Goal: Task Accomplishment & Management: Manage account settings

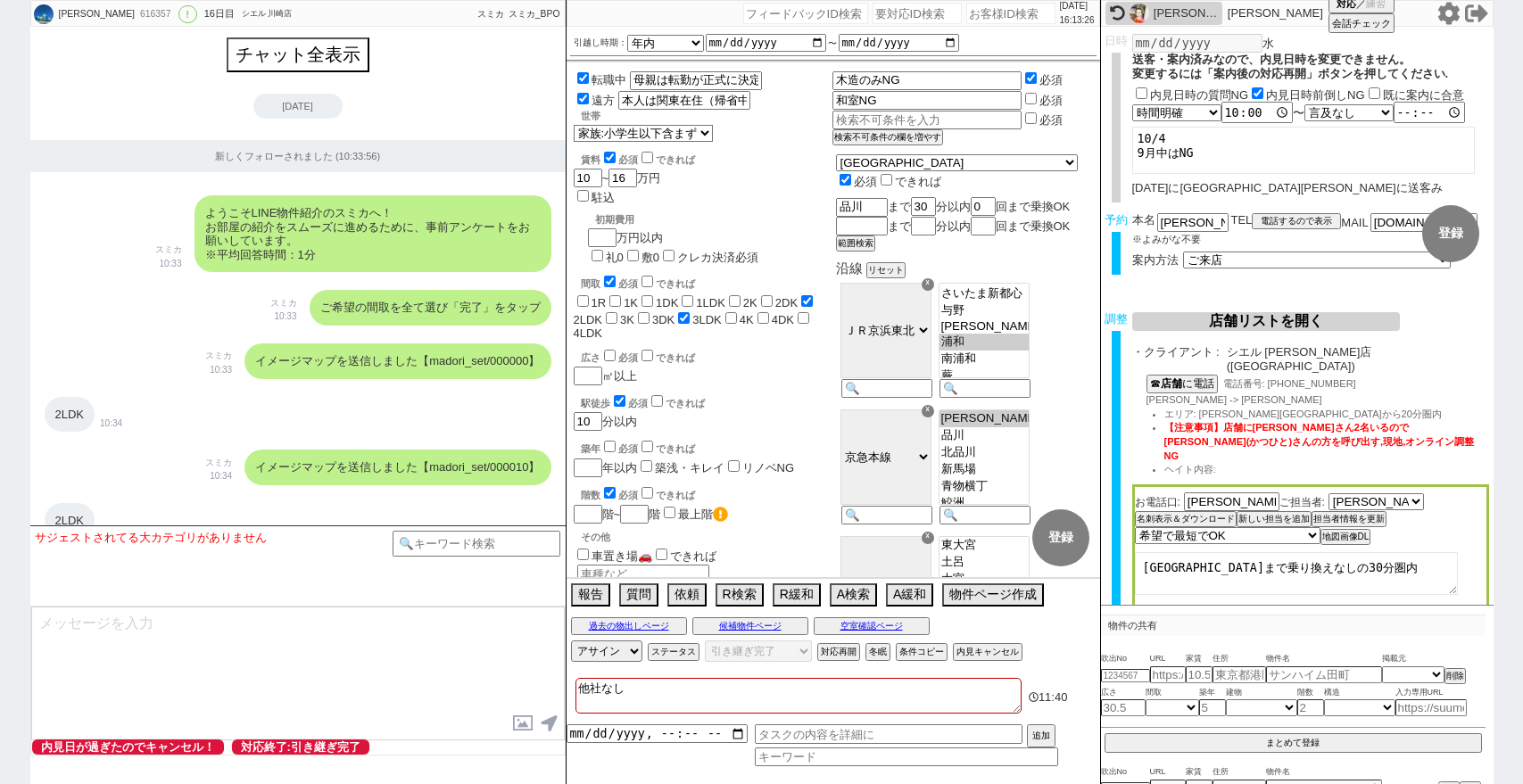
select select "16"
select select "7"
select select "14"
select select "23"
select select "726"
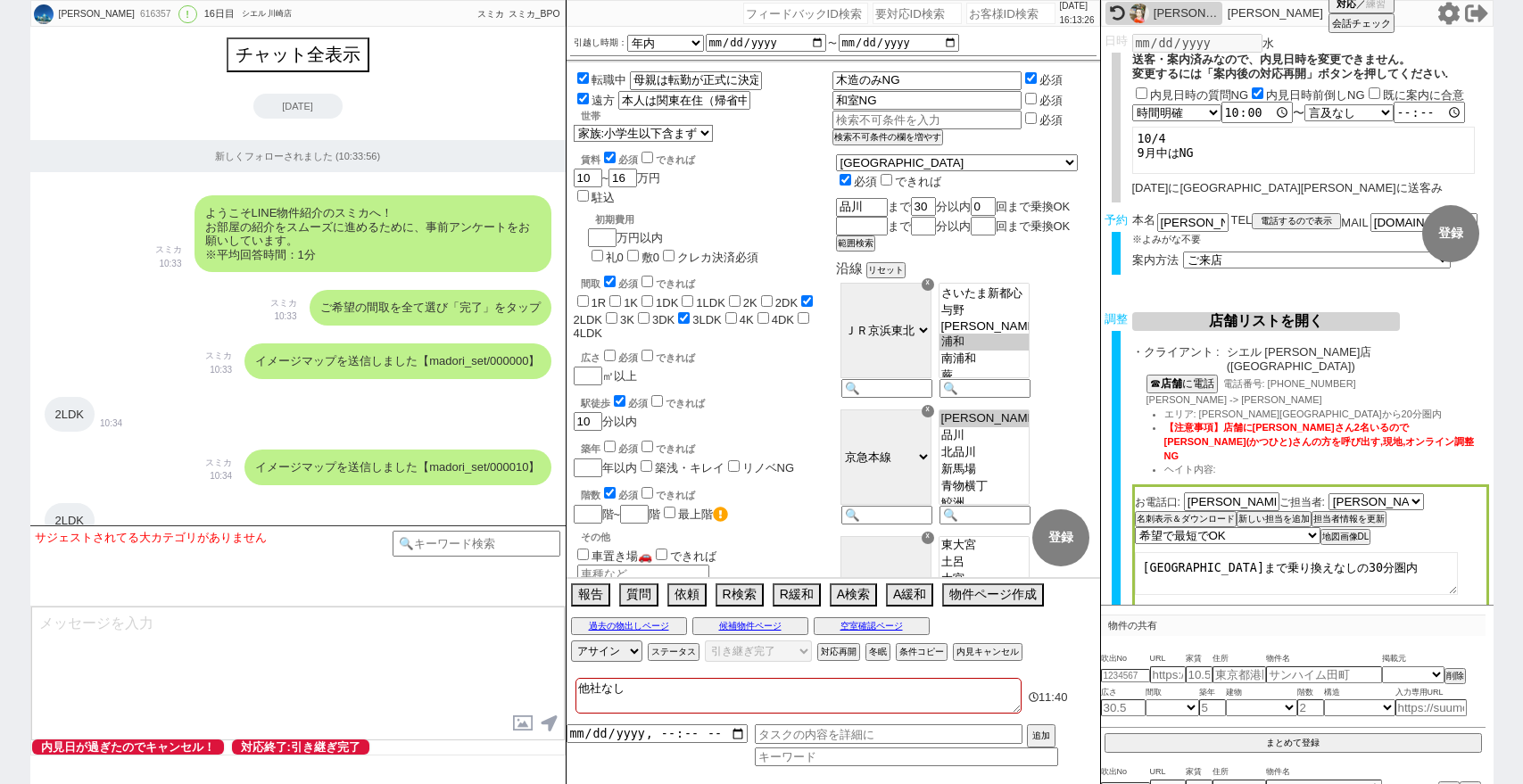
select select "57"
select select "9"
select select "332"
select select "15"
select select "56"
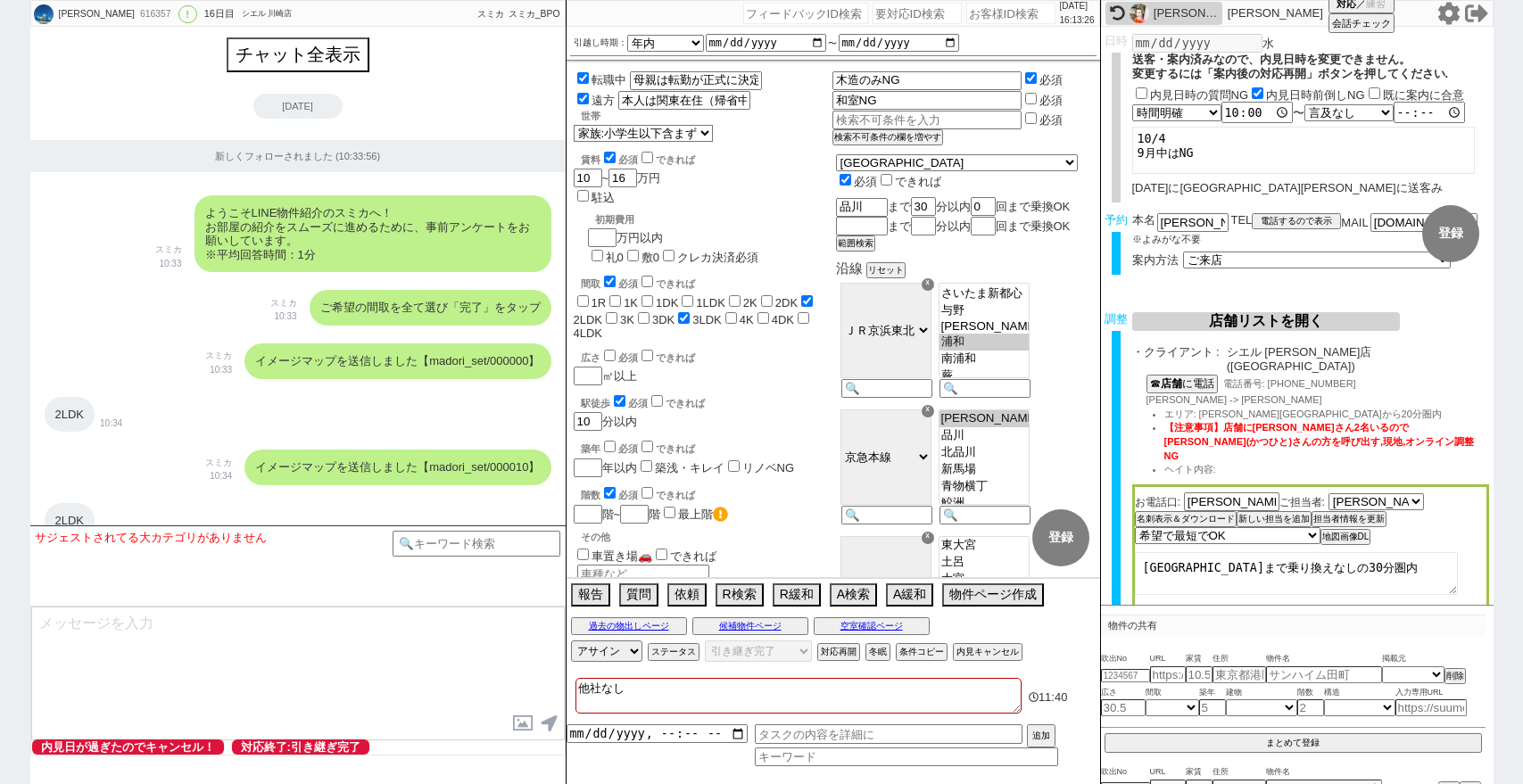
select select "100"
select select "1"
select select "2"
select select "2458"
select select "5"
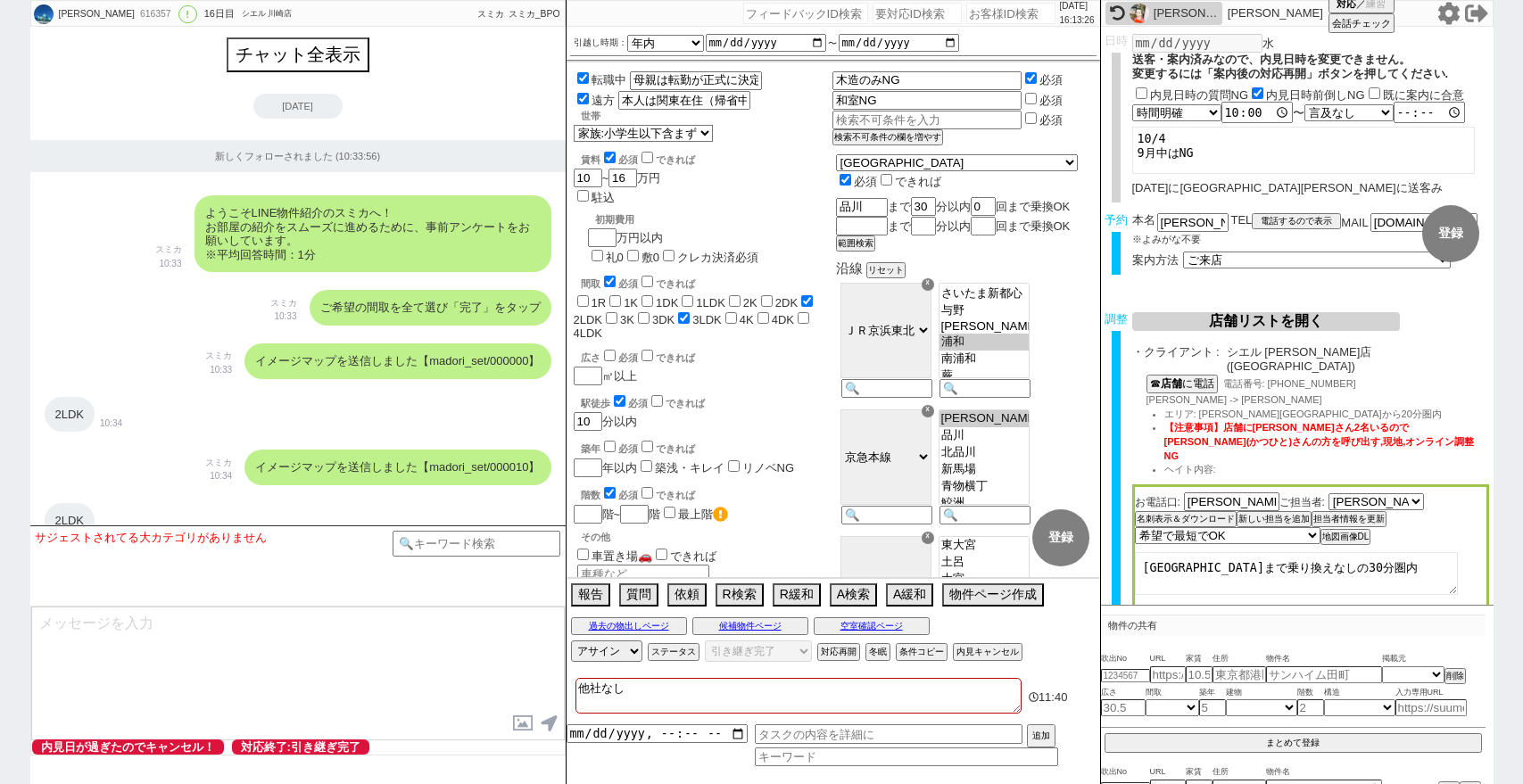
select select
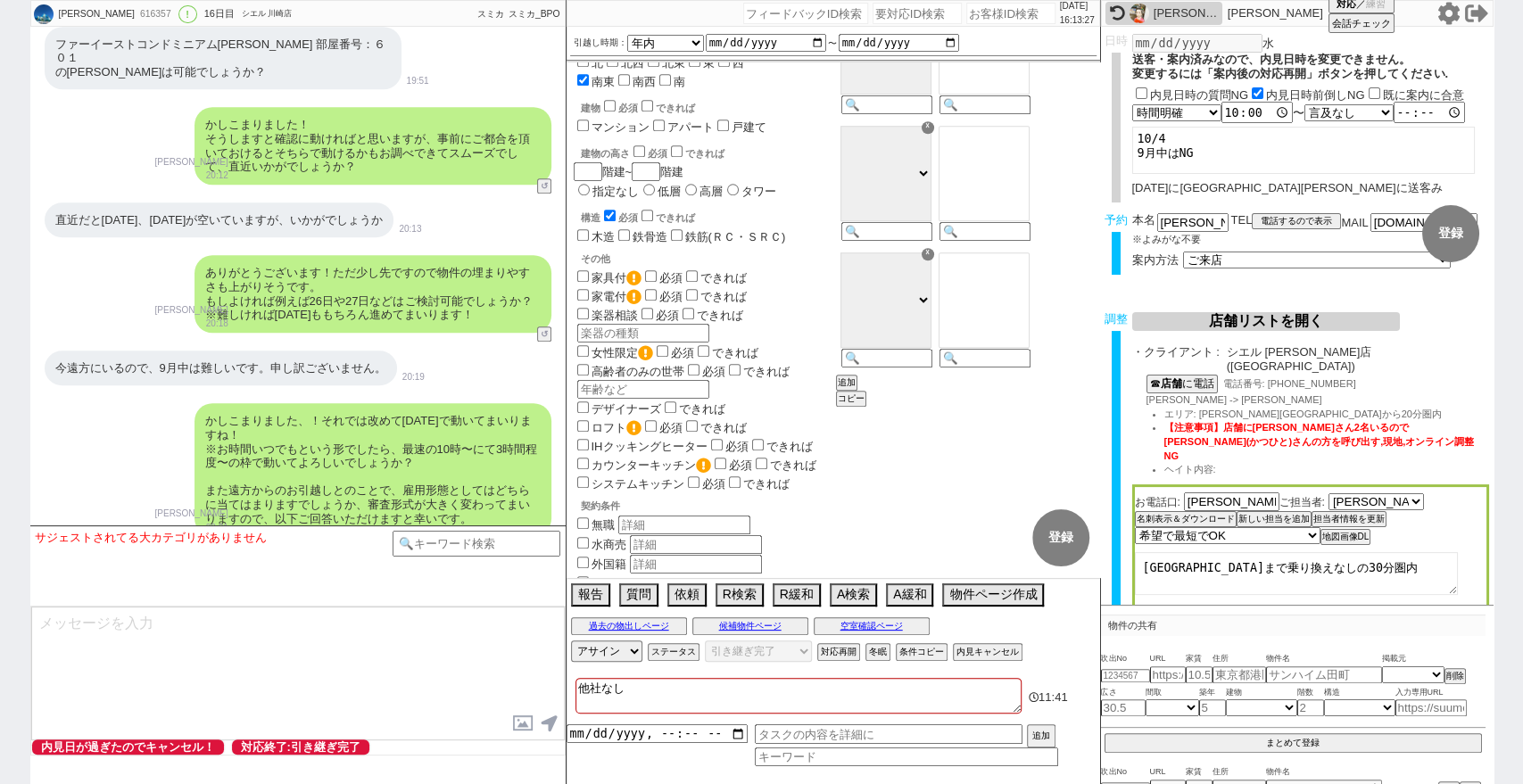
click at [977, 18] on input "number" at bounding box center [1010, 14] width 90 height 22
paste input "617674"
type input "617674"
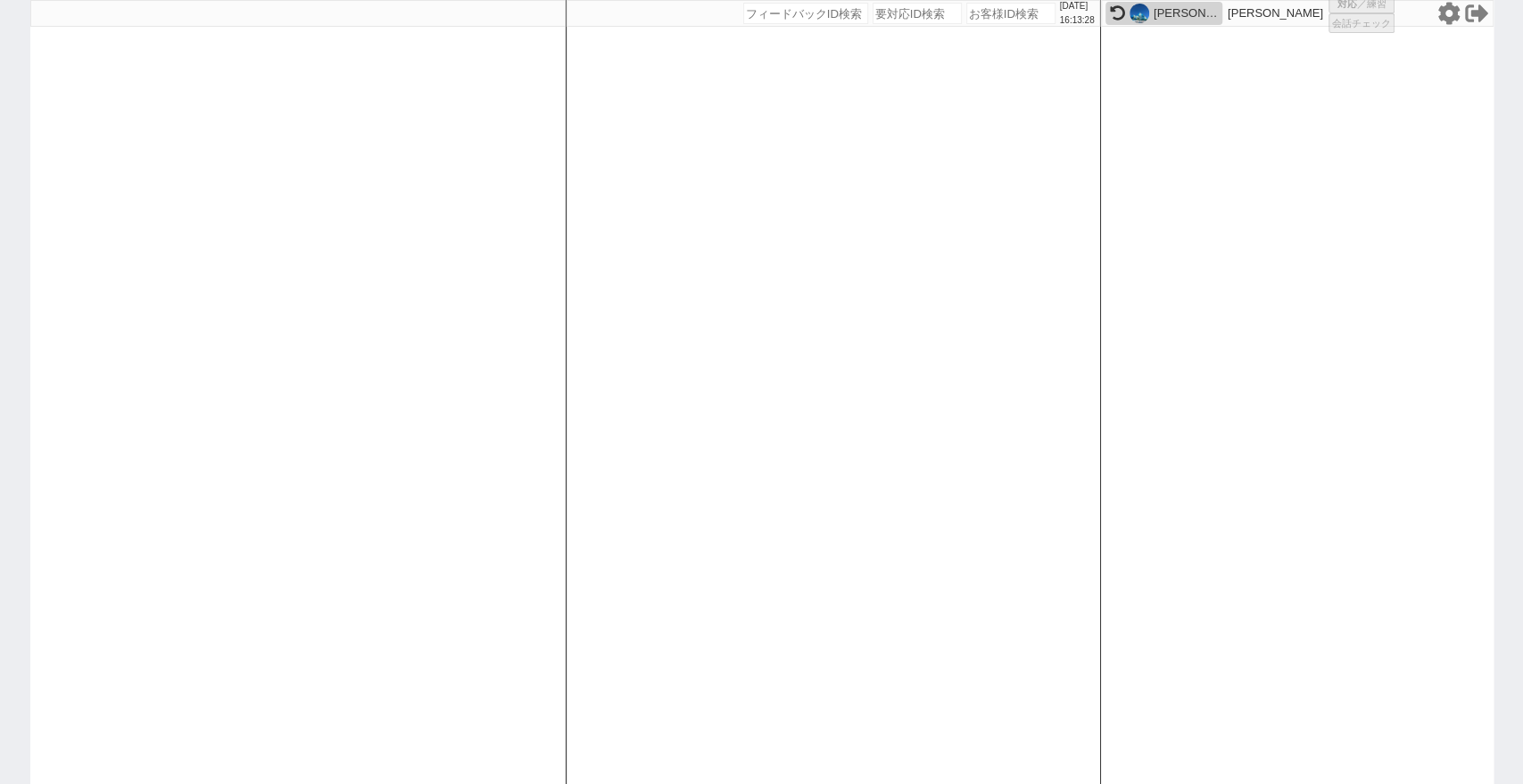
select select
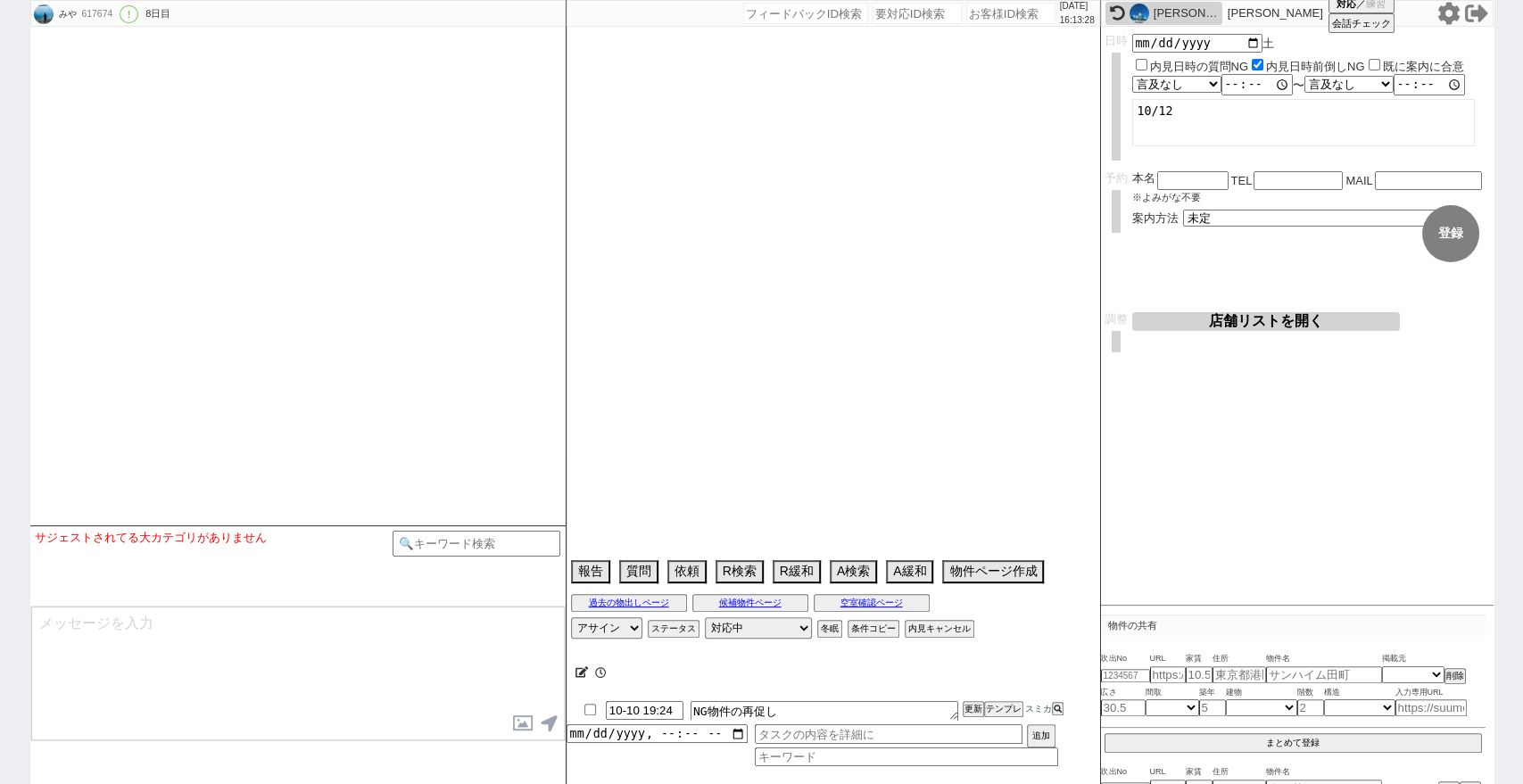
select select "2025"
select select "10"
select select "34"
select select "1"
select select "63"
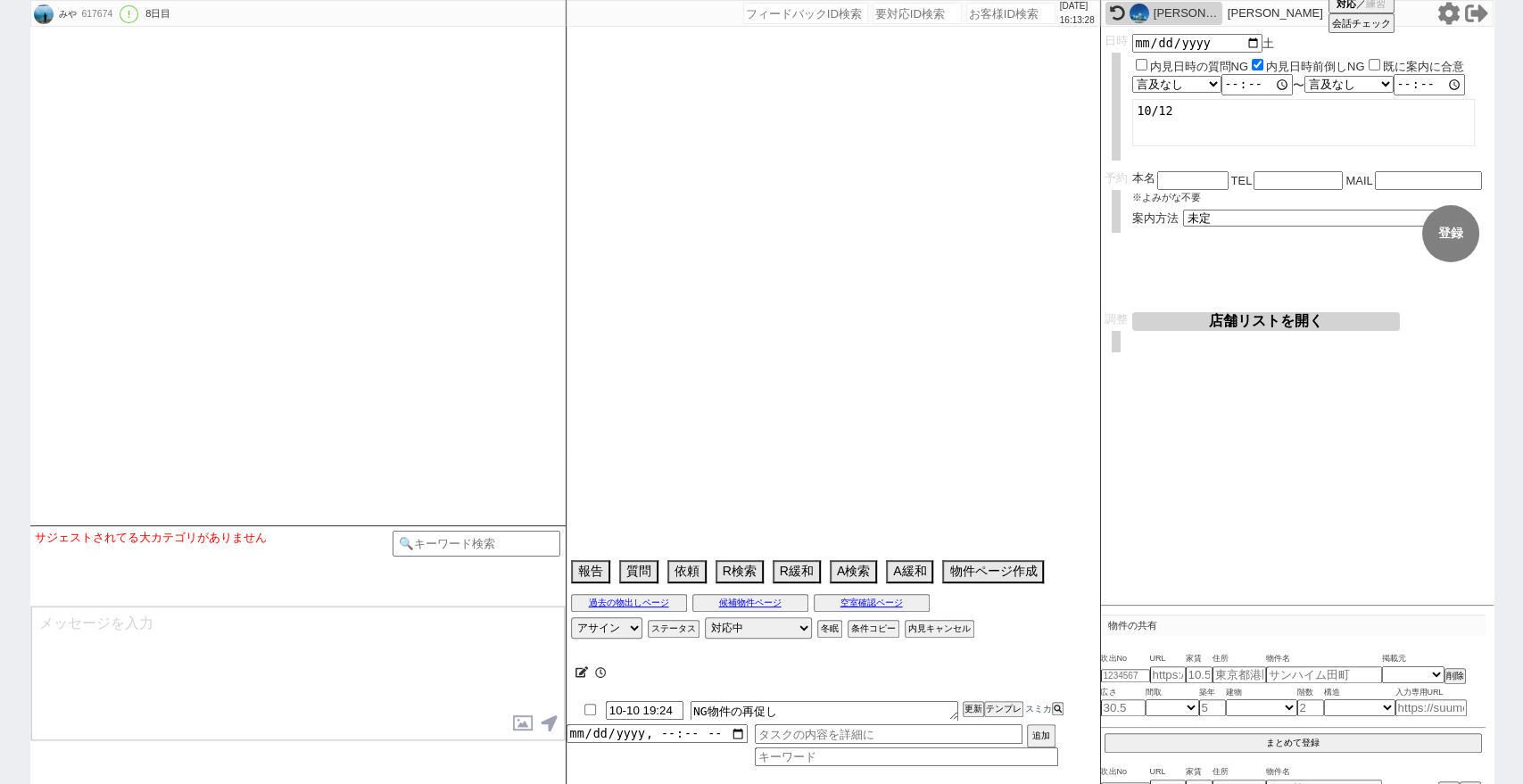
select select "60"
select select "1498"
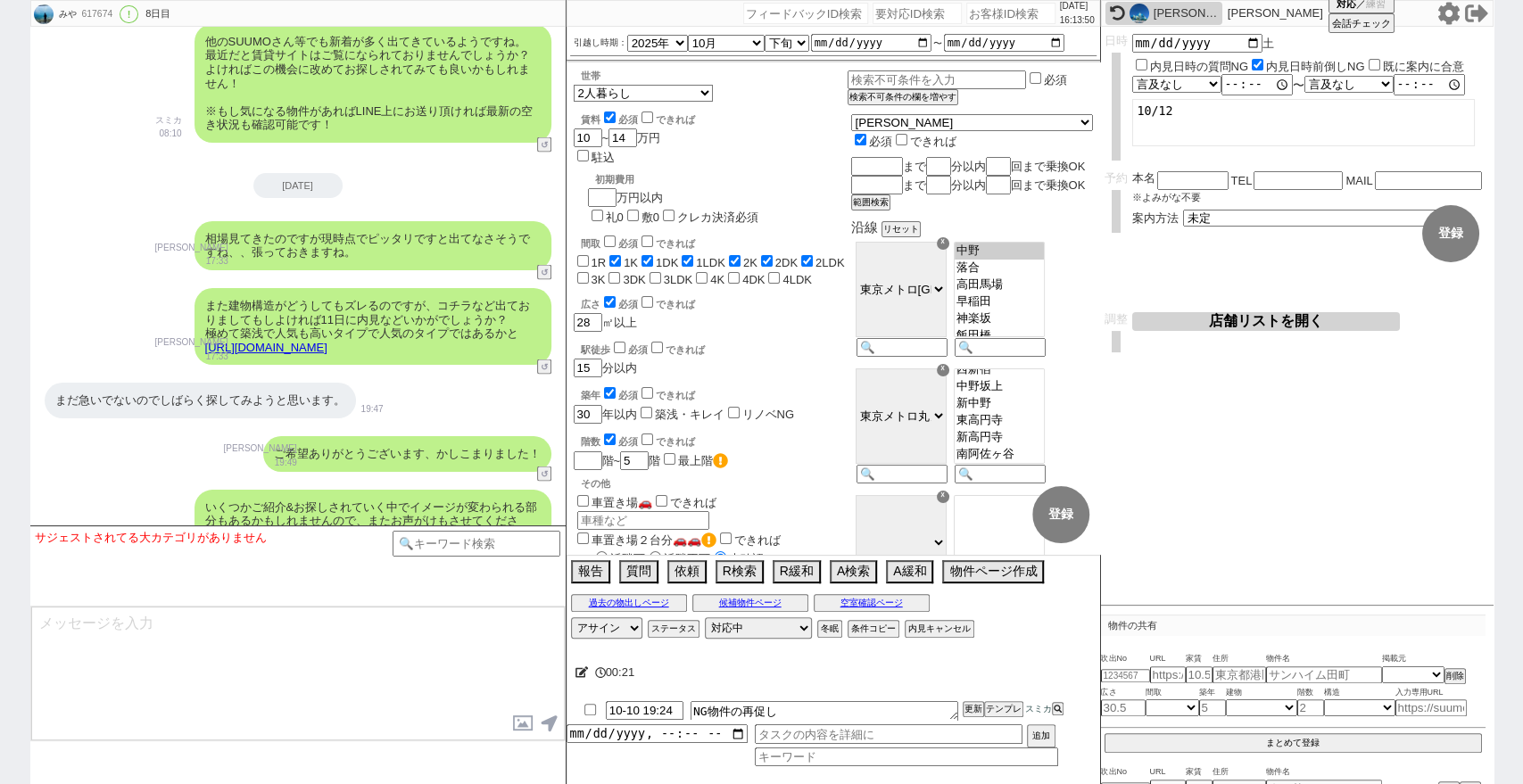
scroll to position [11266, 0]
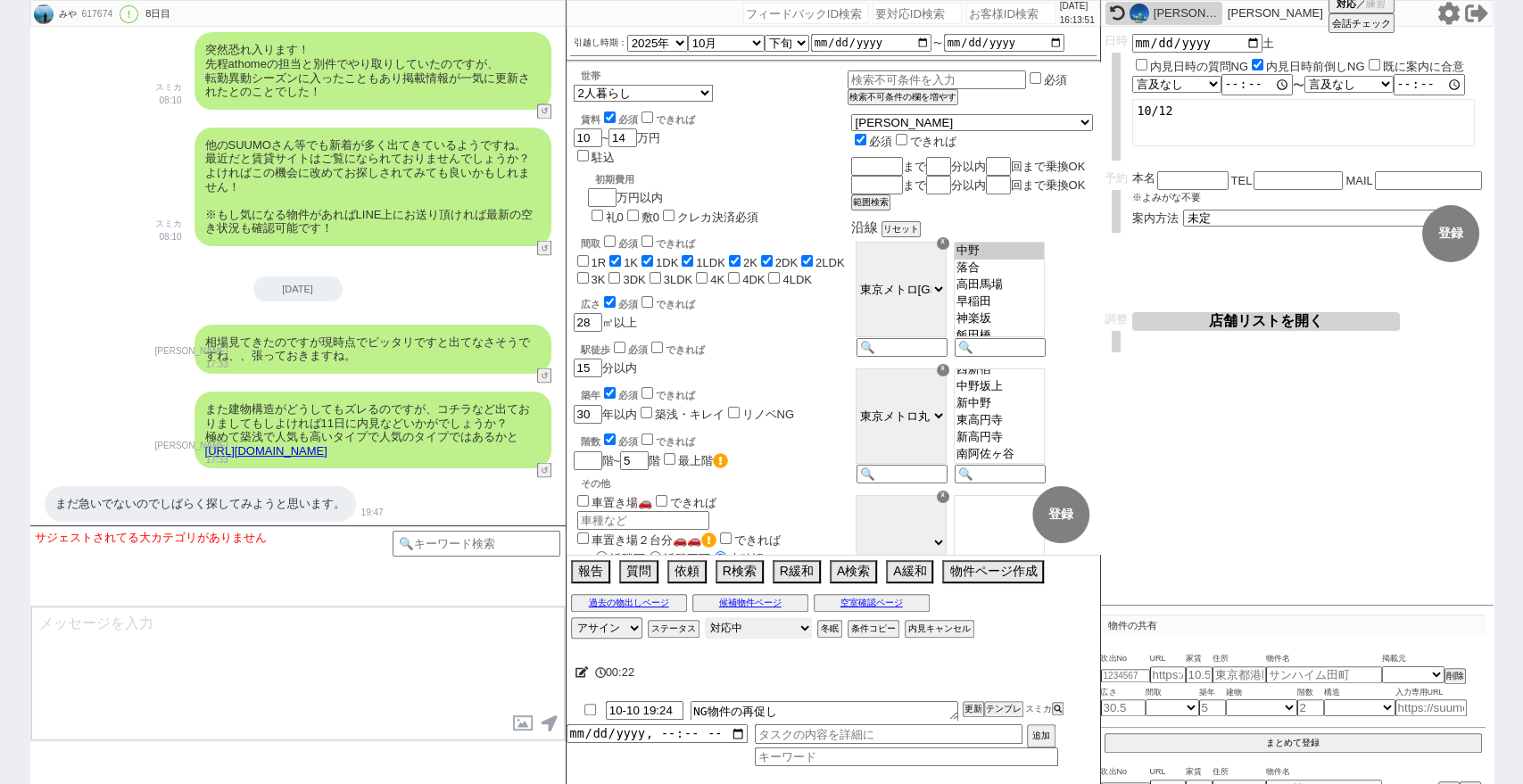
click at [751, 629] on select "対応中 引き継ぎ完了 ブロック 長期間返信なし 紹介不可 別の所で決まった 客の都合で引越しが無くなった 接客開始後に冬眠" at bounding box center [758, 628] width 107 height 22
click at [658, 637] on div "対応パス アサイン 中村夏海 髙木麻衣 真鍋ひとみ 平山恭子 ステータス 対応中 引き継ぎ完了 ブロック 長期間返信なし 紹介不可 別の所で決まった 客の都合…" at bounding box center [833, 628] width 533 height 27
click at [663, 634] on button "ステータス" at bounding box center [671, 629] width 48 height 15
click at [961, 654] on p "X" at bounding box center [950, 656] width 21 height 22
click at [849, 579] on button "A検索" at bounding box center [851, 570] width 43 height 20
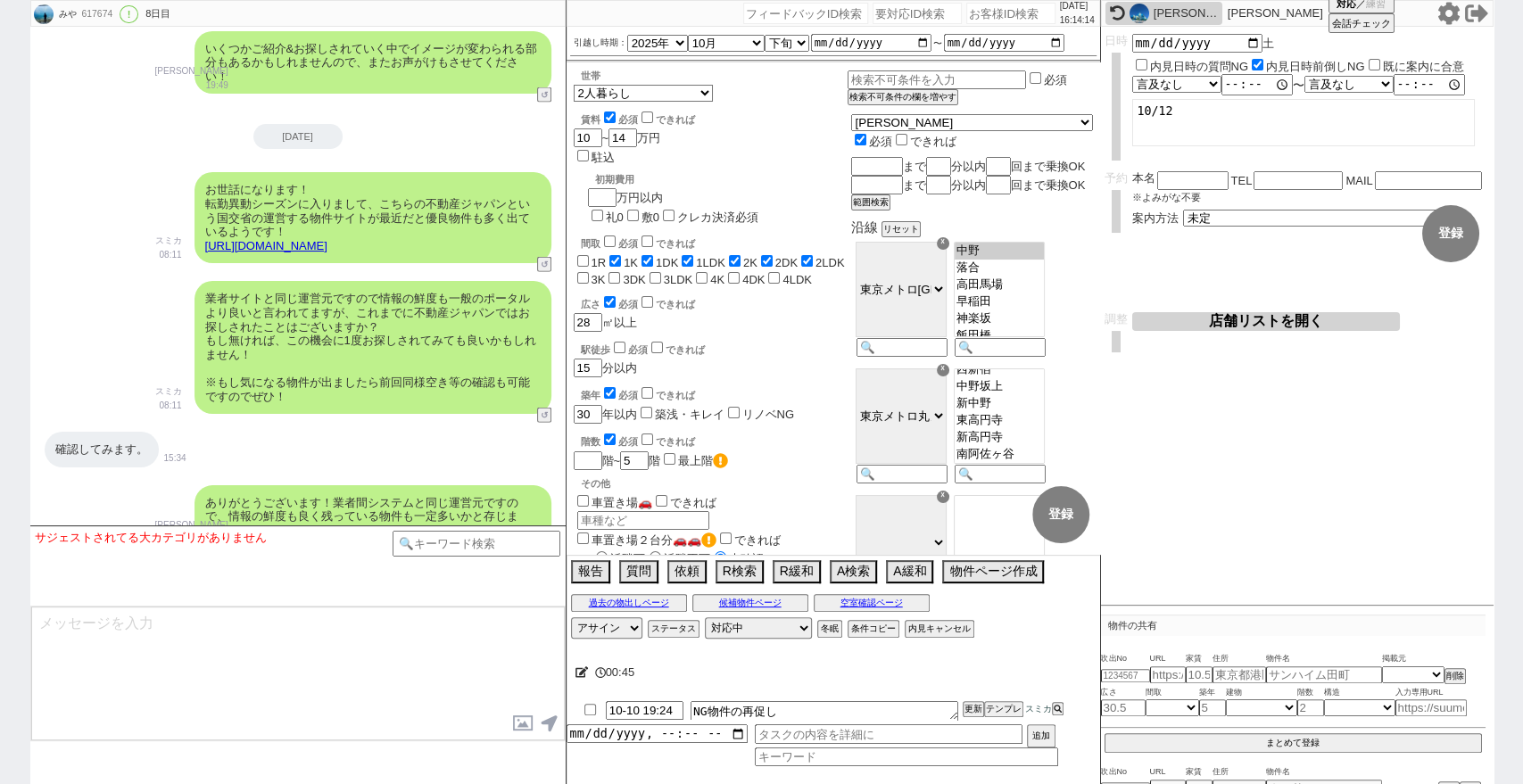
scroll to position [11860, 0]
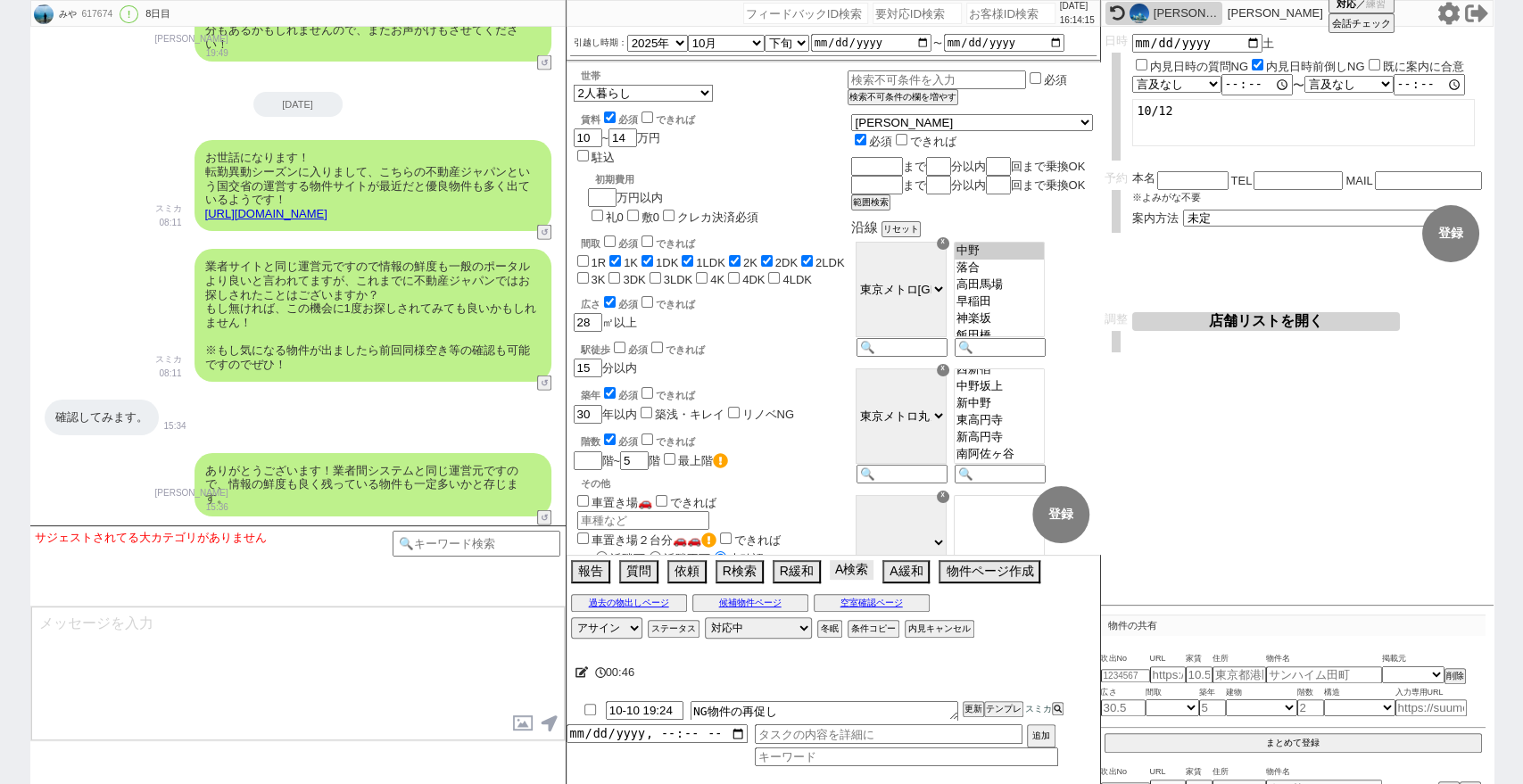
click at [866, 573] on button "A検索" at bounding box center [851, 570] width 43 height 20
click at [667, 598] on button "過去の物出しページ" at bounding box center [629, 603] width 116 height 15
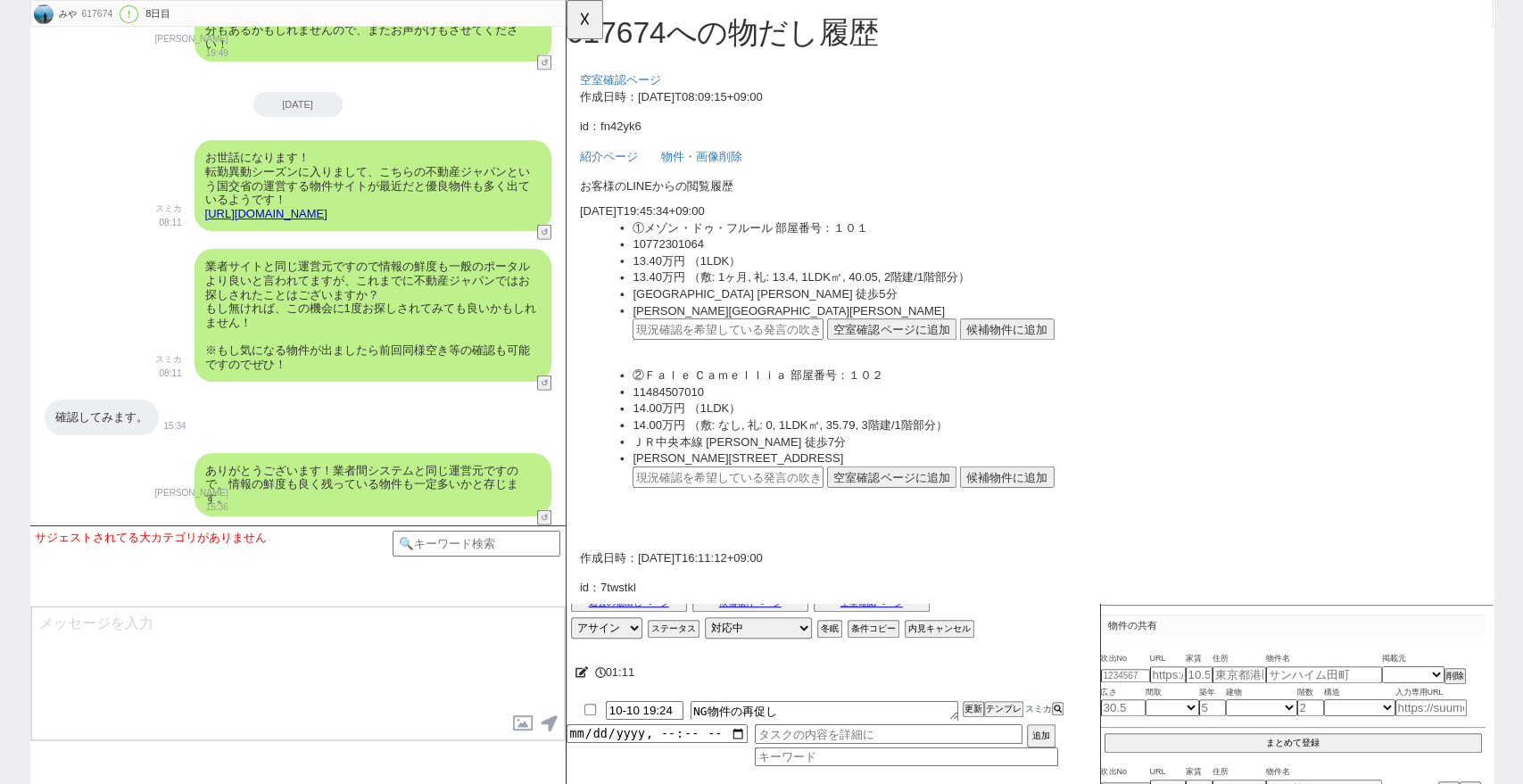
scroll to position [0, 0]
click at [590, 33] on button "☓" at bounding box center [583, 18] width 33 height 35
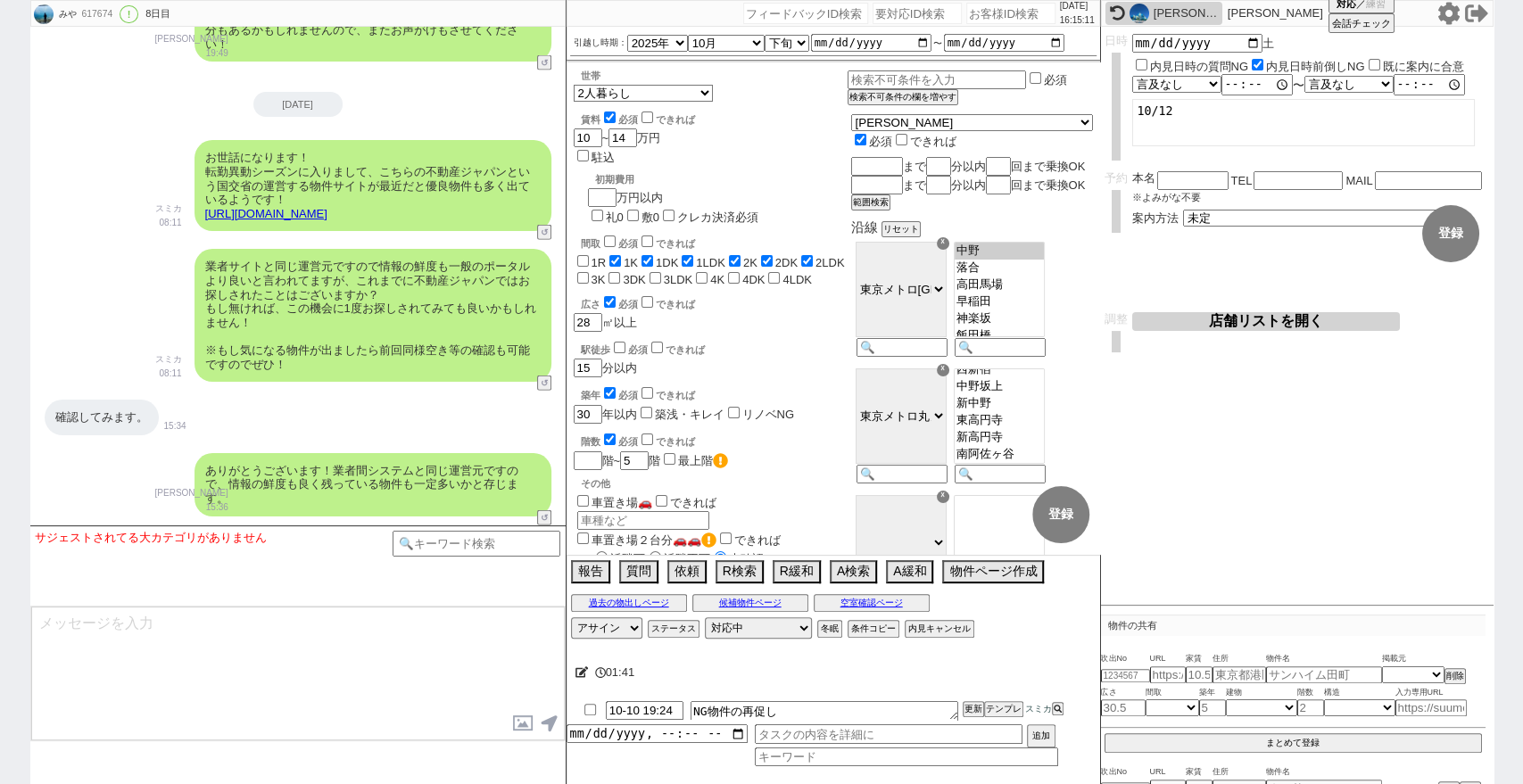
click at [512, 559] on div at bounding box center [476, 566] width 168 height 71
click at [512, 554] on div at bounding box center [476, 566] width 168 height 71
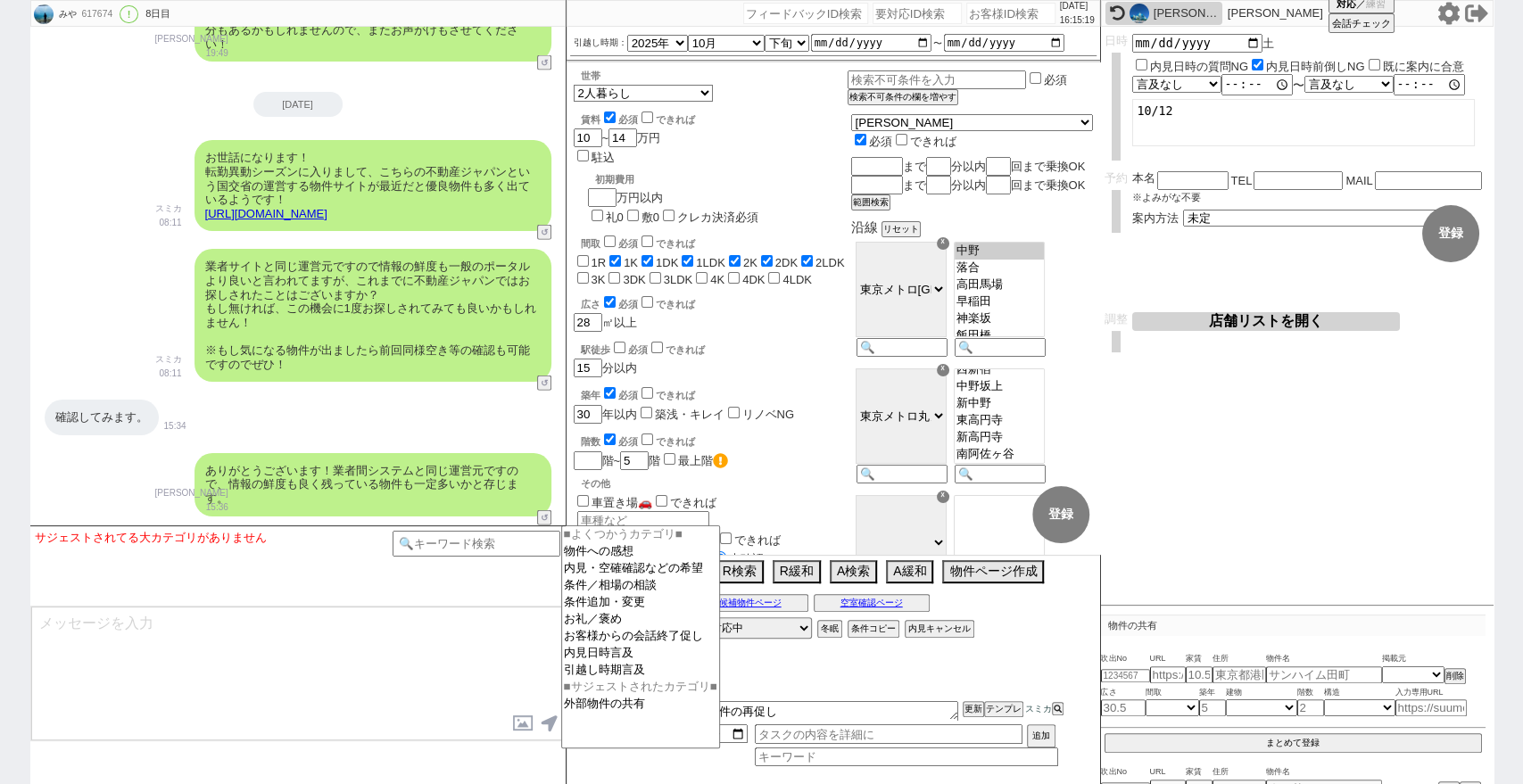
click at [528, 652] on textarea at bounding box center [298, 674] width 533 height 134
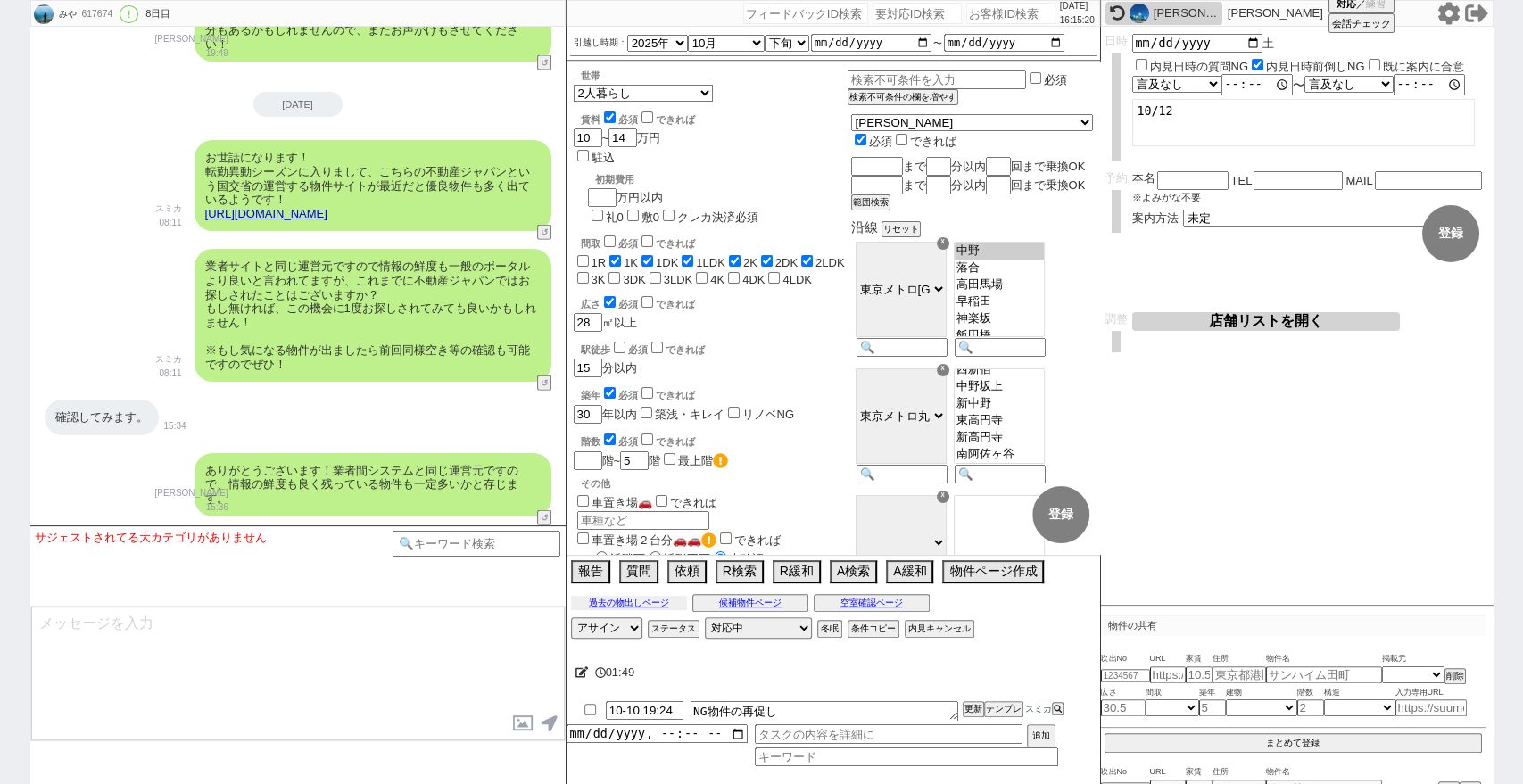
click at [645, 601] on button "過去の物出しページ" at bounding box center [629, 603] width 116 height 15
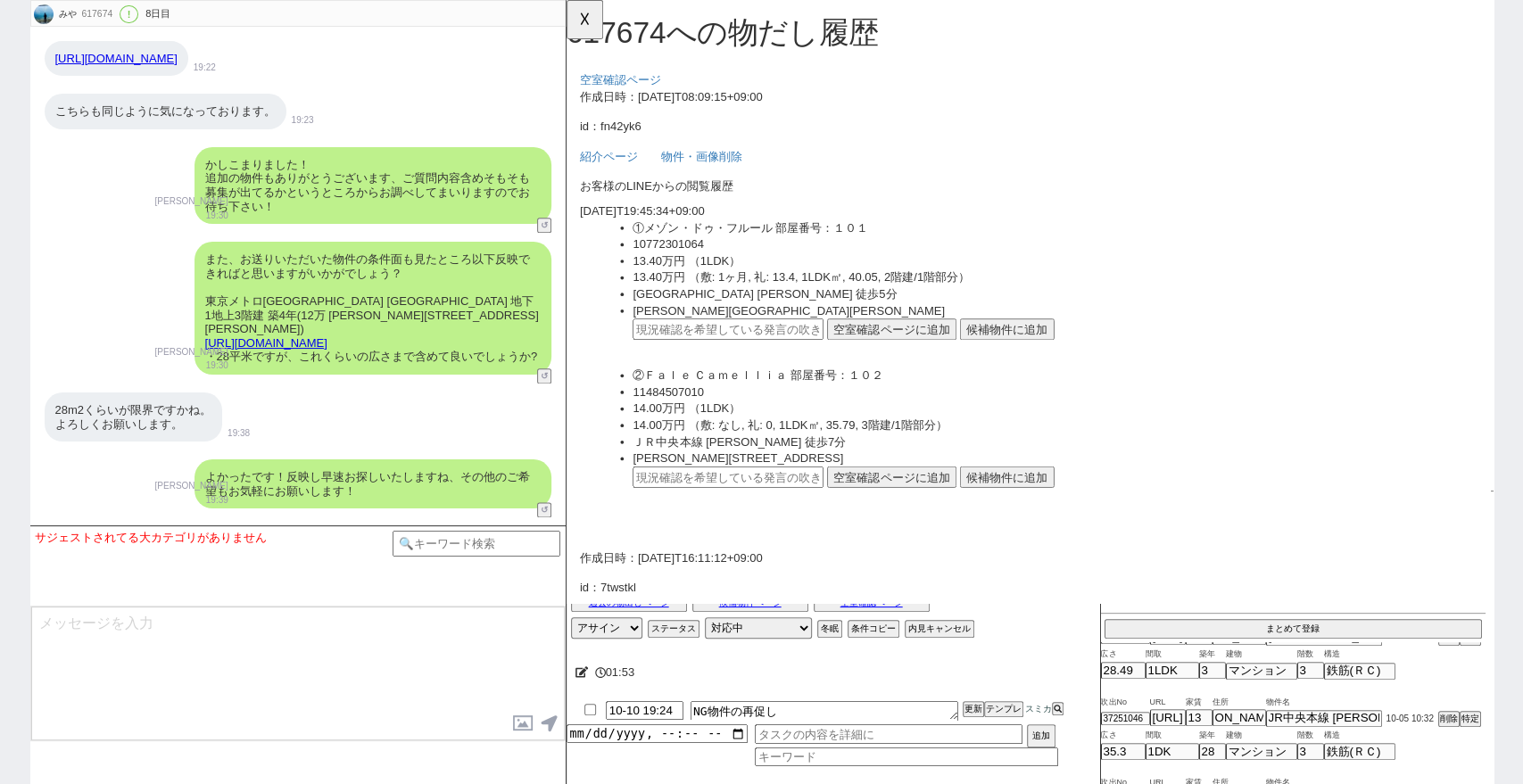
scroll to position [118, 0]
click at [582, 26] on button "☓" at bounding box center [583, 18] width 33 height 35
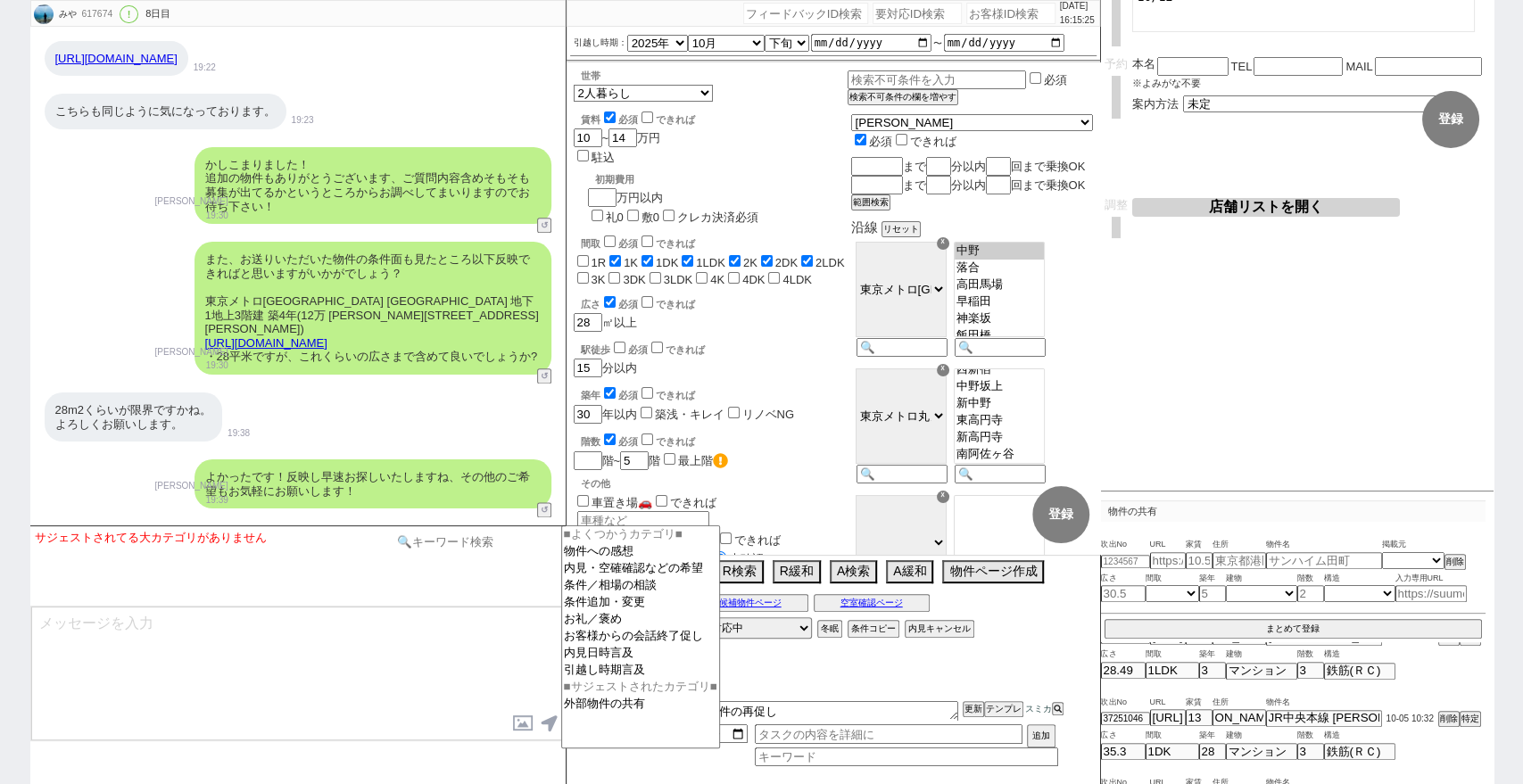
click at [526, 540] on input at bounding box center [476, 541] width 168 height 23
type input "手動"
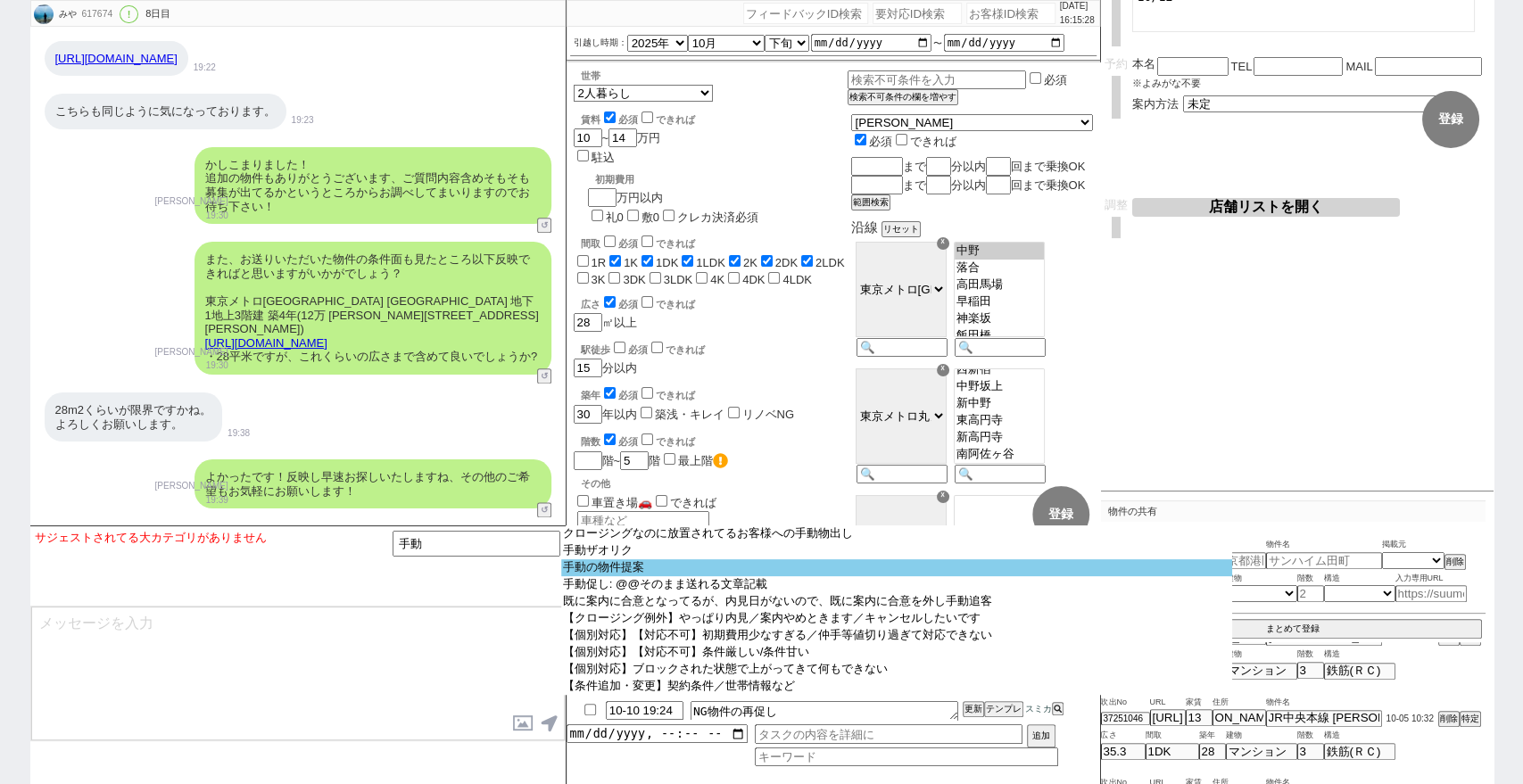
click at [621, 565] on option "手動の物件提案" at bounding box center [896, 567] width 671 height 17
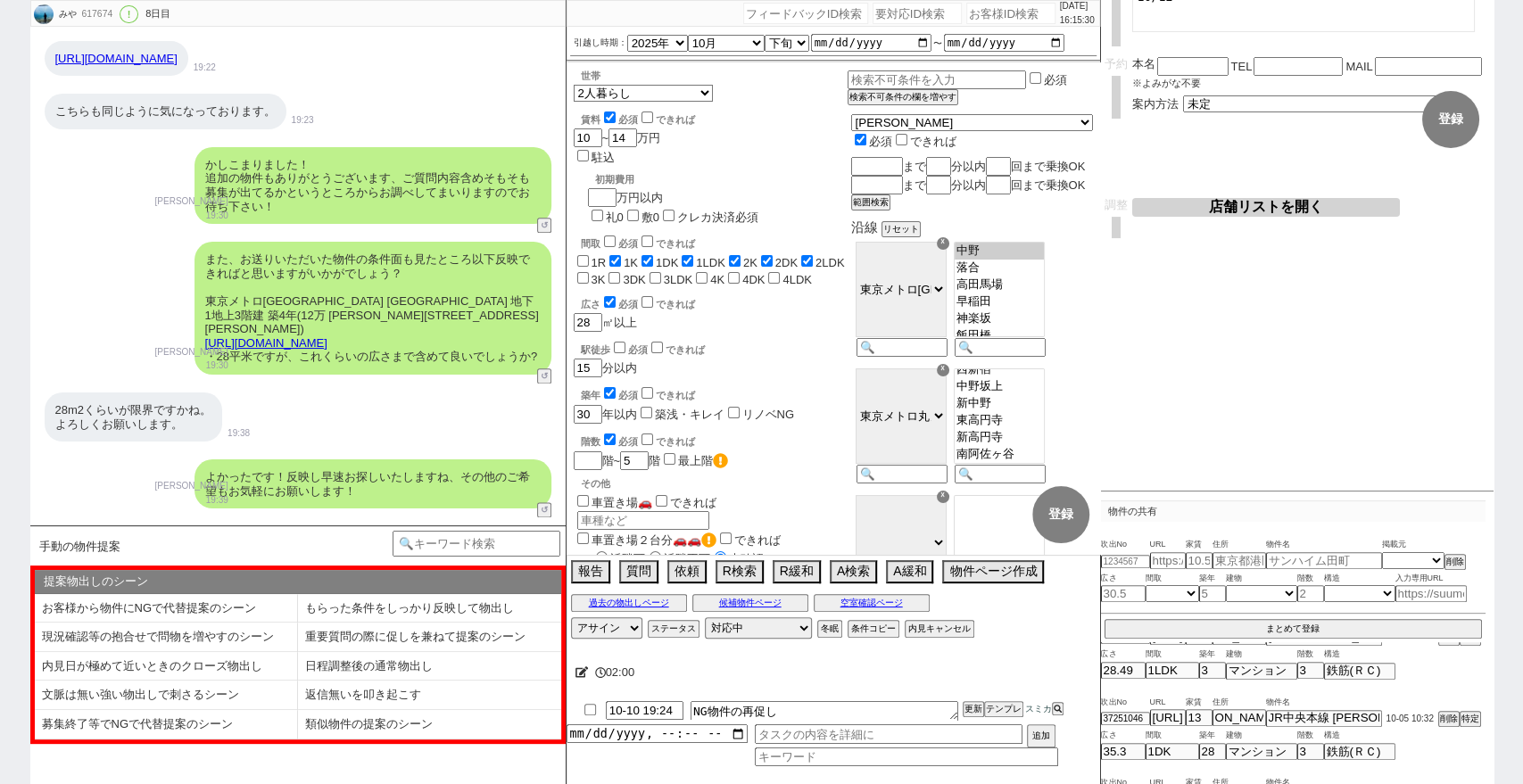
click at [588, 712] on input "checkbox" at bounding box center [590, 709] width 26 height 12
checkbox input "true"
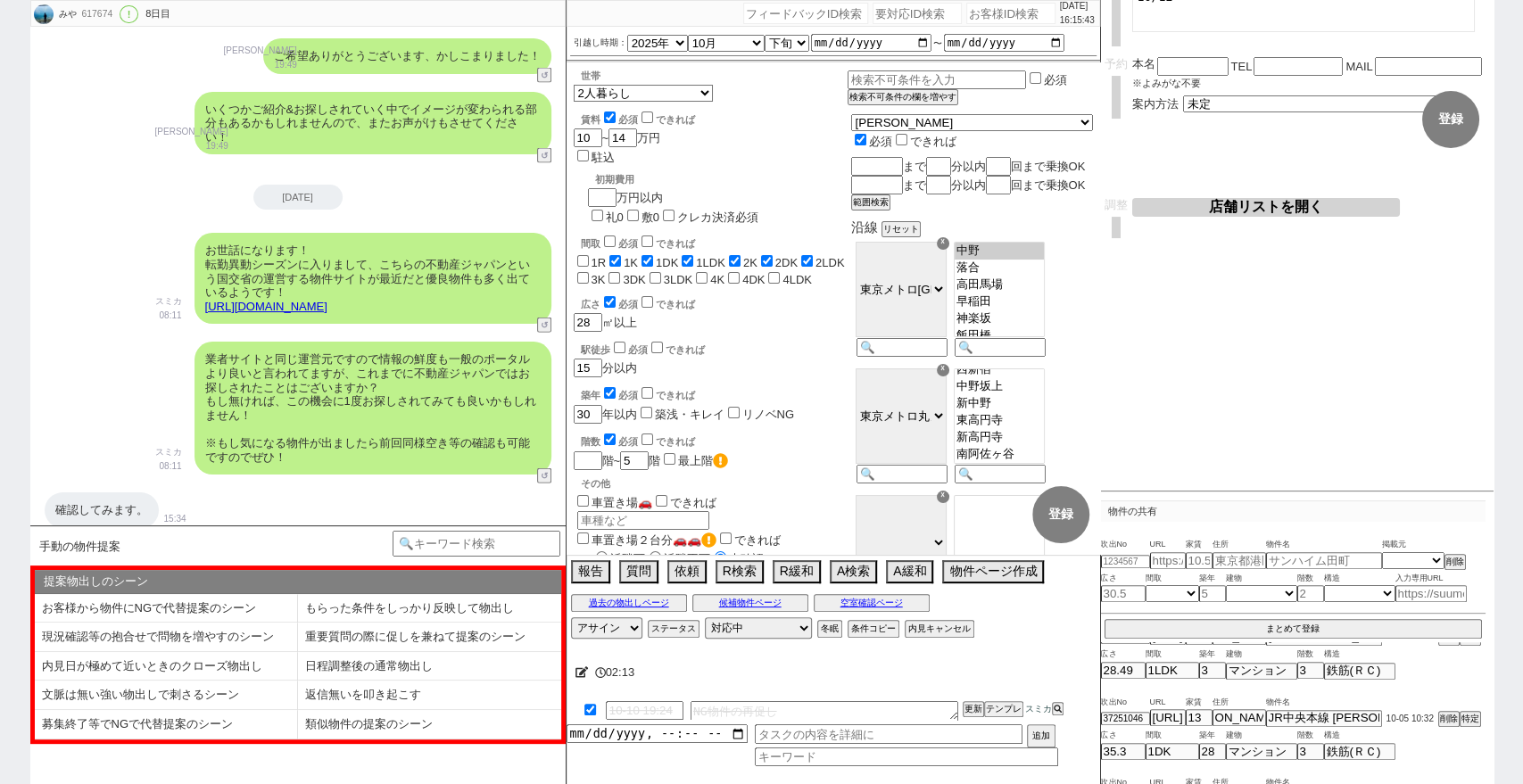
scroll to position [11860, 0]
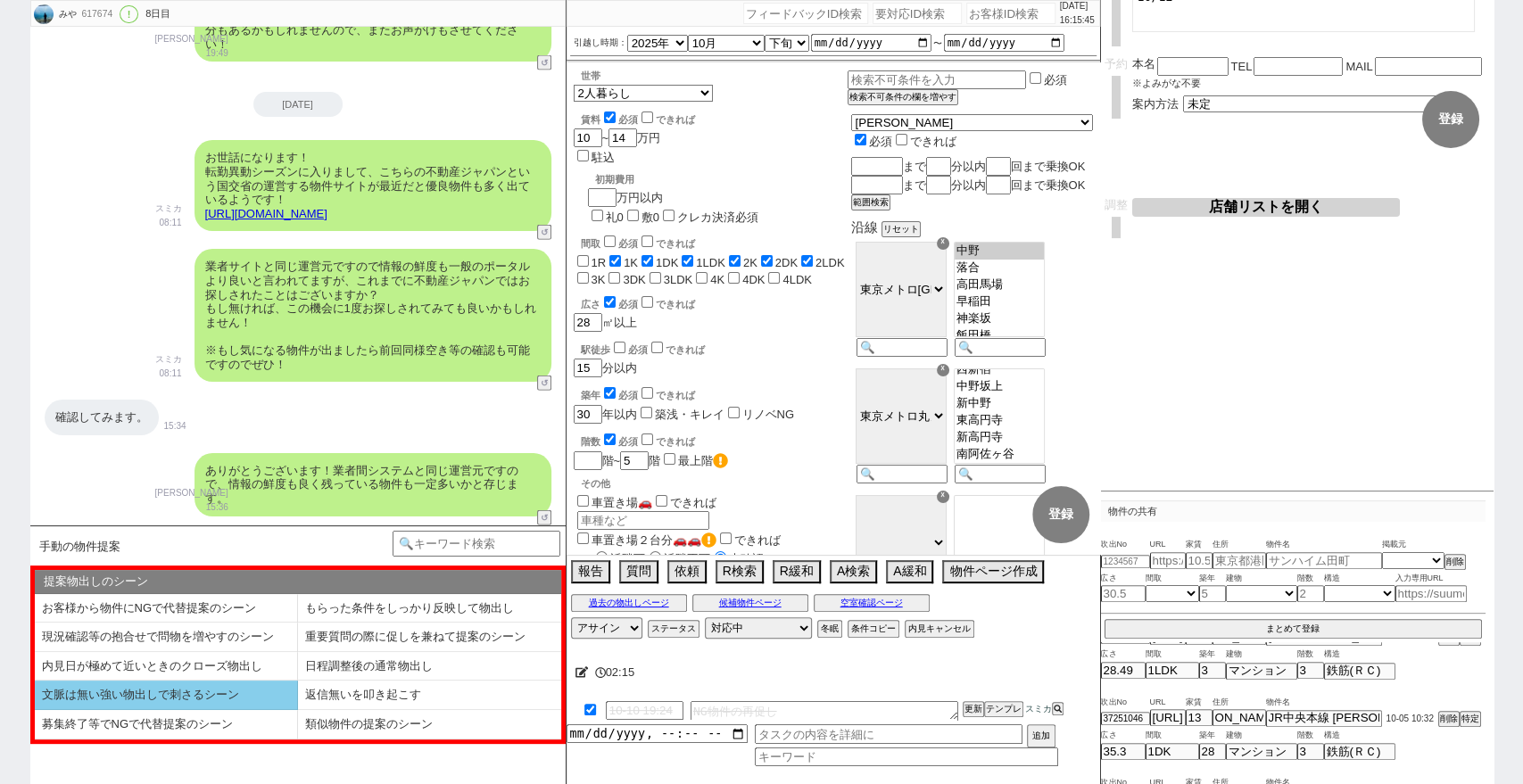
click at [237, 702] on li "文脈は無い強い物出しで刺さるシーン" at bounding box center [165, 695] width 263 height 30
select select "文脈は無い強い物出しで刺さるシーン"
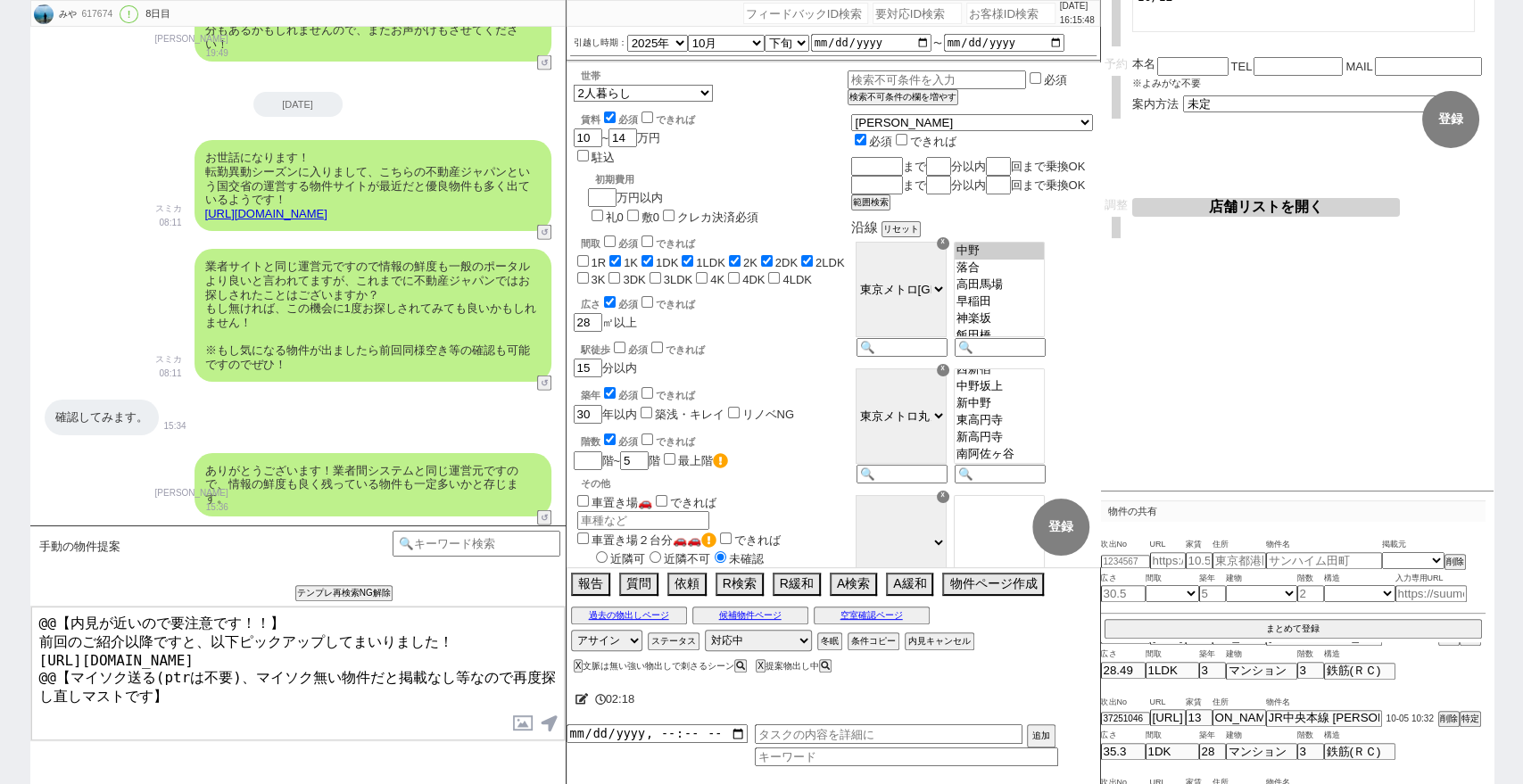
drag, startPoint x: 300, startPoint y: 610, endPoint x: 3, endPoint y: 611, distance: 297.0
click at [3, 611] on div "みや 617674 ! 0 8日目 冬眠中 自社客 スミカ スミカ_BPO チャット全表示 2025-10-03 新しくフォローされました (19:04:28…" at bounding box center [762, 392] width 1523 height 784
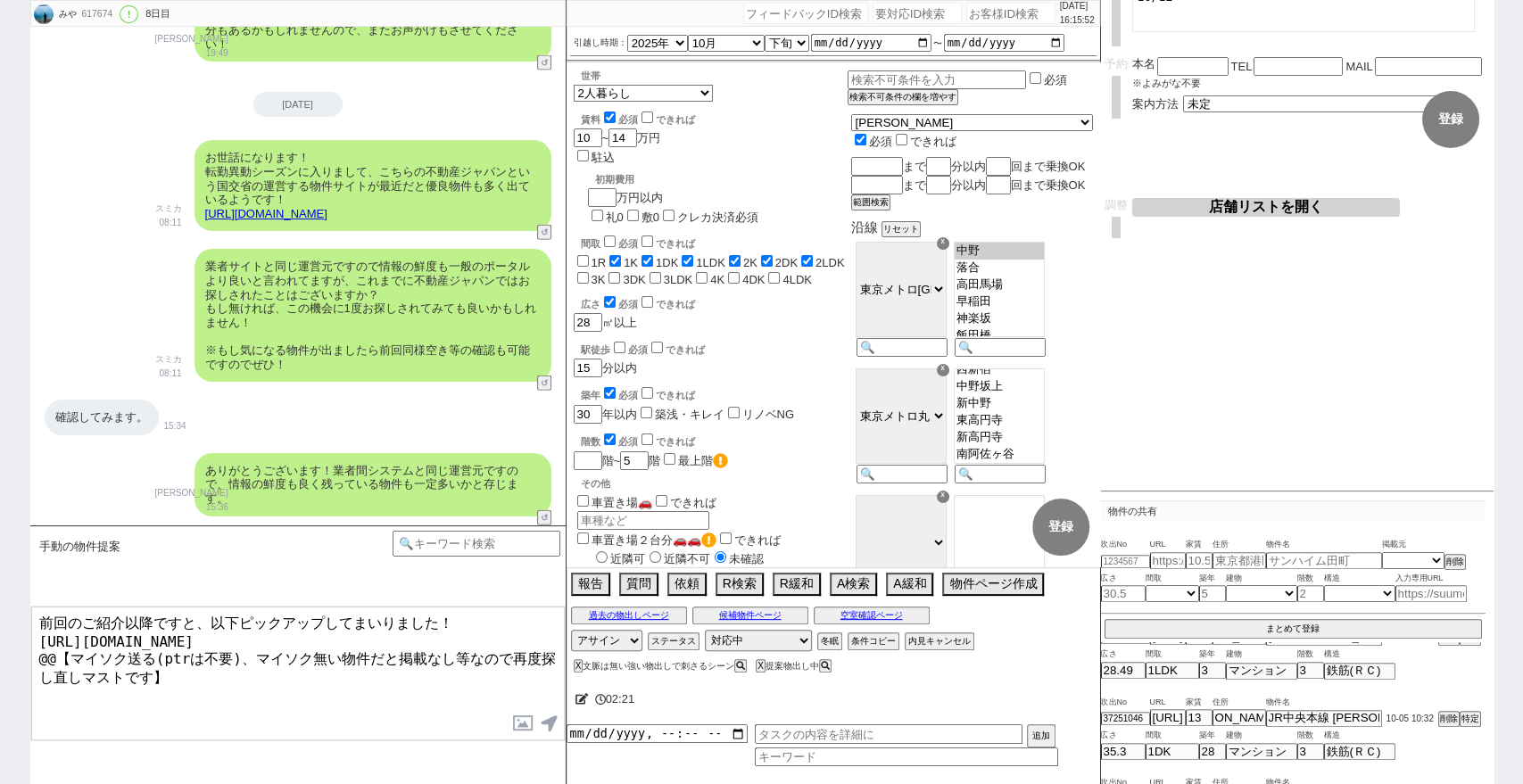
drag, startPoint x: 217, startPoint y: 674, endPoint x: 21, endPoint y: 652, distance: 197.2
click at [21, 652] on div "みや 617674 ! 0 8日目 冬眠中 自社客 スミカ スミカ_BPO チャット全表示 2025-10-03 新しくフォローされました (19:04:28…" at bounding box center [762, 392] width 1523 height 784
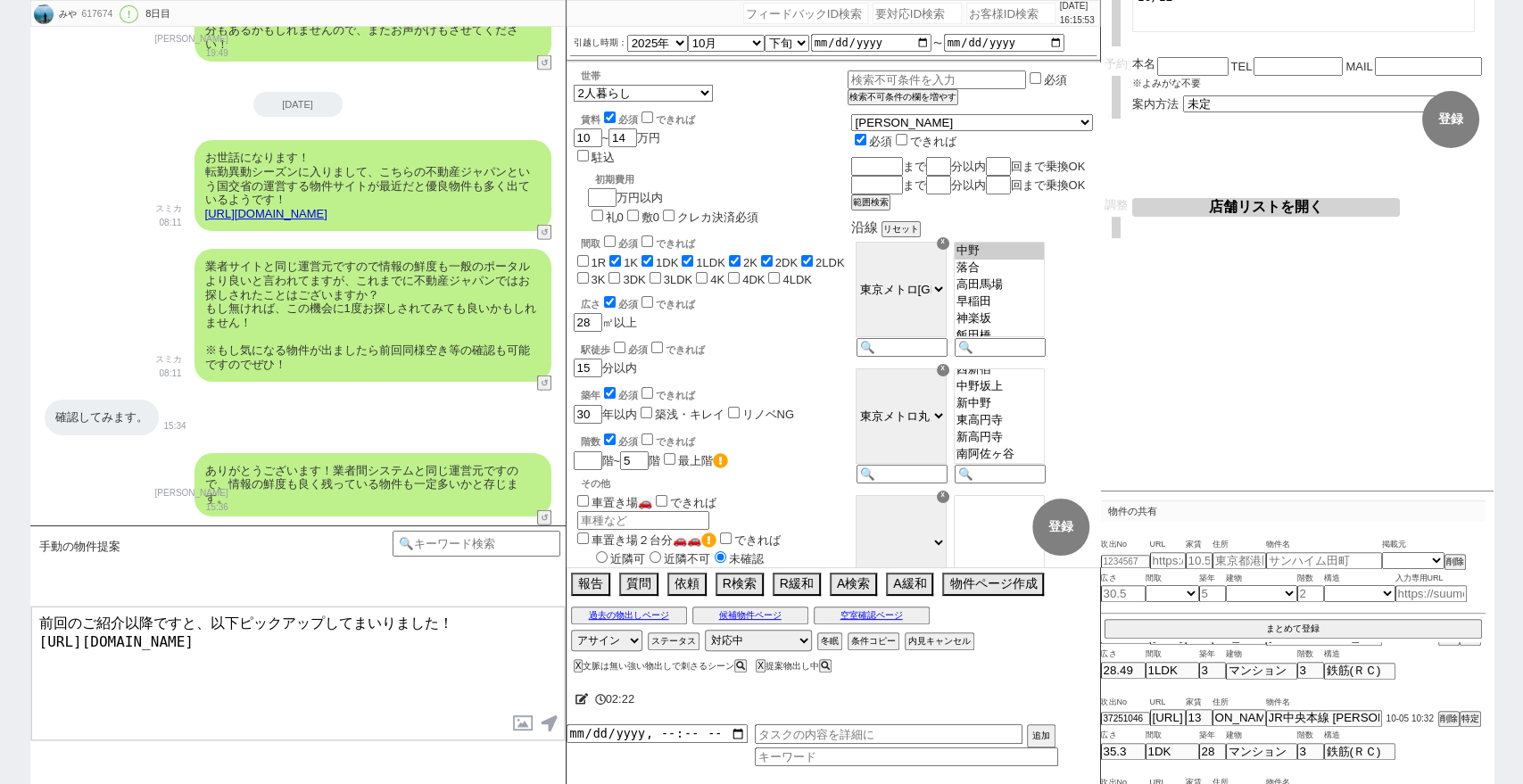
type textarea "前回のご紹介以降ですと、以下ピックアップしてまいりました！ https://tools.sumika.live/pages/fko2gk0"
click at [574, 664] on button "X" at bounding box center [577, 666] width 6 height 10
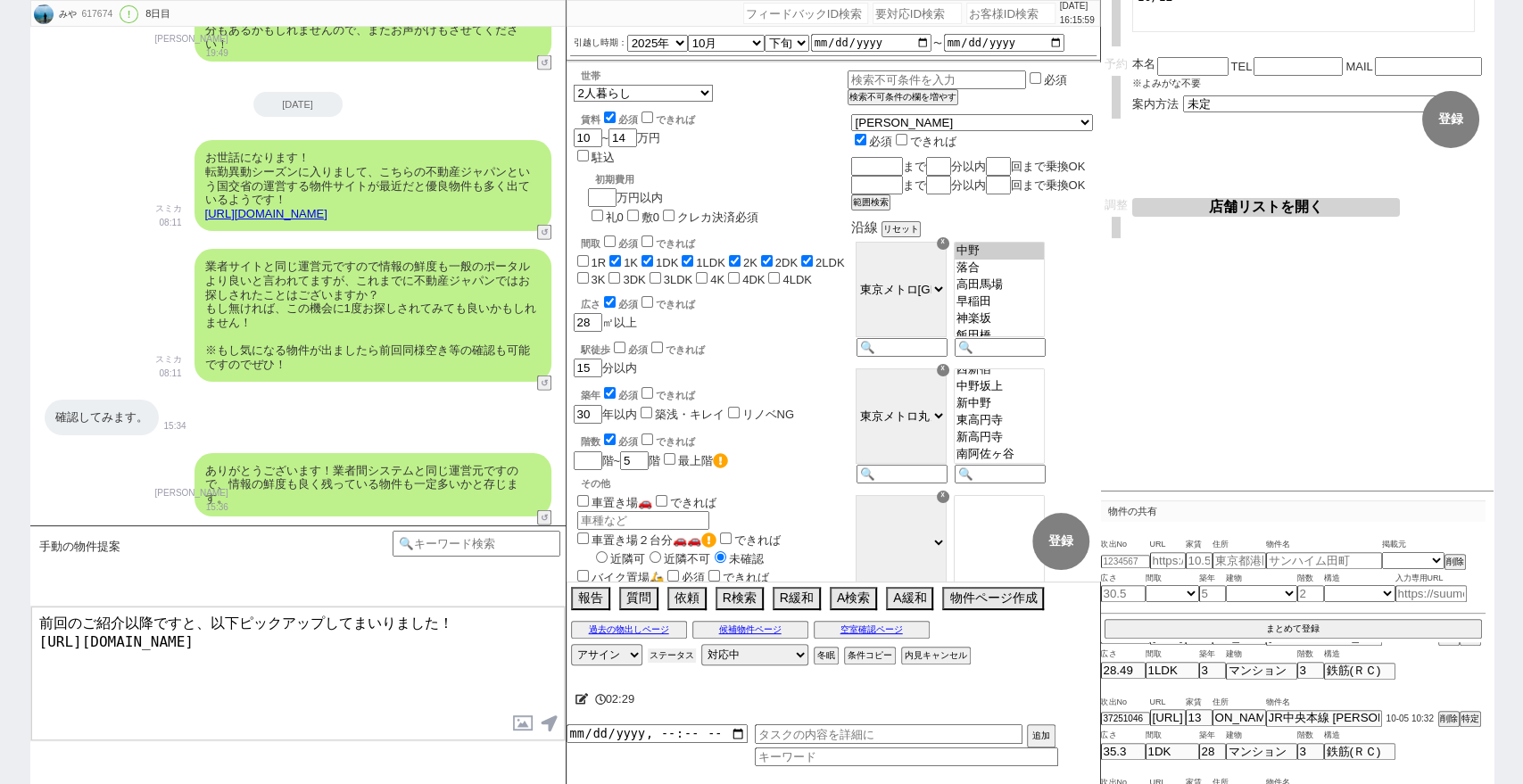
click at [671, 656] on button "ステータス" at bounding box center [671, 655] width 48 height 15
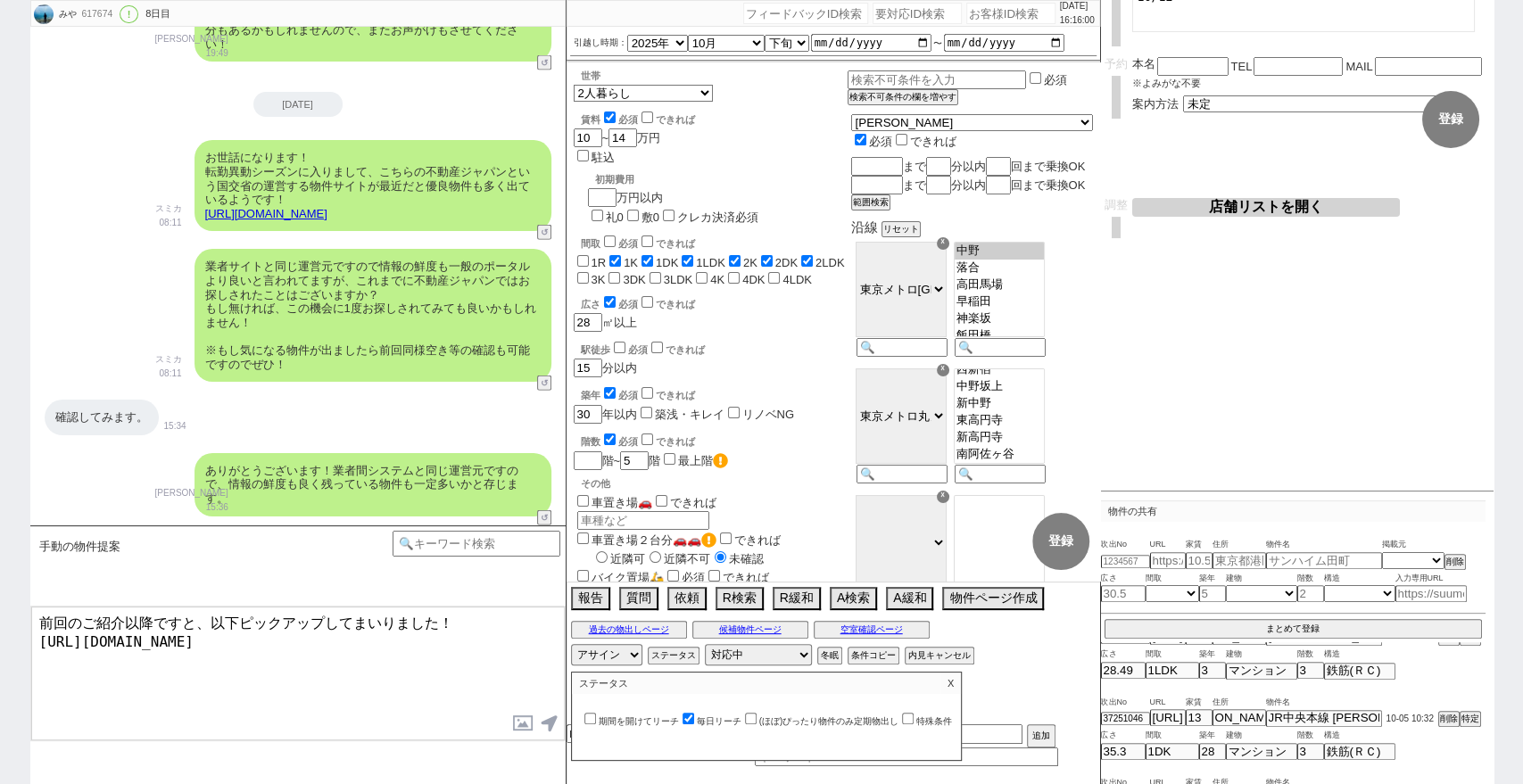
click at [753, 716] on input "(ほぼ)ぴったり物件のみ定期物出し" at bounding box center [751, 718] width 12 height 12
checkbox input "true"
click at [693, 712] on input "毎日リーチ" at bounding box center [689, 718] width 12 height 12
checkbox input "false"
click at [959, 685] on p "X" at bounding box center [950, 684] width 21 height 22
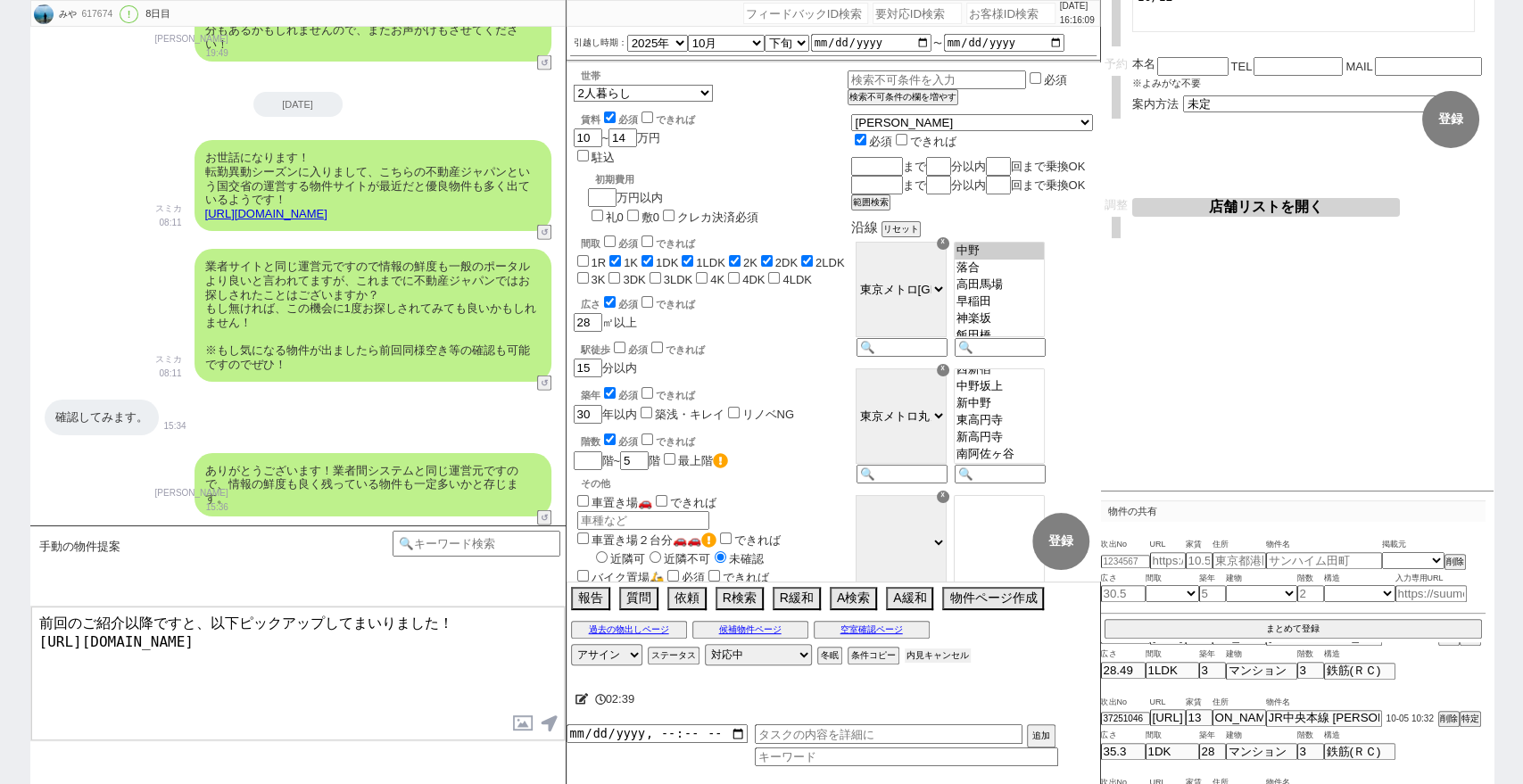
click at [954, 657] on button "内見キャンセル" at bounding box center [937, 655] width 66 height 15
radio input "true"
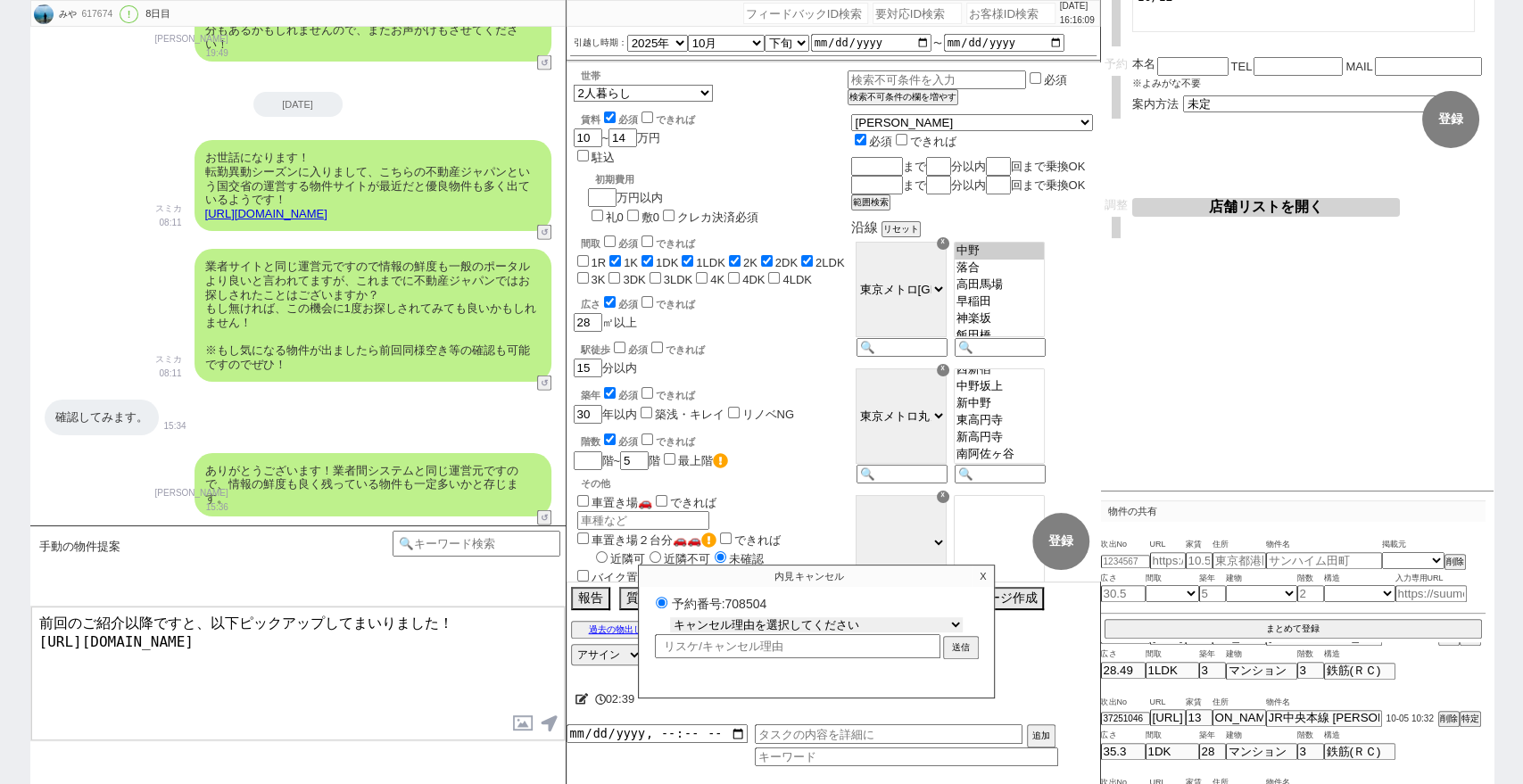
click at [930, 633] on div "予約番号:708504 キャンセル理由を選択してください 希望物件が出なかった 希望物件が見れなかった 返信がこなくなった 他決(日程調整前) 引越し自体消滅…" at bounding box center [816, 627] width 355 height 65
select select "2"
click at [670, 617] on select "キャンセル理由を選択してください 希望物件が出なかった 希望物件が見れなかった 返信がこなくなった 他決(日程調整前) 引越し自体消滅(日程調整前) 都合が変…" at bounding box center [816, 624] width 292 height 15
click at [970, 645] on button "送信" at bounding box center [960, 649] width 32 height 20
radio input "true"
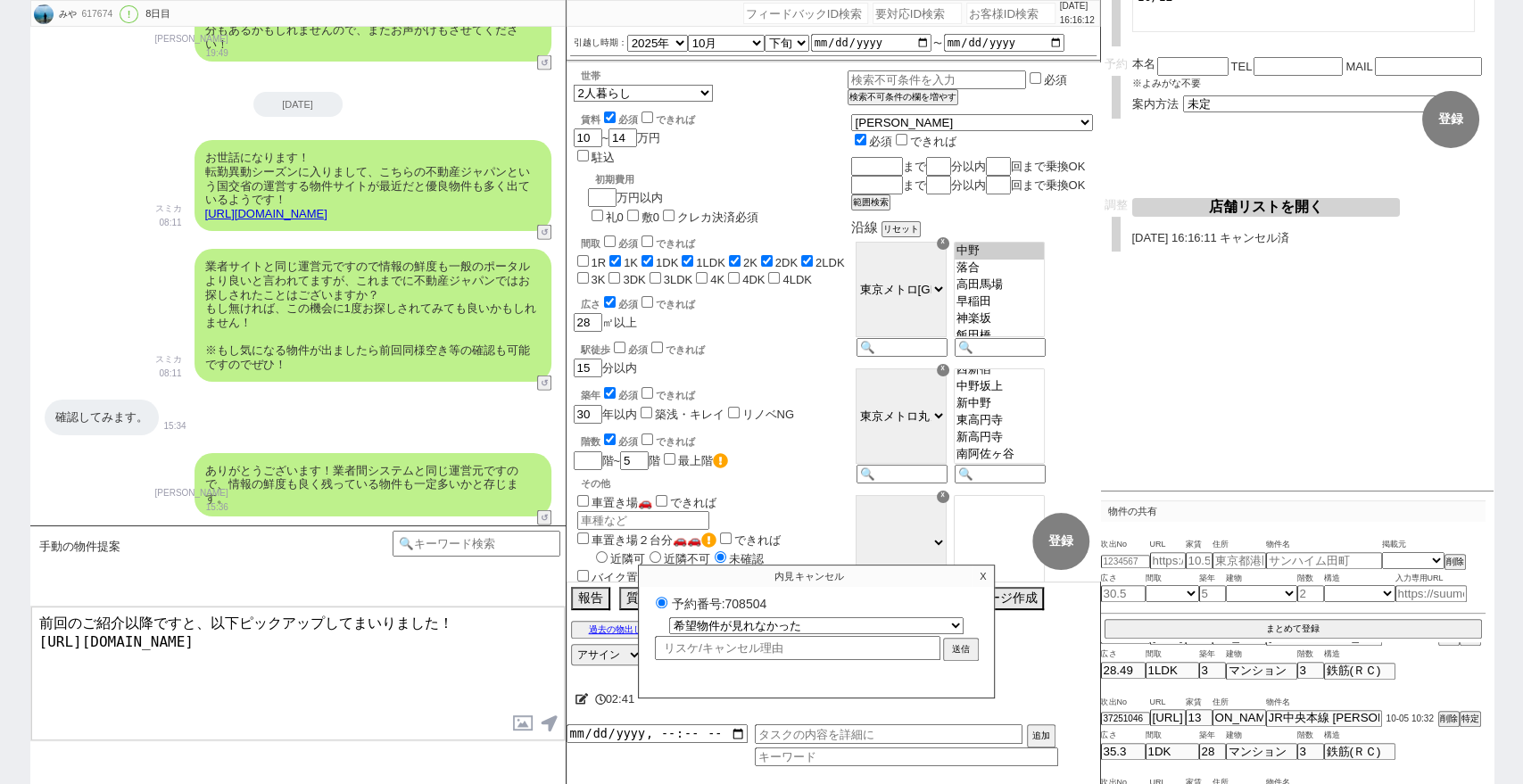
select select
radio input "false"
click at [984, 16] on input "number" at bounding box center [1010, 14] width 90 height 22
paste input "617101"
type input "617101"
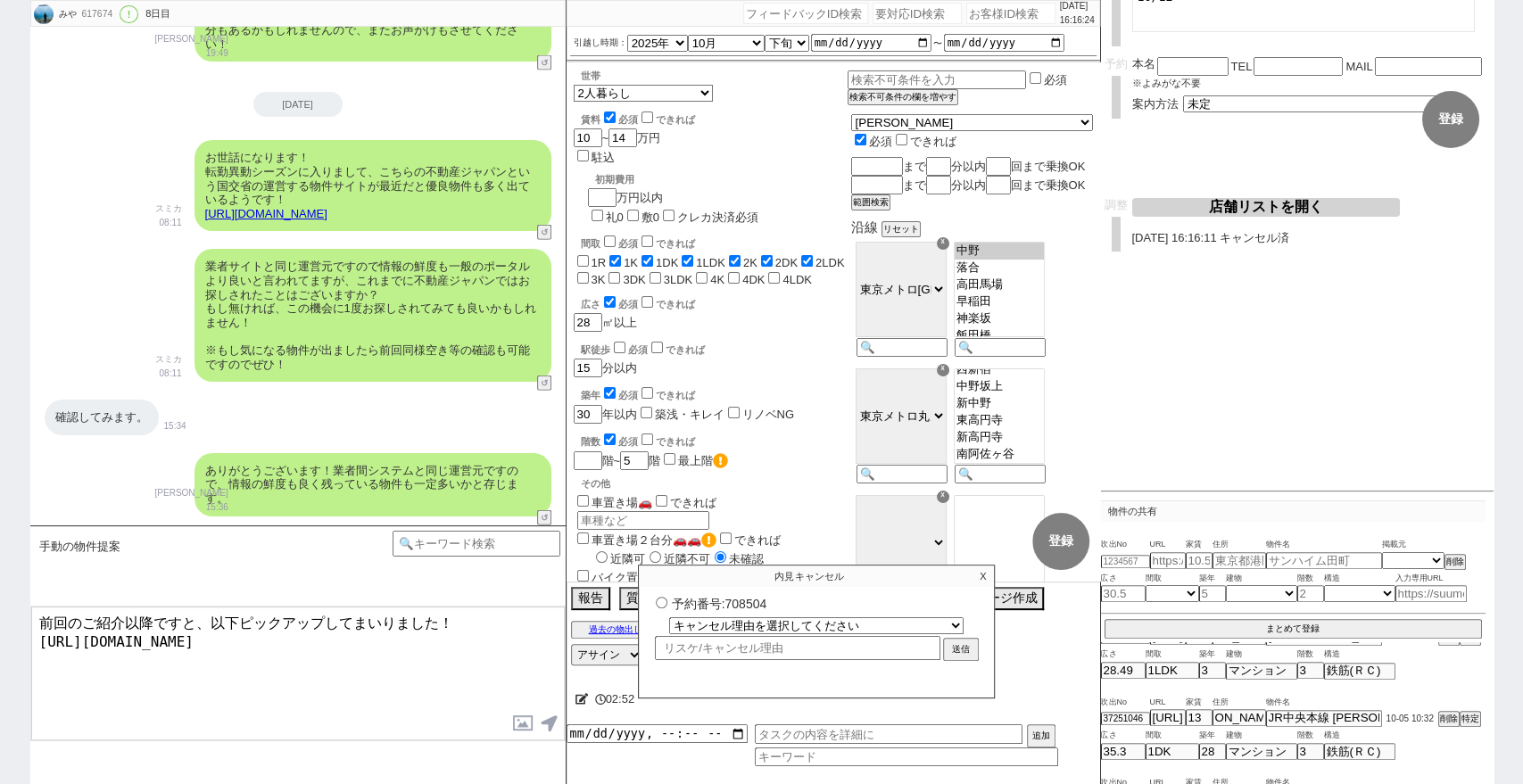
scroll to position [0, 0]
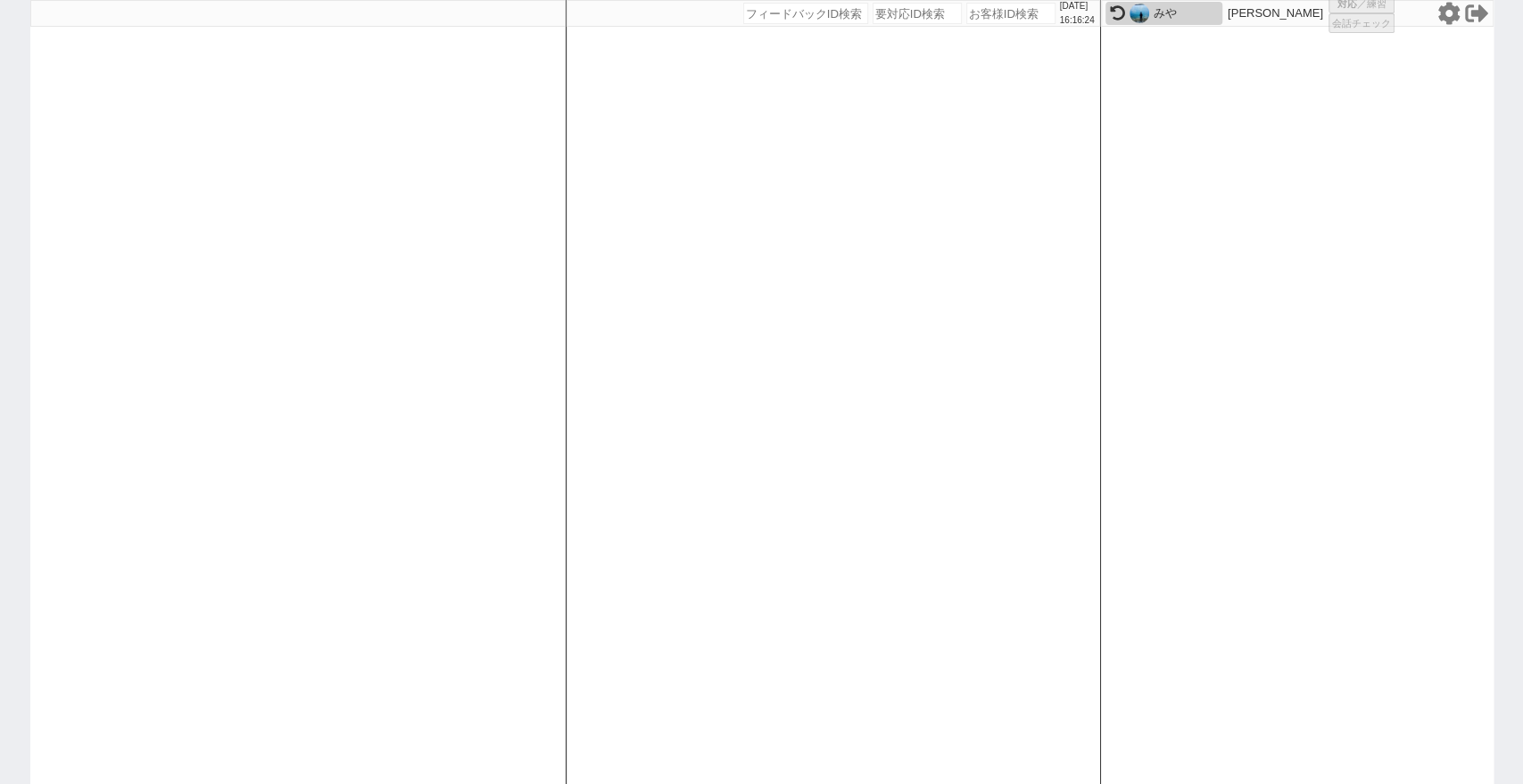
select select
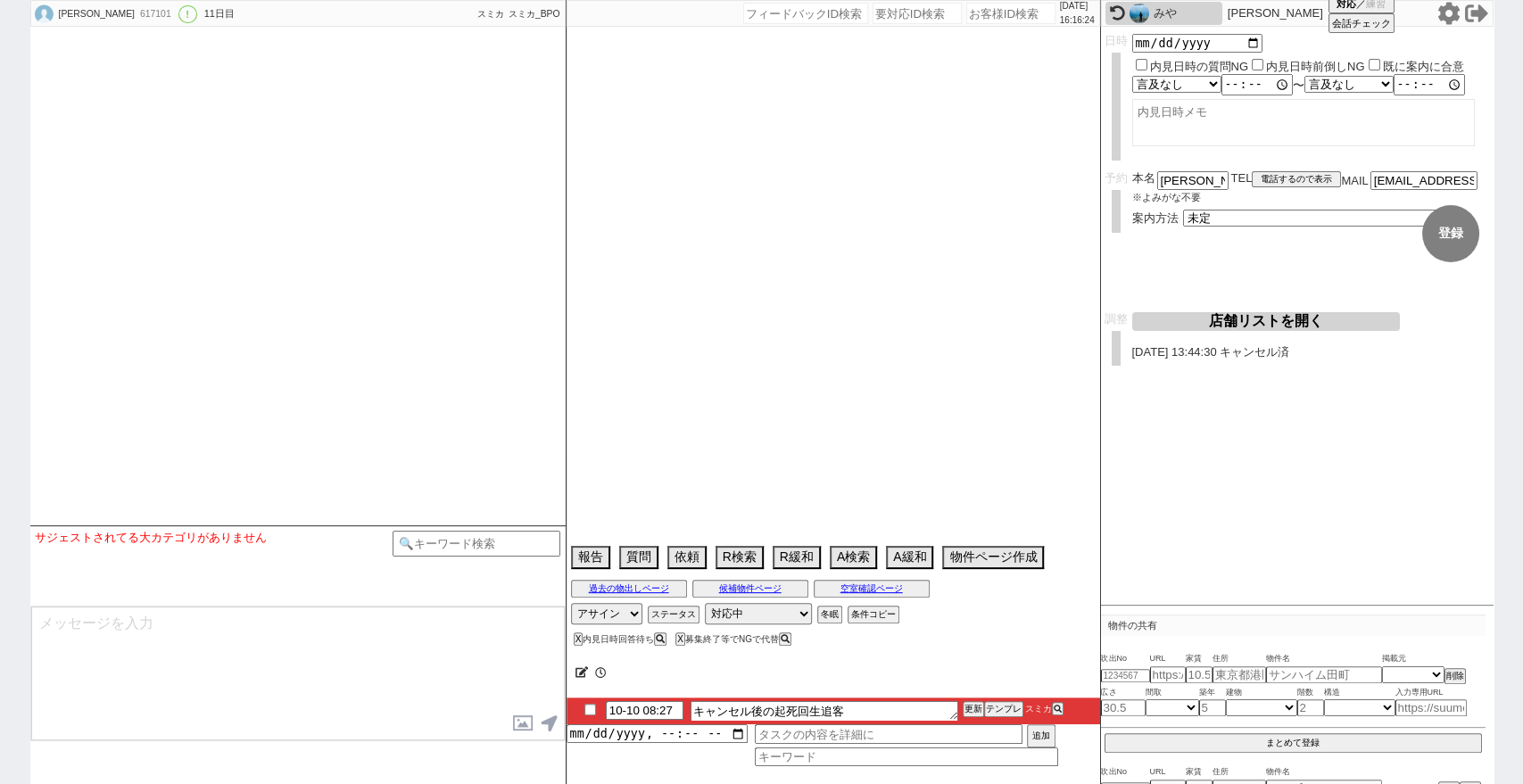
select select "16"
select select "6"
select select "11"
select select "190"
select select "35"
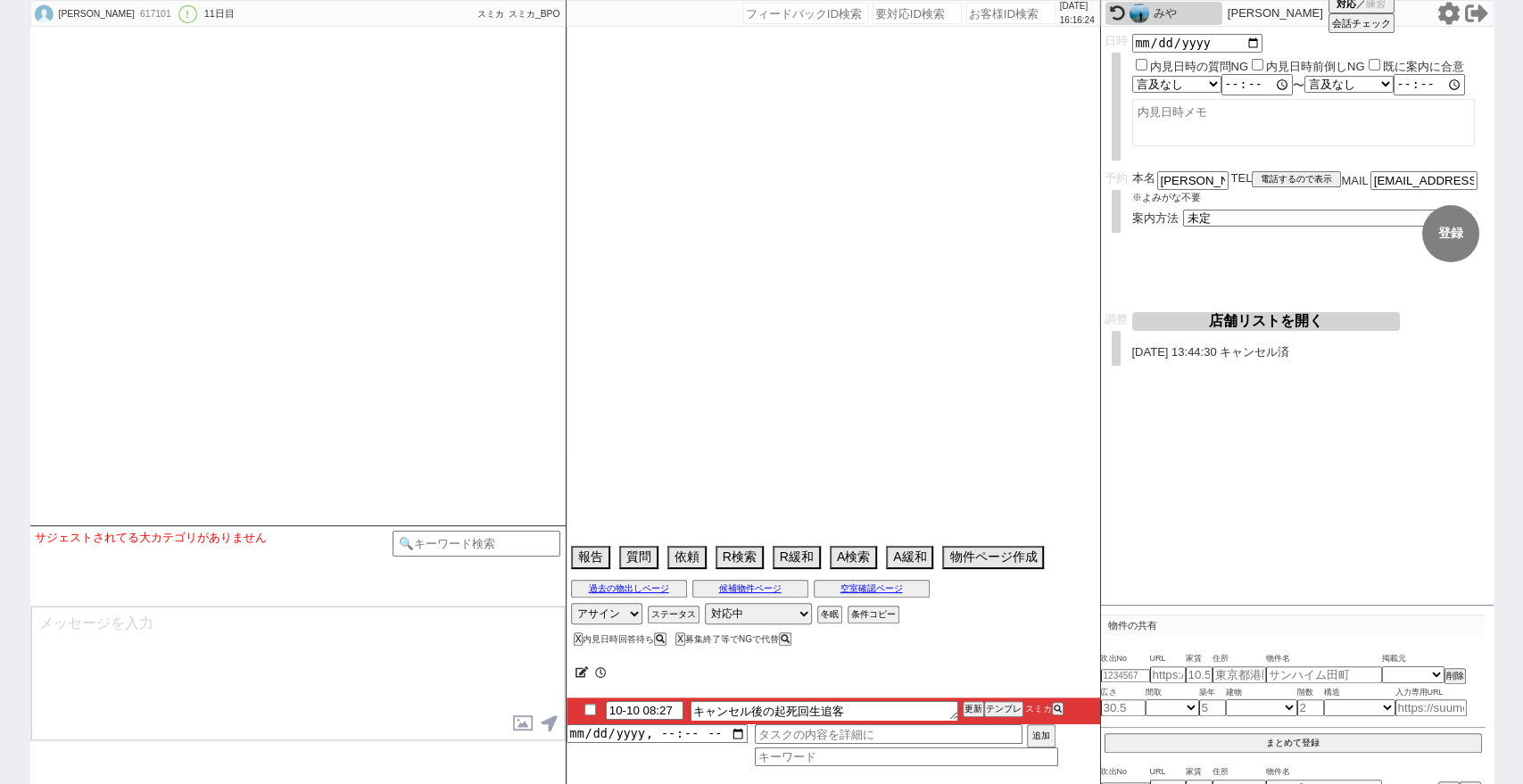
select select "1033"
select select "121"
select select "2968"
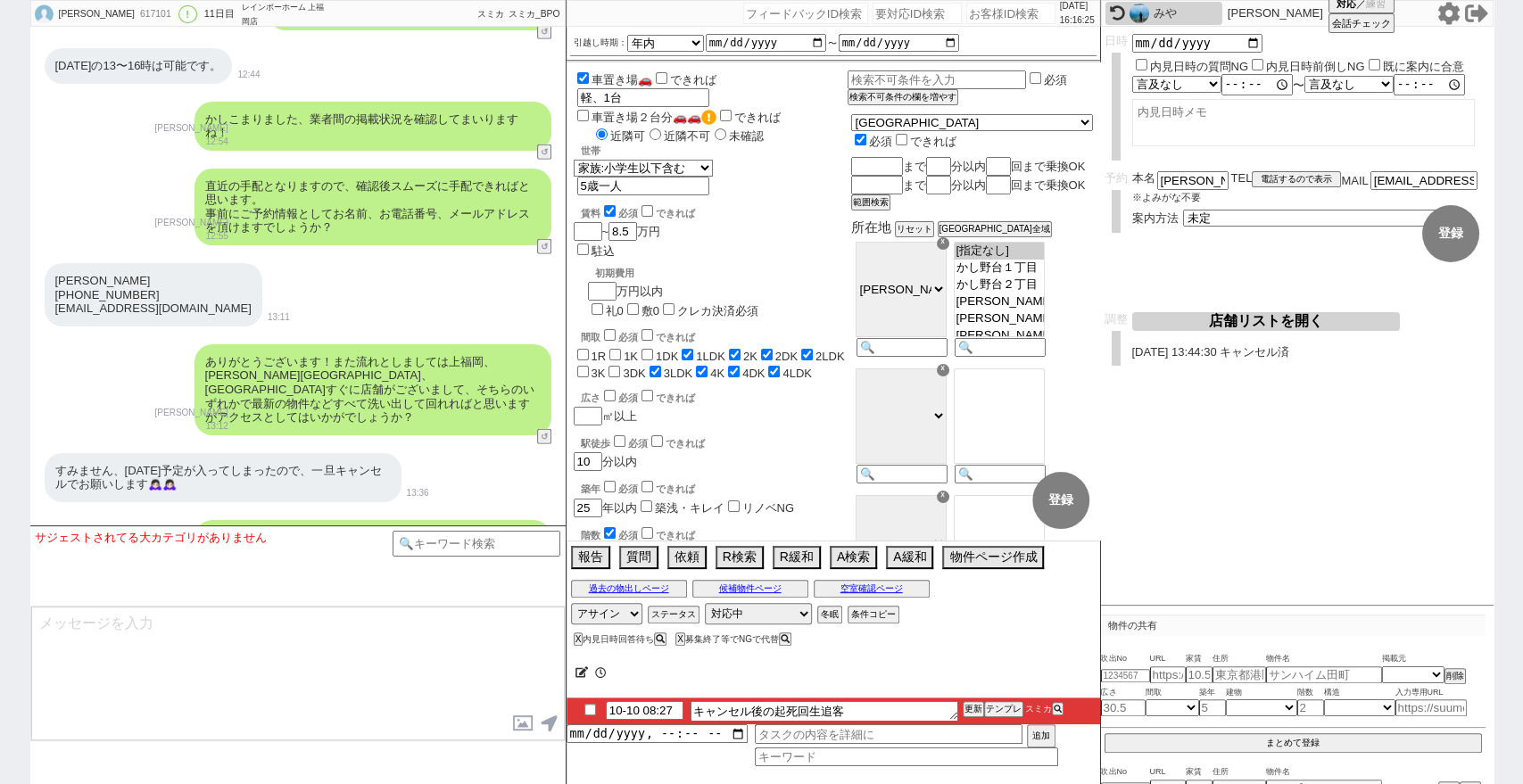
scroll to position [40, 0]
click at [1007, 702] on button "テンプレ" at bounding box center [1004, 708] width 39 height 13
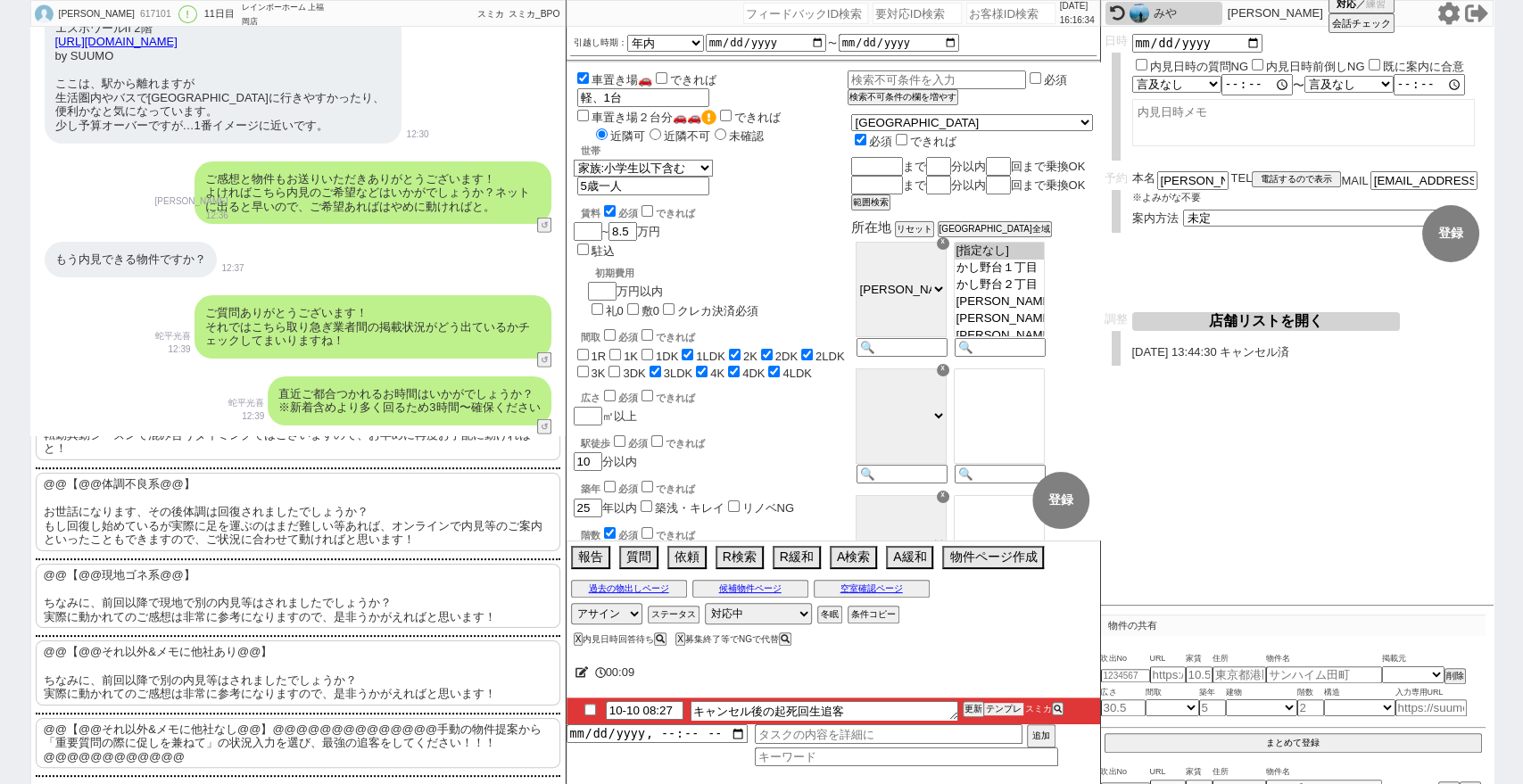
scroll to position [7278, 0]
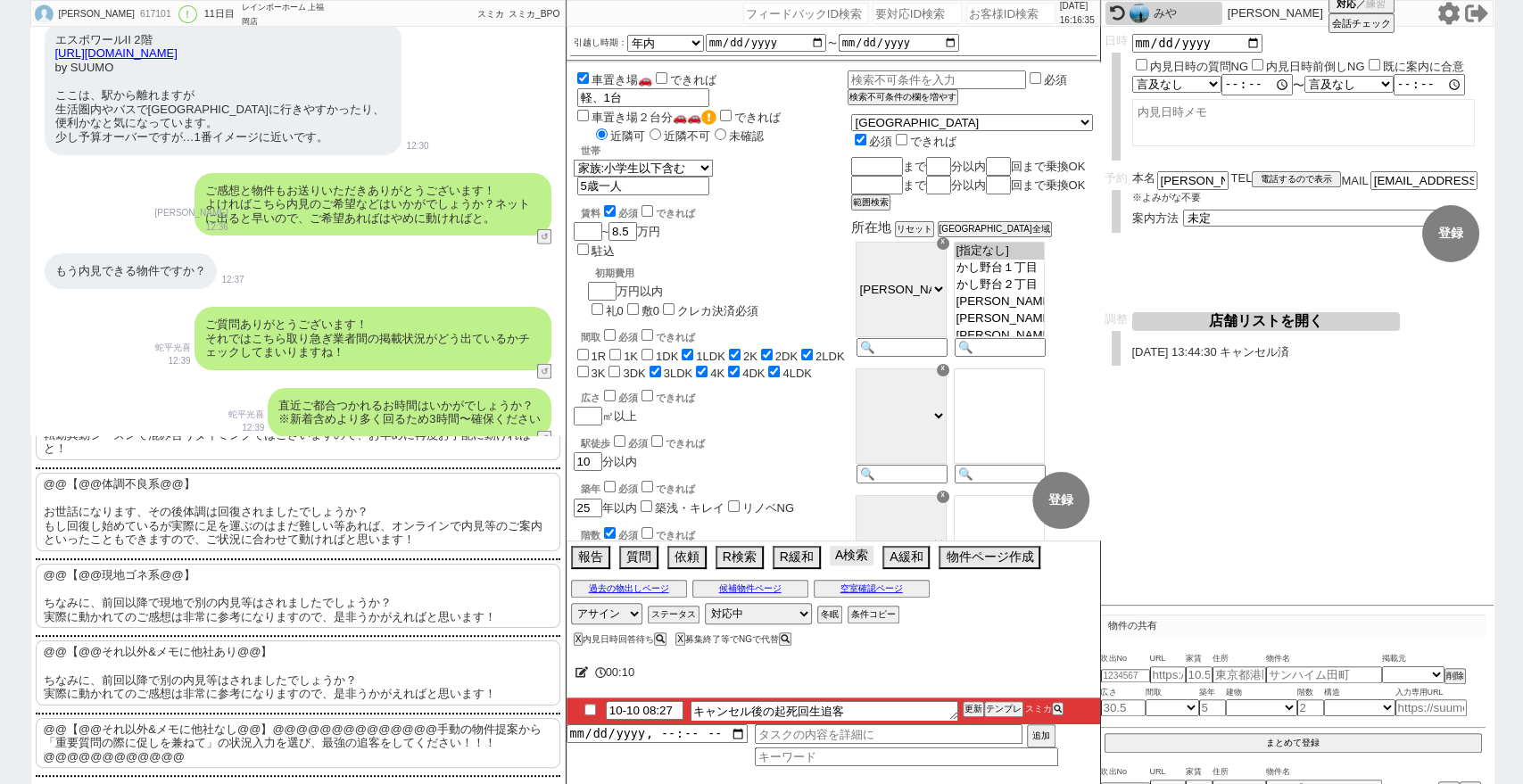
click at [856, 559] on button "A検索" at bounding box center [851, 556] width 43 height 20
click at [636, 584] on button "過去の物出しページ" at bounding box center [629, 588] width 116 height 15
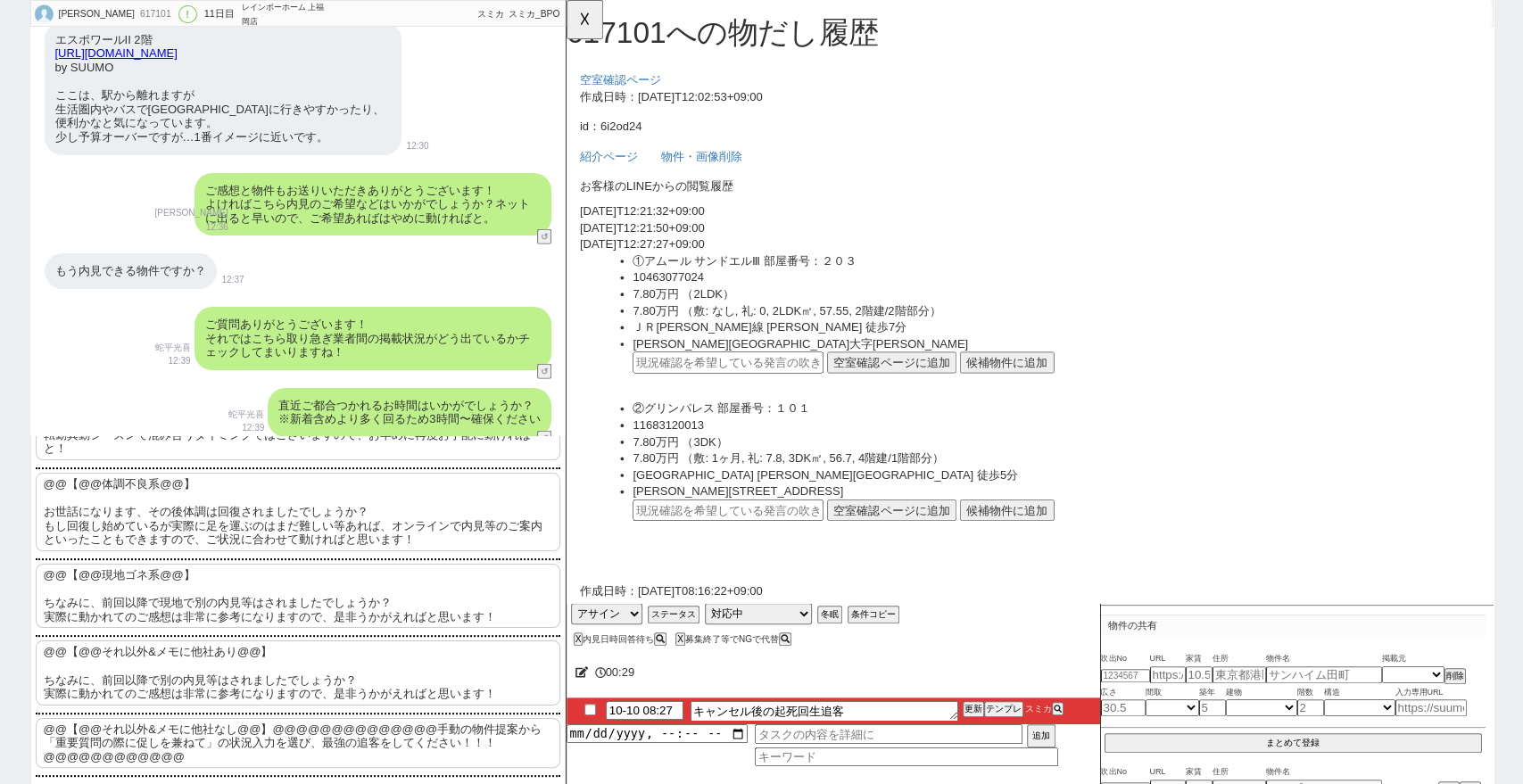
scroll to position [7177, 0]
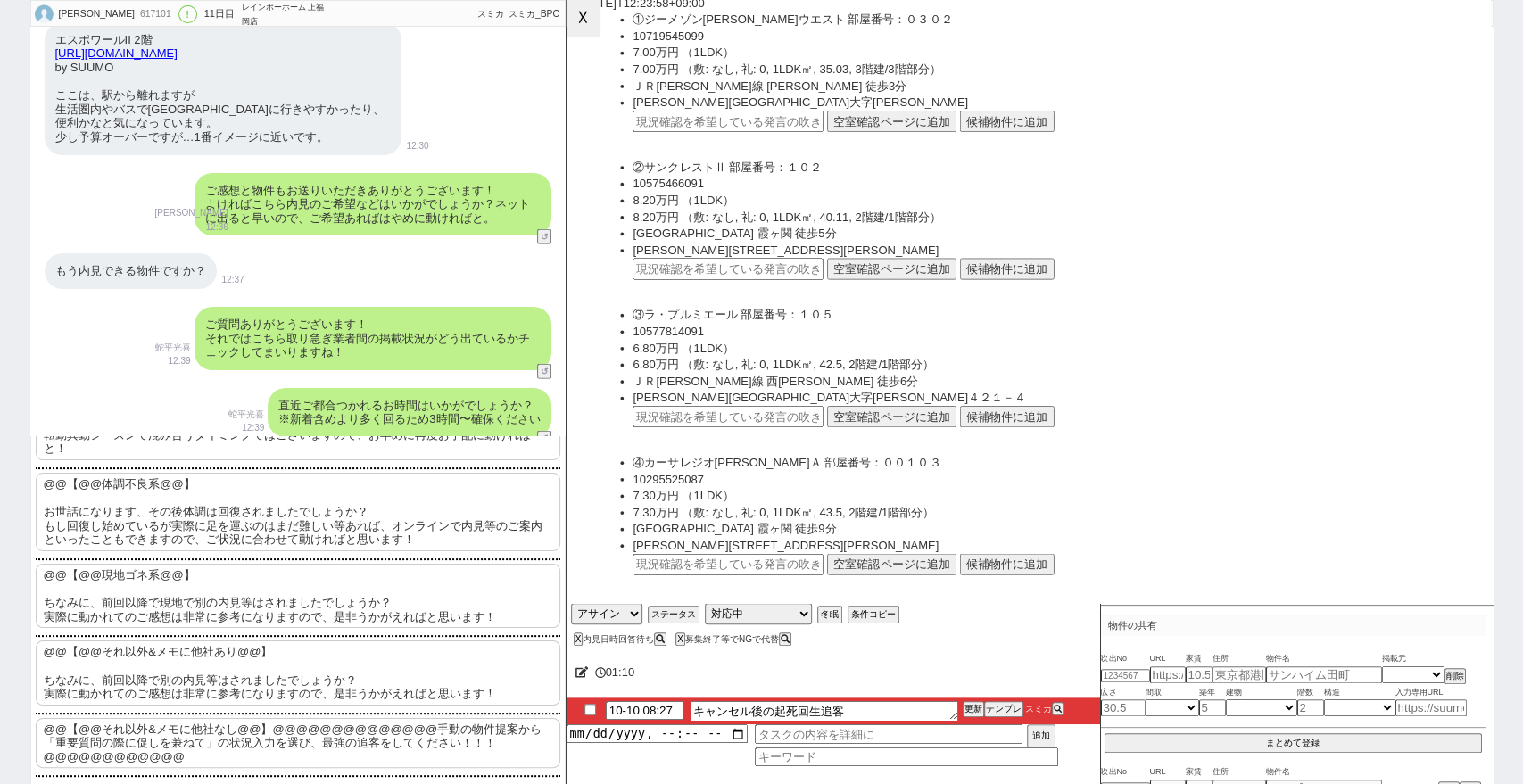
click at [593, 19] on button "☓" at bounding box center [583, 18] width 33 height 35
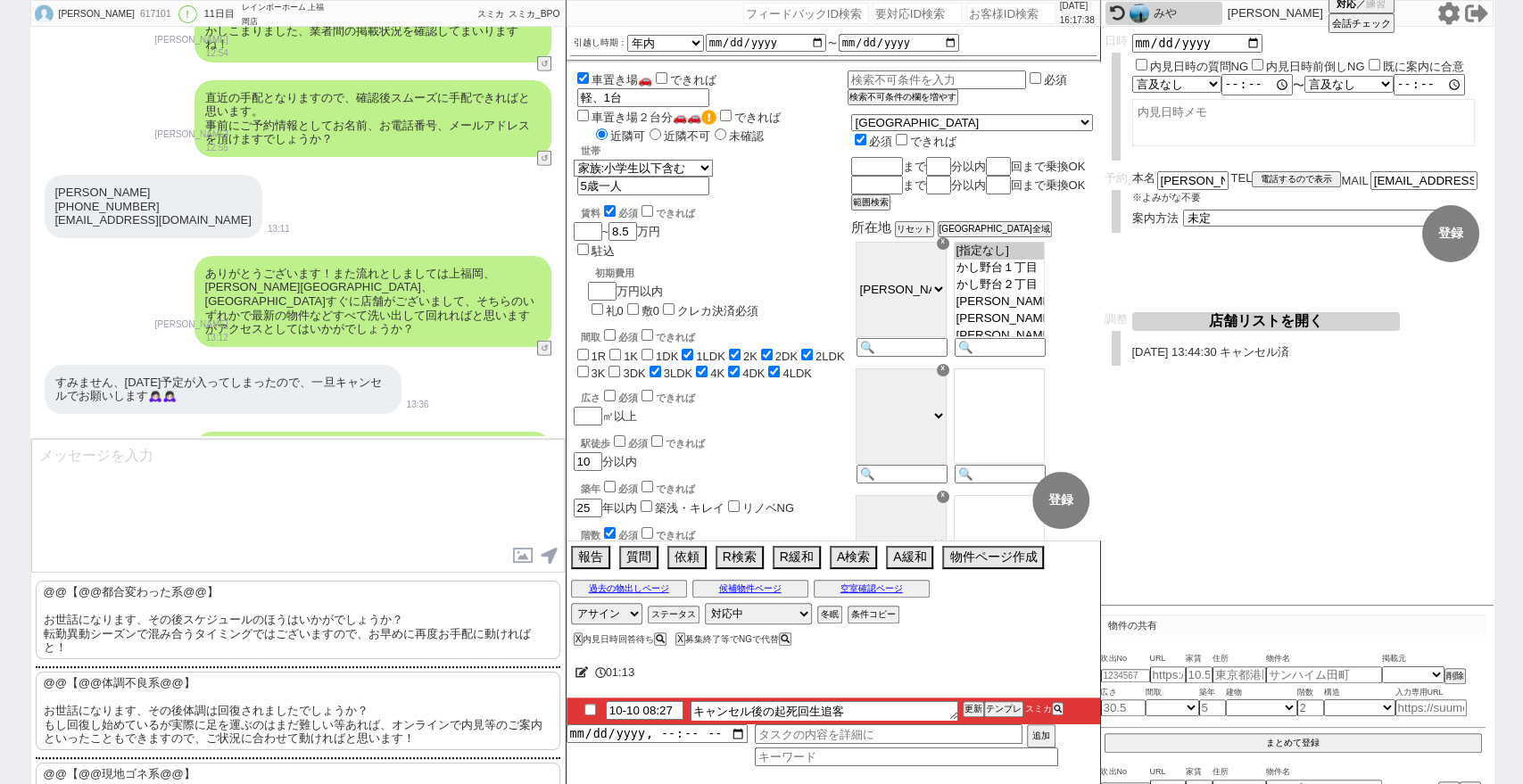
scroll to position [0, 0]
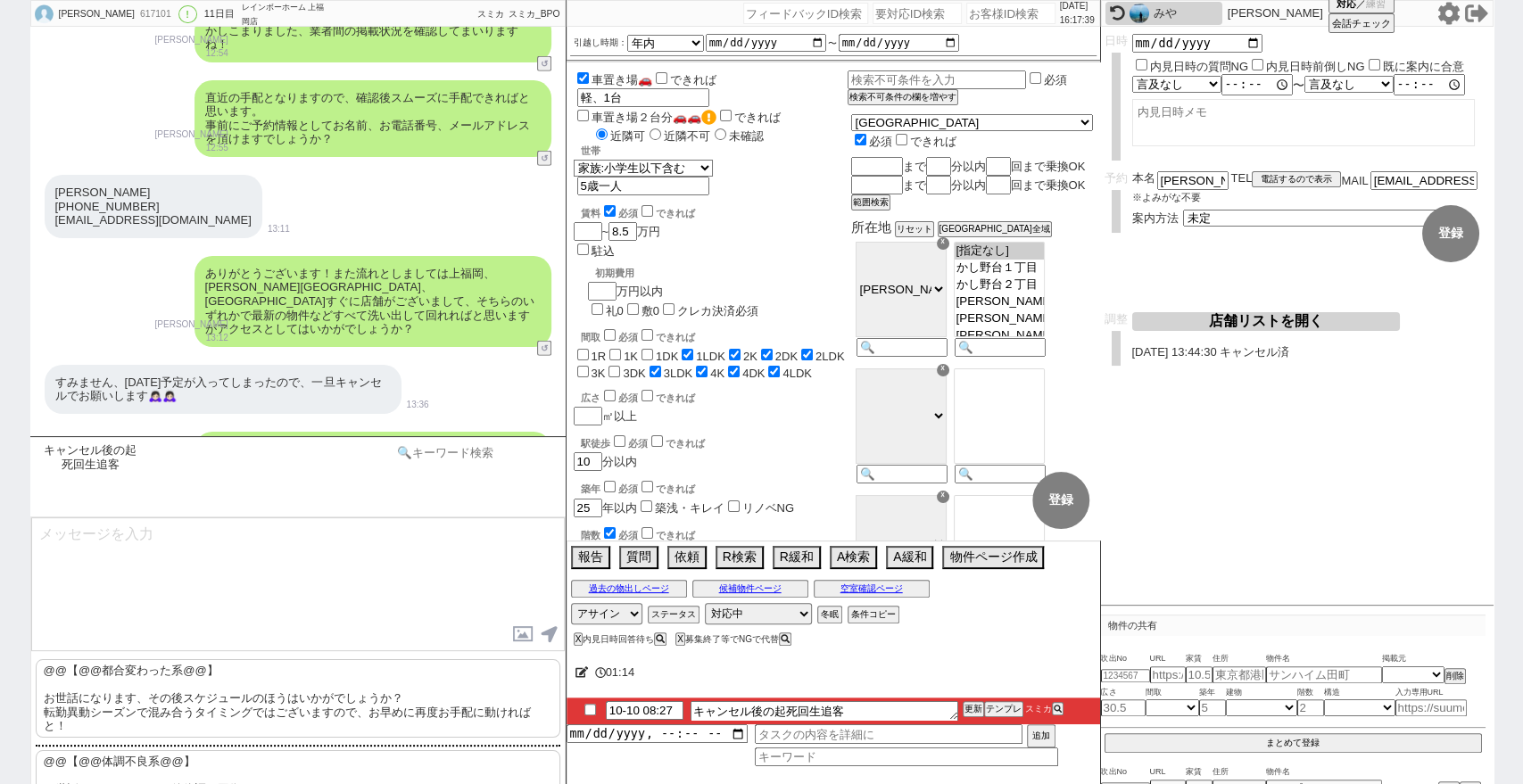
click at [495, 456] on input at bounding box center [476, 452] width 168 height 23
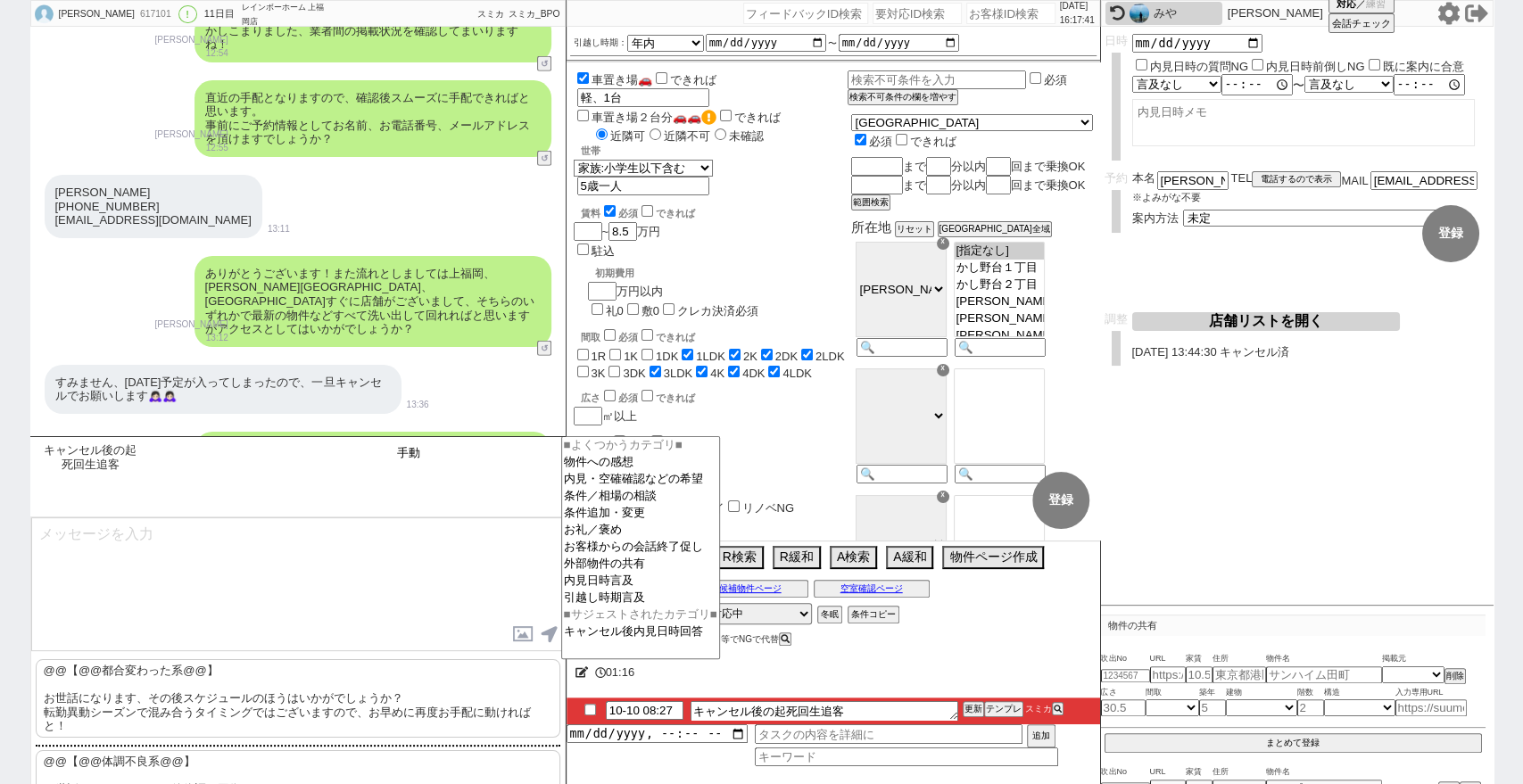
type input "手動"
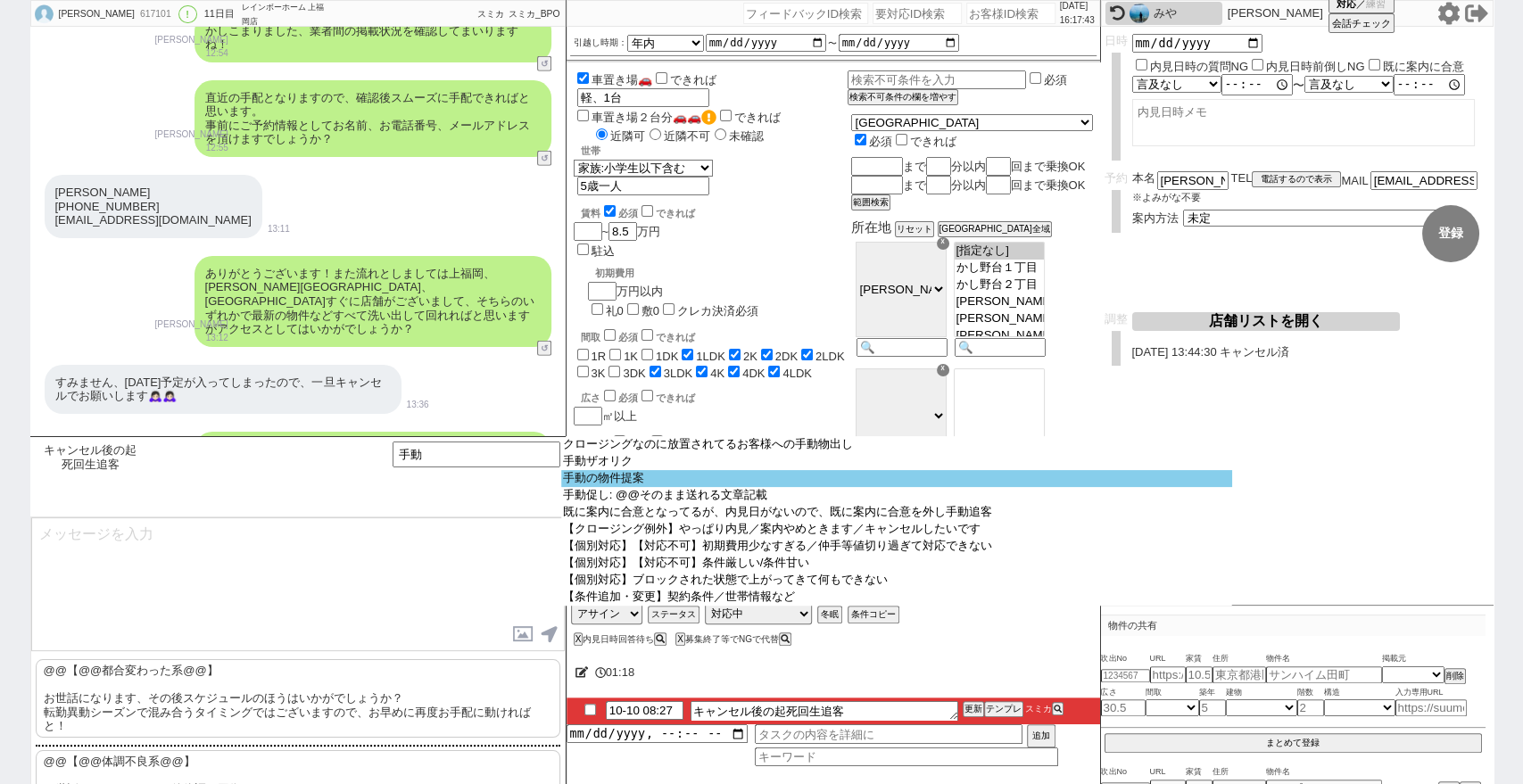
click at [592, 483] on option "手動の物件提案" at bounding box center [896, 478] width 671 height 17
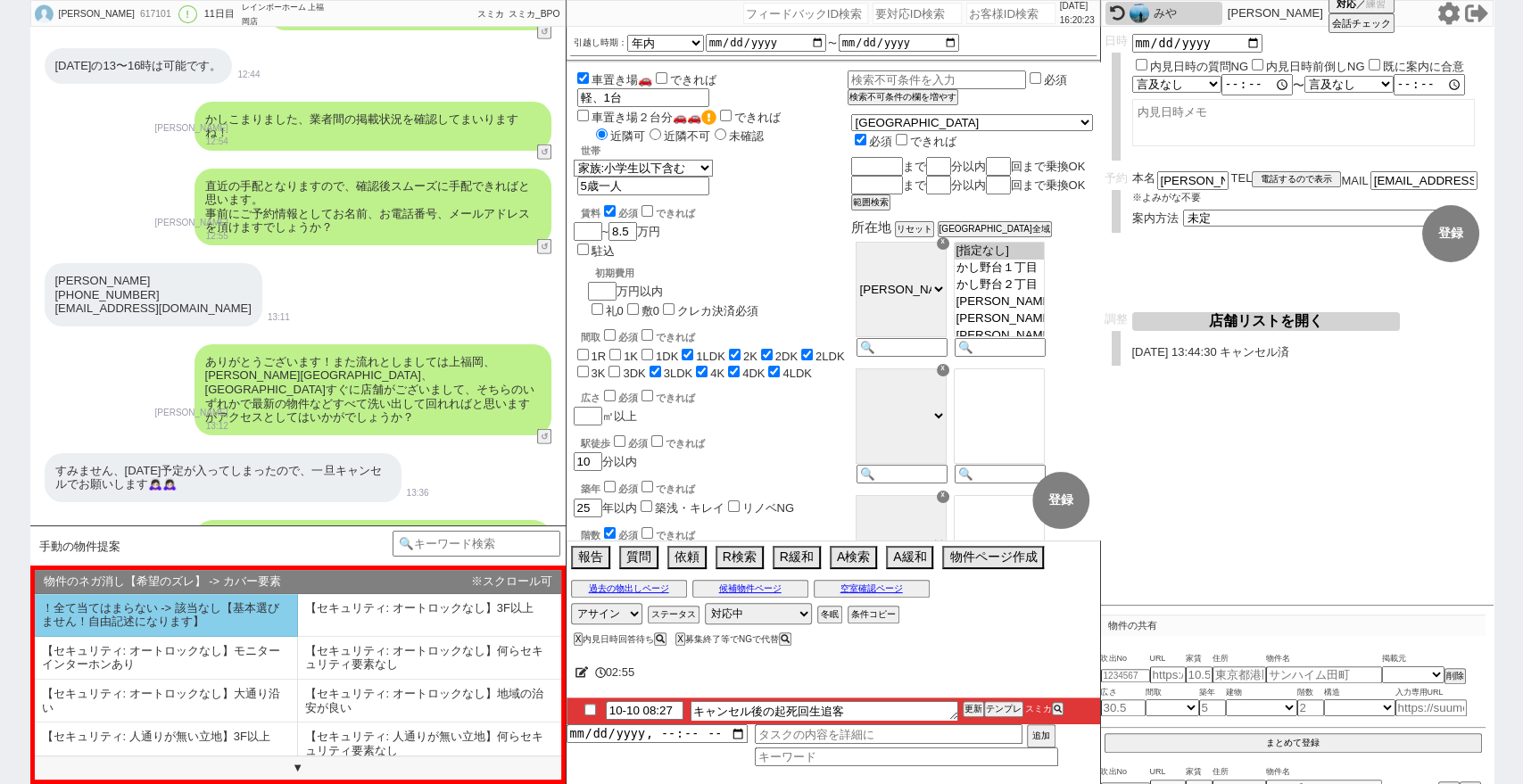
click at [243, 618] on li "！全て当てはまらない -> 該当なし【基本選びません！自由記述になります】" at bounding box center [165, 616] width 263 height 43
select select "！全て当てはまらない -> 該当なし【基本選びません！自由記述になります】"
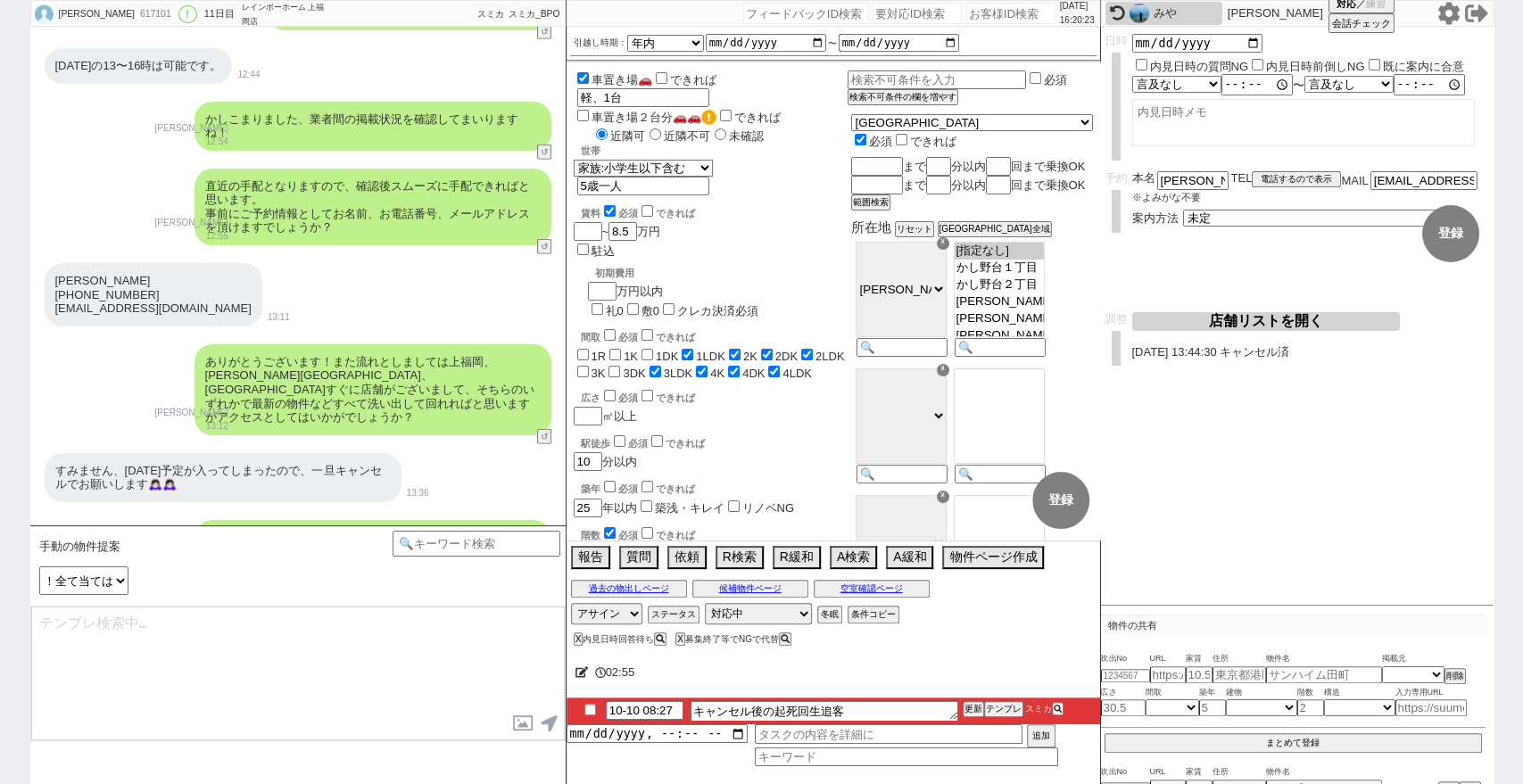
type textarea "並行でも相場を見ておりまして、少々ズレますが1件ピックアップしてみました。 https://tools.sumika.live/pages/2tndhze"
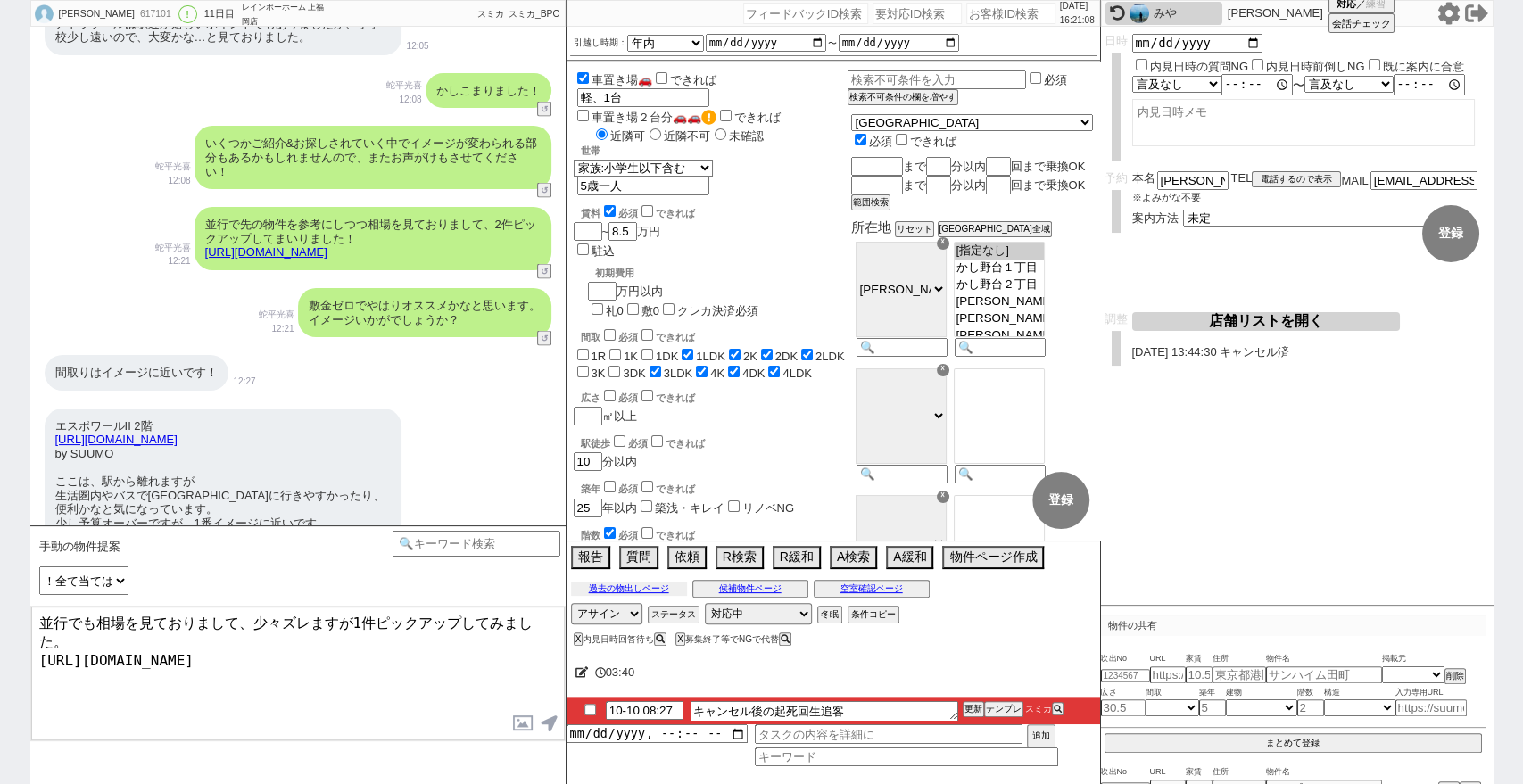
click at [668, 589] on button "過去の物出しページ" at bounding box center [629, 588] width 116 height 15
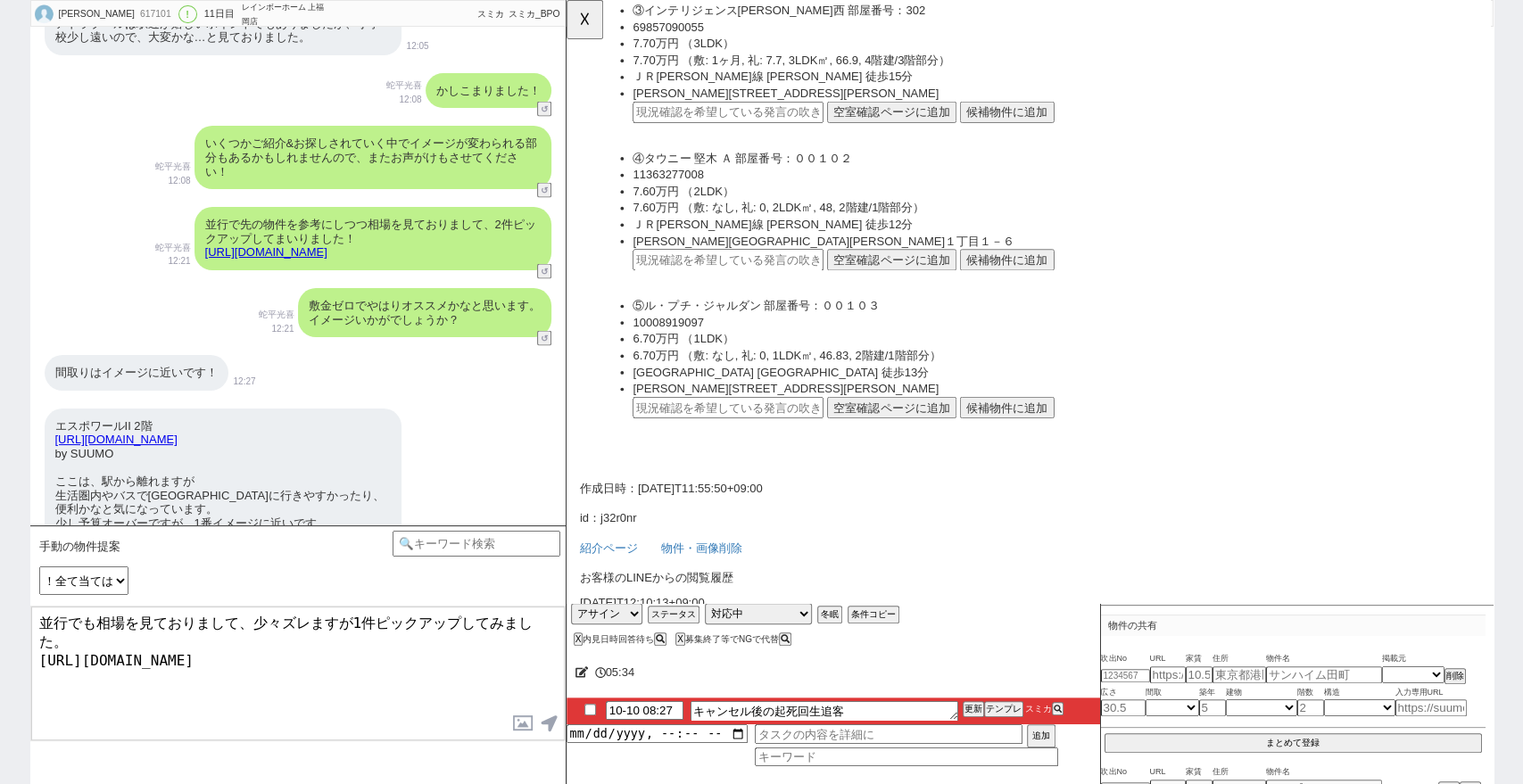
scroll to position [6417, 0]
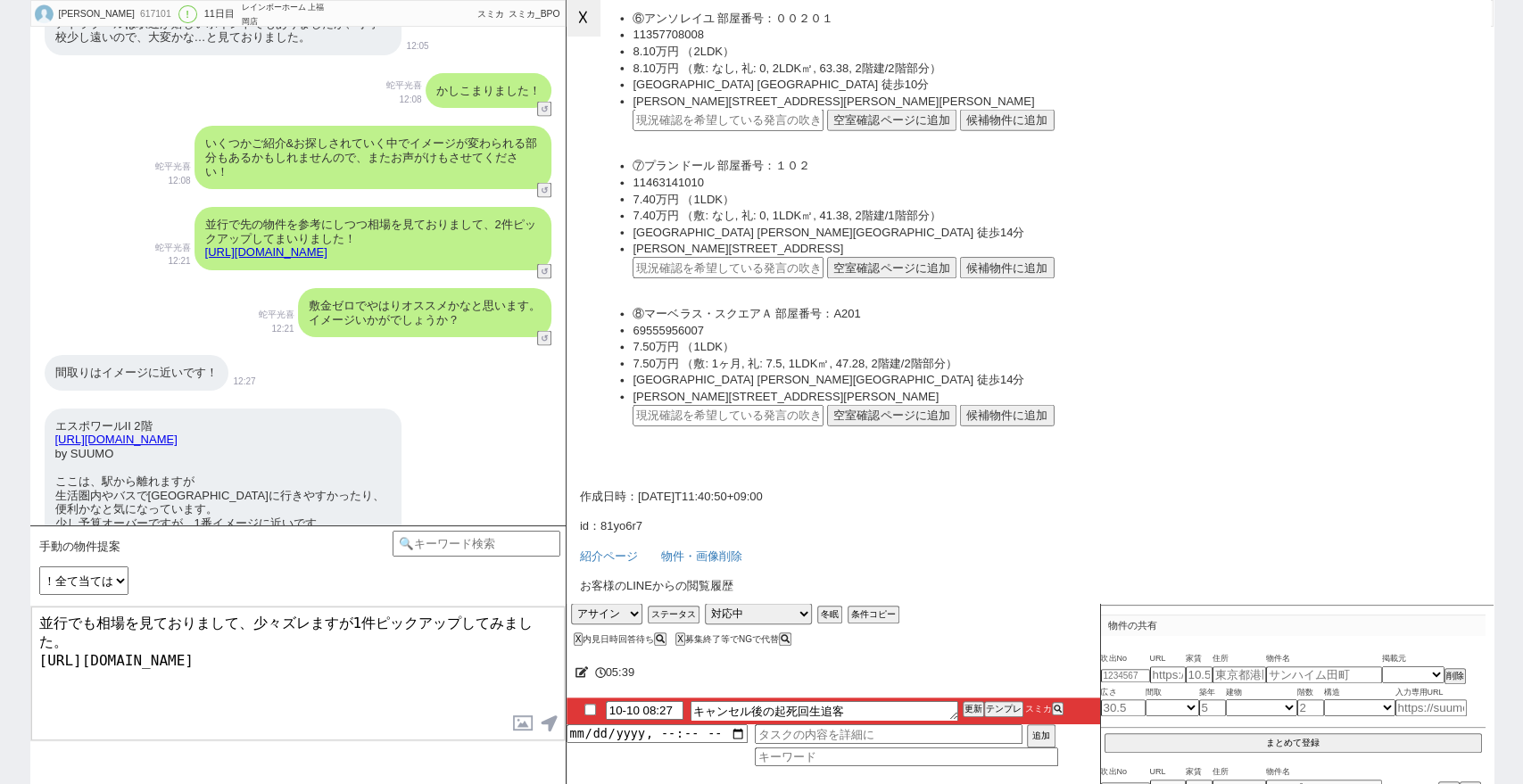
drag, startPoint x: 590, startPoint y: 30, endPoint x: 608, endPoint y: 79, distance: 52.2
click at [591, 30] on button "☓" at bounding box center [583, 18] width 33 height 35
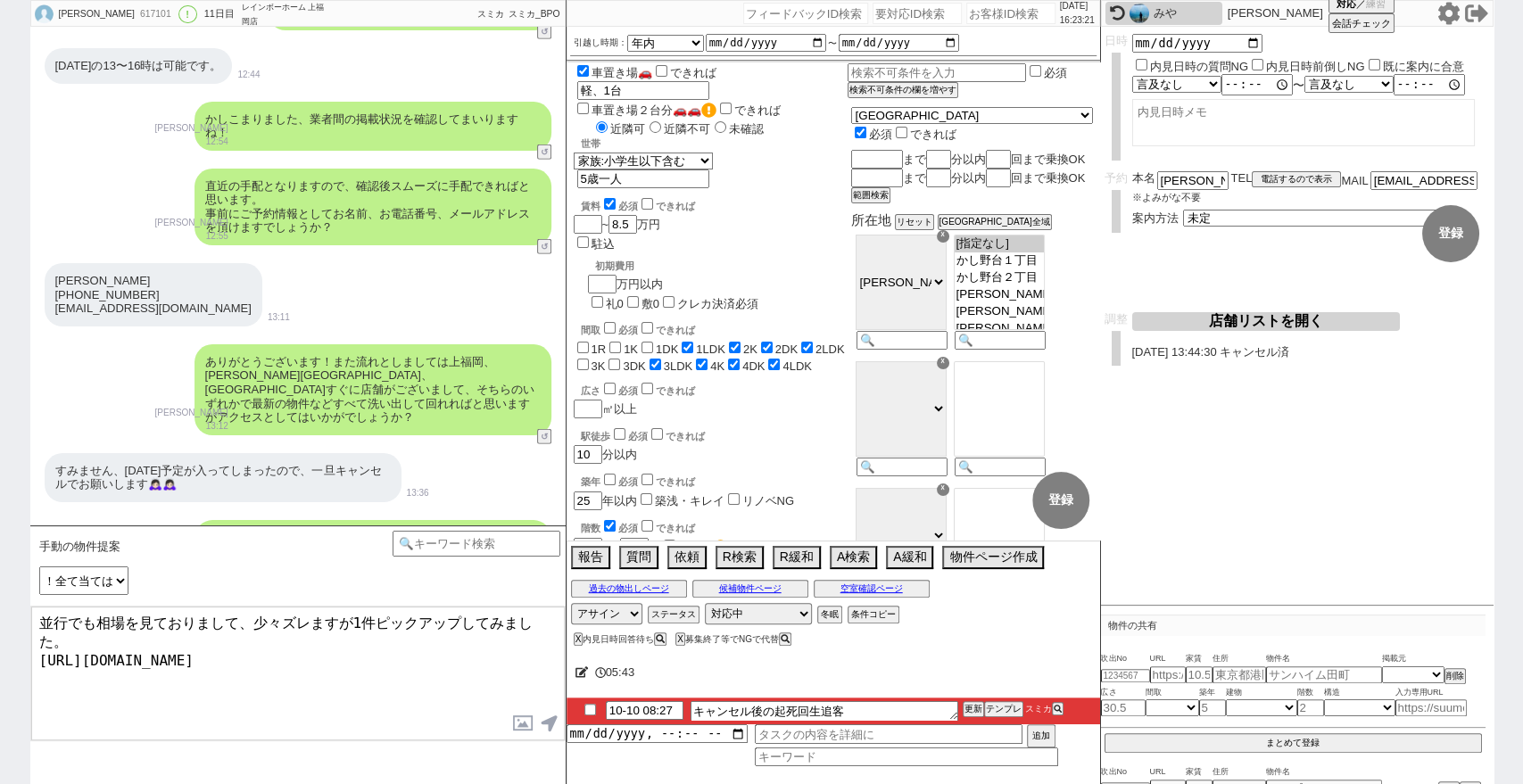
scroll to position [0, 0]
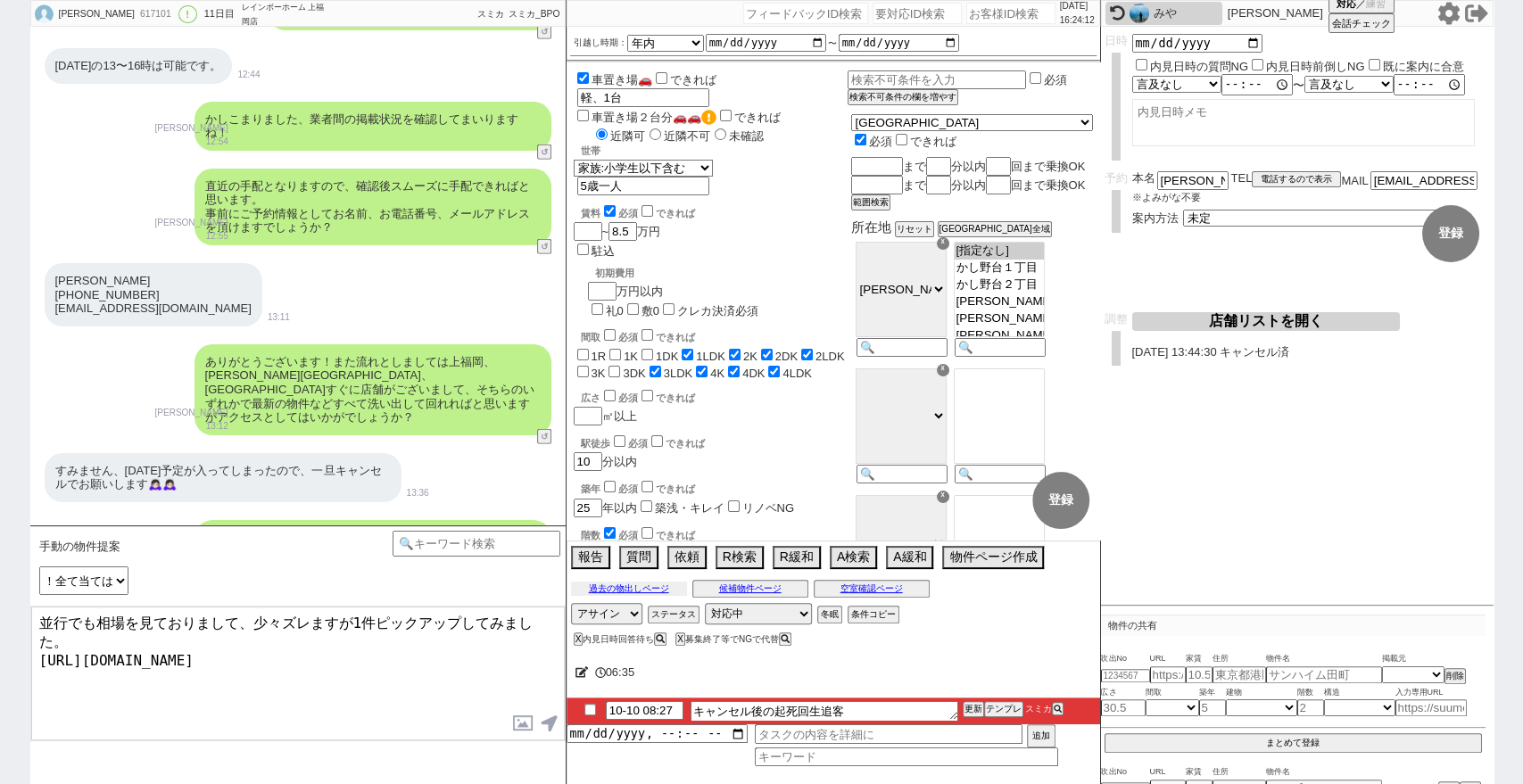
click at [621, 585] on button "過去の物出しページ" at bounding box center [629, 588] width 116 height 15
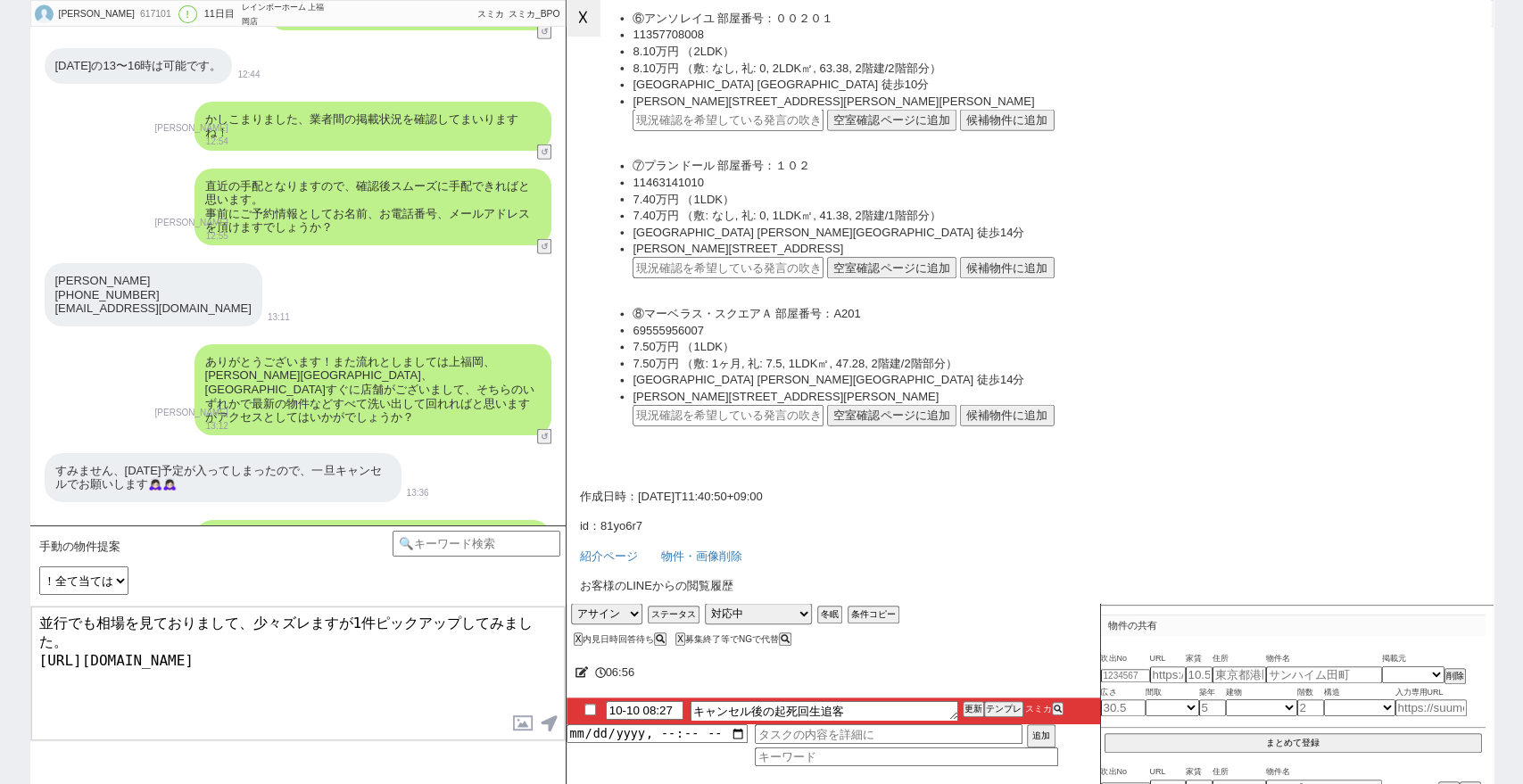
click at [597, 27] on button "☓" at bounding box center [583, 18] width 33 height 35
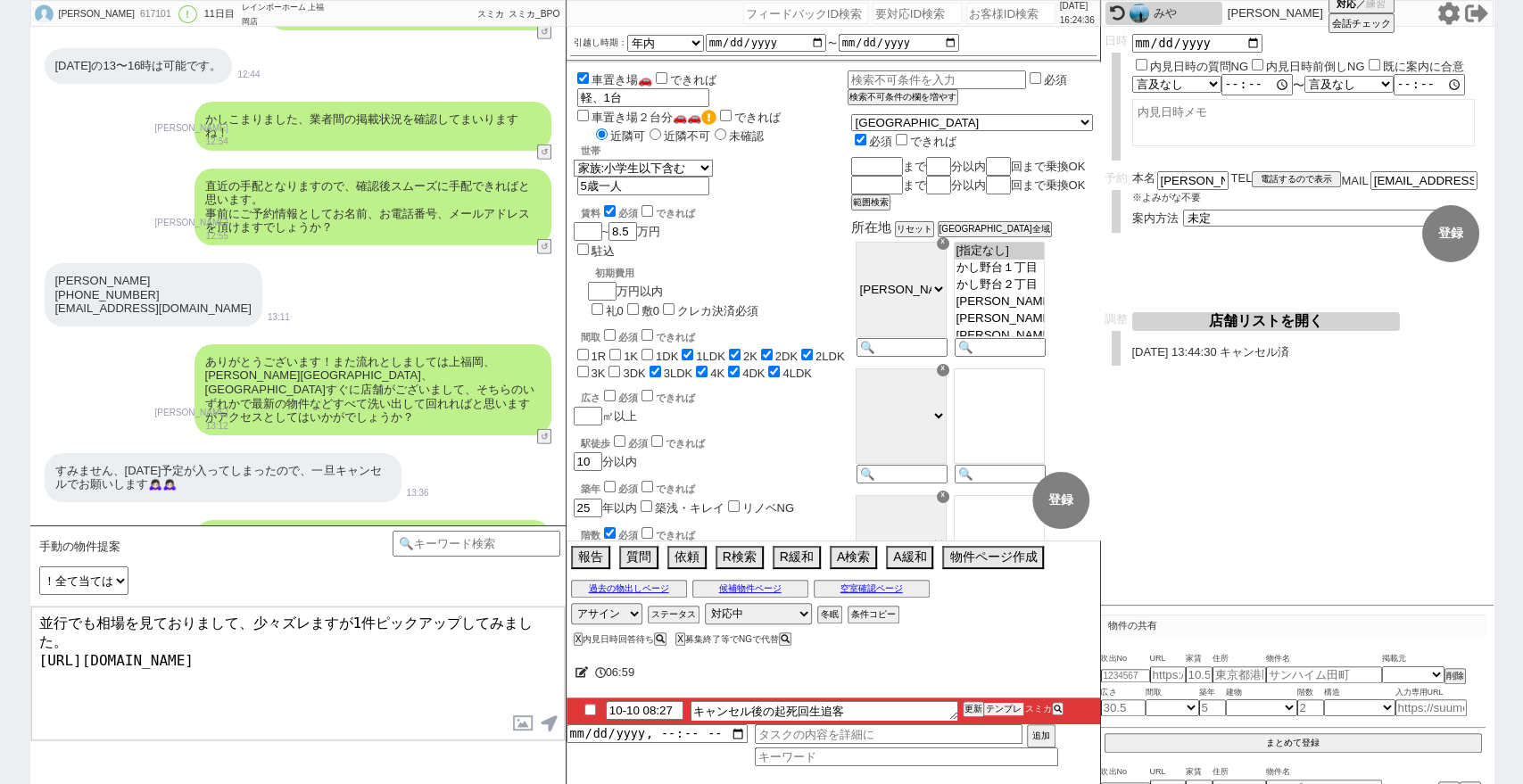
click at [1002, 704] on button "テンプレ" at bounding box center [1004, 708] width 39 height 13
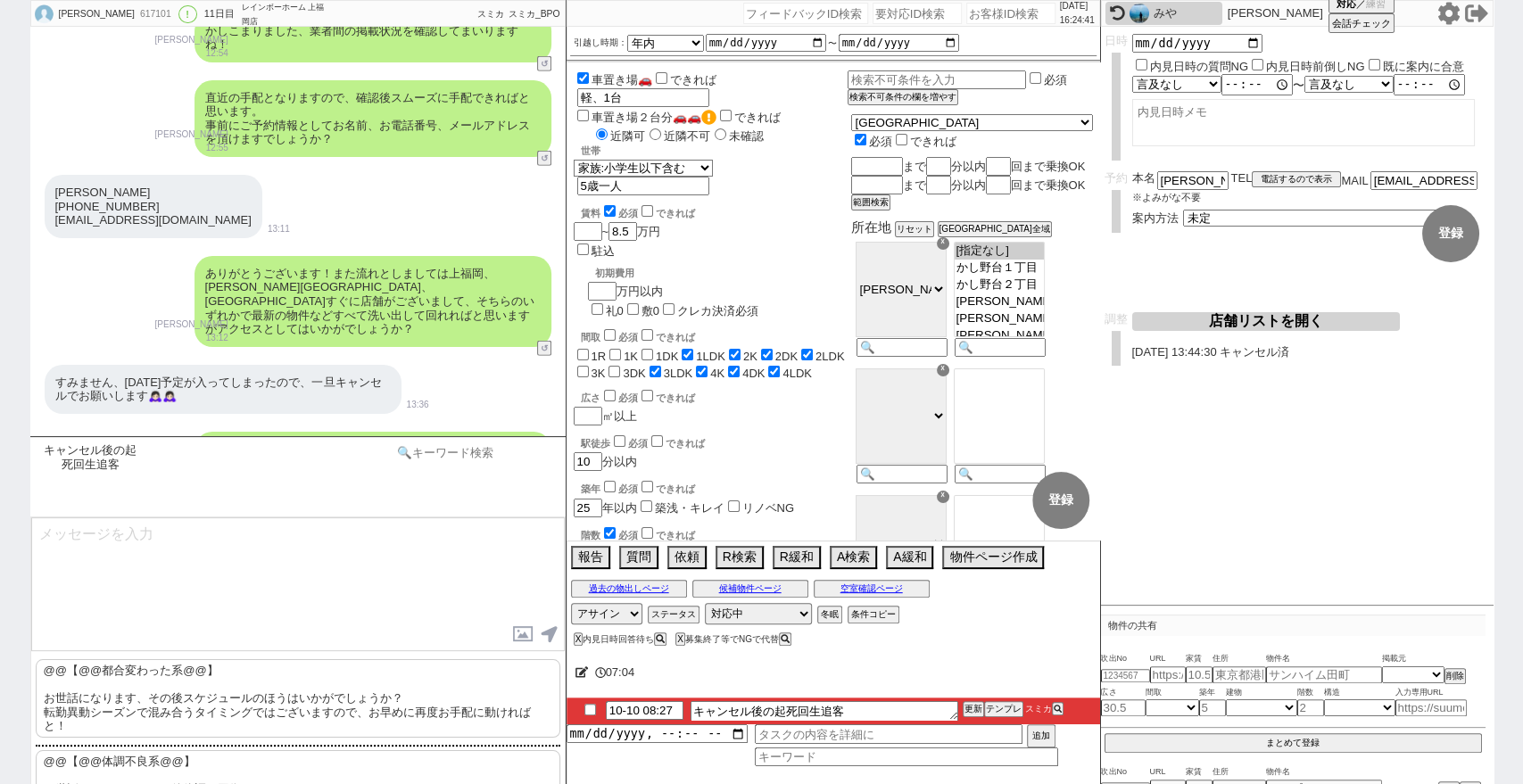
click at [469, 455] on input at bounding box center [476, 452] width 168 height 23
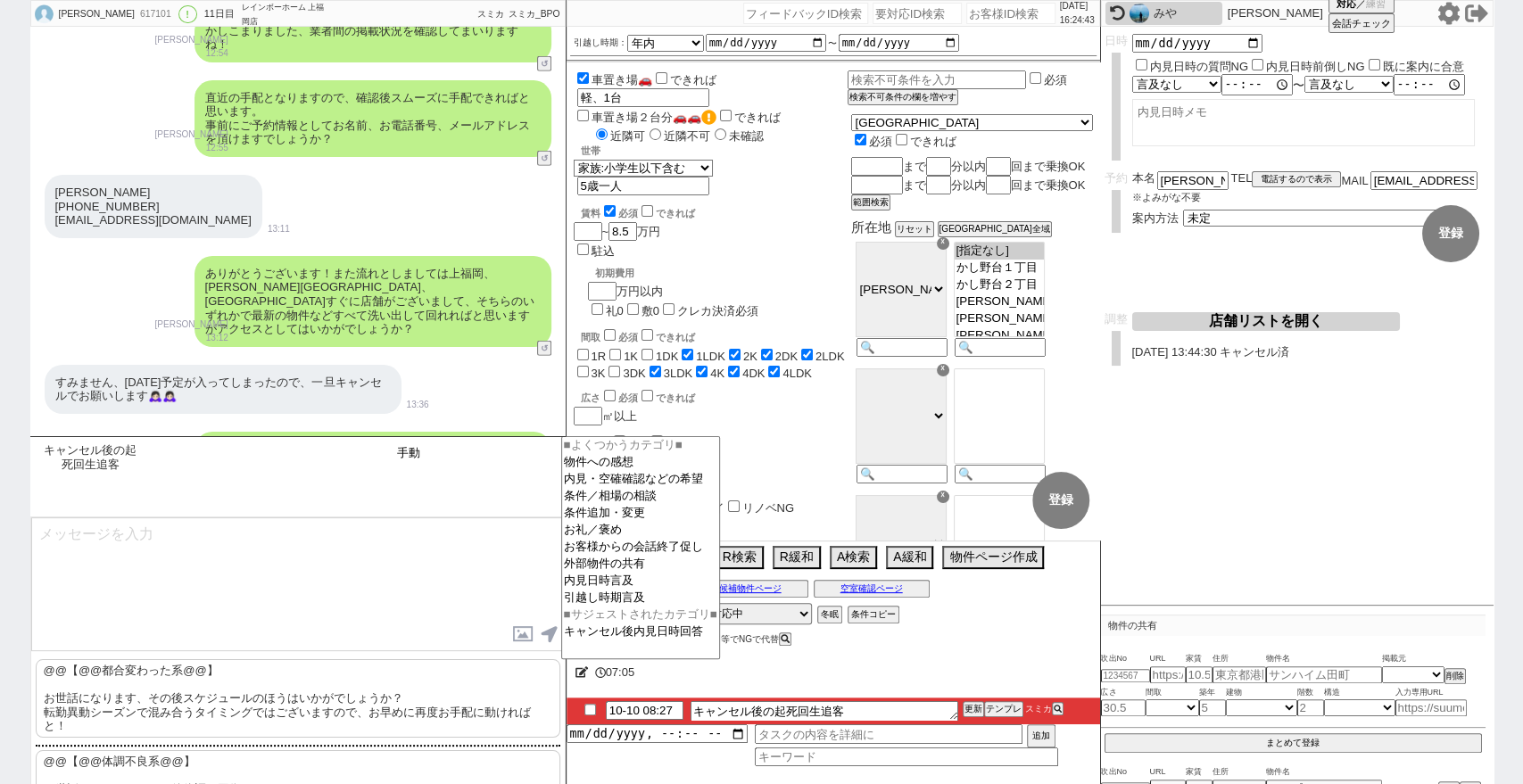
type input "手動"
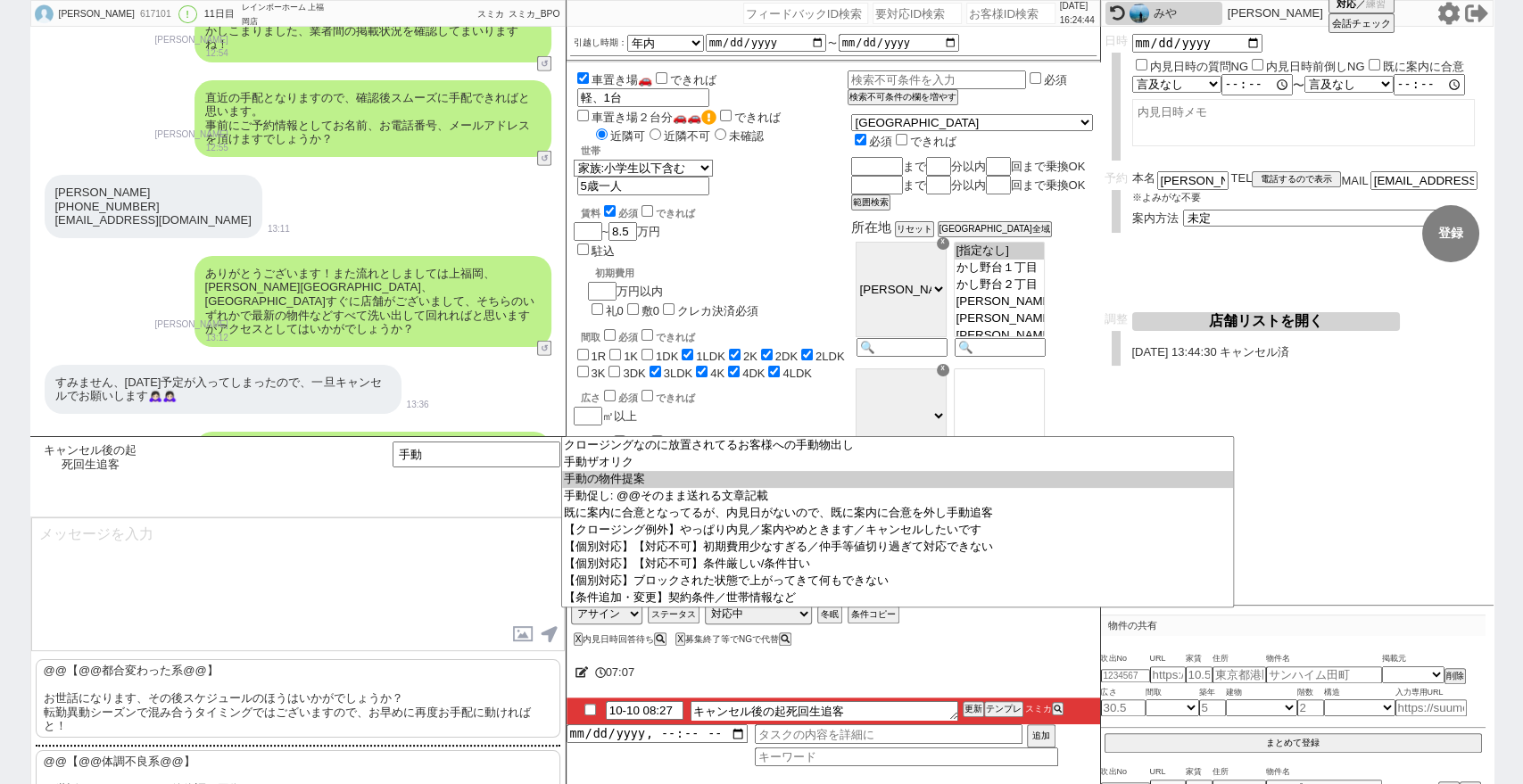
click at [406, 550] on textarea at bounding box center [298, 584] width 533 height 134
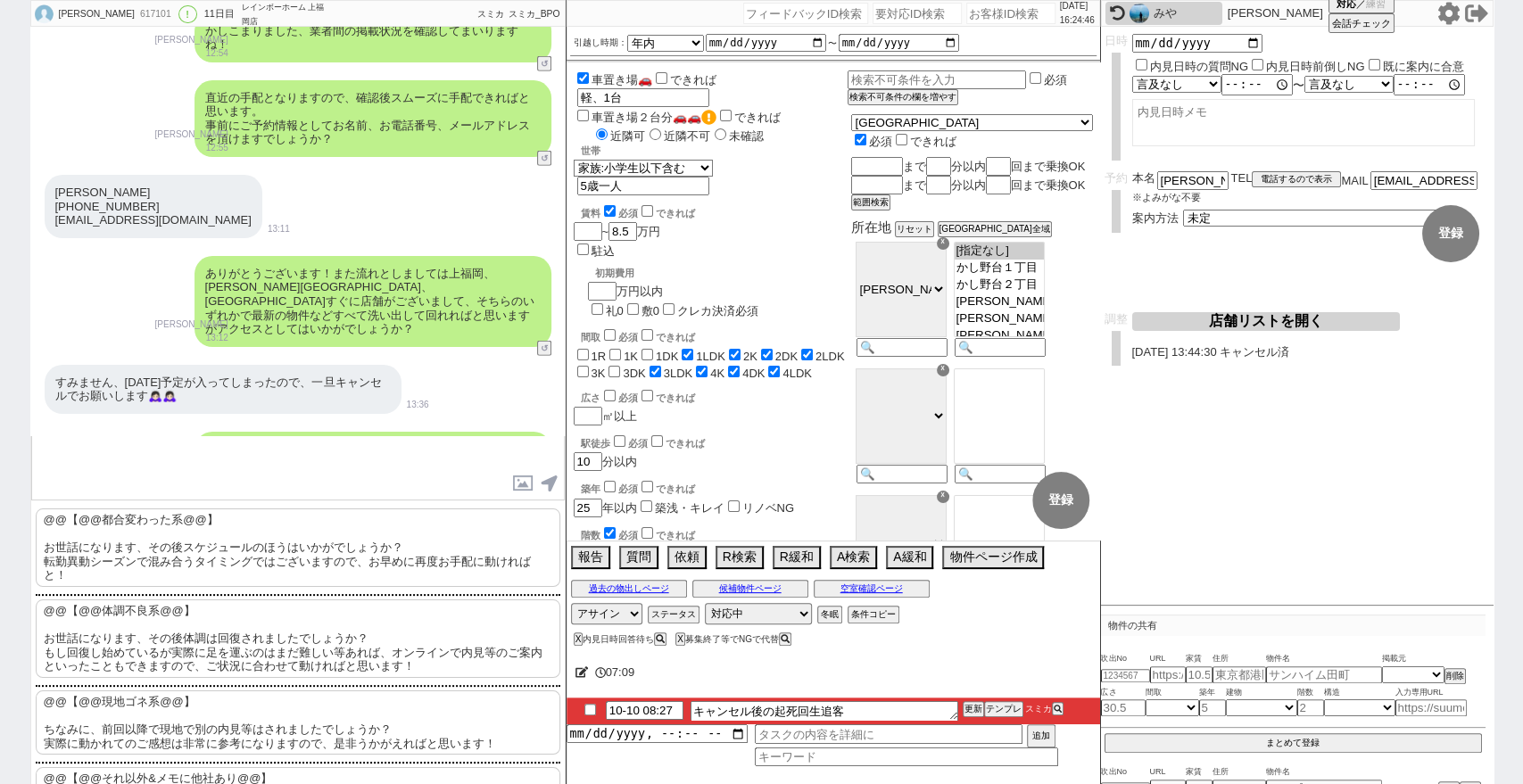
scroll to position [277, 0]
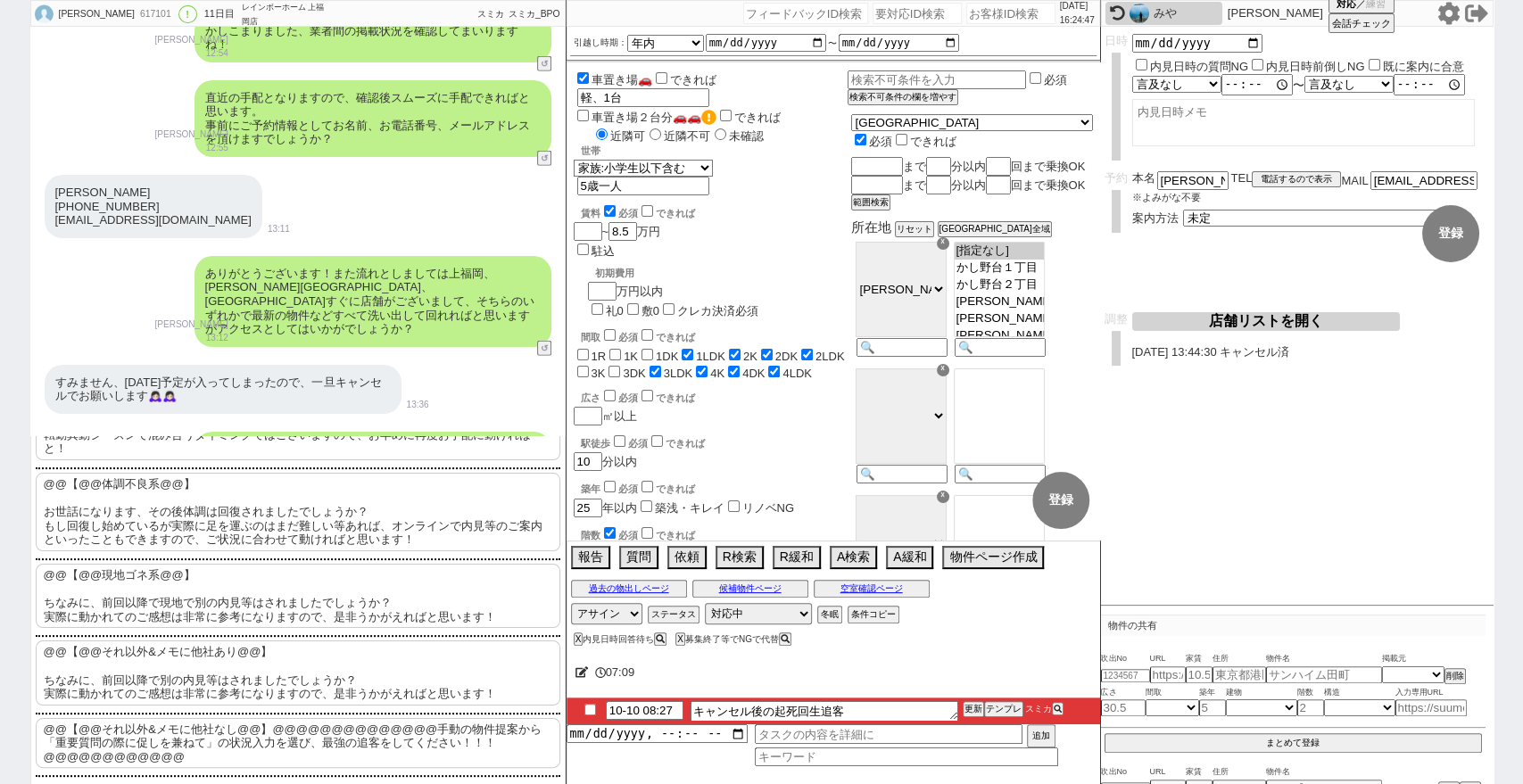
click at [456, 748] on p "@@【@@それ以外&メモに他社なし@@】@@@@@@@@@@@@@@手動の物件提案から「重要質問の際に促しを兼ねて」の状況入力を選び、最強の追客をしてください…" at bounding box center [297, 744] width 524 height 51
type textarea "@@【@@それ以外&メモに他社なし@@】@@@@@@@@@@@@@@手動の物件提案から「重要質問の際に促しを兼ねて」の状況入力を選び、最強の追客をしてください…"
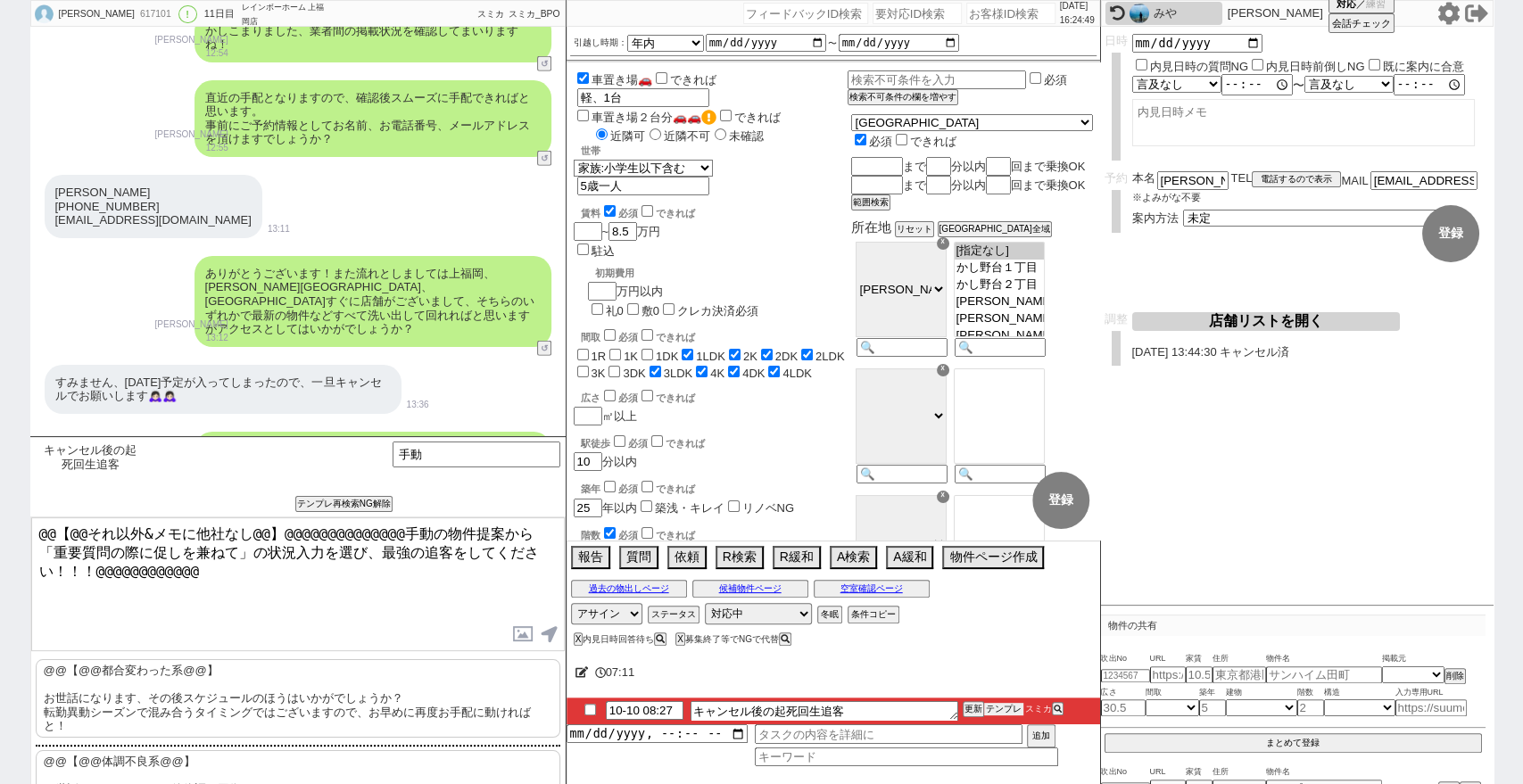
click at [1015, 704] on button "テンプレ" at bounding box center [1004, 708] width 39 height 13
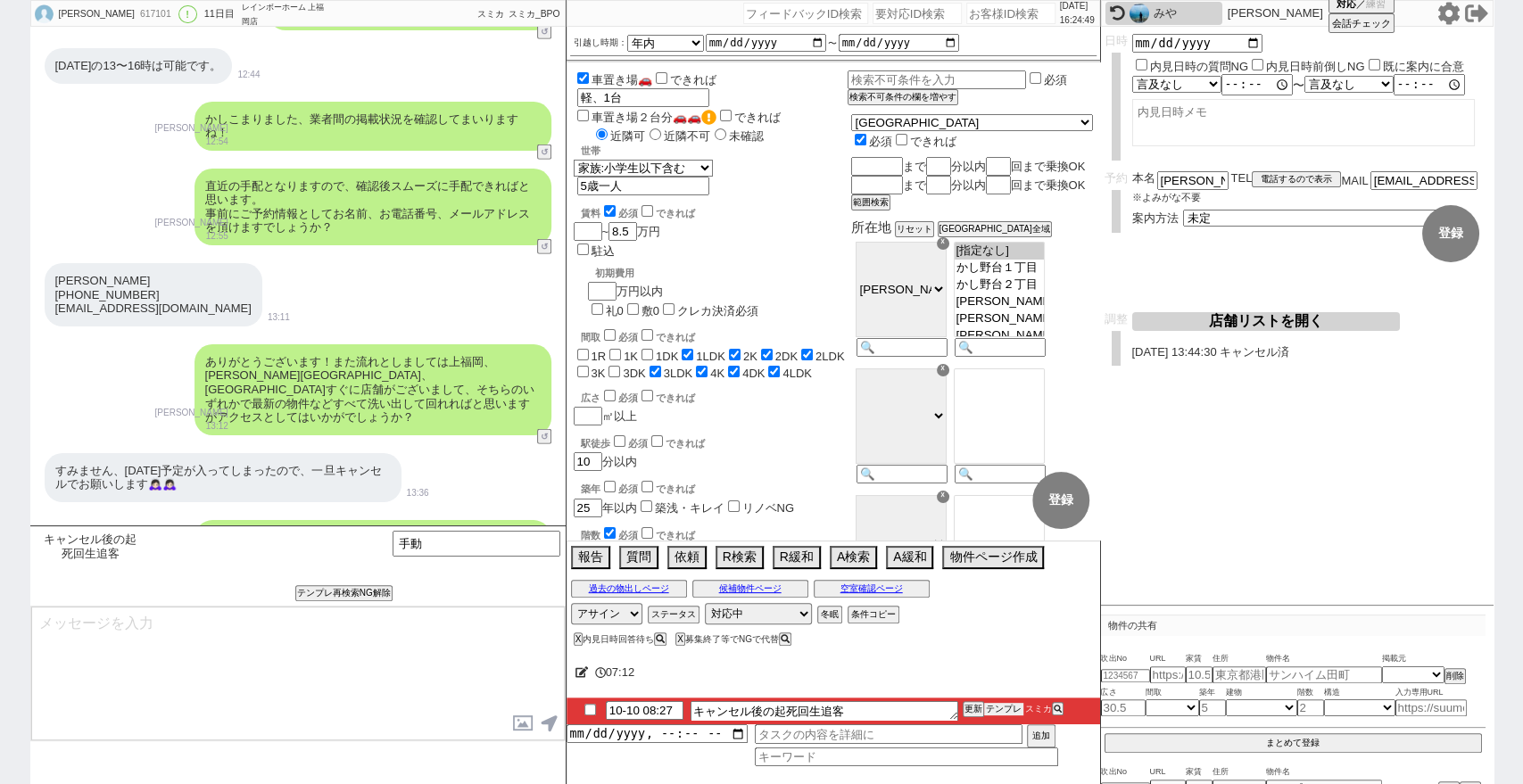
scroll to position [7773, 0]
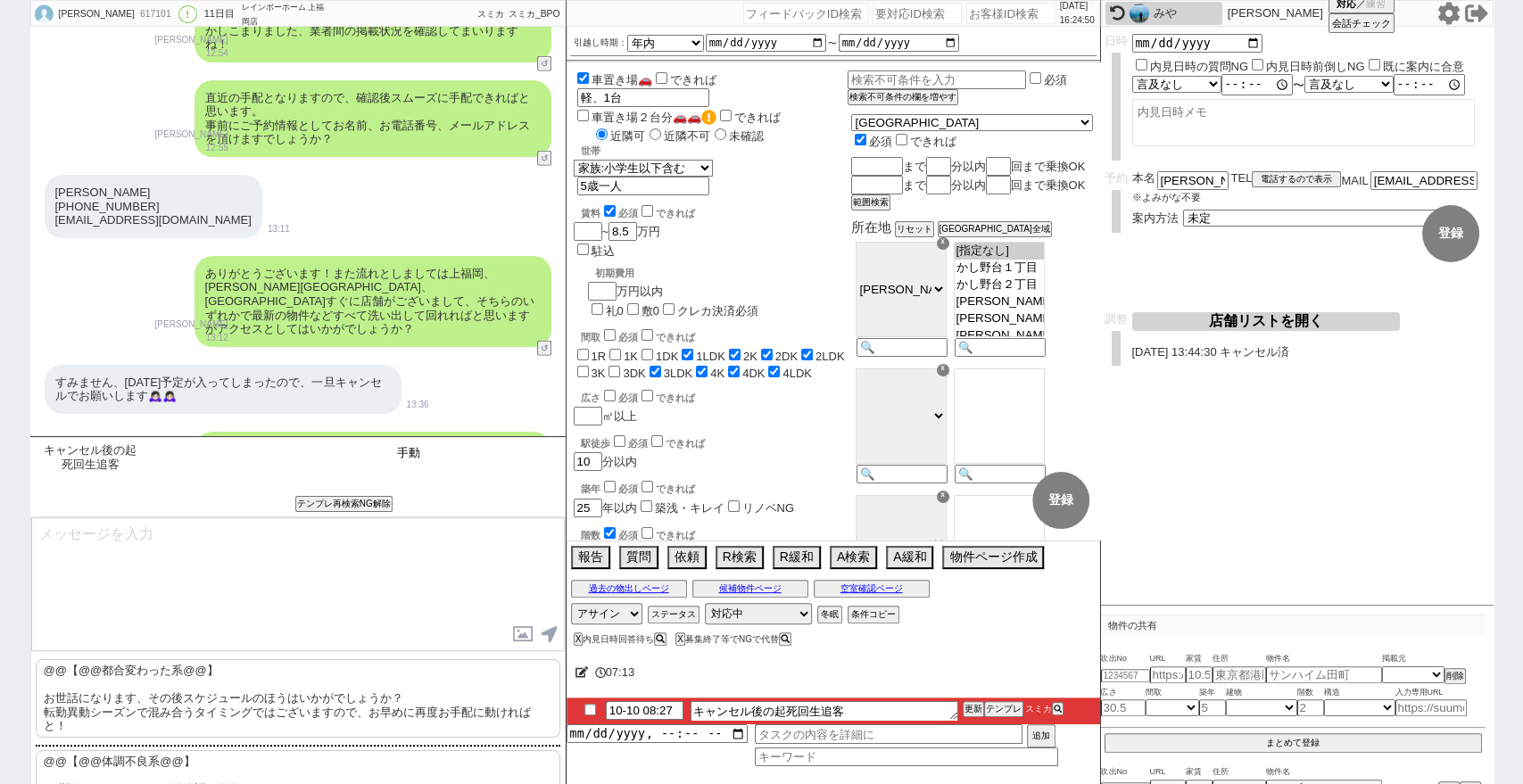
click at [466, 454] on input "手動" at bounding box center [476, 452] width 168 height 23
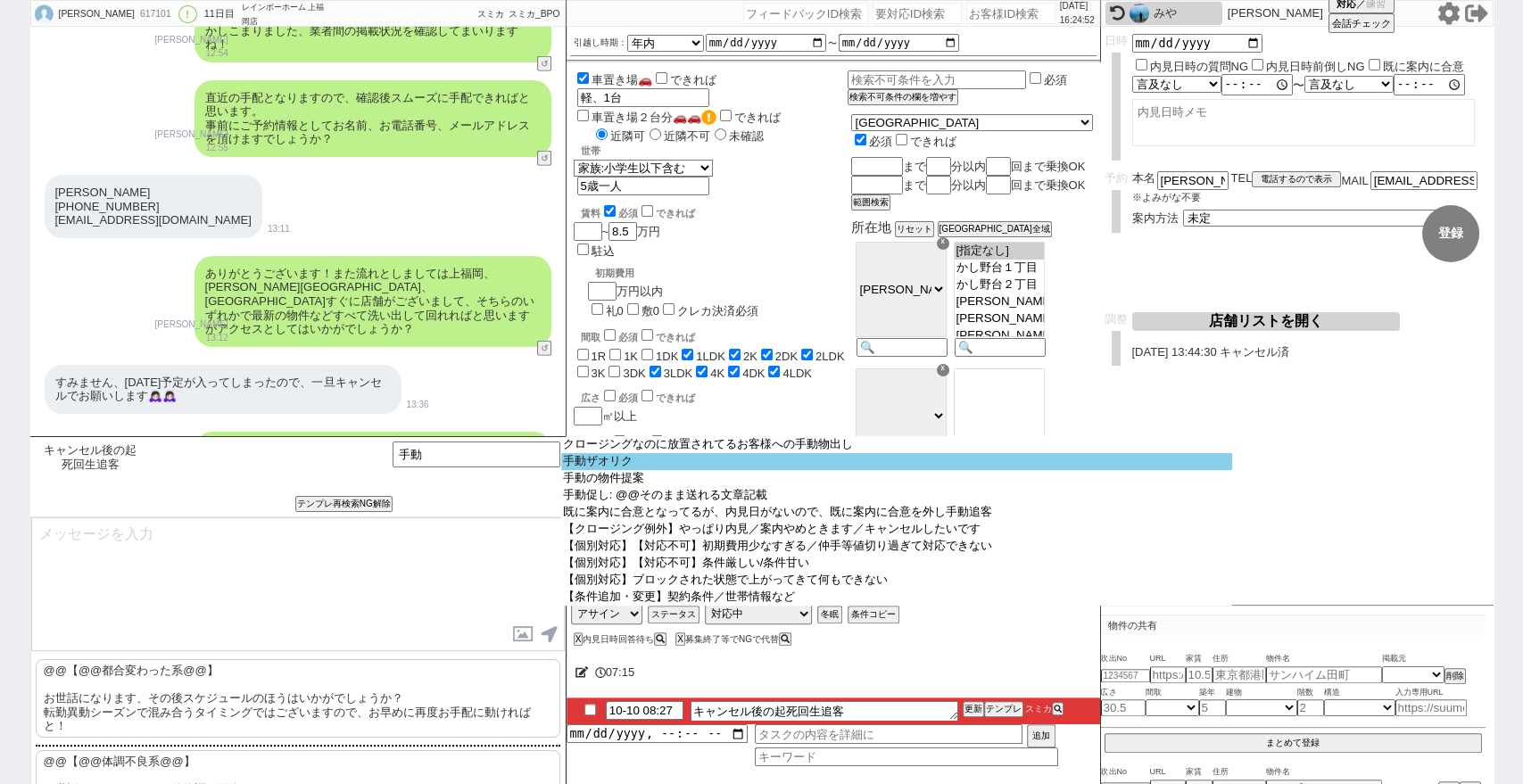
click at [783, 467] on option "手動ザオリク" at bounding box center [896, 461] width 671 height 17
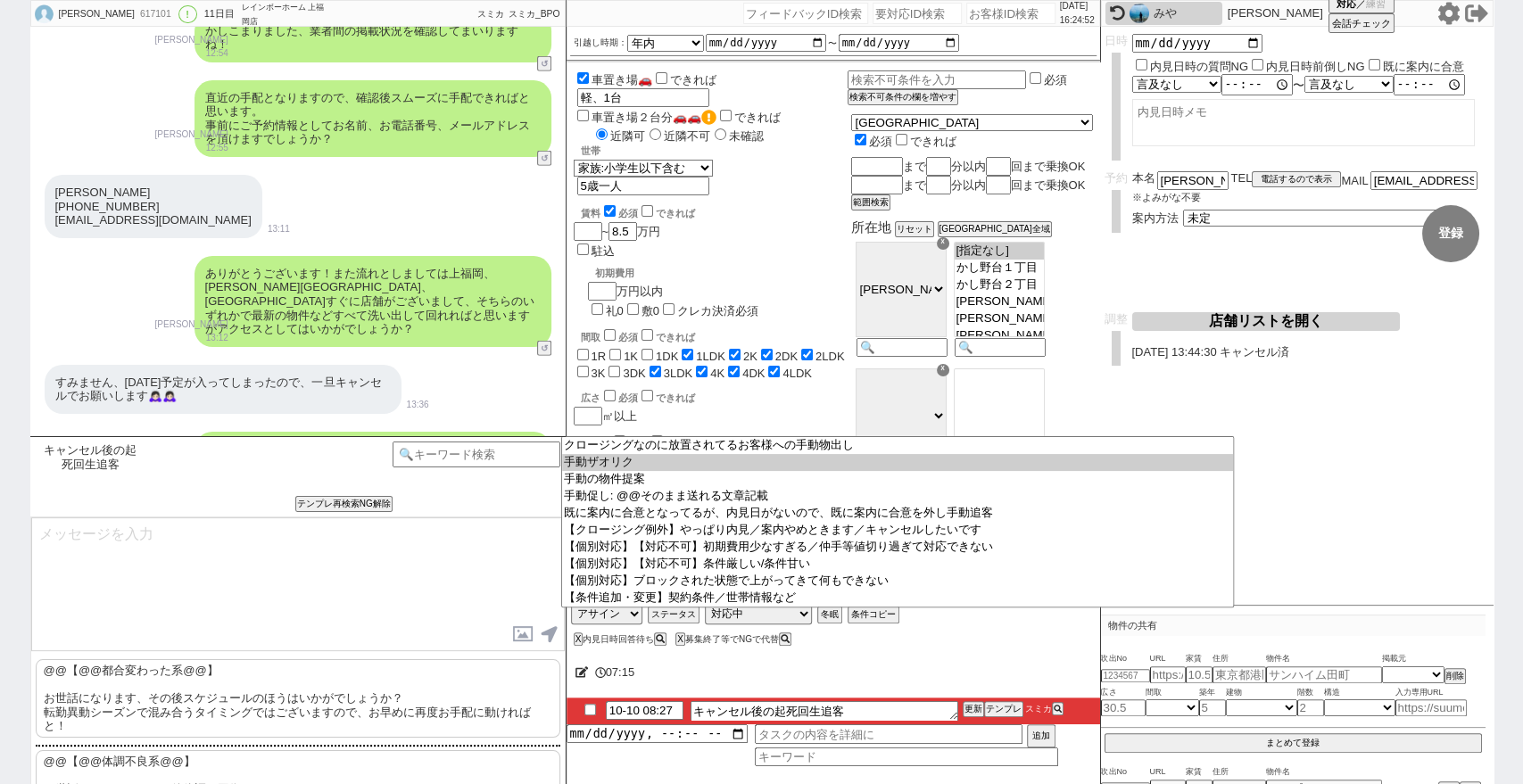
scroll to position [7685, 0]
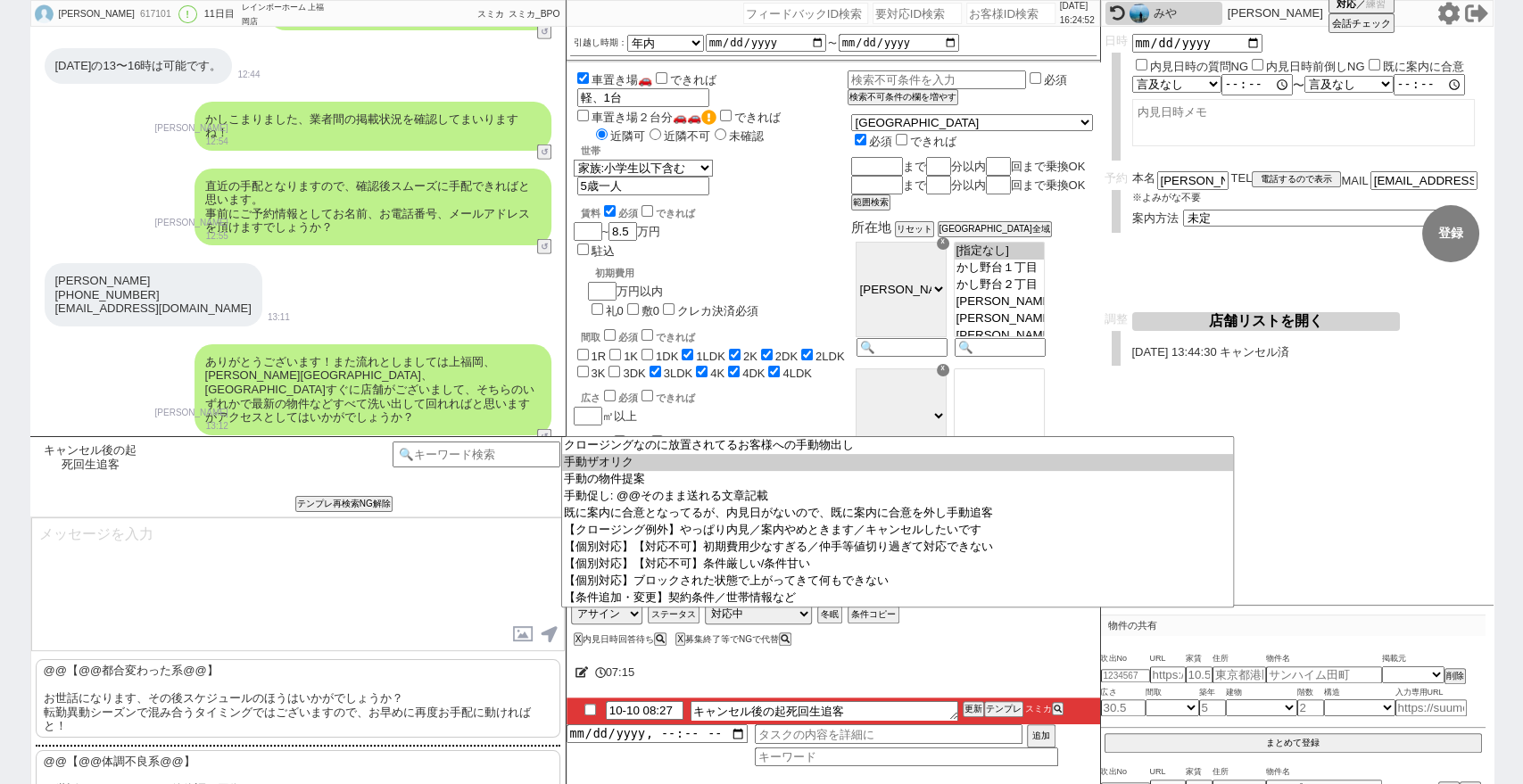
type textarea "もう物件はお決まりでしょうか。 もしまだでしたら引き続き新着をお送りできればと思うのですが、いかがですか?"
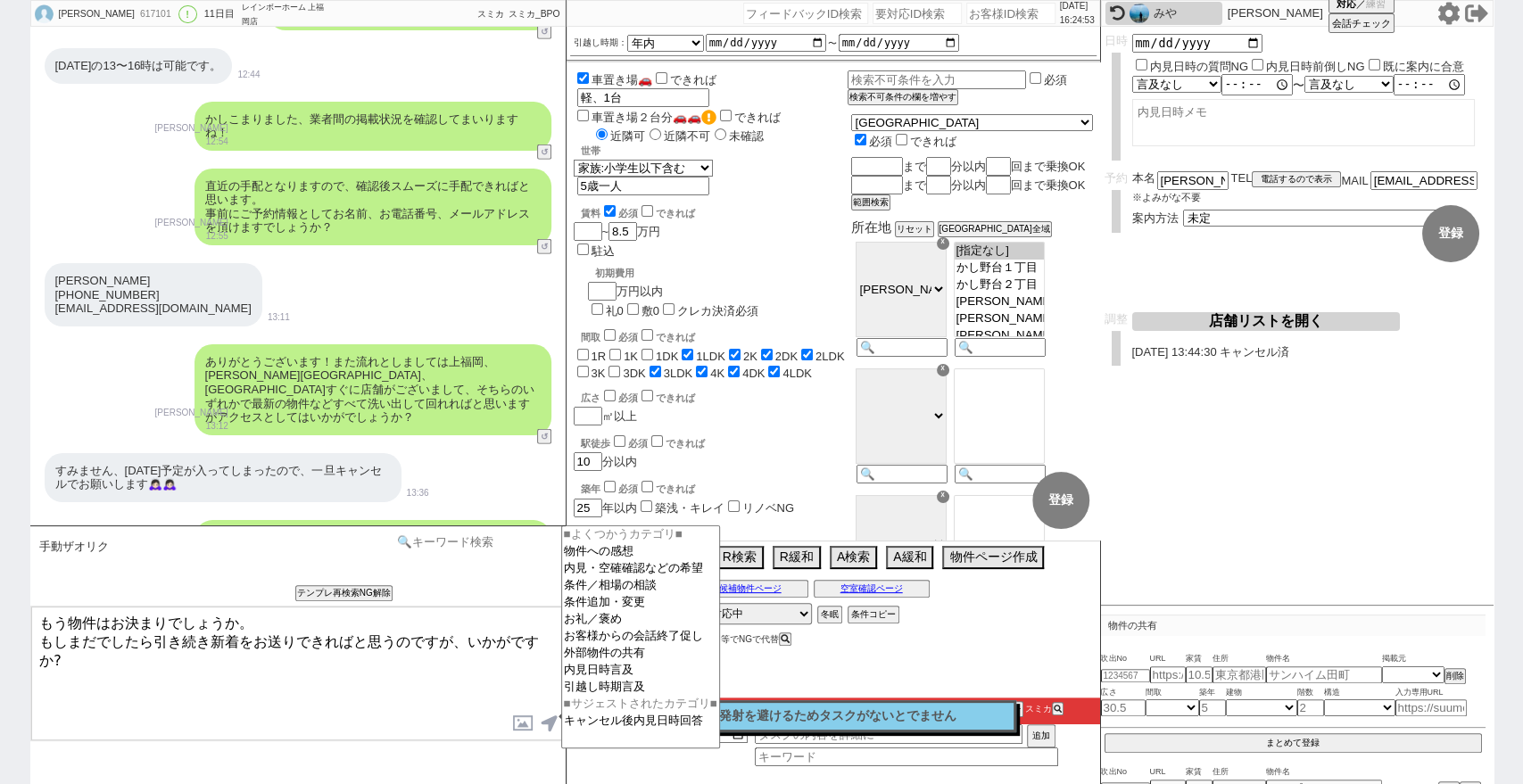
click at [436, 533] on input at bounding box center [476, 541] width 168 height 23
type input "手動"
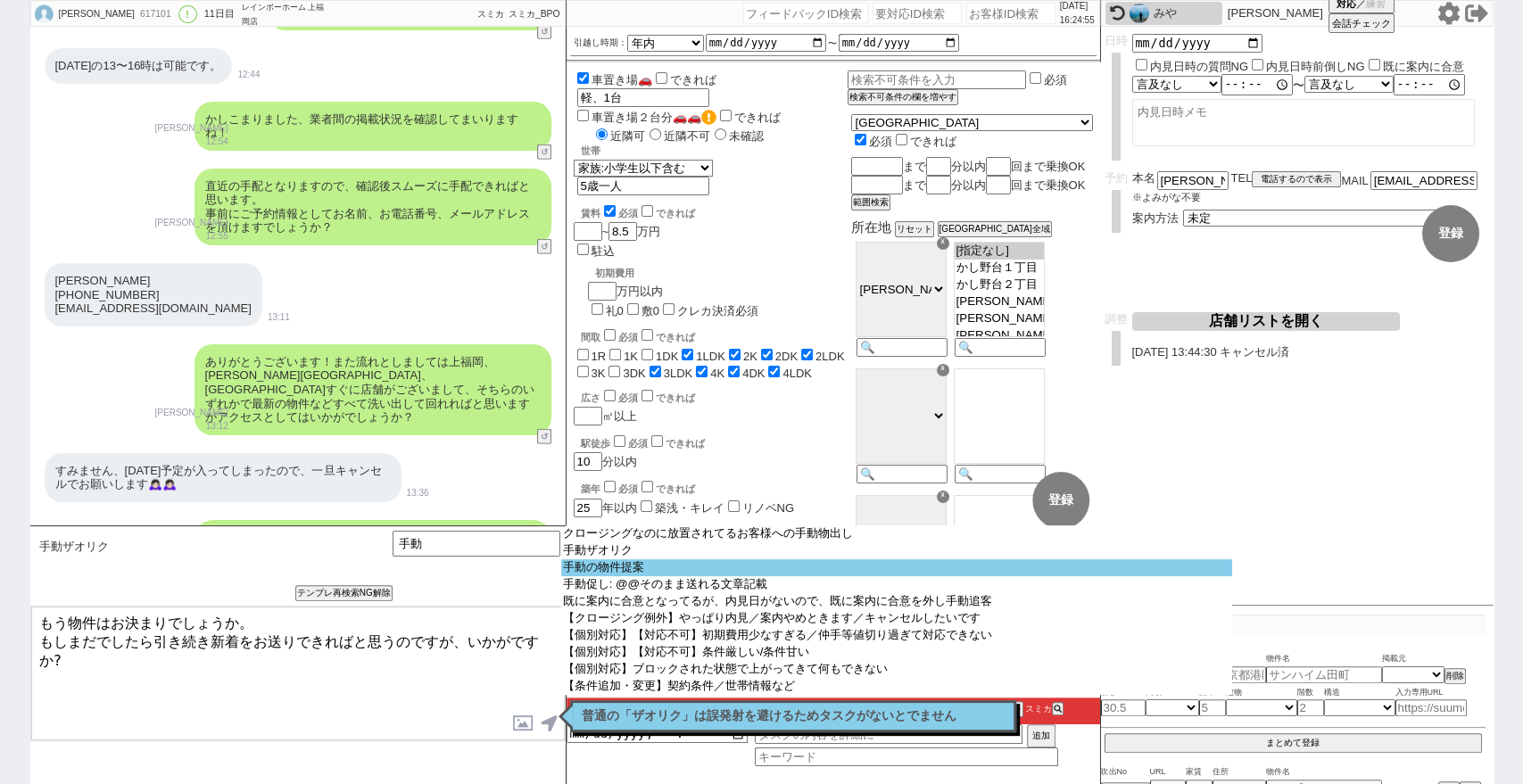
click at [633, 574] on option "手動の物件提案" at bounding box center [896, 567] width 671 height 17
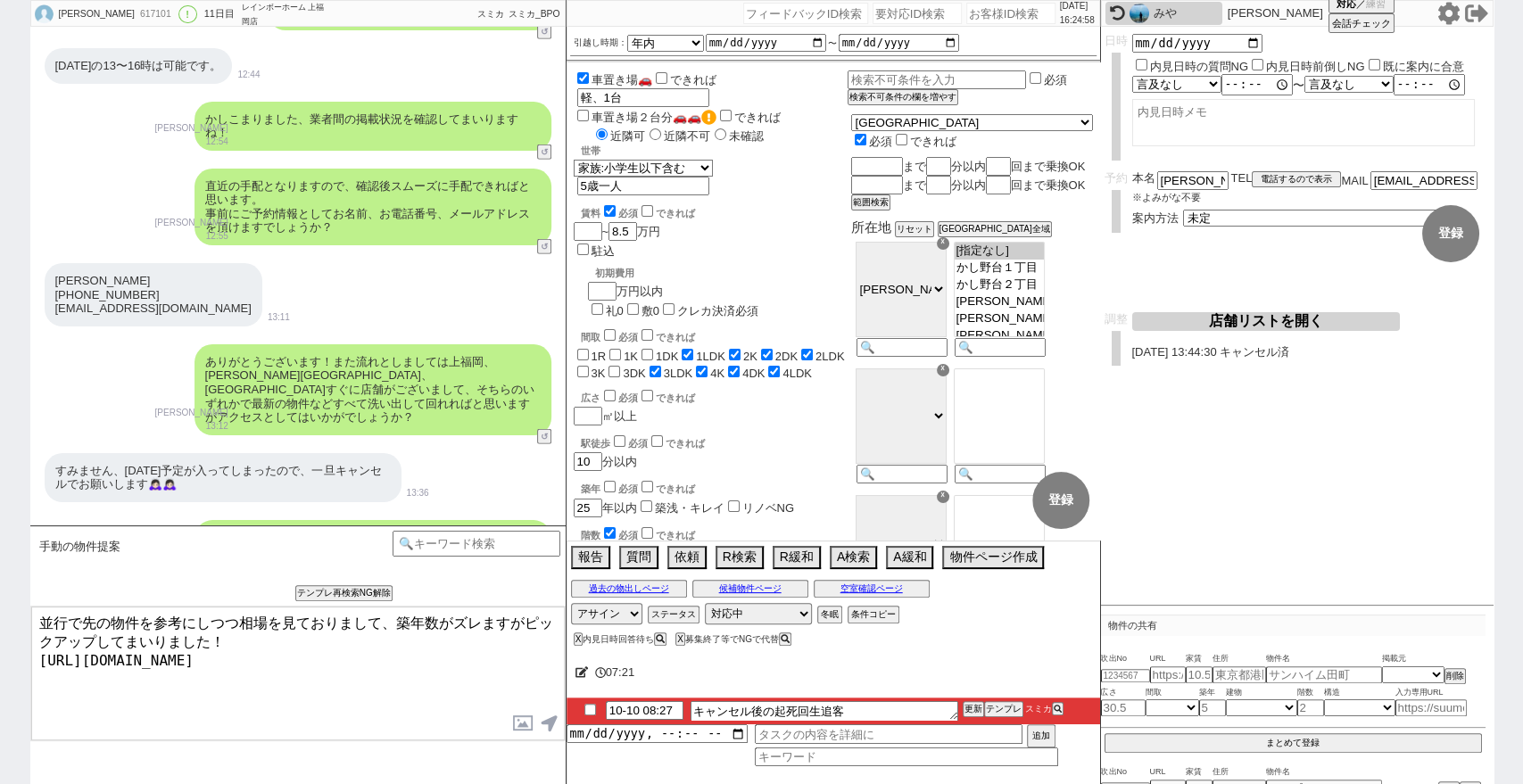
click at [364, 631] on textarea "並行で先の物件を参考にしつつ相場を見ておりまして、築年数がズレますがピックアップしてまいりました！ https://tools.sumika.live/pag…" at bounding box center [298, 674] width 533 height 134
drag, startPoint x: 228, startPoint y: 617, endPoint x: 0, endPoint y: 615, distance: 228.0
click at [0, 615] on div "𝖼𝗁𝗂𝗁𝖺𝗋𝗎 617101 ! 0 11日目 レインボーホーム 上福岡店 冬眠中 自社客 スミカ スミカ_BPO チャット全表示 2025-09-30 新し…" at bounding box center [762, 392] width 1523 height 784
type textarea "引き続き相場を見ておりまして、築年数がズレますがピックアップしてまいりました。 https://tools.sumika.live/pages/o4e5omt"
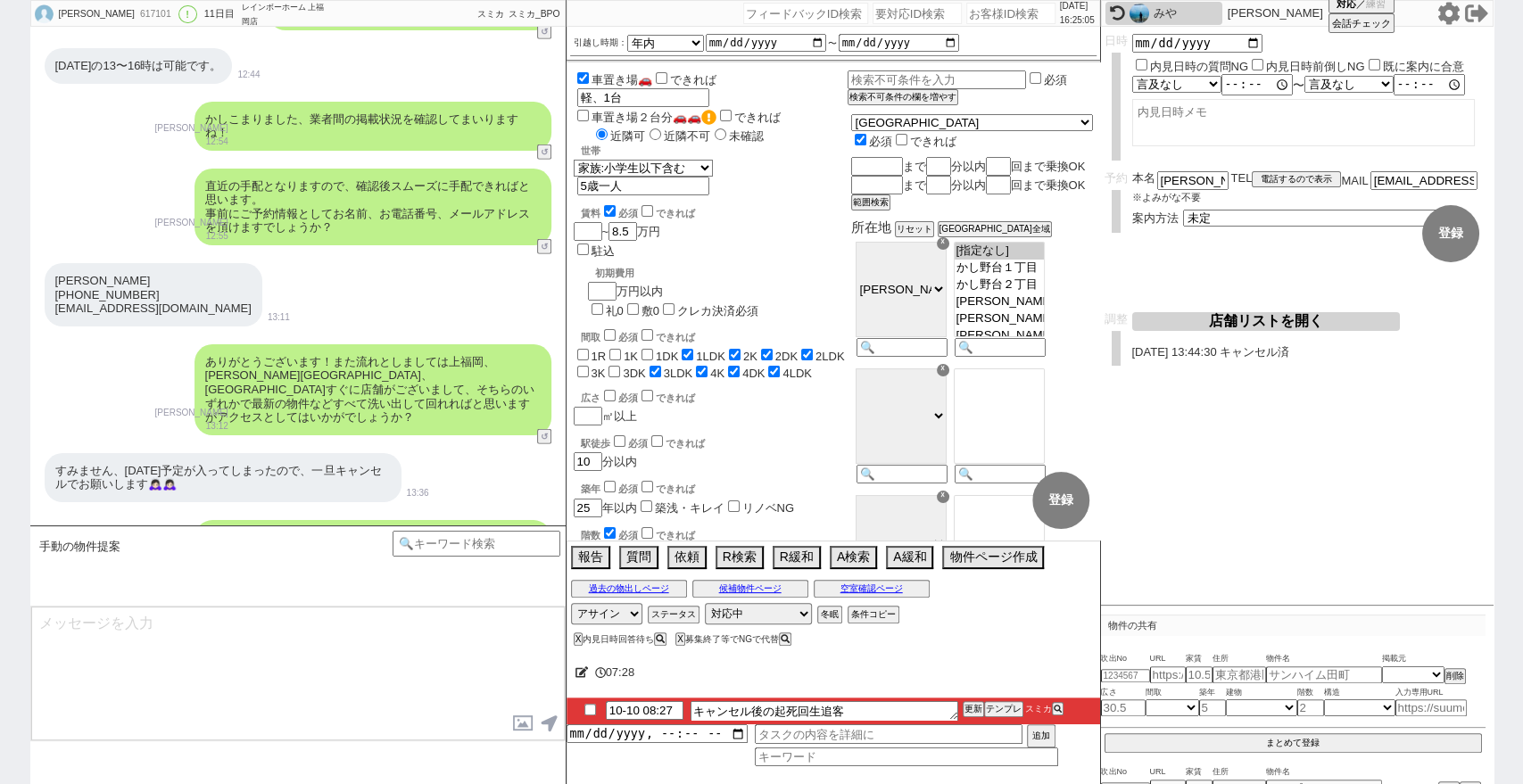
scroll to position [7826, 0]
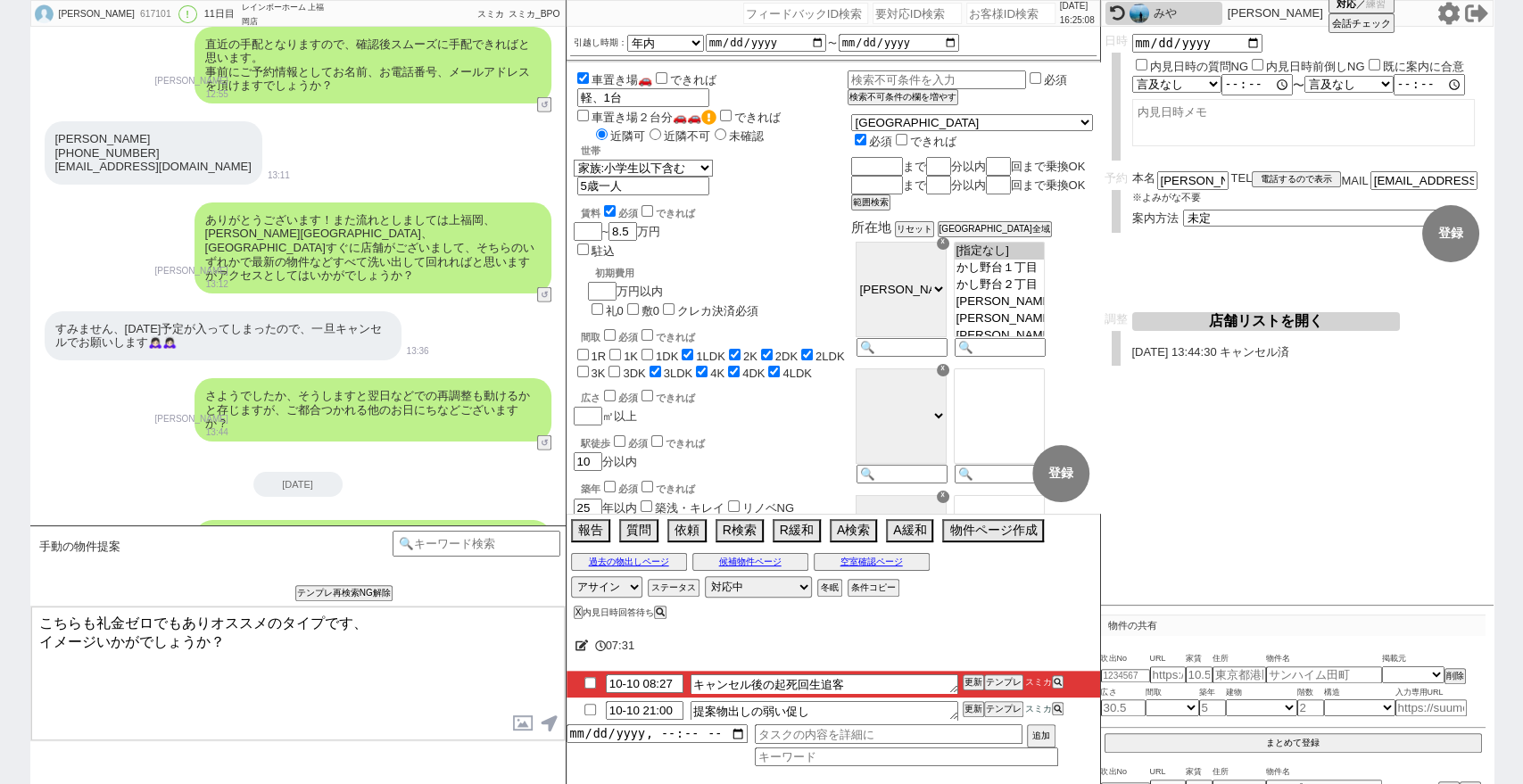
click at [328, 559] on link "https://tools.sumika.live/pages/o4e5omt" at bounding box center [267, 566] width 122 height 14
click at [585, 22] on button "☓" at bounding box center [583, 18] width 33 height 35
drag, startPoint x: 93, startPoint y: 623, endPoint x: 26, endPoint y: 615, distance: 67.5
click at [28, 615] on div "𝖼𝗁𝗂𝗁𝖺𝗋𝗎 617101 ! 0 11日目 レインボーホーム 上福岡店 冬眠中 自社客 スミカ スミカ_BPO チャット全表示 2025-09-30 新し…" at bounding box center [762, 392] width 1523 height 784
click at [33, 635] on textarea "礼金ゼロでもありオススメのタイプです、 イメージいかがでしょうか？" at bounding box center [298, 674] width 533 height 134
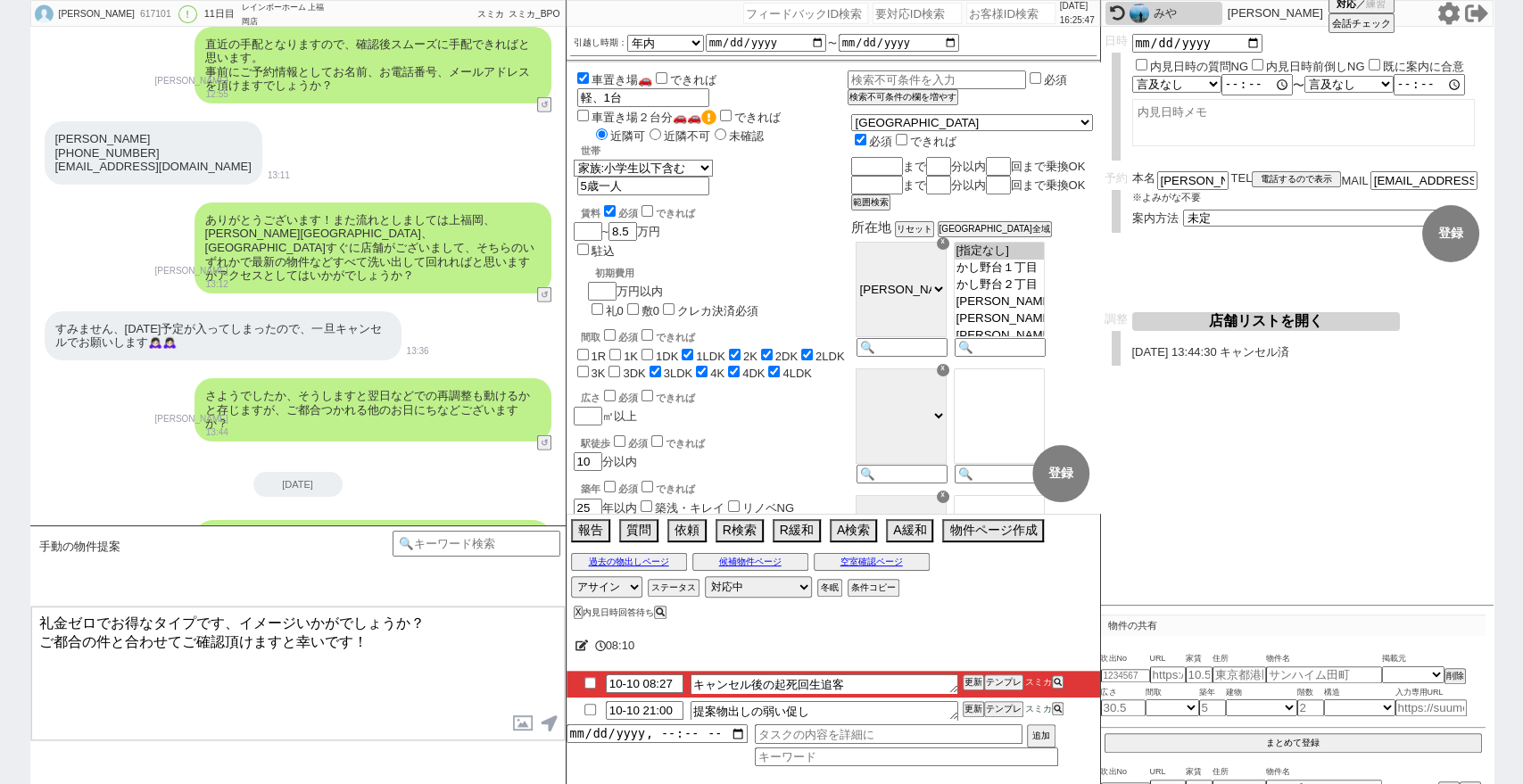
type textarea "礼金ゼロでお得なタイプです、イメージいかがでしょうか？ ご都合の件と合わせてご確認頂けますと幸いです！"
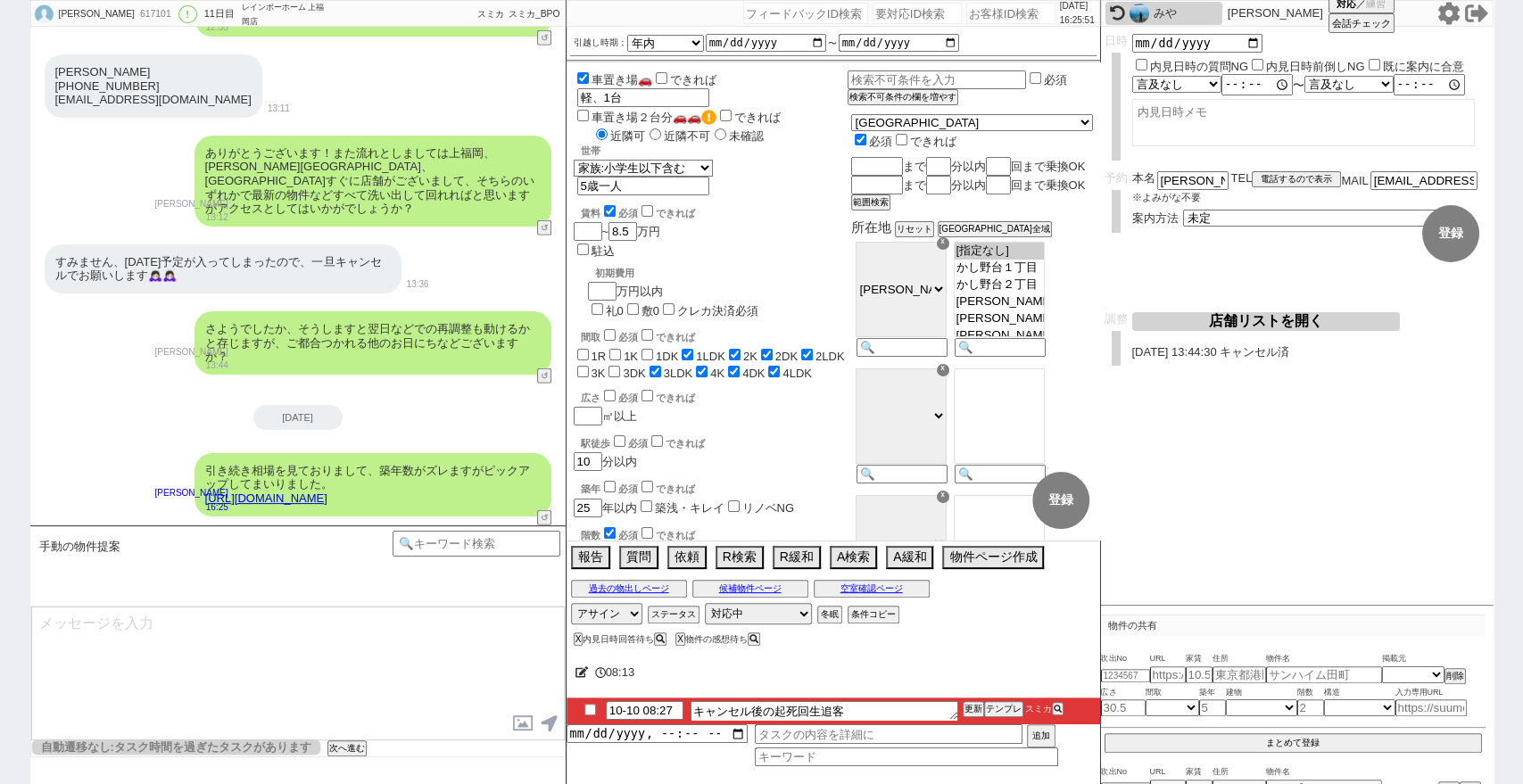
click at [588, 704] on input "checkbox" at bounding box center [590, 709] width 26 height 12
checkbox input "true"
click at [773, 681] on div "08:15" at bounding box center [833, 673] width 533 height 35
click at [1371, 441] on div "内見日など入力！ 変更 なし 登録 日時 内見日時の質問NG 内見日時前倒しNG 既に案内に合意 言及なし 時間明確 午前 午後 お昼 夕方・夜 終日いつでも…" at bounding box center [1297, 316] width 393 height 578
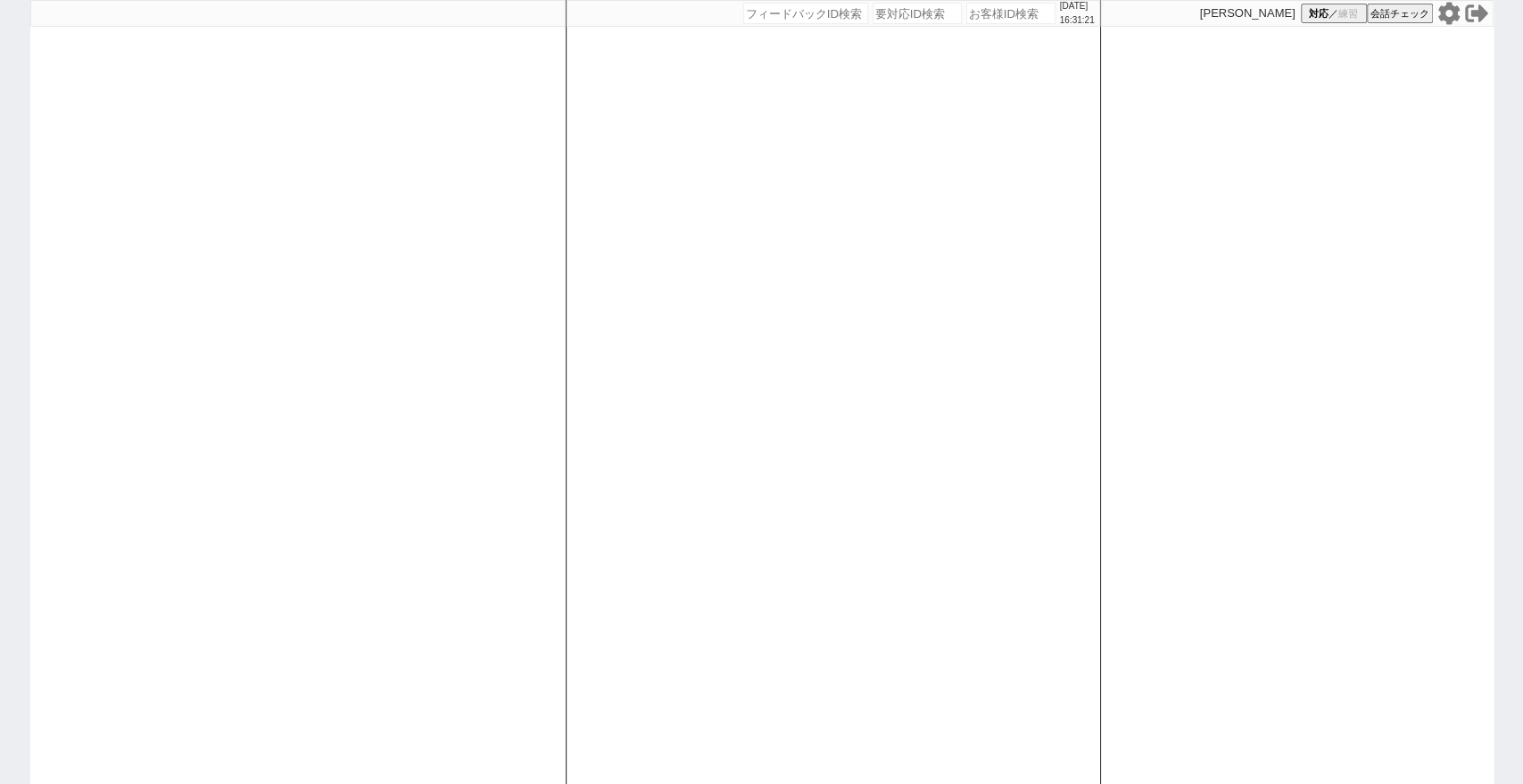
click at [996, 20] on input "number" at bounding box center [1010, 14] width 90 height 22
paste input "617640"
type input "617640"
select select "2"
select select
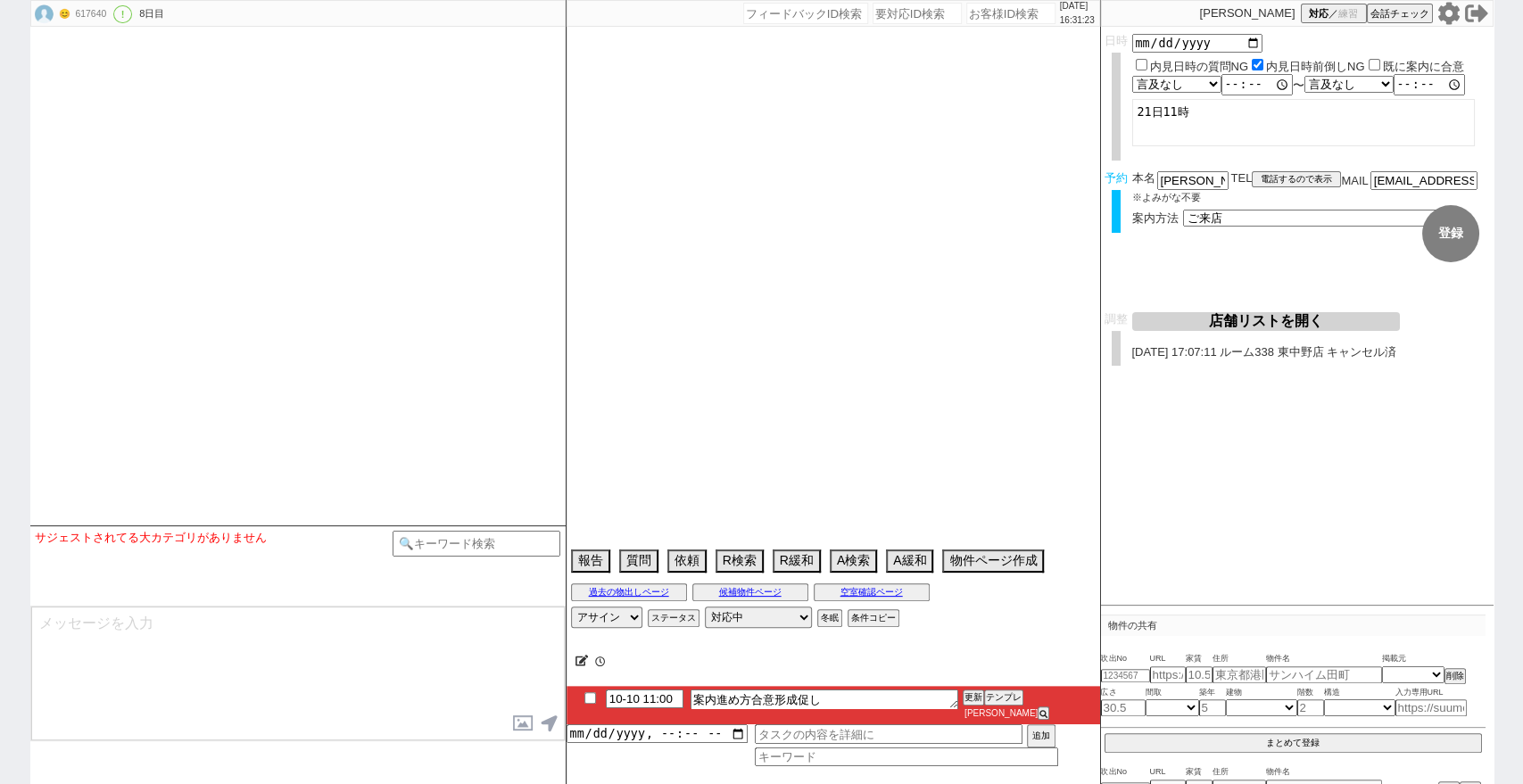
select select "13"
select select "0"
select select "14"
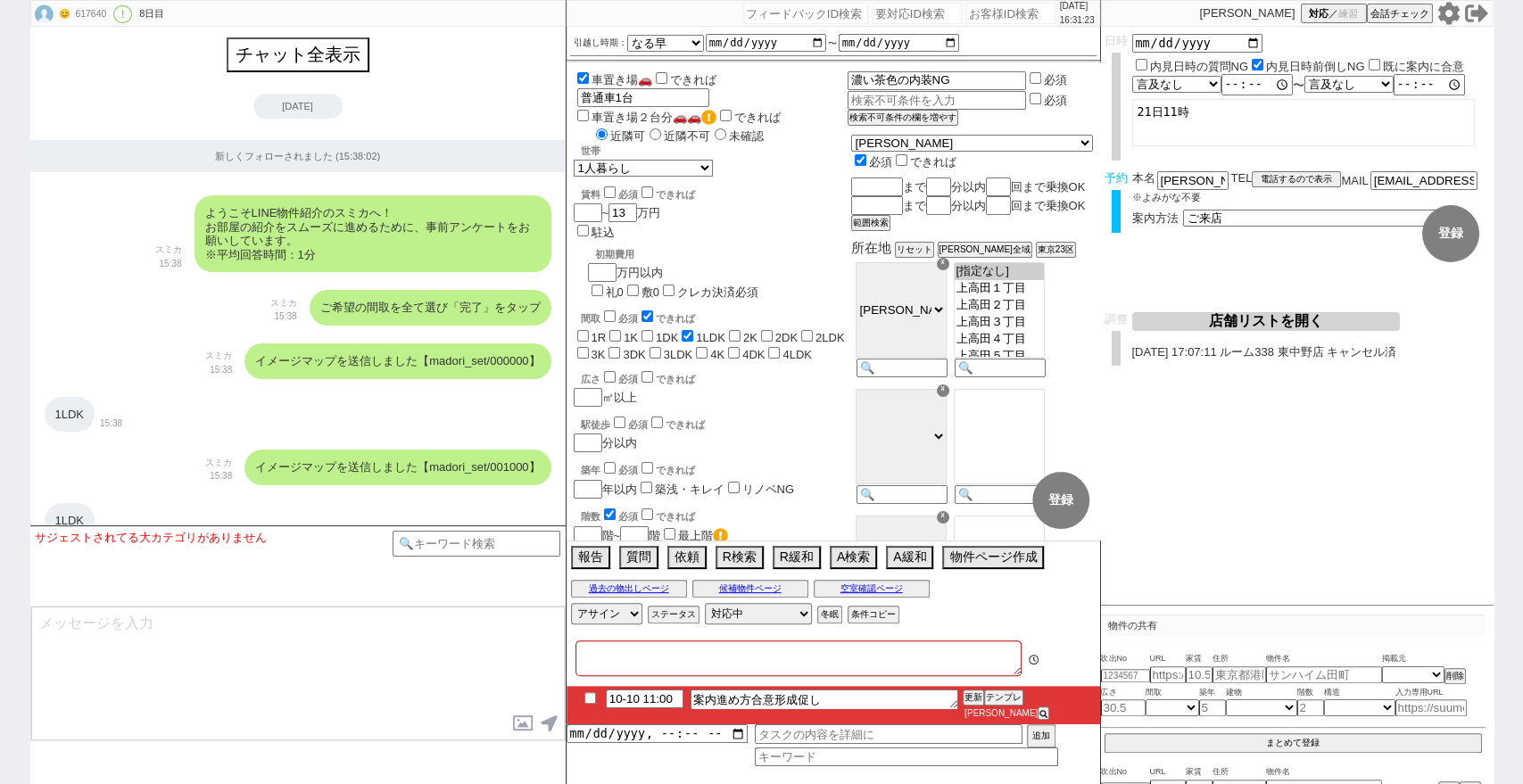
type textarea "@@スミカの対応遅れでアポ流れているので強めに促ししないでください＠＠"
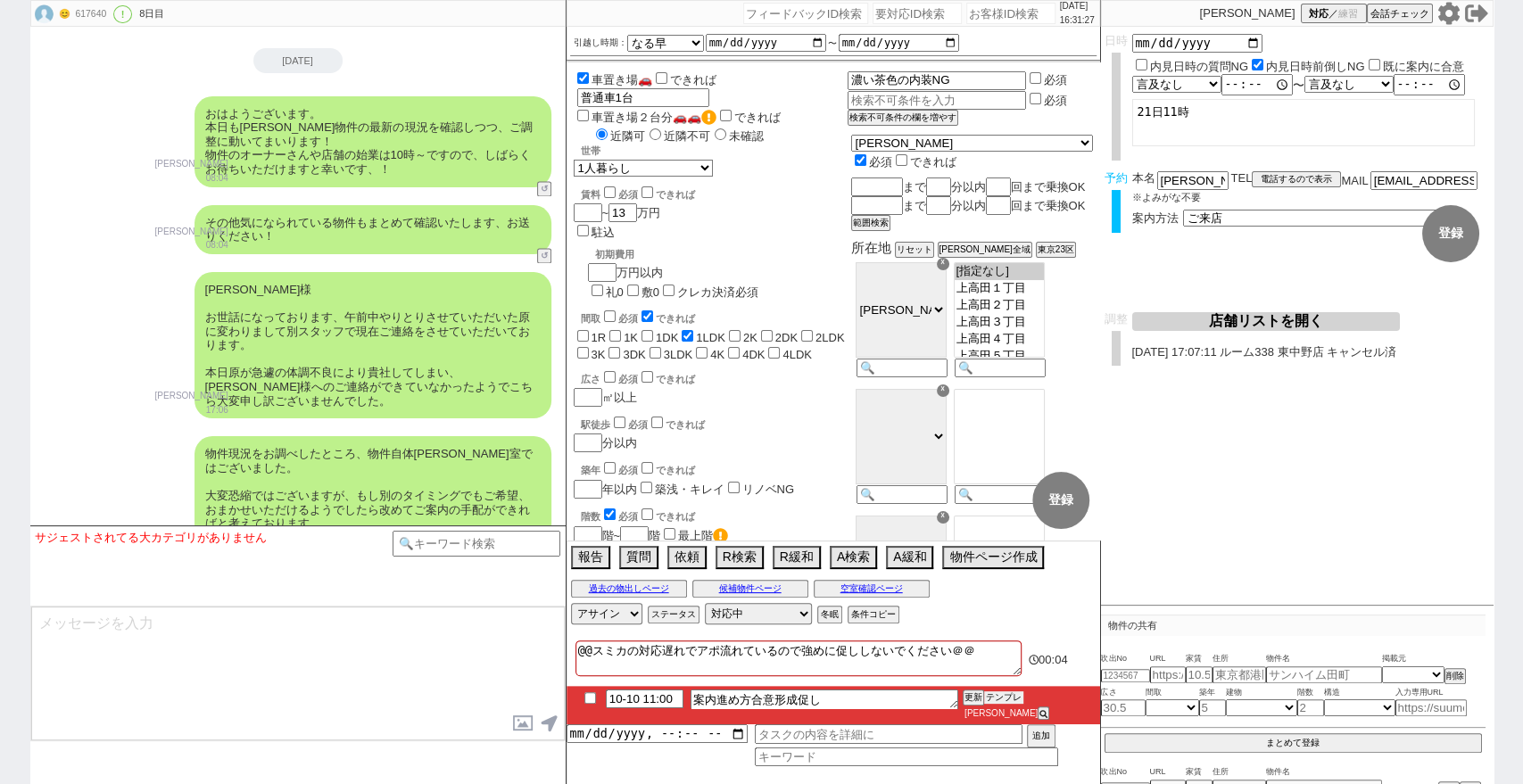
click at [1008, 703] on button "テンプレ" at bounding box center [1004, 697] width 39 height 13
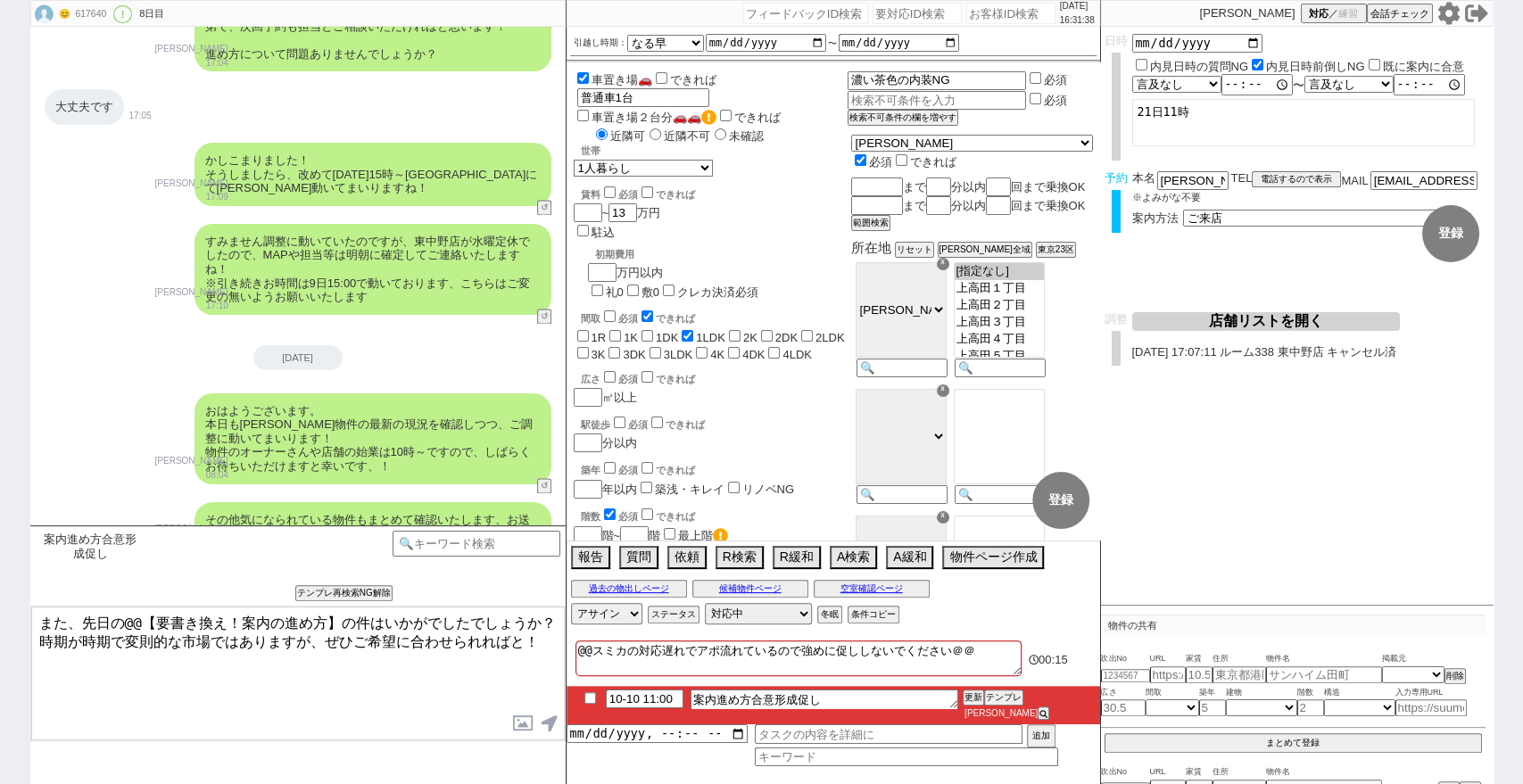
scroll to position [11048, 0]
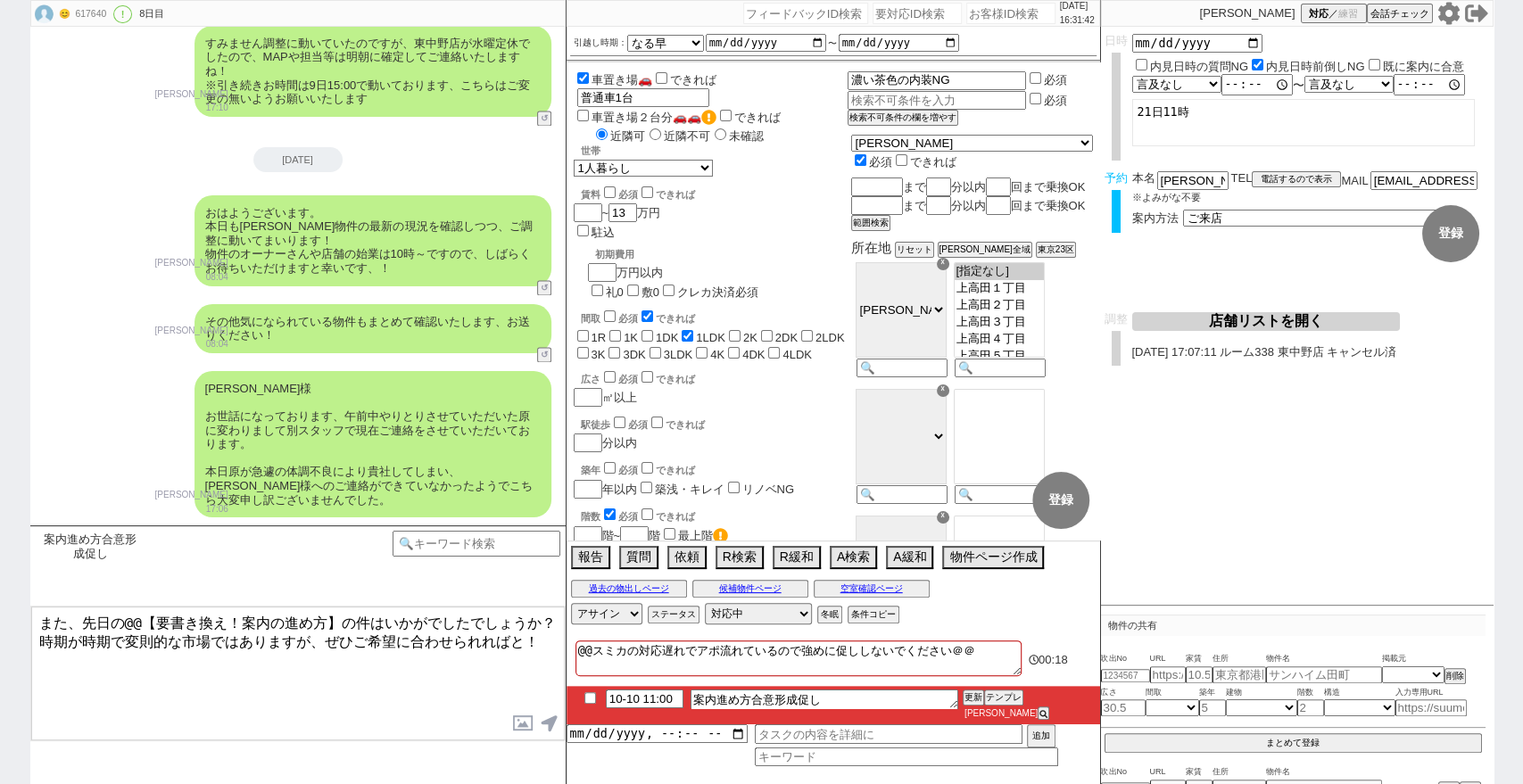
click at [169, 393] on div "[PERSON_NAME]様 お世話になっております、午前中やりとりさせていただいた原に変わりまして別スタッフで現在ご連絡をさせていただいております。 本日原…" at bounding box center [298, 444] width 535 height 164
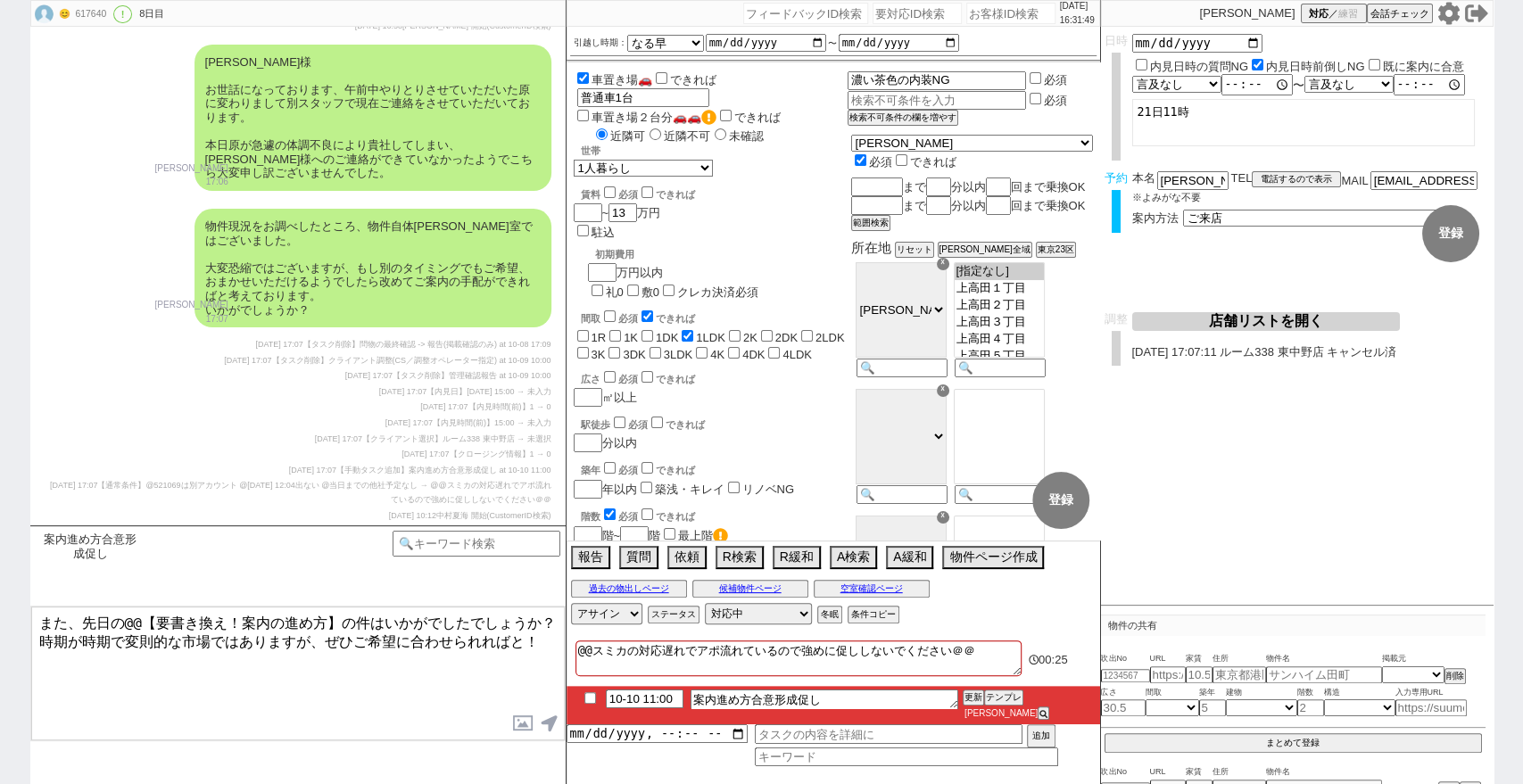
scroll to position [16099, 0]
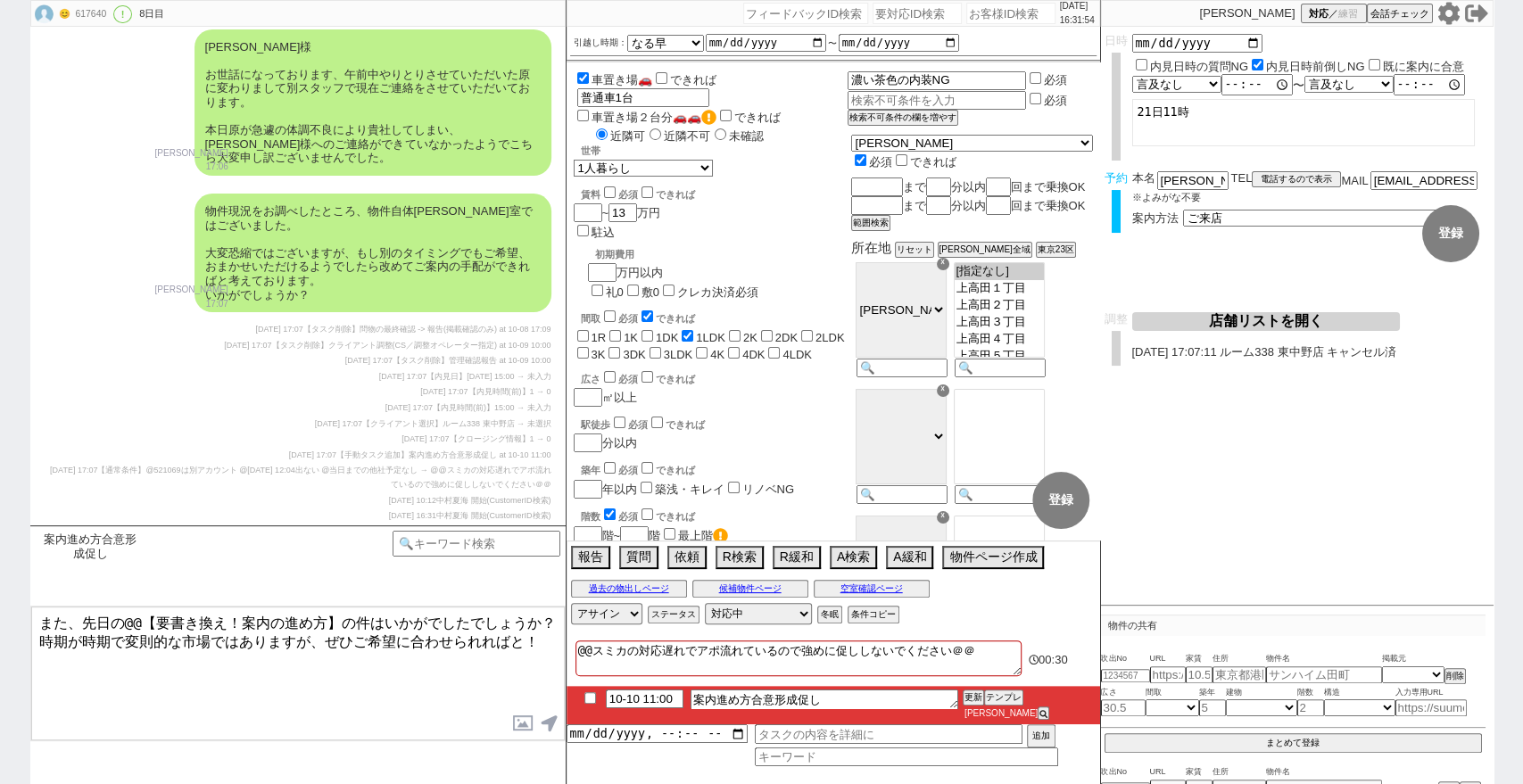
click at [93, 13] on div "617640" at bounding box center [91, 14] width 40 height 15
copy div "617640"
click at [1184, 327] on button "店舗リストを開く" at bounding box center [1266, 321] width 268 height 19
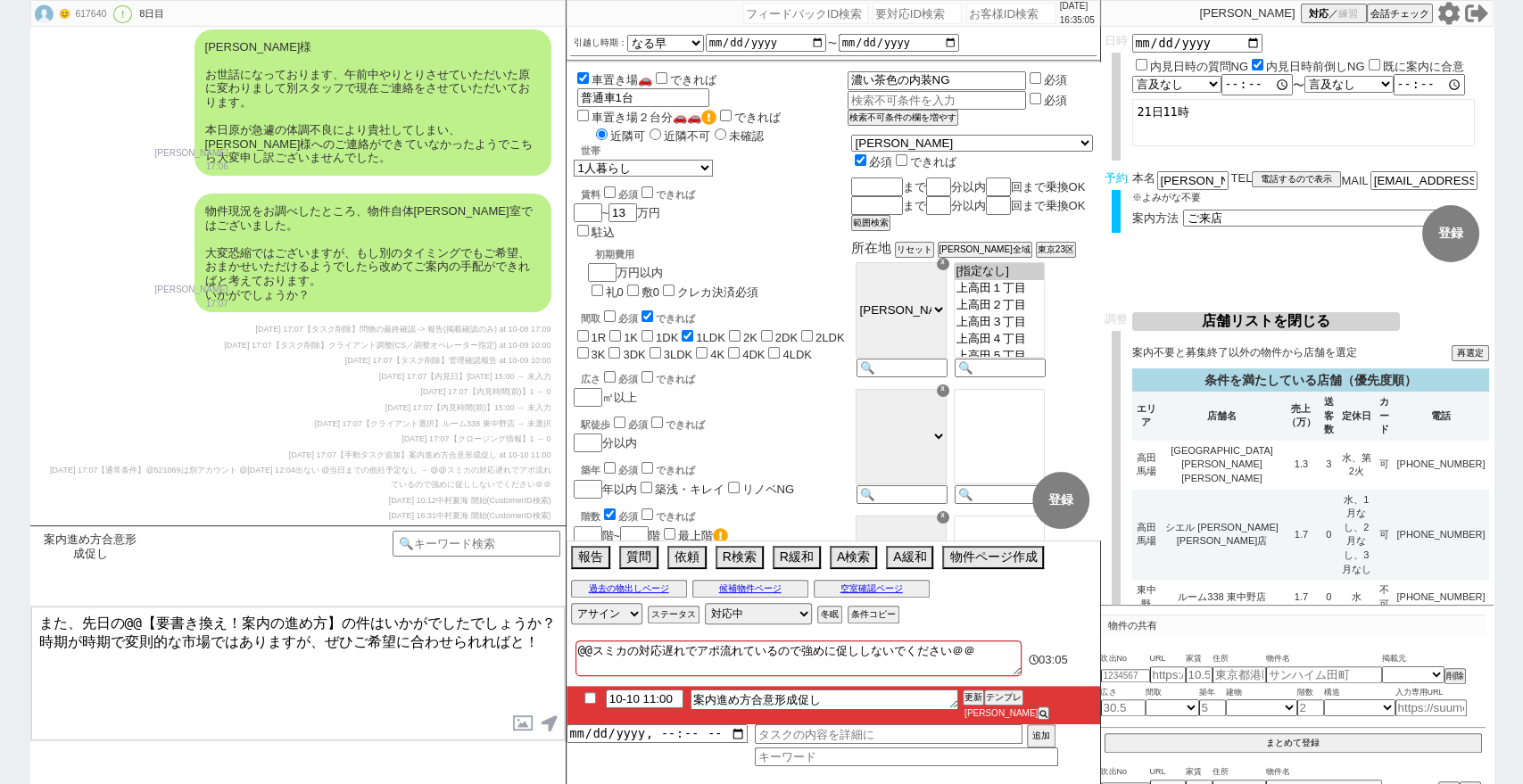
drag, startPoint x: 535, startPoint y: 635, endPoint x: 43, endPoint y: 655, distance: 492.4
click at [30, 657] on div "また、先日の@@【要書き換え！案内の進め方】の件はいかがでしたでしょうか？ 時期が時期で変則的な市場ではありますが、ぜひご希望に合わせられればと！ 内見日が過…" at bounding box center [298, 674] width 535 height 136
drag, startPoint x: 539, startPoint y: 624, endPoint x: 0, endPoint y: 592, distance: 539.9
click at [0, 592] on div "😊 617640 ! 0 8日目 冬眠中 自社客 スミカ スミカ_BPO チャット全表示 [DATE] 新しくフォローされました (15:38:02) ようこ…" at bounding box center [762, 392] width 1523 height 784
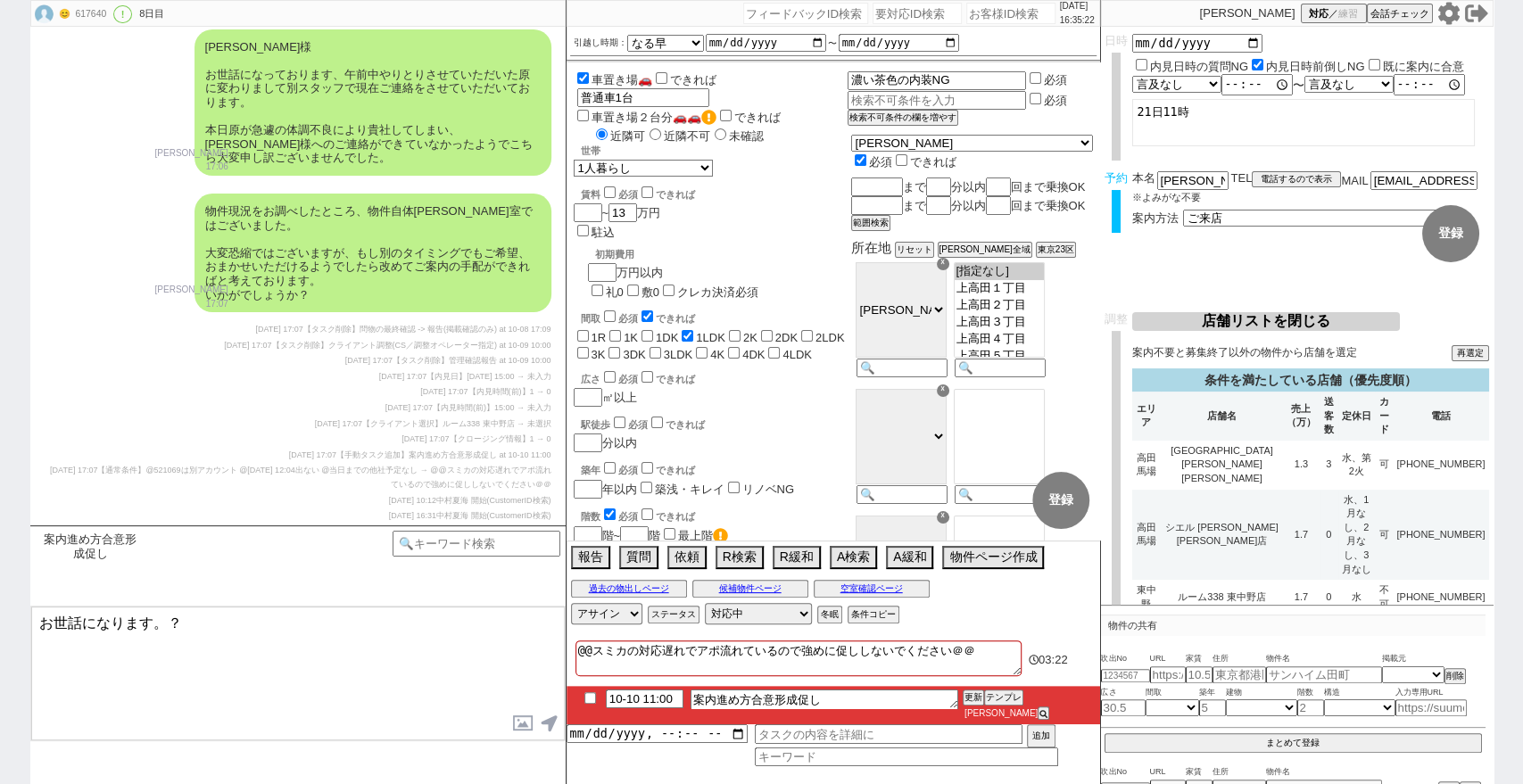
click at [98, 11] on div "617640" at bounding box center [91, 14] width 40 height 15
copy div "617640"
click at [0, 301] on div "😊 617640 ! 0 8日目 冬眠中 自社客 スミカ スミカ_BPO チャット全表示 [DATE] 新しくフォローされました (15:38:02) ようこ…" at bounding box center [762, 392] width 1523 height 784
click at [166, 627] on textarea "お世話になります。？" at bounding box center [298, 674] width 533 height 134
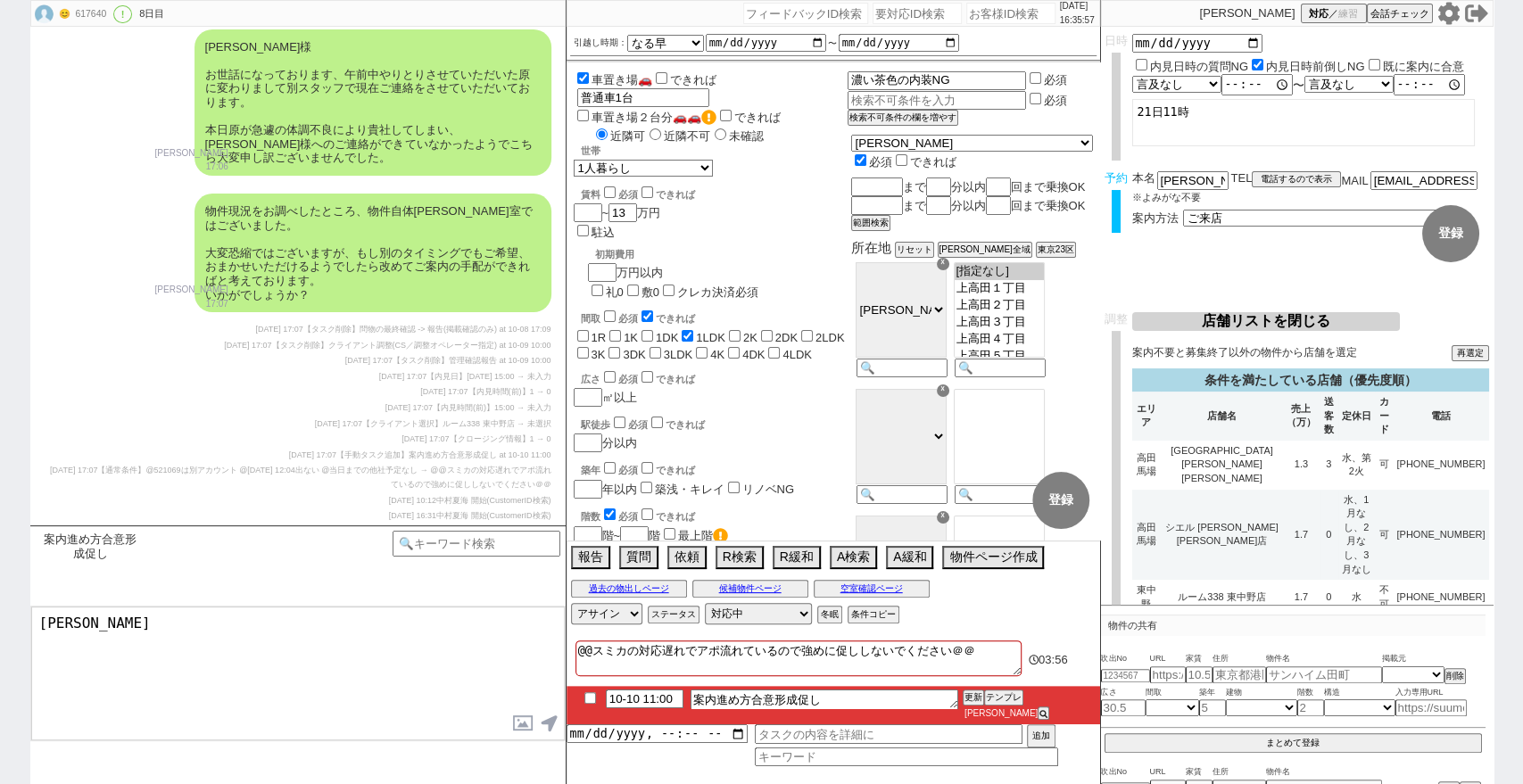
type textarea "お"
click at [992, 703] on button "テンプレ" at bounding box center [1004, 697] width 39 height 13
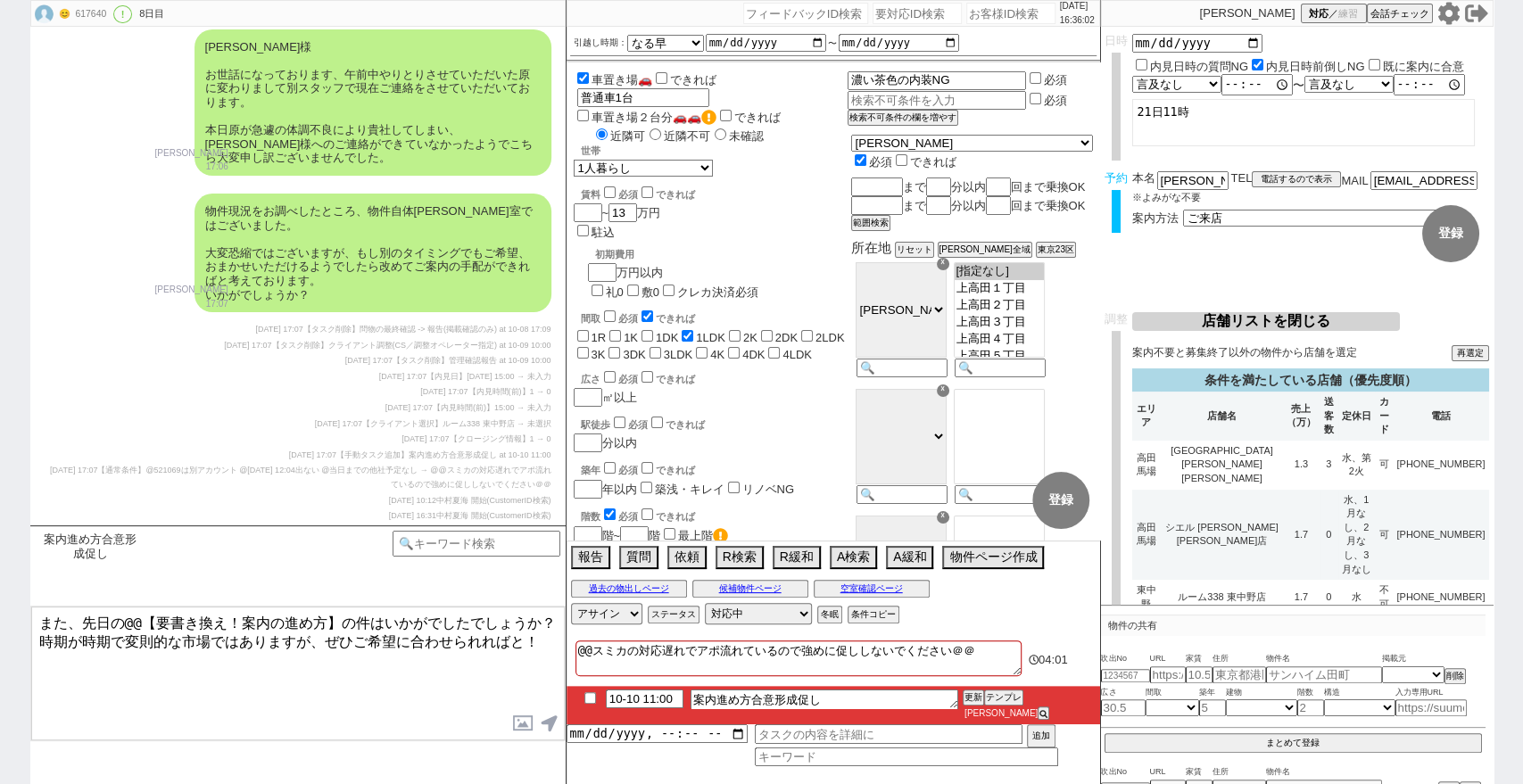
drag, startPoint x: 355, startPoint y: 619, endPoint x: 0, endPoint y: 615, distance: 355.0
click at [0, 615] on div "😊 617640 ! 0 8日目 冬眠中 自社客 スミカ スミカ_BPO チャット全表示 [DATE] 新しくフォローされました (15:38:02) ようこ…" at bounding box center [762, 392] width 1523 height 784
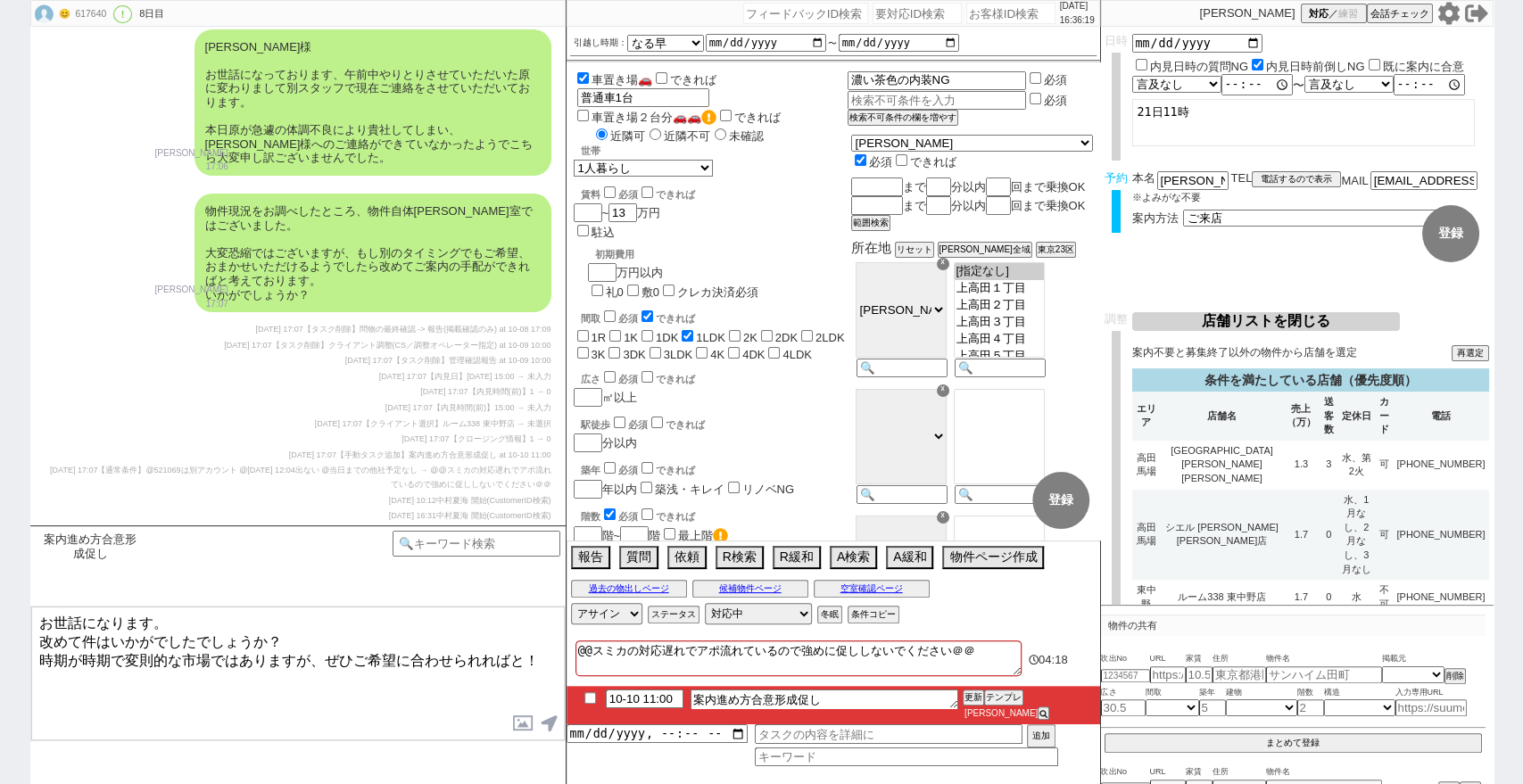
drag, startPoint x: 542, startPoint y: 658, endPoint x: 85, endPoint y: 638, distance: 457.4
click at [85, 638] on textarea "お世話になります。 改めて件はいかがでしたでしょうか？ 時期が時期で変則的な市場ではありますが、ぜひご希望に合わせられればと！" at bounding box center [298, 674] width 533 height 134
click at [856, 590] on button "空室確認ページ" at bounding box center [872, 588] width 116 height 15
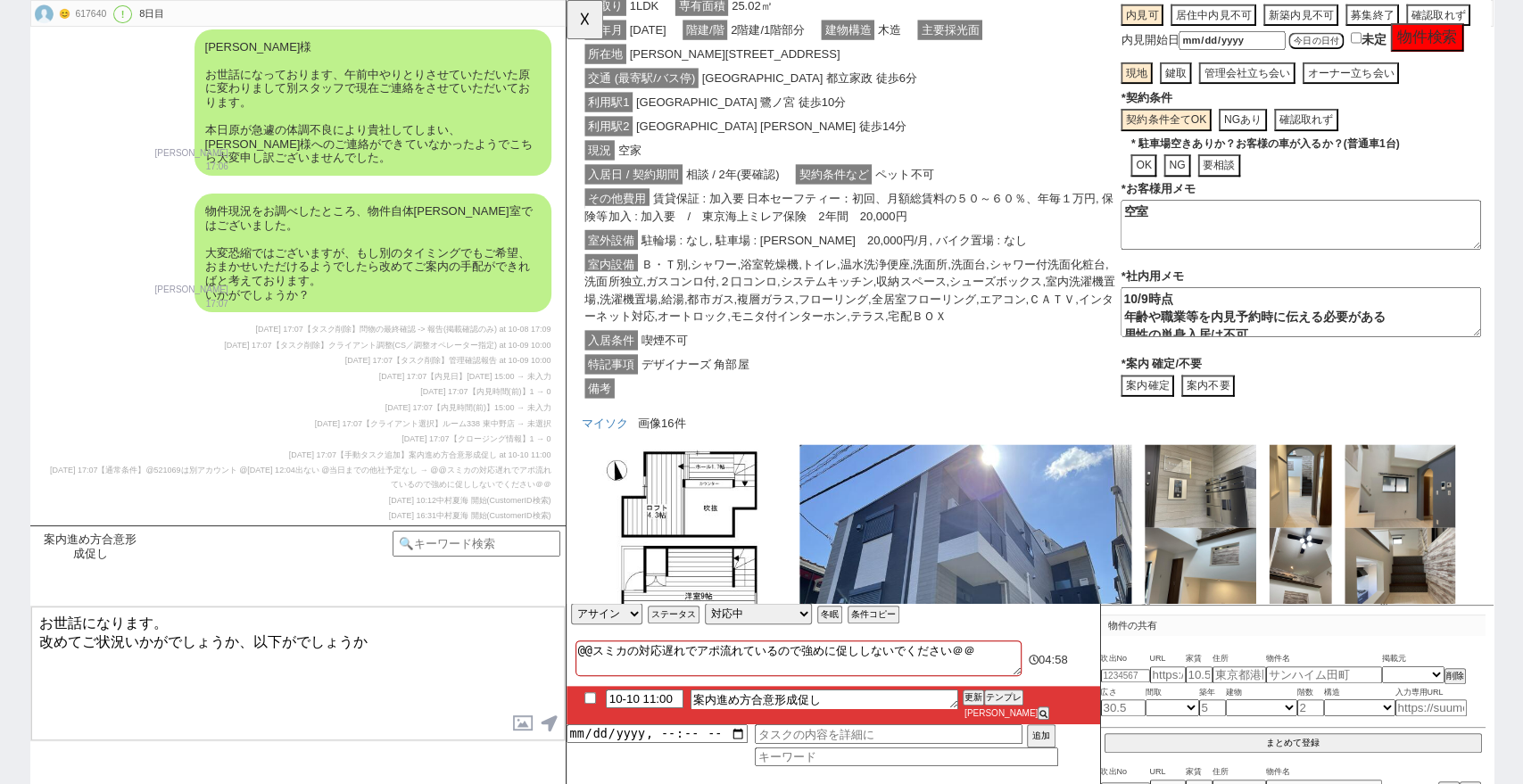
scroll to position [8, 0]
click at [589, 19] on button "☓" at bounding box center [583, 18] width 33 height 35
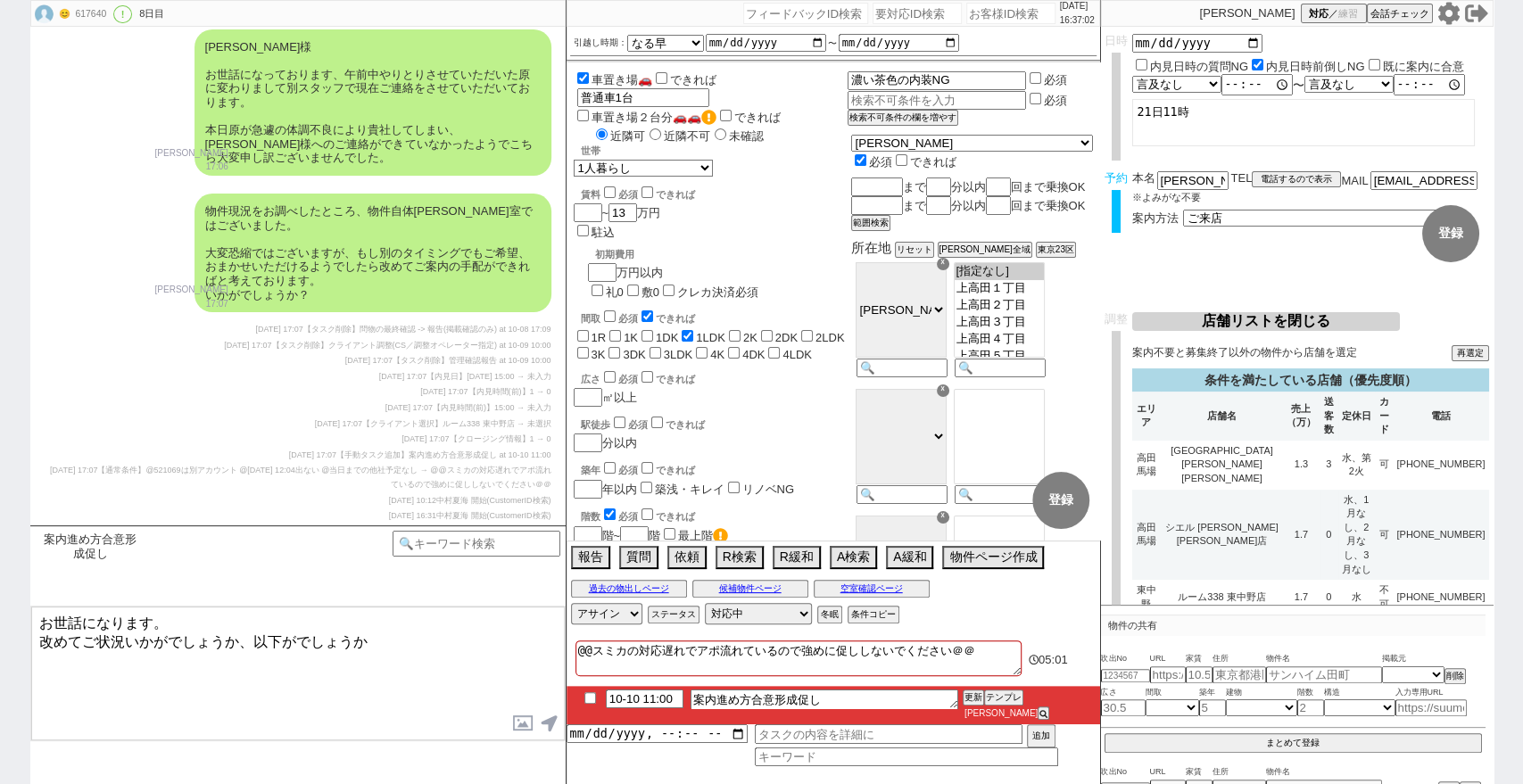
click at [394, 633] on textarea "お世話になります。 改めてご状況いかがでしょうか、以下がでしょうか" at bounding box center [298, 674] width 533 height 134
type textarea "お世話になります。 改めてご状況いかがでしょうか、引き続きお探しでしたらぜひご案内に動ければと思っております。"
checkbox input "true"
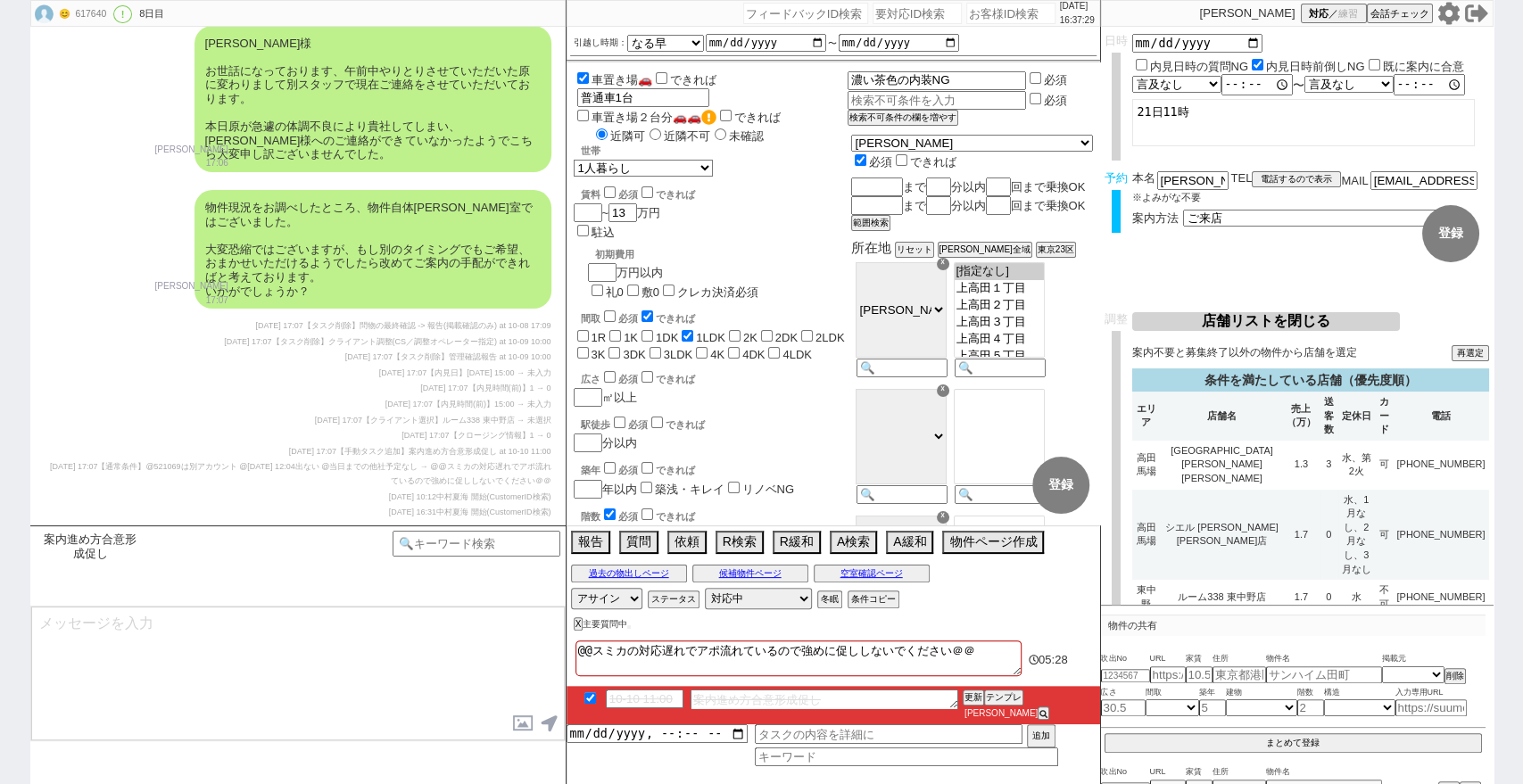
scroll to position [16256, 0]
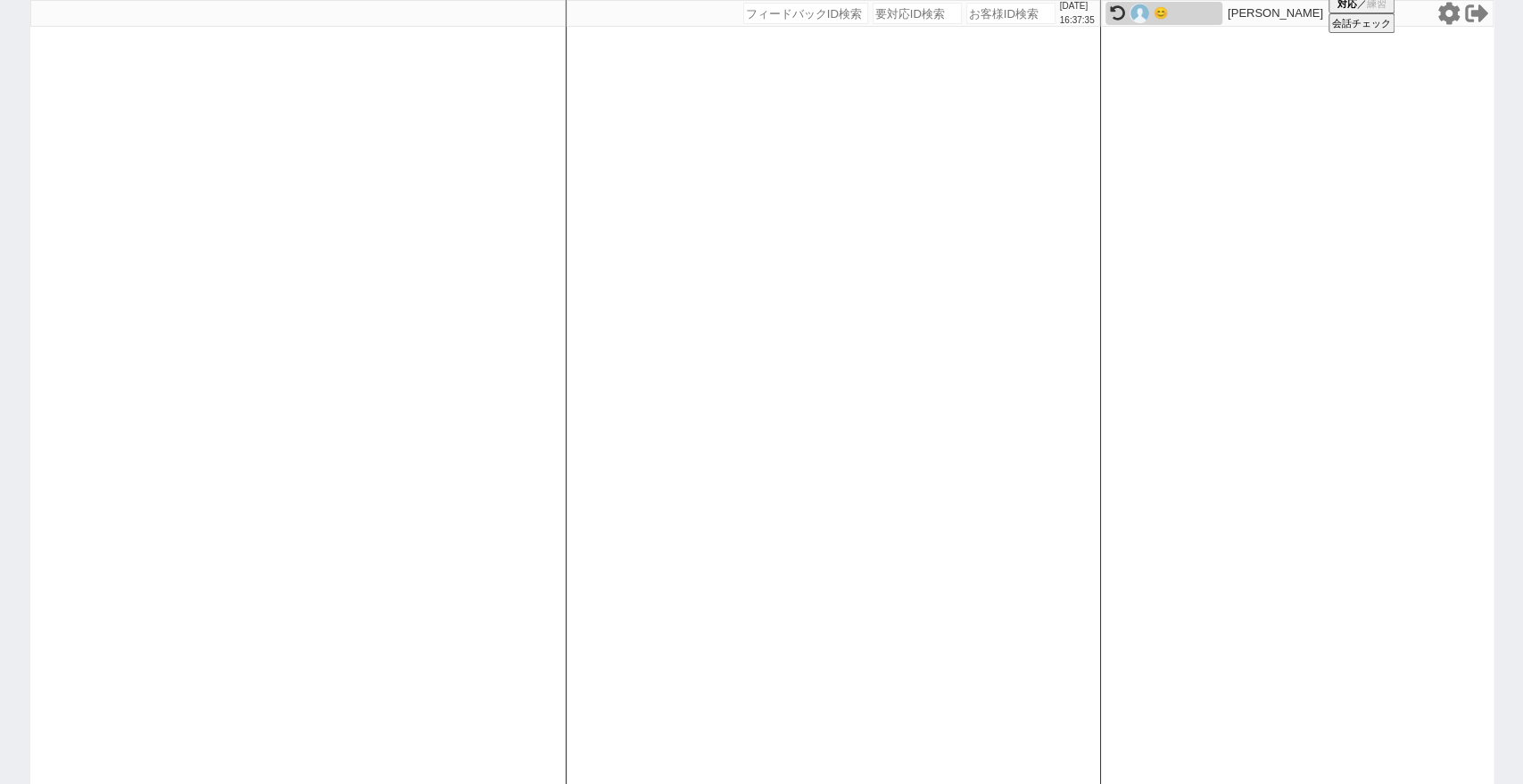
click at [966, 18] on input "number" at bounding box center [1010, 14] width 90 height 22
paste input "617885"
type input "617885"
select select "1"
select select
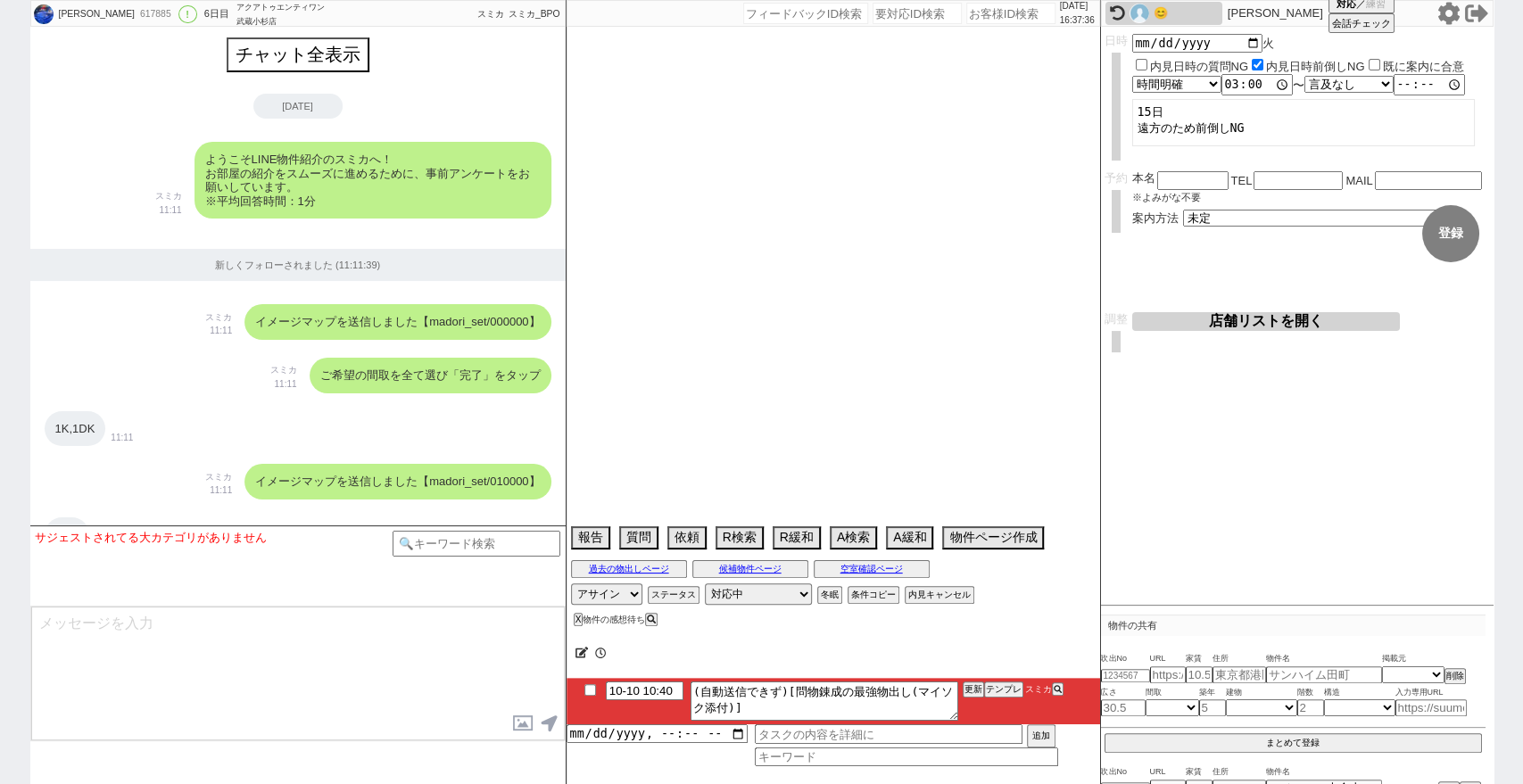
scroll to position [6971, 0]
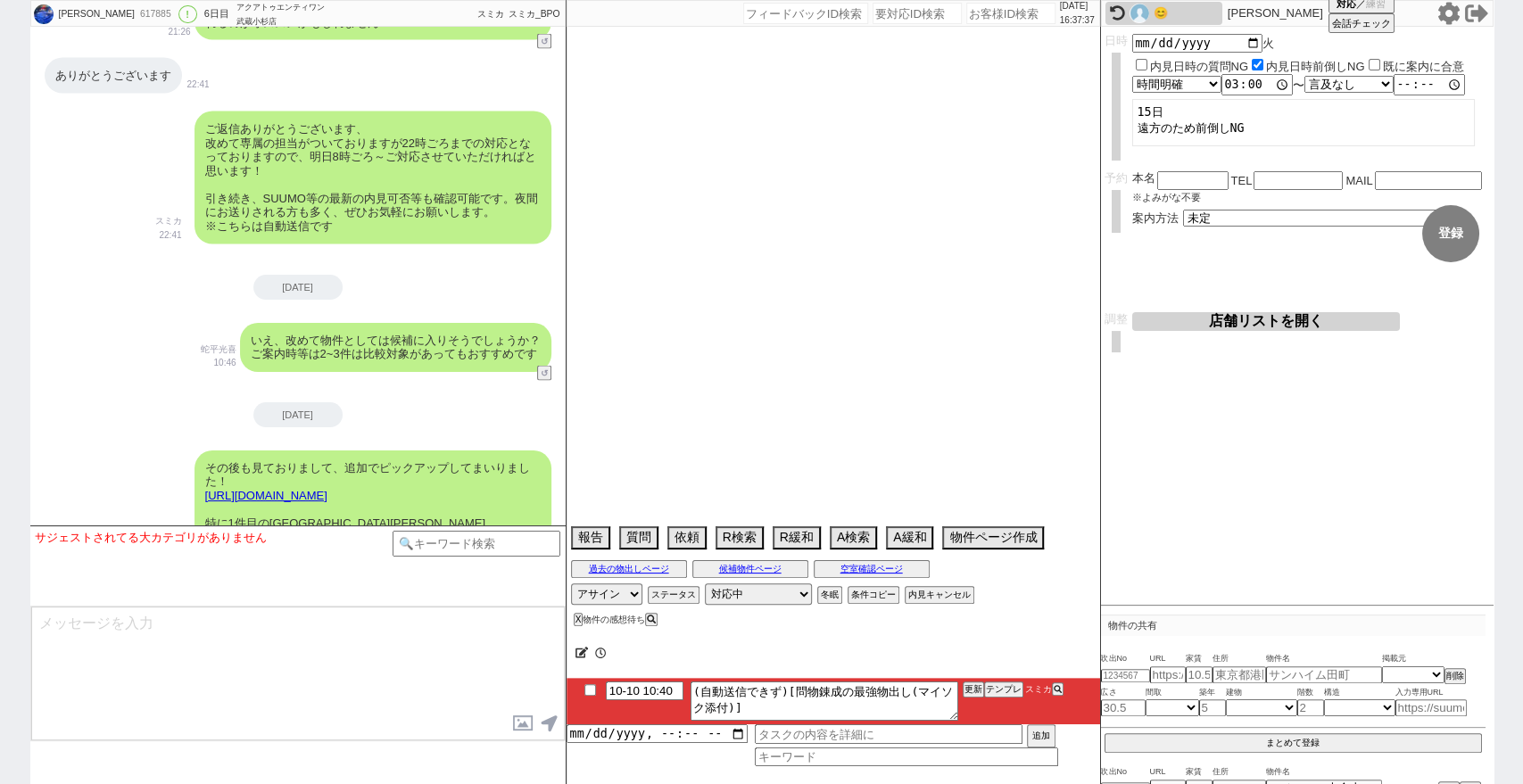
select select "2025"
select select "10"
select select "35"
select select "0"
select select "50"
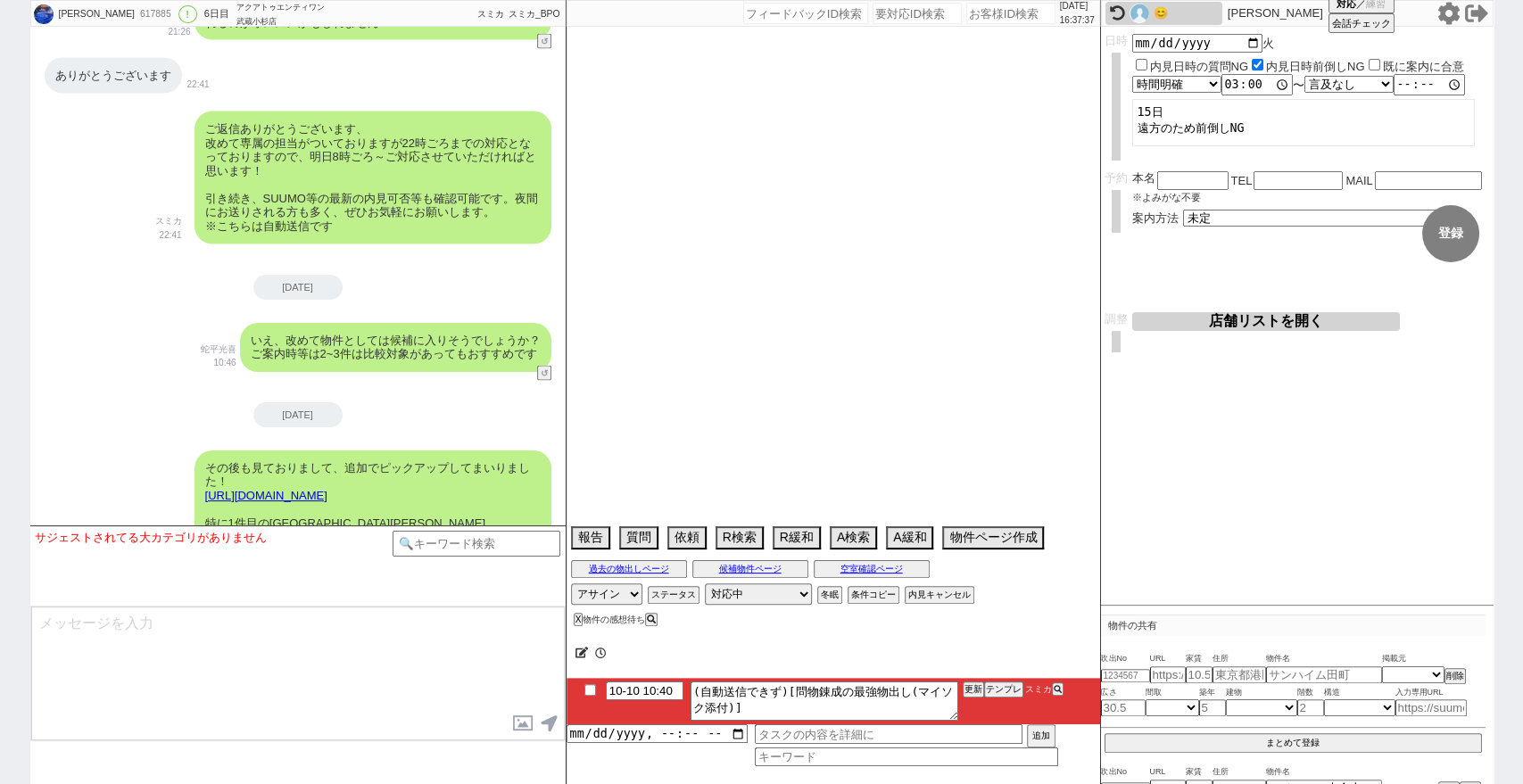
select select "53"
select select "47"
select select "66"
select select "59"
select select "25"
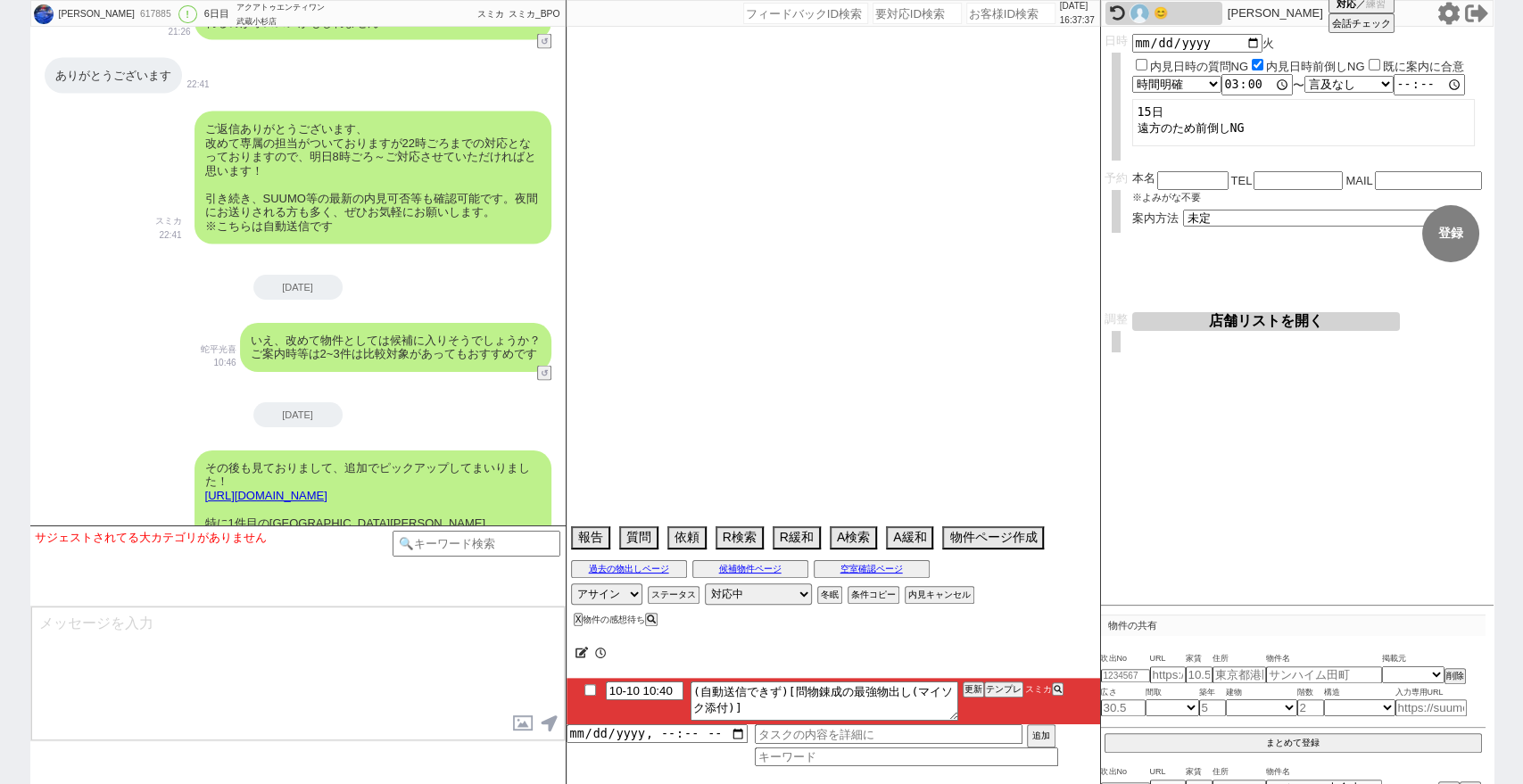
select select "68"
select select "9"
select select "328"
select select "14"
select select "10"
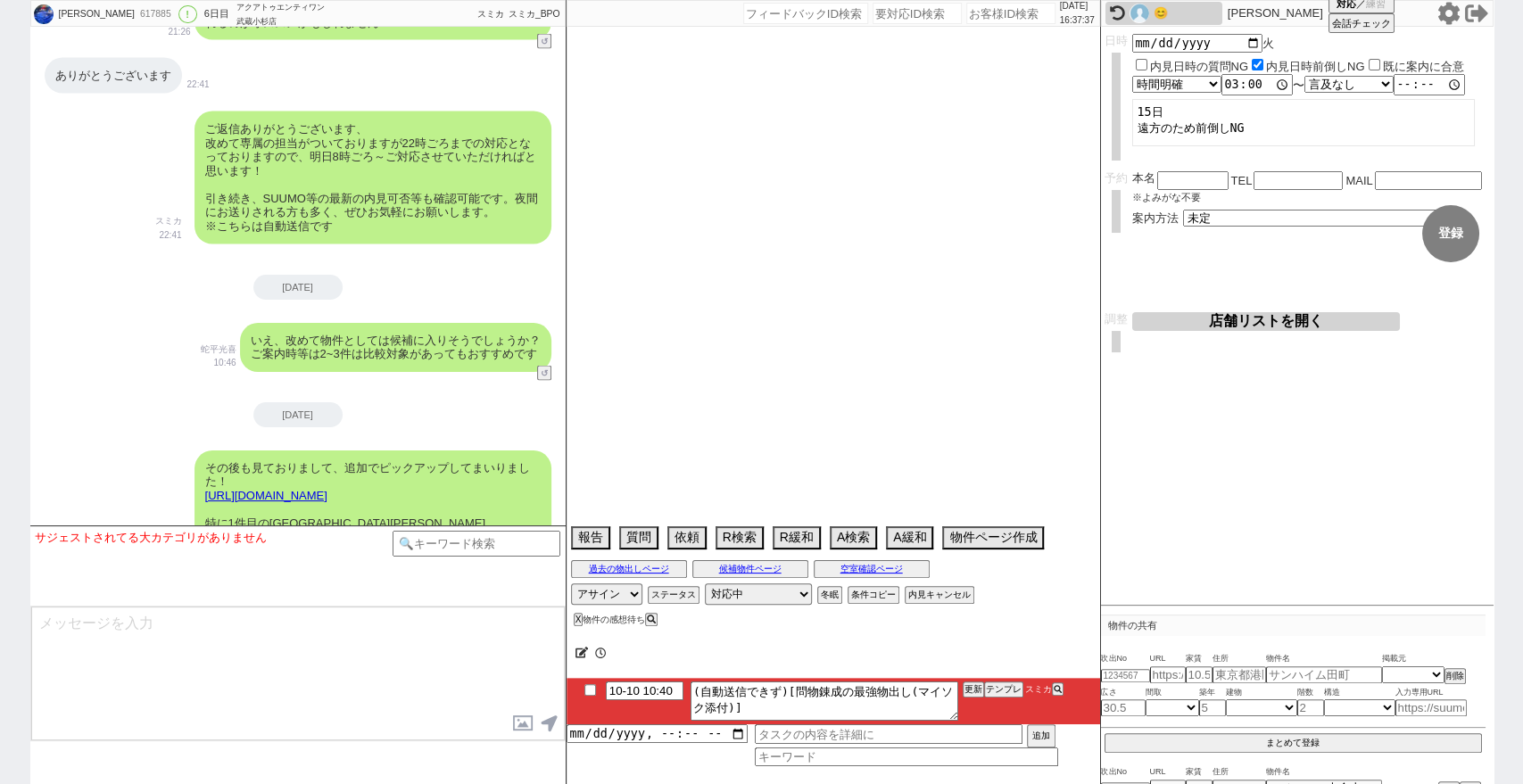
select select "369"
select select "23"
select select "75"
select select "57"
select select "44"
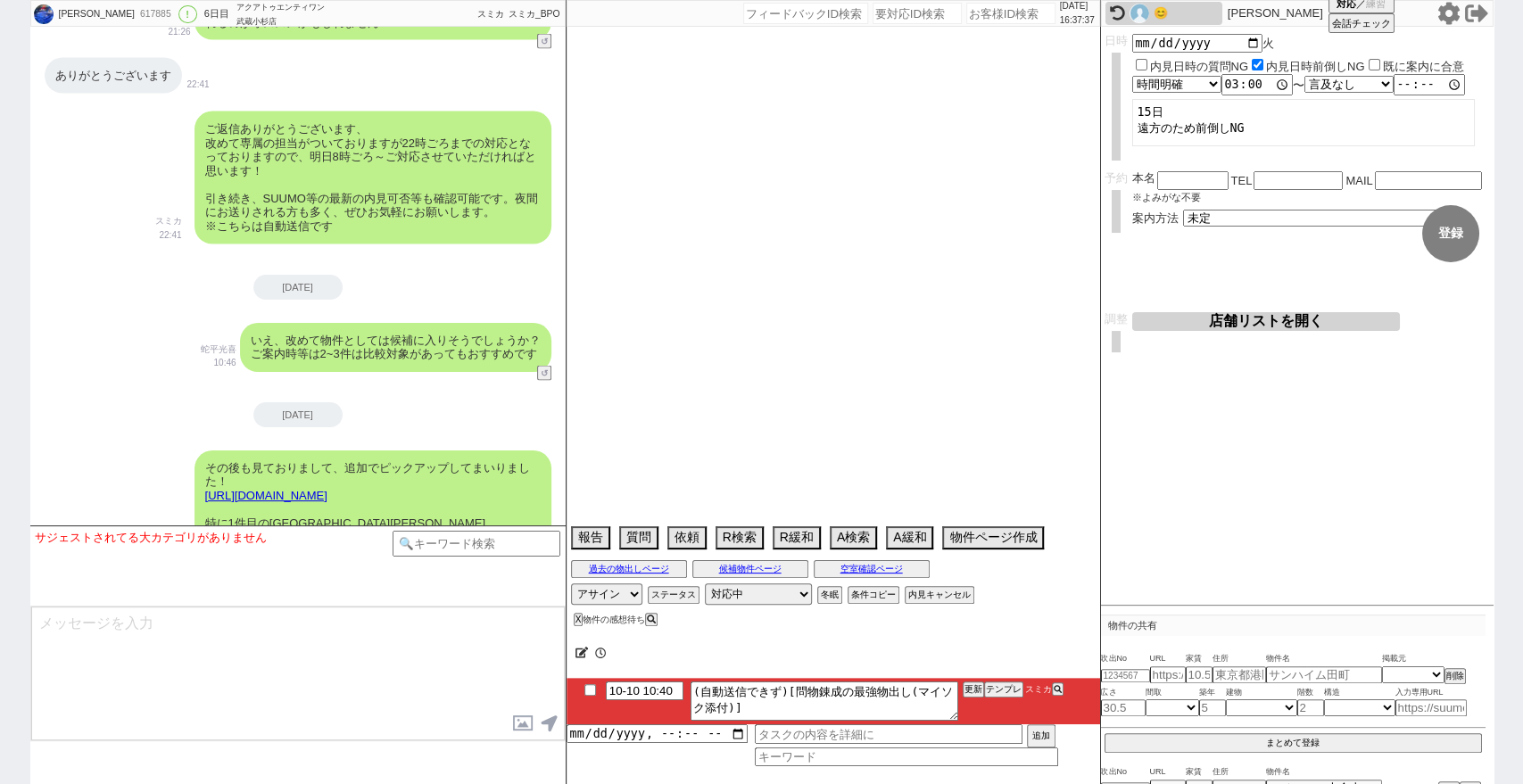
select select "72"
select select "814"
select select "48"
select select "70"
select select "15"
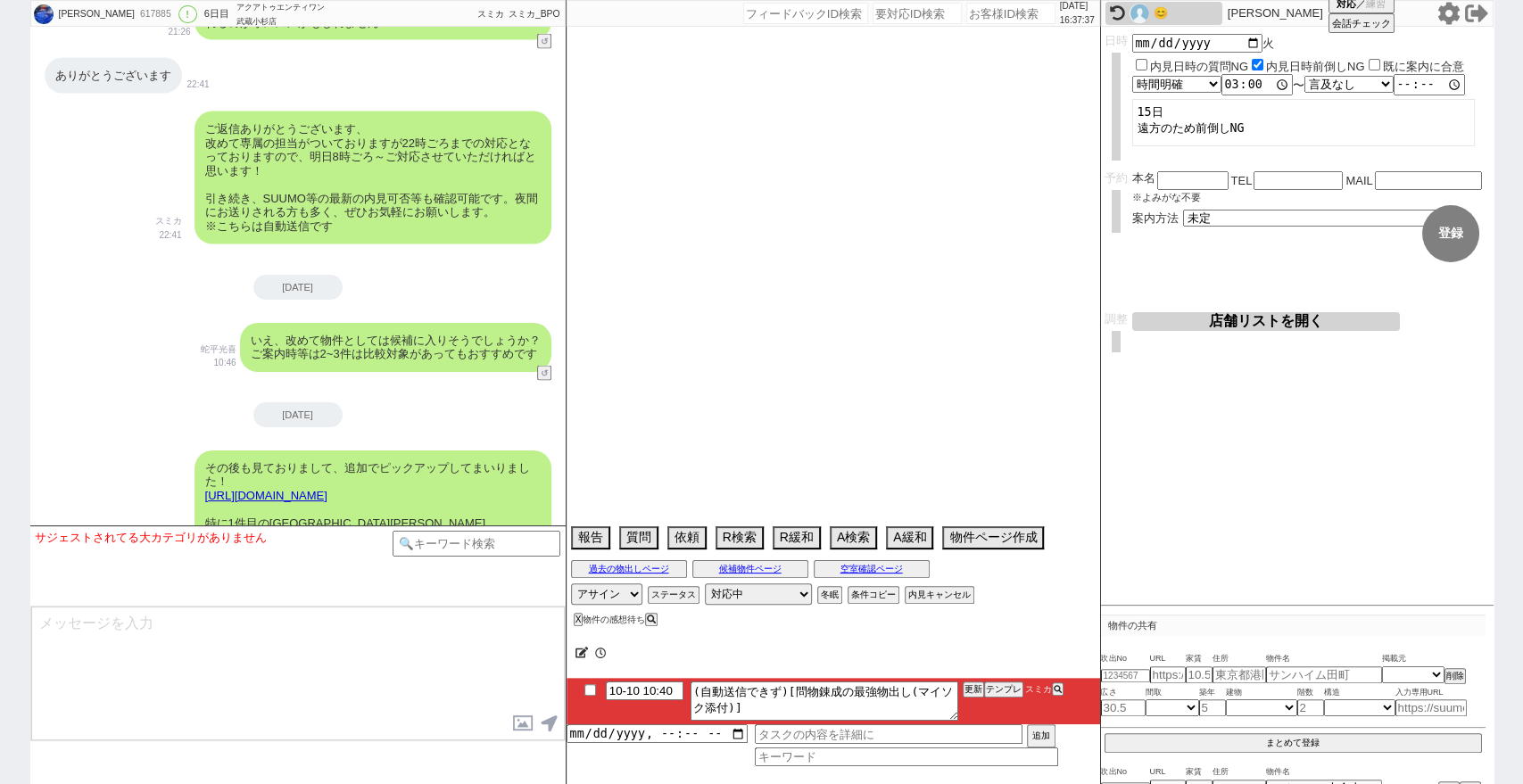
select select "60"
select select "65"
select select "62"
select select "63"
select select "38"
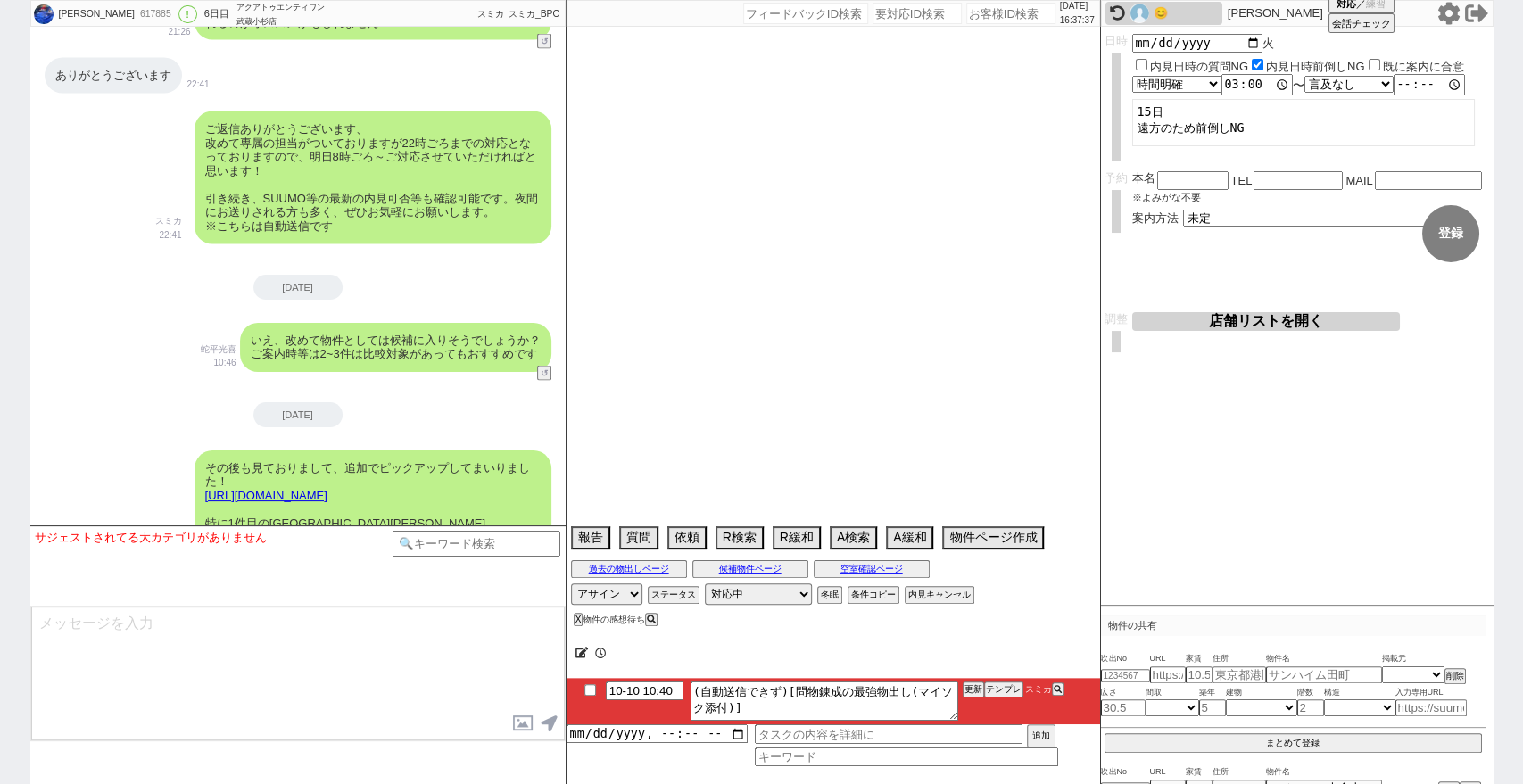
select select "71"
select select "64"
select select "69"
select select "19"
select select "67"
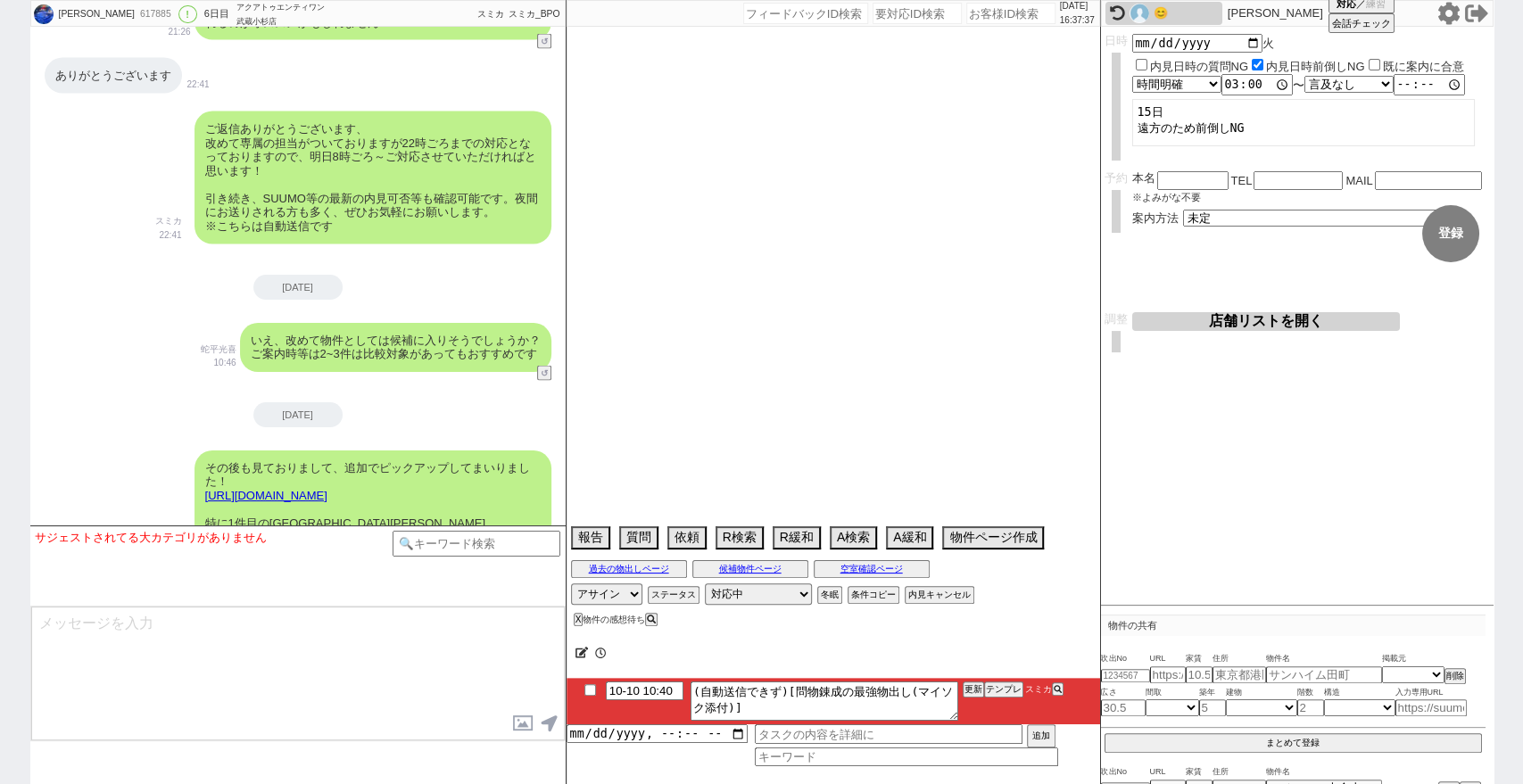
select select "52"
select select "36"
select select "35"
select select "74"
select select "54"
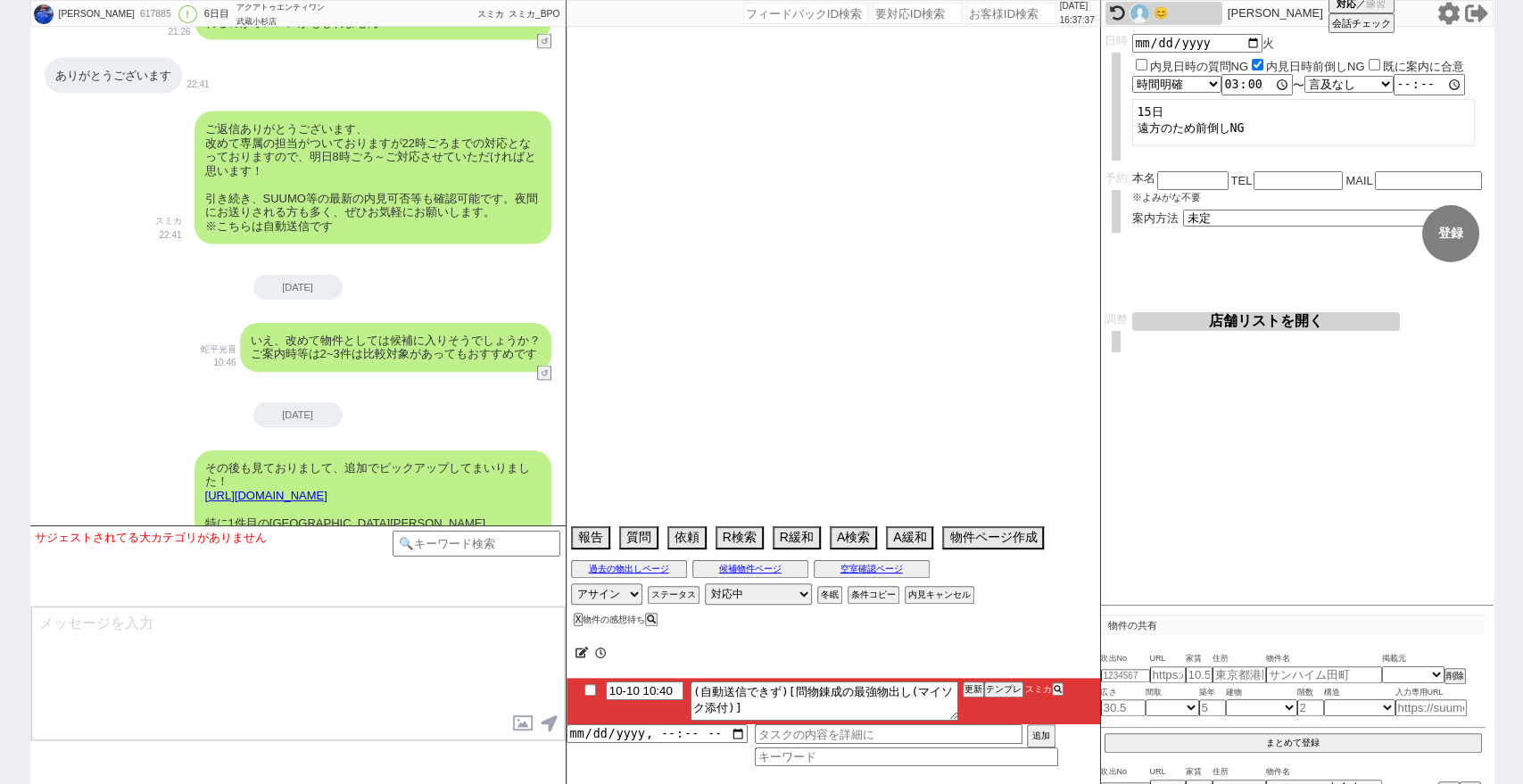
select select "56"
select select "17"
select select "33"
select select "55"
select select "12"
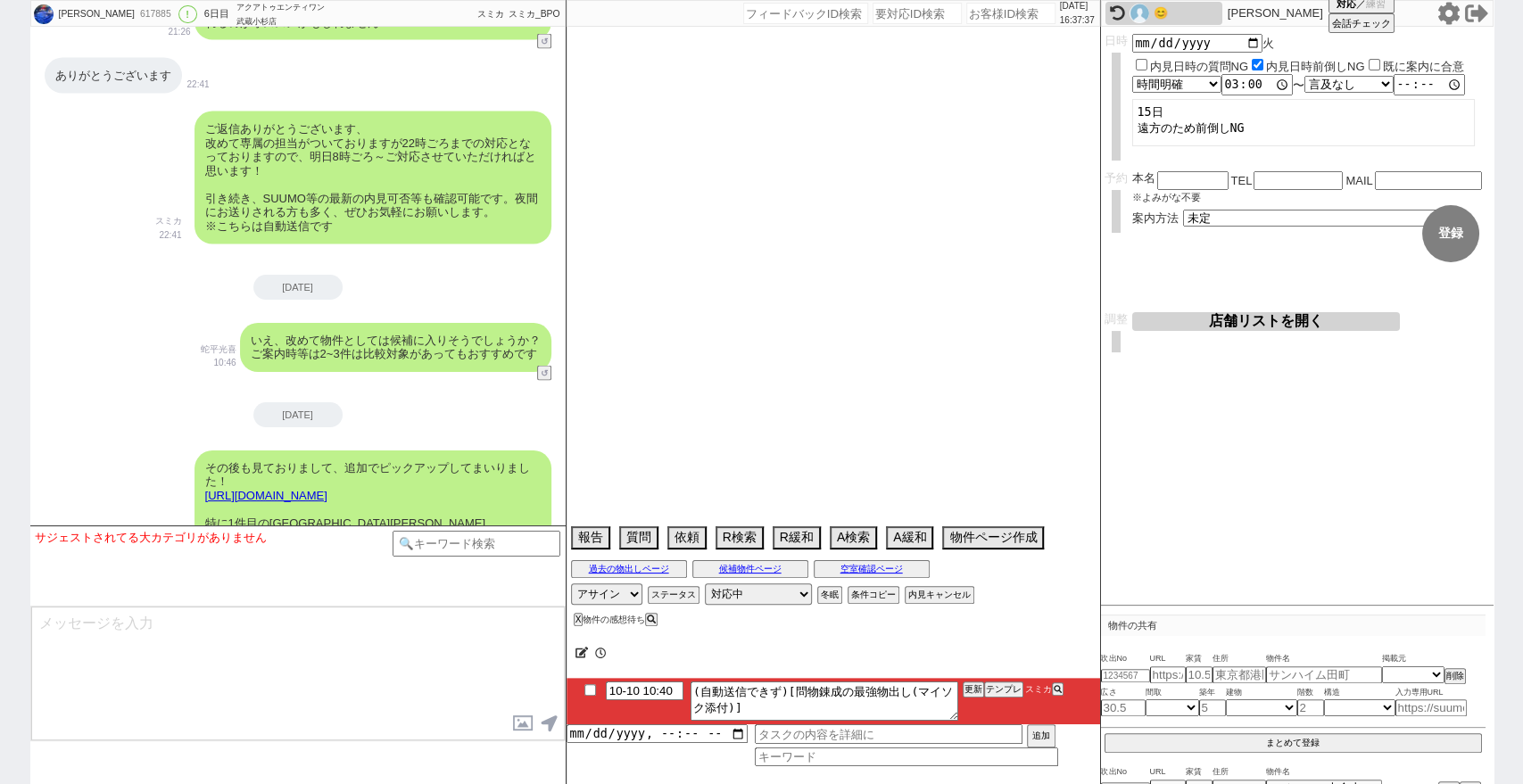
select select "29"
select select "46"
select select "76"
select select "73"
select select "7"
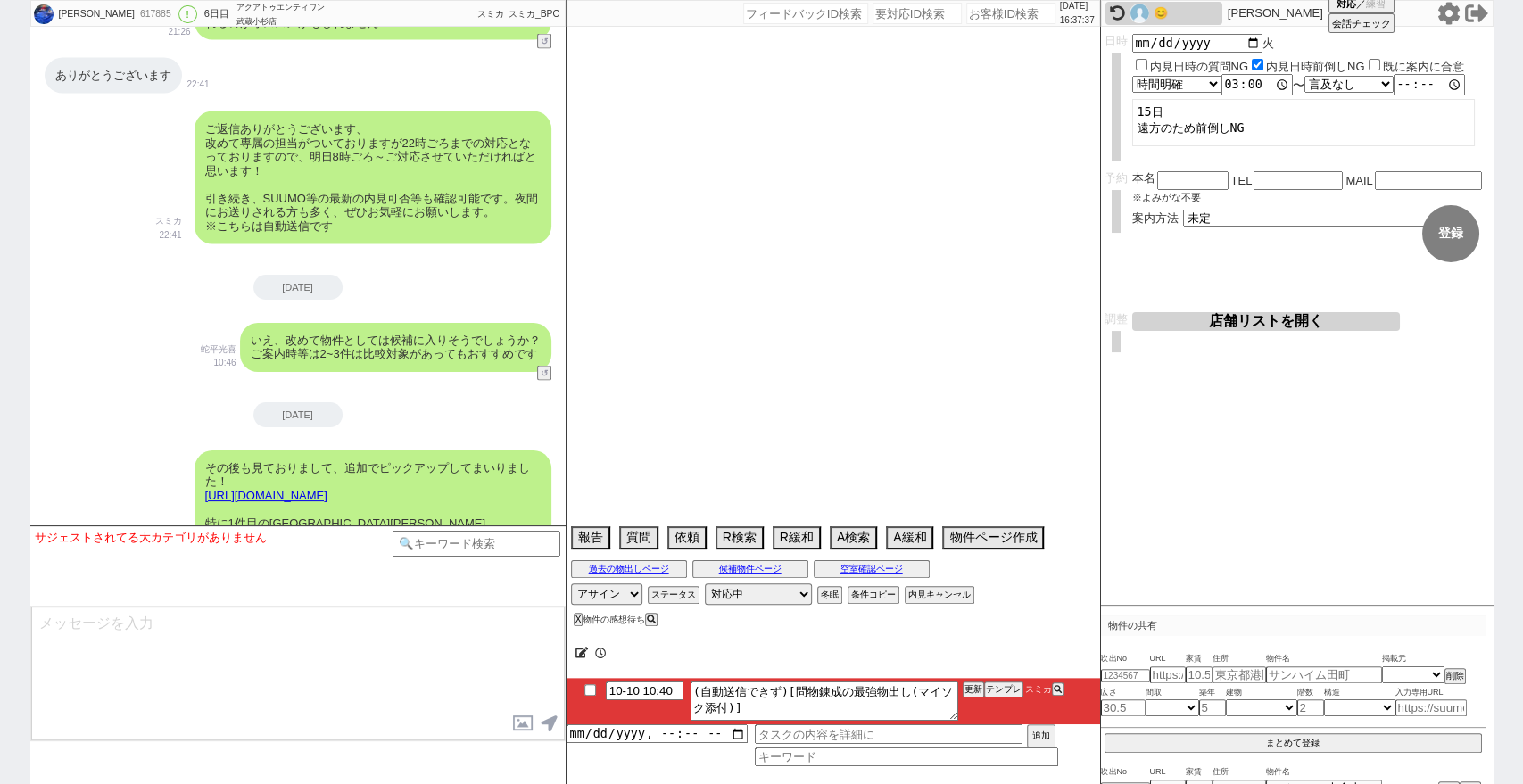
select select "77"
select select "16"
select select "49"
select select "51"
select select "58"
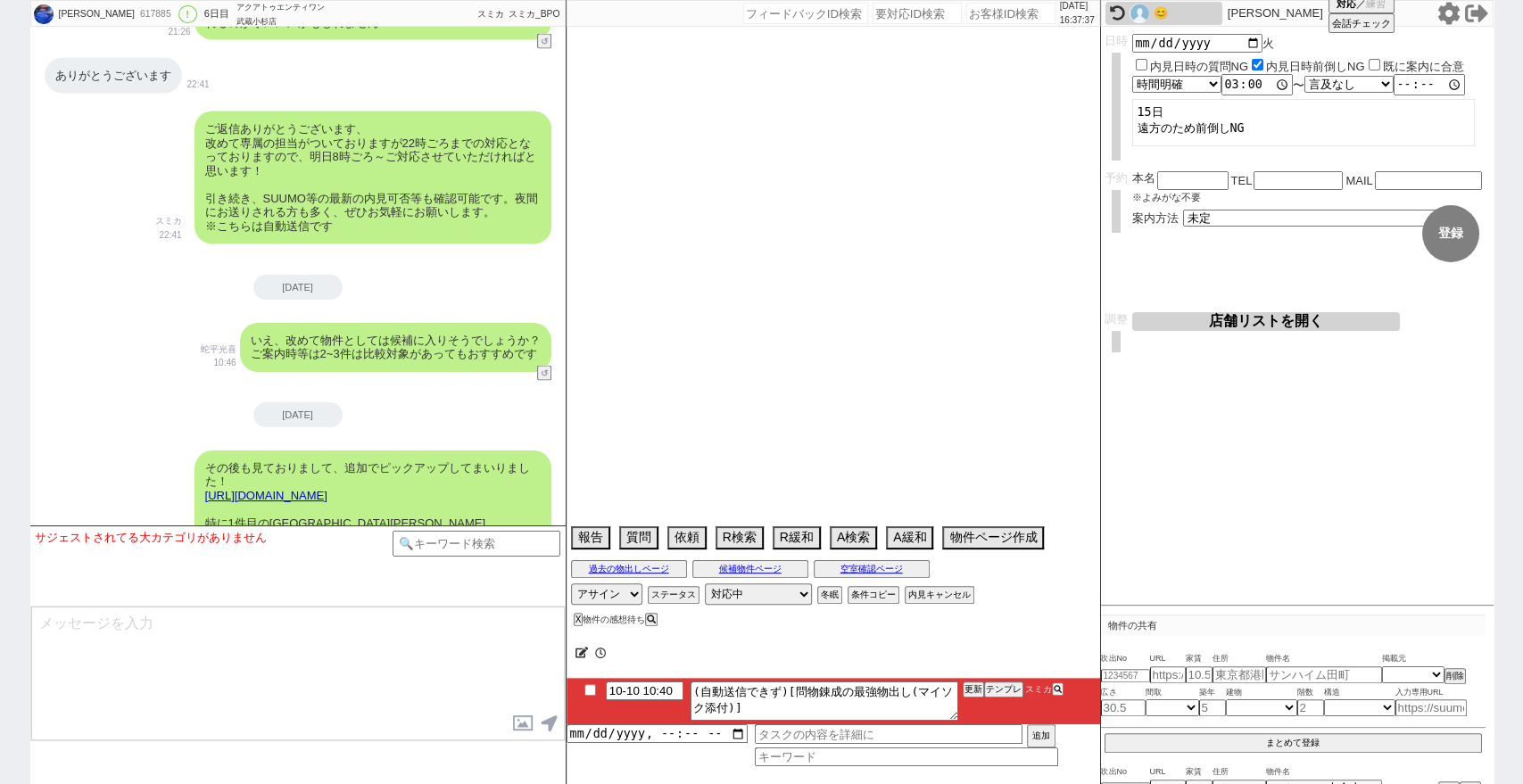
select select "30"
select select "11"
select select "24"
select select "27"
select select "61"
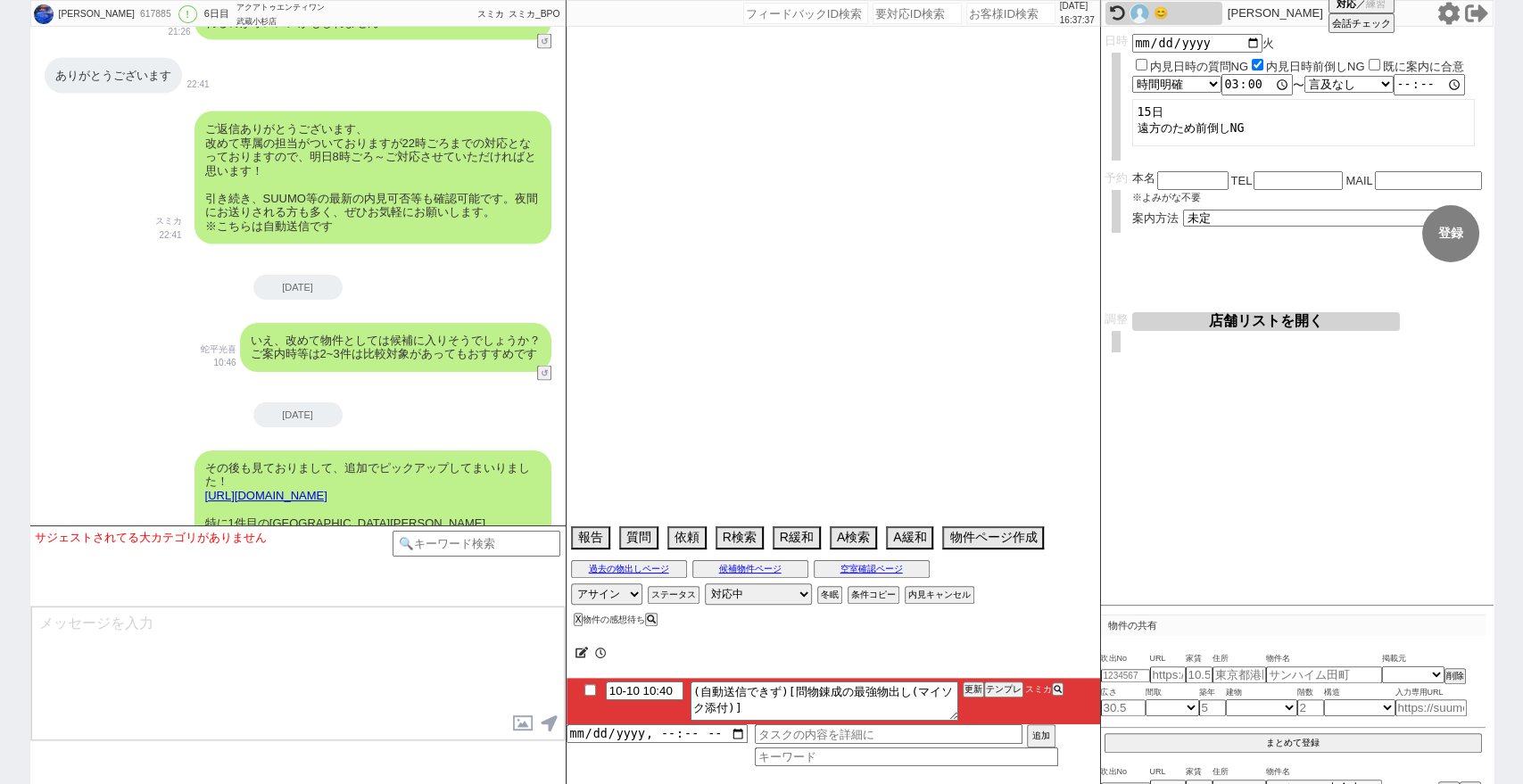
select select "34"
select select "41"
select select "37"
select select "45"
select select "20"
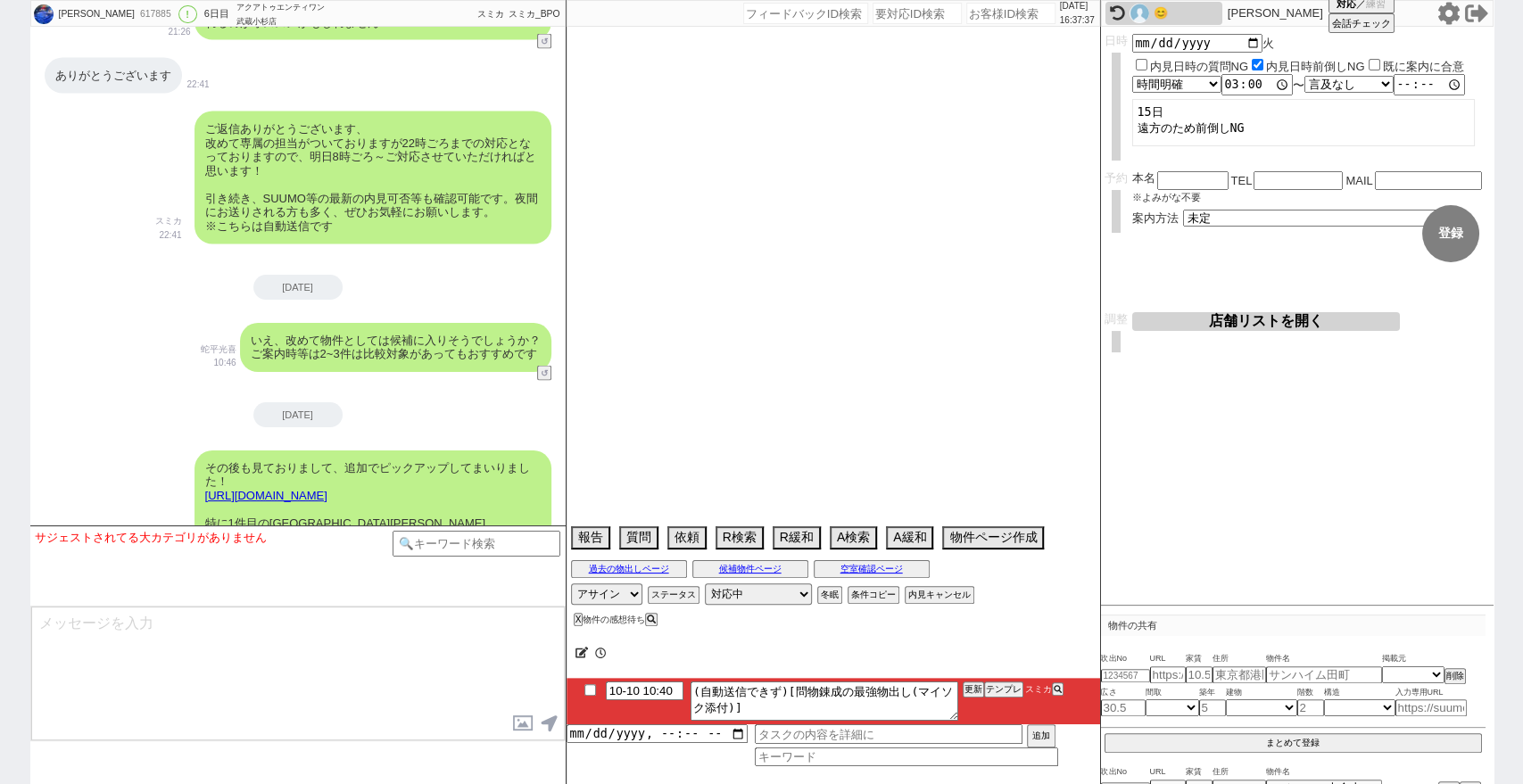
select select "78"
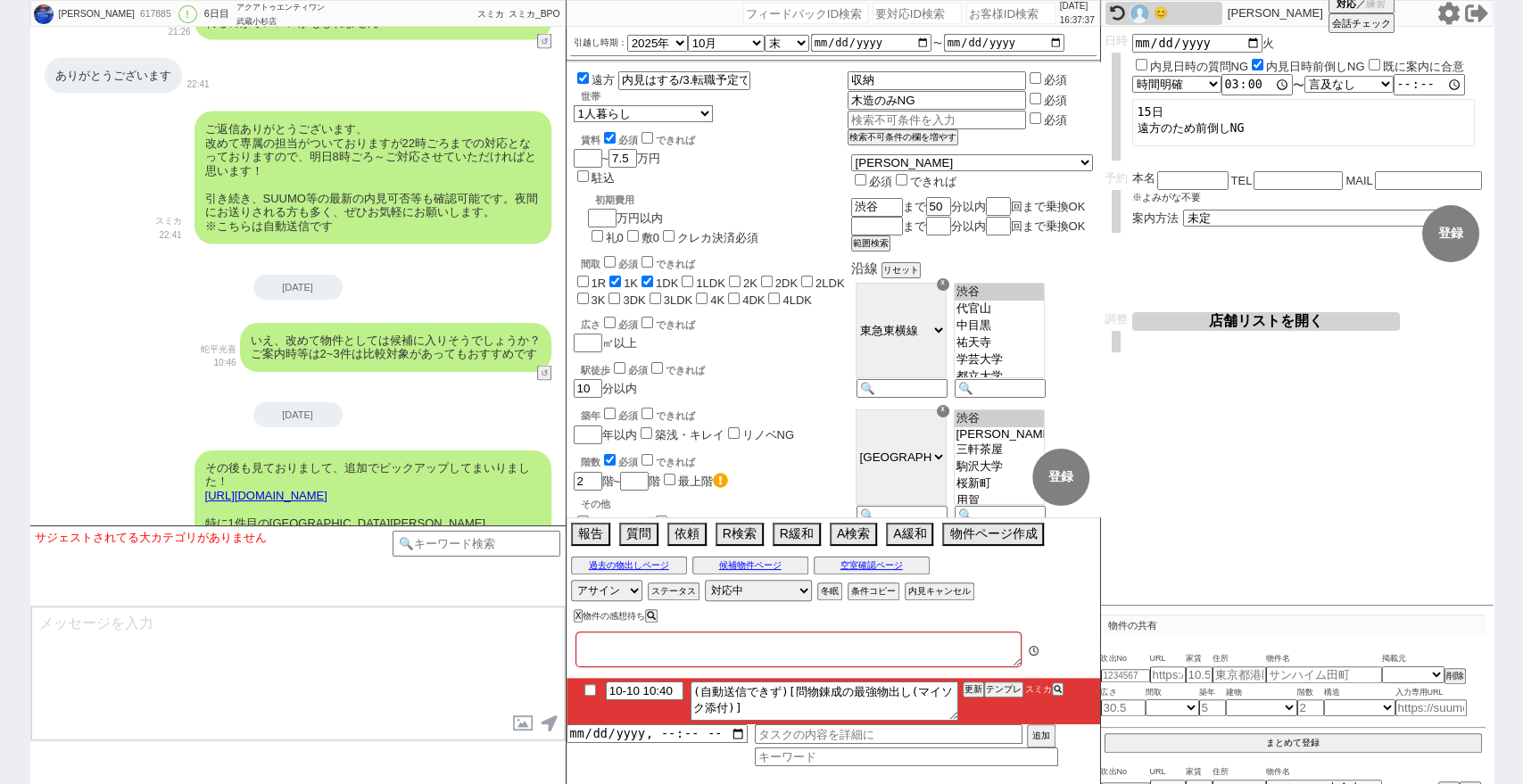
type textarea "14日午前中他社で内見あり"
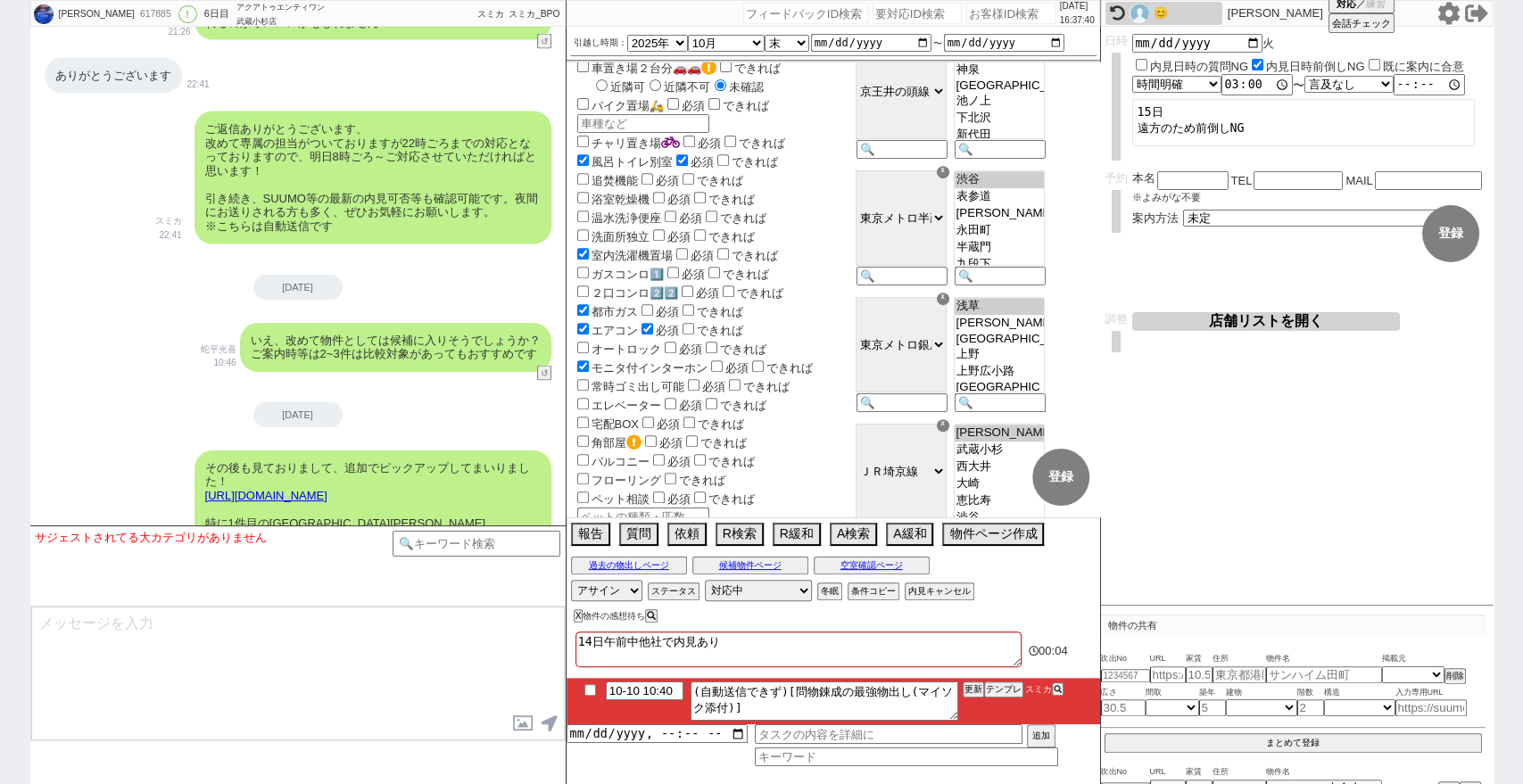
scroll to position [495, 0]
click at [1004, 537] on button "物件ページ作成 今は物件がないので押せません" at bounding box center [991, 532] width 98 height 20
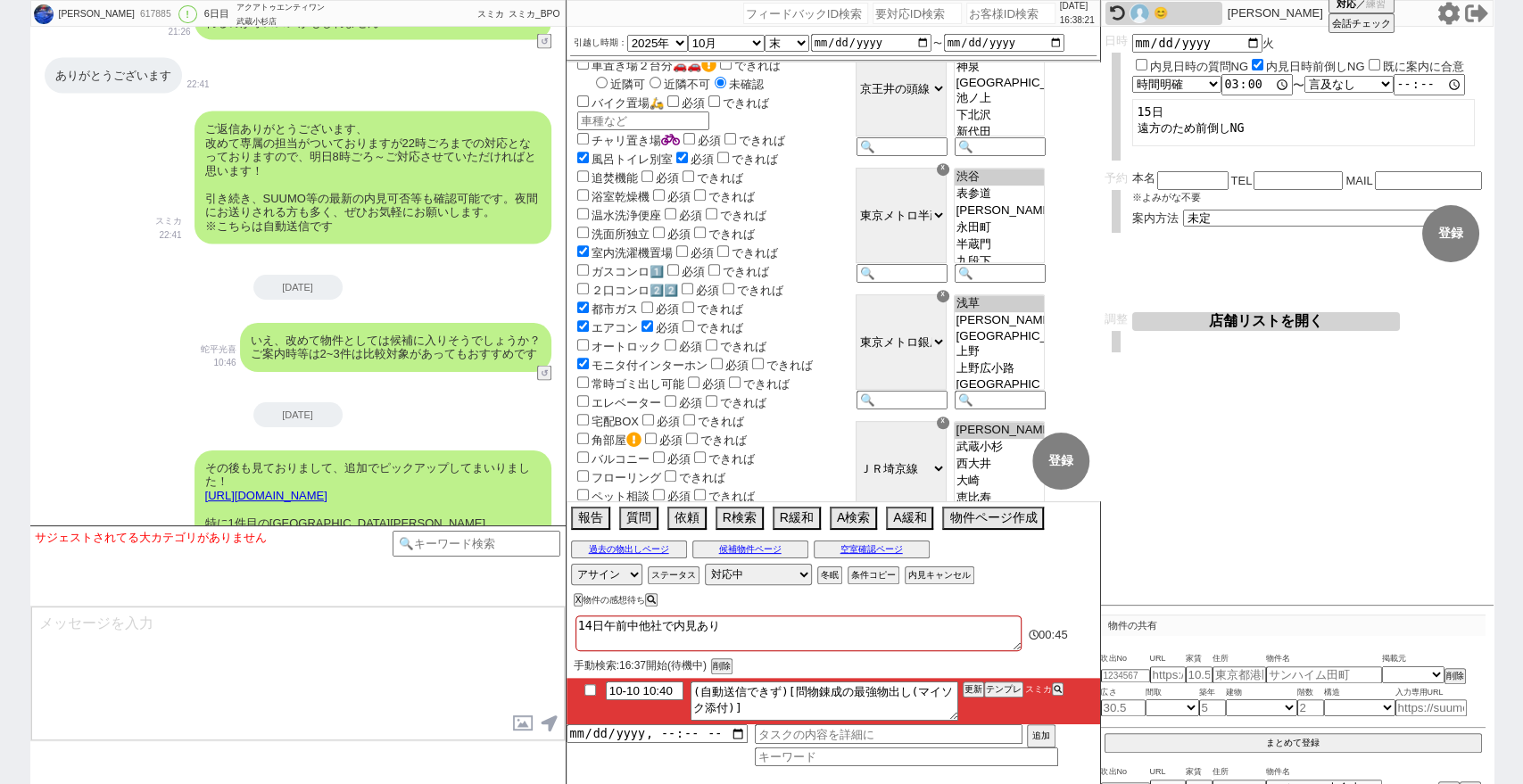
drag, startPoint x: 0, startPoint y: 551, endPoint x: 237, endPoint y: 589, distance: 240.0
click at [2, 551] on div "[PERSON_NAME] 617885 ! 0 6日目 アクアトゥエンティワン 武蔵[PERSON_NAME]店 冬眠中 自社客 スミカ スミカ_BPO チ…" at bounding box center [762, 392] width 1523 height 784
click at [999, 684] on button "テンプレ" at bounding box center [1004, 690] width 39 height 13
click at [1002, 686] on button "テンプレ" at bounding box center [1004, 690] width 39 height 13
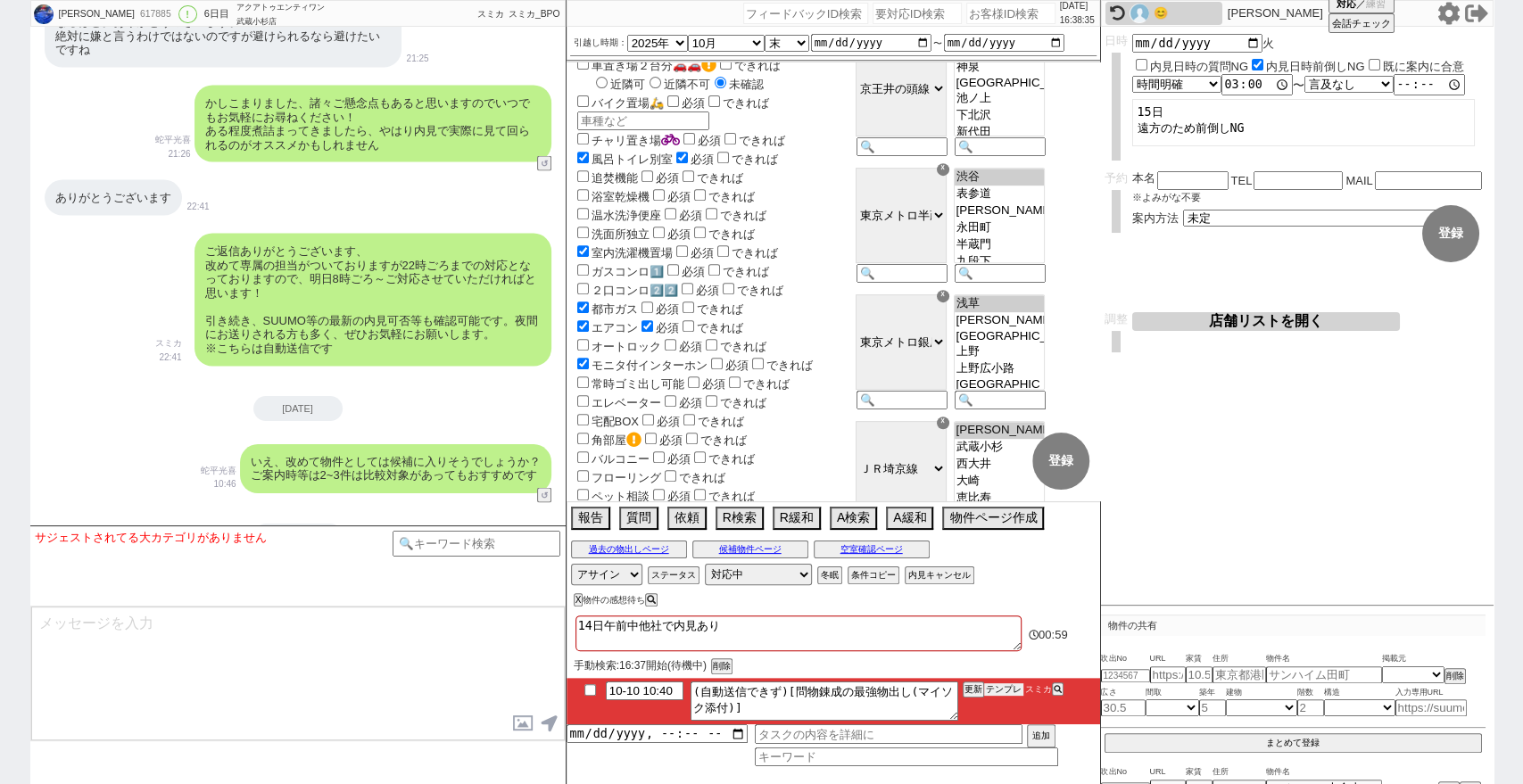
scroll to position [6971, 0]
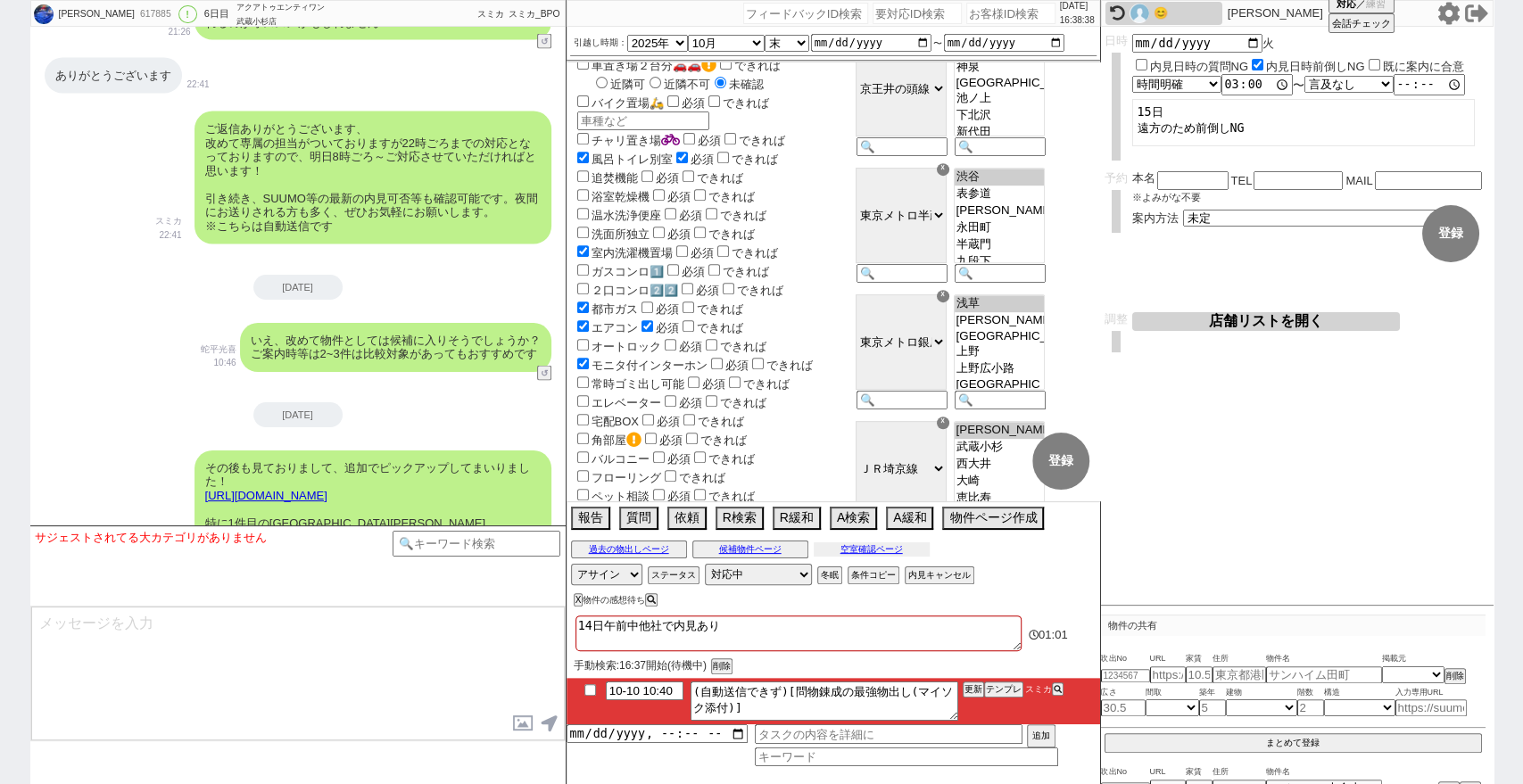
click at [861, 548] on button "空室確認ページ" at bounding box center [872, 549] width 116 height 15
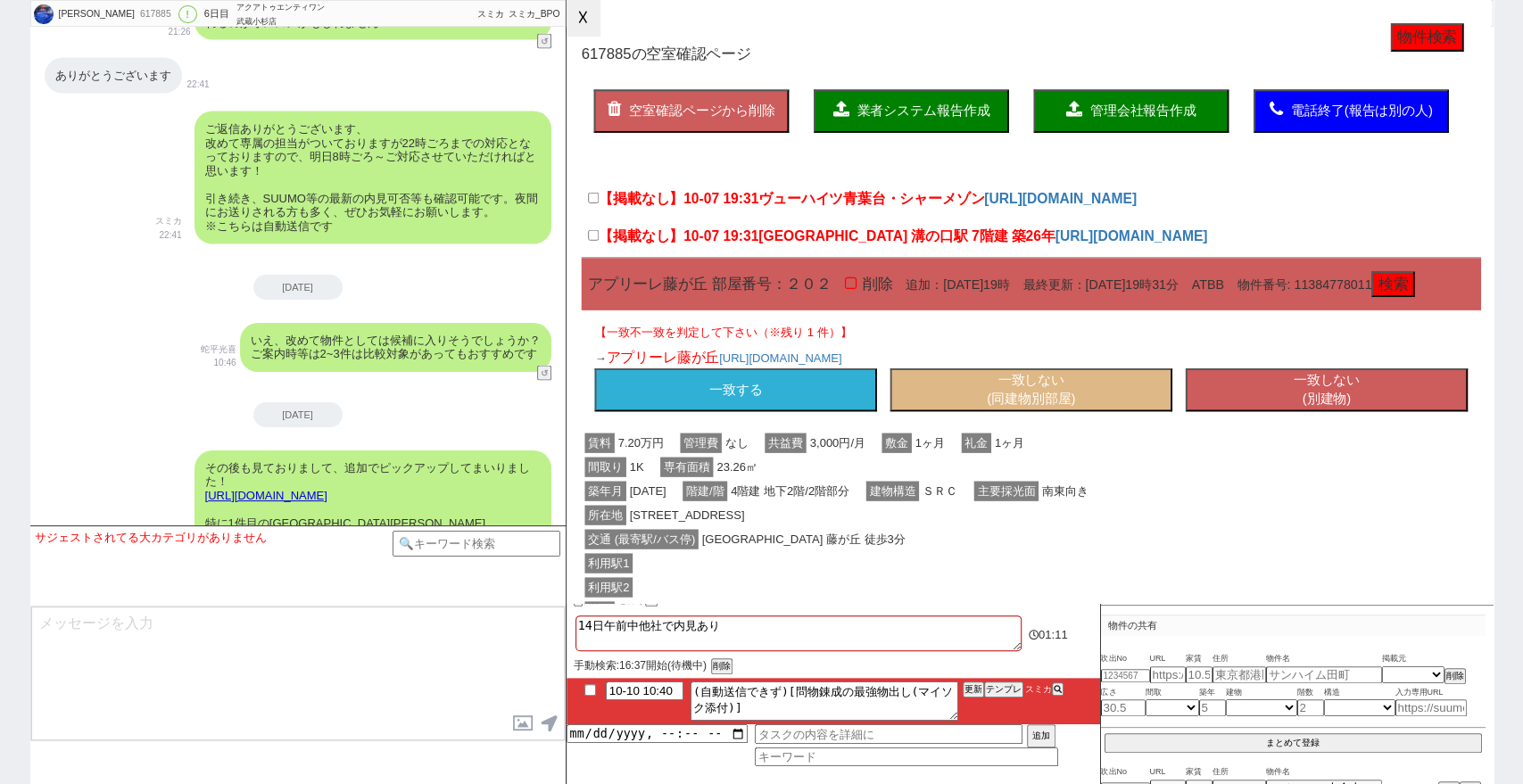
click at [585, 24] on button "☓" at bounding box center [583, 18] width 33 height 35
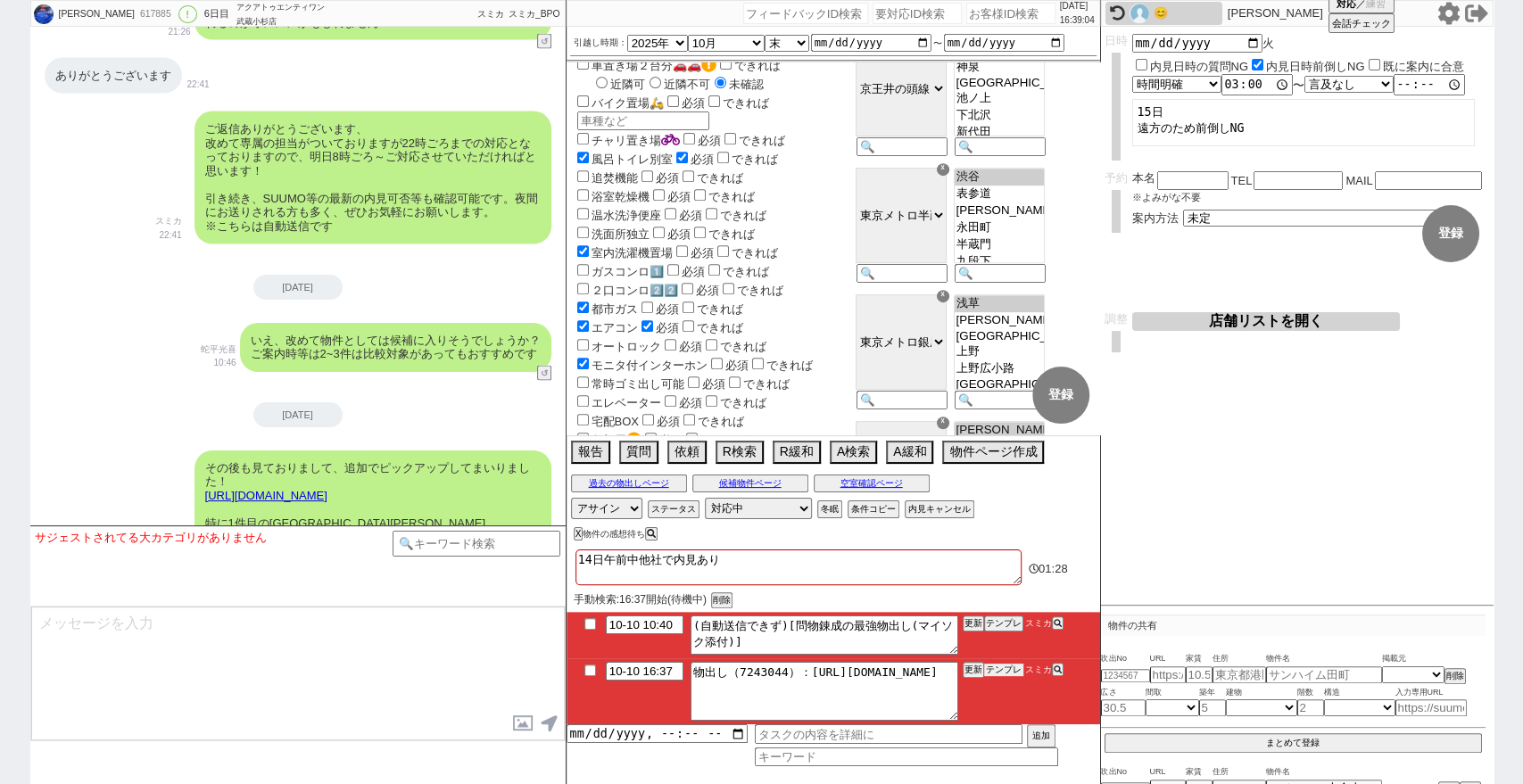
click at [1004, 669] on button "テンプレ" at bounding box center [1004, 670] width 39 height 13
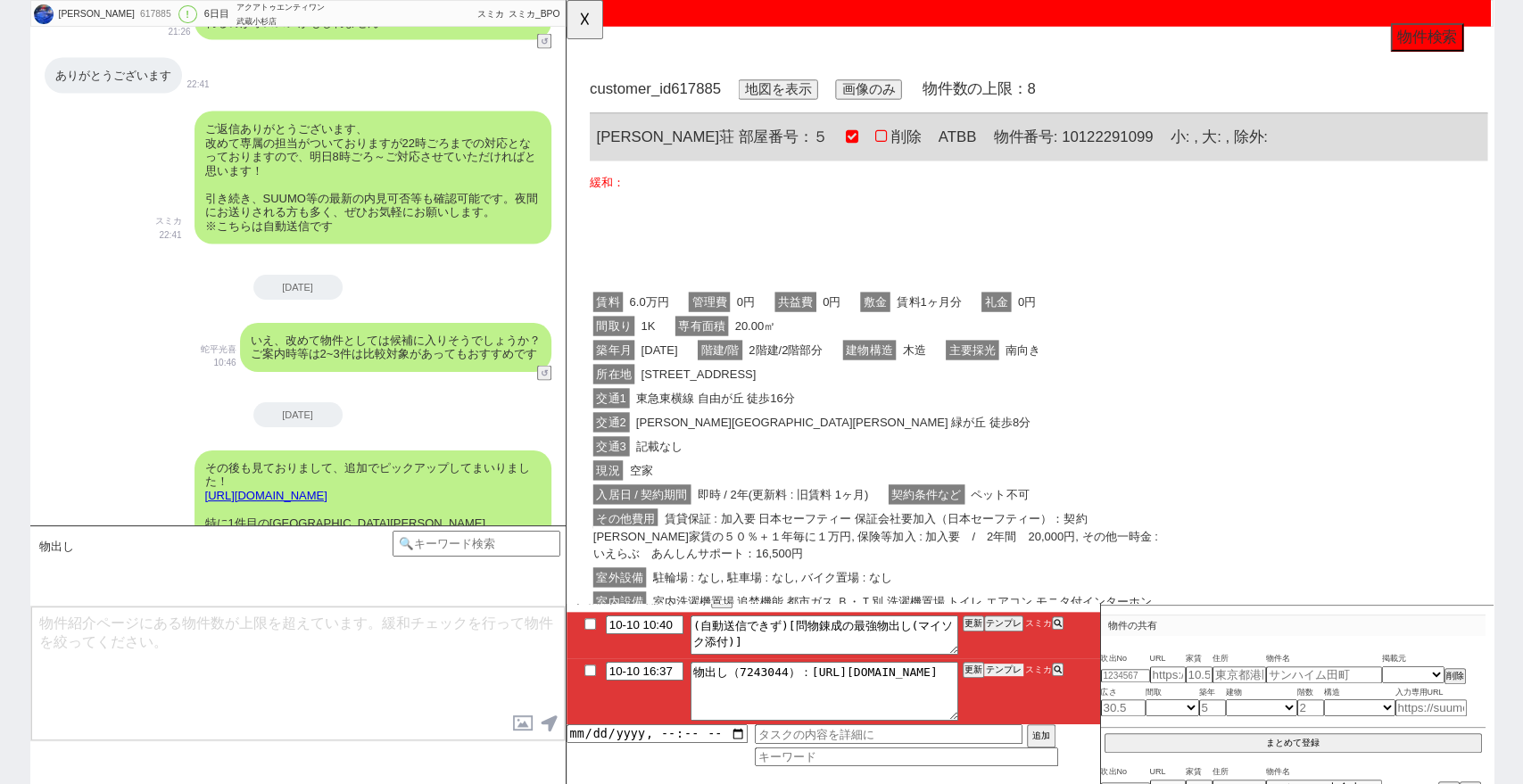
scroll to position [0, 0]
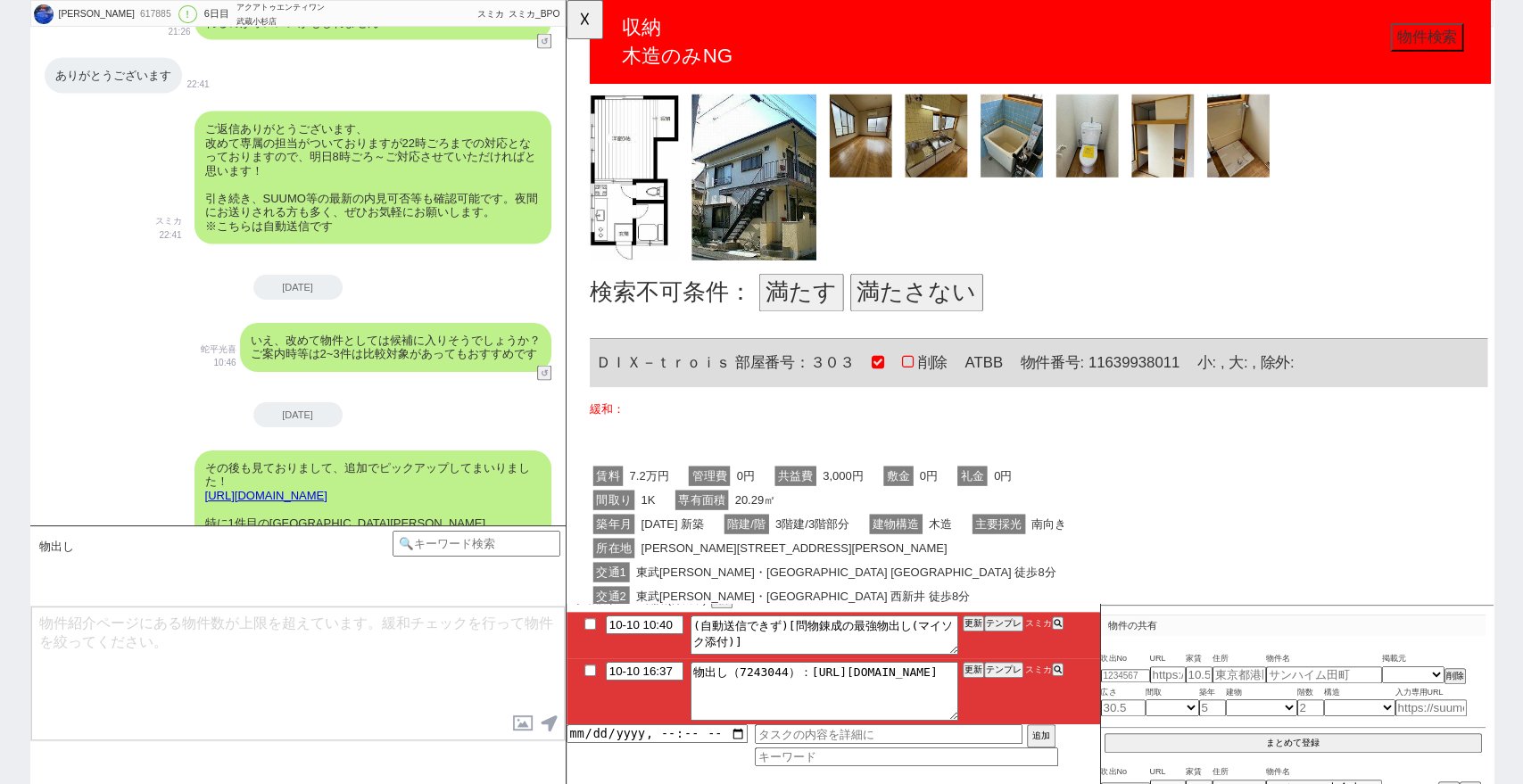
click at [984, 310] on button "満たさない" at bounding box center [942, 315] width 143 height 41
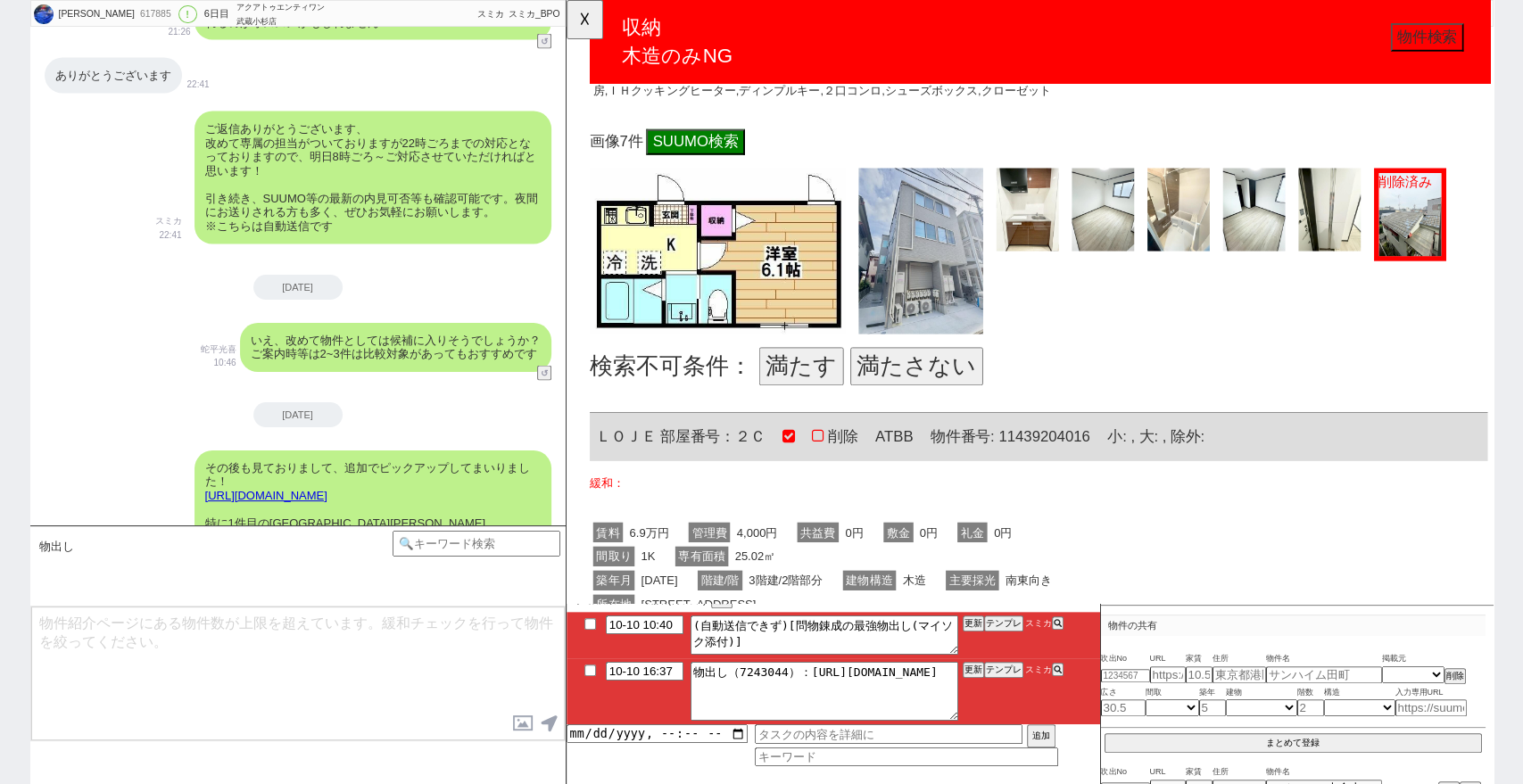
click at [970, 393] on button "満たさない" at bounding box center [942, 394] width 143 height 41
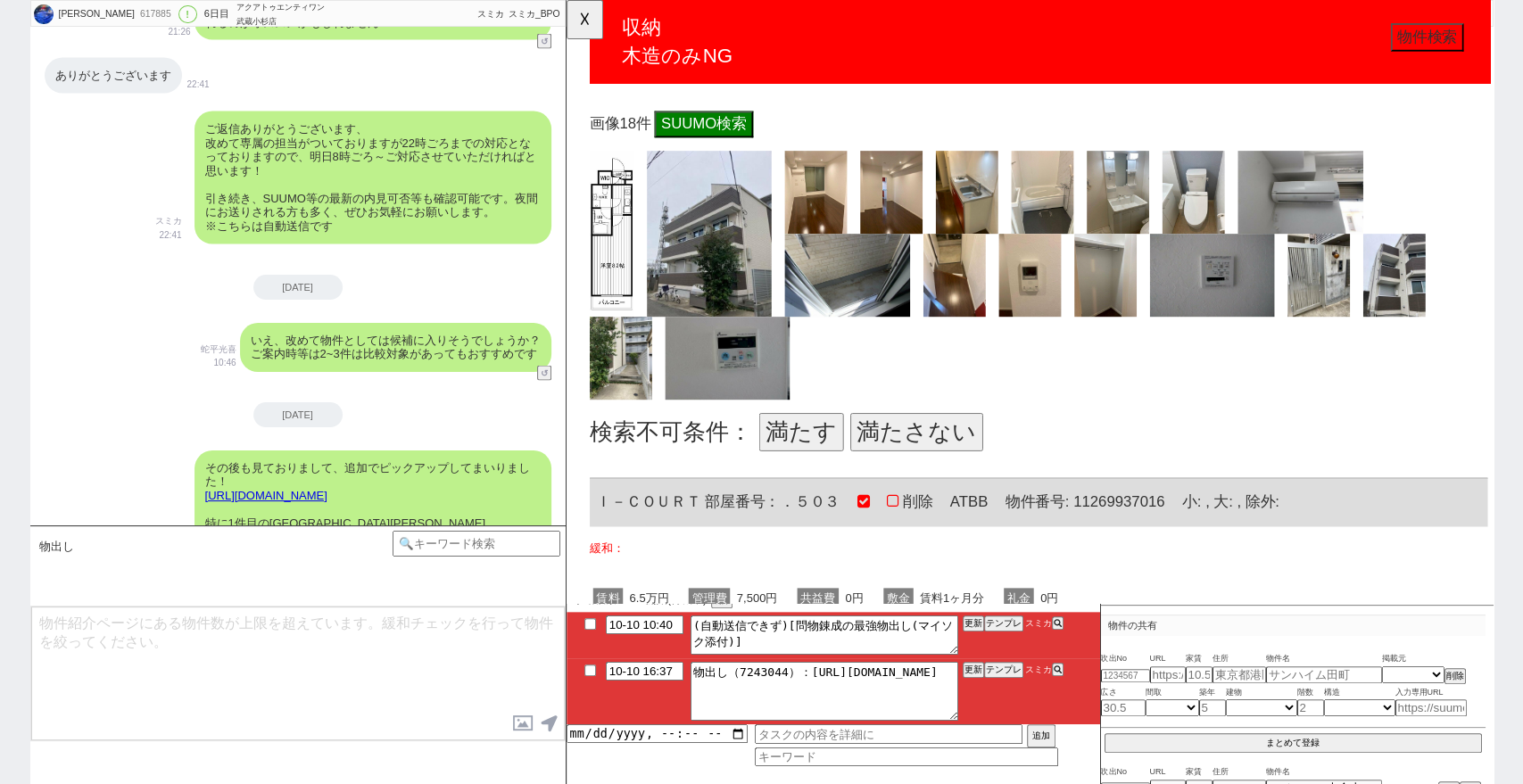
click at [970, 454] on button "満たさない" at bounding box center [942, 465] width 143 height 41
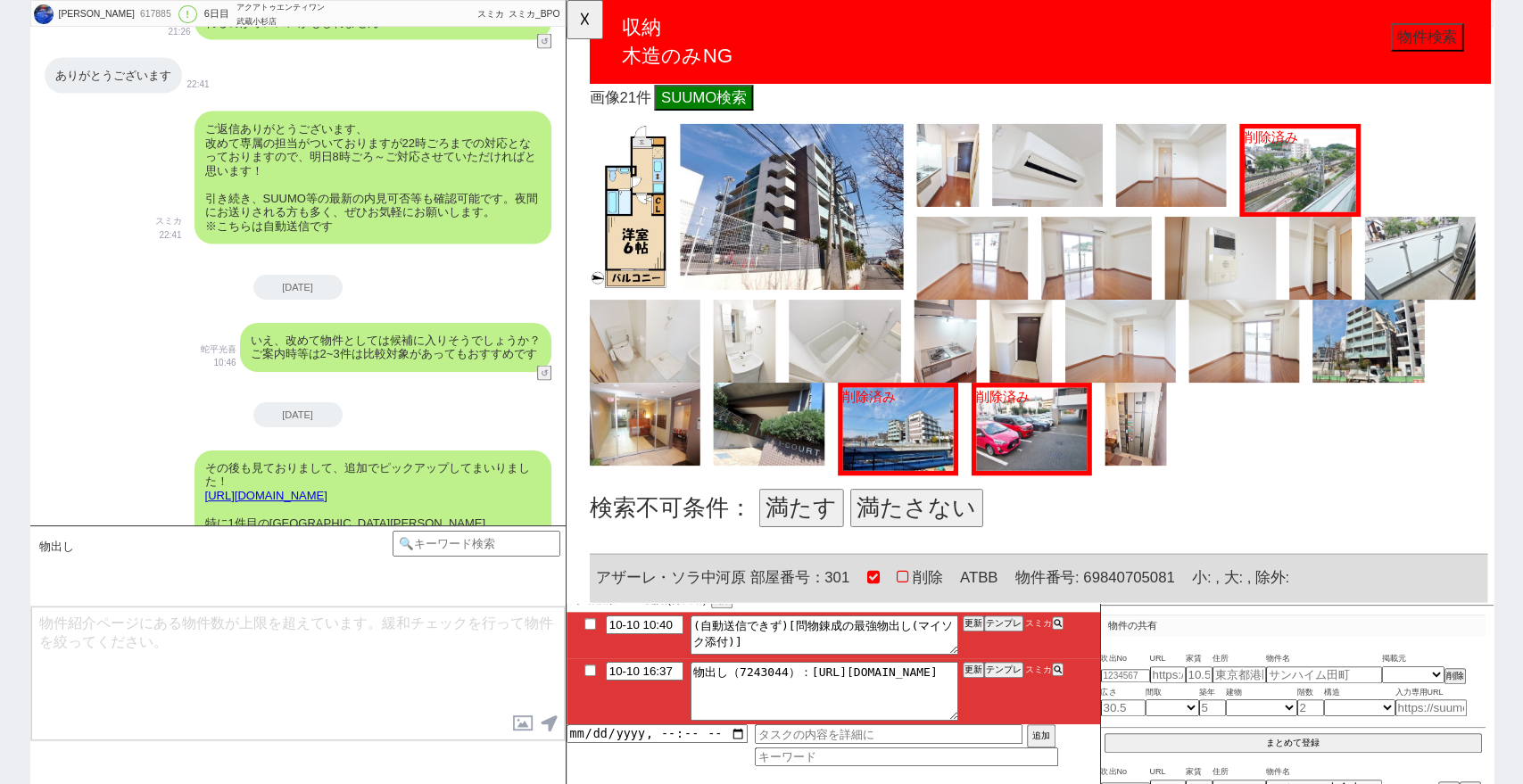
click at [825, 535] on button "満たす" at bounding box center [818, 546] width 91 height 41
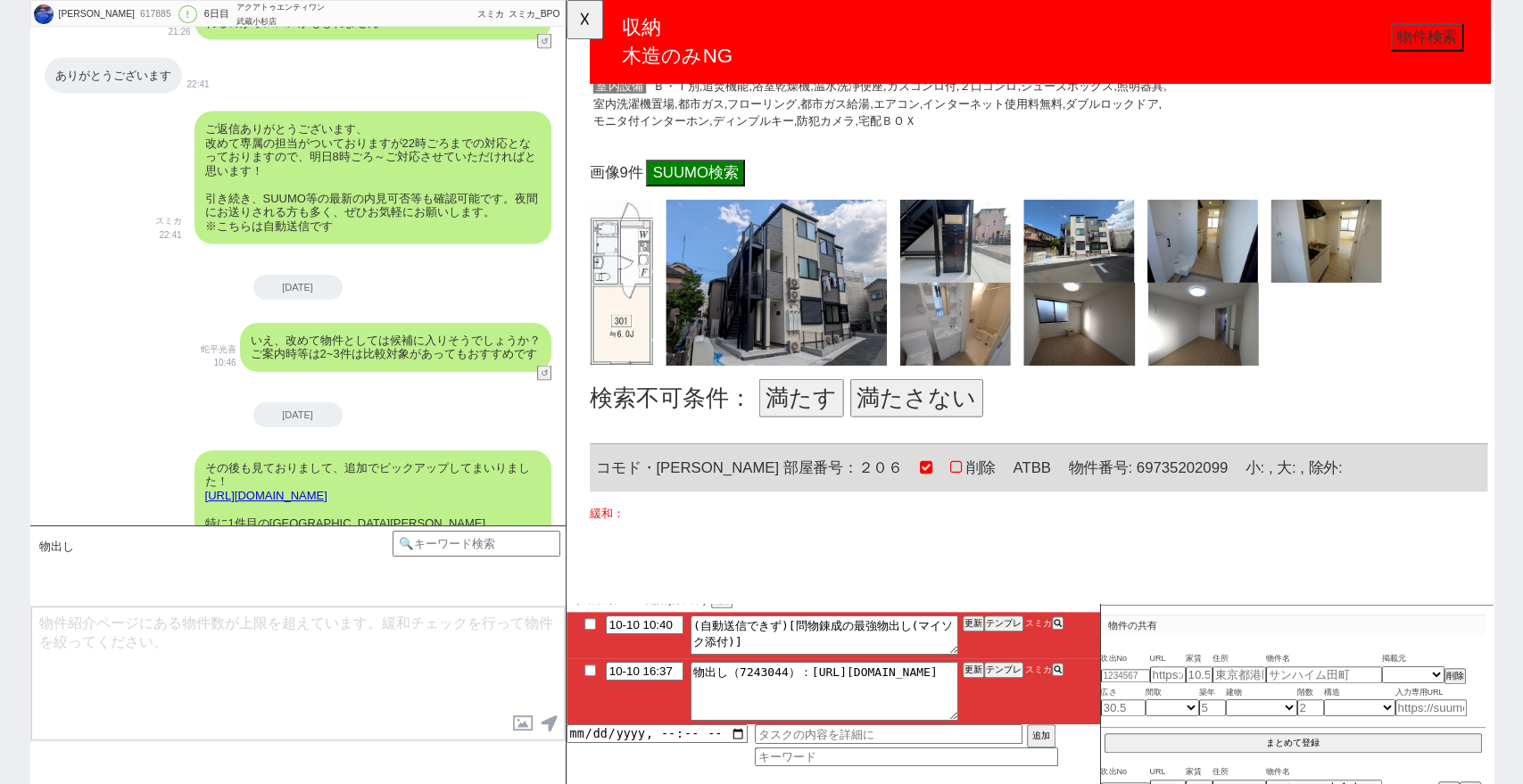
click at [957, 422] on button "満たさない" at bounding box center [942, 428] width 143 height 41
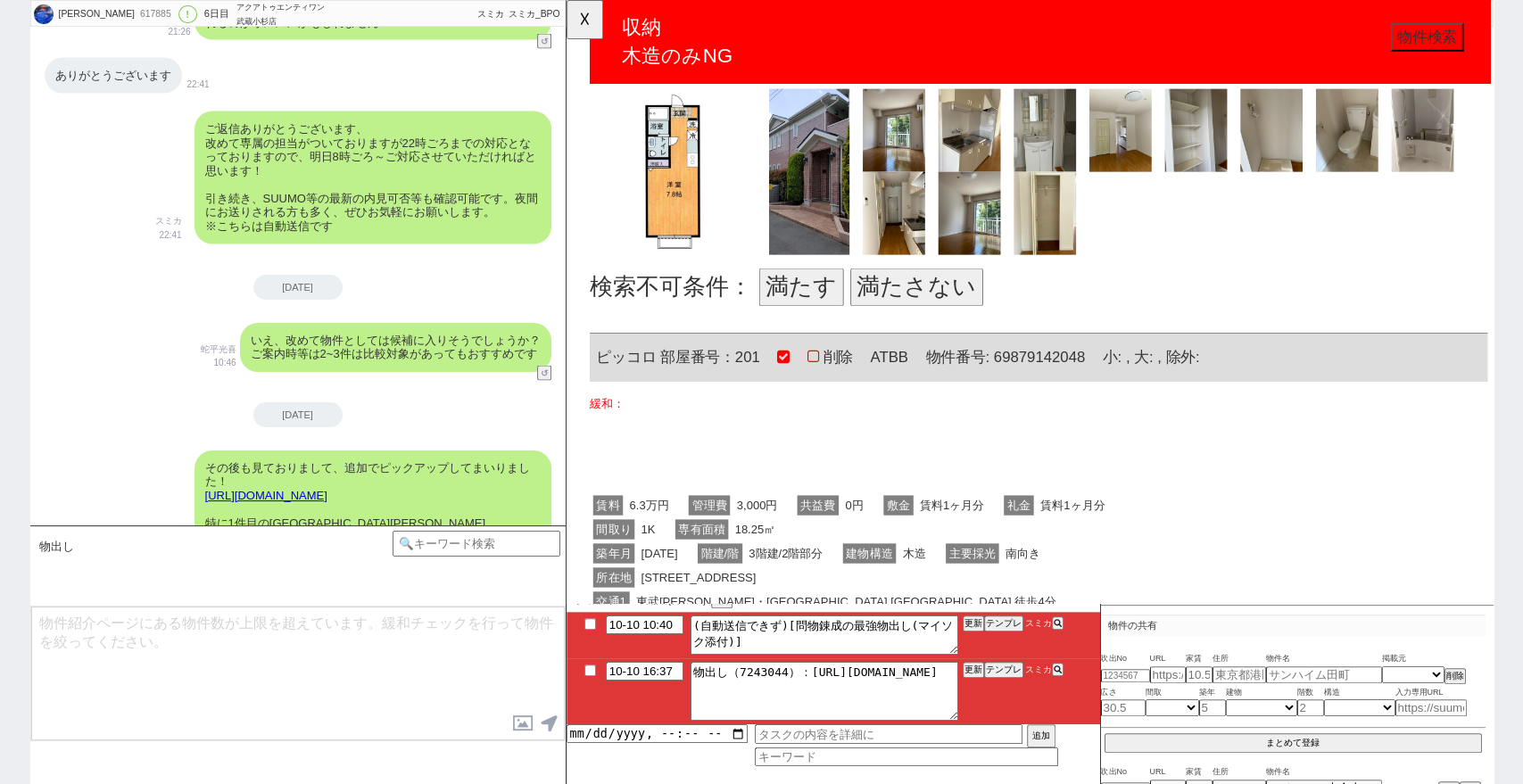
click at [1003, 303] on button "満たさない" at bounding box center [942, 309] width 143 height 41
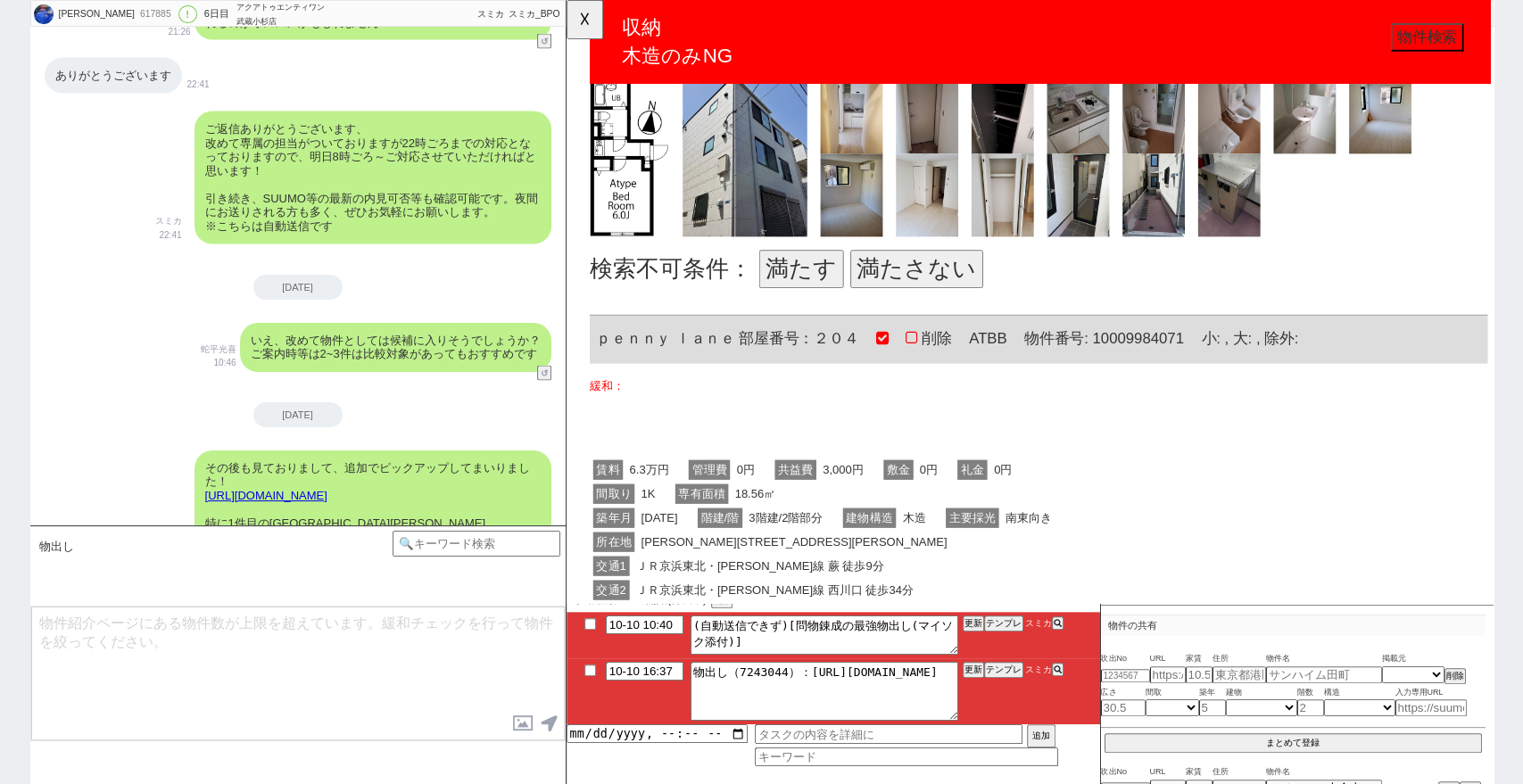
click at [961, 282] on button "満たさない" at bounding box center [942, 289] width 143 height 41
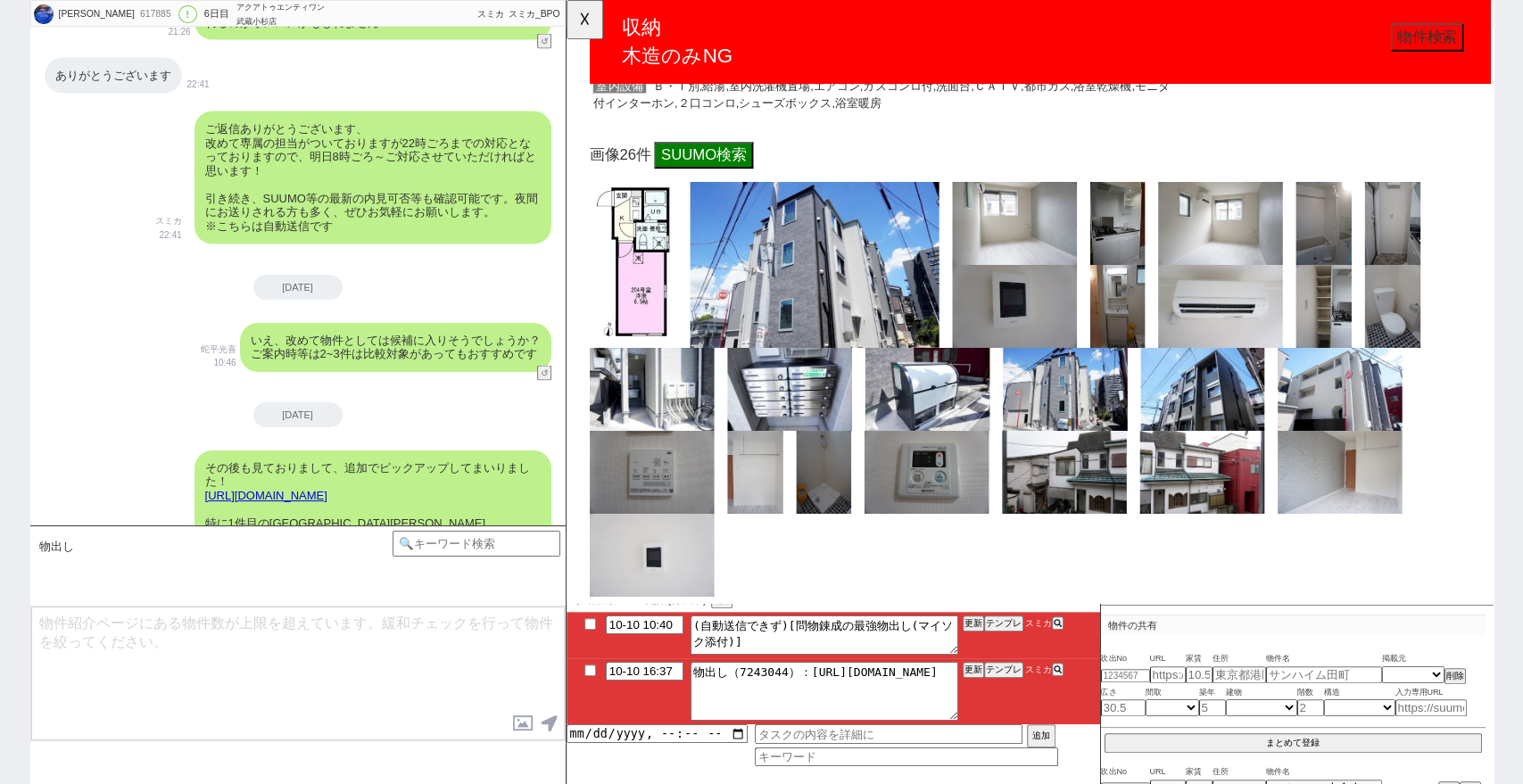
scroll to position [7035, 0]
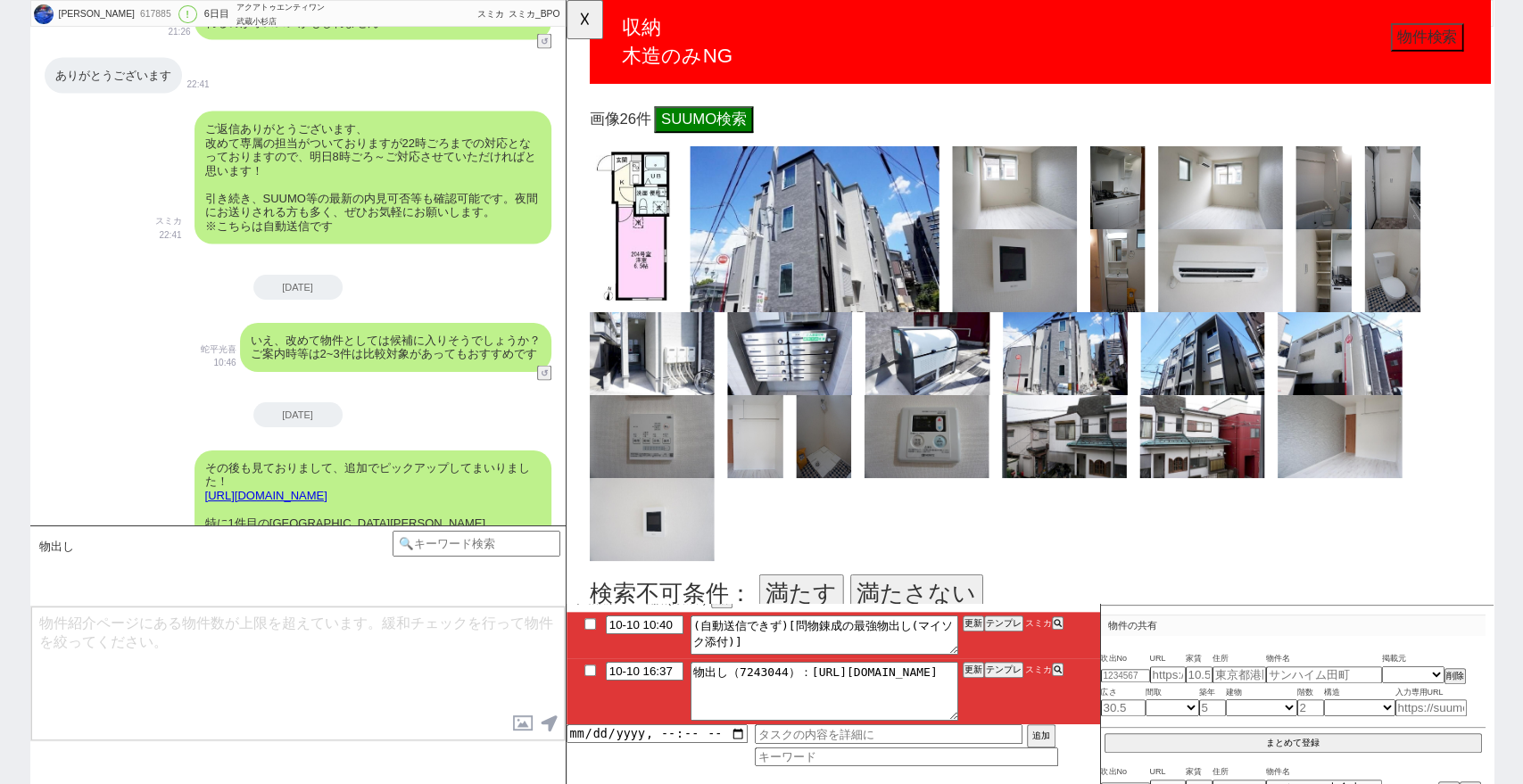
click at [981, 617] on button "満たさない" at bounding box center [942, 637] width 143 height 41
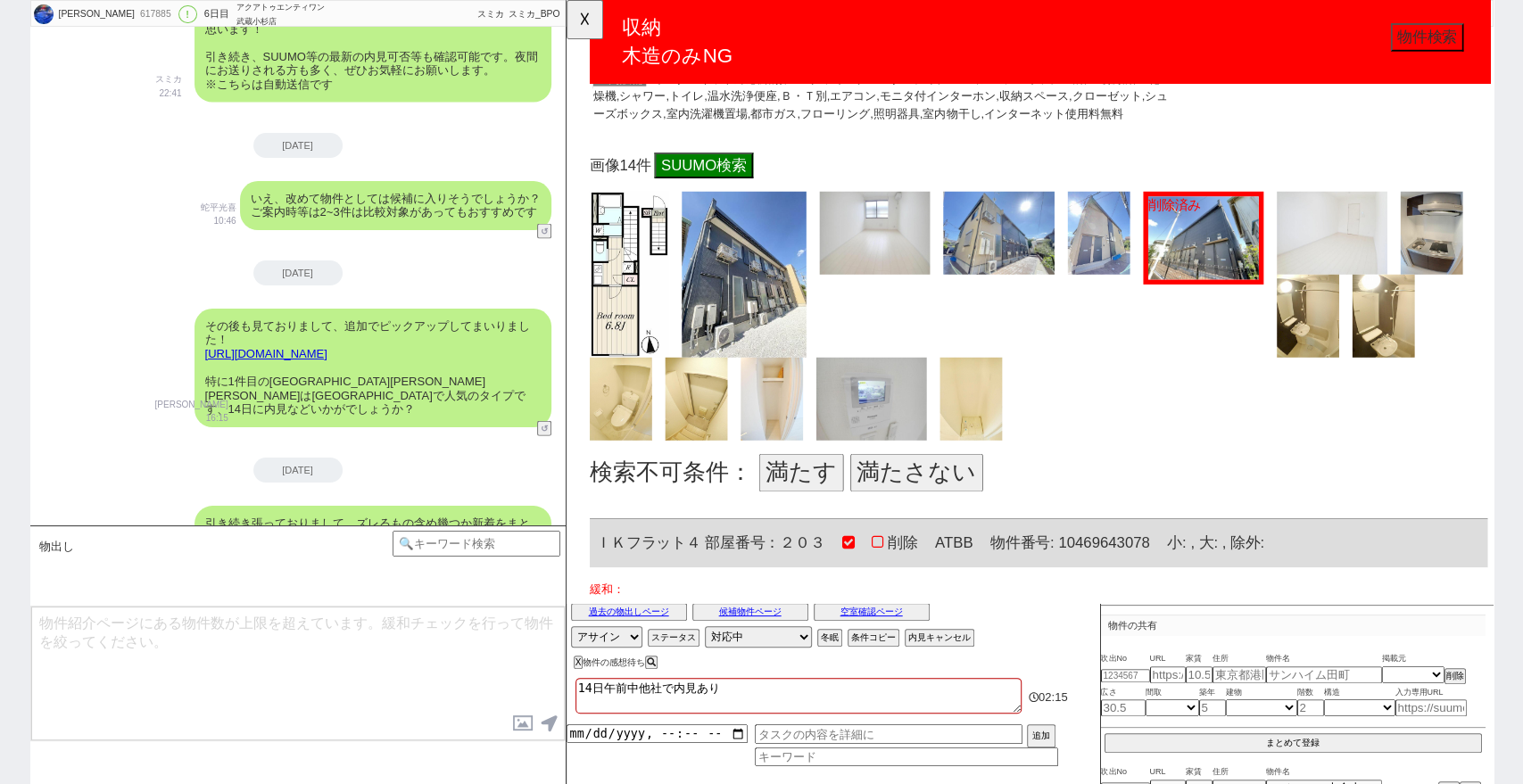
scroll to position [8324, 0]
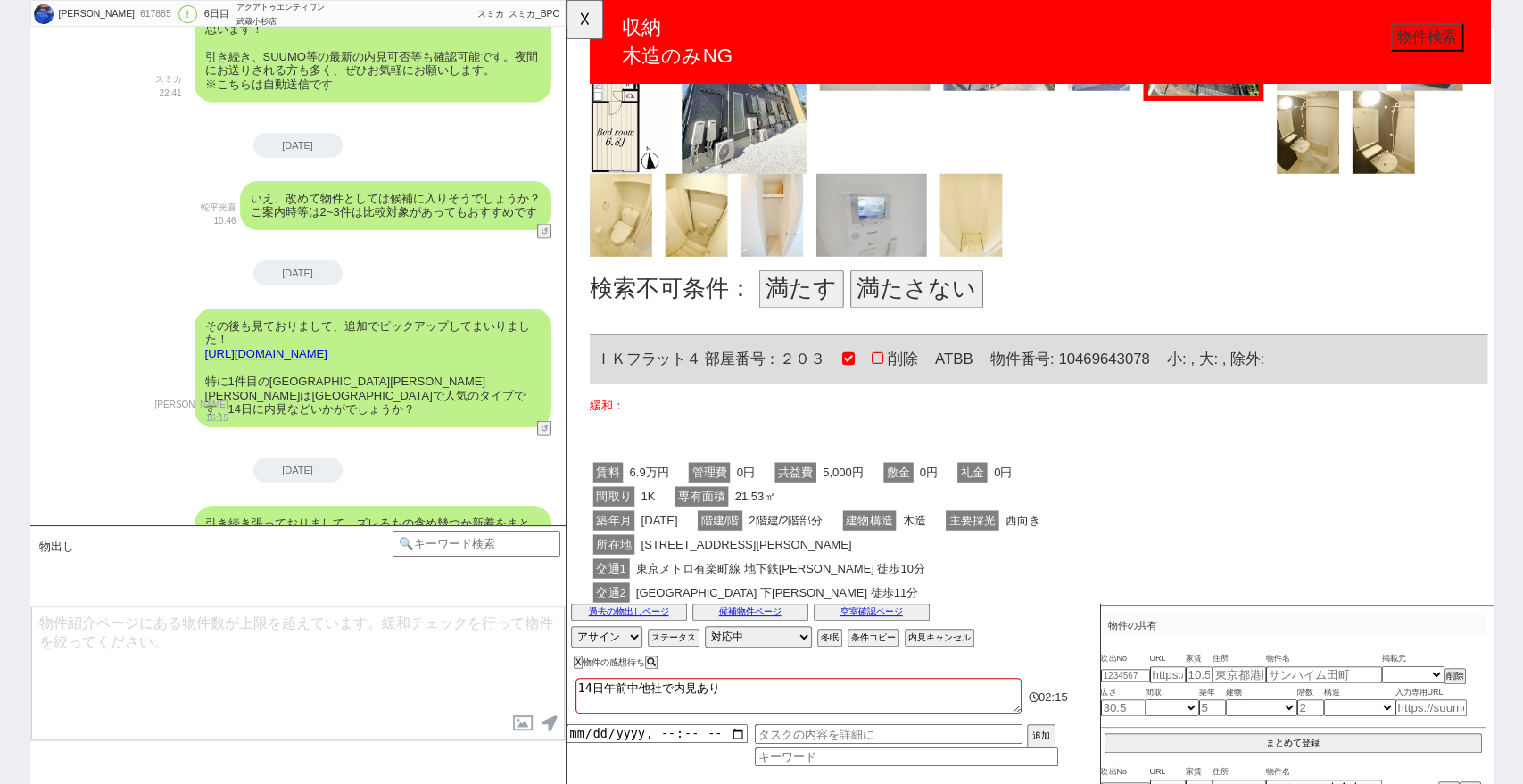
click at [975, 308] on button "満たさない" at bounding box center [942, 311] width 143 height 41
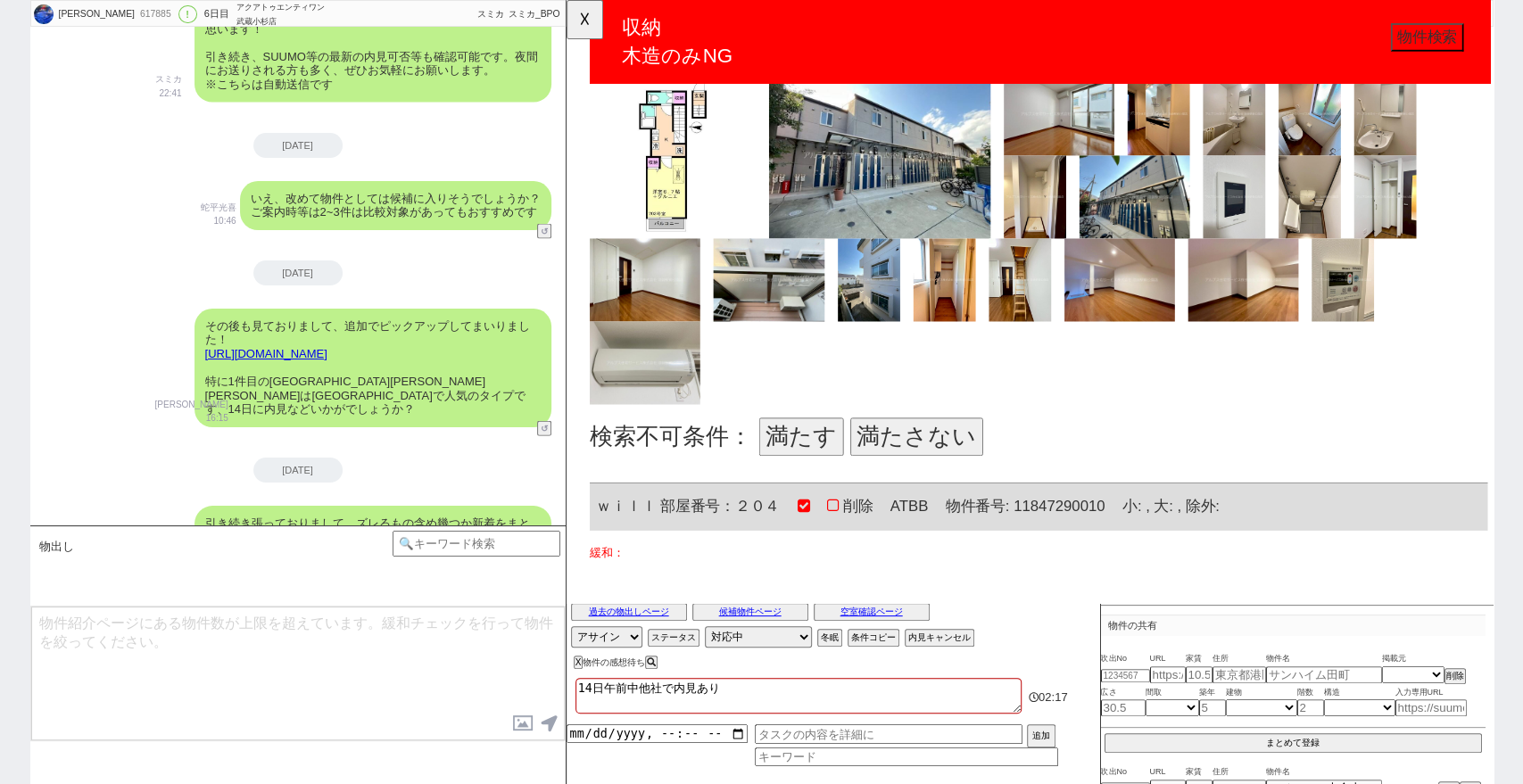
click at [980, 459] on button "満たさない" at bounding box center [942, 470] width 143 height 41
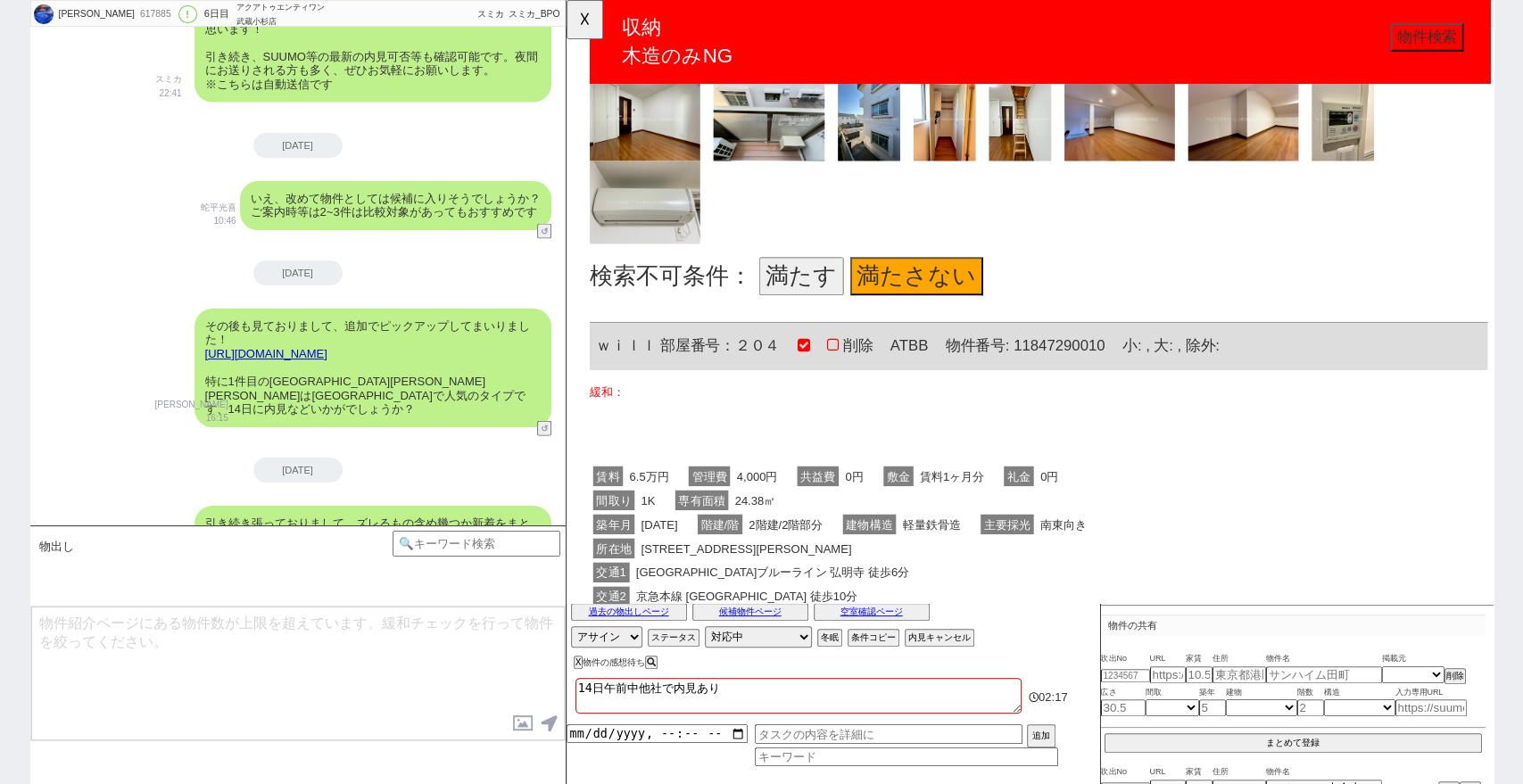
scroll to position [9513, 0]
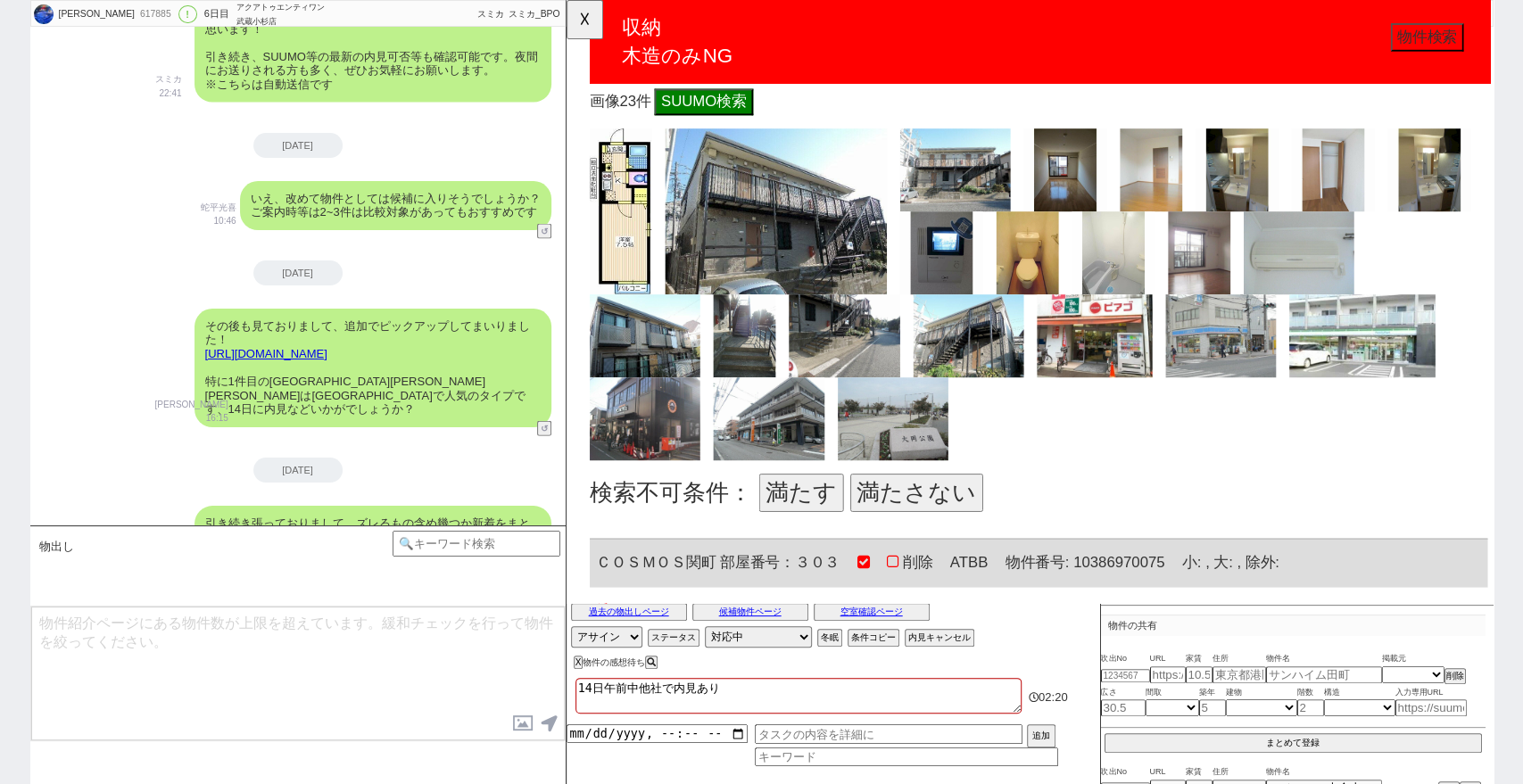
click at [794, 526] on button "満たす" at bounding box center [818, 530] width 91 height 41
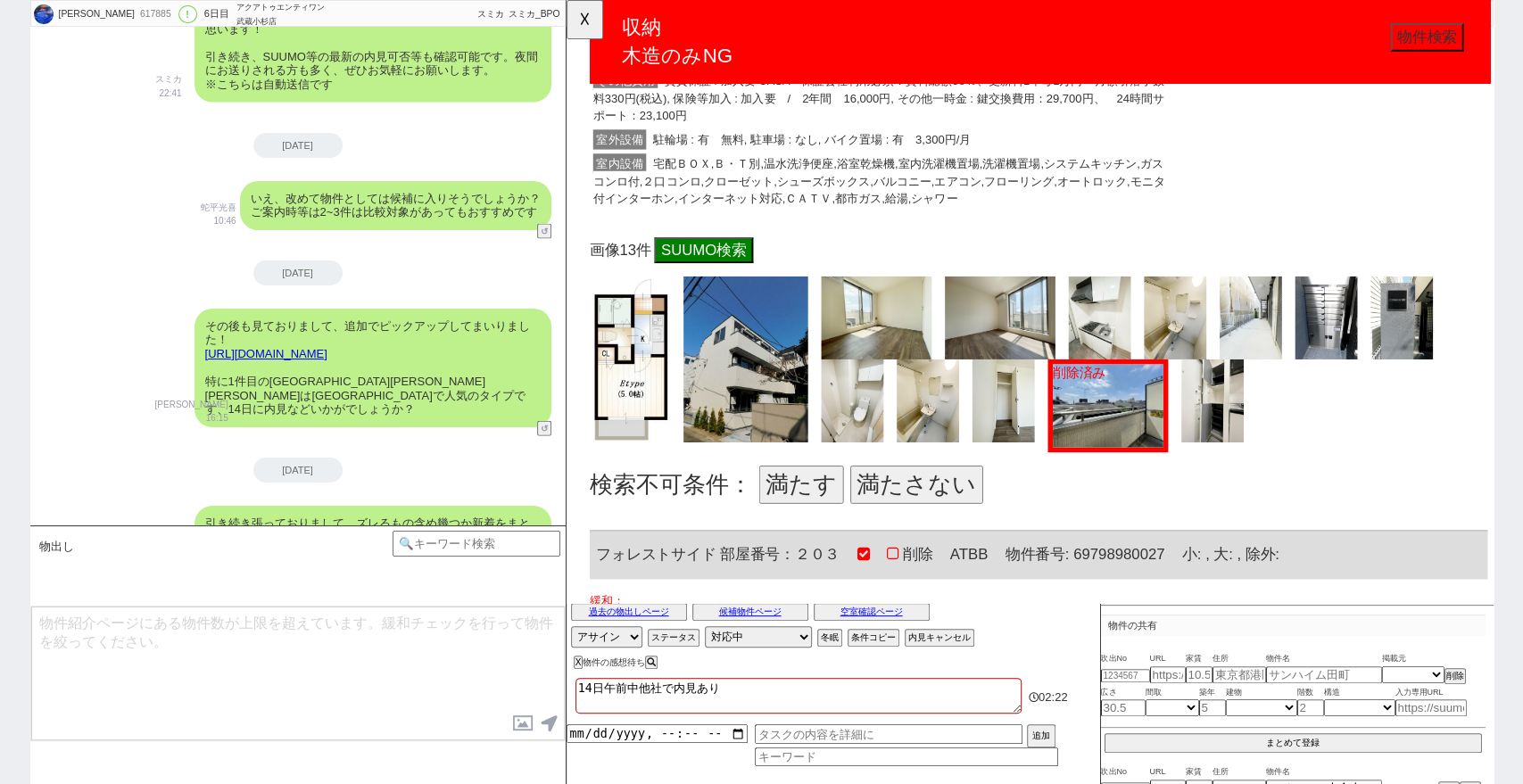
click at [923, 512] on button "満たさない" at bounding box center [942, 521] width 143 height 41
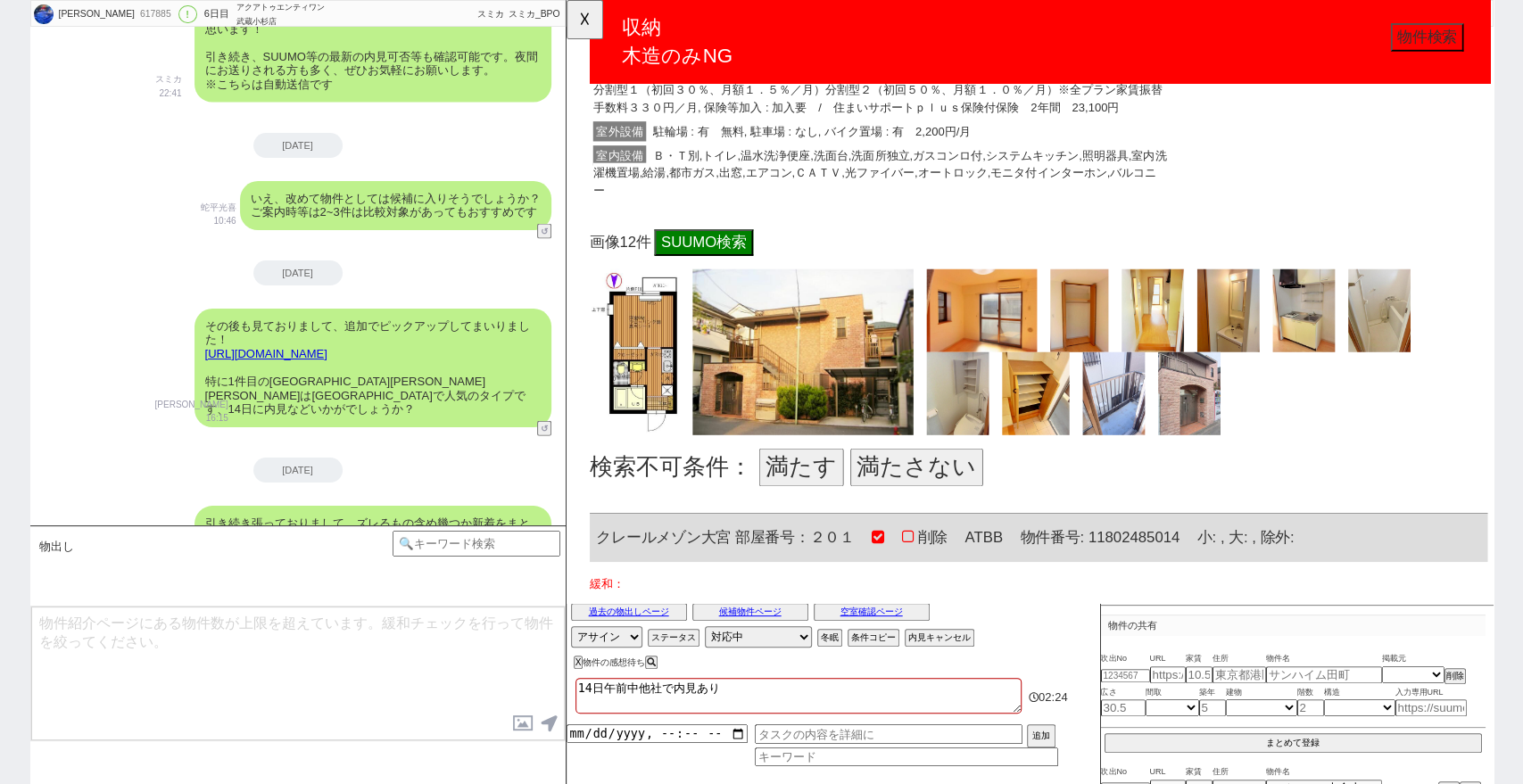
click at [855, 482] on button "満たす" at bounding box center [818, 503] width 91 height 41
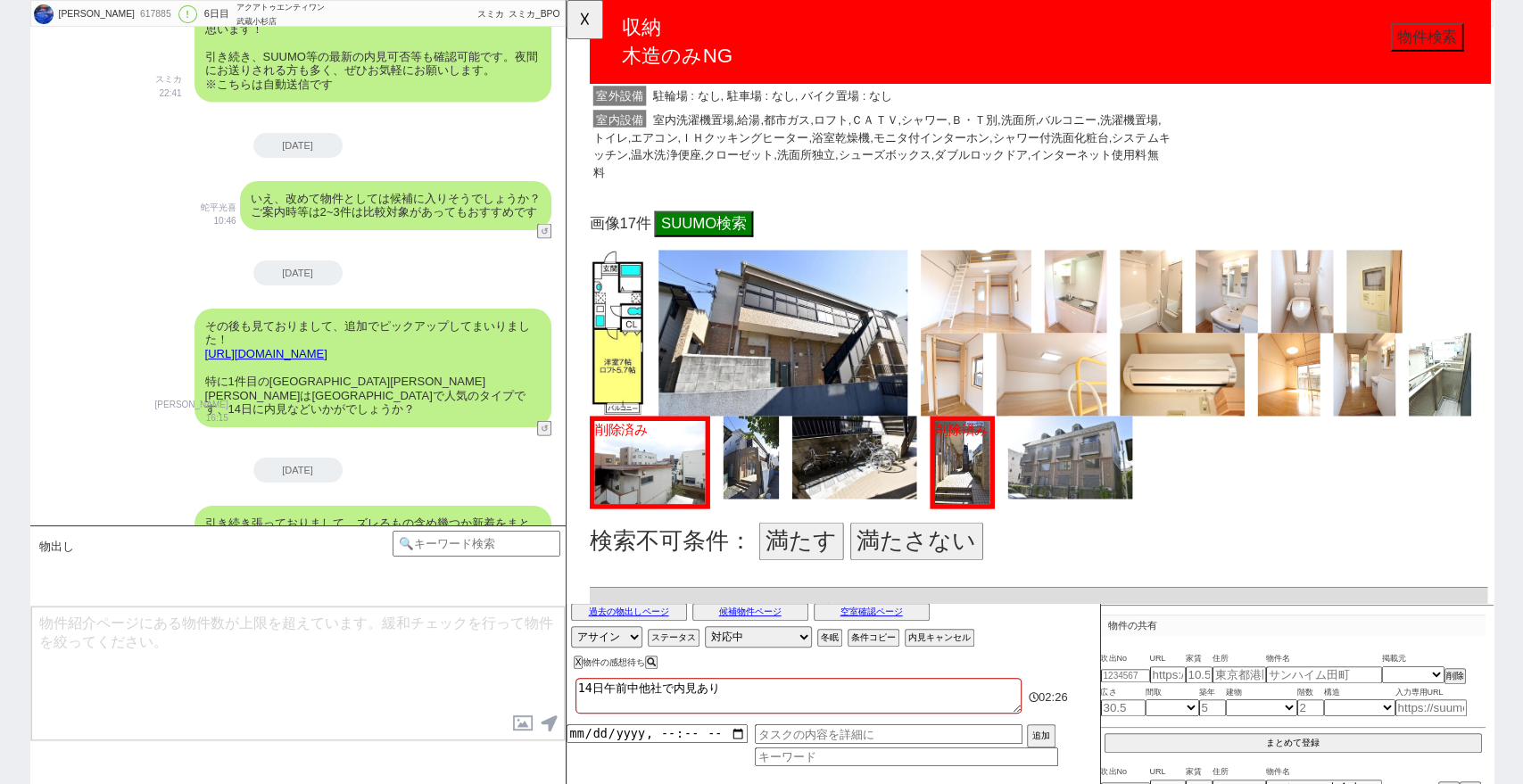
click at [963, 566] on button "満たさない" at bounding box center [942, 582] width 143 height 41
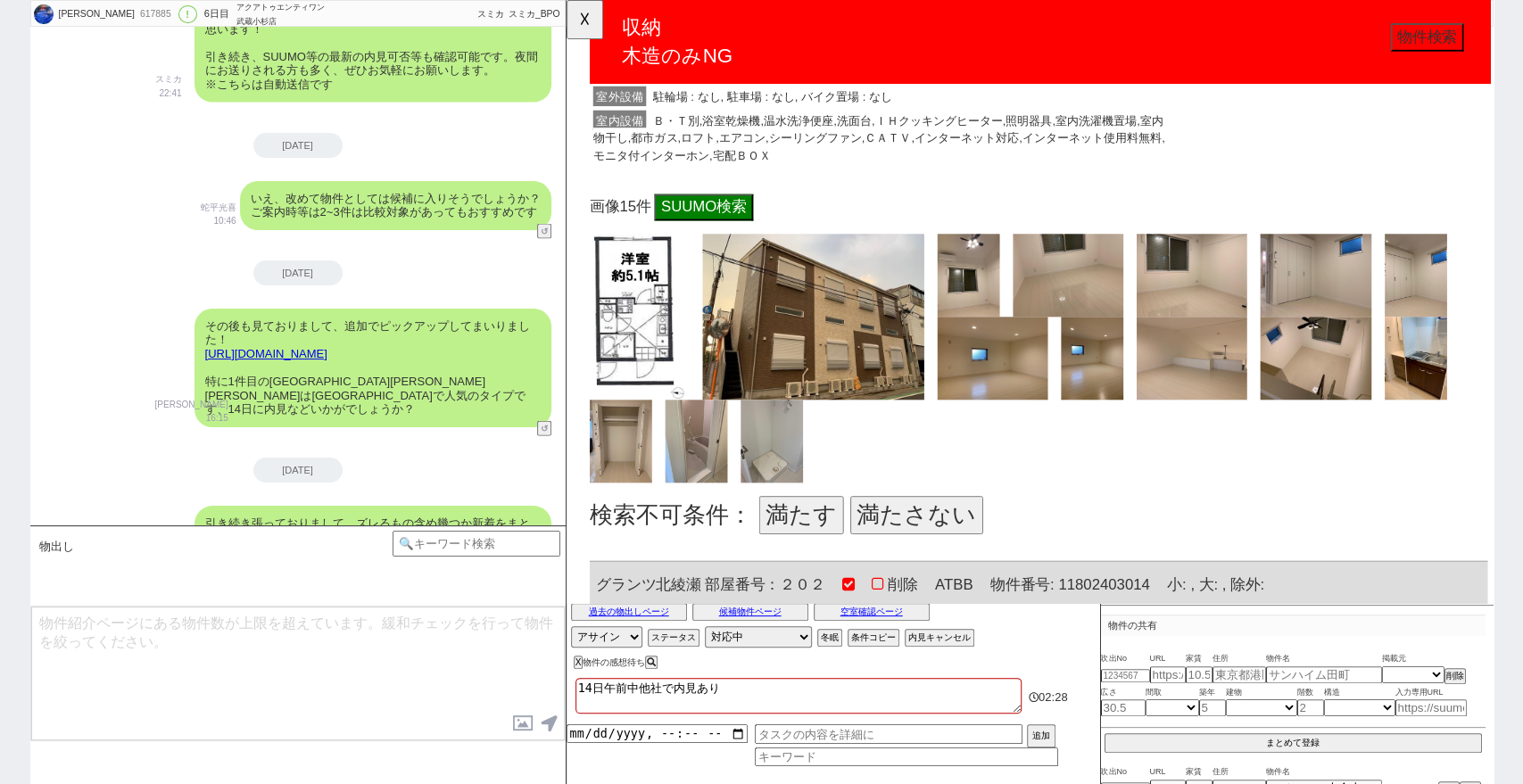
click at [979, 533] on button "満たさない" at bounding box center [942, 554] width 143 height 41
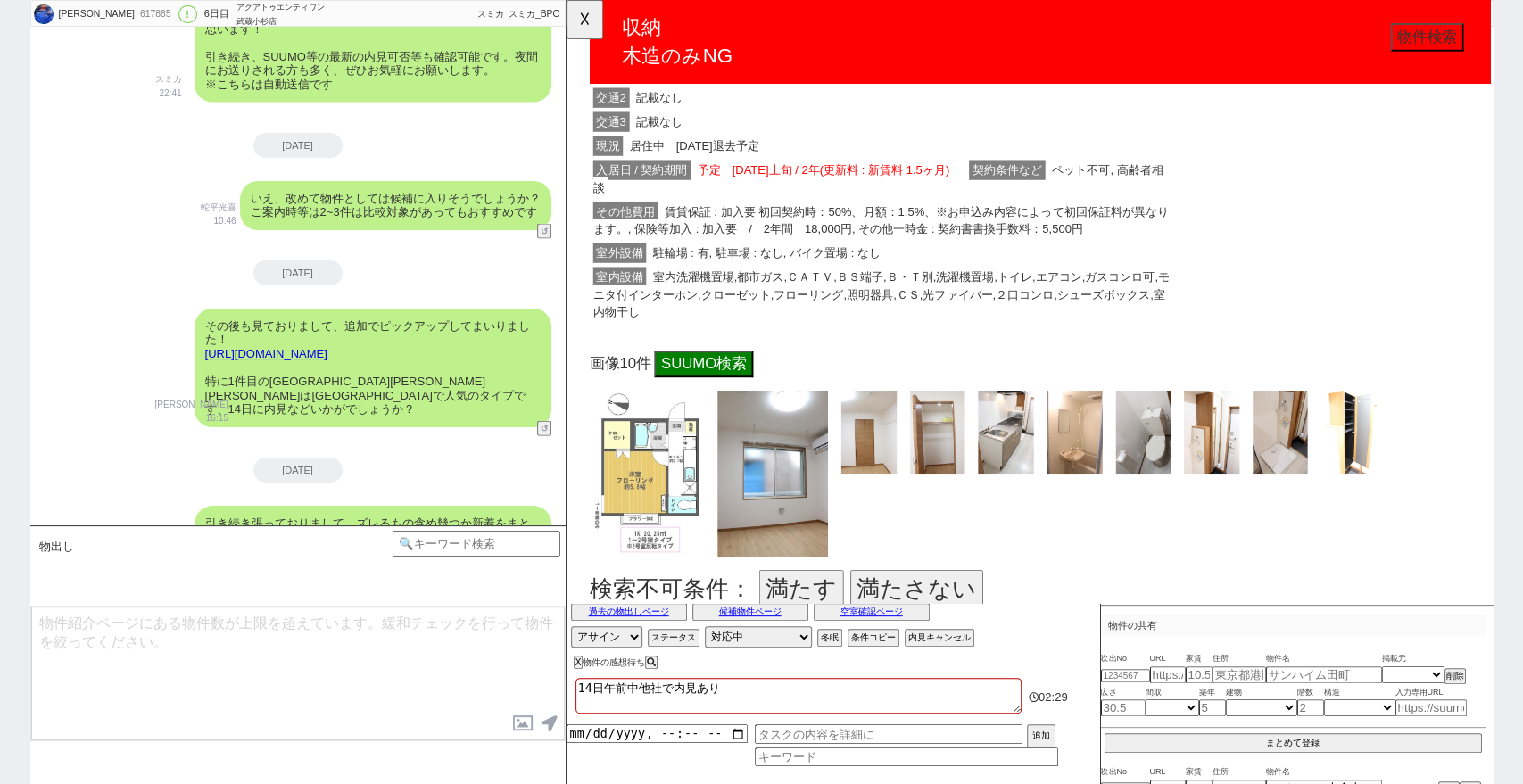
scroll to position [14865, 0]
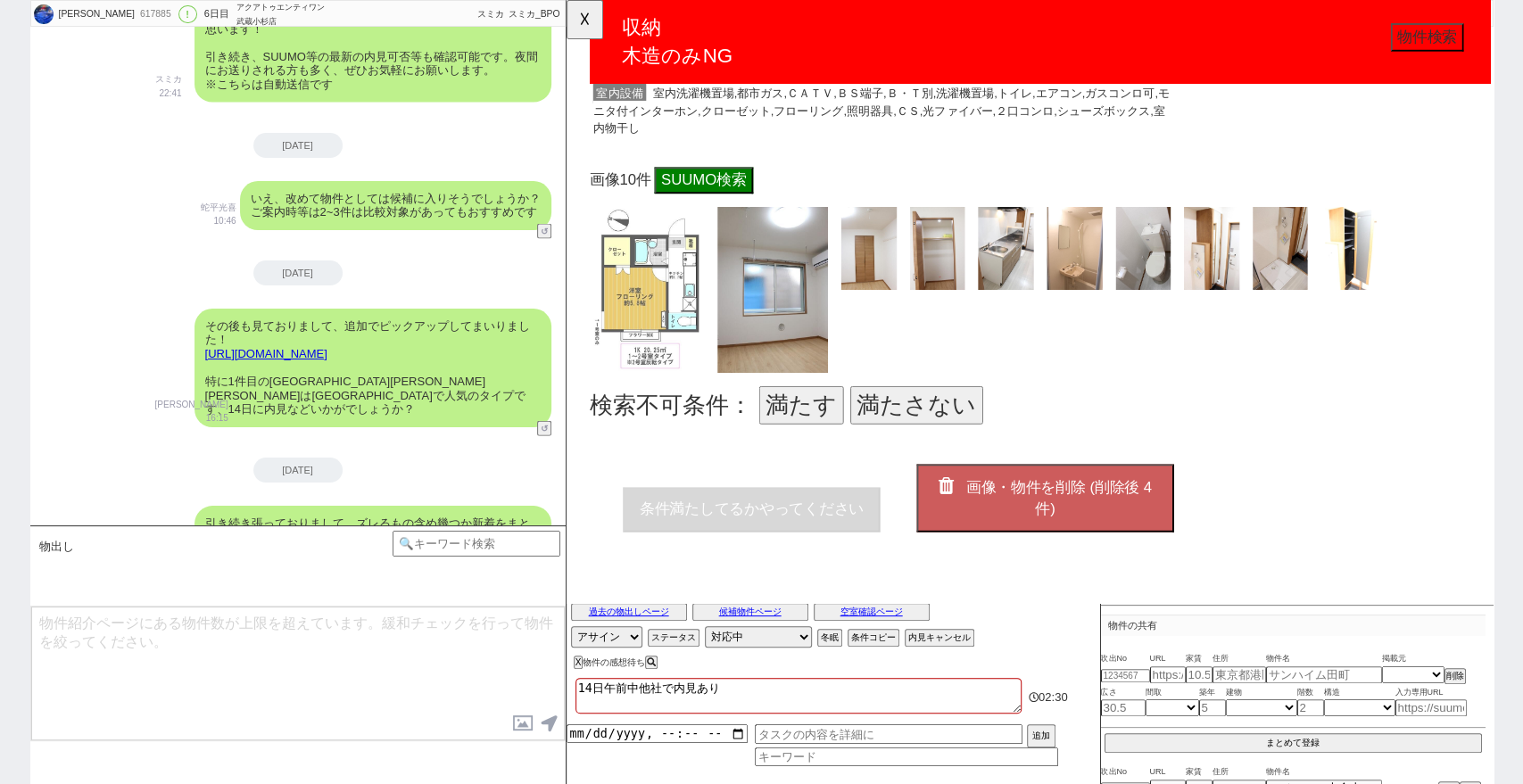
click at [960, 419] on button "満たさない" at bounding box center [942, 436] width 143 height 41
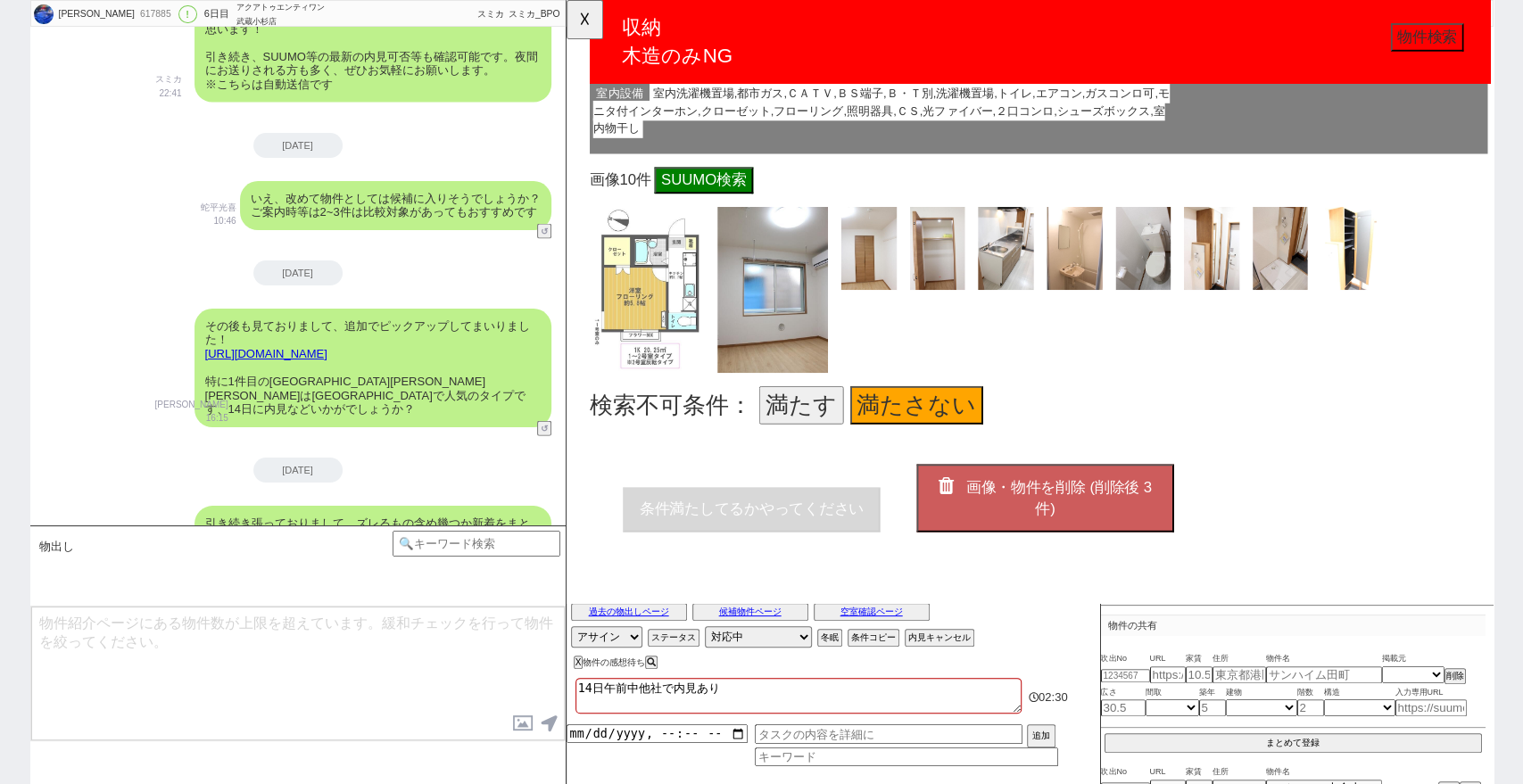
click at [1045, 513] on button "画像・物件を削除 (削除後 3 件)" at bounding box center [1079, 534] width 276 height 72
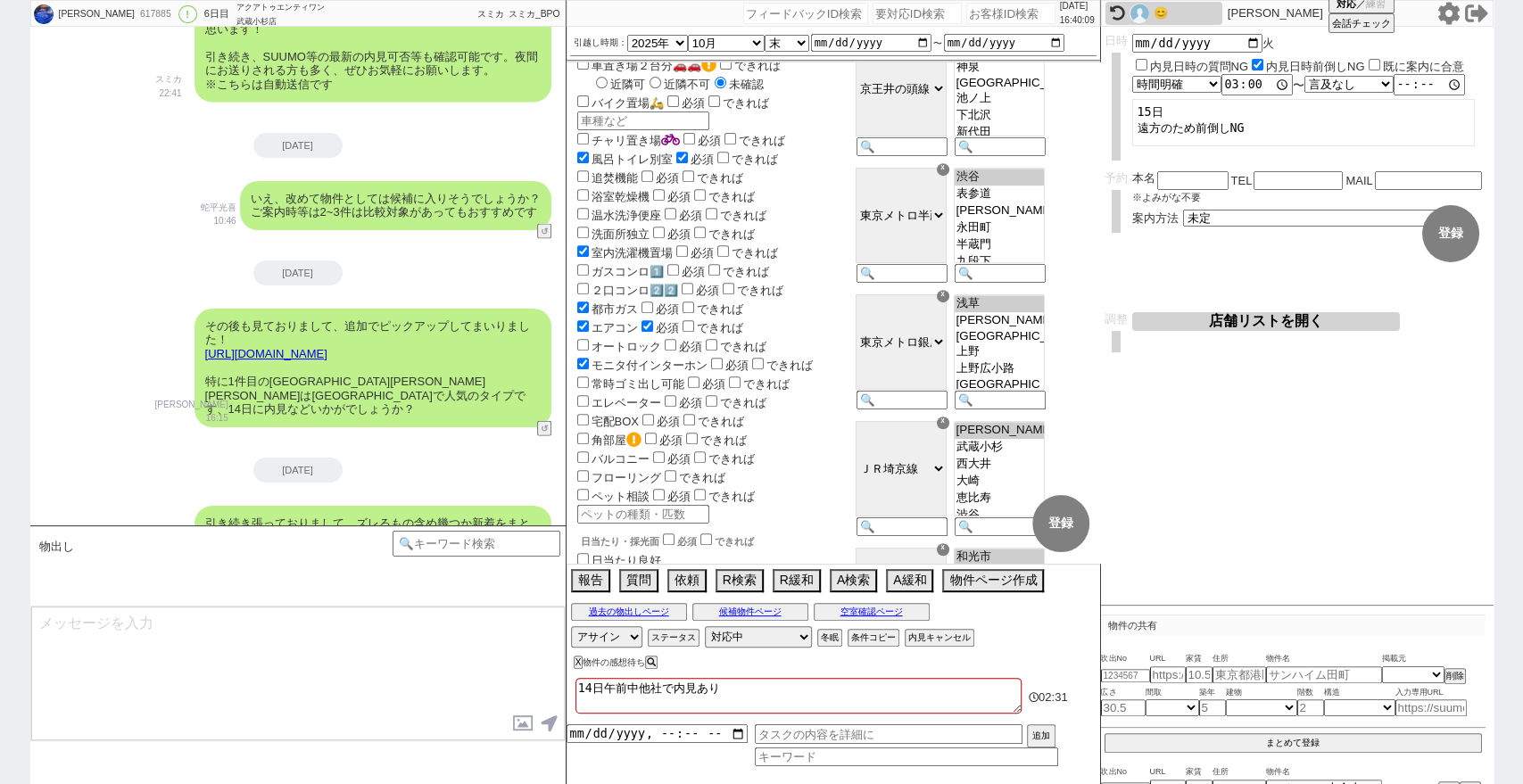
type textarea "早速ですが改めて見てまして、条件に近い物件が3件出ております！ https://tools.sumika.live/pages/46dpthl"
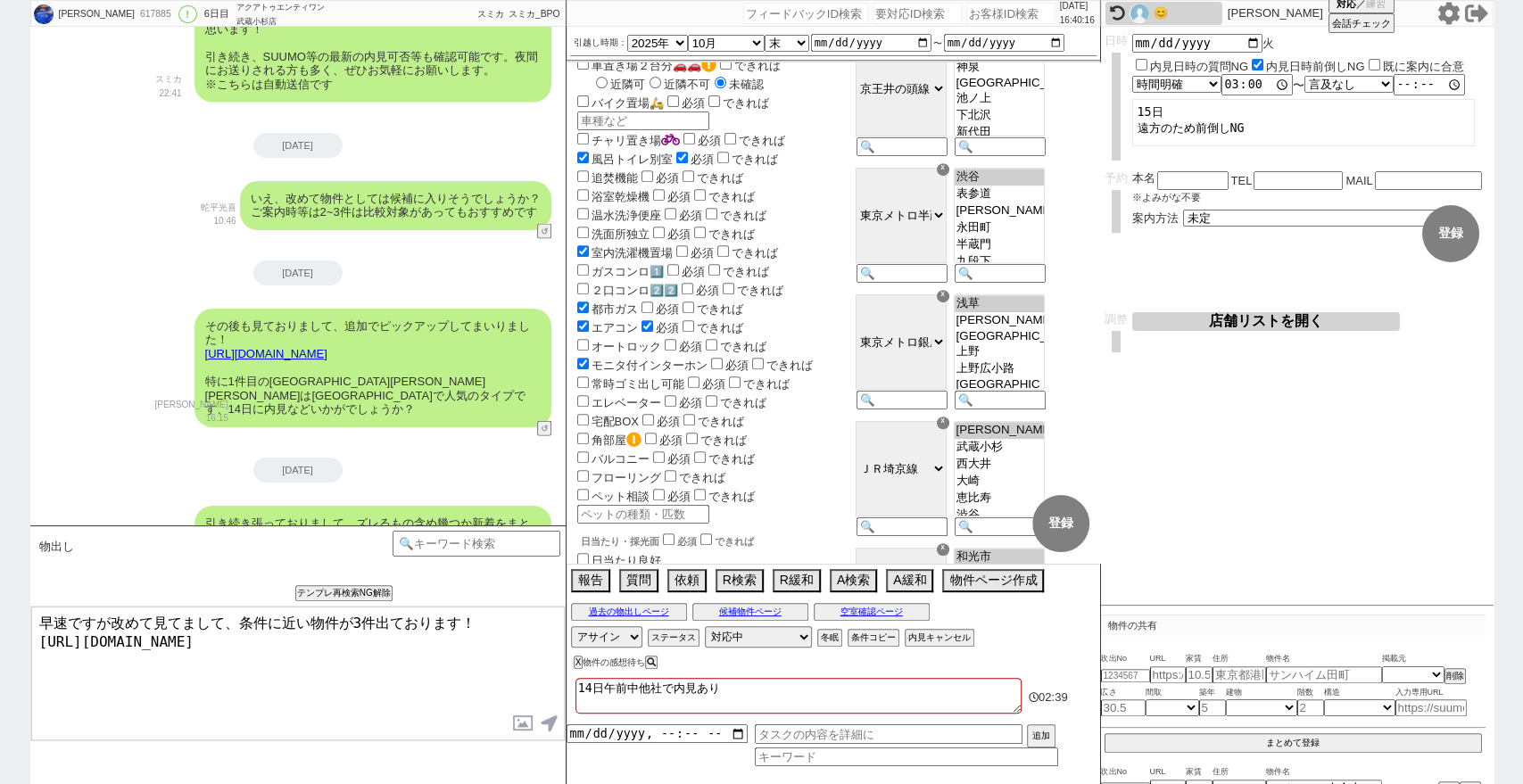
click at [966, 7] on input "number" at bounding box center [1010, 14] width 90 height 22
paste input "607790"
type input "607790"
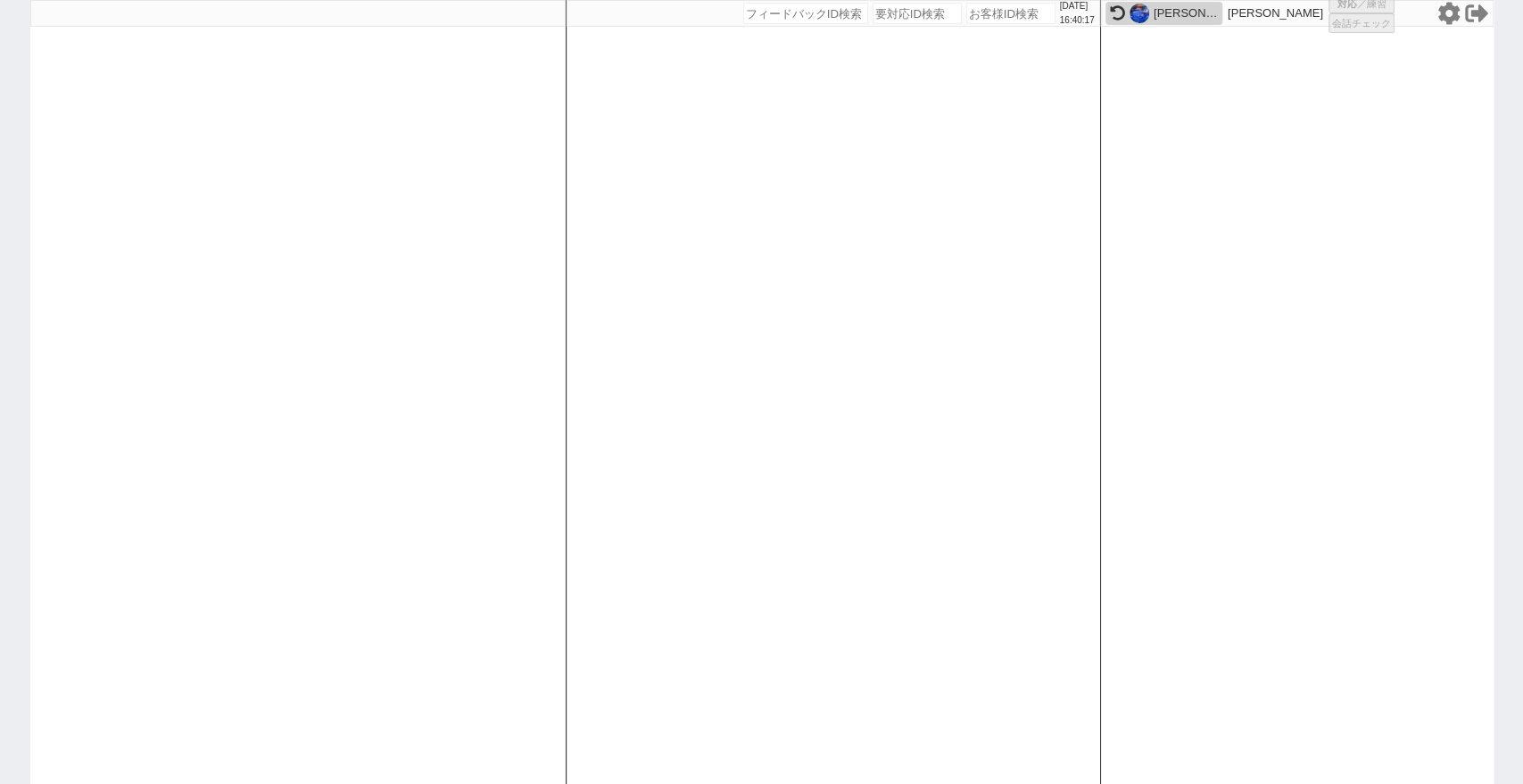
select select "2"
select select
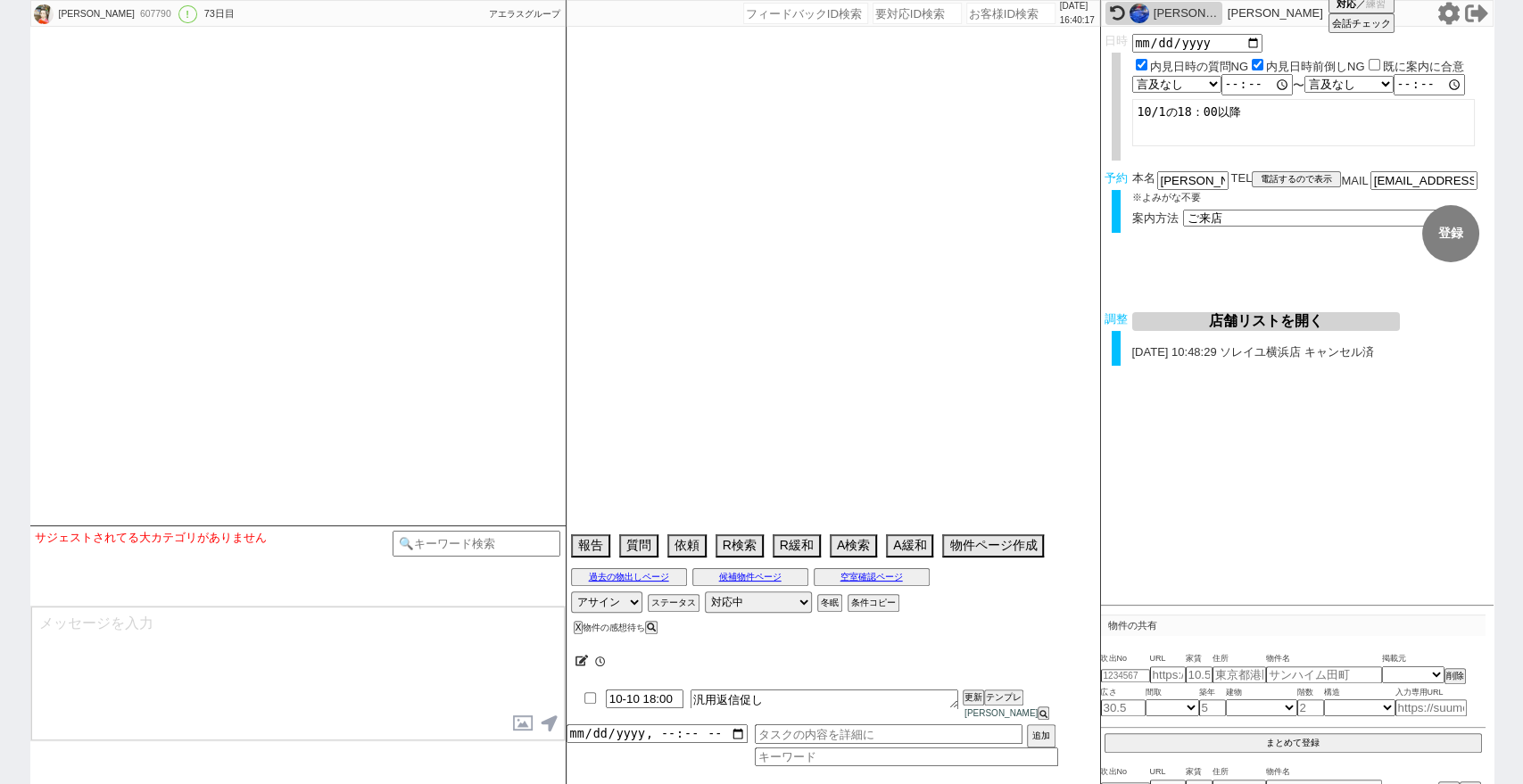
select select "2025"
select select "10"
select select "36"
select select "0"
select select "14"
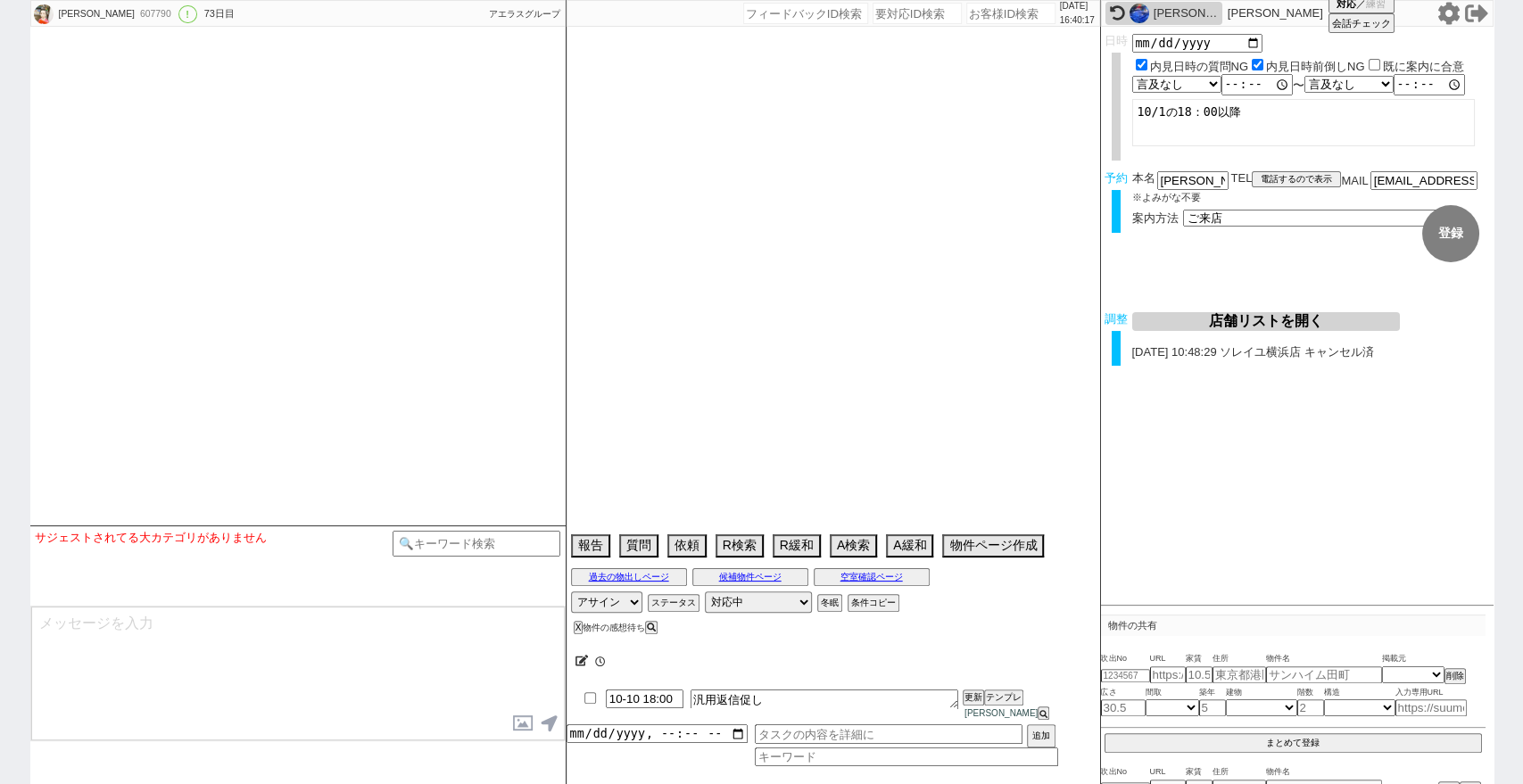
select select "64"
select select "65"
select select "66"
select select "67"
select select "68"
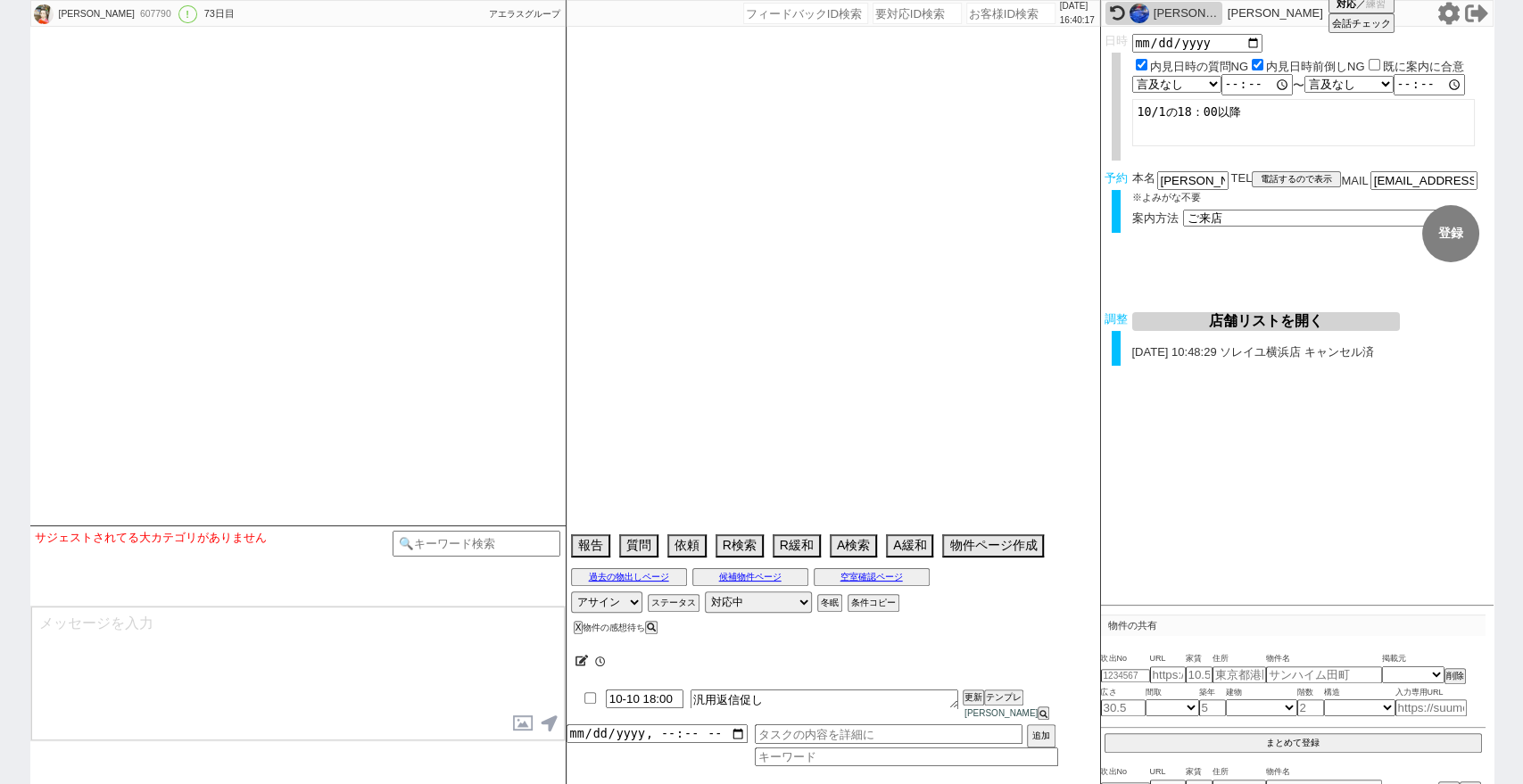
select select "69"
select select "70"
select select "71"
select select "72"
select select "73"
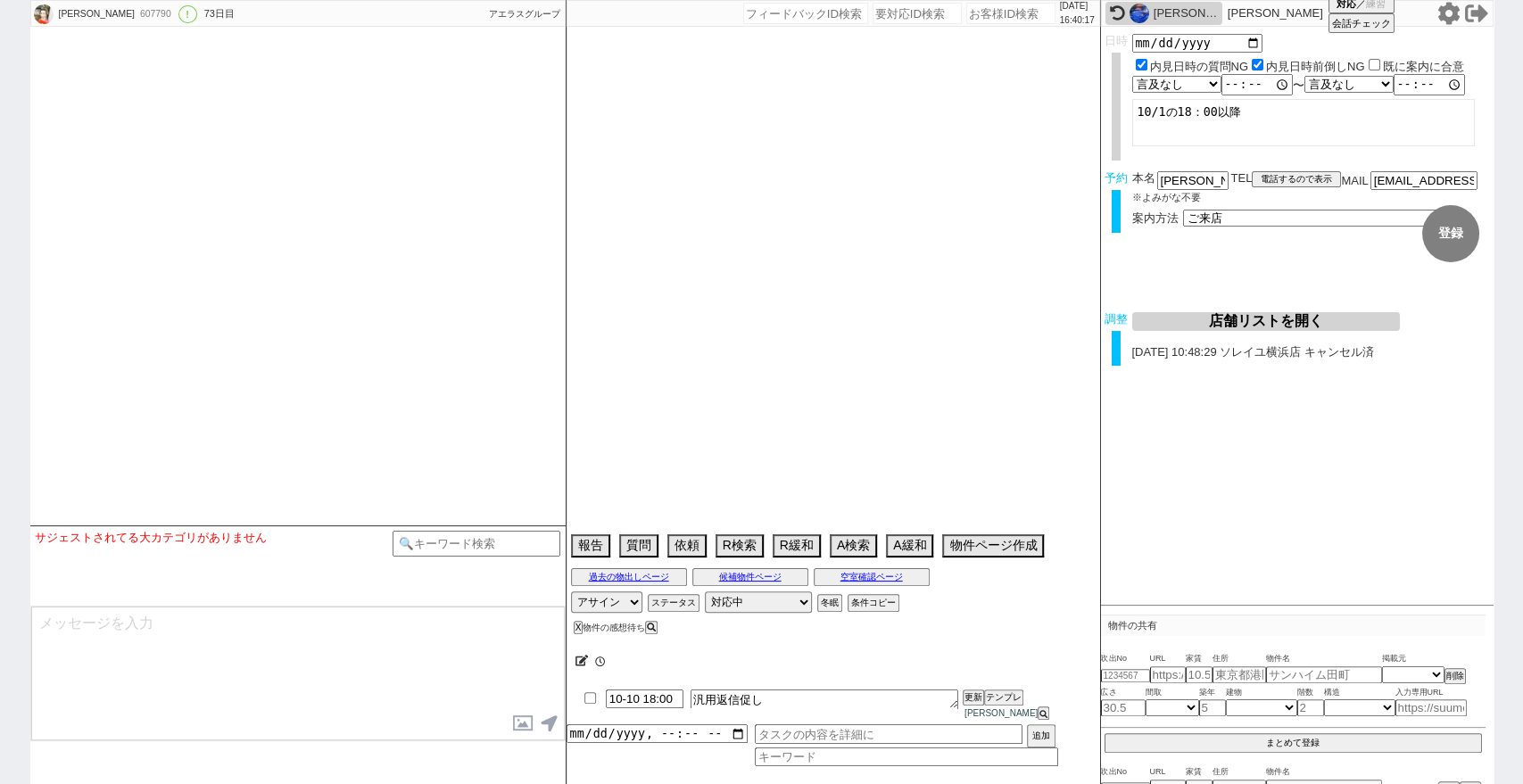
select select "74"
select select "75"
select select "76"
select select "77"
select select "78"
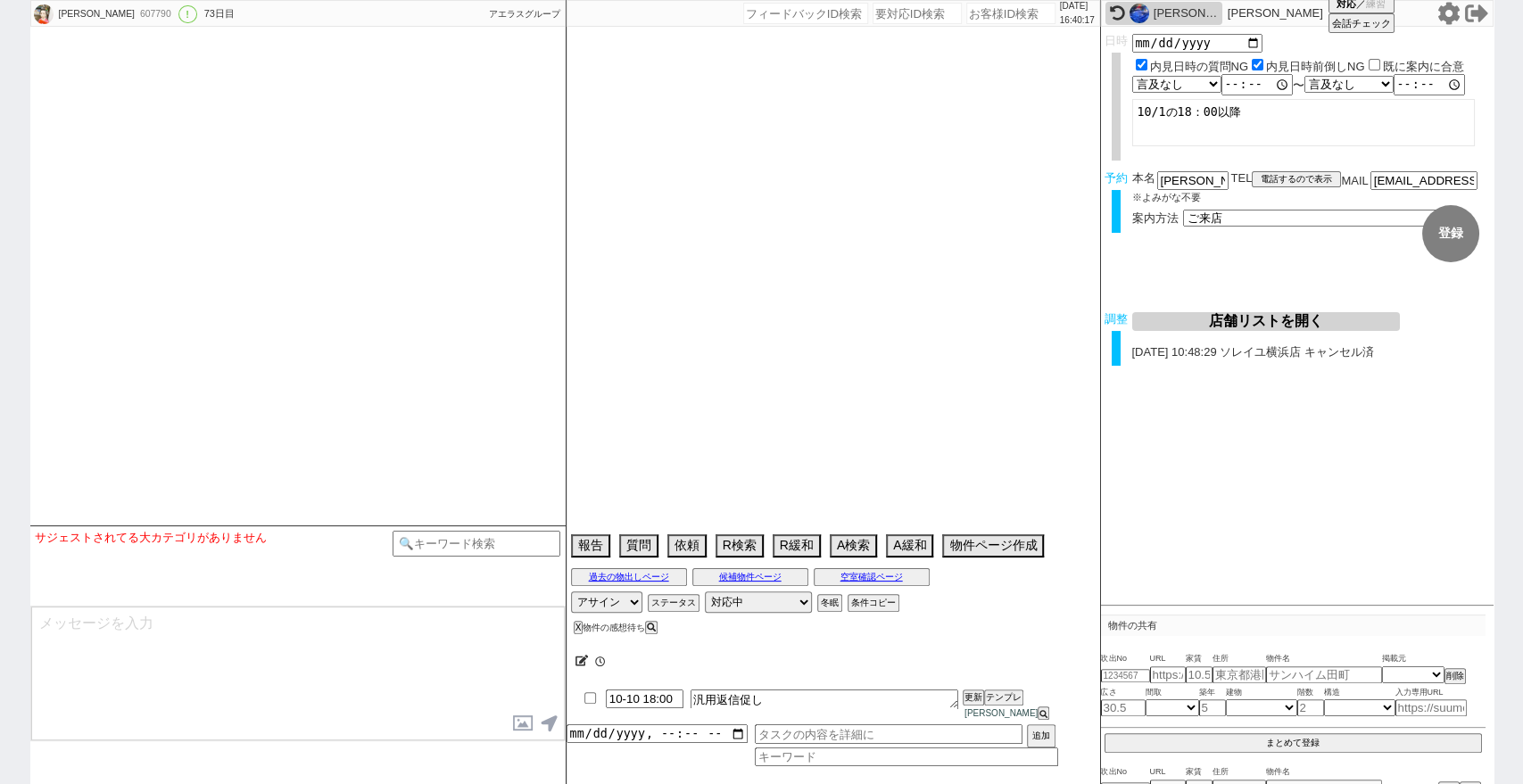
select select "79"
select select "80"
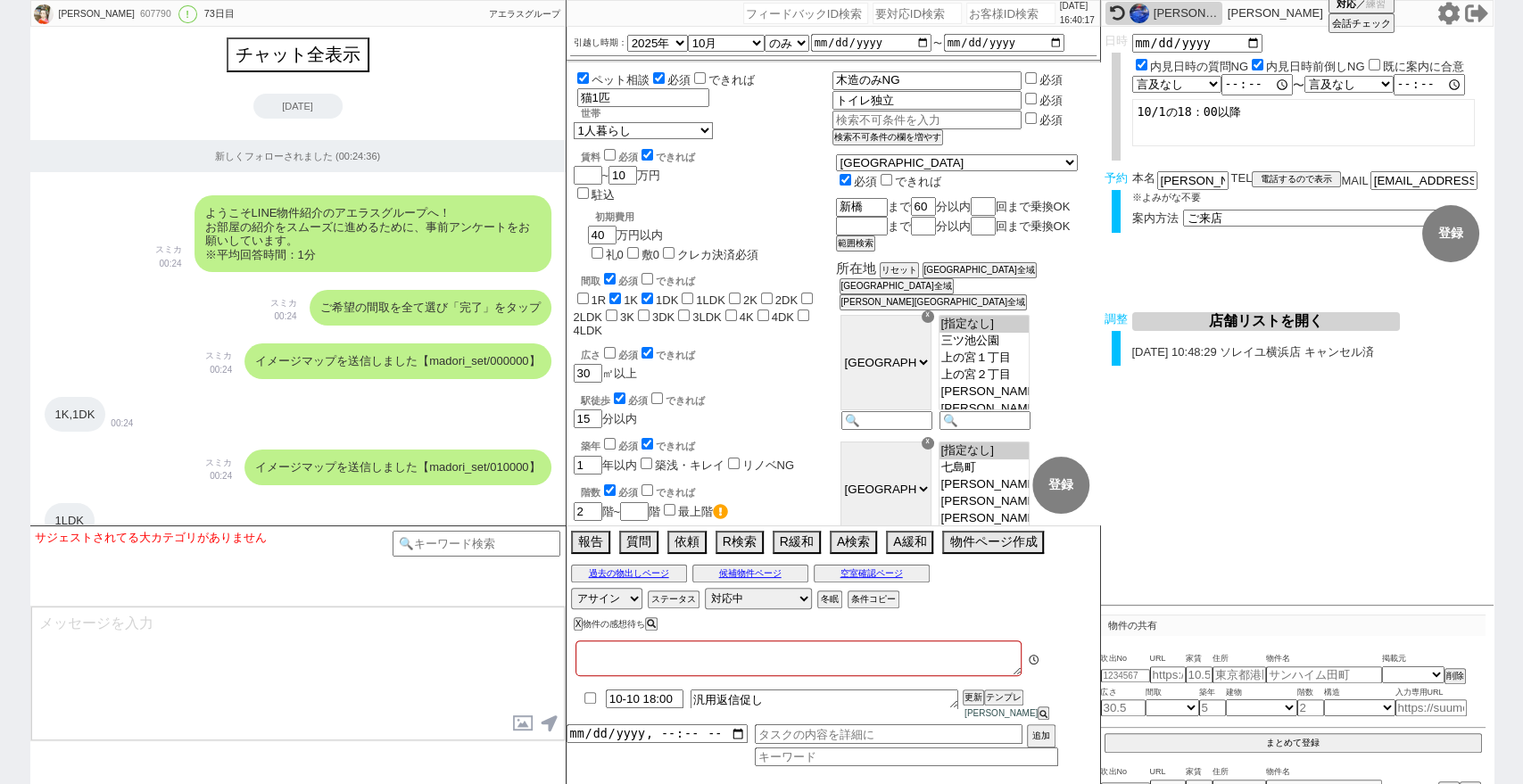
type textarea "調布と府中も検討可 @当日までの内見予定なし 調整後キャンセルあり"
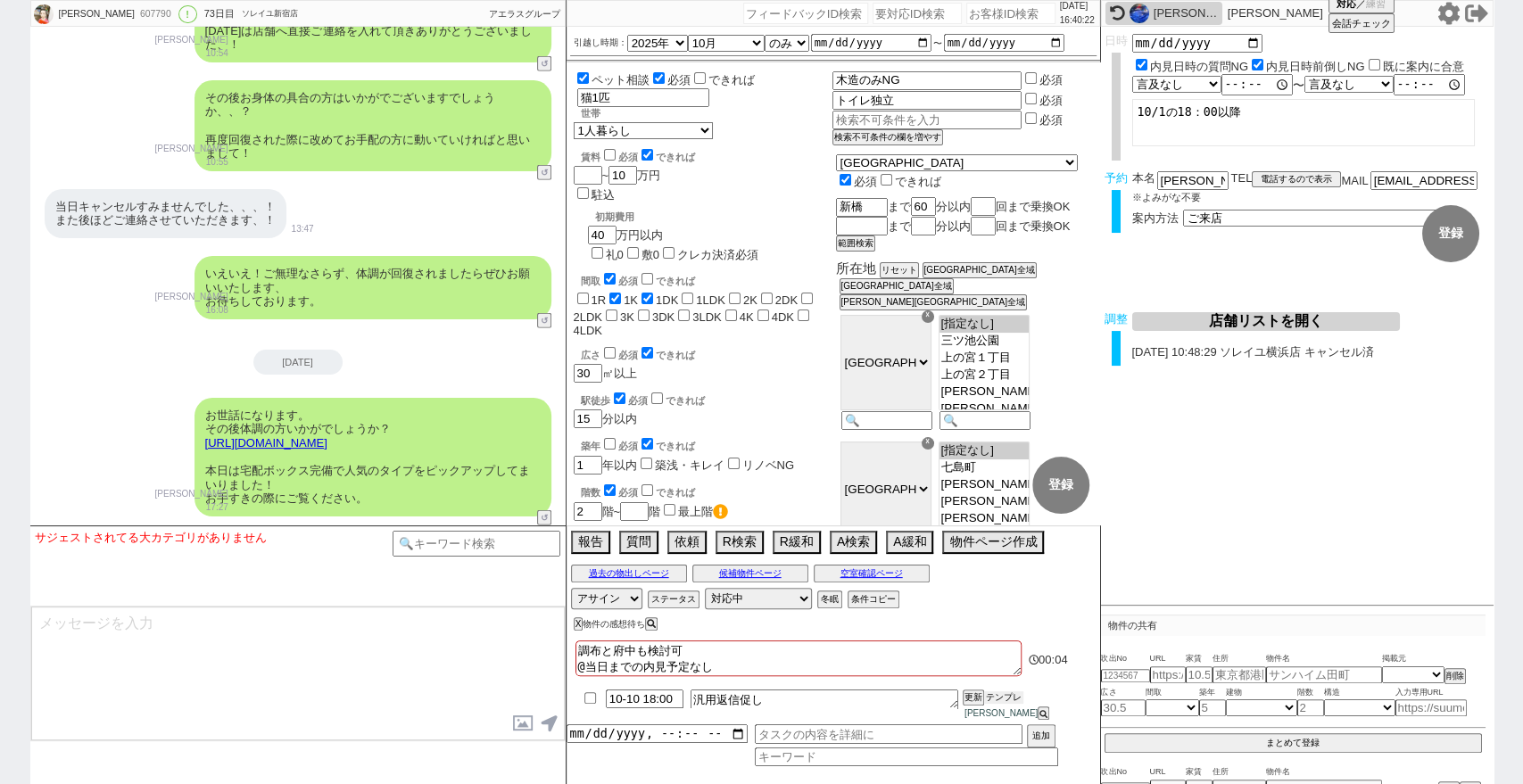
click at [996, 703] on button "テンプレ" at bounding box center [1004, 697] width 39 height 13
drag, startPoint x: 325, startPoint y: 637, endPoint x: 335, endPoint y: 626, distance: 14.9
click at [335, 626] on textarea "上記@@【@@の件】いかがでしょうか？ お手すきの際にご確認頂けますと幸いです！" at bounding box center [298, 674] width 533 height 134
drag, startPoint x: 264, startPoint y: 626, endPoint x: 6, endPoint y: 608, distance: 258.6
click at [0, 611] on div "はせがわまい 607790 ! 0 73日目 ソレイユ新宿店 冬眠中 自社客 アエラスグループ スミカ_BPO チャット全表示 2025-07-30 新しくフ…" at bounding box center [762, 392] width 1523 height 784
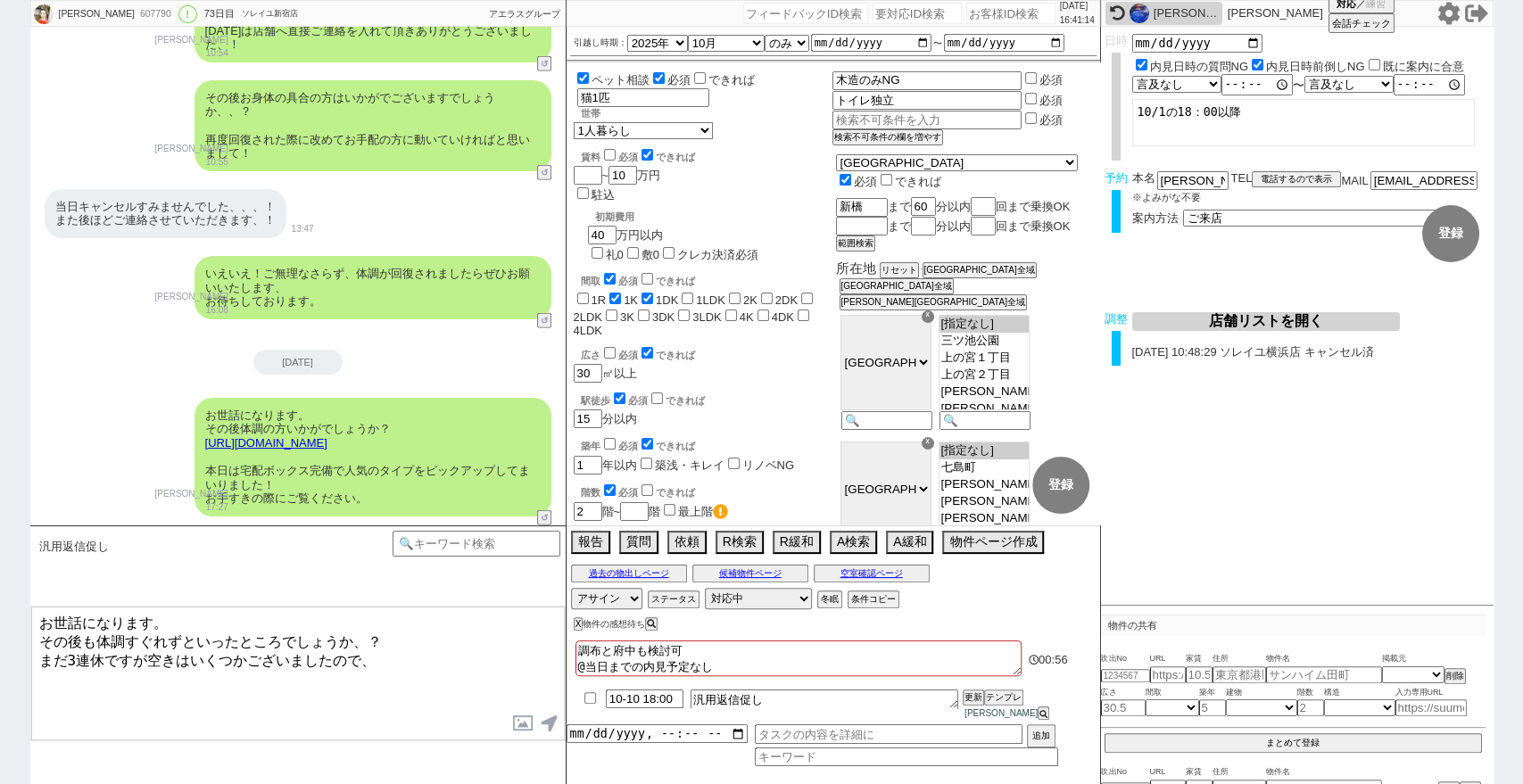
click at [398, 655] on textarea "お世話になります。 その後も体調すぐれずといったところでしょうか、？ まだ3連休ですが空きはいくつかございましたので、" at bounding box center [298, 674] width 533 height 134
click at [370, 632] on textarea "お世話になります。 その後も体調すぐれずといったところでしょうか、？ まだ3連休ですが空きはいくつかございましたので、体調が回復されたタイミングで改めて動けれ…" at bounding box center [298, 674] width 533 height 134
type textarea "お世話になります。 その後も体調すぐれずといったところでしょうか？ まだ3連休ですが空きはいくつかございましたので、体調が回復されたタイミング等で改めて動けれ…"
checkbox input "true"
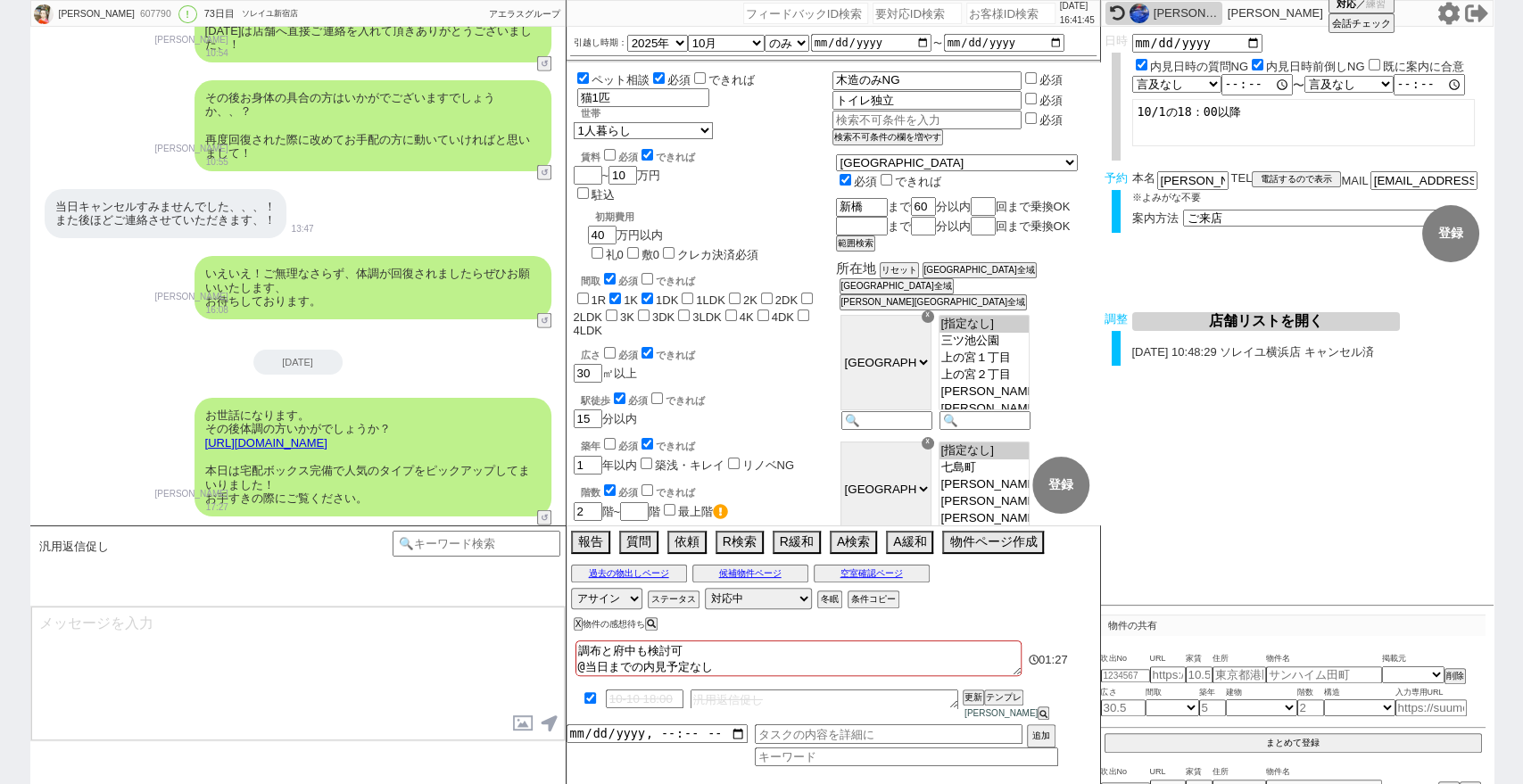
scroll to position [26072, 0]
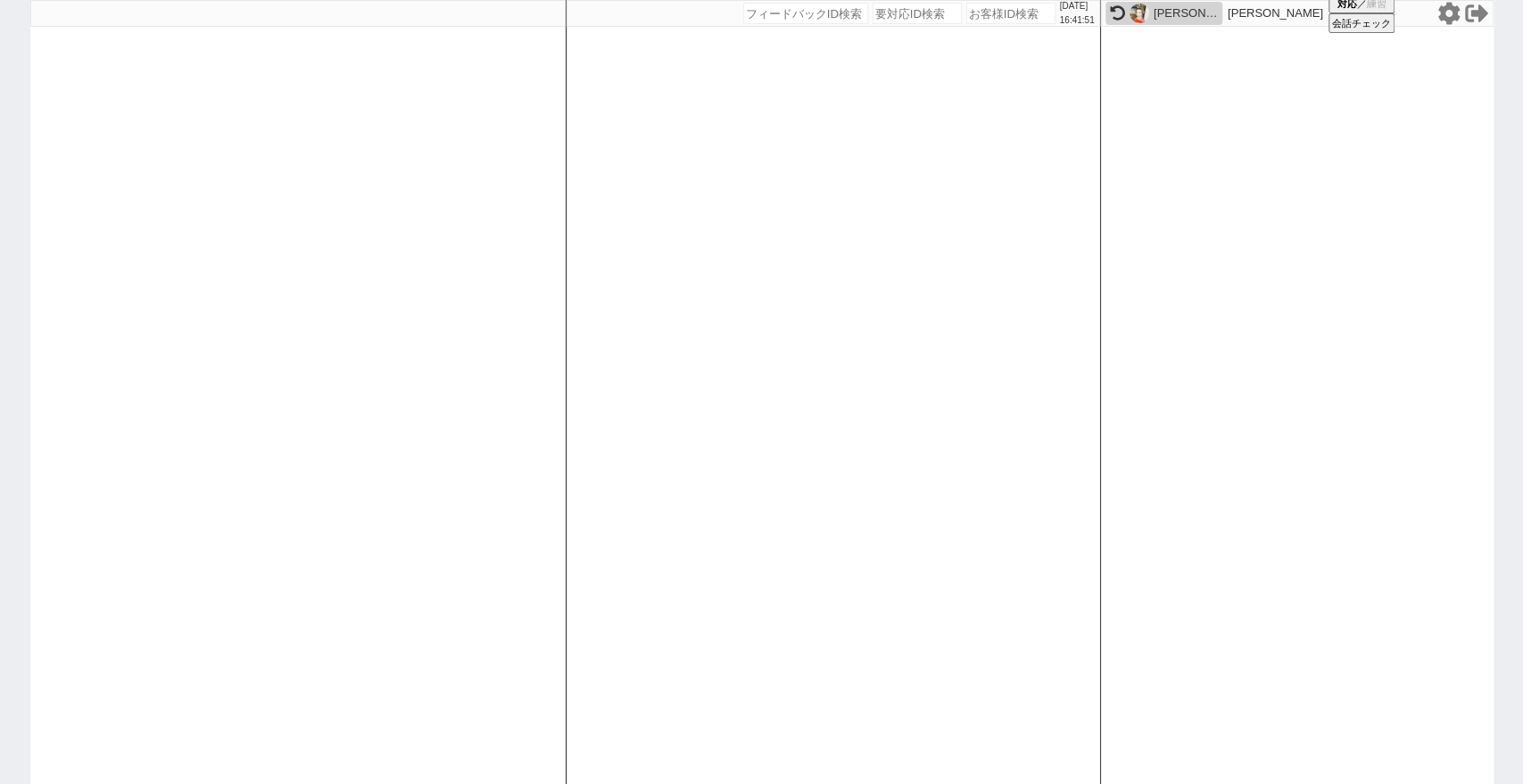
click at [973, 18] on input "number" at bounding box center [1010, 14] width 90 height 22
paste input "616979"
type input "616979"
select select "2"
select select
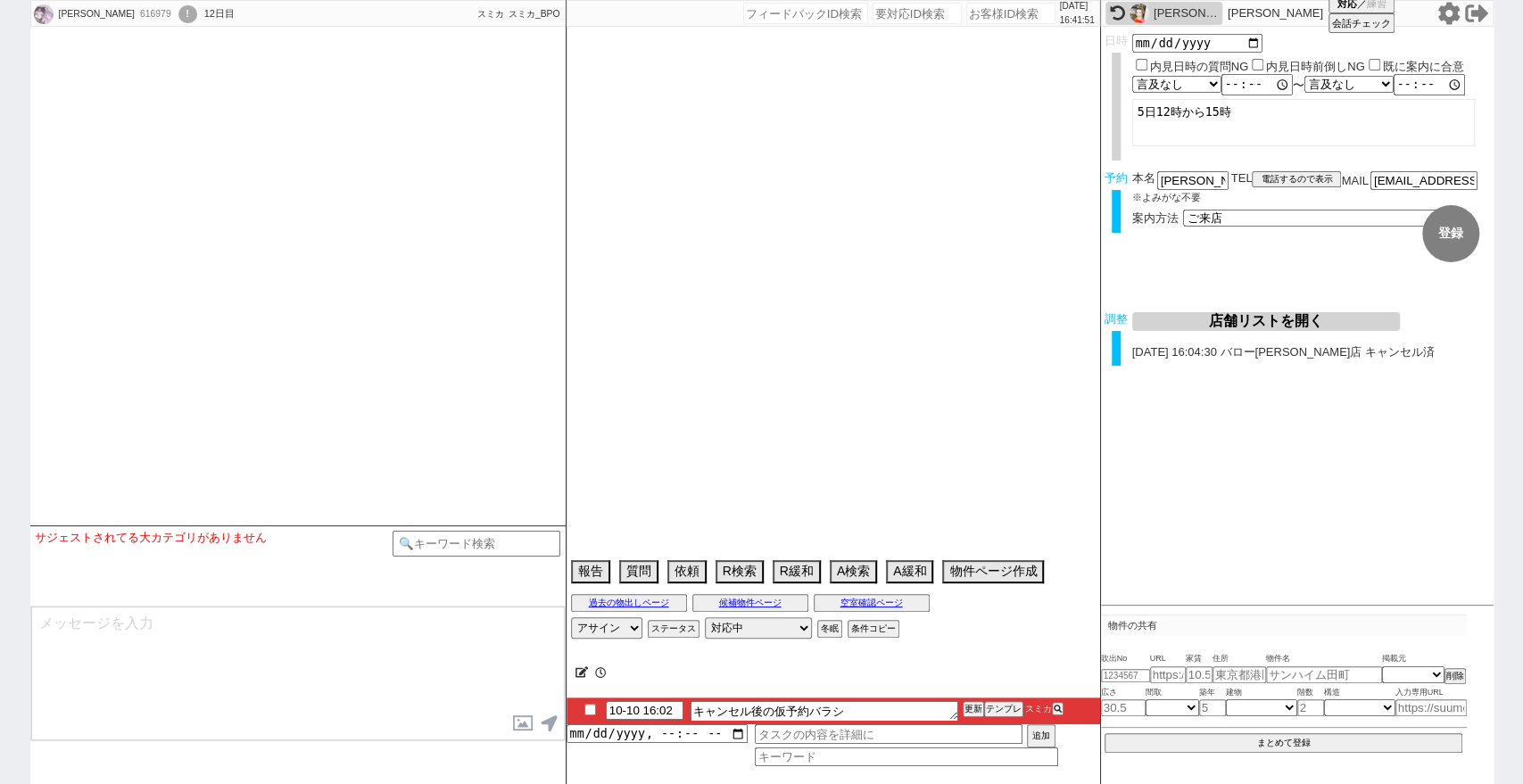
select select "2025"
select select "10"
select select "36"
select select "1"
select select "57"
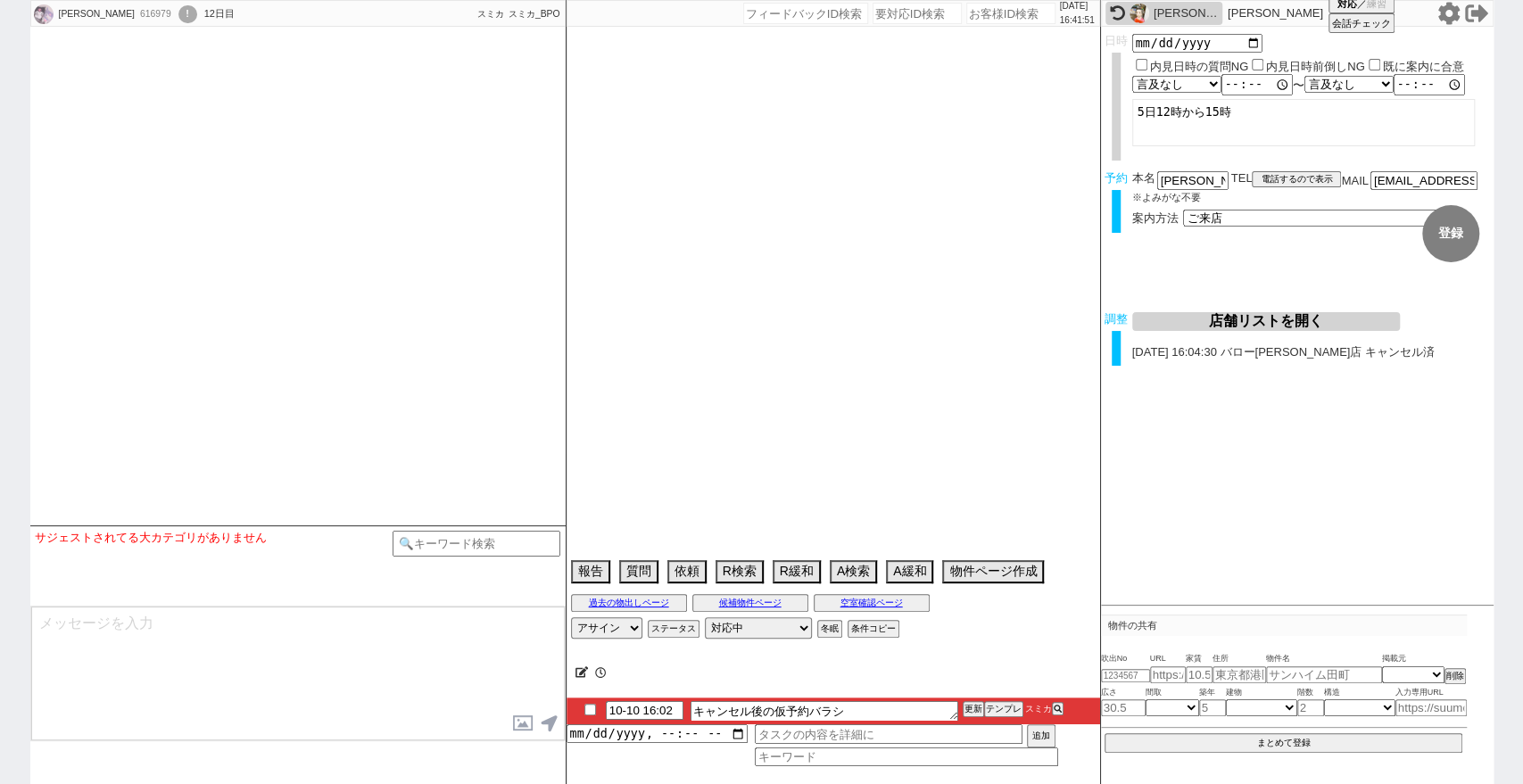
select select "1413"
select select "23"
select select "752"
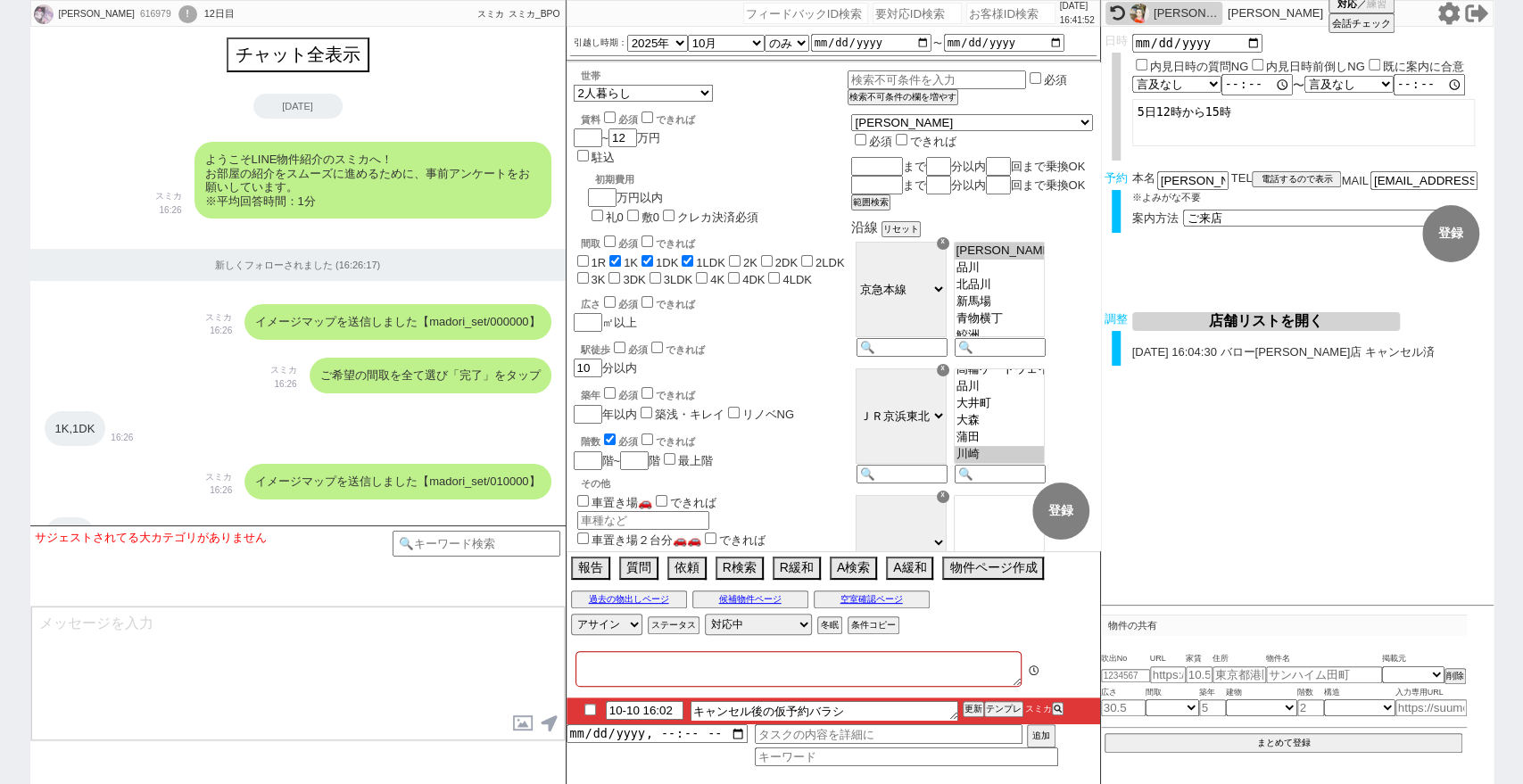
type textarea "調整後キャンセルあり(体調不良)"
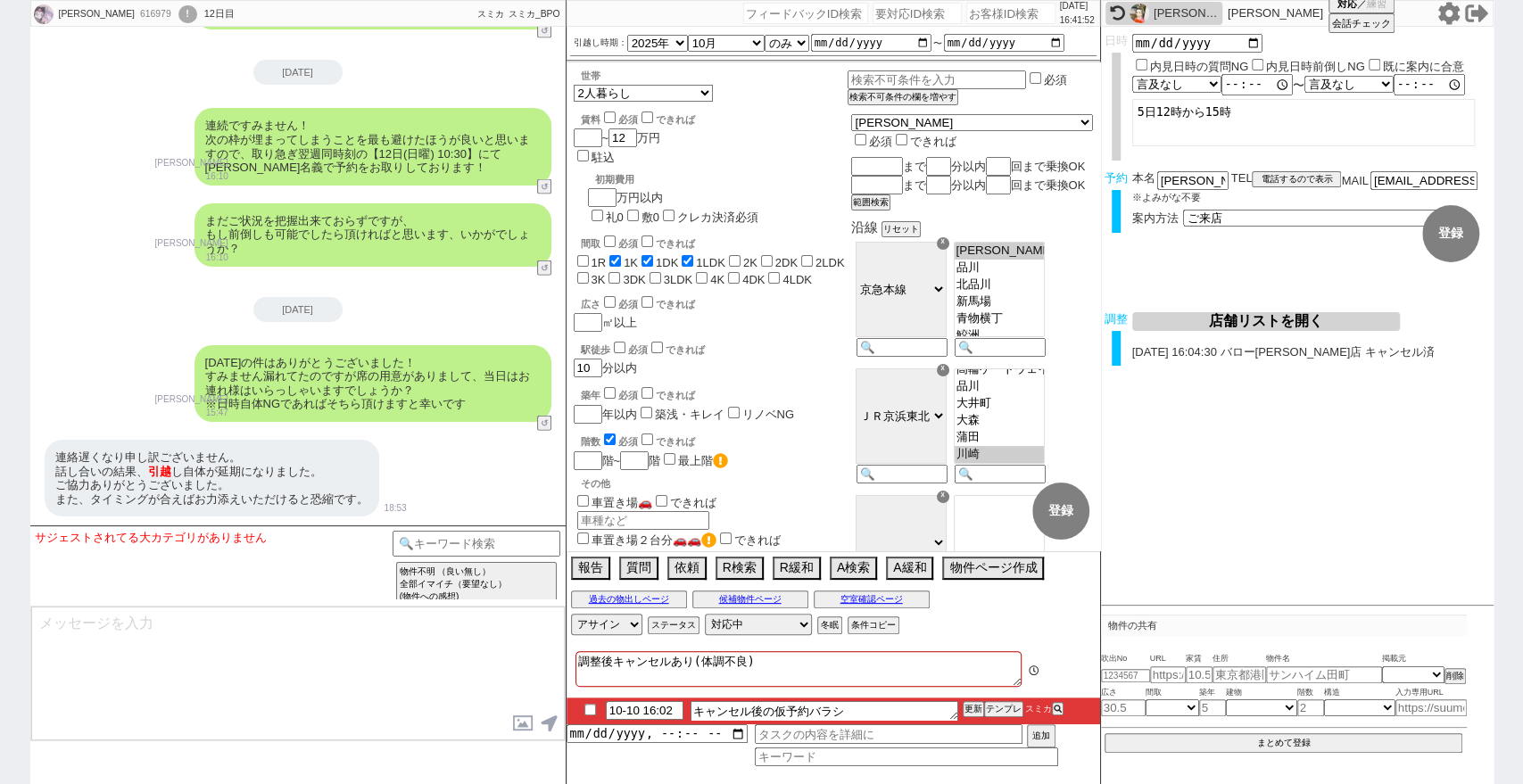
scroll to position [518, 0]
click at [594, 714] on input "checkbox" at bounding box center [590, 709] width 26 height 12
checkbox input "true"
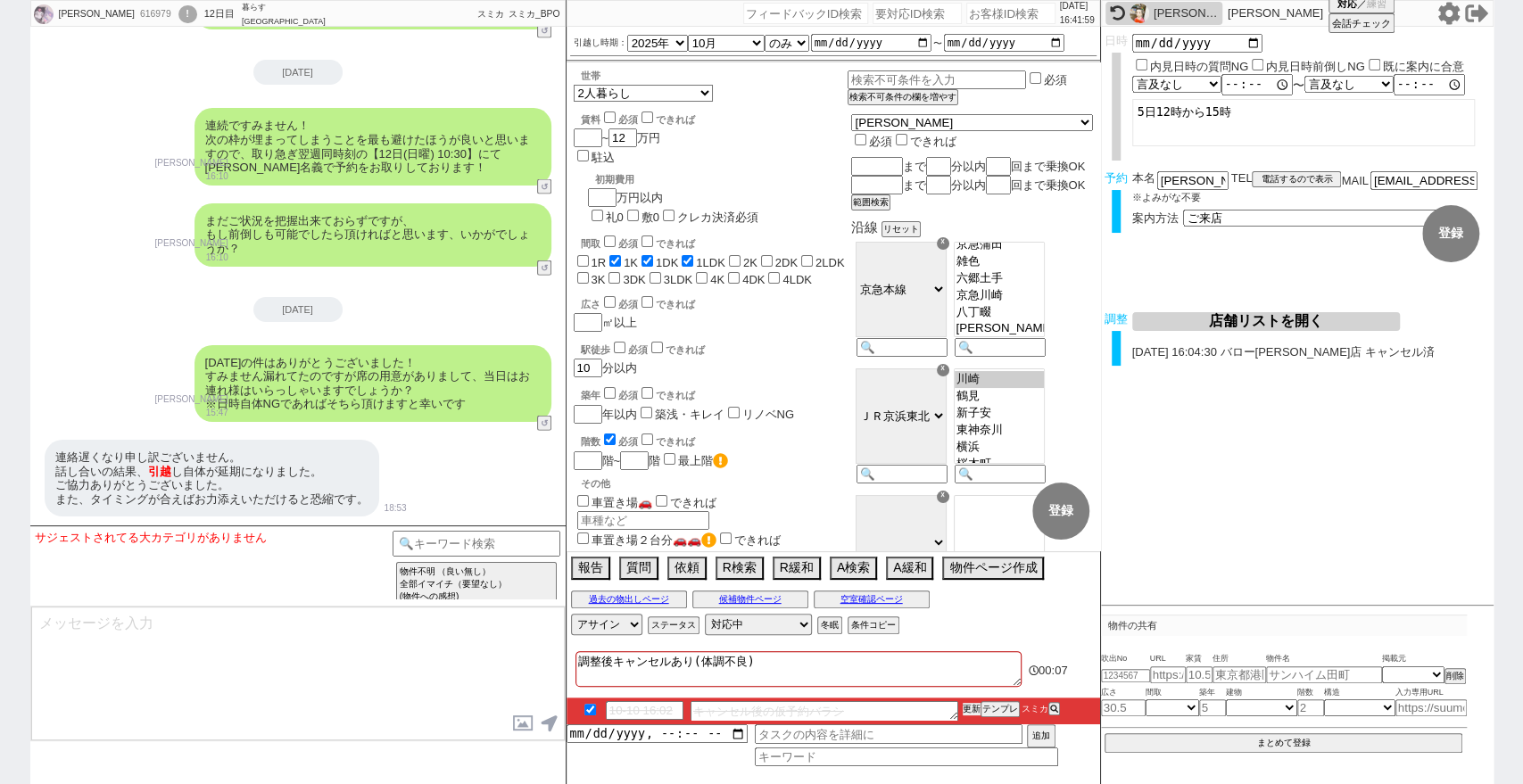
click at [973, 712] on button "更新" at bounding box center [971, 708] width 18 height 13
click at [978, 697] on li "10-10 16:02 キャンセル後の仮予約バラシ 更新 テンプレ スミカ" at bounding box center [833, 710] width 533 height 27
click at [981, 711] on li "10-10 16:02 キャンセル後の仮予約バラシ 更新 テンプレ スミカ" at bounding box center [833, 710] width 533 height 27
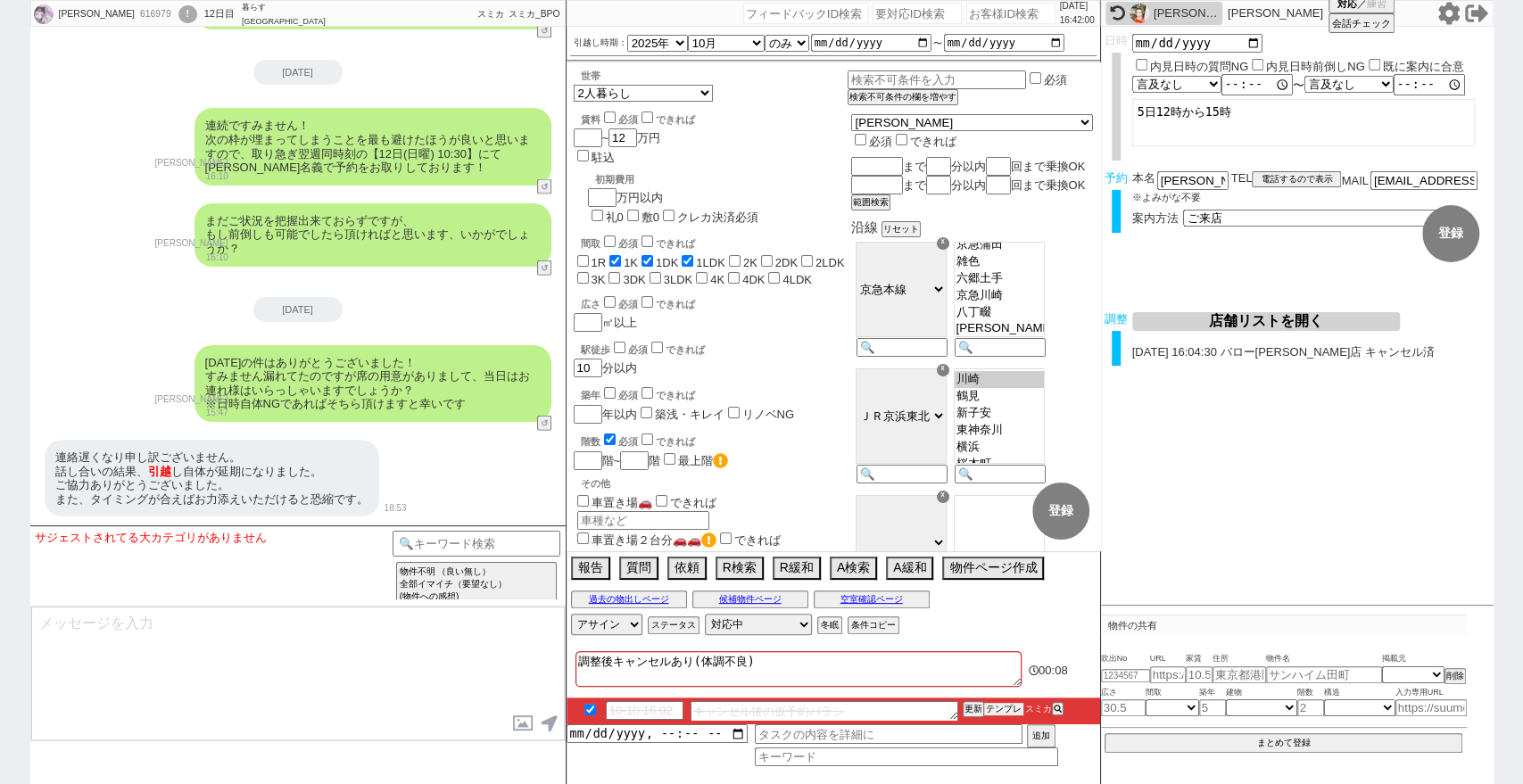
click at [982, 702] on li "10-10 16:02 キャンセル後の仮予約バラシ 更新 テンプレ スミカ" at bounding box center [833, 710] width 533 height 27
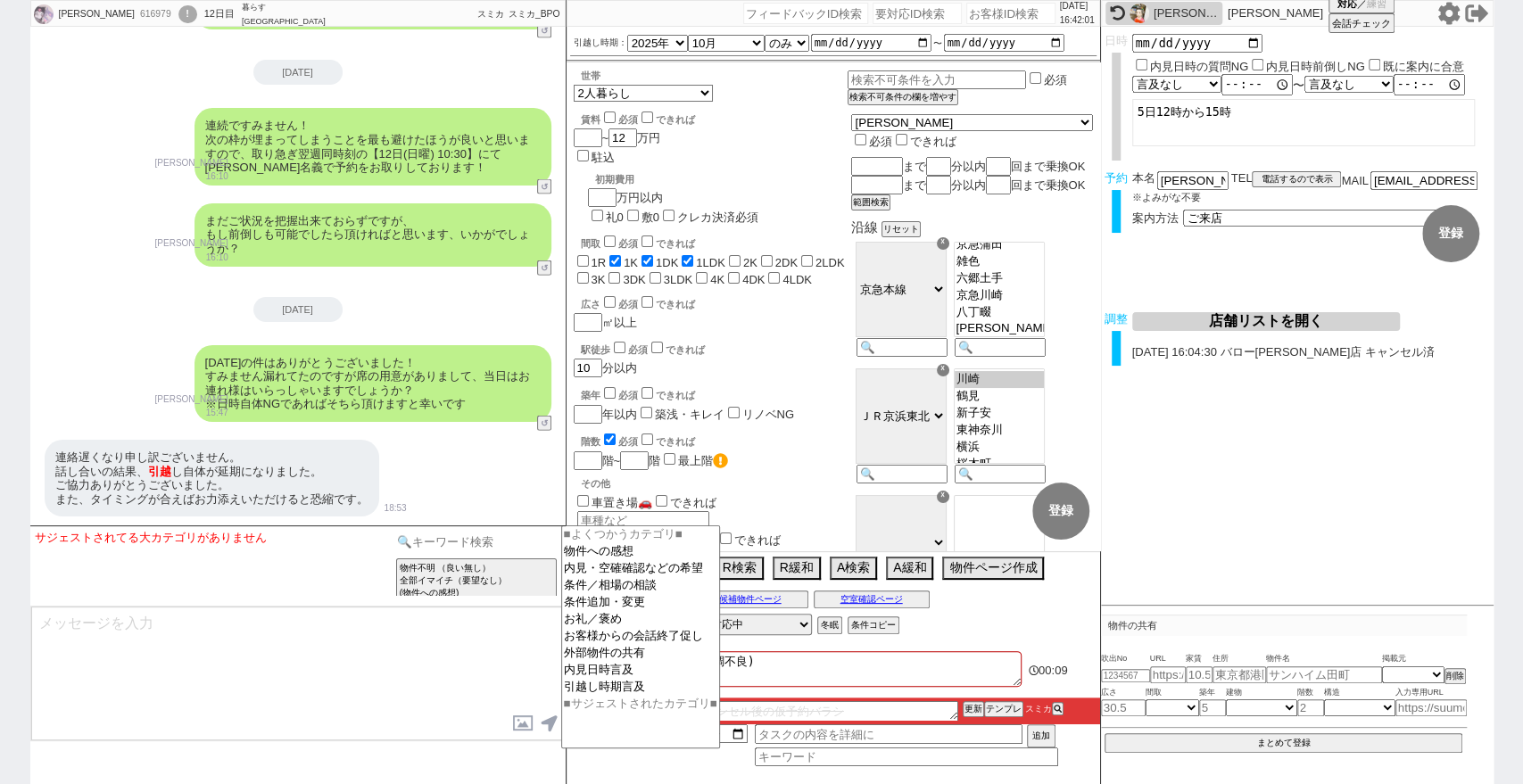
click at [475, 538] on input at bounding box center [476, 541] width 168 height 23
click at [664, 645] on option "お客様からの会話終了促し" at bounding box center [640, 635] width 157 height 17
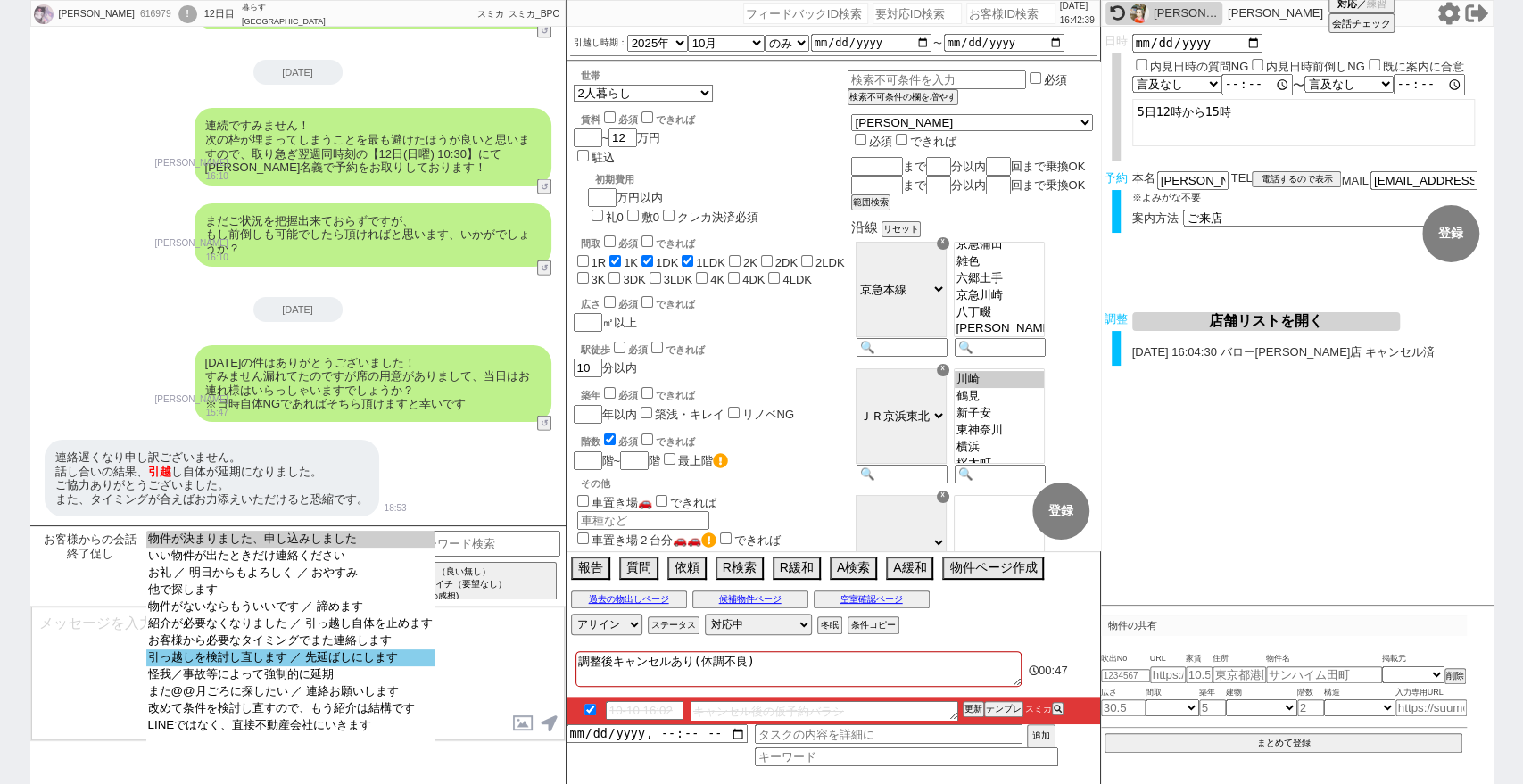
select select "引っ越しを検討し直します ／ 先延ばしにします"
click at [402, 666] on option "引っ越しを検討し直します ／ 先延ばしにします" at bounding box center [290, 657] width 288 height 17
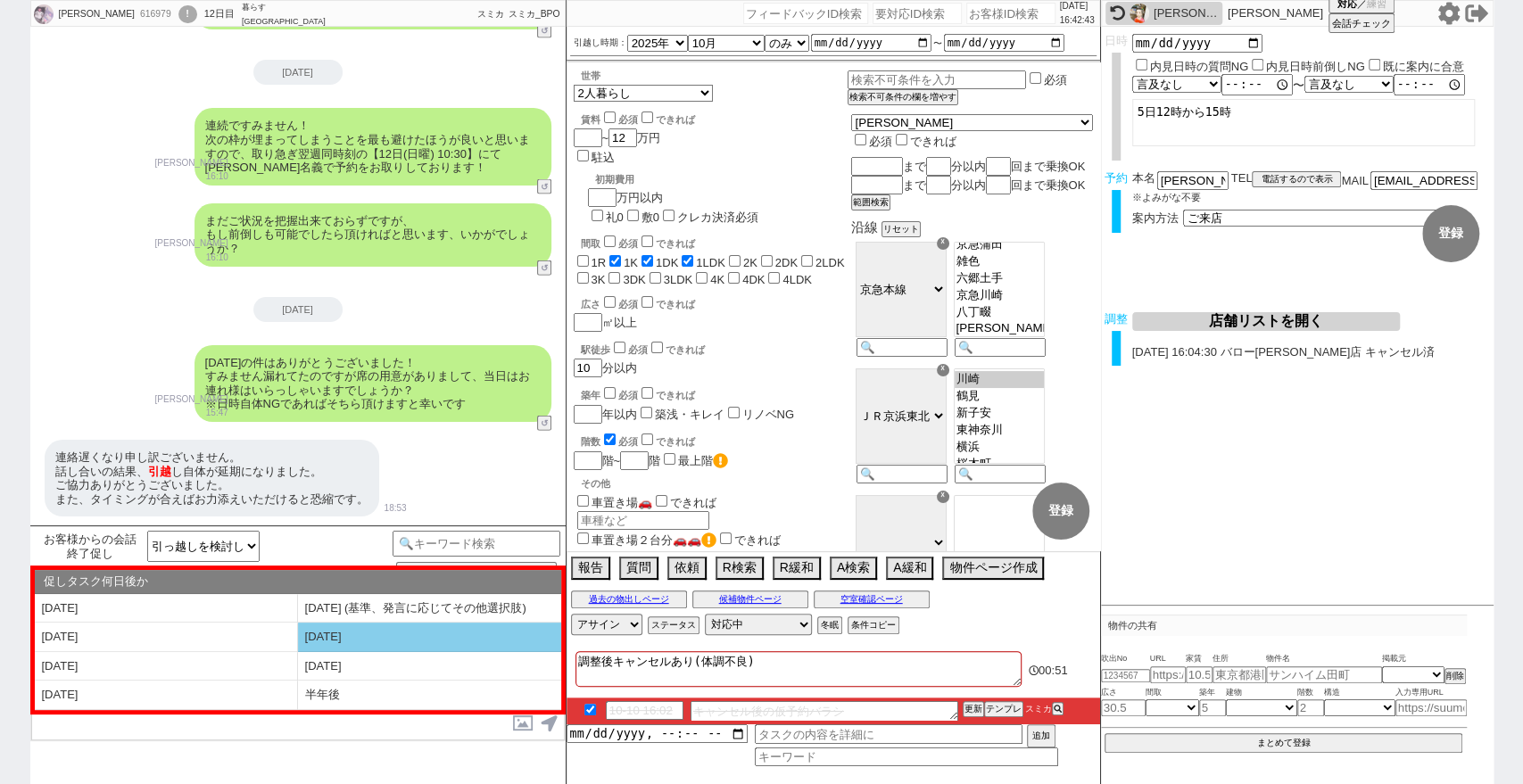
click at [409, 634] on li "2ヶ月後" at bounding box center [429, 637] width 263 height 30
select select "2ヶ月後"
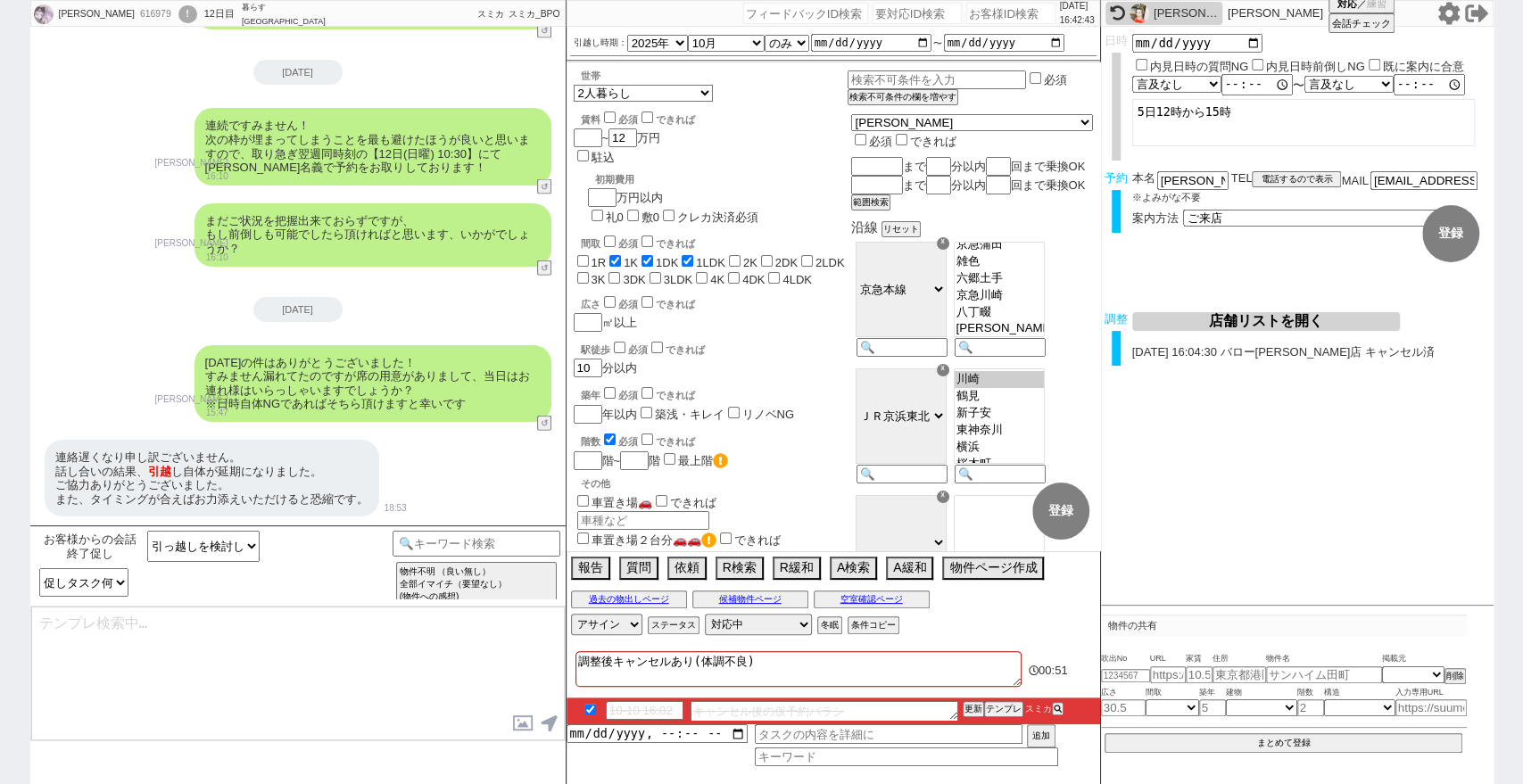
type textarea "さようでございますか、それではまた期間を空けてご連絡し、タイミングが良ければ物件などご紹介させてください！"
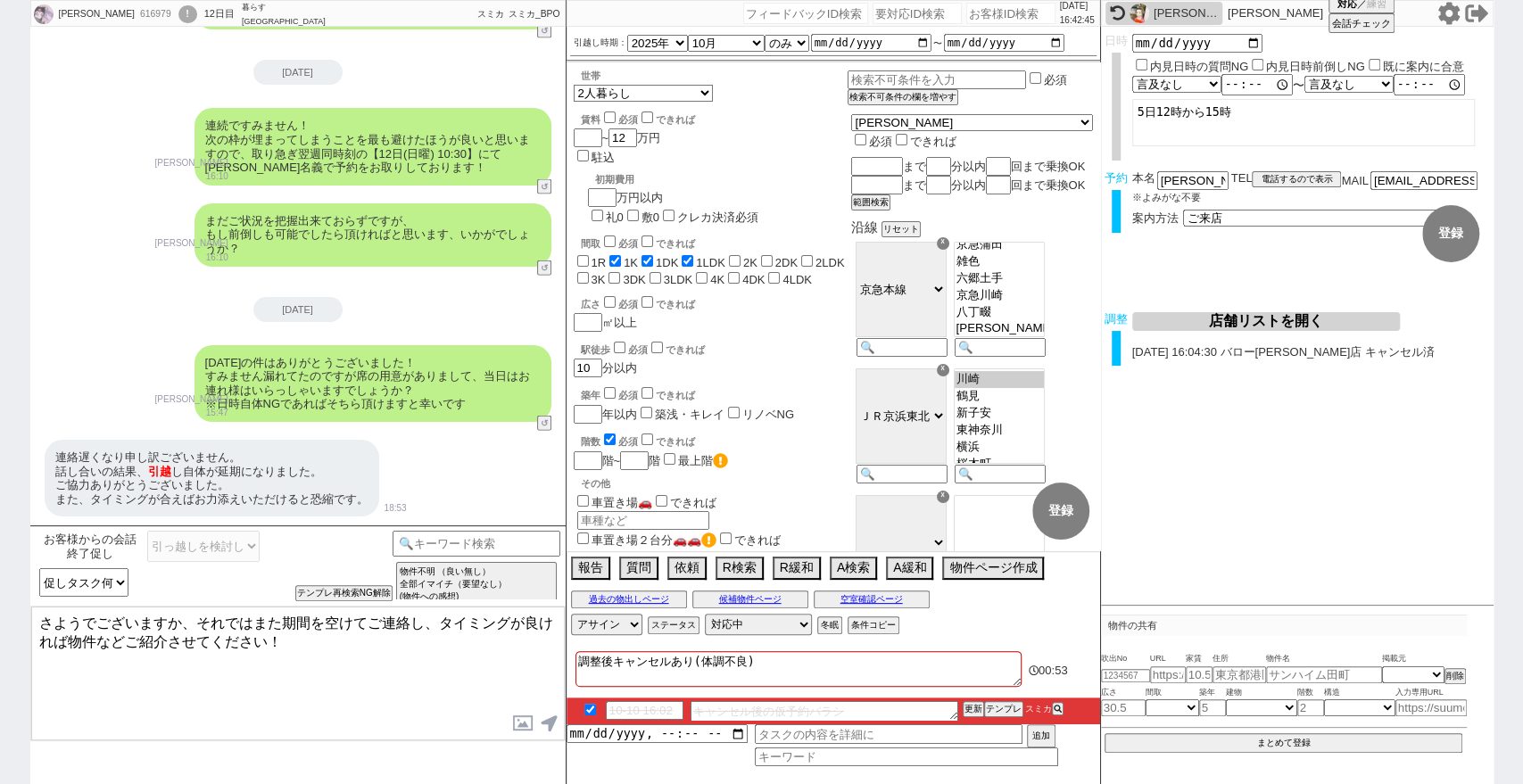
click at [409, 634] on textarea "さようでございますか、それではまた期間を空けてご連絡し、タイミングが良ければ物件などご紹介させてください！" at bounding box center [298, 674] width 533 height 134
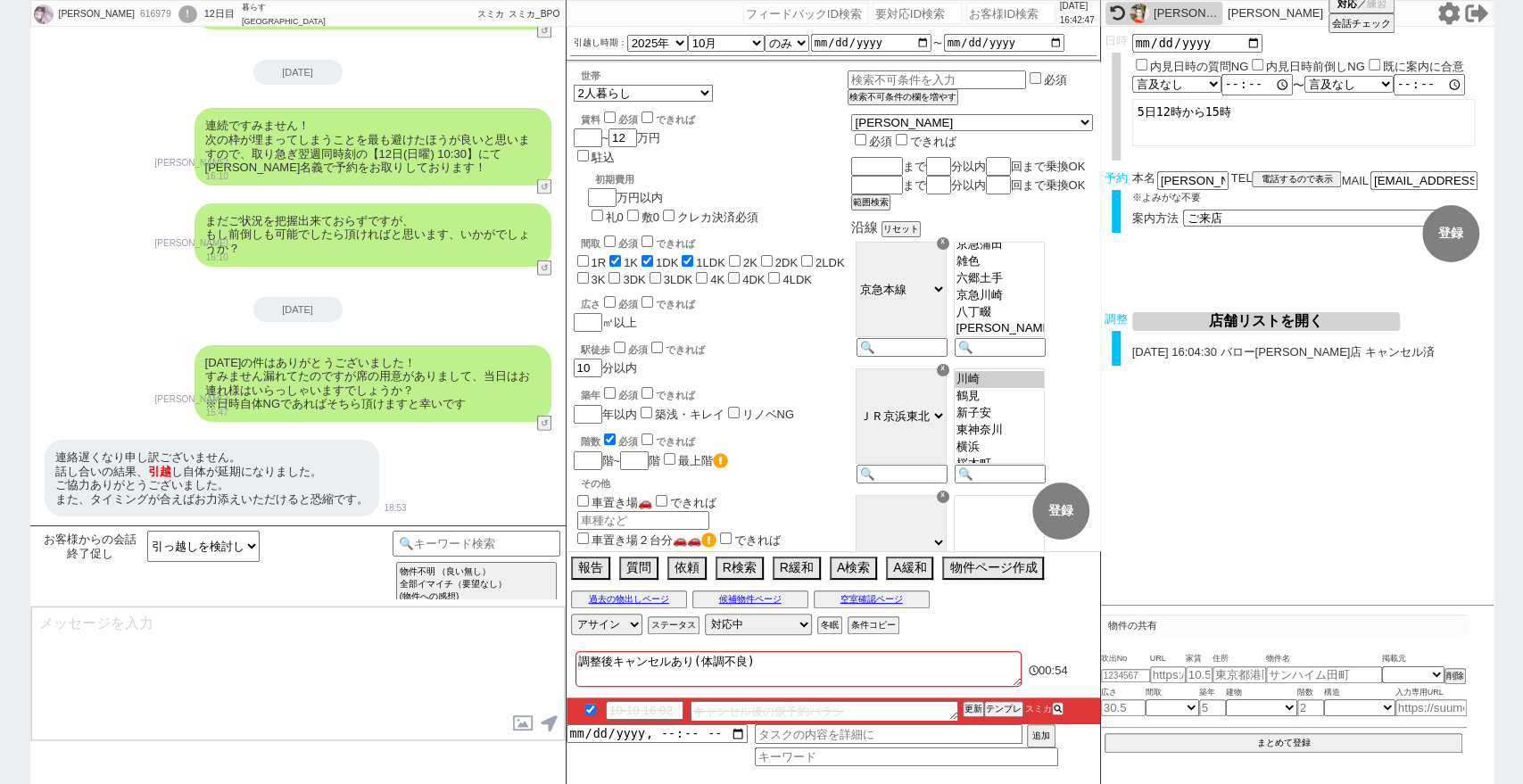
scroll to position [7319, 0]
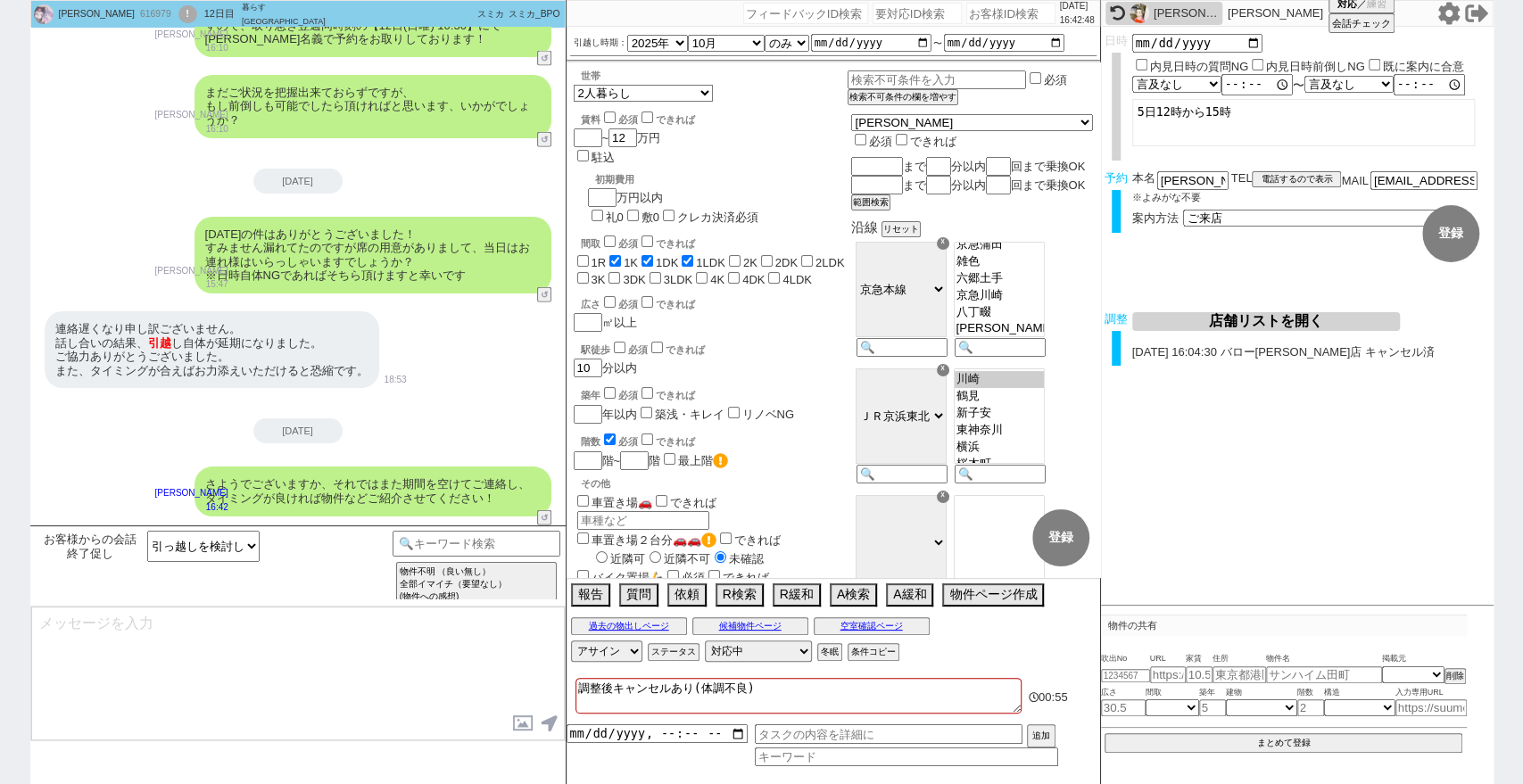
type textarea "時期をずらすだけで相場も変わり、色々と選択肢は増えるかなと思います。 またどうぞよろしくお願いいたします！"
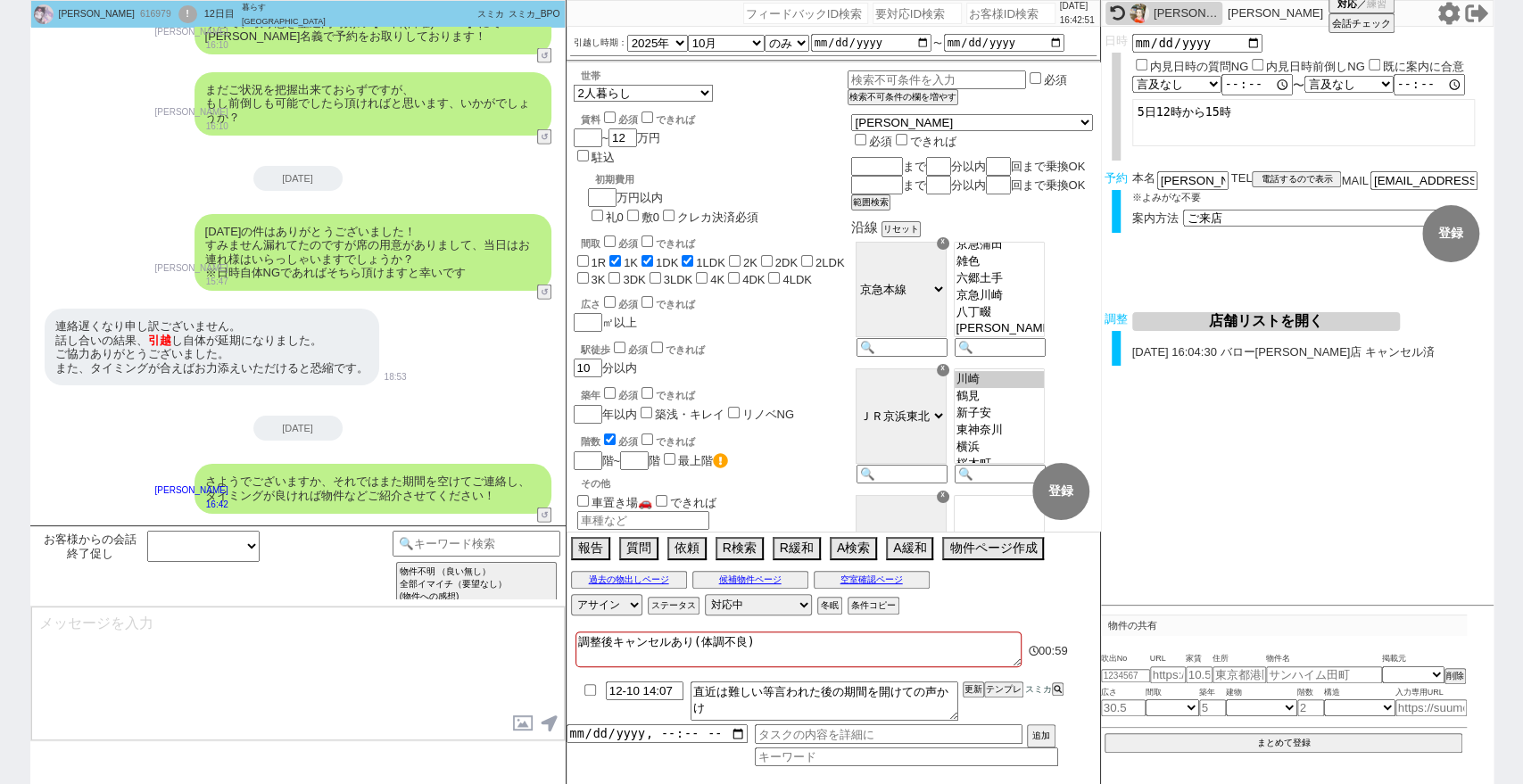
scroll to position [7399, 0]
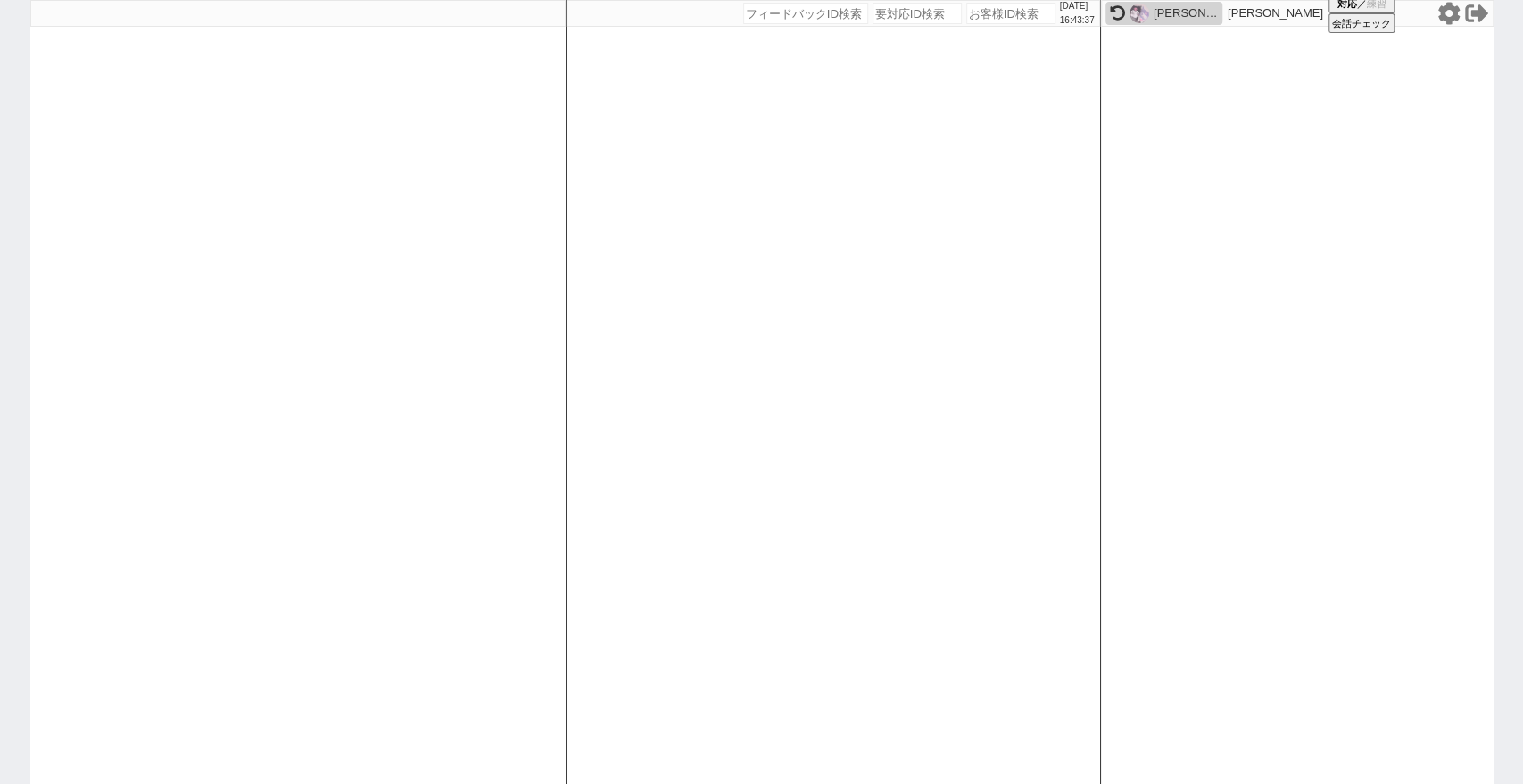
click at [978, 13] on input "number" at bounding box center [1010, 14] width 90 height 22
paste input "617984"
type input "617984"
select select
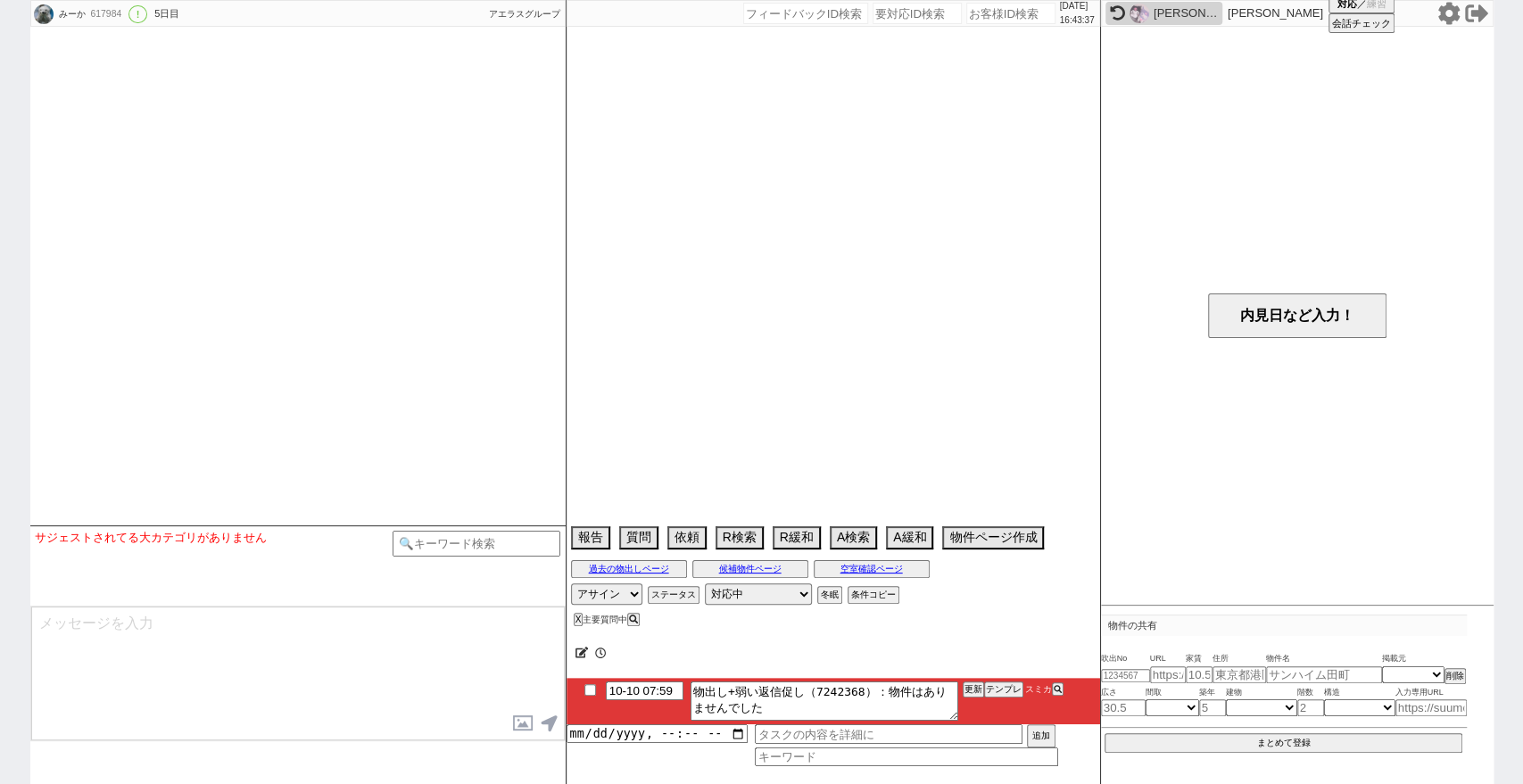
select select "15"
select select "1"
select select "29"
select select "906"
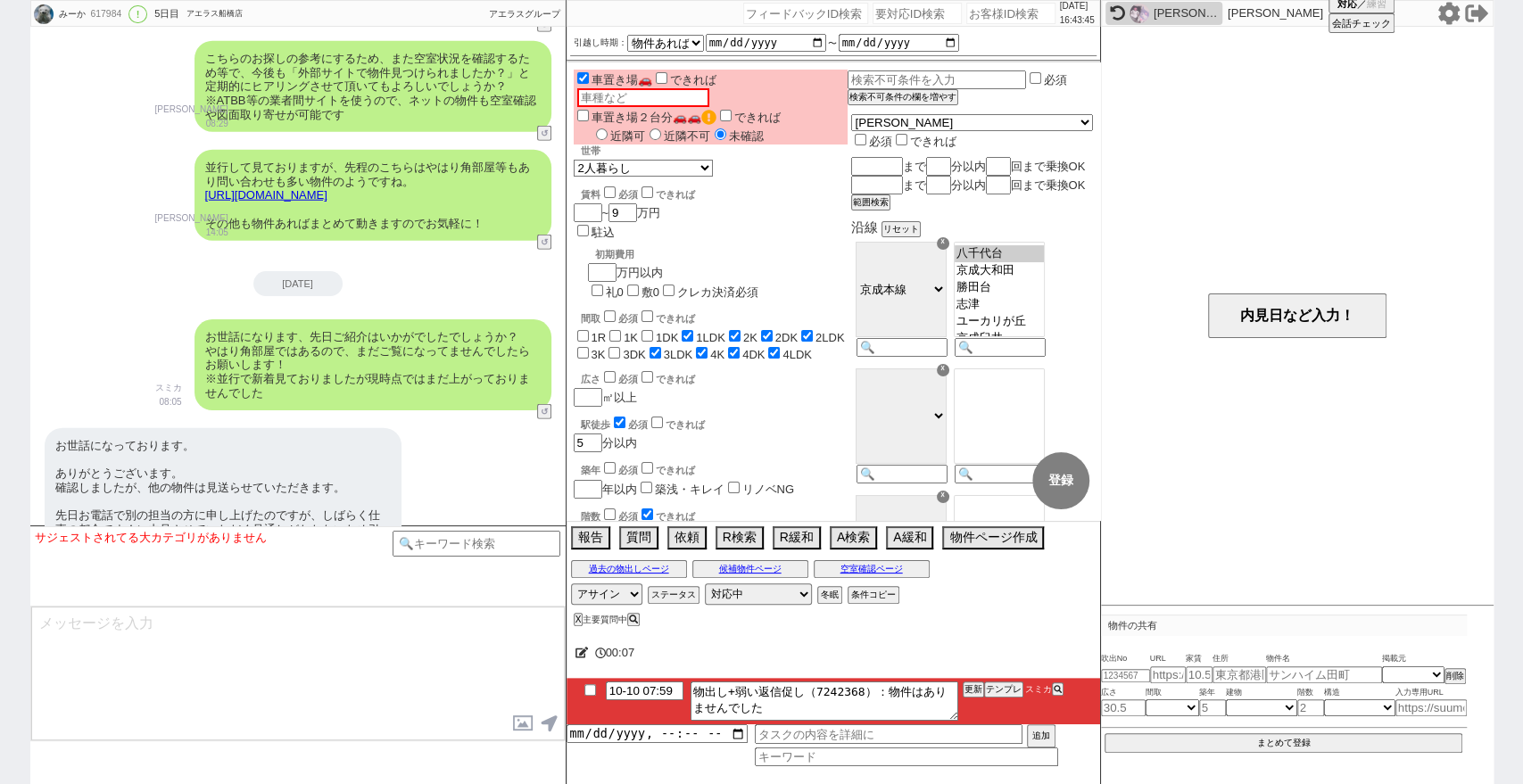
scroll to position [3185, 0]
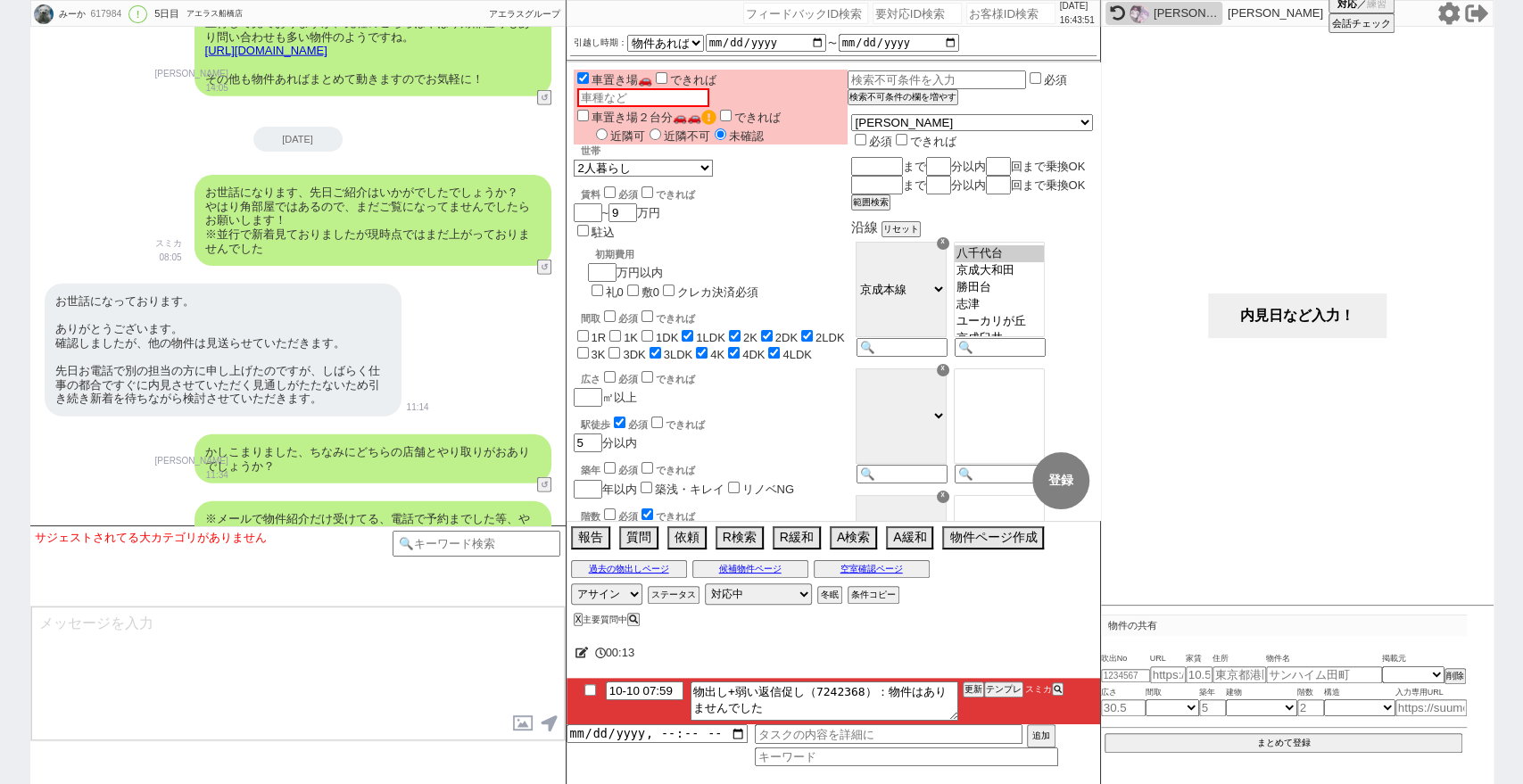
click at [1299, 325] on button "内見日など入力！" at bounding box center [1297, 315] width 178 height 44
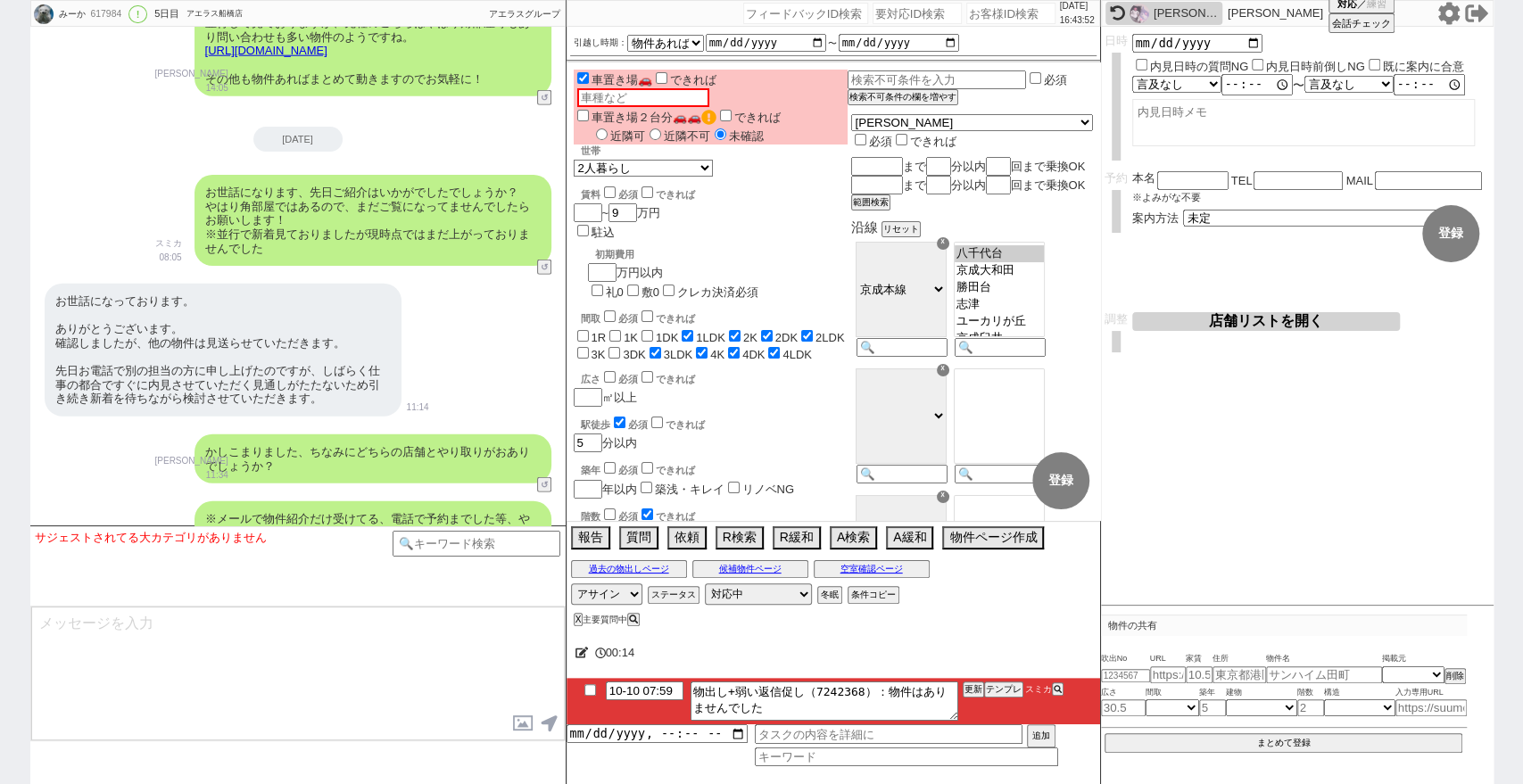
click at [1142, 62] on input "内見日時の質問NG" at bounding box center [1141, 65] width 12 height 12
checkbox input "true"
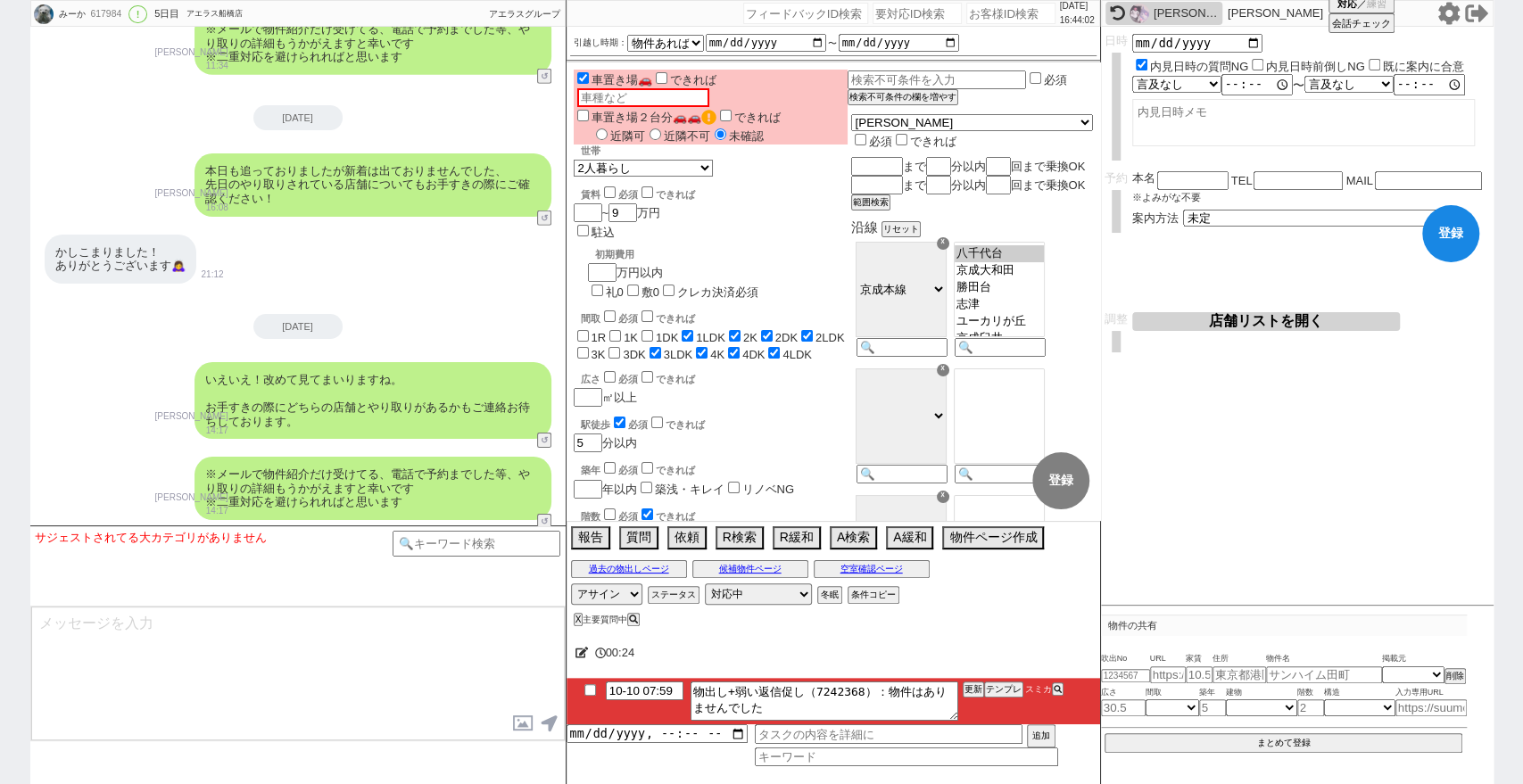
scroll to position [3681, 0]
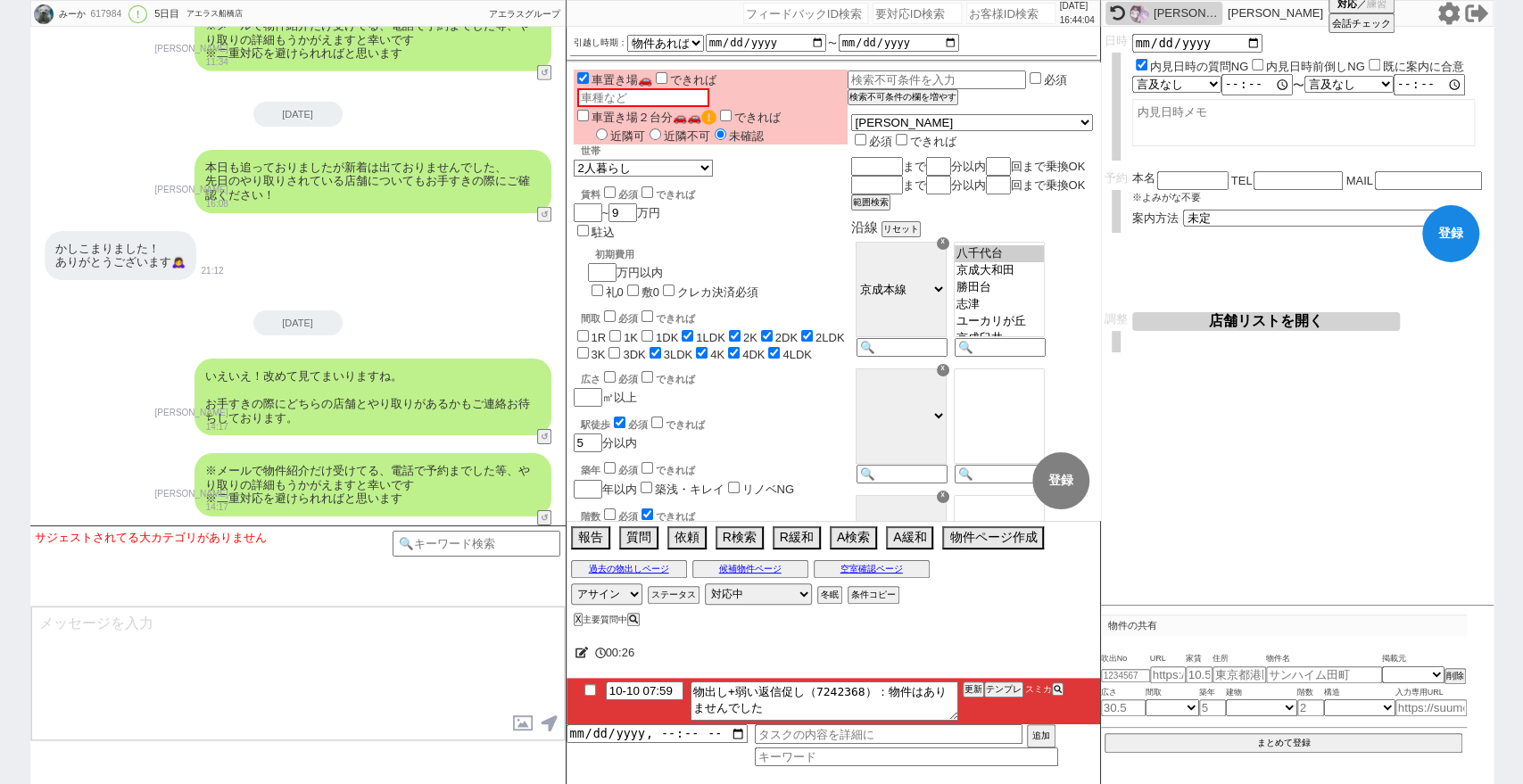
click at [1456, 239] on button "登録" at bounding box center [1450, 234] width 57 height 57
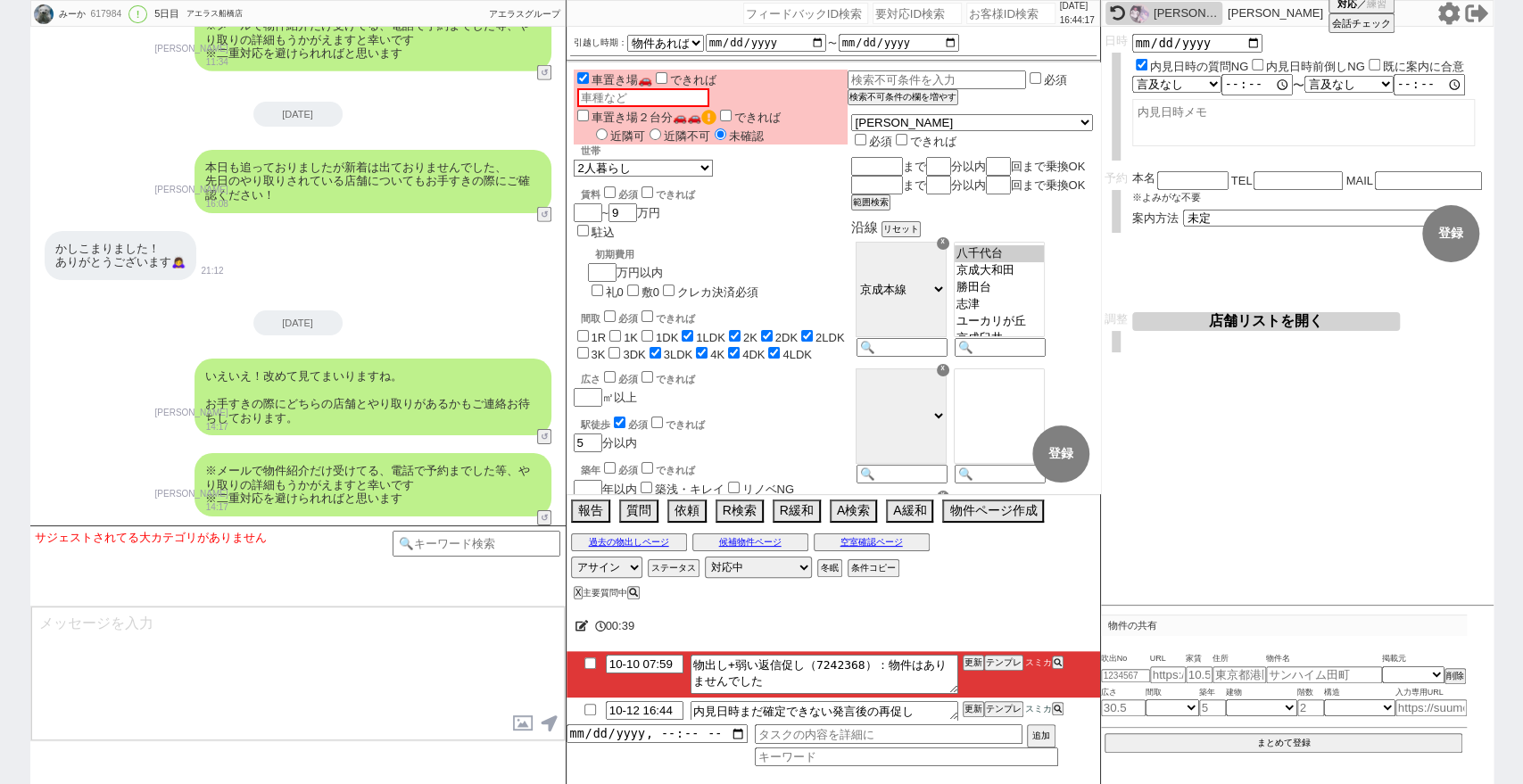
scroll to position [560, 0]
click at [669, 564] on button "ステータス" at bounding box center [671, 568] width 48 height 15
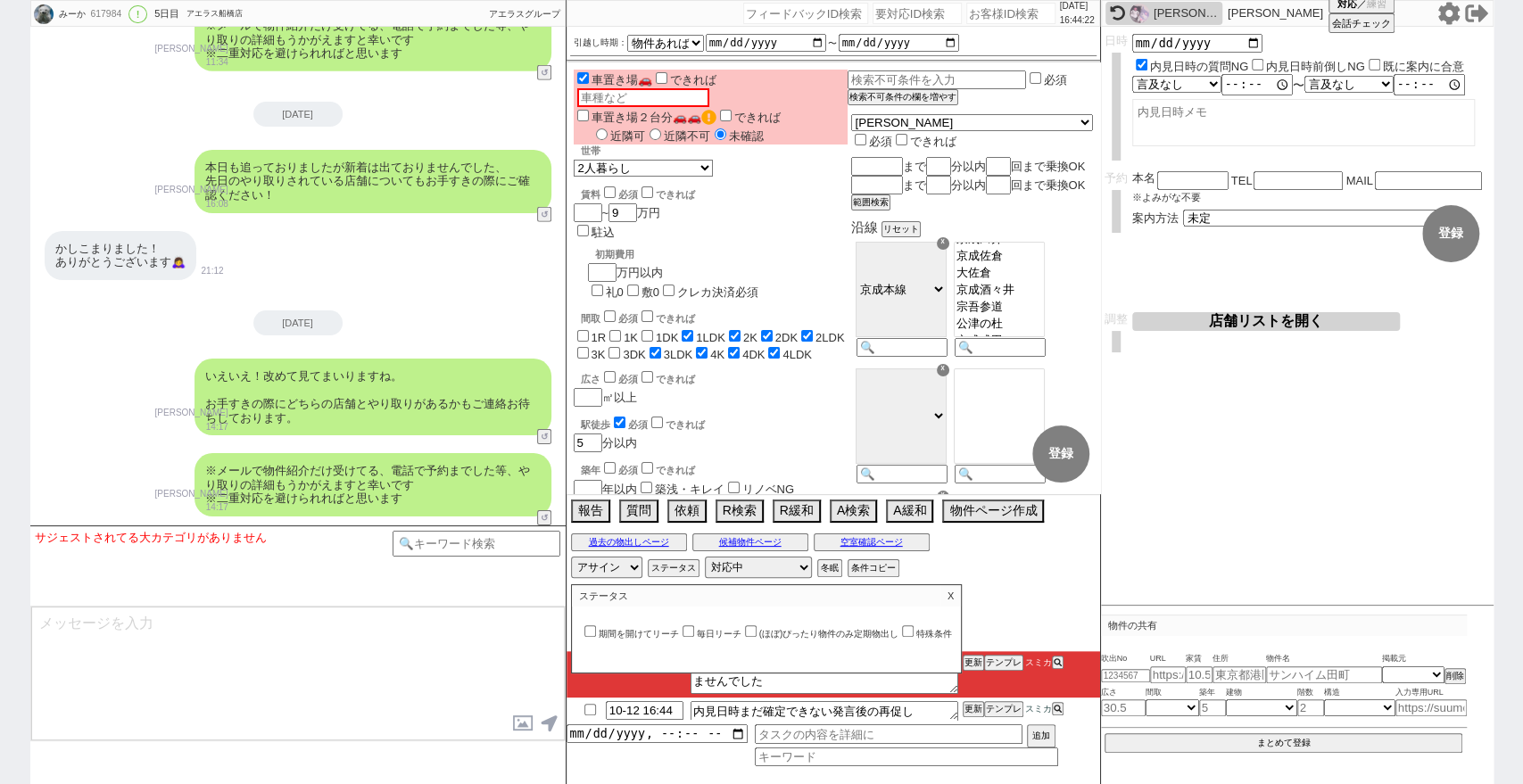
click at [961, 596] on p "X" at bounding box center [950, 596] width 21 height 22
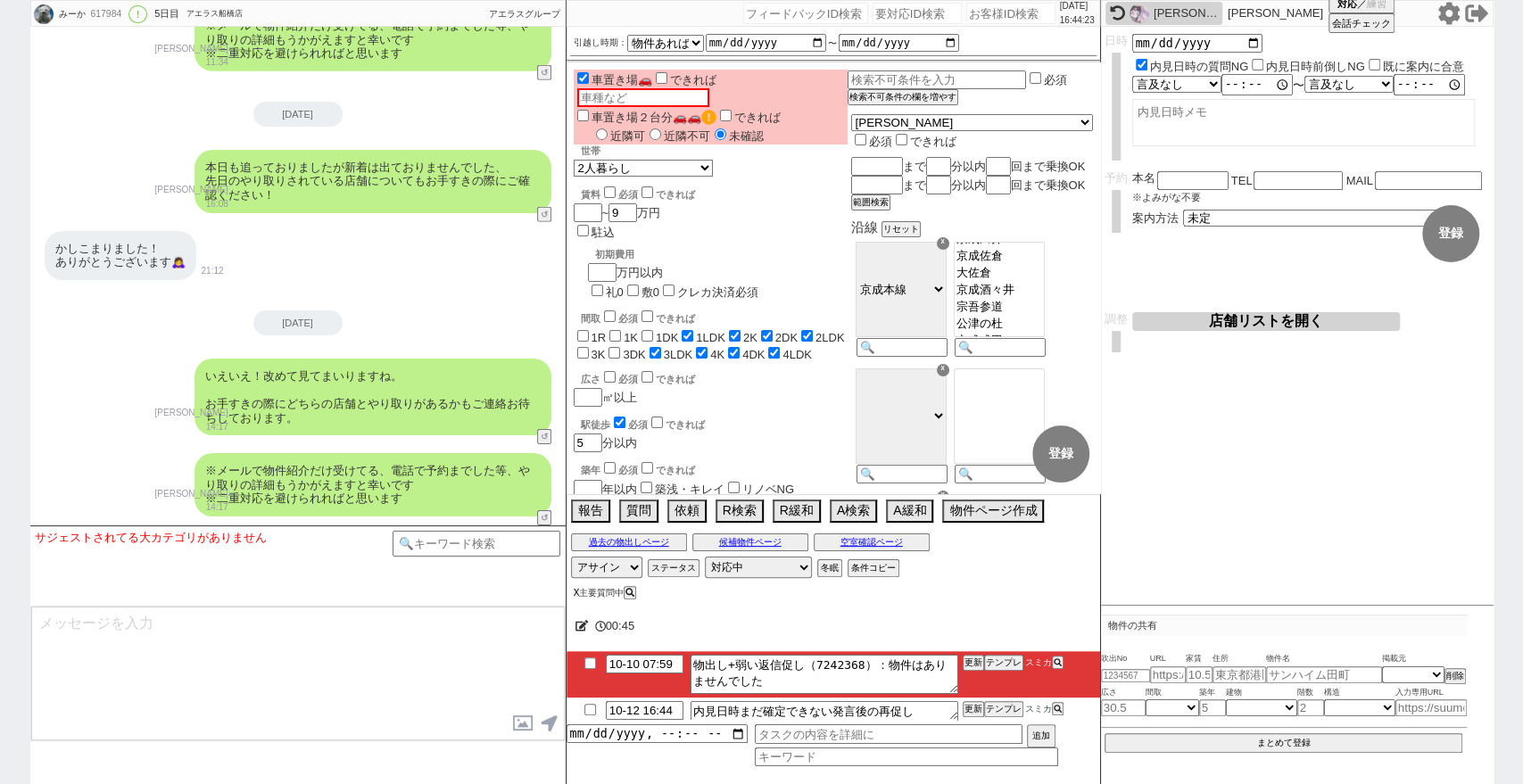
click at [579, 589] on button "X" at bounding box center [577, 593] width 6 height 10
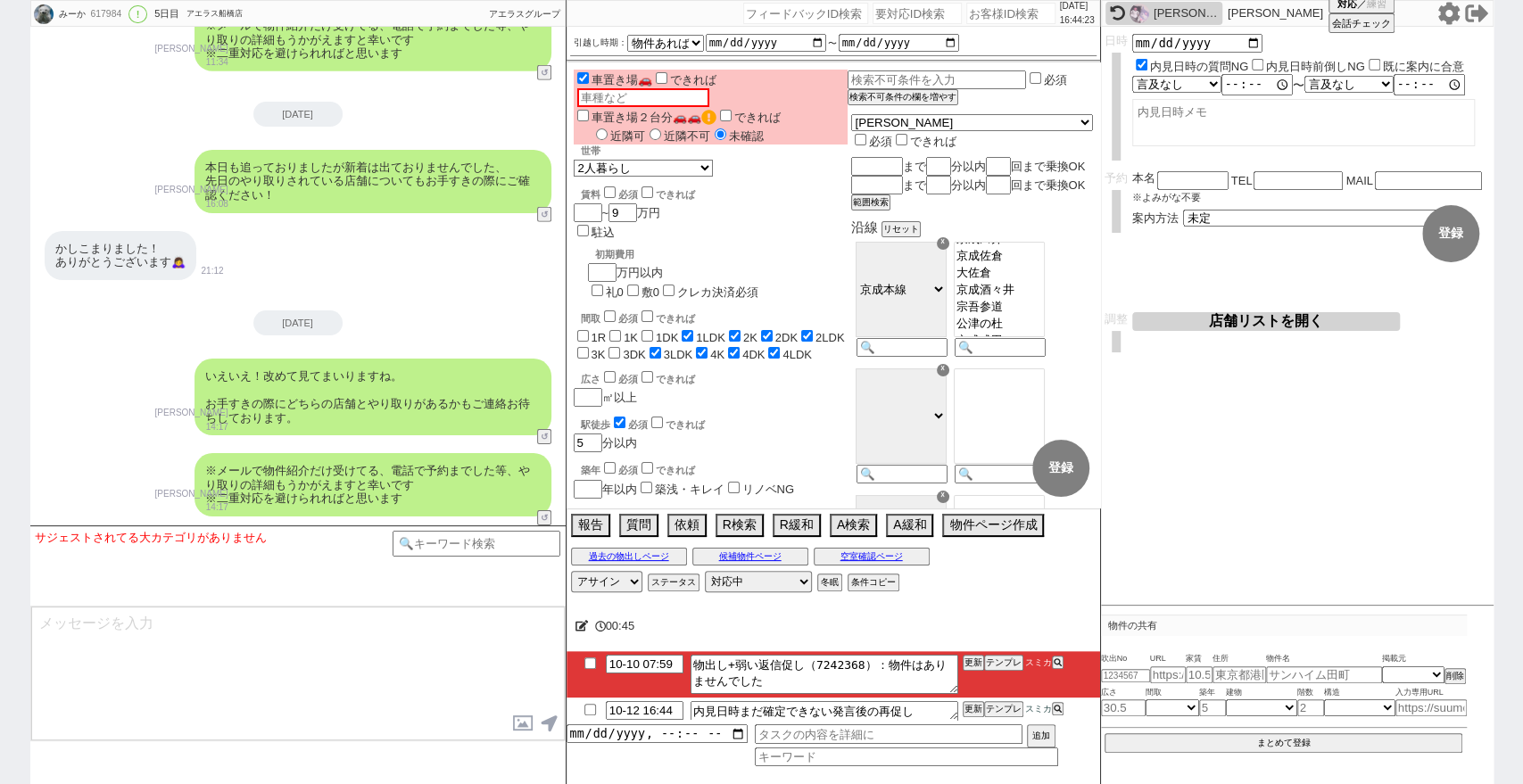
drag, startPoint x: 589, startPoint y: 658, endPoint x: 589, endPoint y: 668, distance: 10.0
click at [589, 664] on input "checkbox" at bounding box center [590, 663] width 26 height 12
checkbox input "true"
click at [592, 704] on input "checkbox" at bounding box center [590, 709] width 26 height 12
checkbox input "true"
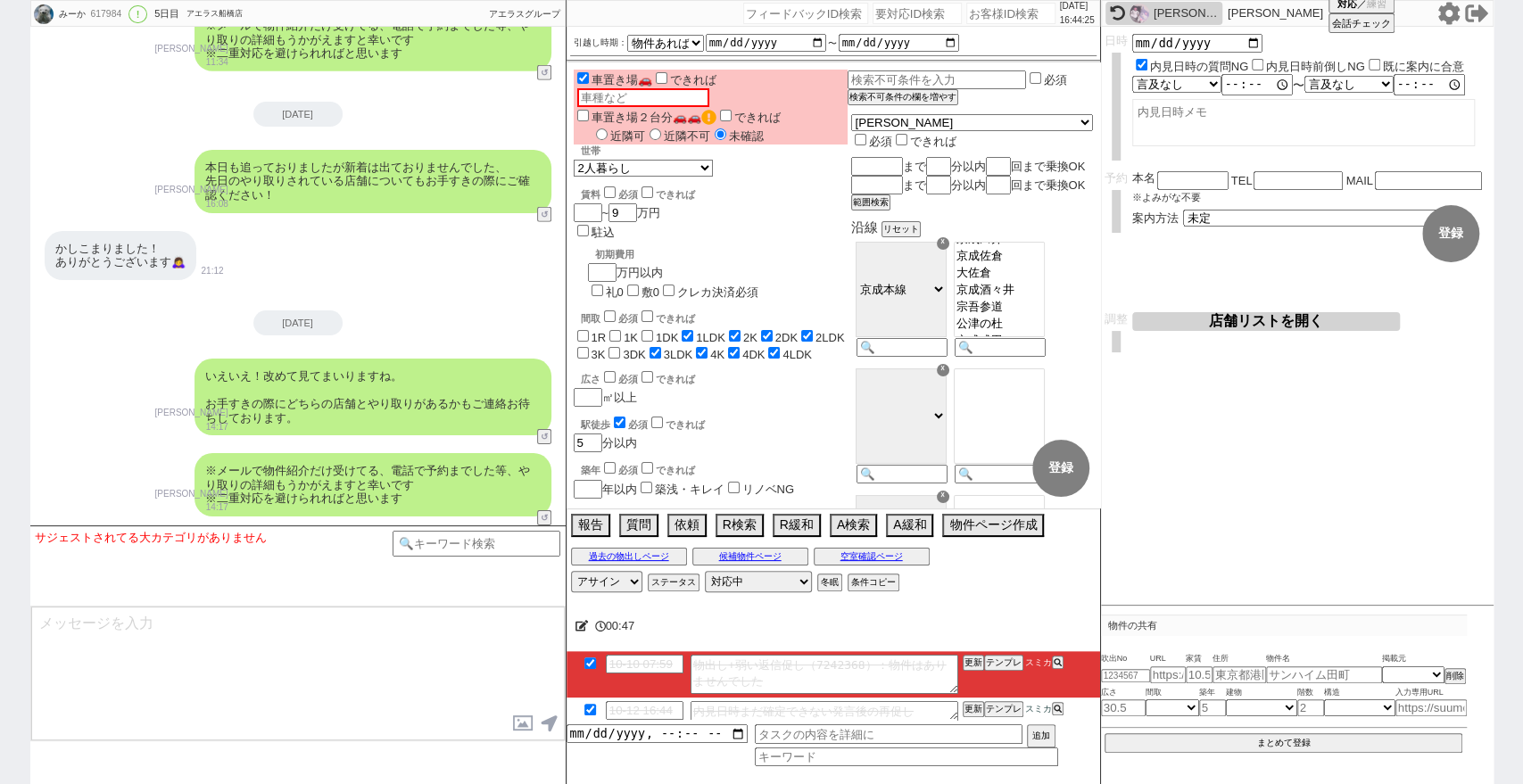
click at [582, 629] on icon at bounding box center [582, 626] width 14 height 12
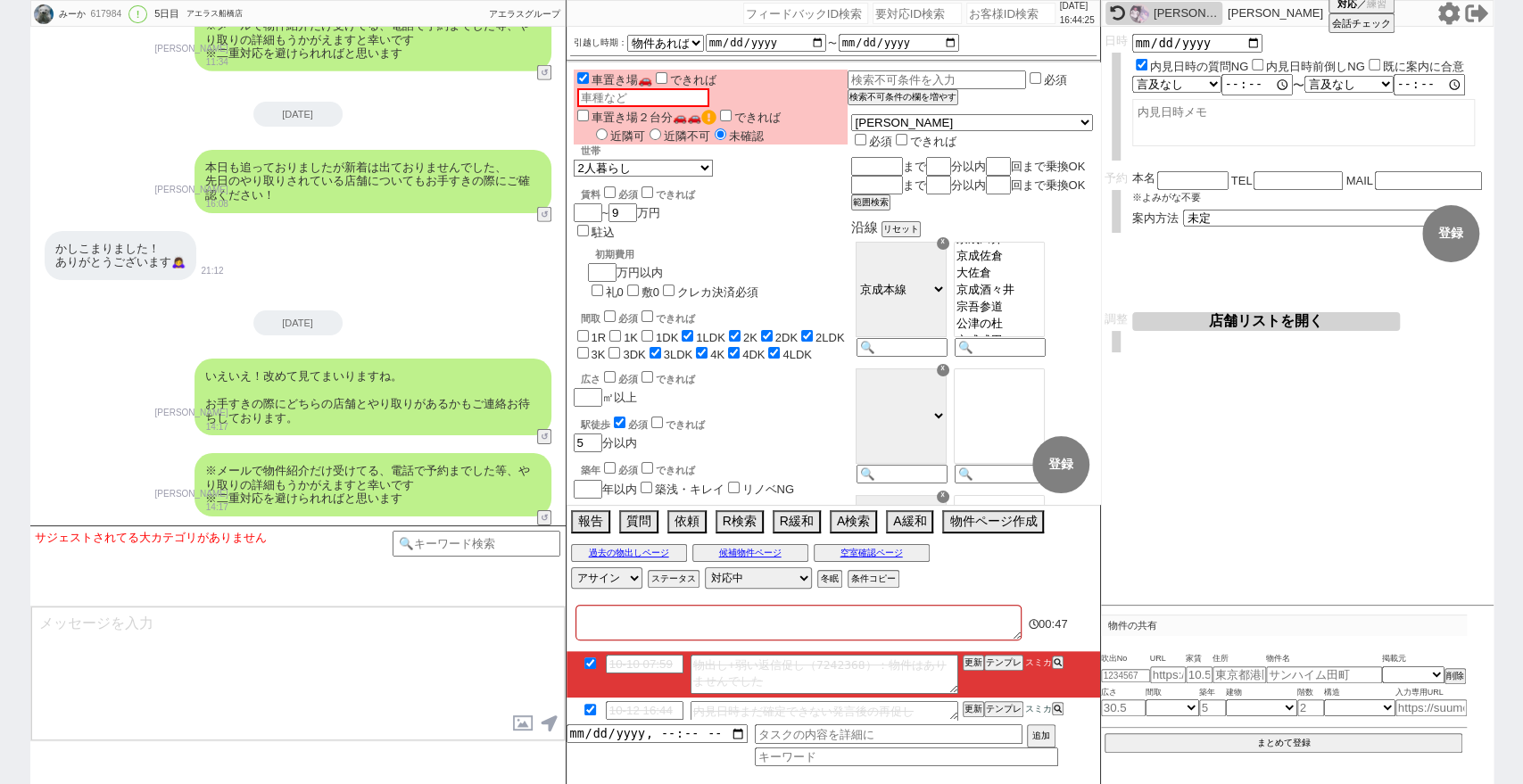
click at [585, 628] on textarea at bounding box center [798, 623] width 446 height 35
type textarea "s"
checkbox input "false"
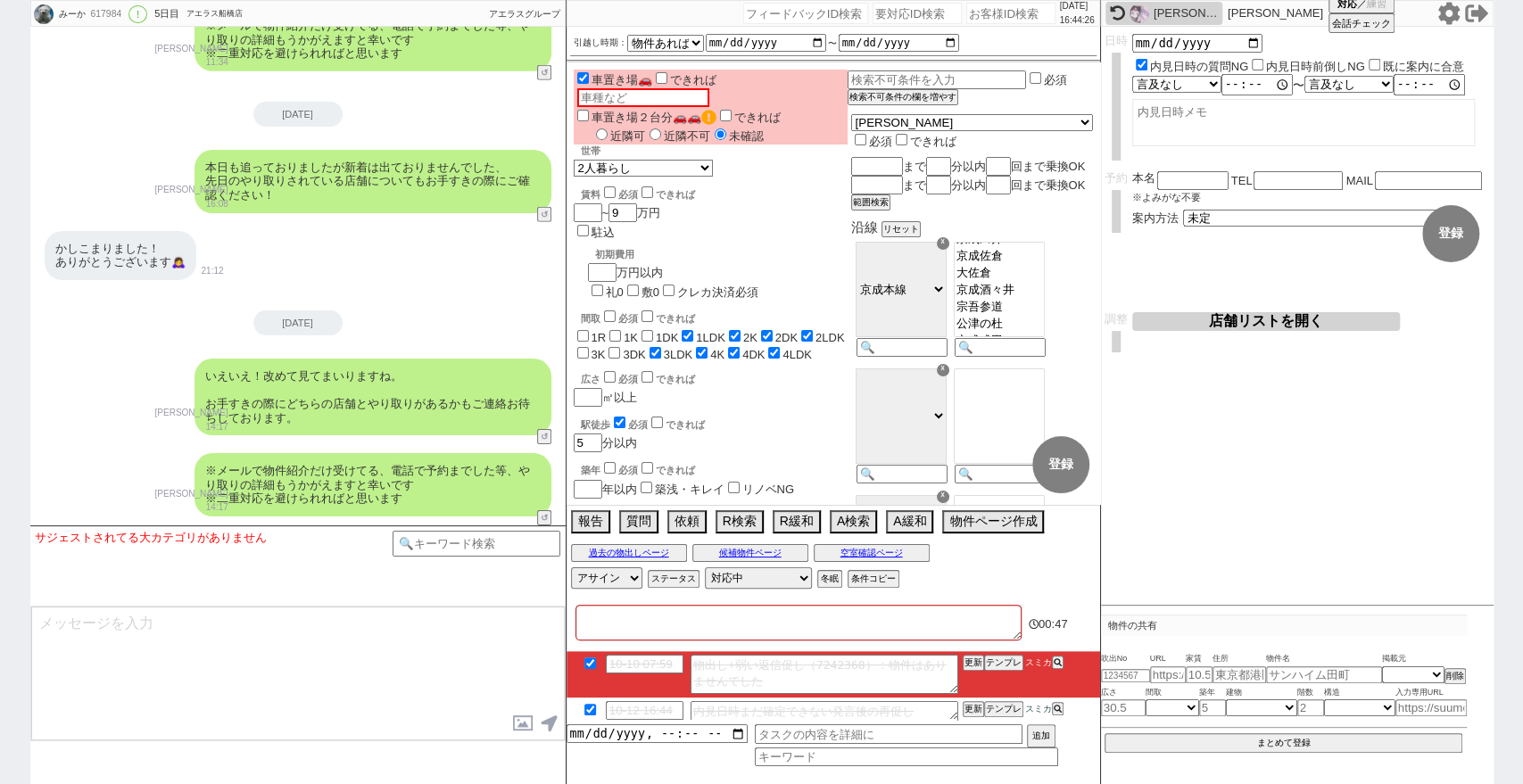
checkbox input "true"
checkbox input "false"
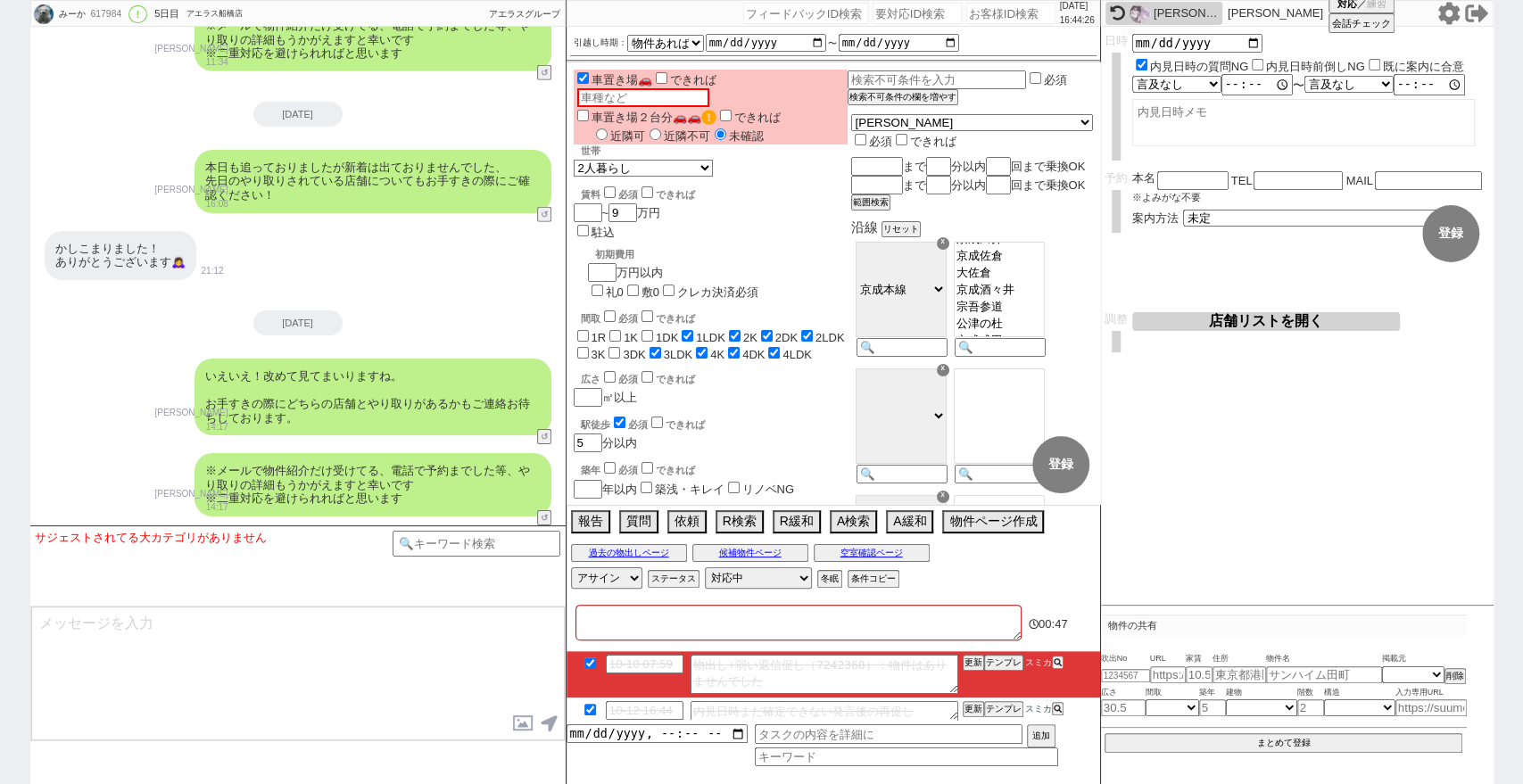
checkbox input "false"
checkbox input "true"
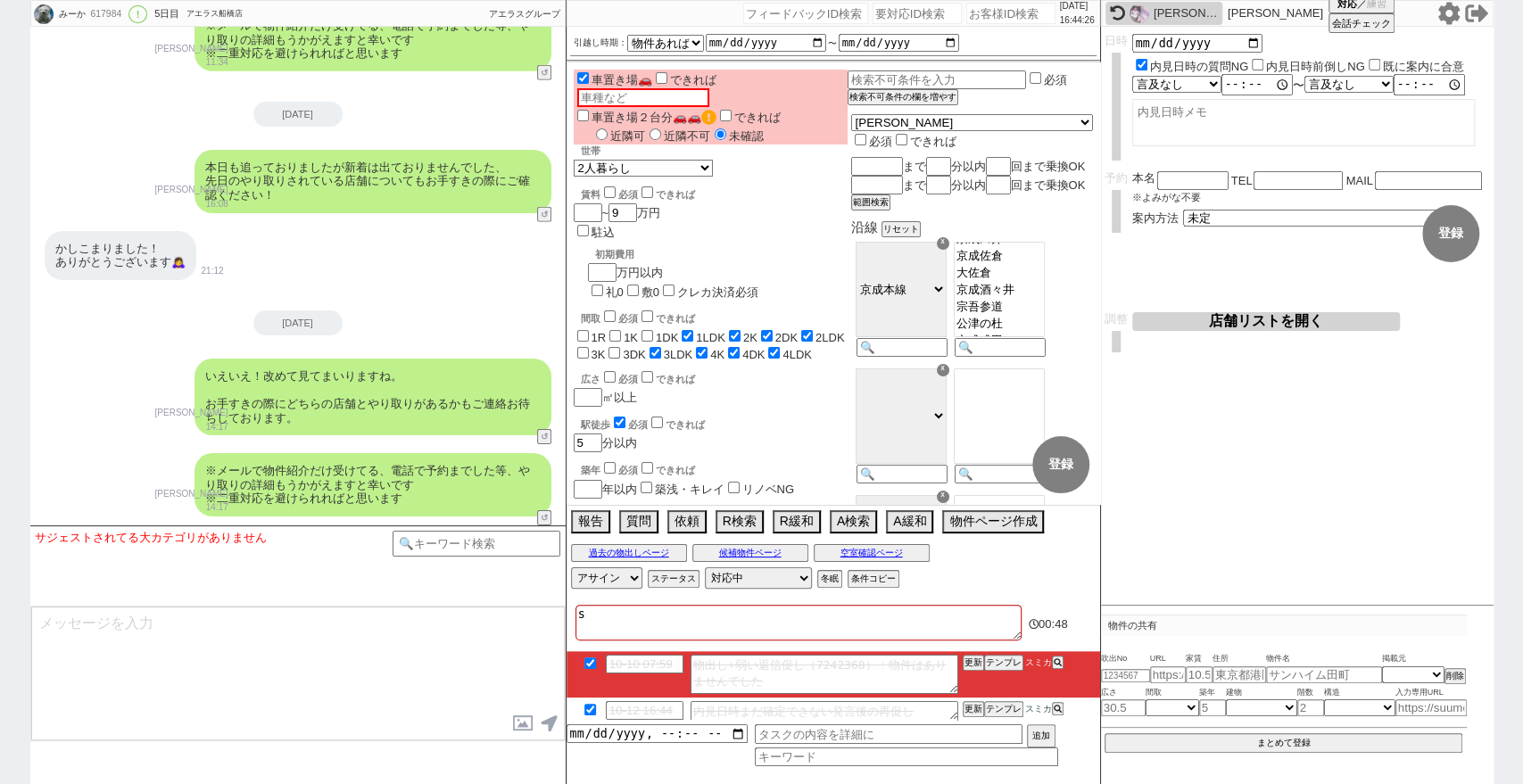
type textarea "so"
checkbox input "false"
checkbox input "true"
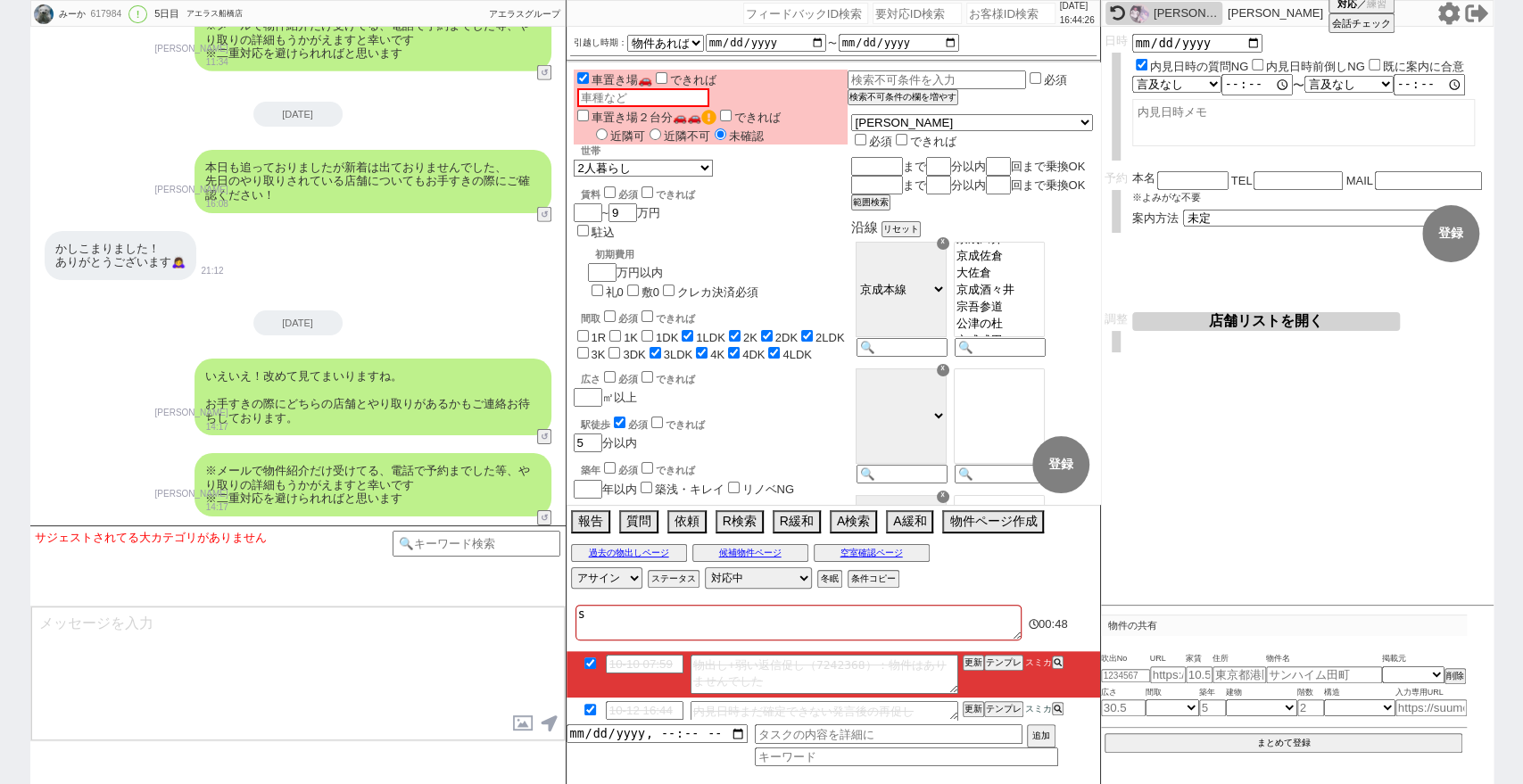
checkbox input "true"
checkbox input "false"
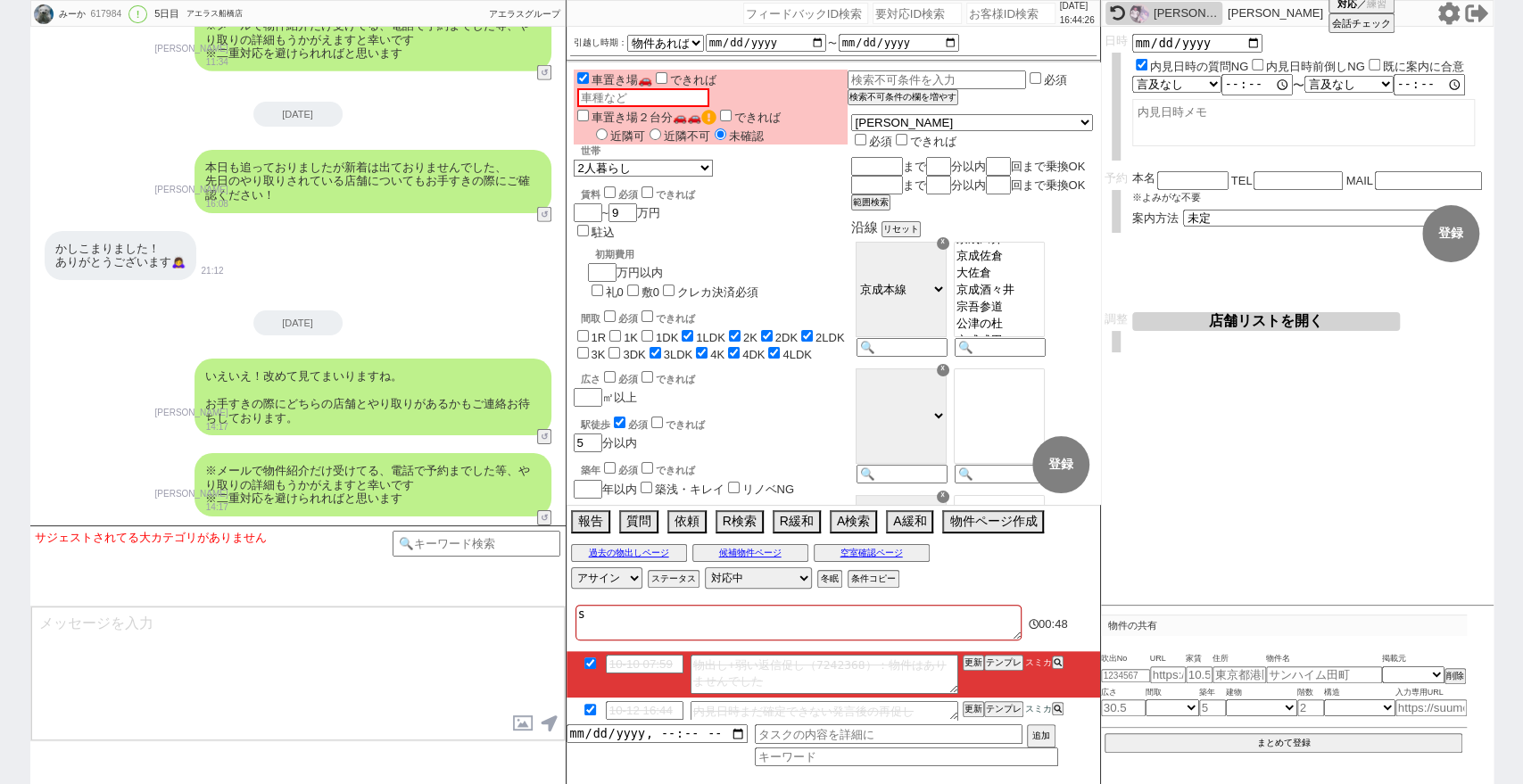
checkbox input "true"
type textarea "sou"
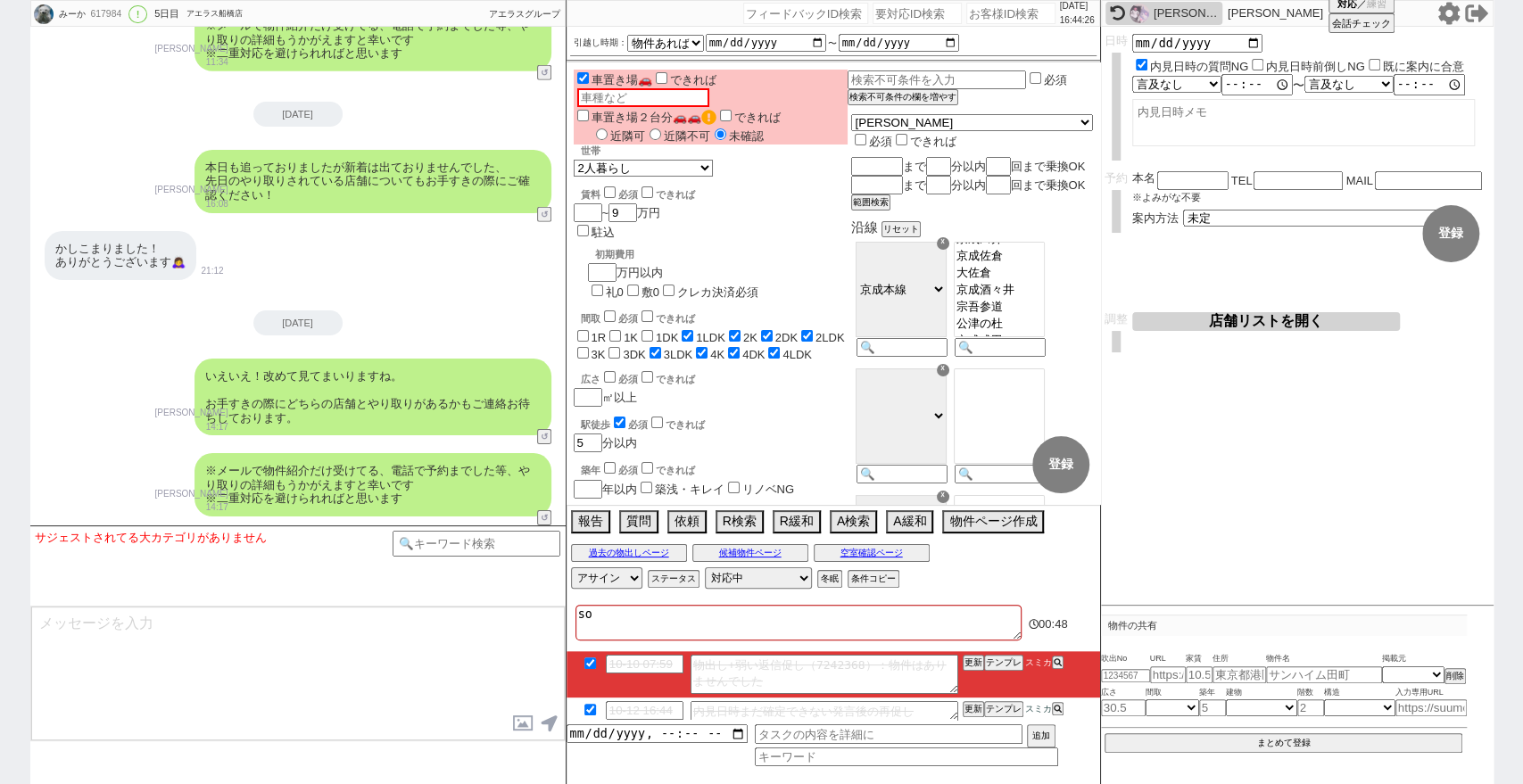
checkbox input "false"
checkbox input "true"
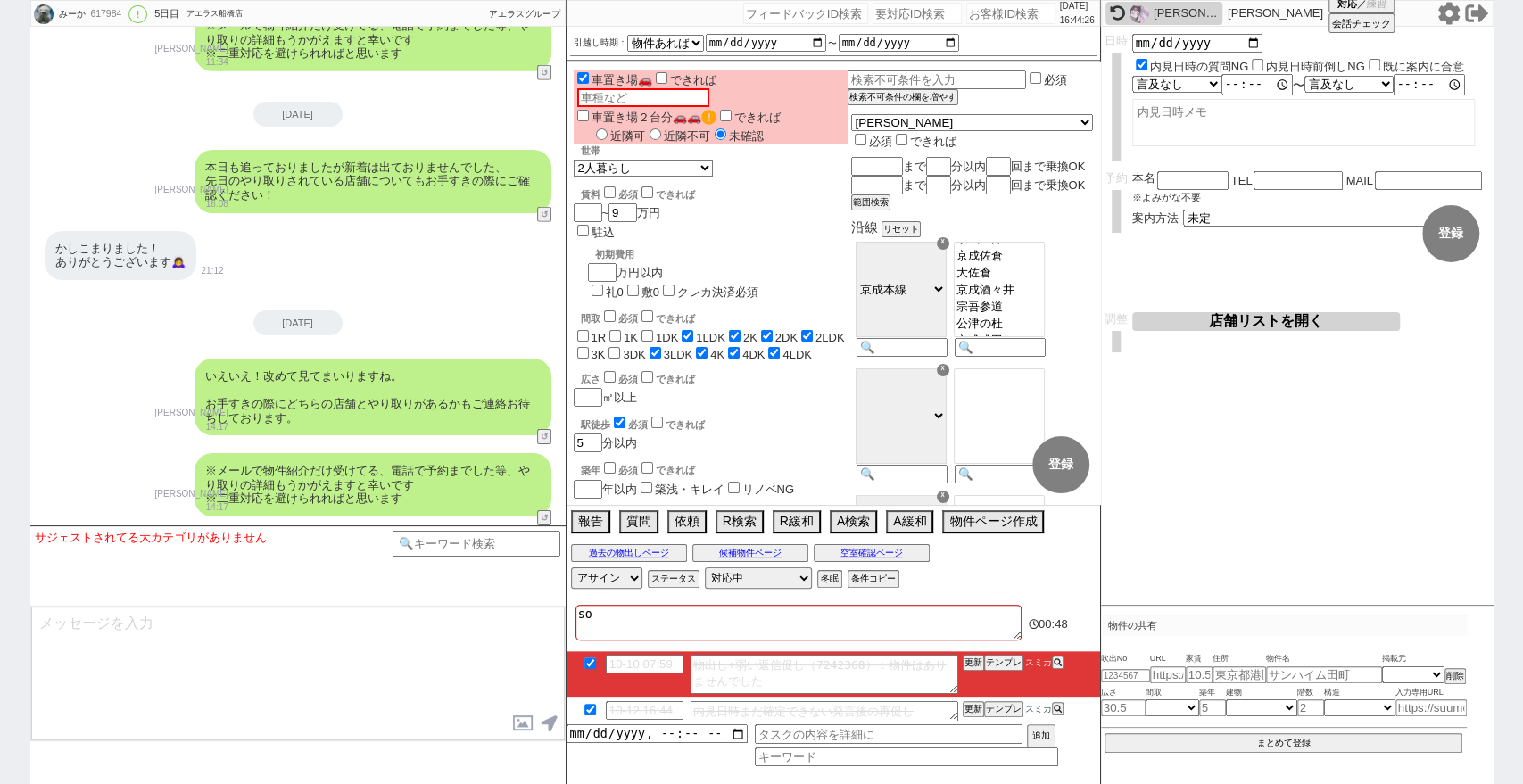
checkbox input "true"
checkbox input "false"
checkbox input "true"
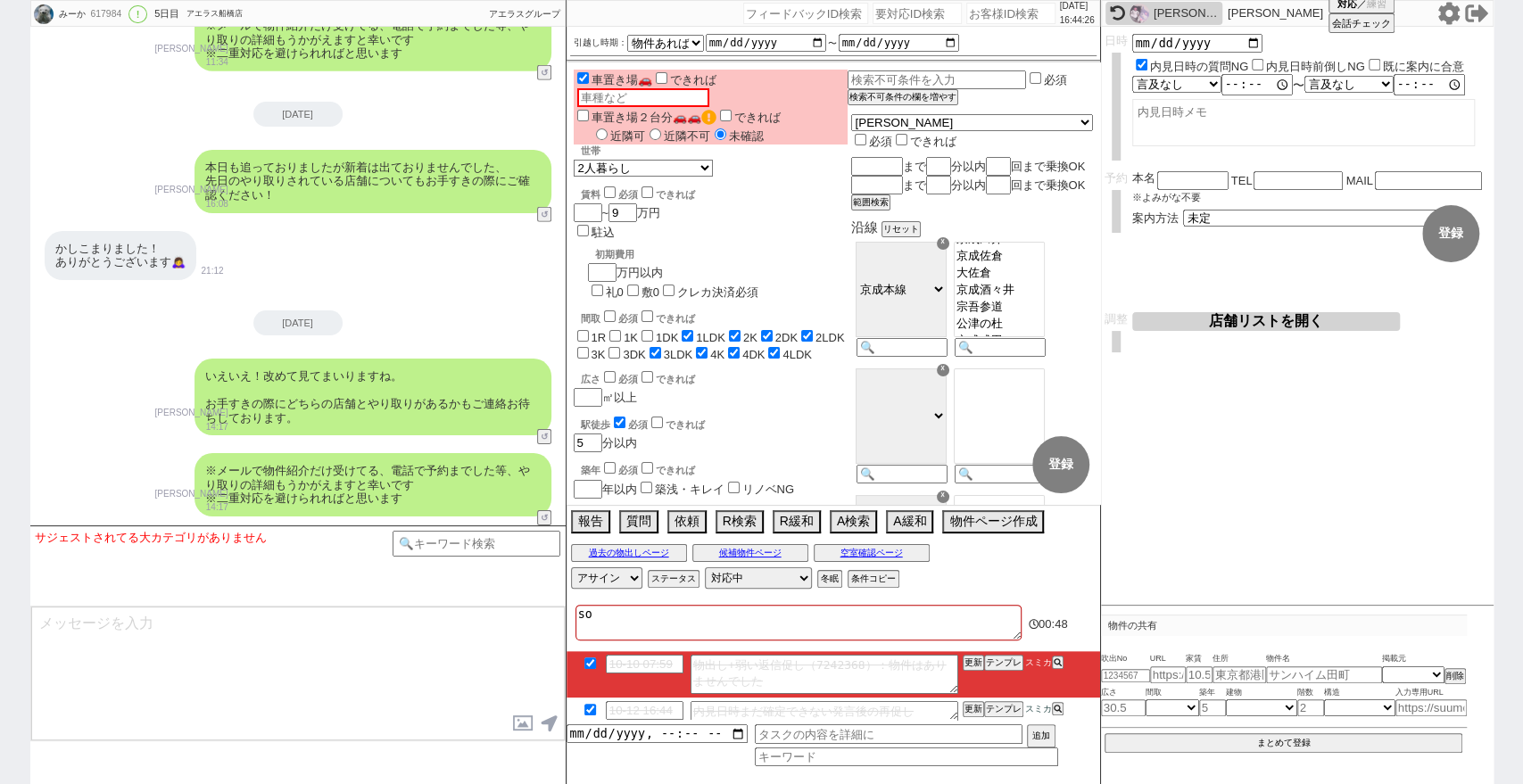
checkbox input "true"
type textarea "soub"
checkbox input "false"
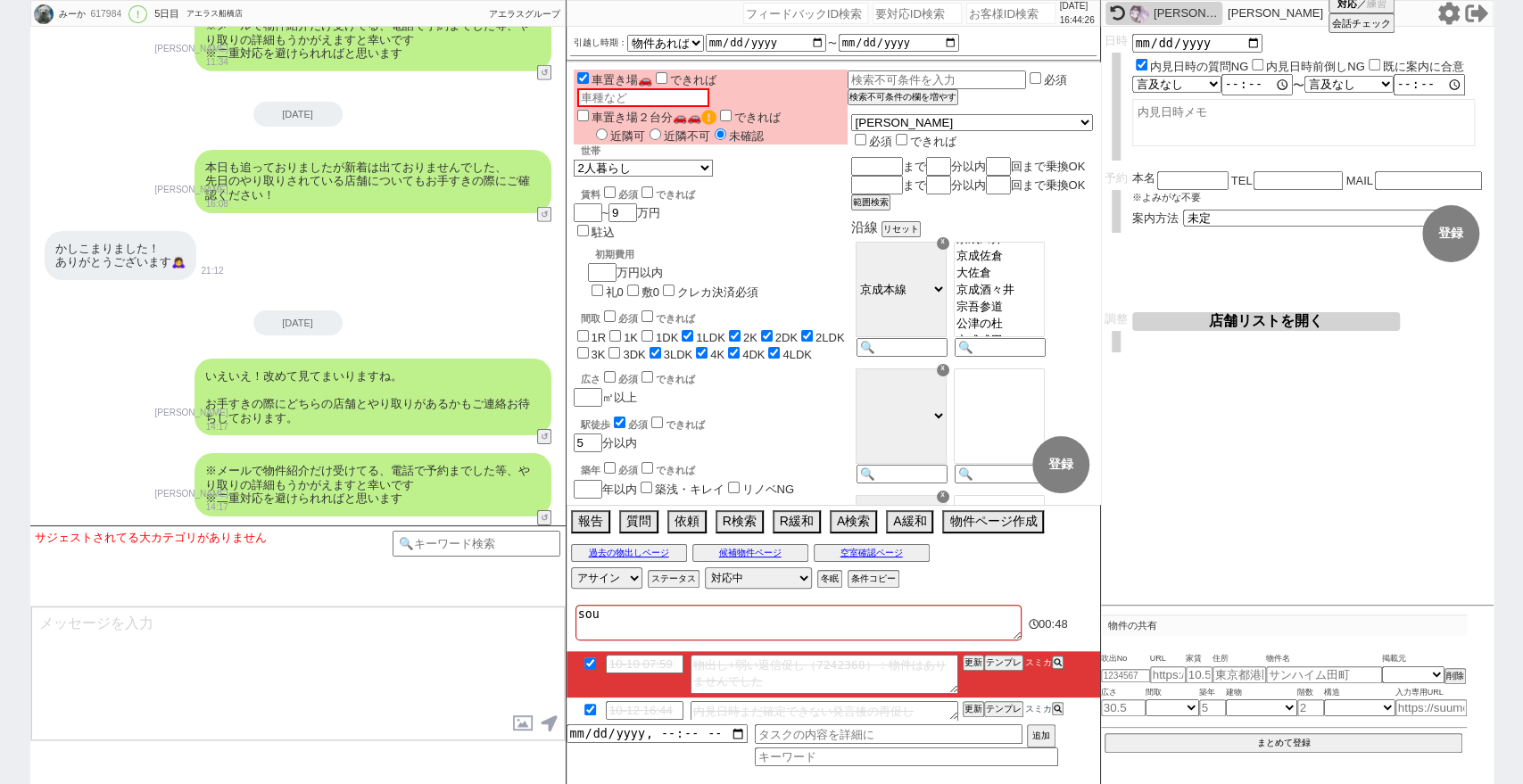
checkbox input "false"
checkbox input "true"
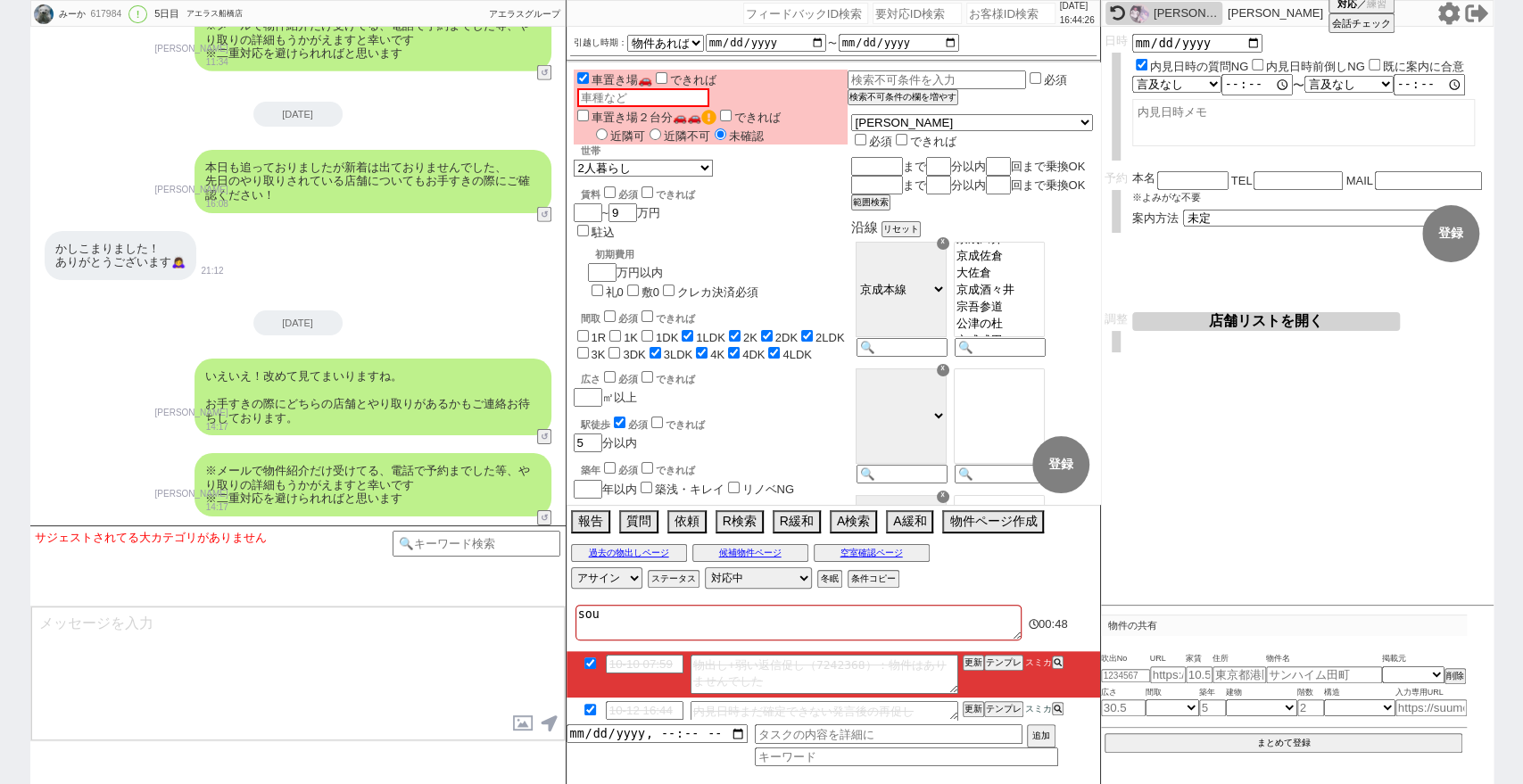
checkbox input "true"
checkbox input "false"
checkbox input "true"
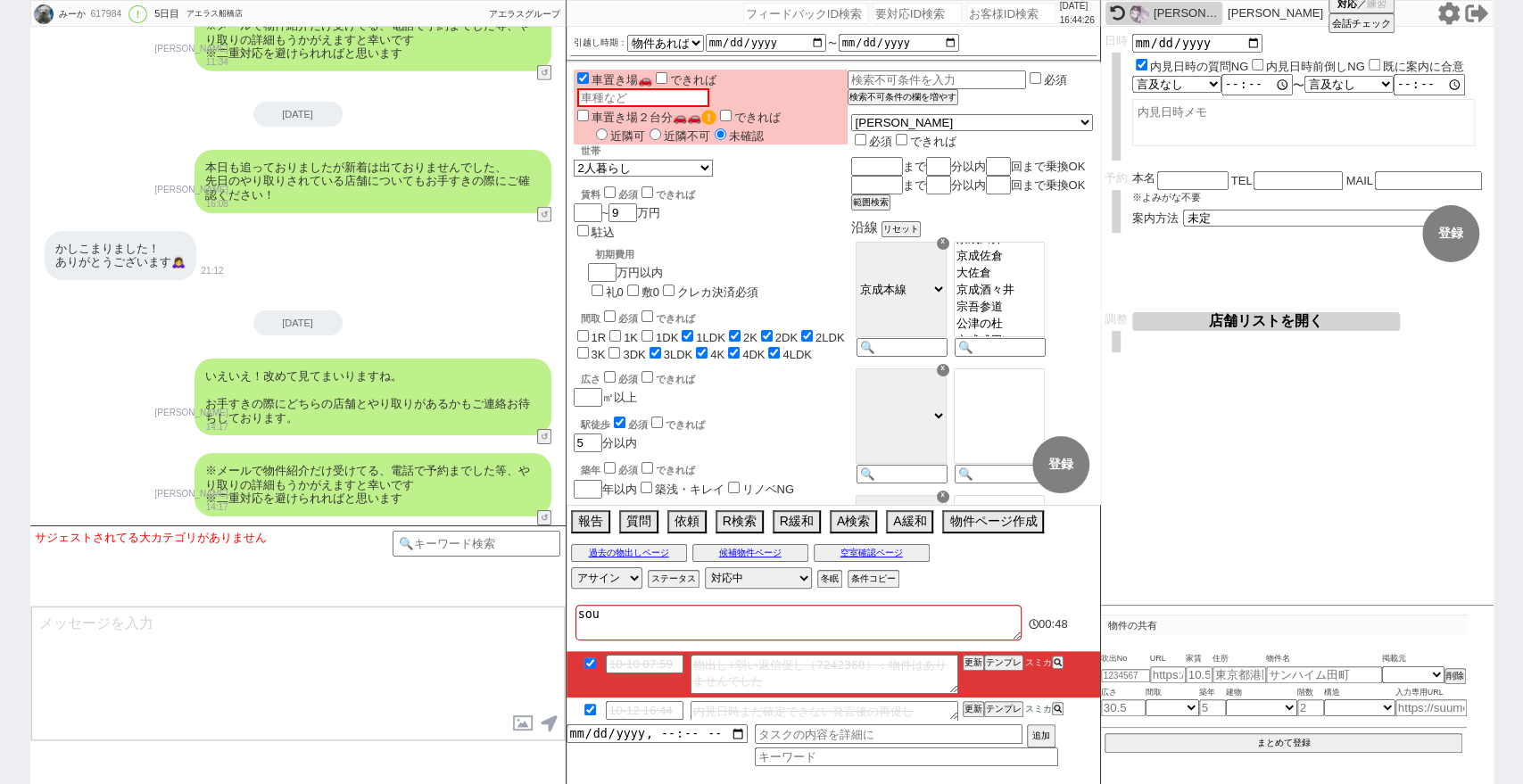
checkbox input "true"
type textarea "souba"
click at [924, 601] on div "相場乖離 01:08 10-10 07:59 物出し+弱い返信促し（7242368）：物件はありませんでした 更新 テンプレ スミカ 10-12 16:44 …" at bounding box center [833, 692] width 533 height 184
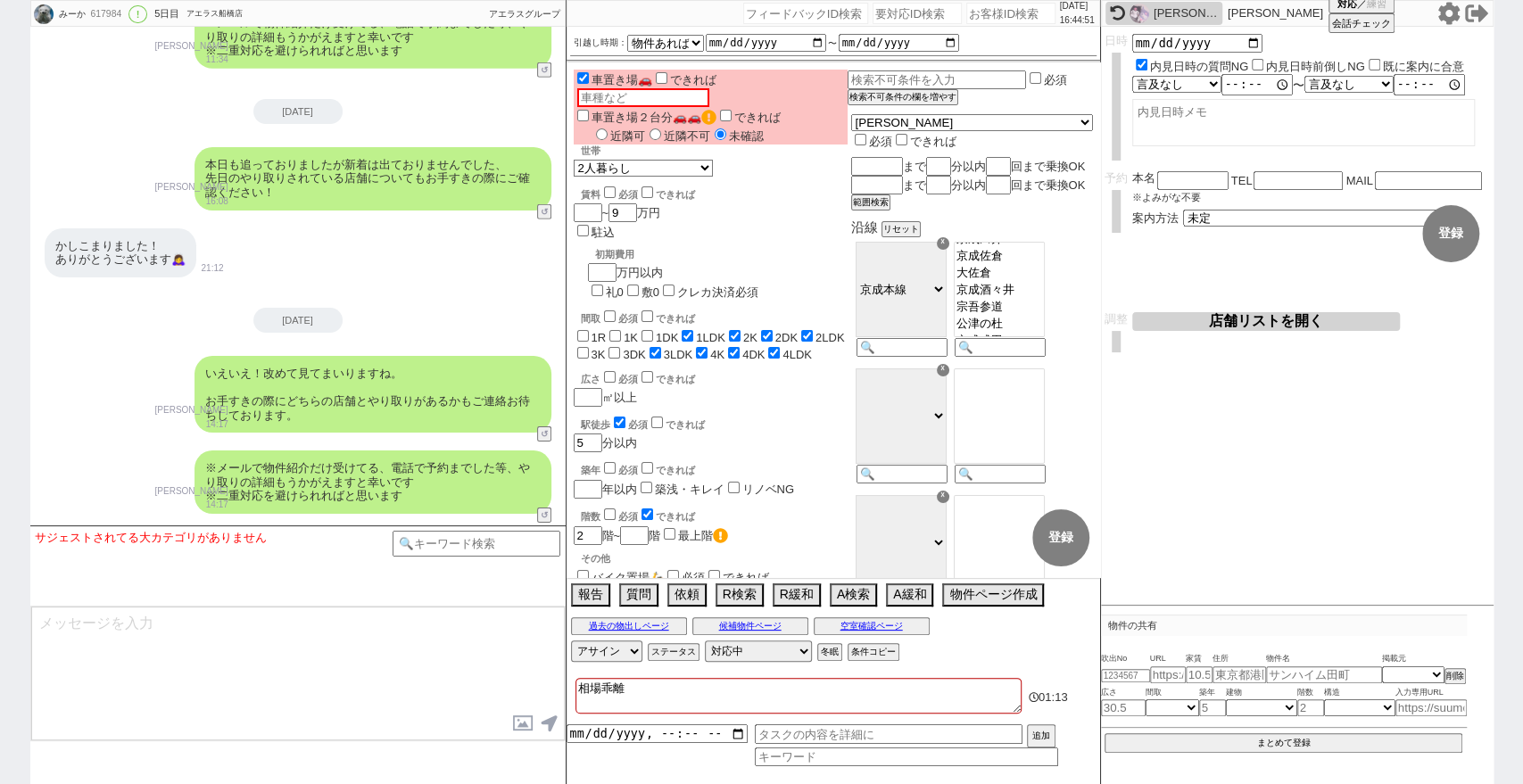
click at [1003, 13] on input "number" at bounding box center [1010, 14] width 90 height 22
paste input "617678"
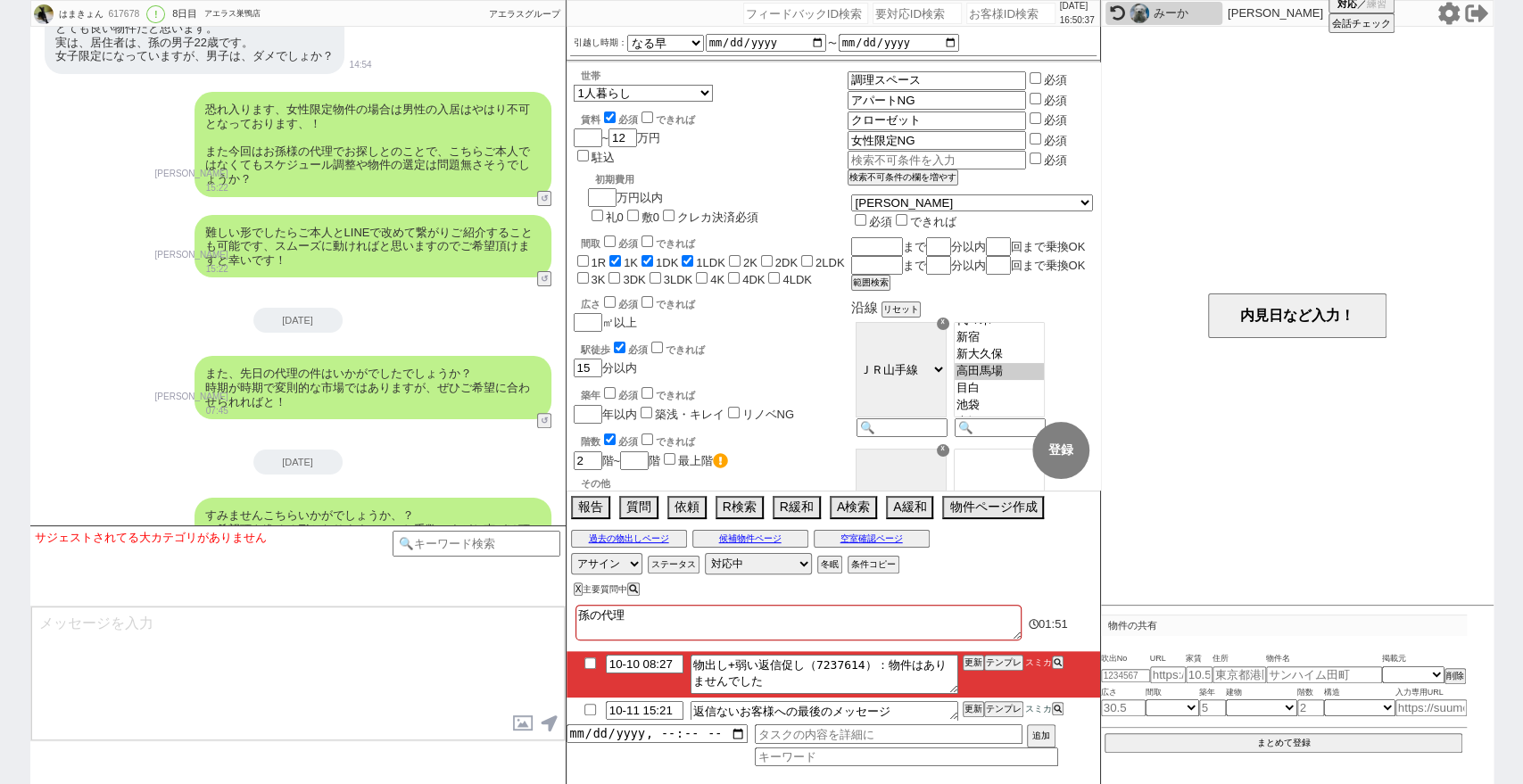
scroll to position [4895, 0]
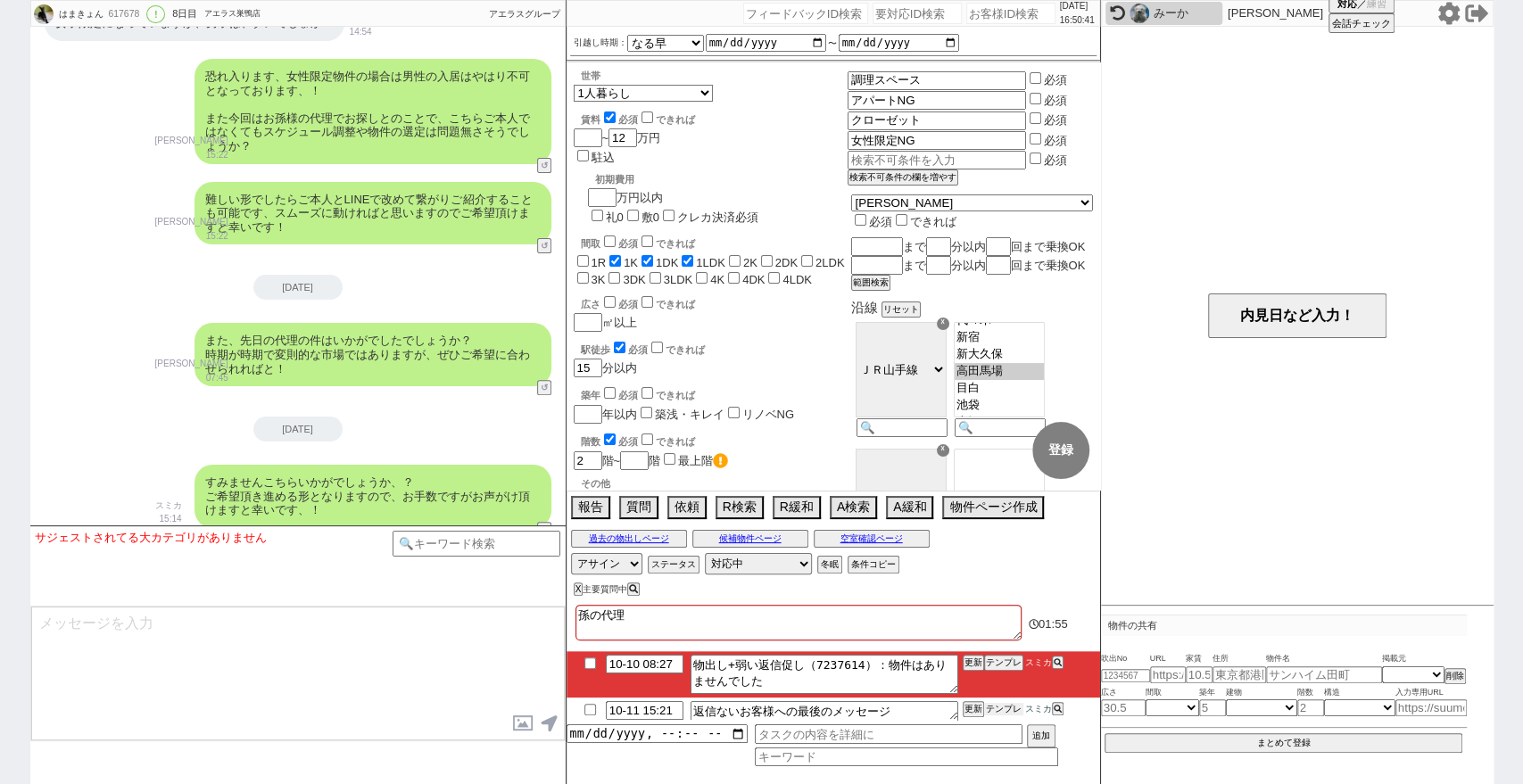
click at [1007, 712] on button "テンプレ" at bounding box center [1004, 708] width 39 height 13
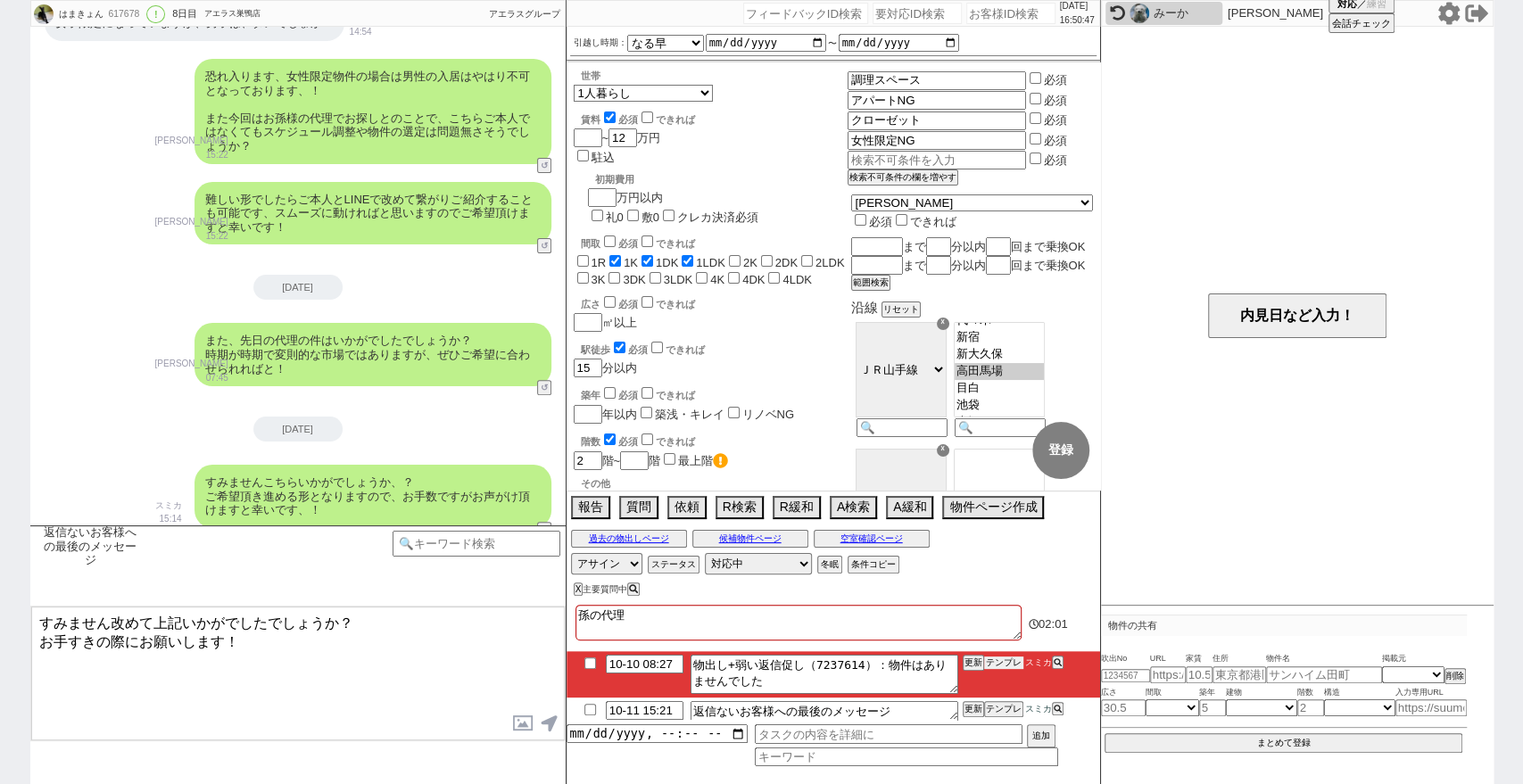
click at [1014, 660] on button "テンプレ" at bounding box center [1004, 662] width 39 height 13
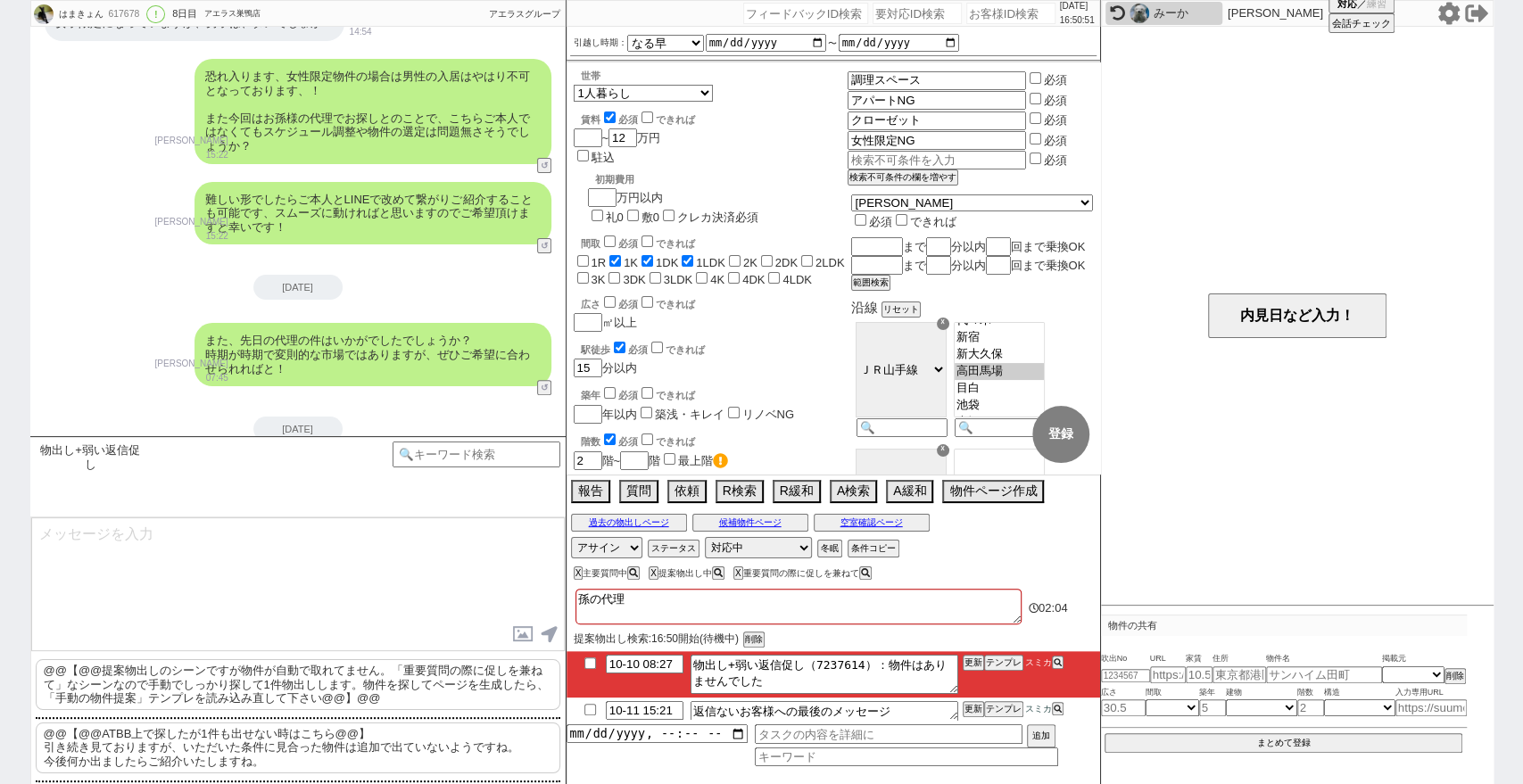
click at [462, 754] on p "@@【@@ATBB上で探したが1件も出せない時はこちら@@】 引き続き見ておりますが、いただいた条件に見合った物件は追加で出ていないようですね。 今後何か出ま…" at bounding box center [297, 748] width 524 height 51
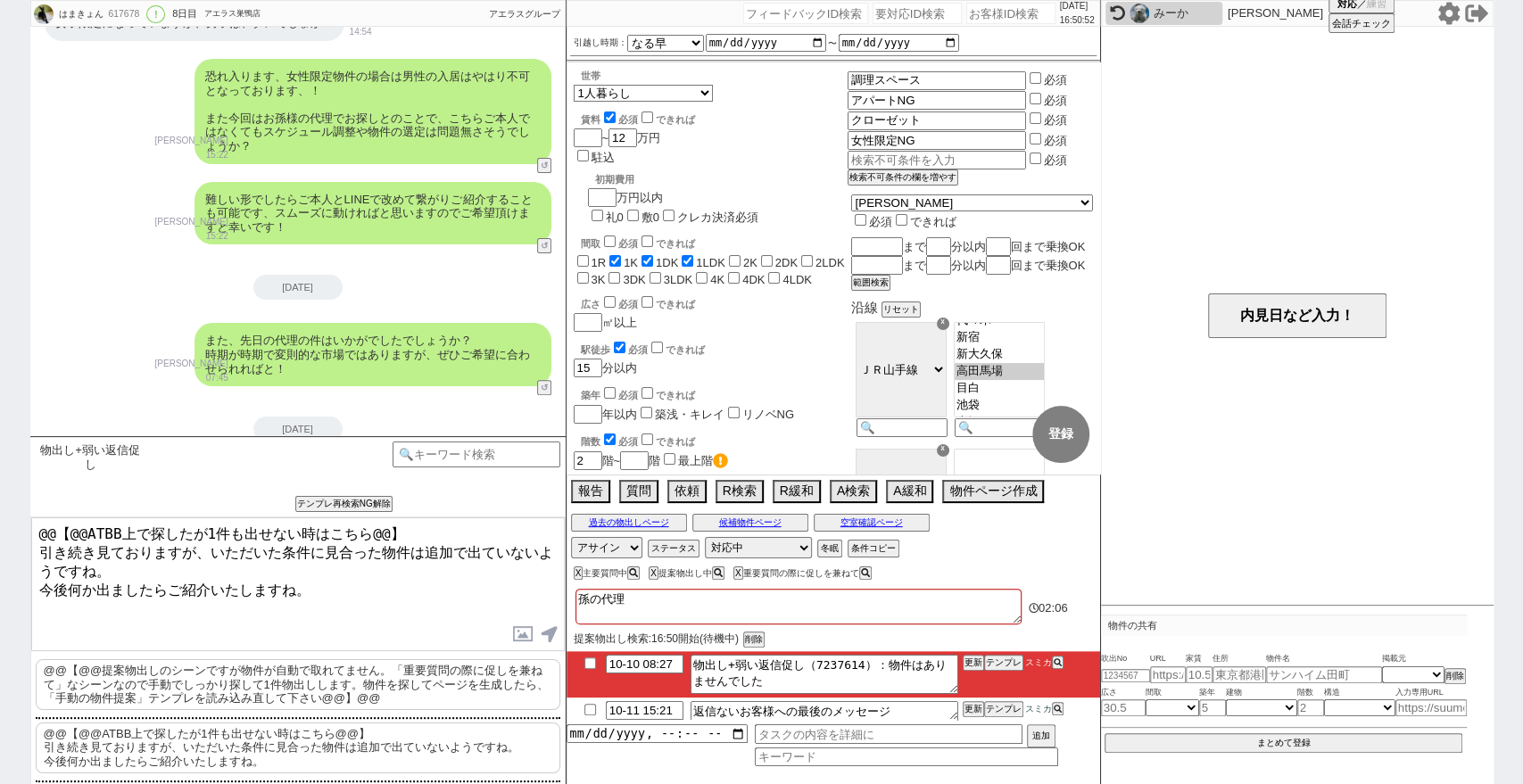
drag, startPoint x: 410, startPoint y: 530, endPoint x: 0, endPoint y: 500, distance: 411.1
click at [0, 500] on div "はまきょん 617678 ! 0 8日目 アエラス巣鴨店 冬眠中 自社客 アエラスグループ スミカ_BPO チャット全表示 2025-10-03 ようこそLI…" at bounding box center [762, 392] width 1523 height 784
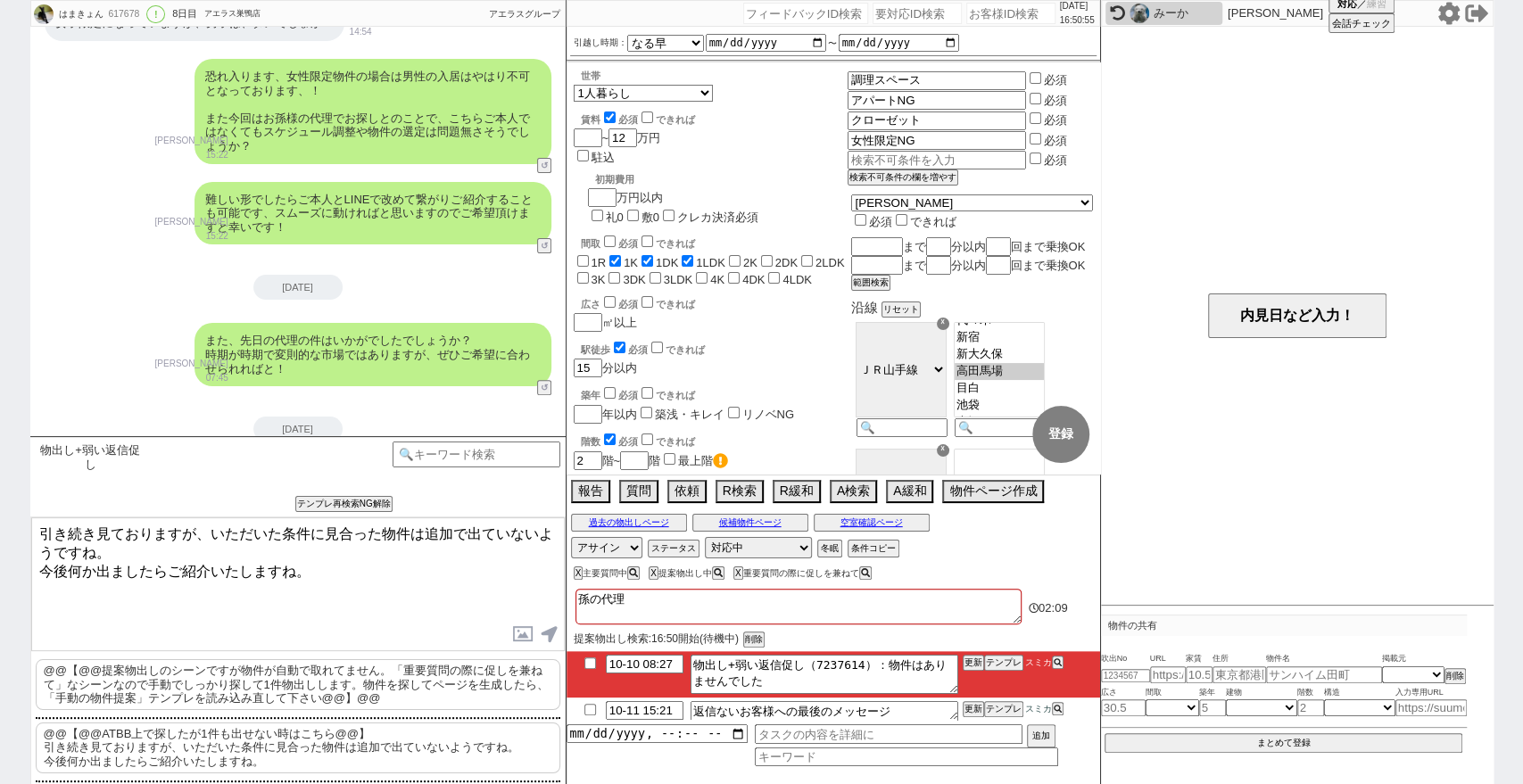
scroll to position [4984, 0]
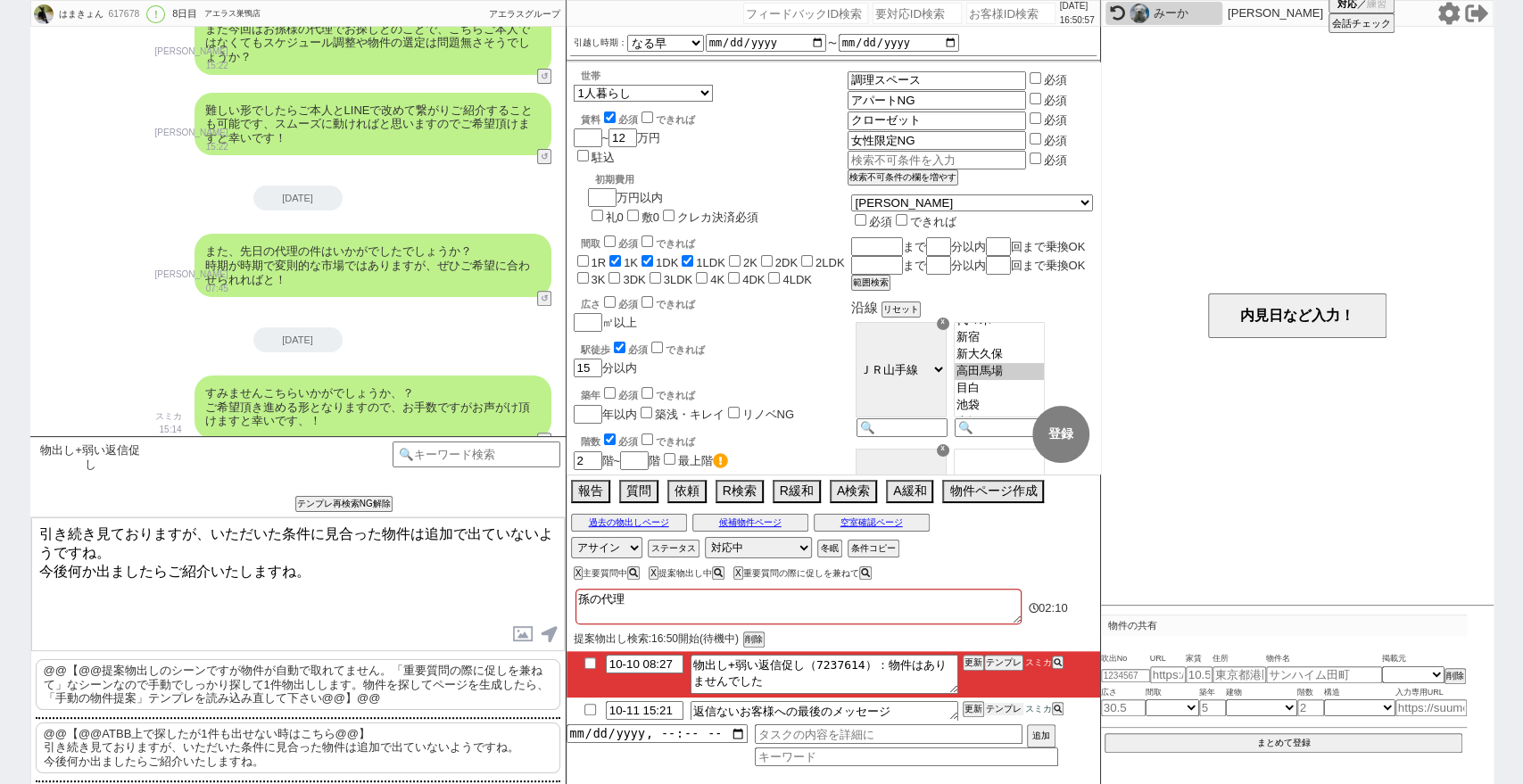
click at [1008, 712] on button "テンプレ" at bounding box center [1004, 708] width 39 height 13
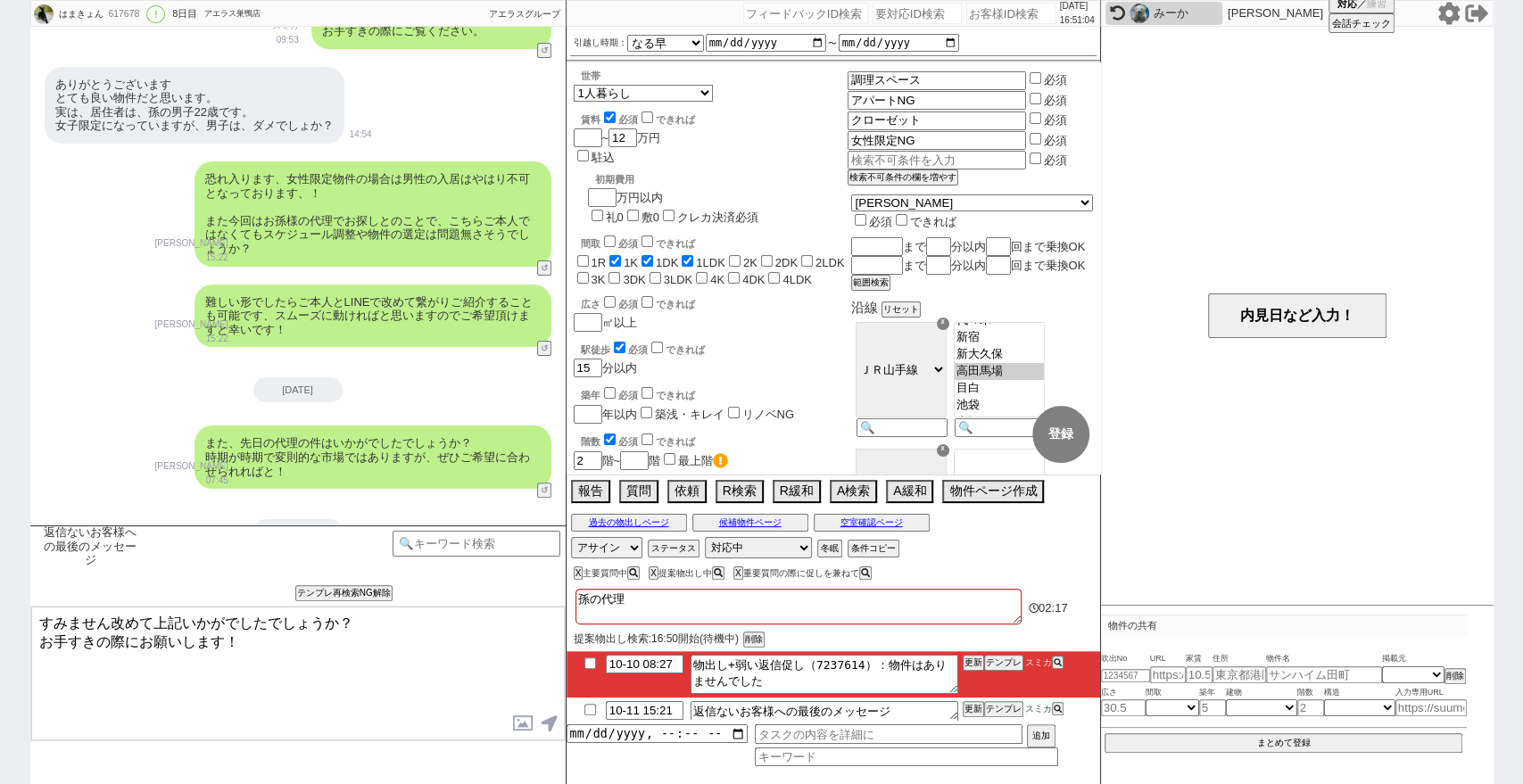
scroll to position [4795, 0]
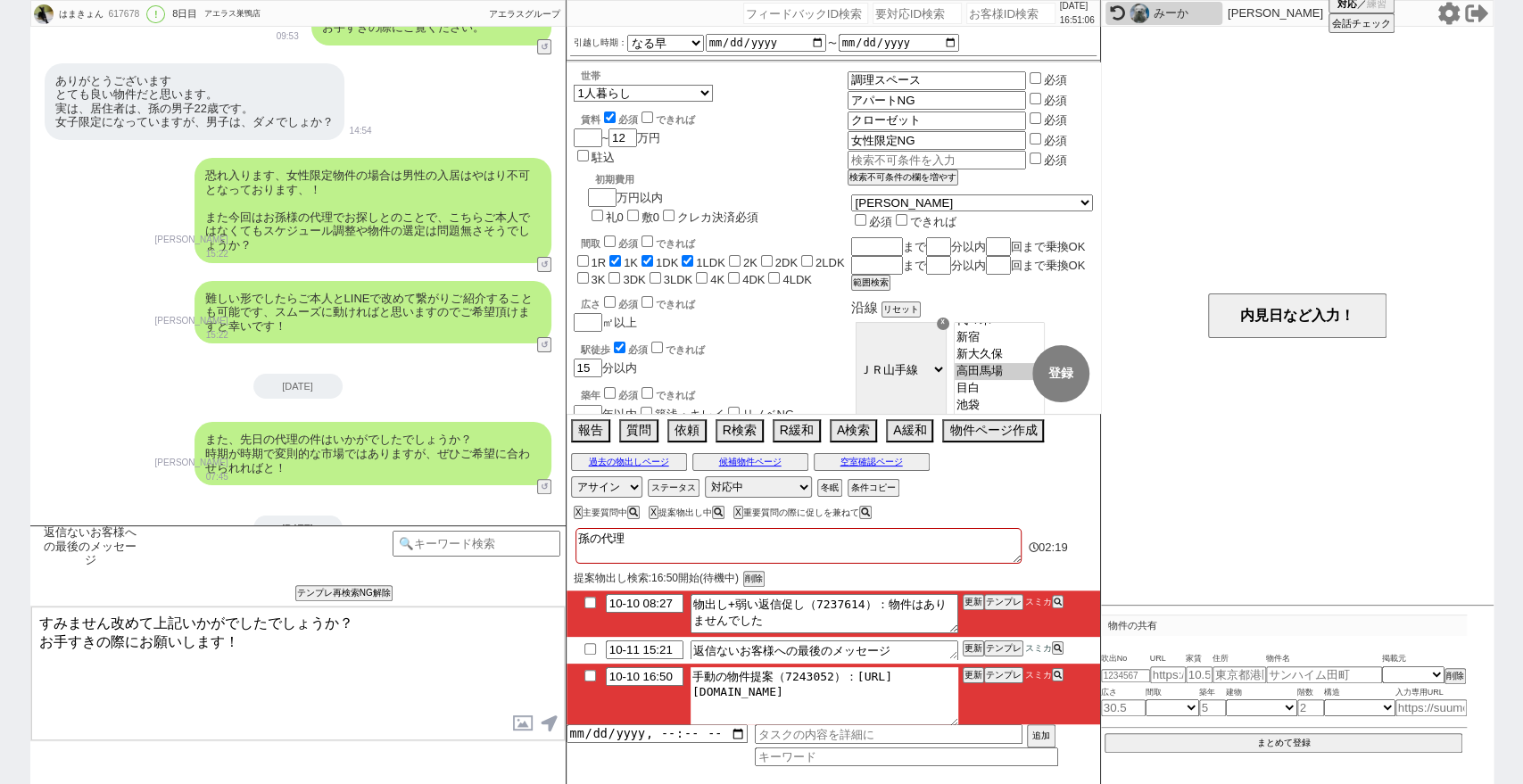
click at [924, 702] on textarea "手動の物件提案（7243052）：https://jent-crm.com/2ng-84y191pn3984hy/introduction_pages/490…" at bounding box center [824, 696] width 268 height 59
drag, startPoint x: 908, startPoint y: 694, endPoint x: 848, endPoint y: 674, distance: 63.2
drag, startPoint x: 940, startPoint y: 694, endPoint x: 848, endPoint y: 669, distance: 95.3
click at [848, 669] on textarea "手動の物件提案（7243052）：https://jent-crm.com/2ng-84y191pn3984hy/introduction_pages/490…" at bounding box center [824, 696] width 268 height 59
click at [1013, 672] on button "テンプレ" at bounding box center [1004, 675] width 39 height 13
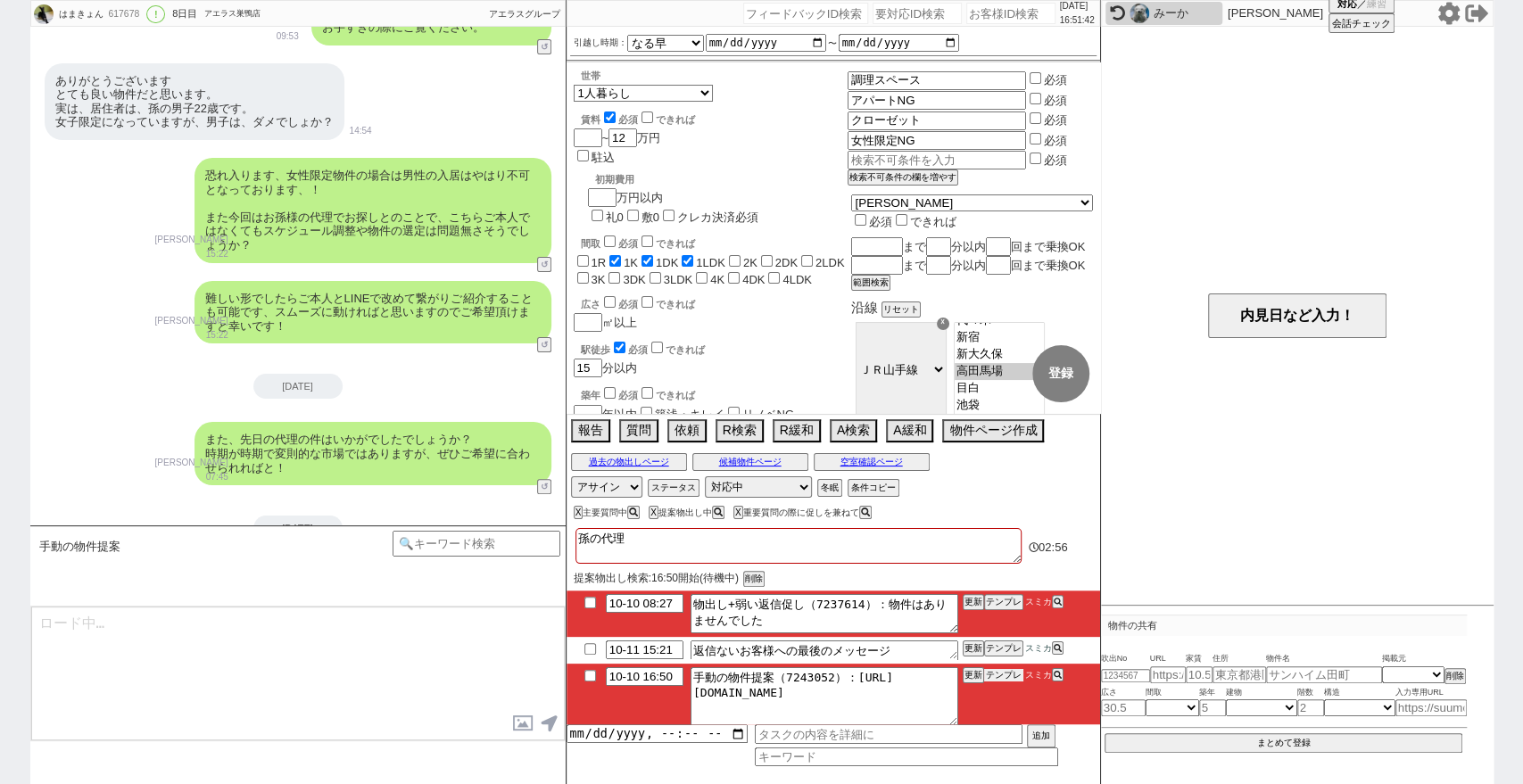
scroll to position [4895, 0]
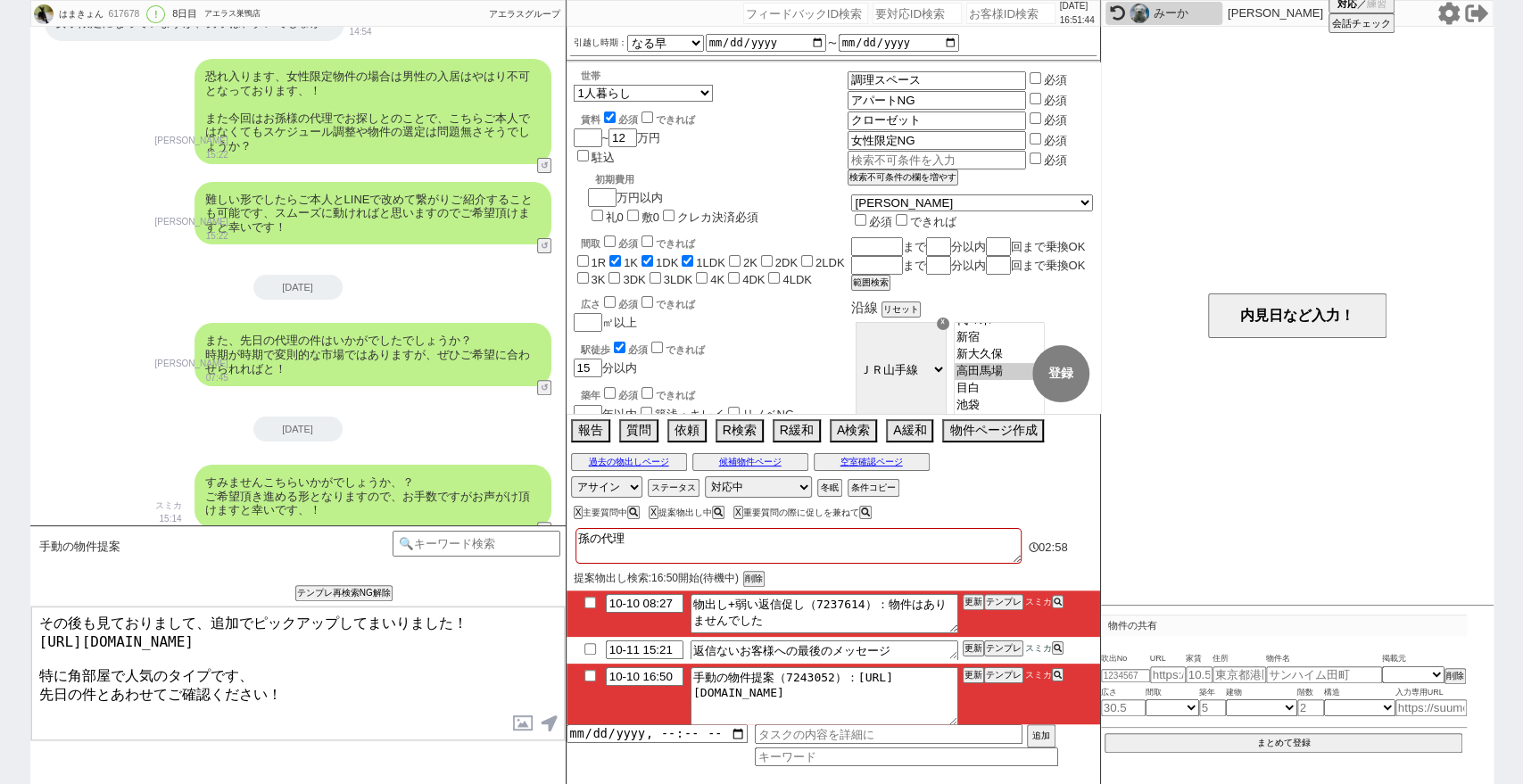
click at [451, 680] on textarea "その後も見ておりまして、追加でピックアップしてまいりました！ https://tools.sumika.live/pages/qr6fl0v 特に角部屋で人気…" at bounding box center [298, 674] width 533 height 134
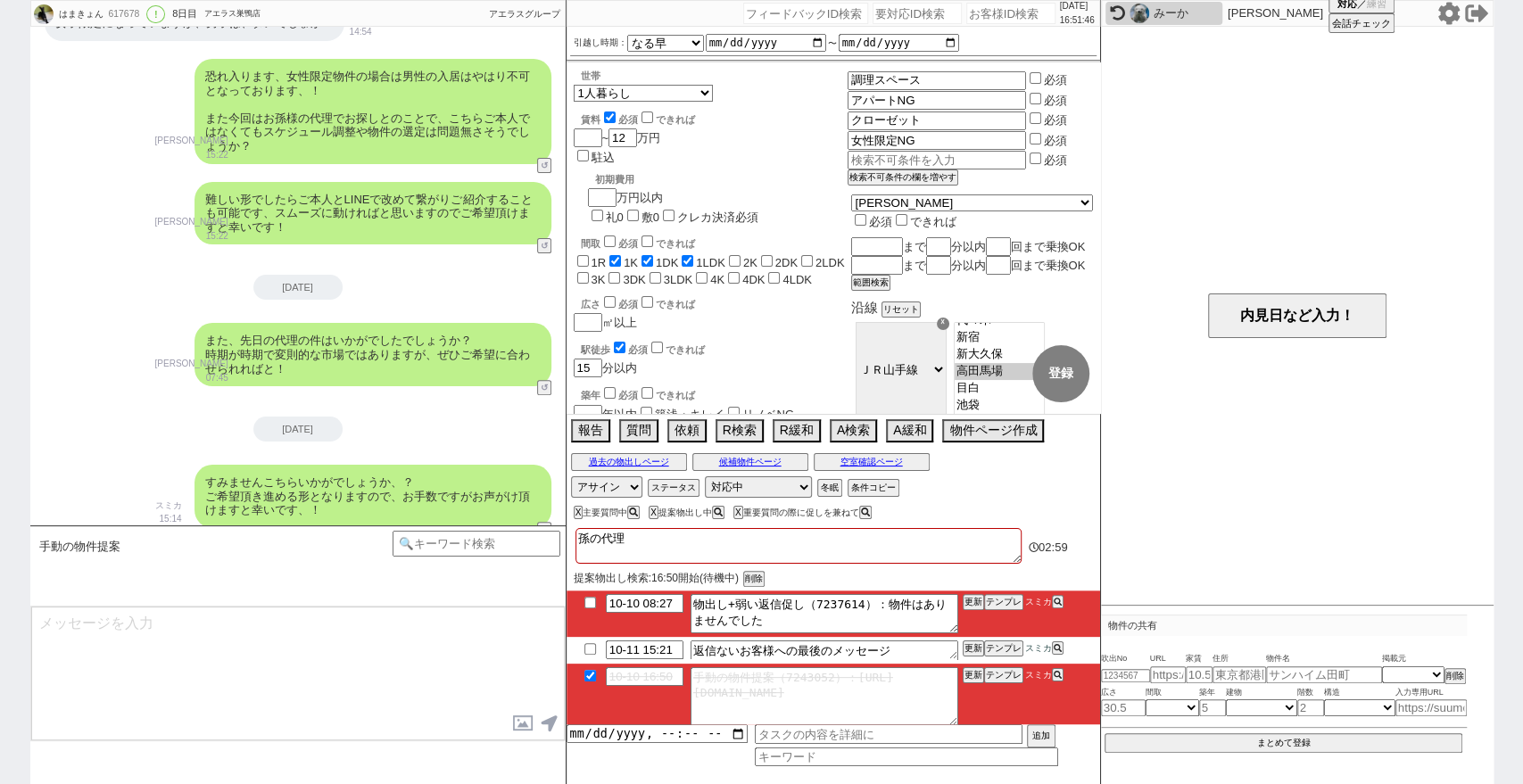
scroll to position [5079, 0]
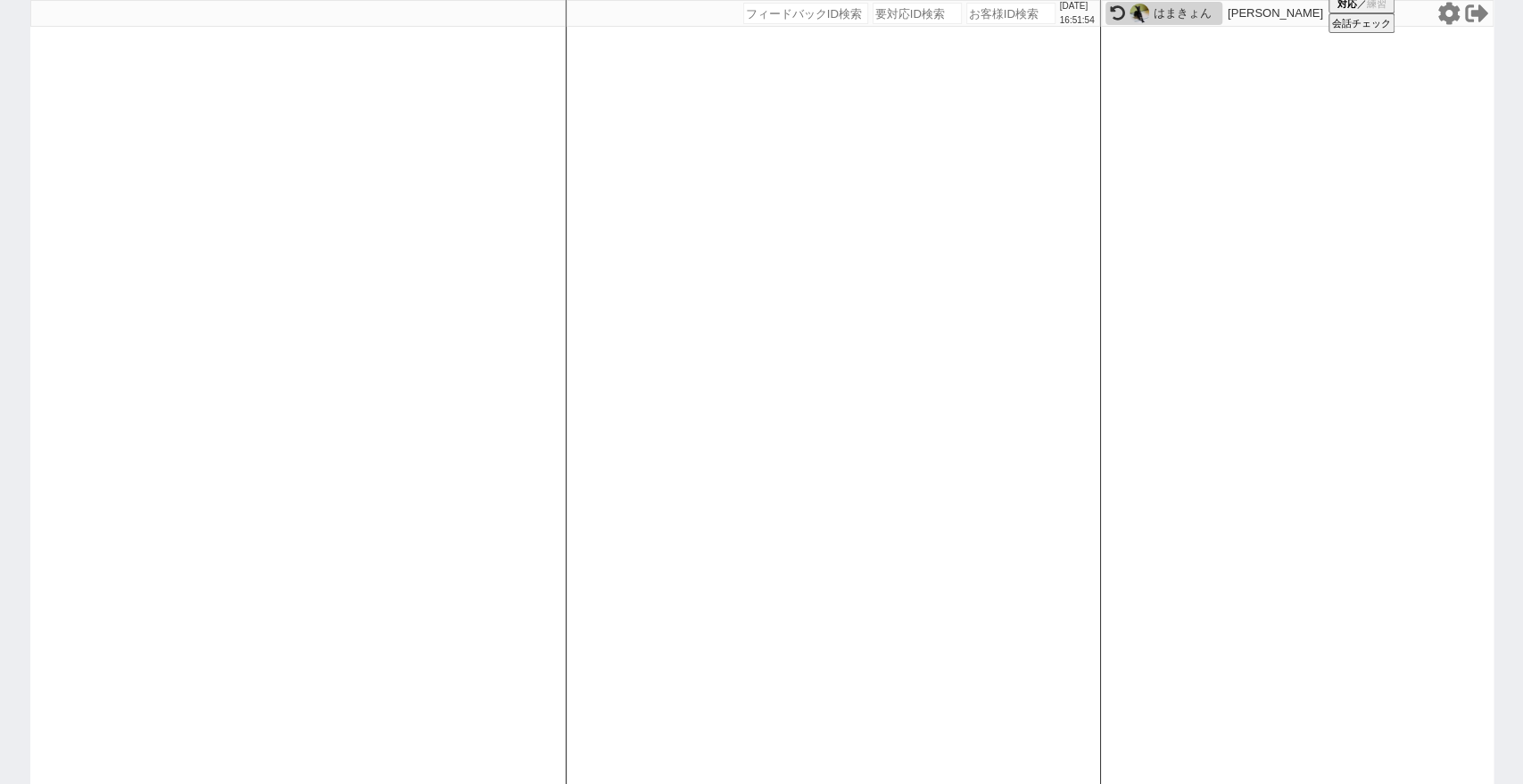
click at [992, 13] on input "number" at bounding box center [1010, 14] width 90 height 22
paste input "618336"
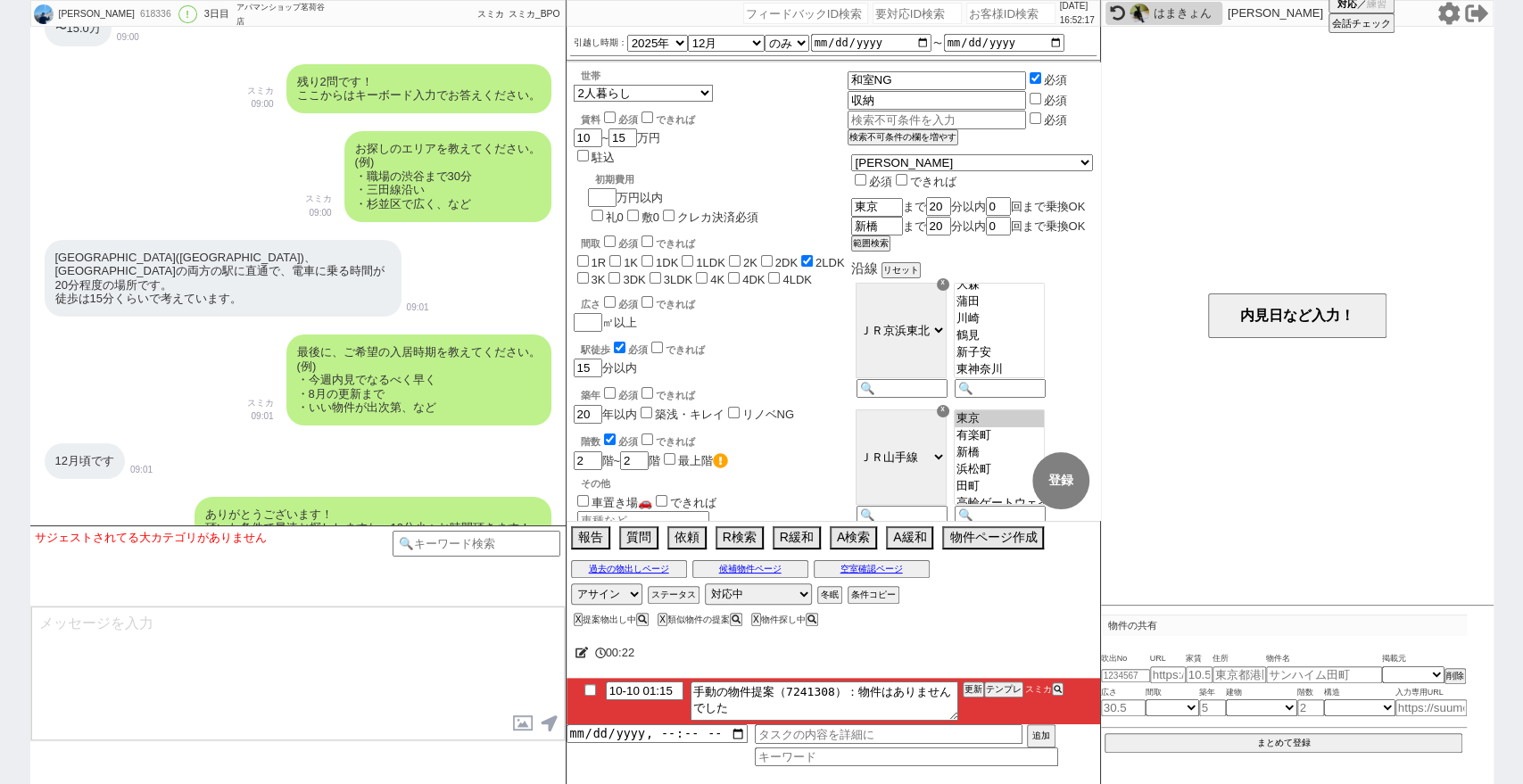
scroll to position [874, 0]
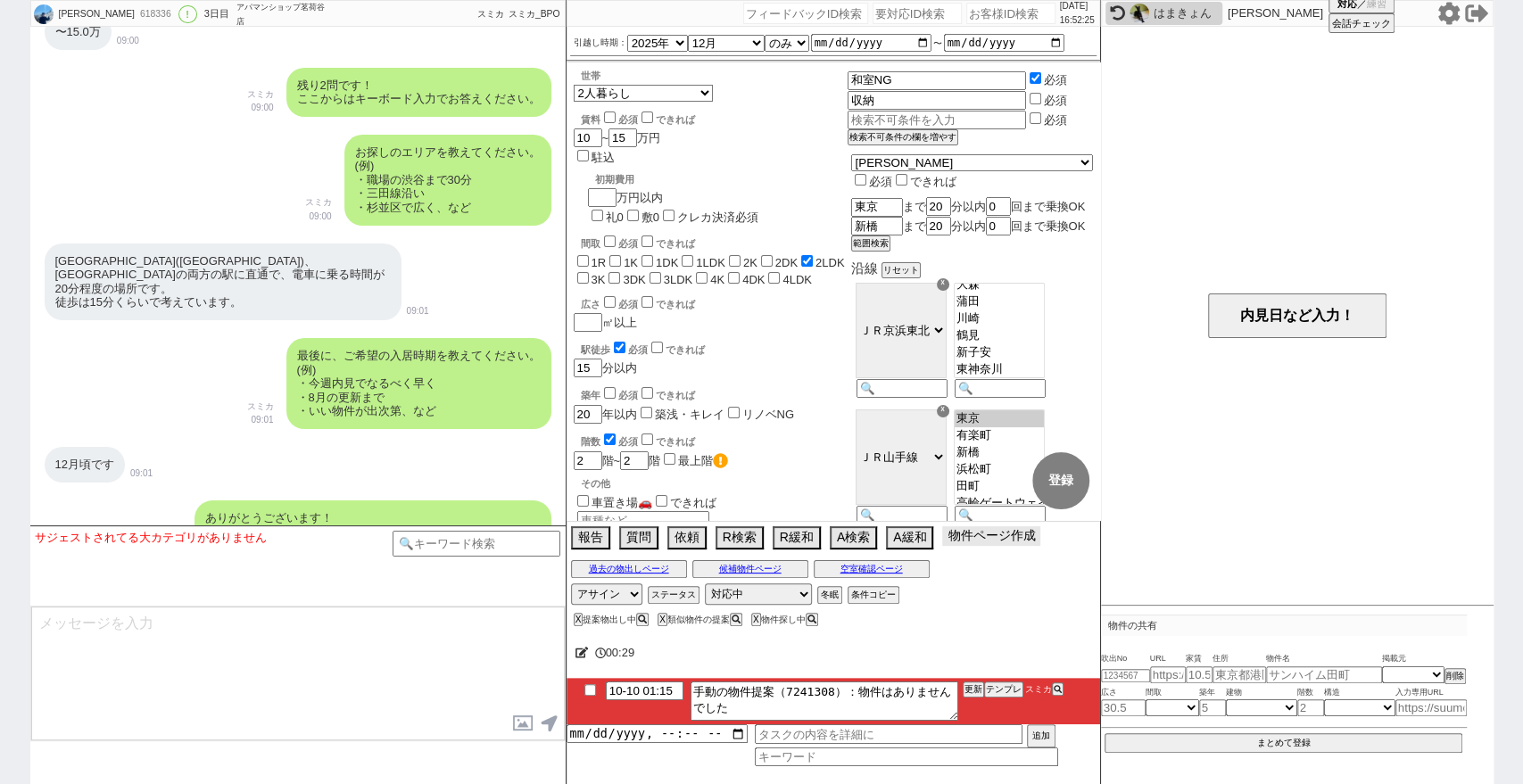
click at [966, 537] on button "物件ページ作成 今は物件がないので押せません" at bounding box center [991, 536] width 98 height 20
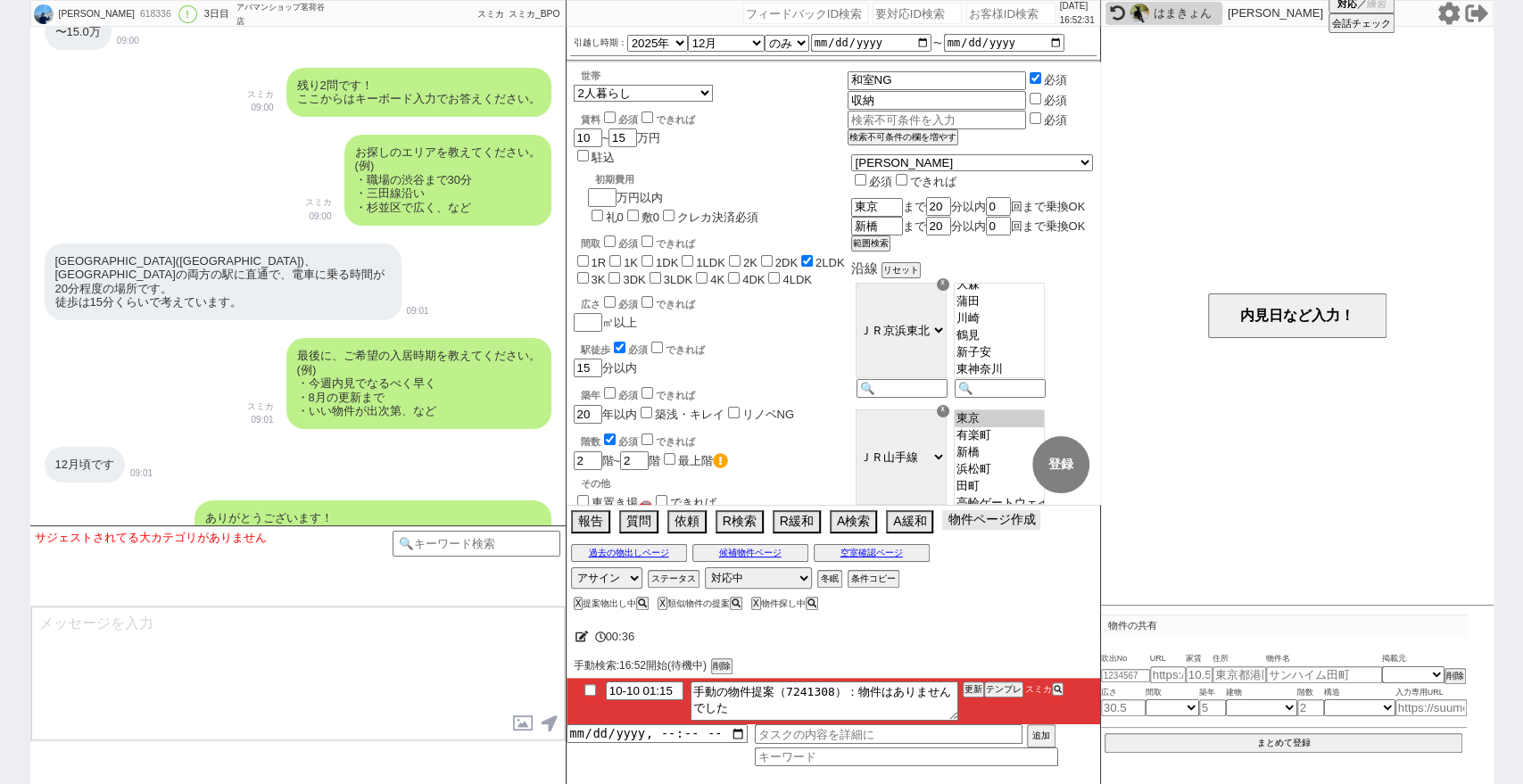
click at [1008, 521] on button "物件ページ作成 今は物件がないので押せません" at bounding box center [991, 520] width 98 height 20
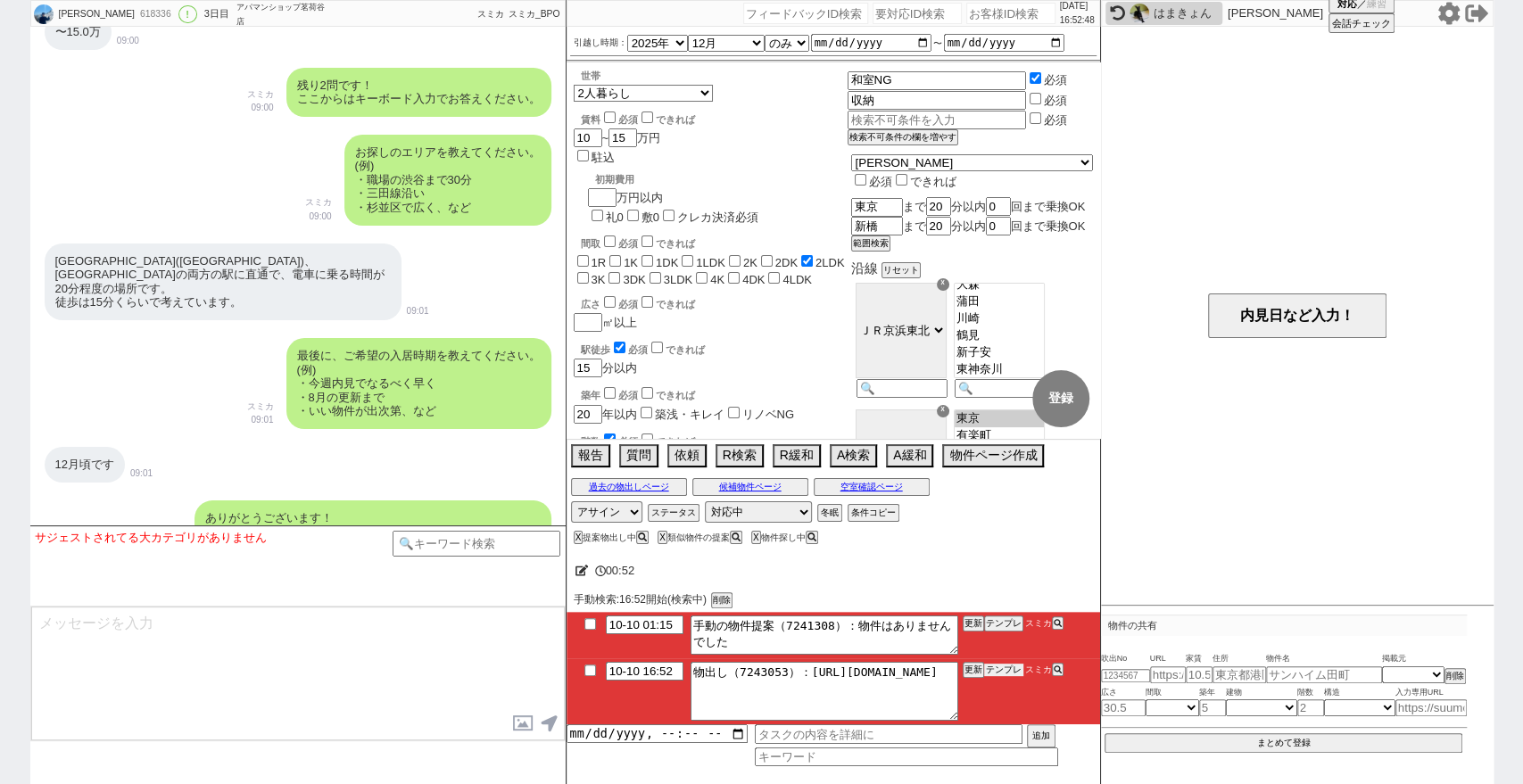
click at [1005, 671] on button "テンプレ" at bounding box center [1004, 670] width 39 height 13
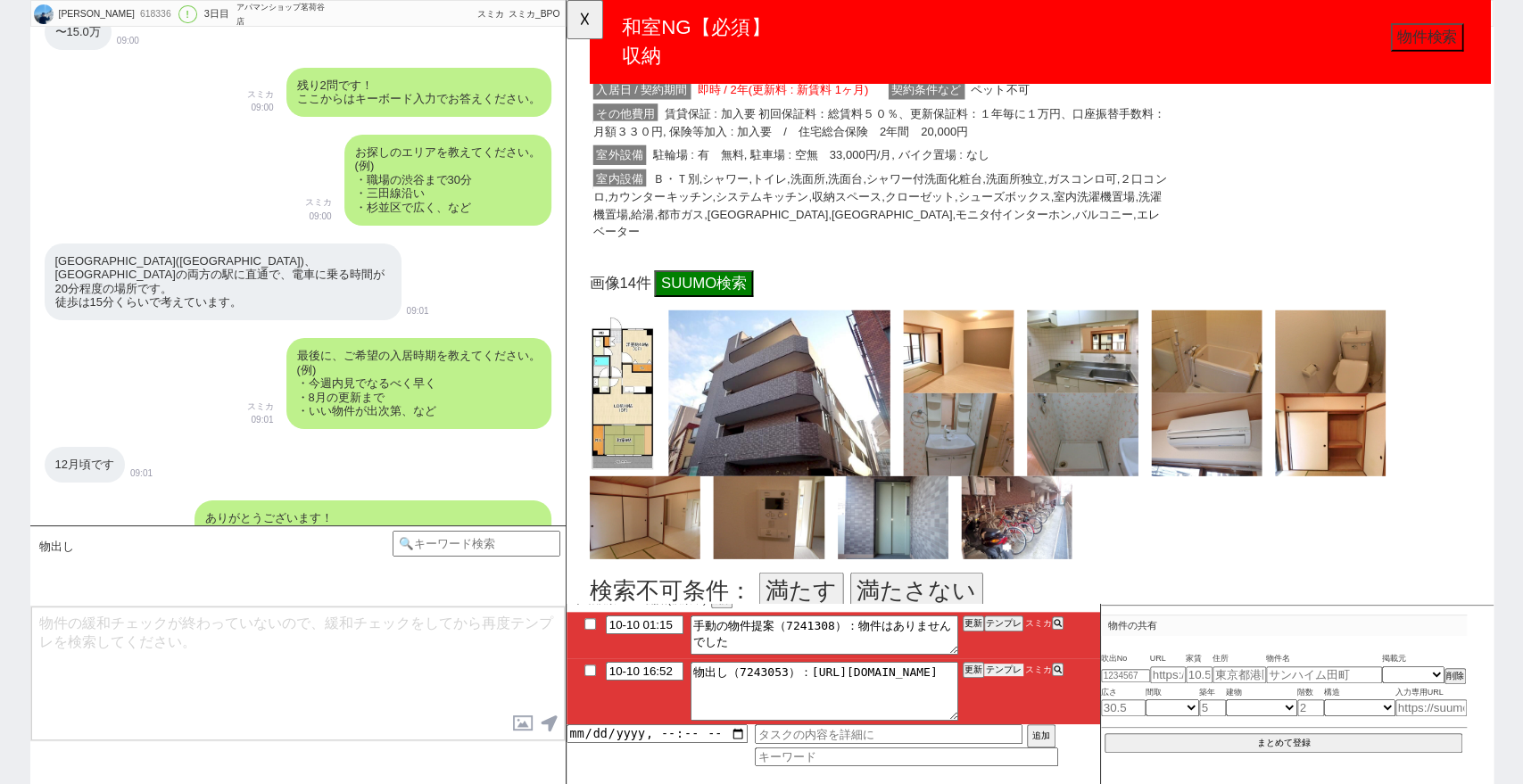
scroll to position [495, 0]
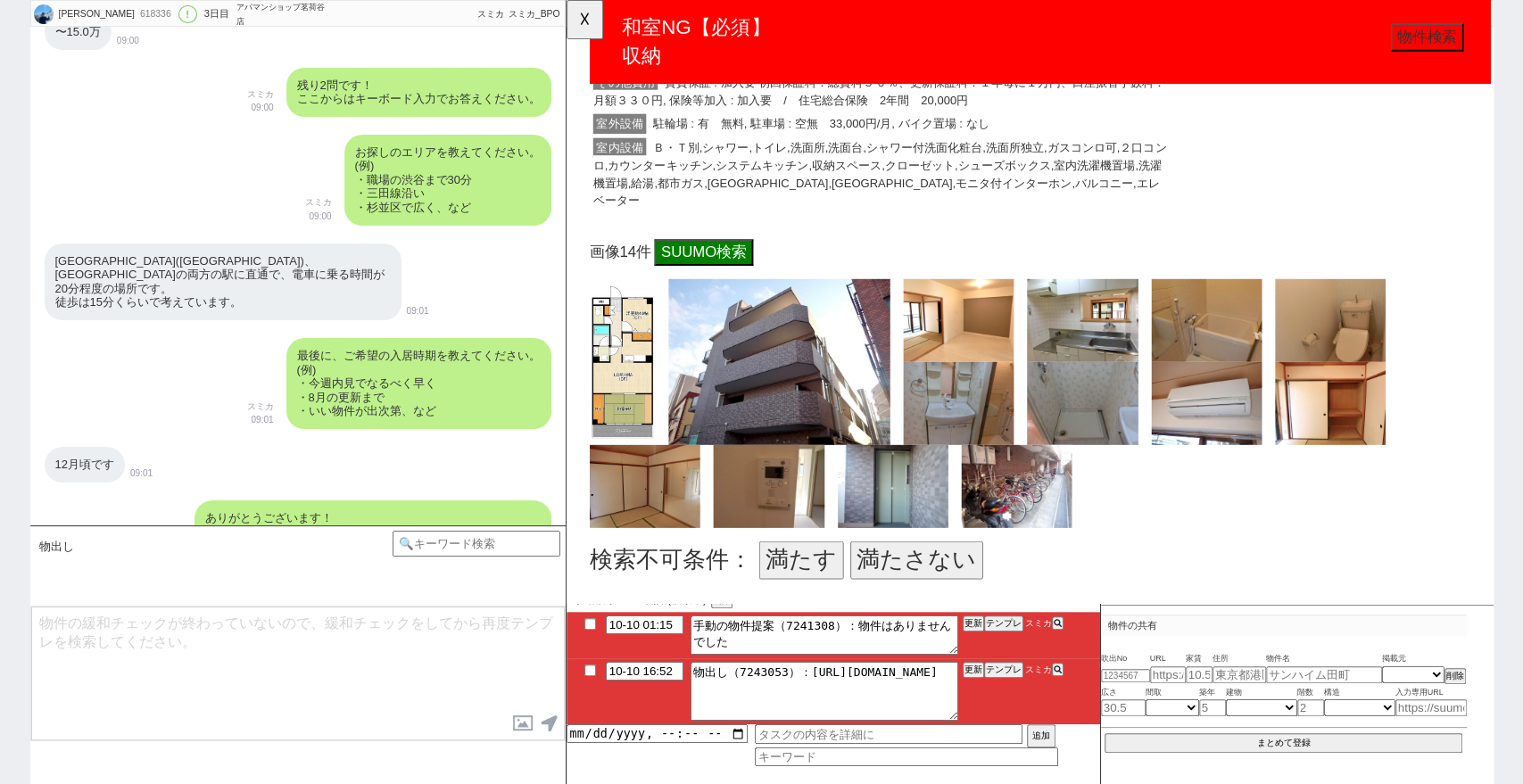
click at [970, 609] on button "満たさない" at bounding box center [942, 602] width 143 height 41
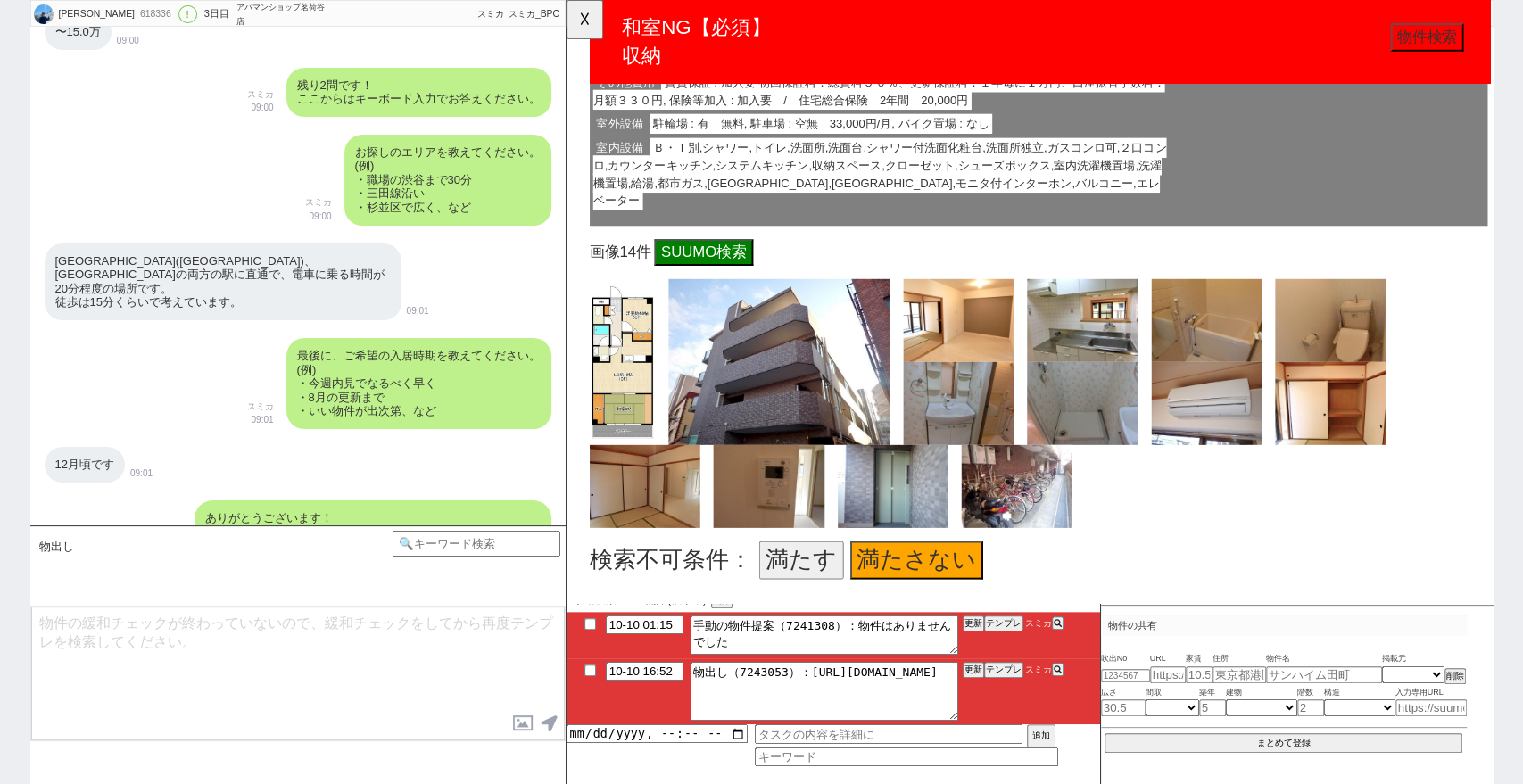
scroll to position [698, 0]
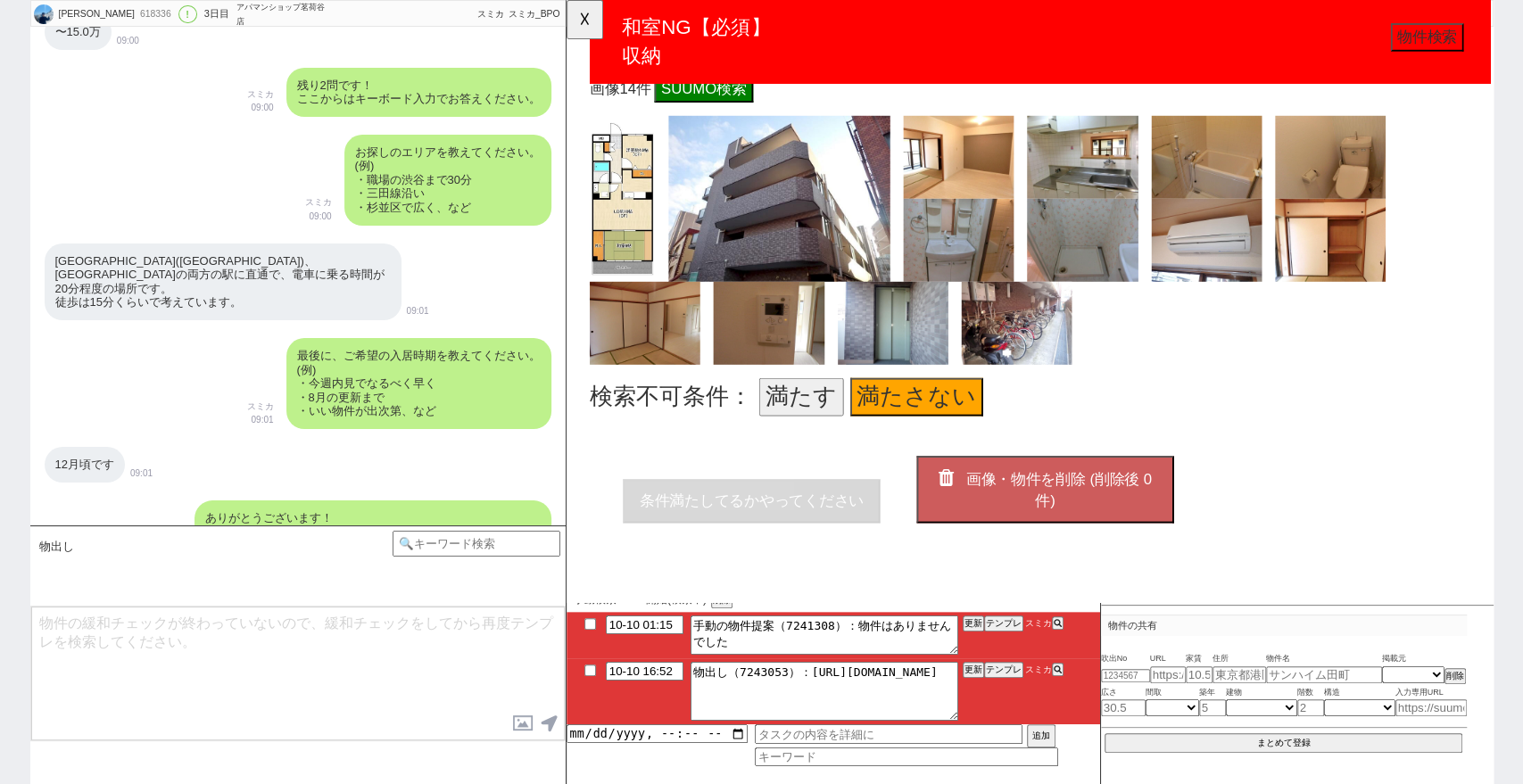
click at [1104, 518] on button "画像・物件を削除 (削除後 0 件)" at bounding box center [1079, 526] width 276 height 72
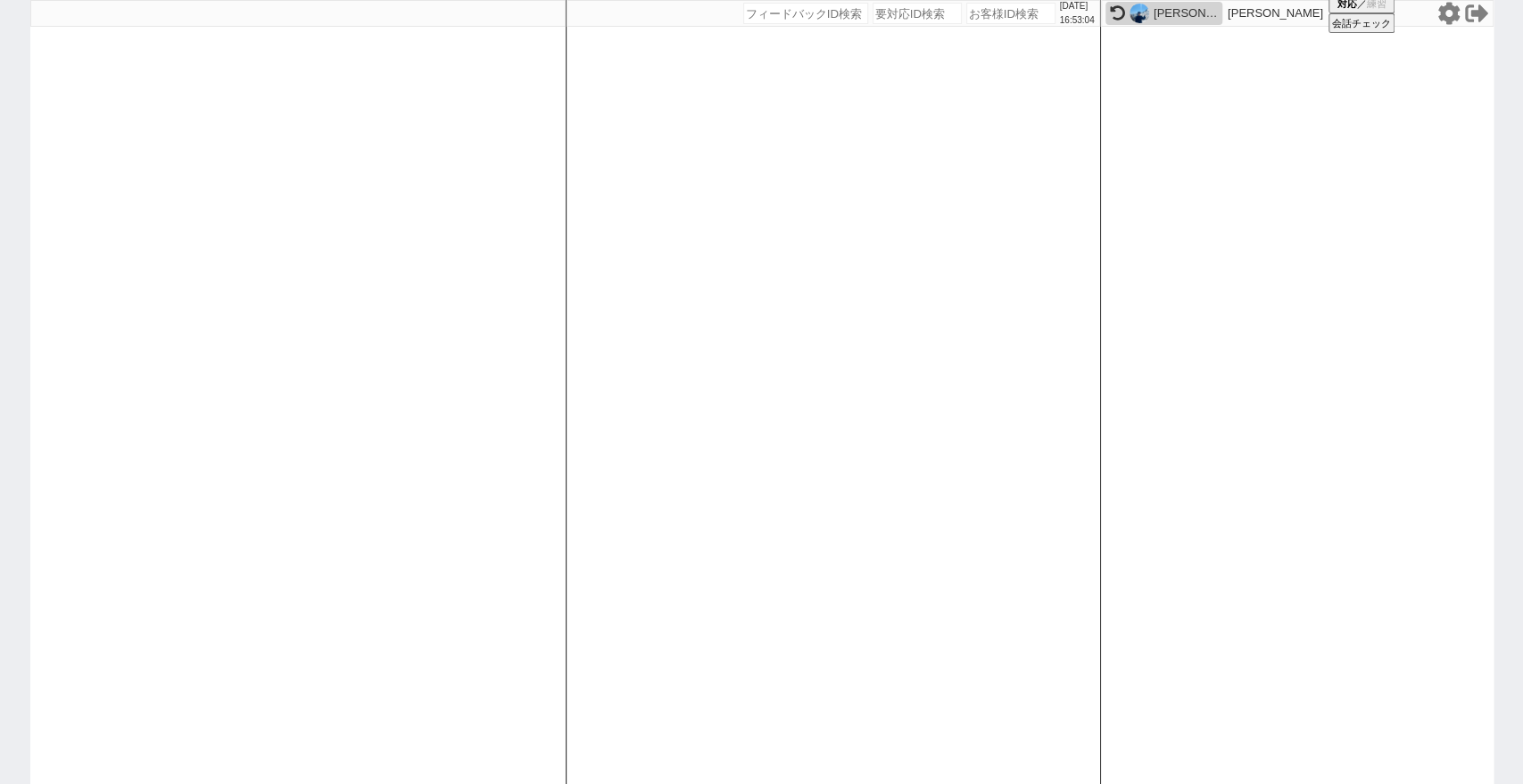
click at [998, 8] on input "number" at bounding box center [1010, 14] width 90 height 22
paste input "618336"
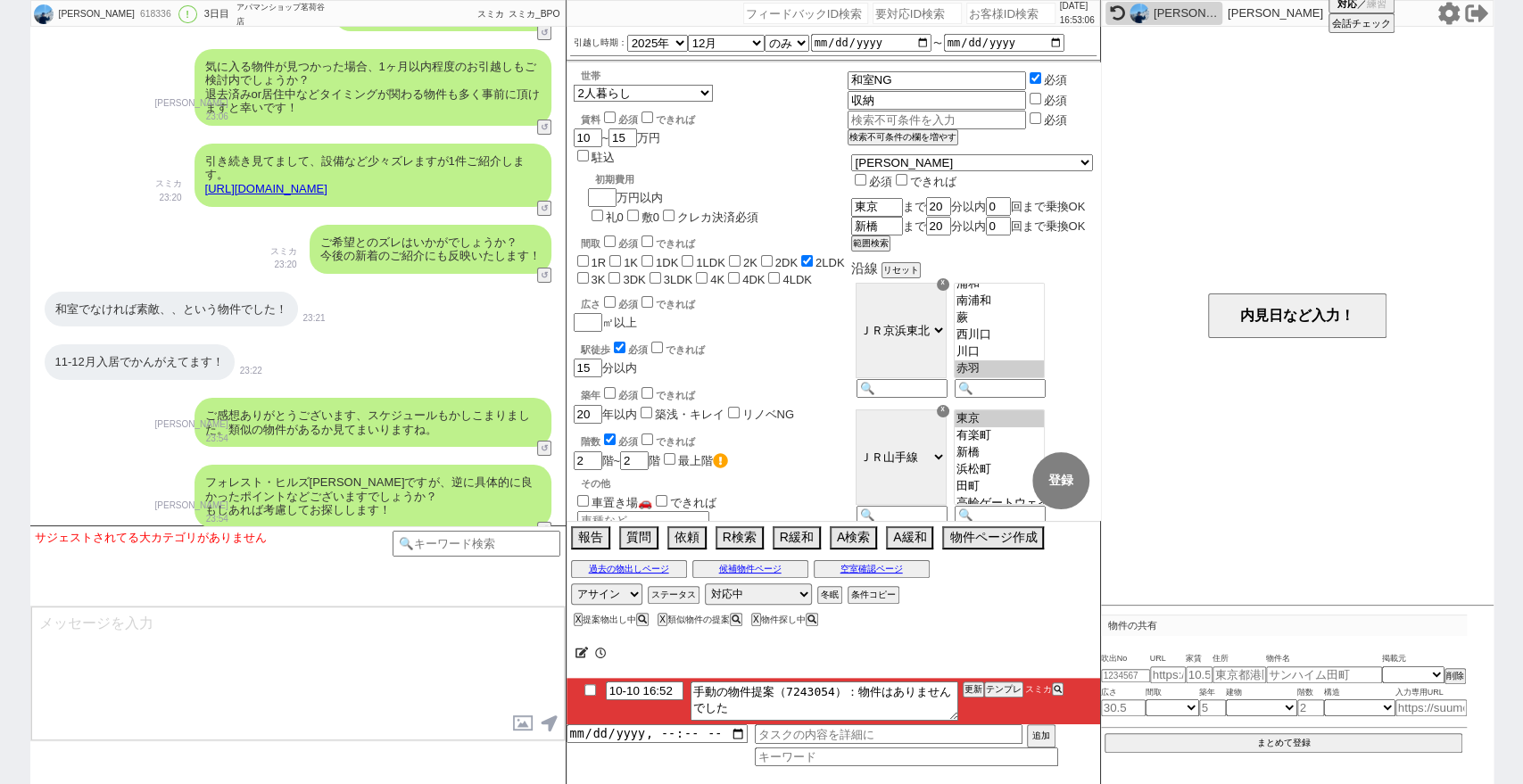
scroll to position [22, 0]
click at [995, 689] on button "テンプレ" at bounding box center [1004, 690] width 39 height 13
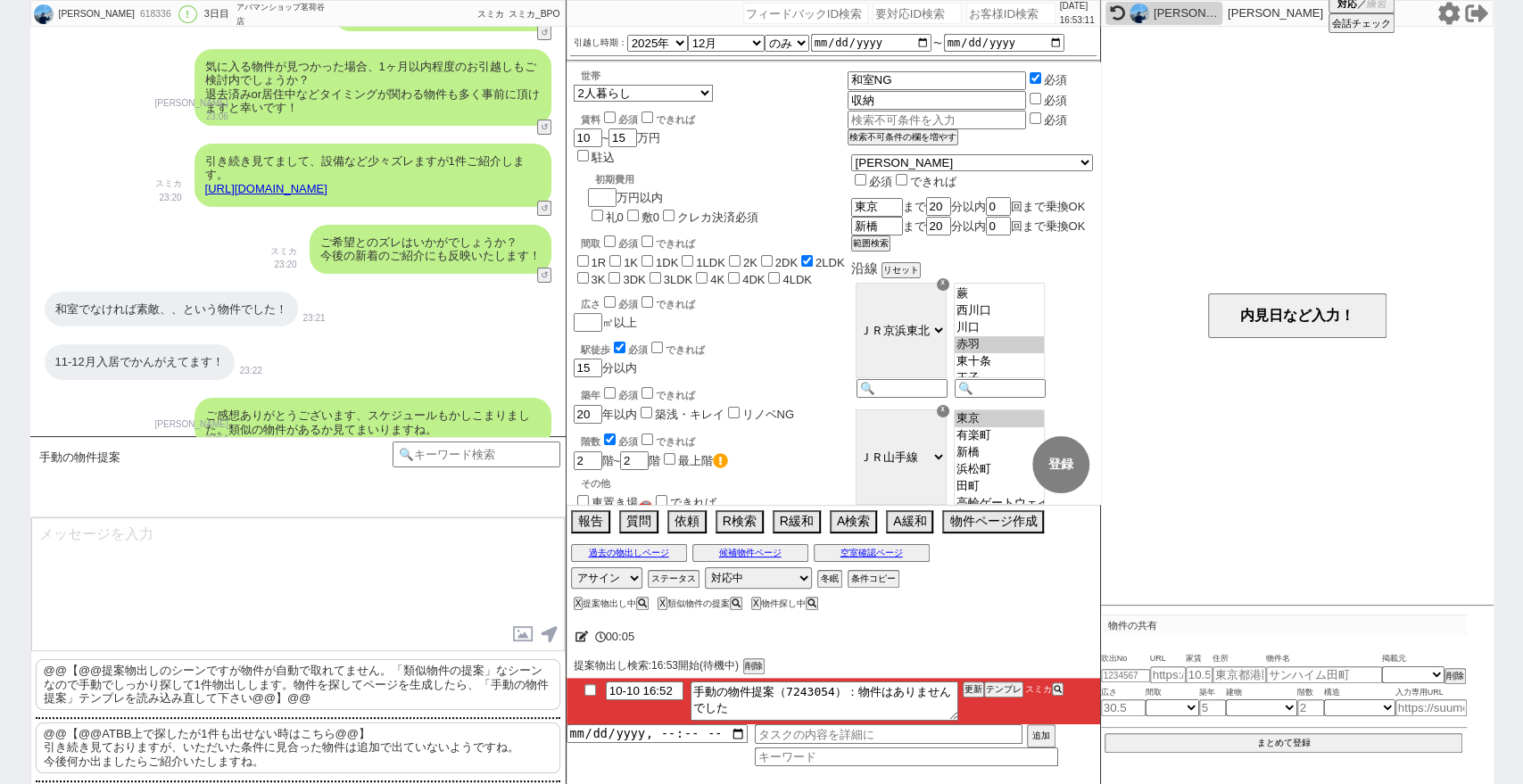
click at [425, 748] on p "@@【@@ATBB上で探したが1件も出せない時はこちら@@】 引き続き見ておりますが、いただいた条件に見合った物件は追加で出ていないようですね。 今後何か出ま…" at bounding box center [297, 748] width 524 height 51
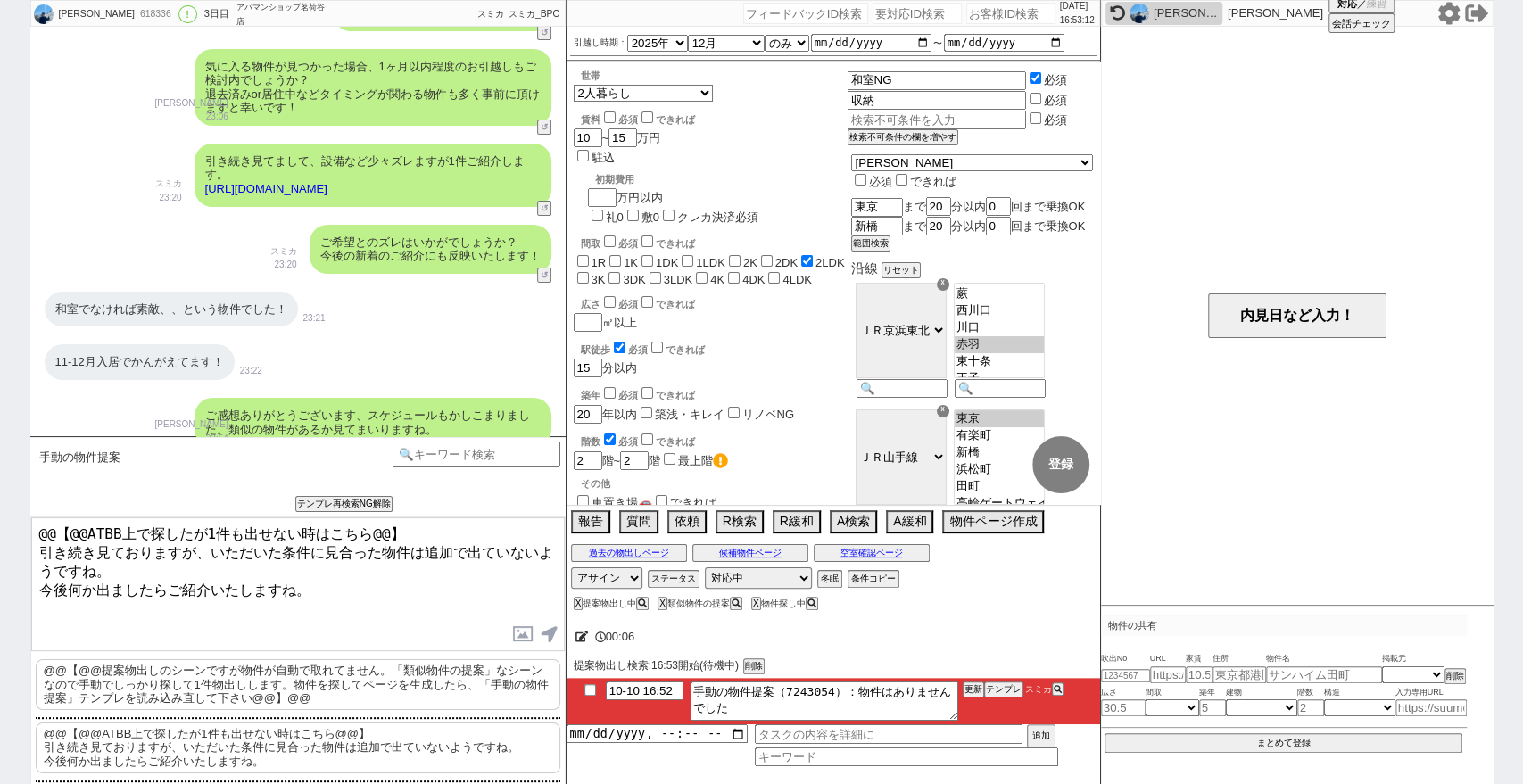
drag, startPoint x: 414, startPoint y: 516, endPoint x: 0, endPoint y: 457, distance: 418.2
click at [0, 457] on div "浩大 618336 ! 0 3日目 アパマンショップ茗荷谷店 冬眠中 自社客 スミカ スミカ_BPO チャット全表示 2025-10-08 ようこそLINE物…" at bounding box center [762, 392] width 1523 height 784
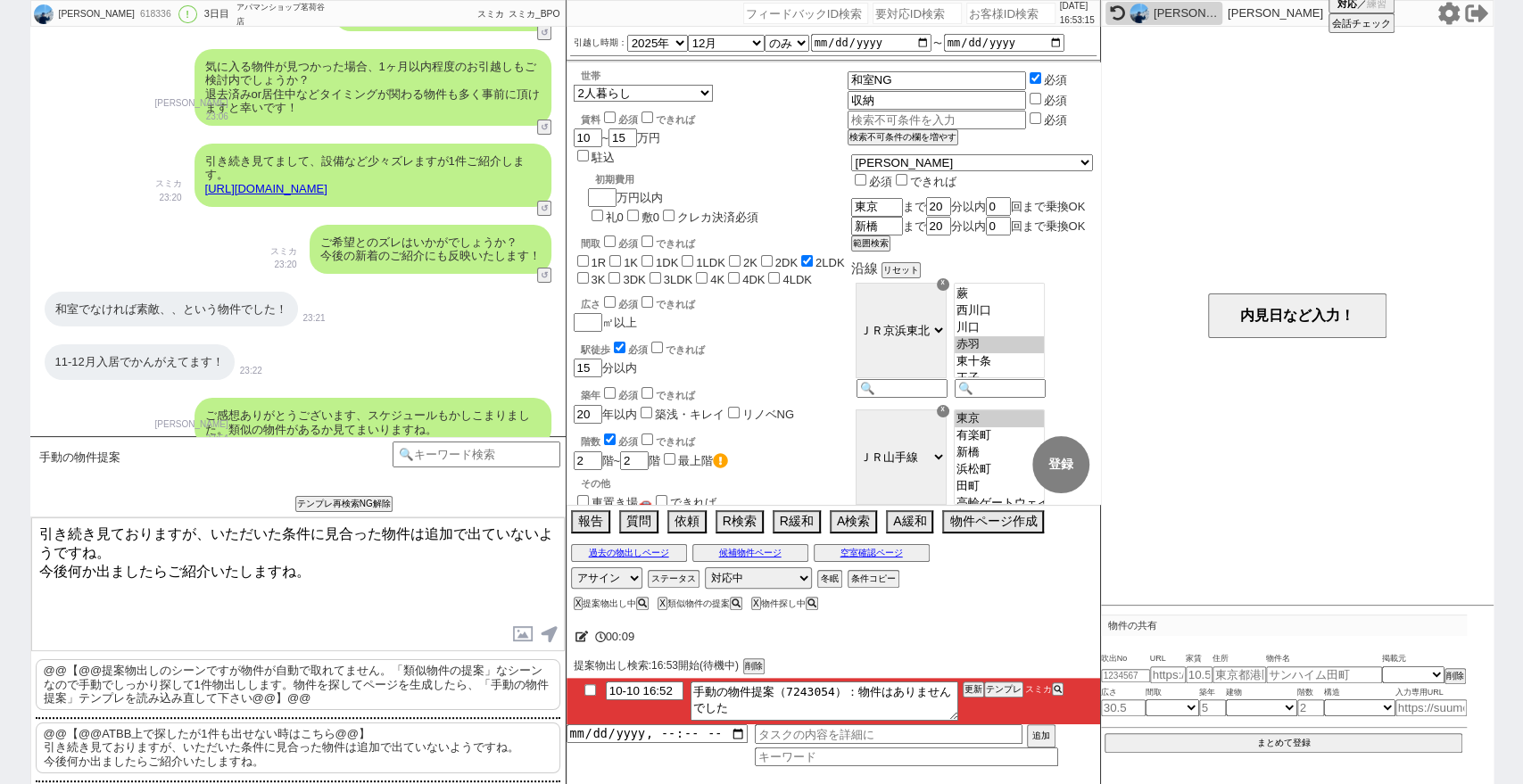
scroll to position [4432, 0]
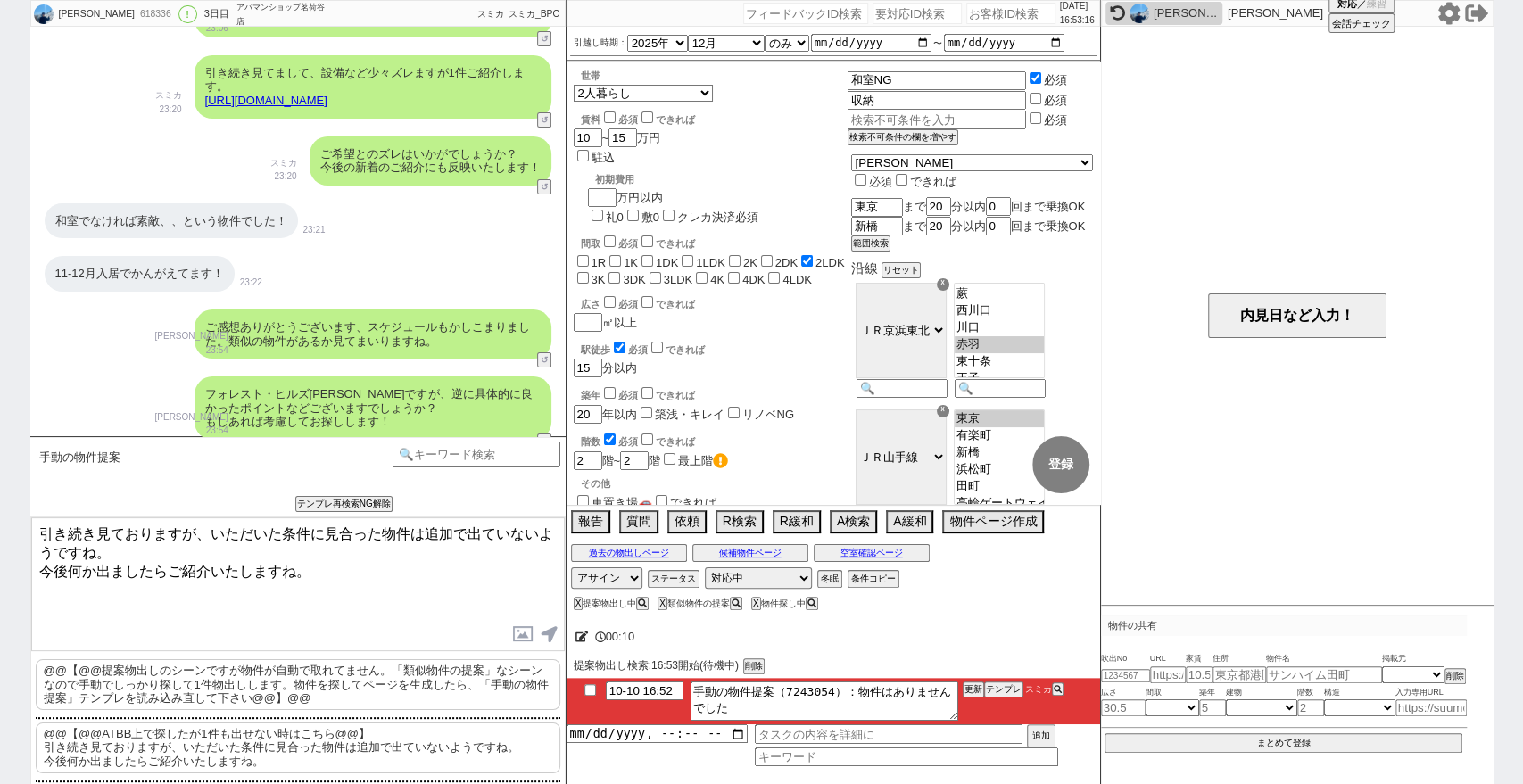
click at [409, 583] on textarea "引き続き見ておりますが、いただいた条件に見合った物件は追加で出ていないようですね。 今後何か出ましたらご紹介いたしますね。" at bounding box center [298, 584] width 533 height 134
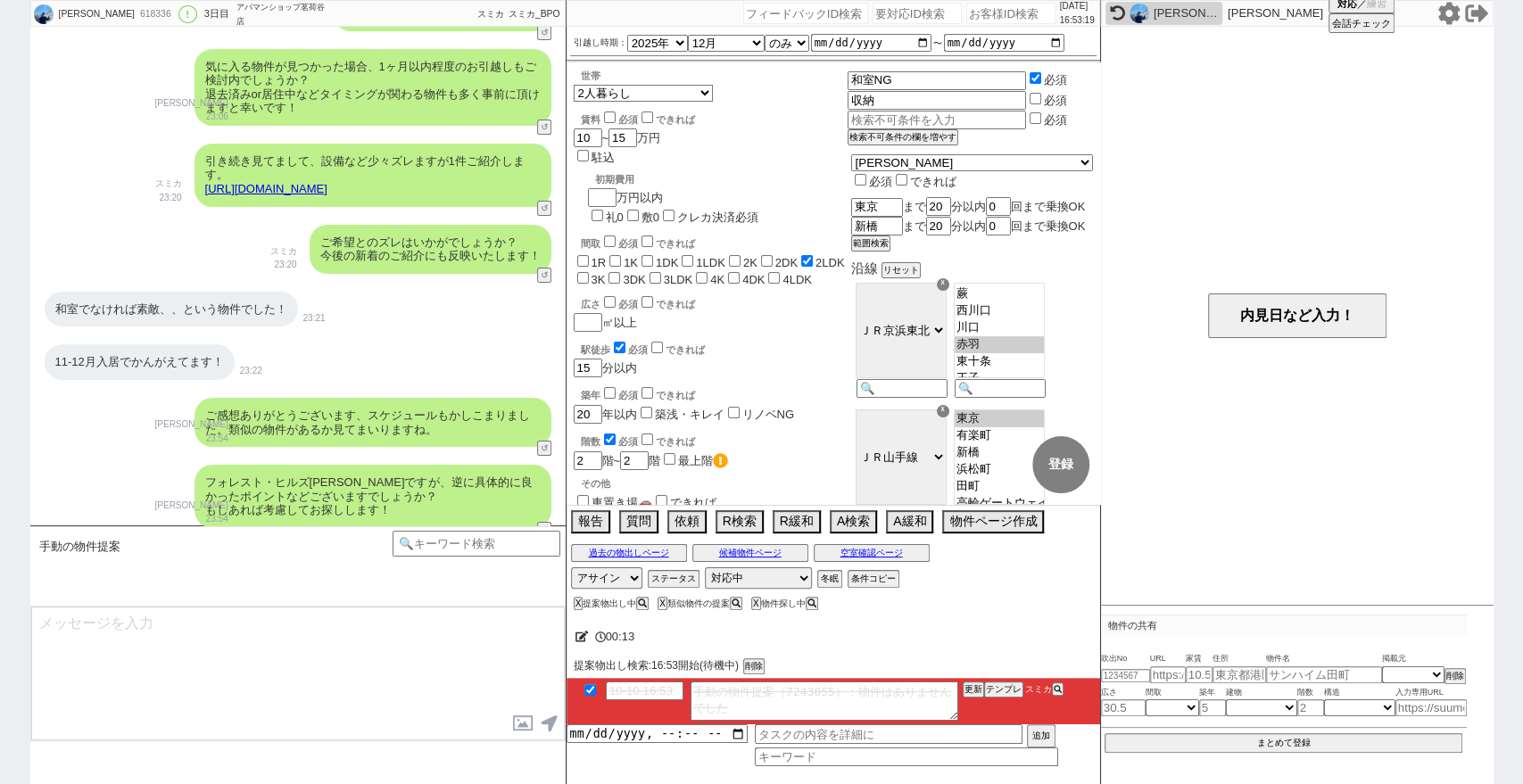
scroll to position [4486, 0]
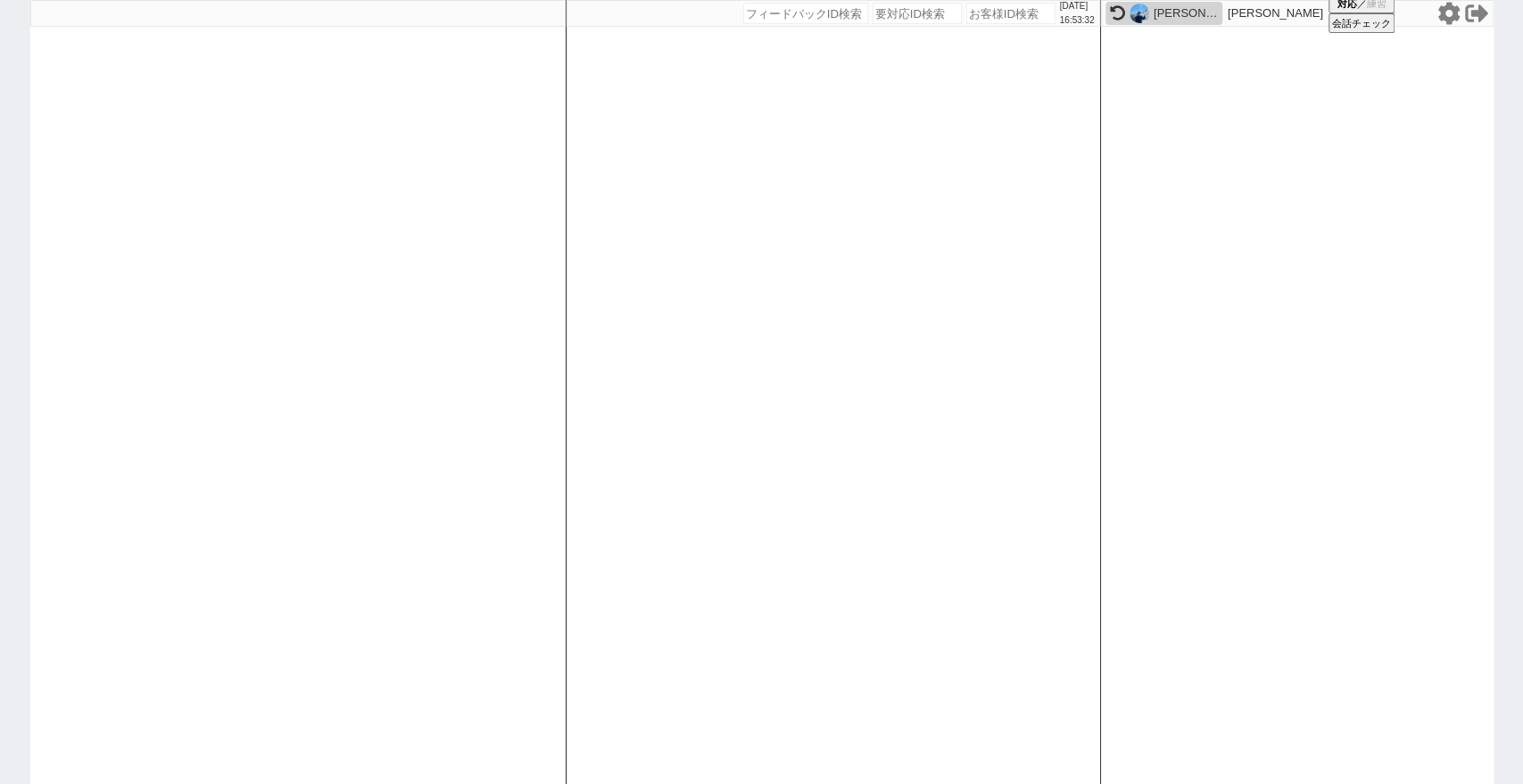
click at [991, 18] on input "number" at bounding box center [1010, 14] width 90 height 22
paste input "615274"
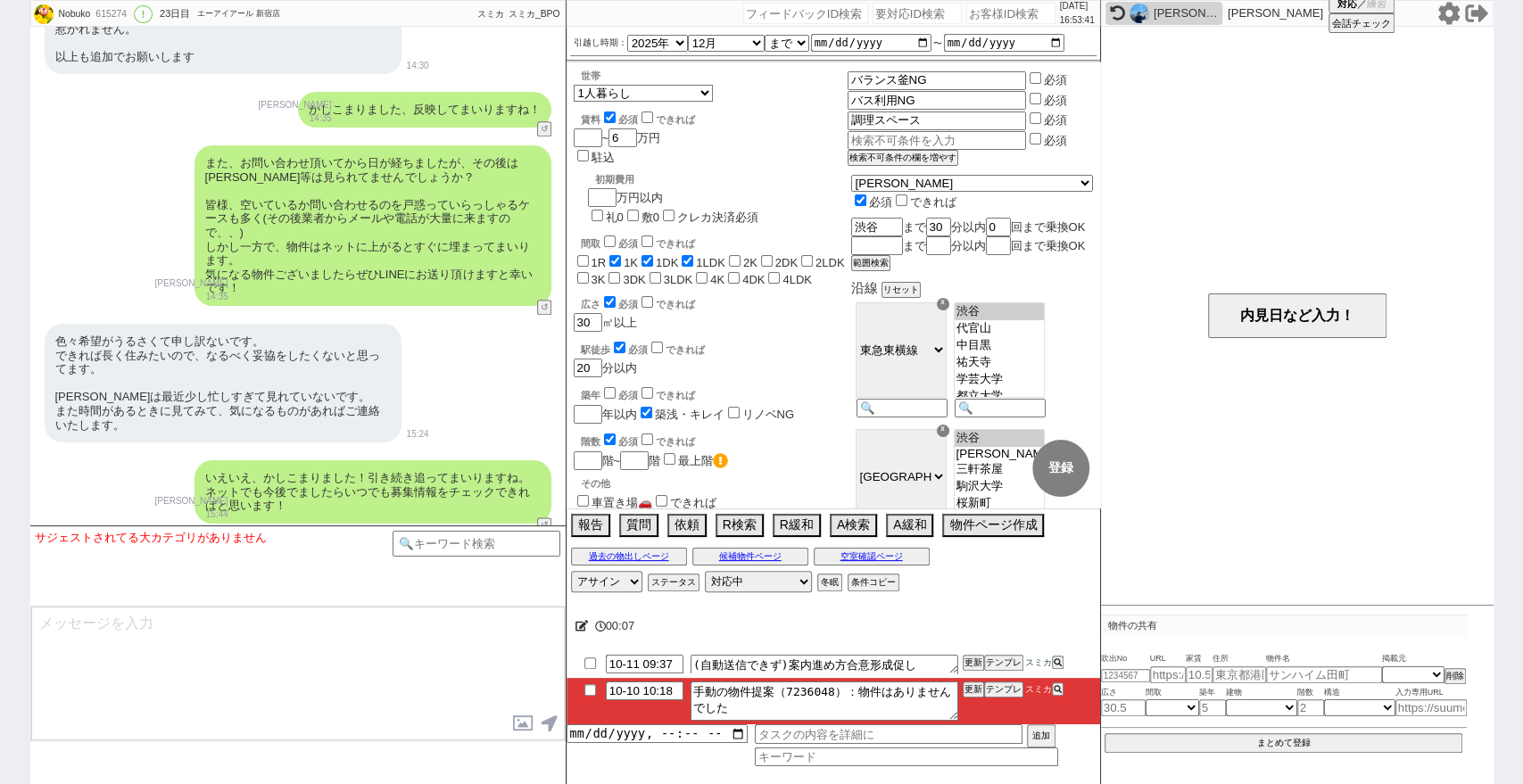
scroll to position [5782, 0]
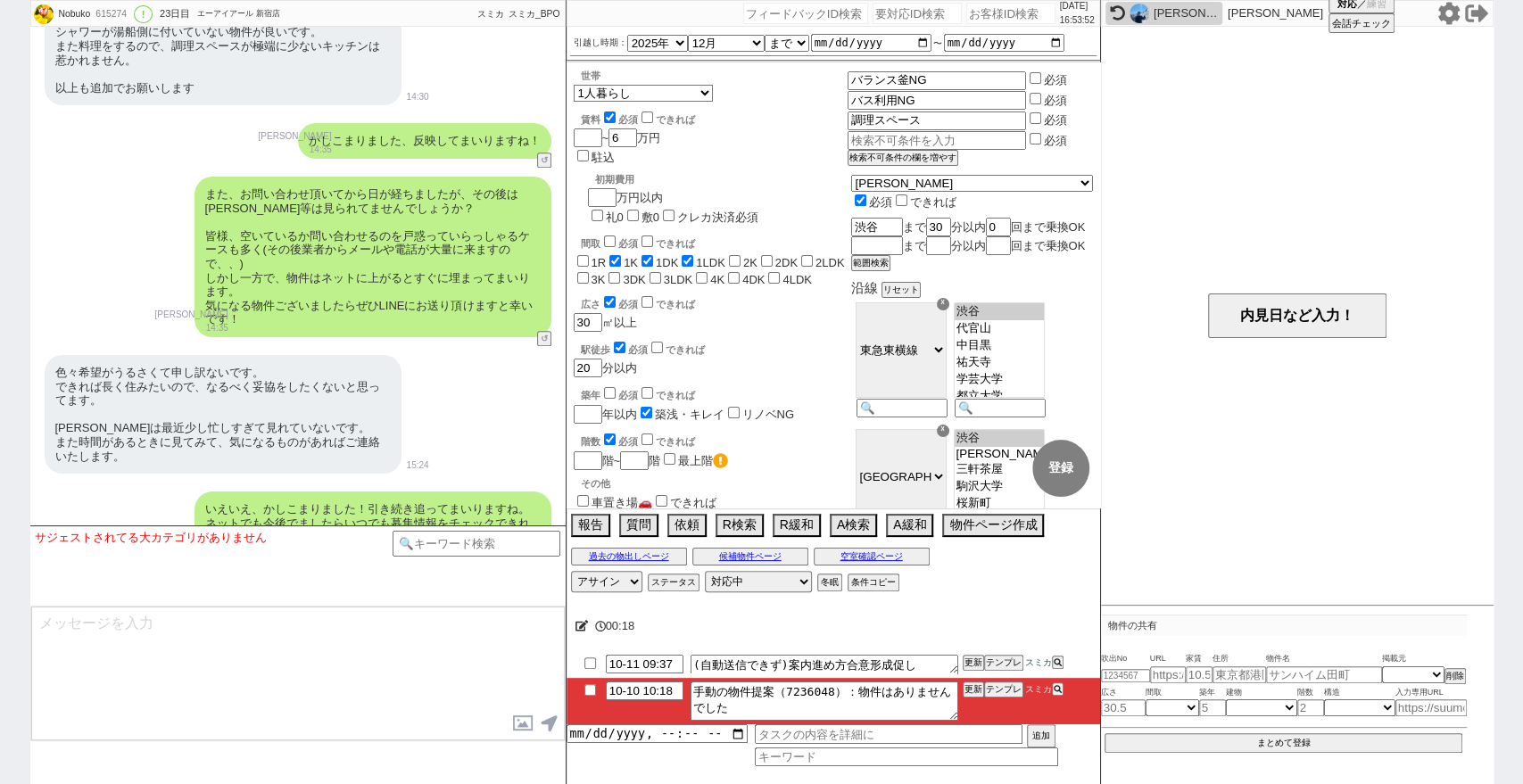
click at [1521, 362] on div "Nobuko 615274 ! 0 23日目 エーアイアール 新宿店 冬眠中 自社客 スミカ スミカ_BPO チャット全表示 2025-09-18 ようこそL…" at bounding box center [762, 392] width 1523 height 784
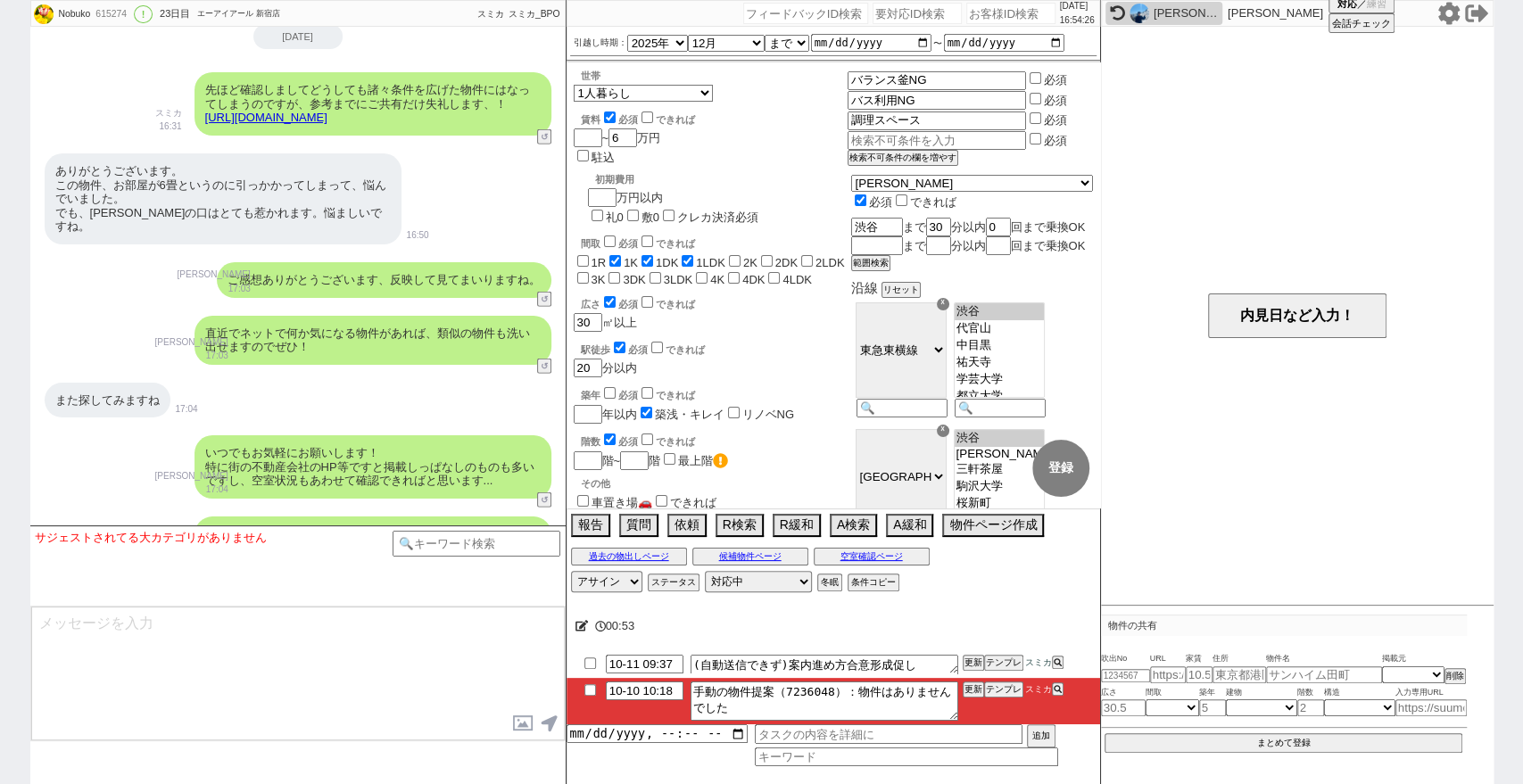
scroll to position [7367, 0]
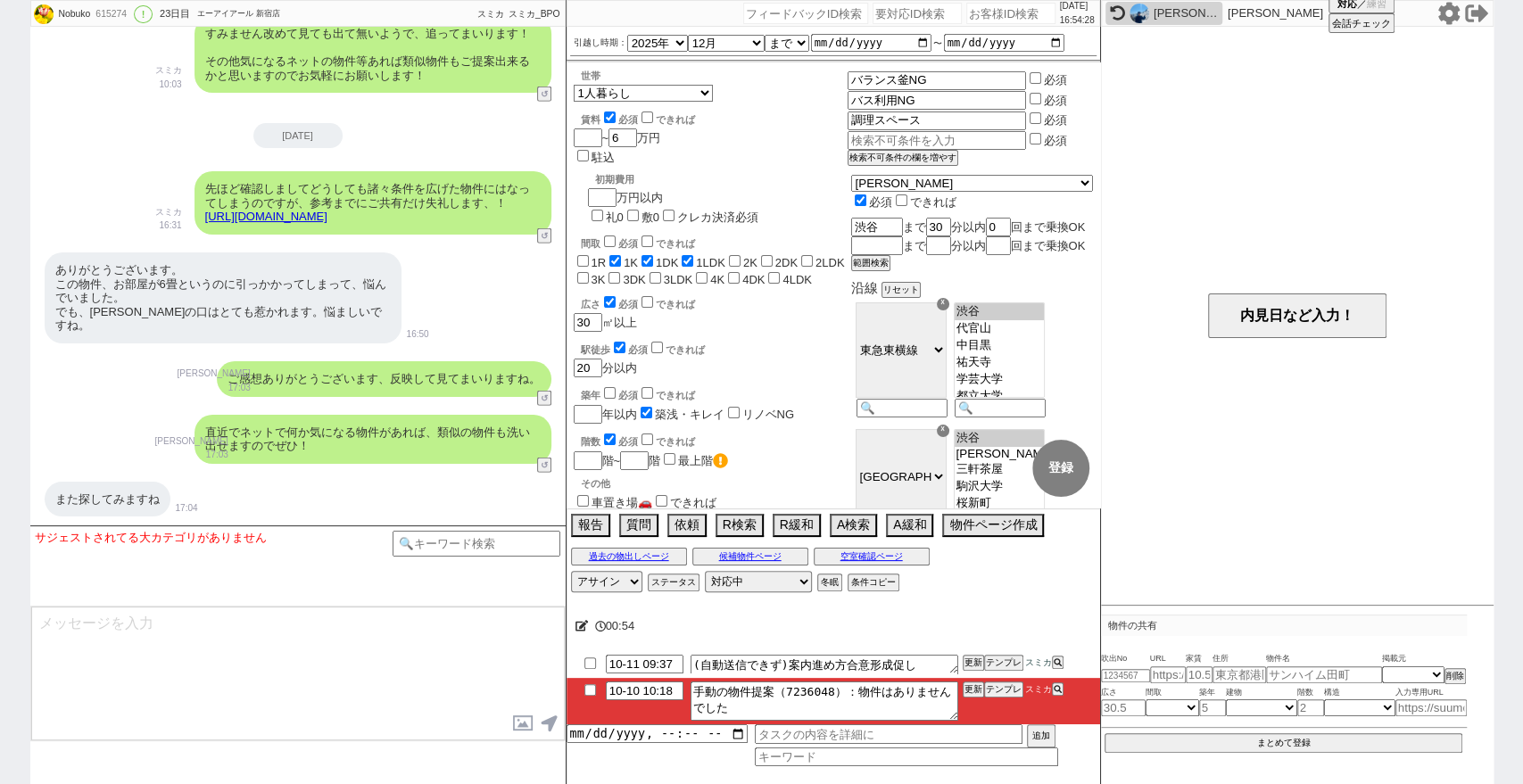
click at [590, 687] on input "checkbox" at bounding box center [590, 690] width 26 height 12
click at [973, 691] on button "更新" at bounding box center [971, 690] width 18 height 13
click at [976, 694] on button "更新" at bounding box center [971, 690] width 18 height 13
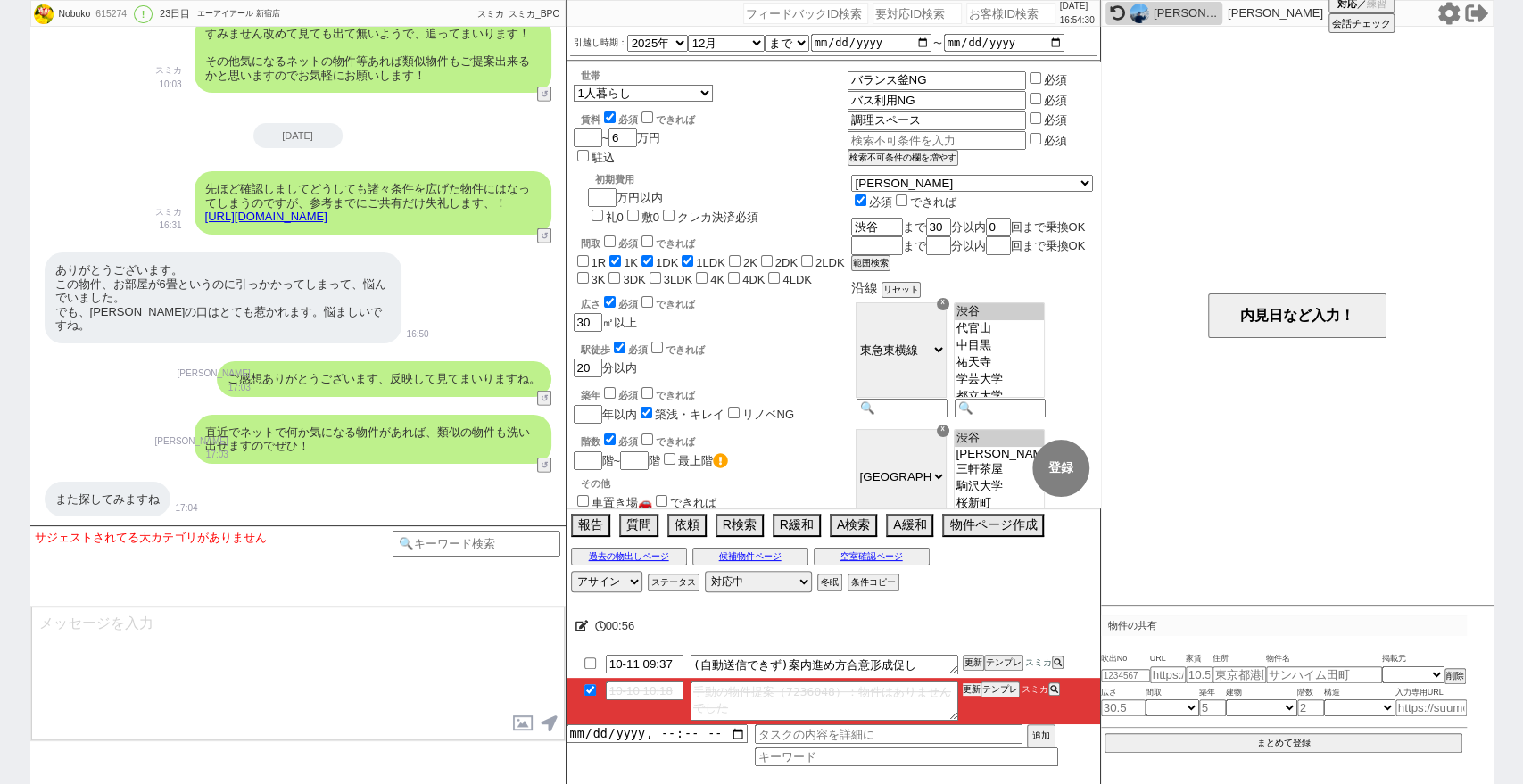
drag, startPoint x: 976, startPoint y: 691, endPoint x: 985, endPoint y: 617, distance: 74.5
click at [975, 690] on button "更新" at bounding box center [971, 690] width 18 height 13
click at [990, 12] on input "number" at bounding box center [1010, 14] width 90 height 22
paste input "618331"
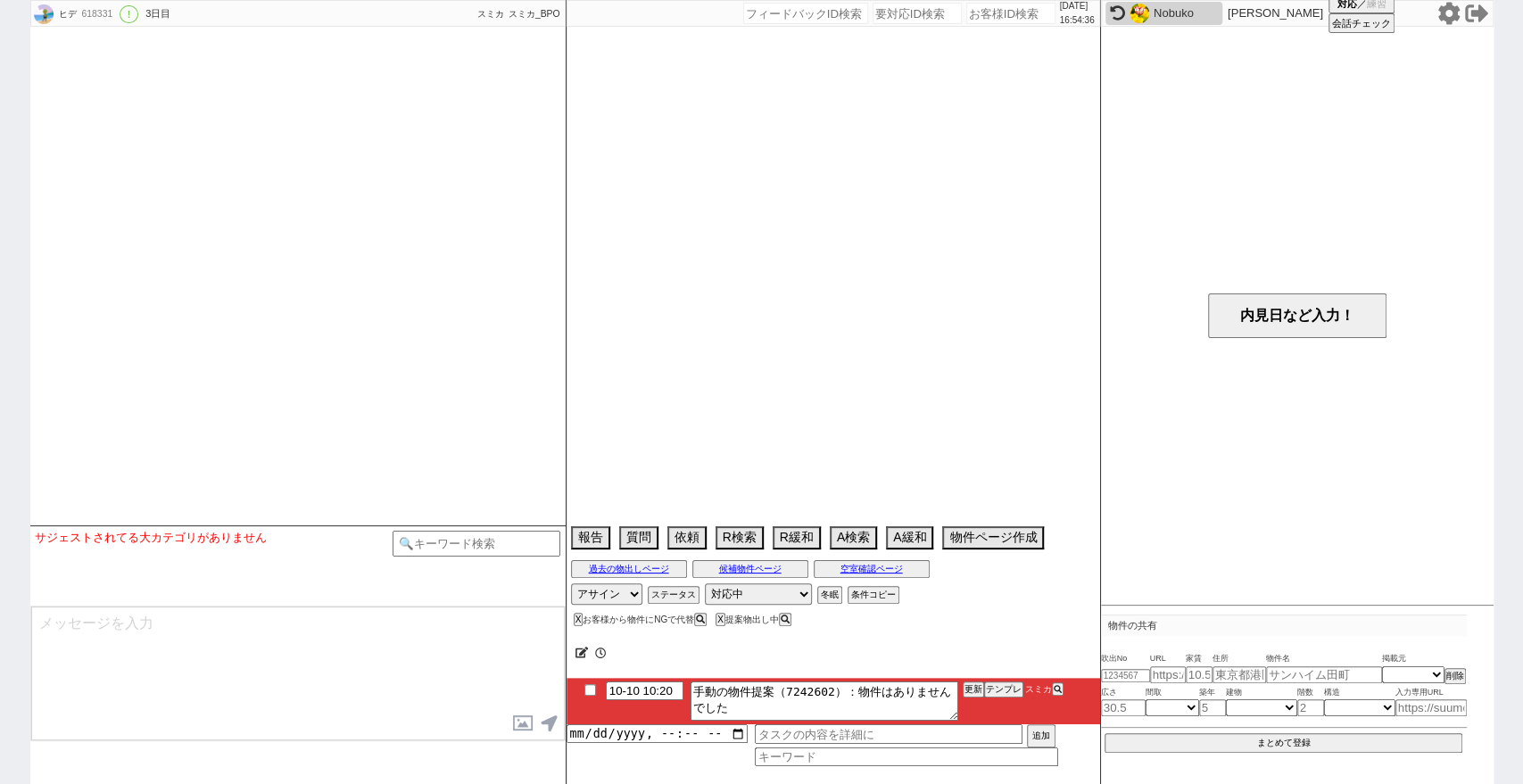
scroll to position [3247, 0]
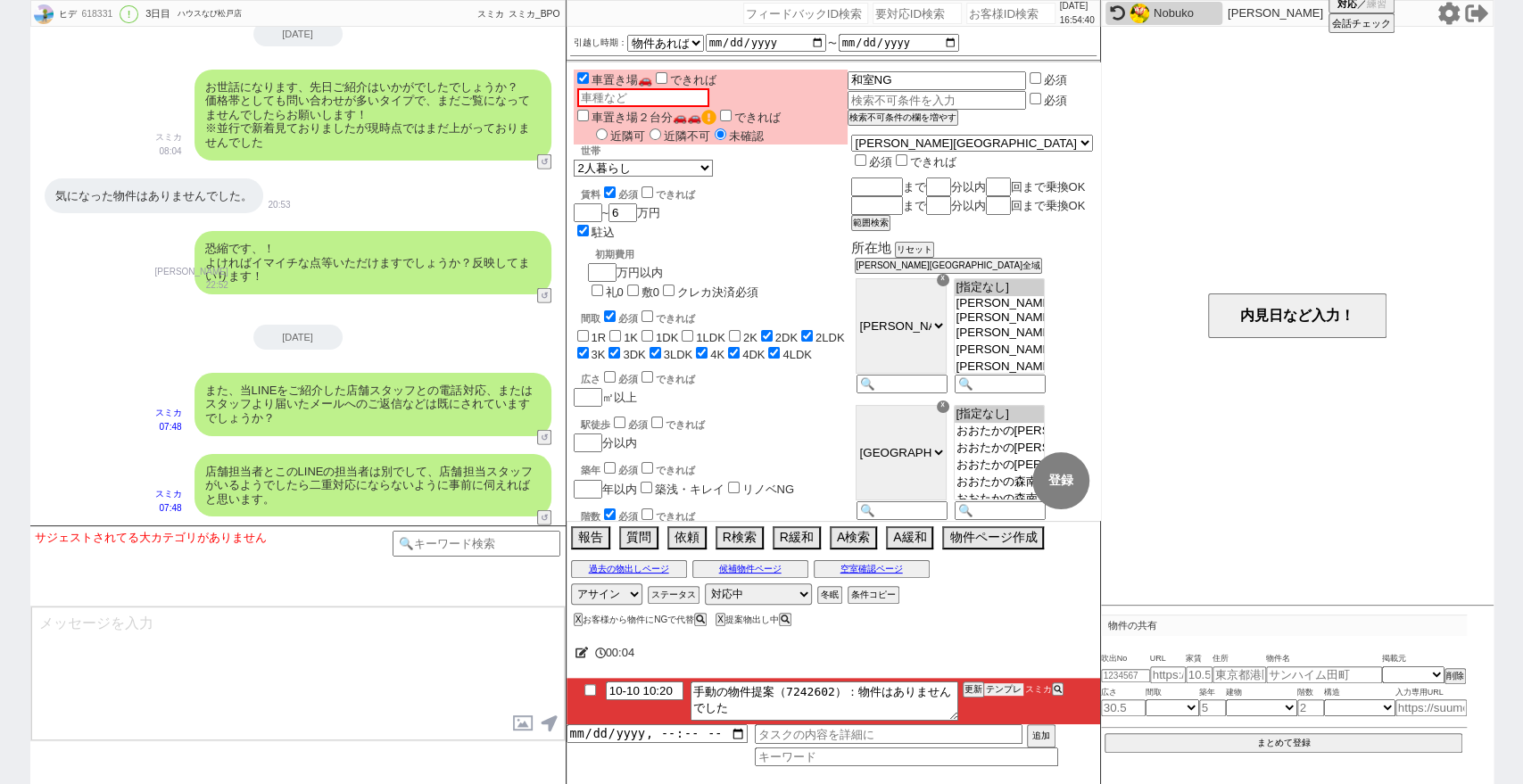
click at [1006, 690] on button "テンプレ" at bounding box center [1004, 690] width 39 height 13
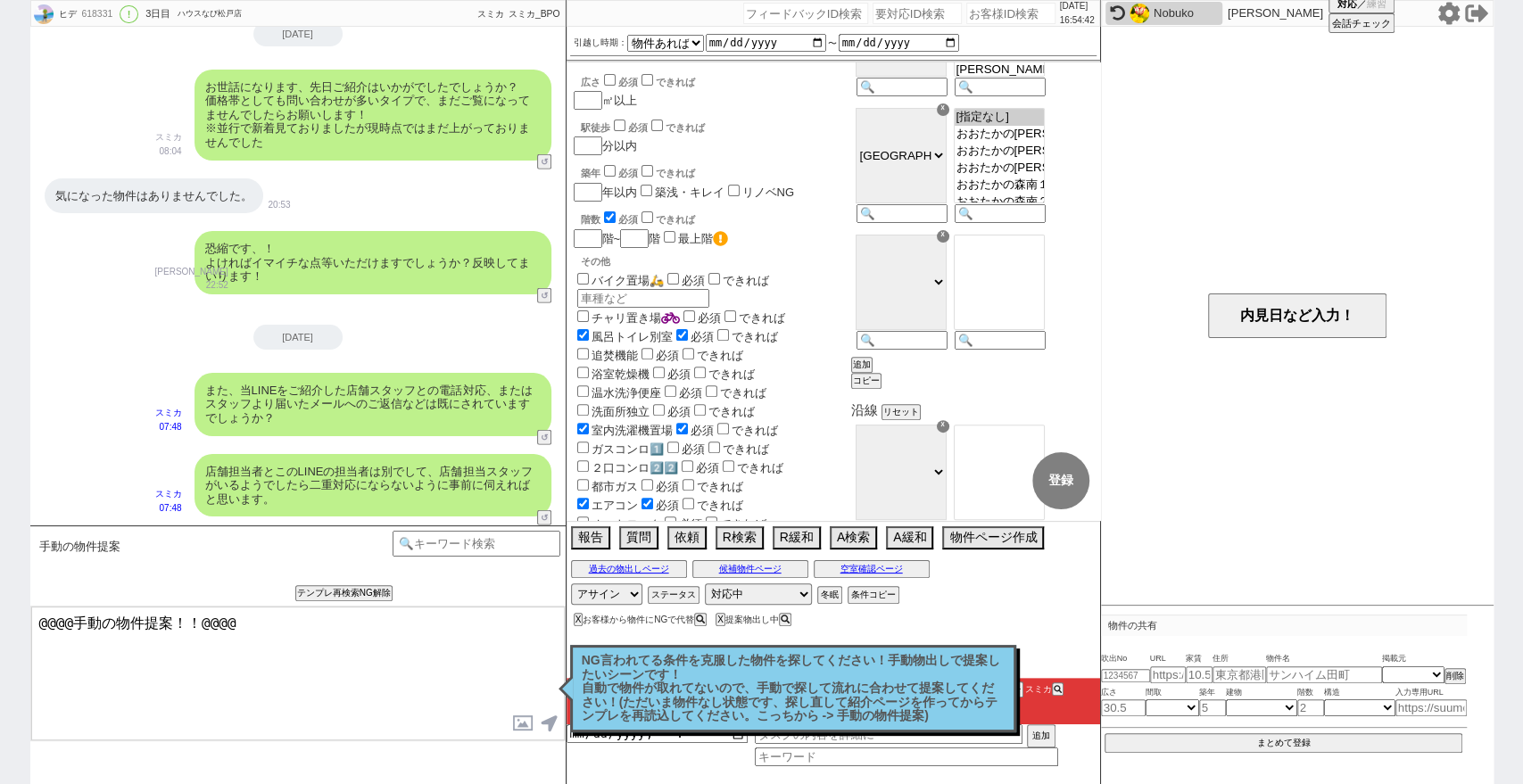
scroll to position [99, 0]
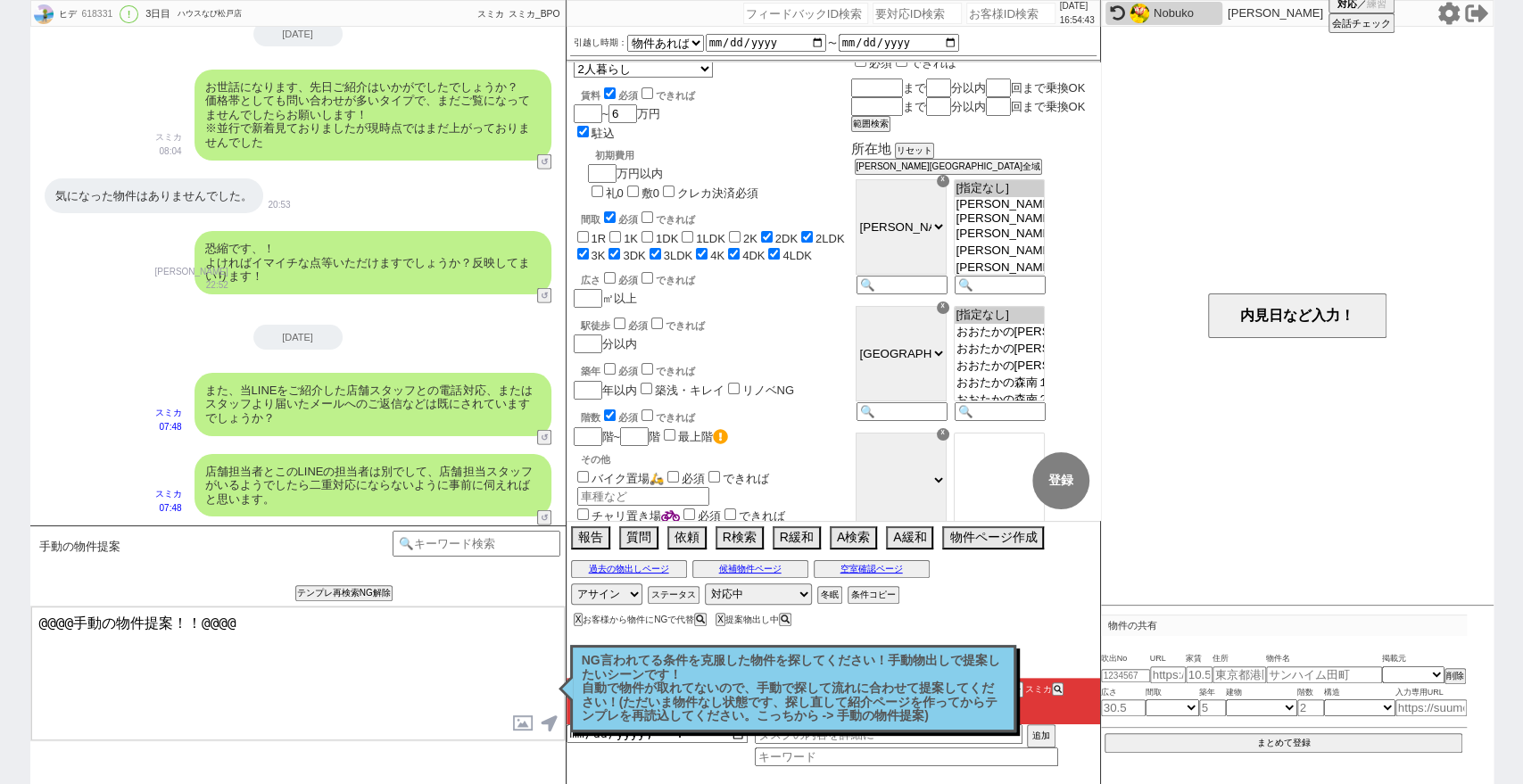
click at [887, 693] on p "NG言われてる条件を克服した物件を探してください！手動物出しで提案したいシーンです！ 自動で物件が取れてないので、手動で探して流れに合わせて提案してください！…" at bounding box center [793, 689] width 423 height 70
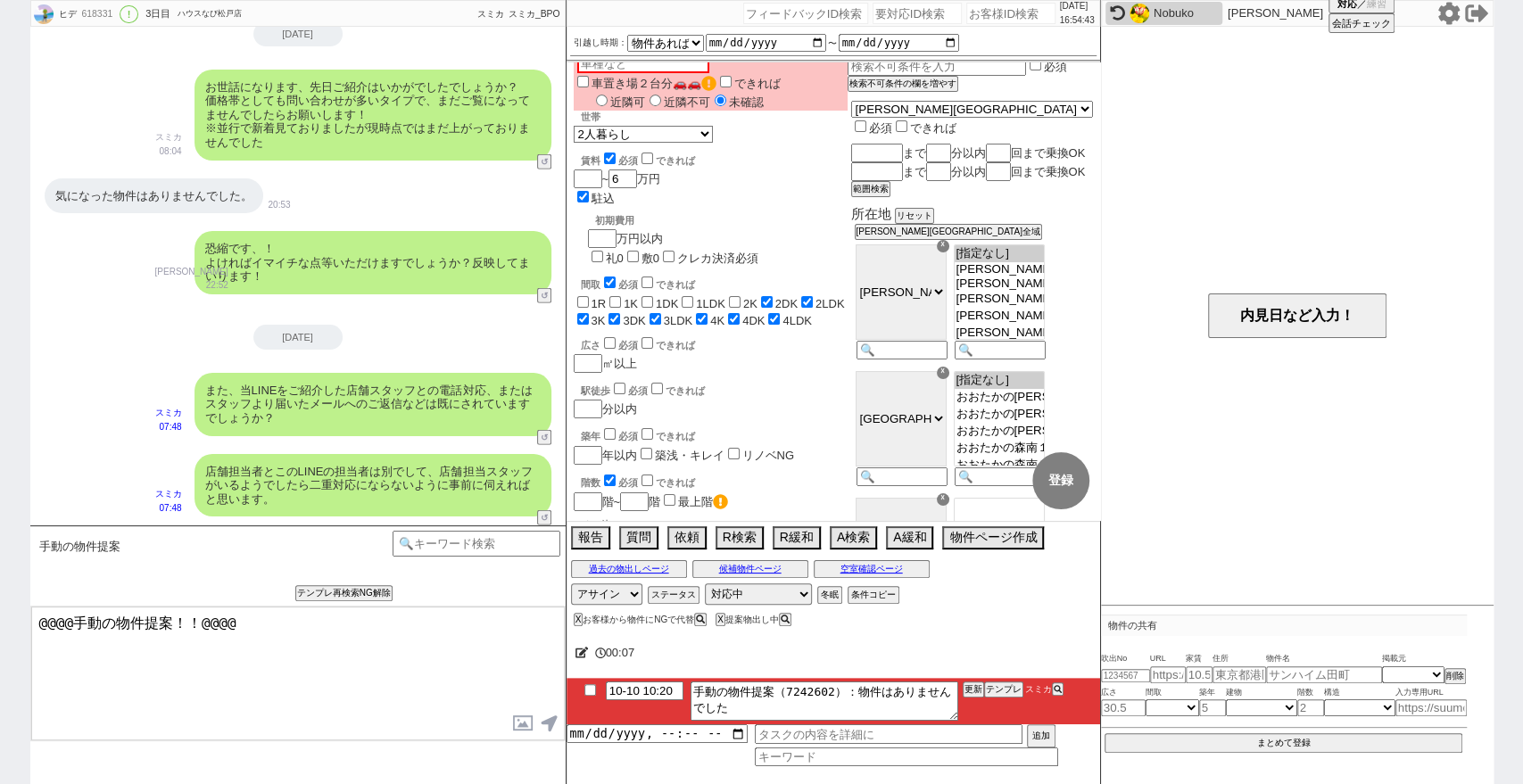
scroll to position [0, 0]
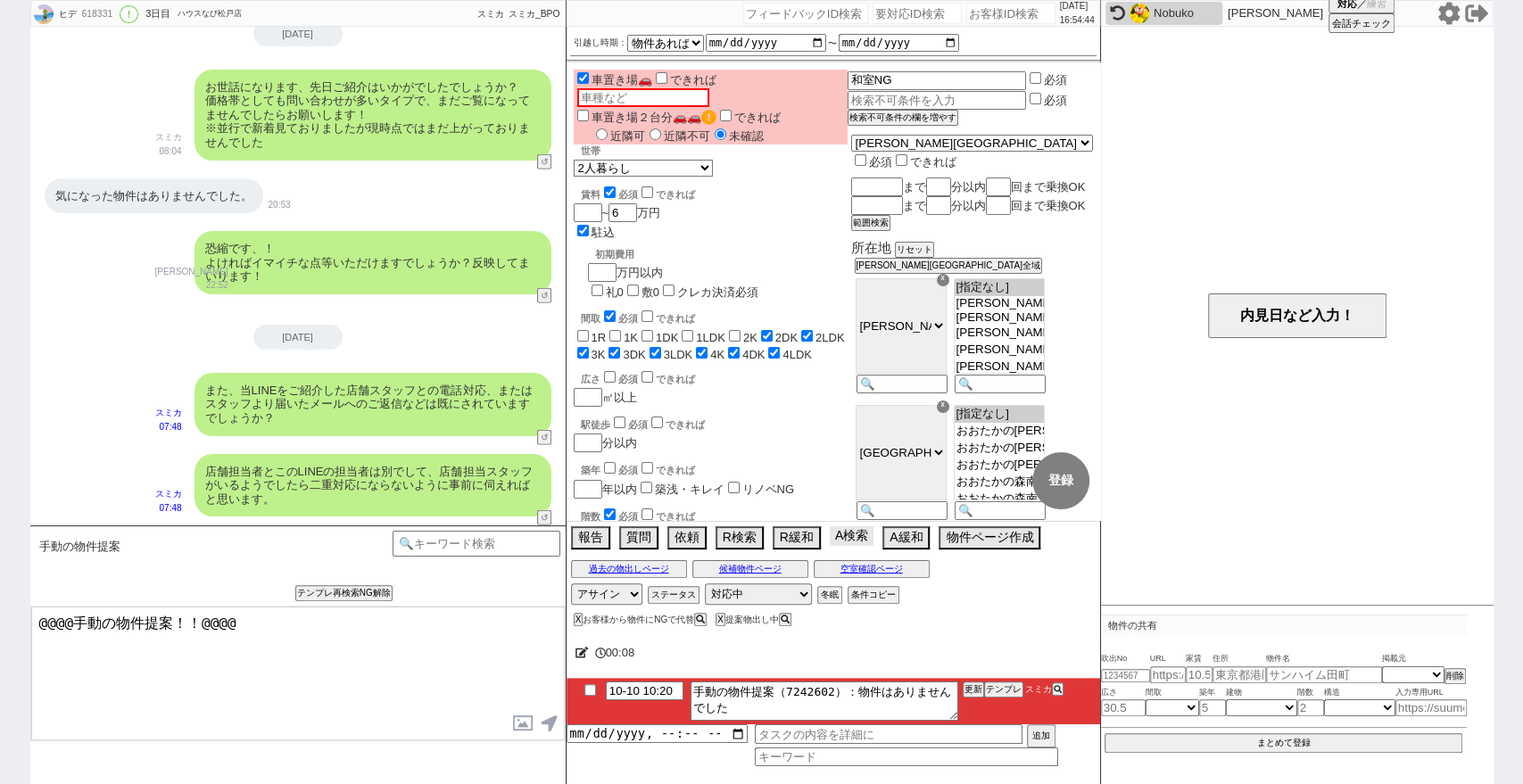
click at [832, 535] on button "A検索" at bounding box center [851, 536] width 43 height 20
click at [849, 544] on button "A検索" at bounding box center [851, 536] width 43 height 20
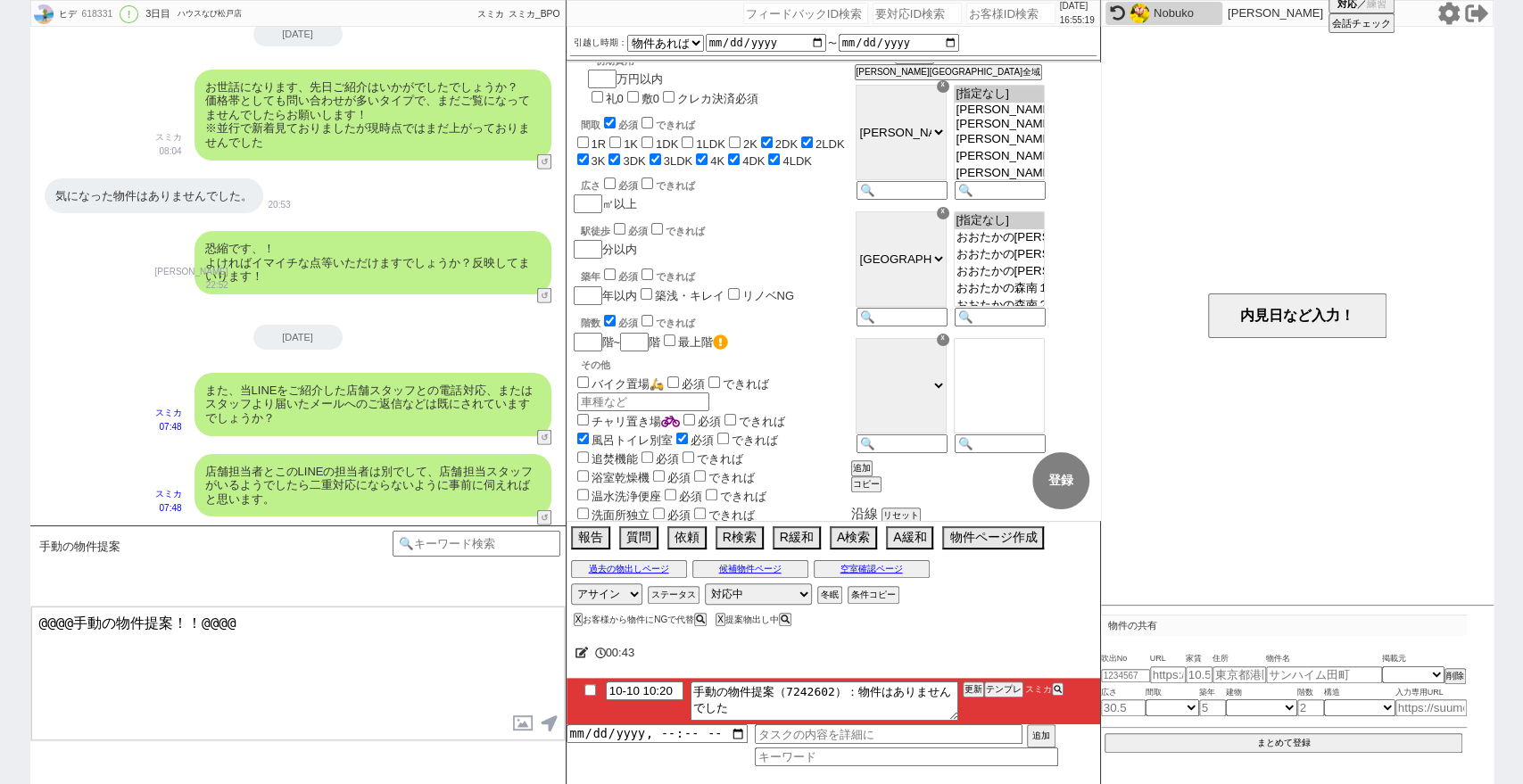
scroll to position [198, 0]
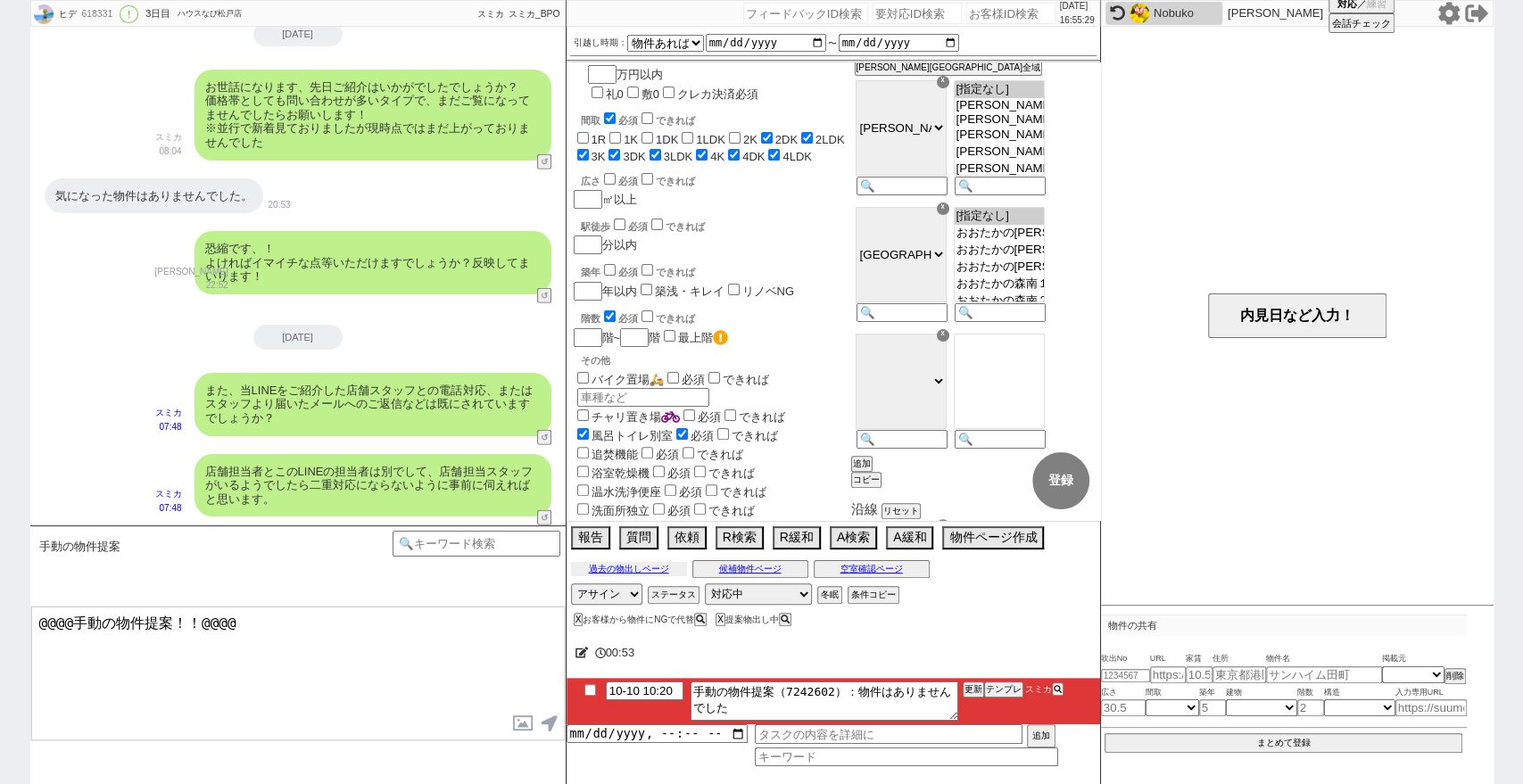
click at [617, 564] on button "過去の物出しページ" at bounding box center [629, 569] width 116 height 15
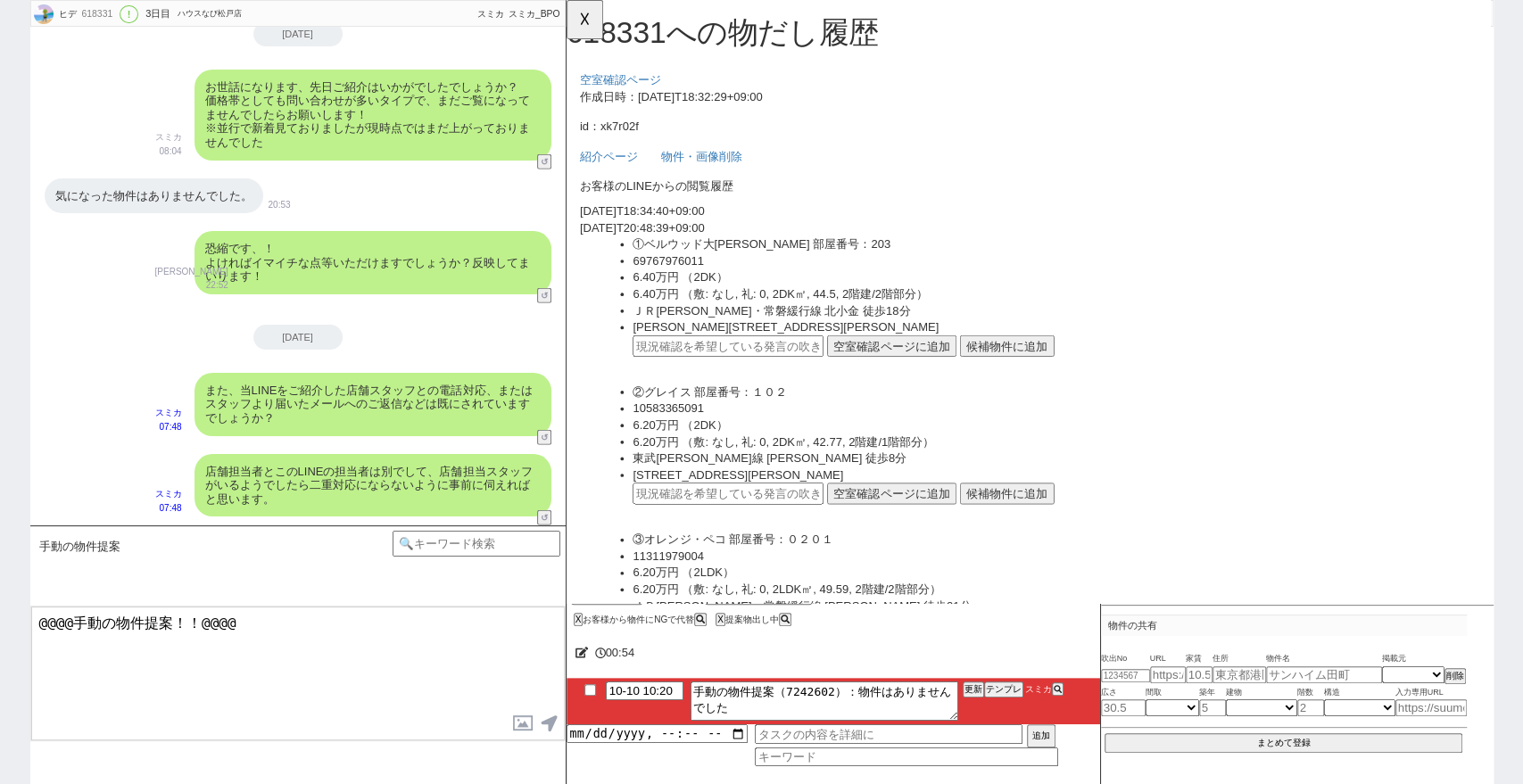
scroll to position [0, 0]
click at [581, 17] on button "☓" at bounding box center [583, 18] width 33 height 35
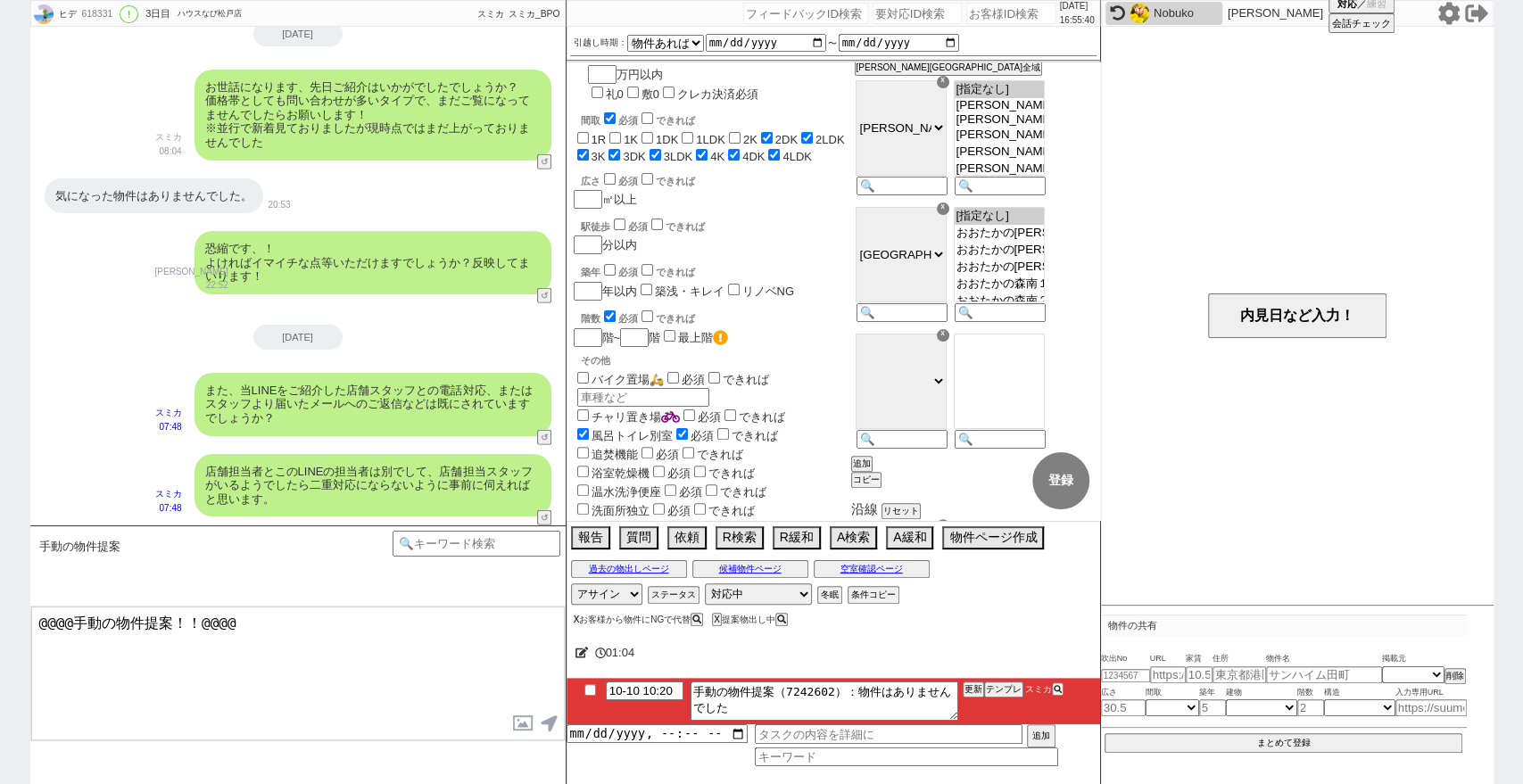
click at [575, 615] on div "X お客様から物件にNGで代替" at bounding box center [640, 620] width 135 height 10
click at [579, 619] on div "X お客様から物件にNGで代替" at bounding box center [642, 620] width 139 height 10
click at [579, 620] on div "X お客様から物件にNGで代替" at bounding box center [640, 620] width 135 height 10
click at [574, 618] on button "X" at bounding box center [577, 620] width 6 height 10
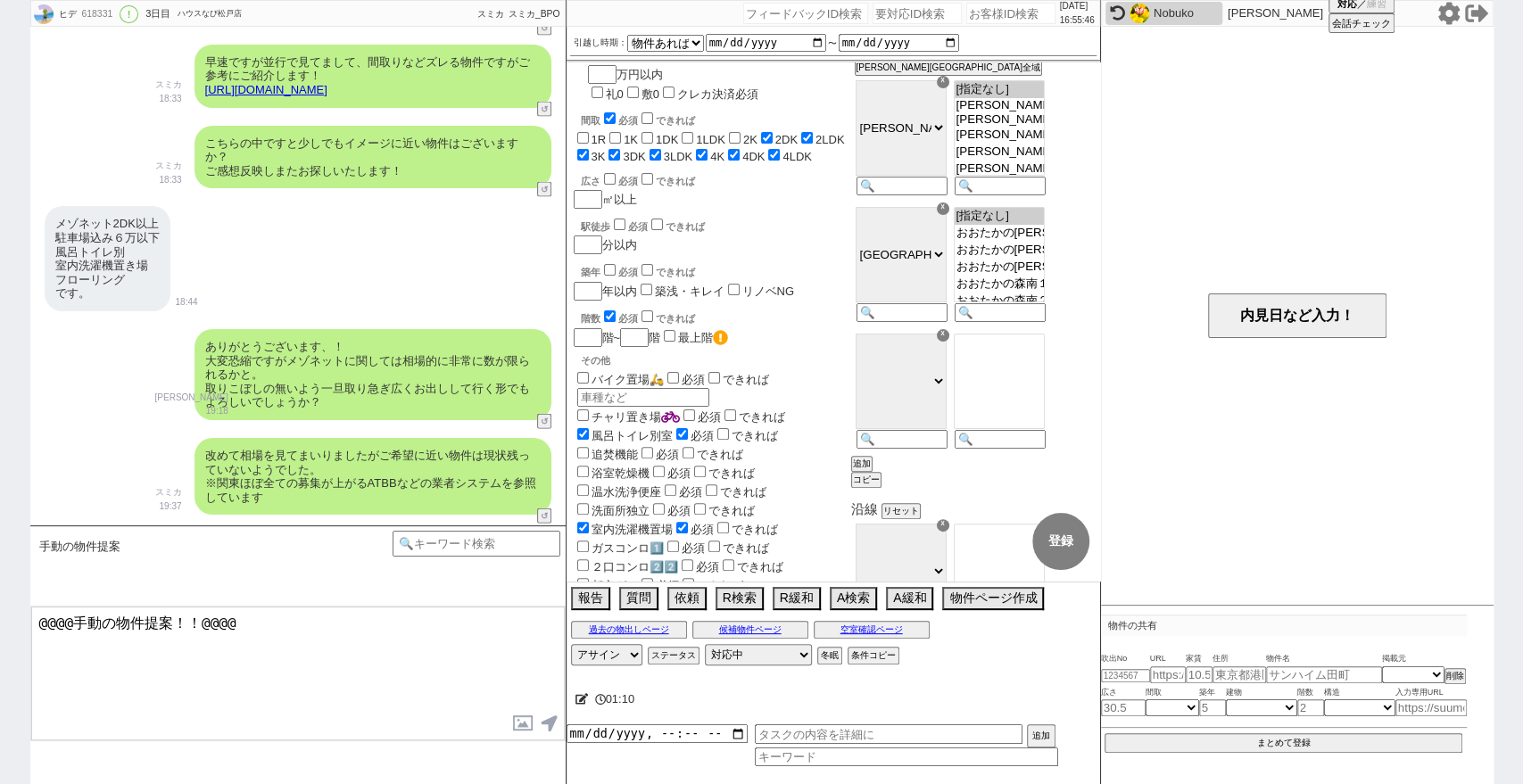
scroll to position [2555, 0]
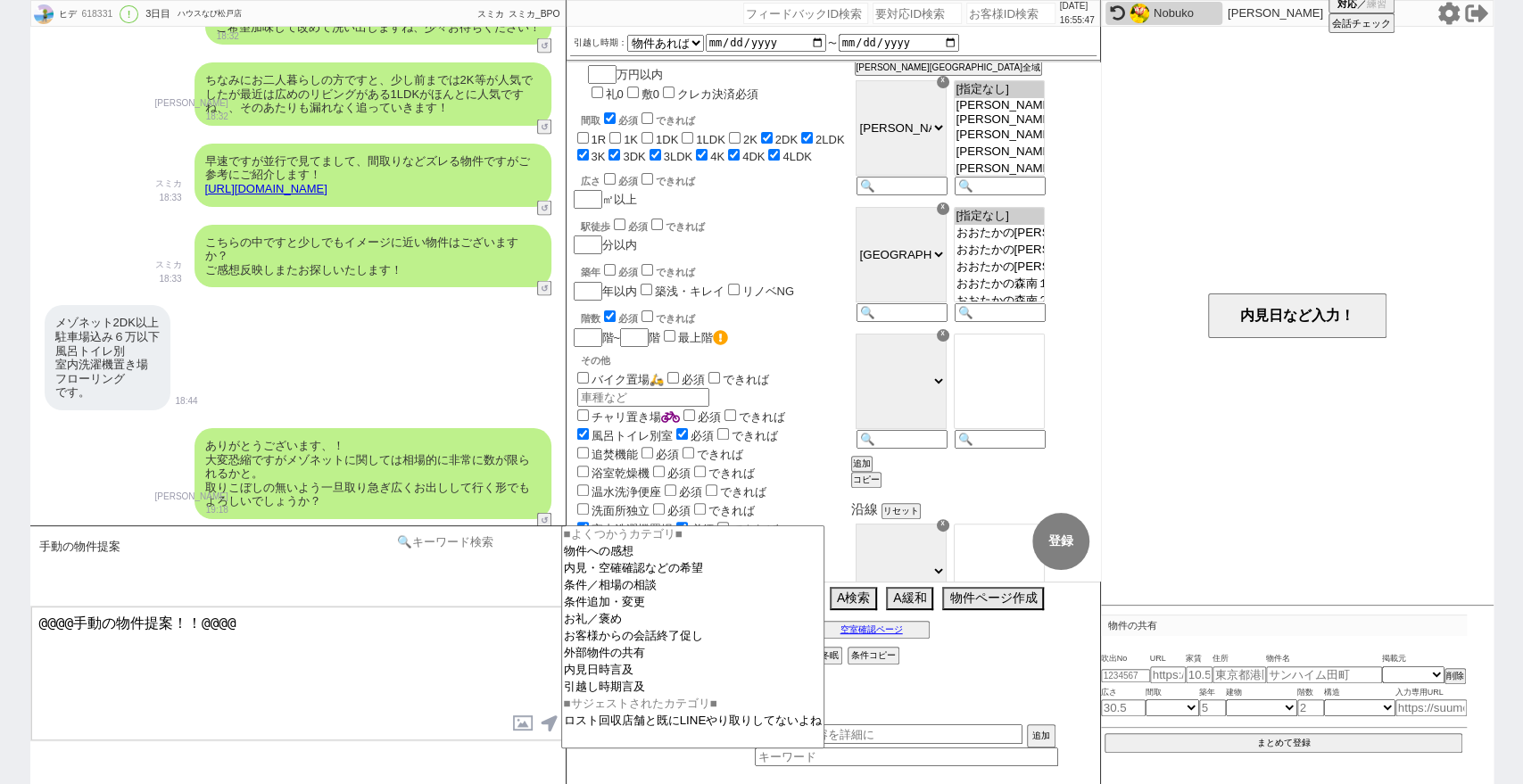
click at [493, 550] on input at bounding box center [476, 541] width 168 height 23
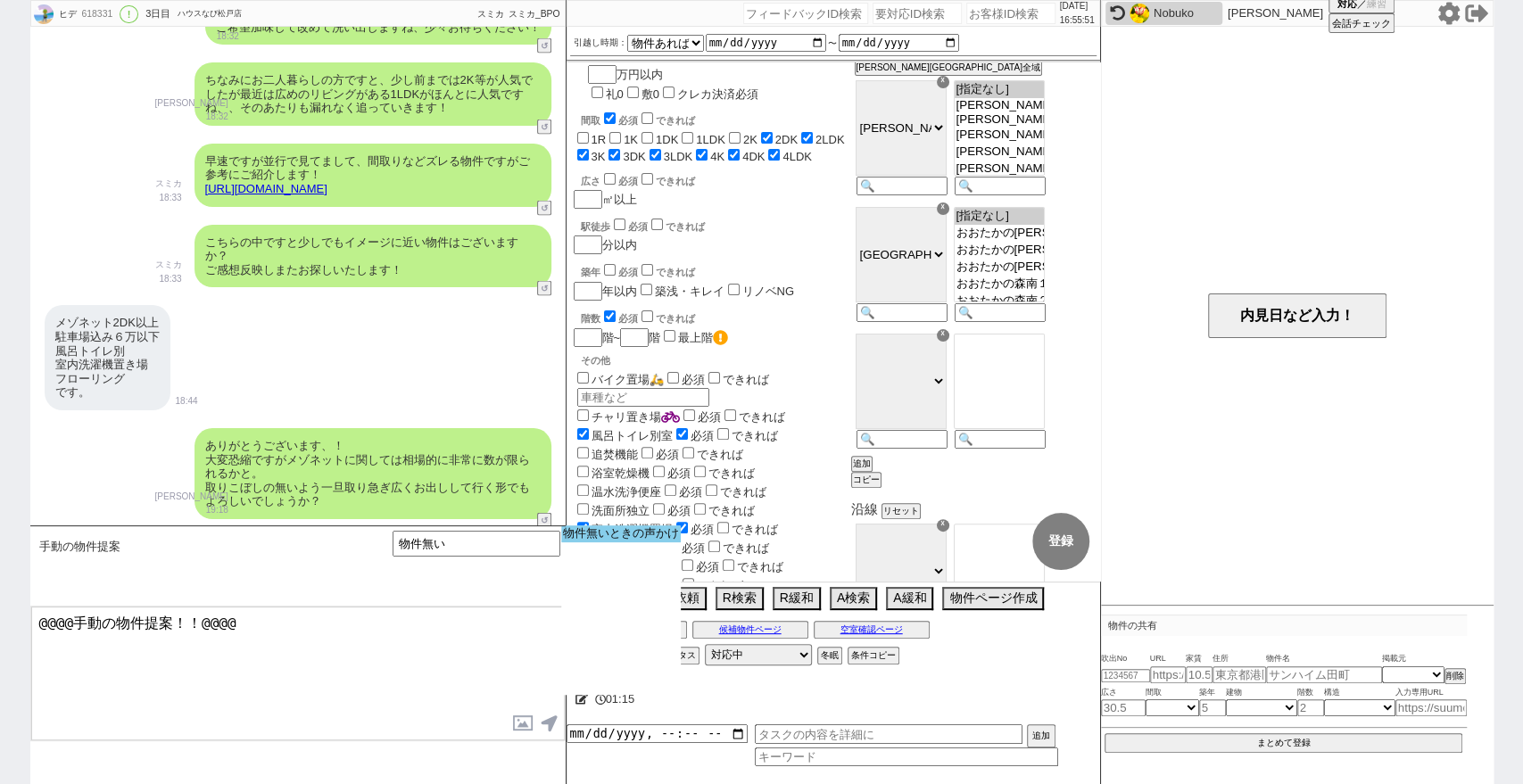
click at [579, 540] on option "物件無いときの声かけ" at bounding box center [620, 533] width 119 height 17
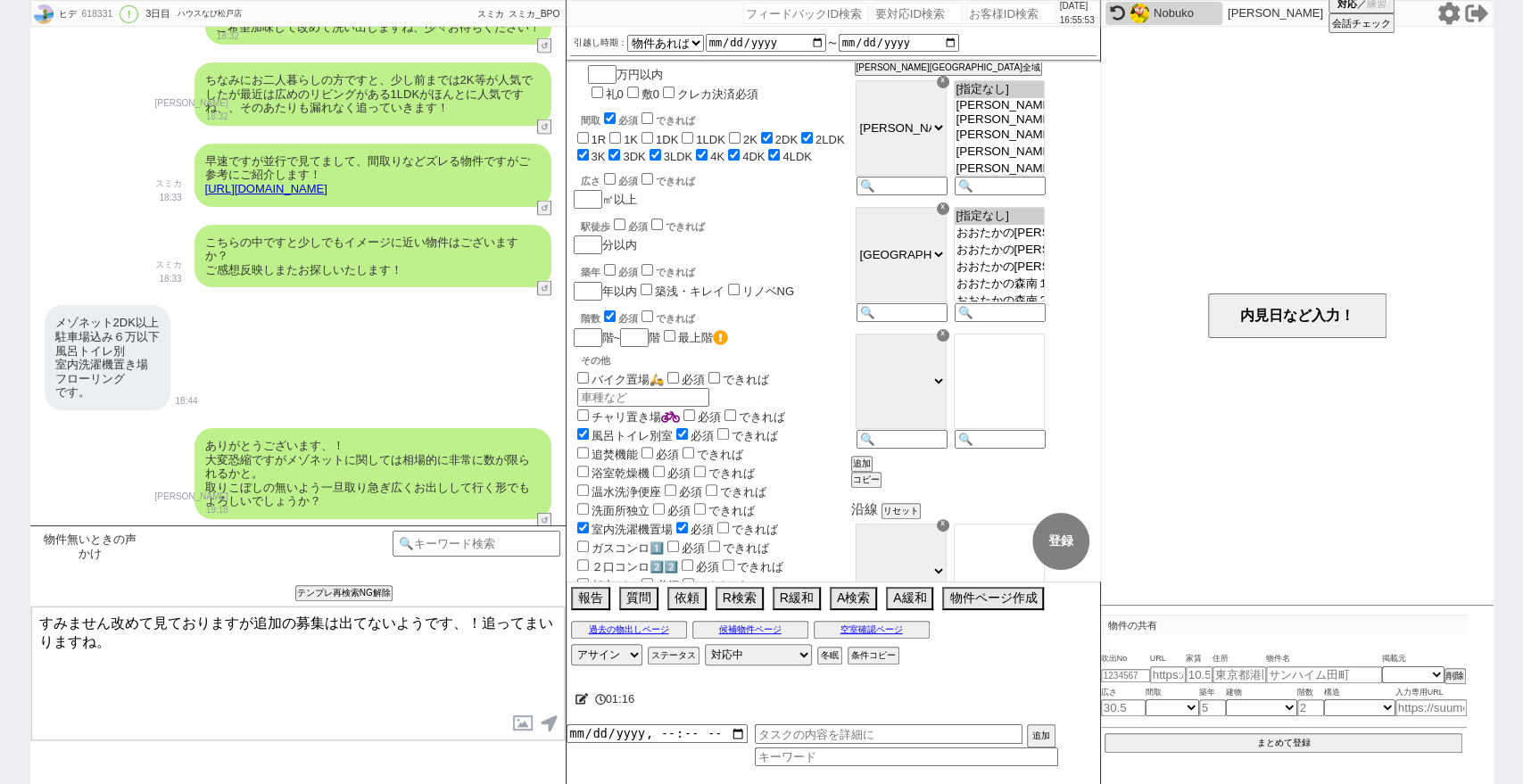
click at [443, 676] on textarea "すみません改めて見ておりますが追加の募集は出てないようです、！追ってまいりますね。" at bounding box center [298, 674] width 533 height 134
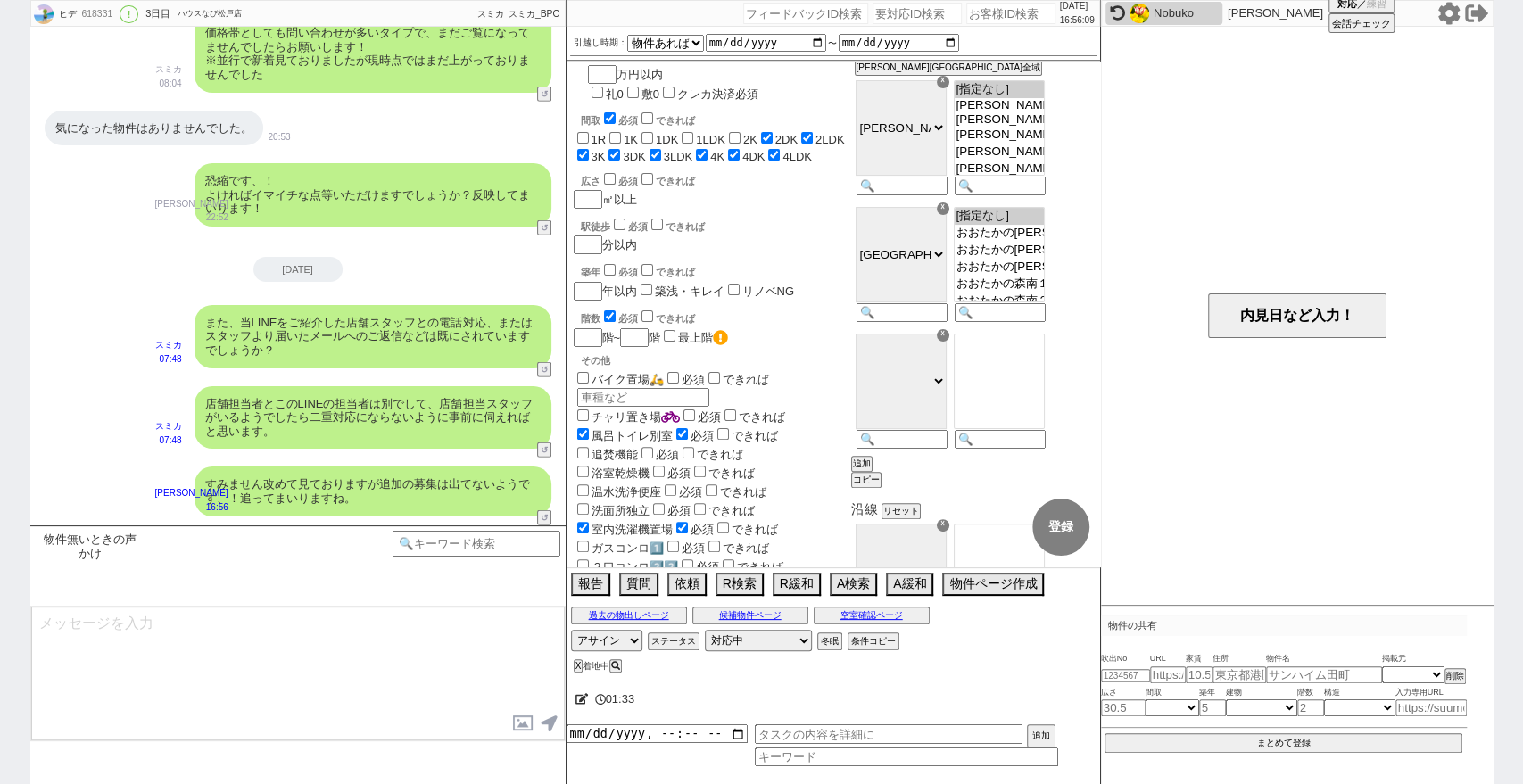
scroll to position [3396, 0]
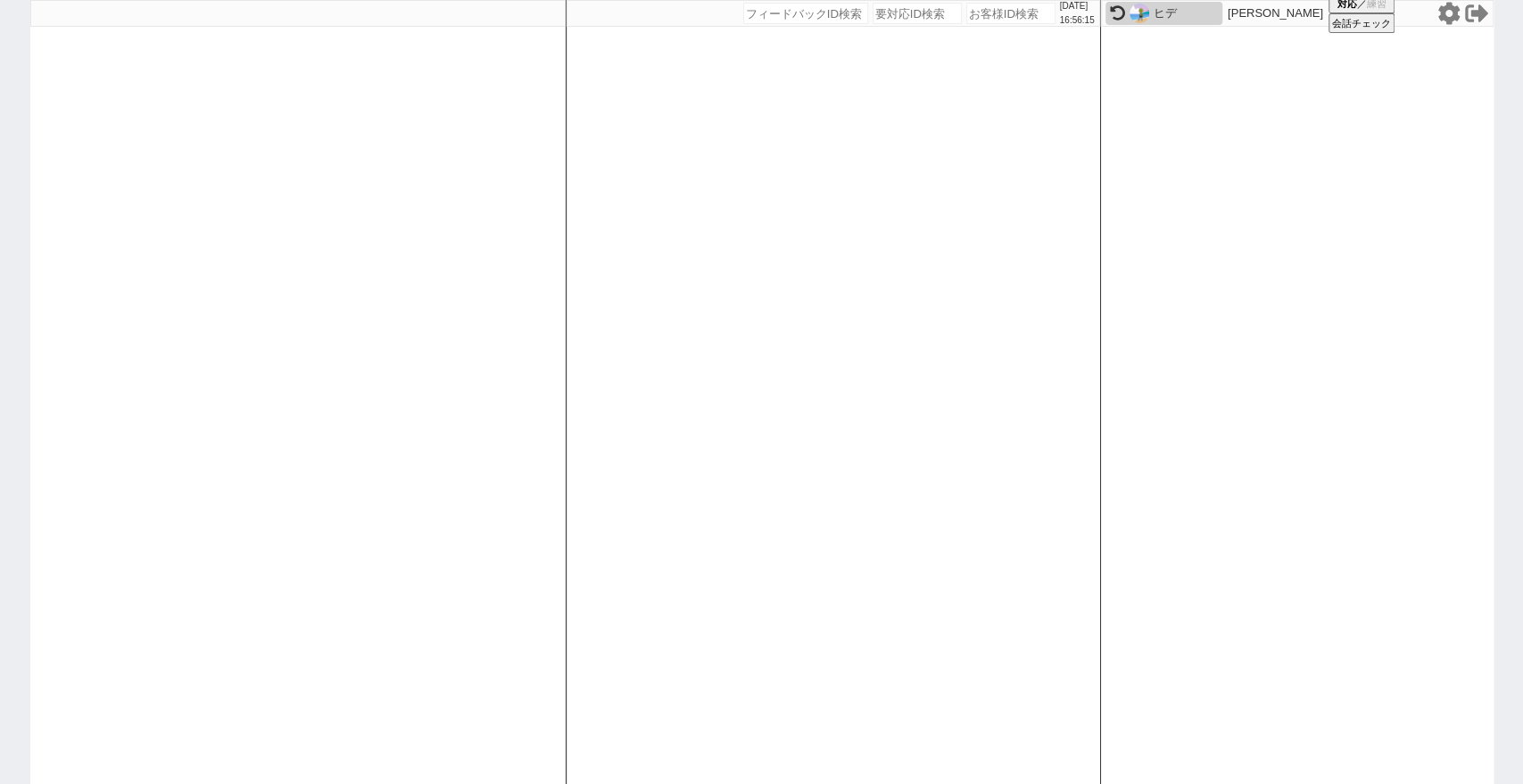
click at [982, 17] on input "number" at bounding box center [1010, 14] width 90 height 22
paste input "617465"
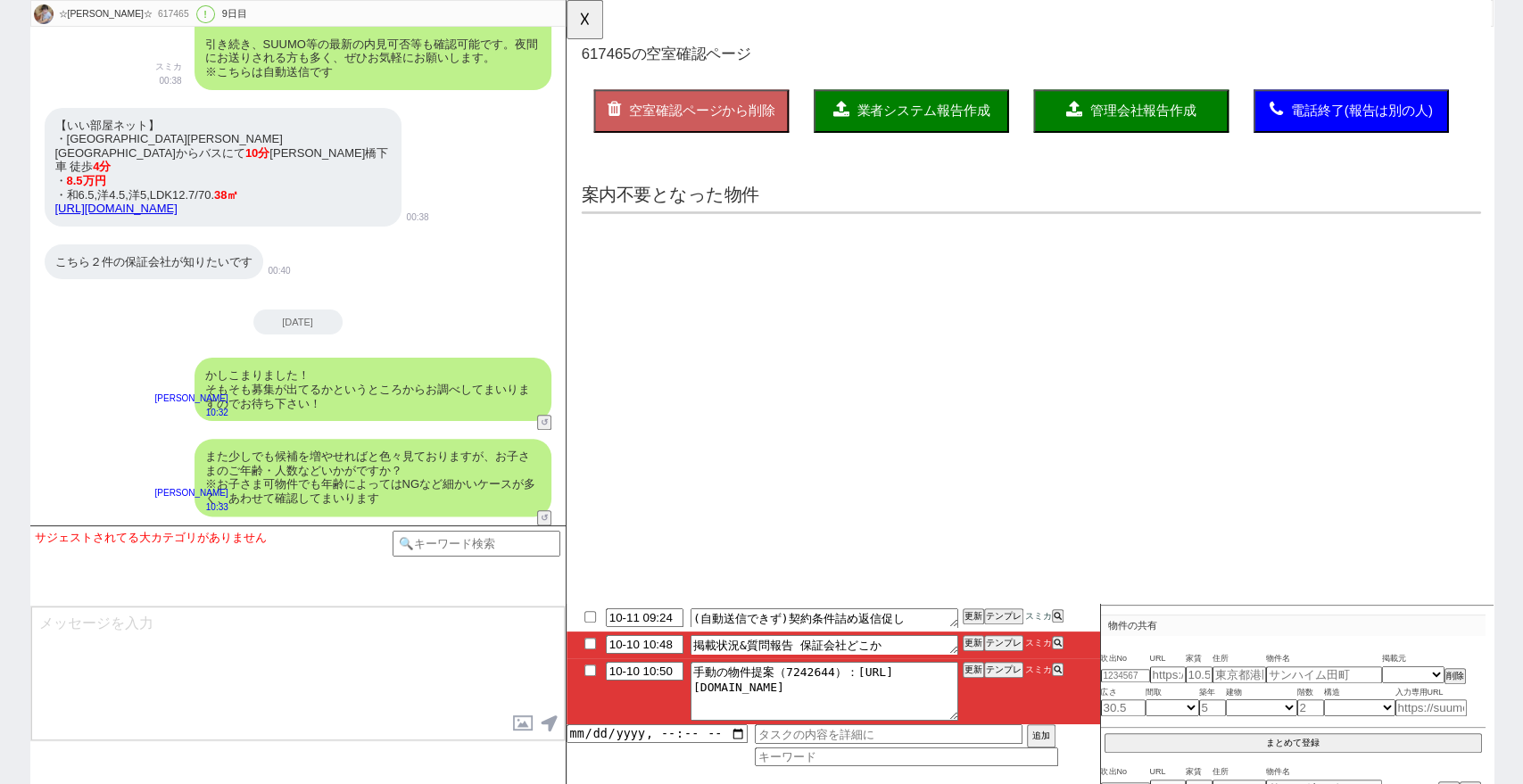
scroll to position [0, 0]
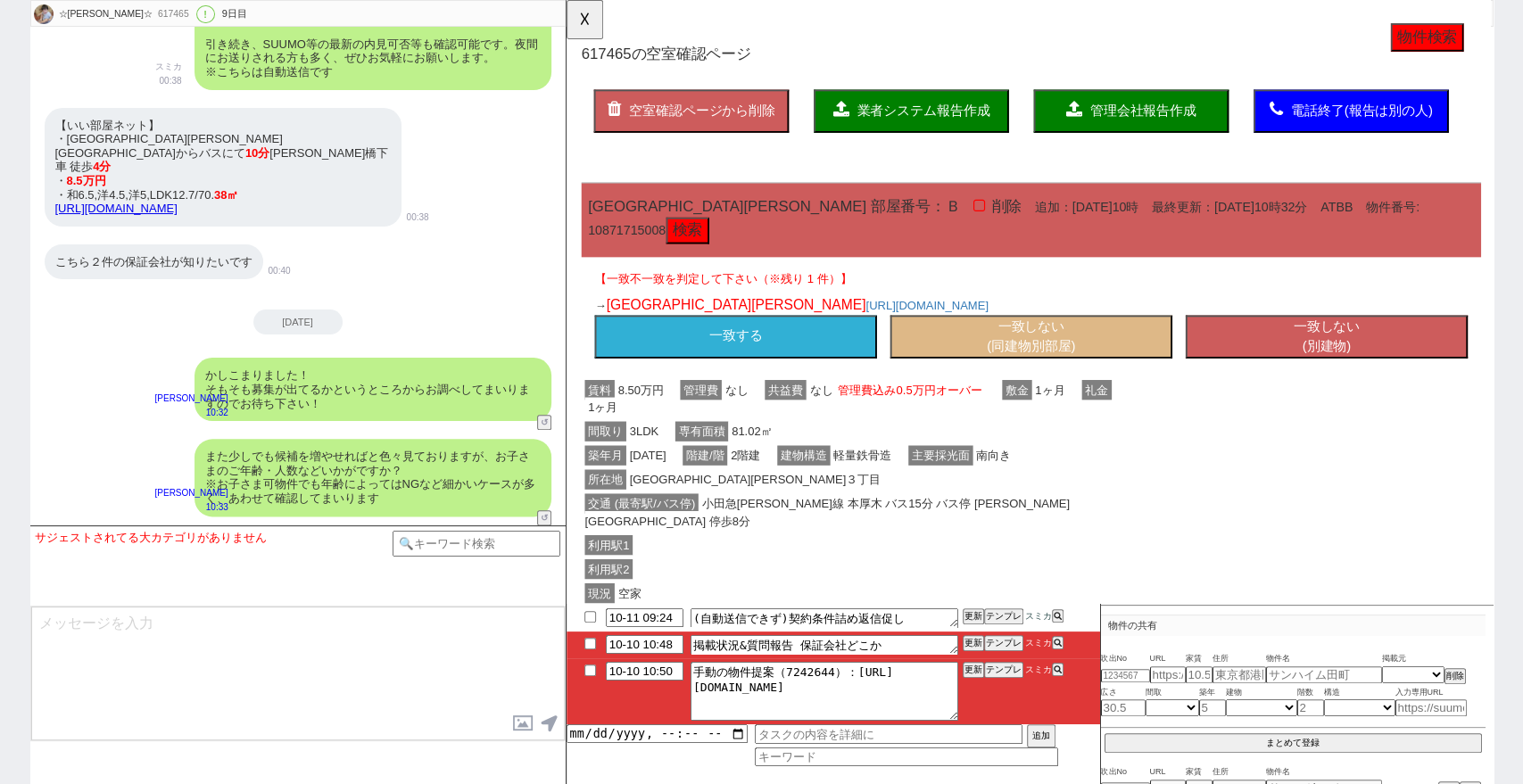
drag, startPoint x: 163, startPoint y: 207, endPoint x: 52, endPoint y: 196, distance: 111.5
click at [52, 196] on div "【いい部屋ネット】 ・小田急小田原線 本厚木駅からバスにて 10分 穴口橋下車 徒歩 4分 ・ 8.5万円 ・和6.5,洋4.5,洋5,LDK12.7/70.…" at bounding box center [222, 167] width 357 height 119
copy link "https://www.eheya.net/detail/300000133009888000001/?cid=lineshare"
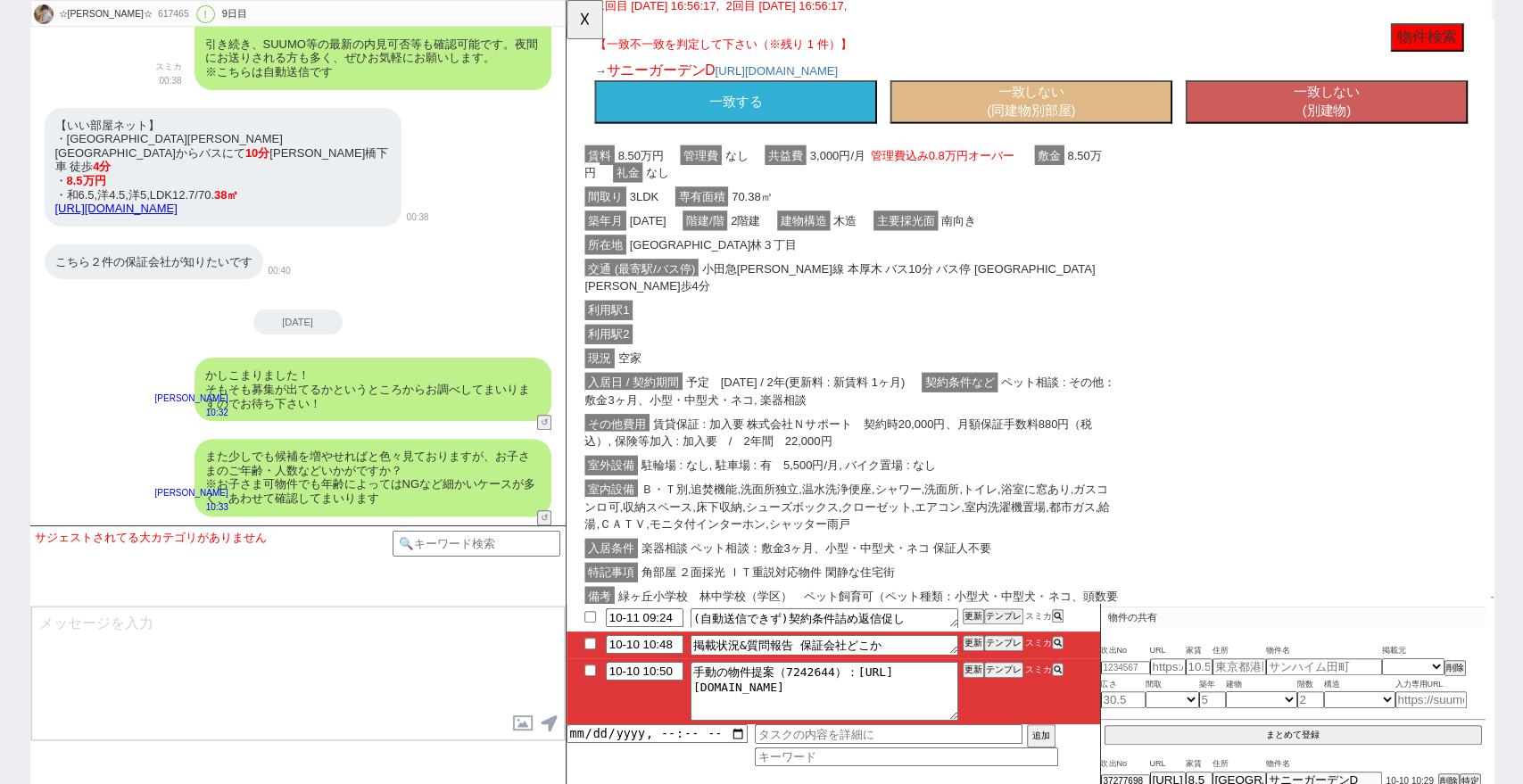
scroll to position [1387, 0]
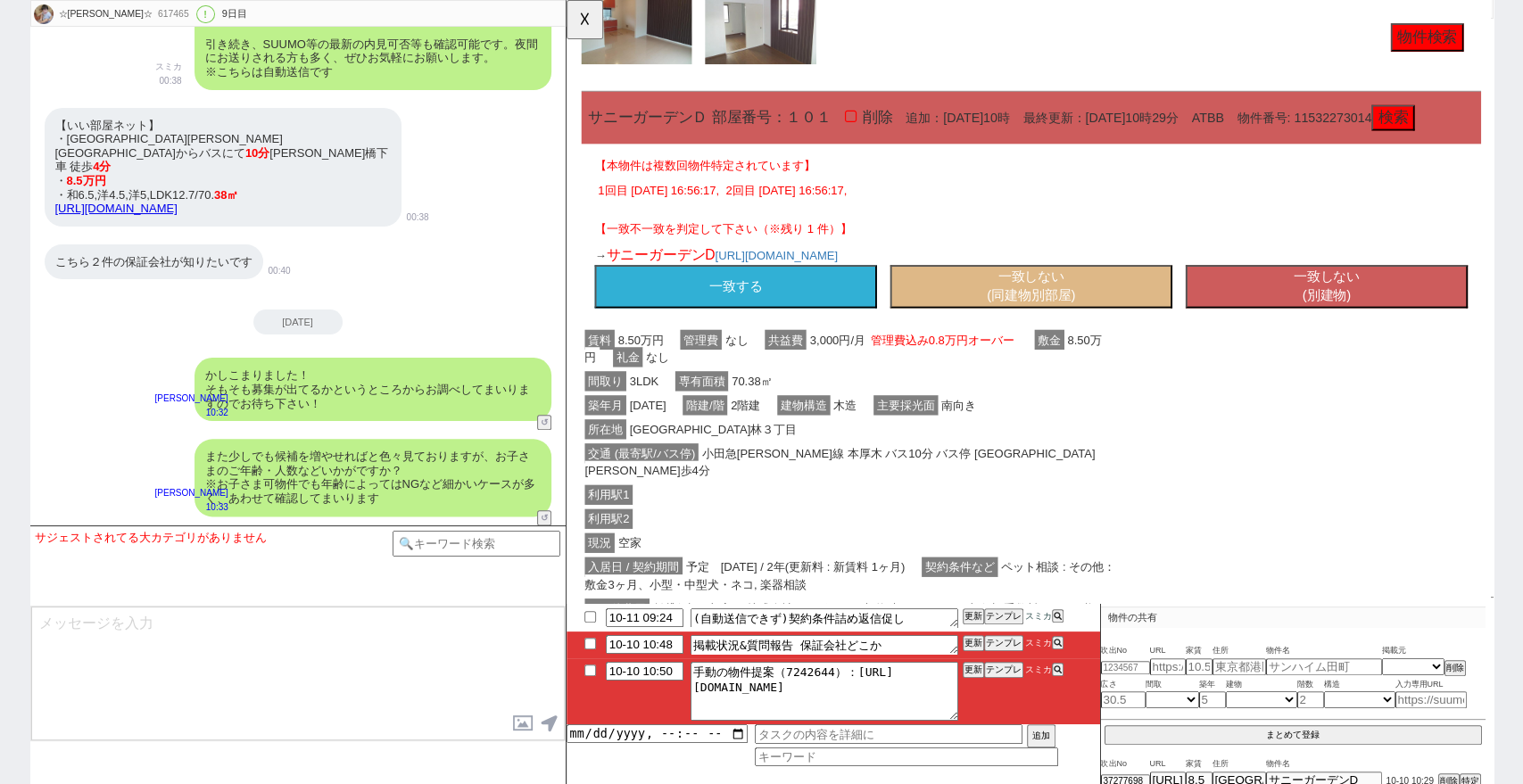
click at [177, 202] on link "https://www.eheya.net/detail/300000133009888000001/?cid=lineshare" at bounding box center [116, 209] width 122 height 14
click at [795, 329] on button "一致する" at bounding box center [748, 307] width 303 height 46
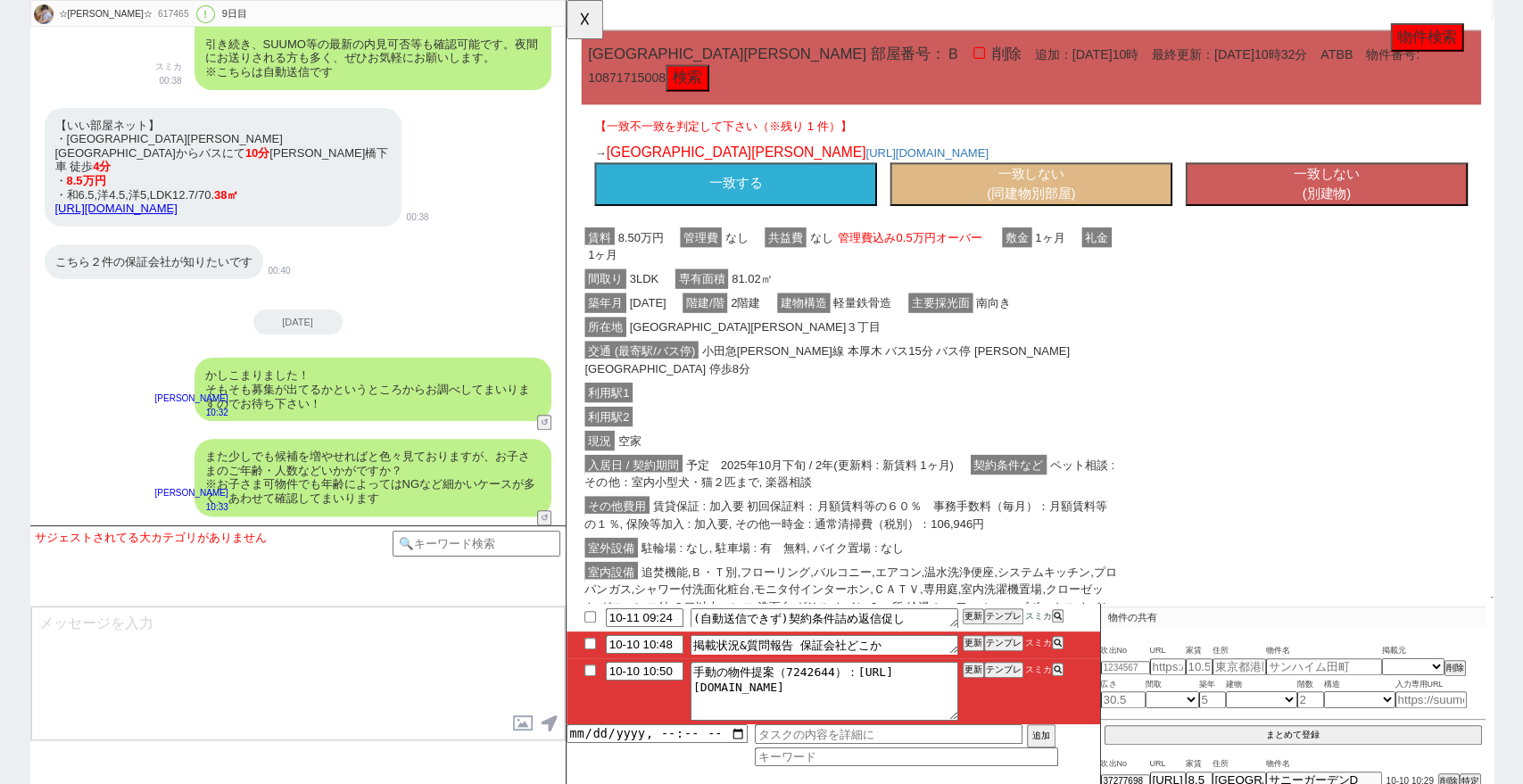
scroll to position [99, 0]
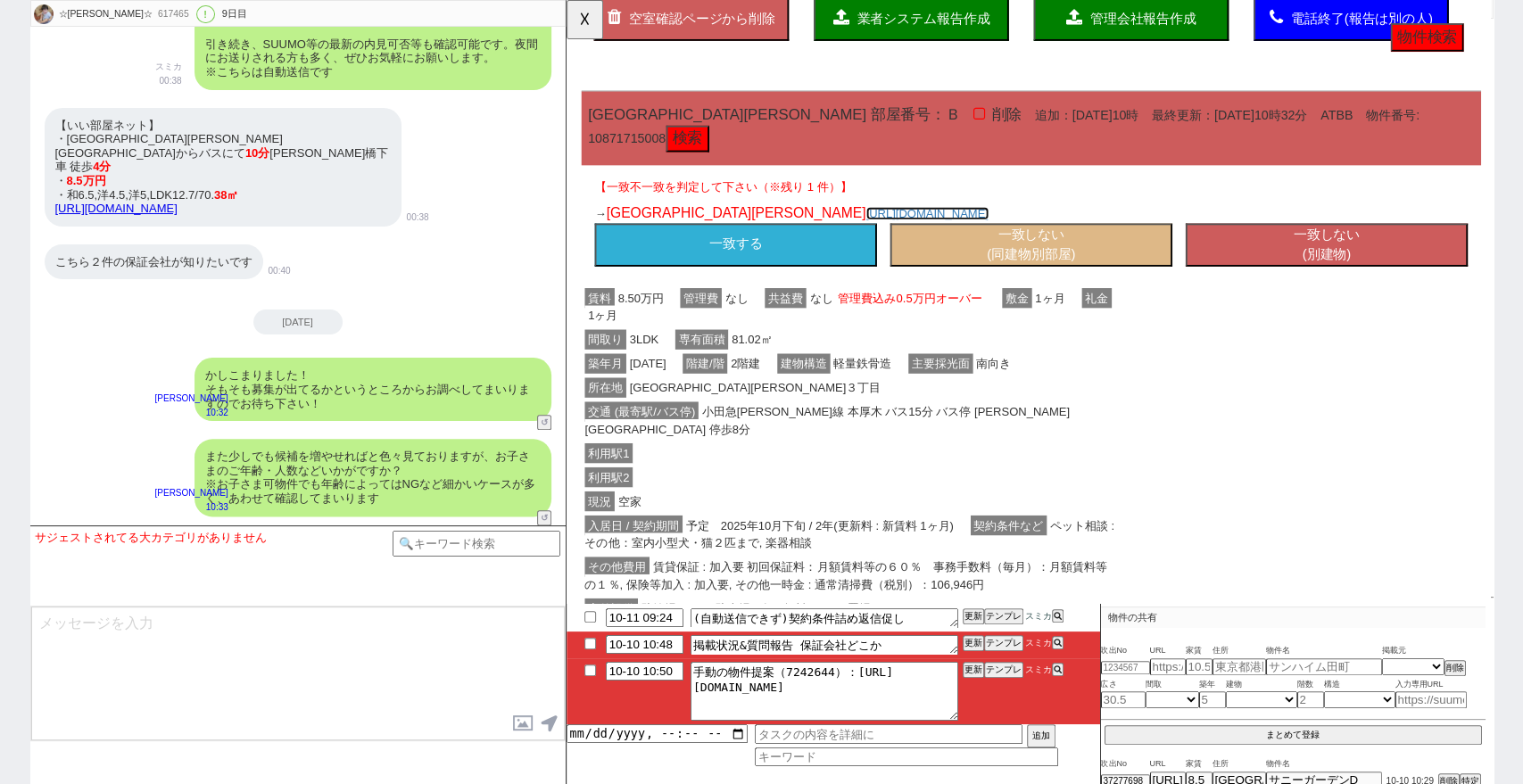
click at [947, 226] on link "https://www.eheya.net/detail/300000233022376000001/?cid=lineshare" at bounding box center [953, 229] width 132 height 15
click at [761, 248] on button "一致する" at bounding box center [748, 263] width 303 height 46
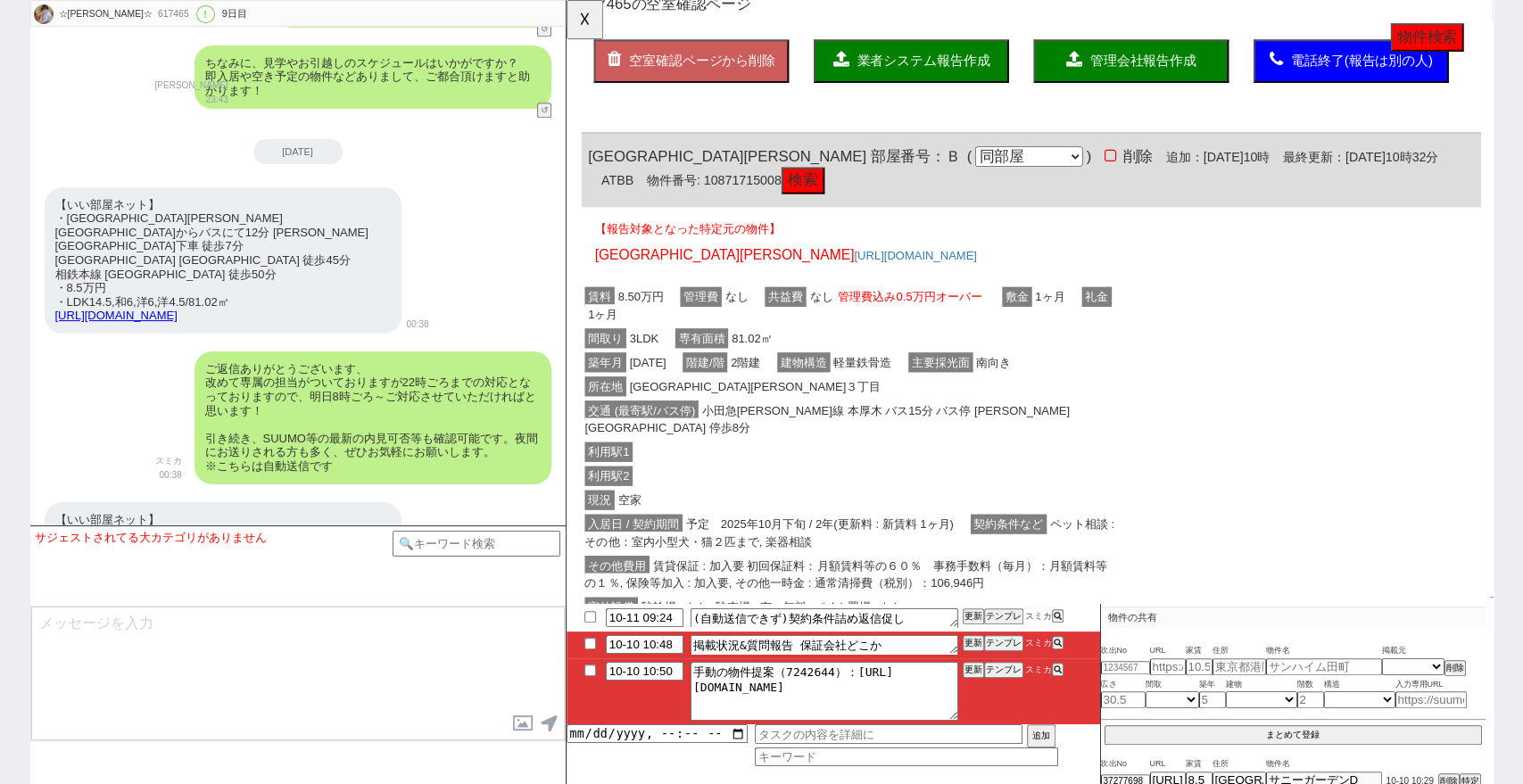
scroll to position [5196, 0]
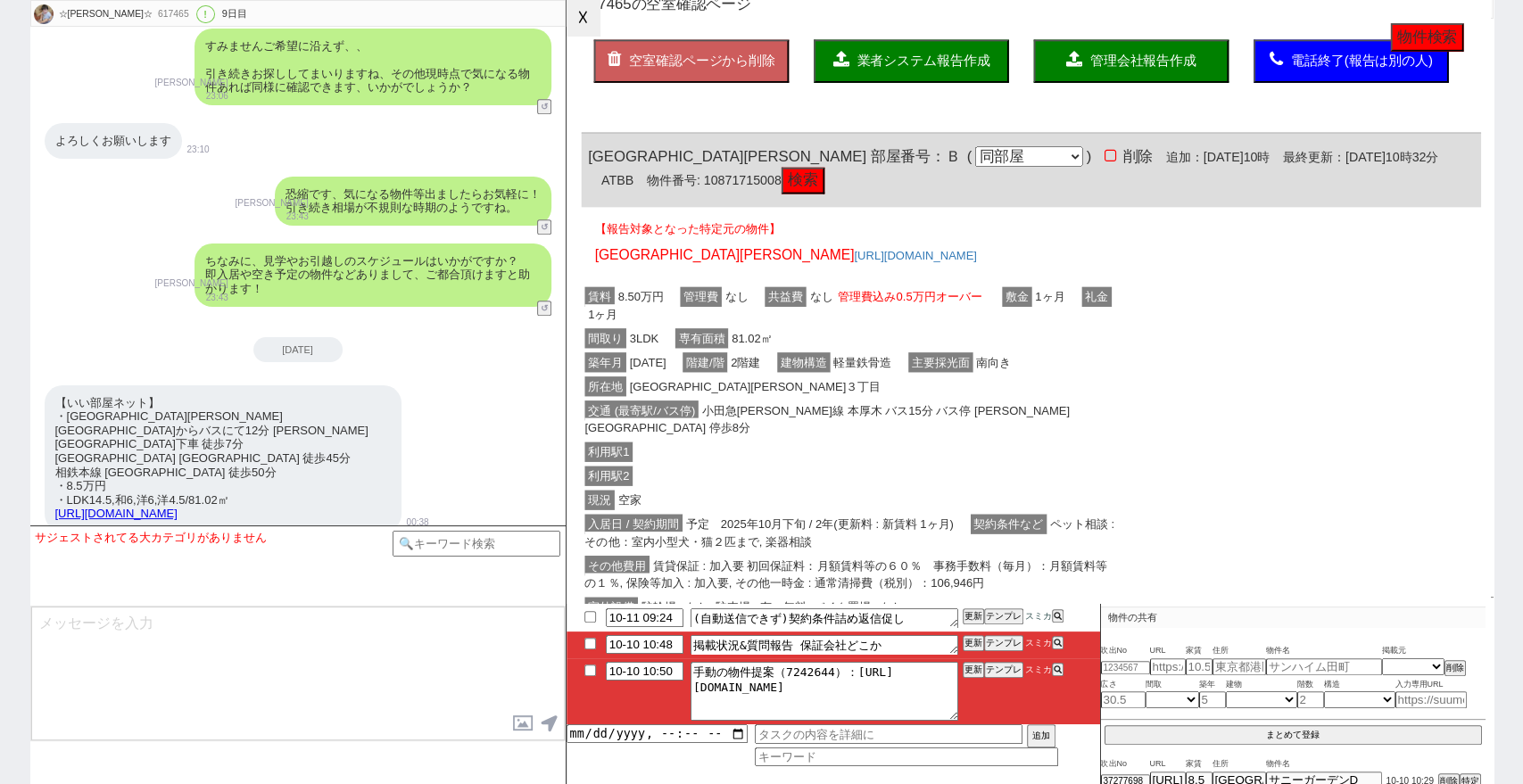
click at [592, 27] on button "☓" at bounding box center [583, 18] width 33 height 35
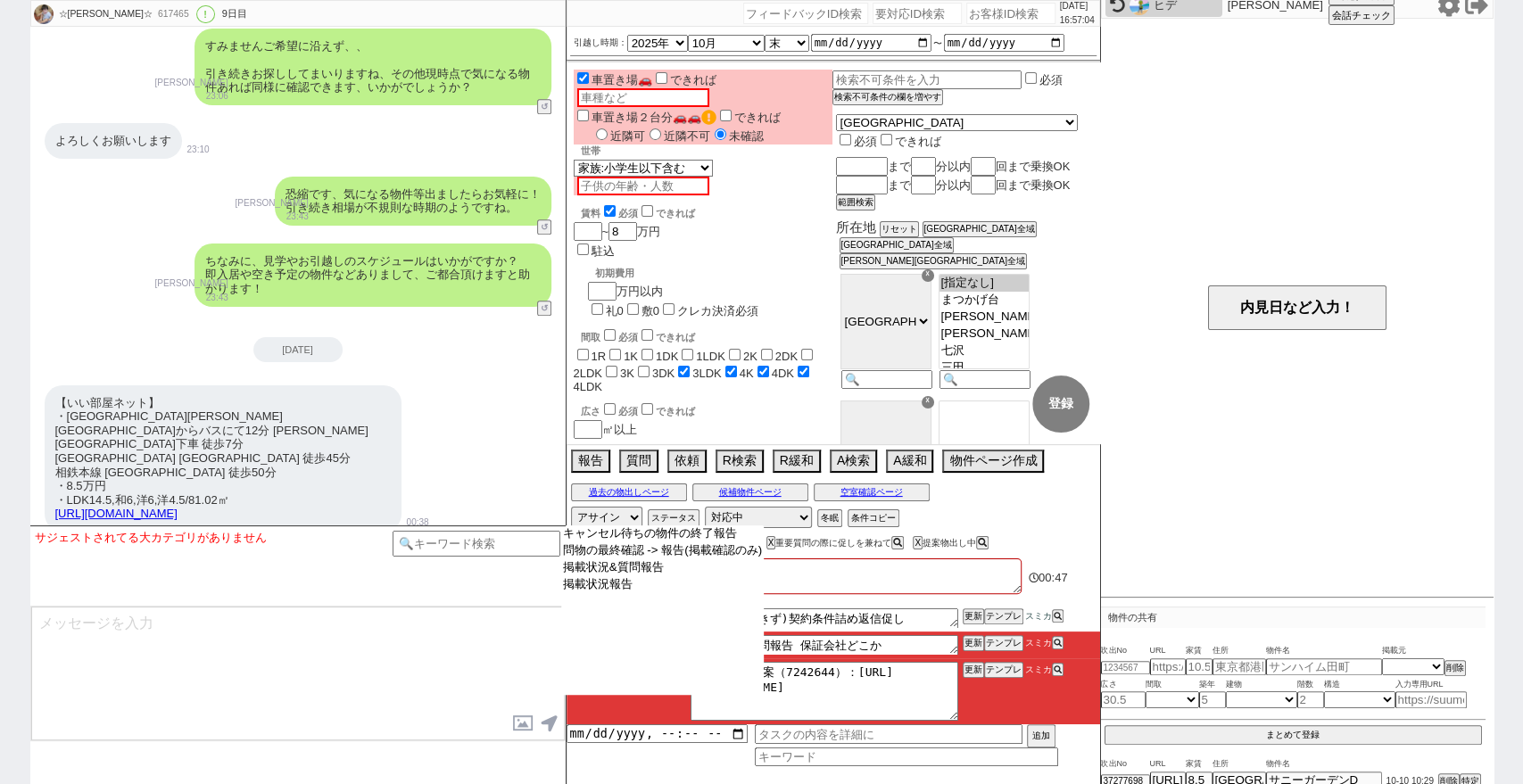
drag, startPoint x: 712, startPoint y: 673, endPoint x: 934, endPoint y: 602, distance: 233.1
click at [722, 665] on select "キャンセル待ちの物件の終了報告 問物の最終確認 -> 報告(掲載確認のみ) 掲載状況&質問報告 掲載状況報告" at bounding box center [662, 610] width 204 height 169
click at [935, 599] on div at bounding box center [833, 600] width 533 height 7
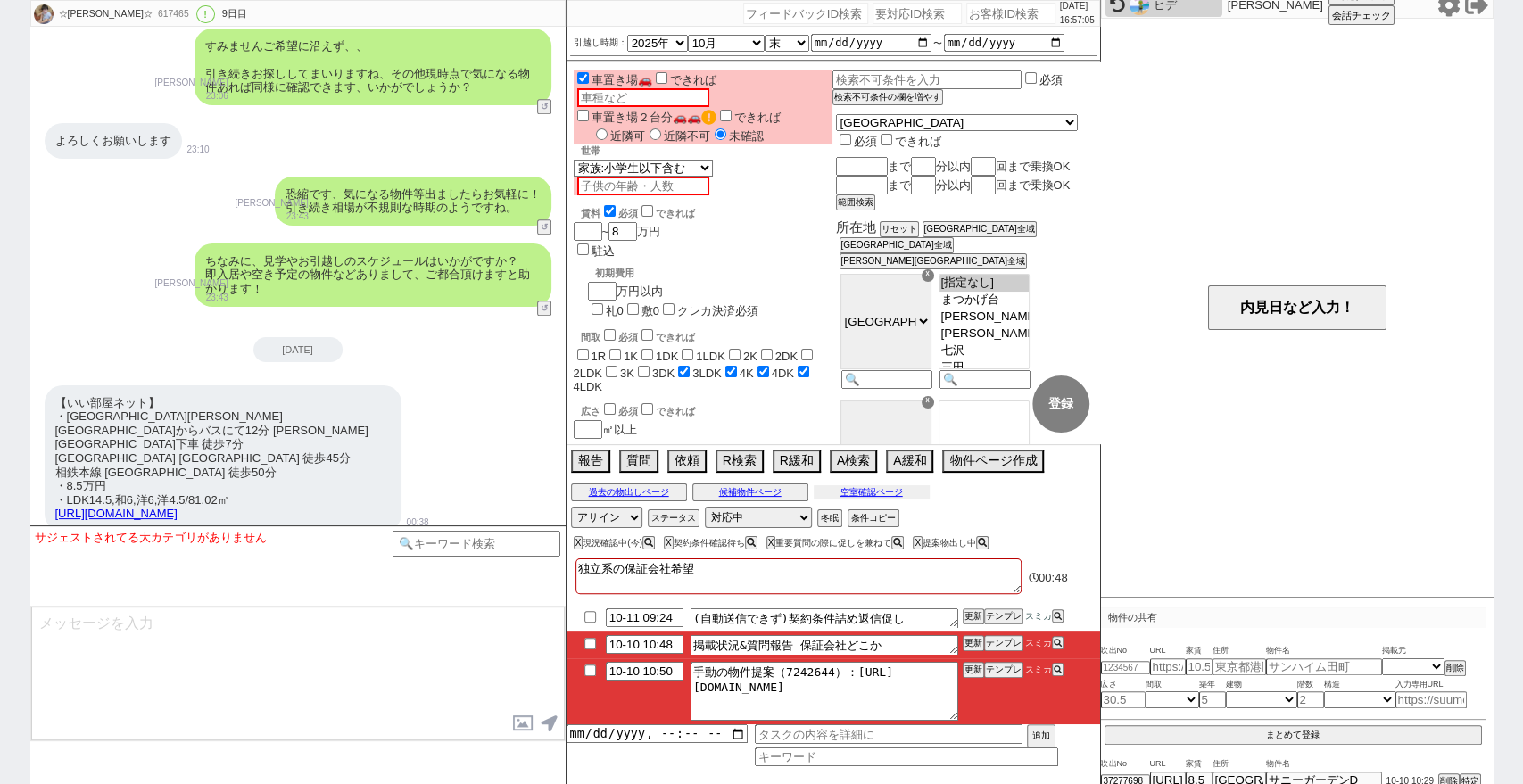
click at [894, 490] on button "空室確認ページ" at bounding box center [872, 492] width 116 height 15
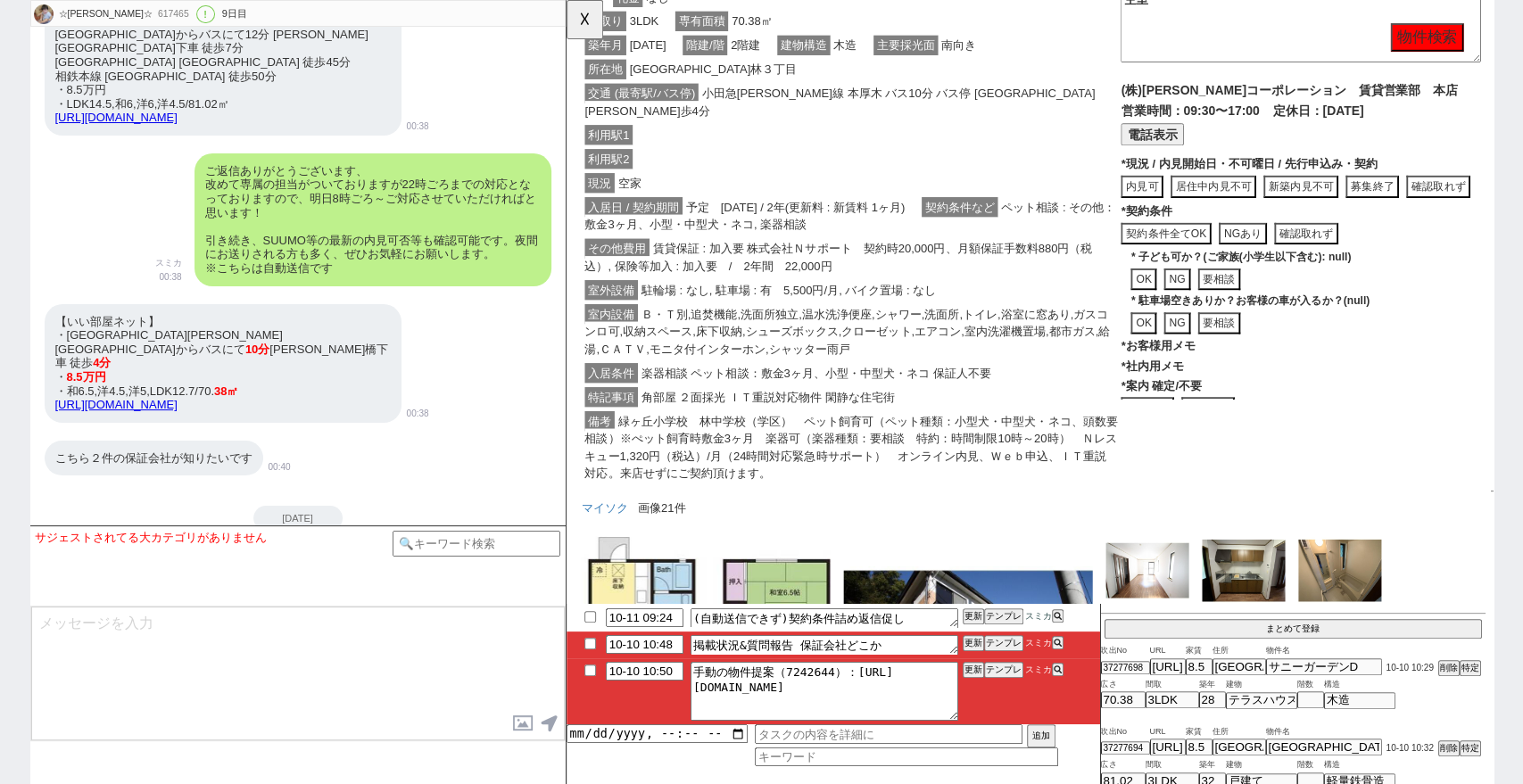
scroll to position [5692, 0]
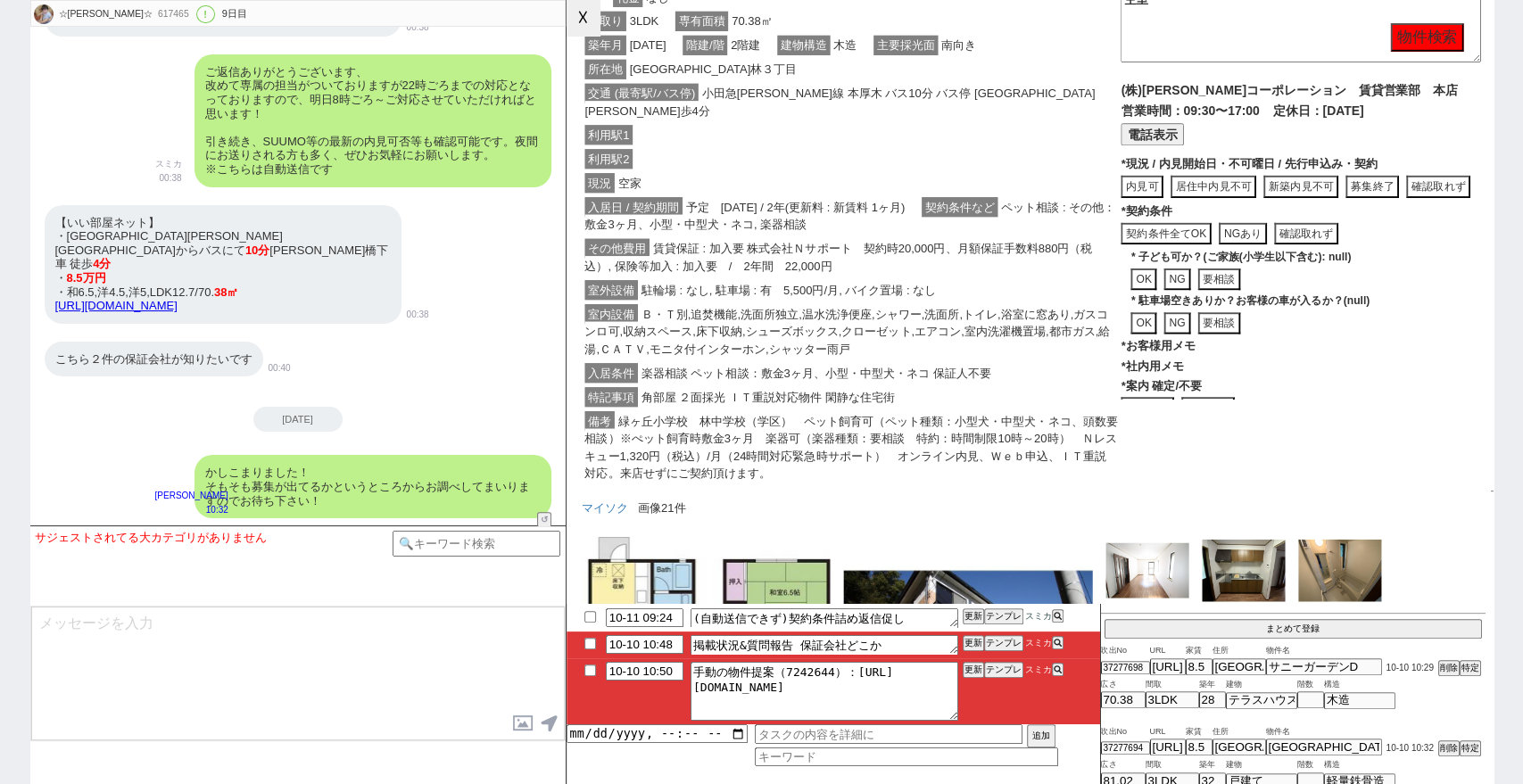
click at [588, 27] on button "☓" at bounding box center [583, 18] width 33 height 35
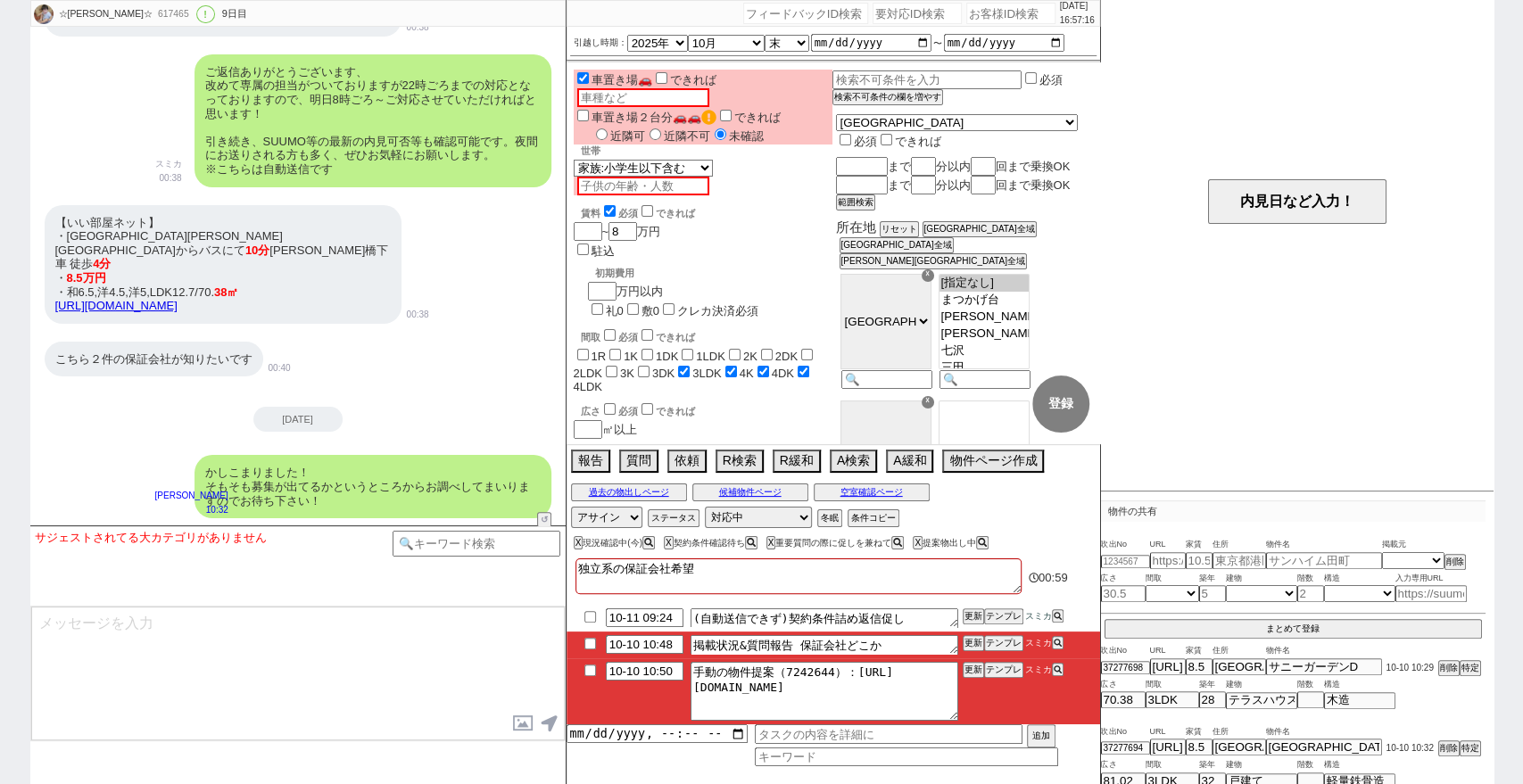
click at [478, 375] on div "こちら２件の保証会社が知りたいです 00:40" at bounding box center [298, 359] width 535 height 53
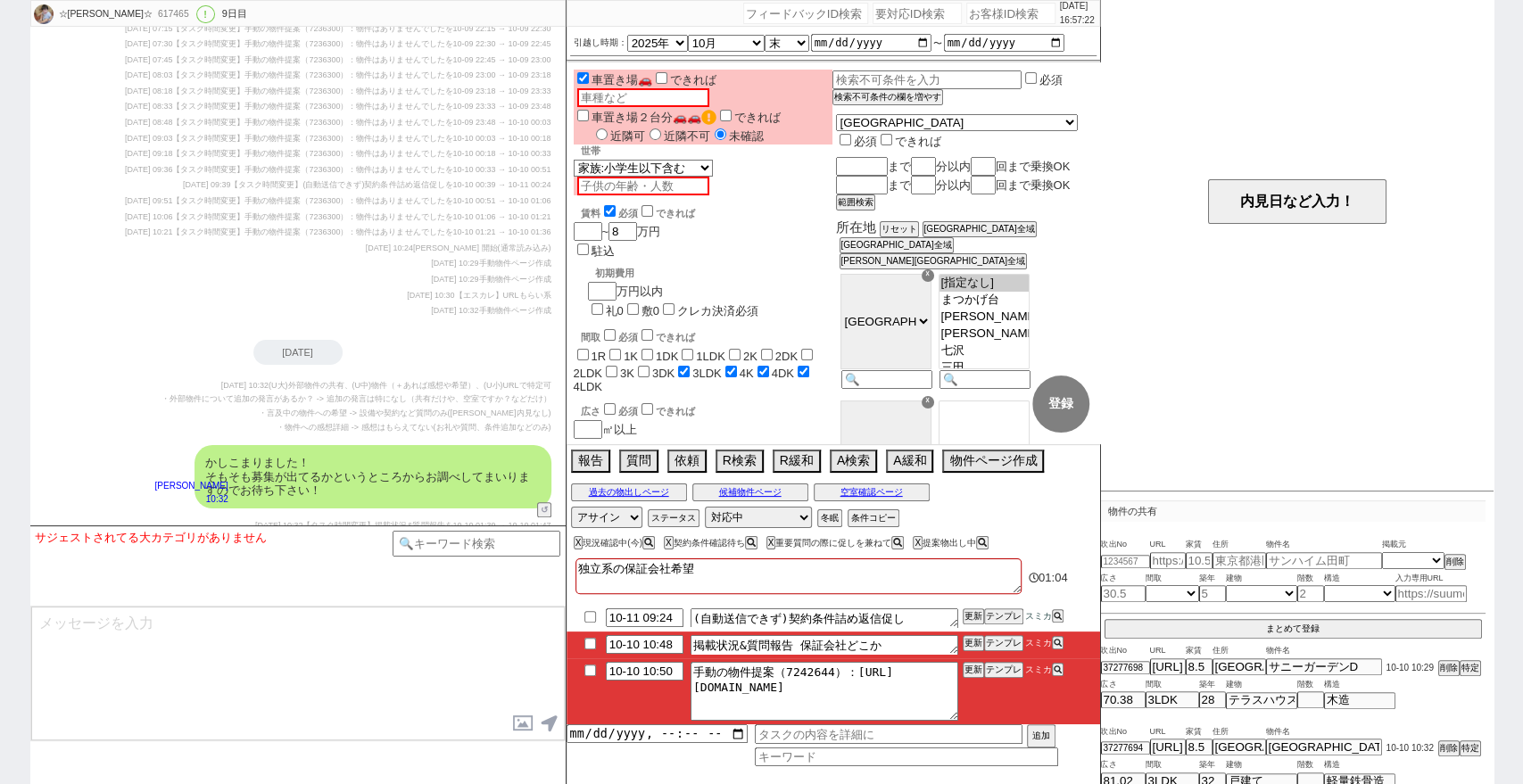
scroll to position [10459, 0]
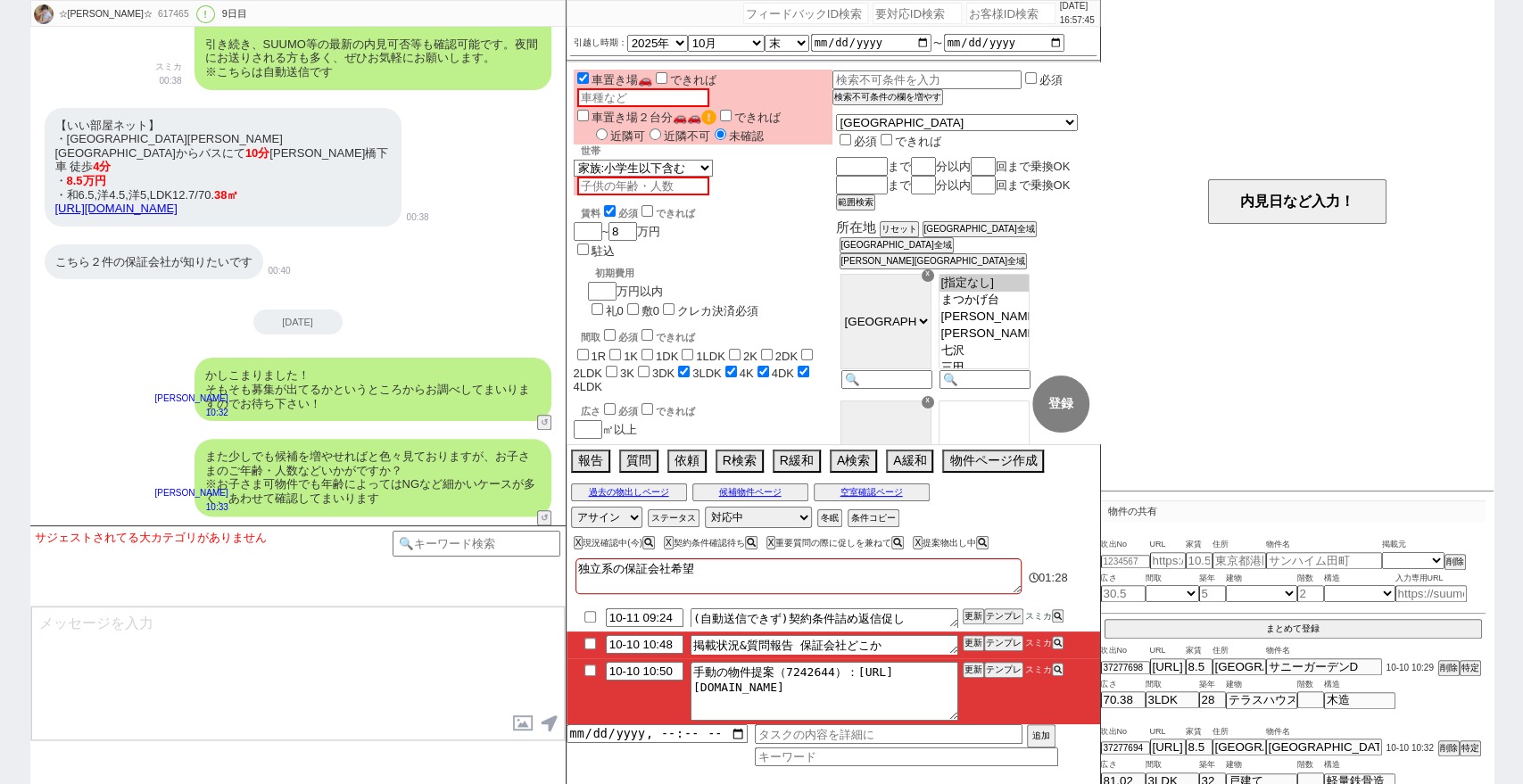
drag, startPoint x: 0, startPoint y: 179, endPoint x: 9, endPoint y: 166, distance: 15.8
click at [0, 179] on div "☆りえ☆ 617465 ! 0 9日目 冬眠中 自社客 スミカ スミカ_BPO チャット全表示 2025-10-02 ようこそLINE物件紹介のスミカへ！ お…" at bounding box center [762, 392] width 1523 height 784
click at [152, 10] on div "617465" at bounding box center [172, 14] width 40 height 15
copy div "617465"
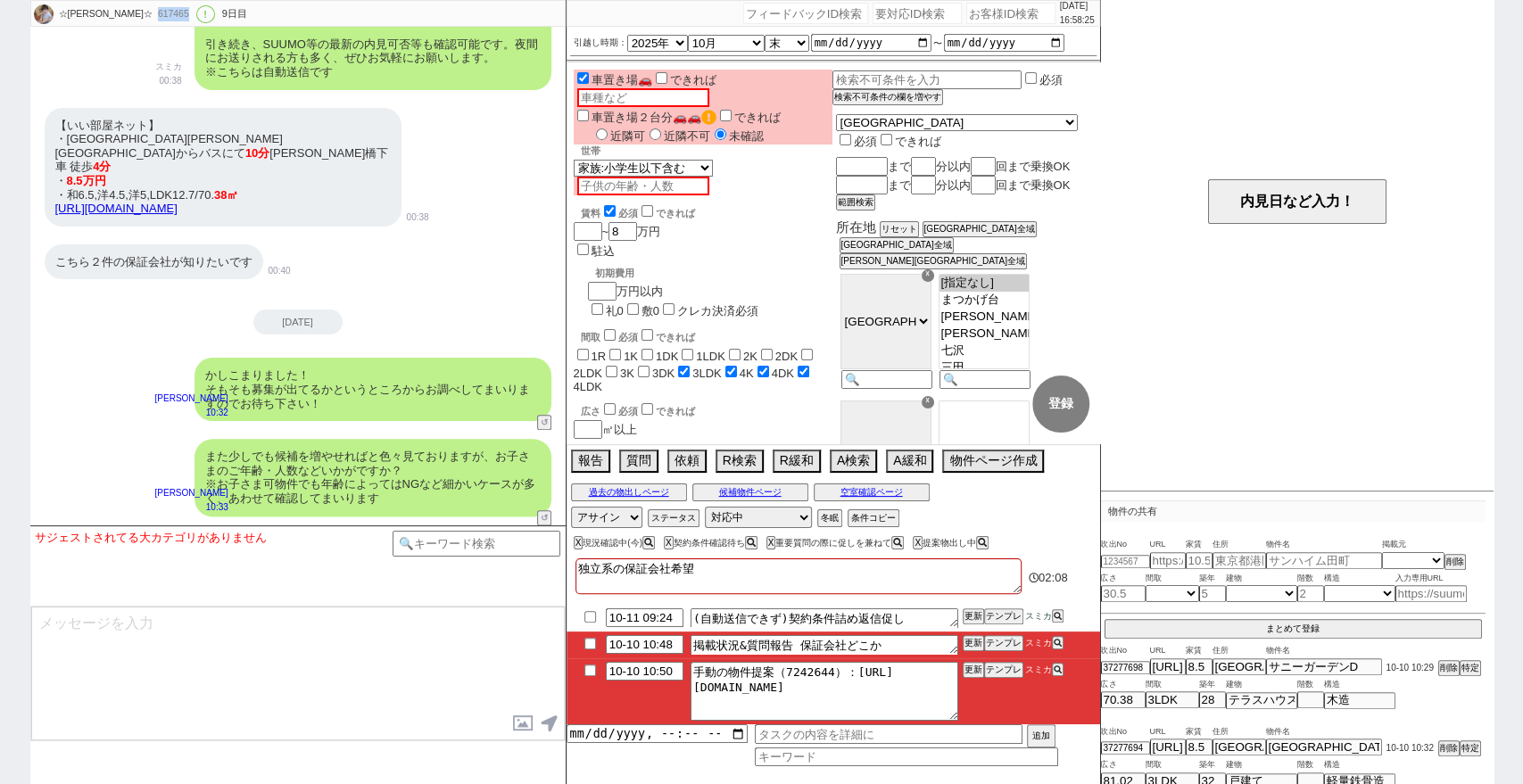
drag, startPoint x: 1521, startPoint y: 496, endPoint x: 1491, endPoint y: 533, distance: 47.6
click at [1521, 496] on div "☆りえ☆ 617465 ! 0 9日目 冬眠中 自社客 スミカ スミカ_BPO チャット全表示 2025-10-02 ようこそLINE物件紹介のスミカへ！ お…" at bounding box center [762, 392] width 1523 height 784
click at [857, 487] on button "空室確認ページ" at bounding box center [872, 492] width 116 height 15
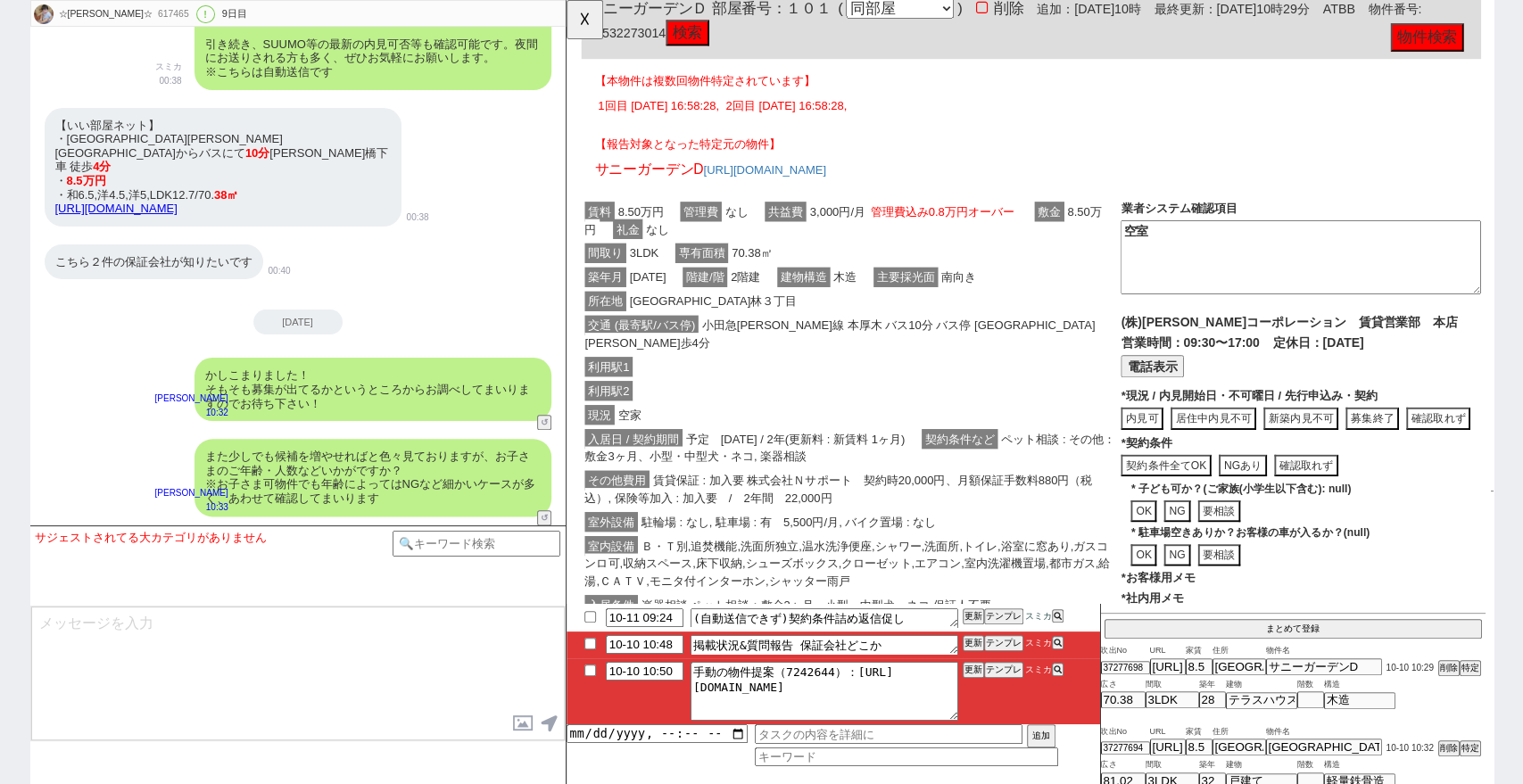
scroll to position [1339, 0]
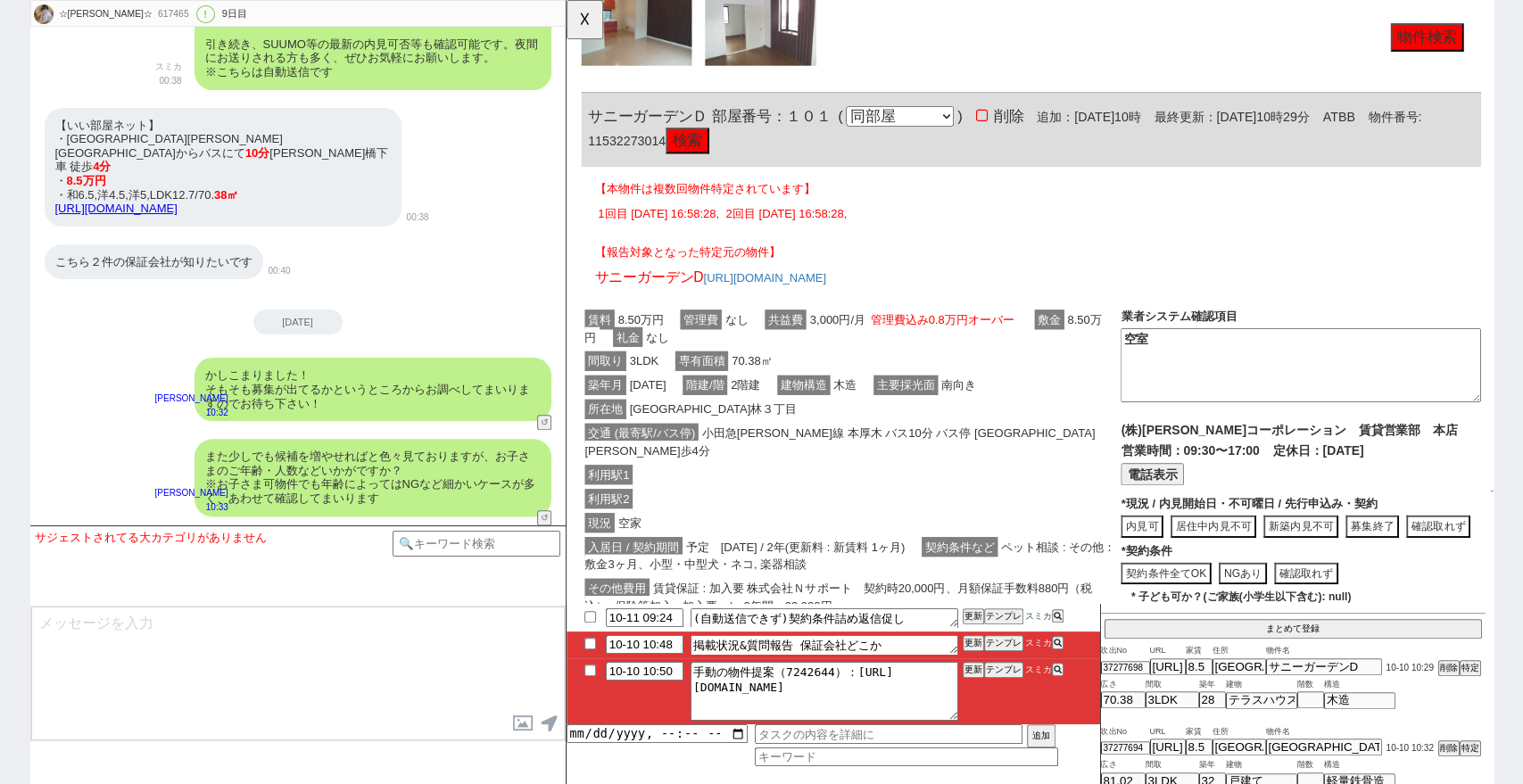
click at [719, 138] on button "検索" at bounding box center [696, 151] width 46 height 29
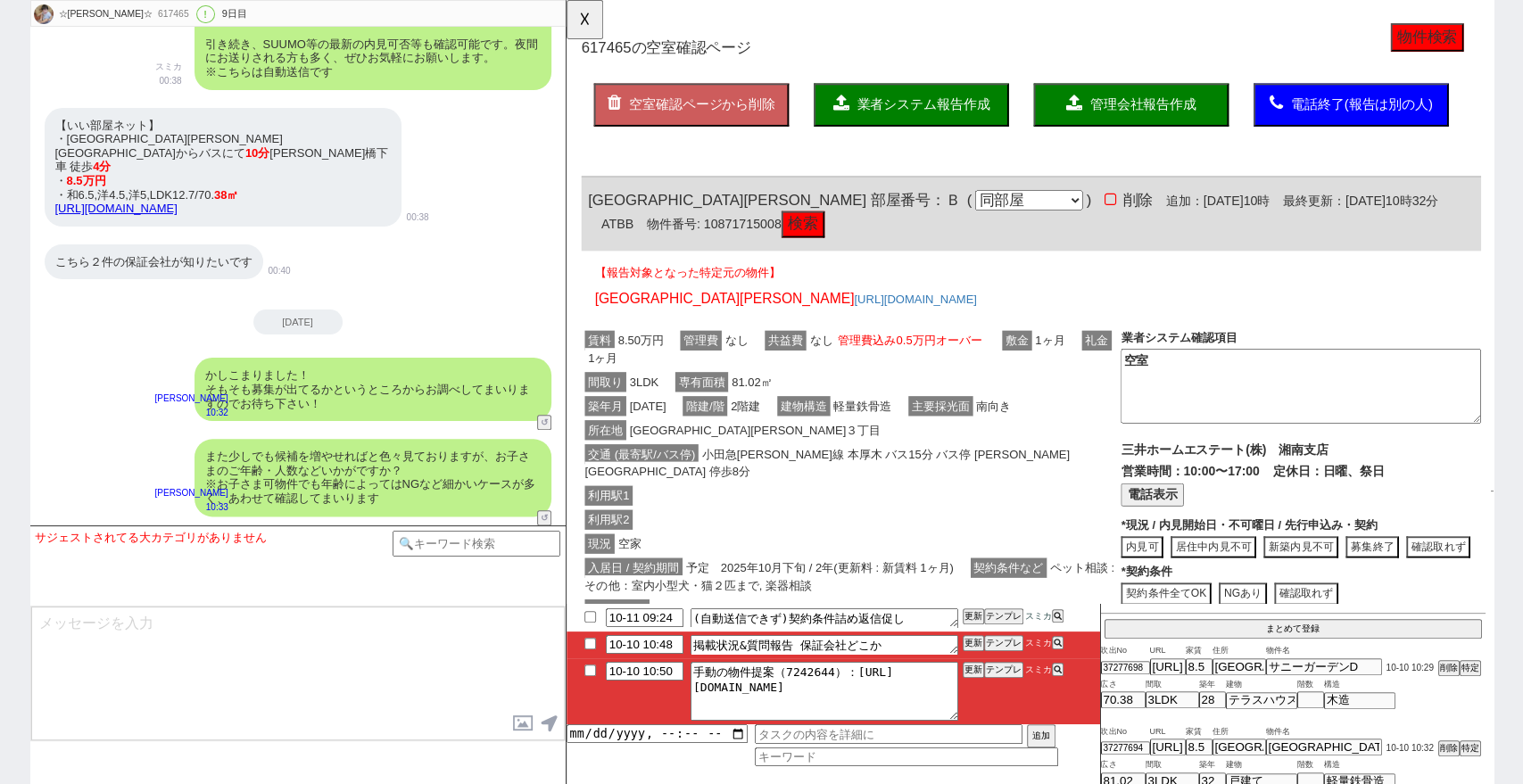
scroll to position [0, 0]
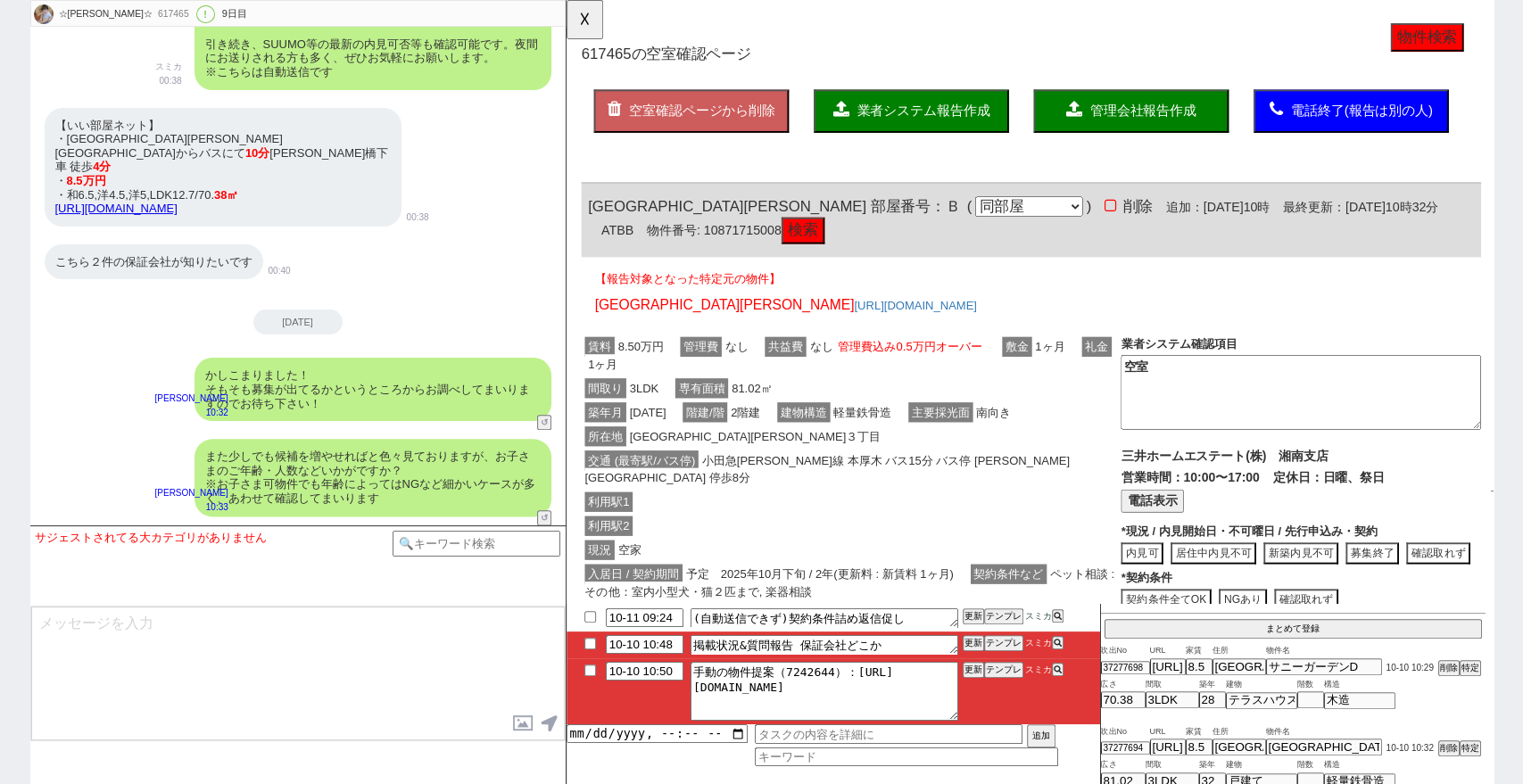
click at [797, 246] on button "検索" at bounding box center [820, 248] width 46 height 29
click at [797, 245] on button "検索" at bounding box center [820, 248] width 46 height 29
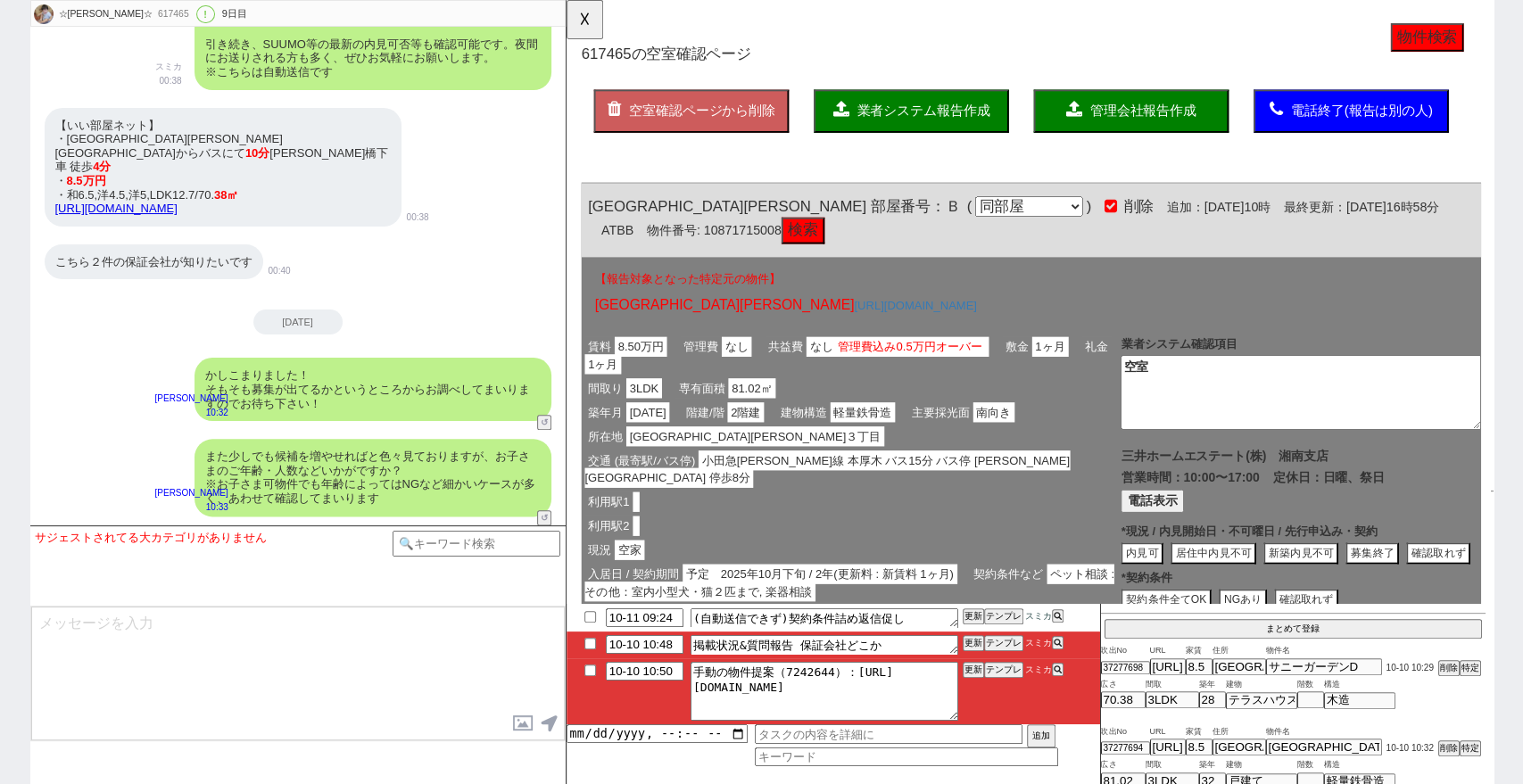
click at [797, 244] on button "検索" at bounding box center [820, 248] width 46 height 29
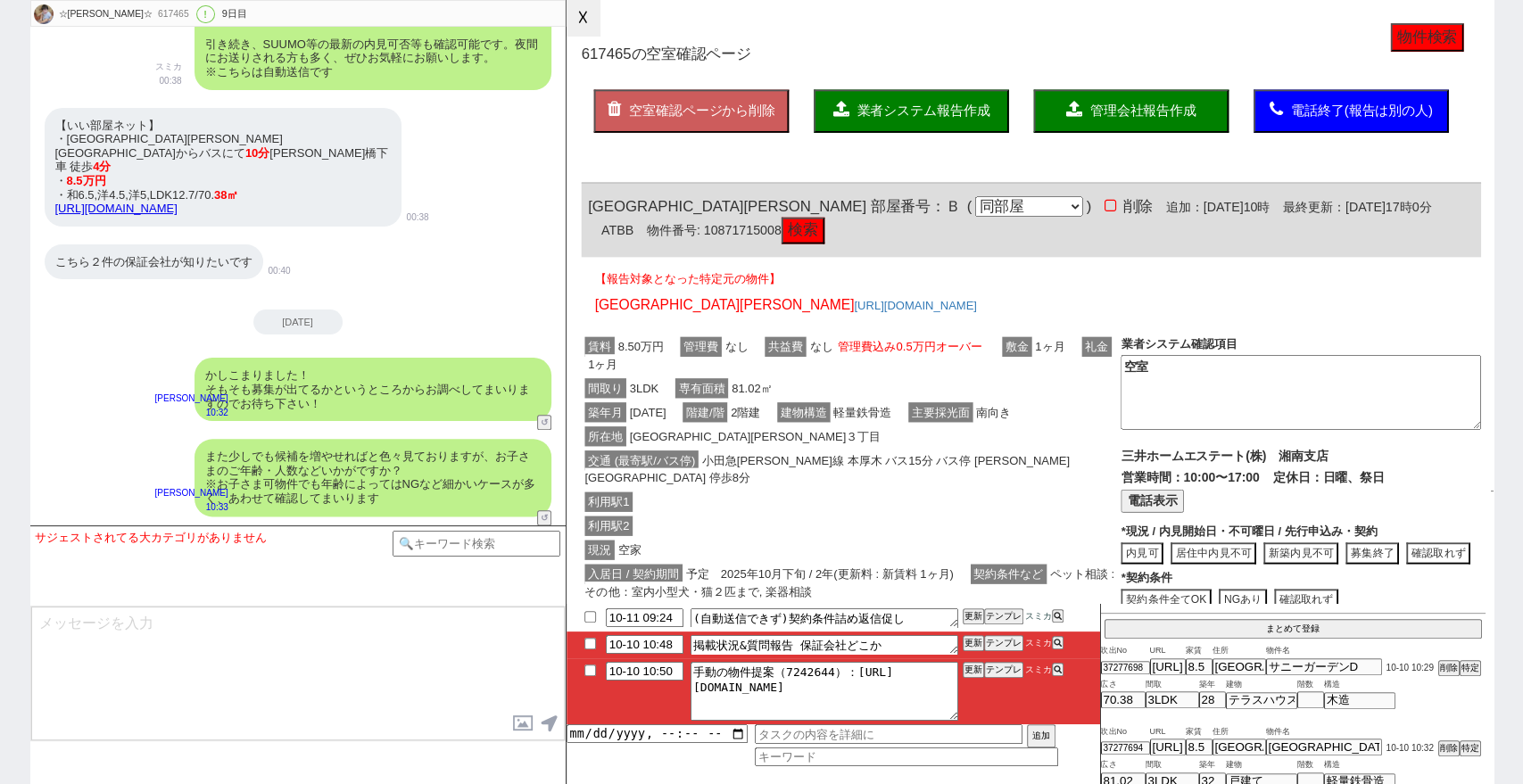
click at [588, 17] on button "☓" at bounding box center [583, 18] width 33 height 35
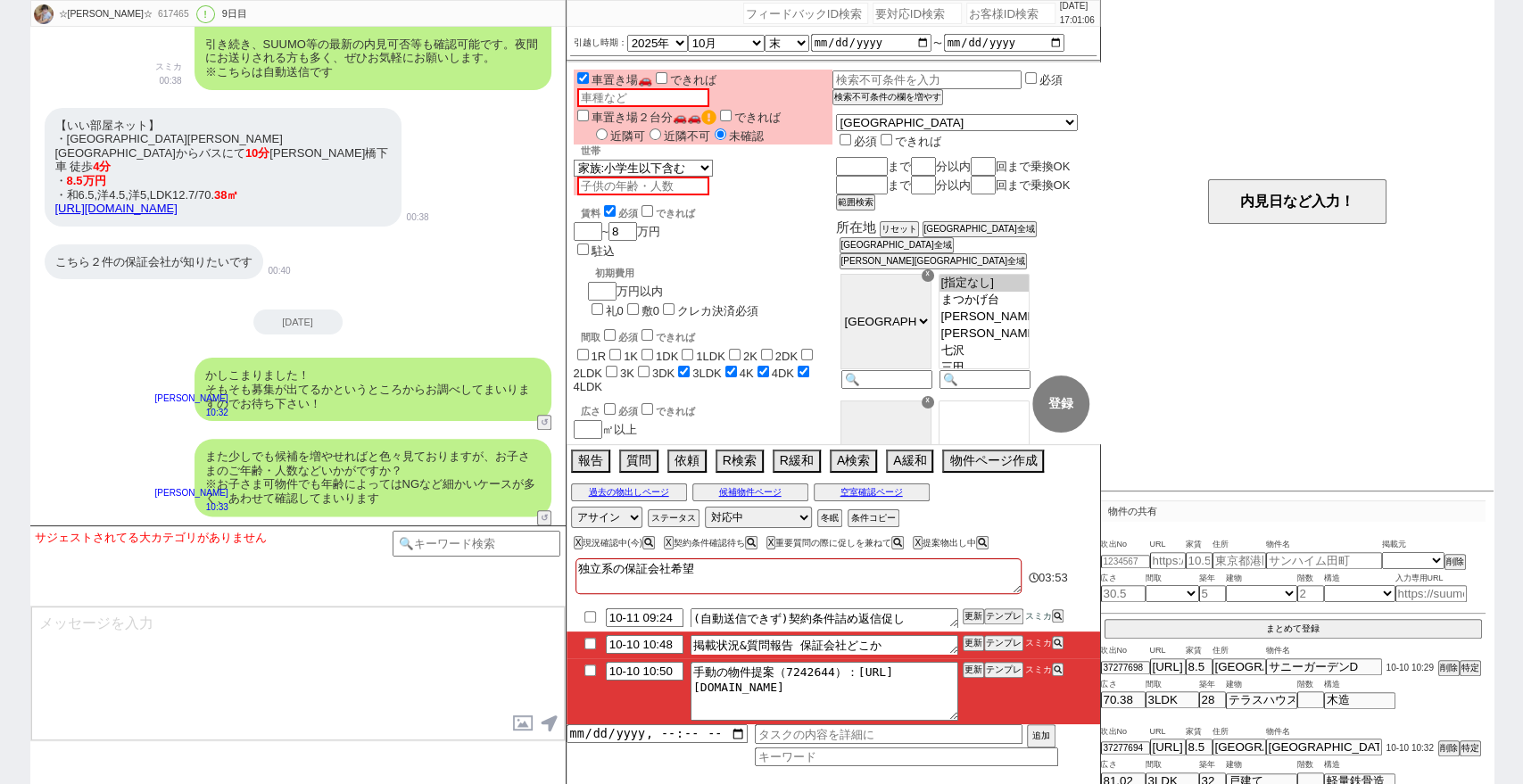
scroll to position [5790, 0]
click at [908, 485] on button "空室確認ページ" at bounding box center [872, 492] width 116 height 15
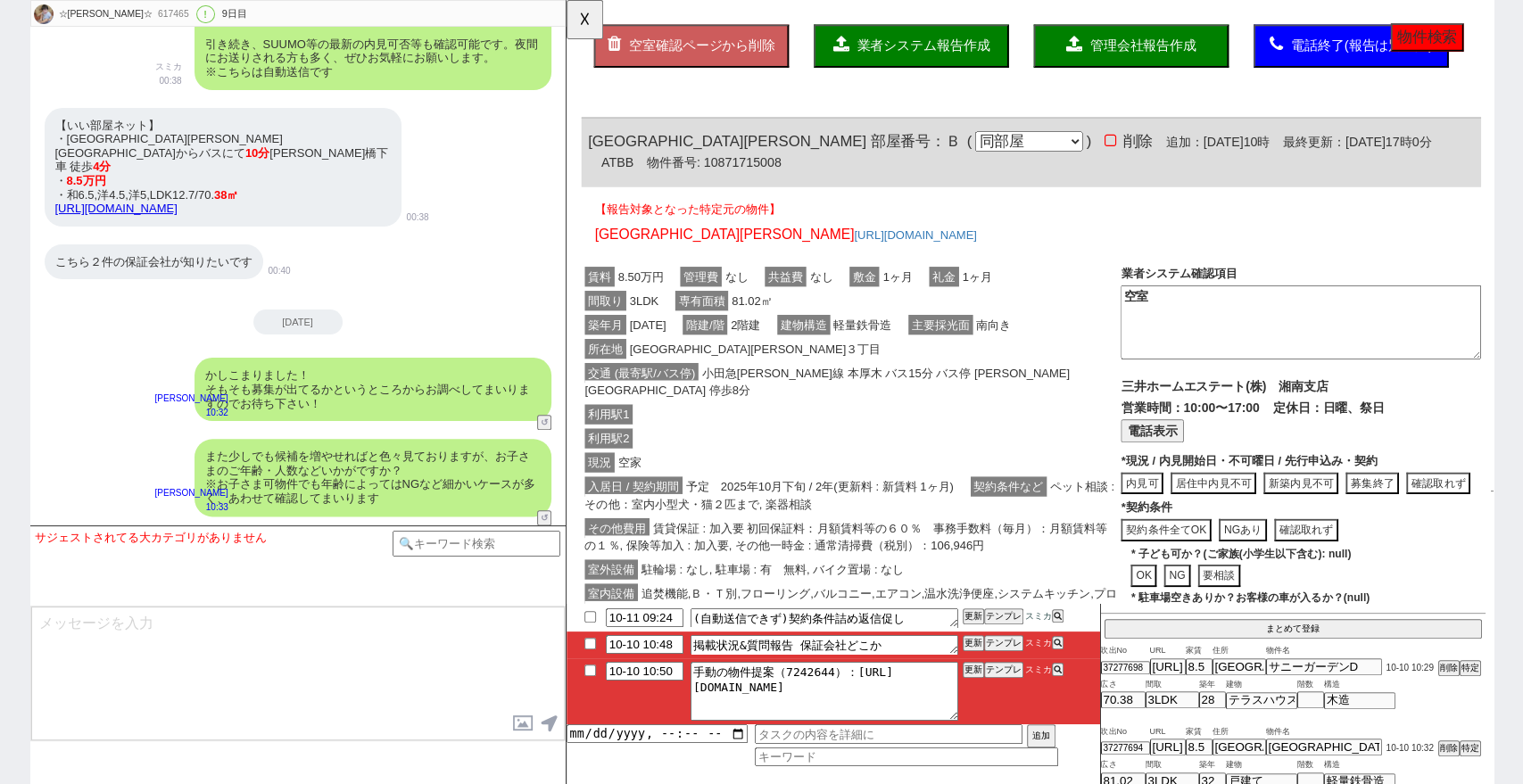
scroll to position [0, 0]
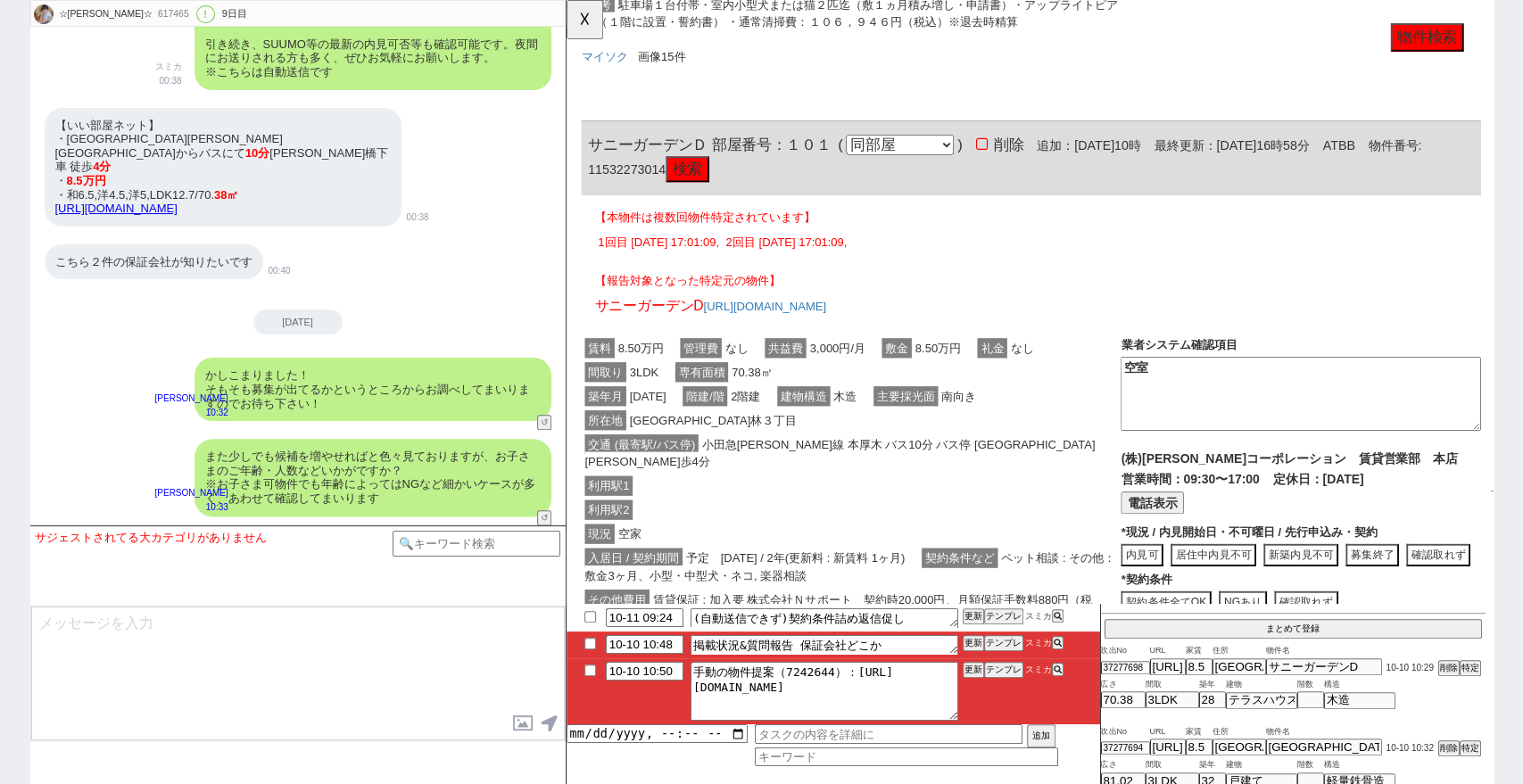
click at [936, 511] on div "利用駅1" at bounding box center [871, 523] width 579 height 26
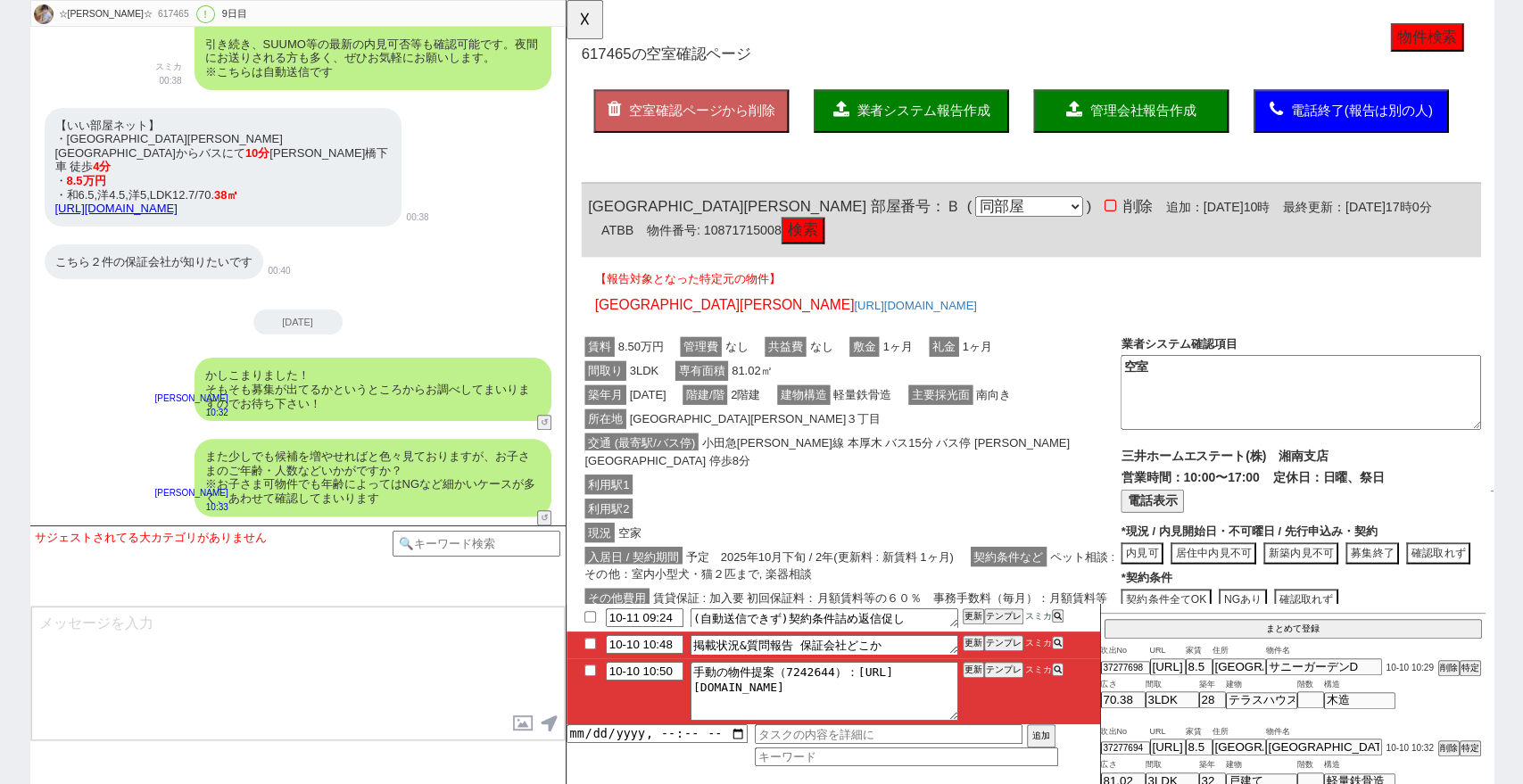
click at [936, 483] on span "小田急小田原線 本厚木 バス15分 バス停 中村入り口 停歩8分" at bounding box center [846, 485] width 521 height 40
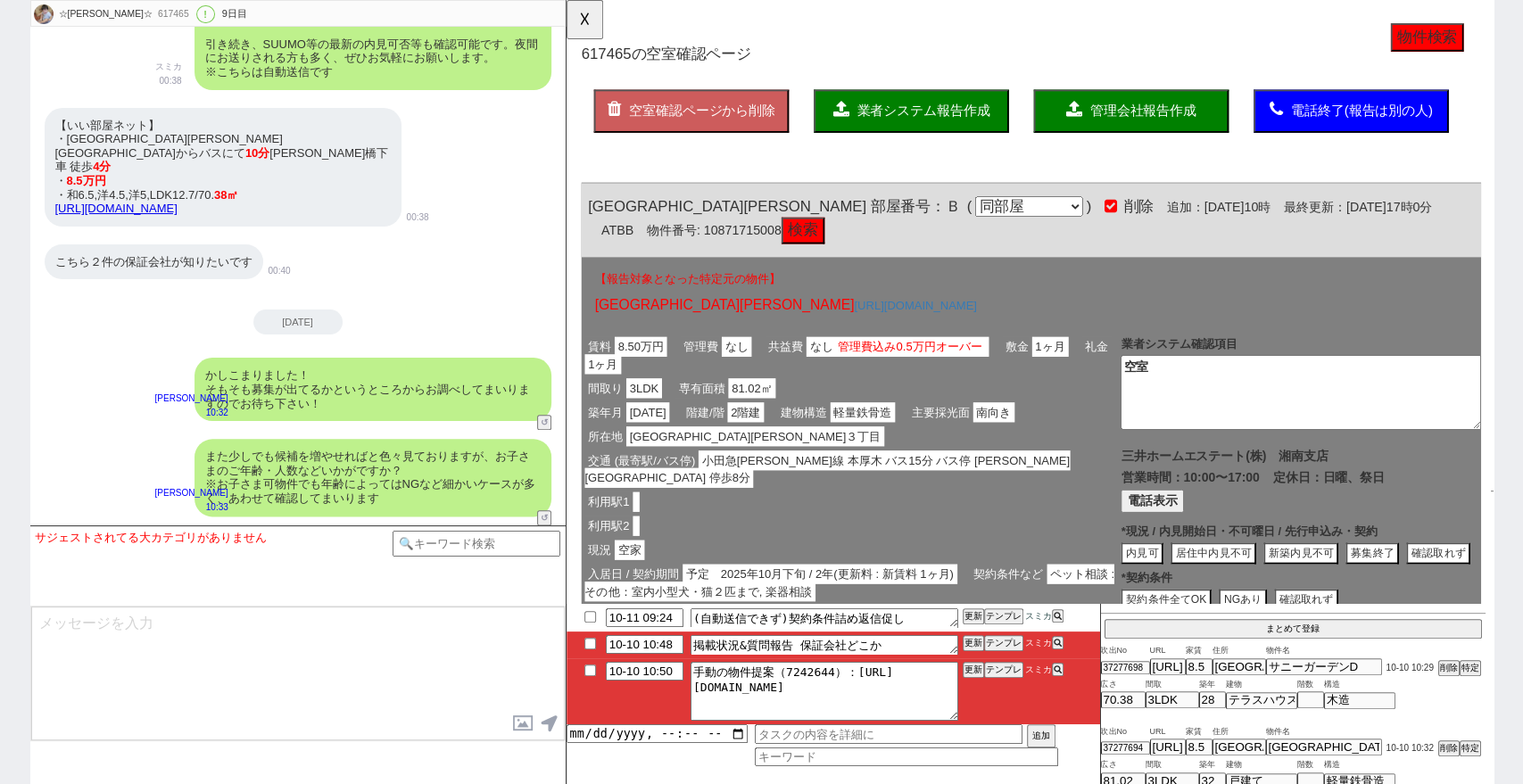
click at [932, 116] on span "業者システム報告作成" at bounding box center [948, 118] width 143 height 15
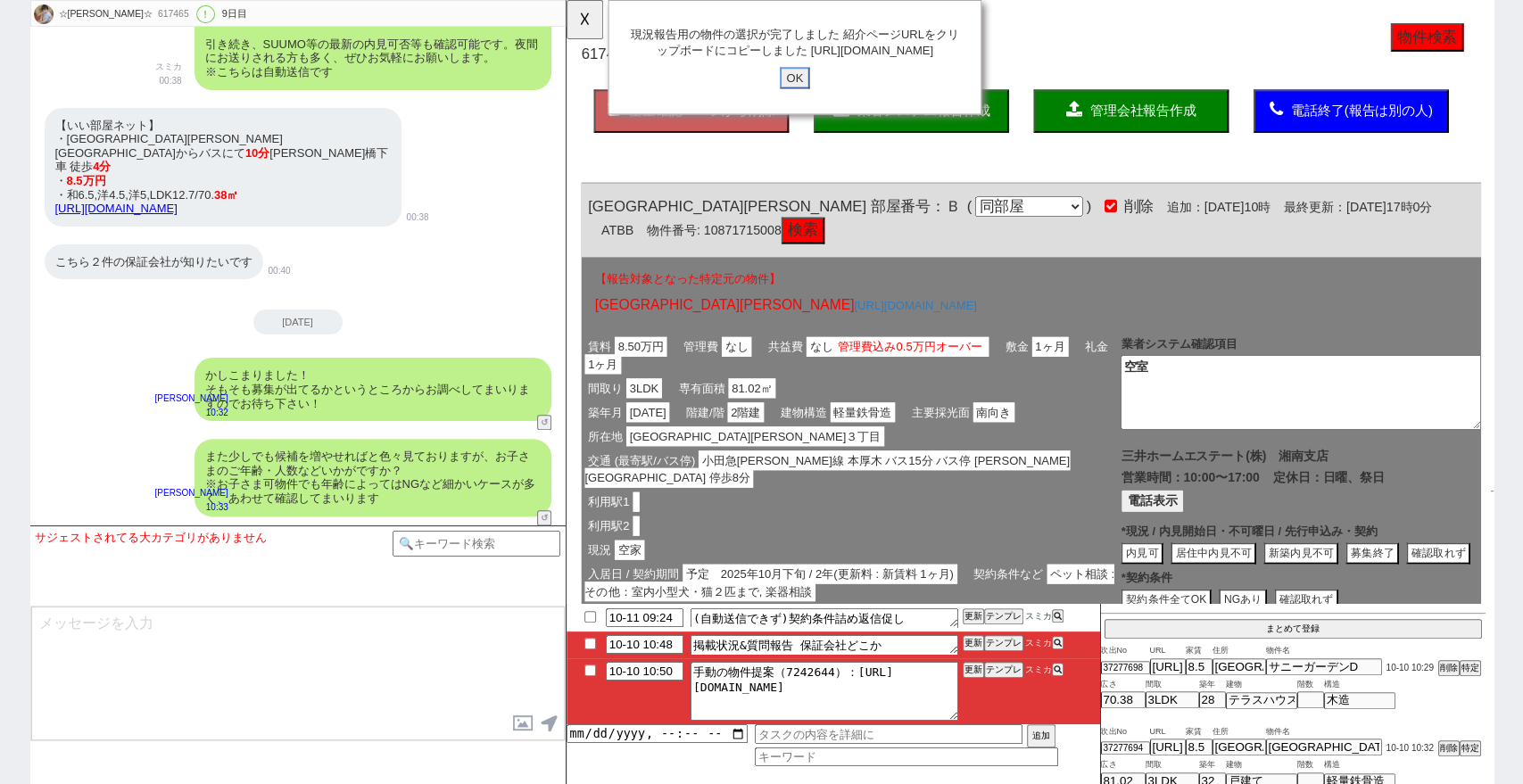
click at [816, 95] on input "OK" at bounding box center [811, 84] width 32 height 24
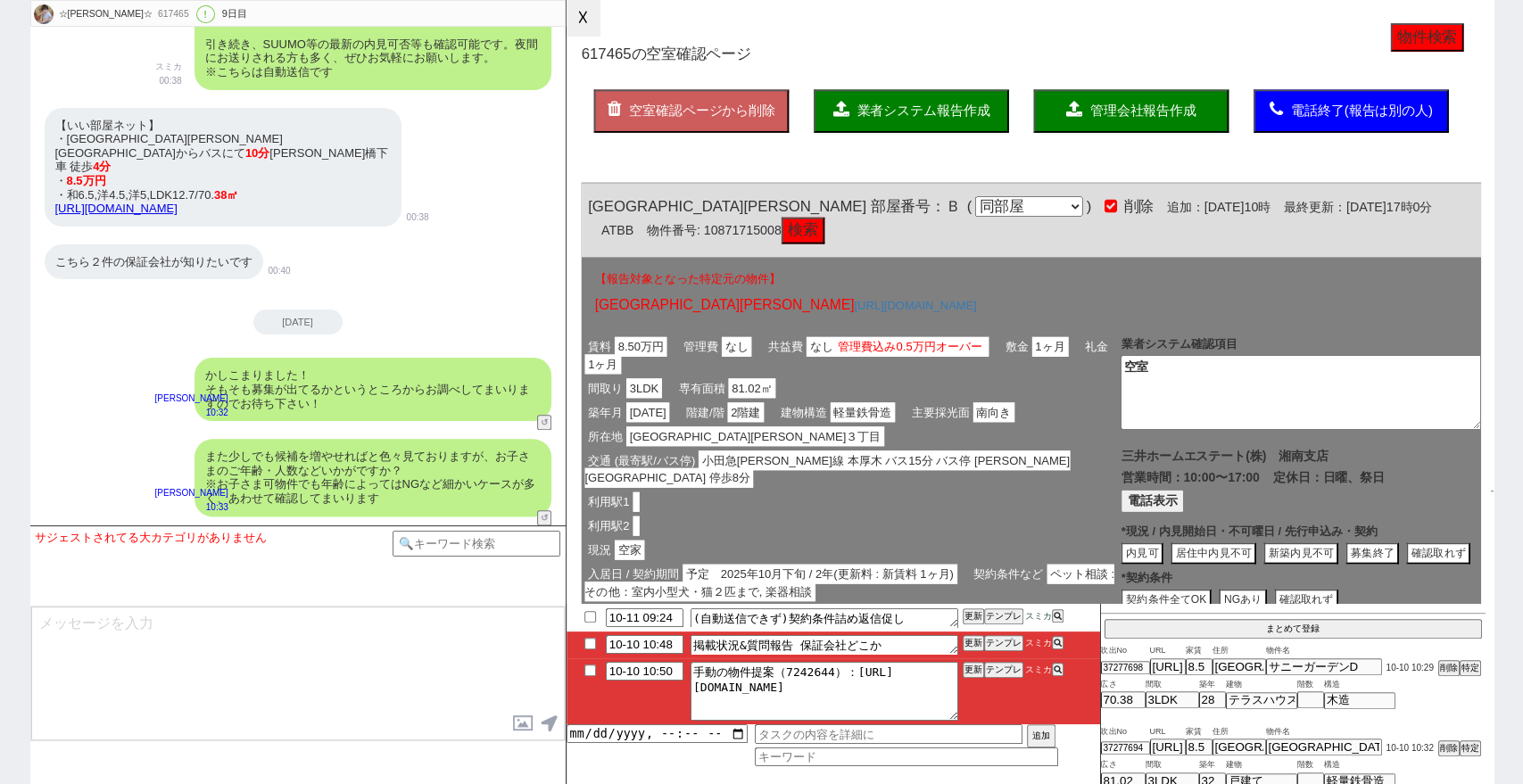
click at [585, 24] on button "☓" at bounding box center [583, 18] width 33 height 35
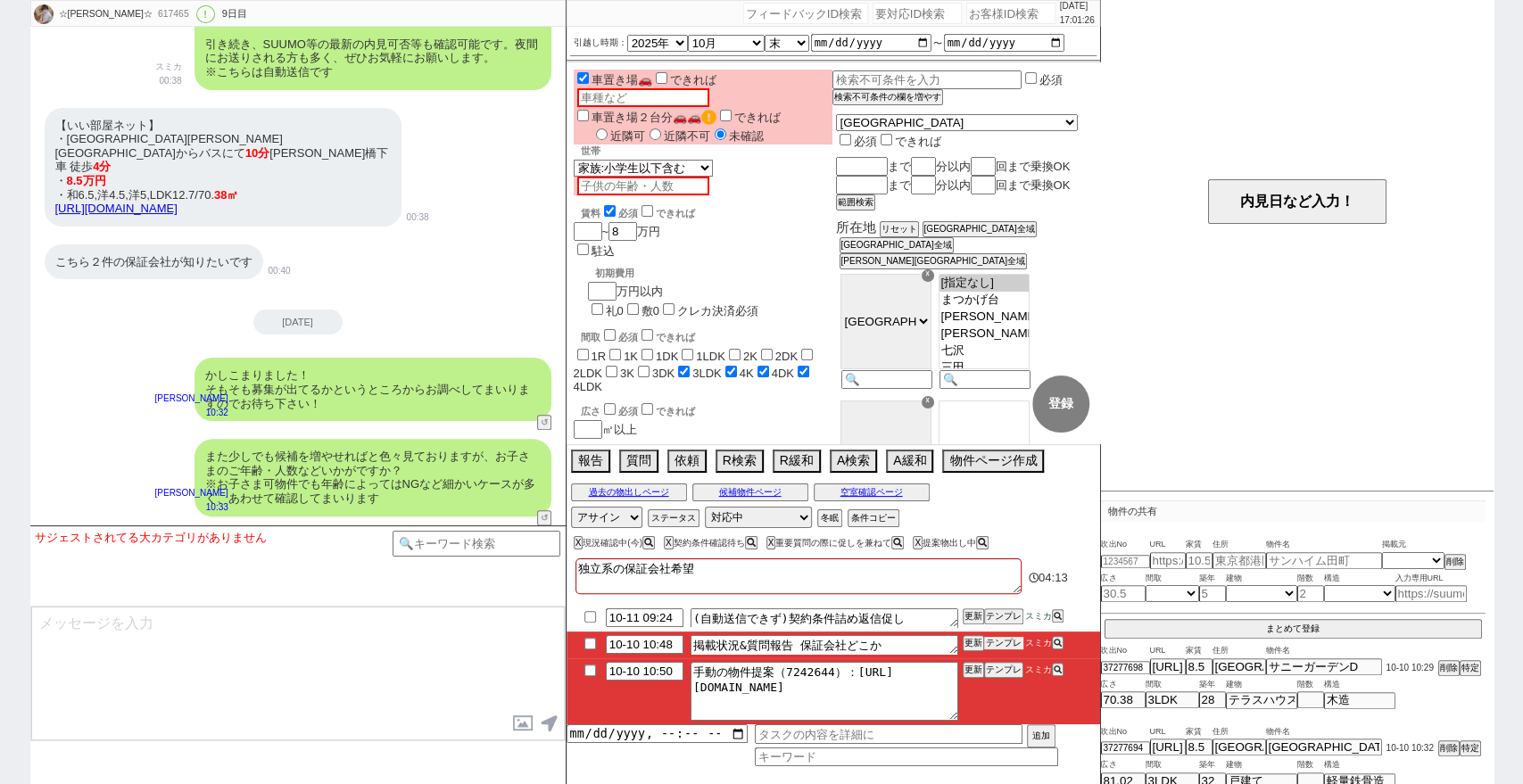
click at [1008, 640] on button "テンプレ" at bounding box center [1004, 642] width 39 height 13
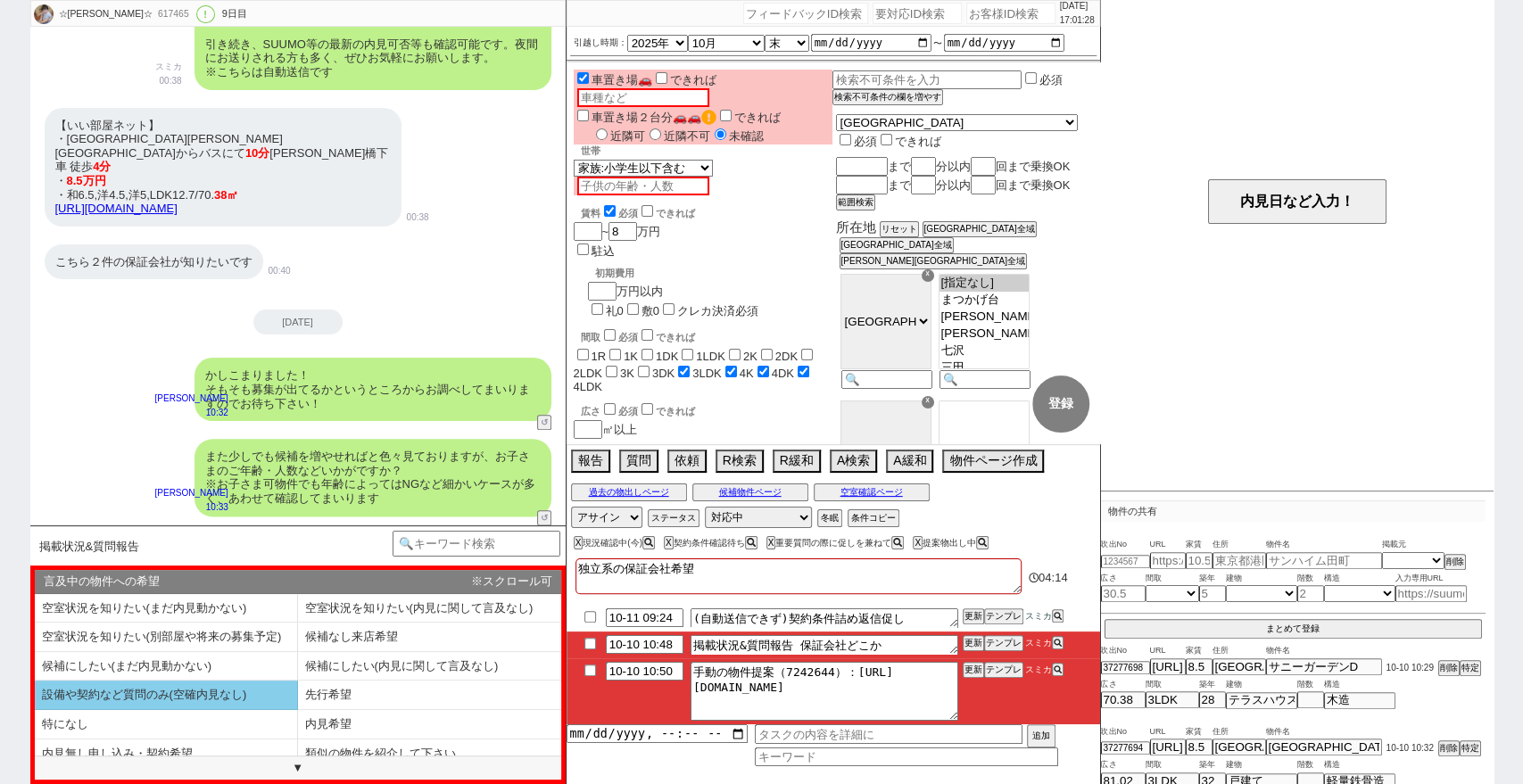
click at [256, 698] on li "設備や契約など質問のみ(空確内見なし)" at bounding box center [165, 695] width 263 height 30
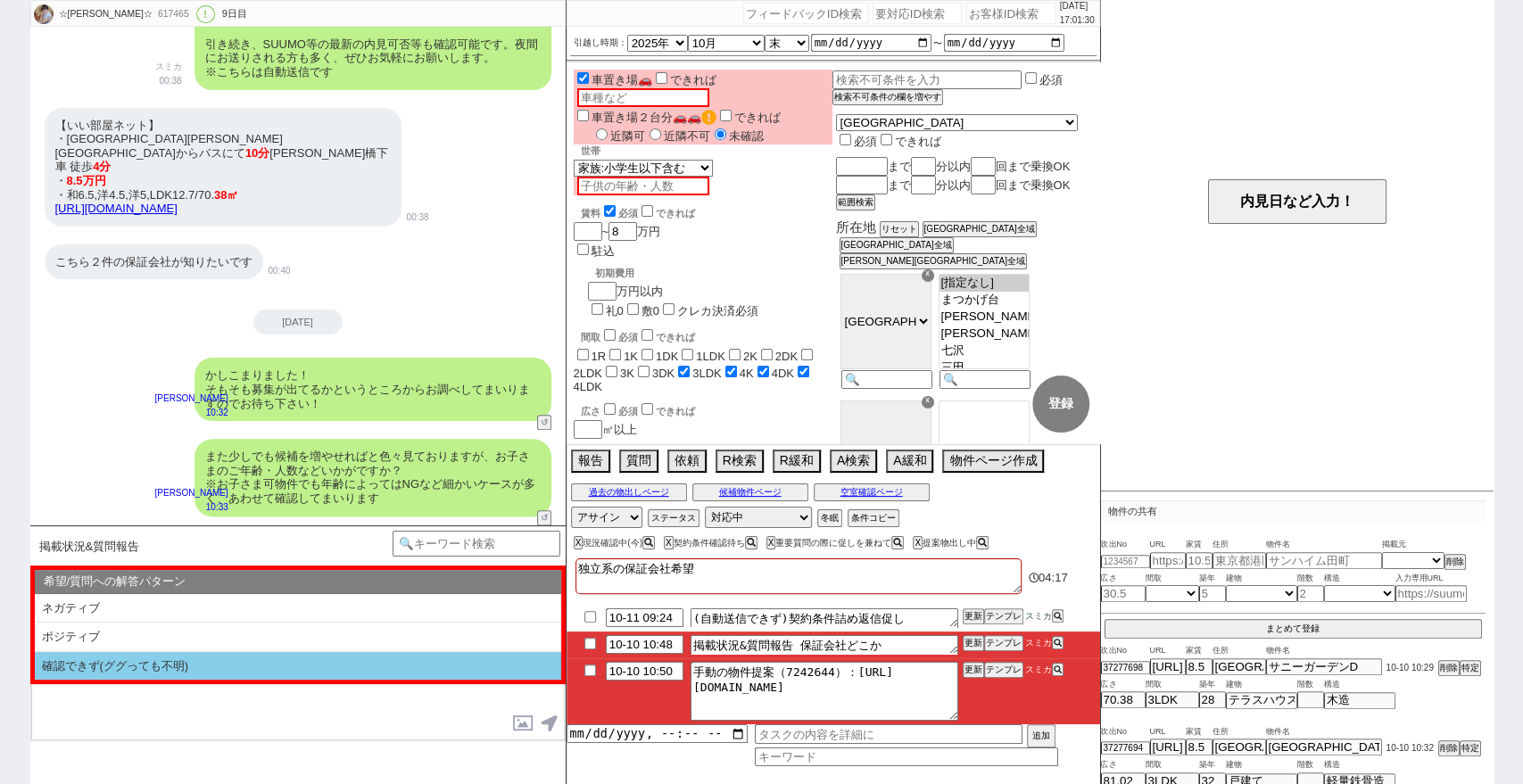
click at [301, 669] on li "確認できず(ググっても不明)" at bounding box center [297, 666] width 526 height 29
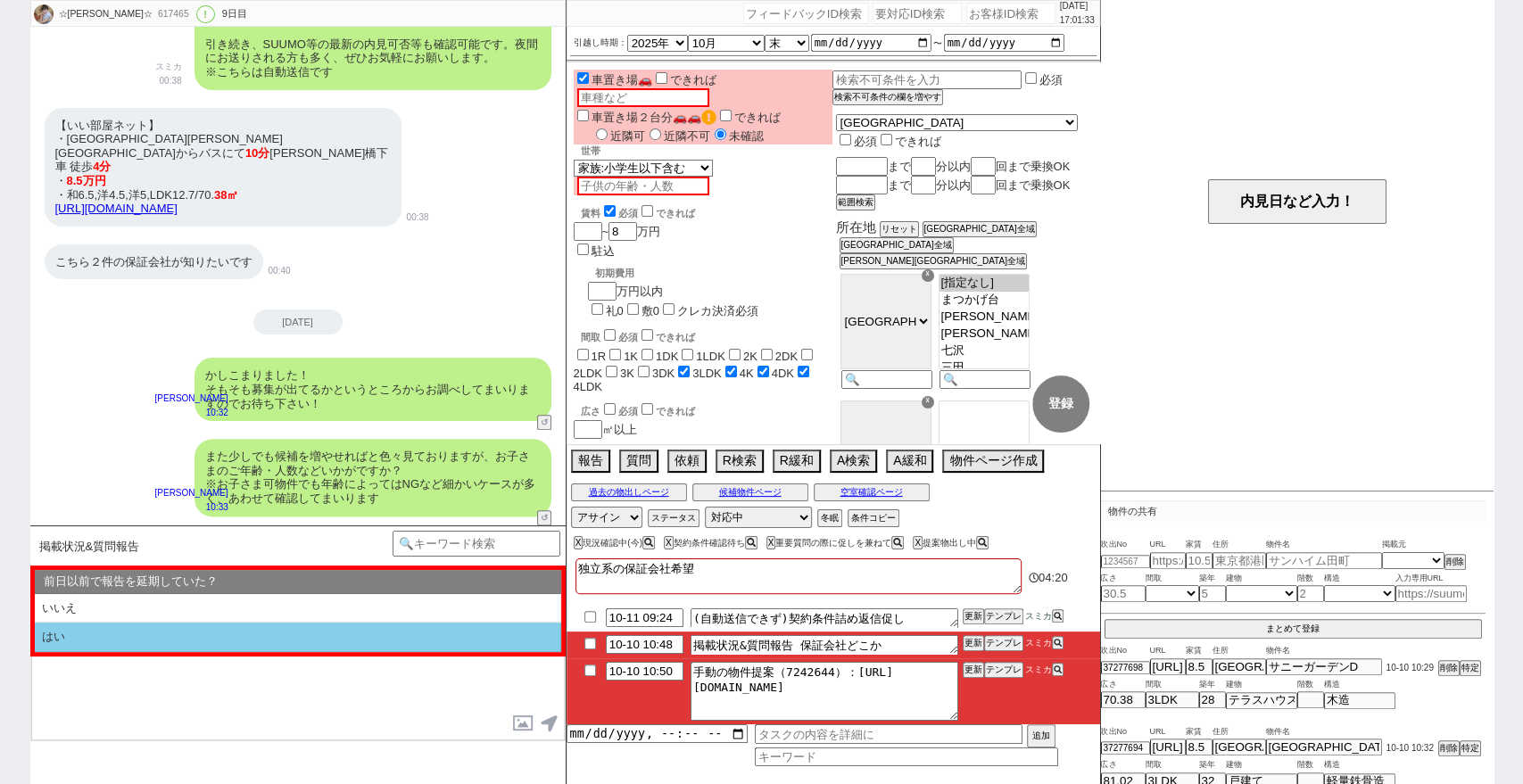
click at [315, 644] on li "はい" at bounding box center [297, 637] width 526 height 30
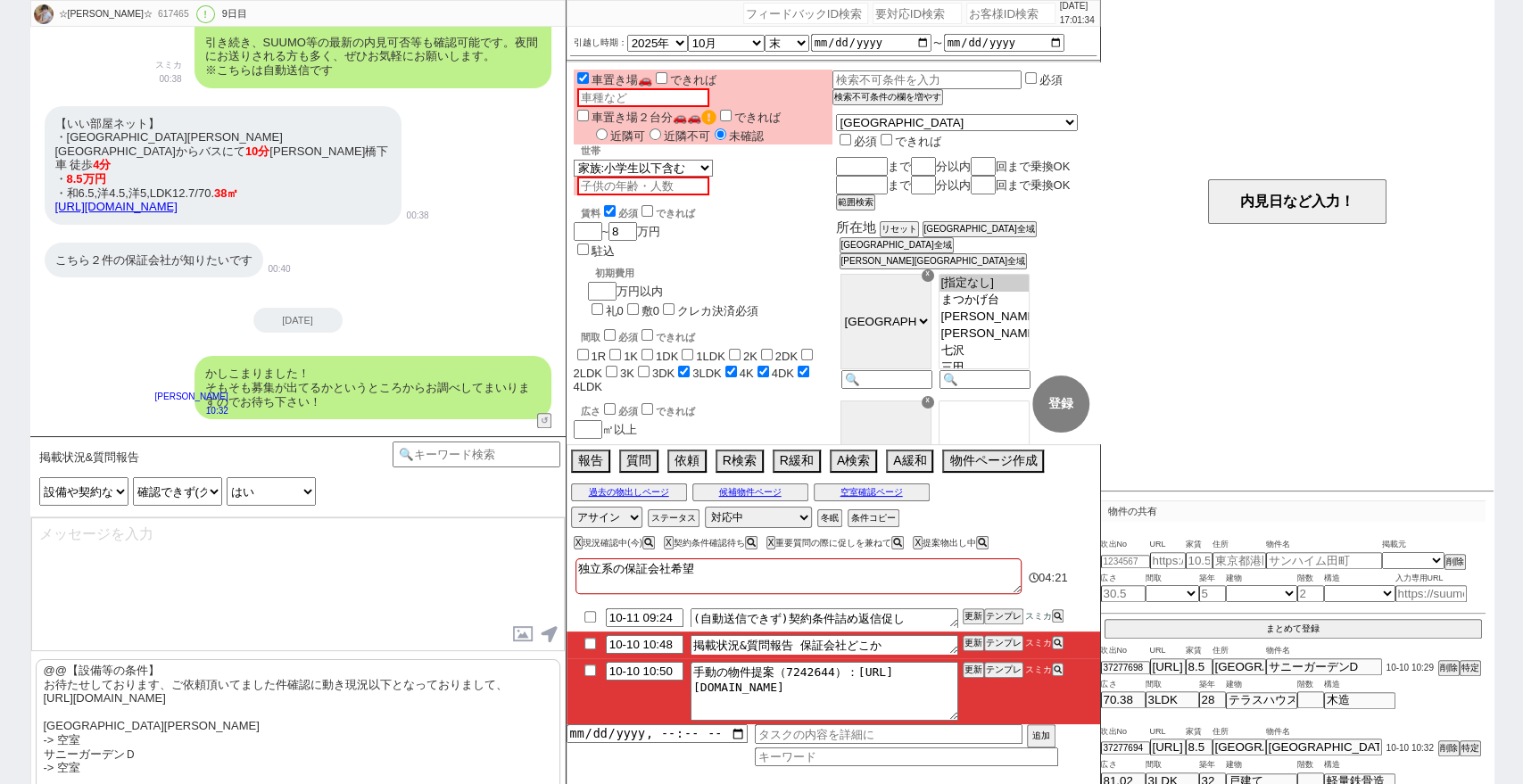
click at [342, 697] on p "@@【設備等の条件】 お待たせしております、ご依頼頂いてました件確認に動き現況以下となっておりまして、 https://tools.sumika.live/p…" at bounding box center [297, 760] width 524 height 204
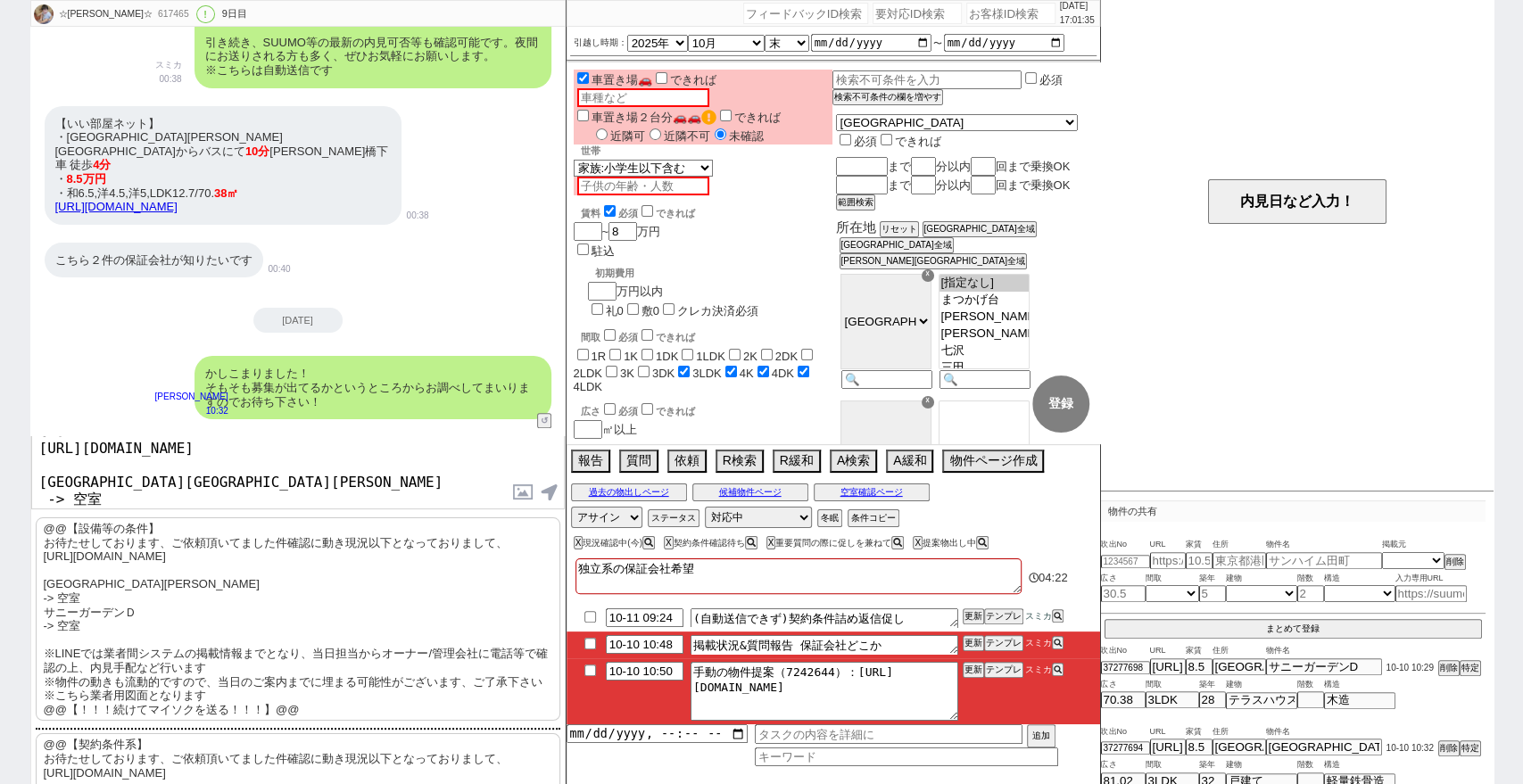
scroll to position [297, 0]
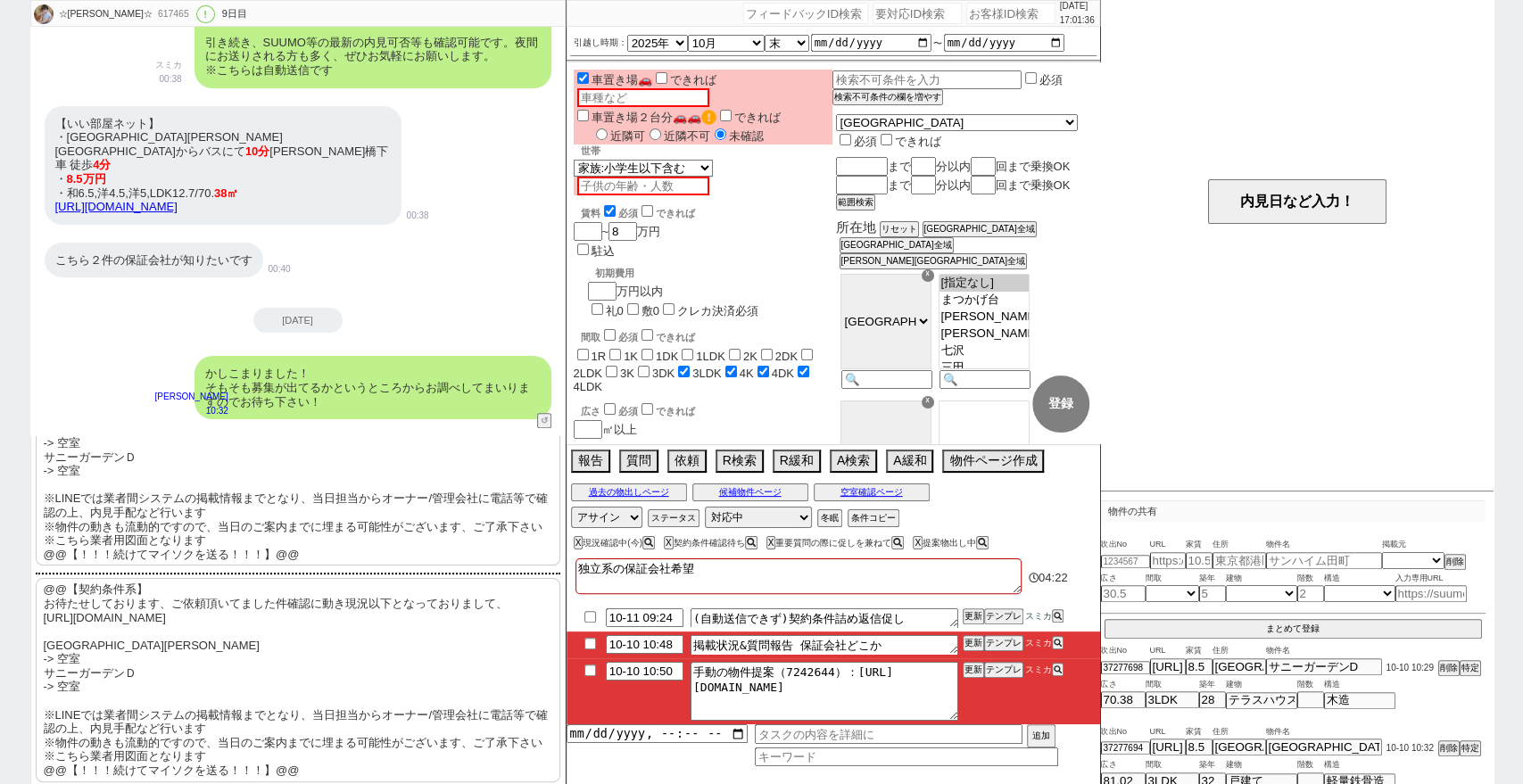
click at [290, 710] on p "@@【契約条件系】 お待たせしております、ご依頼頂いてました件確認に動き現況以下となっておりまして、 https://tools.sumika.live/pa…" at bounding box center [297, 680] width 524 height 204
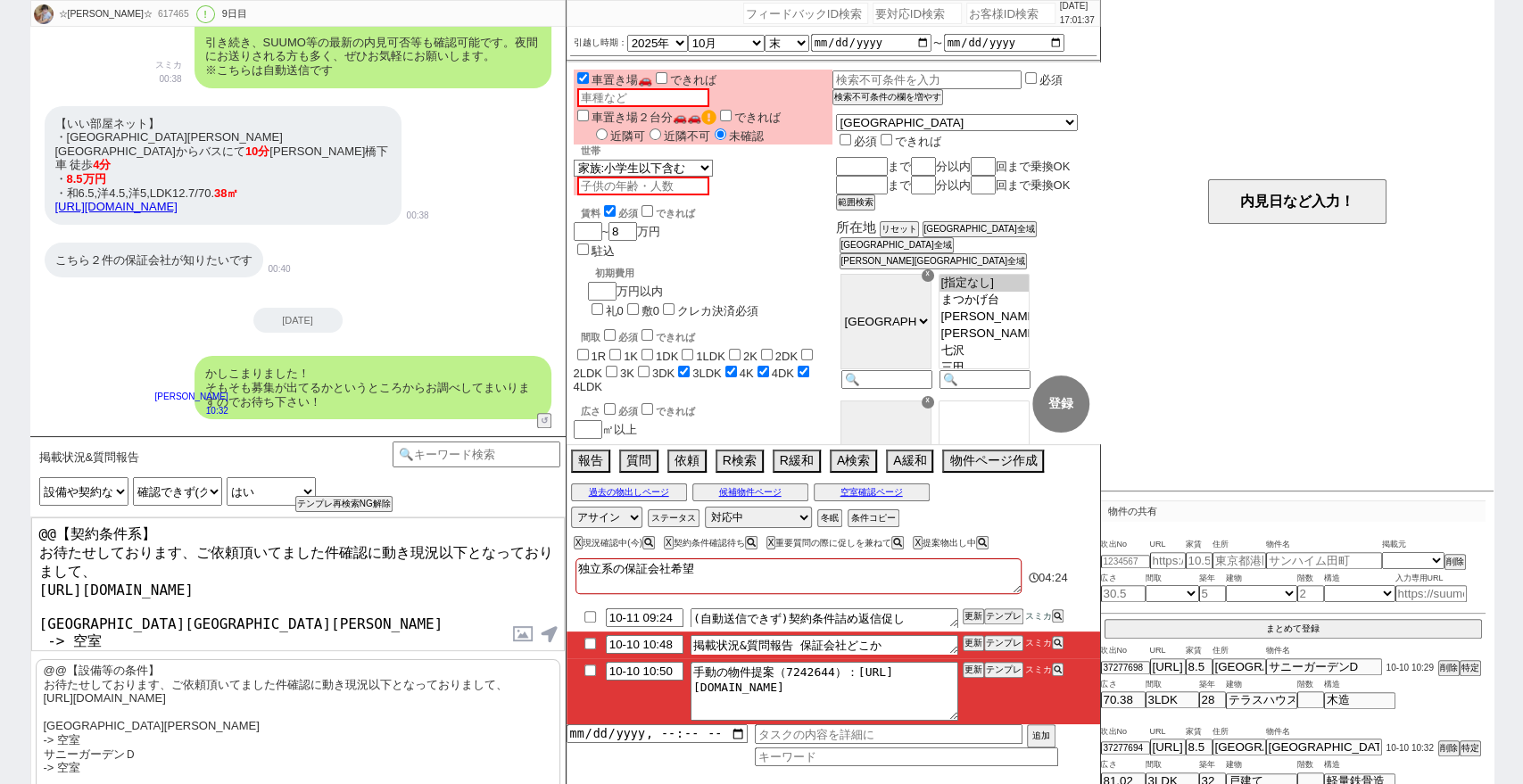
drag, startPoint x: 211, startPoint y: 519, endPoint x: 0, endPoint y: 505, distance: 211.5
click at [0, 505] on div "☆りえ☆ 617465 ! 0 9日目 冬眠中 自社客 スミカ スミカ_BPO チャット全表示 2025-10-02 ようこそLINE物件紹介のスミカへ！ お…" at bounding box center [762, 392] width 1523 height 784
click at [164, 741] on p "@@【設備等の条件】 お待たせしております、ご依頼頂いてました件確認に動き現況以下となっておりまして、 https://tools.sumika.live/p…" at bounding box center [297, 760] width 524 height 204
drag, startPoint x: 170, startPoint y: 524, endPoint x: 0, endPoint y: 497, distance: 172.1
click at [0, 497] on div "☆りえ☆ 617465 ! 0 9日目 冬眠中 自社客 スミカ スミカ_BPO チャット全表示 2025-10-02 ようこそLINE物件紹介のスミカへ！ お…" at bounding box center [762, 392] width 1523 height 784
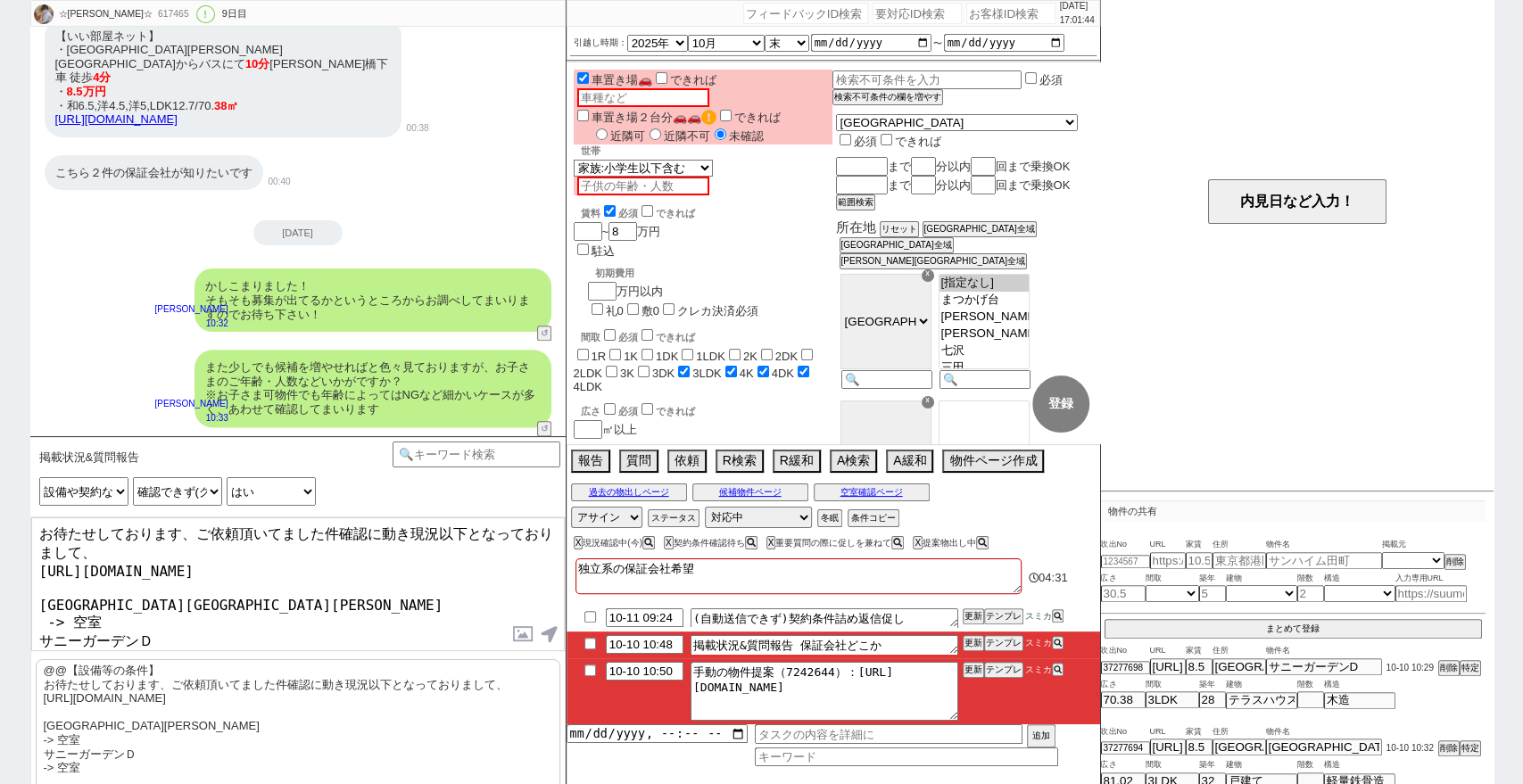
scroll to position [95, 0]
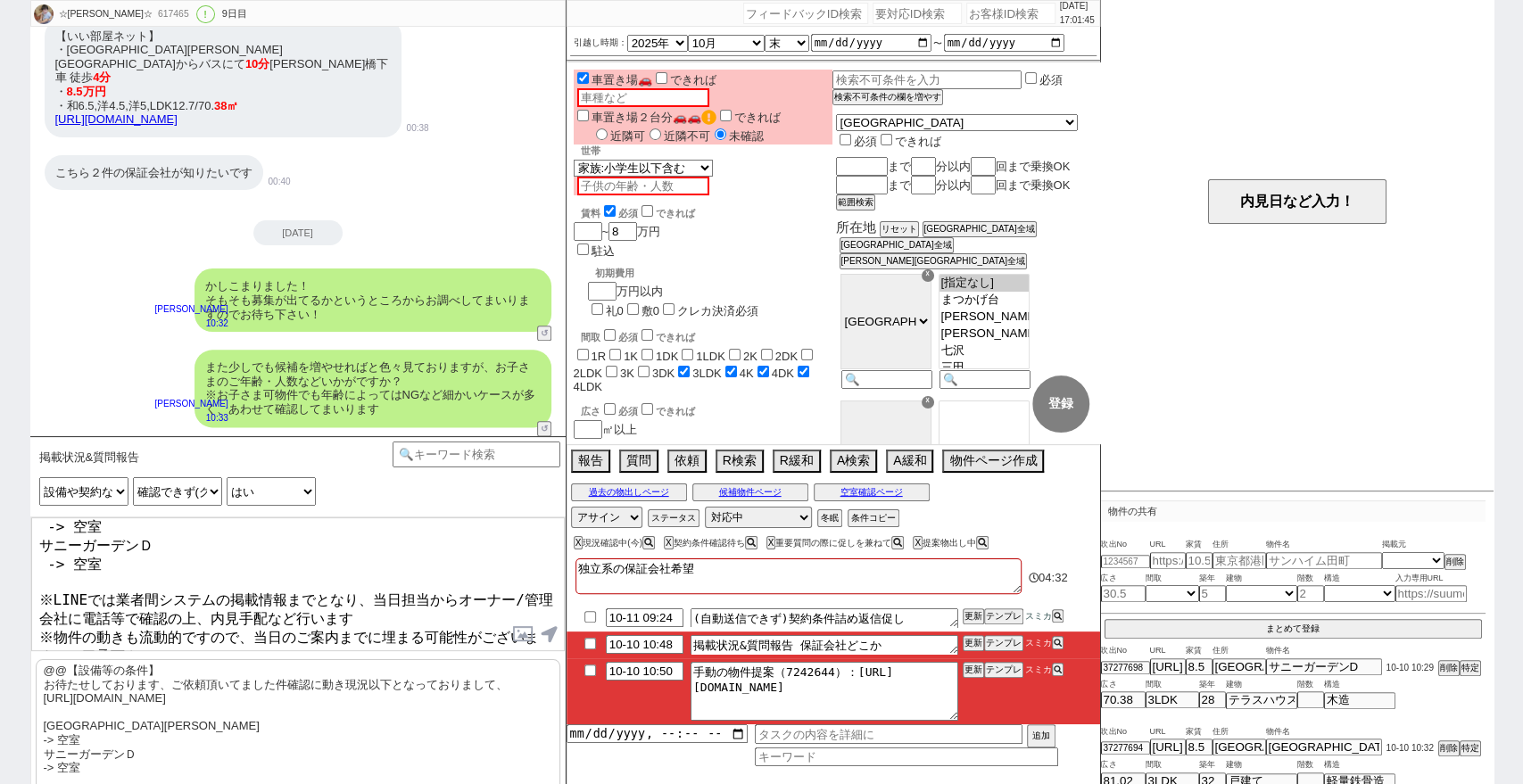
drag, startPoint x: 389, startPoint y: 621, endPoint x: 388, endPoint y: 604, distance: 17.0
click at [388, 604] on textarea "お待たせしております、ご依頼頂いてました件確認に動き現況以下となっておりまして、 https://tools.sumika.live/pages/y58kry…" at bounding box center [298, 584] width 533 height 134
drag, startPoint x: 399, startPoint y: 636, endPoint x: 405, endPoint y: 610, distance: 26.7
click at [405, 610] on textarea "お待たせしております、ご依頼頂いてました件確認に動き現況以下となっておりまして、 https://tools.sumika.live/pages/y58kry…" at bounding box center [298, 584] width 533 height 134
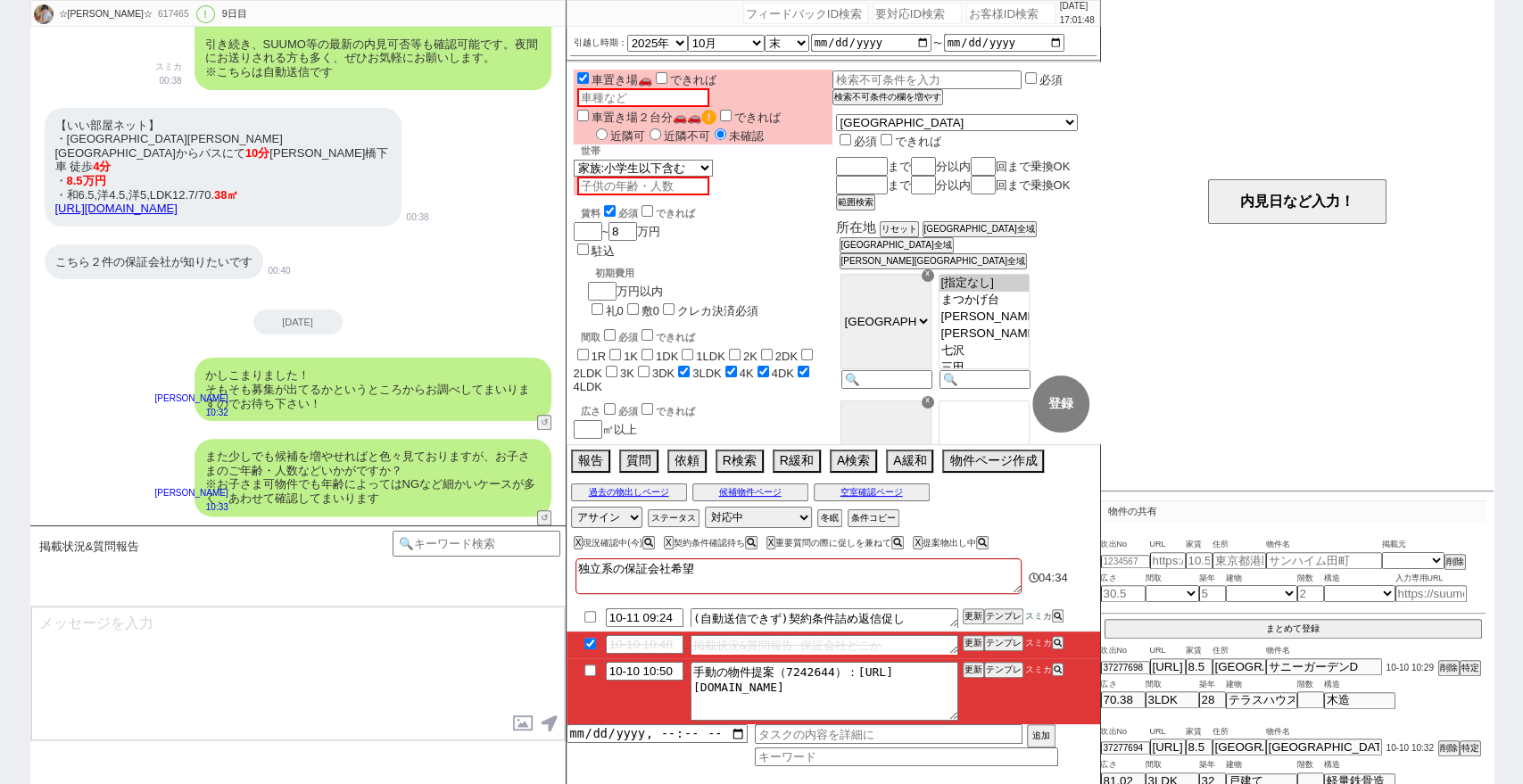
scroll to position [0, 0]
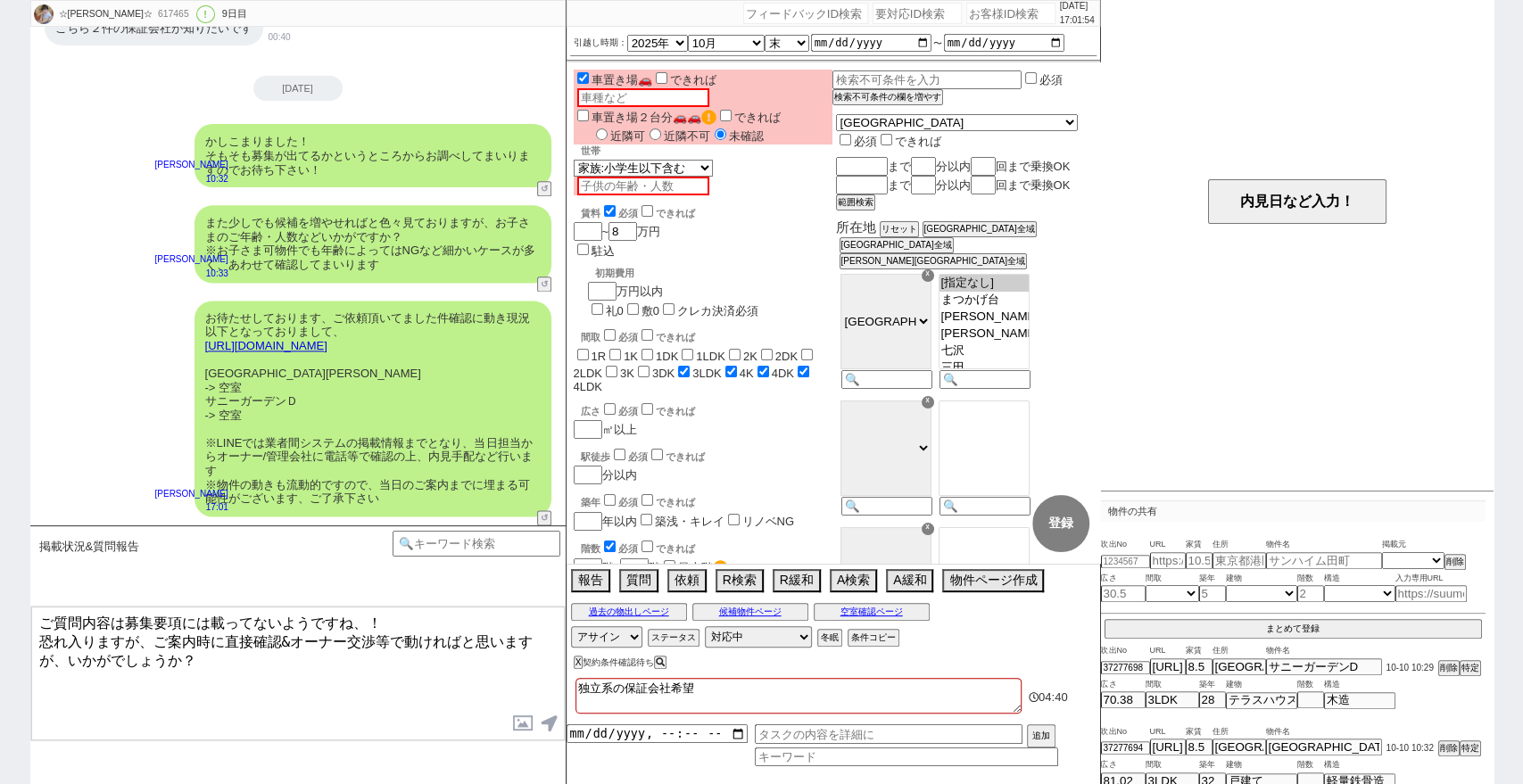
drag, startPoint x: 390, startPoint y: 635, endPoint x: 285, endPoint y: 640, distance: 105.1
click at [285, 640] on textarea "ご質問内容は募集要項には載ってないようですね、！ 恐れ入りますが、ご案内時に直接確認&オーナー交渉等で動ければと思いますが、いかがでしょうか？" at bounding box center [298, 674] width 533 height 134
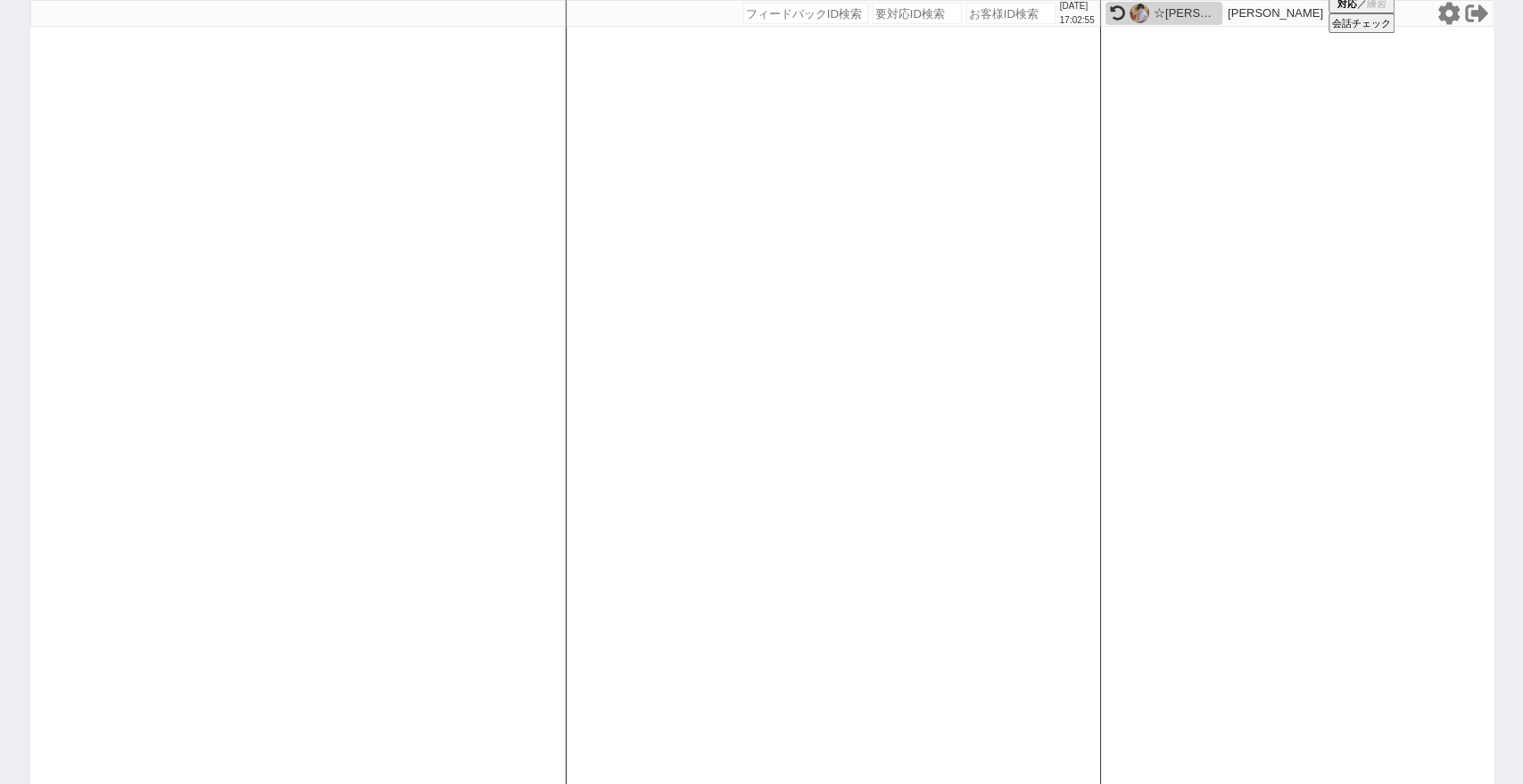
click at [986, 23] on input "number" at bounding box center [1010, 14] width 90 height 22
paste input "618354"
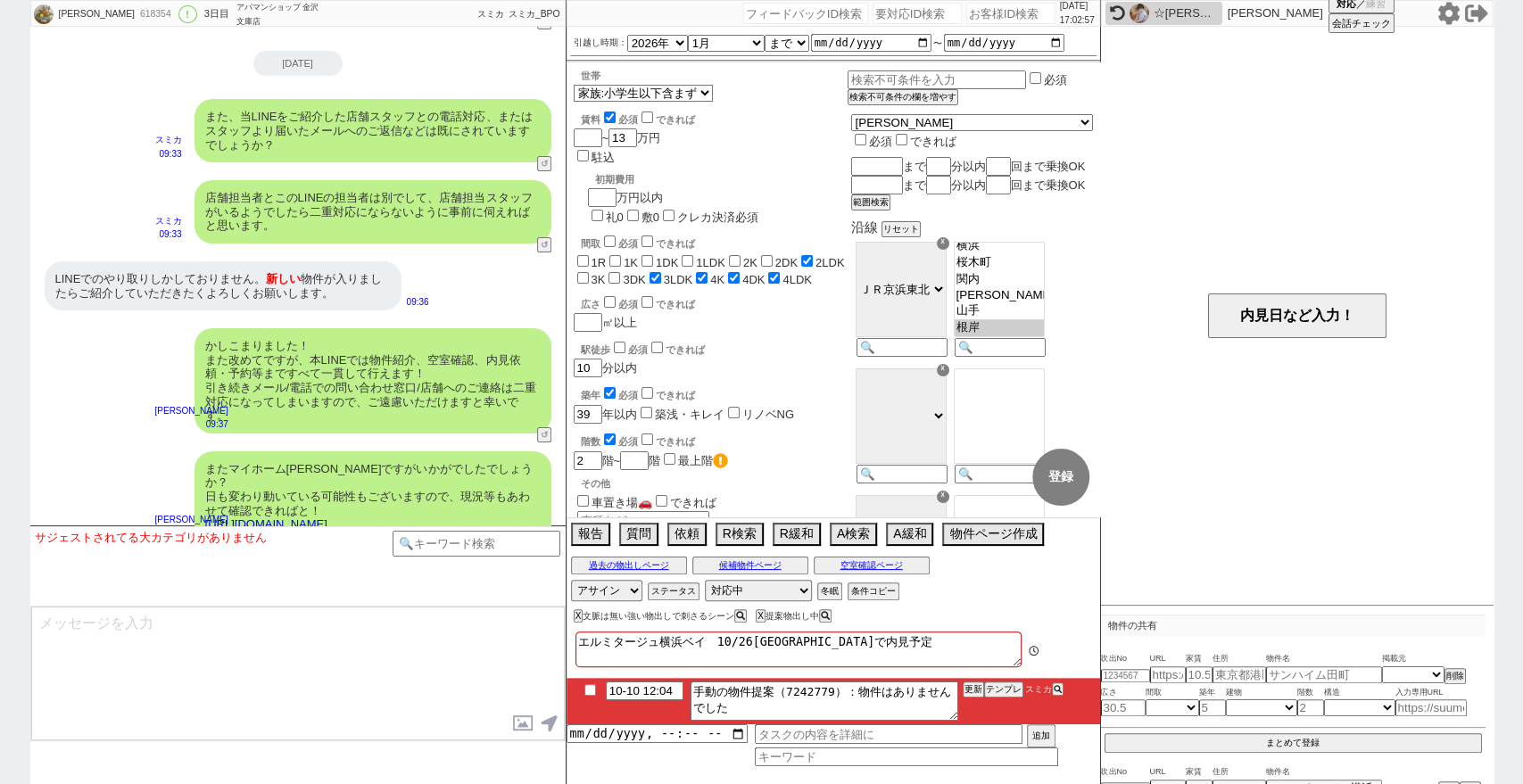
scroll to position [691, 0]
click at [1005, 688] on button "テンプレ" at bounding box center [1004, 690] width 39 height 13
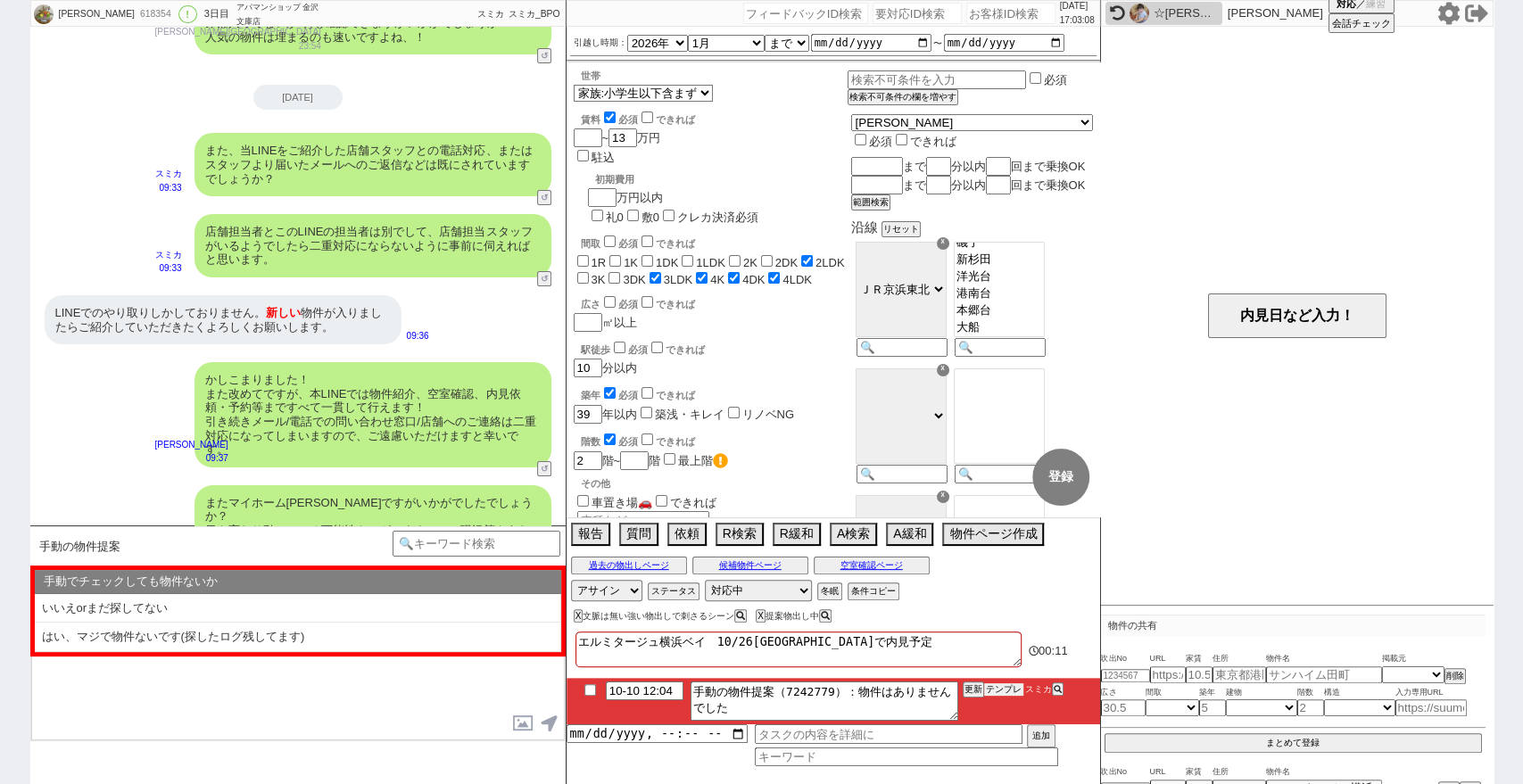
scroll to position [4676, 0]
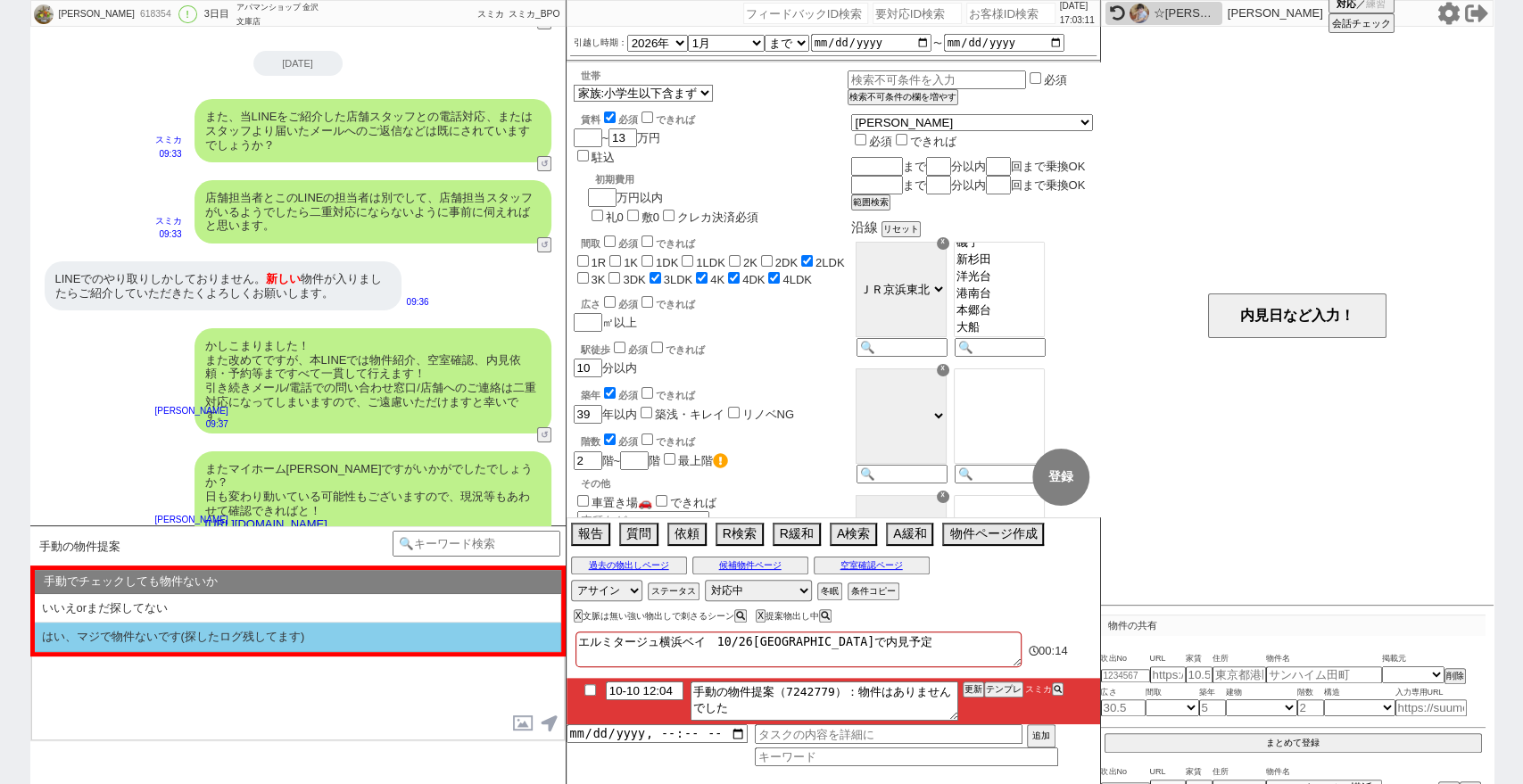
click at [393, 639] on li "はい、マジで物件ないです(探したログ残してます)" at bounding box center [297, 637] width 526 height 30
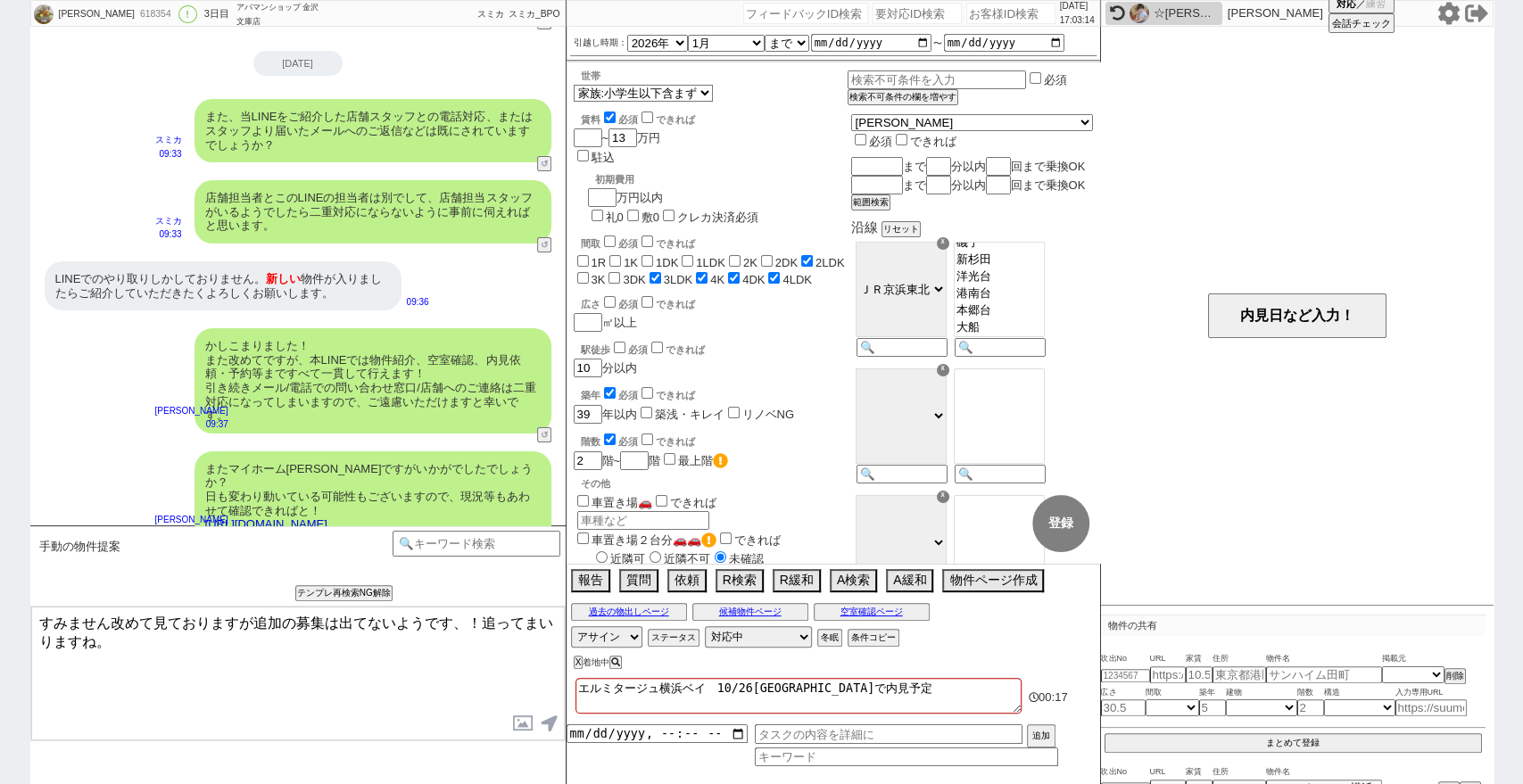
click at [416, 684] on textarea "すみません改めて見ておりますが追加の募集は出てないようです、！追ってまいりますね。" at bounding box center [298, 674] width 533 height 134
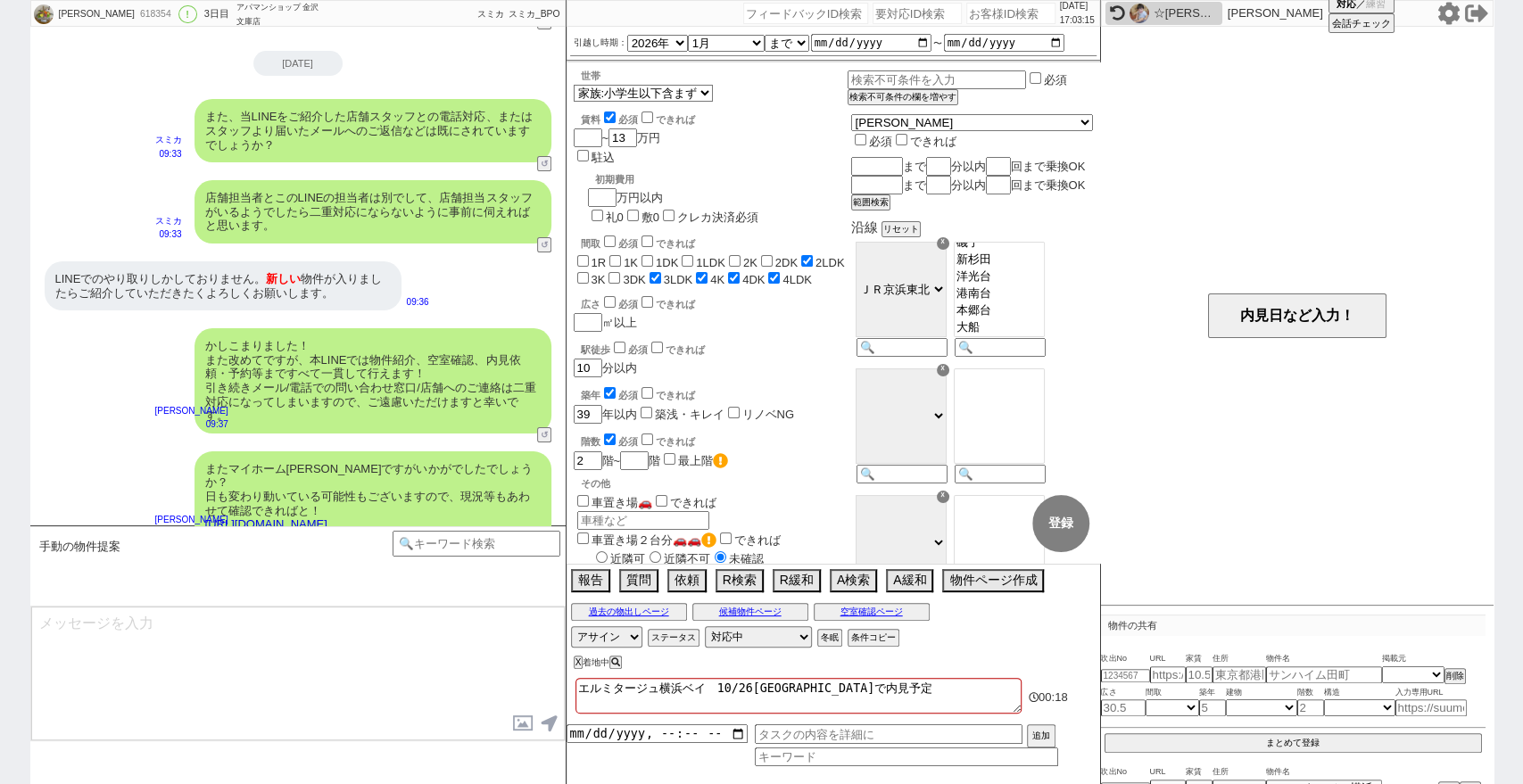
scroll to position [4744, 0]
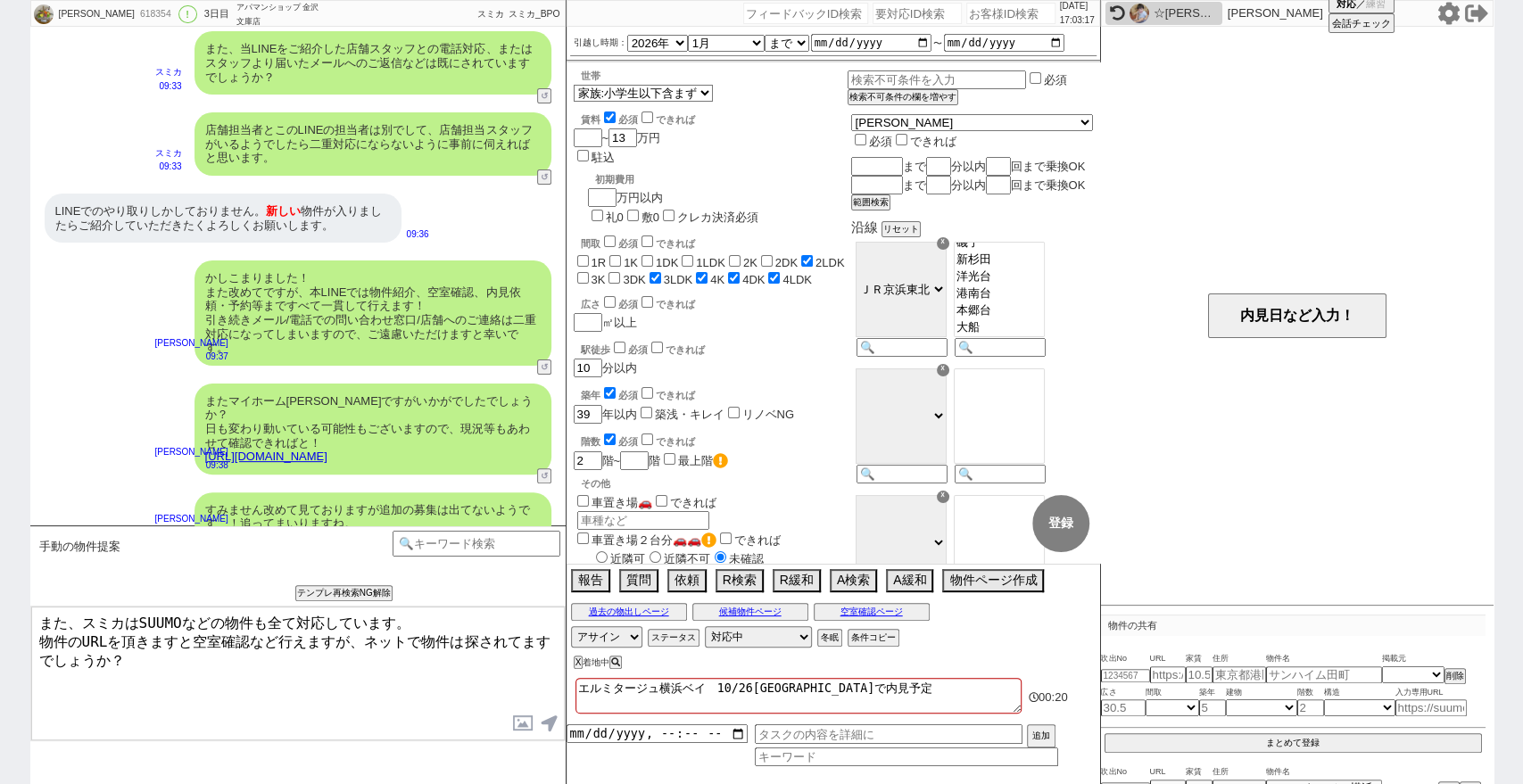
click at [328, 450] on link "https://tools.sumika.live/pages/4wkfq0i" at bounding box center [267, 456] width 122 height 14
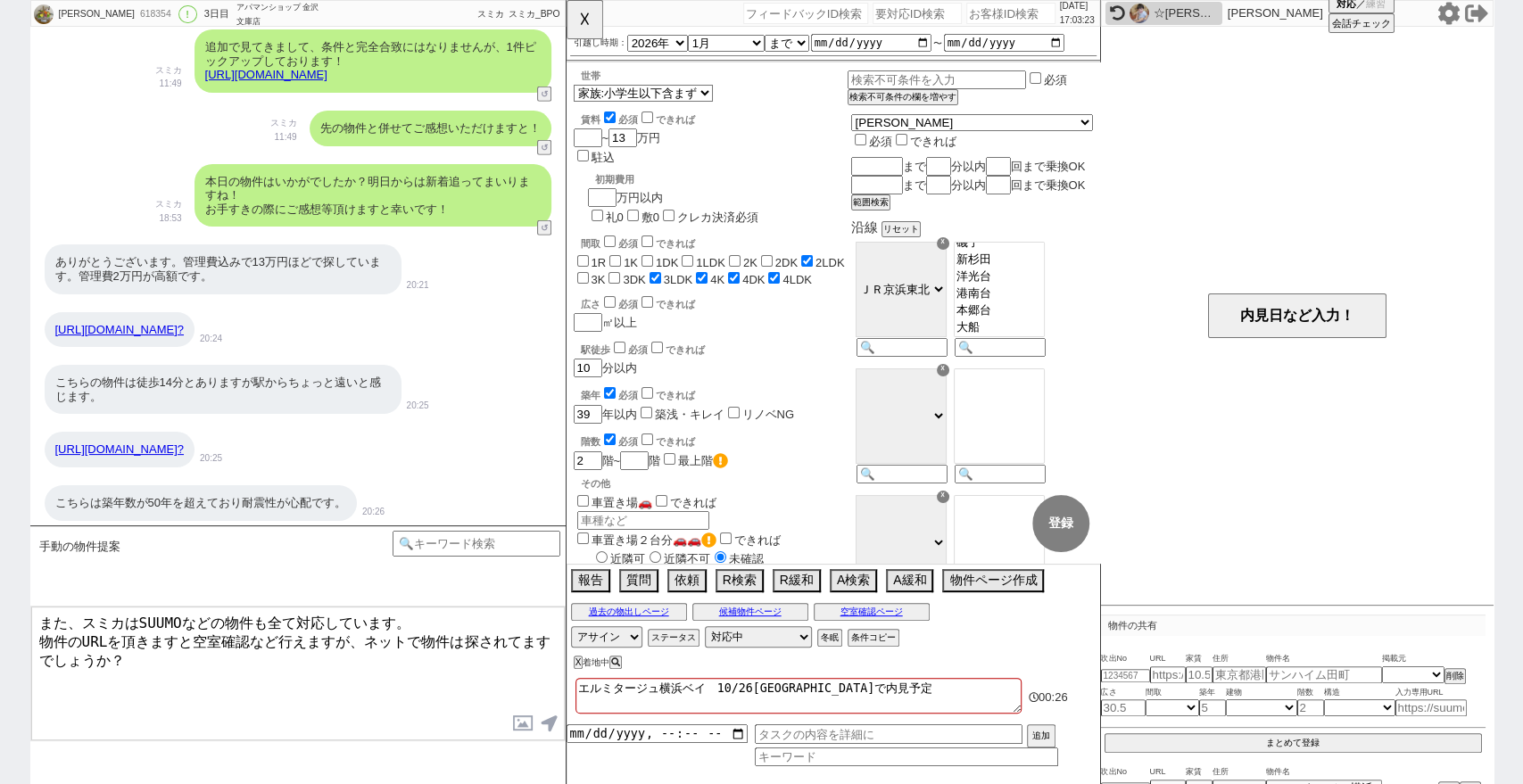
scroll to position [3753, 0]
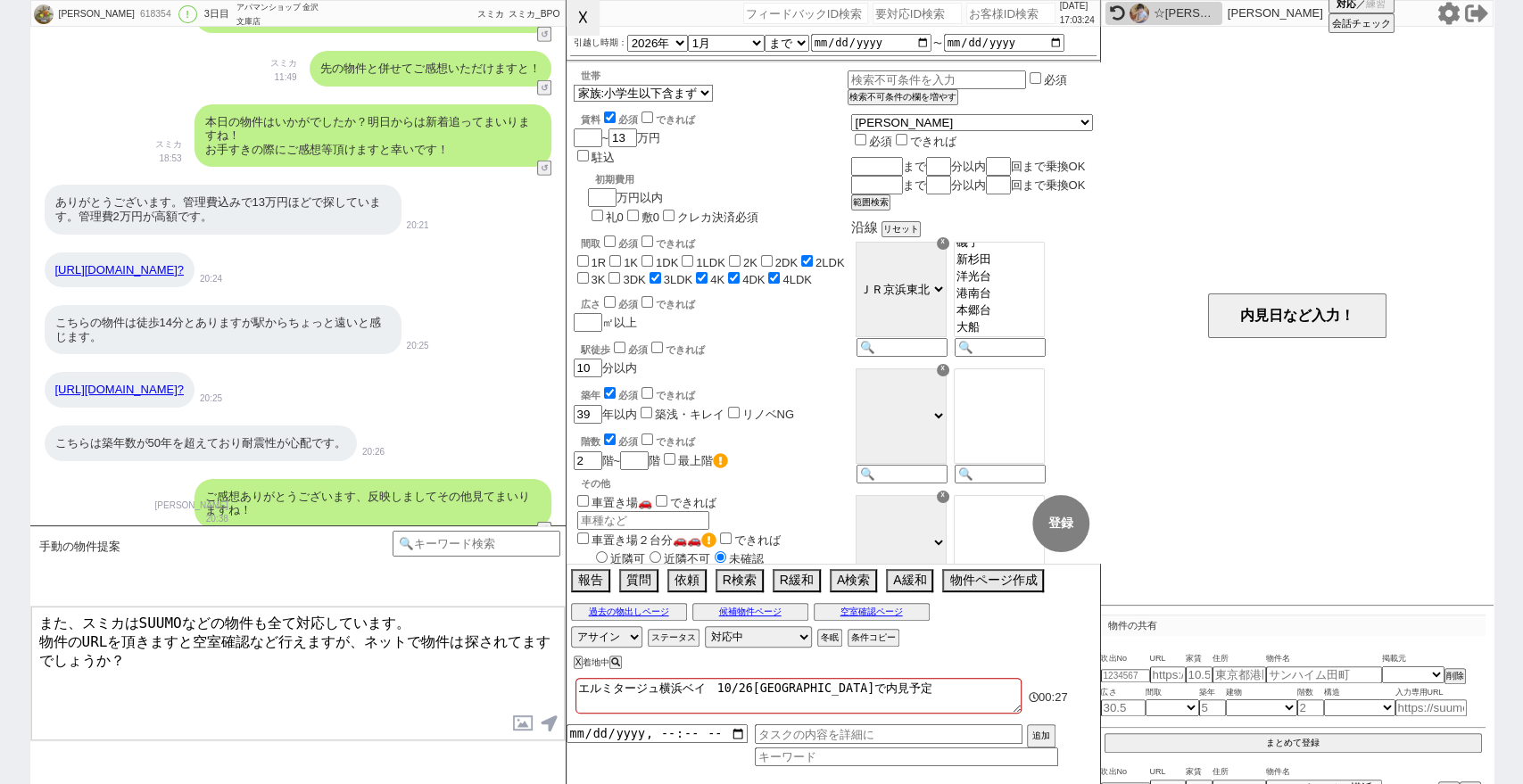
click at [583, 27] on button "☓" at bounding box center [583, 18] width 33 height 35
click at [414, 647] on textarea "また、スミカはSUUMOなどの物件も全て対応しています。 物件のURLを頂きますと空室確認など行えますが、ネットで物件は探されてますでしょうか？" at bounding box center [298, 674] width 533 height 134
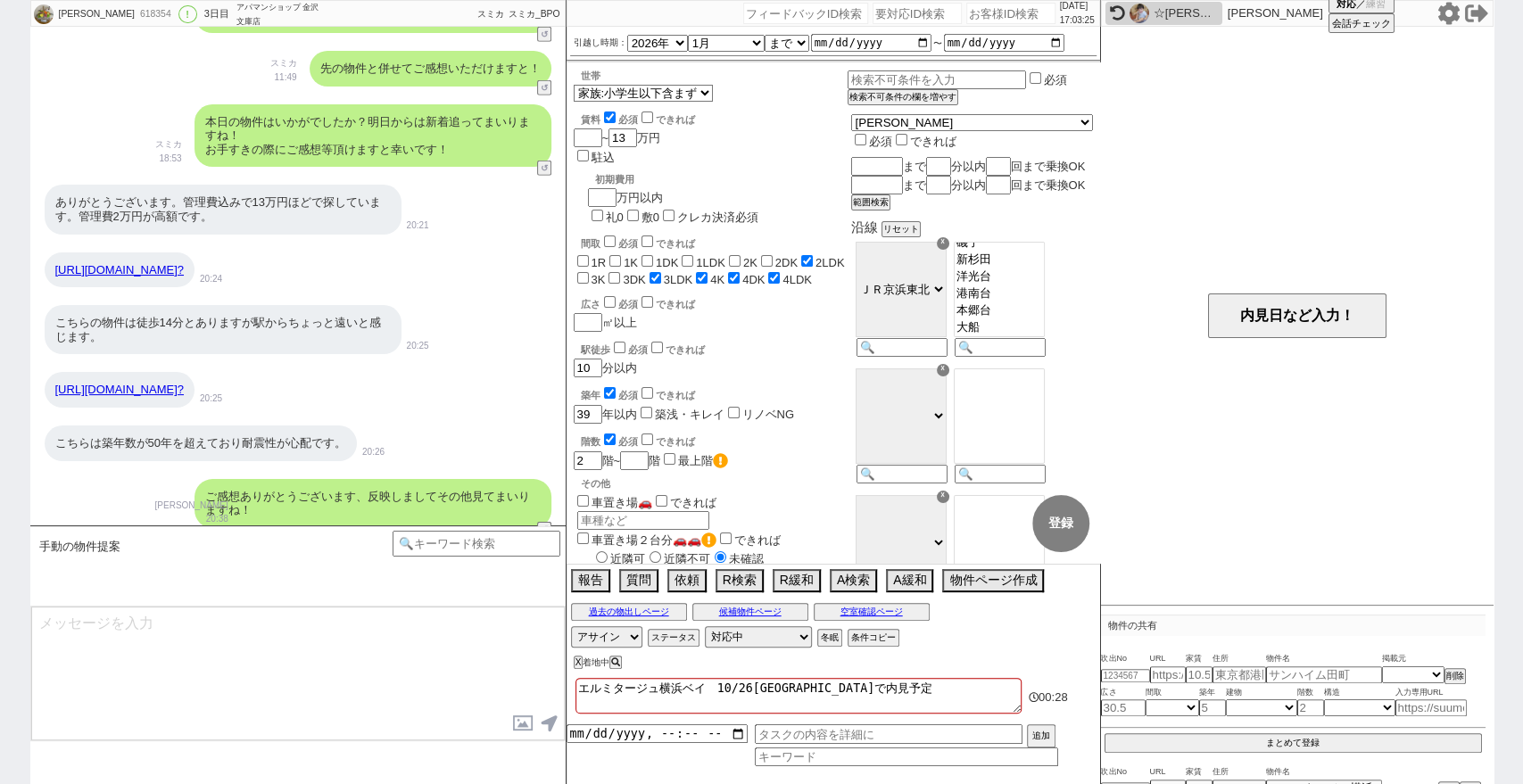
scroll to position [4824, 0]
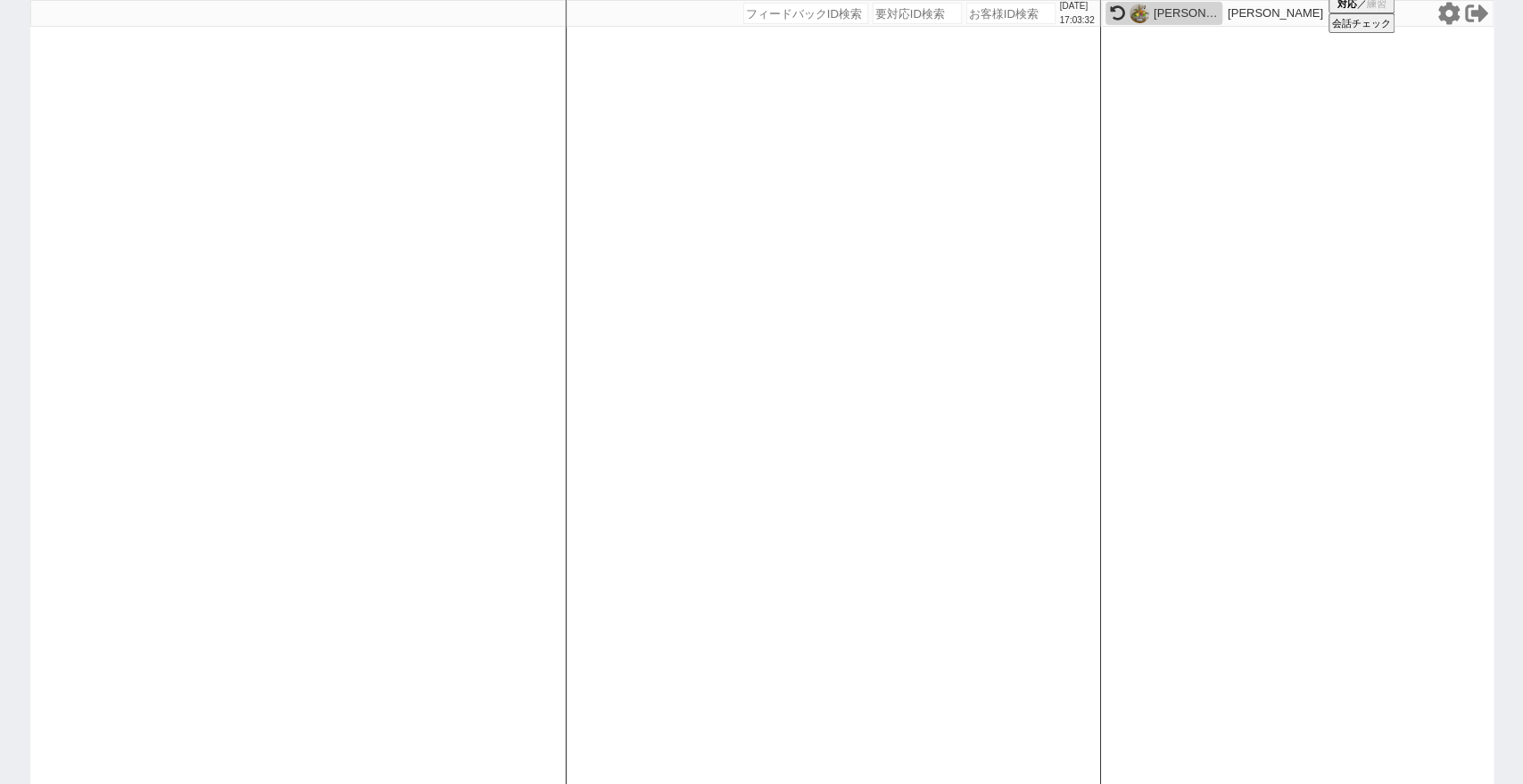
click at [974, 13] on input "number" at bounding box center [1010, 14] width 90 height 22
paste input "618362"
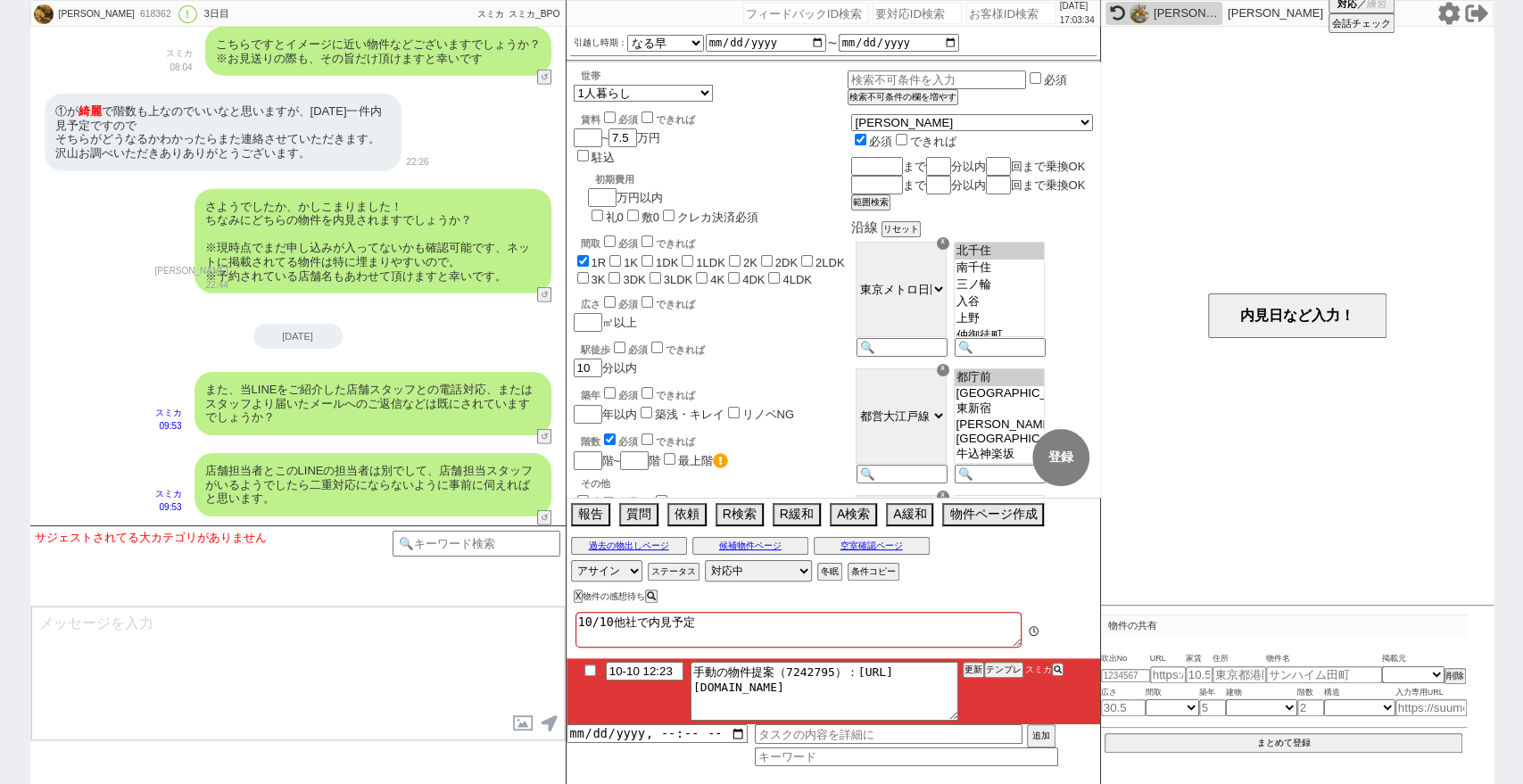
scroll to position [212, 0]
drag, startPoint x: 874, startPoint y: 674, endPoint x: 923, endPoint y: 702, distance: 56.4
click at [923, 702] on textarea "手動の物件提案（7242795）：https://jent-crm.com/2ng-84y191pn3984hy/introduction_pages/490…" at bounding box center [824, 692] width 268 height 59
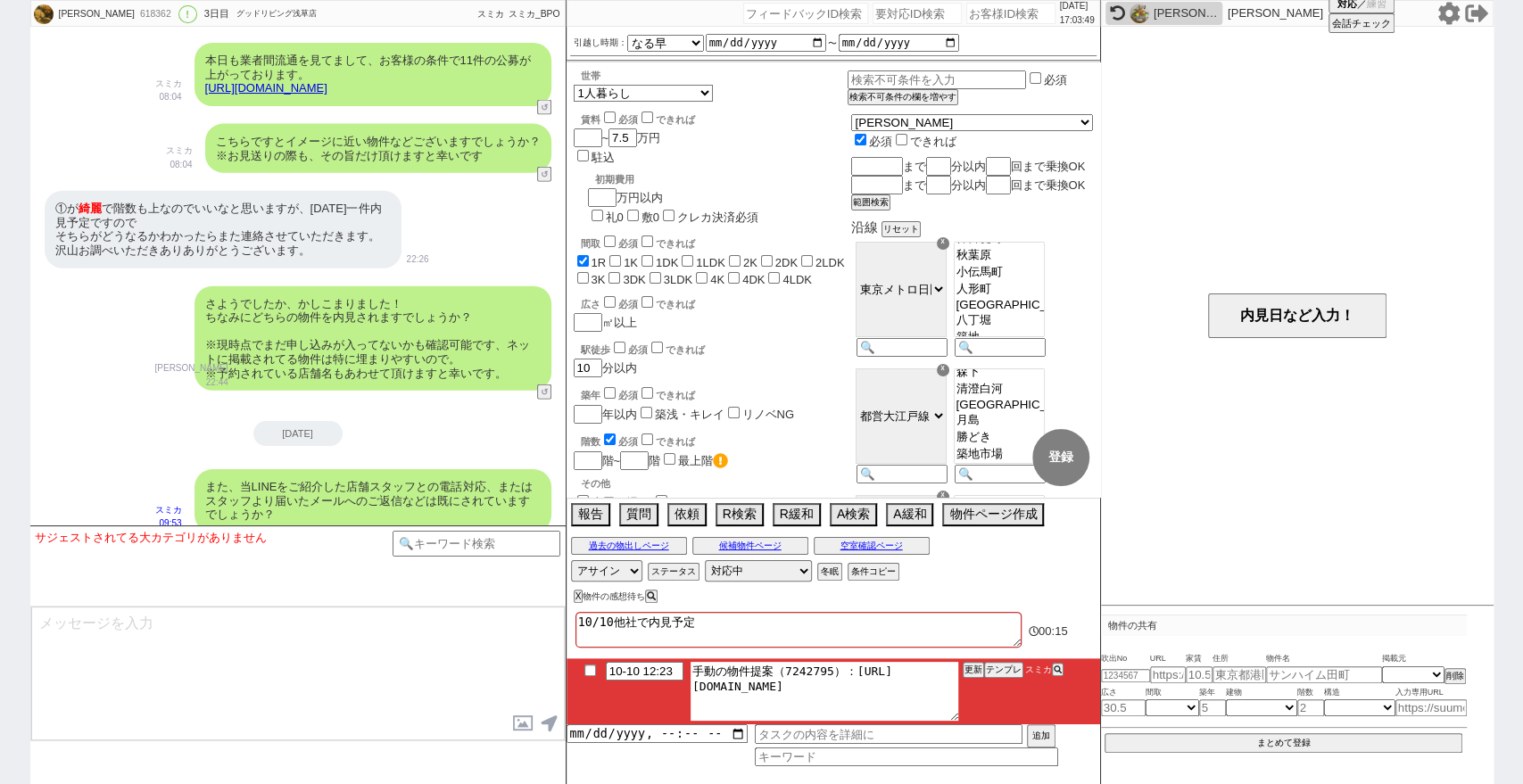
scroll to position [2854, 0]
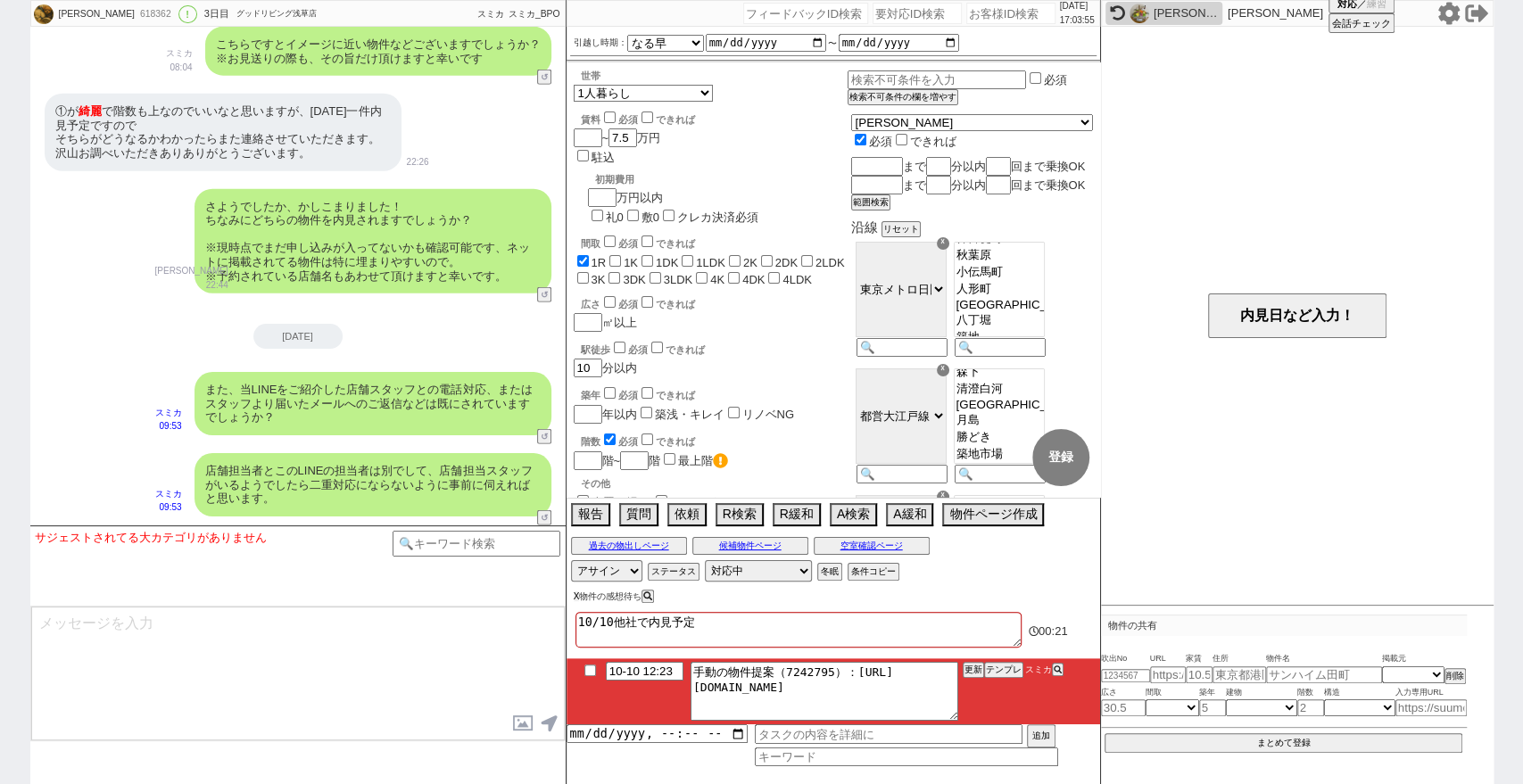
click at [579, 591] on div "X 物件の感想待ち" at bounding box center [616, 596] width 86 height 10
click at [574, 586] on div "X 物件の感想待ち" at bounding box center [793, 596] width 454 height 24
click at [577, 595] on button "X" at bounding box center [577, 596] width 6 height 10
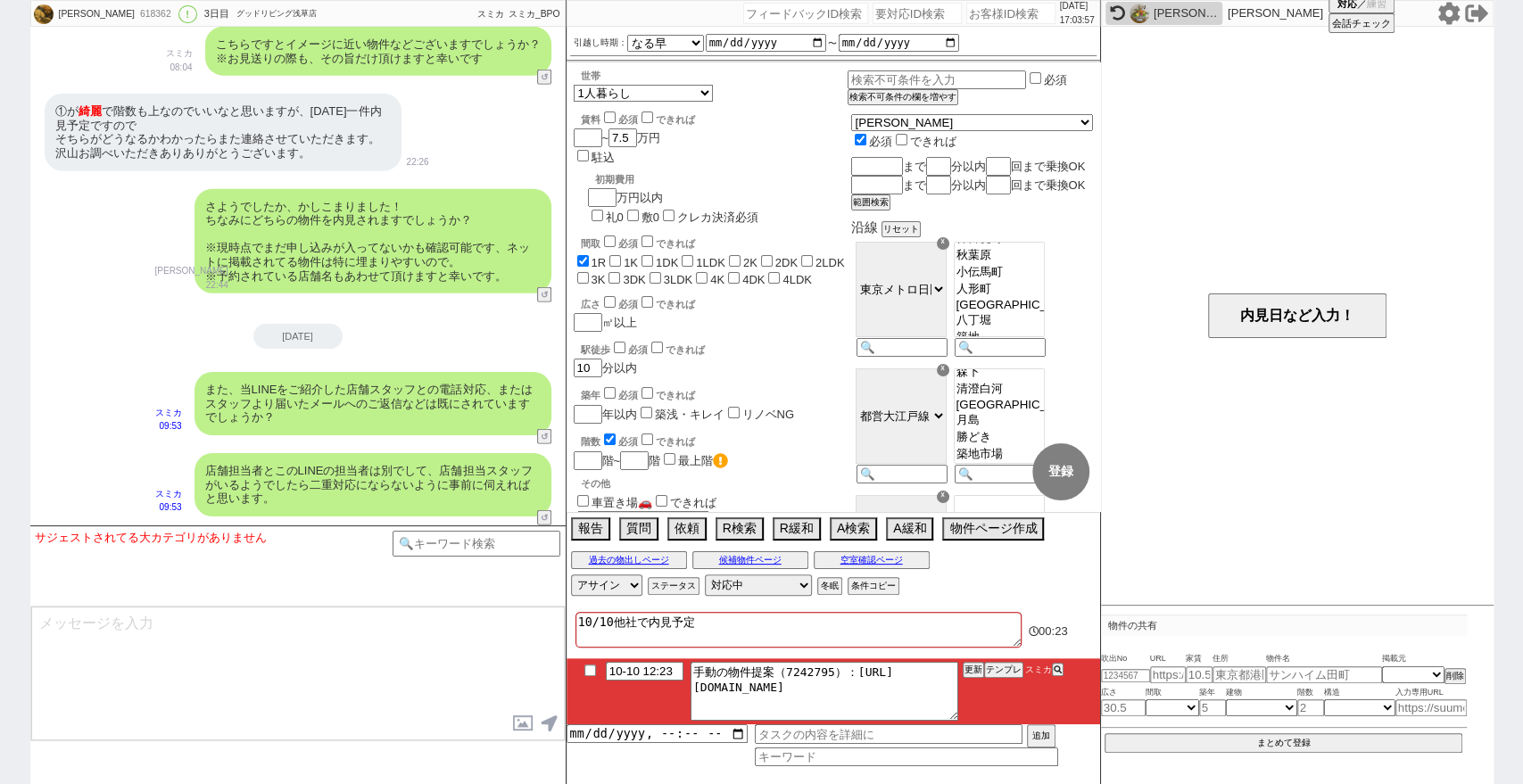
click at [588, 669] on input "checkbox" at bounding box center [590, 670] width 26 height 12
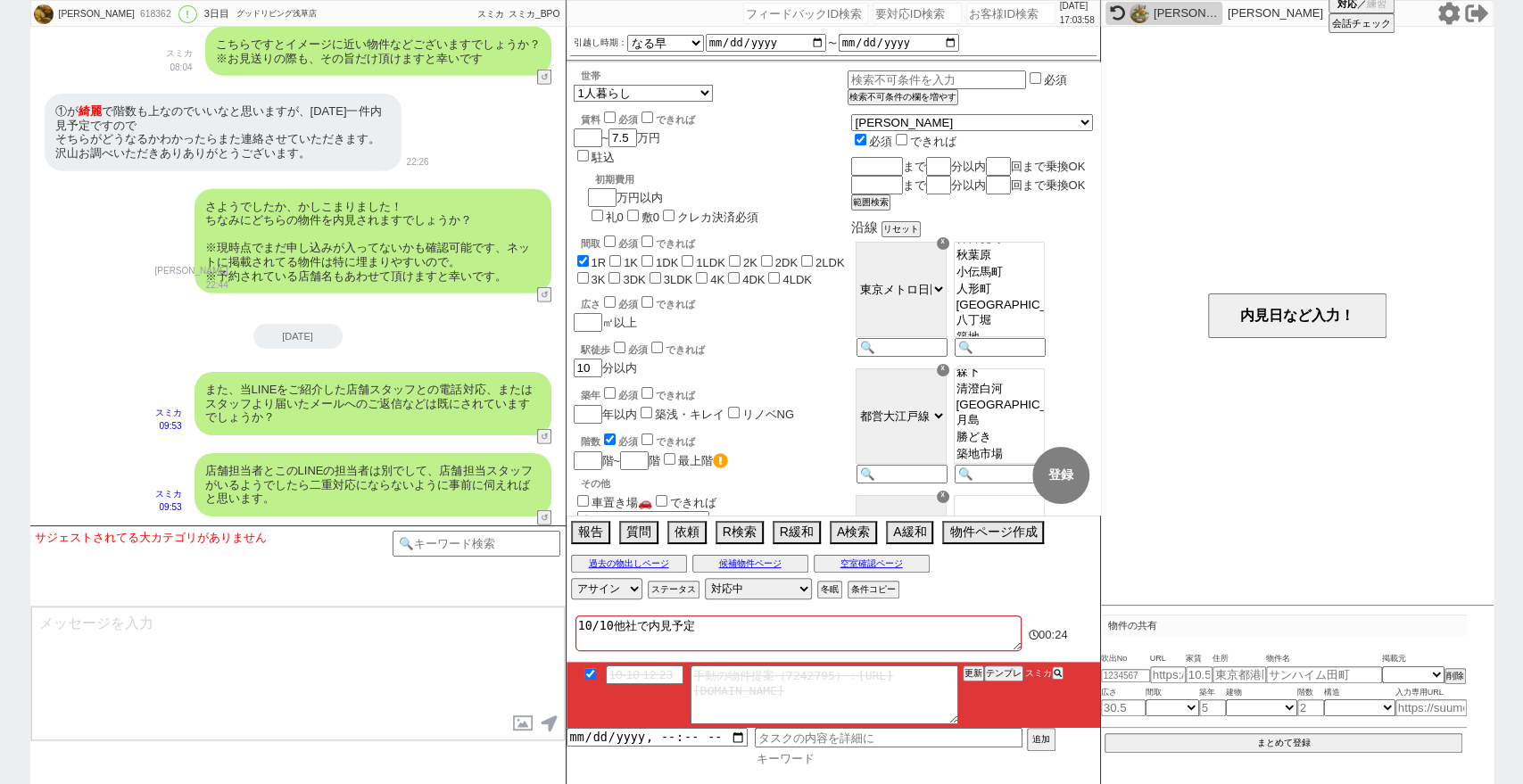
click at [856, 760] on input at bounding box center [906, 757] width 303 height 15
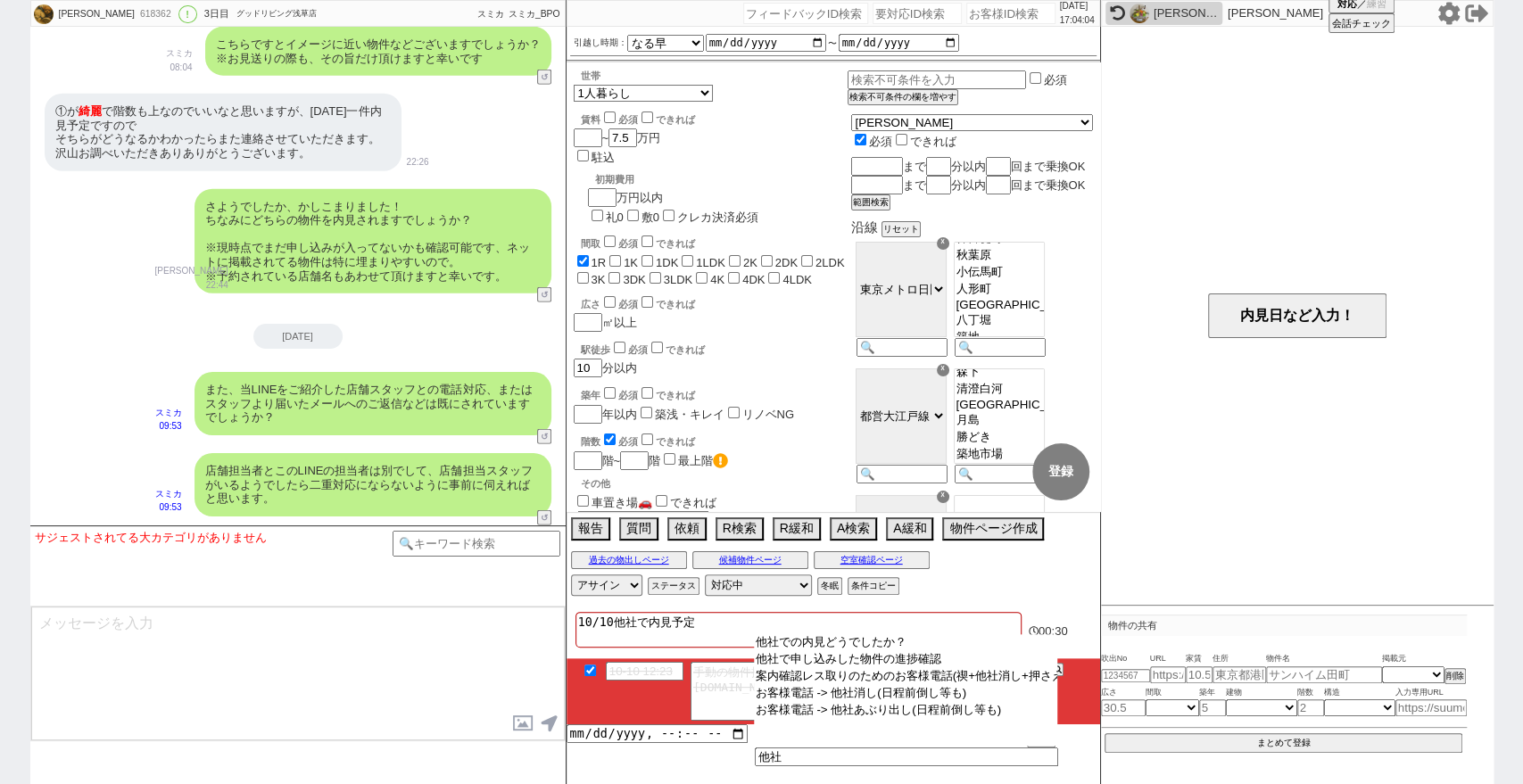
click at [865, 634] on select "他社での内見どうでしたか？ 他社で申し込みした物件の進捗確認 案内確認レス取りのためのお客様電話(禊+他社消し+押さえ) お客様電話 -> 他社消し(日程前倒…" at bounding box center [905, 690] width 303 height 111
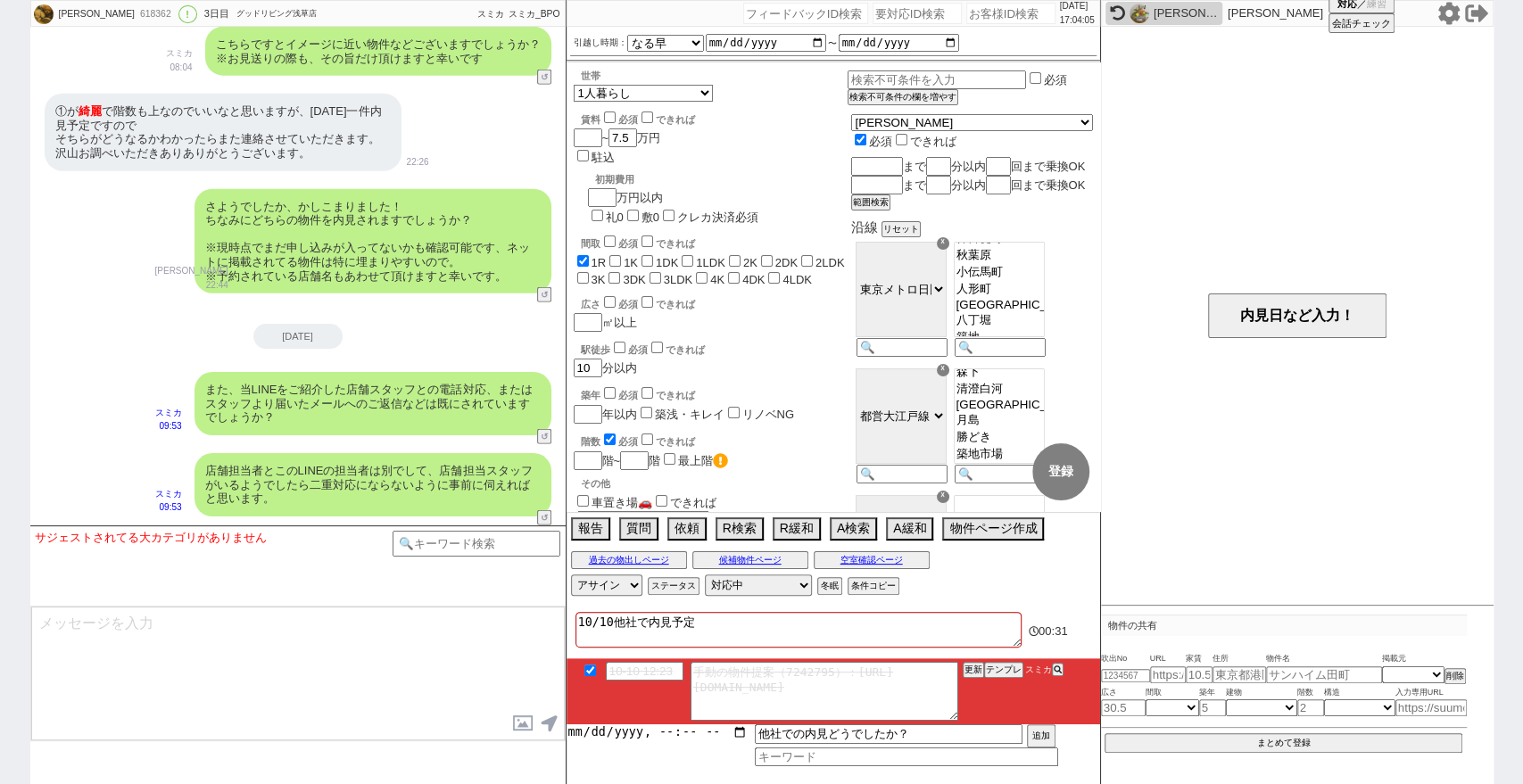
click at [733, 726] on input "datetime-local" at bounding box center [657, 731] width 181 height 15
click at [735, 733] on input "datetime-local" at bounding box center [657, 731] width 181 height 15
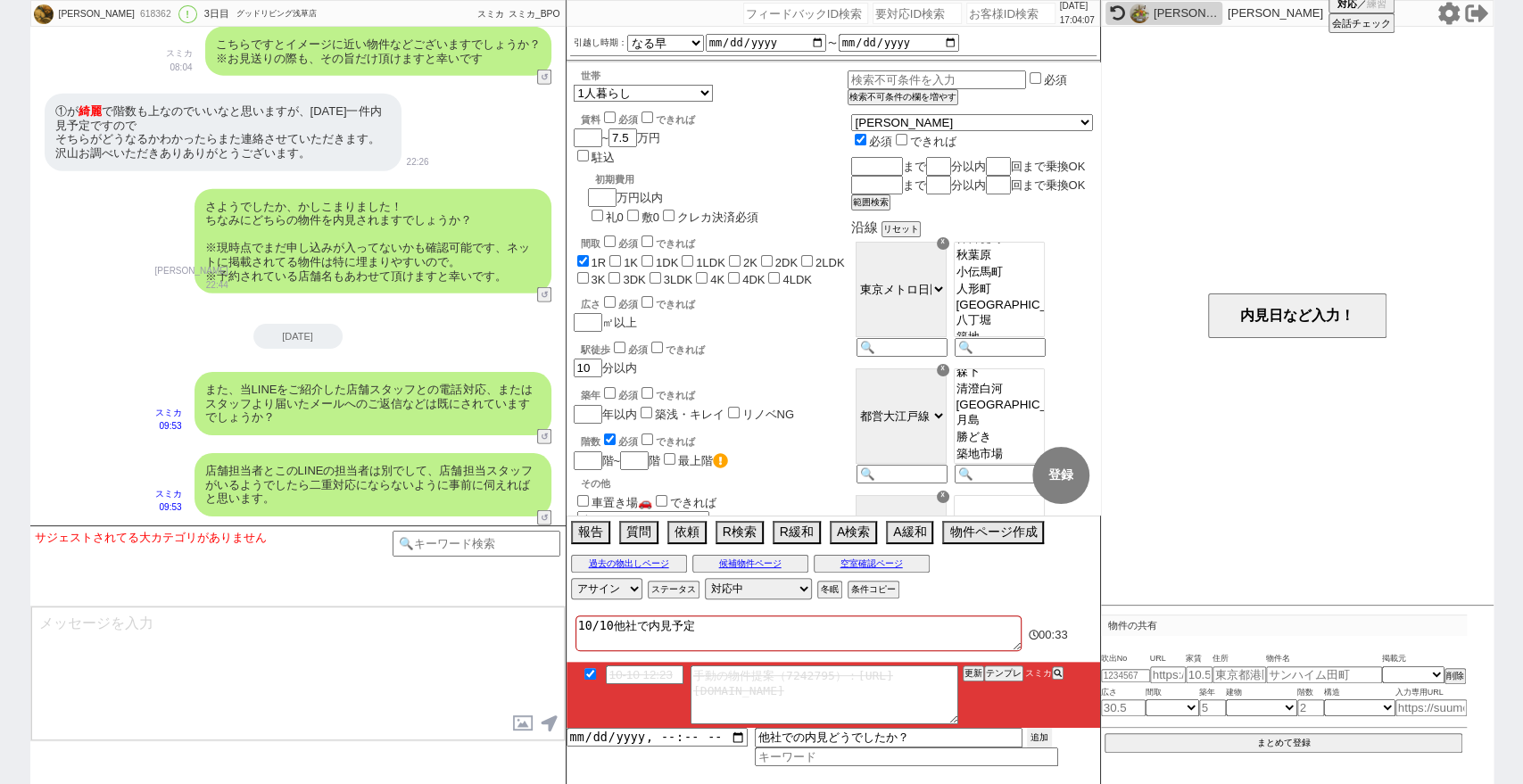
click at [1041, 739] on button "追加" at bounding box center [1039, 738] width 25 height 20
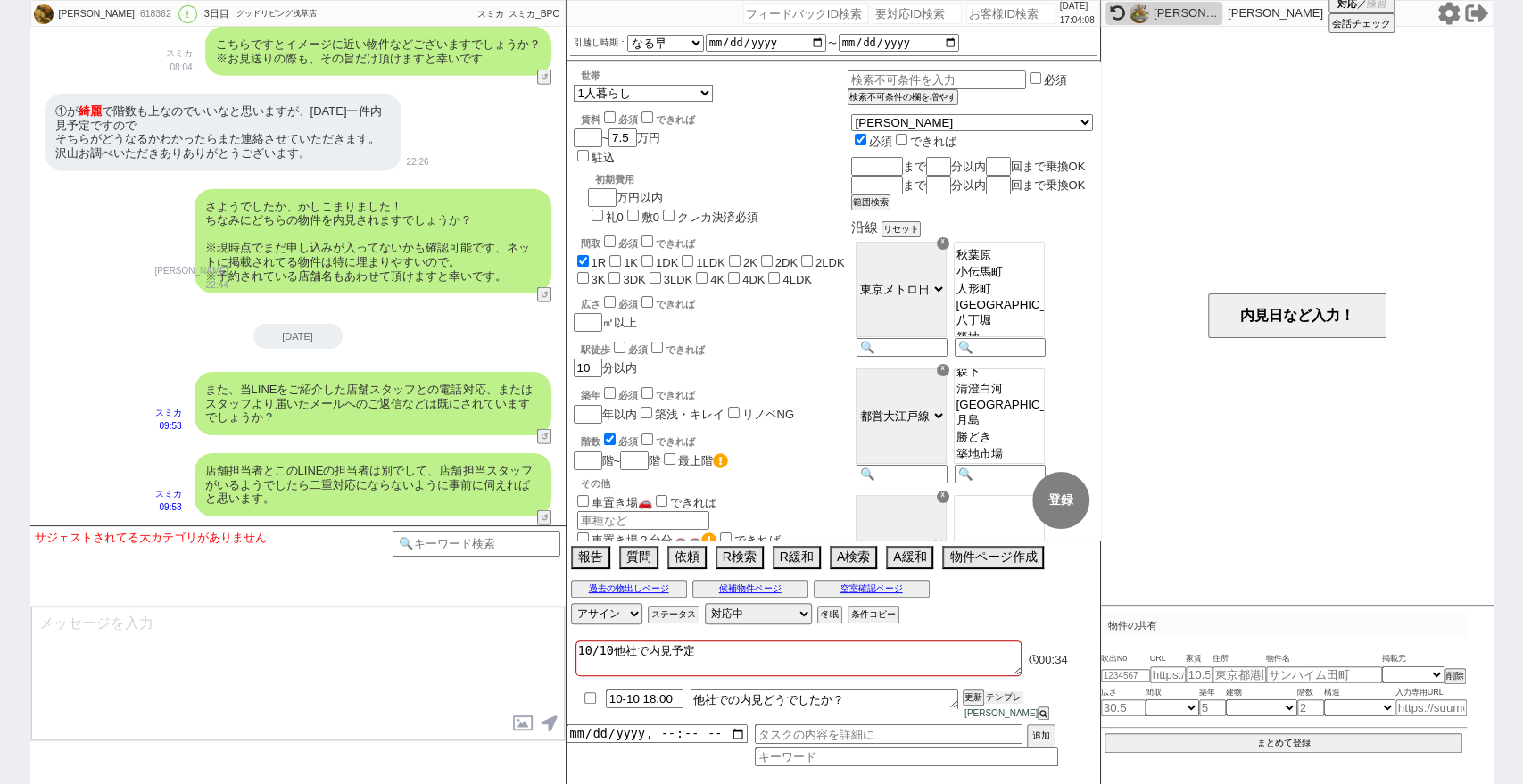
click at [1009, 703] on button "テンプレ" at bounding box center [1004, 697] width 39 height 13
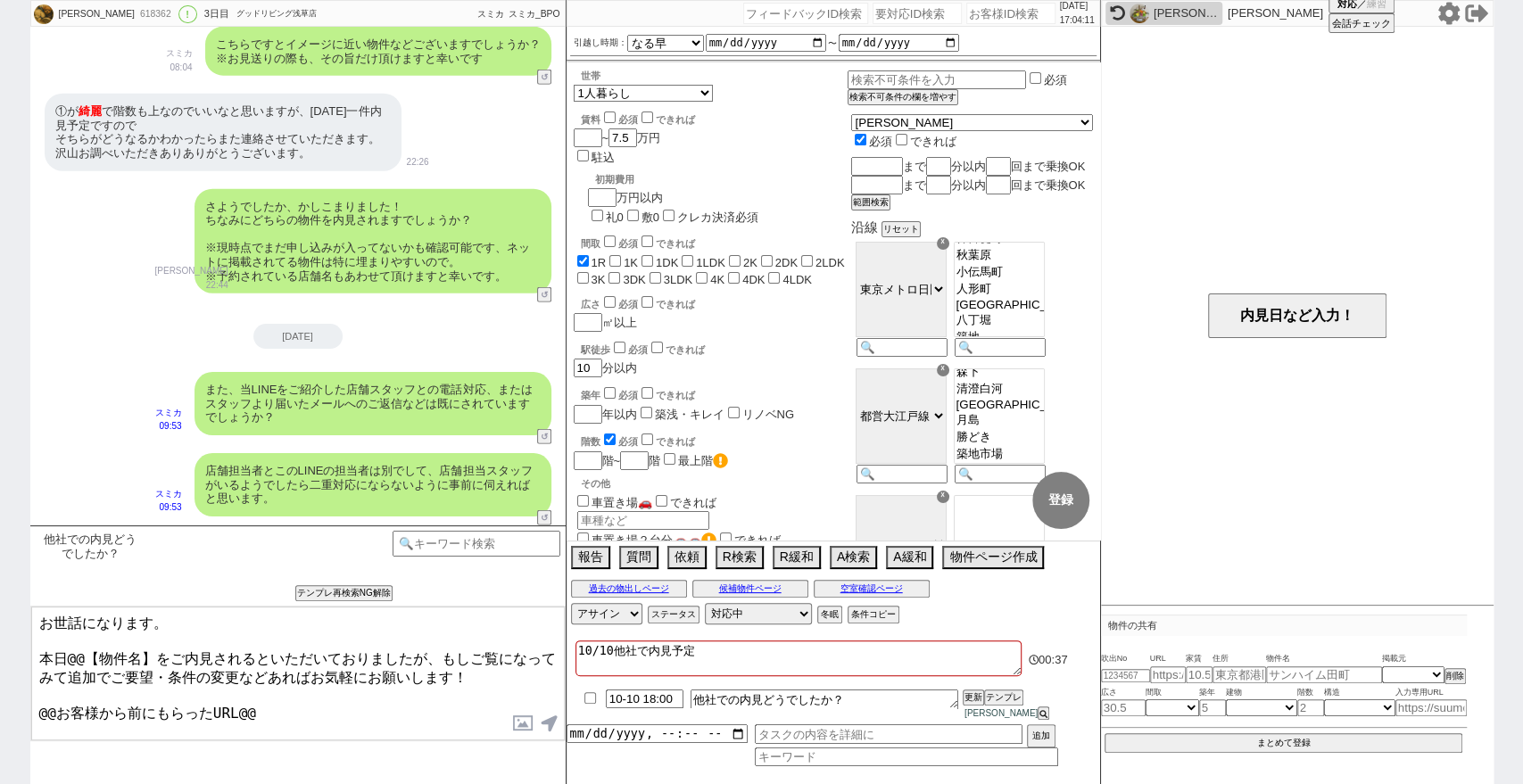
drag, startPoint x: 300, startPoint y: 704, endPoint x: 0, endPoint y: 691, distance: 300.3
click at [0, 691] on div "侑未 618362 ! 0 3日目 グッドリビング浅草店 冬眠中 自社客 スミカ スミカ_BPO チャット全表示 2025-10-08 ようこそLINE物件紹…" at bounding box center [762, 392] width 1523 height 784
drag, startPoint x: 184, startPoint y: 650, endPoint x: 170, endPoint y: 646, distance: 14.6
click at [170, 646] on textarea "お世話になります。 本日@@【物件名】をご内見されるといただいておりましたが、もしご覧になってみて追加でご要望・条件の変更などあればお気軽にお願いします！" at bounding box center [298, 674] width 533 height 134
click at [166, 661] on textarea "お世話になります。 本日@@【物件名】をご内見されるといただいておりましたが、もしご覧になってみて追加でご要望・条件の変更などあればお気軽にお願いします！" at bounding box center [298, 674] width 533 height 134
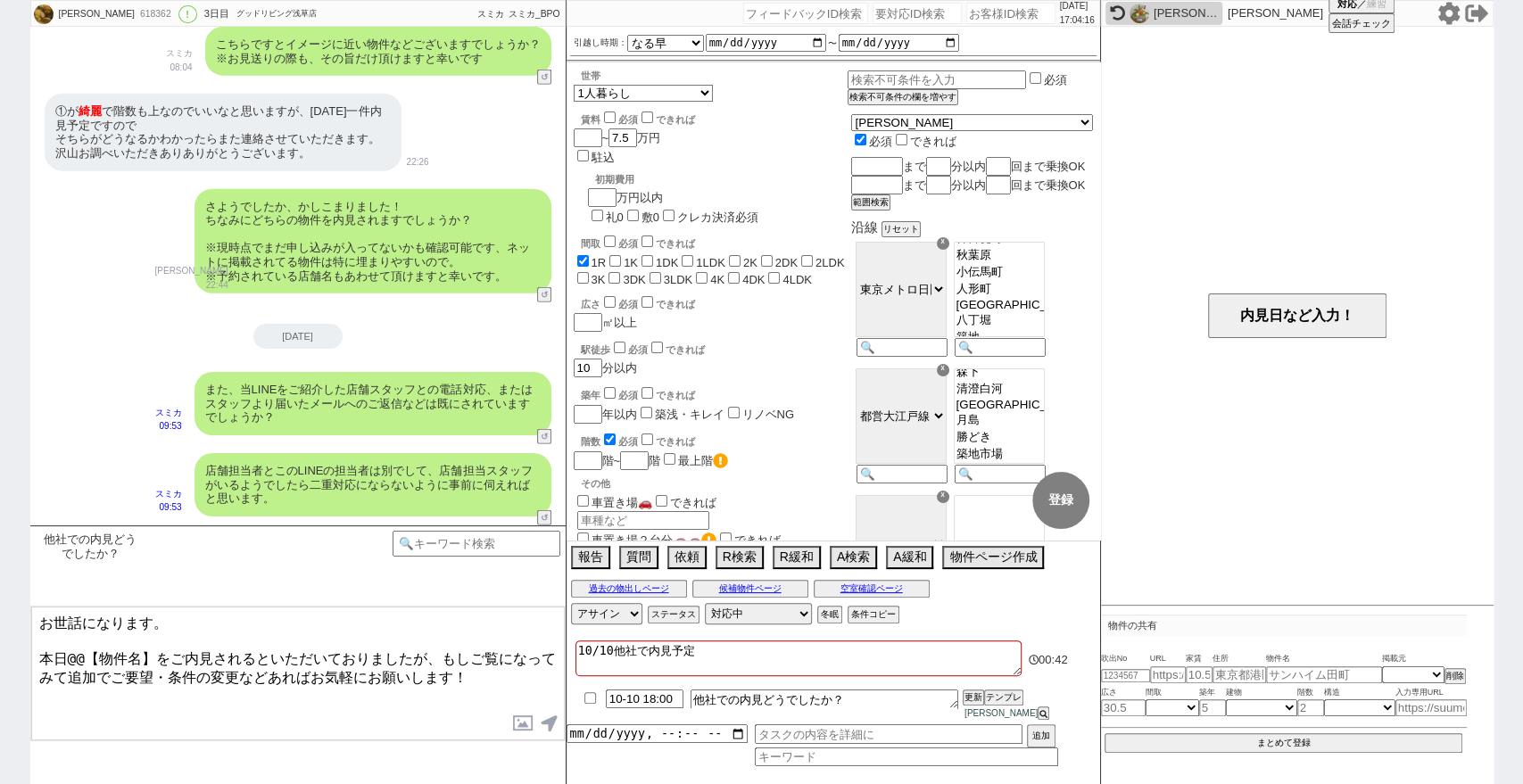
drag, startPoint x: 167, startPoint y: 647, endPoint x: 3, endPoint y: 633, distance: 164.6
click at [3, 633] on div "侑未 618362 ! 0 3日目 グッドリビング浅草店 冬眠中 自社客 スミカ スミカ_BPO チャット全表示 2025-10-08 ようこそLINE物件紹…" at bounding box center [762, 392] width 1523 height 784
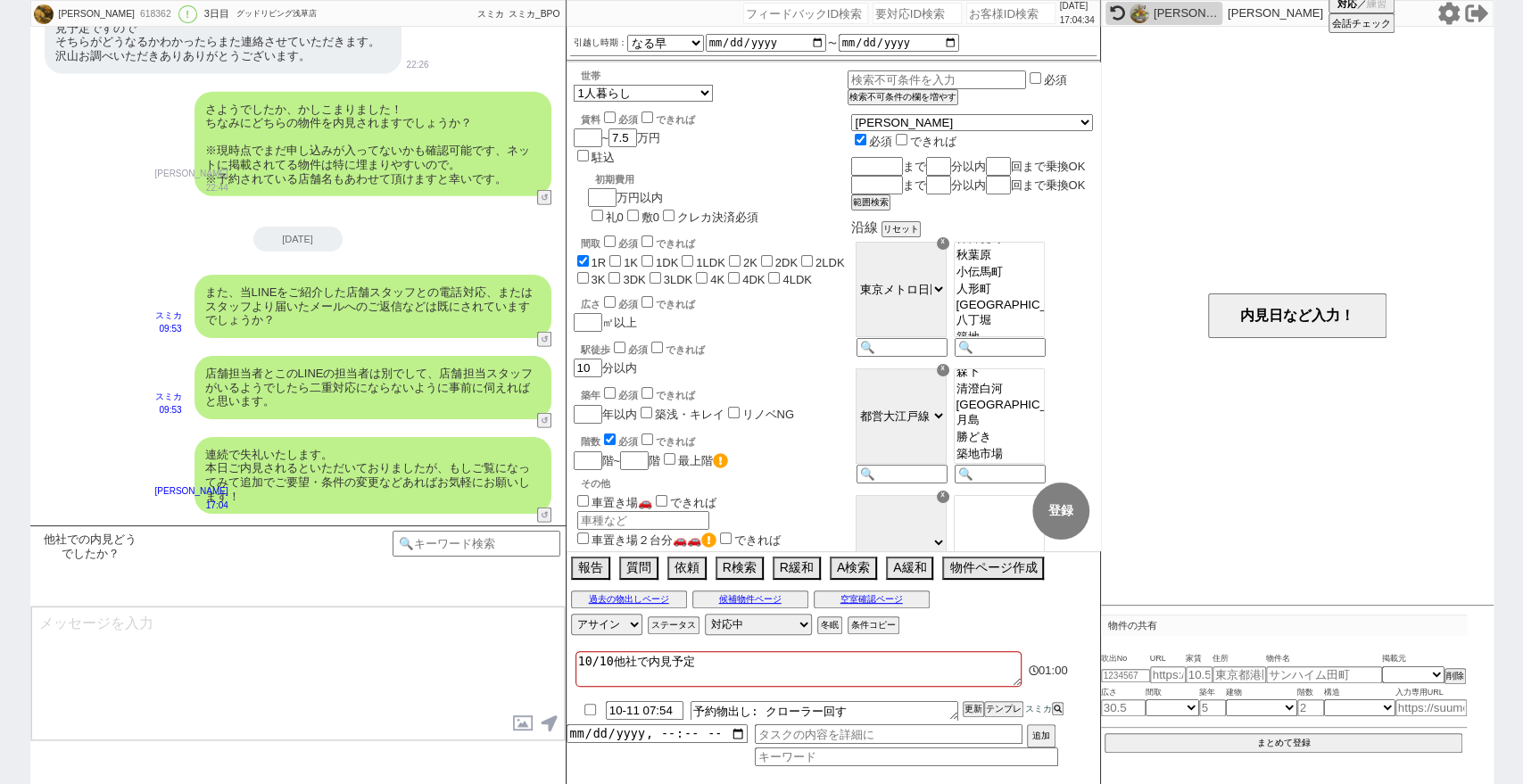
scroll to position [3003, 0]
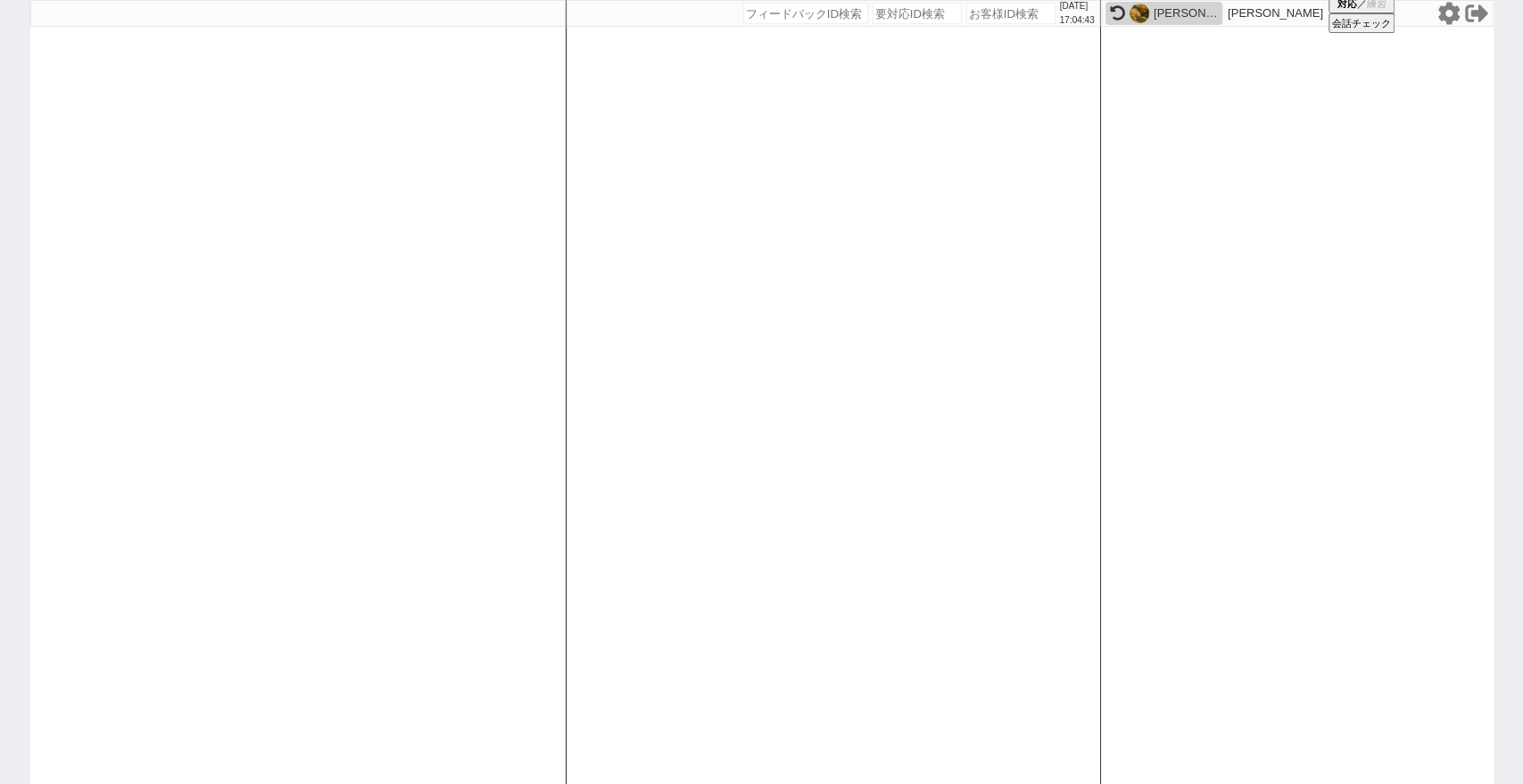
click at [987, 19] on input "number" at bounding box center [1010, 14] width 90 height 22
paste input "283396"
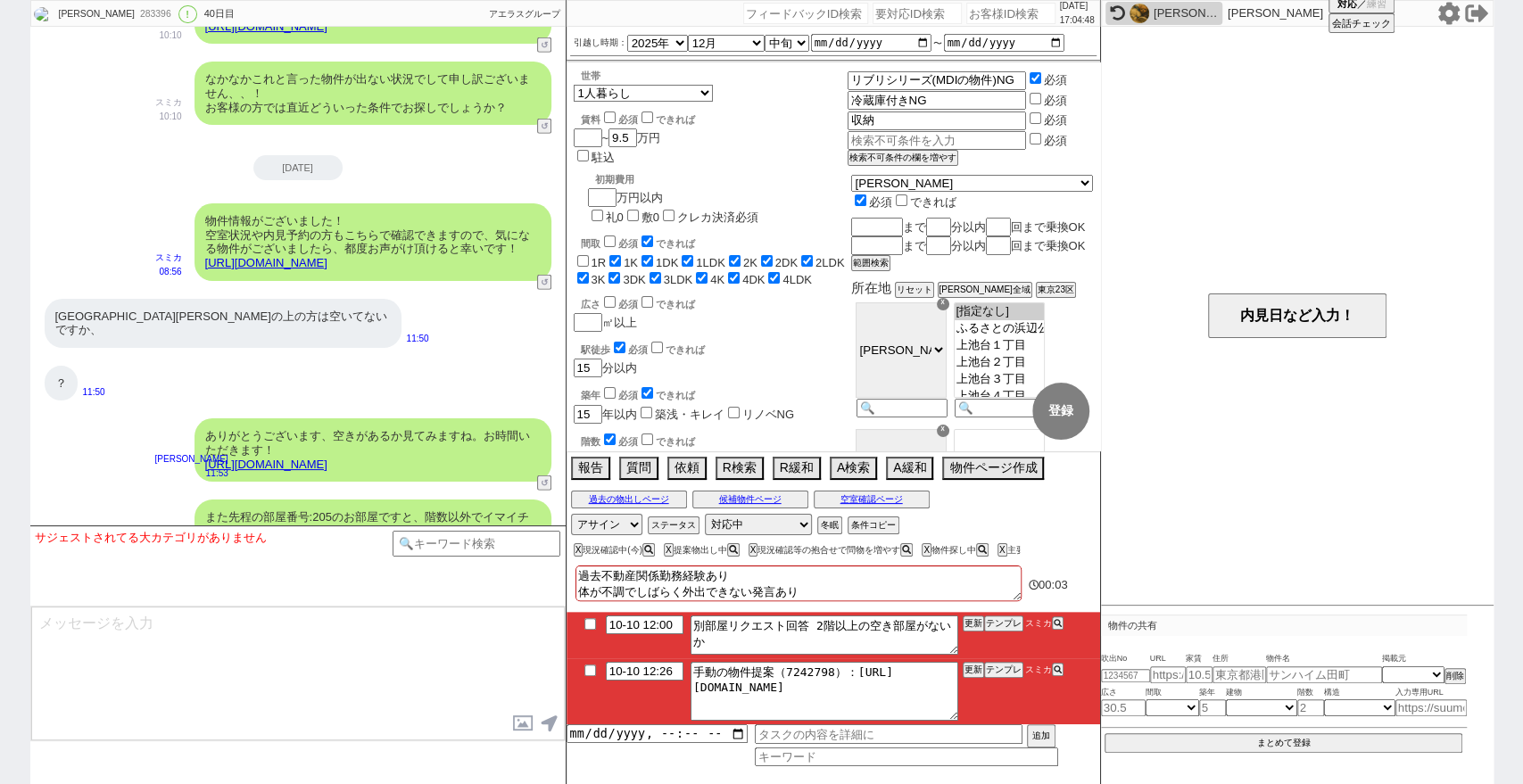
scroll to position [26402, 0]
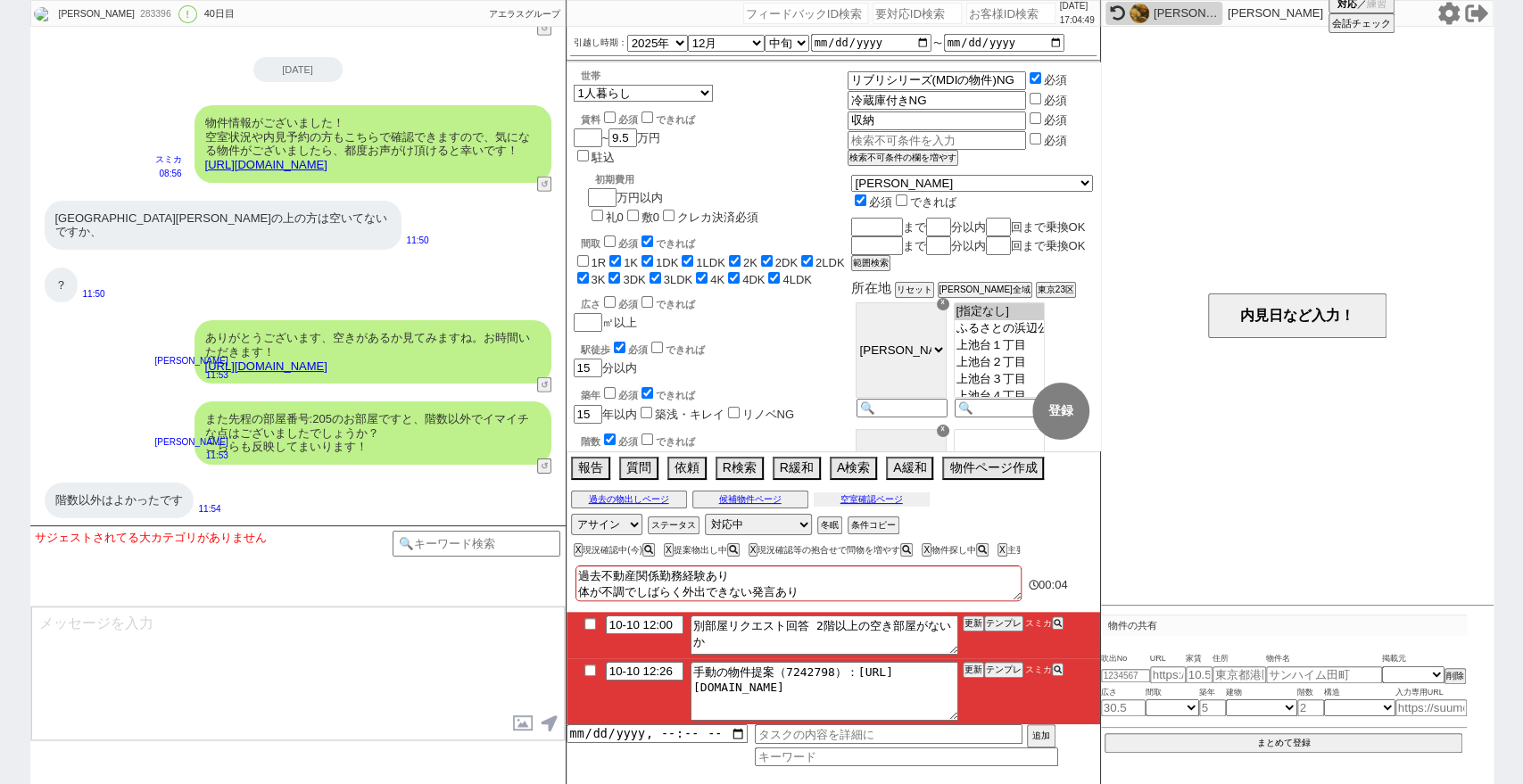
click at [900, 500] on button "空室確認ページ" at bounding box center [872, 499] width 116 height 15
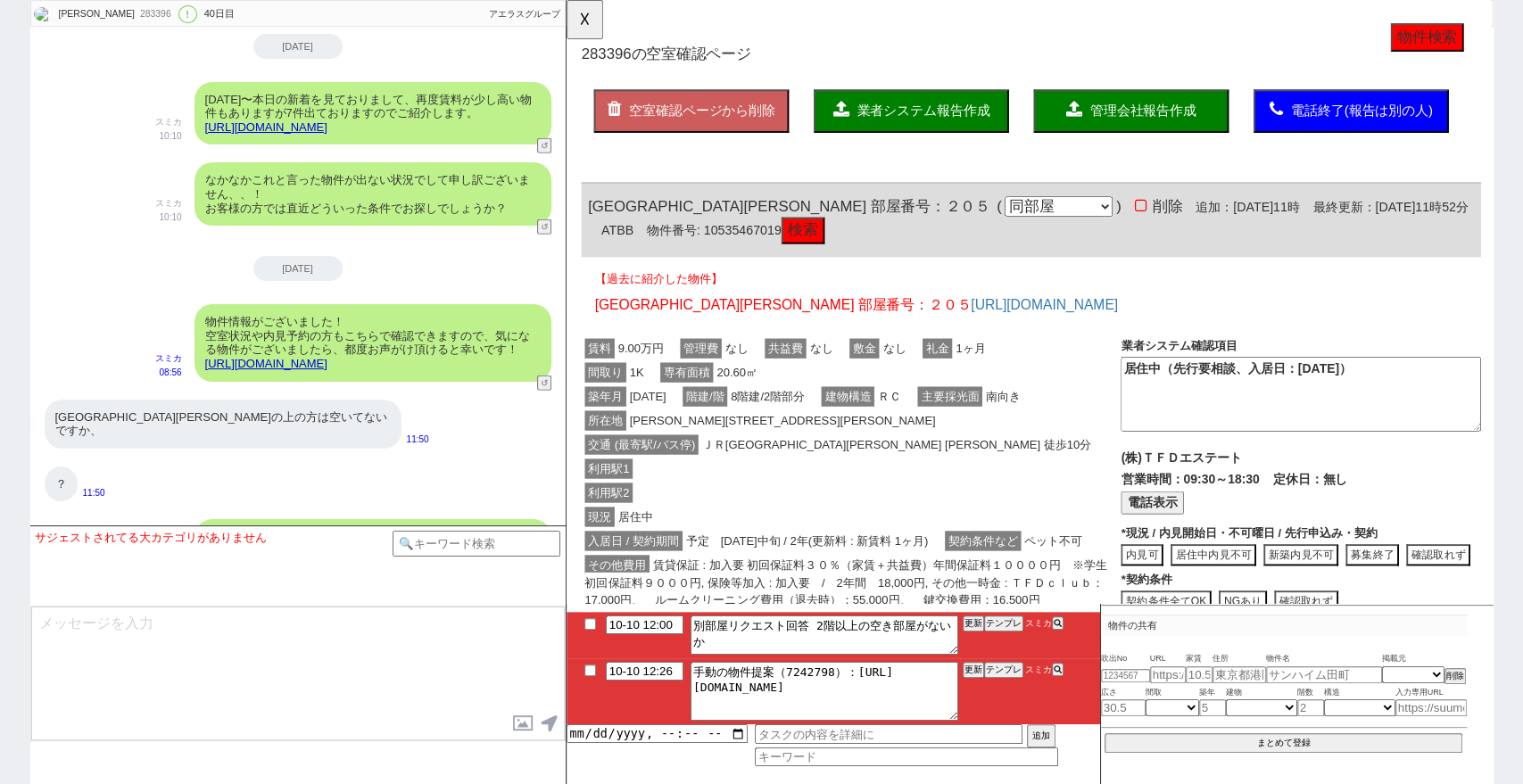
scroll to position [26303, 0]
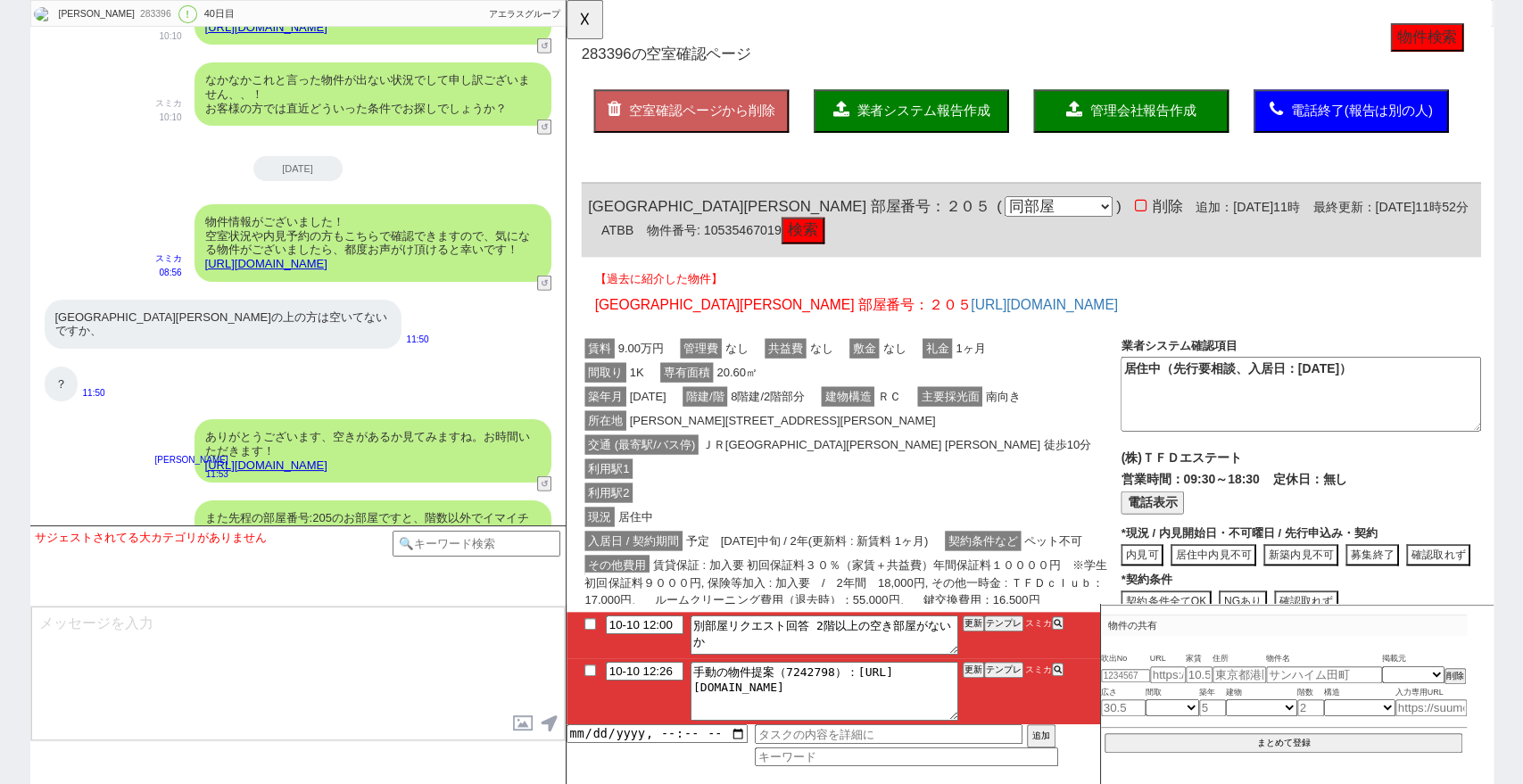
click at [328, 257] on link "https://tools.sumika.live/pages/ja320n1" at bounding box center [267, 264] width 122 height 14
click at [587, 30] on button "☓" at bounding box center [583, 18] width 33 height 35
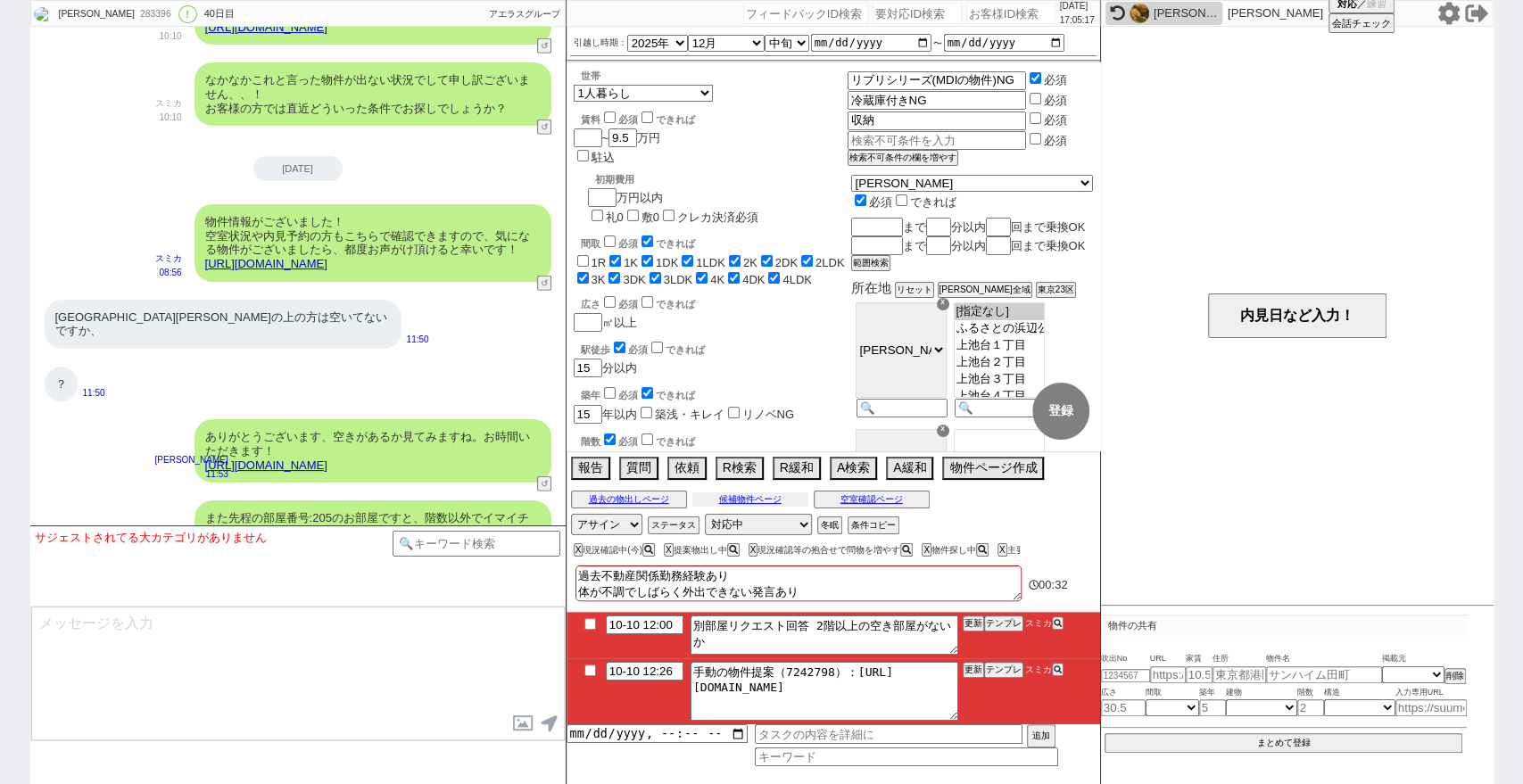
click at [756, 492] on button "候補物件ページ" at bounding box center [751, 499] width 116 height 15
click at [1002, 628] on button "テンプレ" at bounding box center [1004, 623] width 39 height 13
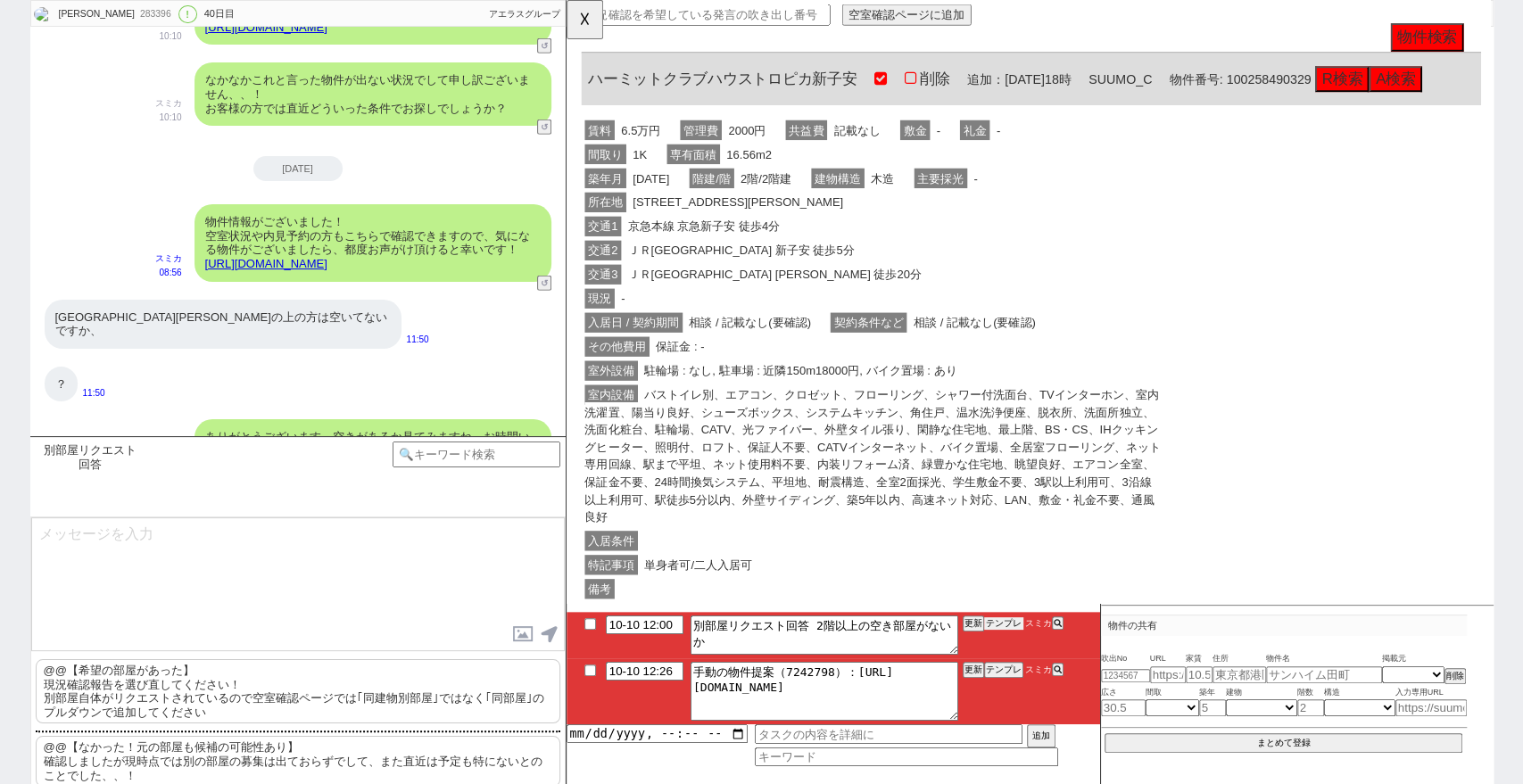
scroll to position [7459, 0]
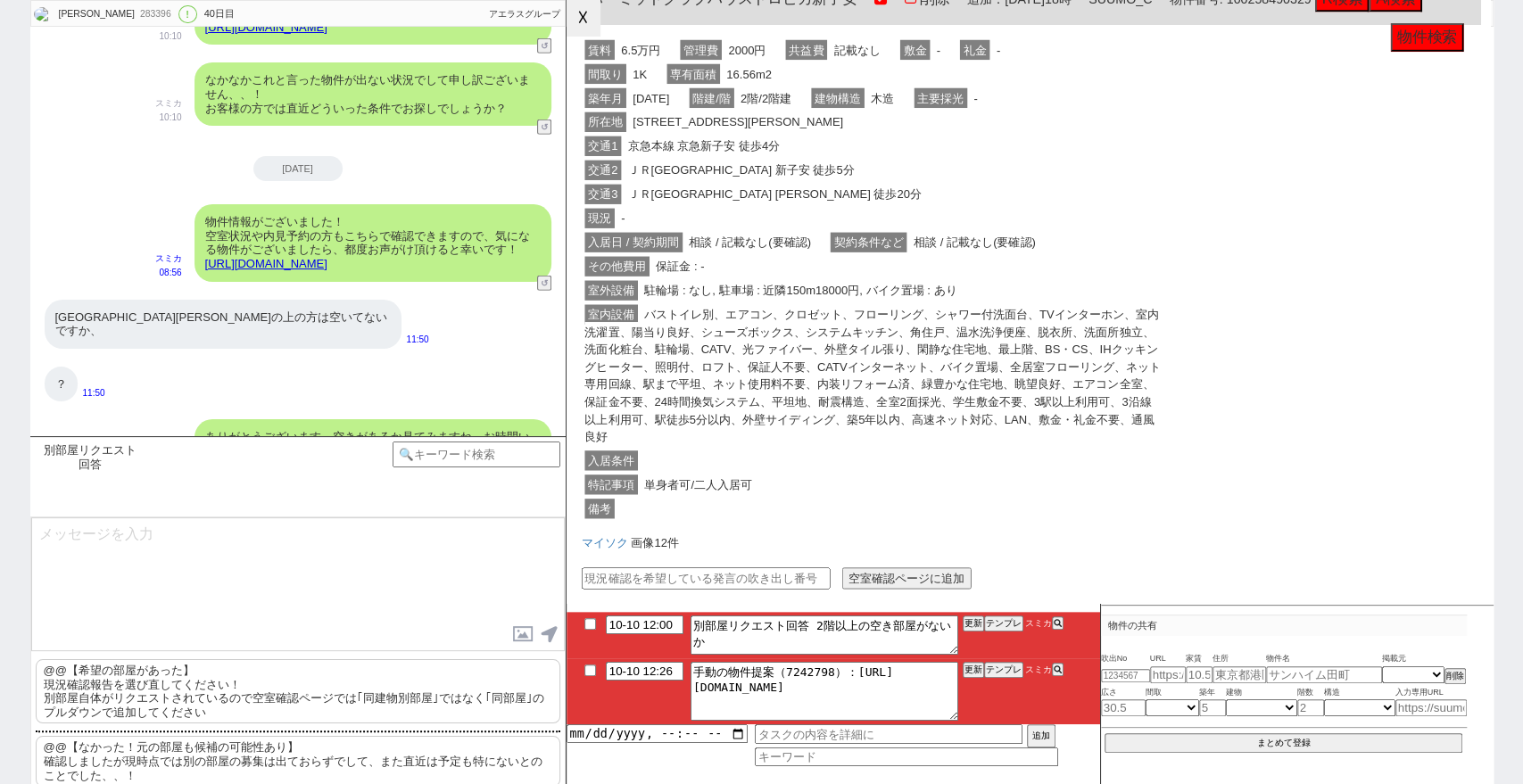
click at [578, 22] on button "☓" at bounding box center [583, 18] width 33 height 35
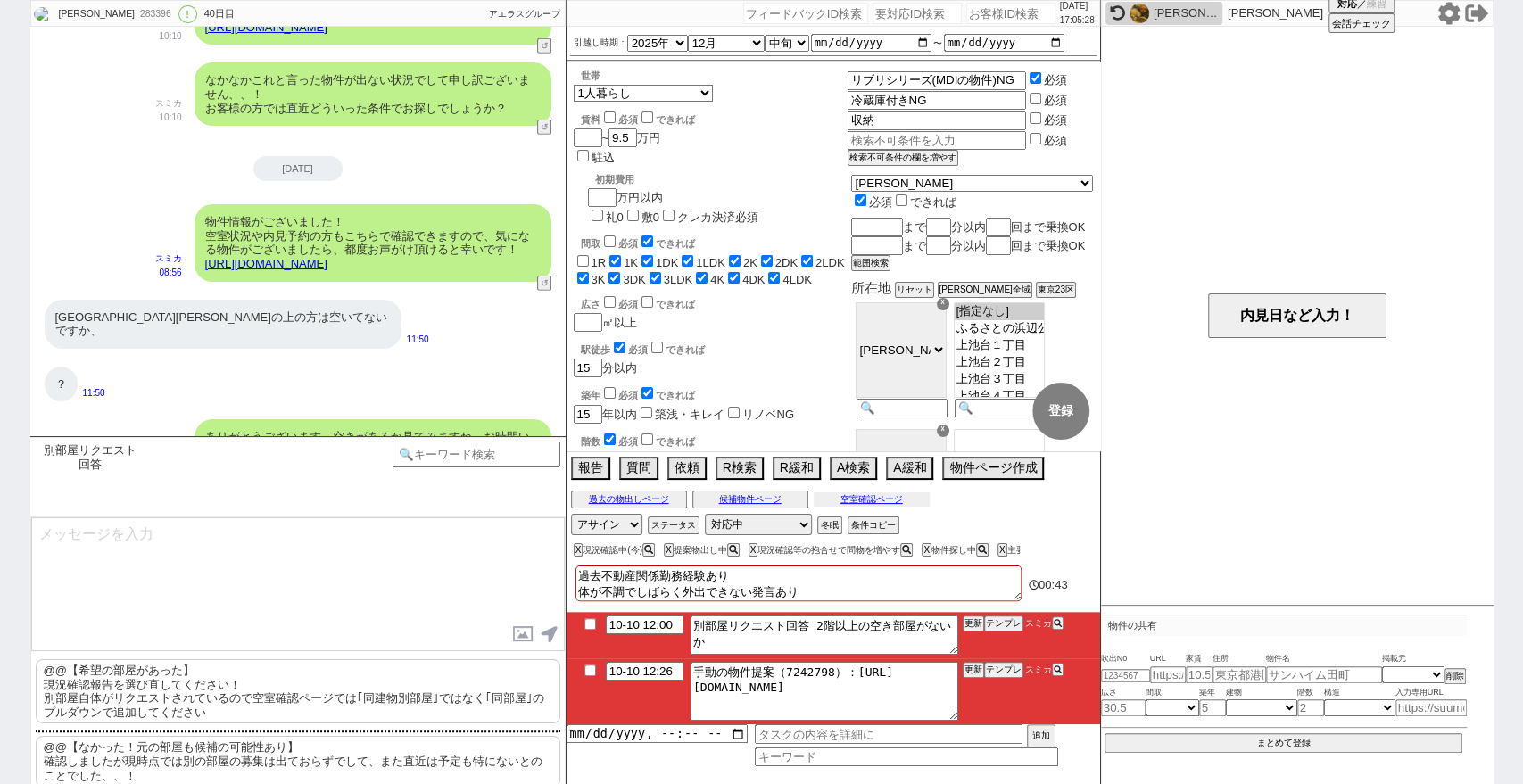
click at [902, 500] on button "空室確認ページ" at bounding box center [872, 499] width 116 height 15
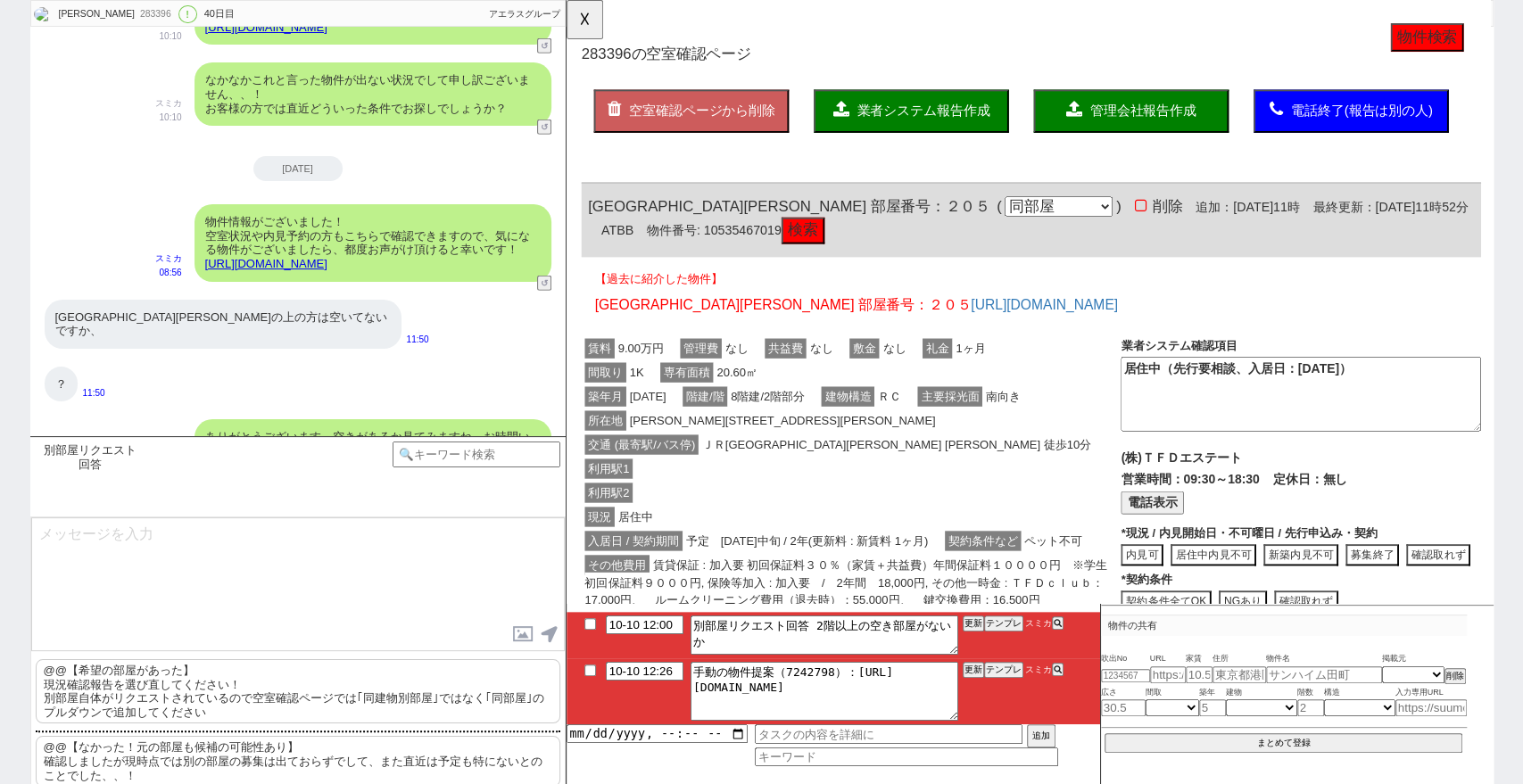
scroll to position [198, 0]
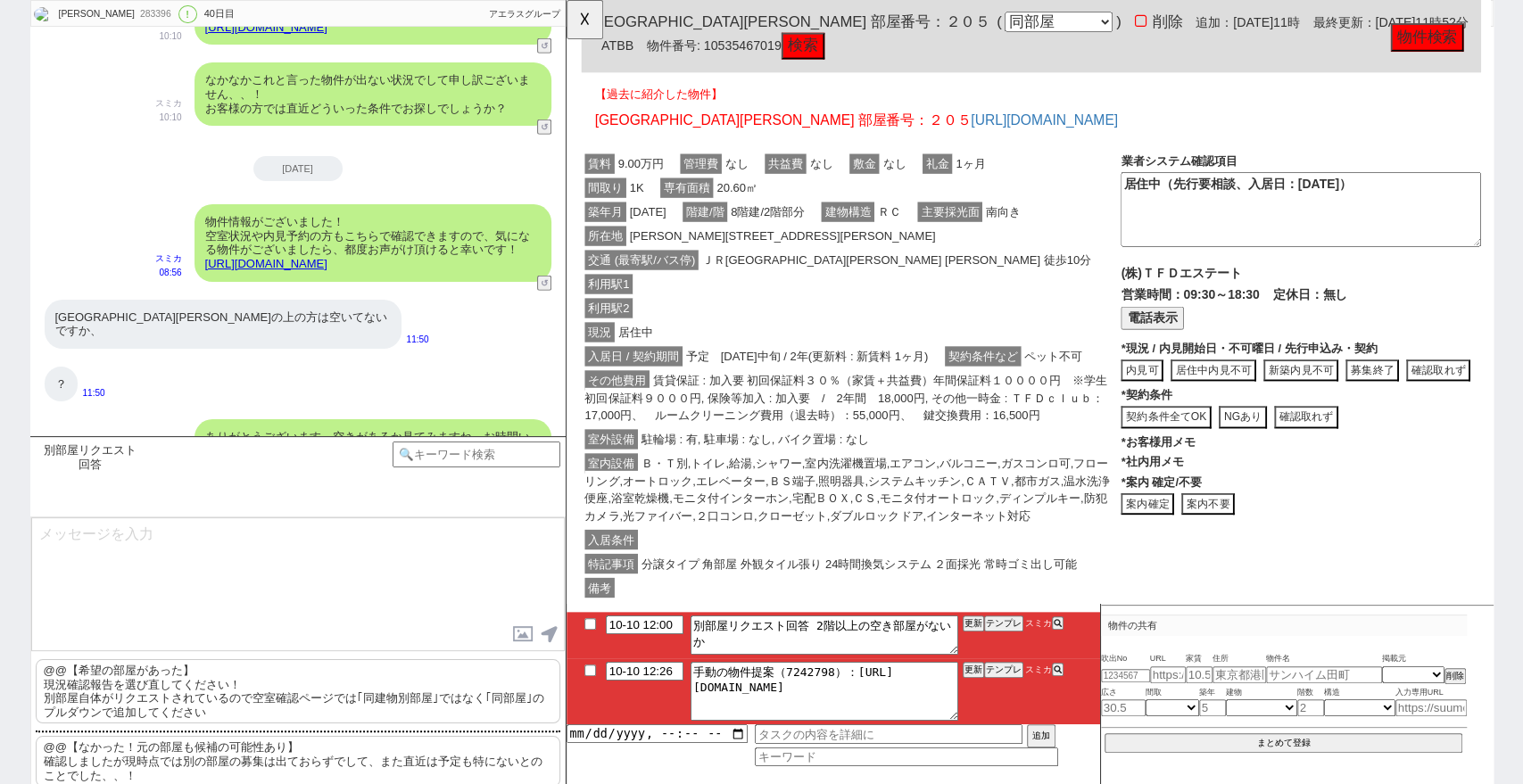
click at [1242, 555] on button "案内不要" at bounding box center [1255, 542] width 57 height 24
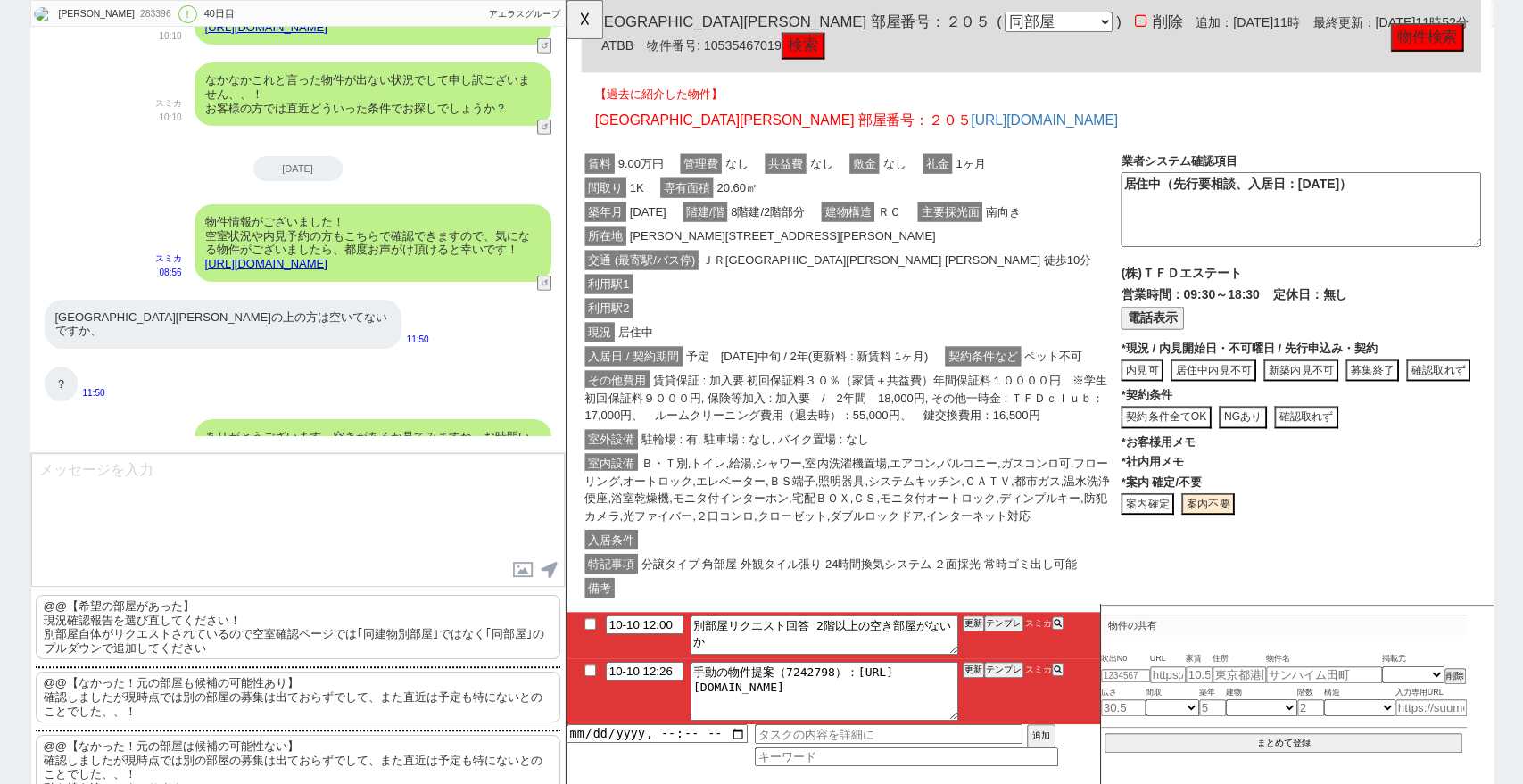
scroll to position [95, 0]
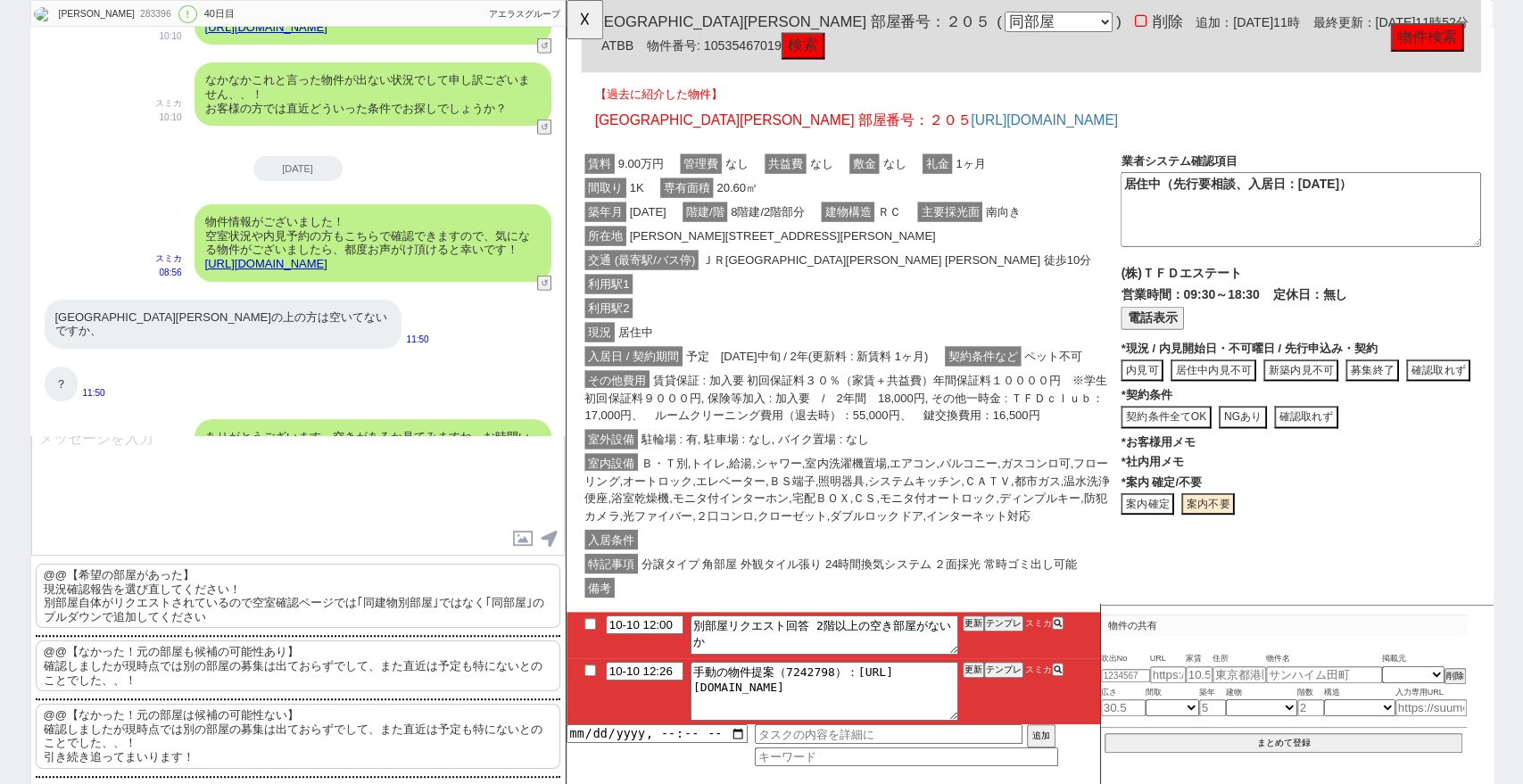
click at [441, 723] on p "@@【なかった！元の部屋は候補の可能性ない】 確認しましたが現時点では別の部屋の募集は出ておらずでして、また直近は予定も特にないとのことでした、、！ 引き続き…" at bounding box center [297, 735] width 524 height 64
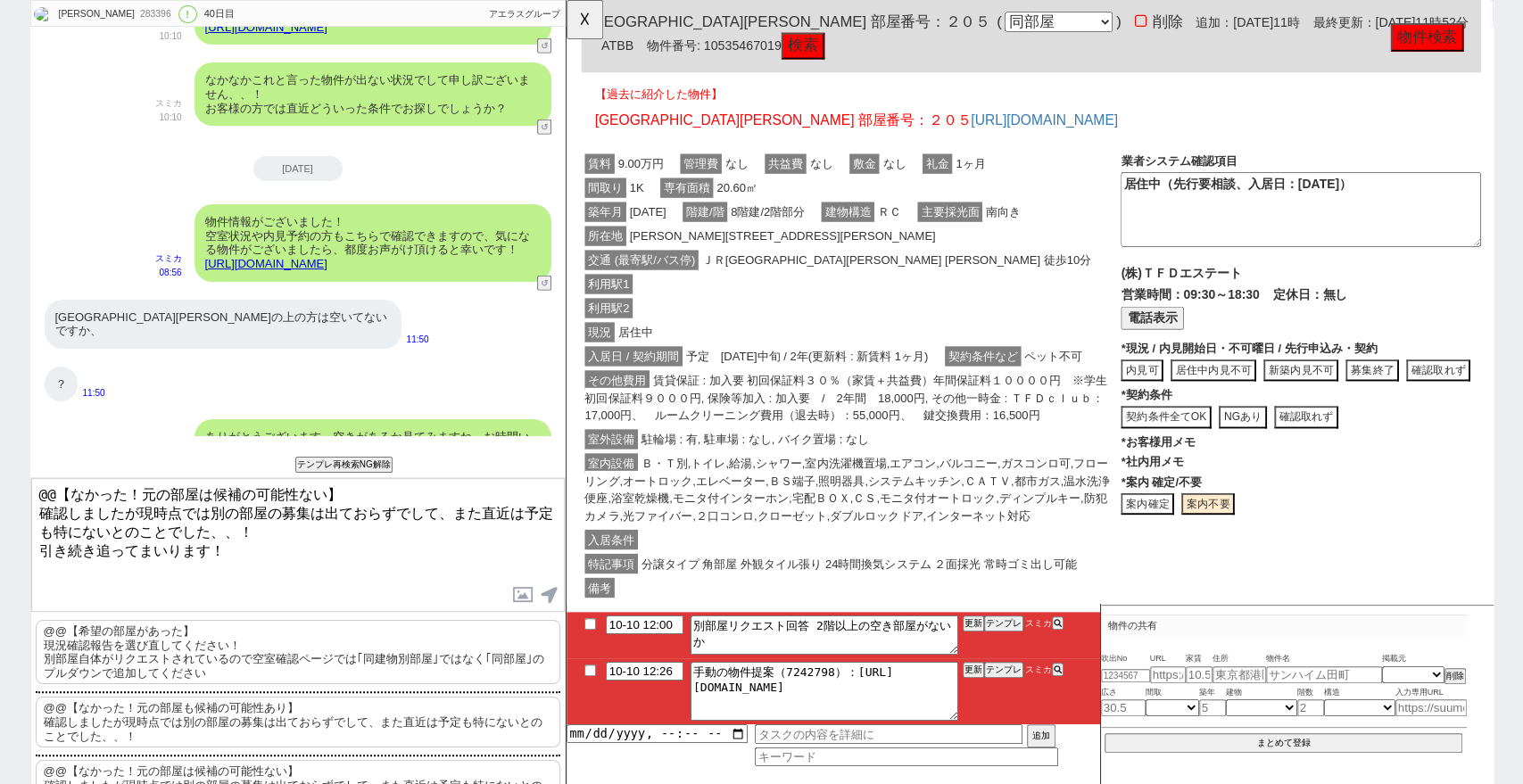
scroll to position [0, 0]
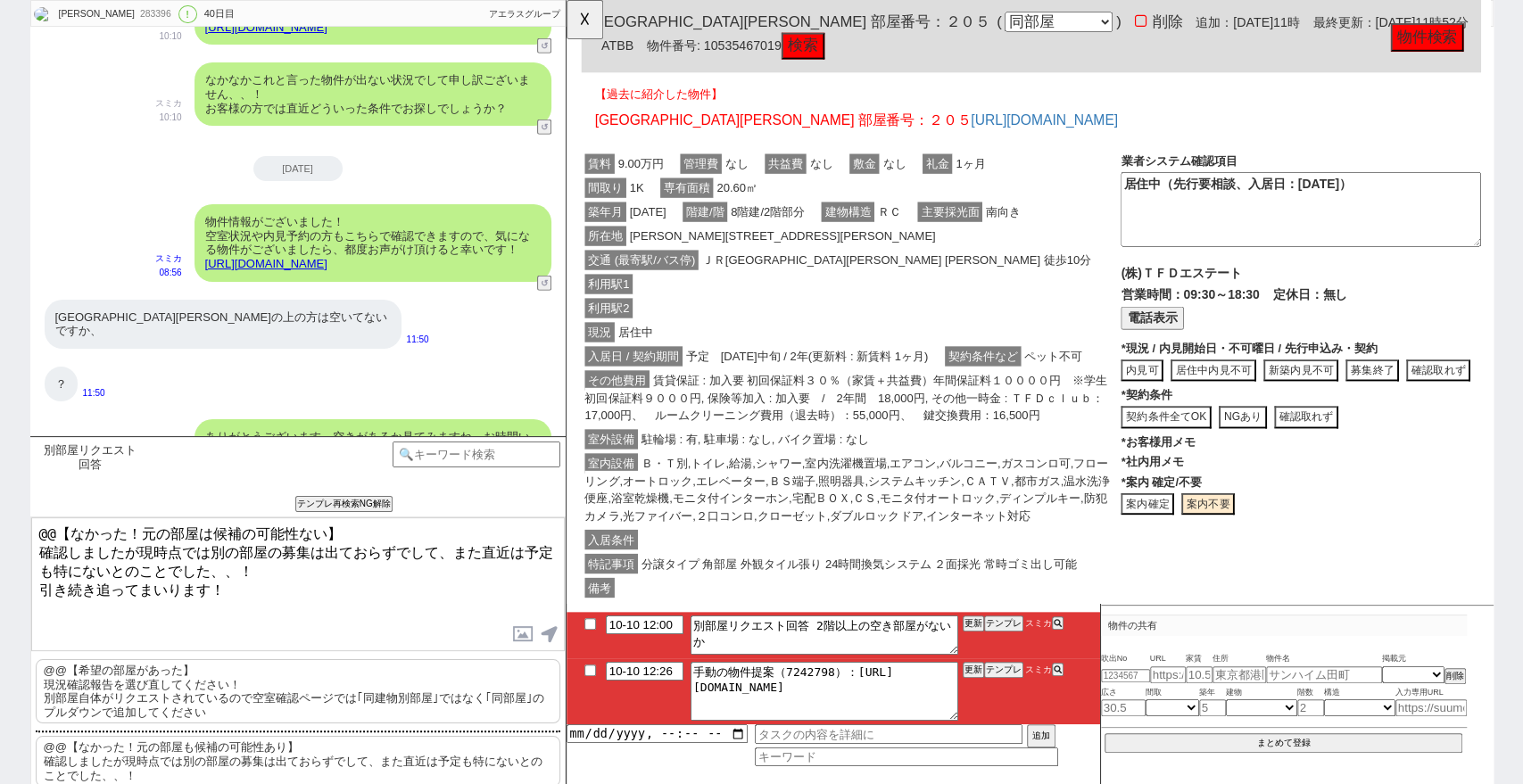
drag, startPoint x: 384, startPoint y: 522, endPoint x: 0, endPoint y: 512, distance: 384.1
click at [0, 512] on div "Kazuki Kato 283396 ! 0 40日目 冬眠中 自社客 アエラスグループ スミカ_BPO チャット全表示 2021-12-29 新しくフォロー…" at bounding box center [762, 392] width 1523 height 784
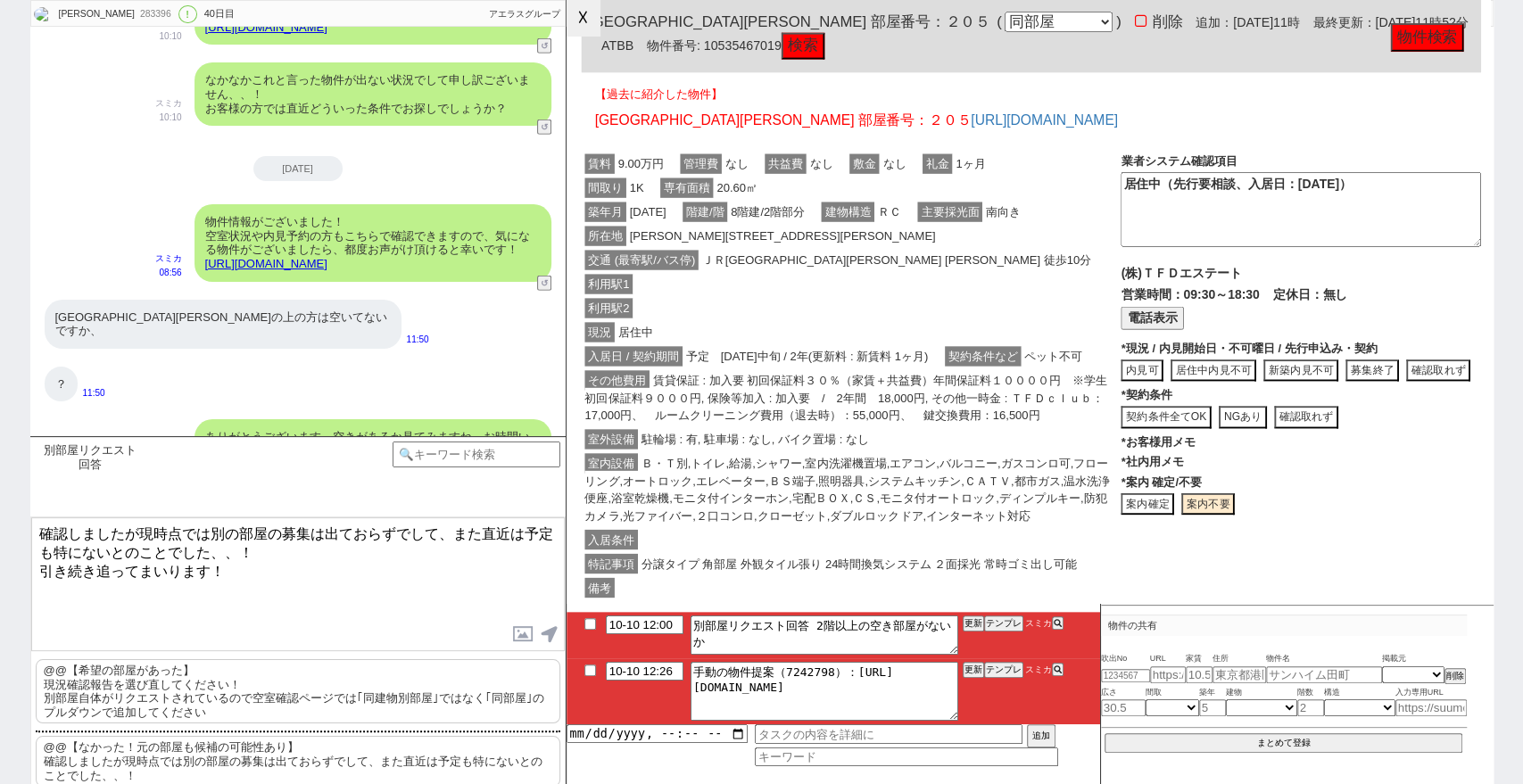
click at [577, 28] on button "☓" at bounding box center [583, 18] width 33 height 35
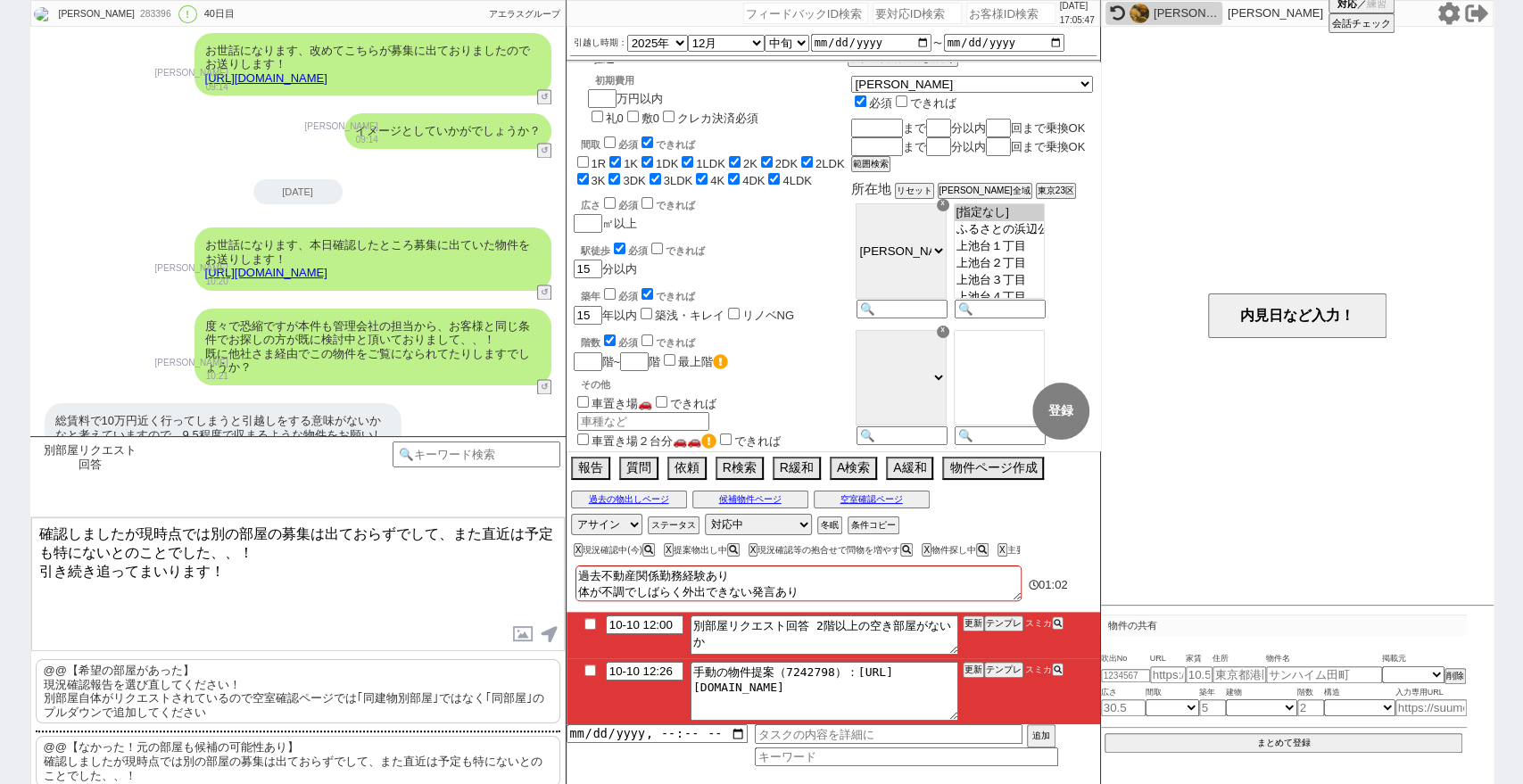
scroll to position [24410, 0]
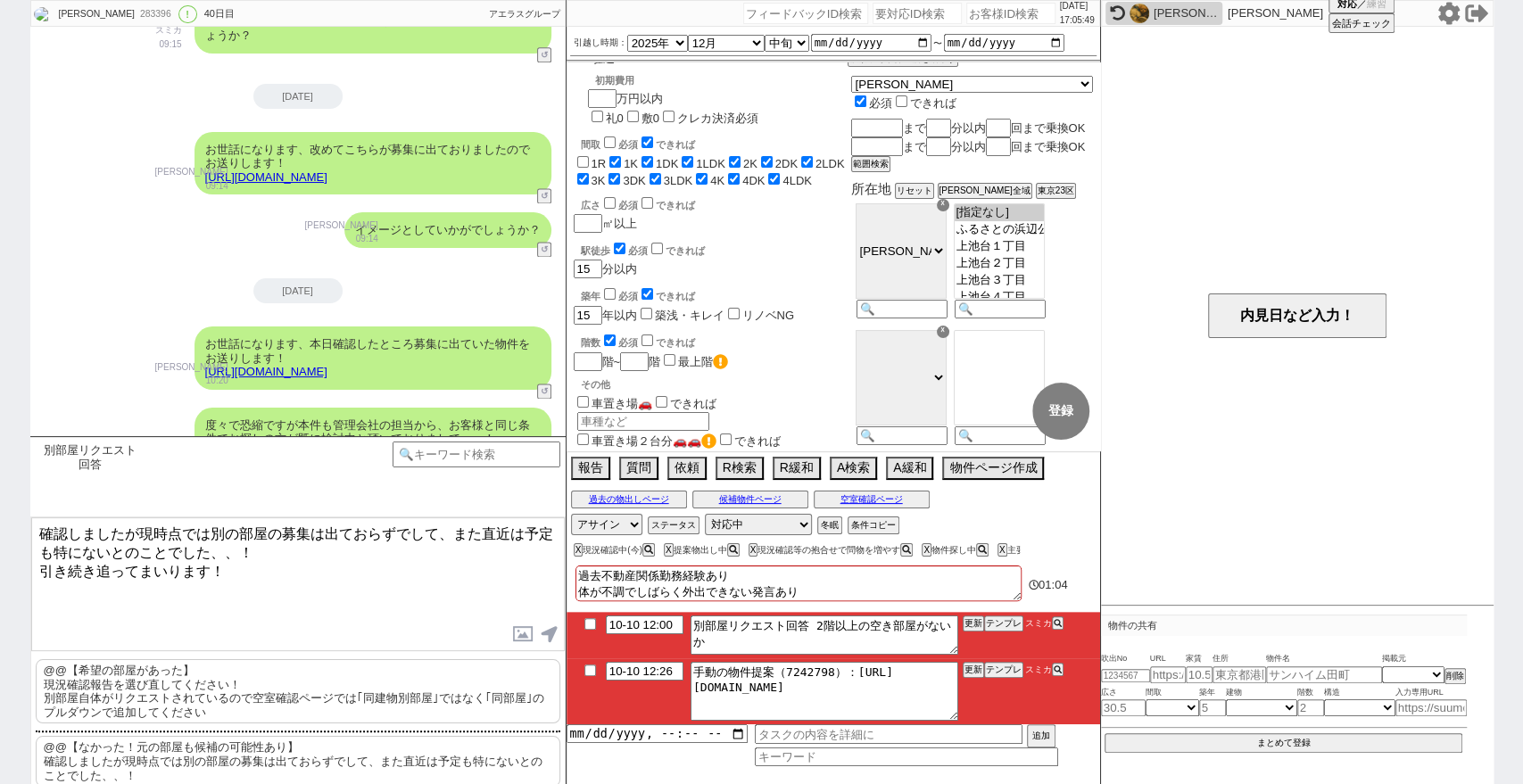
click at [428, 590] on textarea "確認しましたが現時点では別の部屋の募集は出ておらずでして、また直近は予定も特にないとのことでした、、！ 引き続き追ってまいります！" at bounding box center [298, 584] width 533 height 134
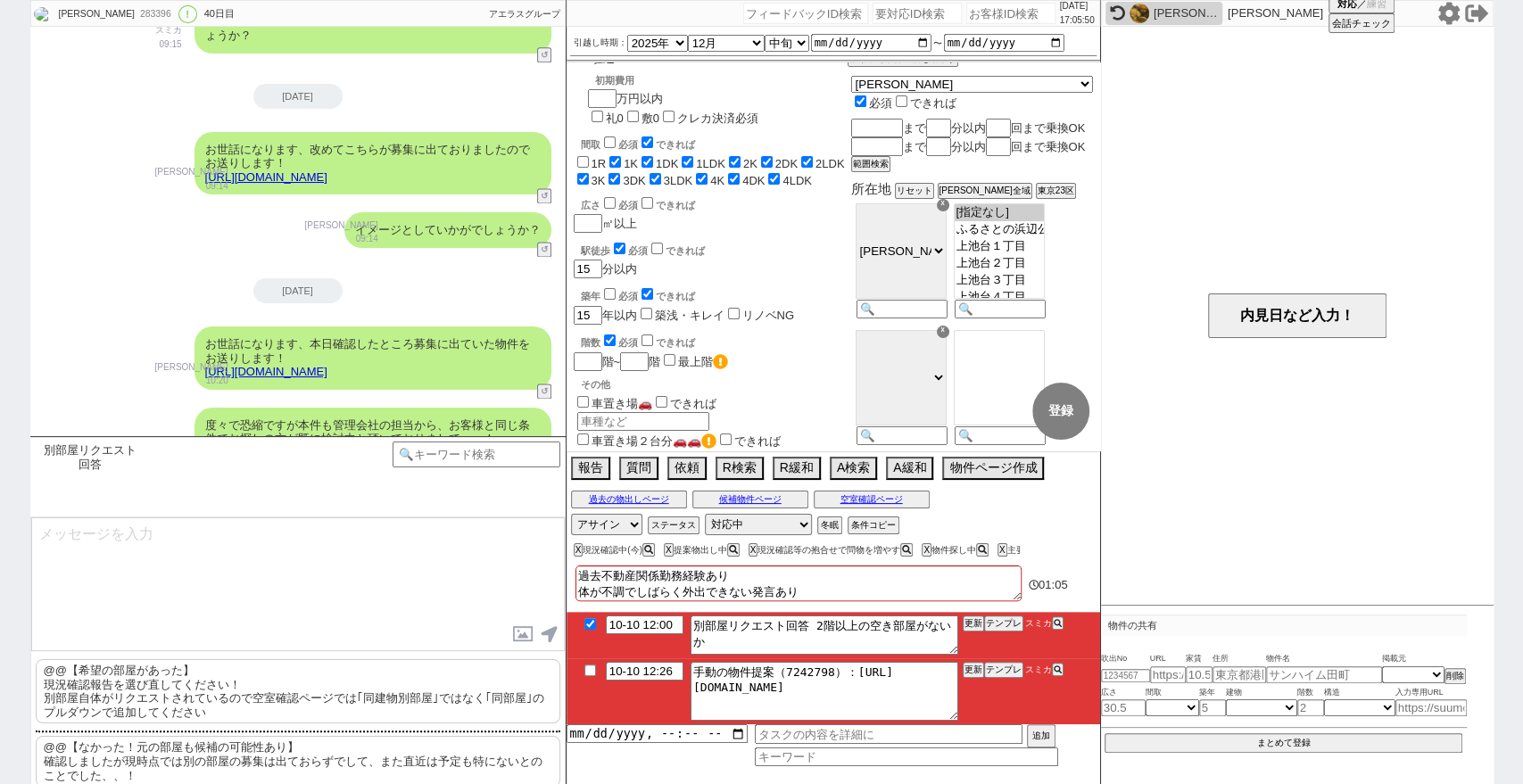
click at [428, 590] on div "別部屋リクエスト回答 中カテゴリを選択 小カテゴリを選択 内見日までの日数 -1 !=0 !=0&&!=1 !=4&&<9 !=null !=null&&>-…" at bounding box center [298, 610] width 535 height 348
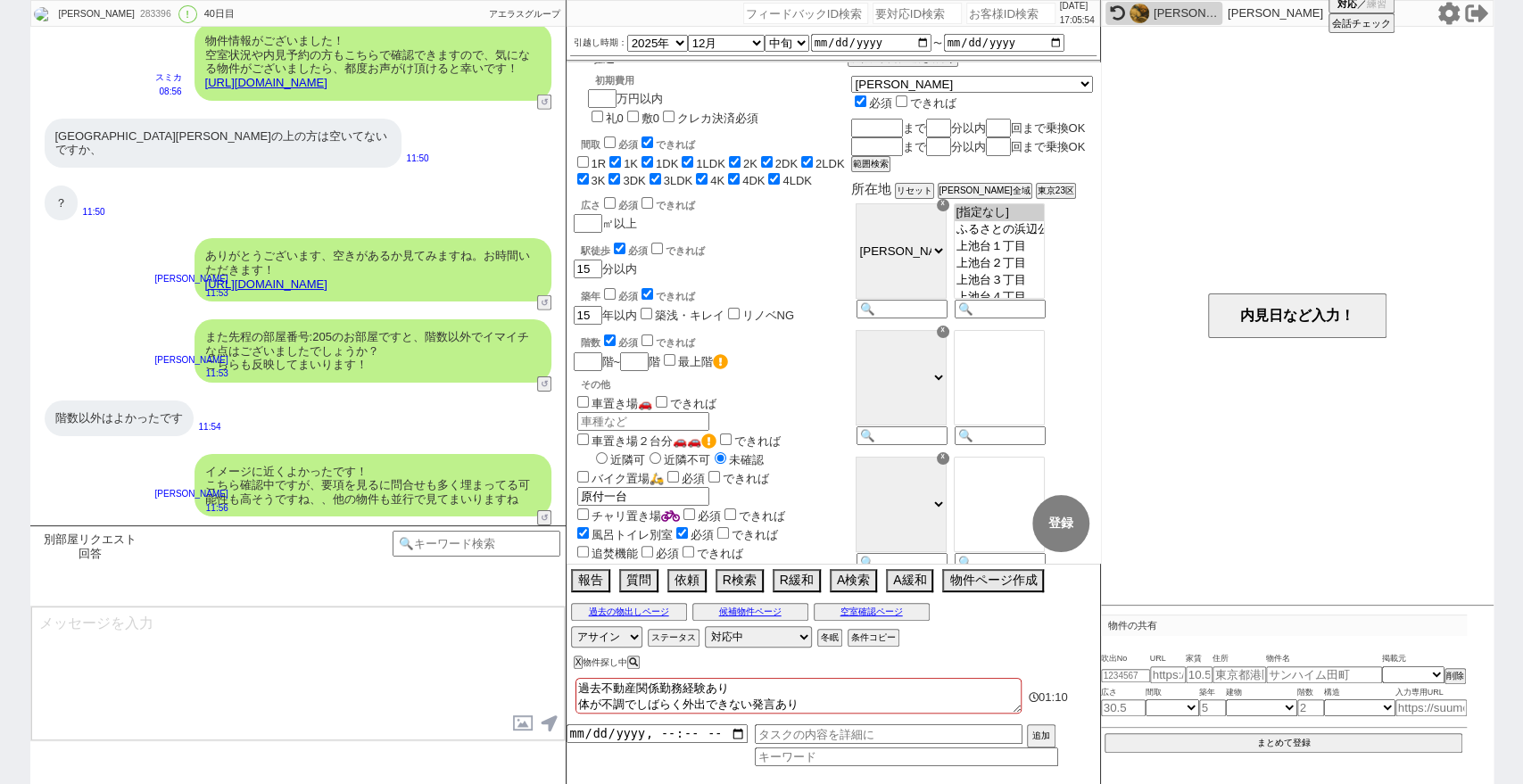
scroll to position [26550, 0]
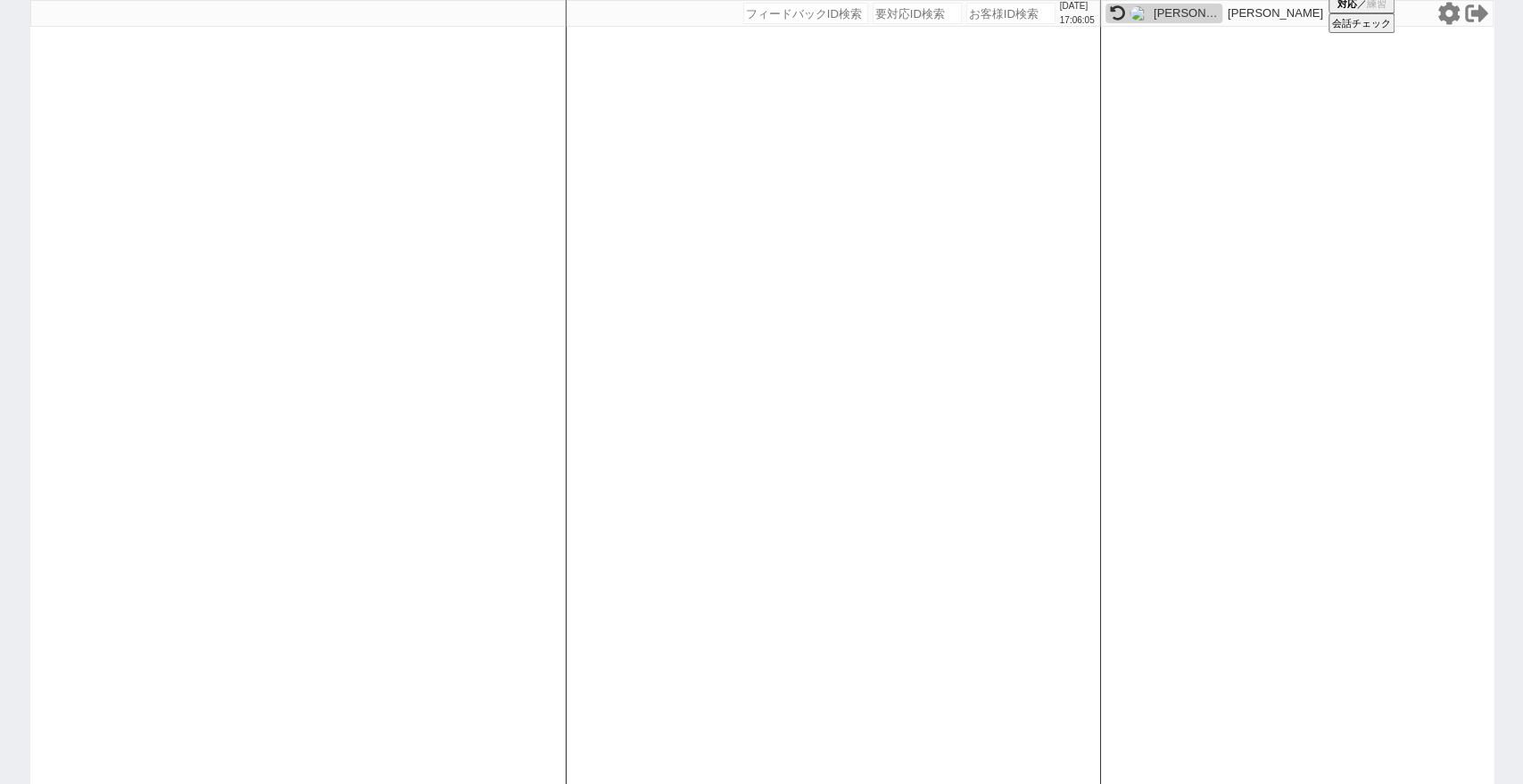
click at [1008, 6] on input "number" at bounding box center [1010, 14] width 90 height 22
paste input "618047"
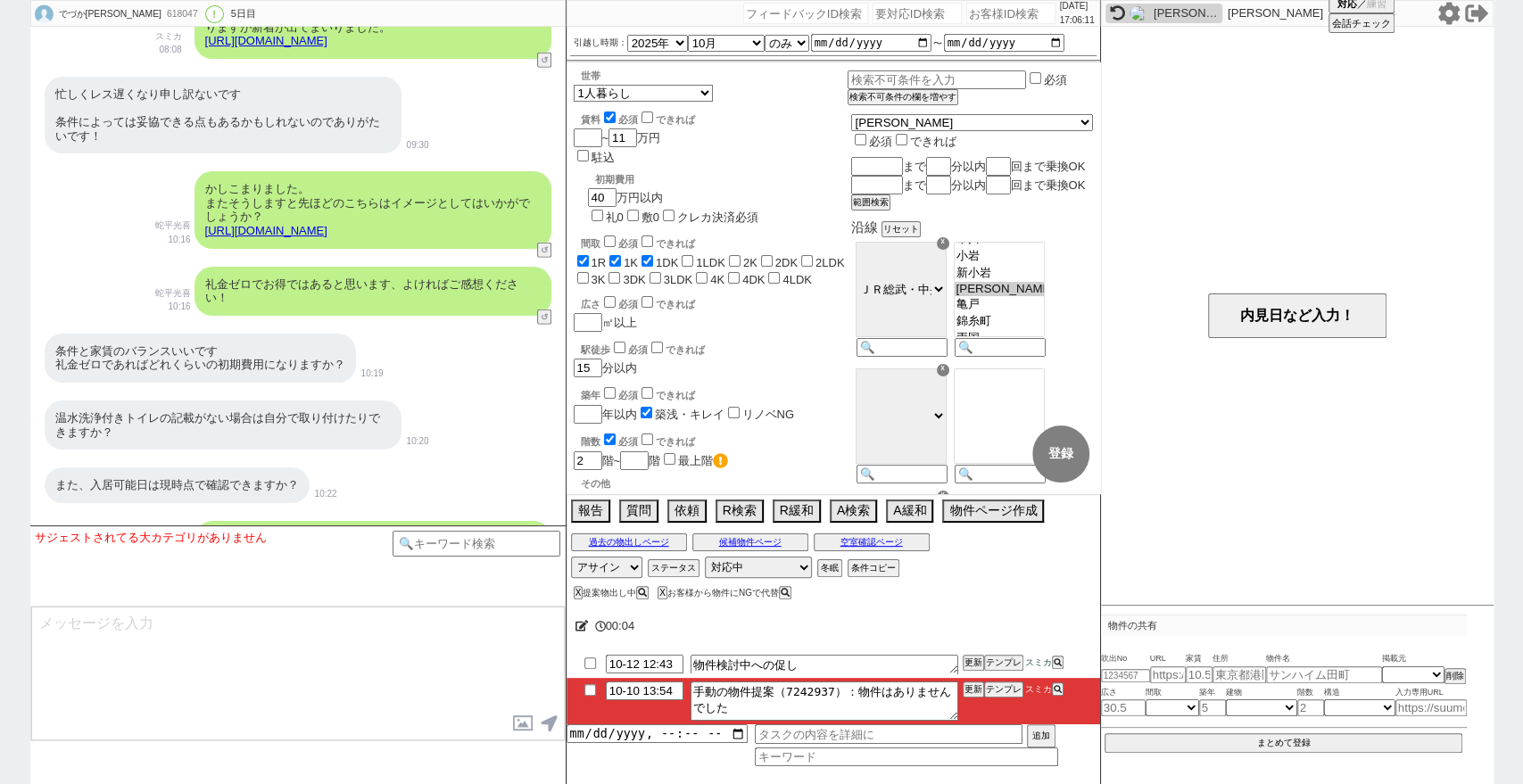
scroll to position [3605, 0]
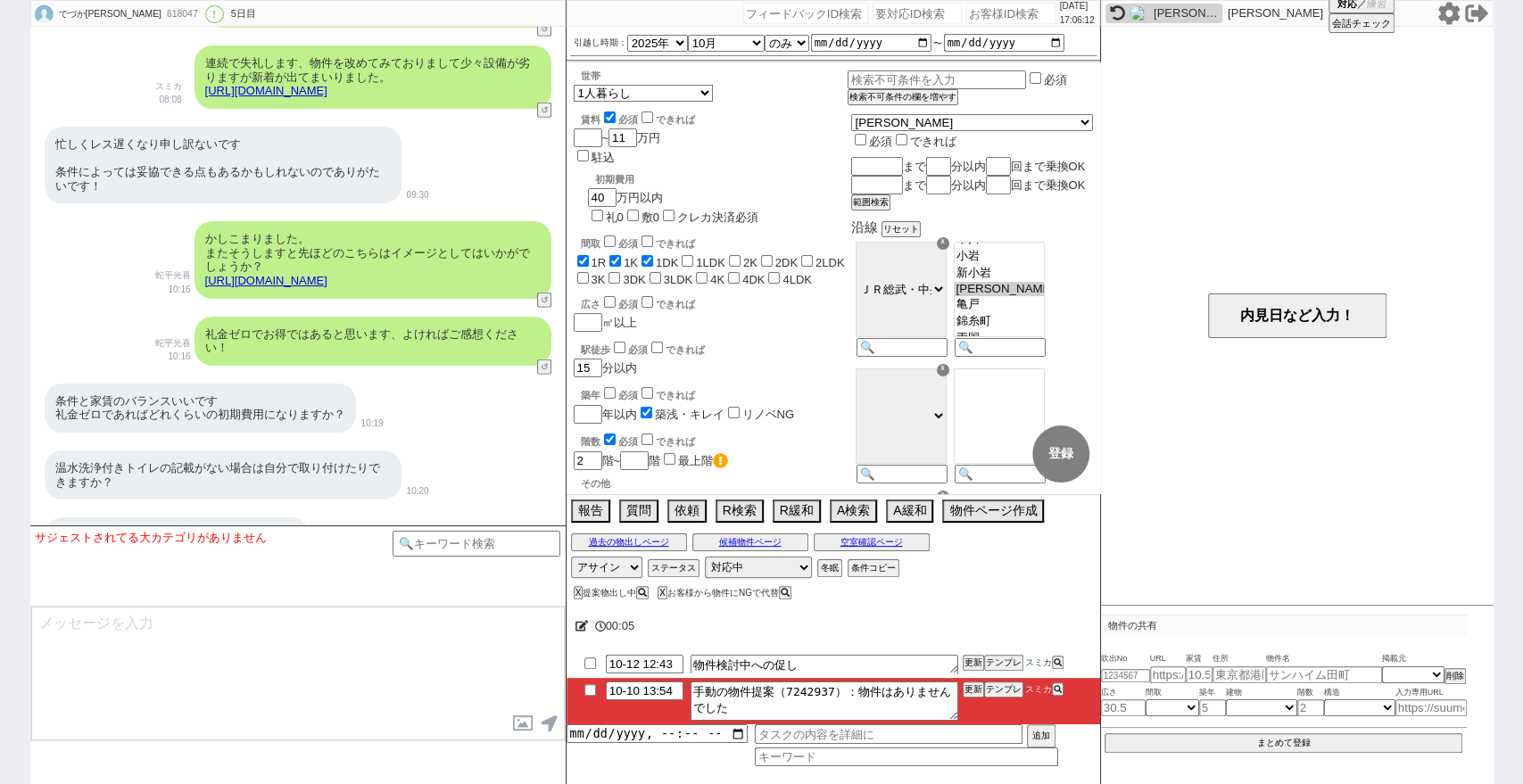
click at [587, 690] on input "checkbox" at bounding box center [590, 690] width 26 height 12
click at [970, 689] on button "更新" at bounding box center [971, 690] width 18 height 13
click at [976, 698] on li "10-10 13:54 手動の物件提案（7242937）：物件はありませんでした 更新 テンプレ スミカ" at bounding box center [833, 700] width 533 height 46
click at [973, 693] on button "更新" at bounding box center [971, 690] width 18 height 13
drag, startPoint x: 974, startPoint y: 698, endPoint x: 970, endPoint y: 688, distance: 10.8
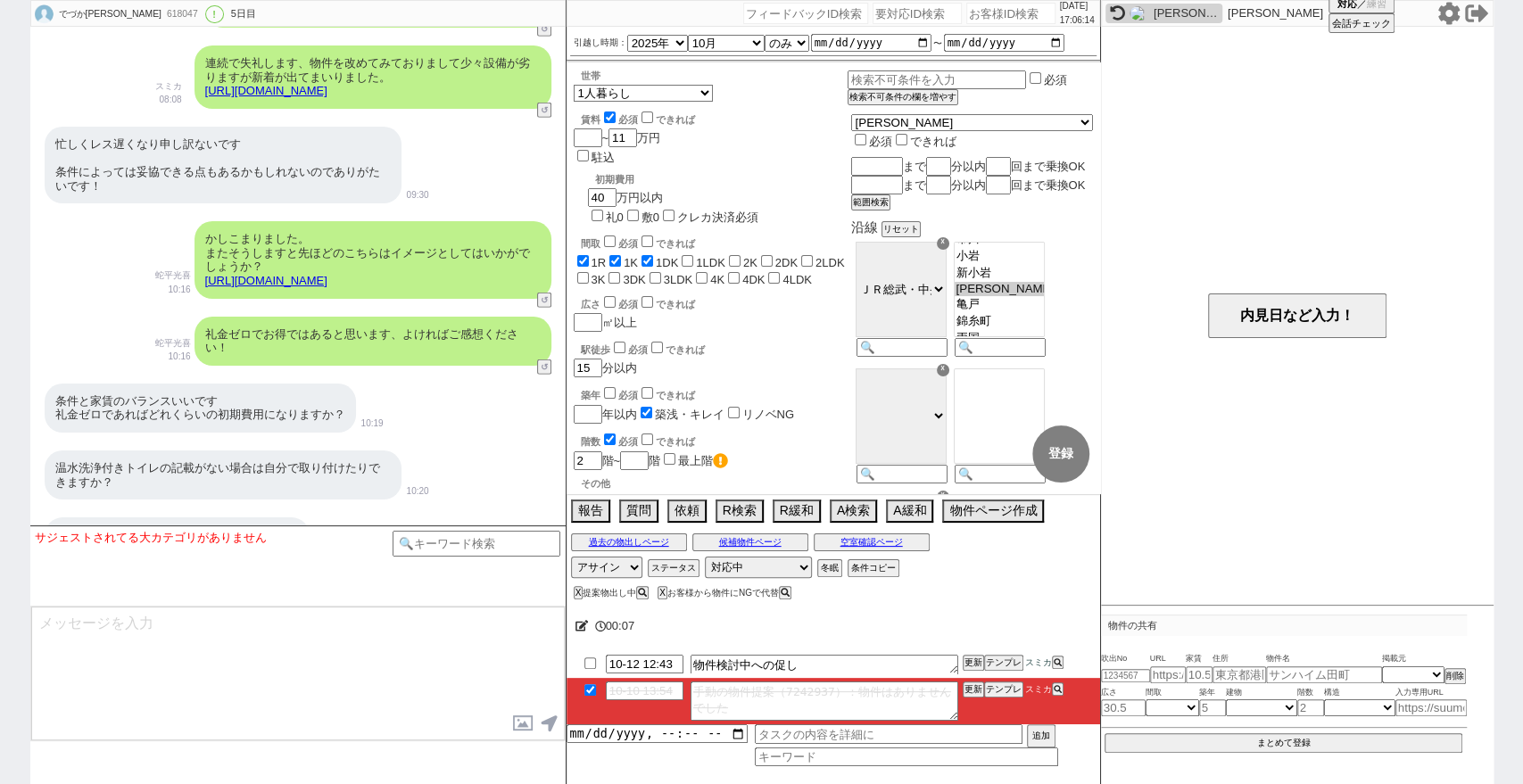
click at [973, 697] on li "10-10 13:54 手動の物件提案（7242937）：物件はありませんでした 更新 テンプレ スミカ" at bounding box center [833, 700] width 533 height 46
click at [970, 684] on button "更新" at bounding box center [971, 690] width 18 height 13
click at [970, 686] on button "更新" at bounding box center [971, 690] width 18 height 13
click at [968, 678] on li "10-10 13:54 手動の物件提案（7242937）：物件はありませんでした 更新 テンプレ スミカ" at bounding box center [833, 700] width 533 height 46
click at [968, 684] on button "更新" at bounding box center [971, 690] width 18 height 13
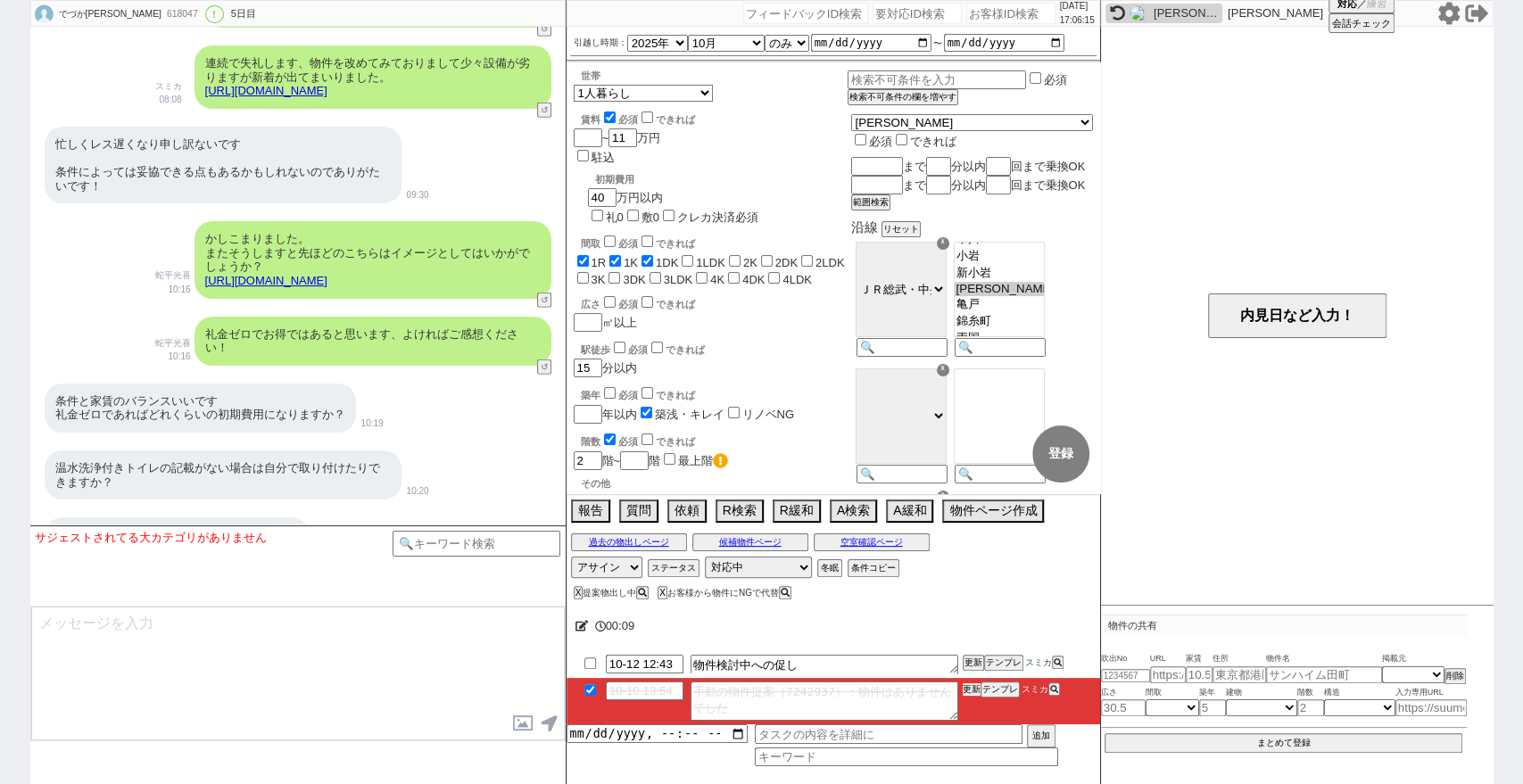
drag, startPoint x: 968, startPoint y: 684, endPoint x: 1148, endPoint y: 327, distance: 399.8
click at [968, 685] on button "更新" at bounding box center [971, 690] width 18 height 13
click at [997, 1] on div "2025/10/10 17:06:22" at bounding box center [833, 13] width 533 height 27
click at [993, 24] on div "2025/10/10 17:06:22" at bounding box center [833, 13] width 533 height 27
click at [995, 15] on input "number" at bounding box center [1010, 14] width 90 height 22
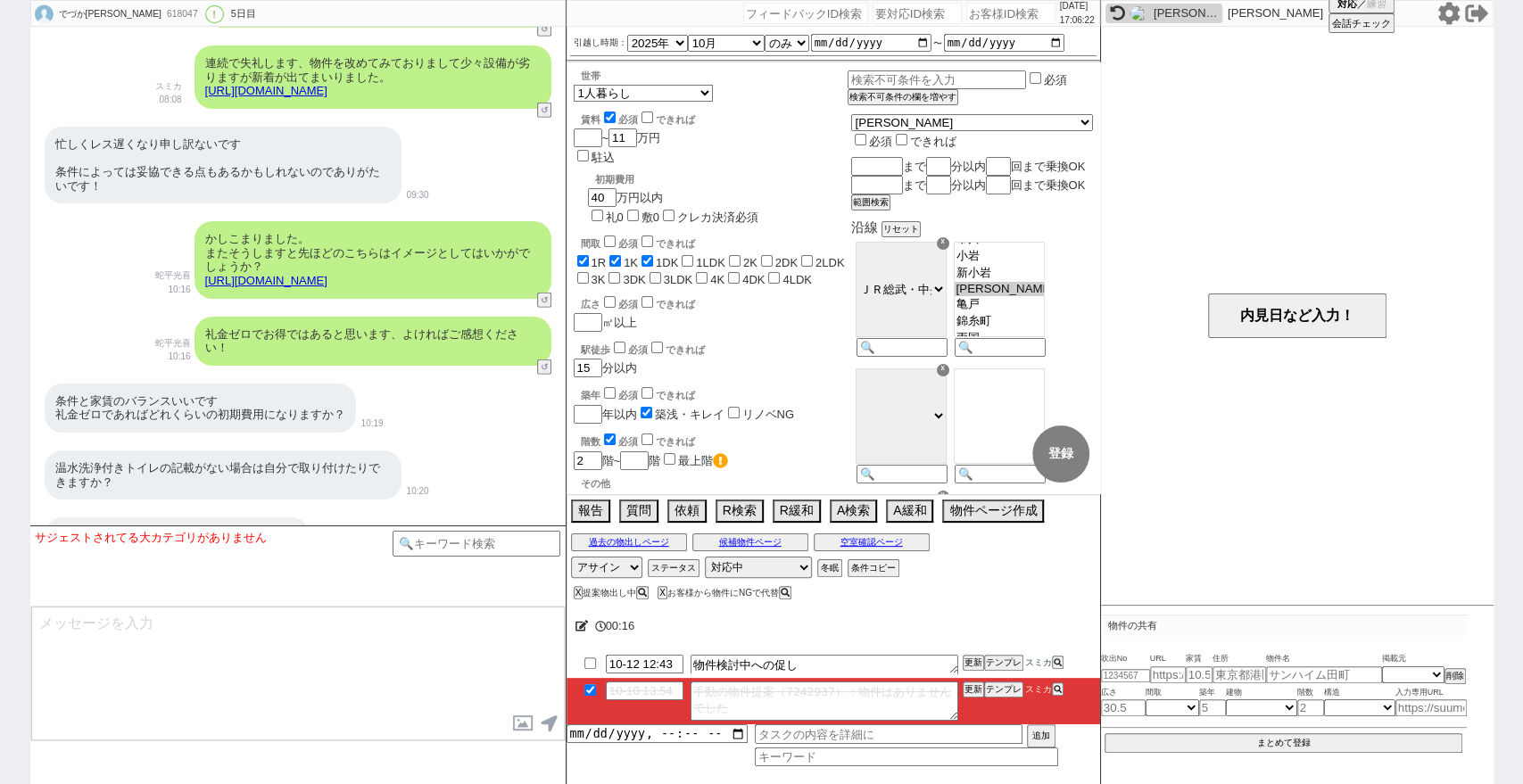
paste input "618396"
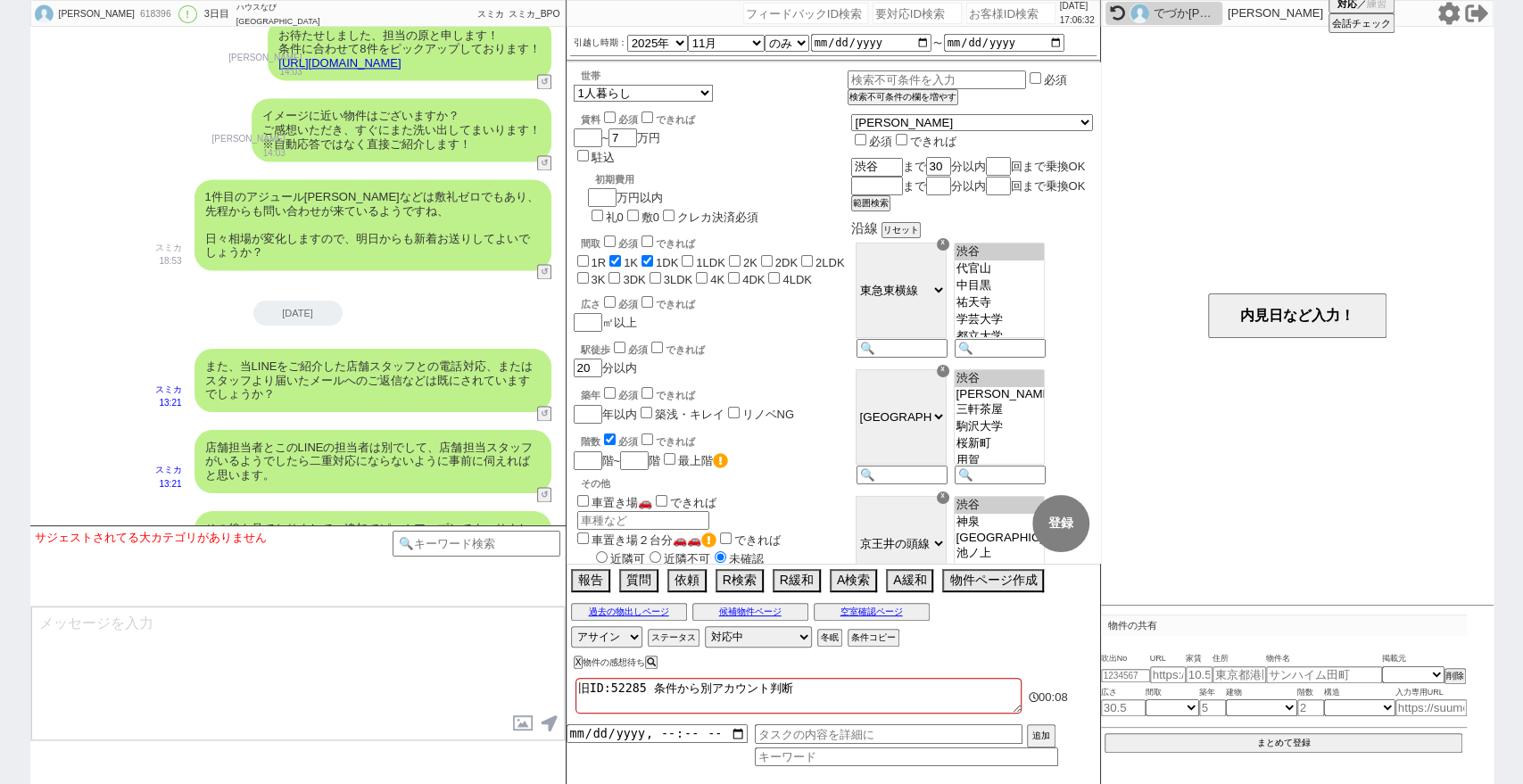
scroll to position [1793, 0]
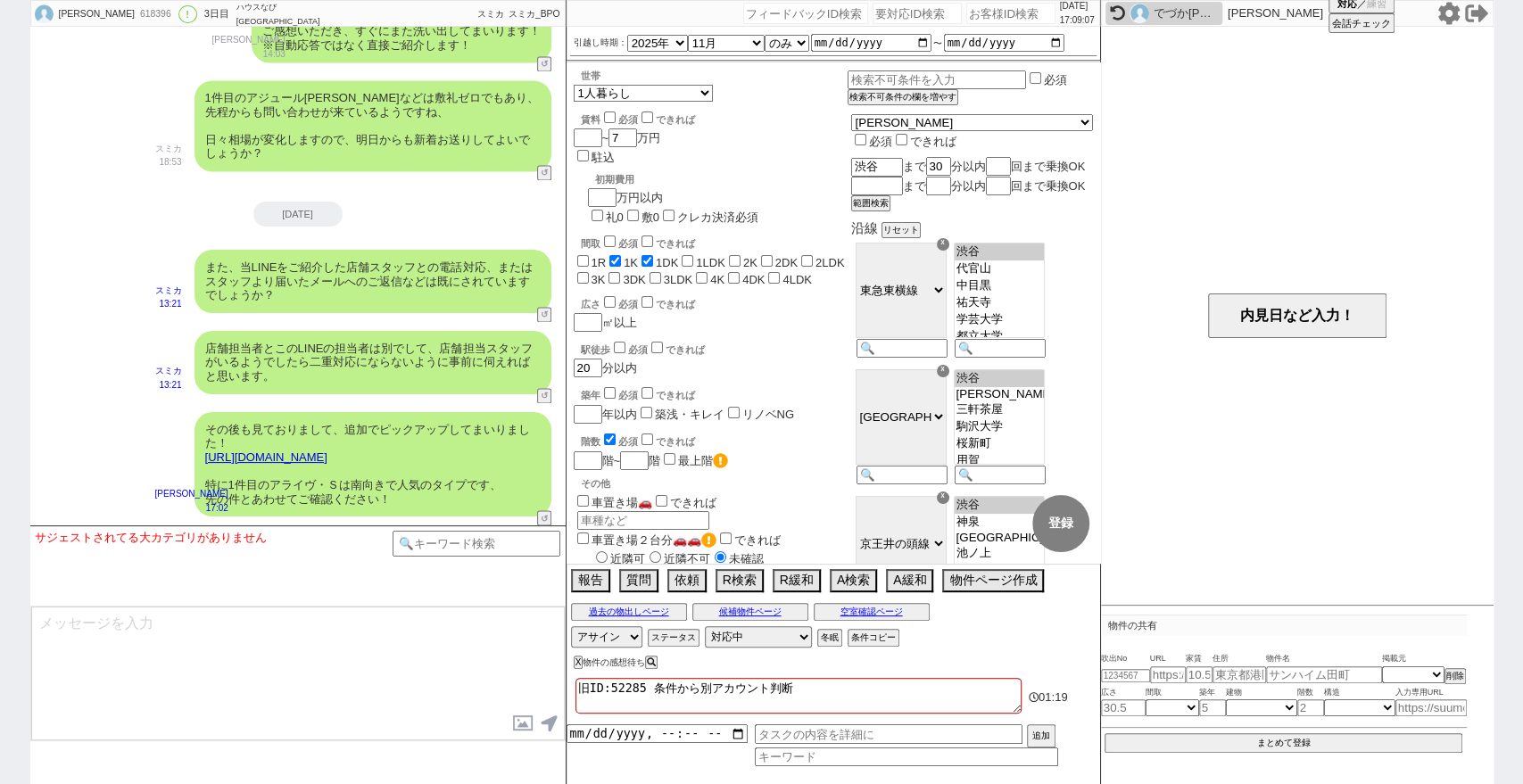
drag, startPoint x: 0, startPoint y: 206, endPoint x: 87, endPoint y: 98, distance: 138.7
click at [0, 206] on div "佐藤圭輔 618396 ! 0 3日目 ハウスなび北千住東口店 冬眠中 自社客 スミカ スミカ_BPO チャット全表示 2025-10-08 ようこそLINE…" at bounding box center [762, 392] width 1523 height 784
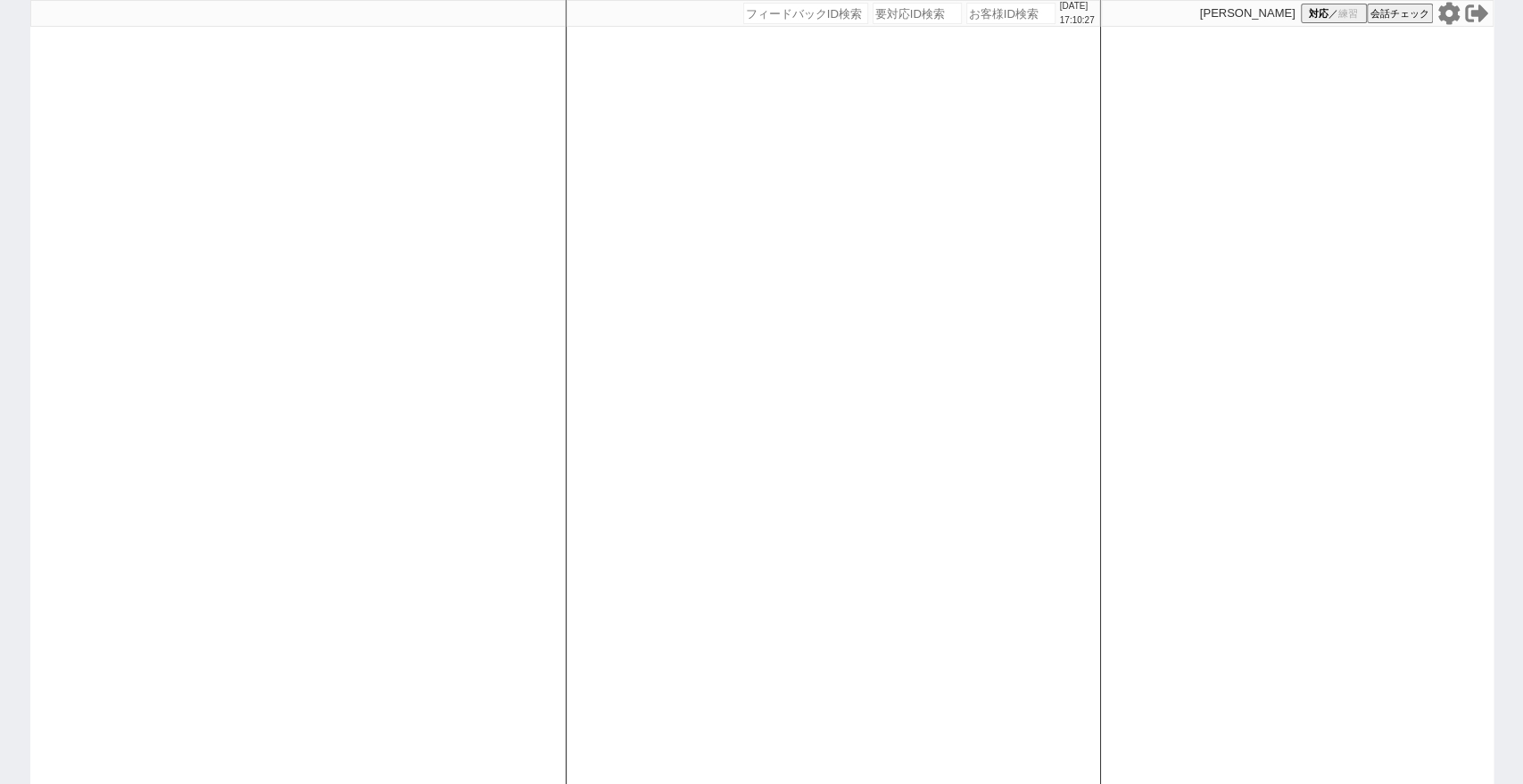
click at [0, 444] on div "2025/10/10 17:10:27 候補物件を追加してしてください 紹介した物件一覧 他社物件を追加する 空室確認ページに追加・削除 紹介した物件一覧 他…" at bounding box center [762, 392] width 1523 height 784
click at [731, 573] on div "2025/10/10 17:11:54 候補物件を追加してしてください 紹介した物件一覧 他社物件を追加する 空室確認ページに追加・削除 紹介した物件一覧 他…" at bounding box center [833, 392] width 535 height 784
select select "2"
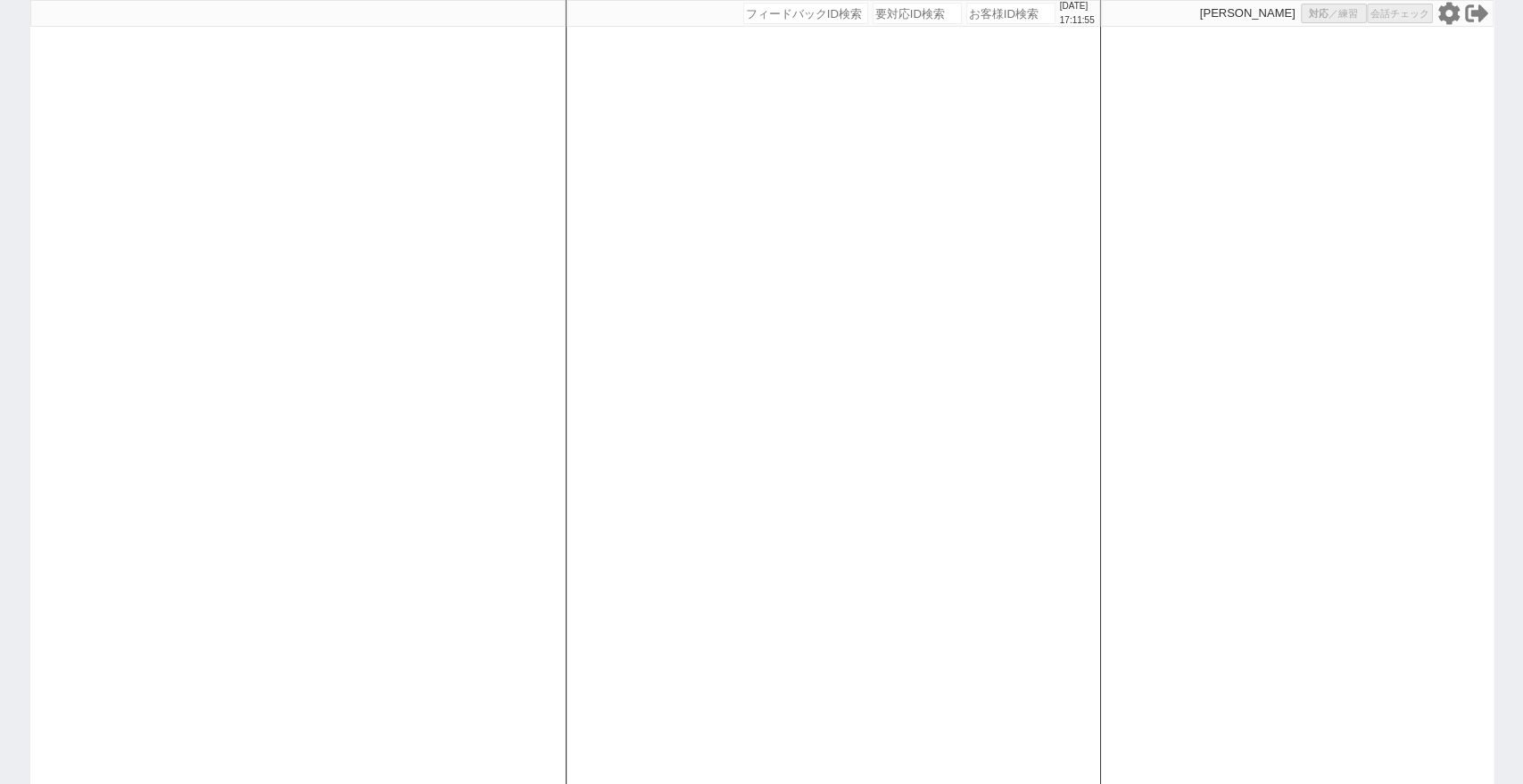
select select "2"
select select
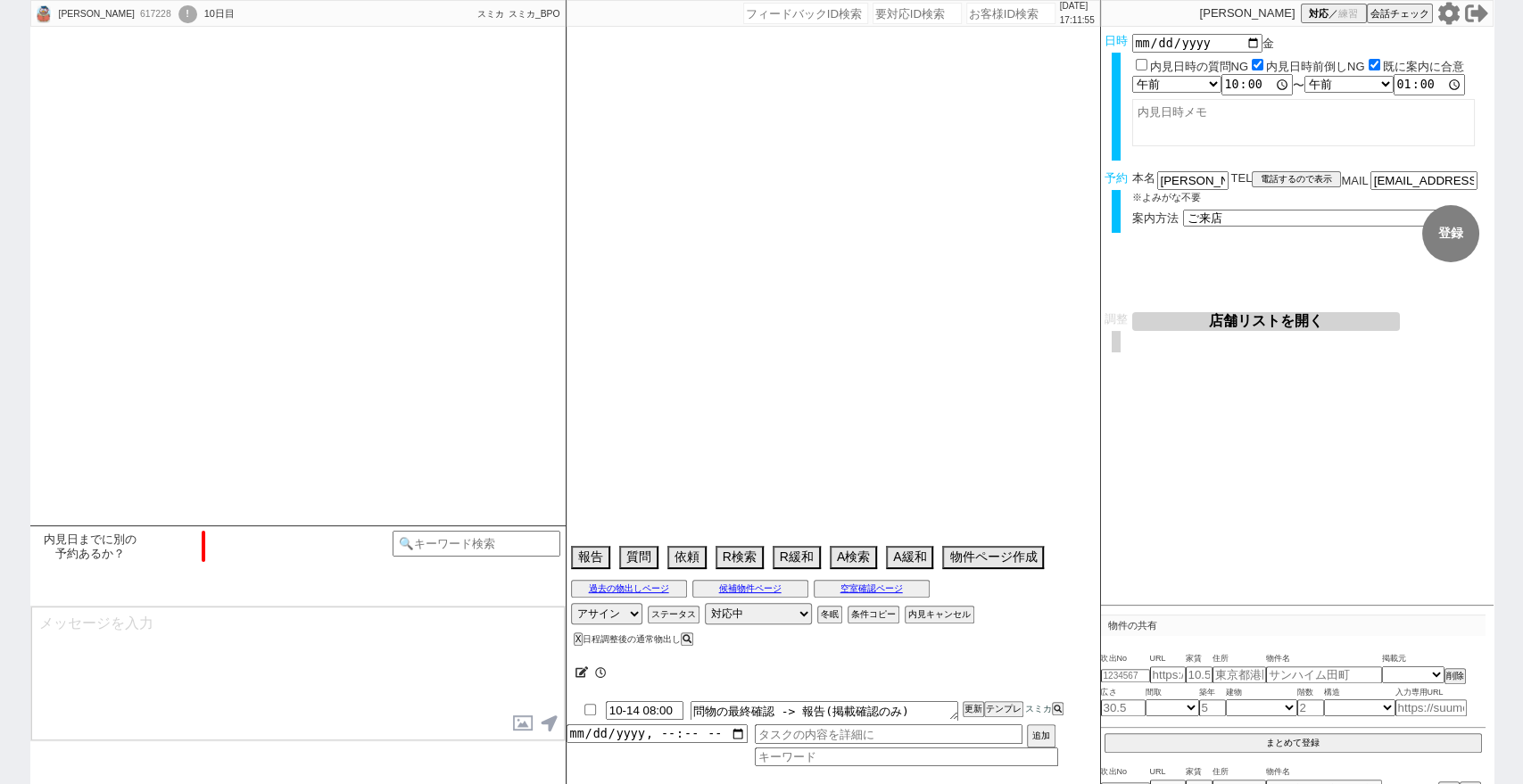
type textarea "前日に長谷駅近くに宿泊予定、16日他社内見あり"
select select "15"
select select "1"
select select "14"
select select "95"
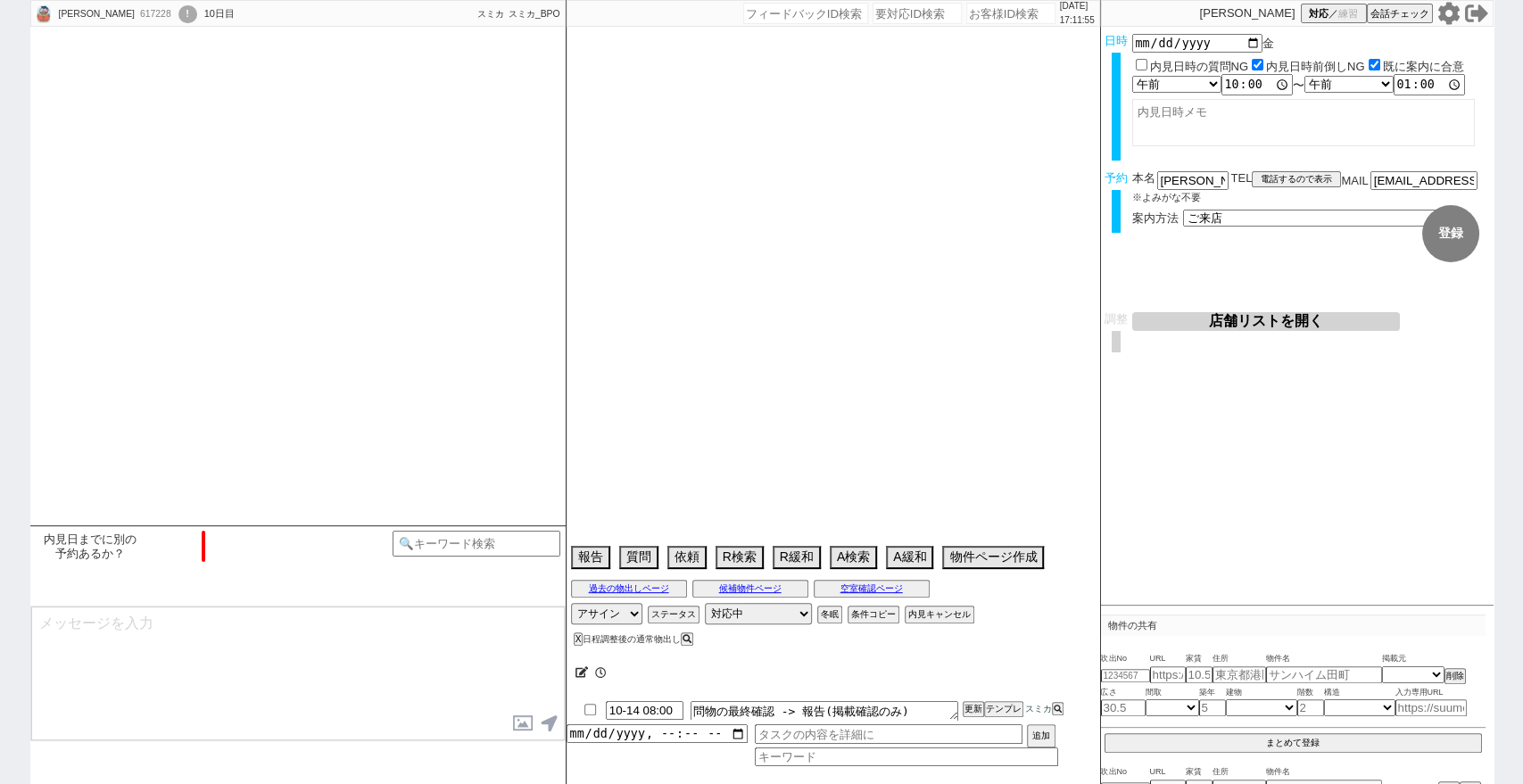
select select "2580"
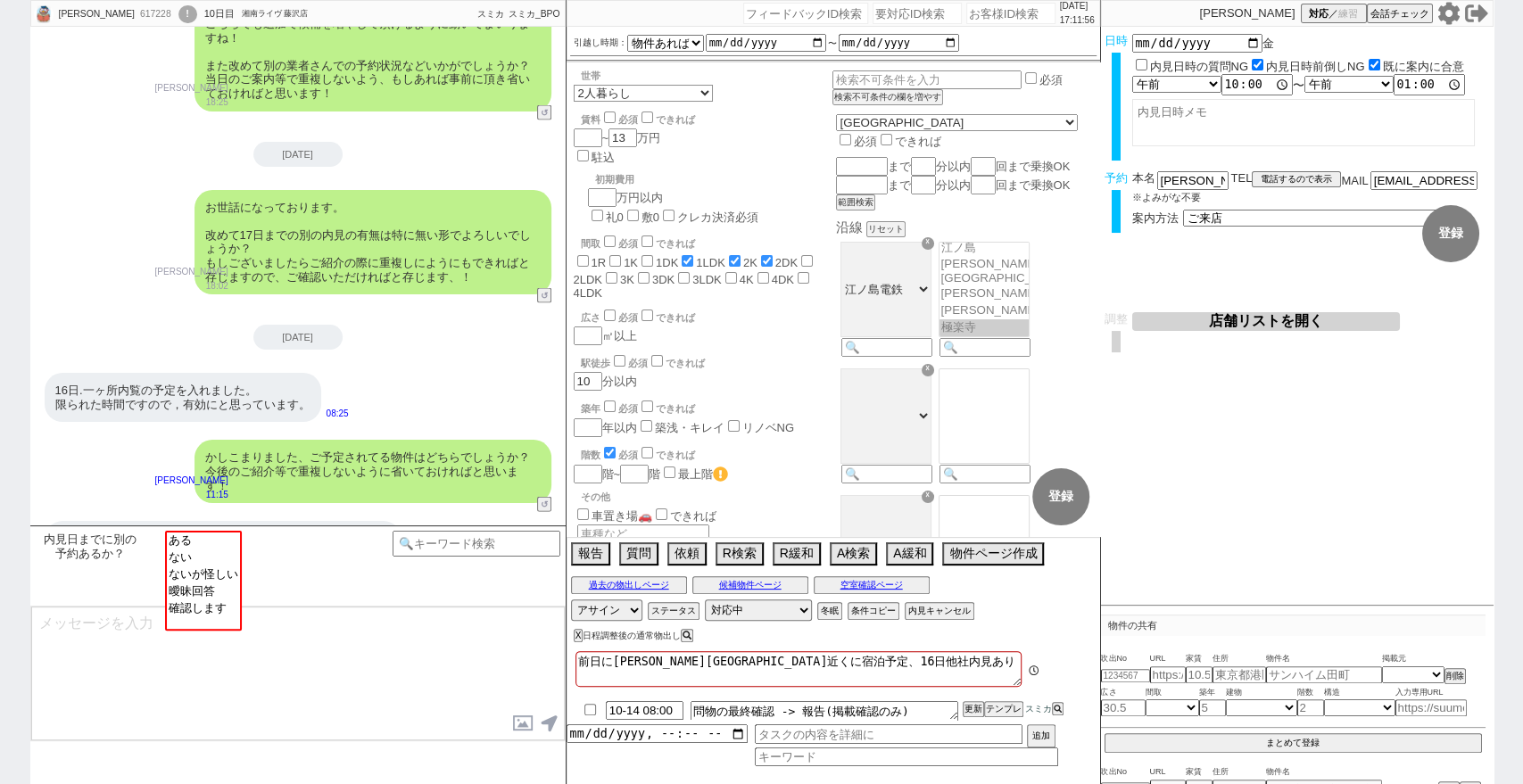
scroll to position [116, 0]
drag, startPoint x: 848, startPoint y: 662, endPoint x: 750, endPoint y: 658, distance: 98.1
click at [750, 658] on textarea "前日に長谷駅近くに宿泊予定、16日他社内見あり" at bounding box center [798, 669] width 446 height 35
type textarea "前日に長谷駅近くに宿泊予定、1"
checkbox input "false"
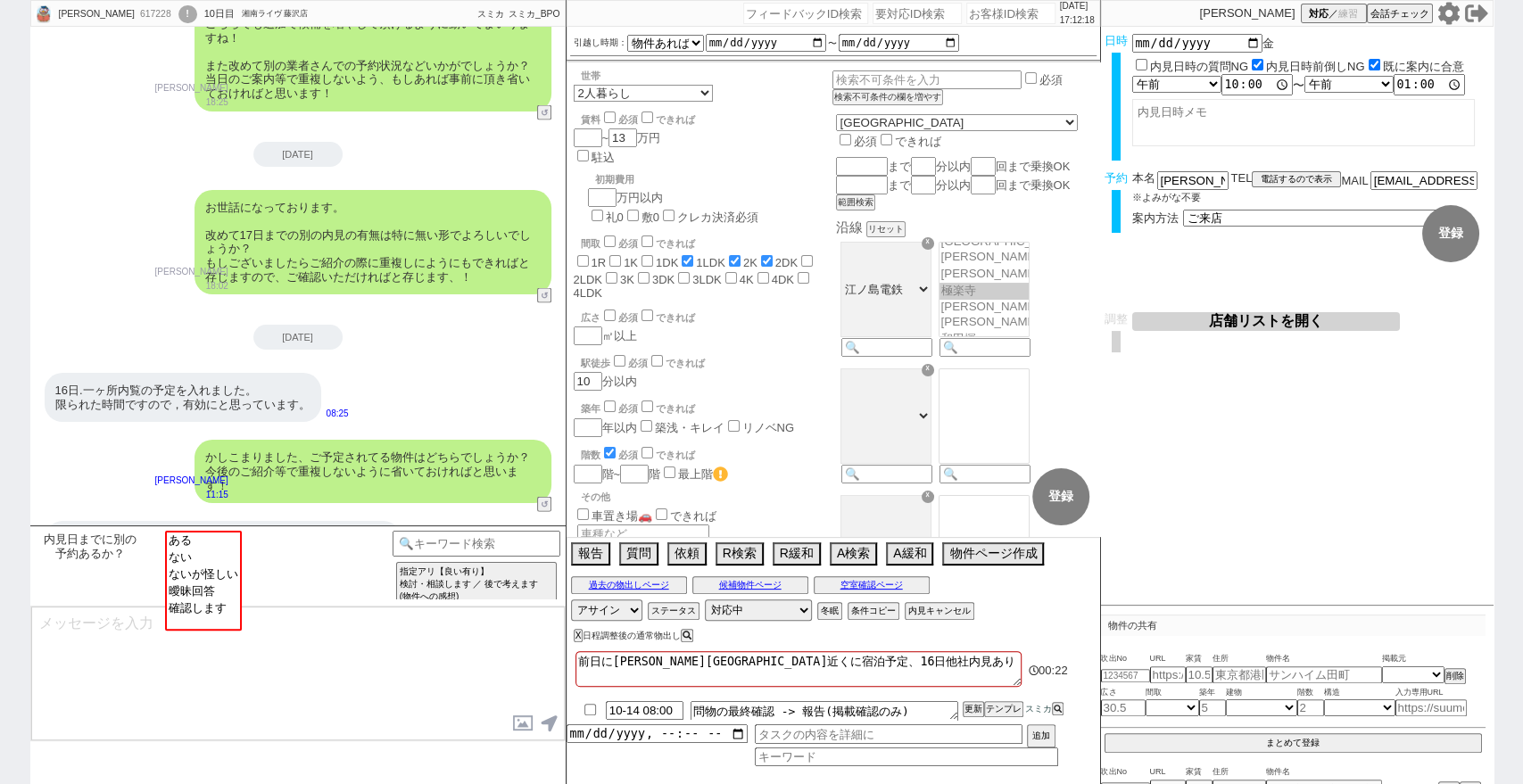
checkbox input "false"
checkbox input "true"
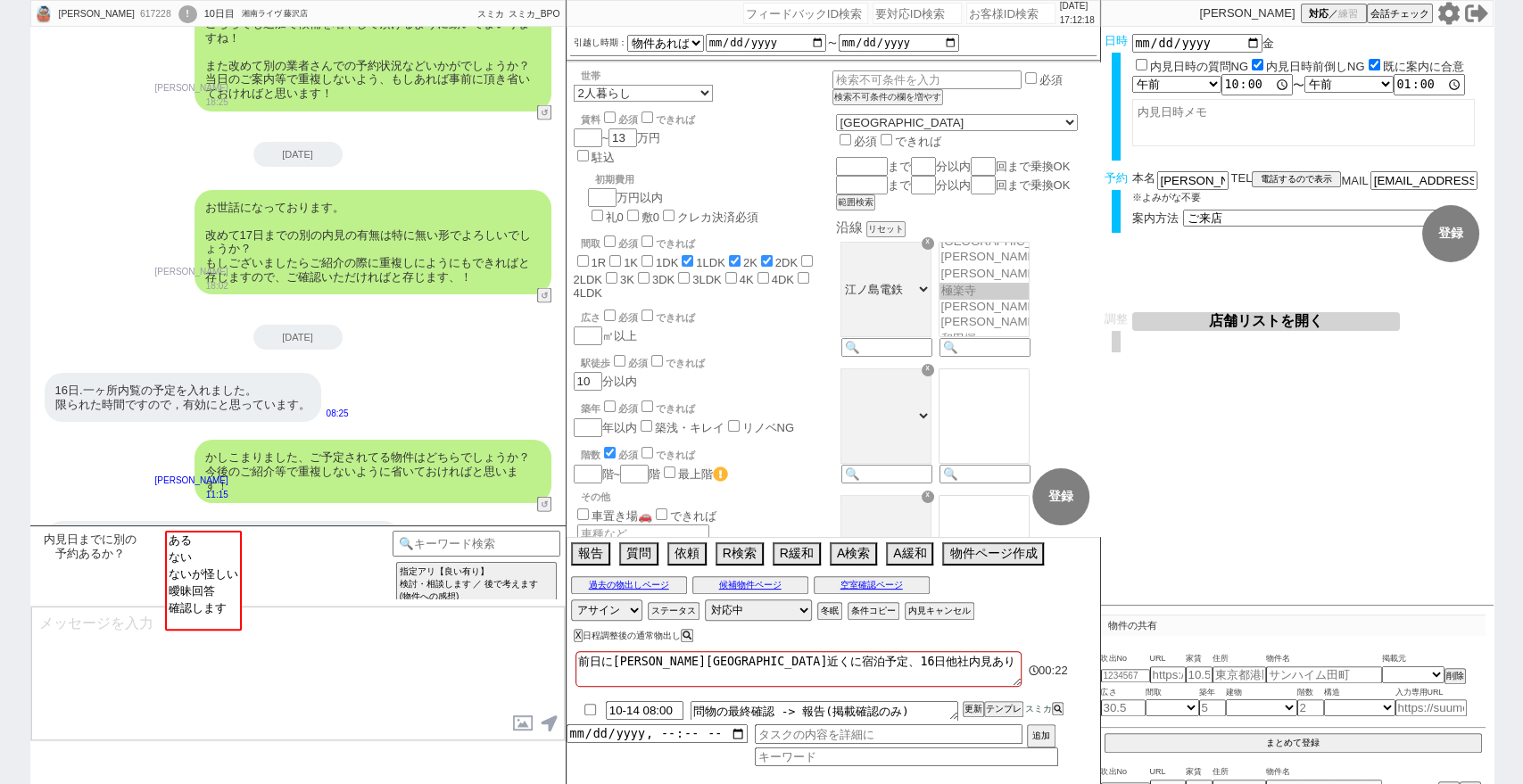
checkbox input "false"
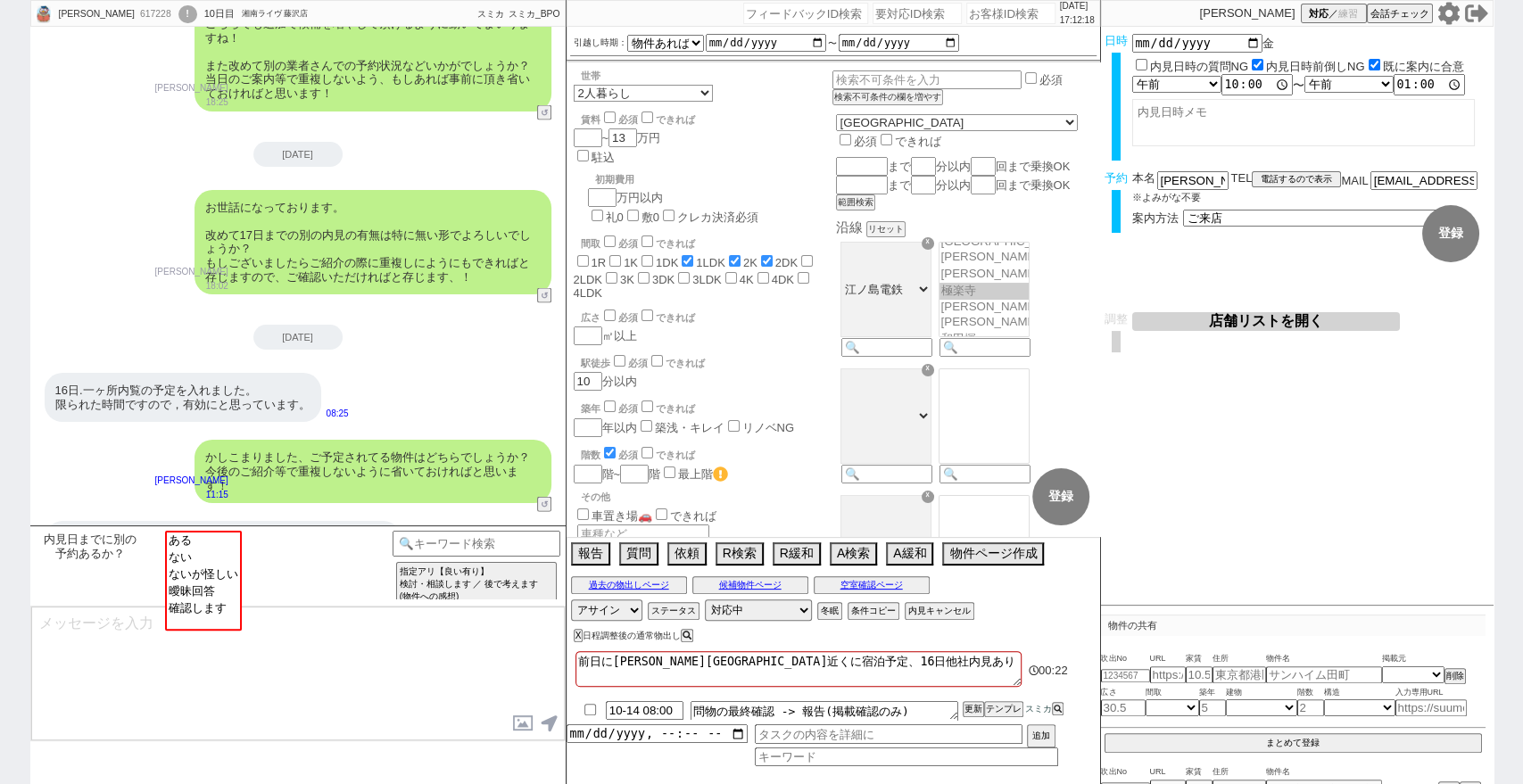
checkbox input "false"
type textarea "前日に長谷駅近くに宿泊予定、"
checkbox input "false"
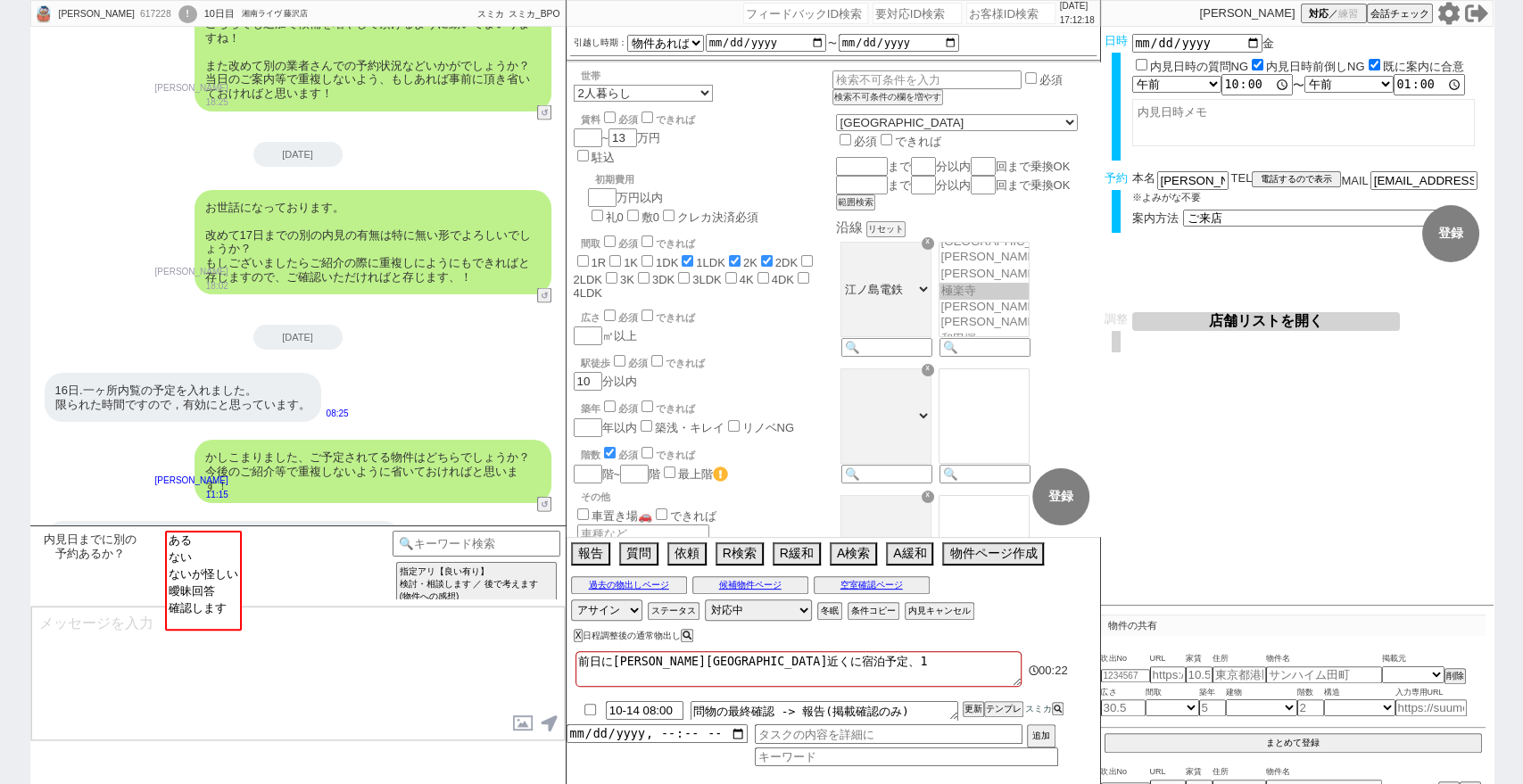
checkbox input "false"
checkbox input "true"
checkbox input "false"
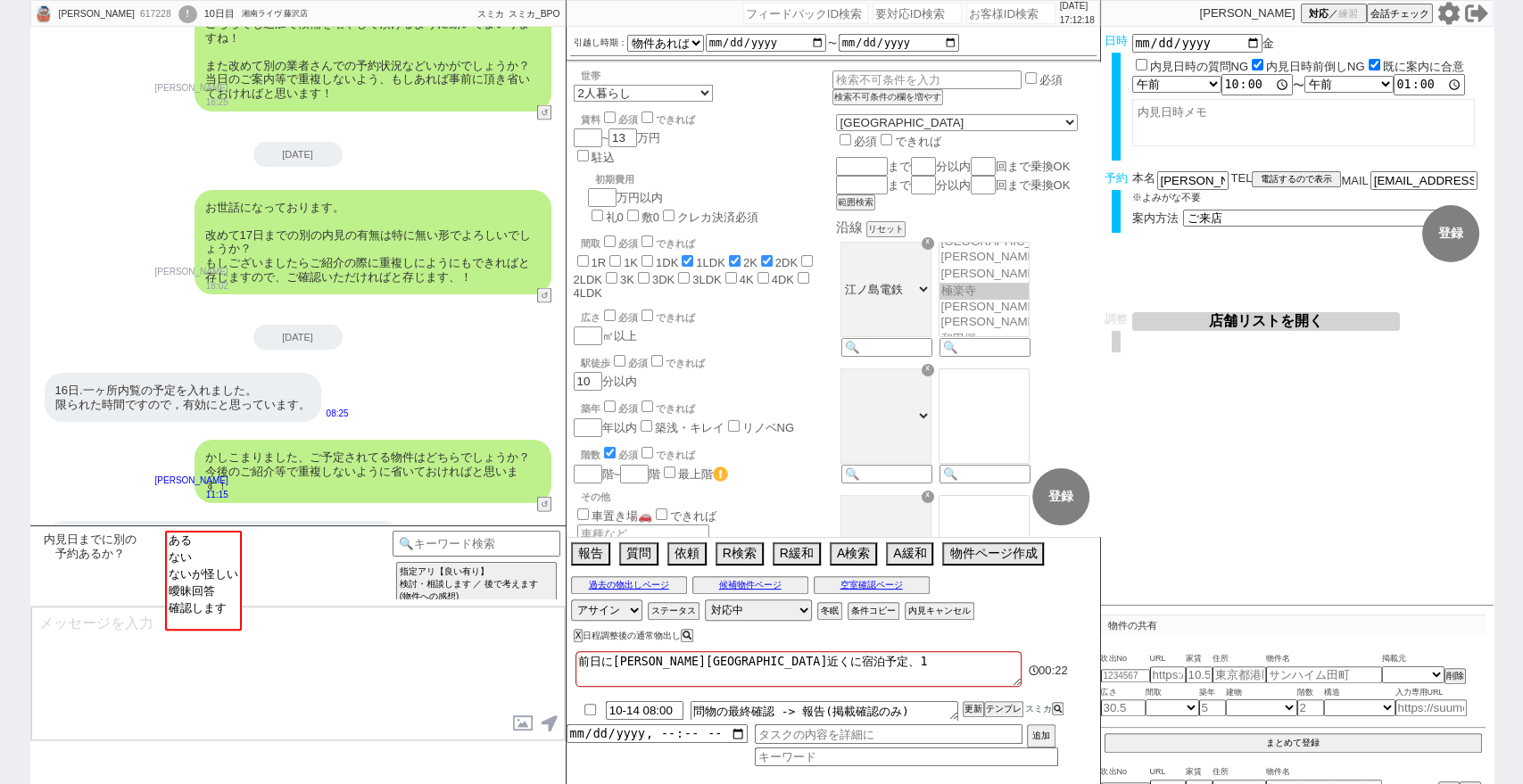
checkbox input "false"
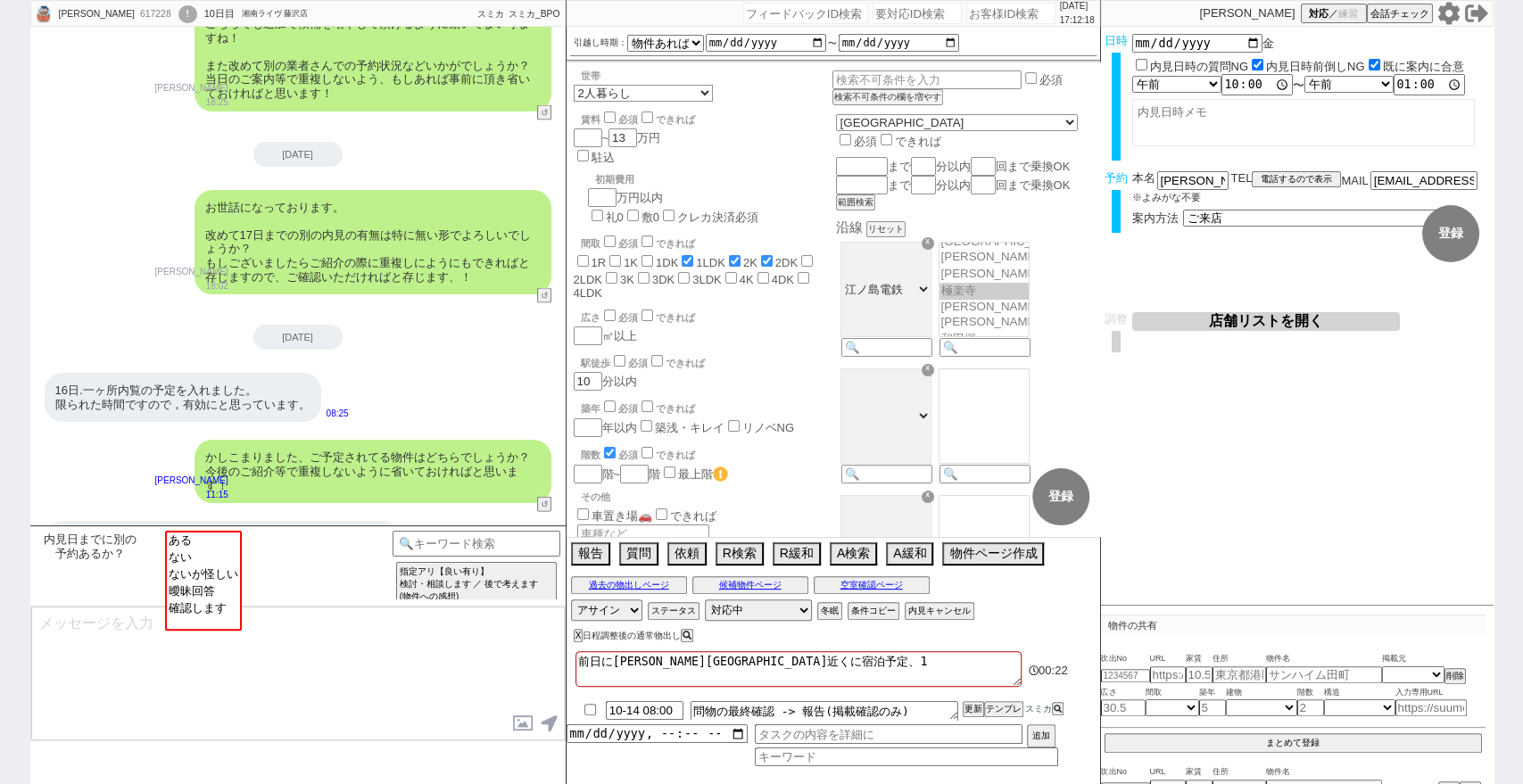
checkbox input "false"
type textarea "前日に長谷駅近くに宿泊予定、ｔ"
checkbox input "false"
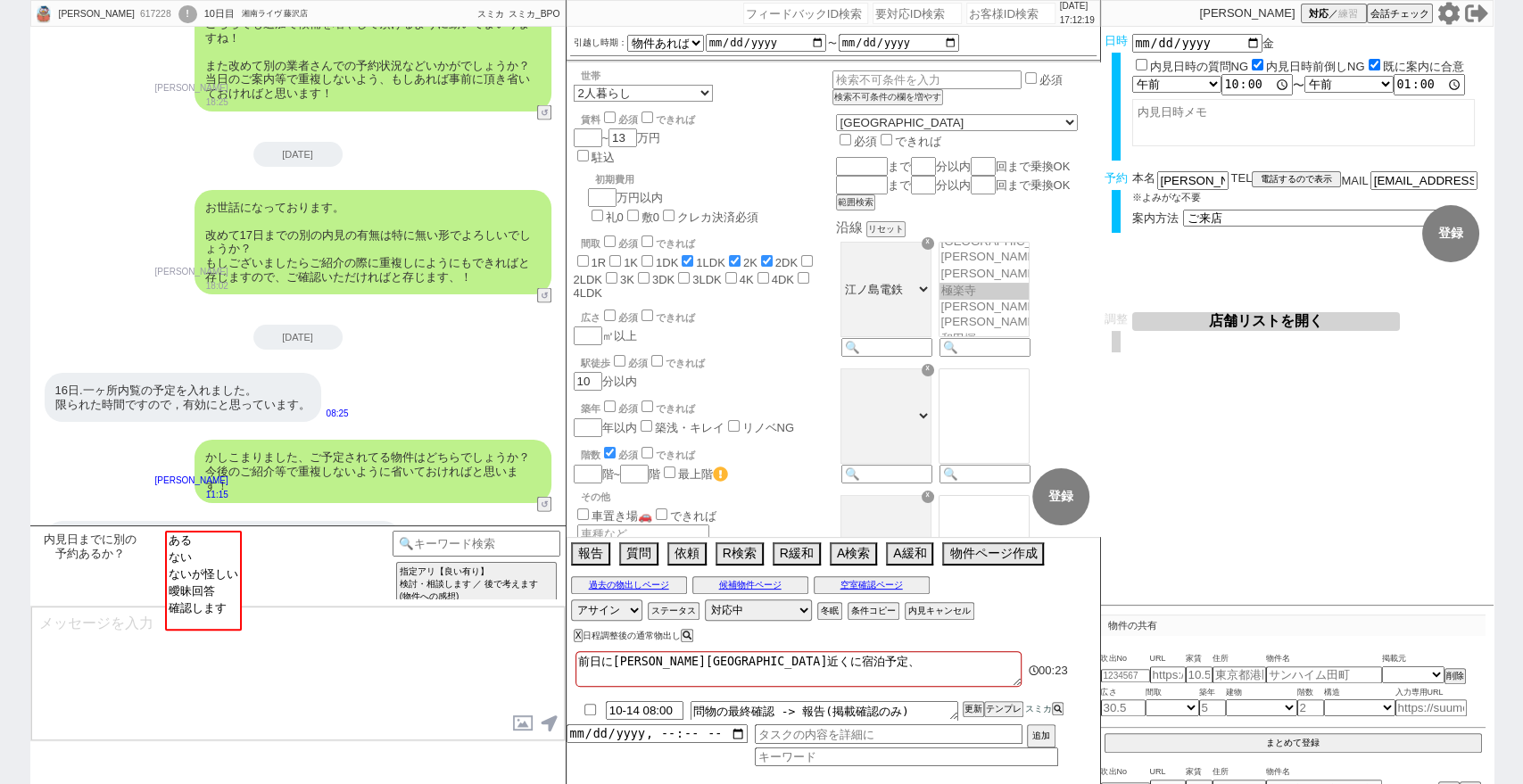
checkbox input "true"
checkbox input "false"
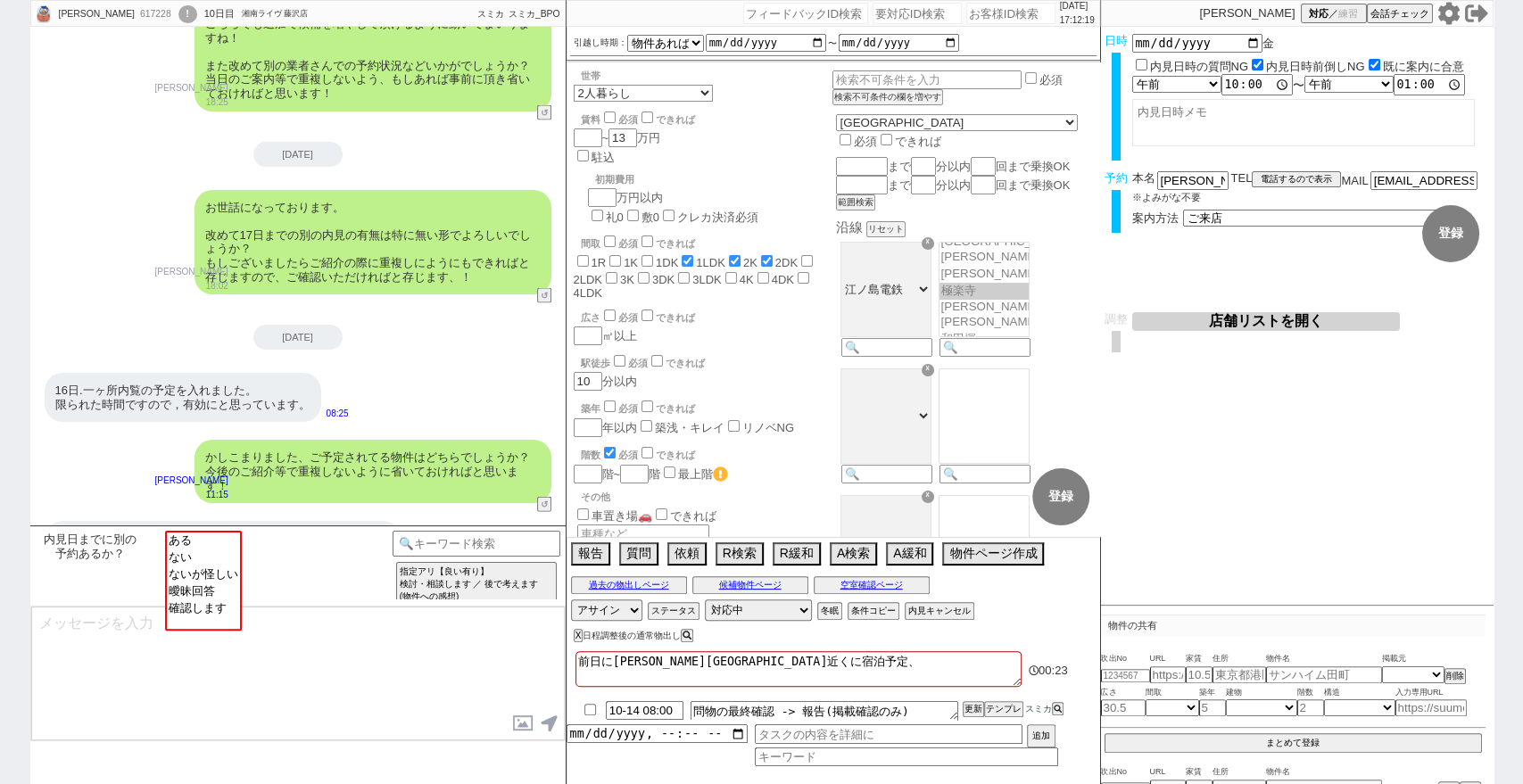
checkbox input "false"
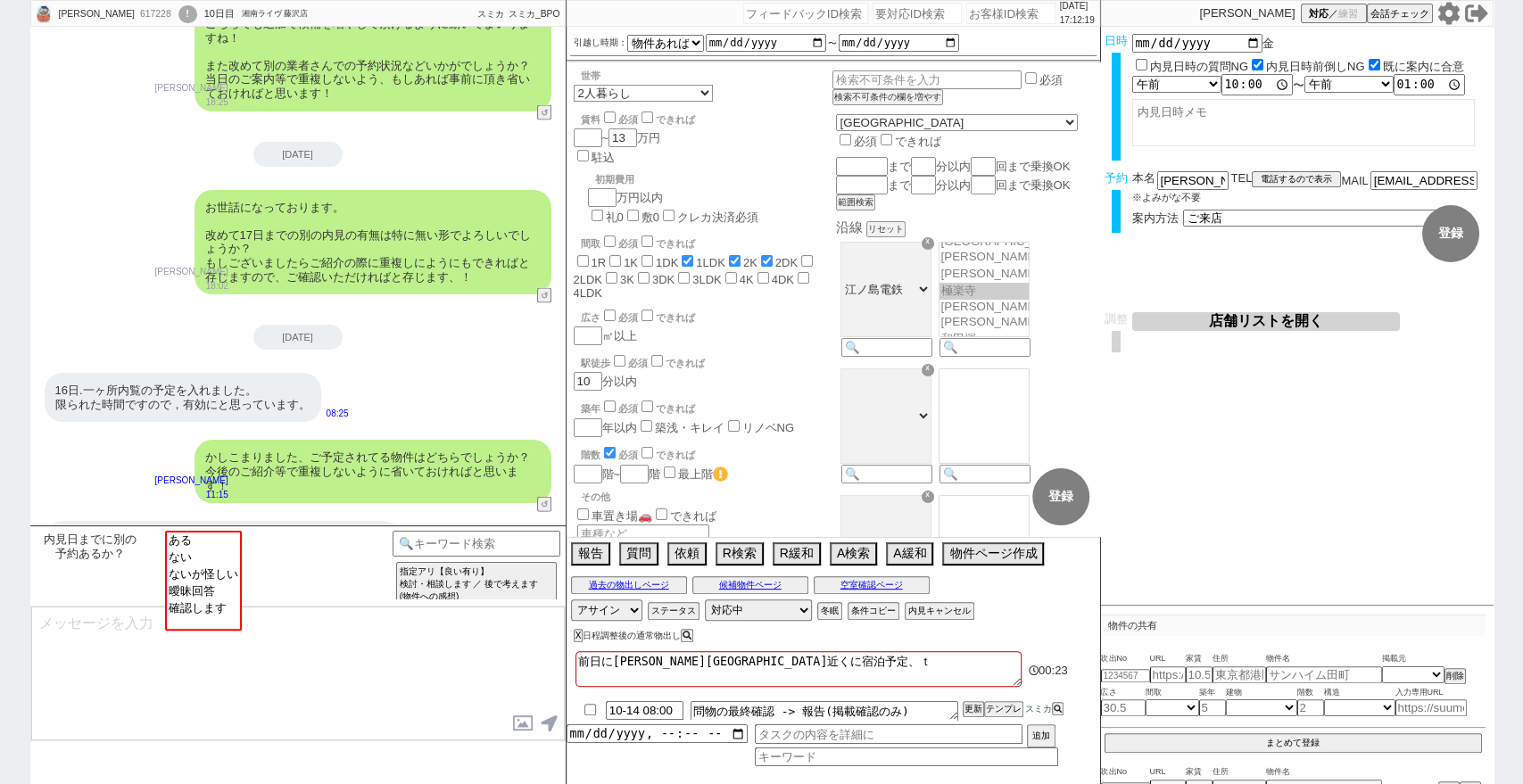
type textarea "前日に長谷駅近くに宿泊予定、た"
checkbox input "false"
checkbox input "true"
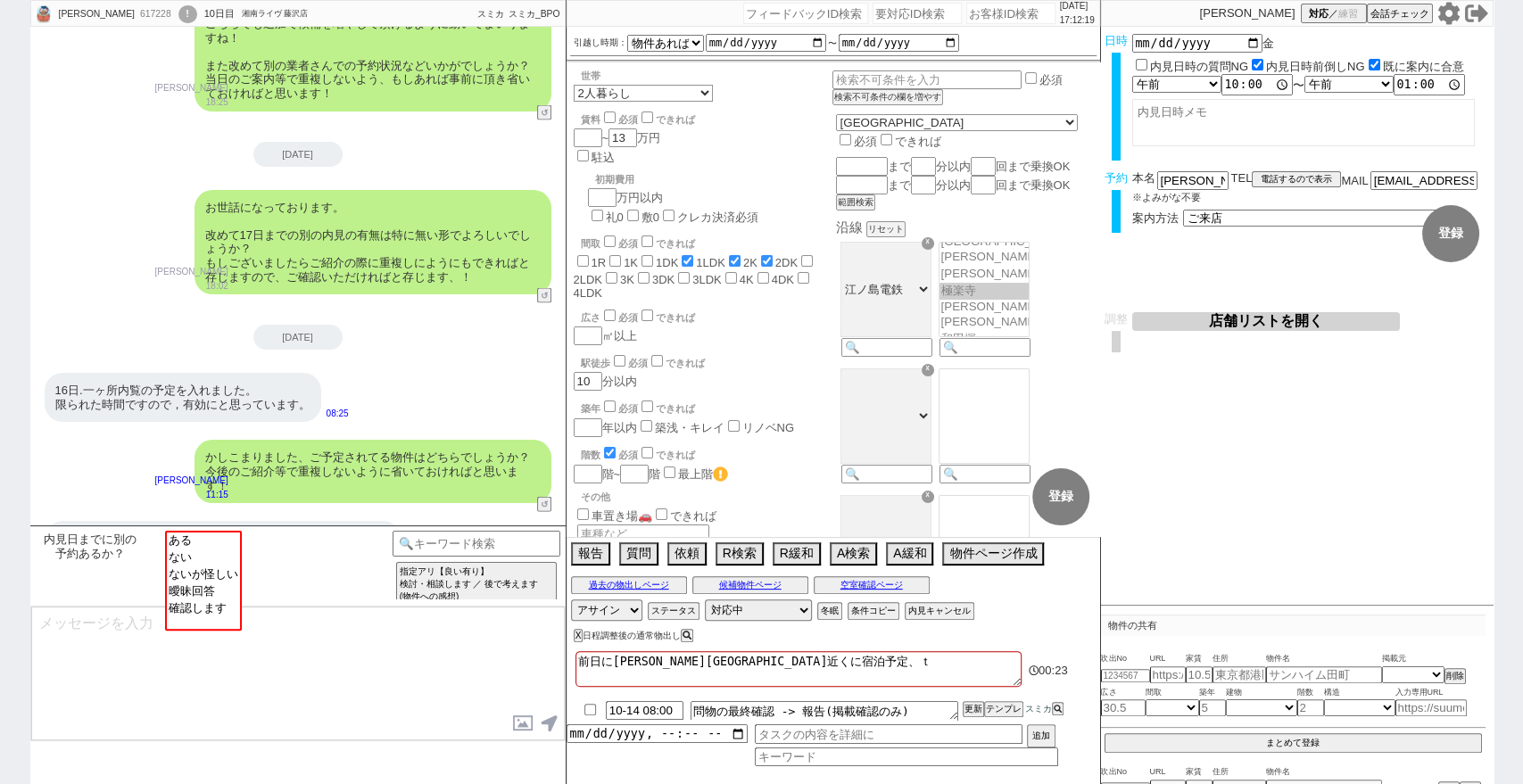
checkbox input "true"
checkbox input "false"
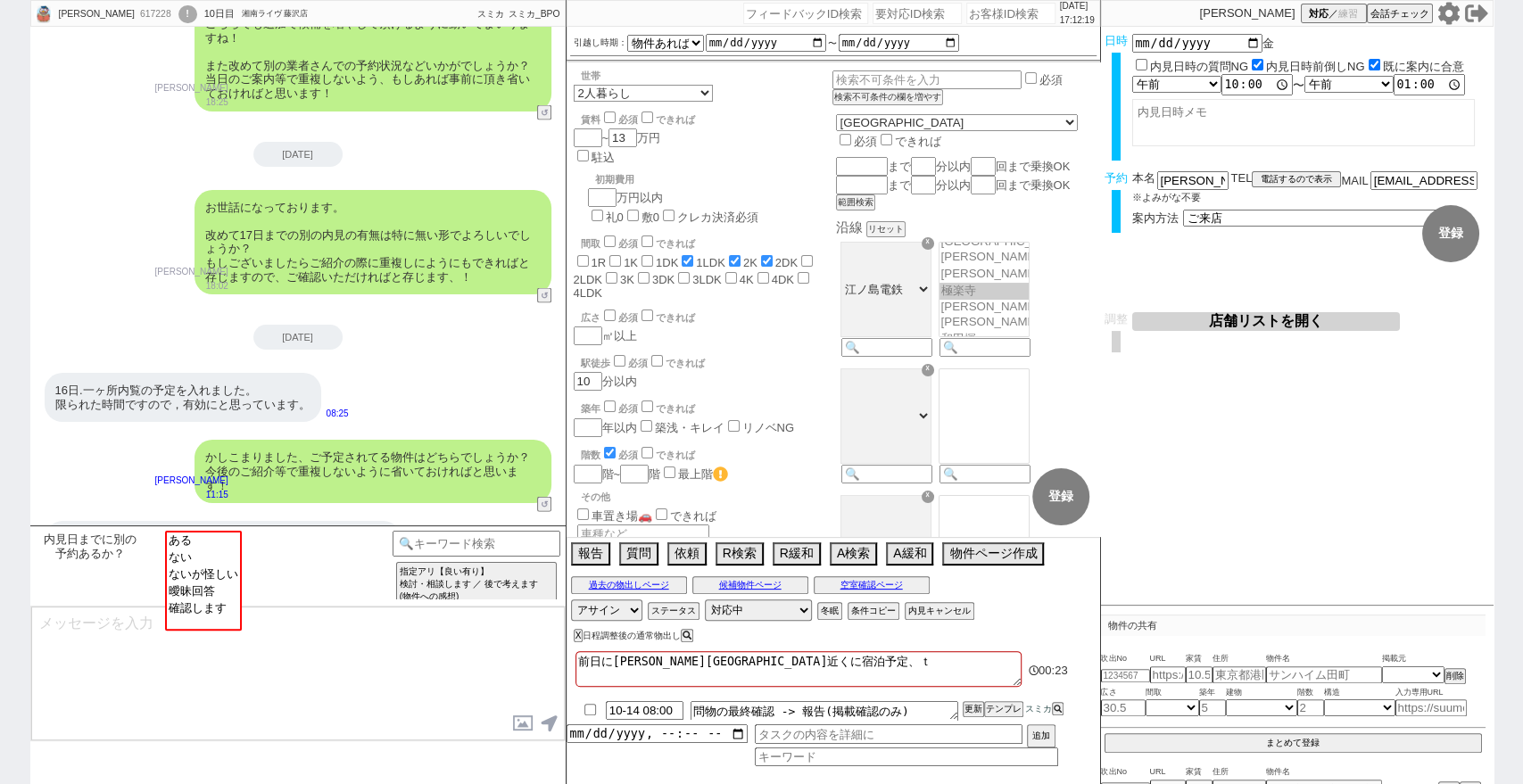
checkbox input "false"
type textarea "前日に長谷駅近くに宿泊予定、たｓ"
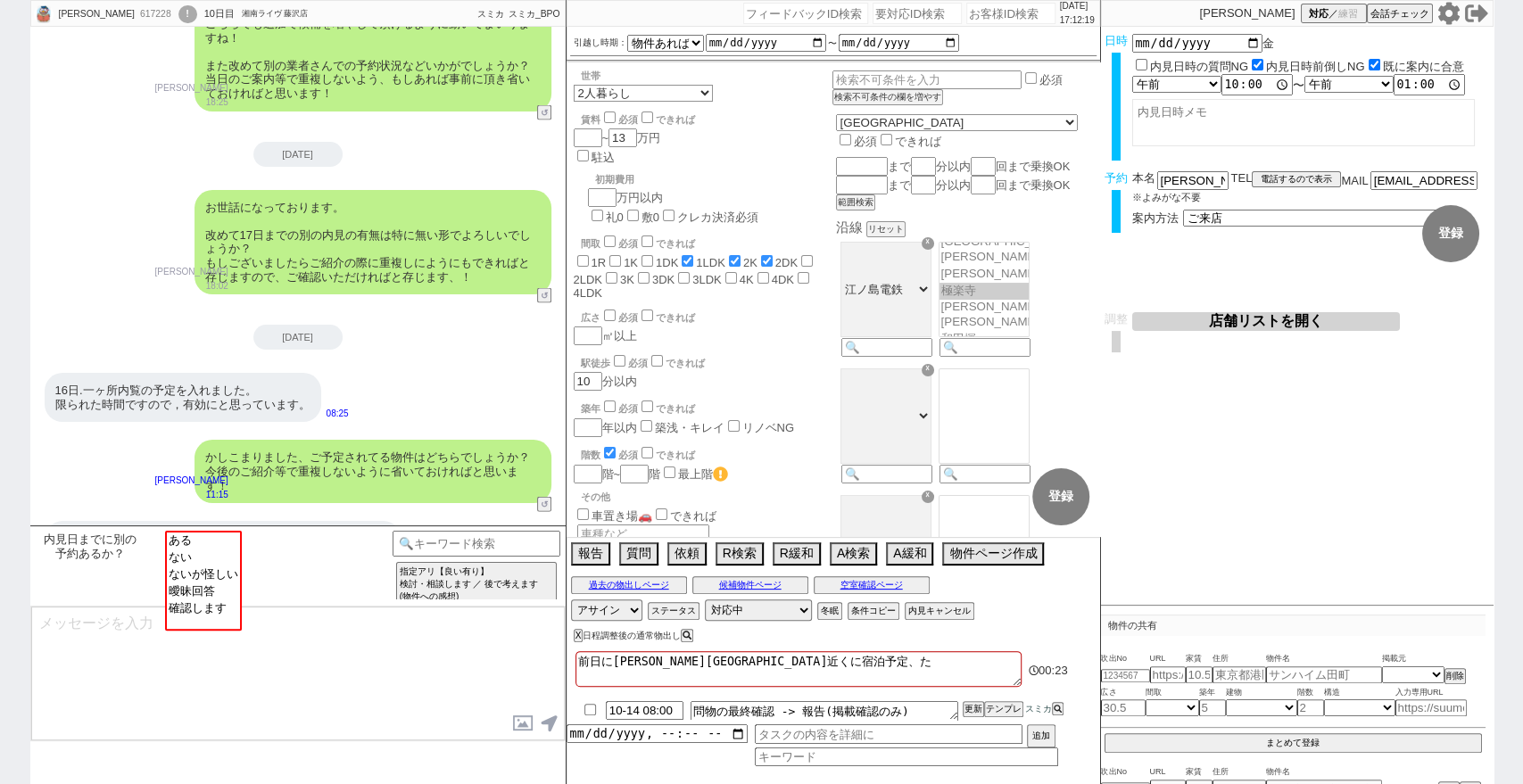
checkbox input "false"
checkbox input "true"
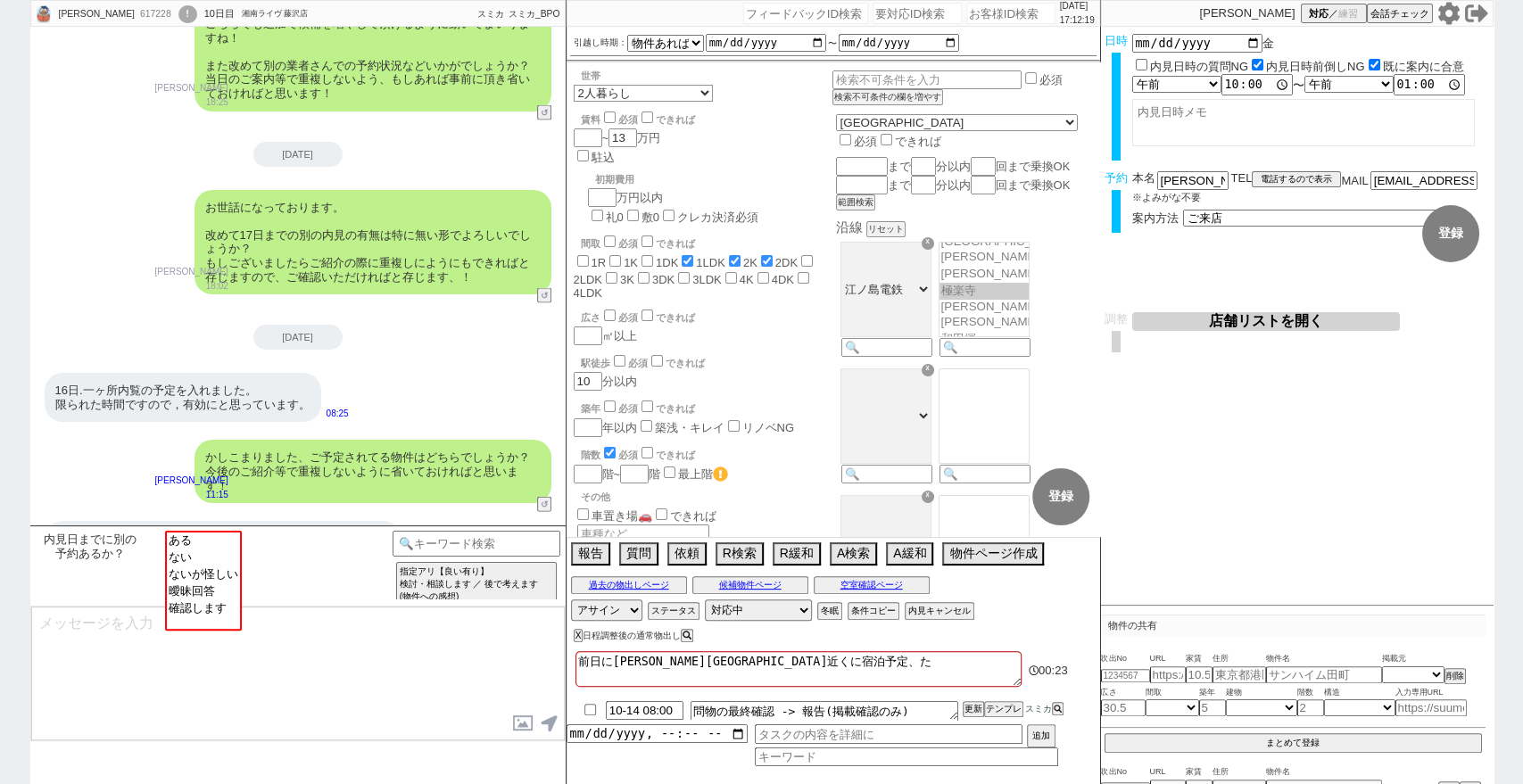
checkbox input "true"
checkbox input "false"
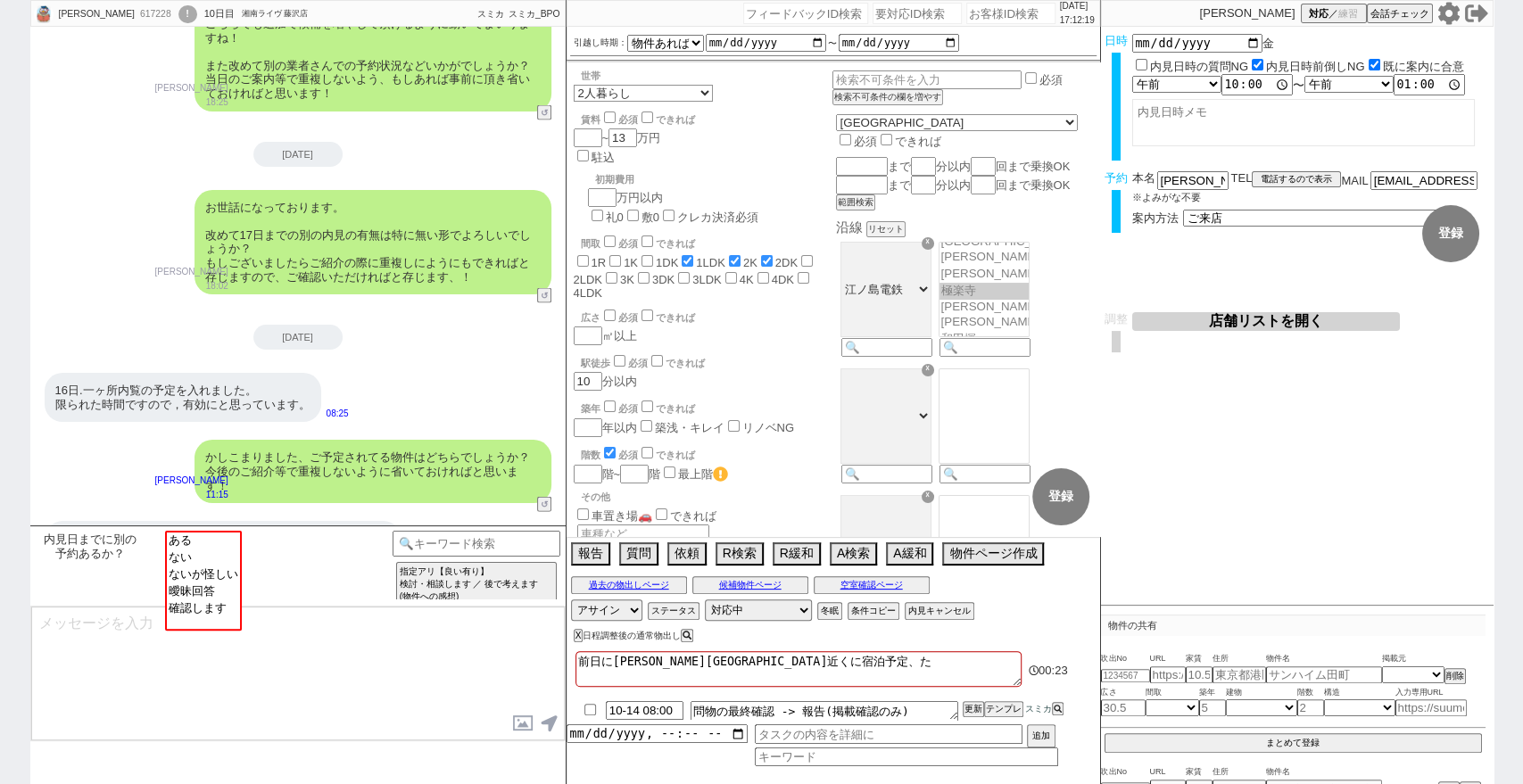
checkbox input "false"
type textarea "前日に長谷駅近くに宿泊予定、たｓｙ"
checkbox input "false"
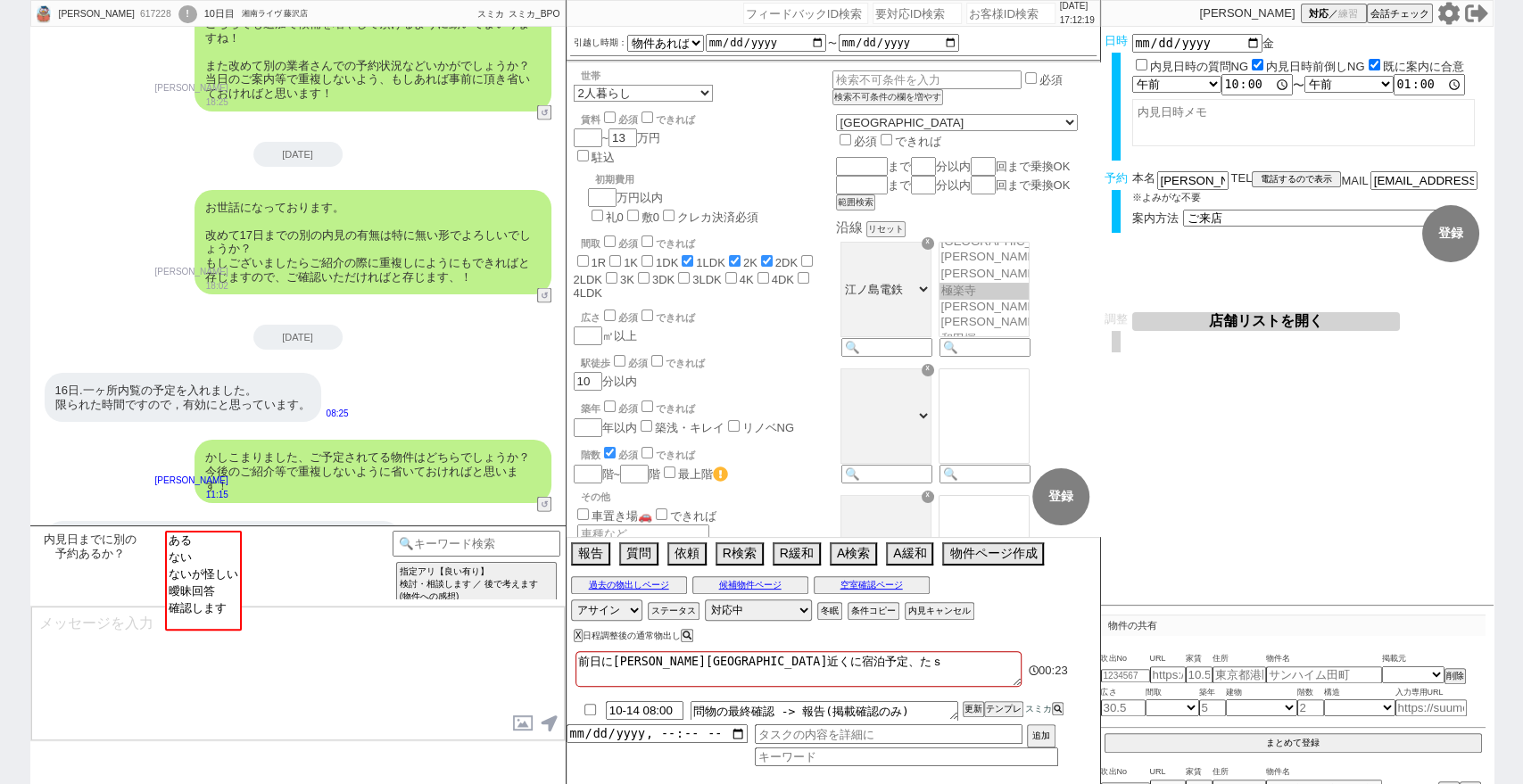
checkbox input "false"
checkbox input "true"
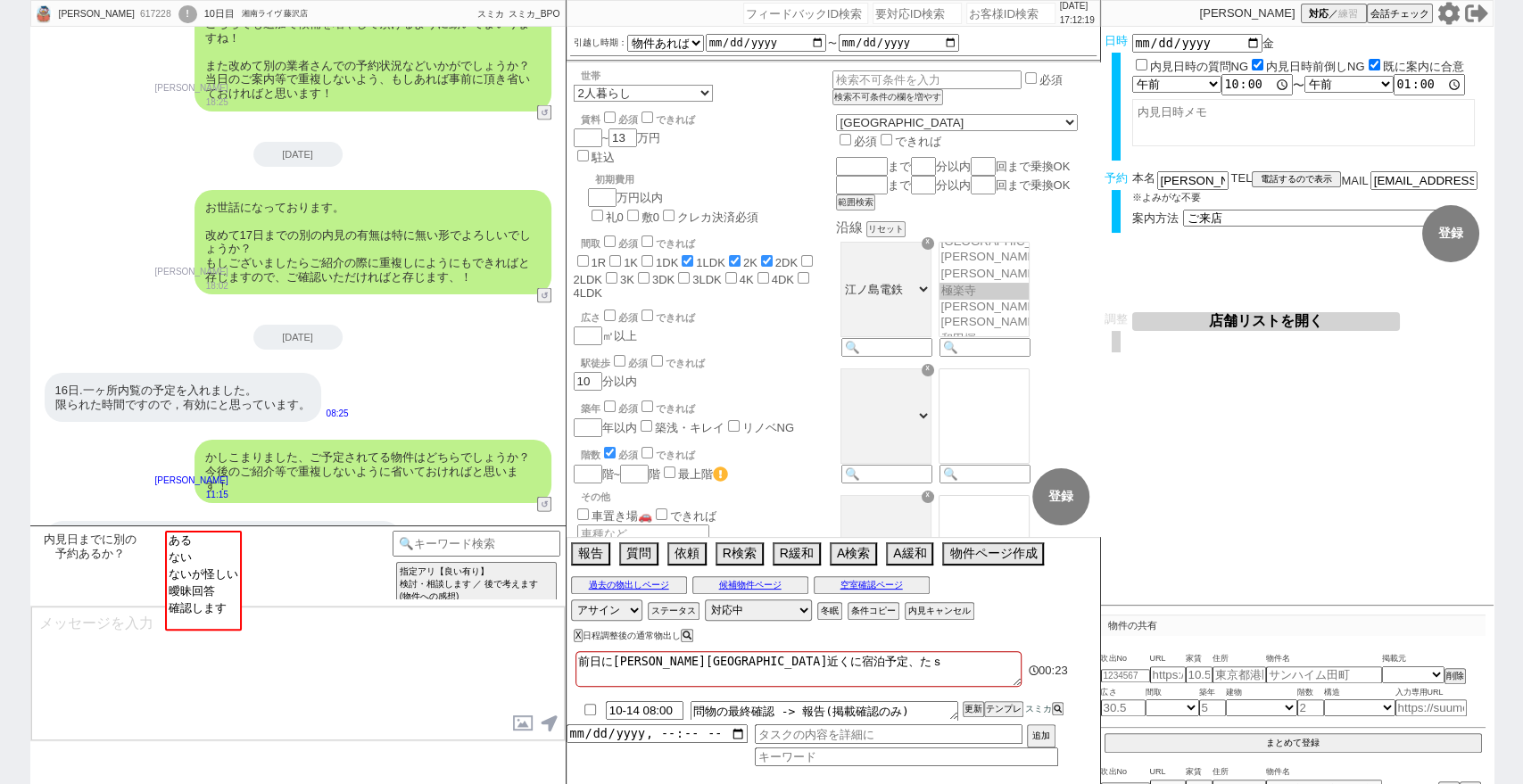
checkbox input "false"
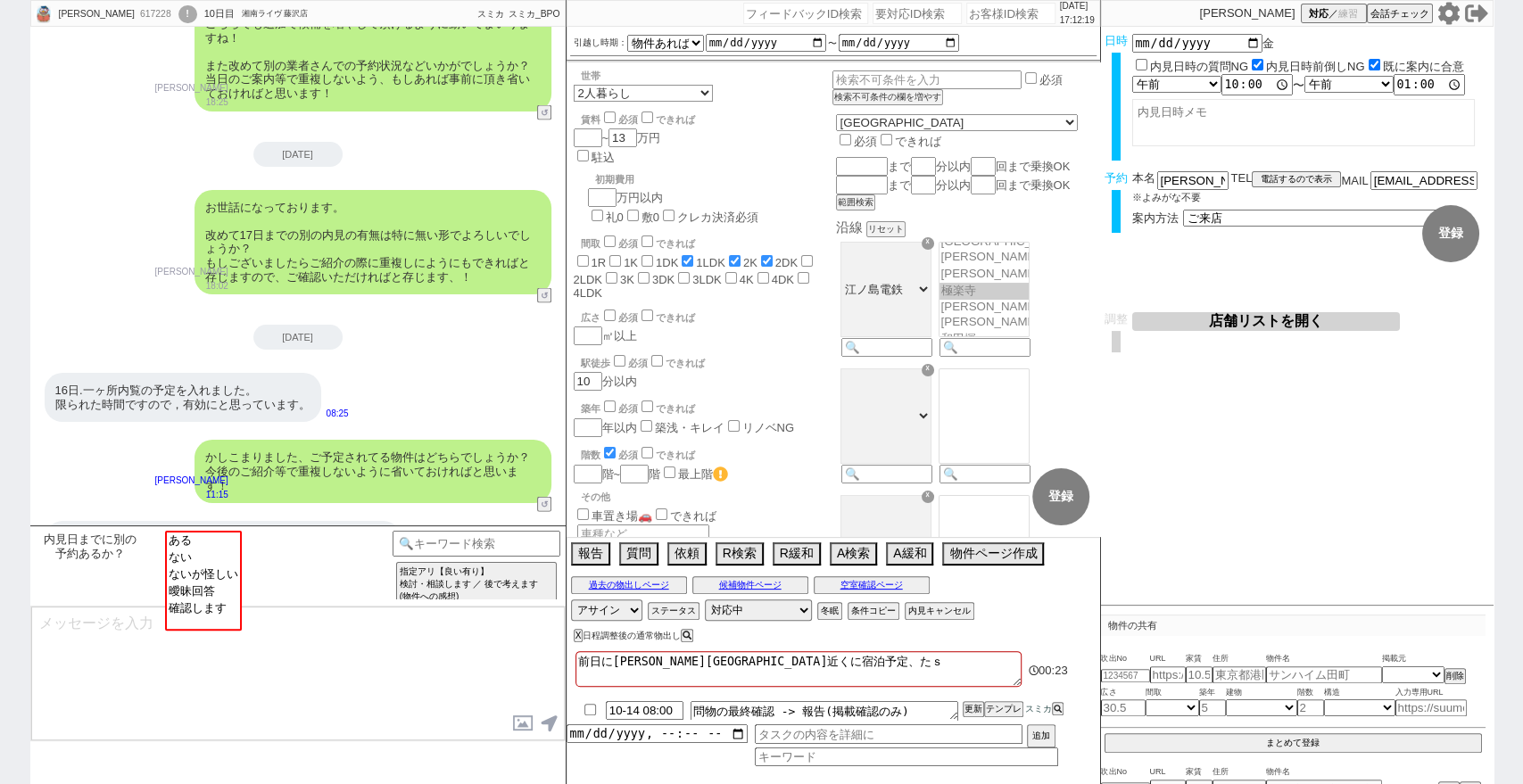
checkbox input "false"
type textarea "前日に長谷駅近くに宿泊予定、たしゃ"
checkbox input "false"
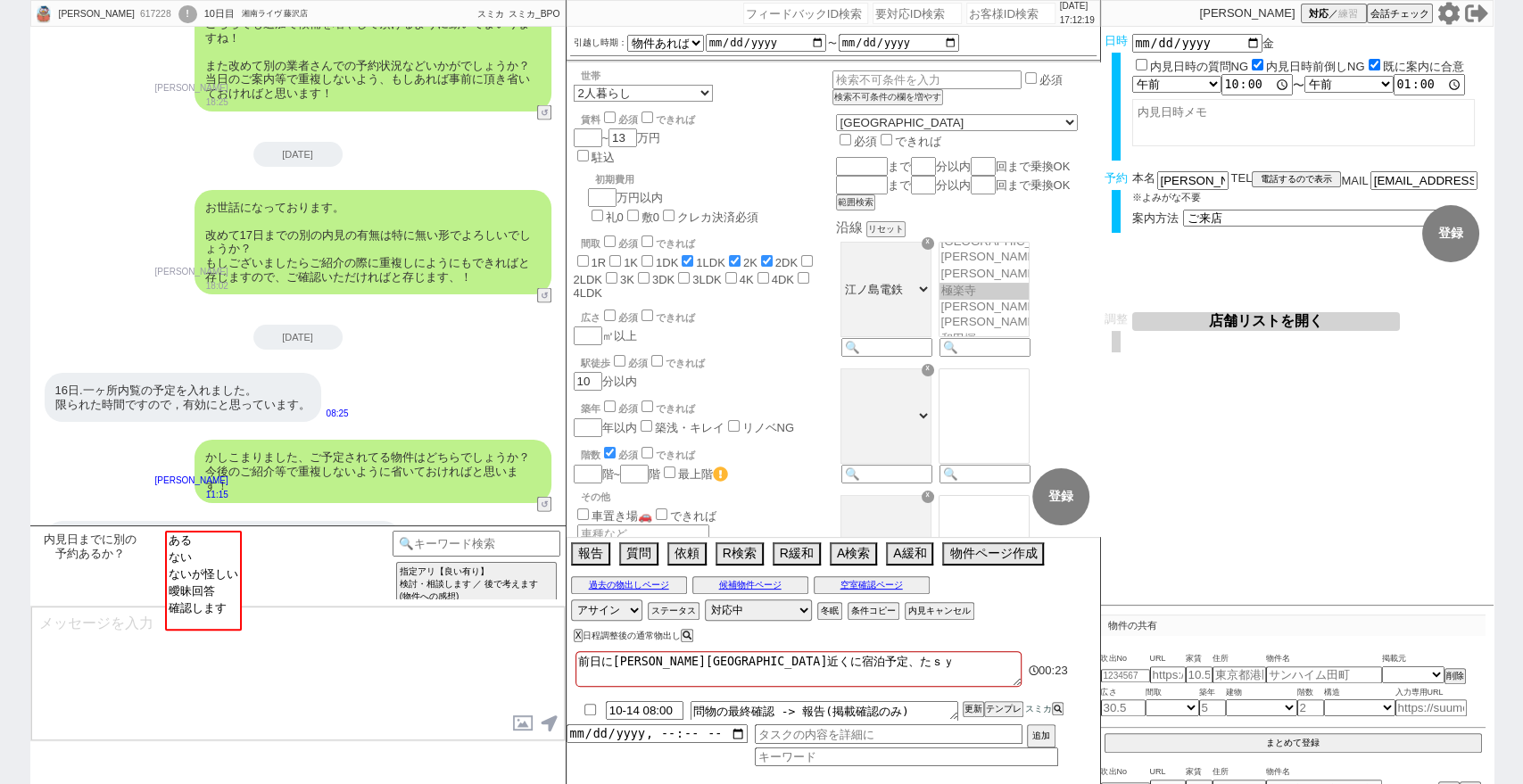
checkbox input "false"
checkbox input "true"
checkbox input "false"
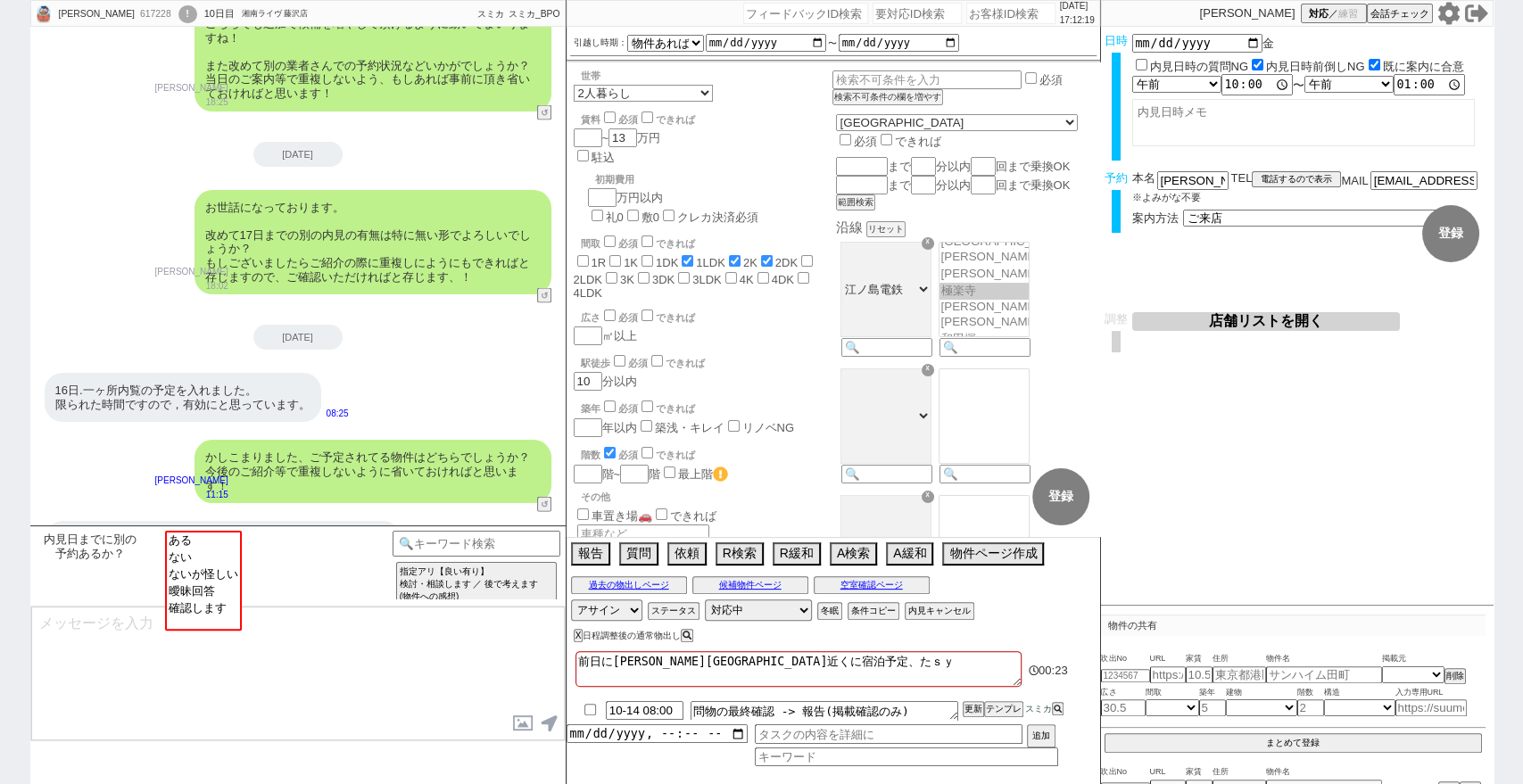
checkbox input "false"
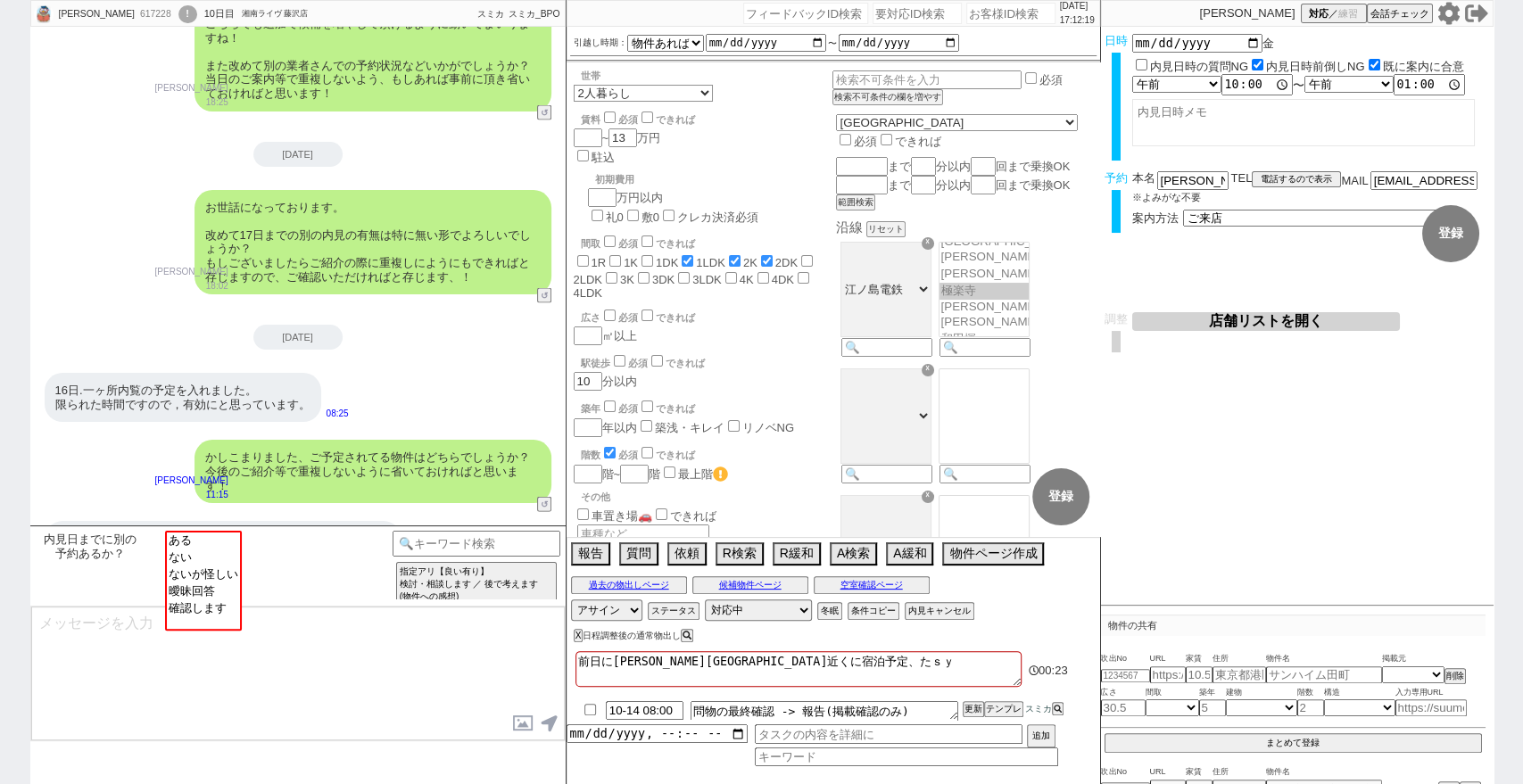
checkbox input "false"
type textarea "前日に長谷駅近くに宿泊予定、たしゃｎ"
checkbox input "false"
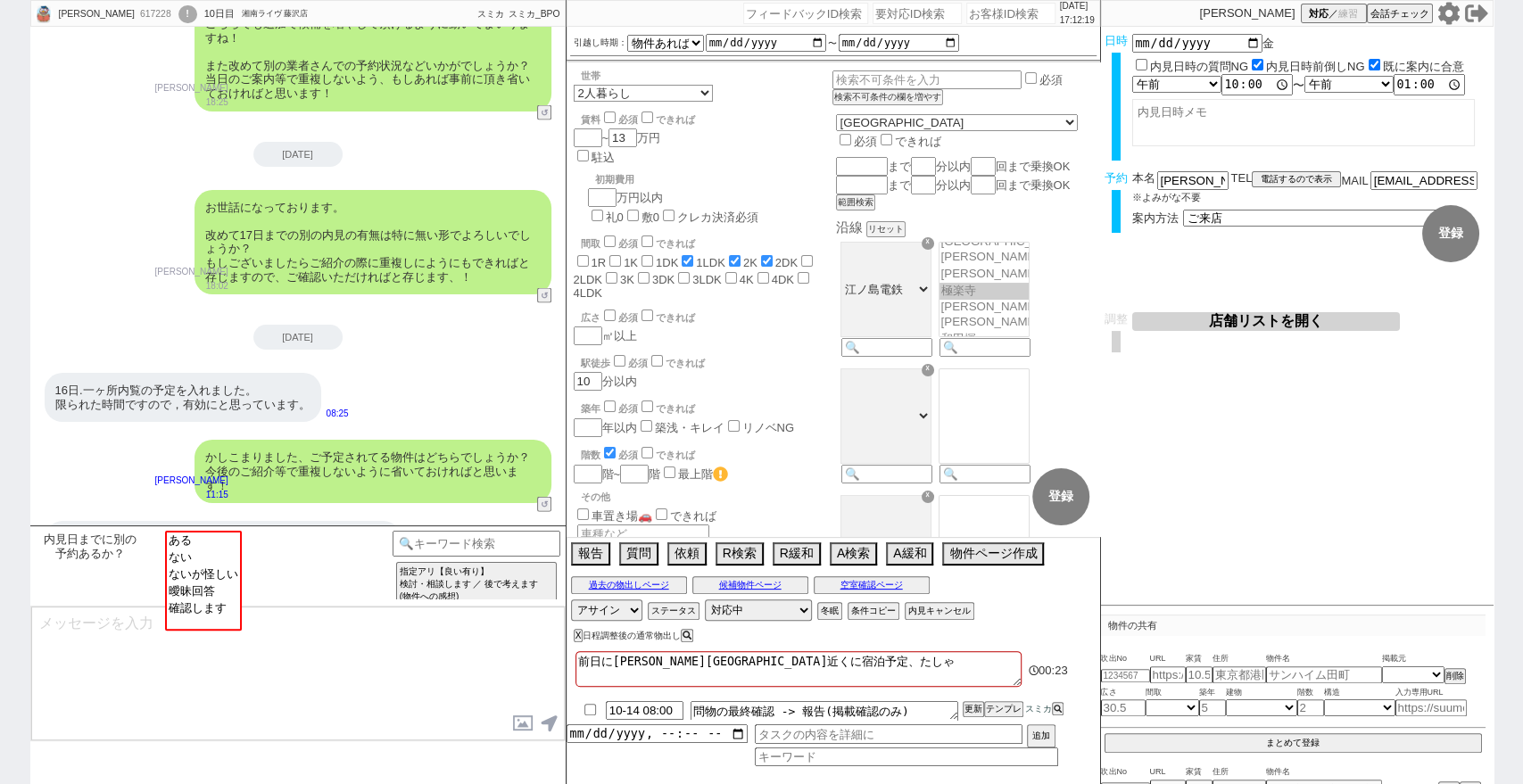
checkbox input "true"
checkbox input "false"
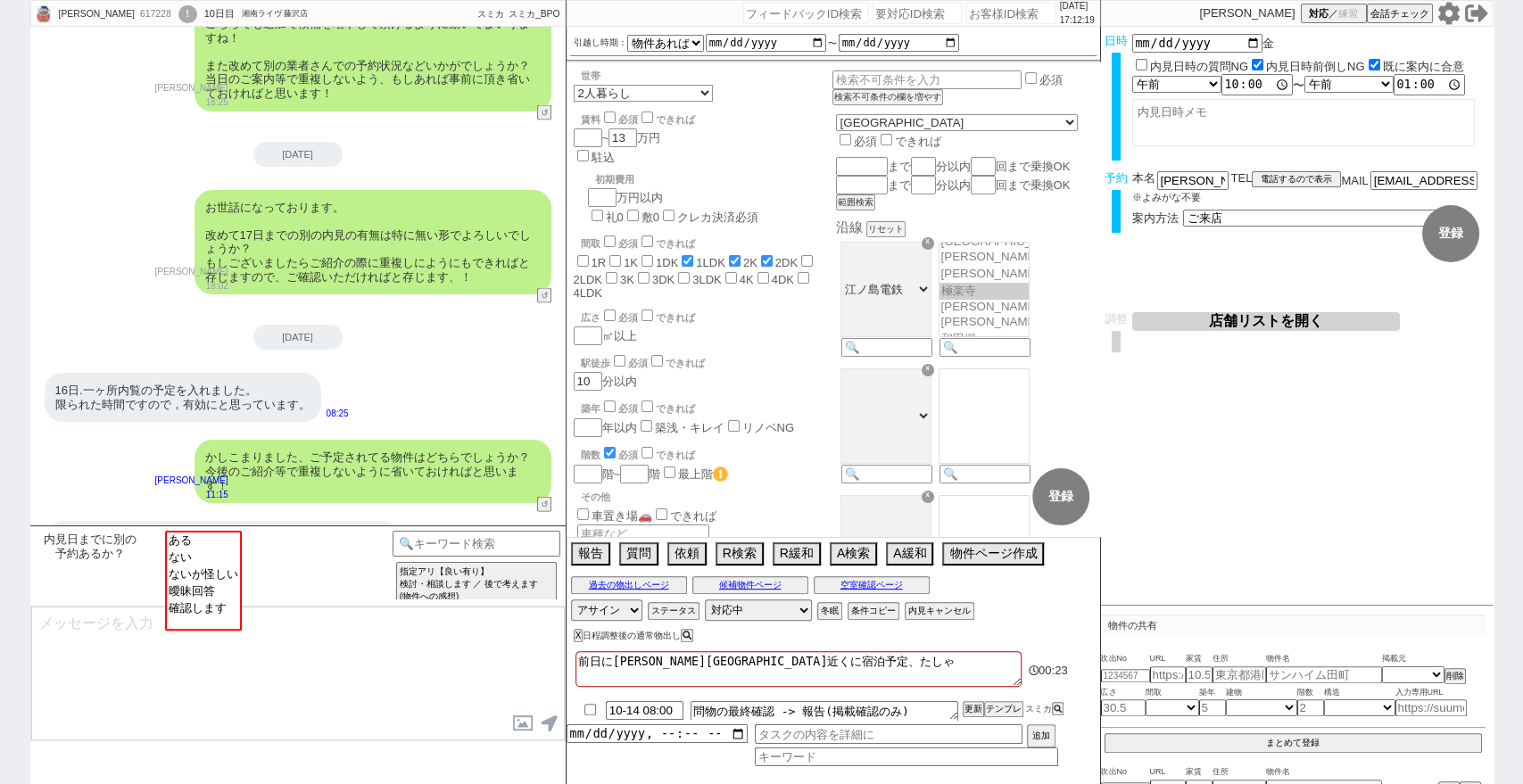
checkbox input "false"
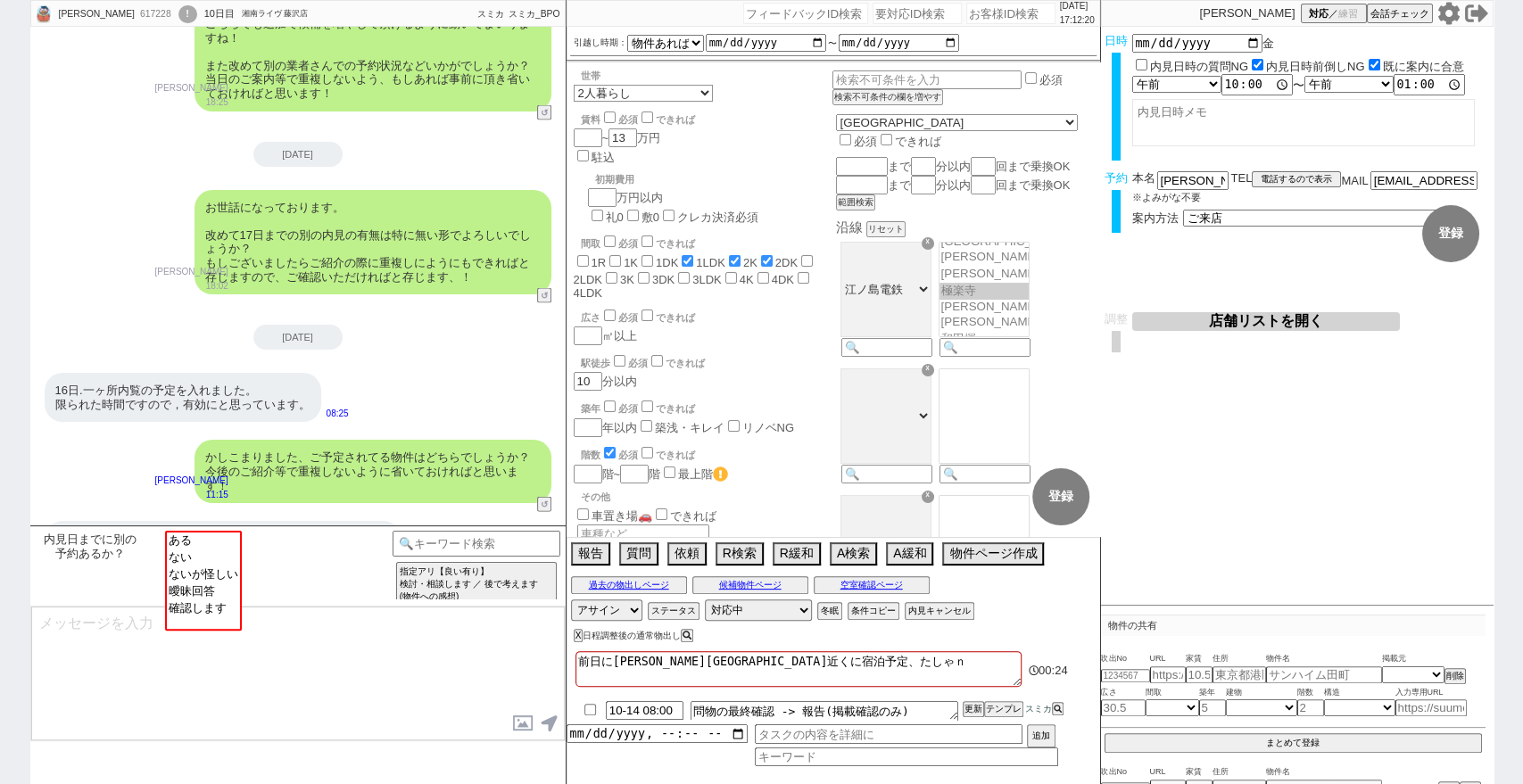
type textarea "前日に長谷駅近くに宿泊予定、たしゃな"
checkbox input "false"
checkbox input "true"
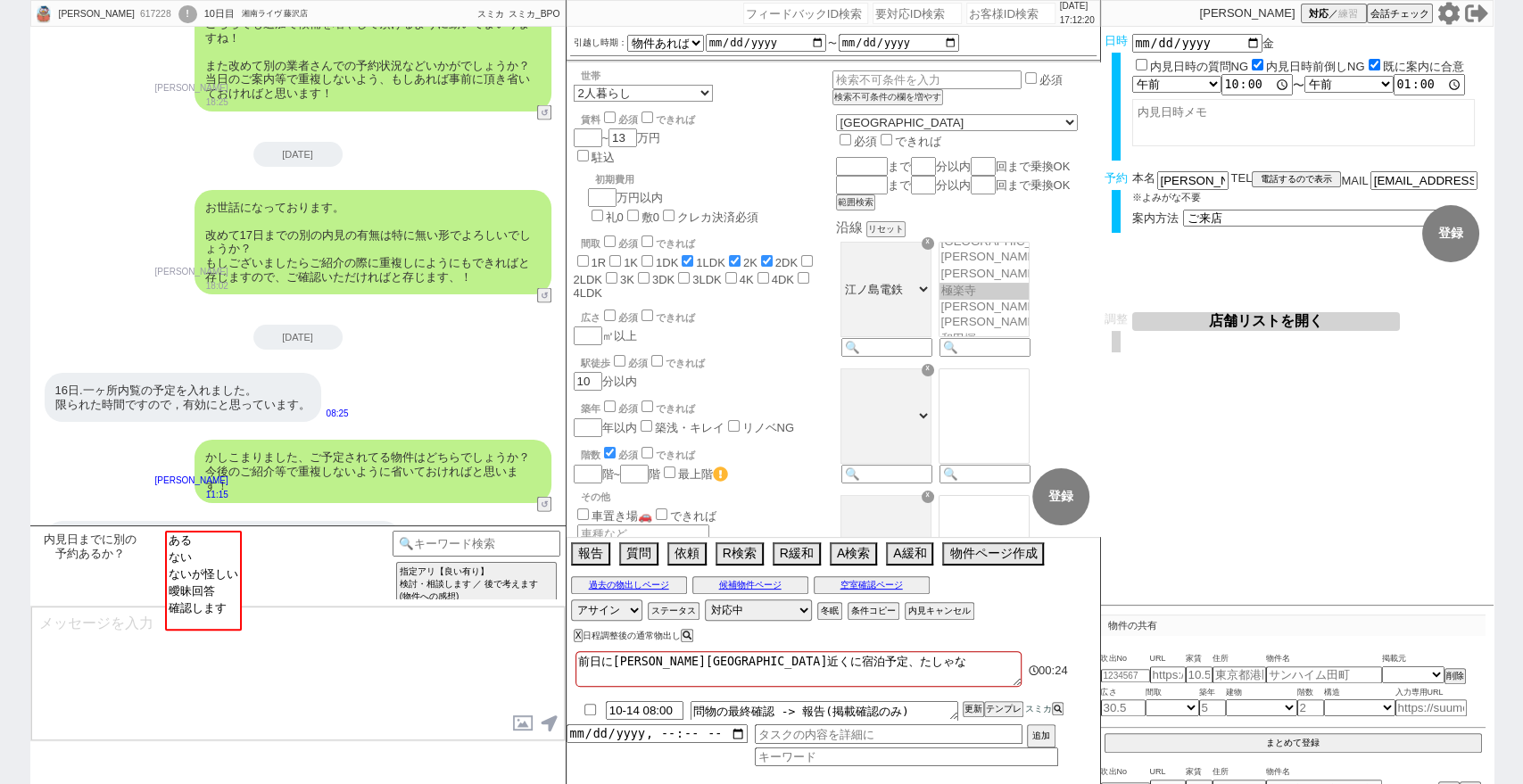
checkbox input "true"
checkbox input "false"
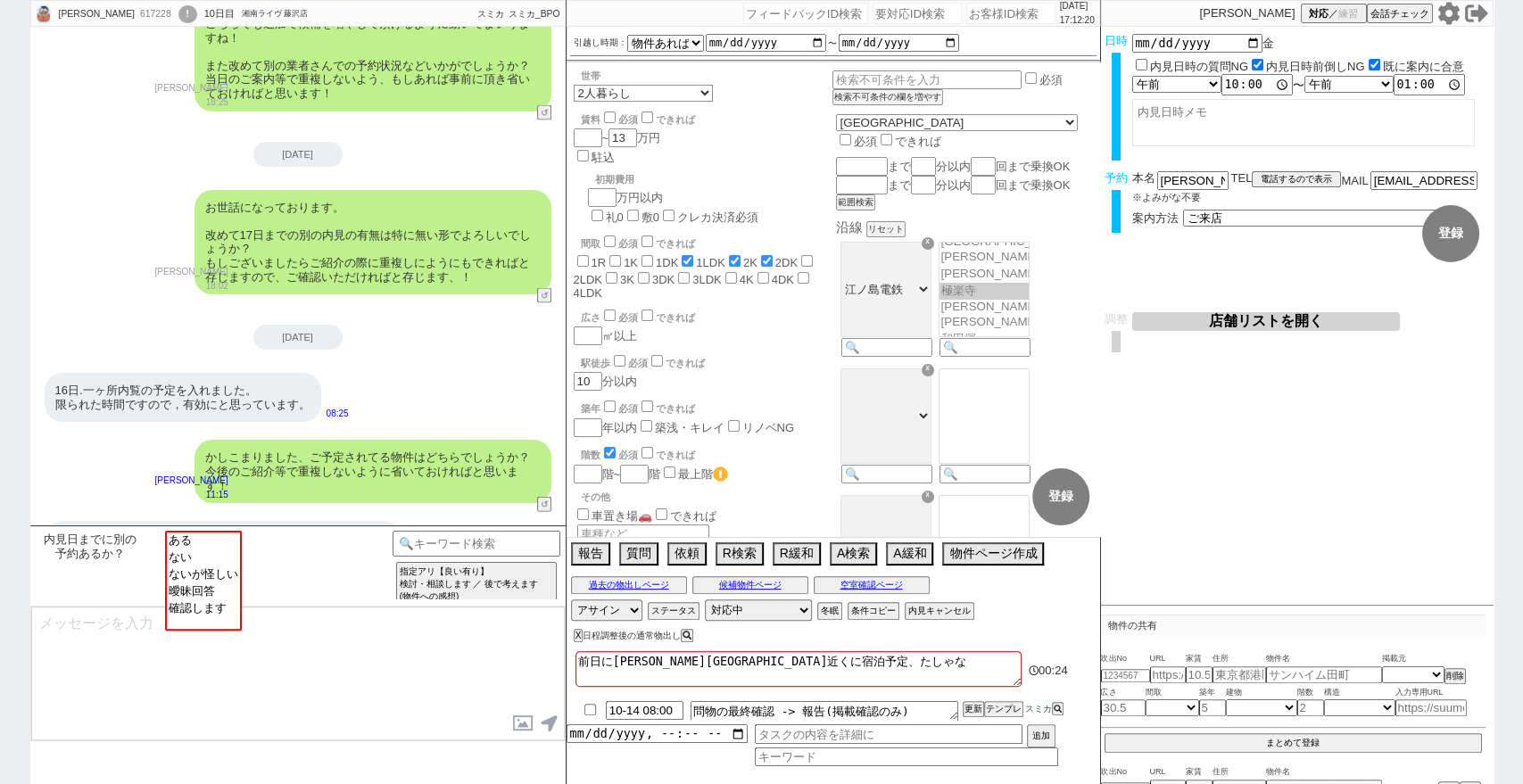
checkbox input "false"
type textarea "前日に長谷駅近くに宿泊予定、たしゃなｋ"
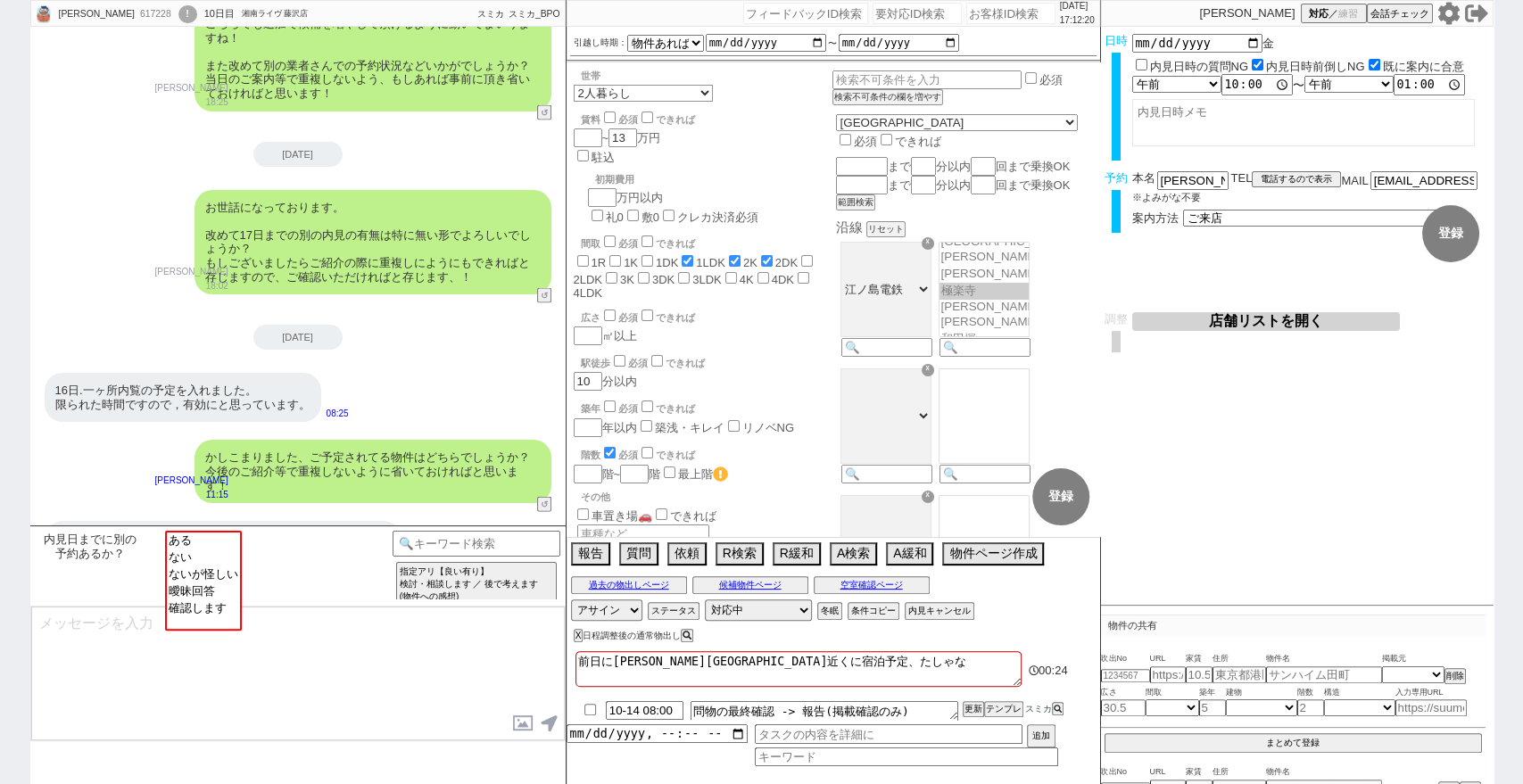
checkbox input "false"
checkbox input "true"
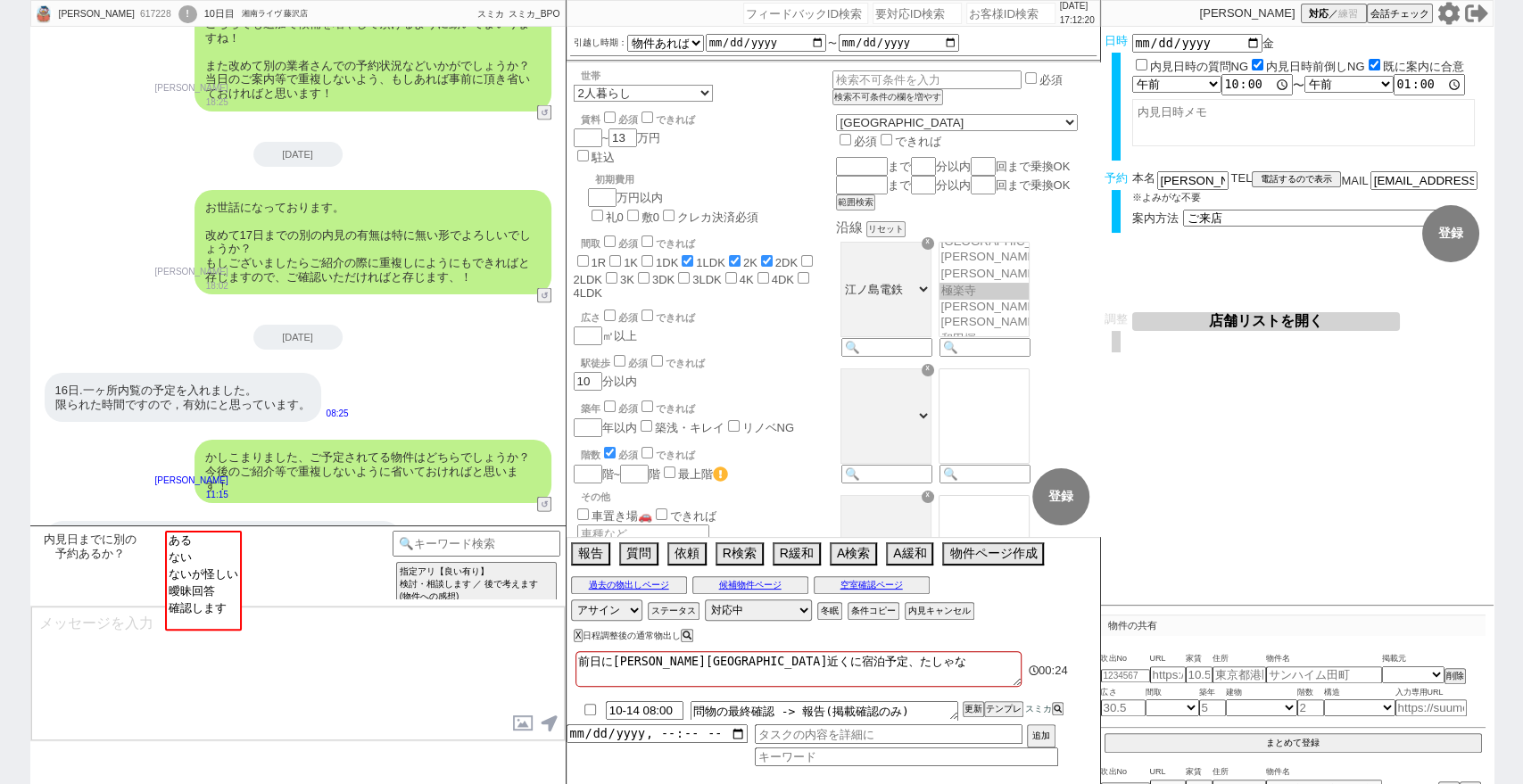
checkbox input "true"
checkbox input "false"
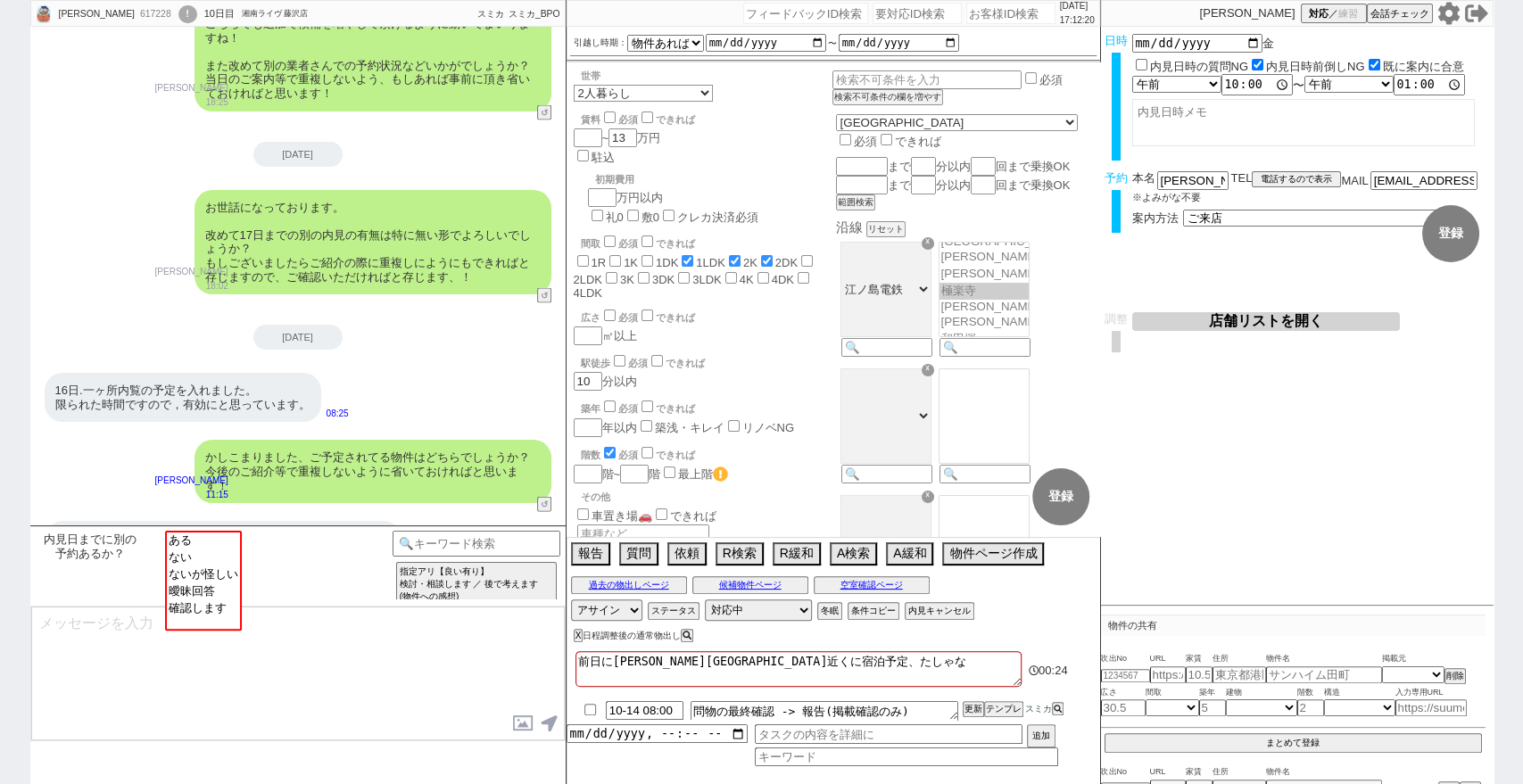
checkbox input "false"
type textarea "前日に長谷駅近くに宿泊予定、たしゃなく"
checkbox input "false"
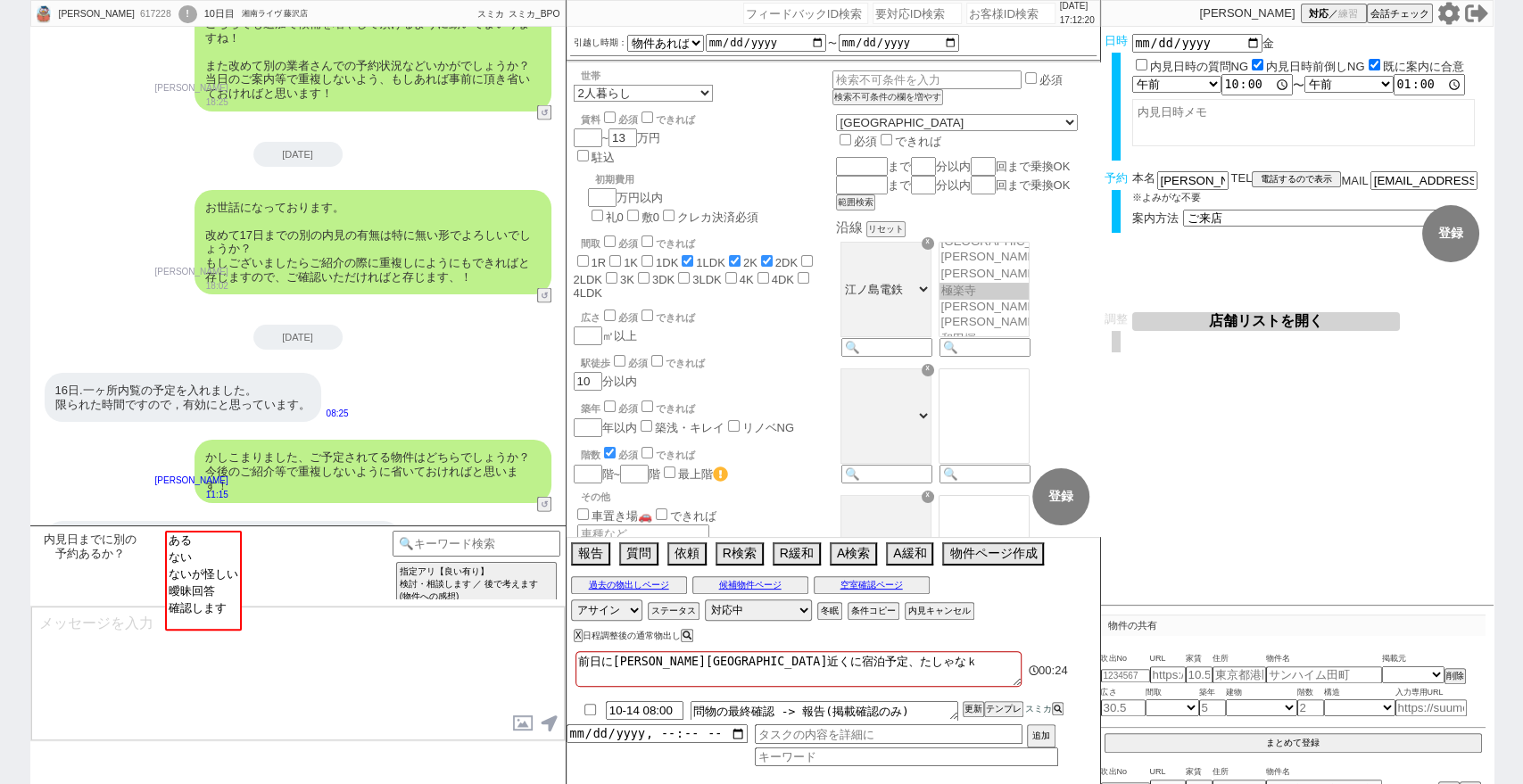
checkbox input "false"
checkbox input "true"
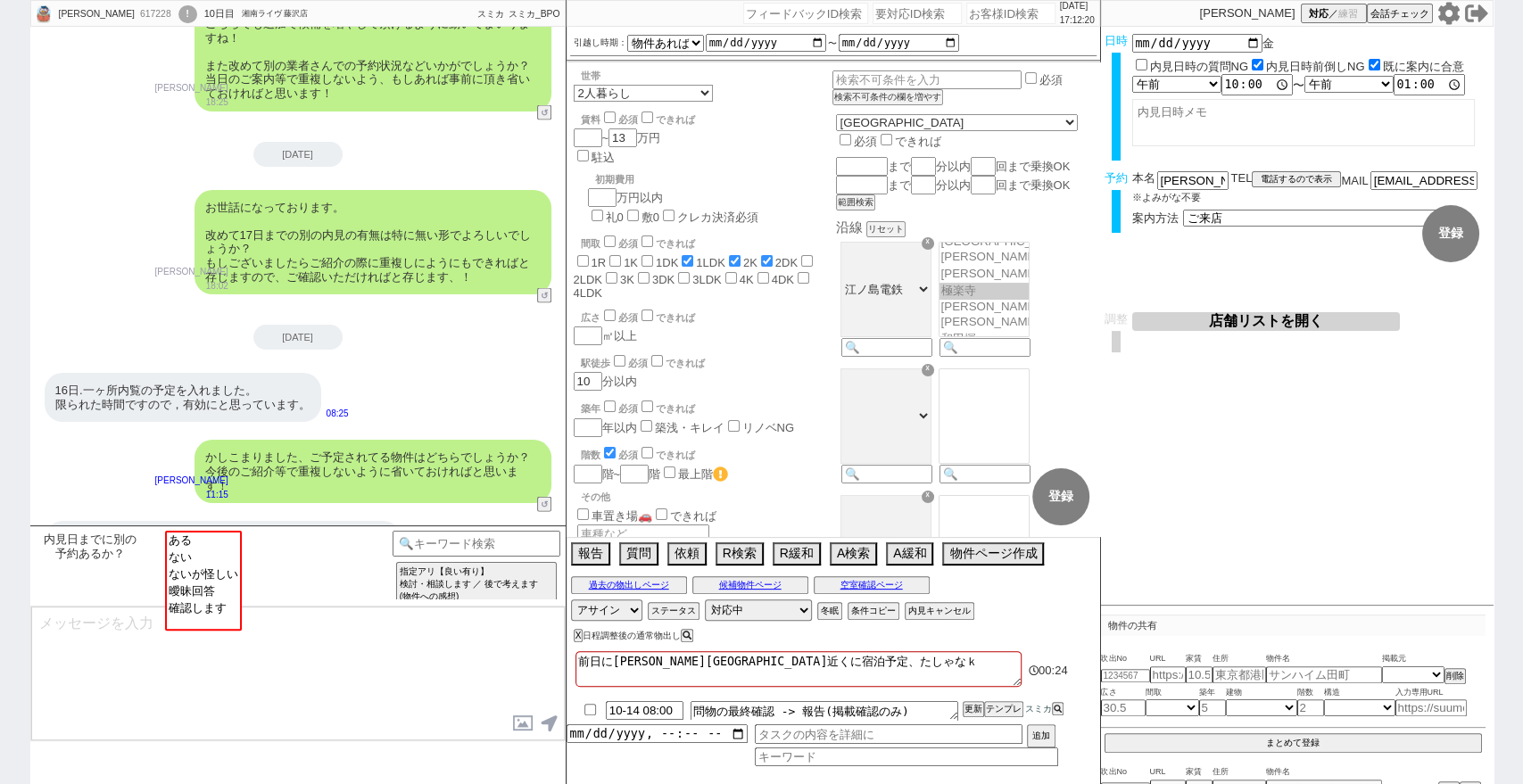
checkbox input "false"
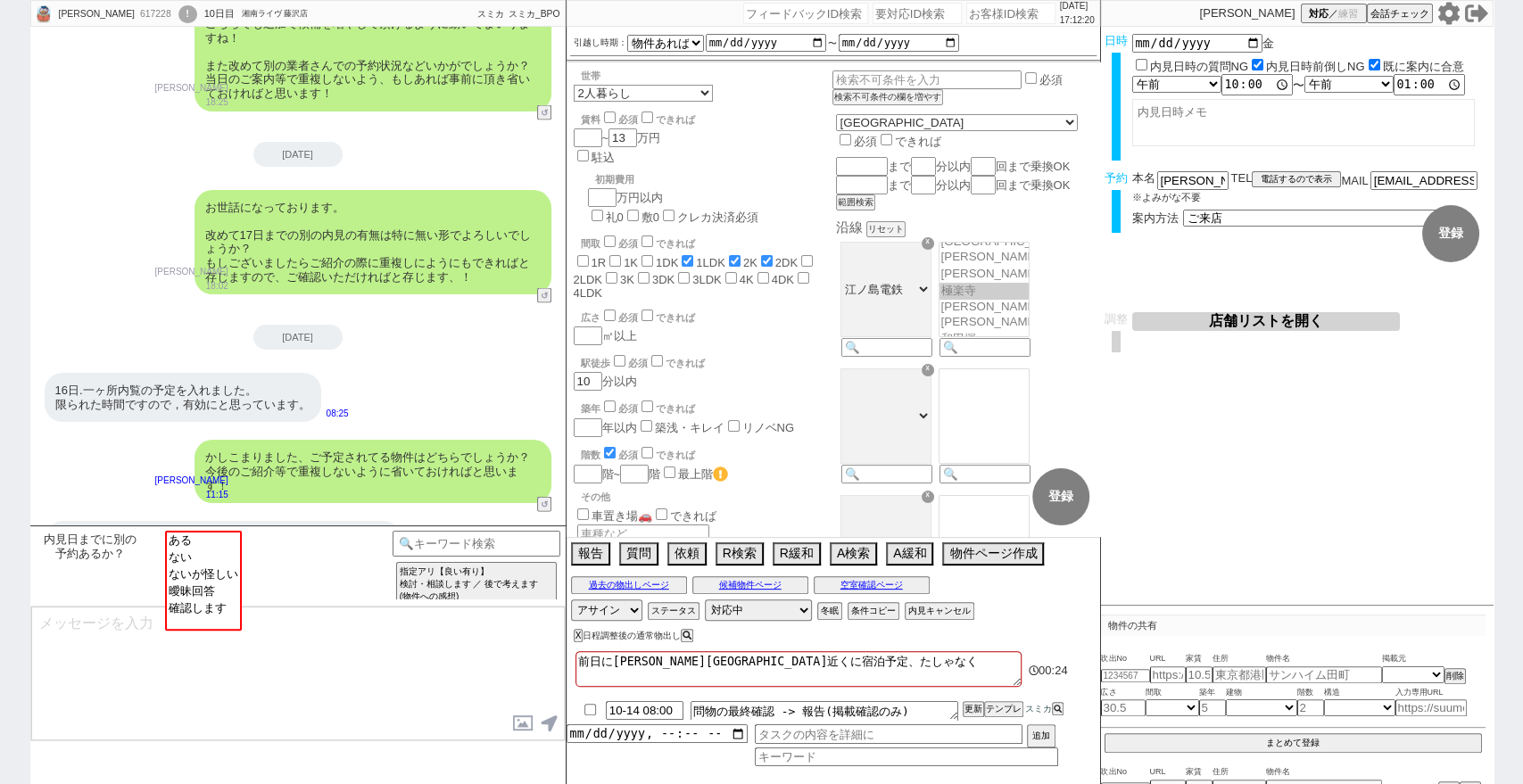
checkbox input "false"
type textarea "前日に長谷駅近くに宿泊予定、たしゃなくｎ"
checkbox input "false"
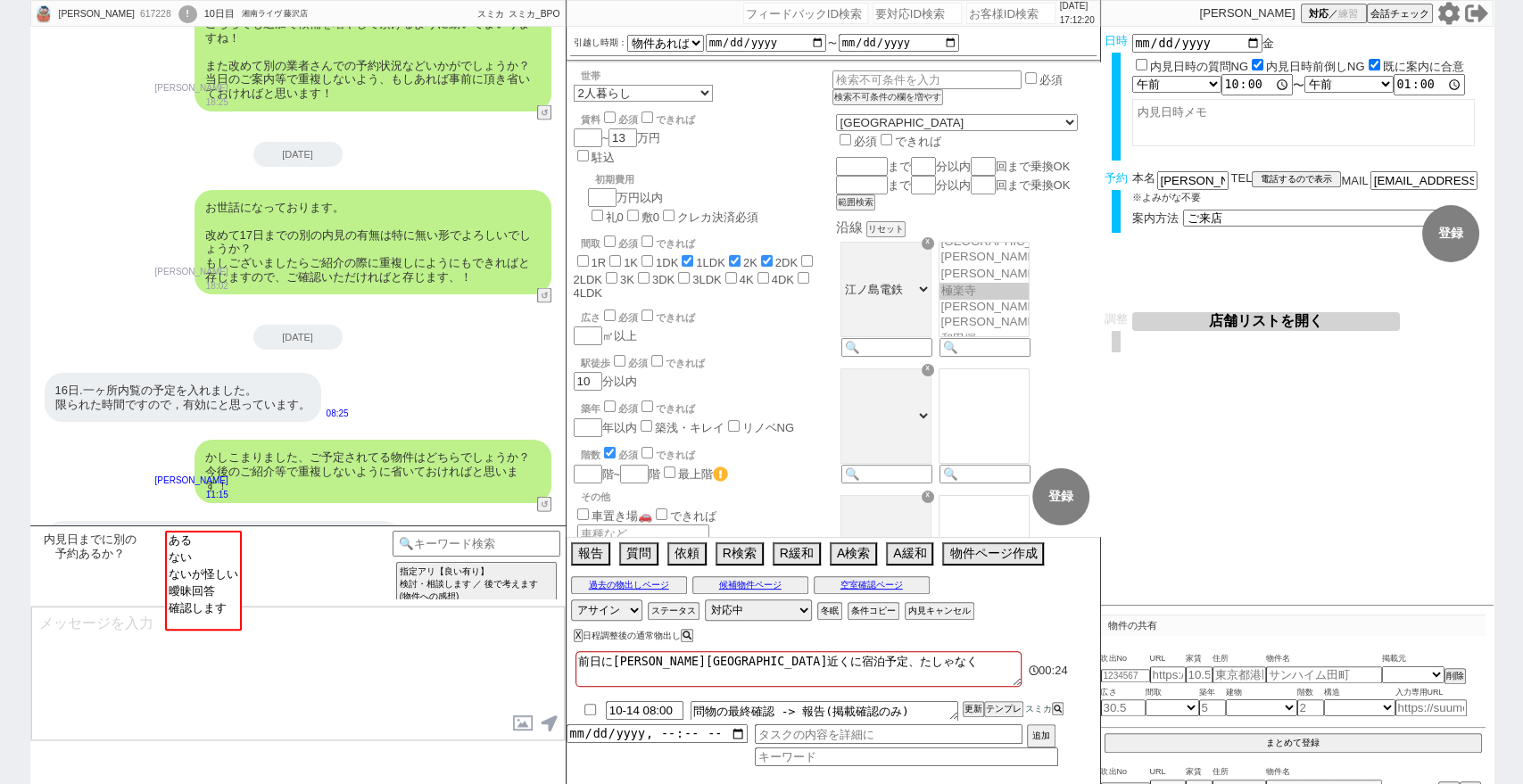
checkbox input "false"
checkbox input "true"
checkbox input "false"
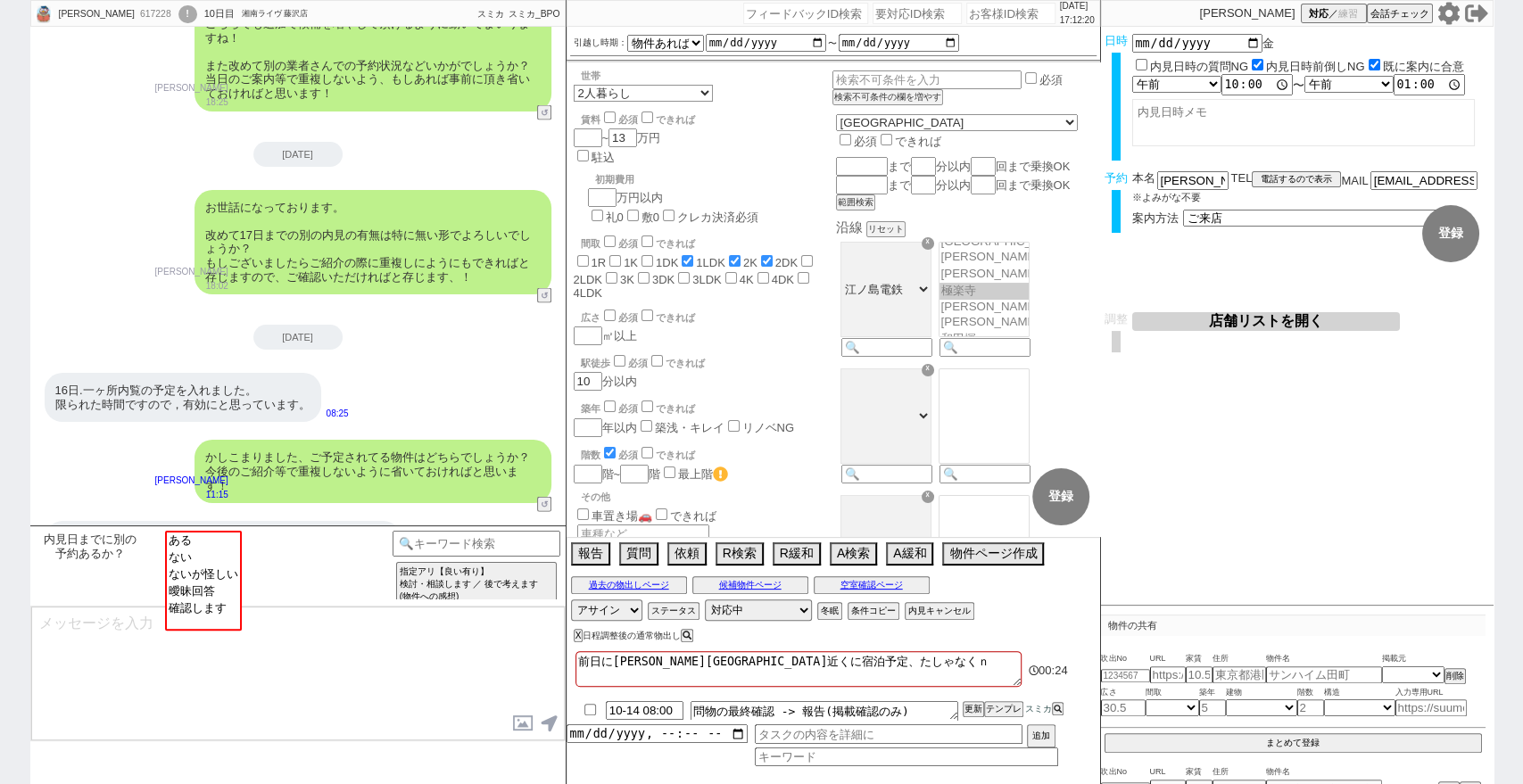
checkbox input "false"
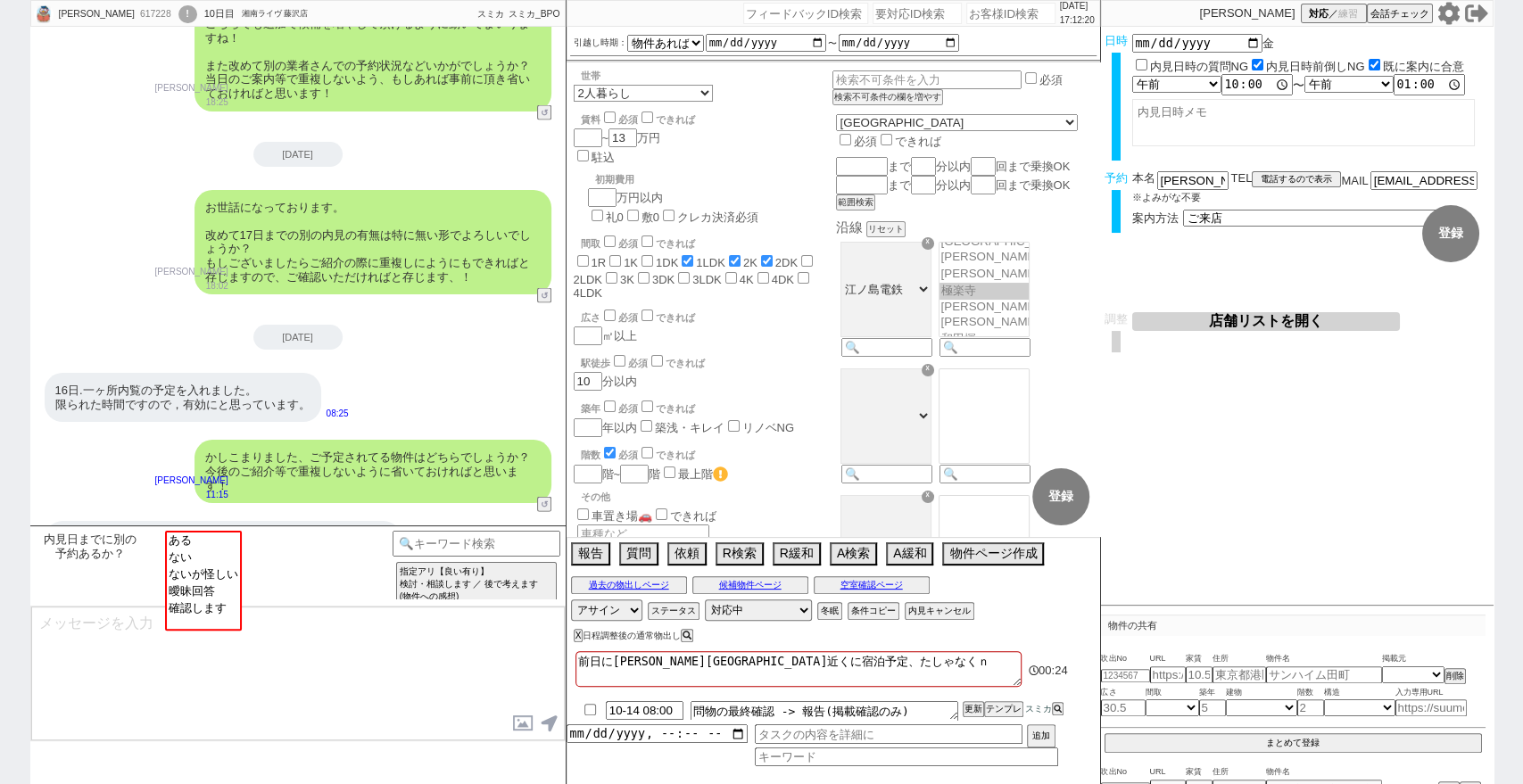
checkbox input "false"
type textarea "前日に長谷駅近くに宿泊予定、たしゃなくな"
checkbox input "false"
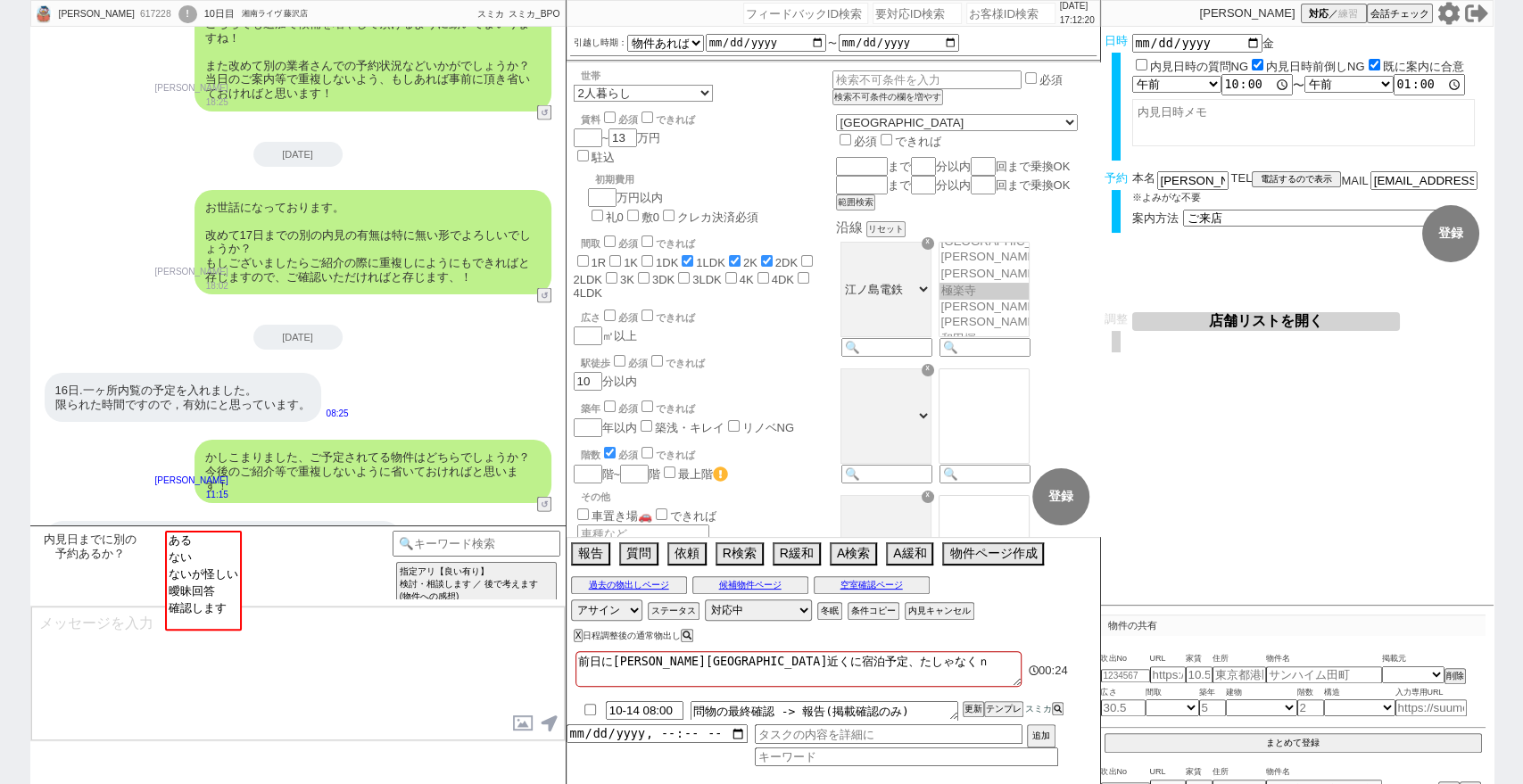
checkbox input "true"
checkbox input "false"
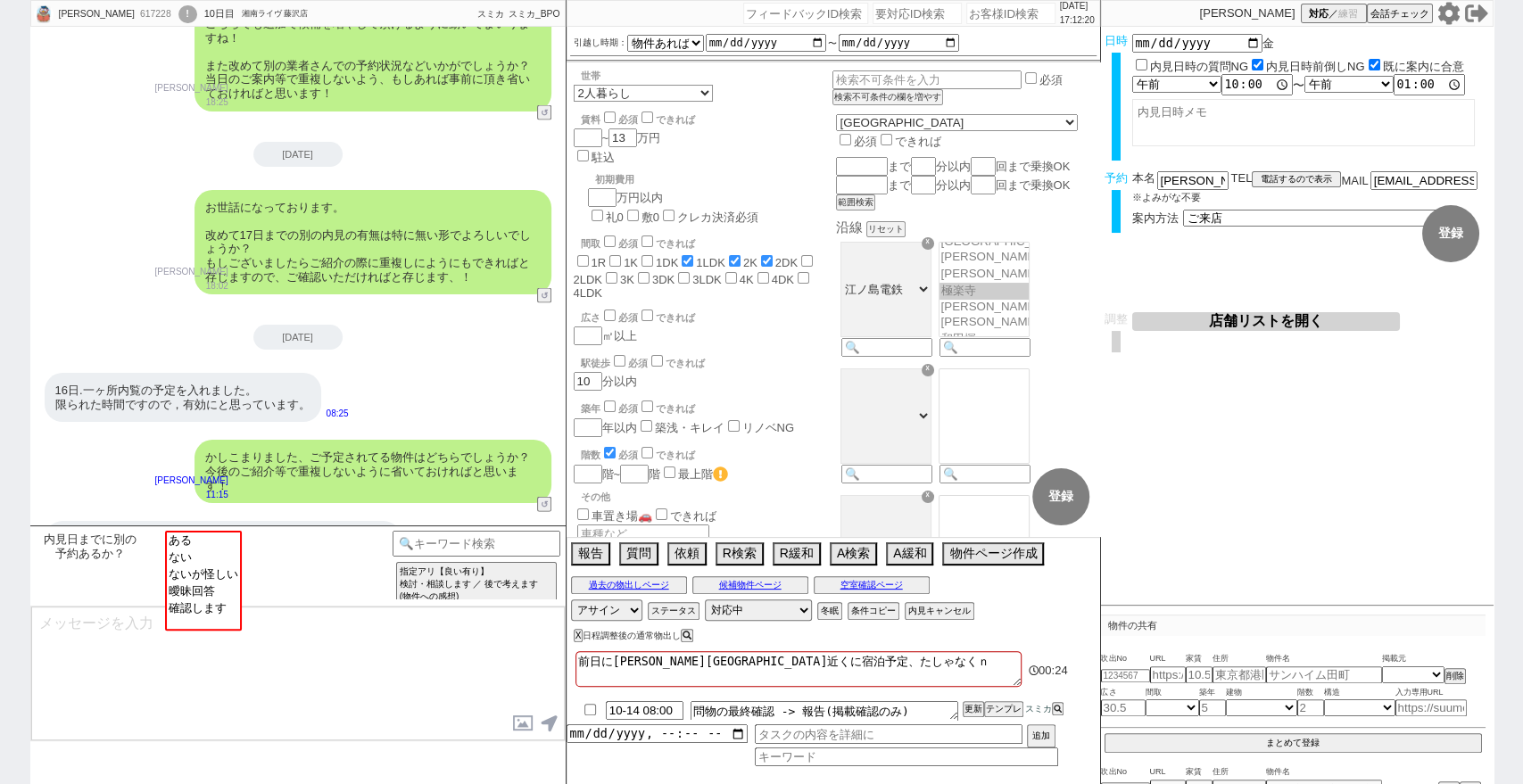
checkbox input "false"
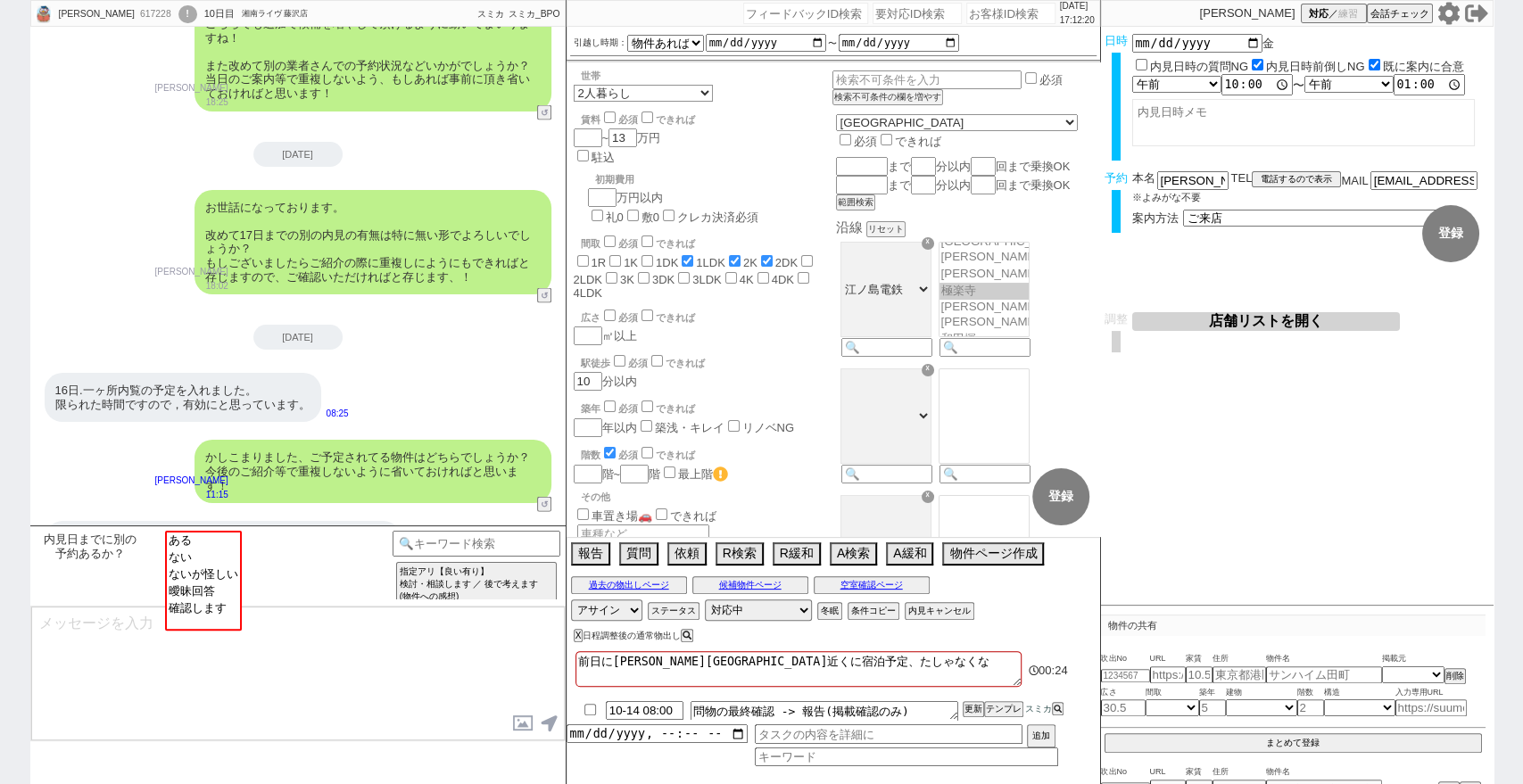
type textarea "前日に長谷駅近くに宿泊予定、たしゃなくなｔ"
checkbox input "false"
checkbox input "true"
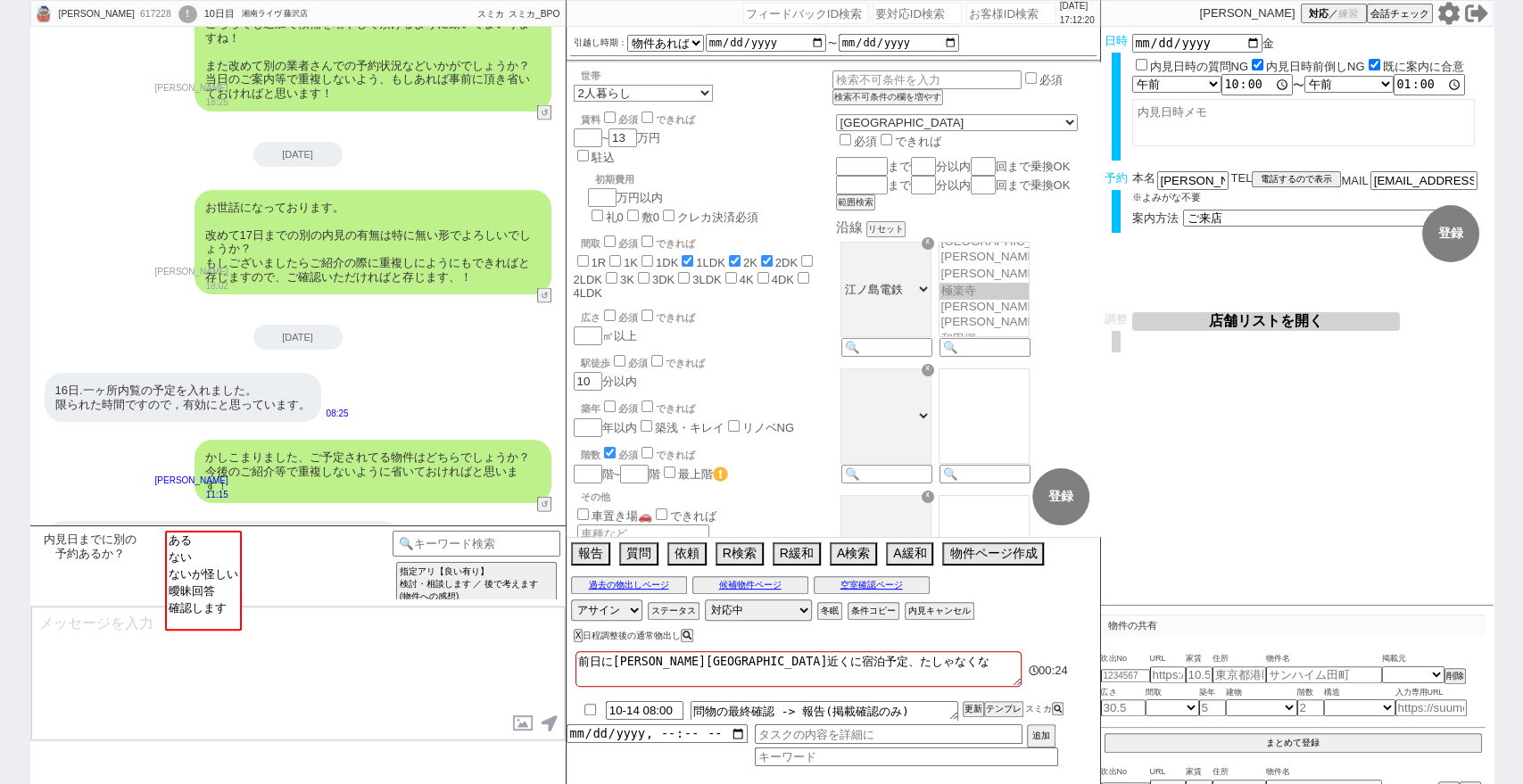
checkbox input "true"
checkbox input "false"
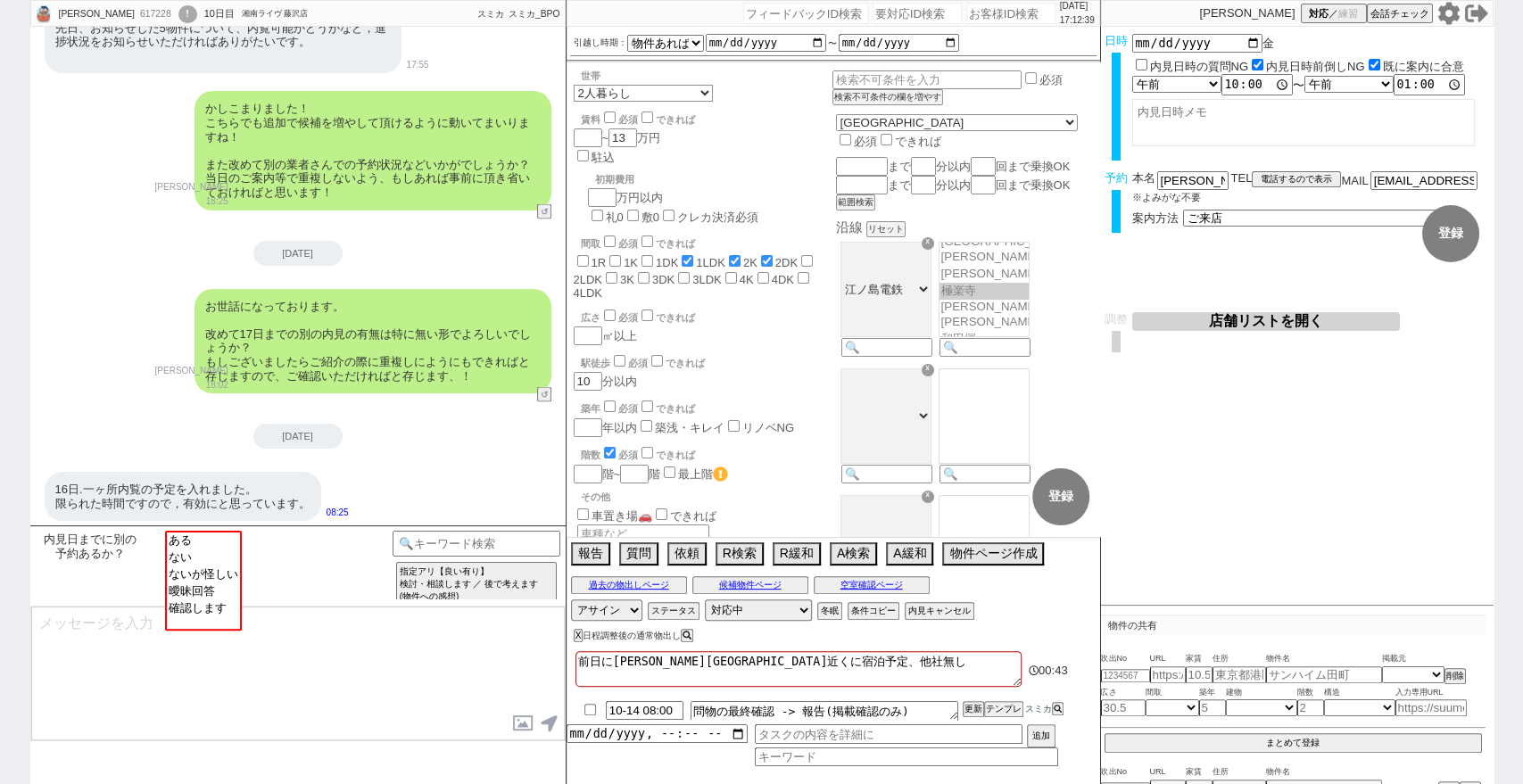
scroll to position [2486, 0]
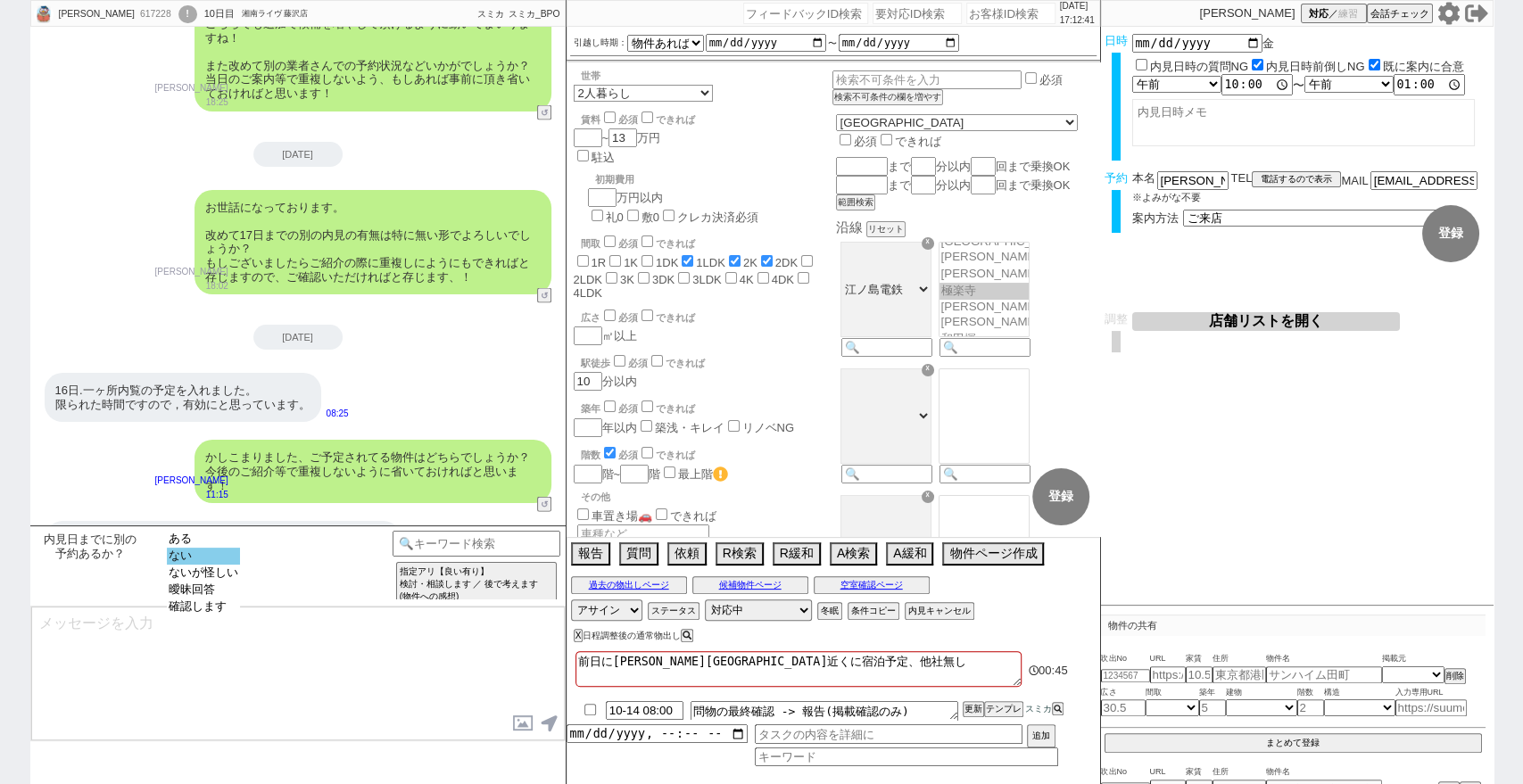
click at [221, 556] on option "ない" at bounding box center [204, 556] width 73 height 17
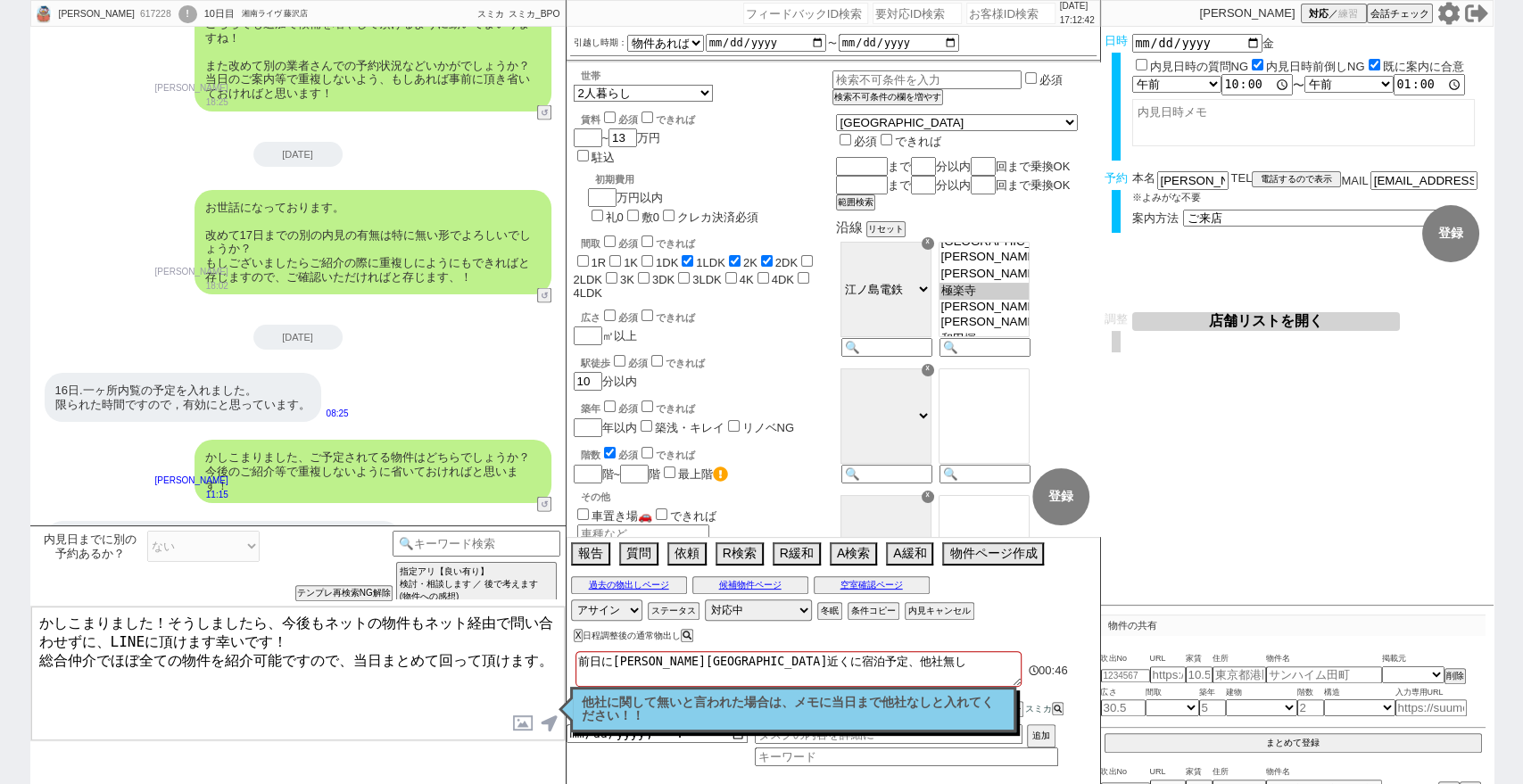
click at [42, 617] on textarea "かしこまりました！そうしましたら、今後もネットの物件もネット経由で問い合わせずに、LINEに頂けます幸いです！ 総合仲介でほぼ全ての物件を紹介可能ですので、当…" at bounding box center [298, 674] width 533 height 134
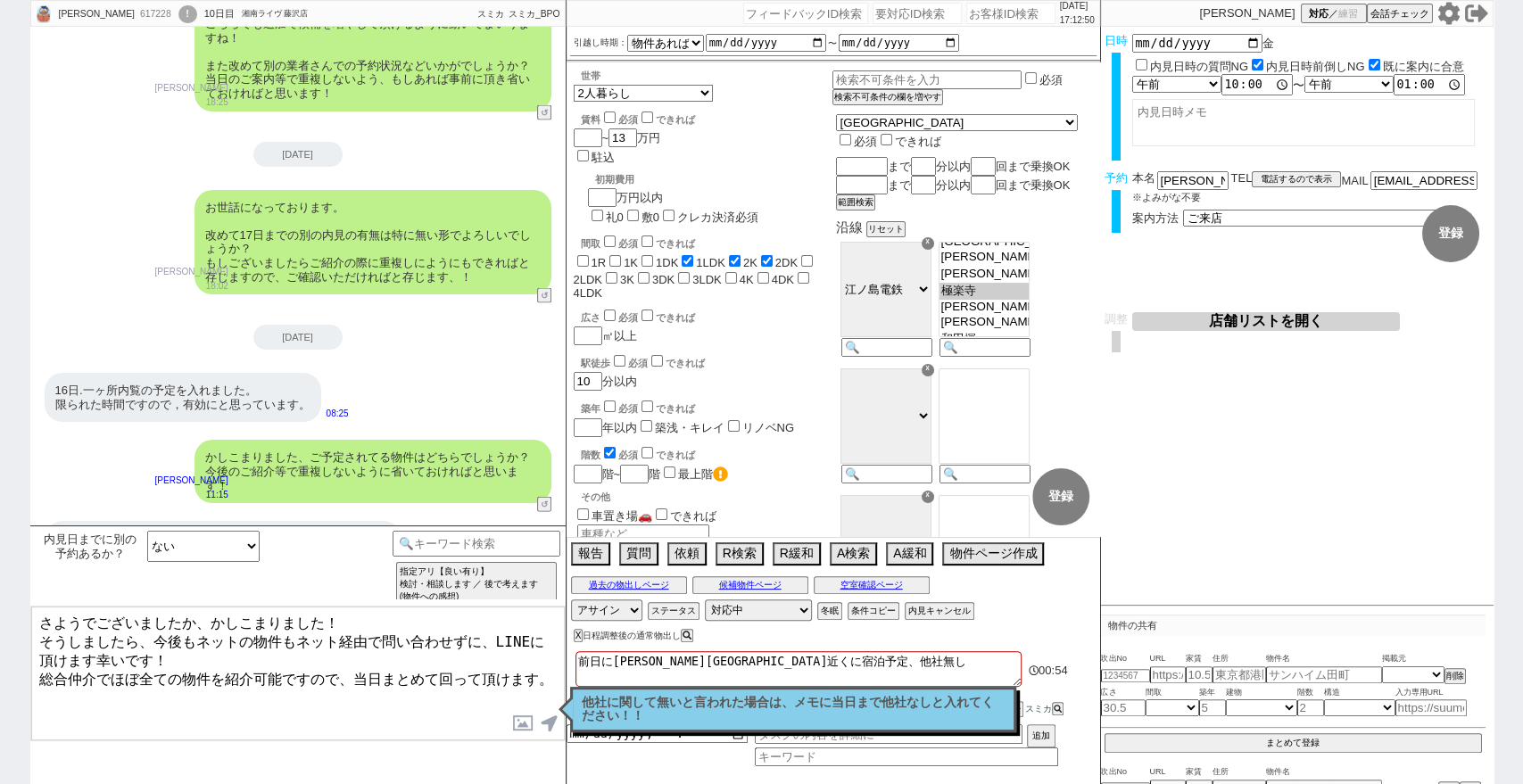
click at [546, 669] on textarea "さようでございましたか、かしこまりました！ そうしましたら、今後もネットの物件もネット経由で問い合わせずに、LINEに頂けます幸いです！ 総合仲介でほぼ全ての…" at bounding box center [298, 674] width 533 height 134
click at [206, 546] on select "ある ない ないが怪しい 曖昧回答 確認します" at bounding box center [204, 546] width 112 height 31
click at [148, 530] on select "ある ない ないが怪しい 曖昧回答 確認します" at bounding box center [204, 546] width 112 height 31
click at [355, 577] on option "直近なにか内見したかわかってない" at bounding box center [359, 573] width 189 height 17
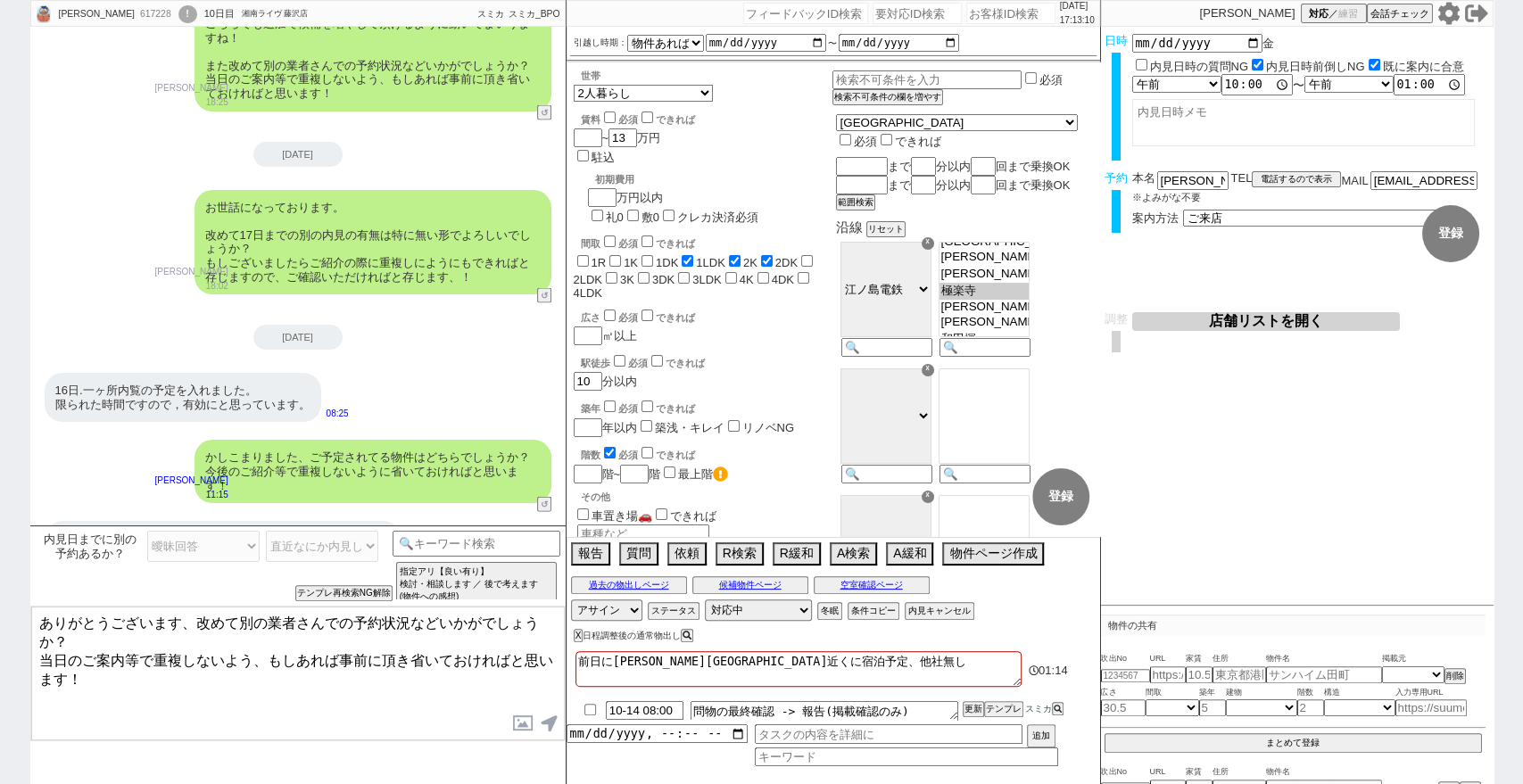
drag, startPoint x: 147, startPoint y: 664, endPoint x: 149, endPoint y: 631, distance: 33.1
click at [149, 631] on textarea "ありがとうございます、改めて別の業者さんでの予約状況などいかがでしょうか？ 当日のご案内等で重複しないよう、もしあれば事前に頂き省いておければと思います！" at bounding box center [298, 674] width 533 height 134
drag, startPoint x: 51, startPoint y: 630, endPoint x: 20, endPoint y: 610, distance: 36.9
click at [20, 610] on div "Hiroshi Teraoka 617228 ! 0 10日目 湘南ライヴ 藤沢店 冬眠中 自社客 スミカ スミカ_BPO チャット全表示 2025-10-0…" at bounding box center [762, 392] width 1523 height 784
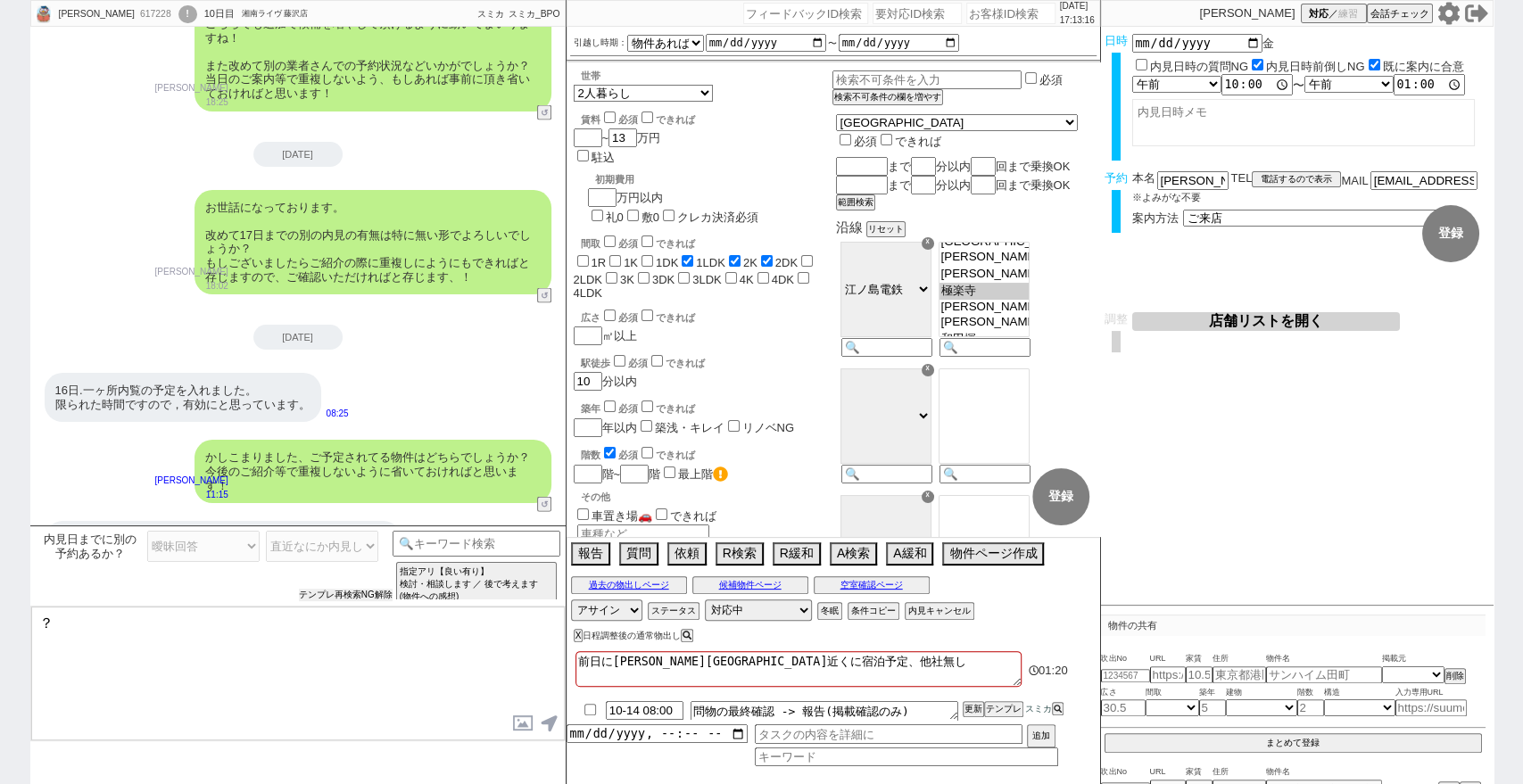
click at [350, 586] on div "内見日までに別の予約あるか？ ある ない ないが怪しい 曖昧回答 確認します 直近なにか内見したかわかってる 過去内見したことがない 直近なにか内見したかわか…" at bounding box center [213, 566] width 358 height 71
click at [192, 534] on select "ある ない ないが怪しい 曖昧回答 確認します" at bounding box center [204, 546] width 112 height 31
click at [148, 530] on select "ある ない ないが怪しい 曖昧回答 確認します" at bounding box center [204, 546] width 112 height 31
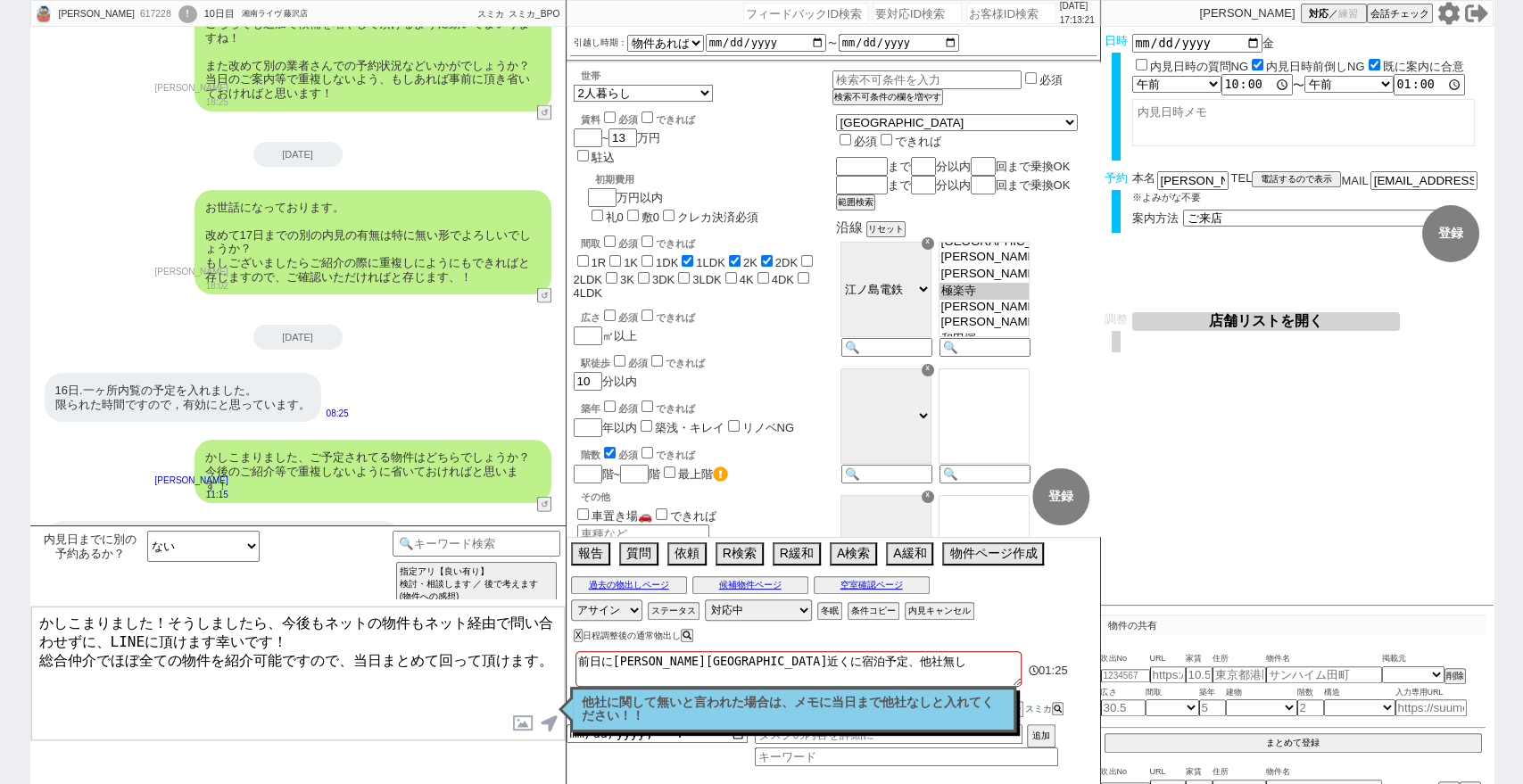
click at [150, 619] on textarea "かしこまりました！そうしましたら、今後もネットの物件もネット経由で問い合わせずに、LINEに頂けます幸いです！ 総合仲介でほぼ全ての物件を紹介可能ですので、当…" at bounding box center [298, 674] width 533 height 134
click at [32, 624] on textarea "かしこまりました！そうしましたら、今後もネットの物件もネット経由で問い合わせずに、LINEに頂けます幸いです！ 総合仲介でほぼ全ての物件を紹介可能ですので、当…" at bounding box center [298, 674] width 533 height 134
click at [282, 625] on textarea "さようでしたか、かしこまりました！そうしましたら、今後もネットの物件もネット経由で問い合わせずに、LINEに頂けます幸いです！ 総合仲介でほぼ全ての物件を紹介…" at bounding box center [298, 674] width 533 height 134
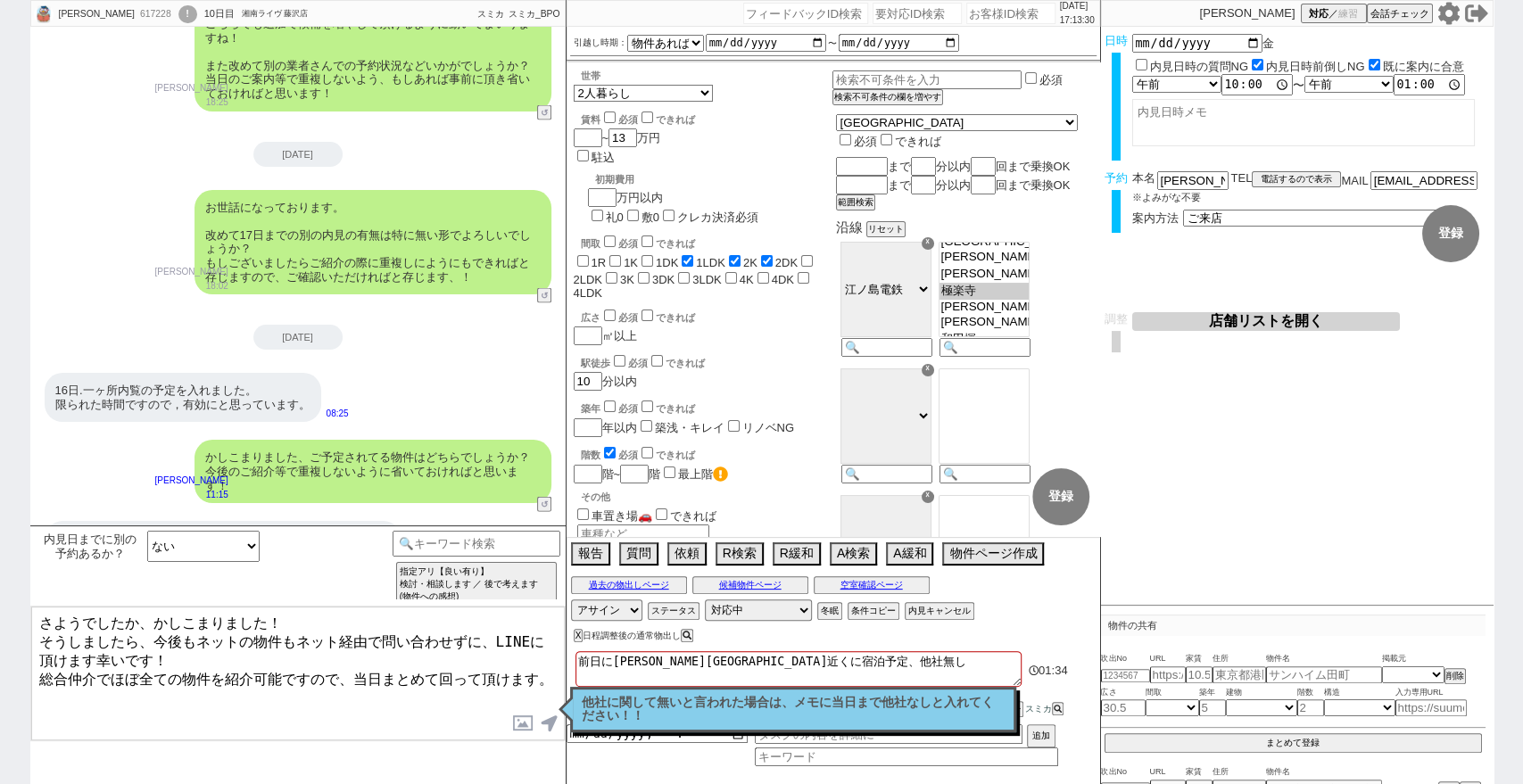
drag, startPoint x: 152, startPoint y: 635, endPoint x: 22, endPoint y: 635, distance: 130.0
click at [22, 635] on div "Hiroshi Teraoka 617228 ! 0 10日目 湘南ライヴ 藤沢店 冬眠中 自社客 スミカ スミカ_BPO チャット全表示 2025-10-0…" at bounding box center [762, 392] width 1523 height 784
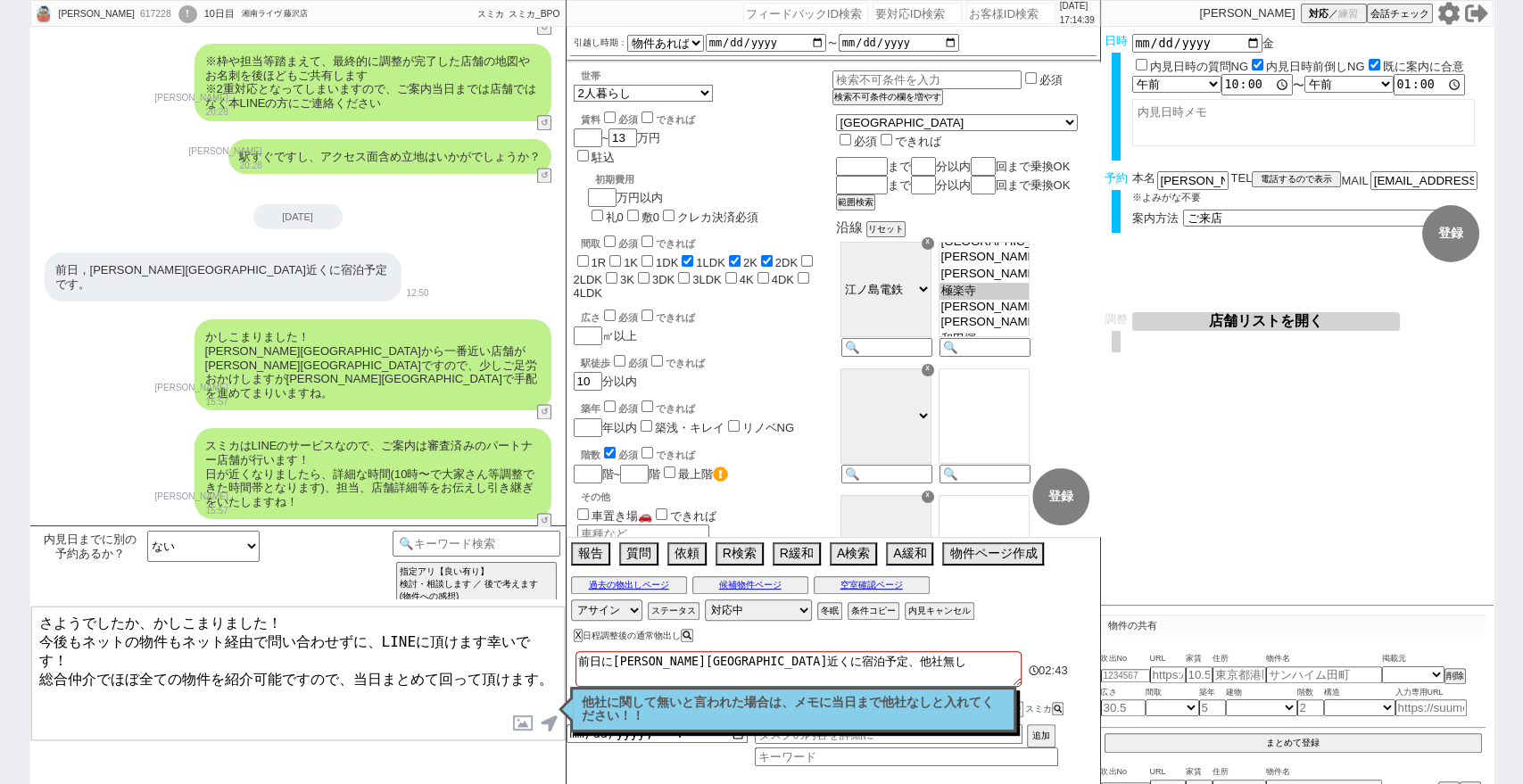
scroll to position [1693, 0]
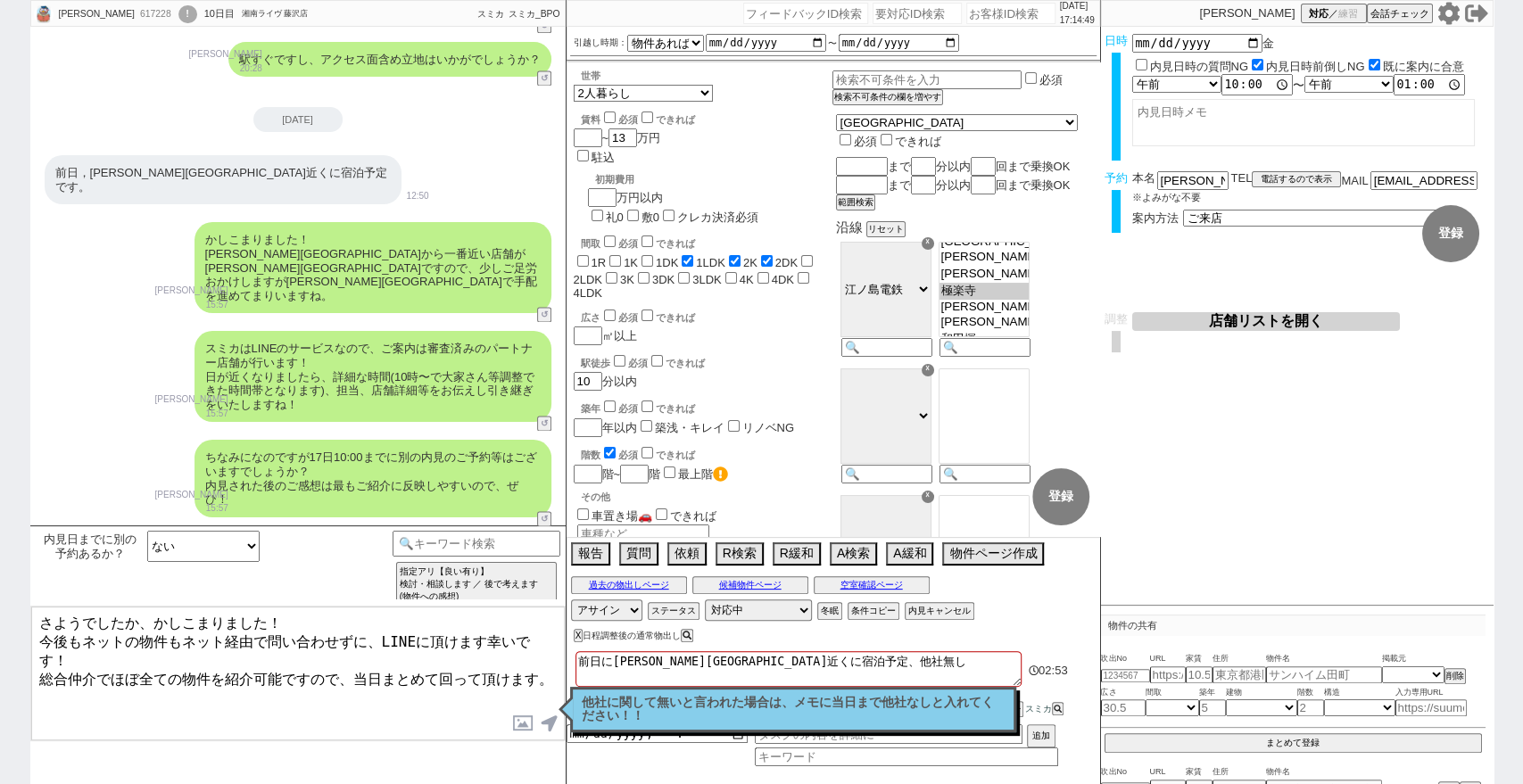
click at [526, 655] on textarea "さようでしたか、かしこまりました！ 今後もネットの物件もネット経由で問い合わせずに、LINEに頂けます幸いです！ 総合仲介でほぼ全ての物件を紹介可能ですので、…" at bounding box center [298, 674] width 533 height 134
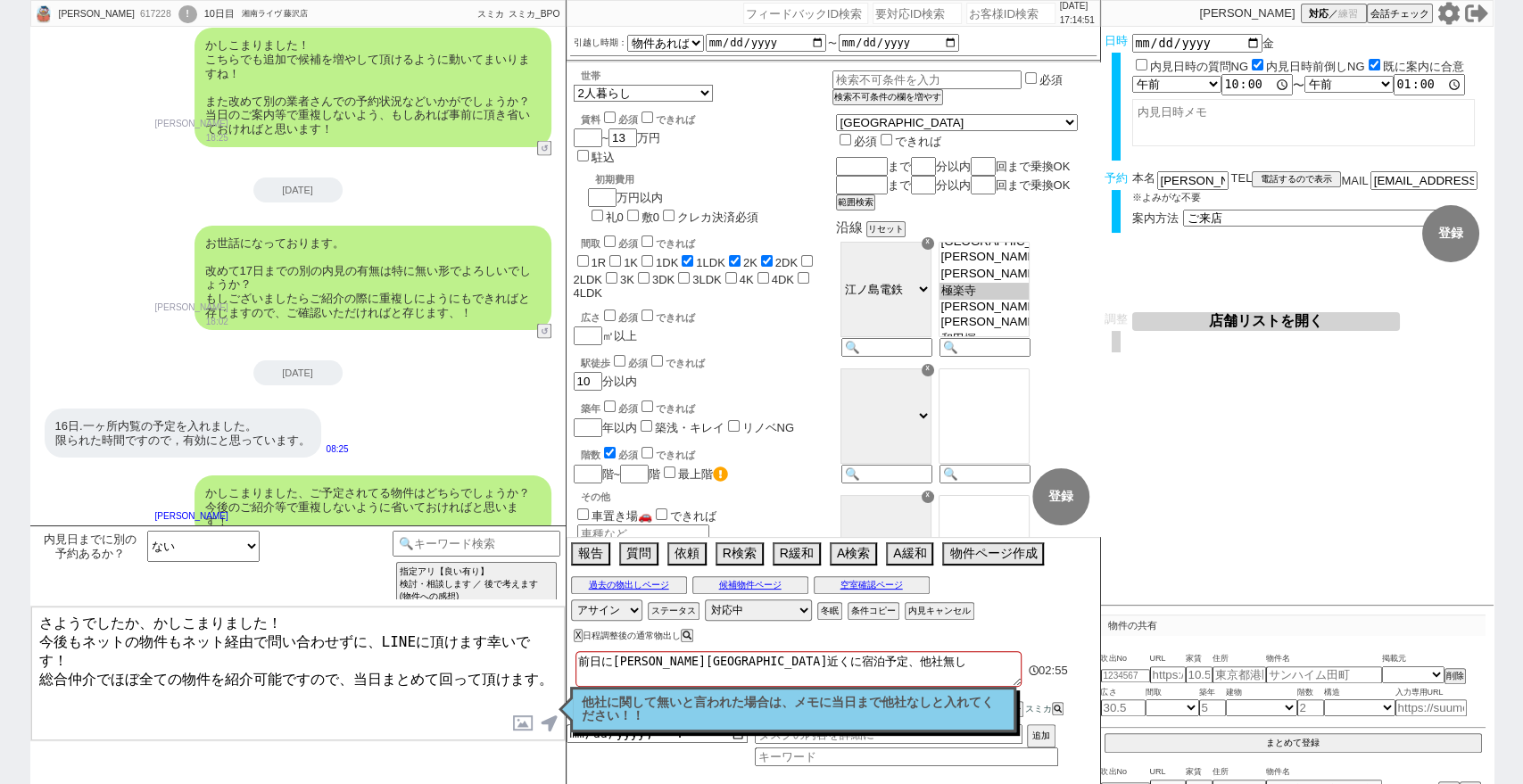
scroll to position [2507, 0]
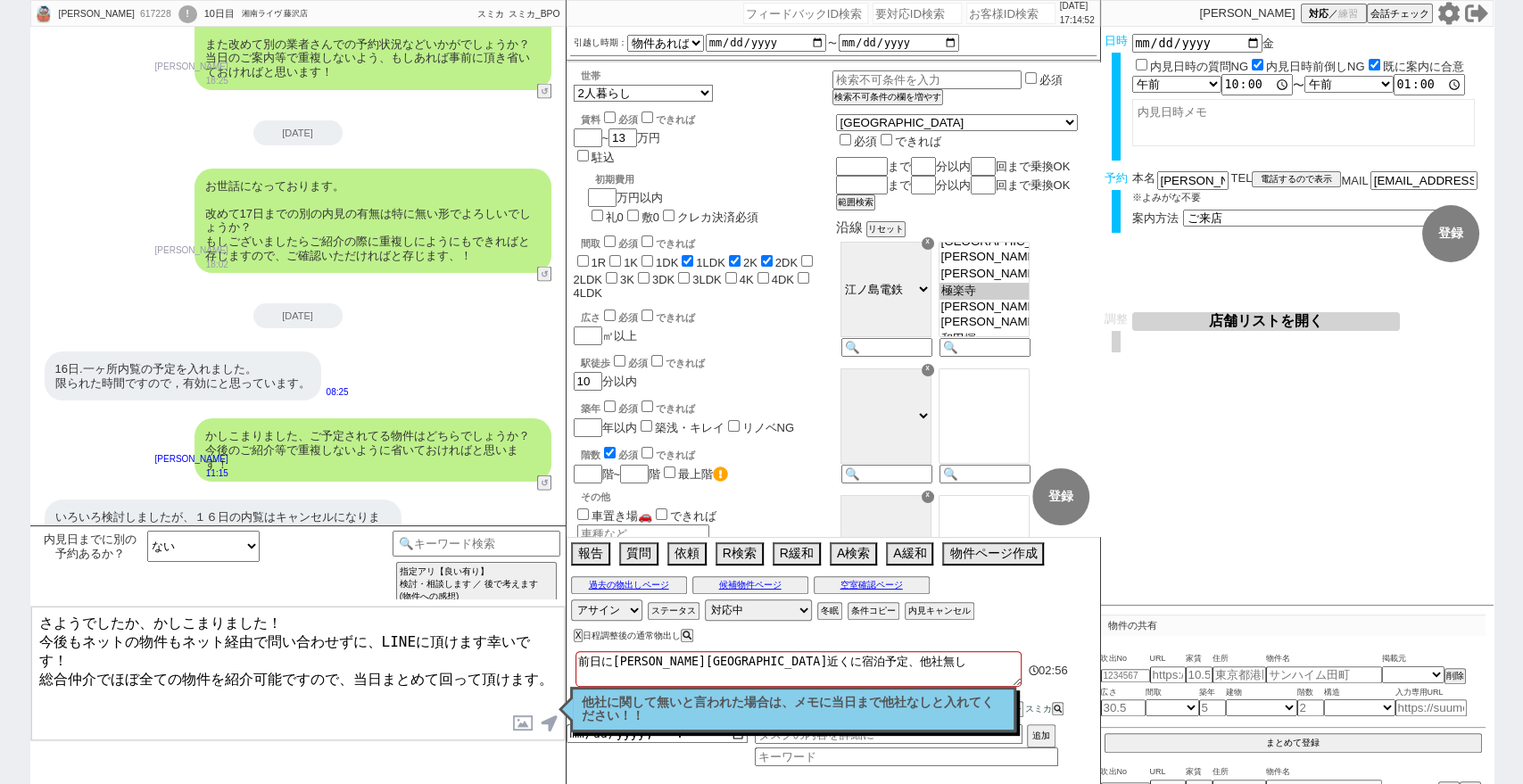
click at [455, 643] on textarea "さようでしたか、かしこまりました！ 今後もネットの物件もネット経由で問い合わせずに、LINEに頂けます幸いです！ 総合仲介でほぼ全ての物件を紹介可能ですので、…" at bounding box center [298, 674] width 533 height 134
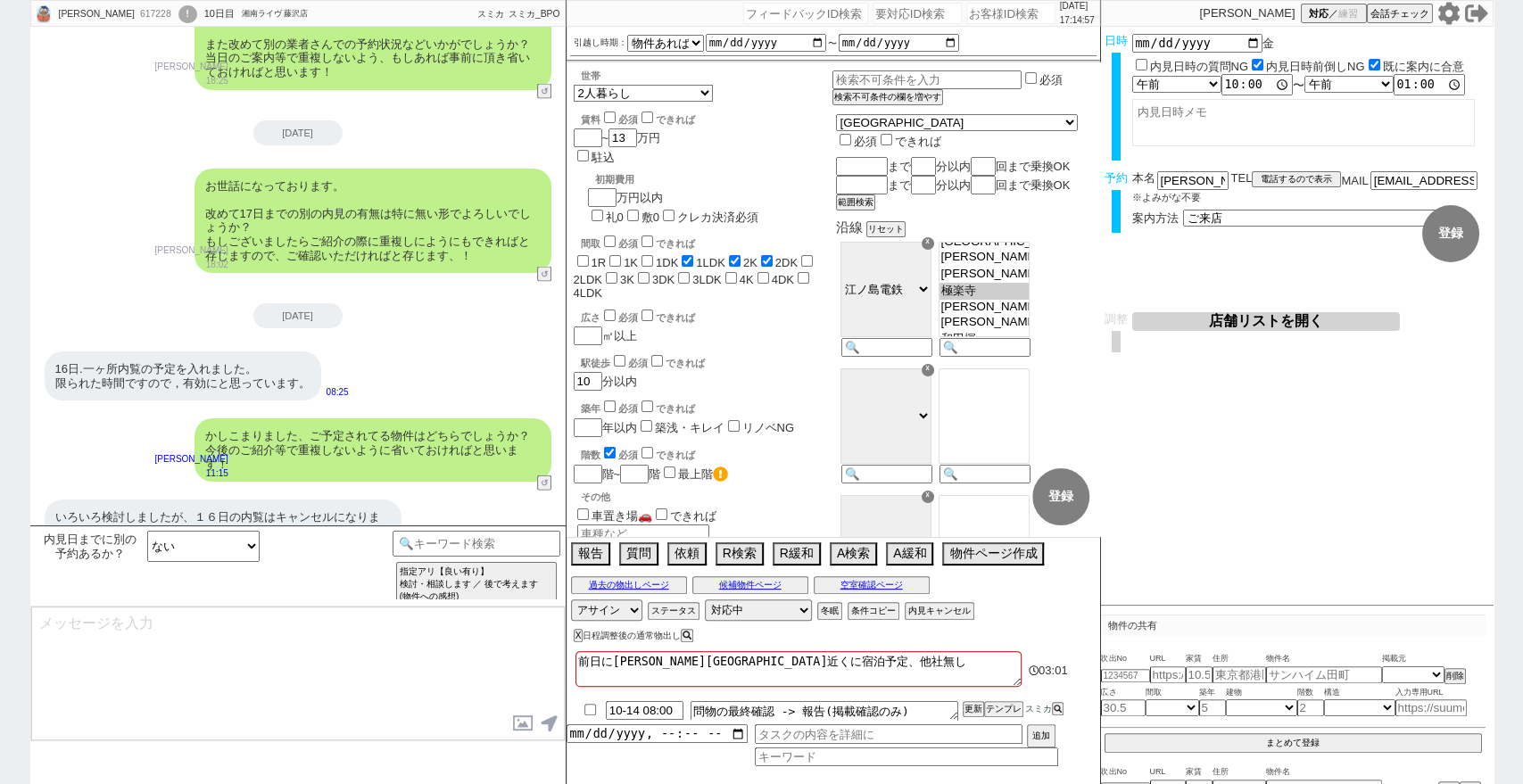
scroll to position [2233, 0]
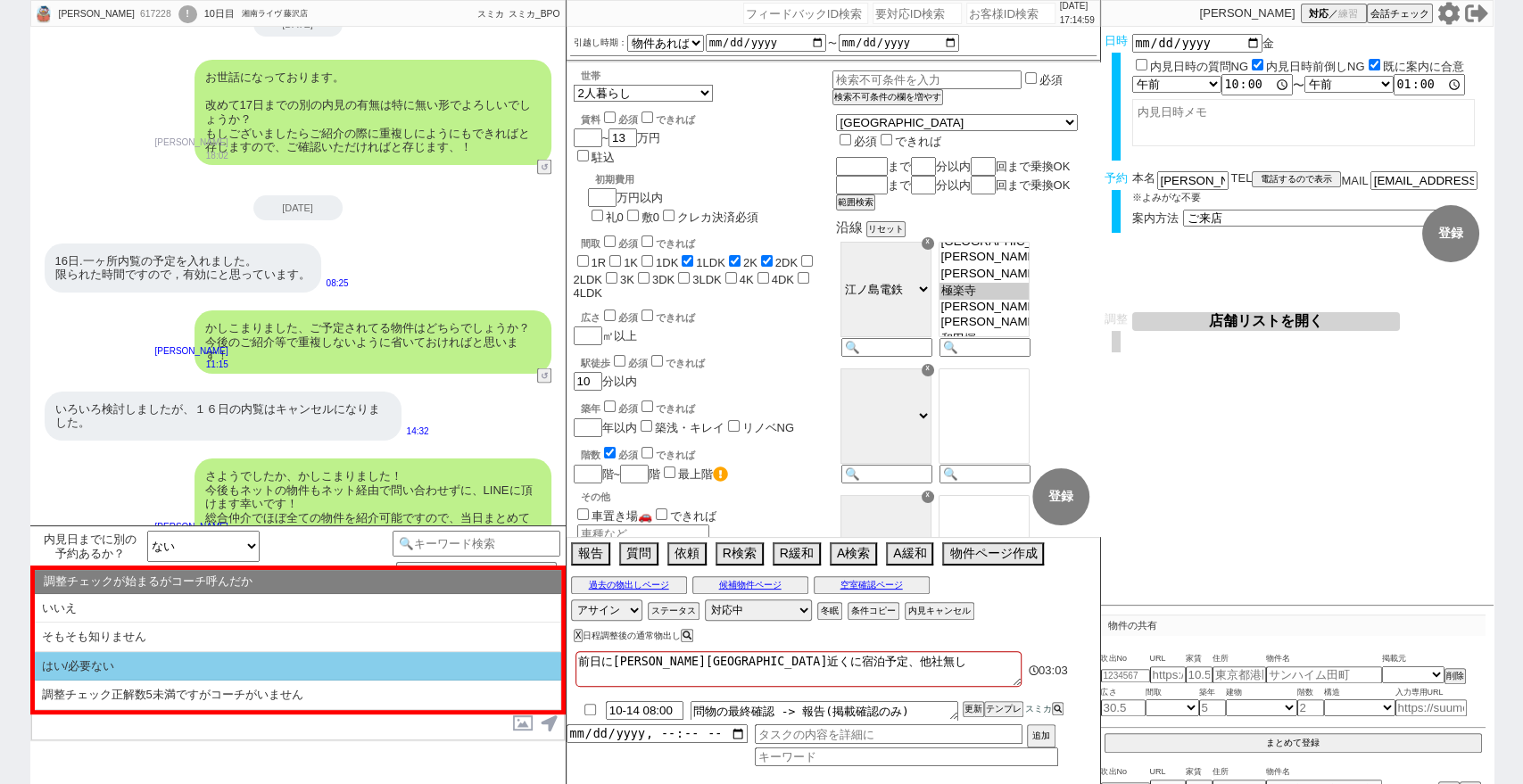
click at [308, 674] on li "はい/必要ない" at bounding box center [297, 667] width 526 height 30
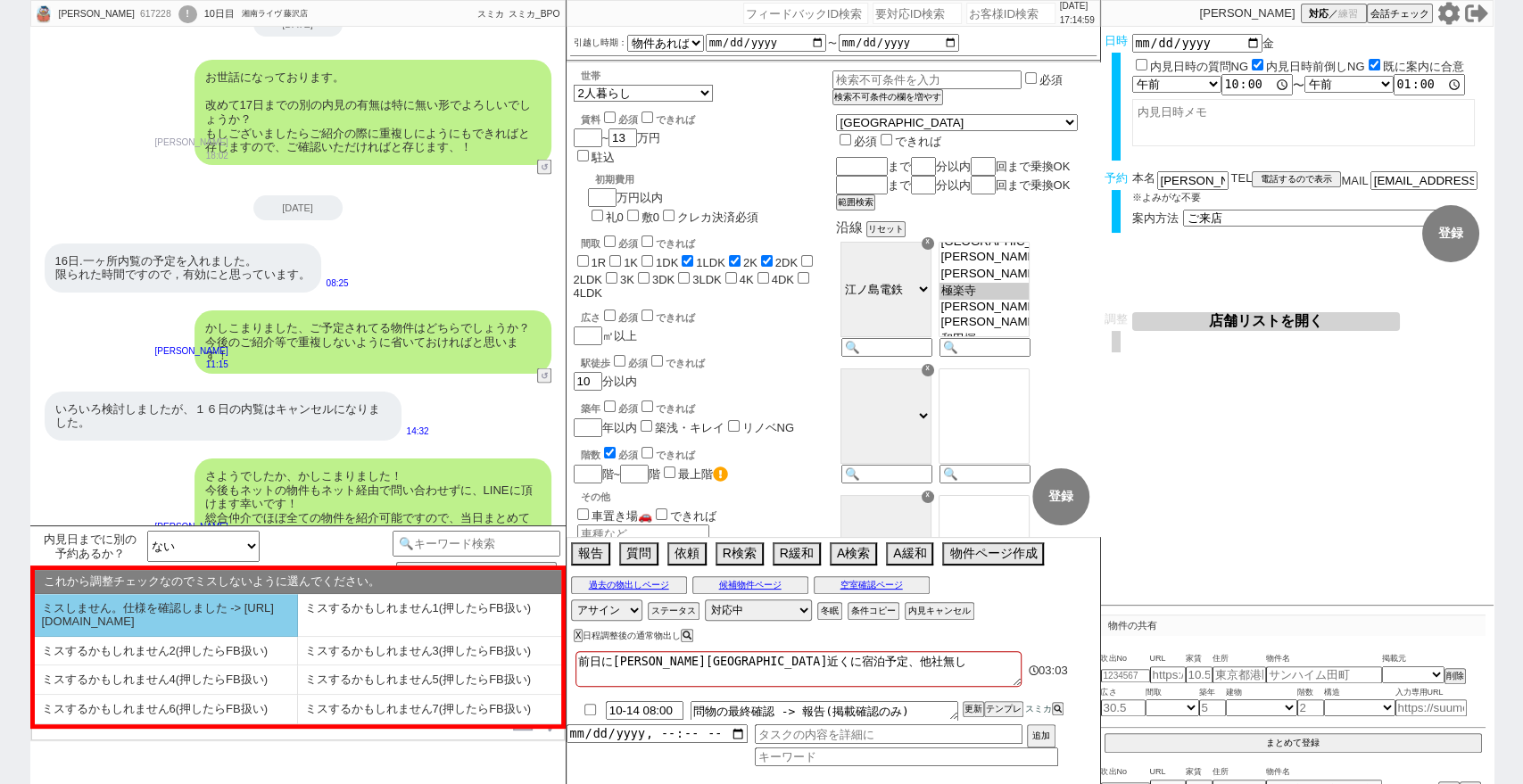
click at [238, 622] on li "ミスしません。仕様を確認しました -> https://jent.notion.site/841a6651aa67425da7d40ddfad41a184" at bounding box center [165, 616] width 263 height 43
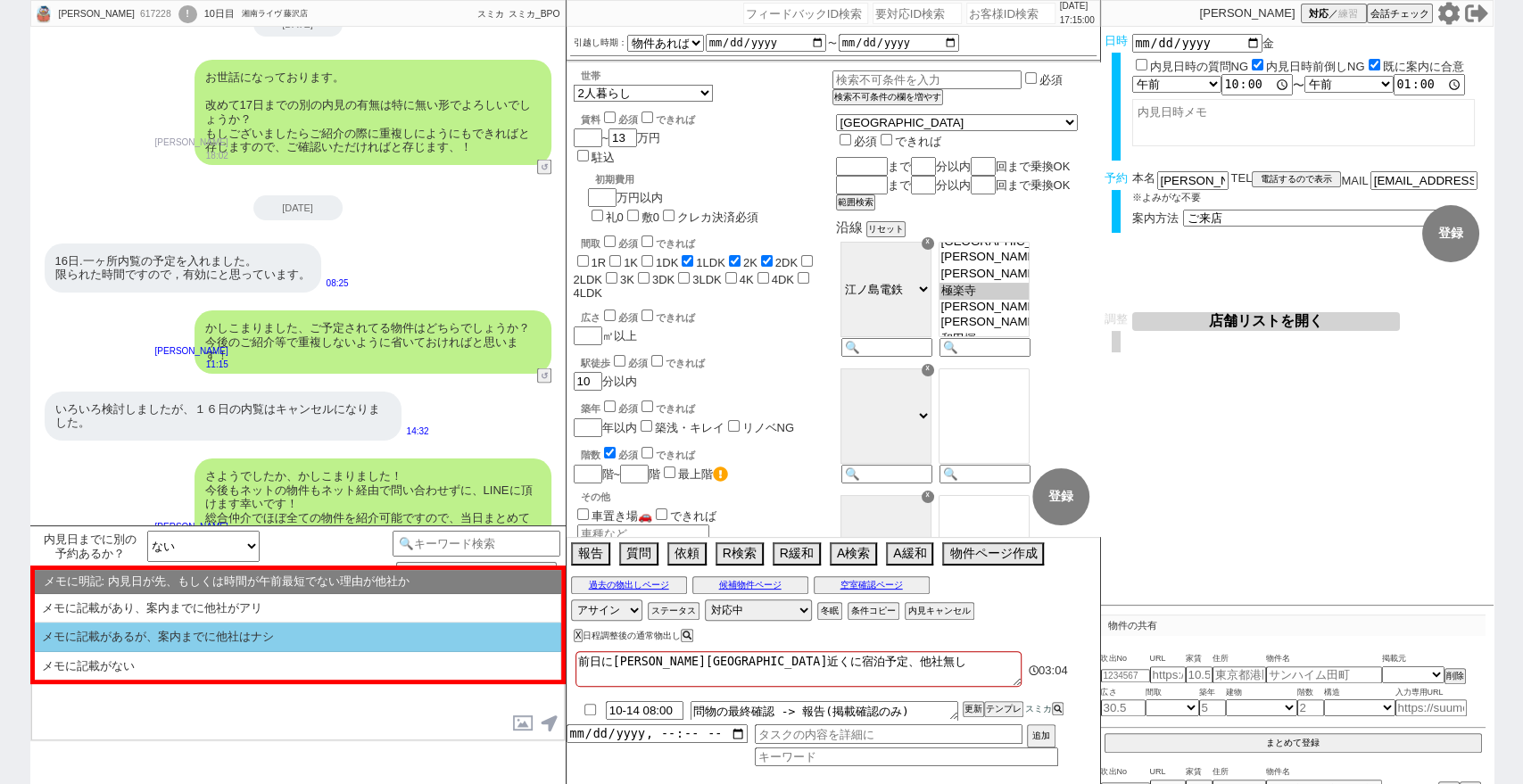
click at [250, 645] on li "メモに記載があるが、案内までに他社はナシ" at bounding box center [297, 637] width 526 height 30
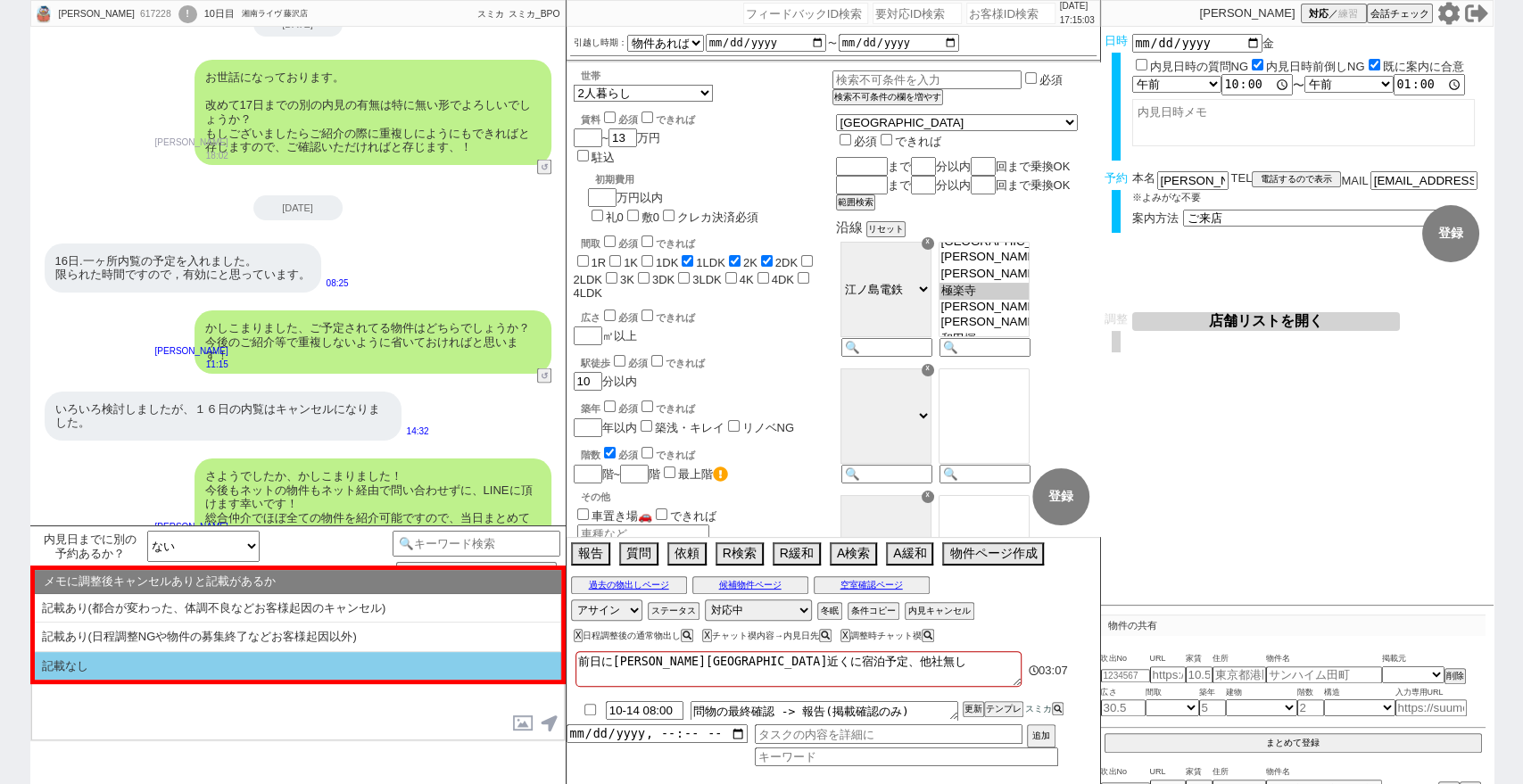
click at [279, 662] on li "記載なし" at bounding box center [297, 666] width 526 height 29
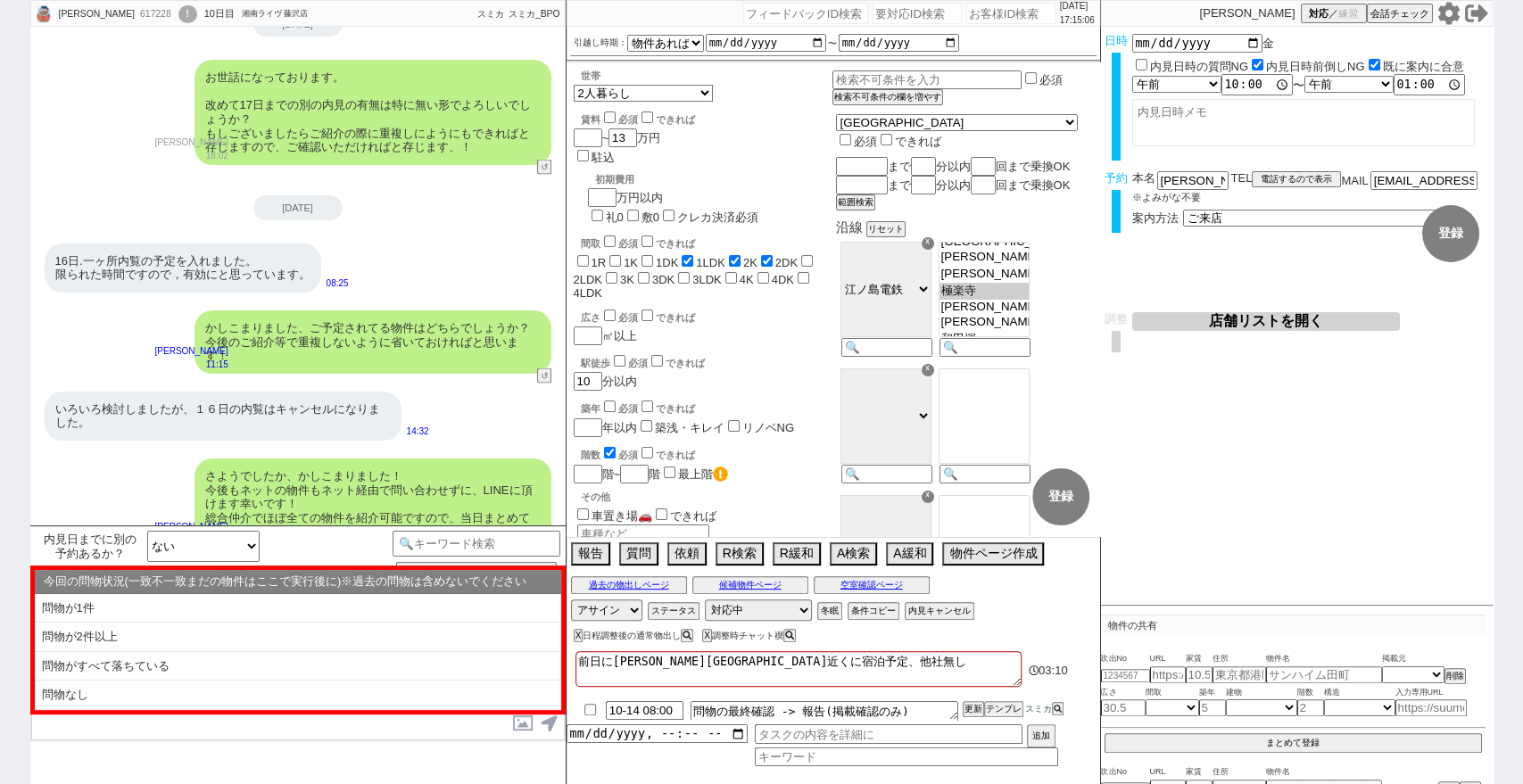
click at [860, 573] on div "過去の物出しページ 候補物件ページ 空室確認ページ" at bounding box center [833, 585] width 533 height 24
click at [871, 579] on button "空室確認ページ" at bounding box center [872, 585] width 116 height 15
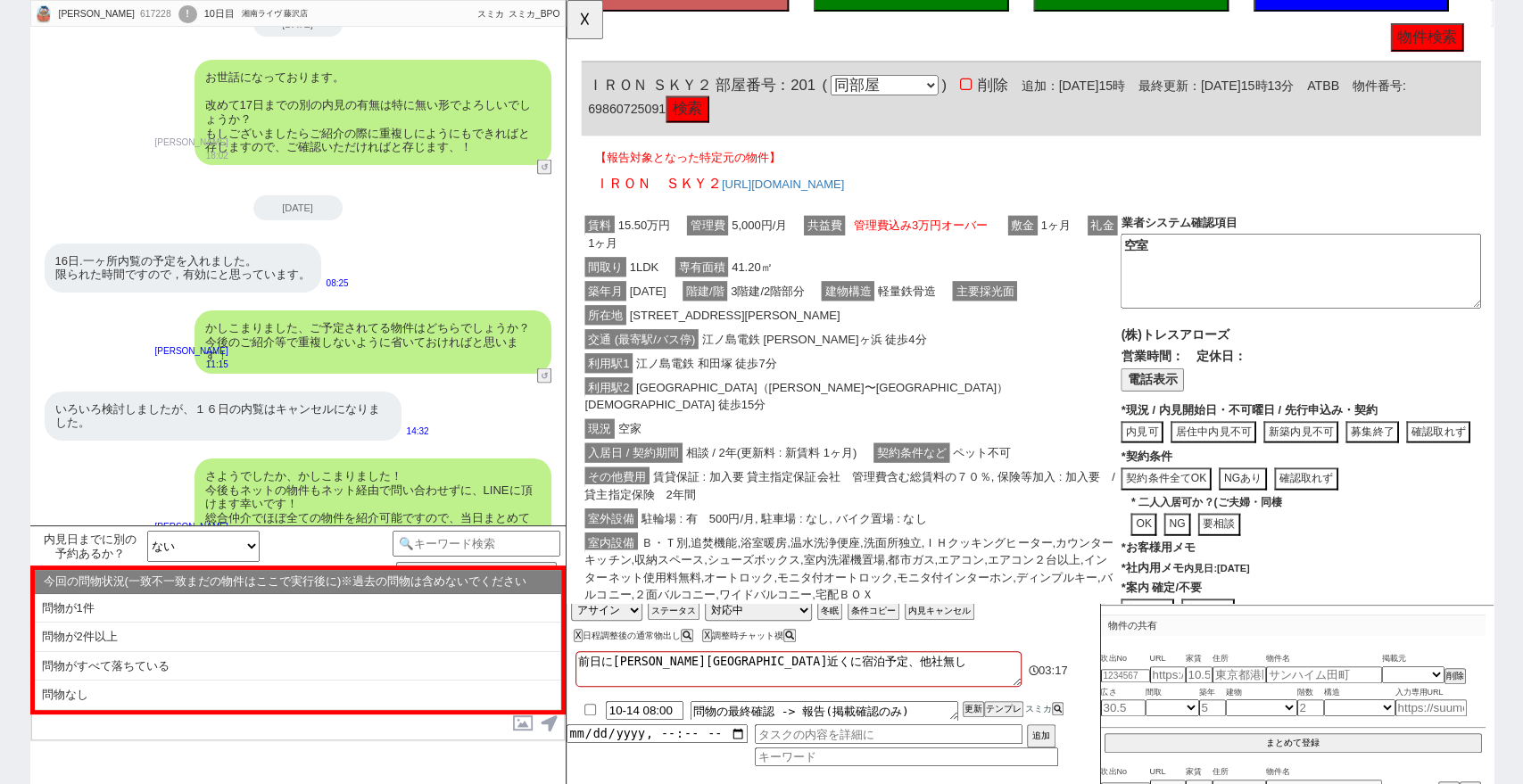
scroll to position [0, 0]
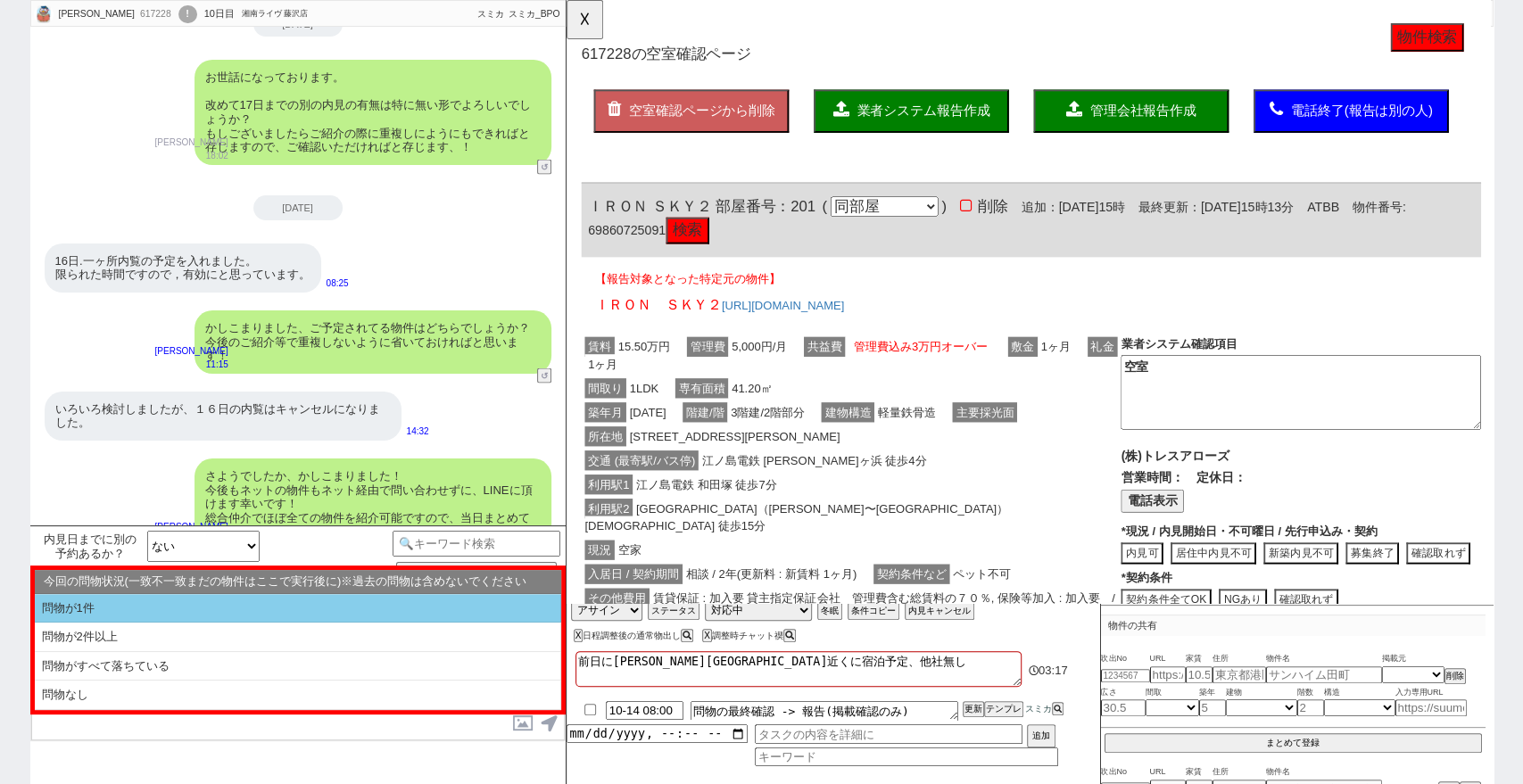
click at [510, 604] on li "問物が1件" at bounding box center [297, 609] width 526 height 30
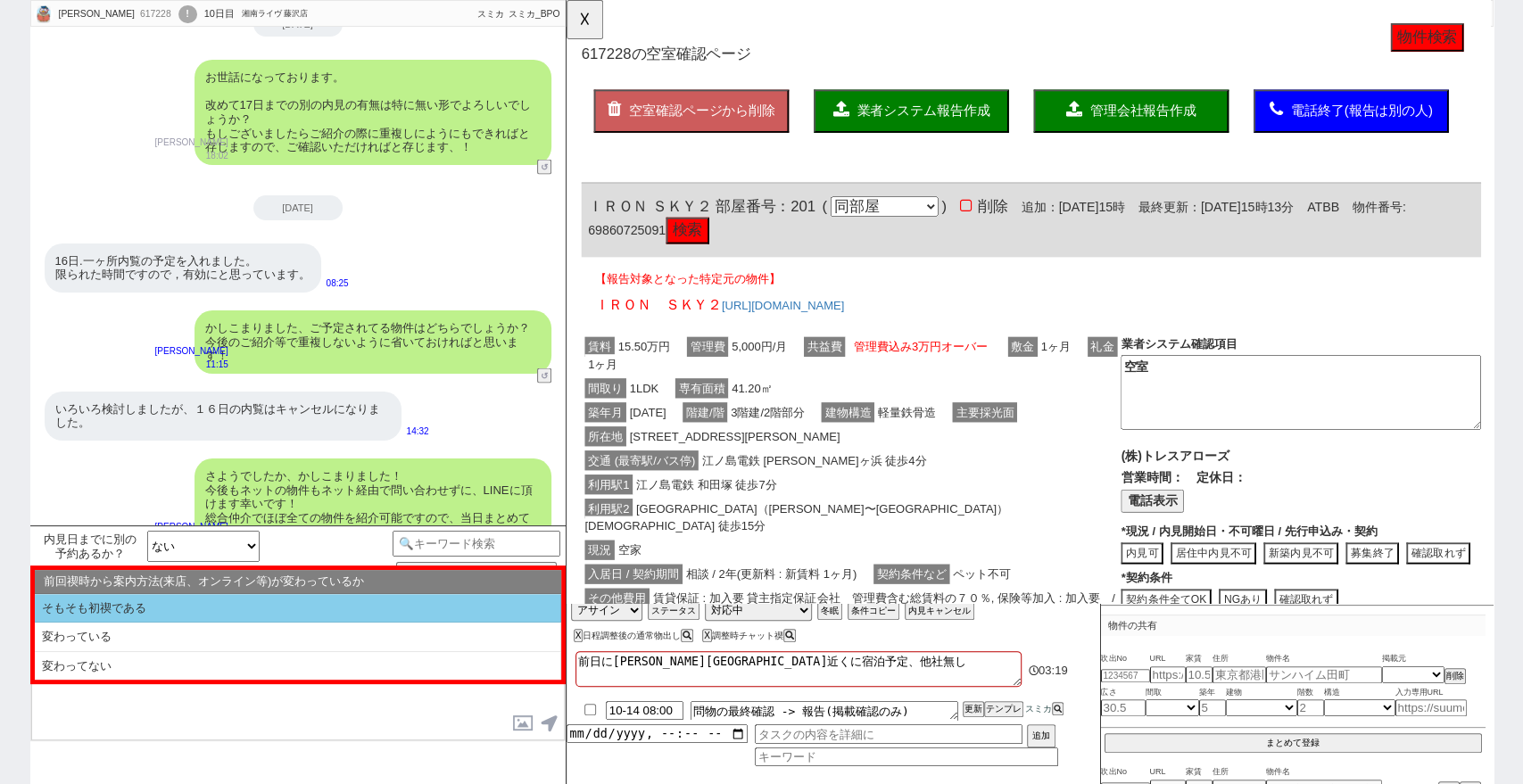
click at [415, 609] on li "そもそも初禊である" at bounding box center [297, 609] width 526 height 30
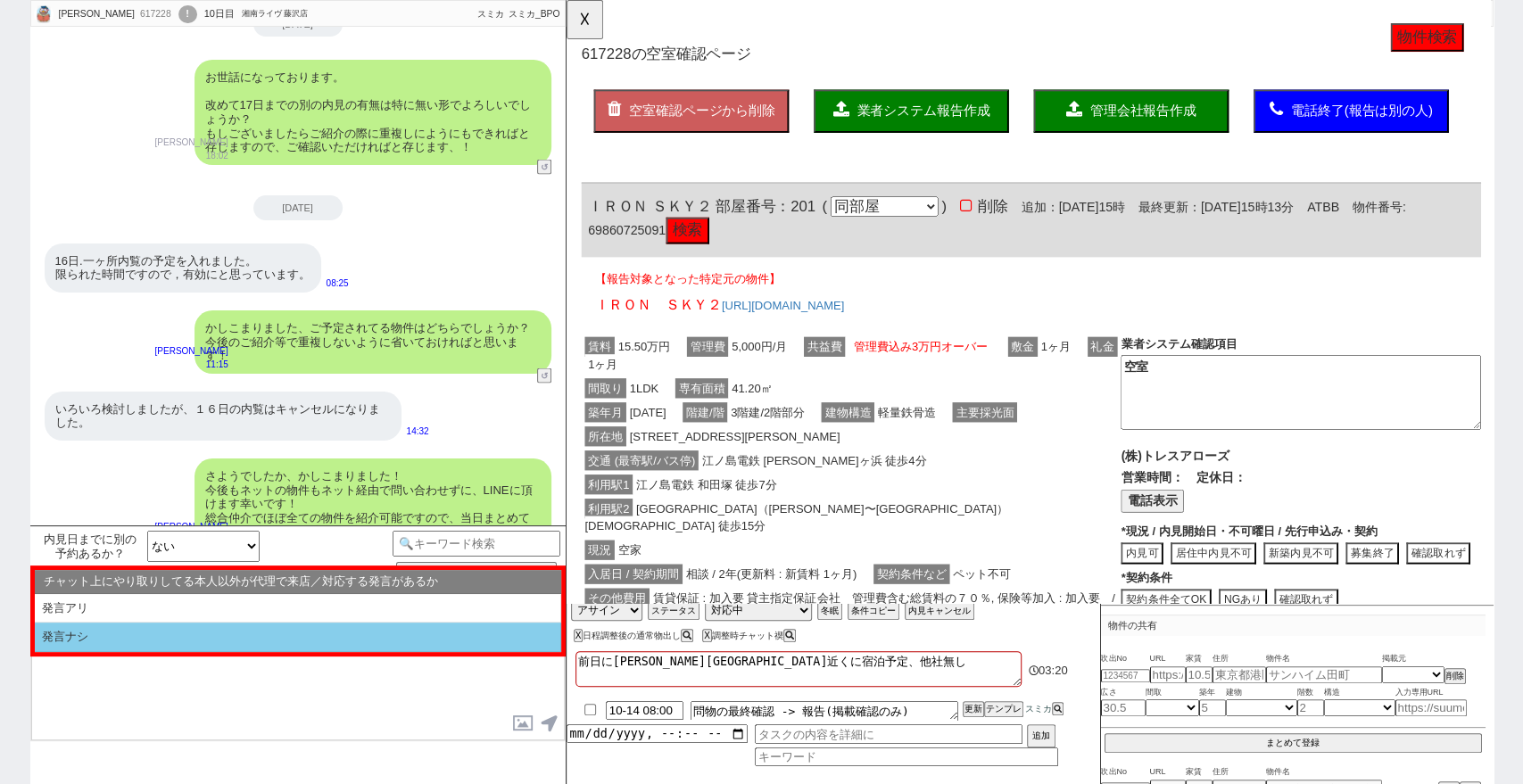
click at [421, 631] on li "発言ナシ" at bounding box center [297, 637] width 526 height 30
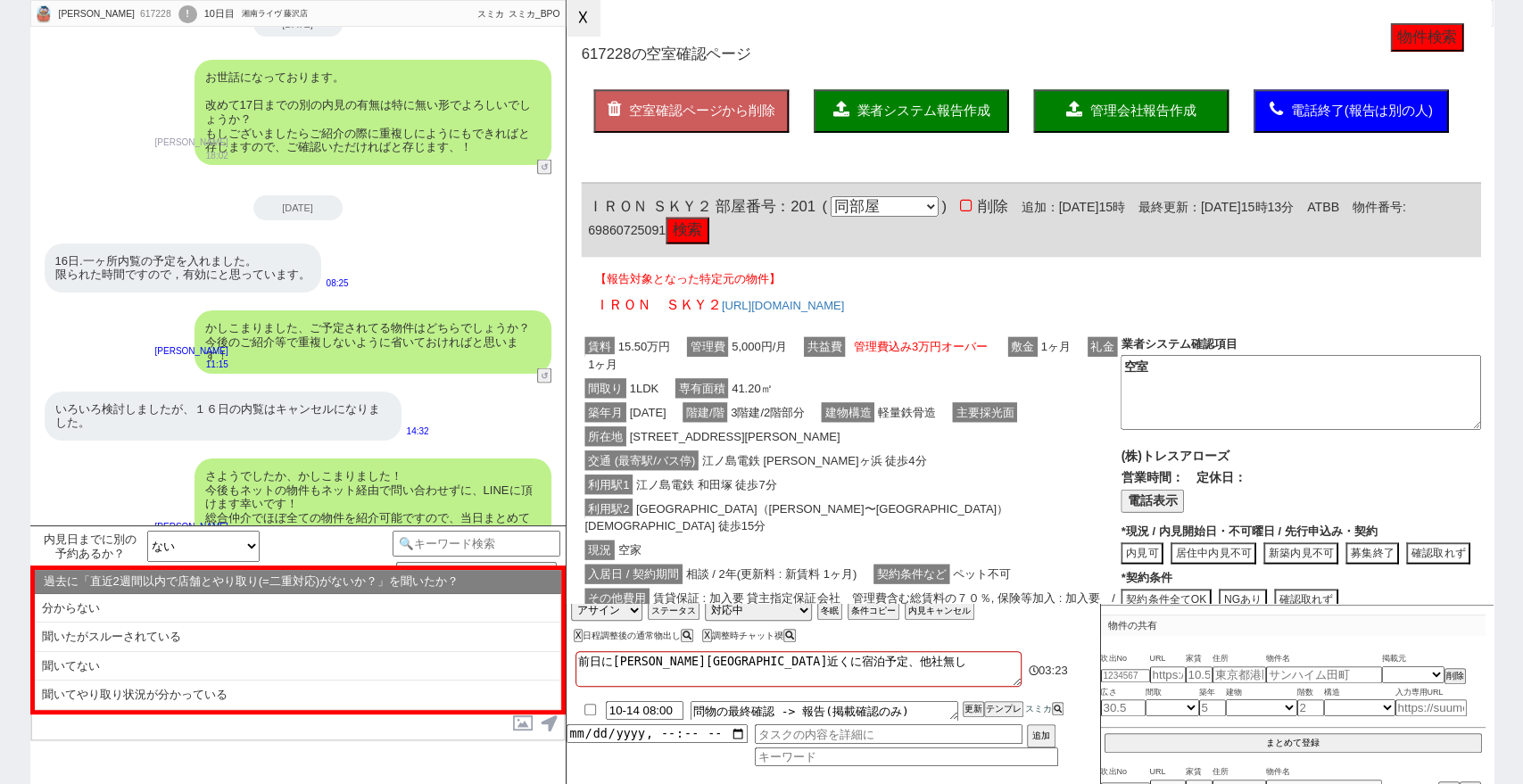
click at [587, 35] on button "☓" at bounding box center [583, 18] width 33 height 35
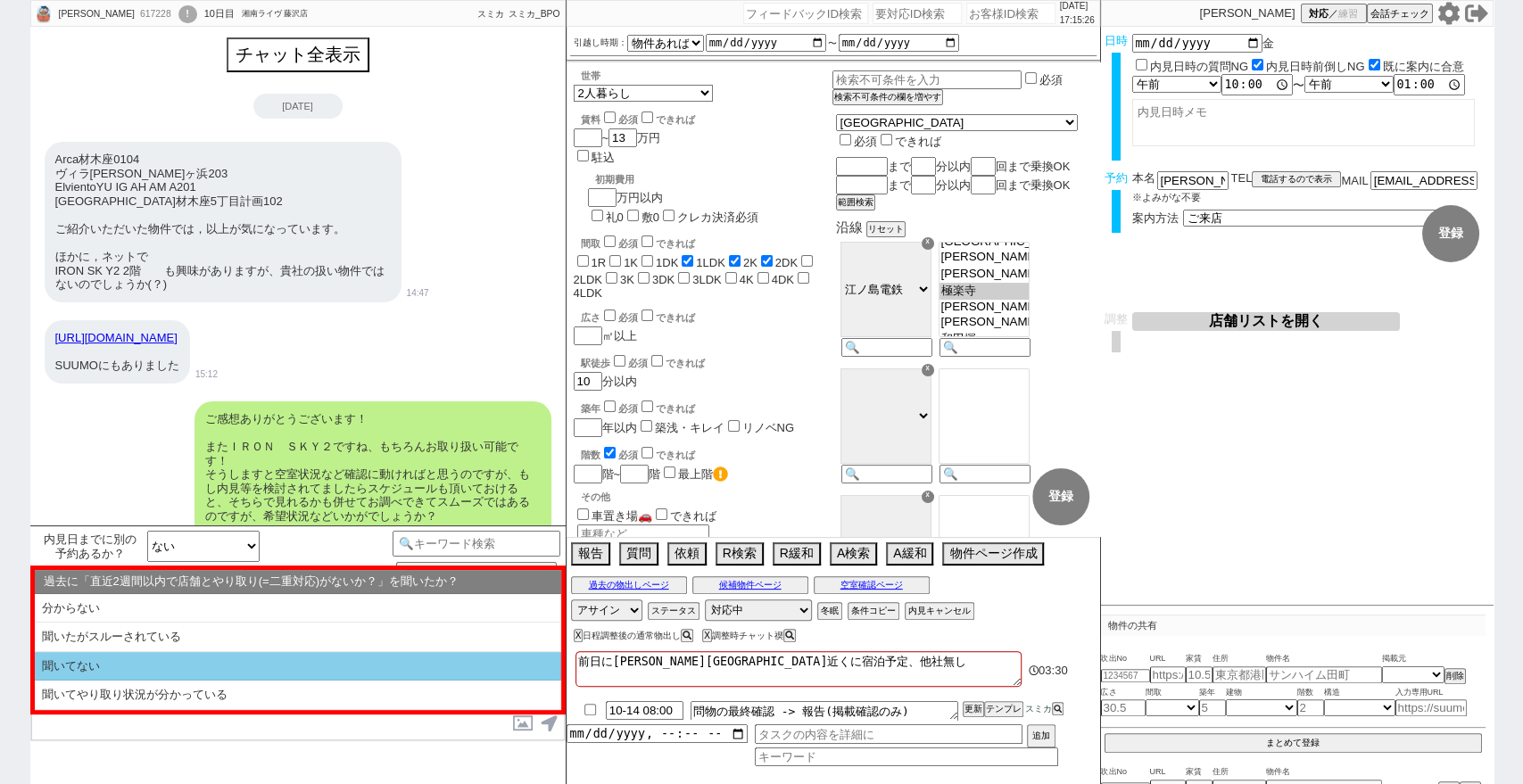
click at [391, 673] on li "聞いてない" at bounding box center [297, 667] width 526 height 30
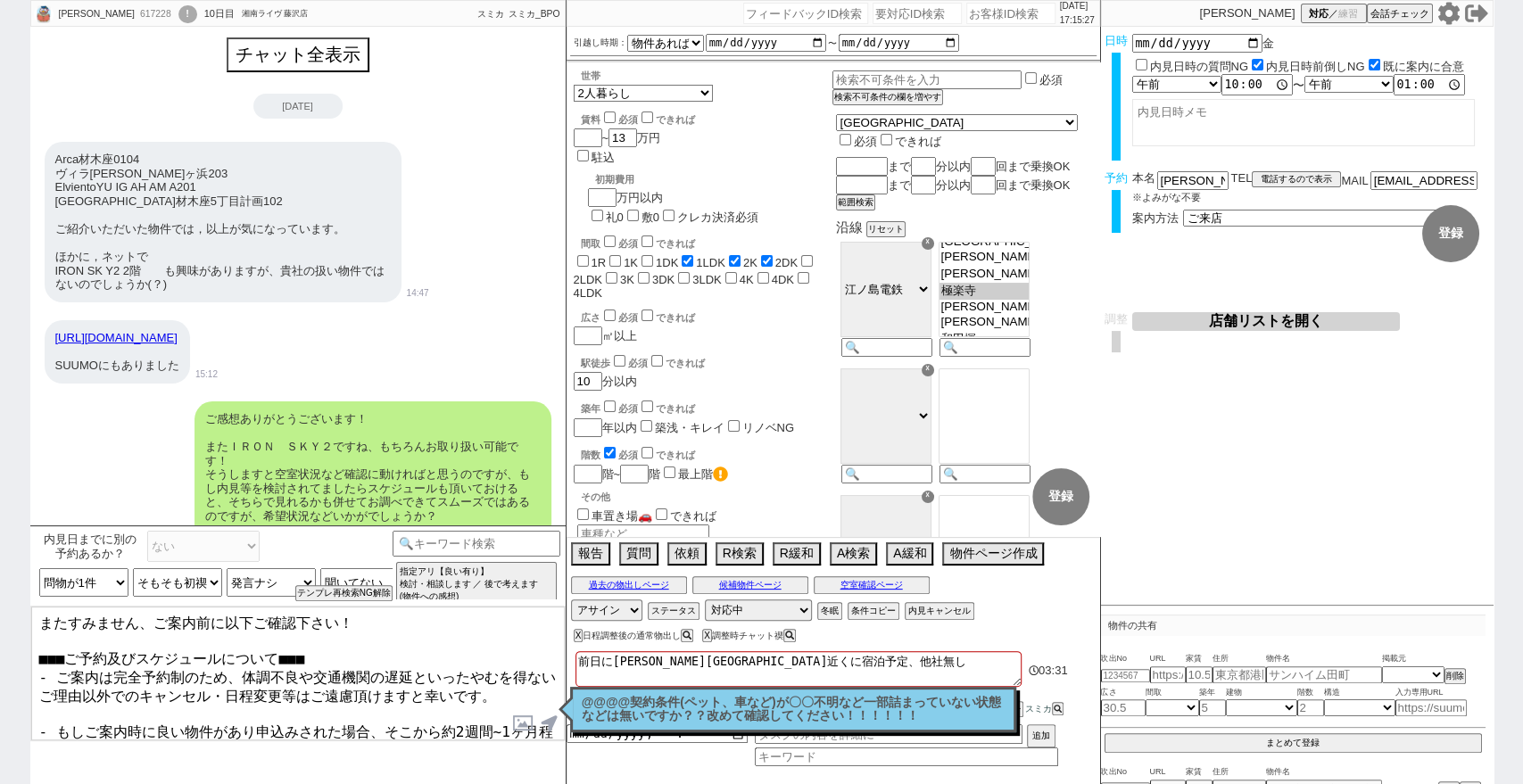
click at [402, 732] on textarea "またすみません、ご案内前に以下ご確認下さい！ ■■■ご予約及びスケジュールについて■■■ - ご案内は完全予約制のため、体調不良や交通機関の遅延といったやむを…" at bounding box center [298, 674] width 533 height 134
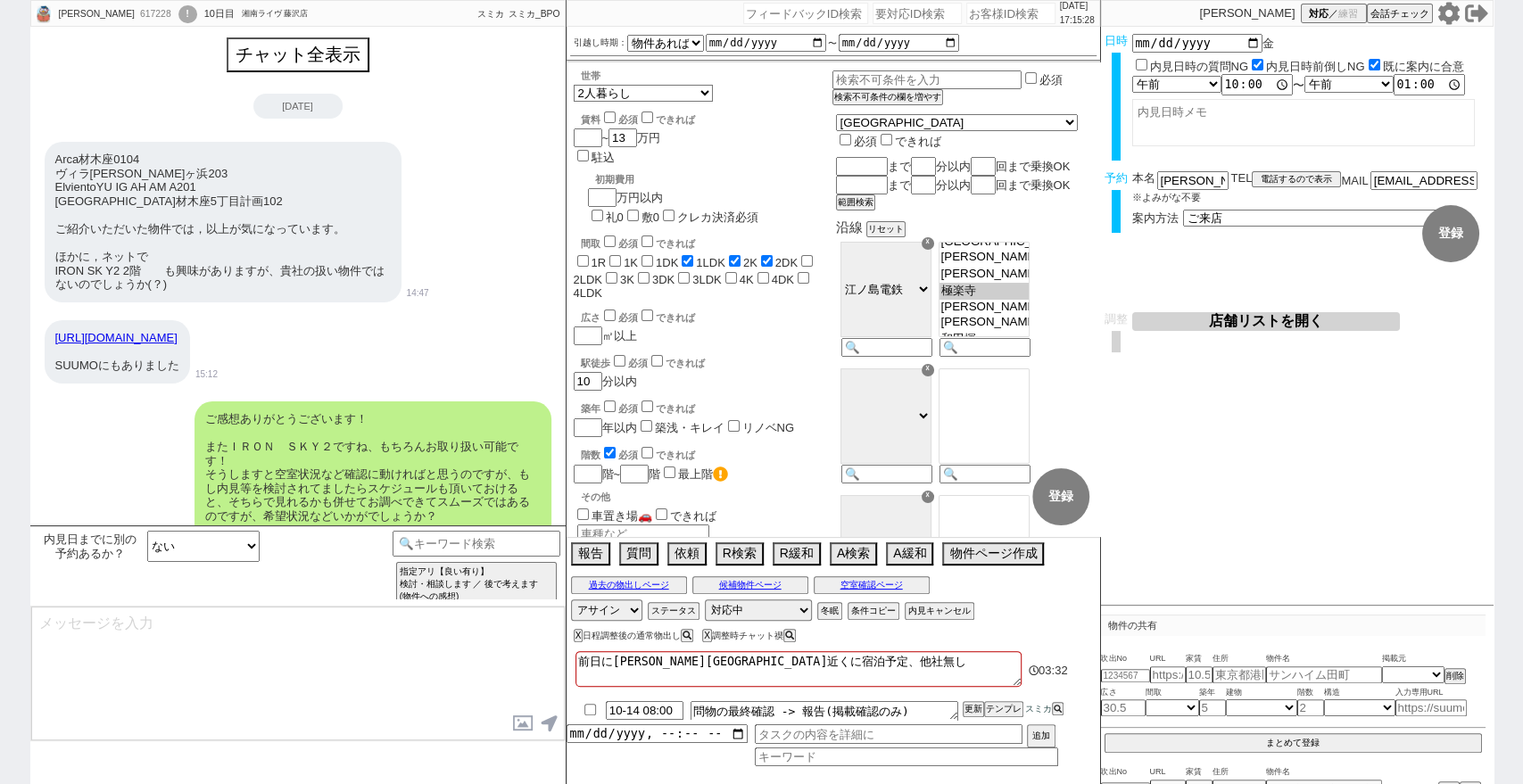
scroll to position [2398, 0]
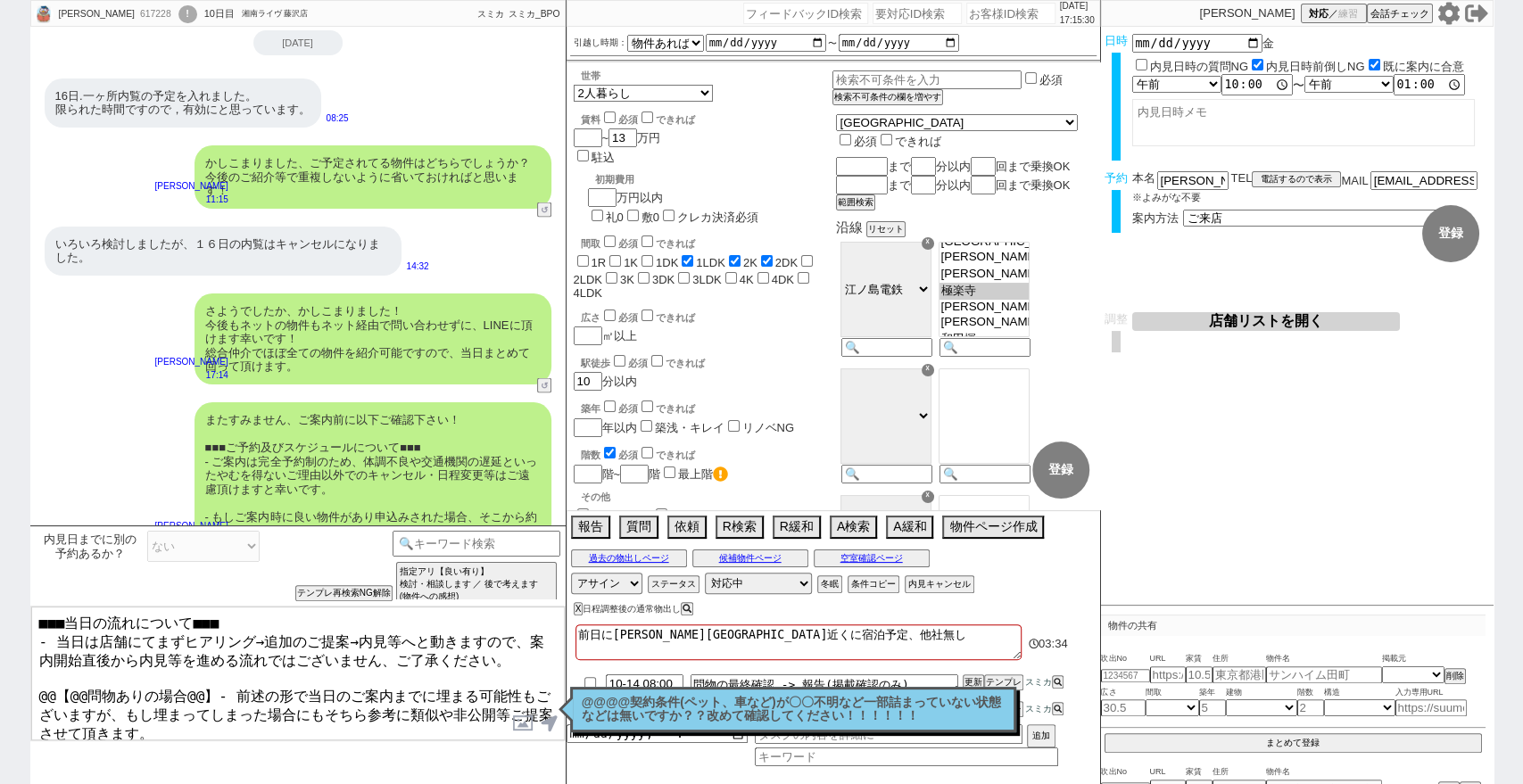
drag, startPoint x: 207, startPoint y: 675, endPoint x: 0, endPoint y: 675, distance: 207.0
click at [0, 675] on div "Hiroshi Teraoka 617228 ! 0 10日目 湘南ライヴ 藤沢店 冬眠中 自社客 スミカ スミカ_BPO チャット全表示 2025-10-0…" at bounding box center [762, 392] width 1523 height 784
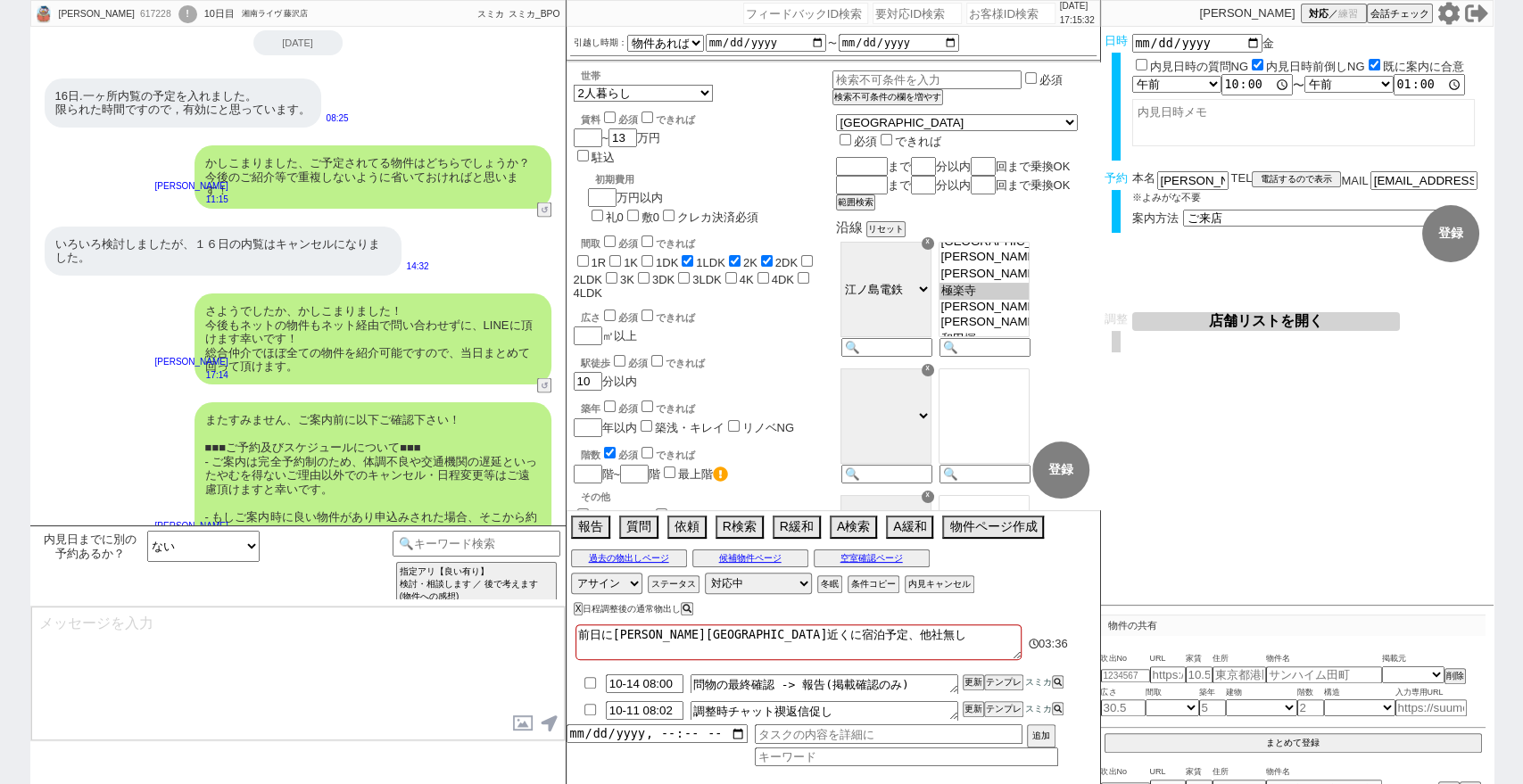
scroll to position [2549, 0]
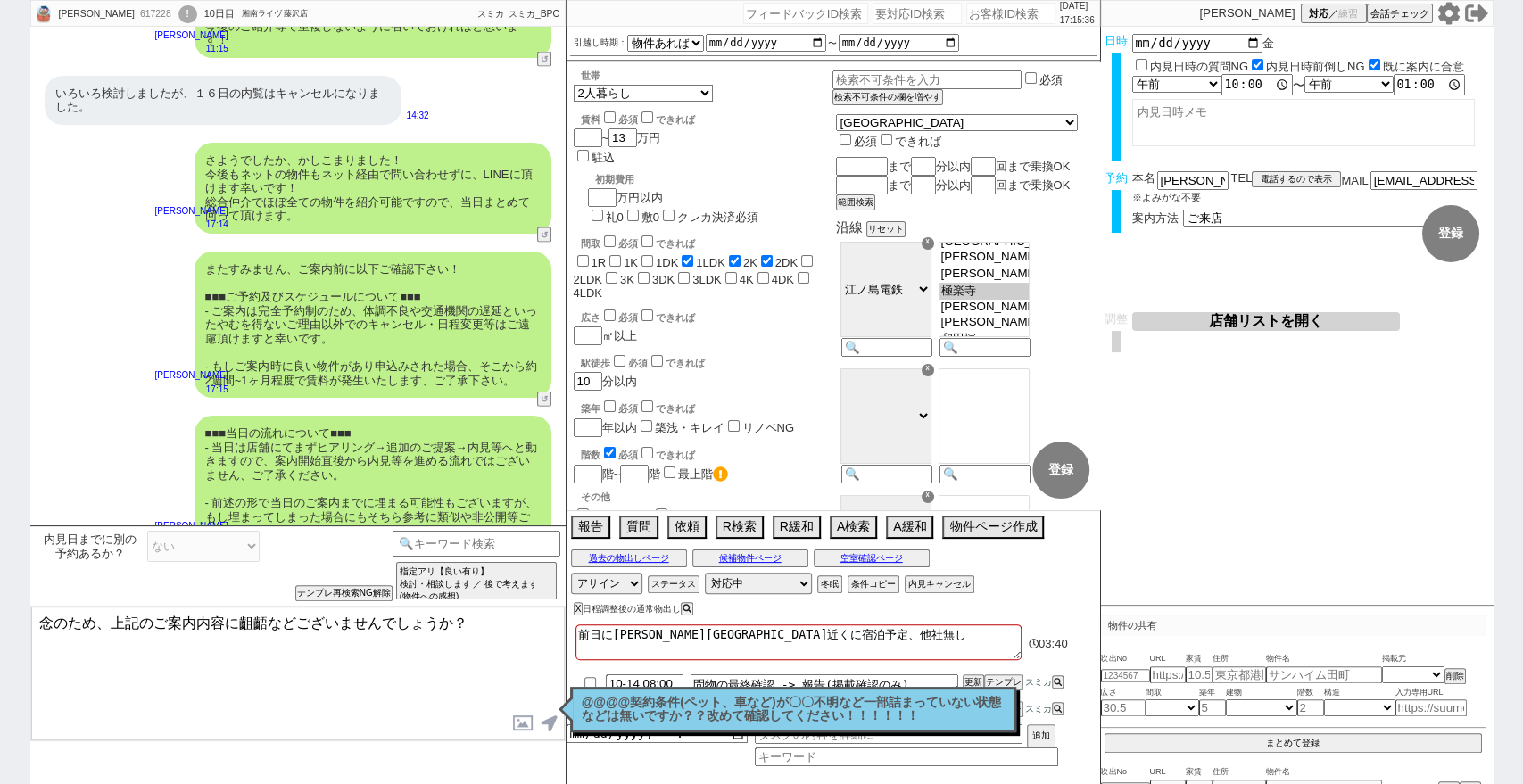
click at [497, 659] on textarea "念のため、上記のご案内内容に齟齬などございませんでしょうか？" at bounding box center [298, 674] width 533 height 134
paste textarea "また16日午後に前倒しすることも可能です、"
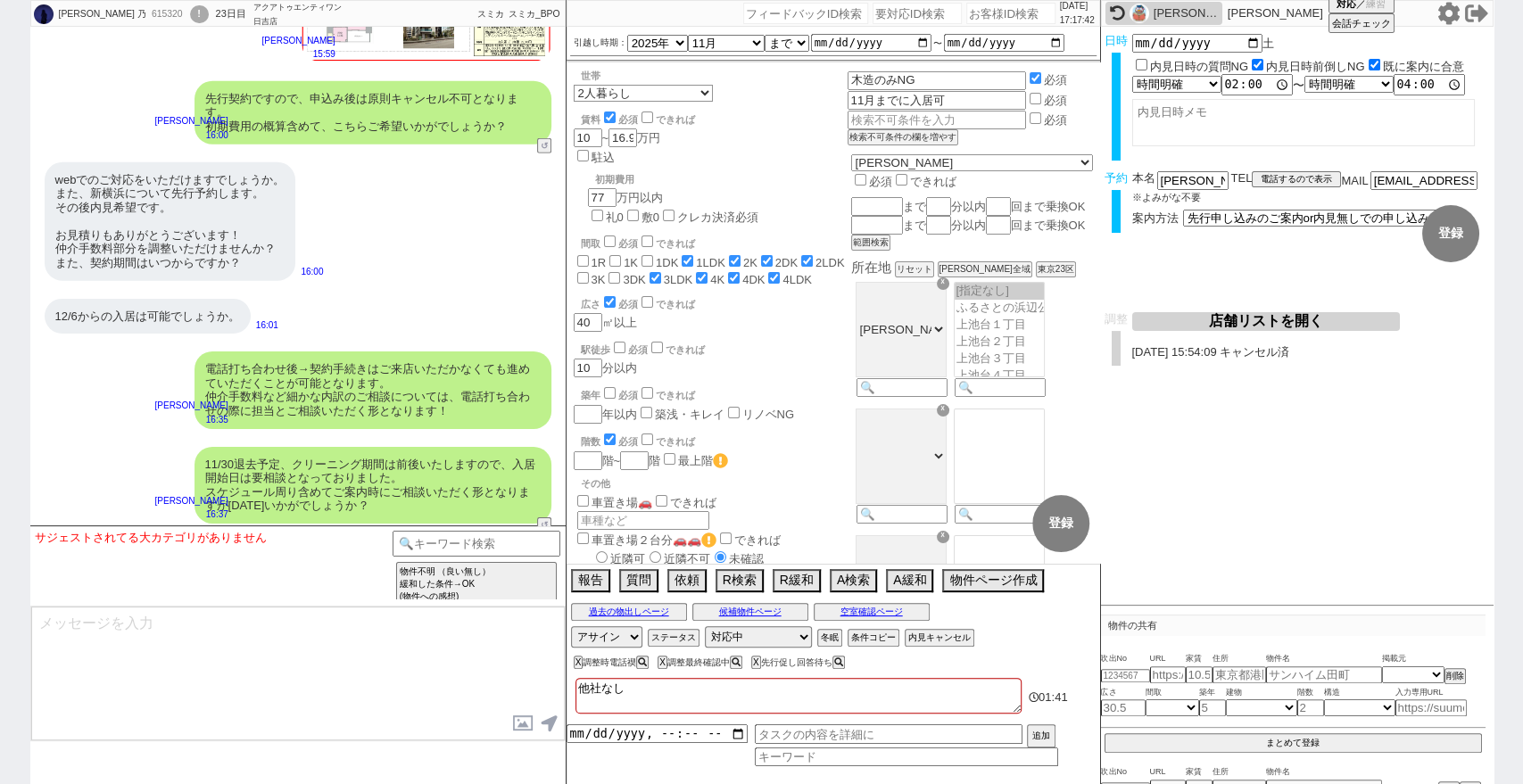
scroll to position [17475, 0]
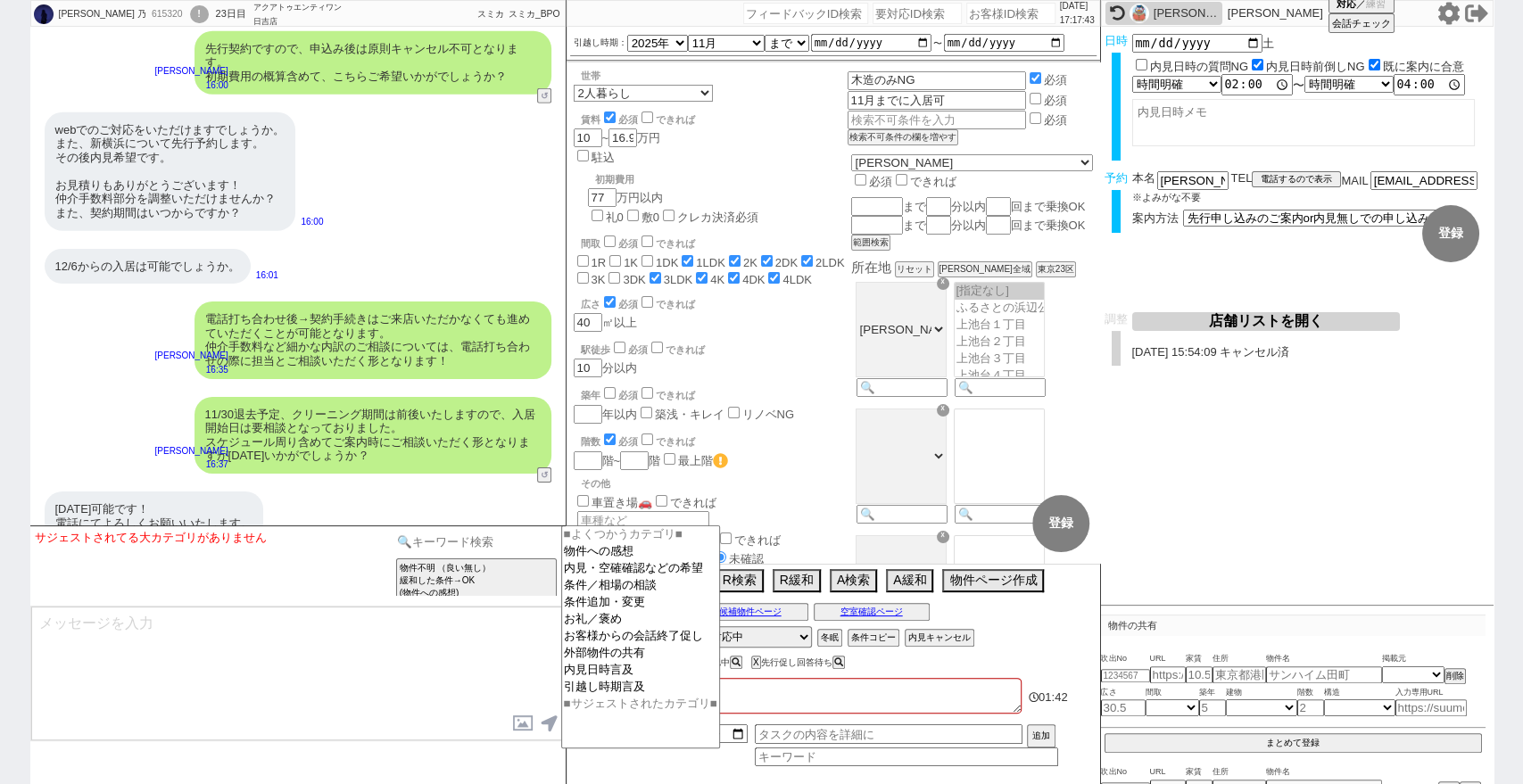
click at [509, 532] on input at bounding box center [476, 541] width 168 height 23
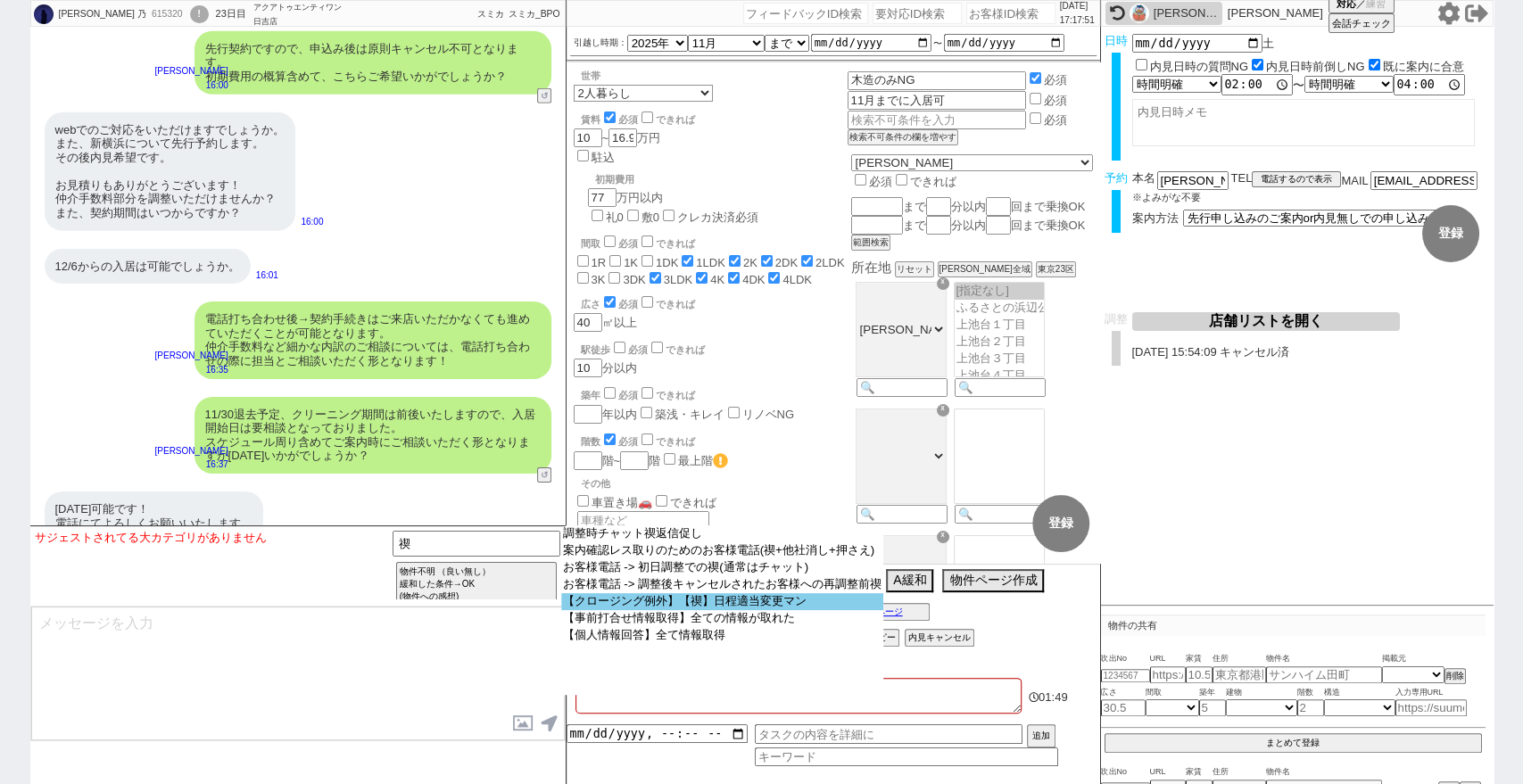
click at [707, 610] on option "【クロージング例外】【禊】日程適当変更マン" at bounding box center [722, 601] width 323 height 17
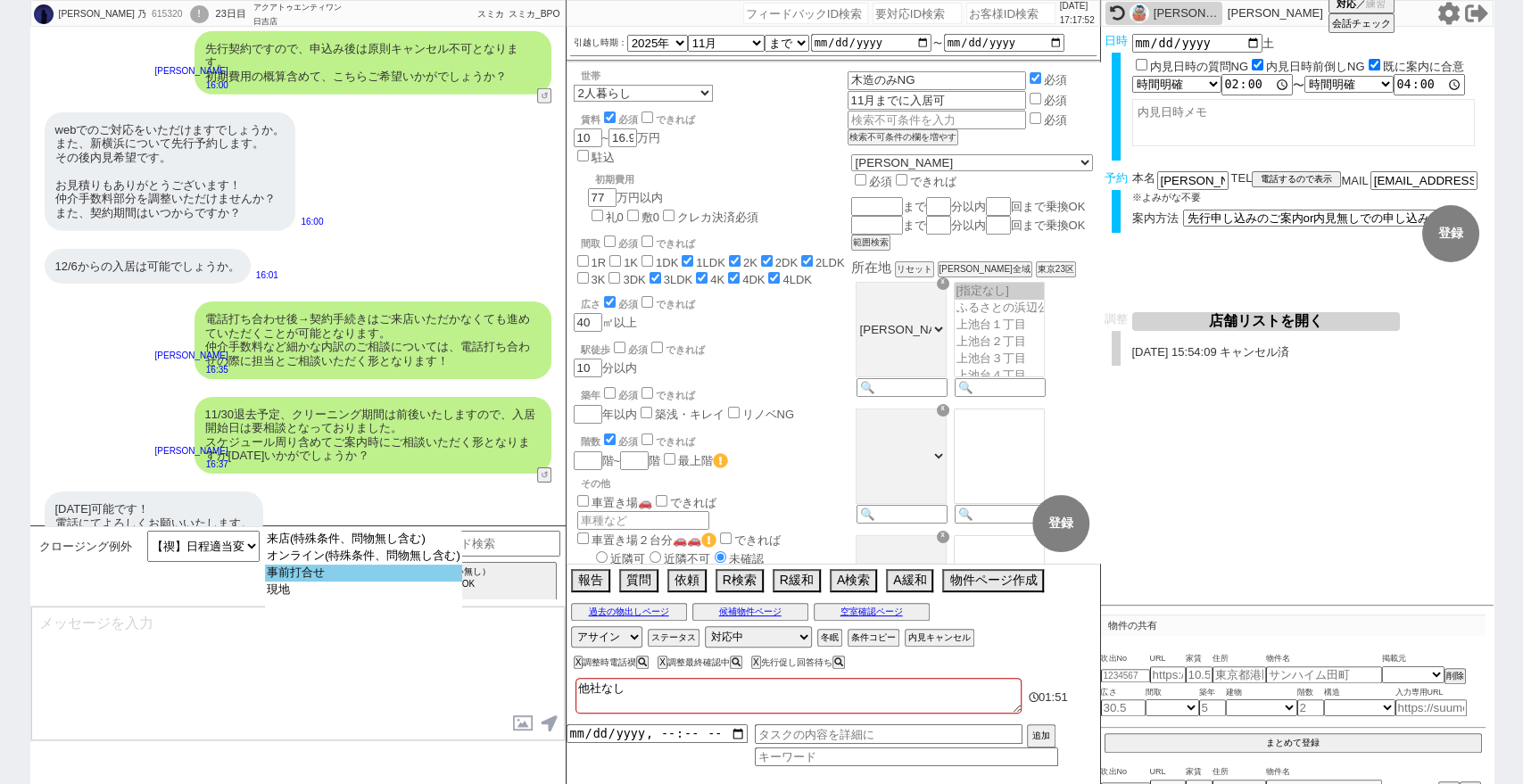
click at [433, 581] on option "事前打合せ" at bounding box center [363, 573] width 197 height 17
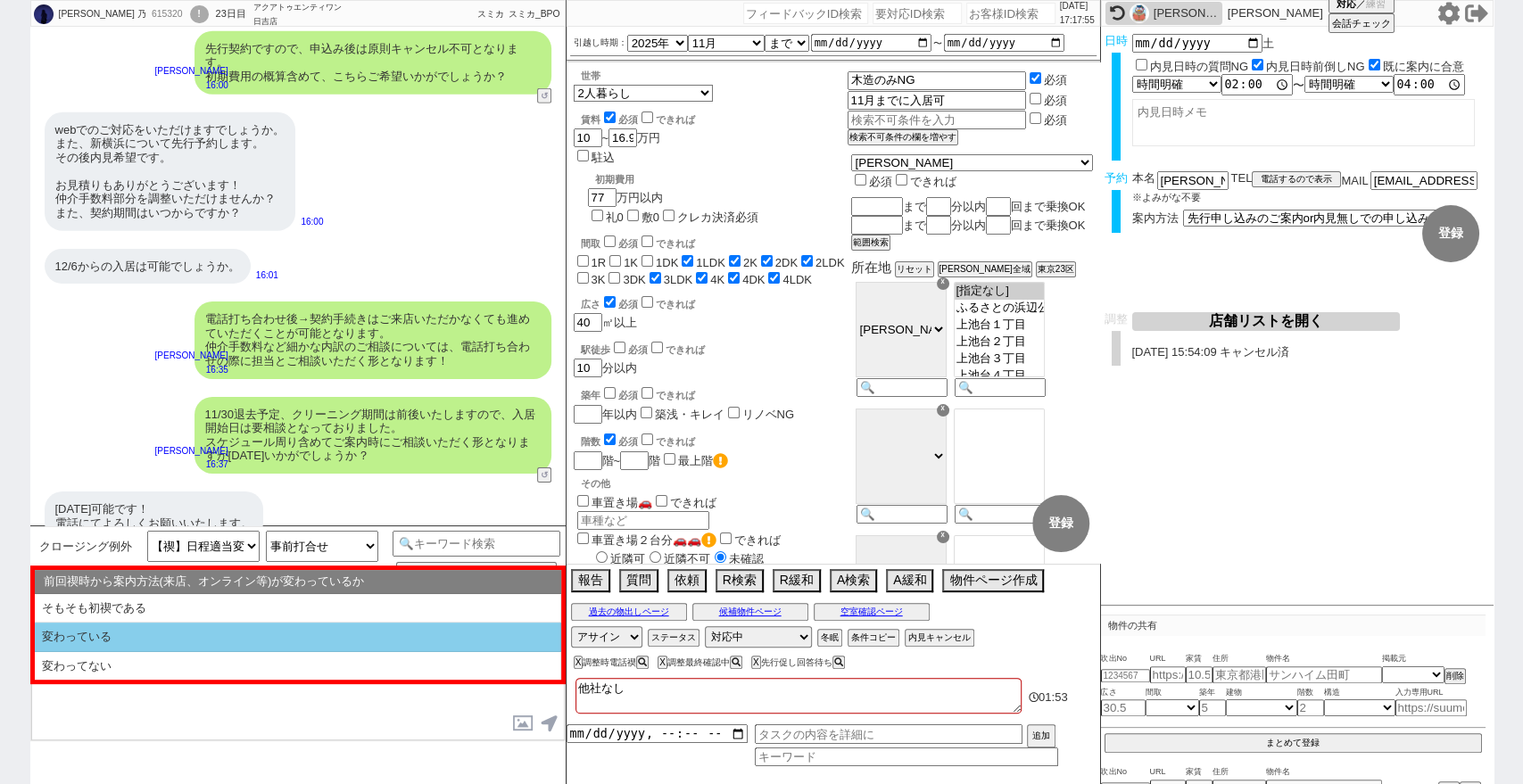
click at [435, 630] on li "変わっている" at bounding box center [297, 637] width 526 height 30
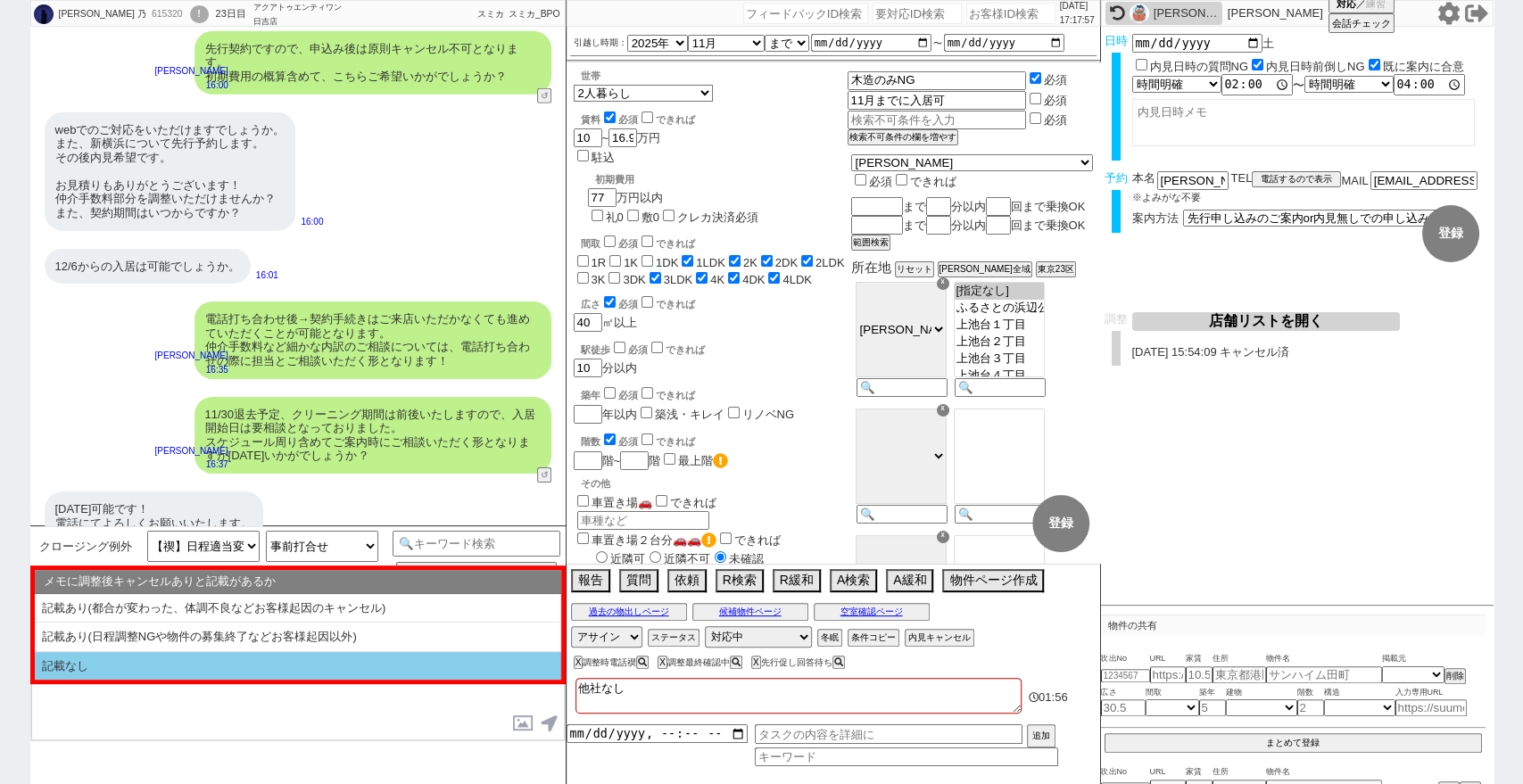
click at [438, 655] on li "記載なし" at bounding box center [297, 666] width 526 height 29
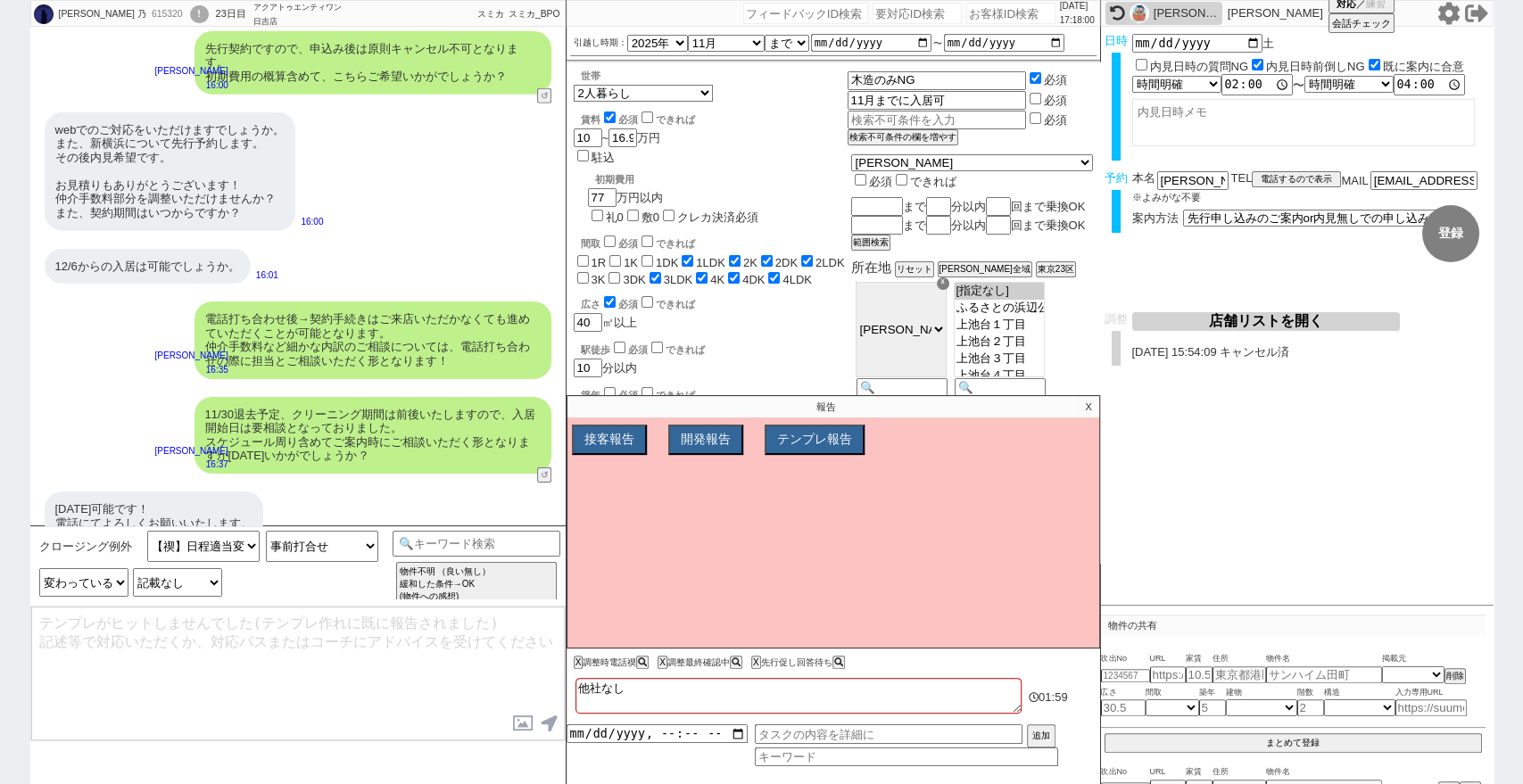
click at [1087, 406] on p "X" at bounding box center [1087, 407] width 21 height 22
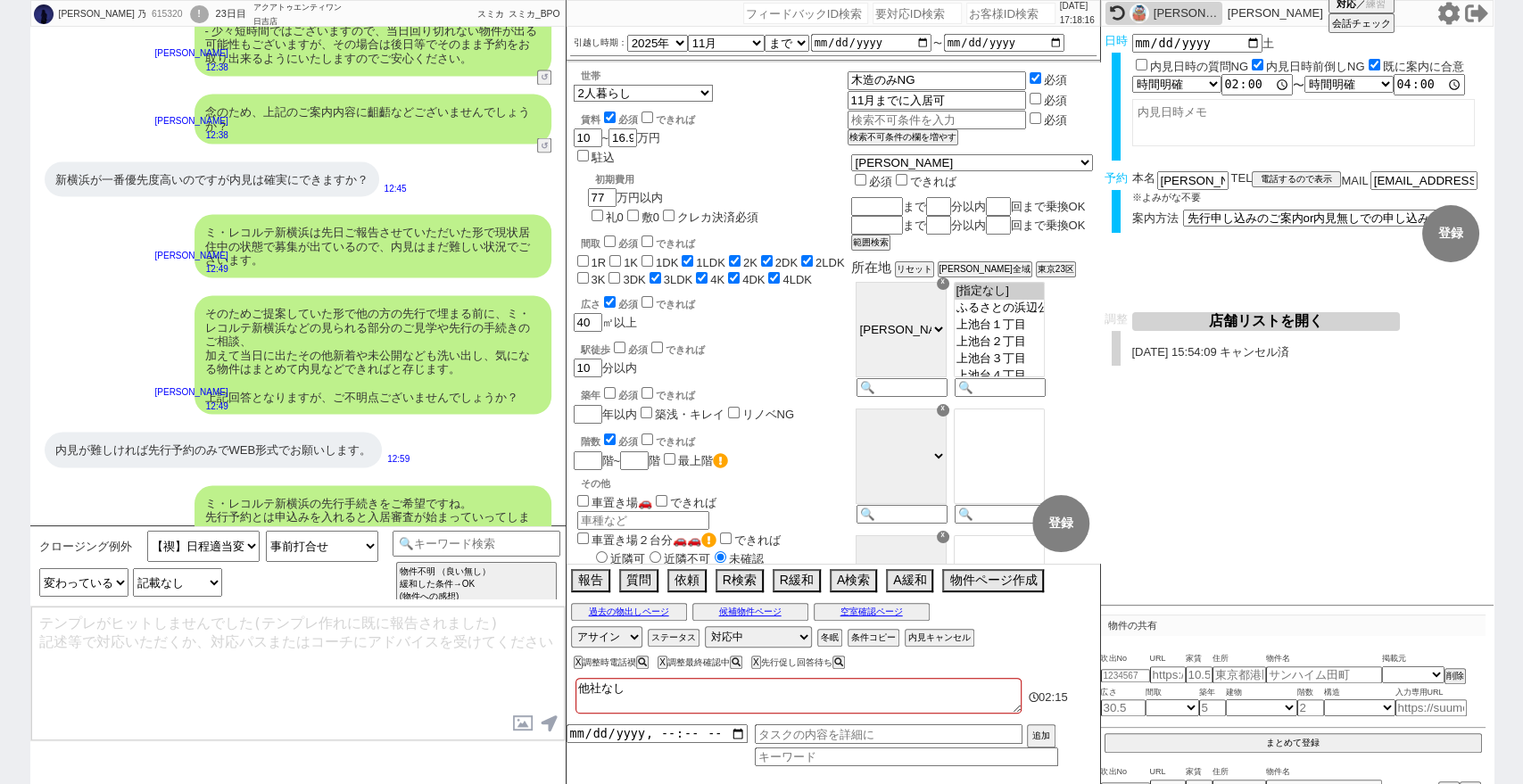
scroll to position [15691, 0]
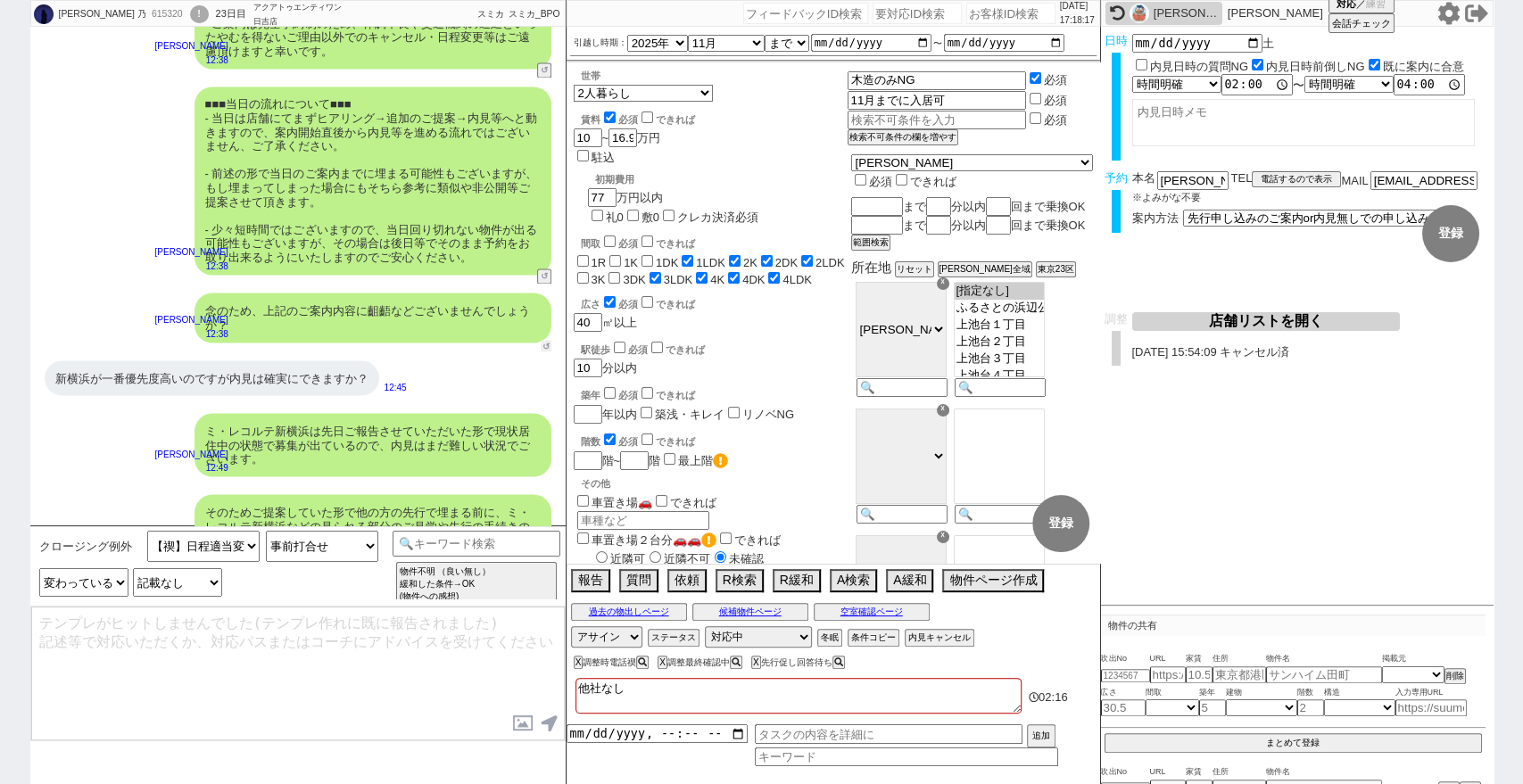
click at [544, 339] on button "↺" at bounding box center [545, 345] width 11 height 12
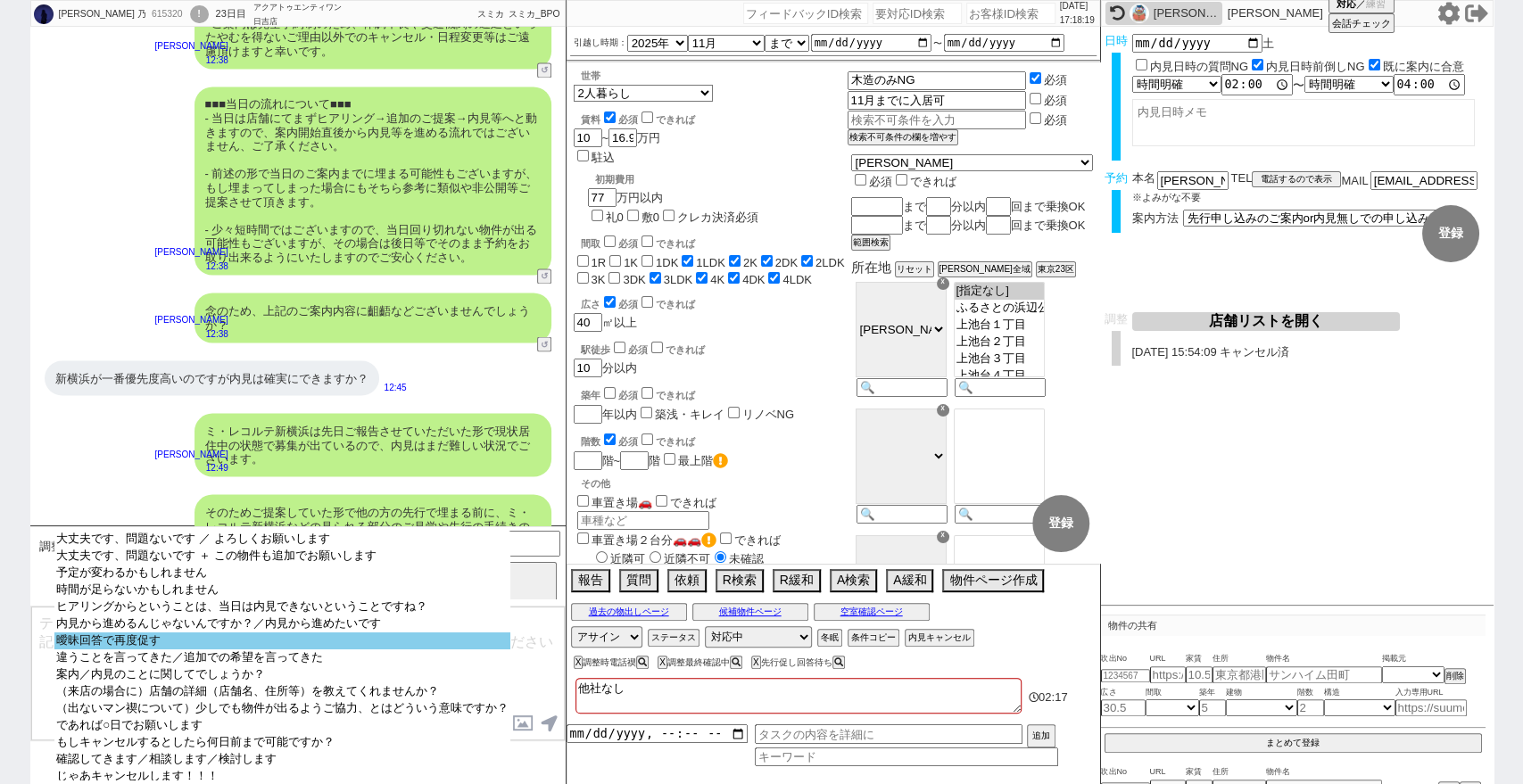
click at [424, 664] on select "大丈夫です、問題ないです ／ よろしくお願いします 大丈夫です、問題ないです ＋ この物件も追加でお願いします 予定が変わるかもしれません 時間が足らないかも…" at bounding box center [281, 655] width 456 height 250
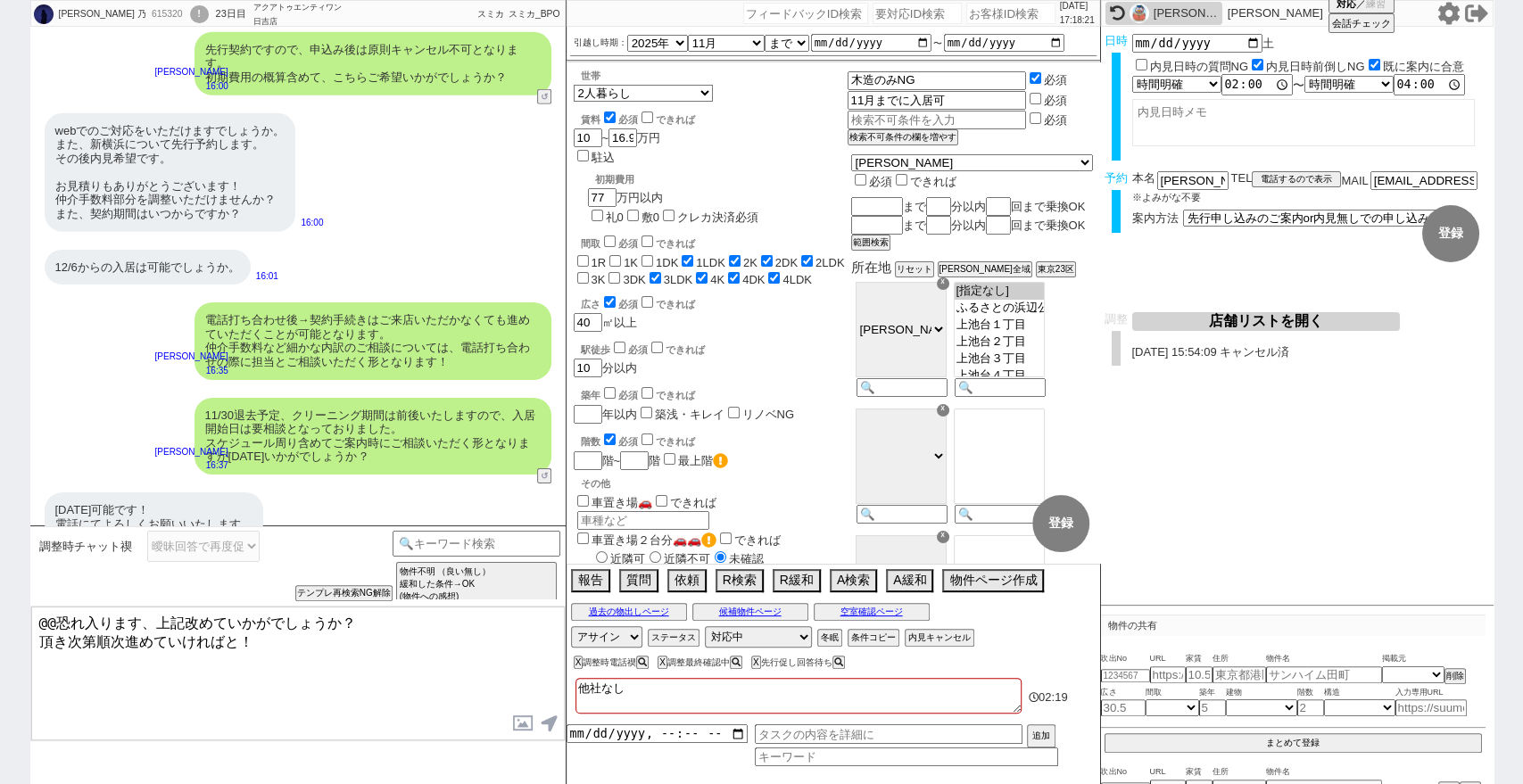
scroll to position [17475, 0]
drag, startPoint x: 314, startPoint y: 649, endPoint x: 0, endPoint y: 689, distance: 316.5
click at [0, 689] on div "涼 乃 615320 ! 0 23日目 アクアトゥエンティワン 日吉店 冬眠中 自社客 スミカ スミカ_BPO チャット全表示 2025-09-18 新しくフ…" at bounding box center [762, 392] width 1523 height 784
click at [0, 485] on div "涼 乃 615320 ! 0 23日目 アクアトゥエンティワン 日吉店 冬眠中 自社客 スミカ スミカ_BPO チャット全表示 2025-09-18 新しくフ…" at bounding box center [762, 392] width 1523 height 784
drag, startPoint x: 333, startPoint y: 626, endPoint x: 0, endPoint y: 600, distance: 334.0
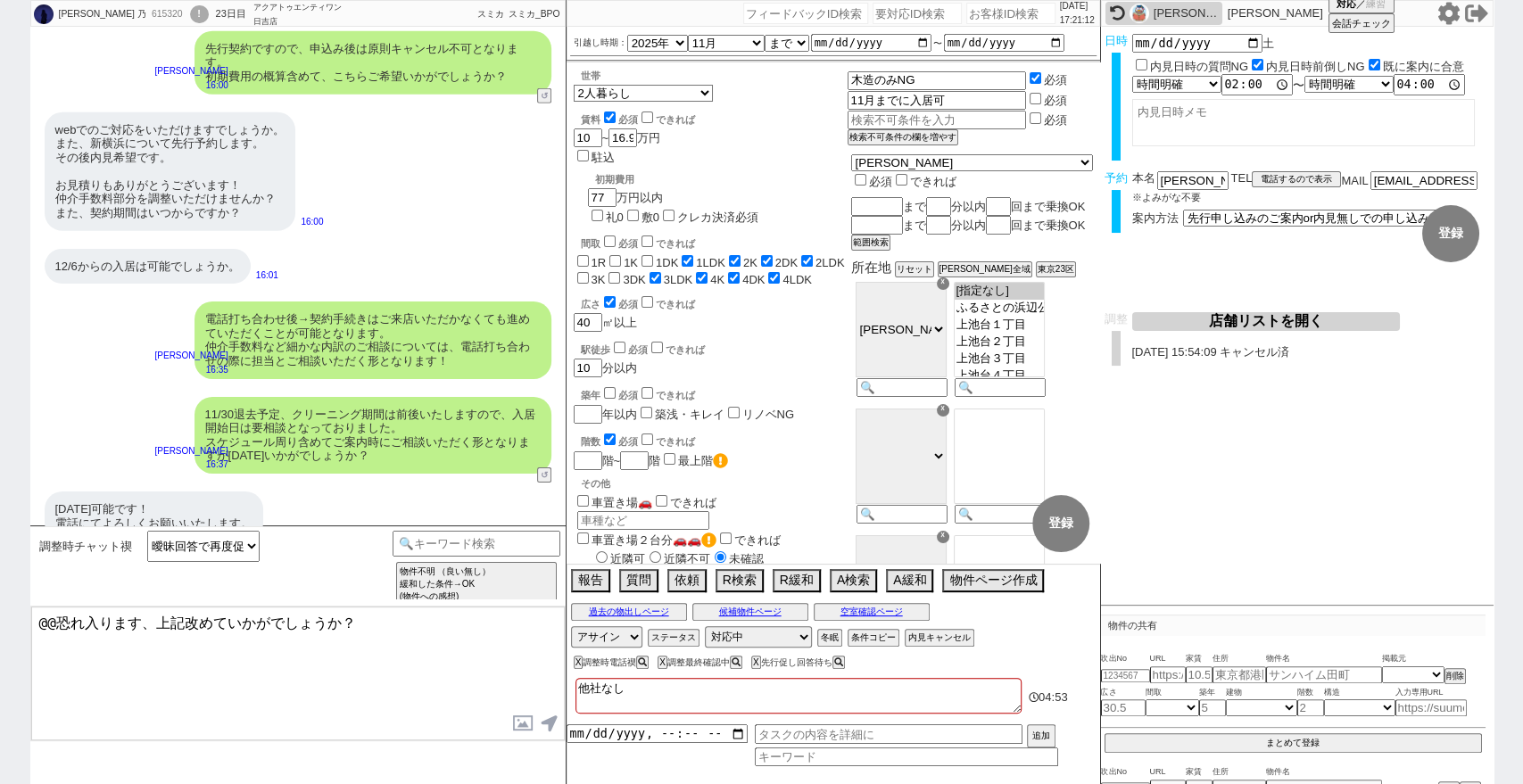
click at [0, 600] on div "涼 乃 615320 ! 0 23日目 アクアトゥエンティワン 日吉店 冬眠中 自社客 スミカ スミカ_BPO チャット全表示 2025-09-18 新しくフ…" at bounding box center [762, 392] width 1523 height 784
paste textarea "■■■当日の流れについて■■■ - お打合せの際にオーナー/管理会社に最新の現況など確認させて頂き、問題なければそのままご案内となります - 現時点でご希望の…"
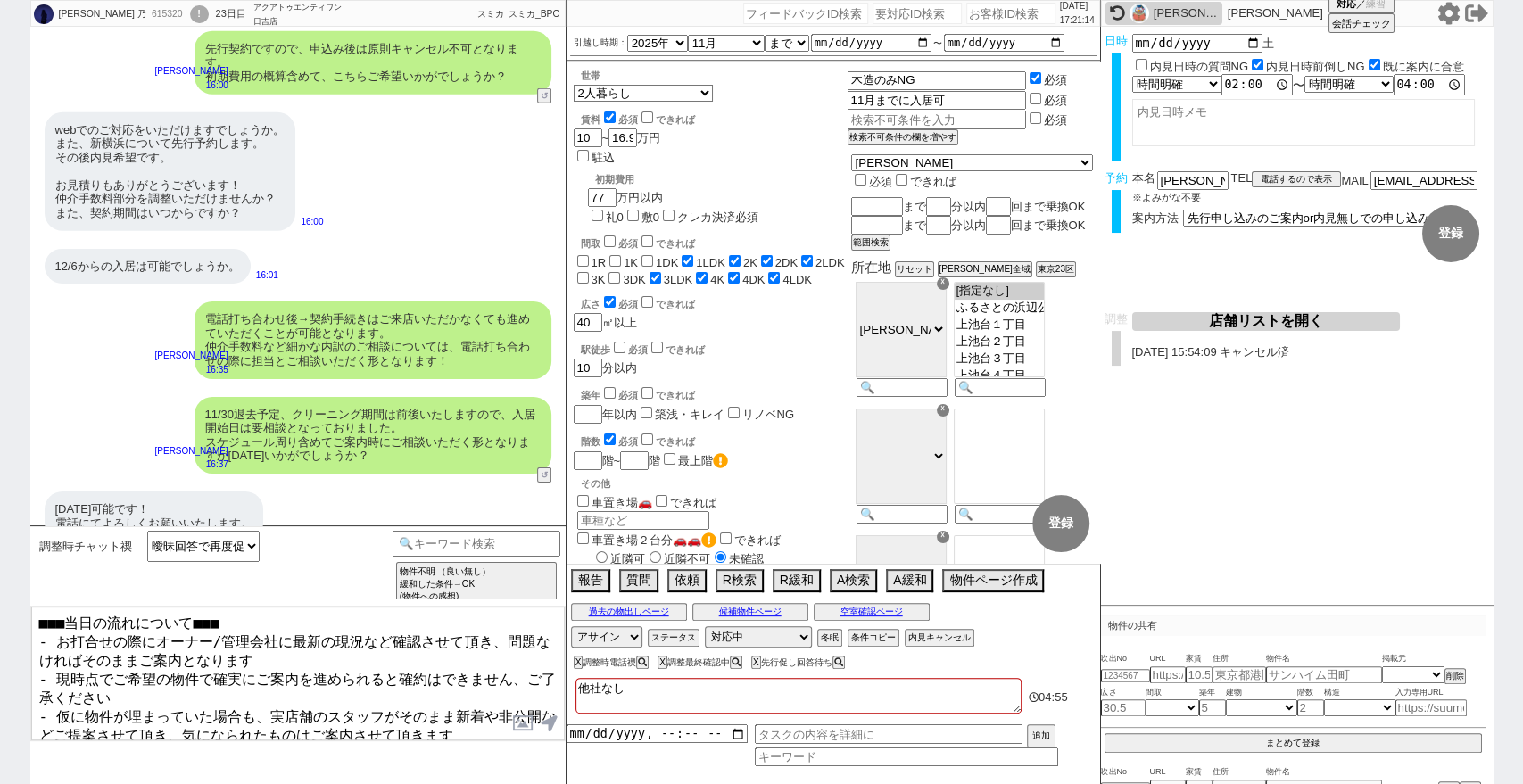
click at [273, 683] on textarea "■■■当日の流れについて■■■ - お打合せの際にオーナー/管理会社に最新の現況など確認させて頂き、問題なければそのままご案内となります - 現時点でご希望の…" at bounding box center [298, 674] width 533 height 134
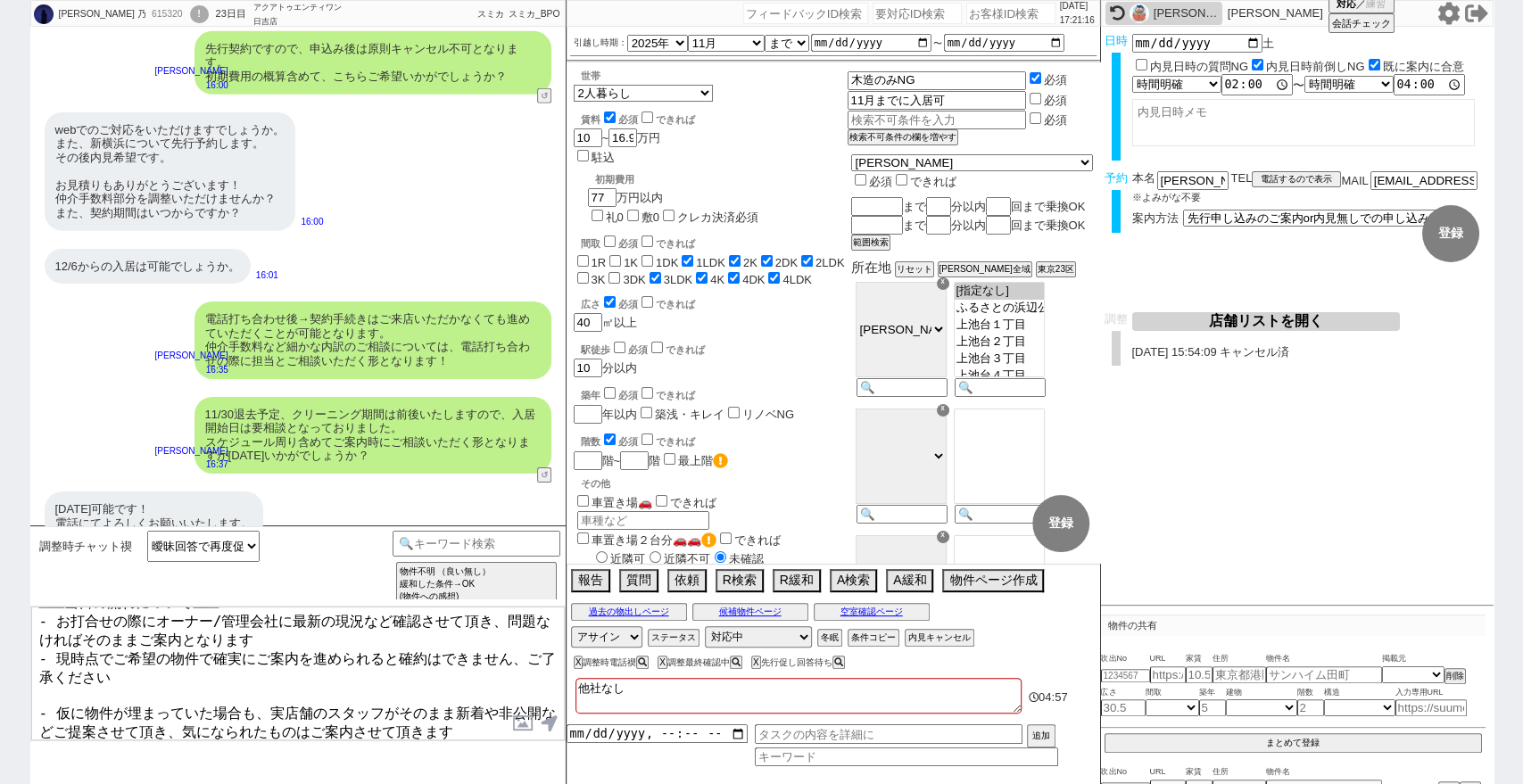
scroll to position [24, 0]
click at [475, 697] on textarea "■■■当日の流れについて■■■ - お打合せの際にオーナー/管理会社に最新の現況など確認させて頂き、問題なければそのままご案内となります - 現時点でご希望の…" at bounding box center [298, 674] width 533 height 134
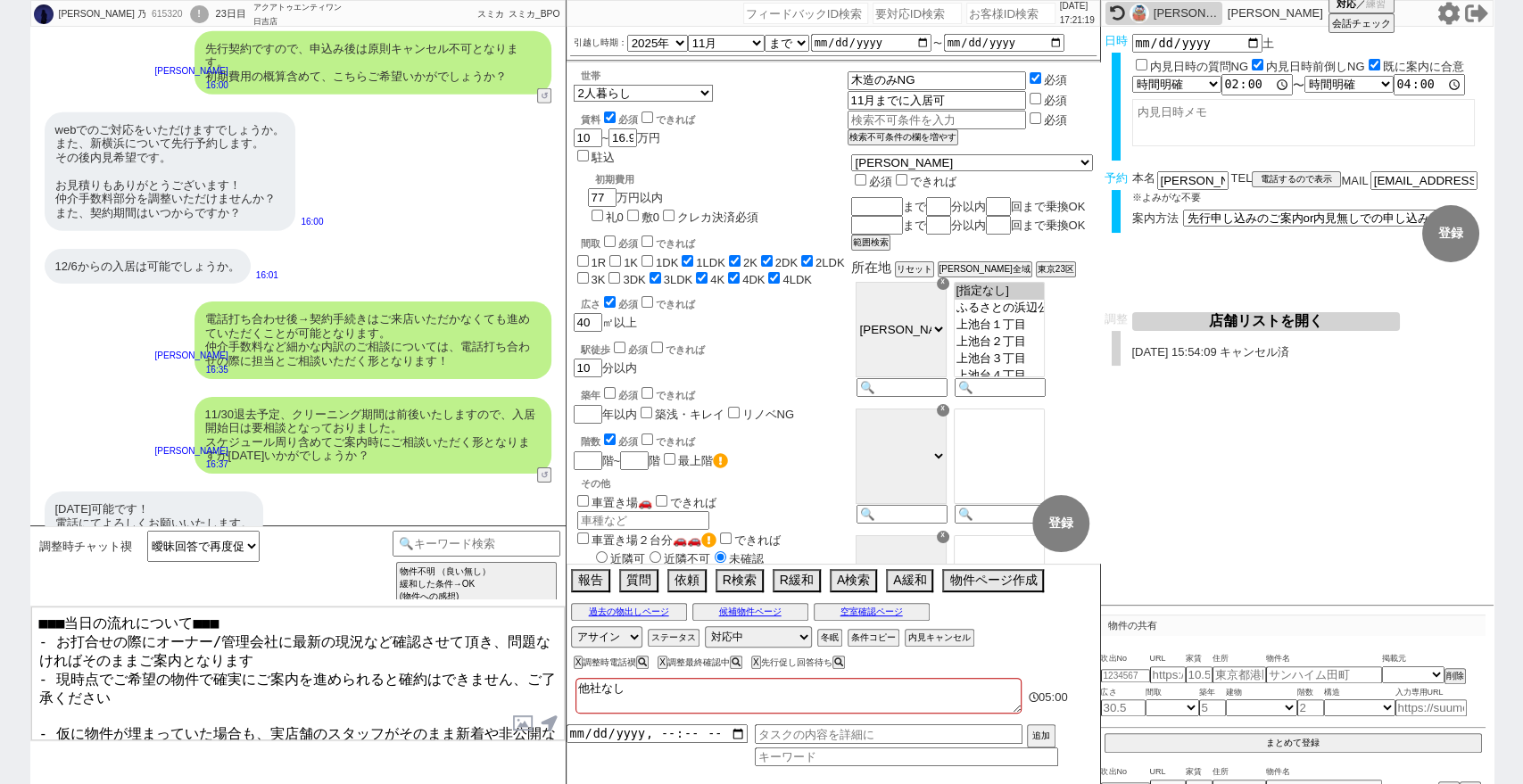
click at [35, 622] on textarea "■■■当日の流れについて■■■ - お打合せの際にオーナー/管理会社に最新の現況など確認させて頂き、問題なければそのままご案内となります - 現時点でご希望の…" at bounding box center [298, 674] width 533 height 134
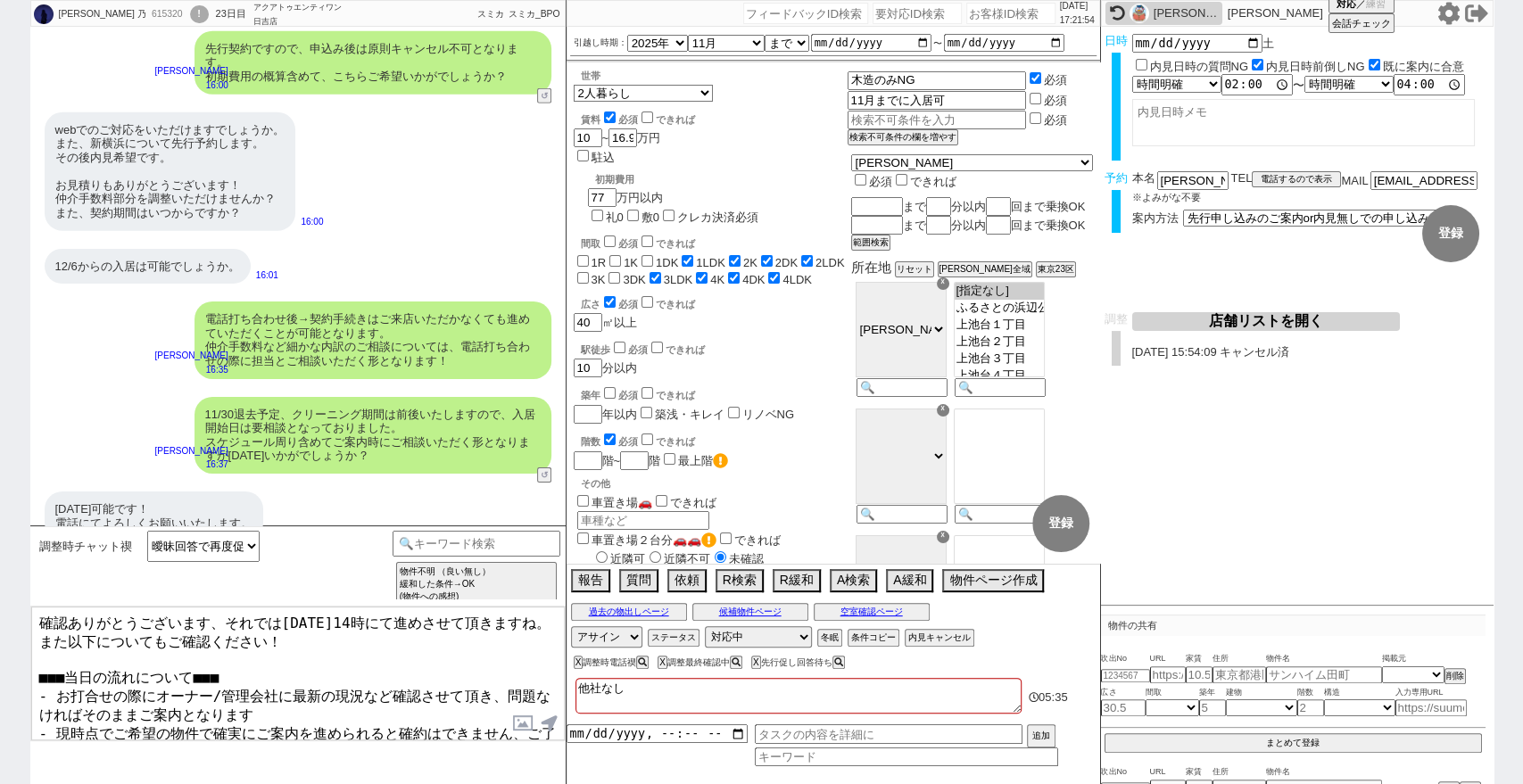
scroll to position [82, 0]
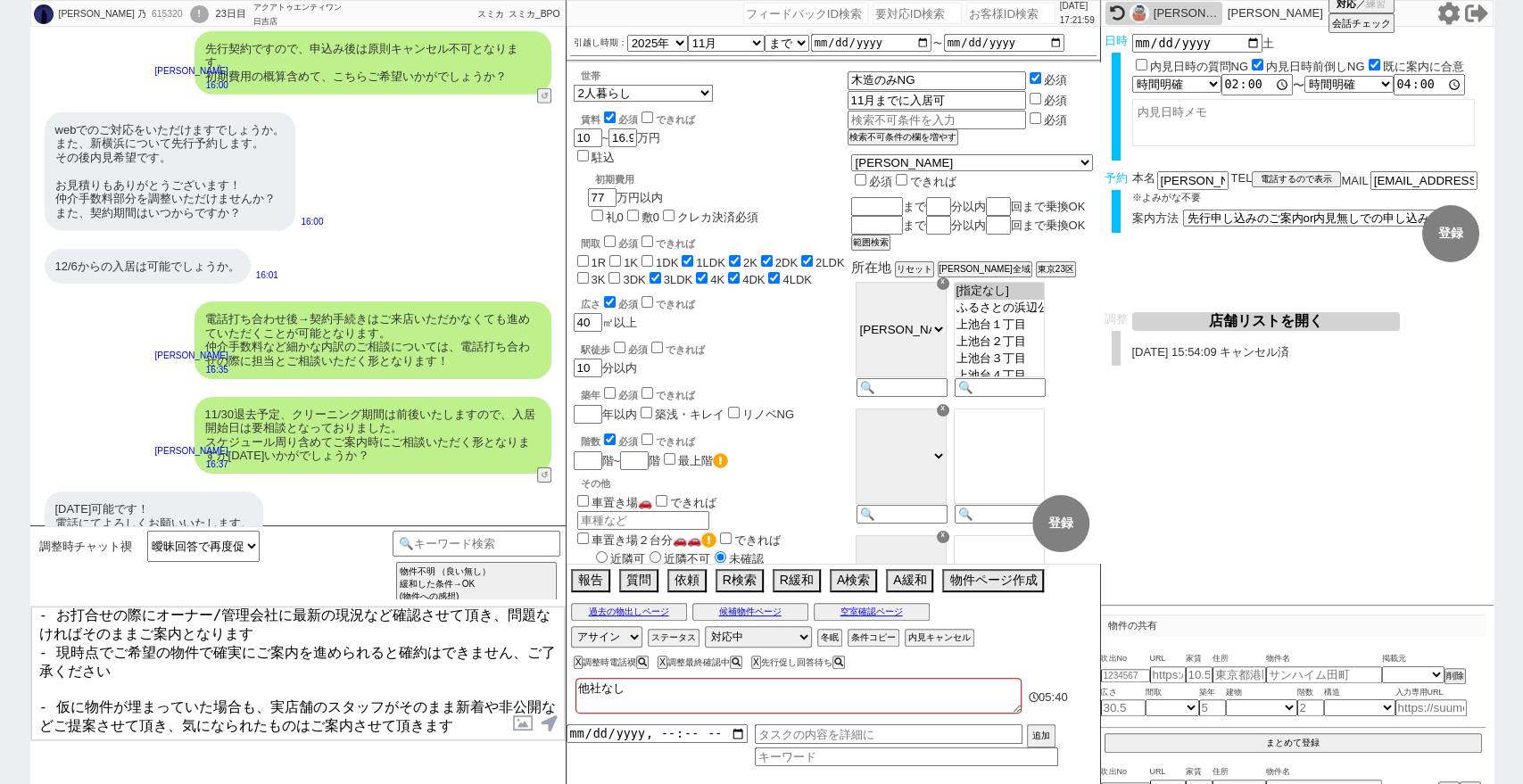
click at [349, 706] on textarea "確認ありがとうございます、それでは明日14時にて進めさせて頂きますね。 また以下についてもご確認ください！ ■■■当日の流れについて■■■ - お打合せの際に…" at bounding box center [298, 674] width 533 height 134
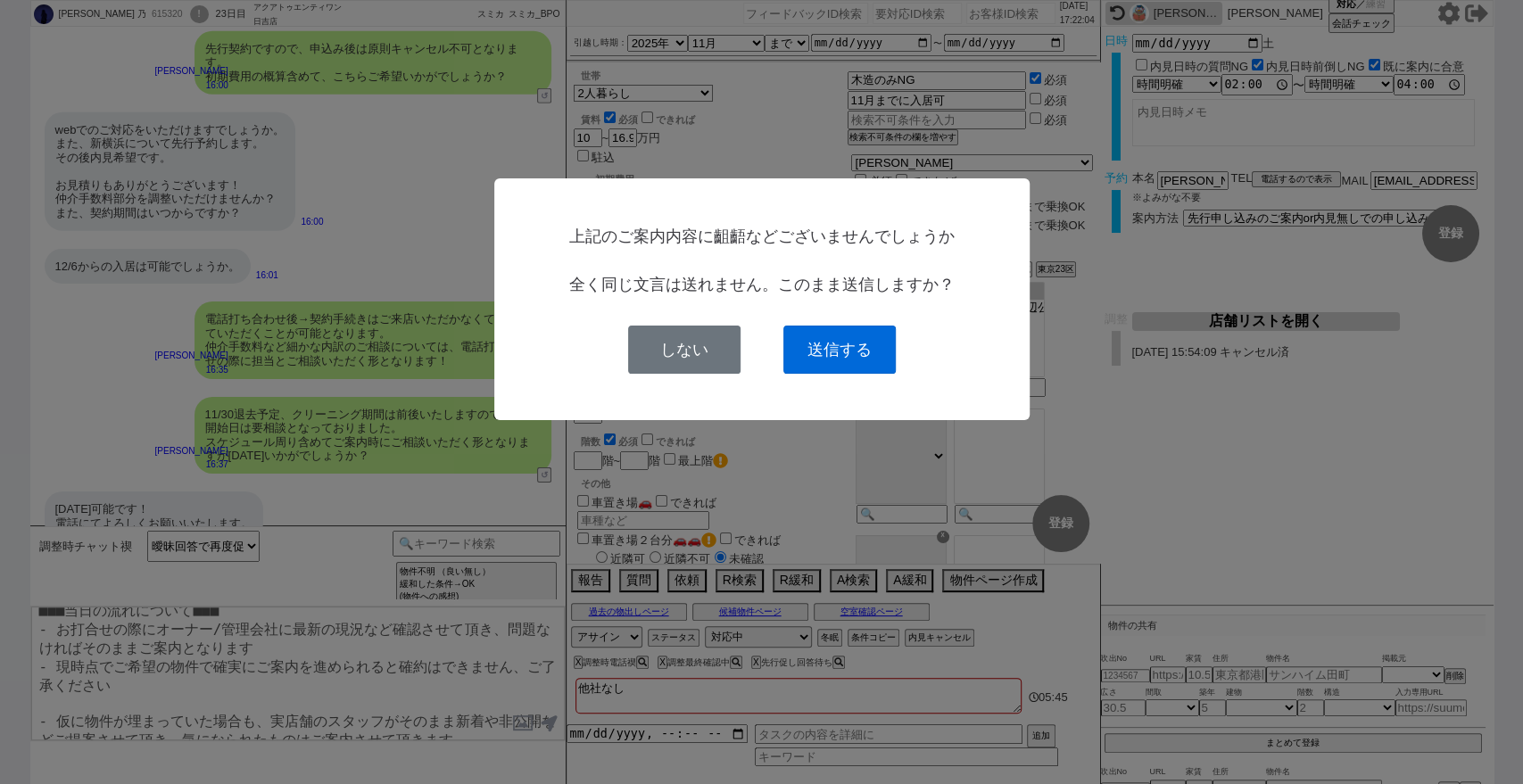
click at [829, 362] on button "送信する" at bounding box center [839, 349] width 112 height 48
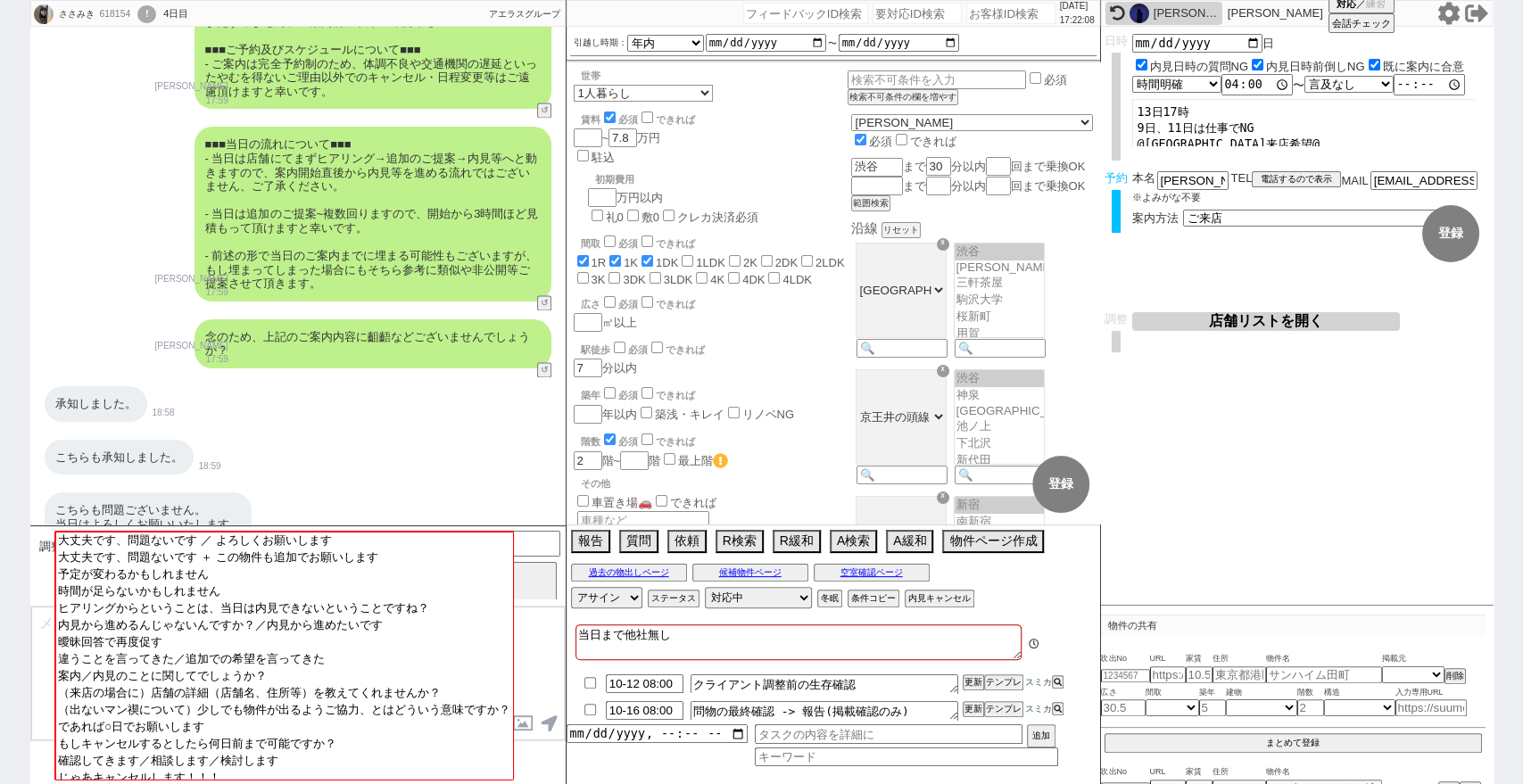
scroll to position [40, 0]
click at [1180, 13] on div "[PERSON_NAME] 乃" at bounding box center [1185, 13] width 64 height 15
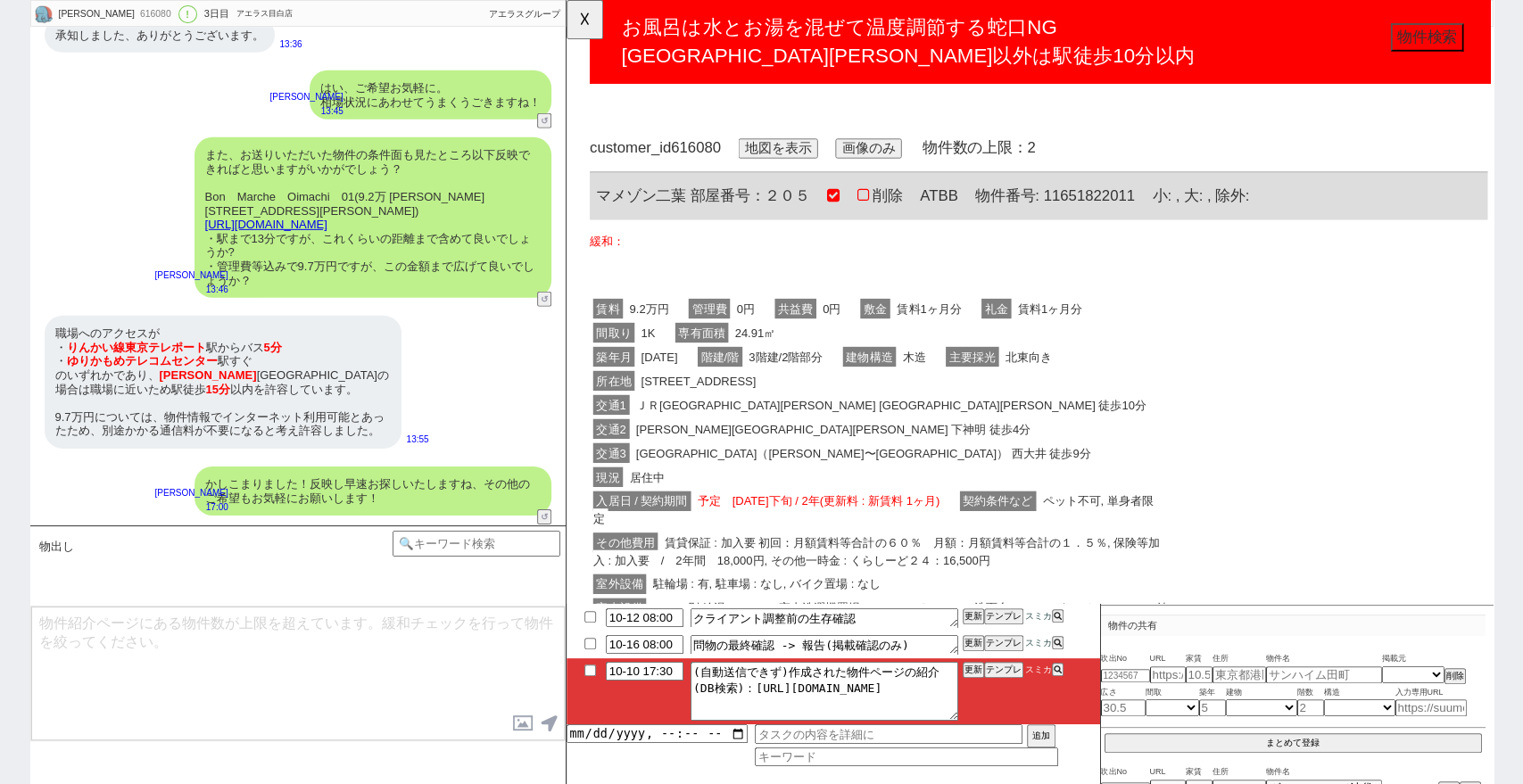
scroll to position [0, 0]
click at [611, 33] on div "お風呂は水とお湯を混ぜて温度調節する蛇口NG 大井町駅以外は駅徒歩10分以内" at bounding box center [1086, 45] width 993 height 90
click at [588, 29] on button "☓" at bounding box center [583, 18] width 33 height 35
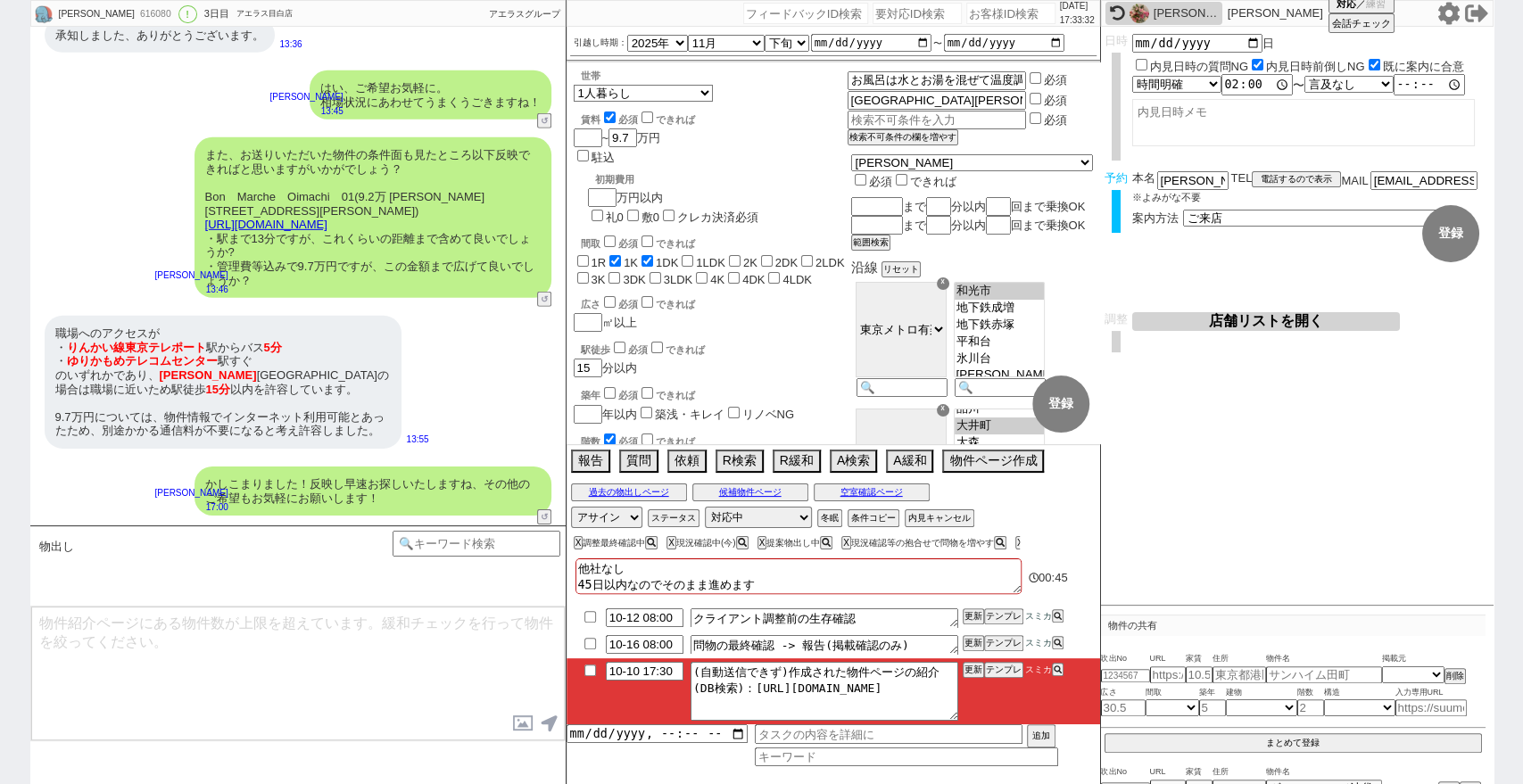
click at [966, 3] on input "number" at bounding box center [1010, 14] width 90 height 22
paste input "614358"
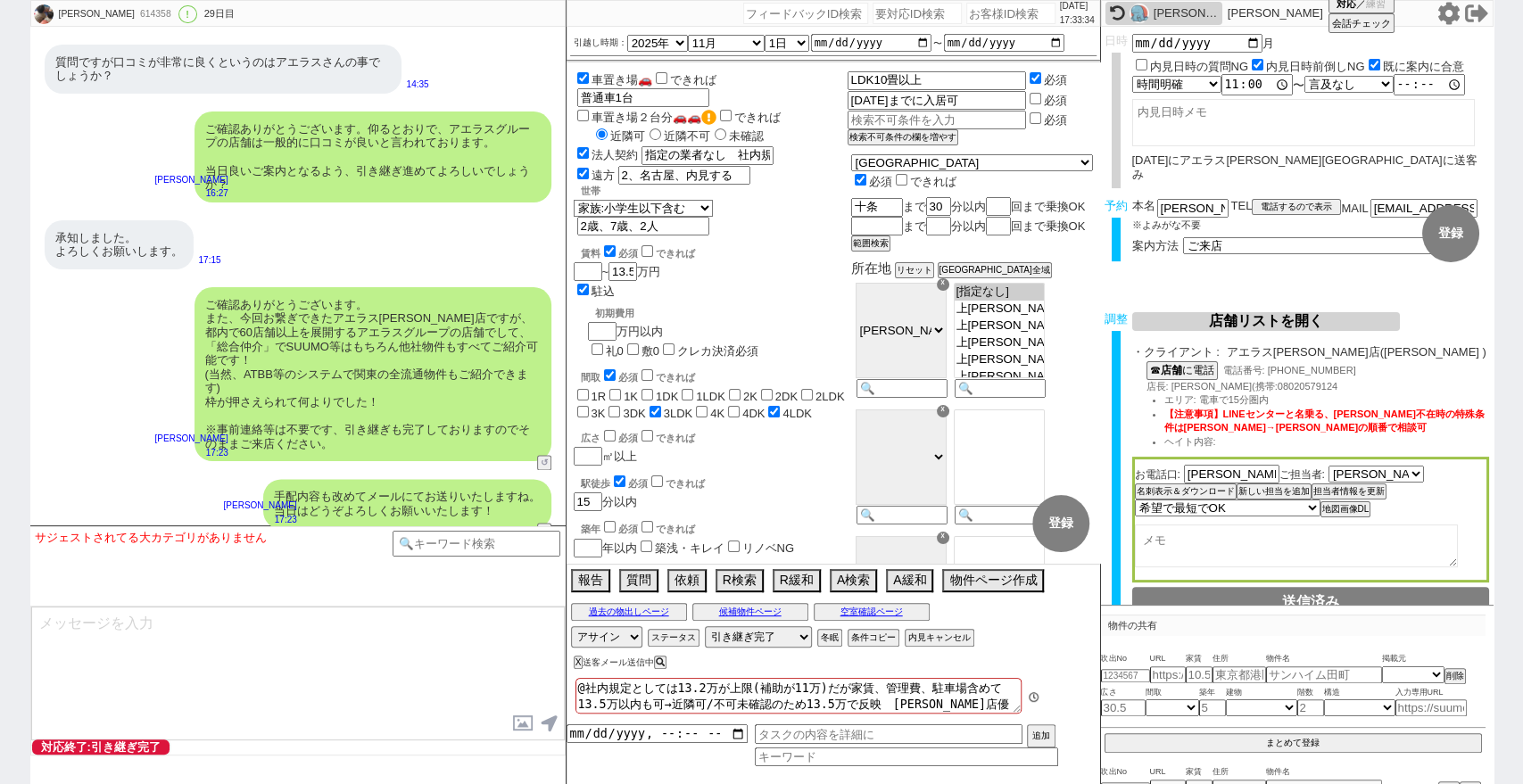
scroll to position [155, 0]
click at [0, 522] on div "MIORI 614358 ! 0 29日目 冬眠中 自社客 スミカ スミカ_BPO チャット全表示 2025-09-12 新しくフォローされました (05:4…" at bounding box center [762, 392] width 1523 height 784
click at [1448, 9] on icon at bounding box center [1448, 13] width 22 height 23
click at [996, 9] on input "number" at bounding box center [1010, 14] width 90 height 22
paste input "615320"
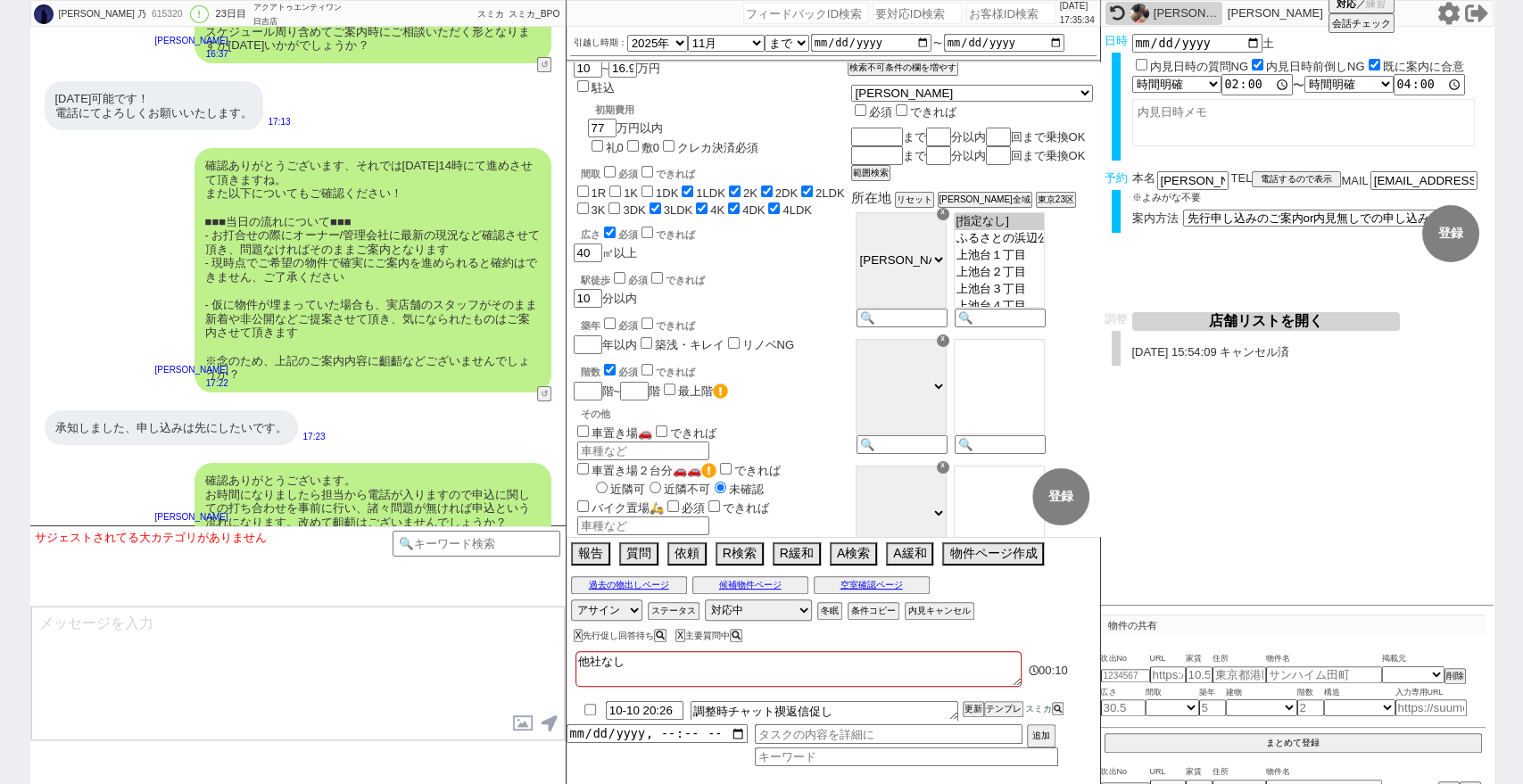
scroll to position [99, 0]
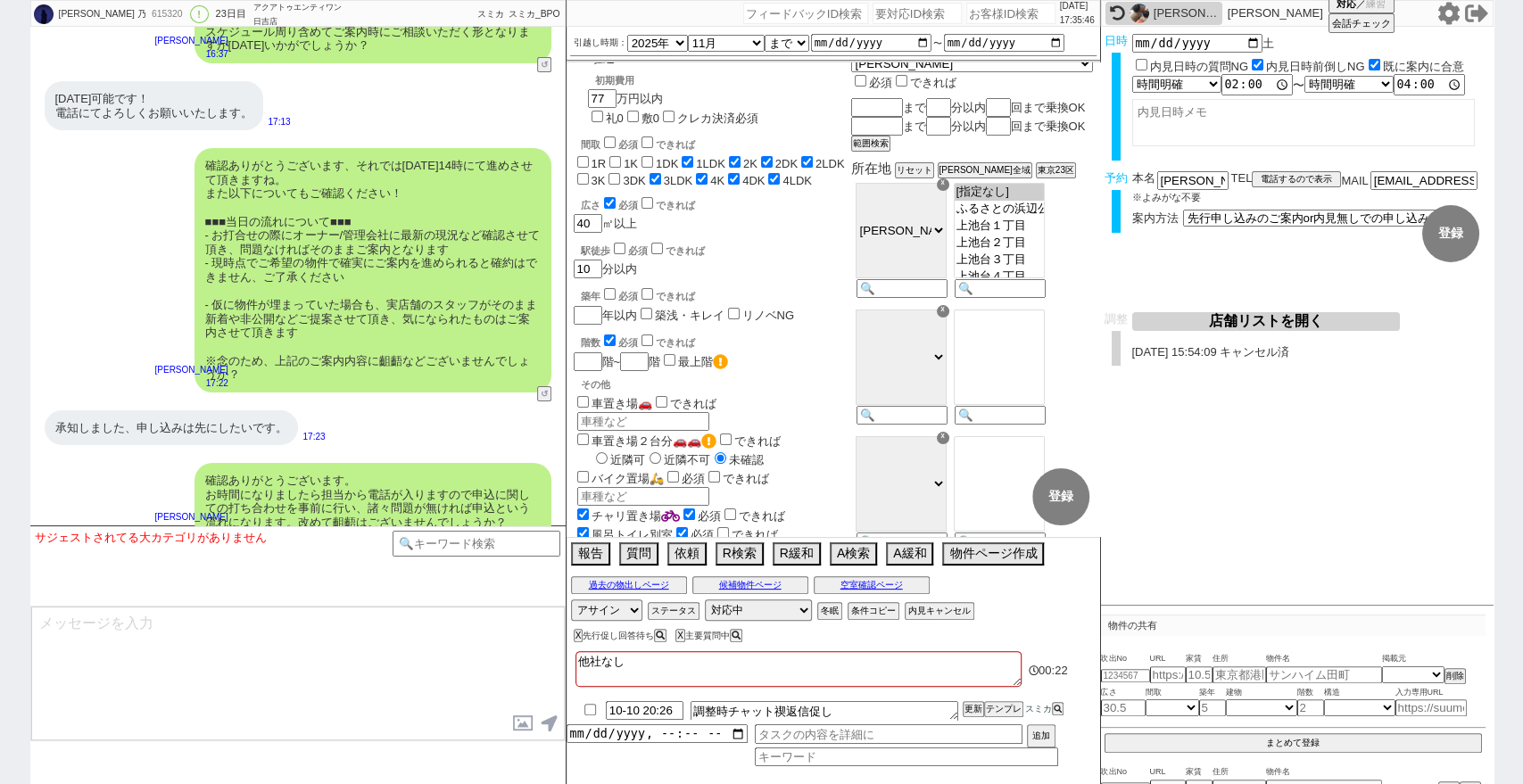
click at [1446, 14] on icon at bounding box center [1449, 14] width 24 height 24
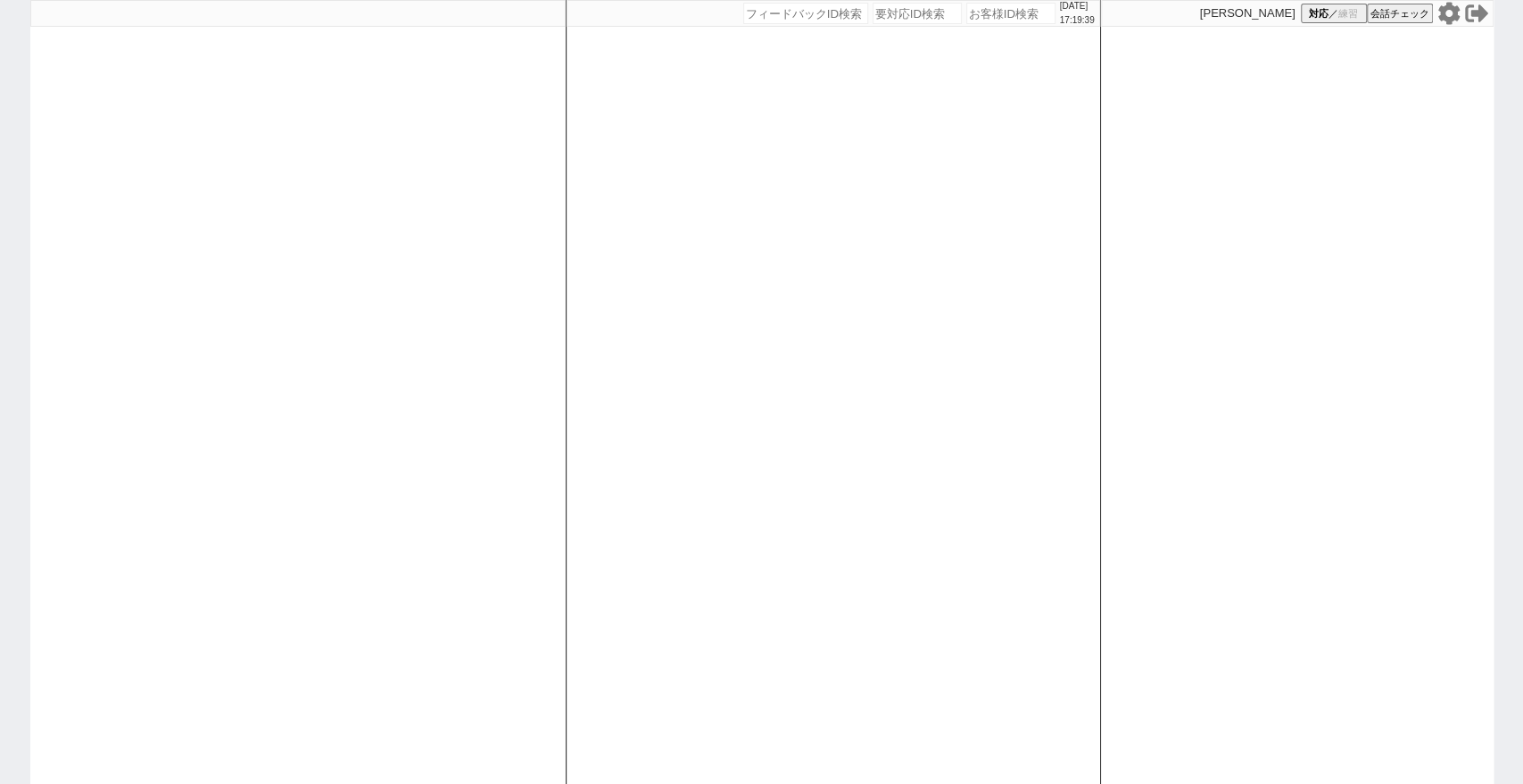
click at [995, 15] on input "number" at bounding box center [1010, 14] width 90 height 22
paste input "618402"
type input "618402"
select select "2"
select select
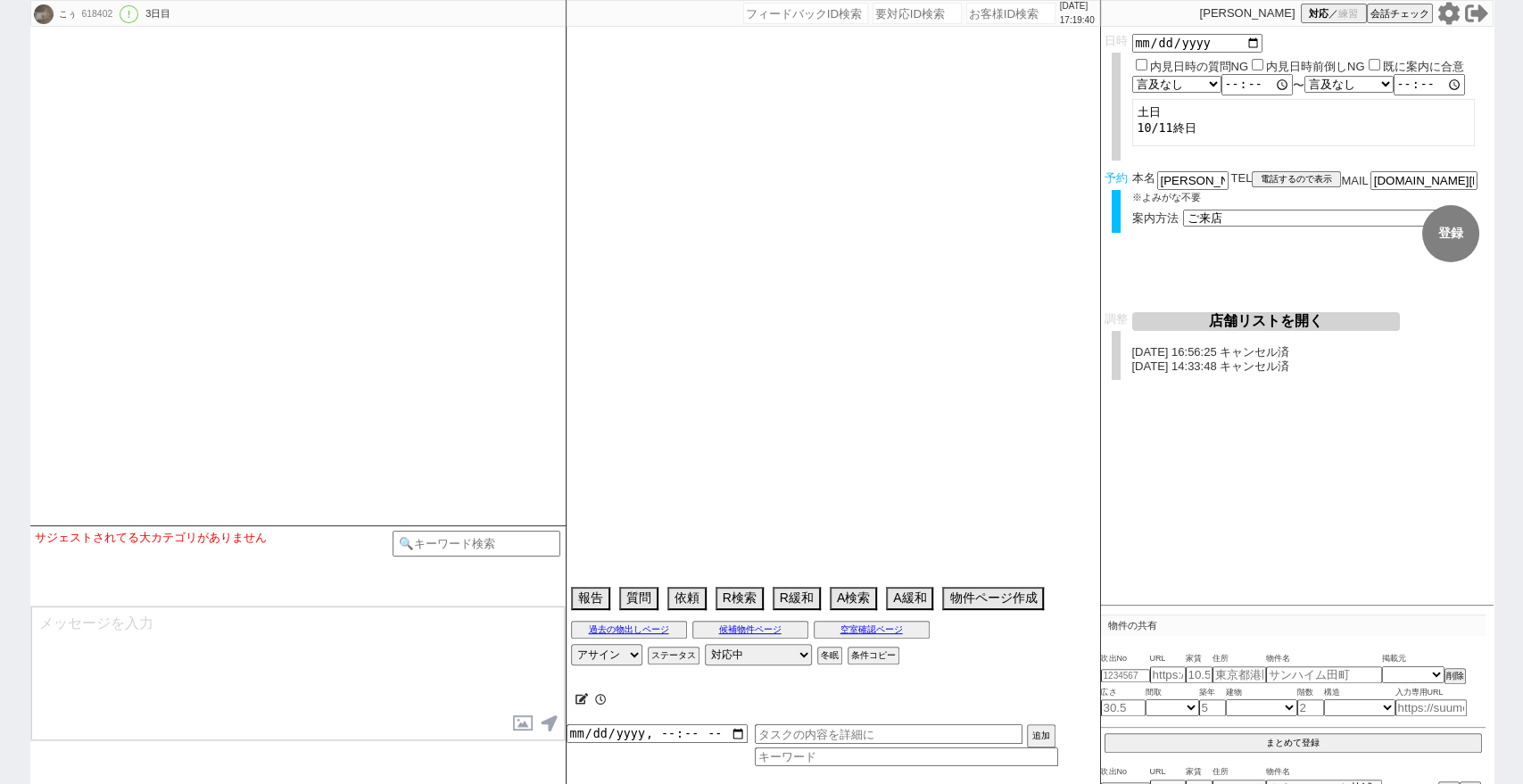
type textarea "＠＠別部屋の報告NG＠＠　他社無し 候補なしでの来店はしない"
select select "2025"
select select "12"
select select "36"
select select "0"
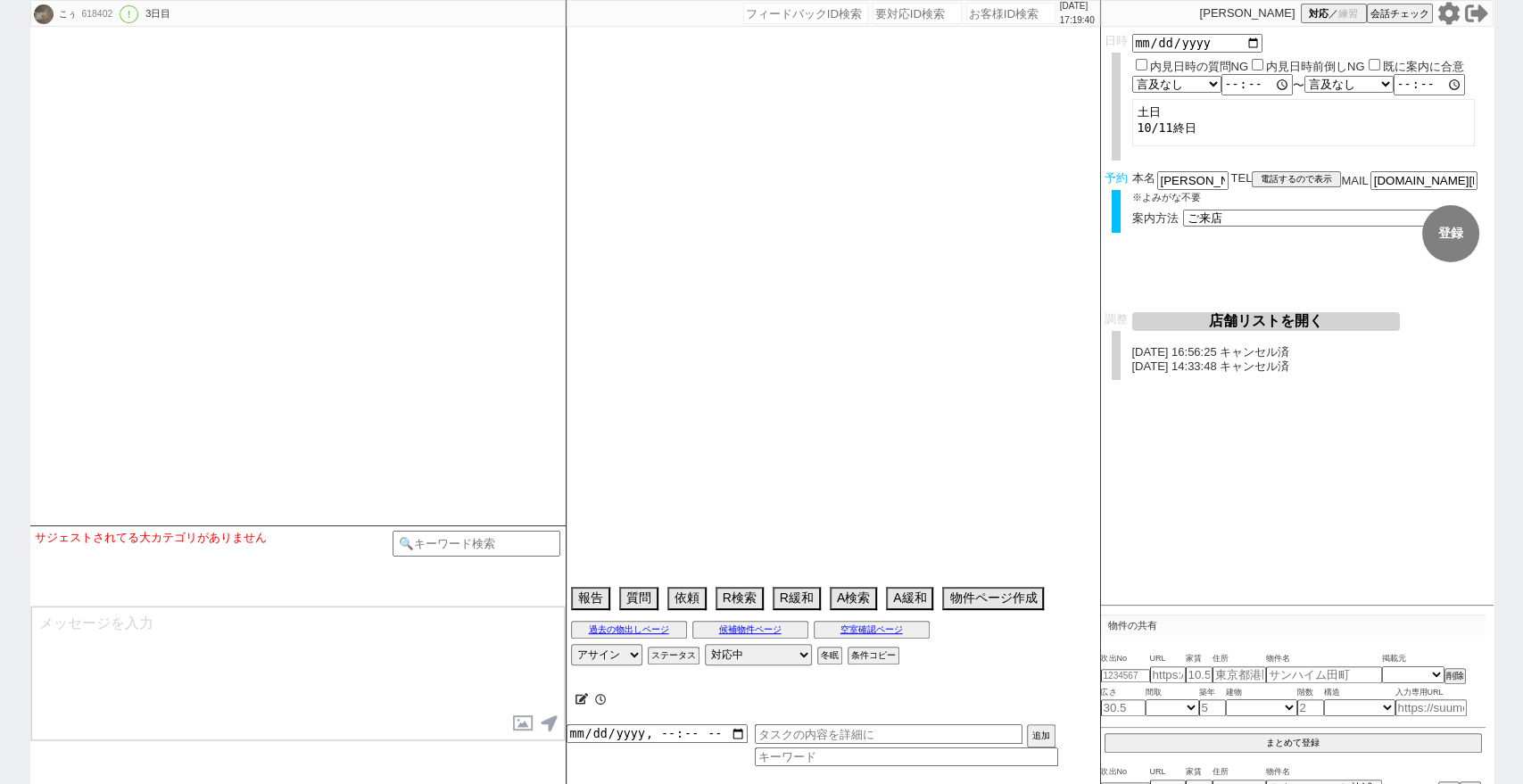
select select "2"
select select "3"
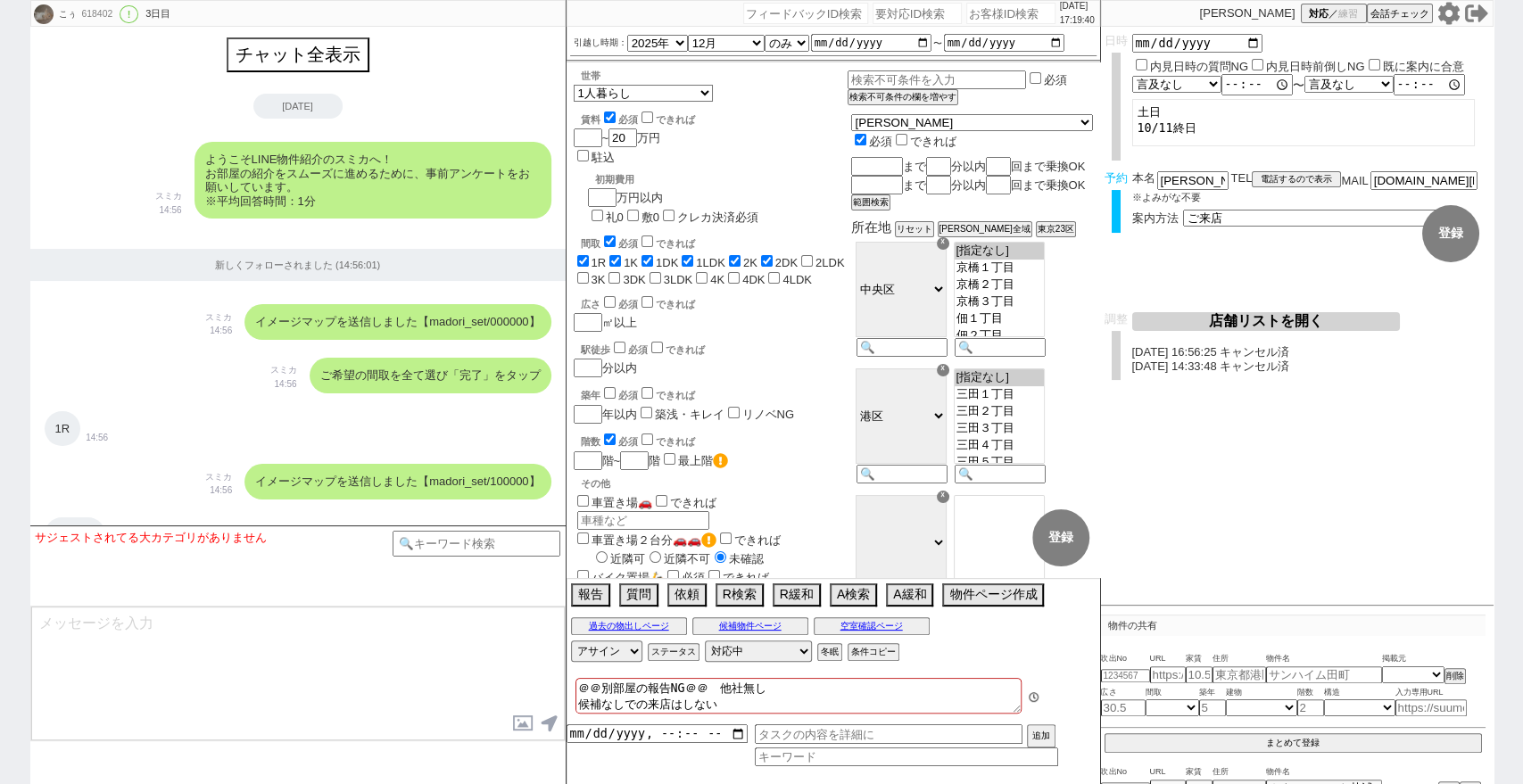
scroll to position [7619, 0]
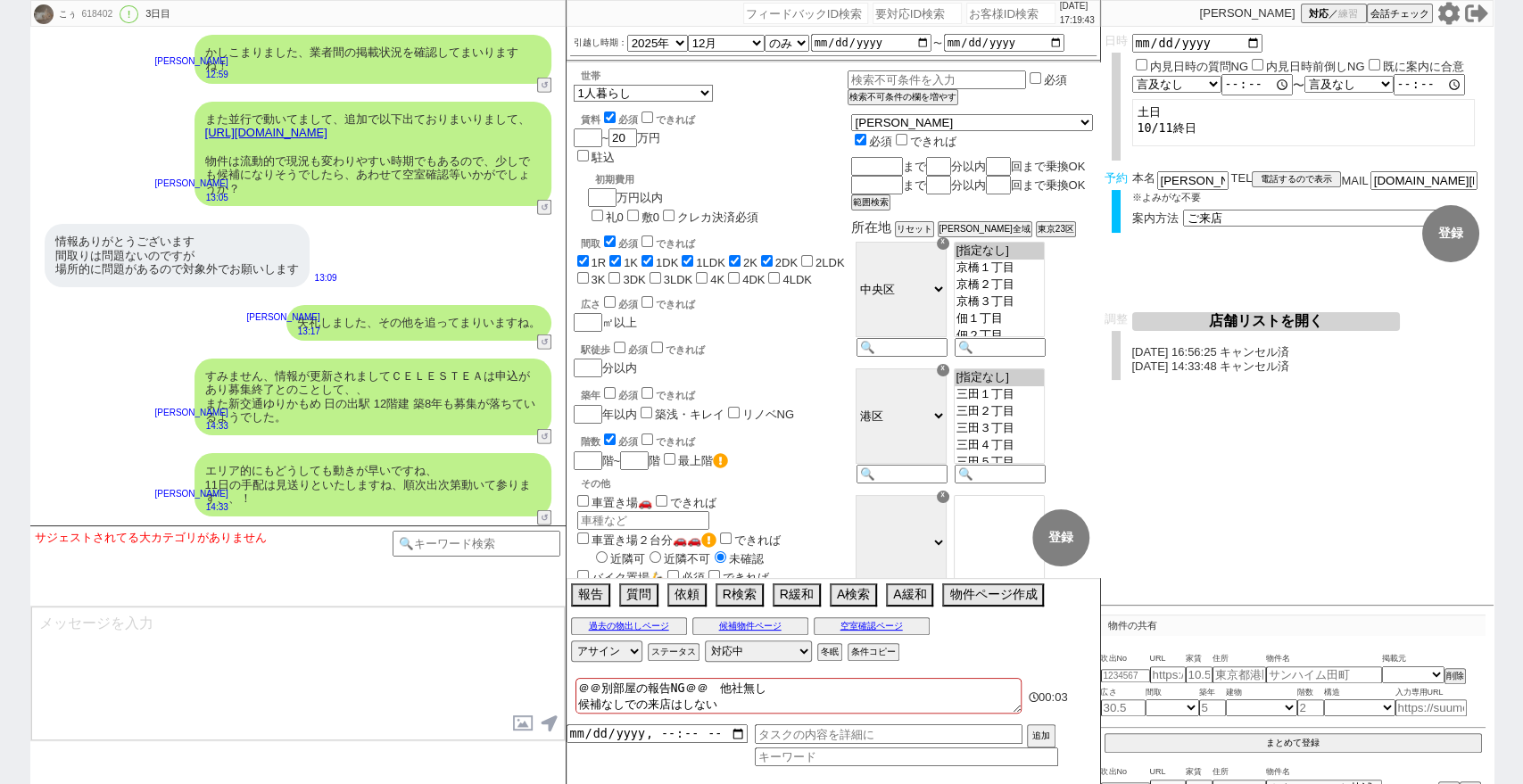
click at [1008, 15] on input "number" at bounding box center [1010, 14] width 90 height 22
paste input "618402"
type input "618402"
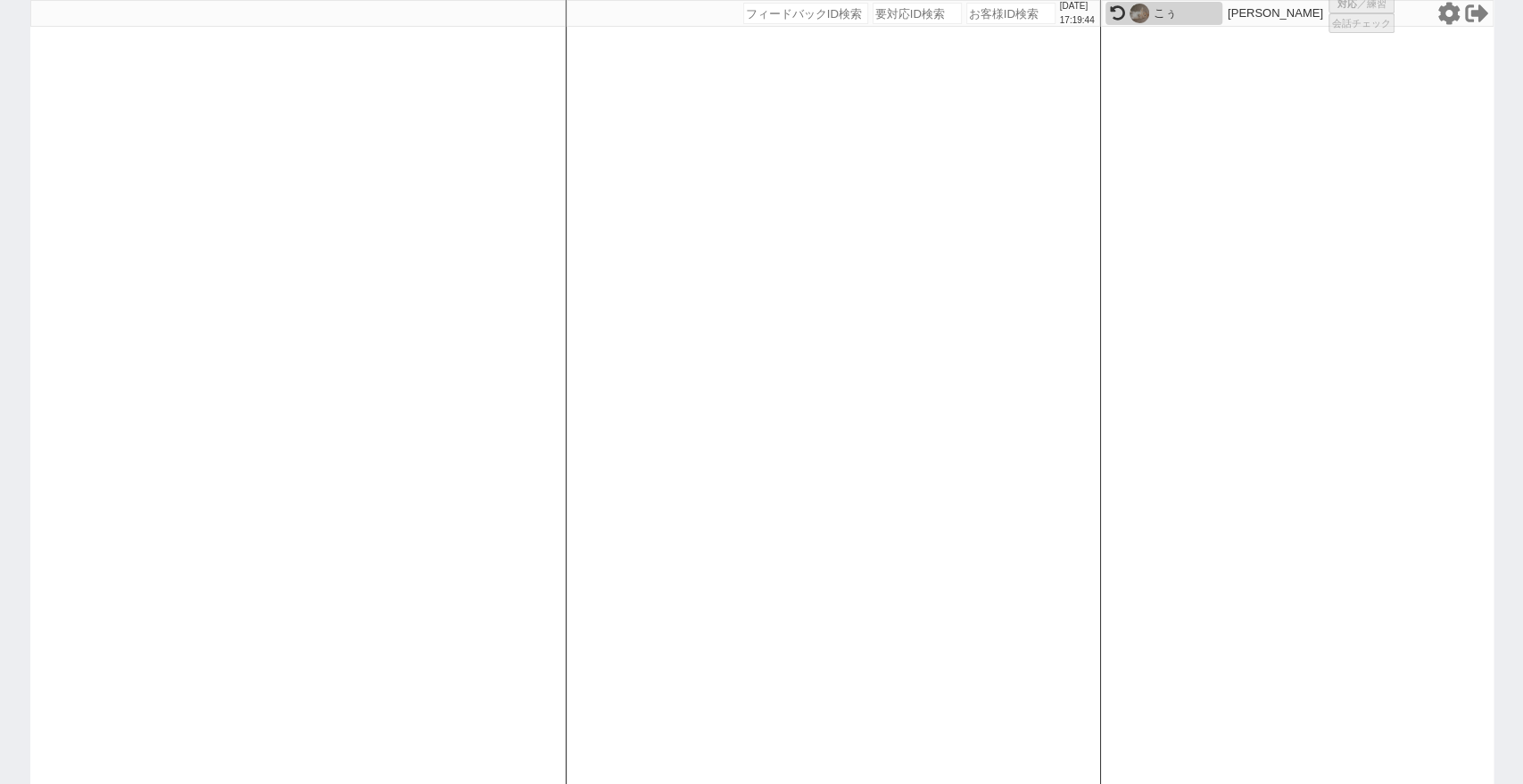
select select "2"
select select
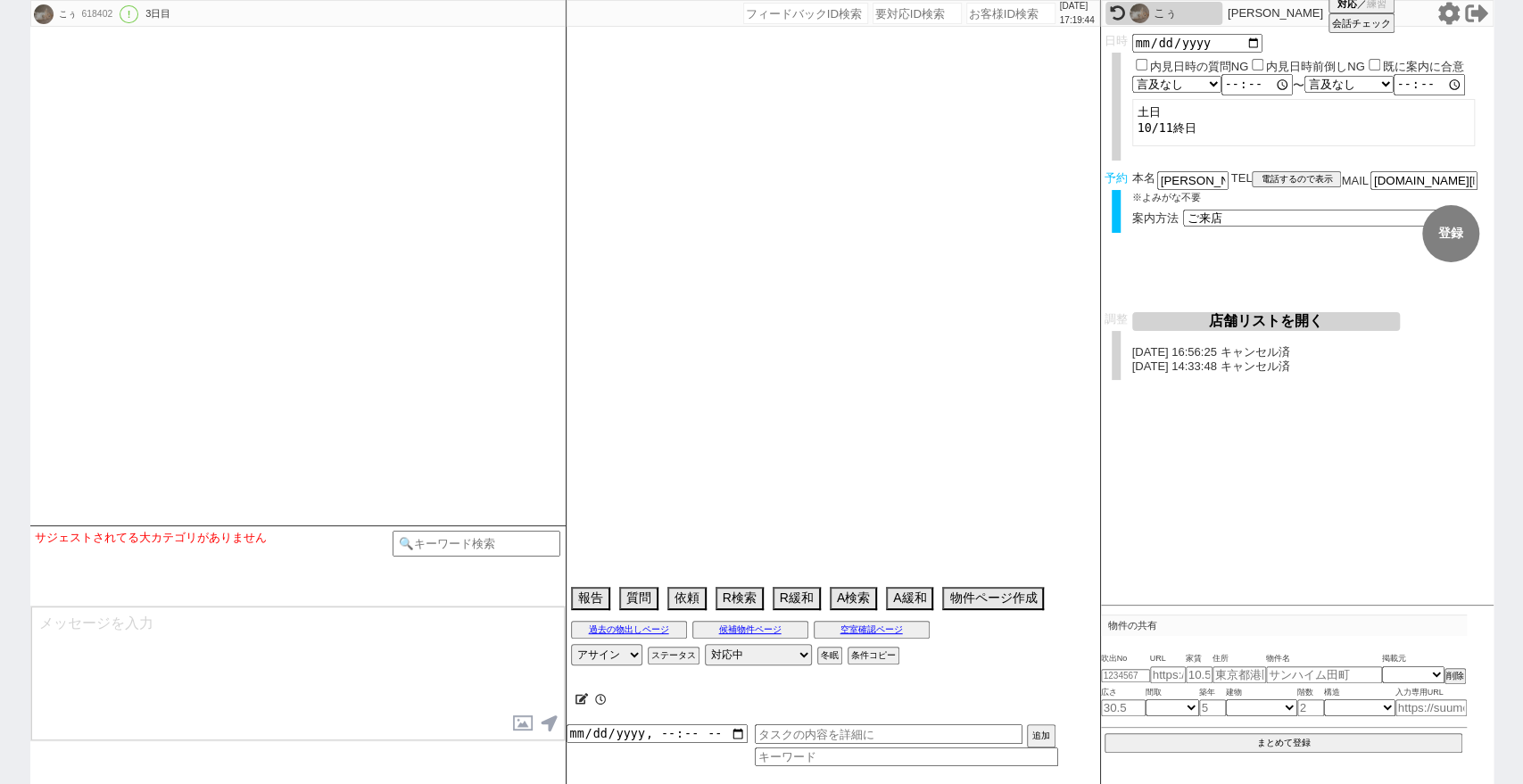
type textarea "＠＠別部屋の報告NG＠＠　他社無し 候補なしでの来店はしない"
select select "2025"
select select "12"
select select "36"
select select "0"
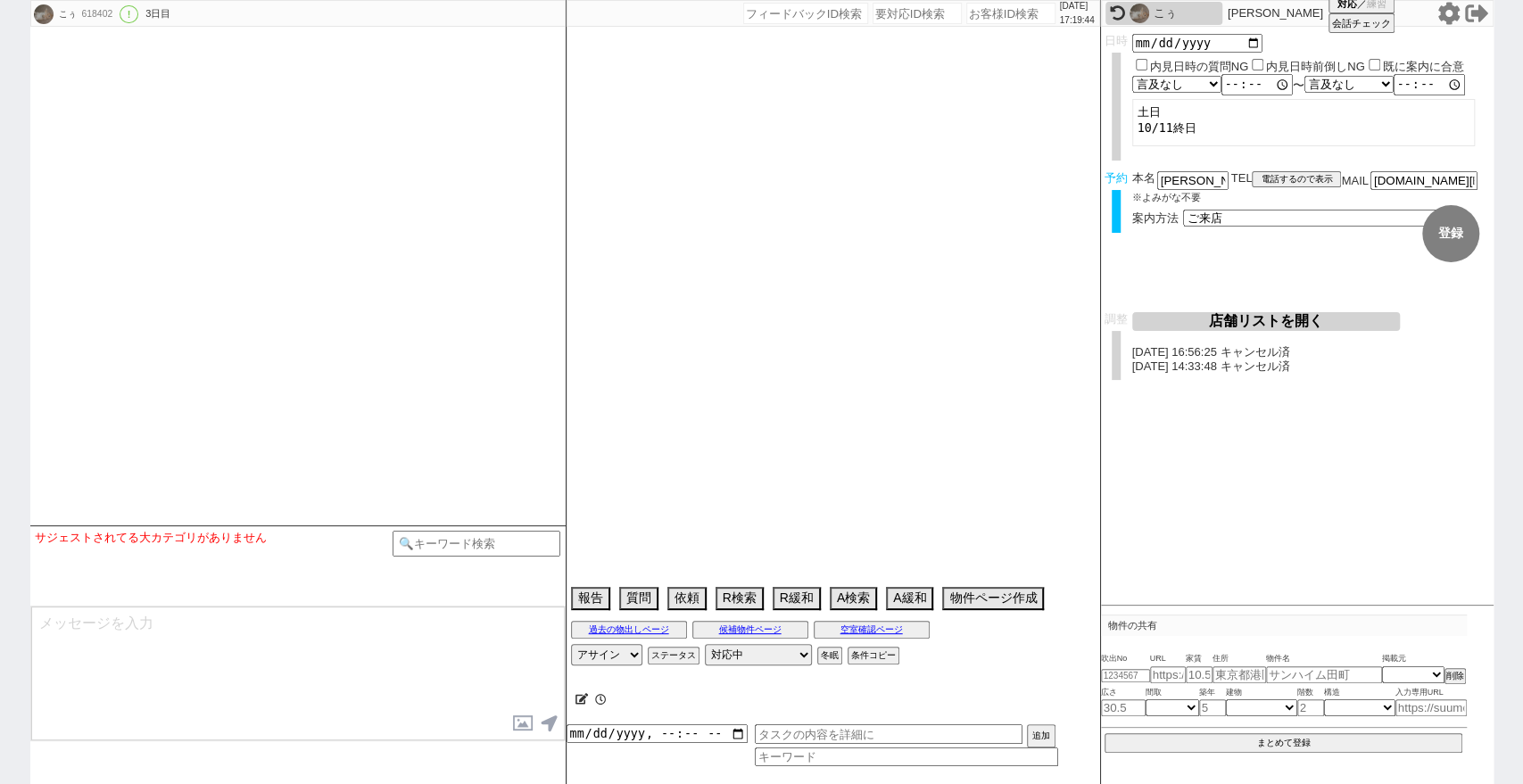
select select "2"
select select "3"
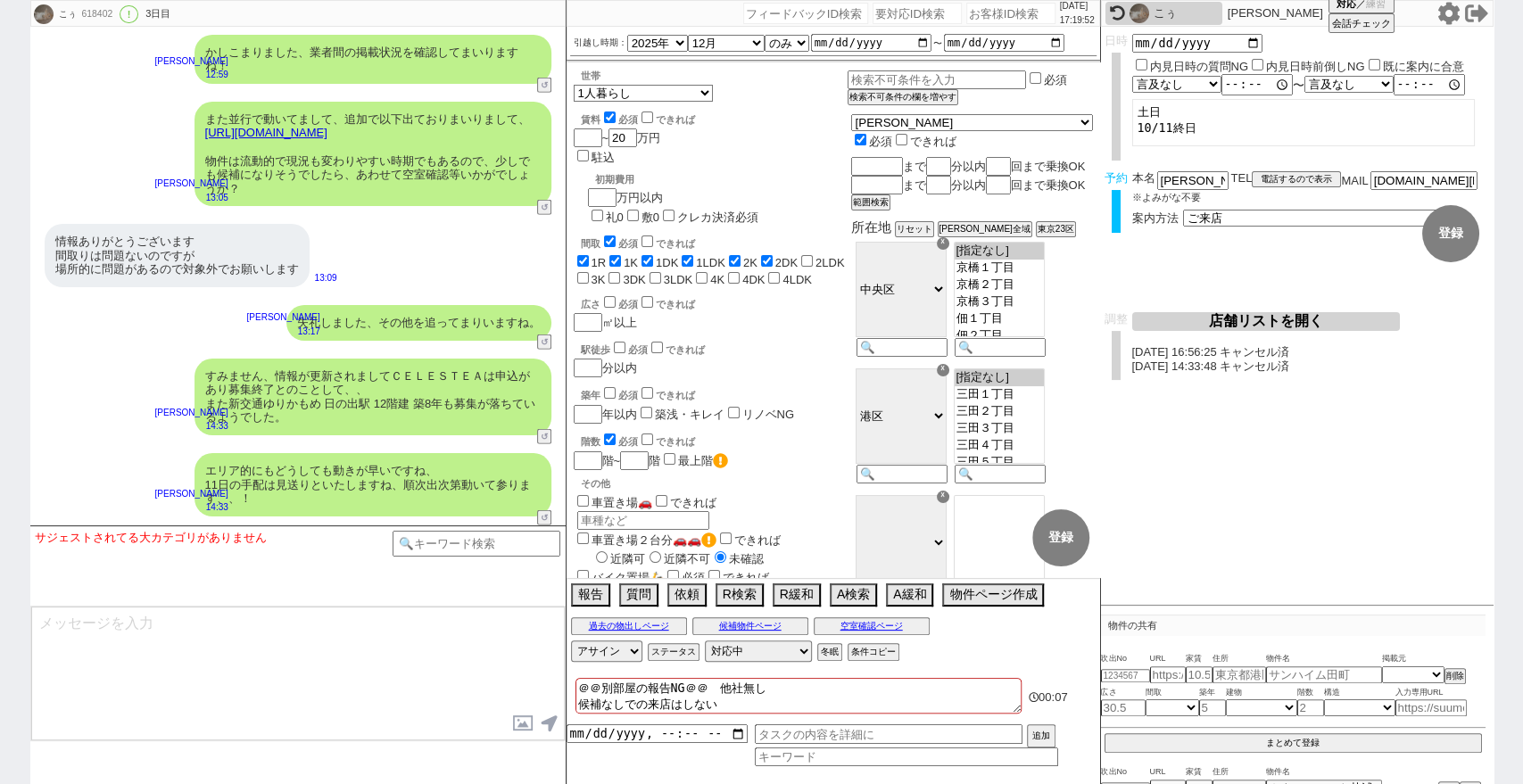
click at [2, 271] on div "こぅ 618402 ! 0 3日目 冬眠中 自社客 スミカ スミカ_BPO チャット全表示 2025-10-08 ようこそLINE物件紹介のスミカへ！ お部屋…" at bounding box center [762, 392] width 1523 height 784
click at [1005, 6] on input "number" at bounding box center [1010, 14] width 90 height 22
paste input "273637"
type input "273637"
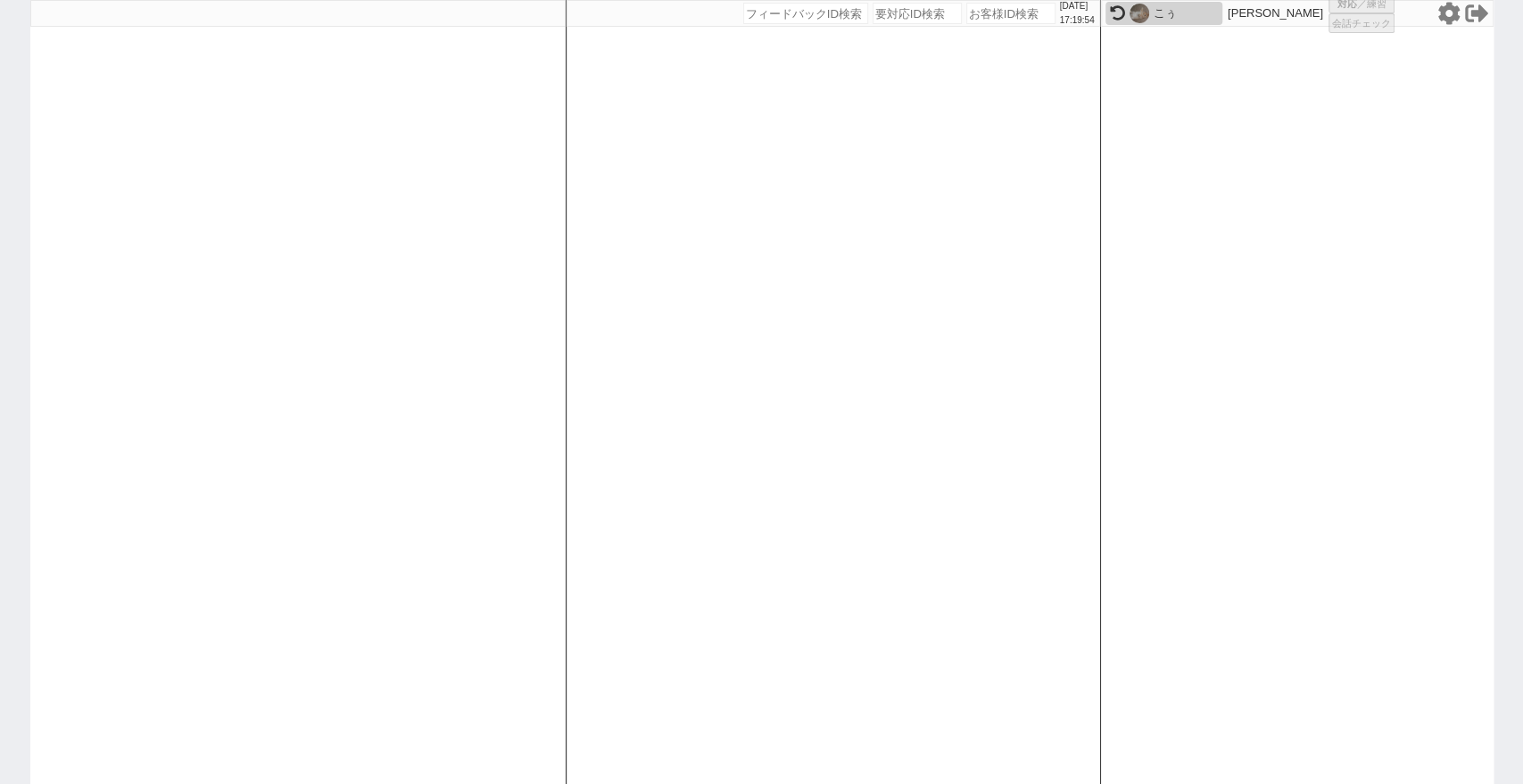
select select
select select "2"
select select
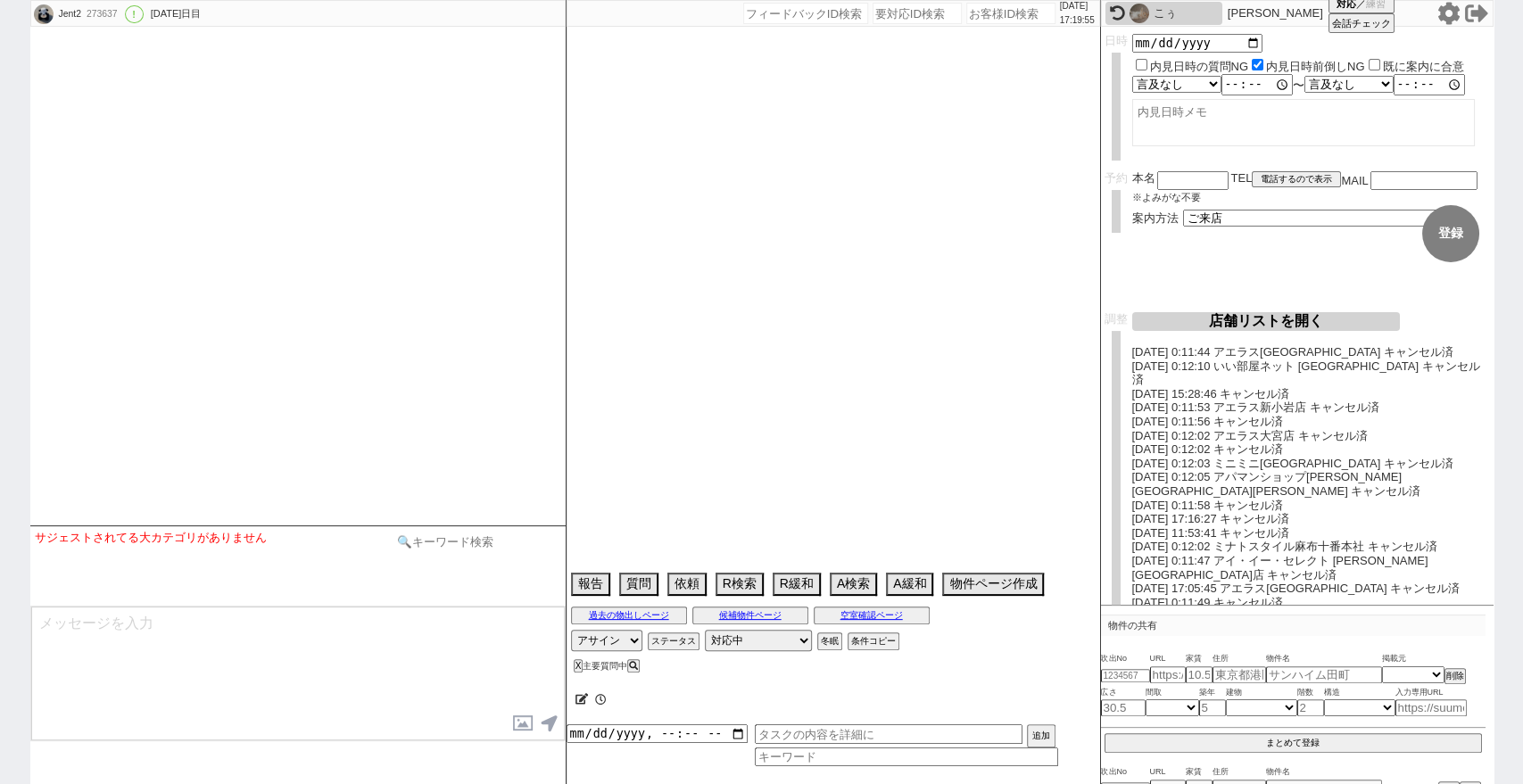
click at [491, 548] on input at bounding box center [476, 541] width 168 height 23
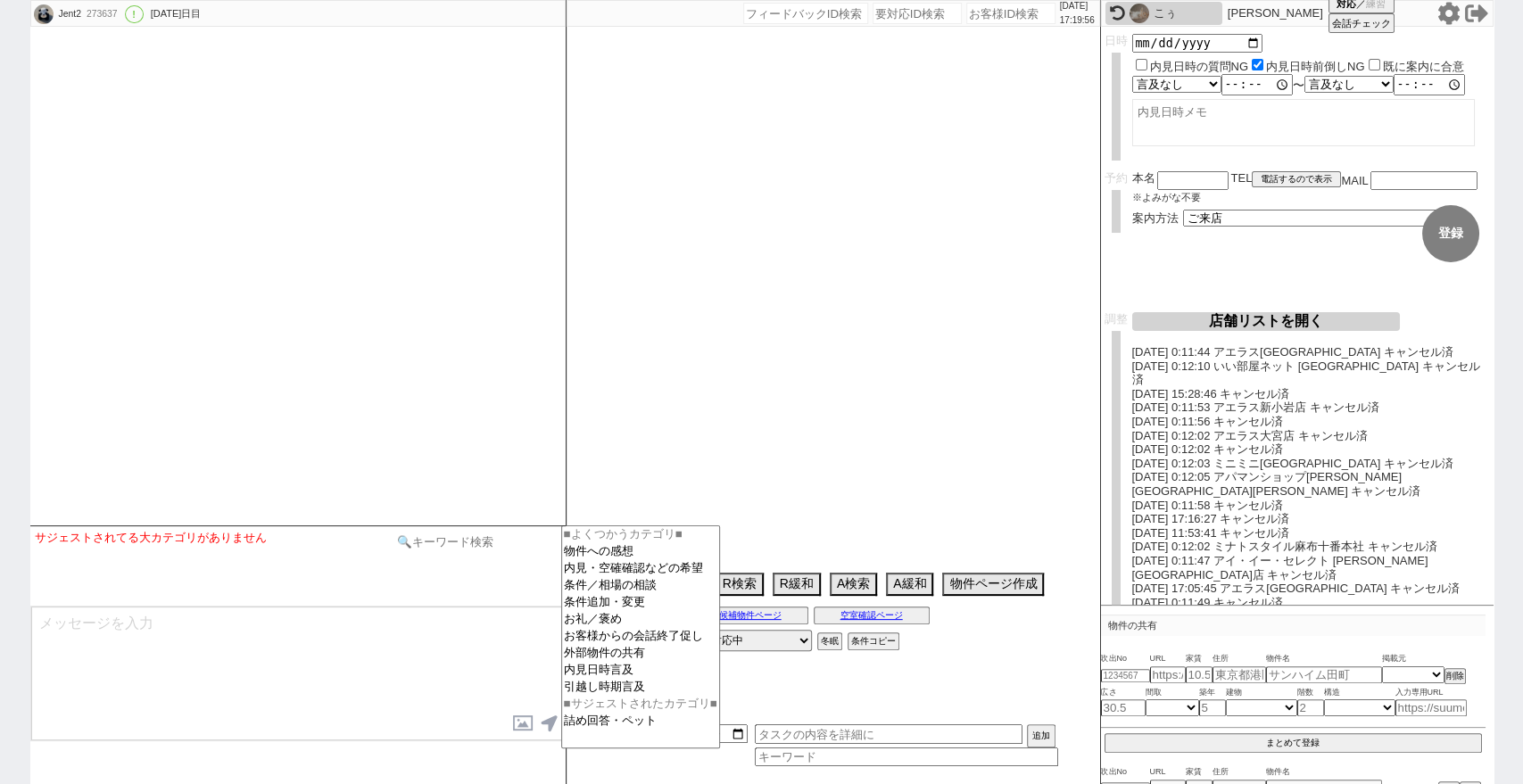
select select "13"
select select "0"
select select "14"
select select "94"
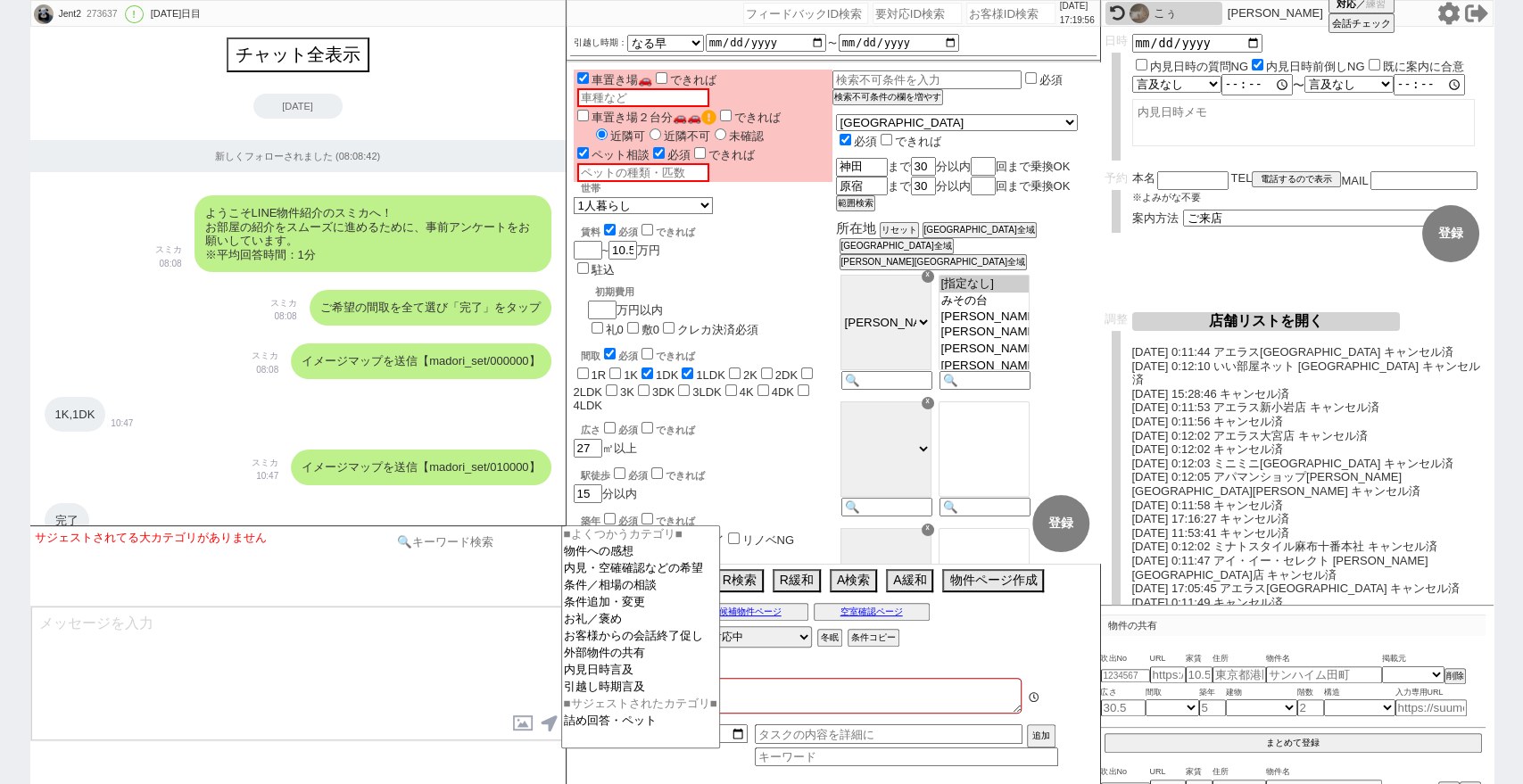
type textarea "＠＠＠テストIDです。 15464406　＠＠＠＠＠＠"
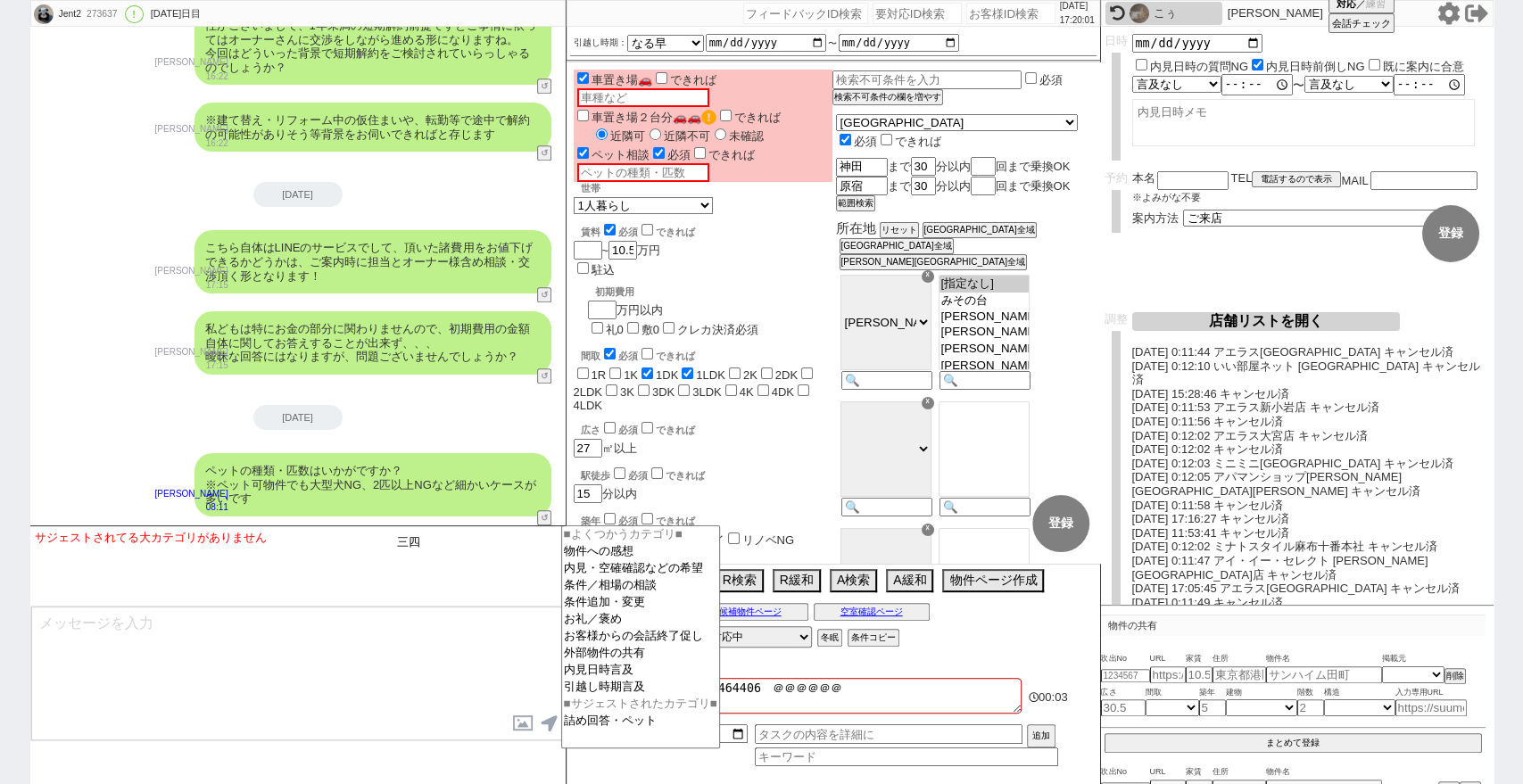
type input "三"
type input "禊"
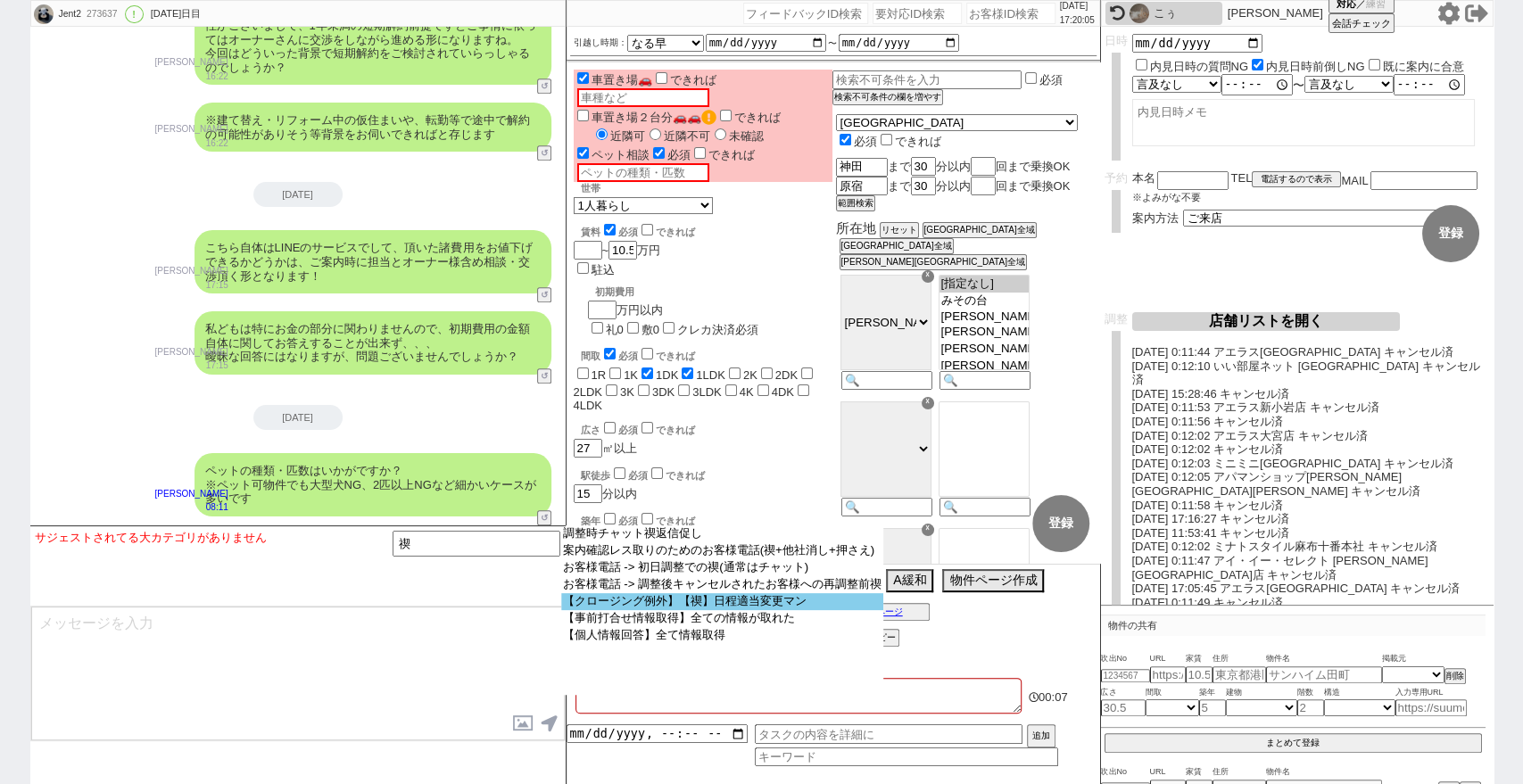
click at [752, 610] on option "【クロージング例外】【禊】日程適当変更マン" at bounding box center [722, 601] width 323 height 17
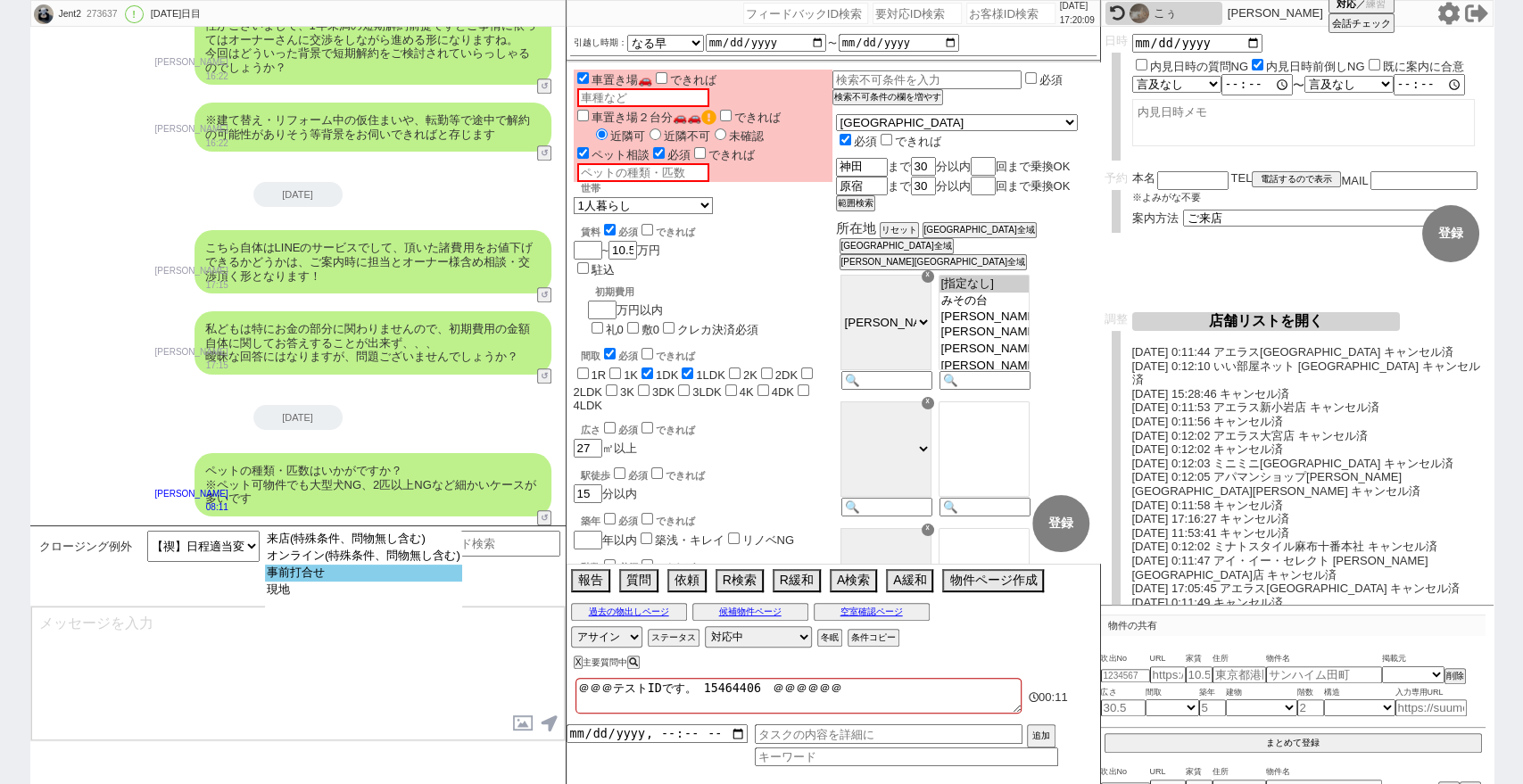
select select "事前打合せ"
click at [386, 578] on option "事前打合せ" at bounding box center [363, 573] width 197 height 17
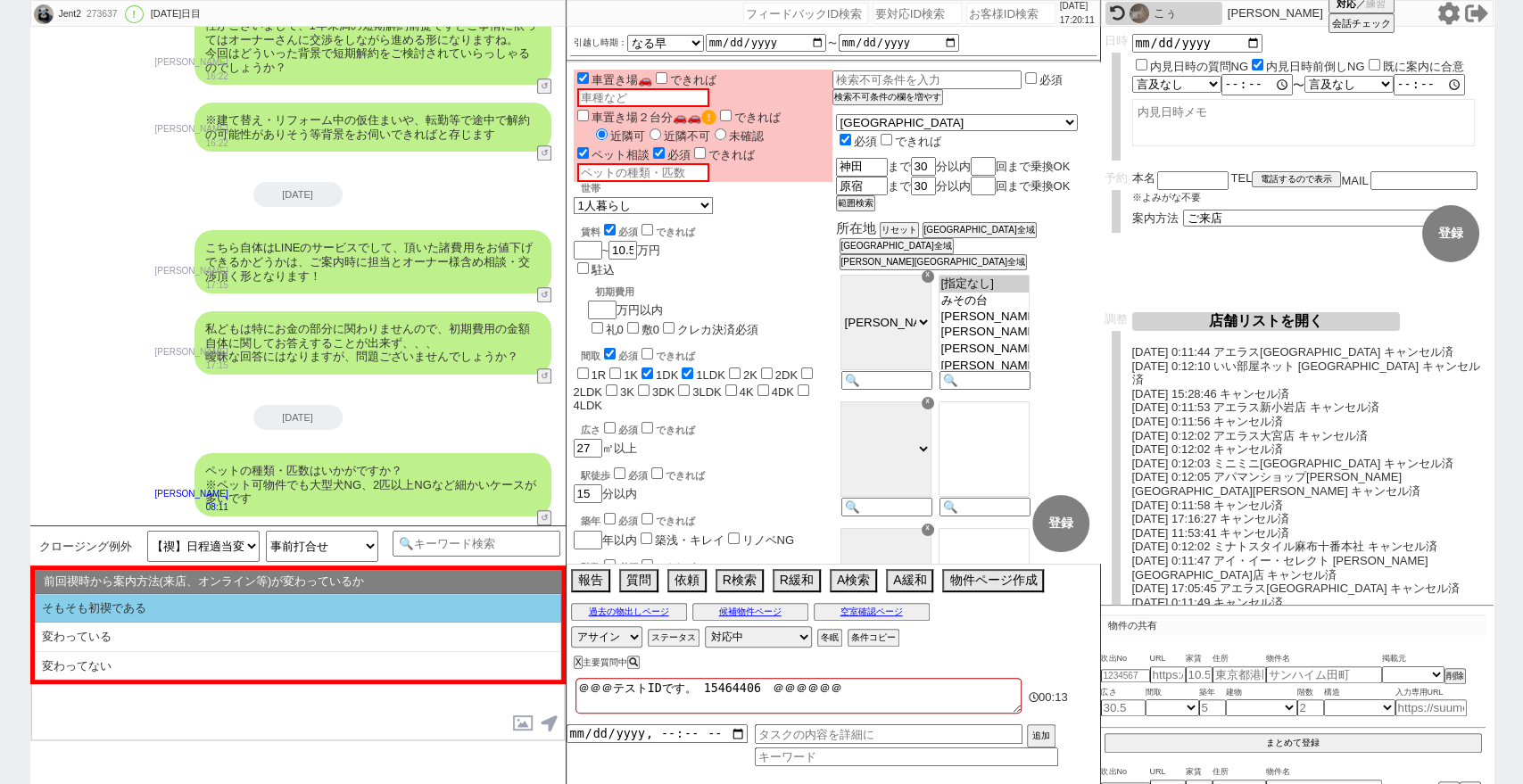
click at [385, 616] on li "そもそも初禊である" at bounding box center [297, 609] width 526 height 30
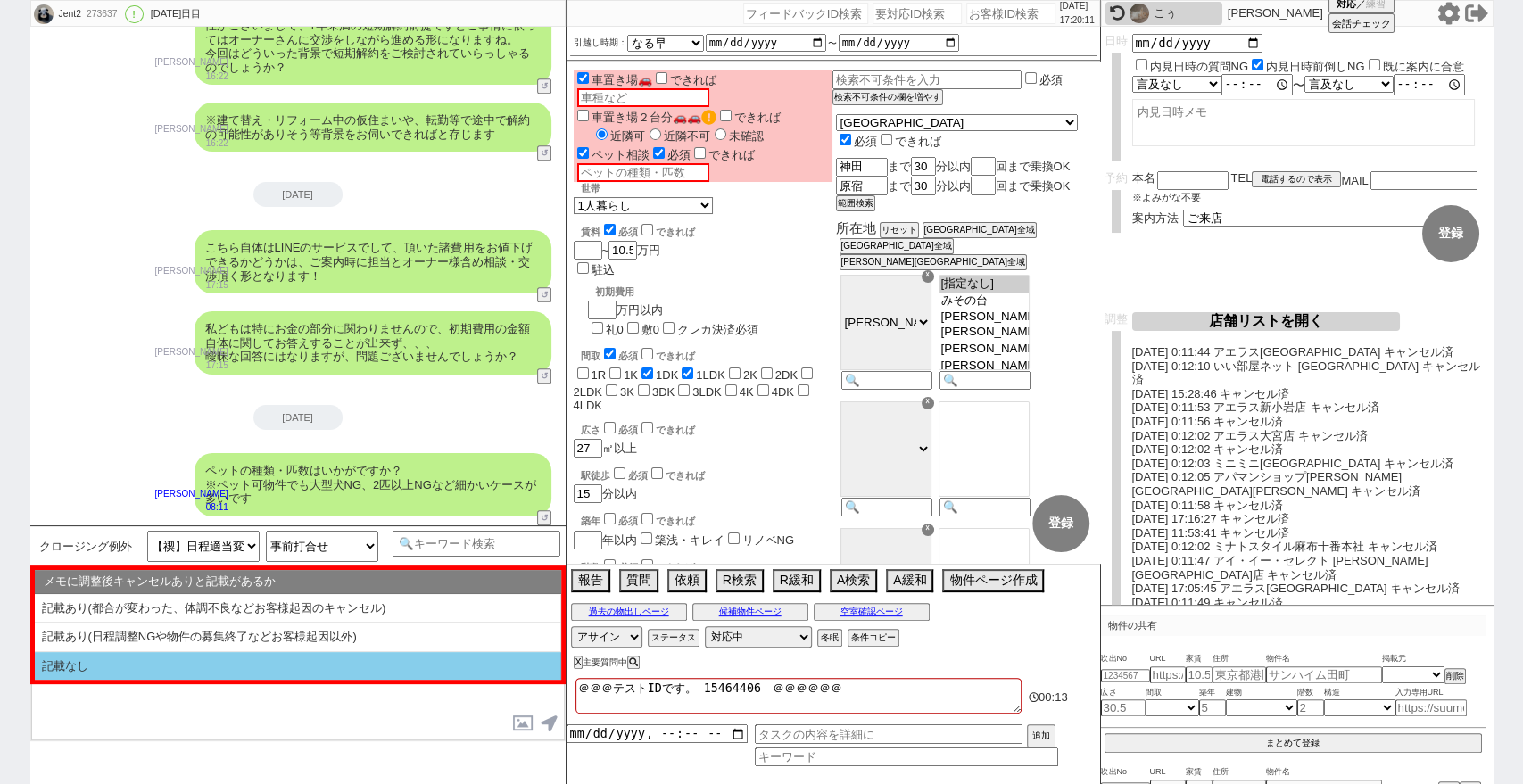
click at [383, 668] on li "記載なし" at bounding box center [297, 666] width 526 height 29
select select "そもそも初禊である"
select select "記載なし"
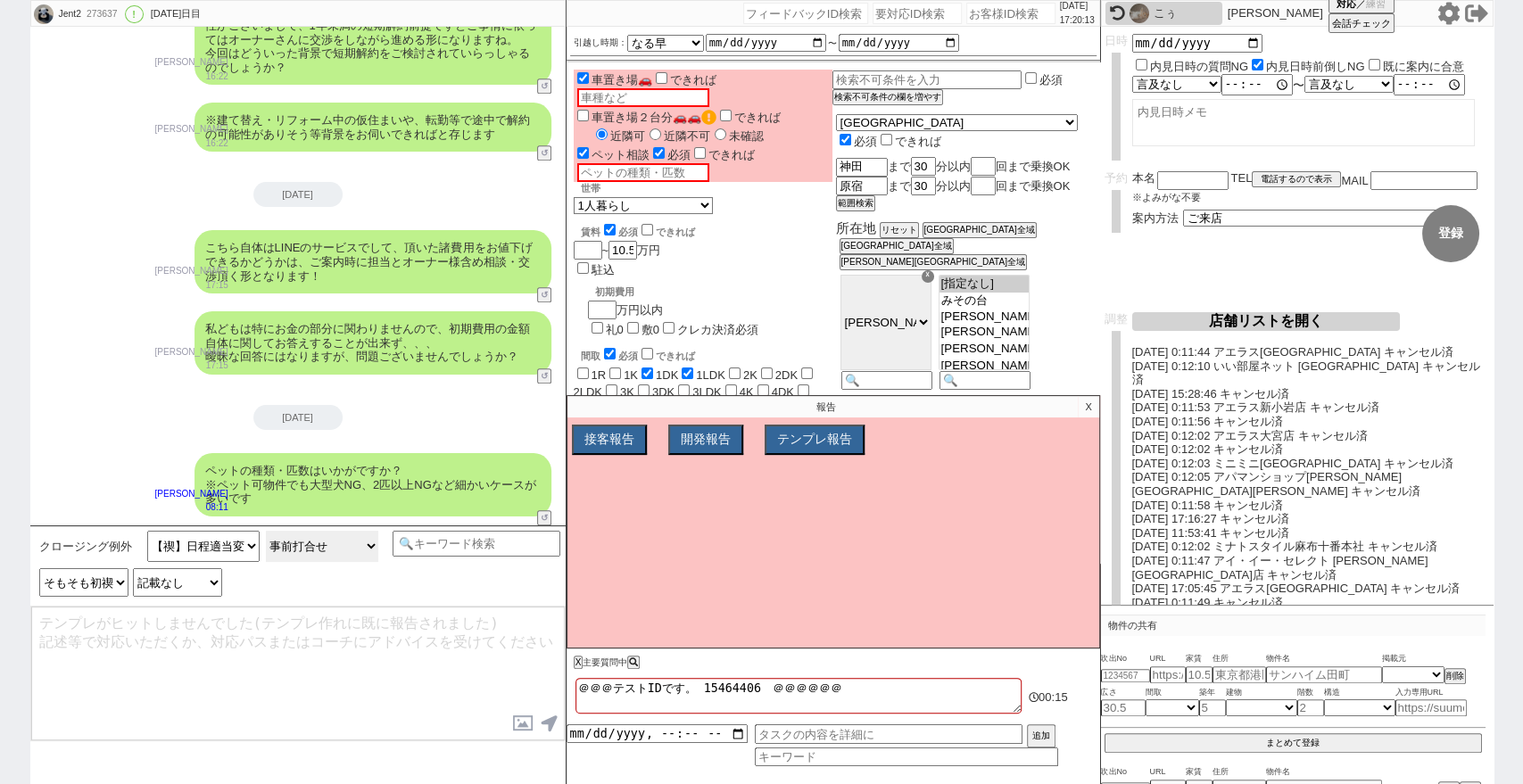
click at [346, 551] on select "来店(特殊条件、問物無し含む) オンライン(特殊条件、問物無し含む) 事前打合せ 現地" at bounding box center [322, 546] width 112 height 31
click at [1227, 206] on div "本名 ※よみがな不要 TEL 電話するので表示 電話の理由 356 初日調整での禊 357 問物漏れ回収 359 内見日が怪しいので前倒し&他社消し 360 …" at bounding box center [1310, 199] width 357 height 55
click at [1238, 217] on select "未定 現地お待ち合わせ ご来店 先行申し込みのご案内or内見無しでの申し込みのご案内 オンラインでのご接客 オンラインで1件の内見のご案内" at bounding box center [1316, 216] width 268 height 15
select select "3"
click at [1183, 210] on select "未定 現地お待ち合わせ ご来店 先行申し込みのご案内or内見無しでの申し込みのご案内 オンラインでのご接客 オンラインで1件の内見のご案内" at bounding box center [1316, 216] width 268 height 15
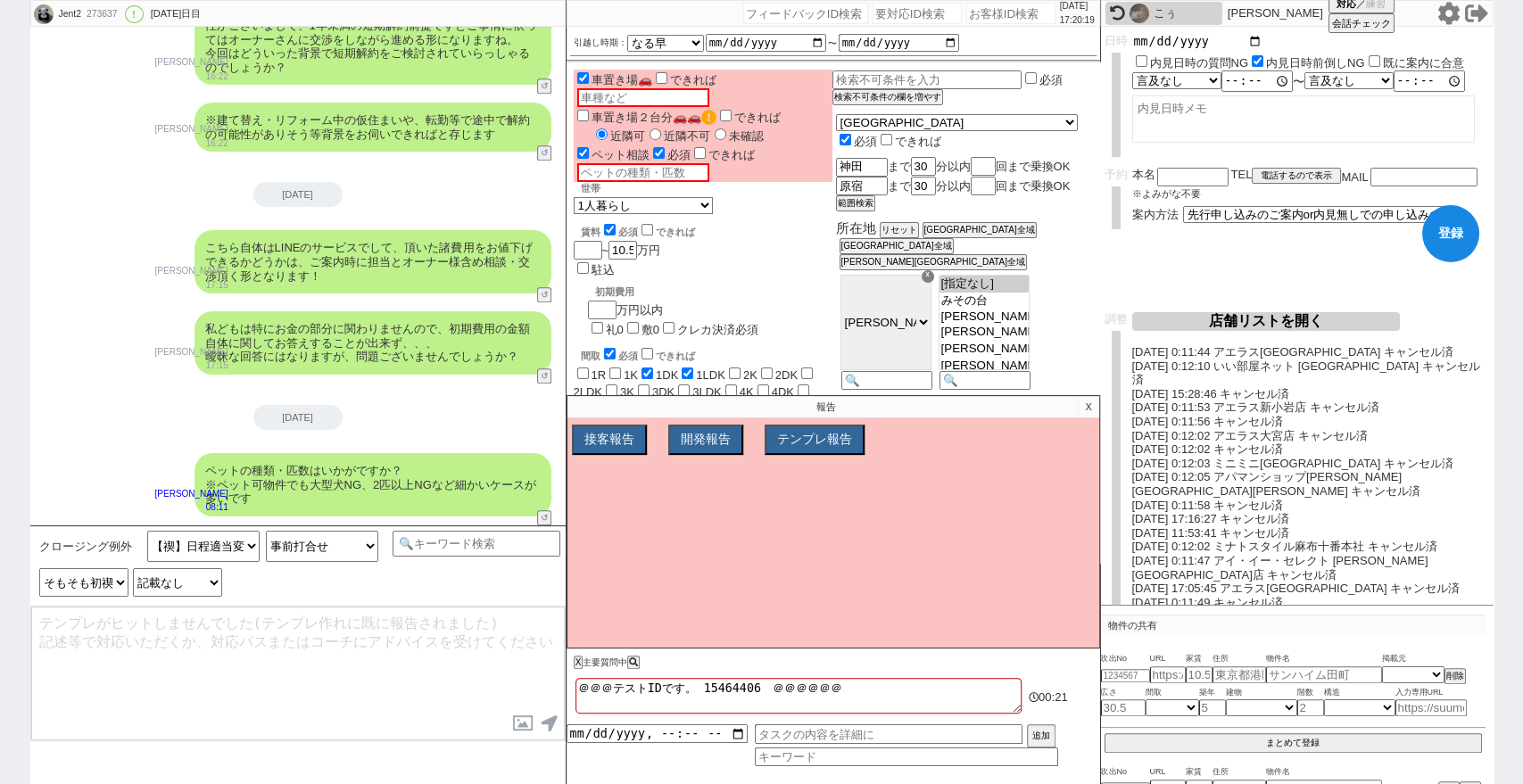
click at [1250, 43] on input "date" at bounding box center [1197, 40] width 131 height 15
click at [1254, 45] on input "date" at bounding box center [1197, 40] width 131 height 15
type input "[DATE]"
click at [1206, 86] on select "言及なし 時間明確 午前 午後 お昼 夕方・夜 終日いつでも その他" at bounding box center [1176, 84] width 88 height 15
select select "3"
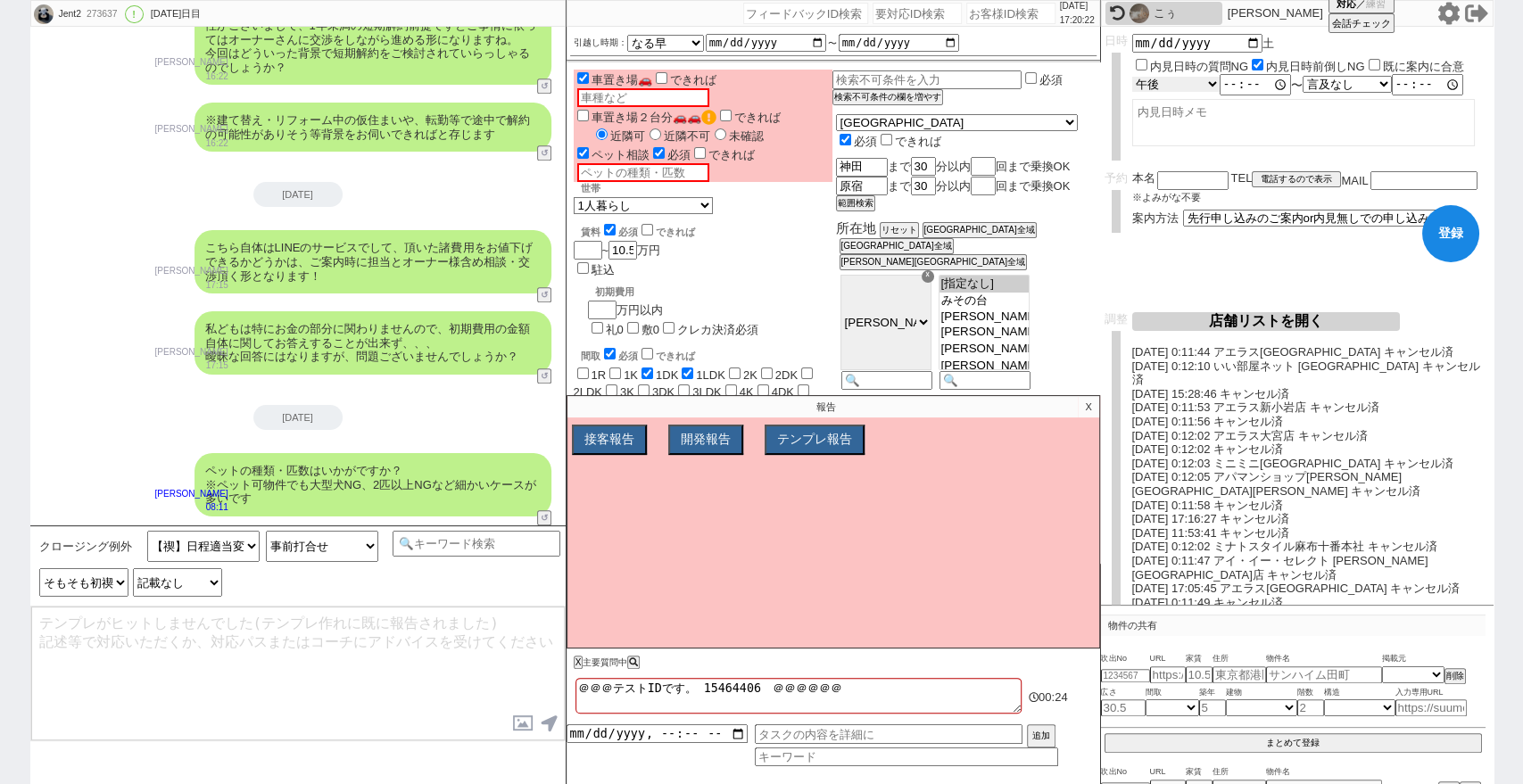
click at [1132, 77] on select "言及なし 時間明確 午前 午後 お昼 夕方・夜 終日いつでも その他" at bounding box center [1176, 84] width 88 height 15
type input "13:00:00"
click at [1341, 88] on select "言及なし 時間明確 午前 午後 お昼 夕方・夜 終日いつでも その他" at bounding box center [1348, 84] width 88 height 15
select select "3"
click at [1309, 77] on select "言及なし 時間明確 午前 午後 お昼 夕方・夜 終日いつでも その他" at bounding box center [1348, 84] width 88 height 15
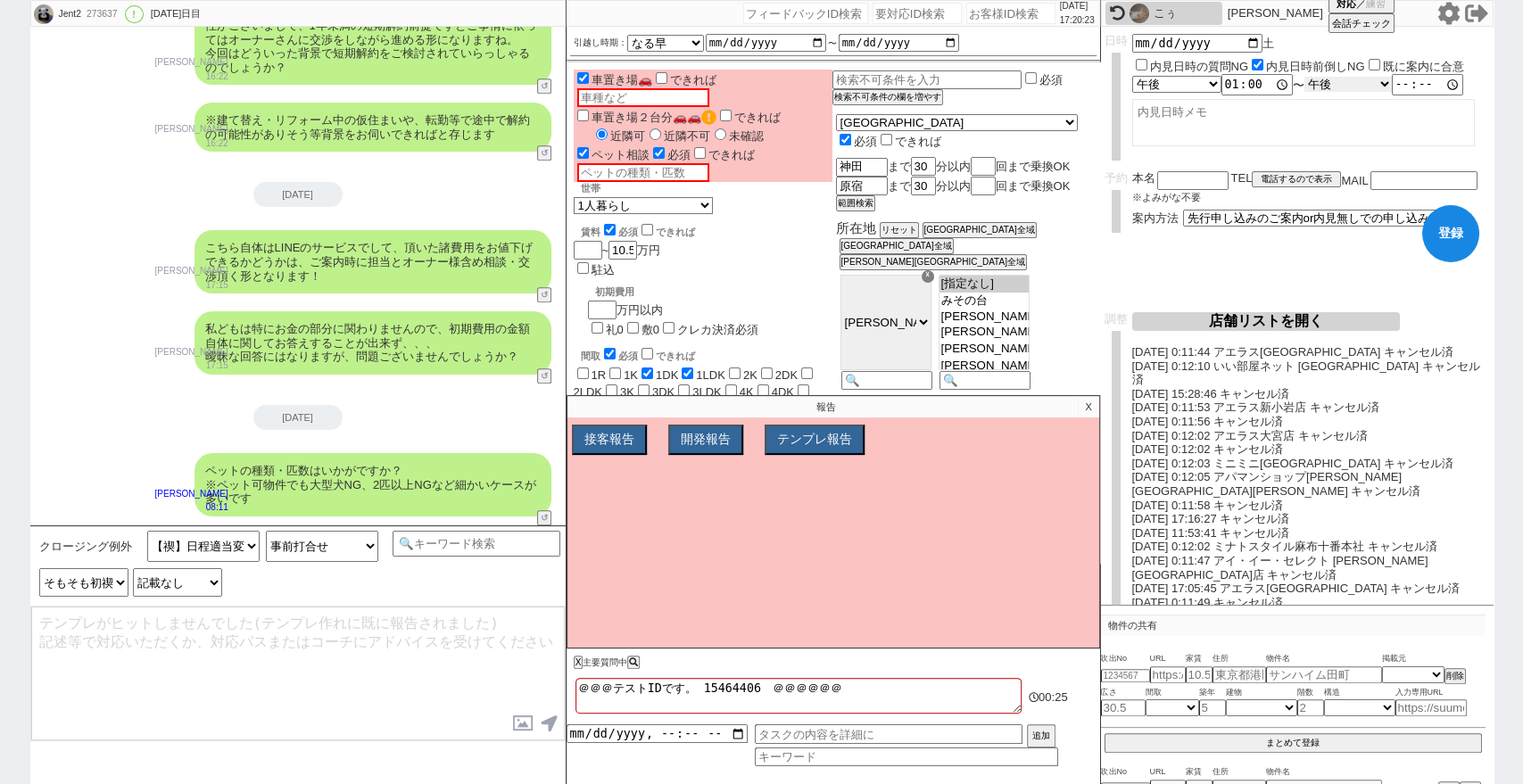
type input "18:00:00"
click at [1471, 238] on button "登録" at bounding box center [1450, 234] width 57 height 57
click at [1090, 405] on p "X" at bounding box center [1087, 407] width 21 height 22
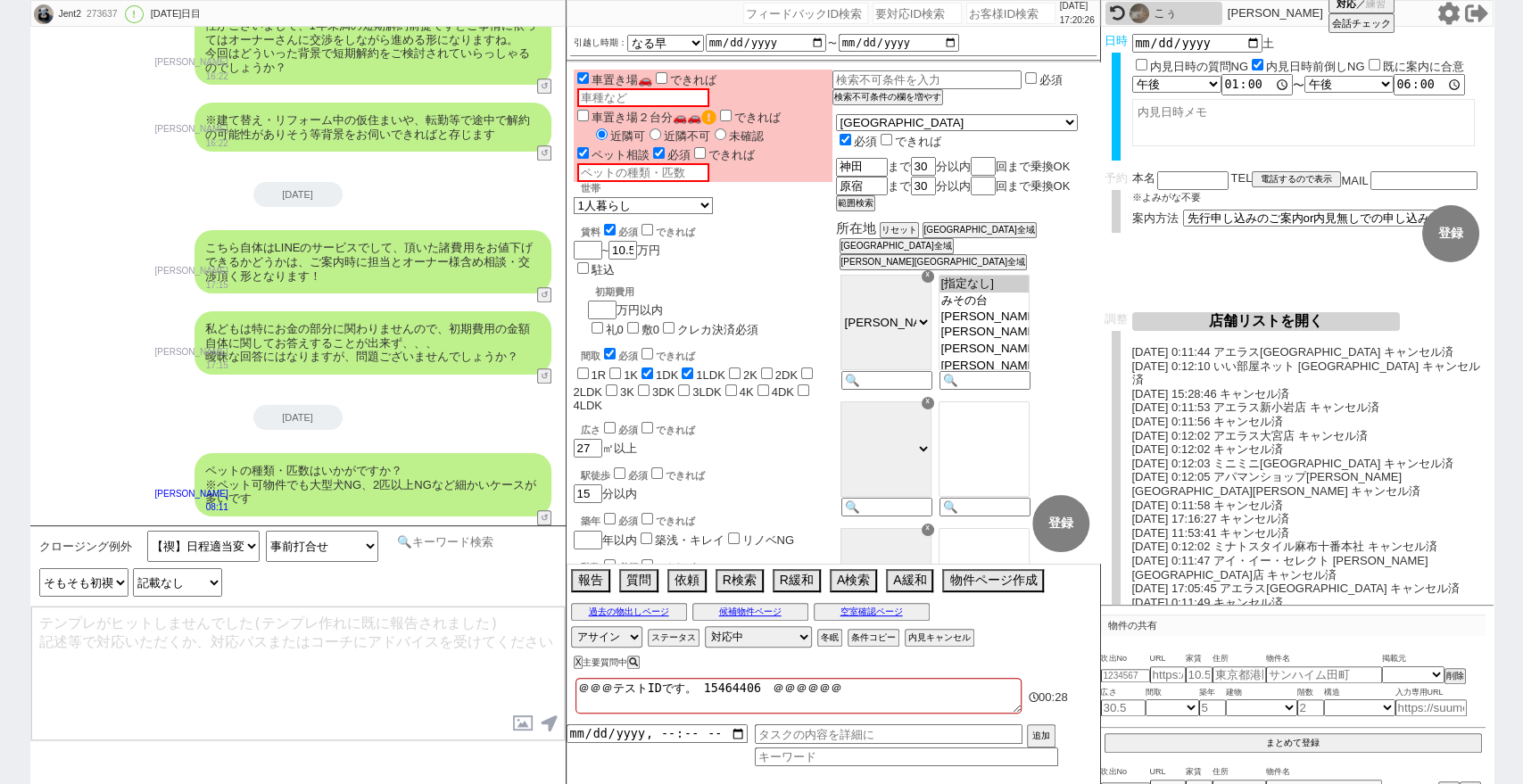
click at [492, 533] on input at bounding box center [476, 541] width 168 height 23
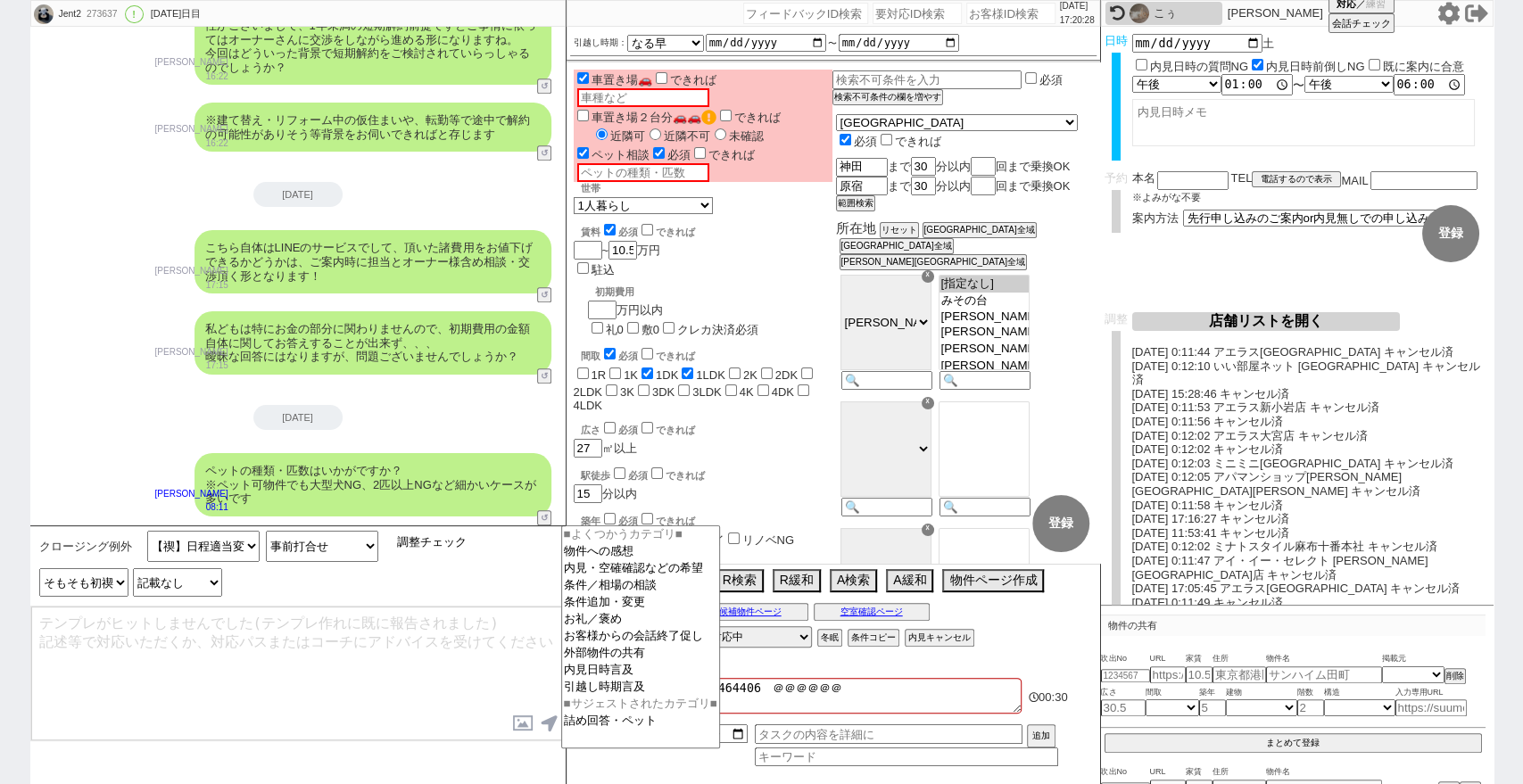
type input "調整チェック"
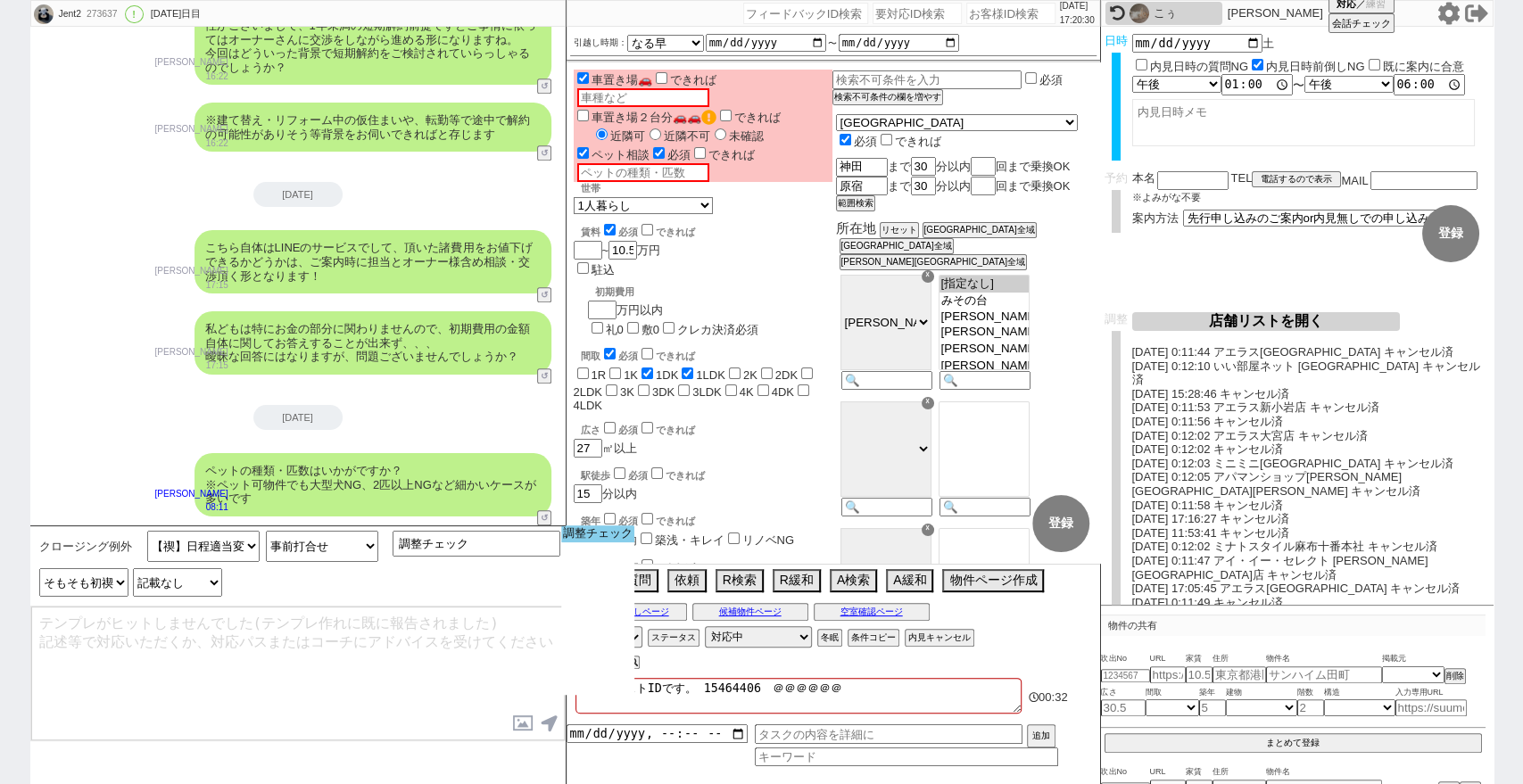
click at [597, 540] on option "調整チェック" at bounding box center [597, 533] width 73 height 17
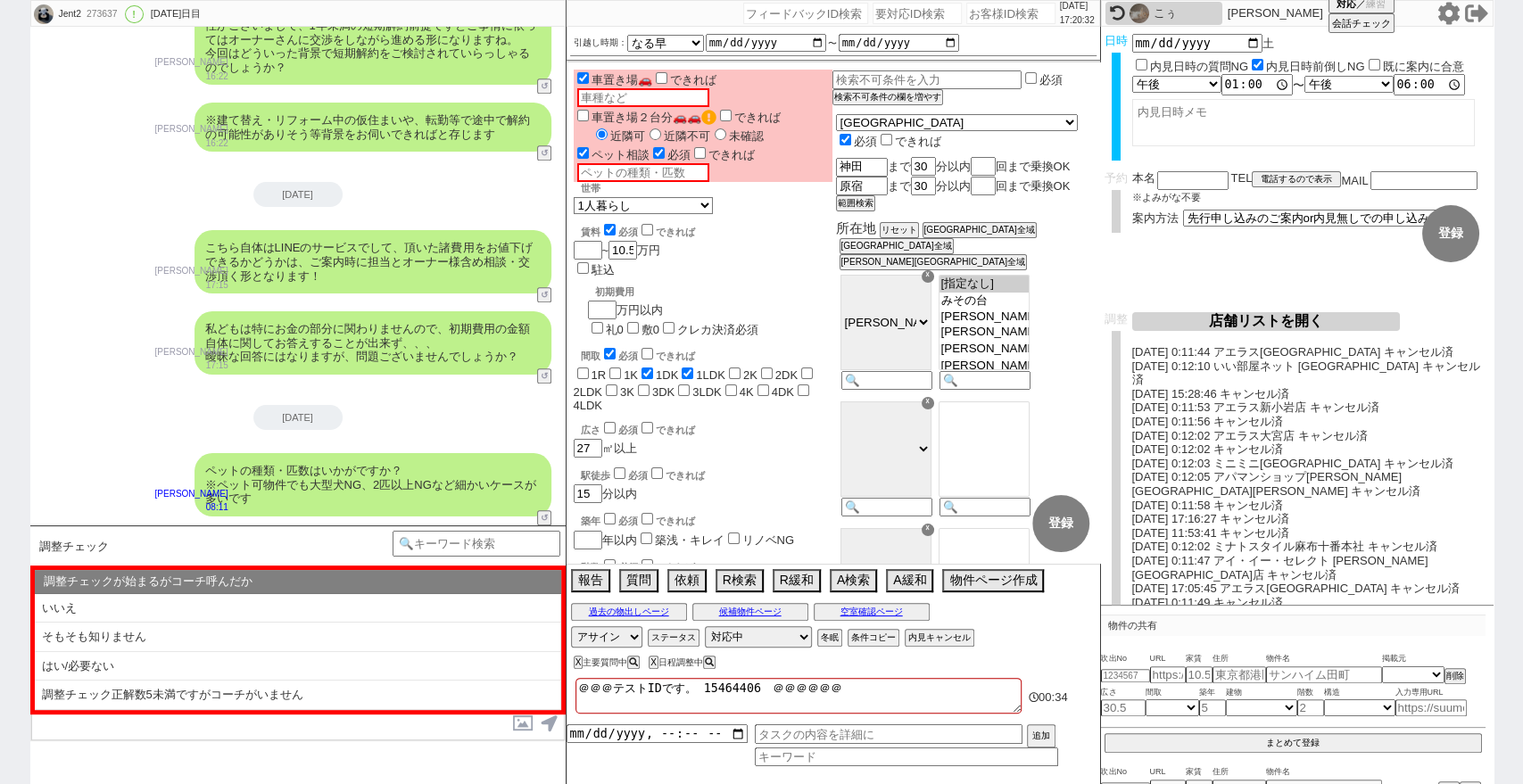
click at [334, 678] on li "はい/必要ない" at bounding box center [297, 667] width 526 height 30
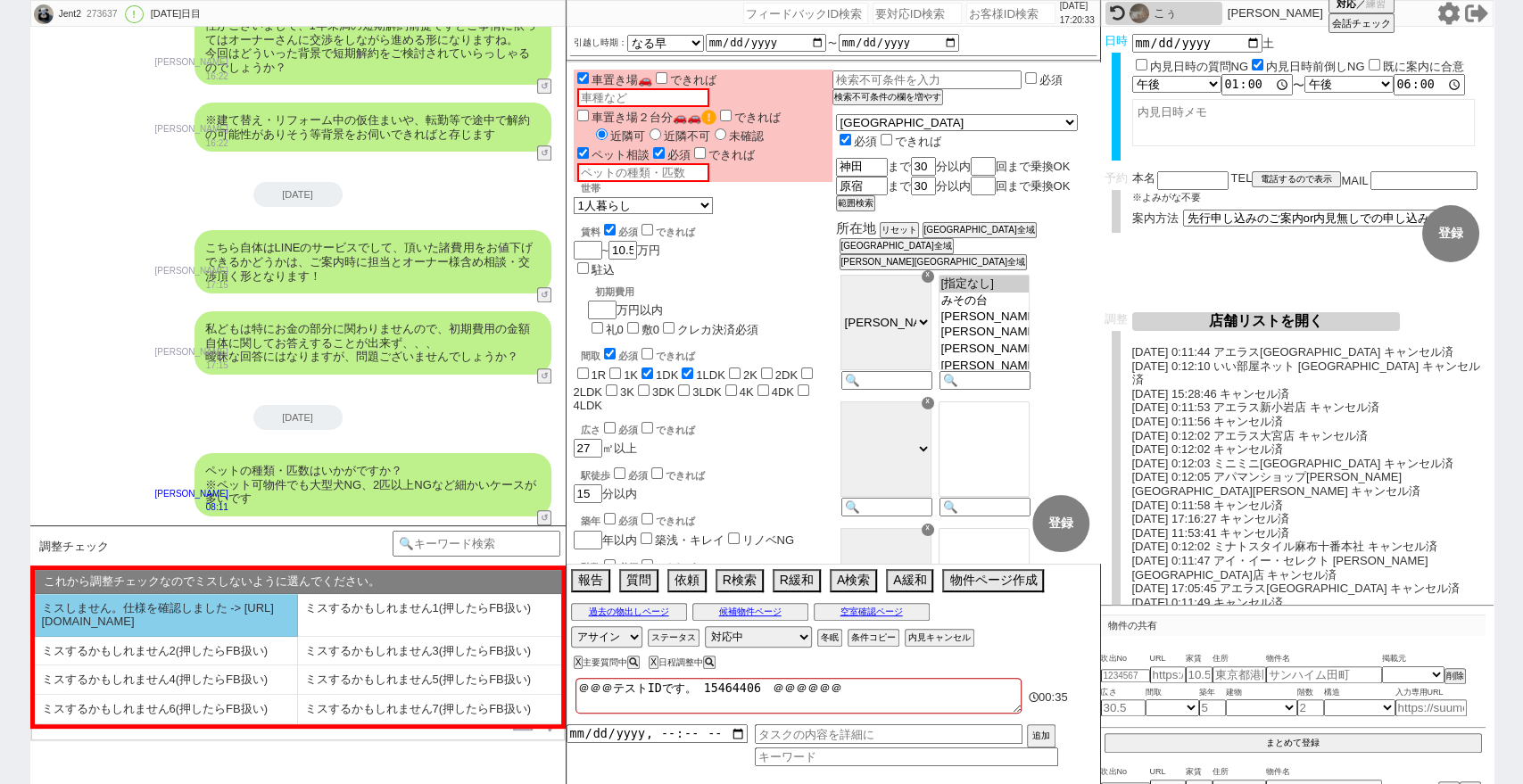
click at [278, 628] on li "ミスしません。仕様を確認しました -> https://jent.notion.site/841a6651aa67425da7d40ddfad41a184" at bounding box center [165, 616] width 263 height 43
select select "はい/必要ない"
select select "ミスしません。仕様を確認しました -> https://jent.notion.site/841a6651aa67425da7d40ddfad41a184"
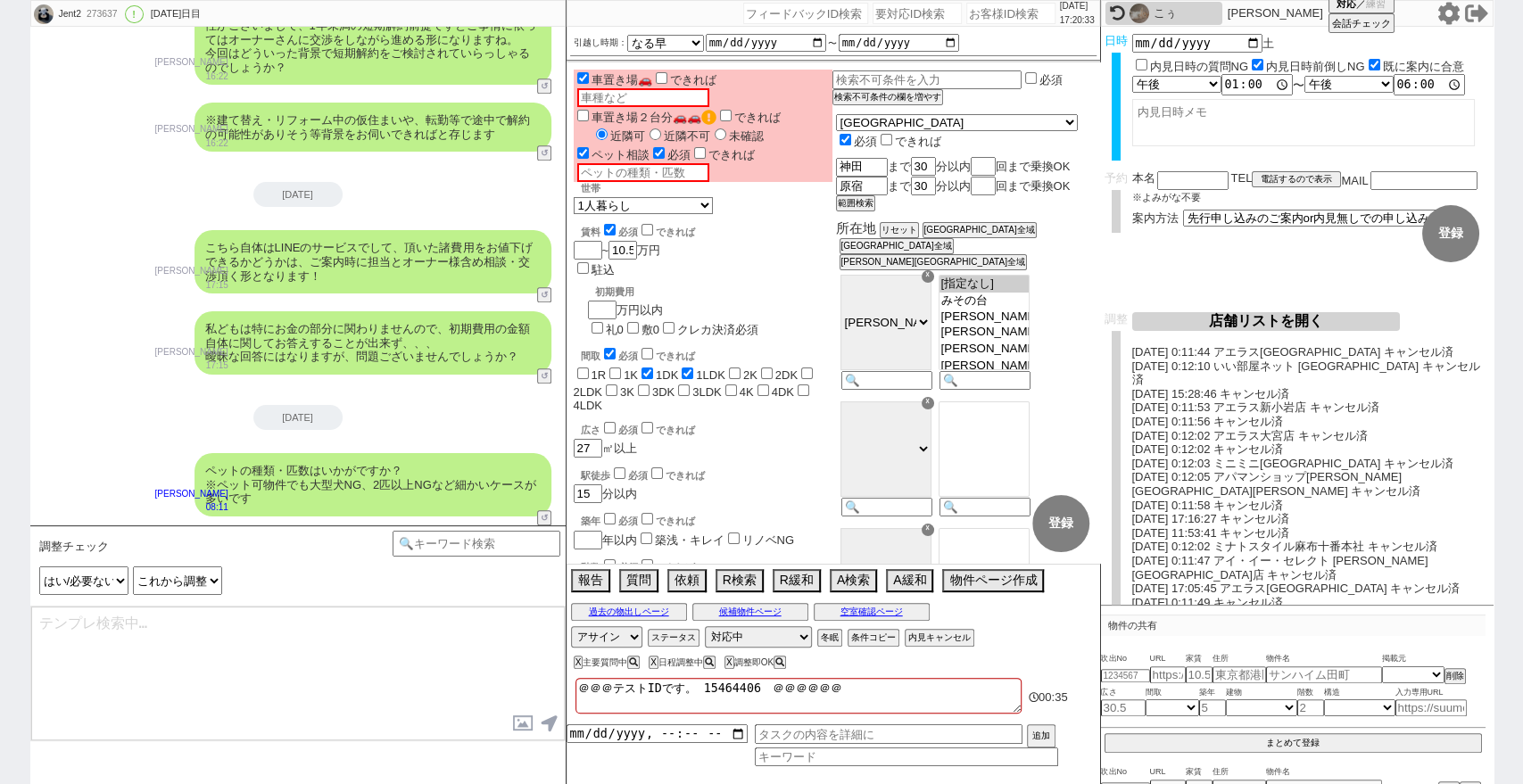
checkbox input "true"
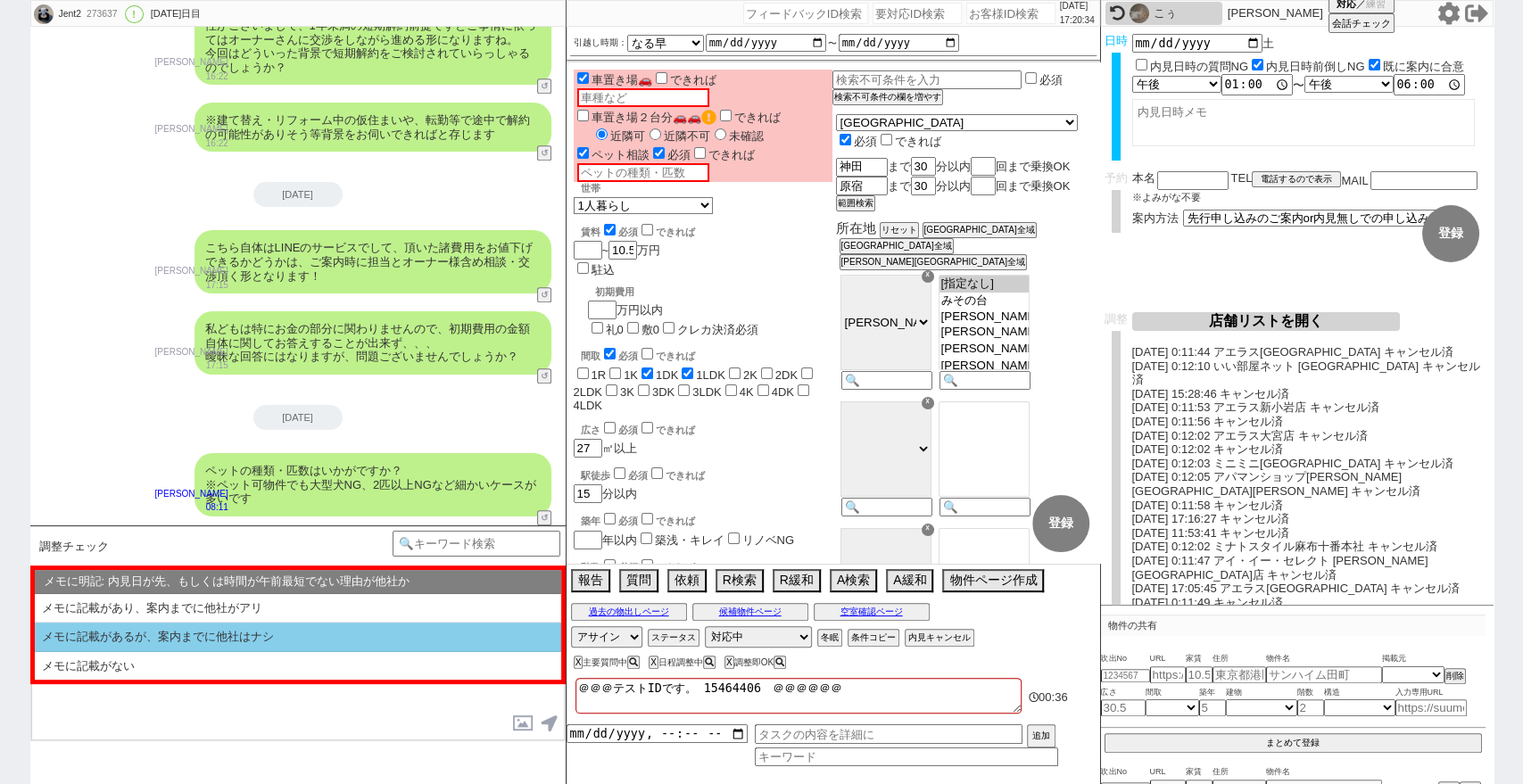
click at [282, 632] on li "メモに記載があるが、案内までに他社はナシ" at bounding box center [297, 637] width 526 height 30
select select "メモに記載があるが、案内までに他社はナシ"
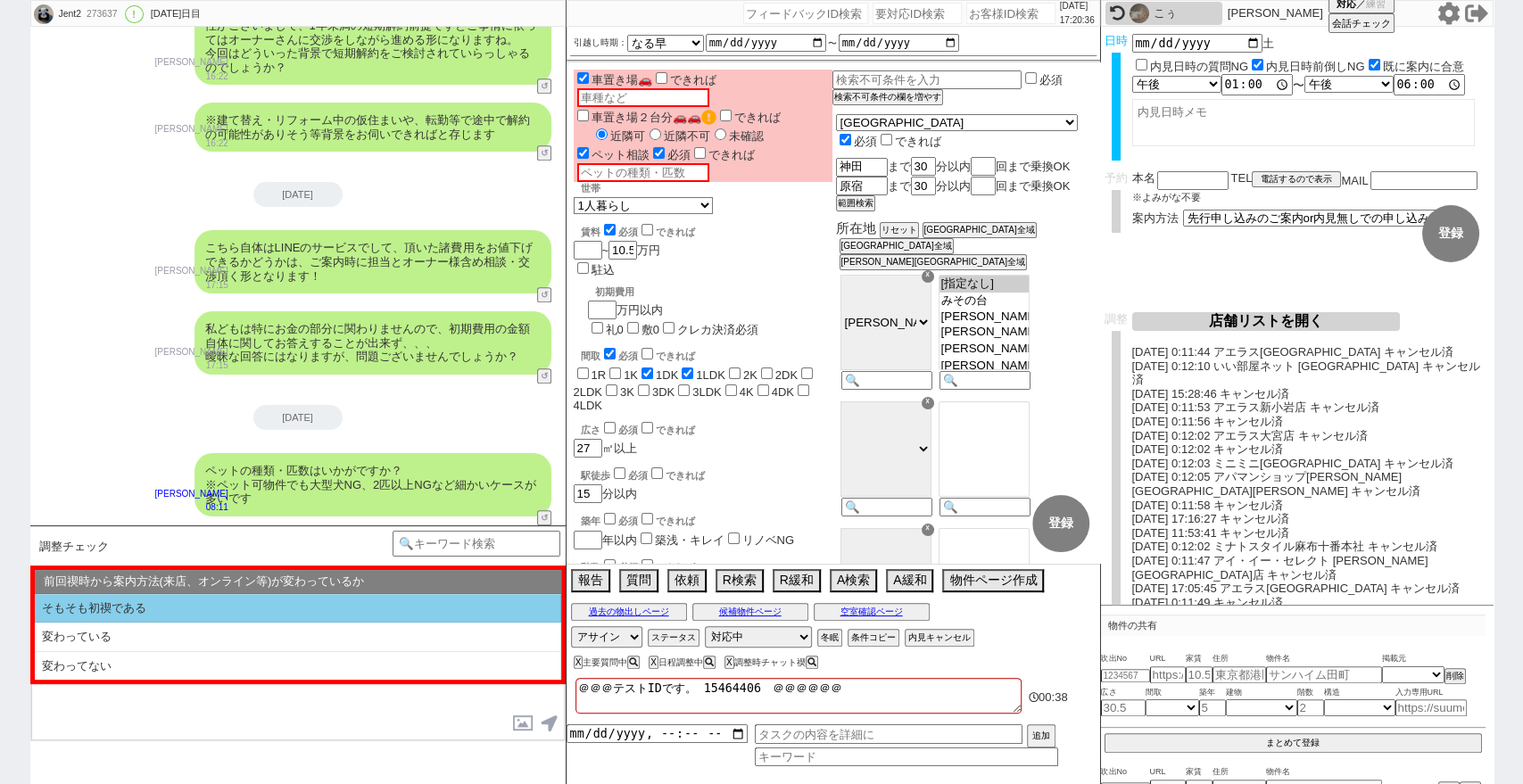
click at [304, 596] on li "そもそも初禊である" at bounding box center [297, 609] width 526 height 30
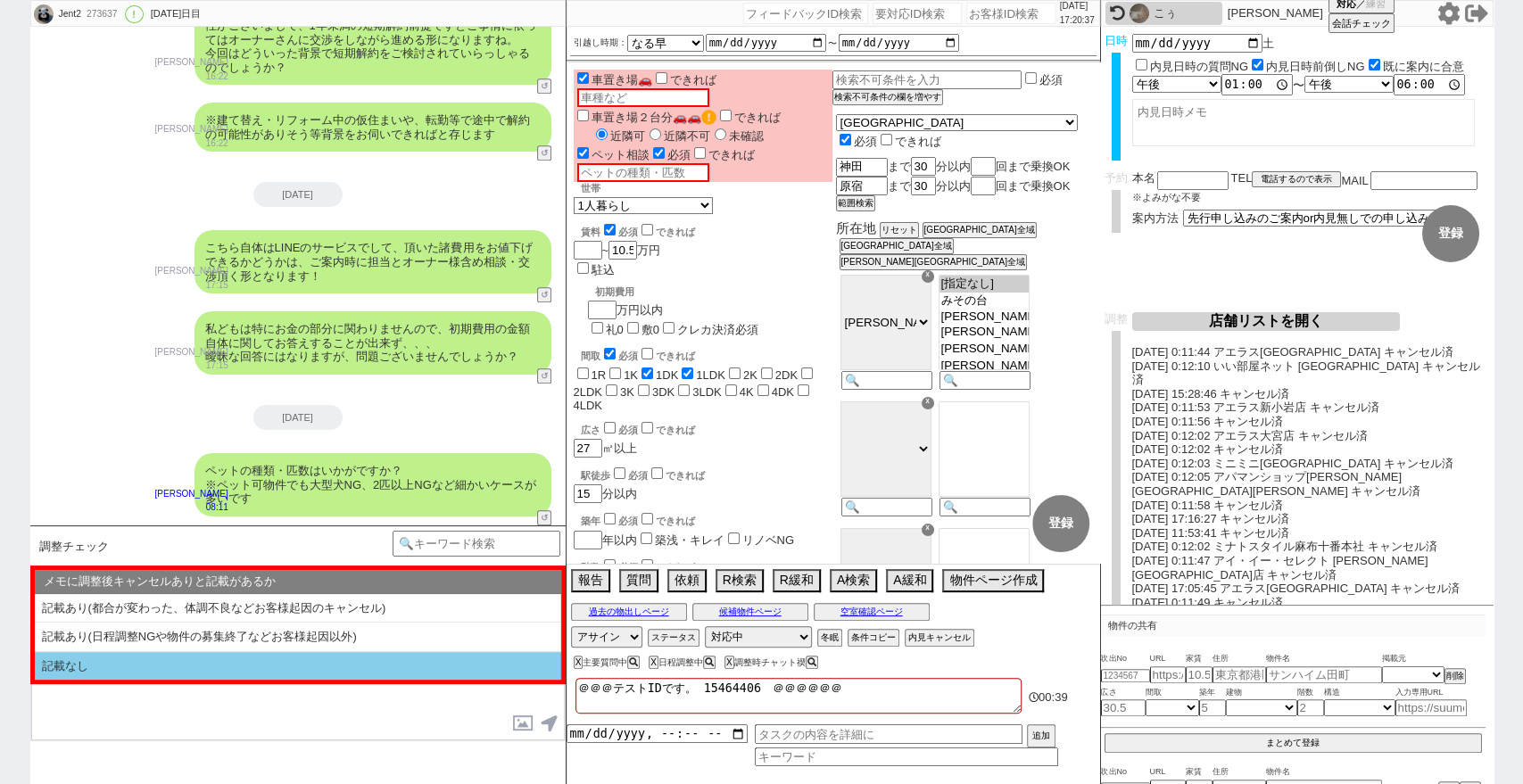
click at [305, 662] on li "記載なし" at bounding box center [297, 666] width 526 height 29
select select "そもそも初禊である"
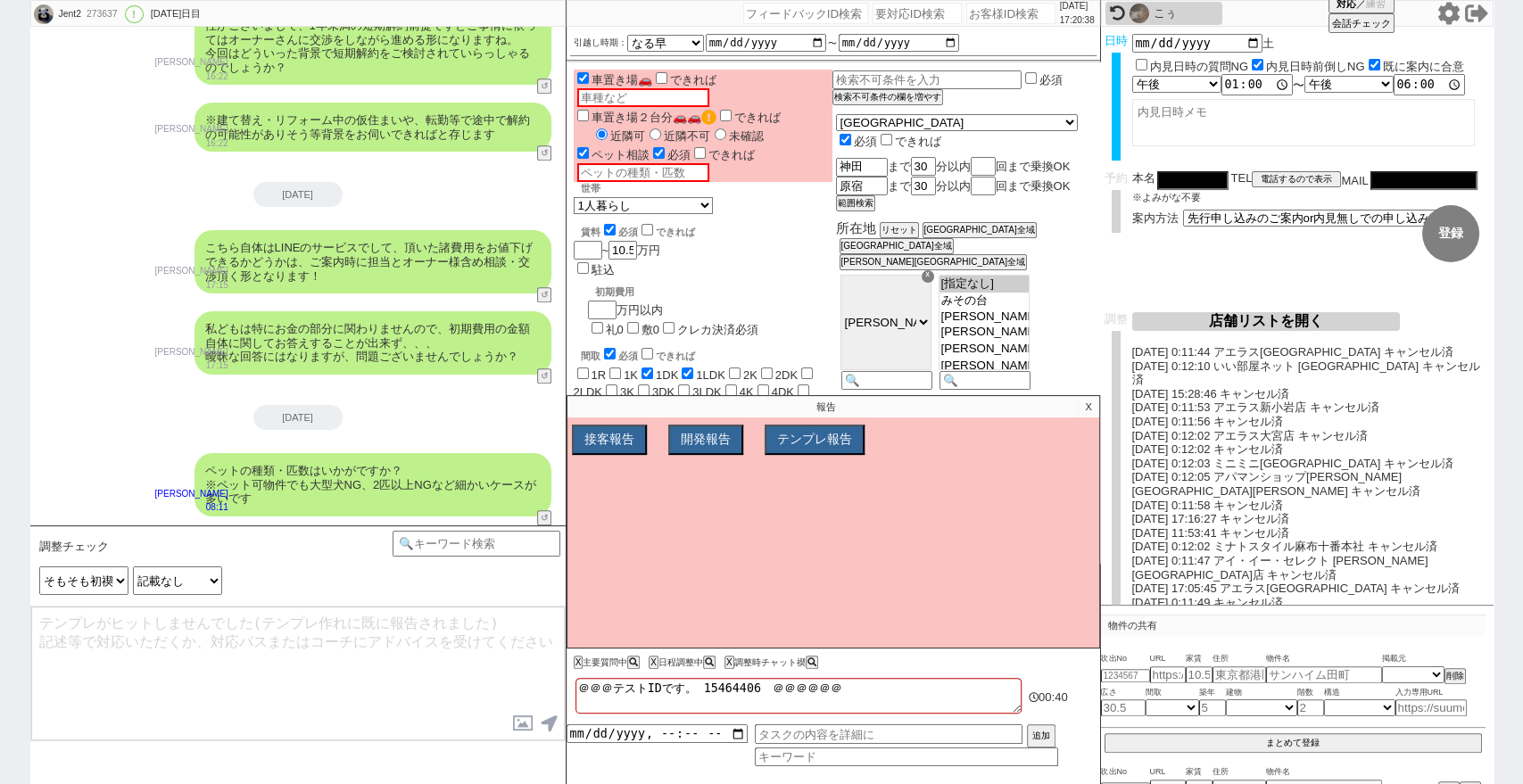
click at [199, 597] on div "調整チェック チャンネルサービス名 !=アエラスグループ&&!=グランデ&&!=アットホーム チャットサポート !=アットホーム チャットサポート !=アット…" at bounding box center [213, 566] width 358 height 71
click at [201, 577] on select "メモに調整後キャンセルありと記載があるか 記載あり(都合が変わった、体調不良などお客様起因のキャンセル) 記載あり(日程調整NGや物件の募集終了などお客様起因…" at bounding box center [177, 580] width 90 height 29
select select "記載あり(都合が変わった、体調不良などお客様起因のキャンセル)"
click at [133, 567] on select "メモに調整後キャンセルありと記載があるか 記載あり(都合が変わった、体調不良などお客様起因のキャンセル) 記載あり(日程調整NGや物件の募集終了などお客様起因…" at bounding box center [177, 580] width 90 height 29
type textarea "一応ですが、再度キャンセルになってしまいますと、オーナーからの心証にどうしても大きく影響が出てしまい今後審査が厳しくなってしまう可能性がございます、、！ 念の…"
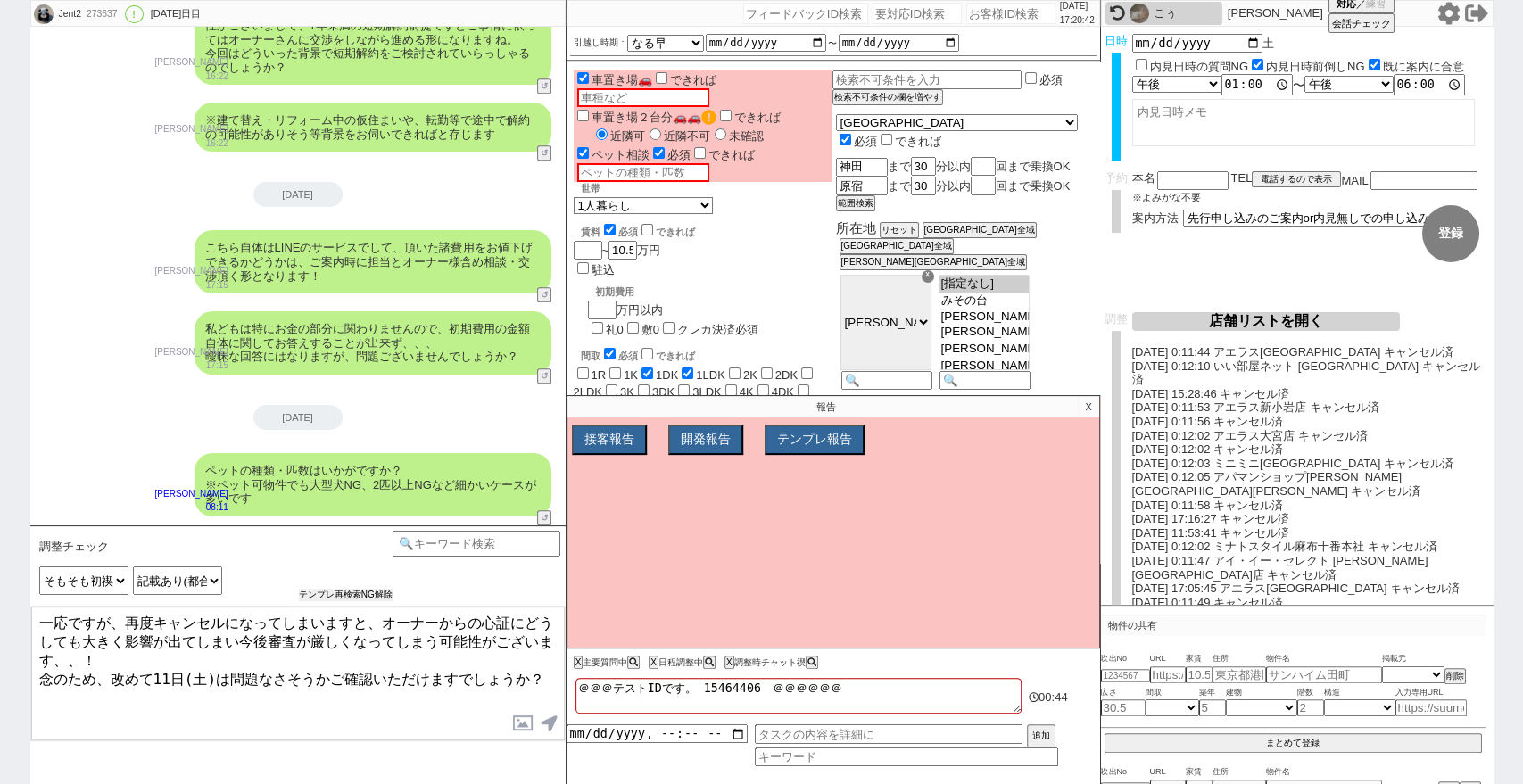
drag, startPoint x: 359, startPoint y: 596, endPoint x: 343, endPoint y: 598, distance: 16.1
click at [359, 597] on button "テンプレ再検索NG解除" at bounding box center [345, 594] width 93 height 13
click at [164, 583] on select "メモに調整後キャンセルありと記載があるか 記載あり(都合が変わった、体調不良などお客様起因のキャンセル) 記載あり(日程調整NGや物件の募集終了などお客様起因…" at bounding box center [177, 580] width 90 height 29
click at [133, 567] on select "メモに調整後キャンセルありと記載があるか 記載あり(都合が変わった、体調不良などお客様起因のキャンセル) 記載あり(日程調整NGや物件の募集終了などお客様起因…" at bounding box center [177, 580] width 90 height 29
click at [181, 581] on select "メモに調整後キャンセルありと記載があるか 記載あり(都合が変わった、体調不良などお客様起因のキャンセル) 記載あり(日程調整NGや物件の募集終了などお客様起因…" at bounding box center [177, 580] width 90 height 29
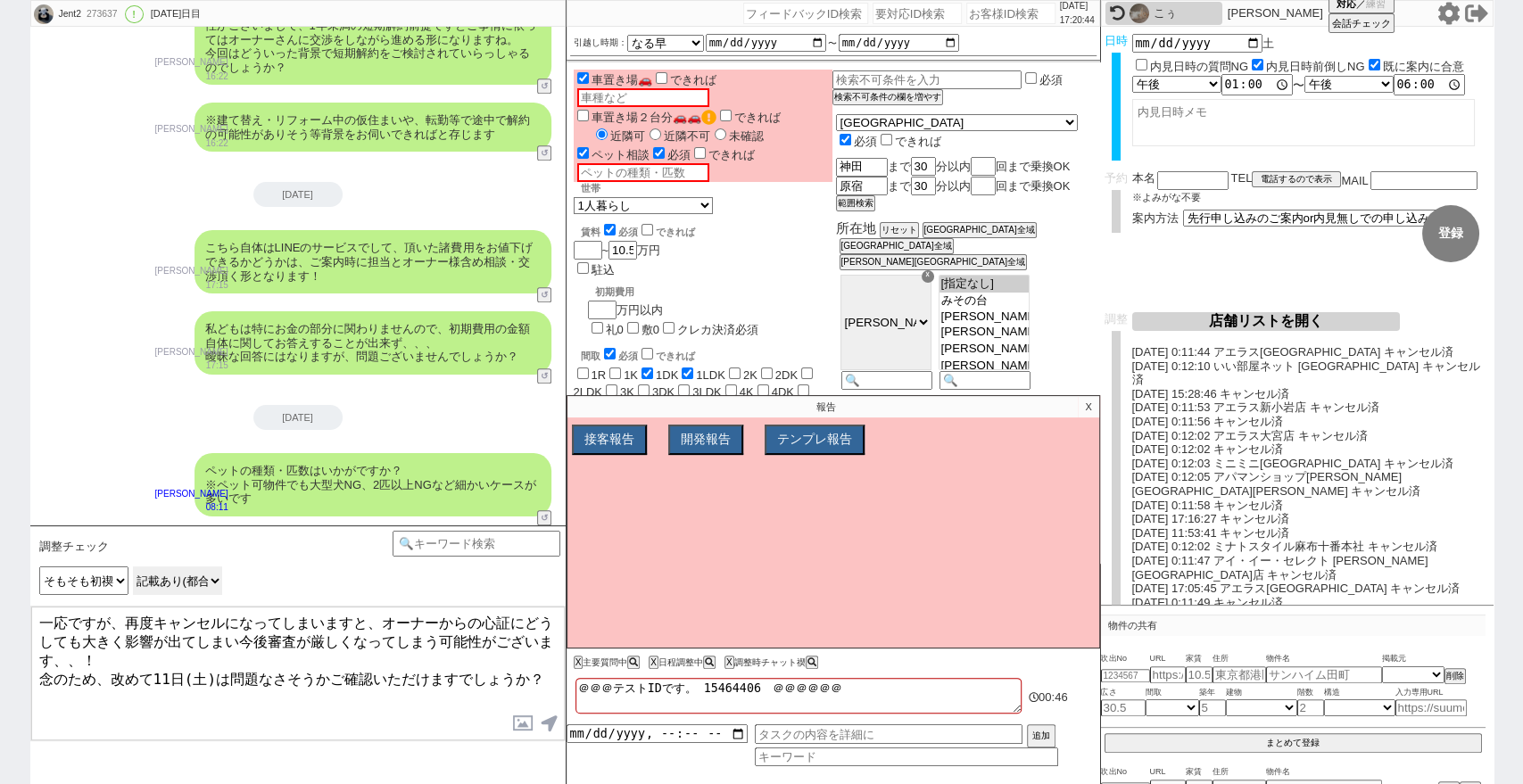
select select "記載あり(日程調整NGや物件の募集終了などお客様起因以外)"
click at [133, 567] on select "メモに調整後キャンセルありと記載があるか 記載あり(都合が変わった、体調不良などお客様起因のキャンセル) 記載あり(日程調整NGや物件の募集終了などお客様起因…" at bounding box center [177, 580] width 90 height 29
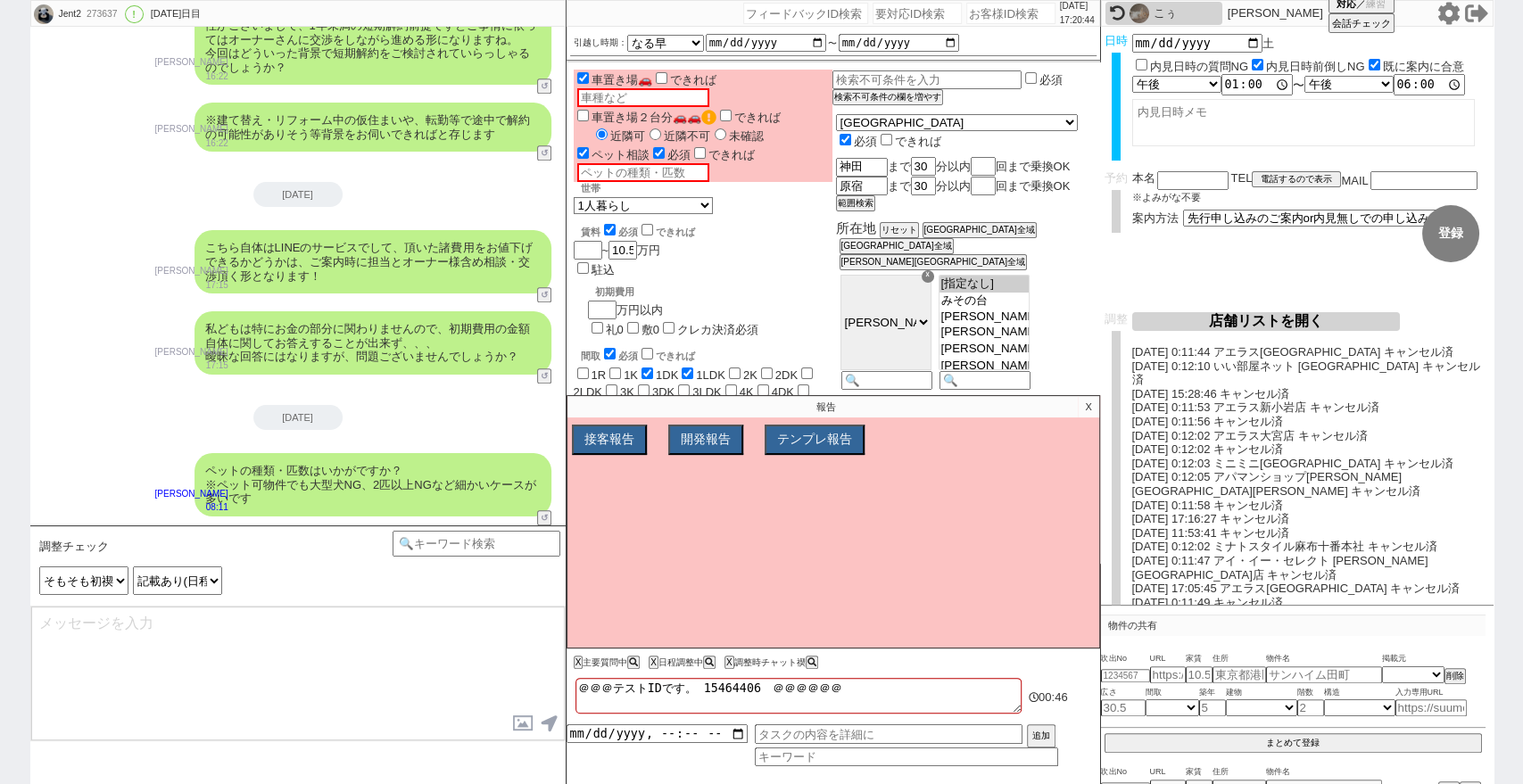
type textarea "@@【@@お手数ですが、禊でKW検索して【禊】日程適当変更マンのテンプレから再度チャット禊してください！！@@】"
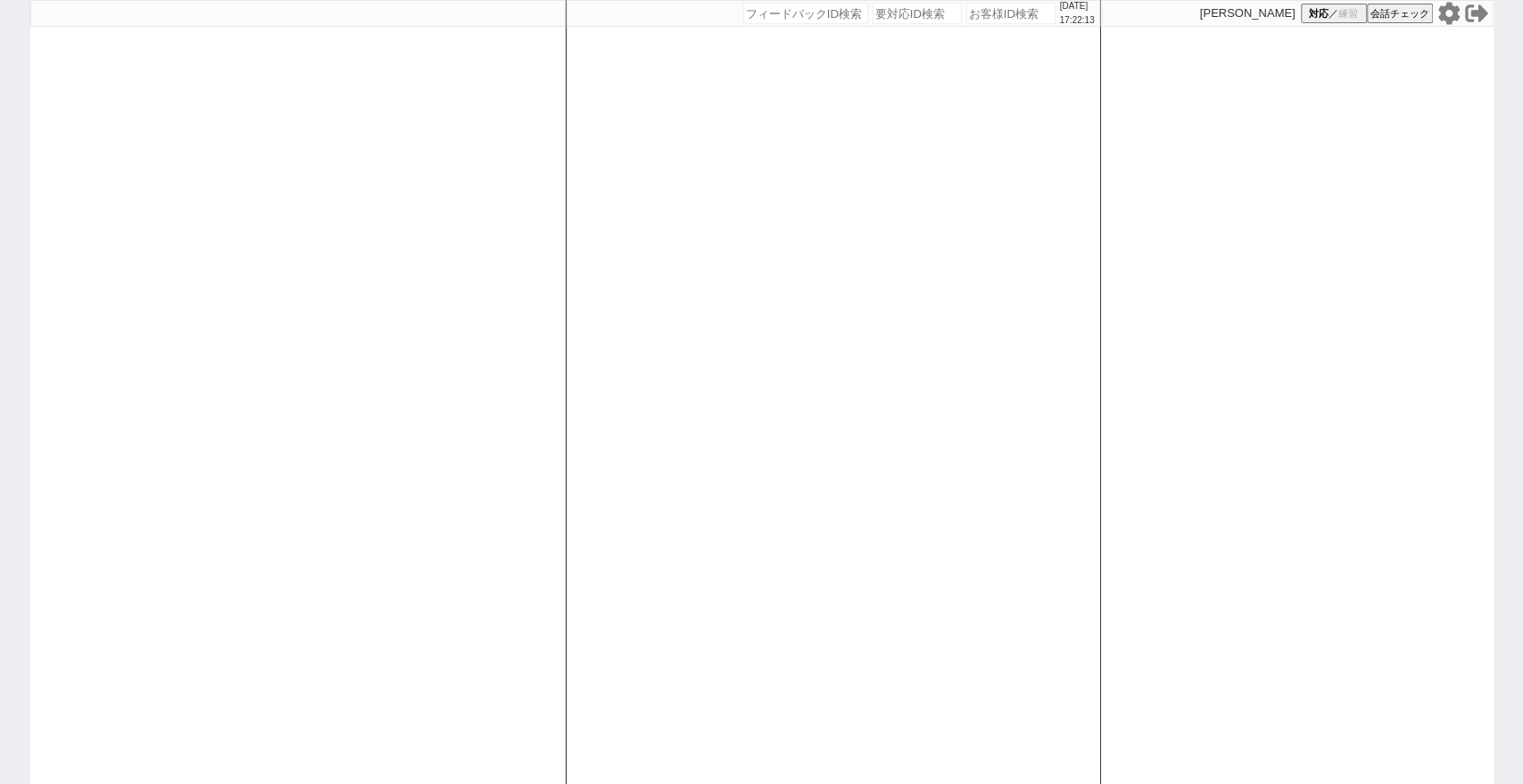
click at [388, 363] on div at bounding box center [298, 392] width 535 height 784
select select "1"
select select "2"
select select "5"
select select
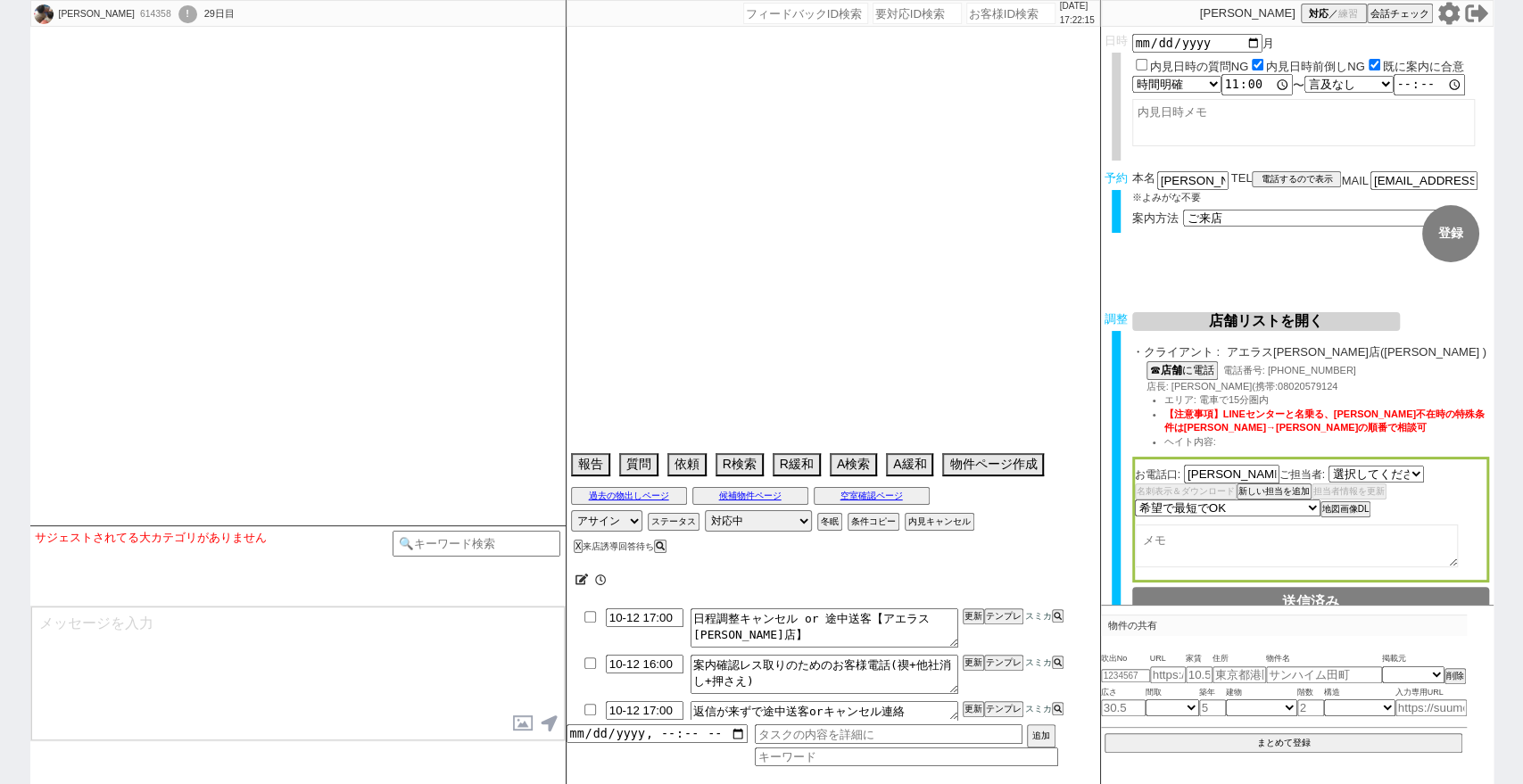
type textarea "@社内規定としては13.2万が上限(補助が11万)だが家賃、管理費、駐車場含めて13.5万以内も可→近隣可/不可未確認のため13.5万で反映　[PERSON_…"
select select "488"
select select "2025"
select select "11"
select select "1"
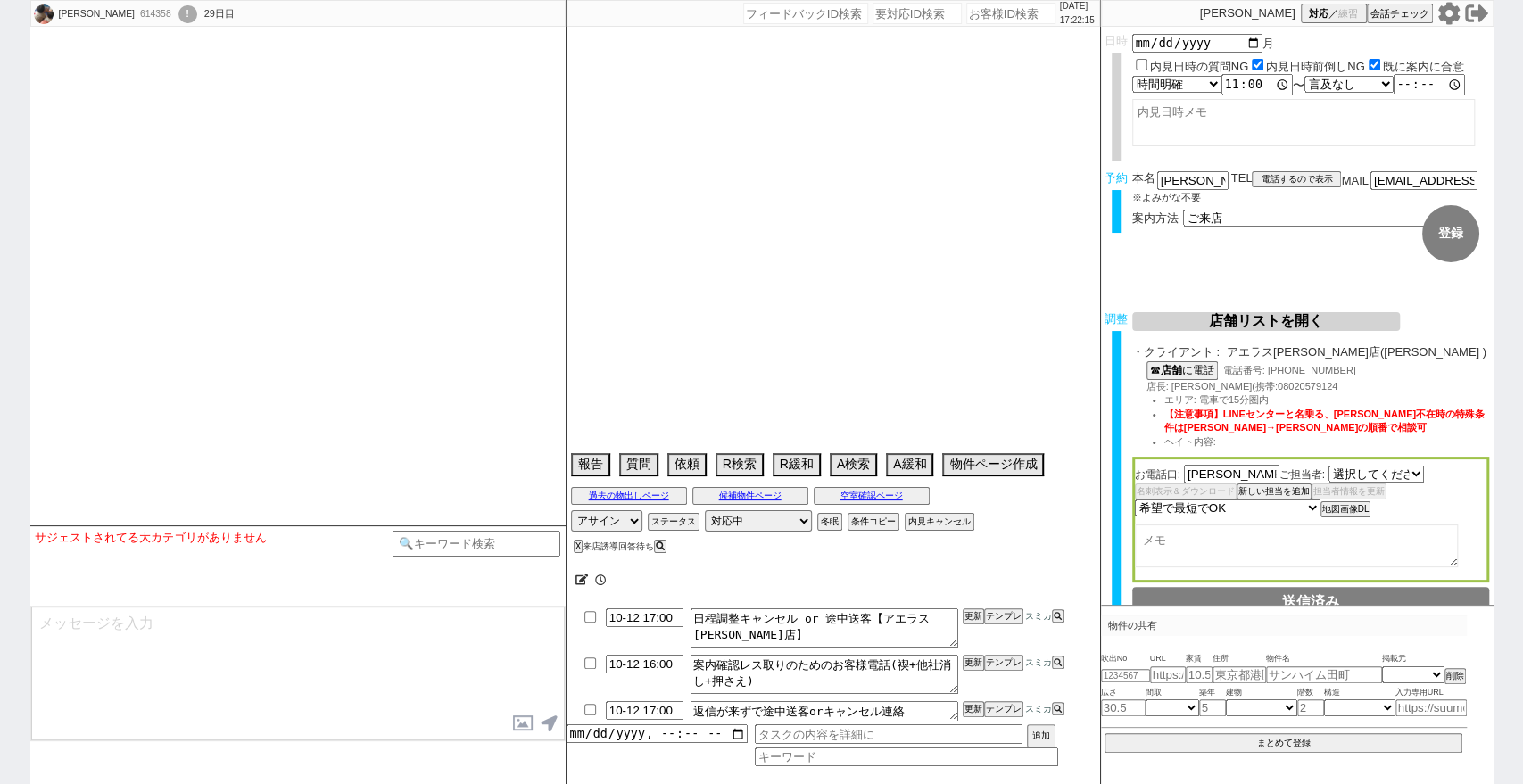
select select "6"
select select "11"
select select "209"
select select "25"
select select "794"
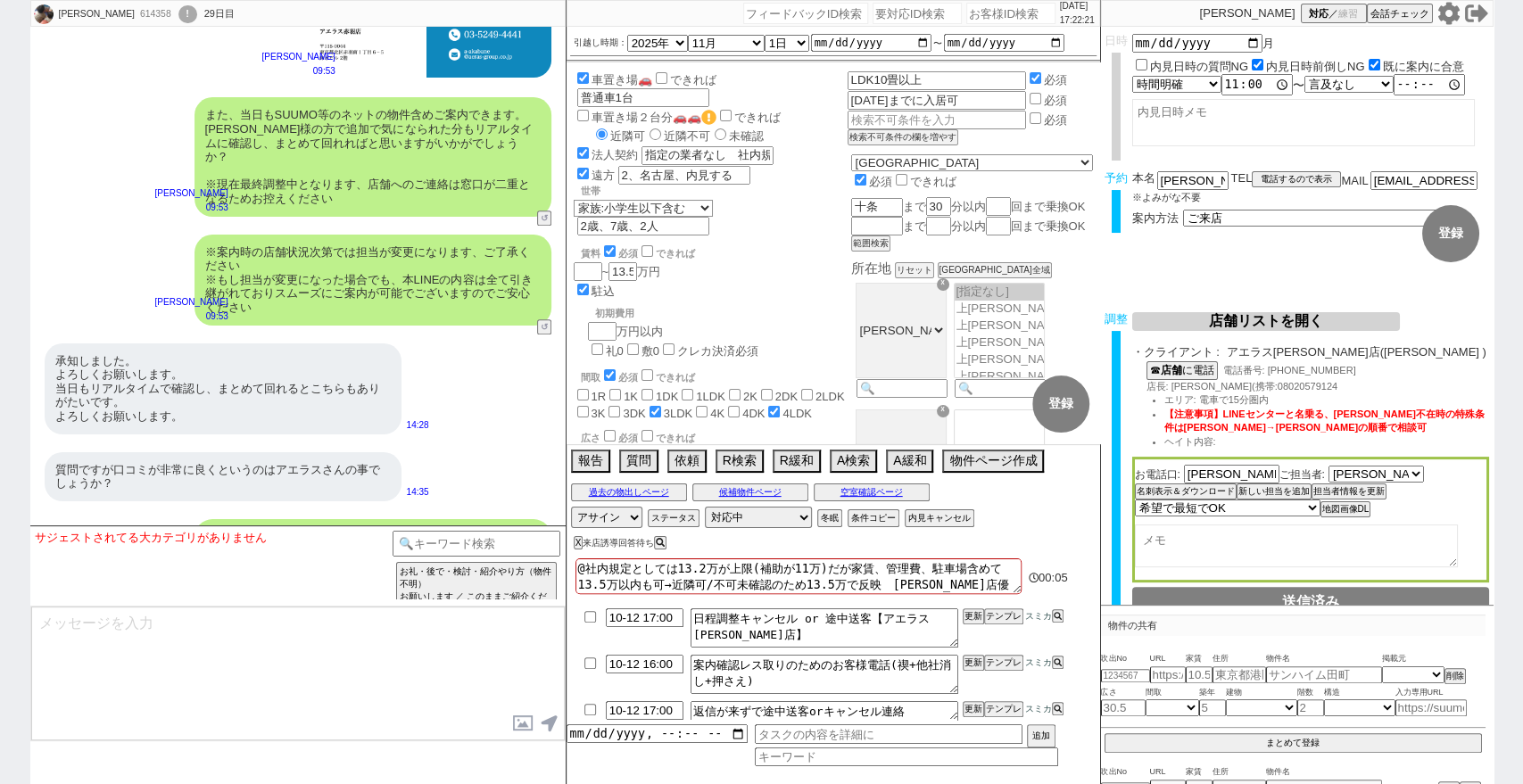
scroll to position [14757, 0]
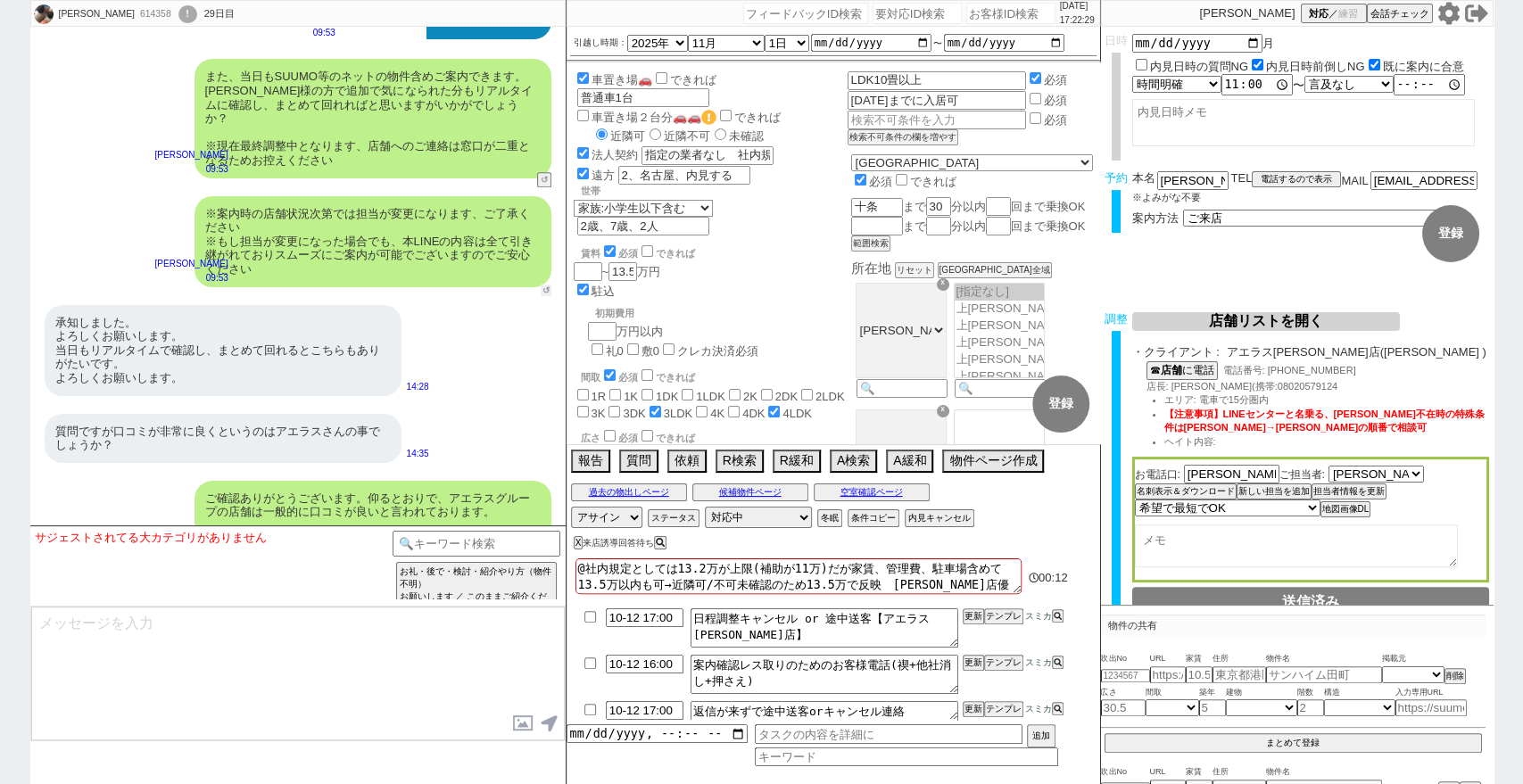
click at [541, 284] on button "↺" at bounding box center [545, 290] width 11 height 12
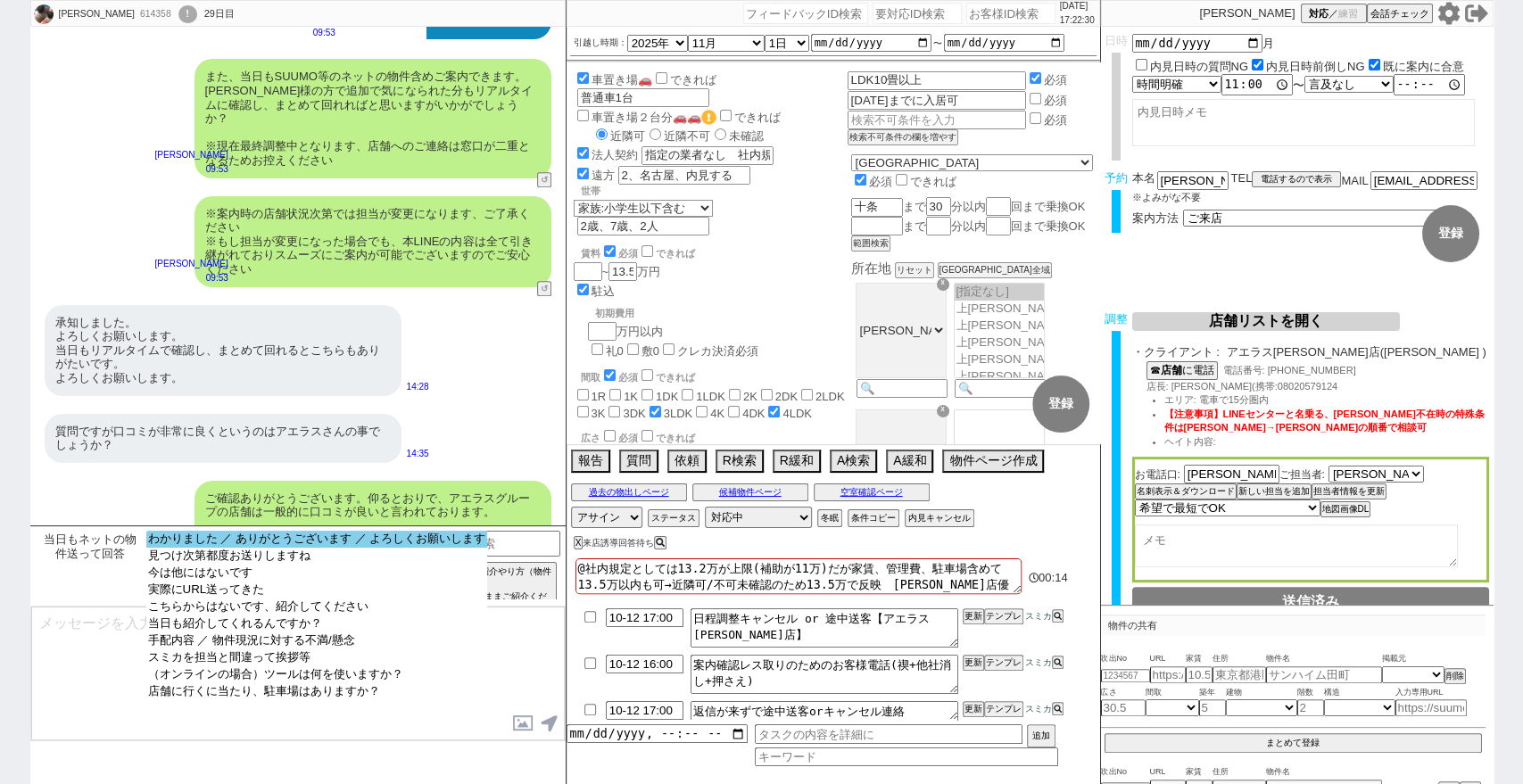
select select "わかりました ／ ありがとうございます ／ よろしくお願いします"
click at [377, 536] on option "わかりました ／ ありがとうございます ／ よろしくお願いします" at bounding box center [317, 538] width 341 height 17
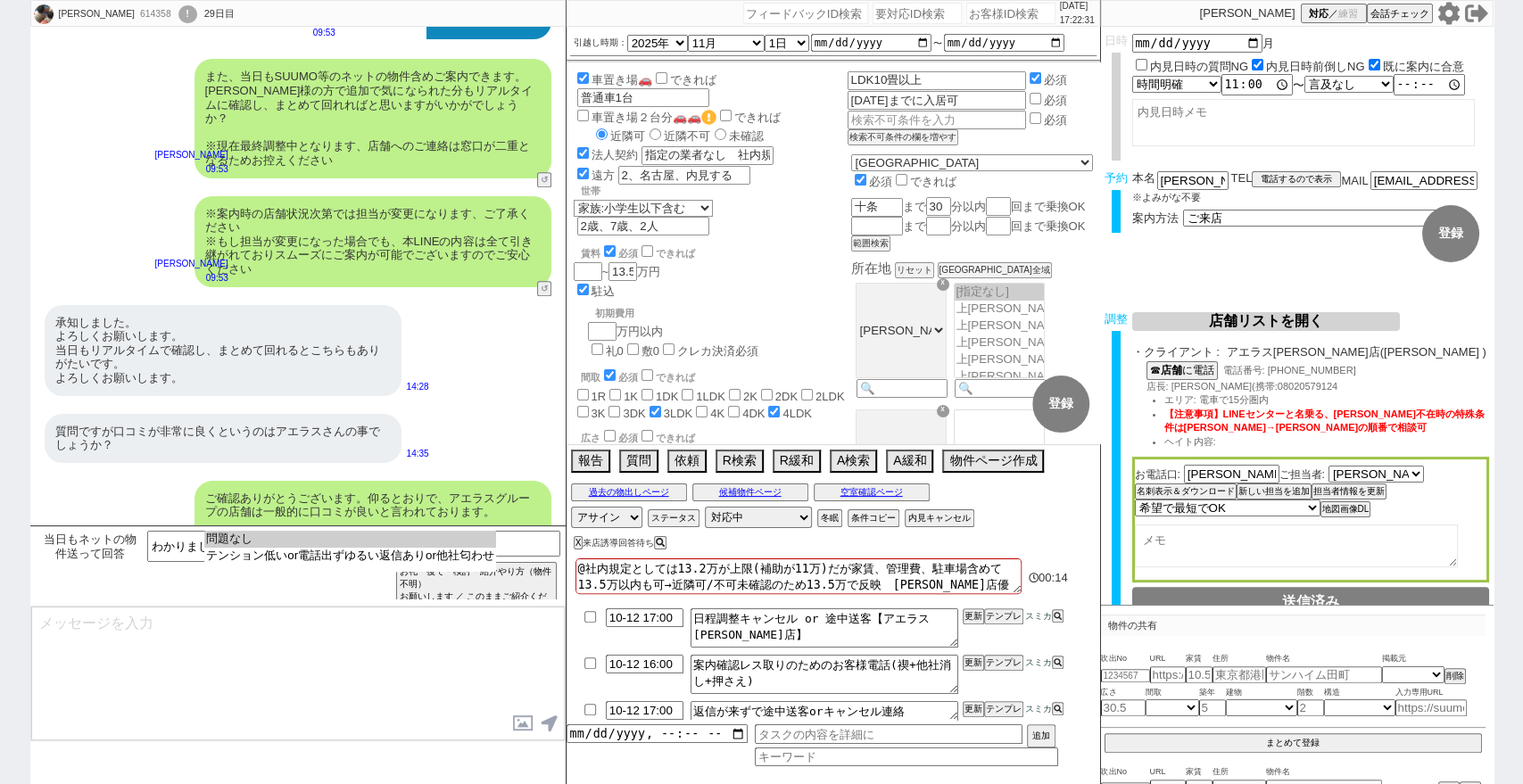
select select "問題なし"
click at [377, 536] on option "問題なし" at bounding box center [350, 538] width 291 height 17
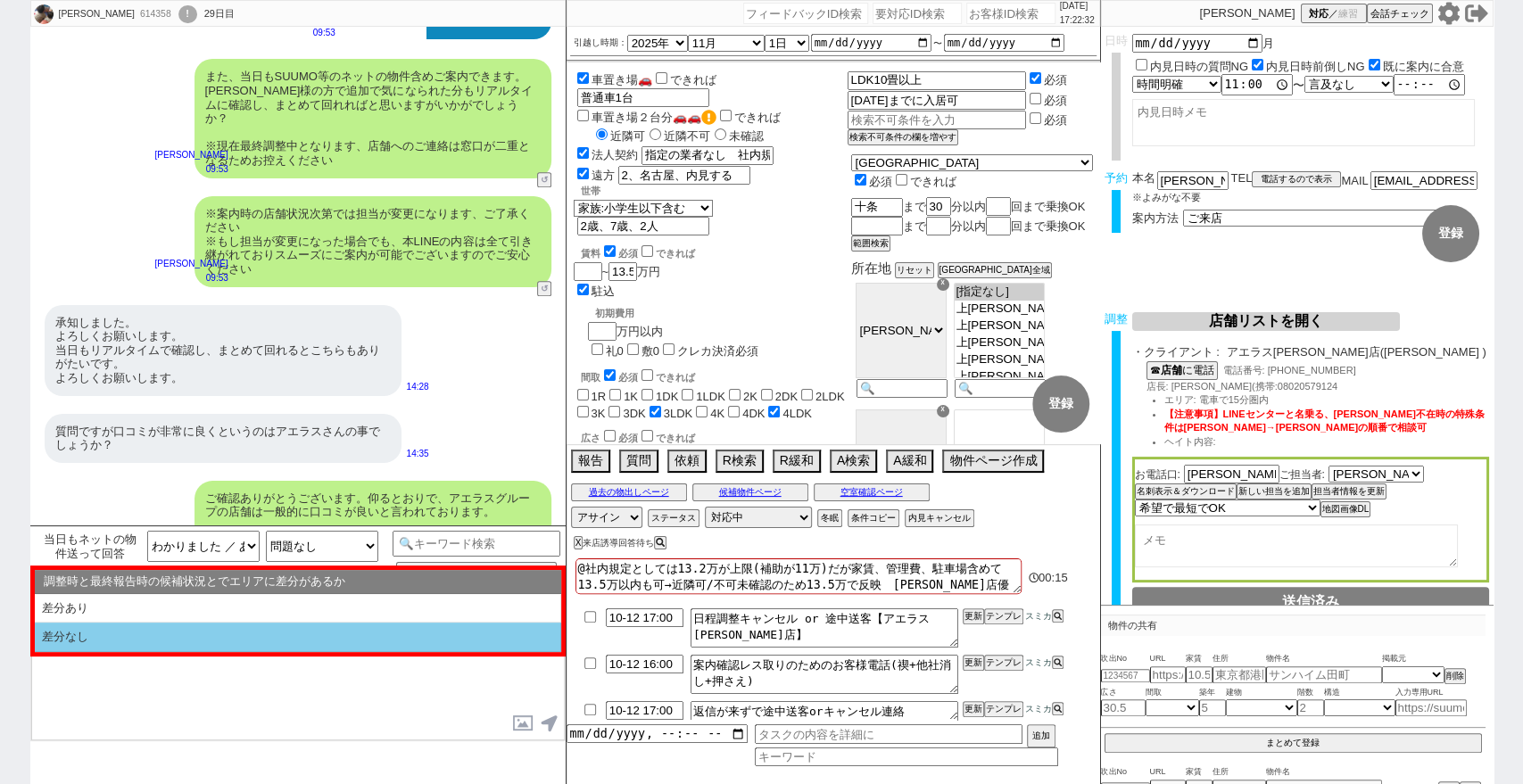
click at [315, 641] on li "差分なし" at bounding box center [297, 637] width 526 height 30
select select "差分なし"
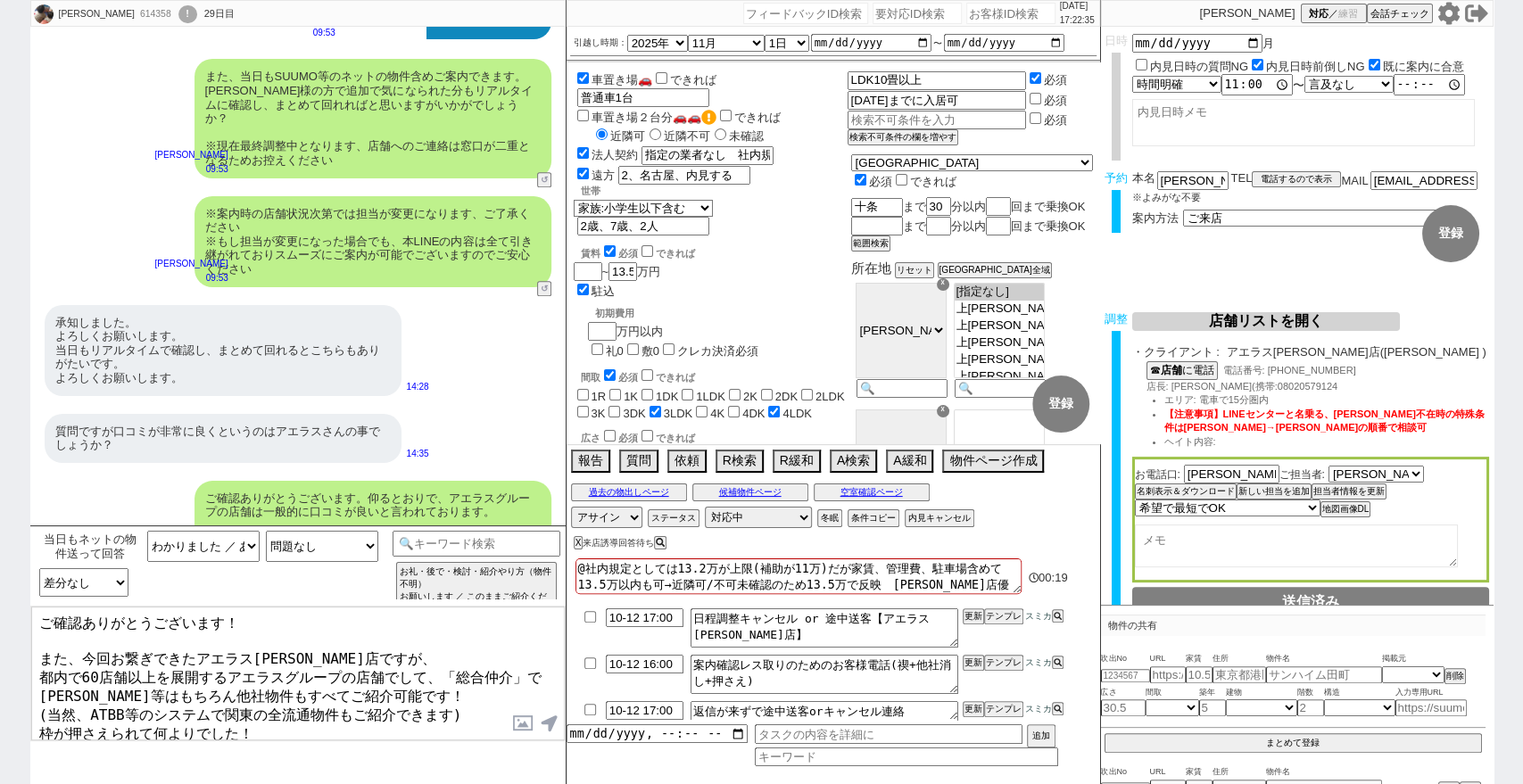
click at [314, 616] on textarea "ご確認ありがとうございます！ また、今回お繋ぎできたアエラス[PERSON_NAME]店ですが、 都内で60店舗以上を展開するアエラスグループの店舗でして、「…" at bounding box center [298, 674] width 533 height 134
click at [43, 645] on textarea "ご確認ありがとうございます・ また、今回お繋ぎできたアエラス[PERSON_NAME]店ですが、 都内で60店舗以上を展開するアエラスグループの店舗でして、「…" at bounding box center [298, 674] width 533 height 134
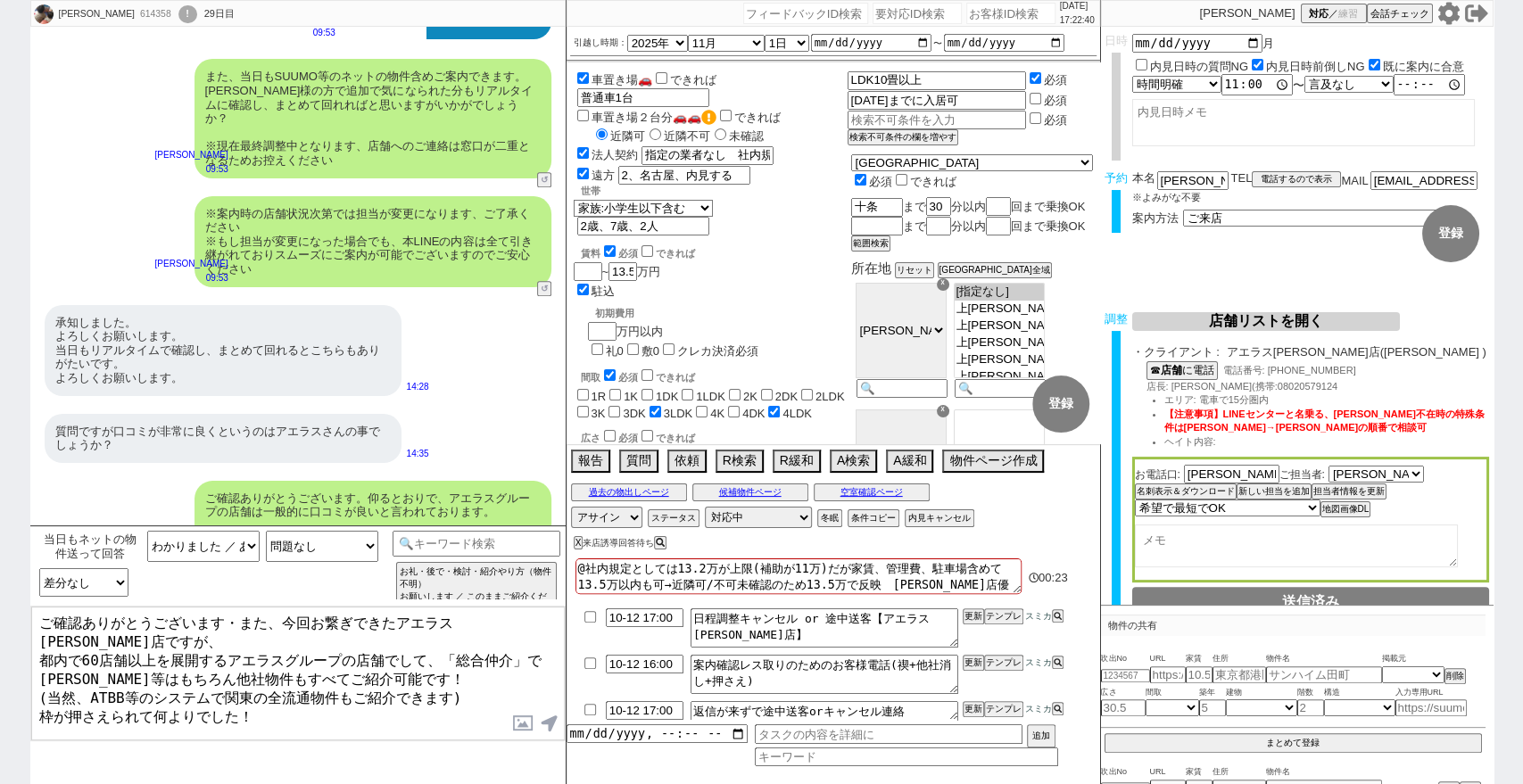
click at [59, 645] on textarea "ご確認ありがとうございます・また、今回お繋ぎできたアエラス[PERSON_NAME]店ですが、 都内で60店舗以上を展開するアエラスグループの店舗でして、「総…" at bounding box center [298, 674] width 533 height 134
click at [59, 645] on textarea "ご確認ありがとうございます！ また、今回お繋ぎできたアエラス[PERSON_NAME]店ですが、 都内で60店舗以上を展開するアエラスグループの店舗でして、「…" at bounding box center [298, 674] width 533 height 134
click at [271, 618] on textarea "ご確認ありがとうございます！ また、今回お繋ぎできたアエラス[PERSON_NAME]店ですが、 都内で60店舗以上を展開するアエラスグループの店舗でして、「…" at bounding box center [298, 674] width 533 height 134
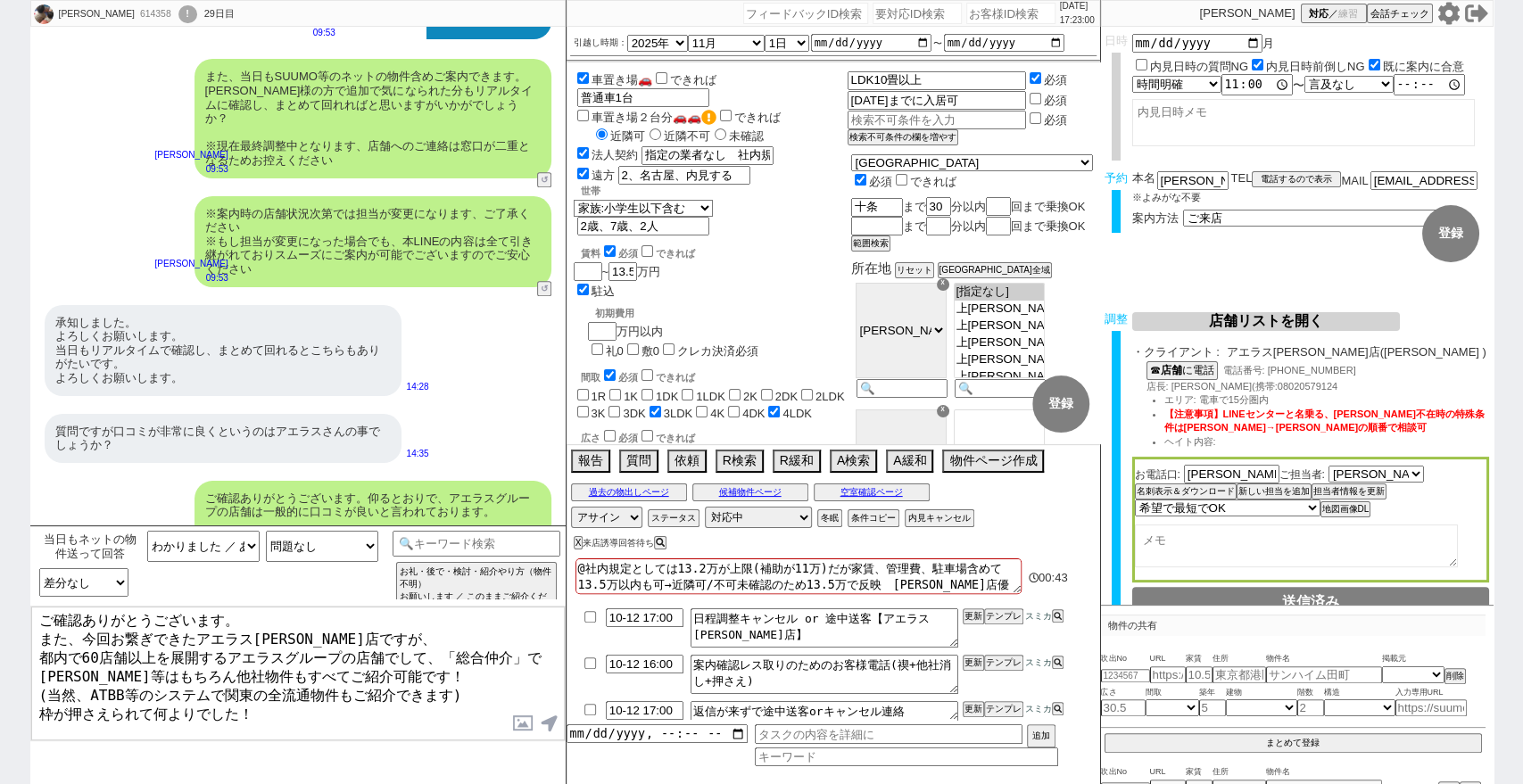
type textarea "ご確認ありがとうございます。 また、今回お繋ぎできたアエラス[PERSON_NAME]店ですが、 都内で60店舗以上を展開するアエラスグループの店舗でして、「…"
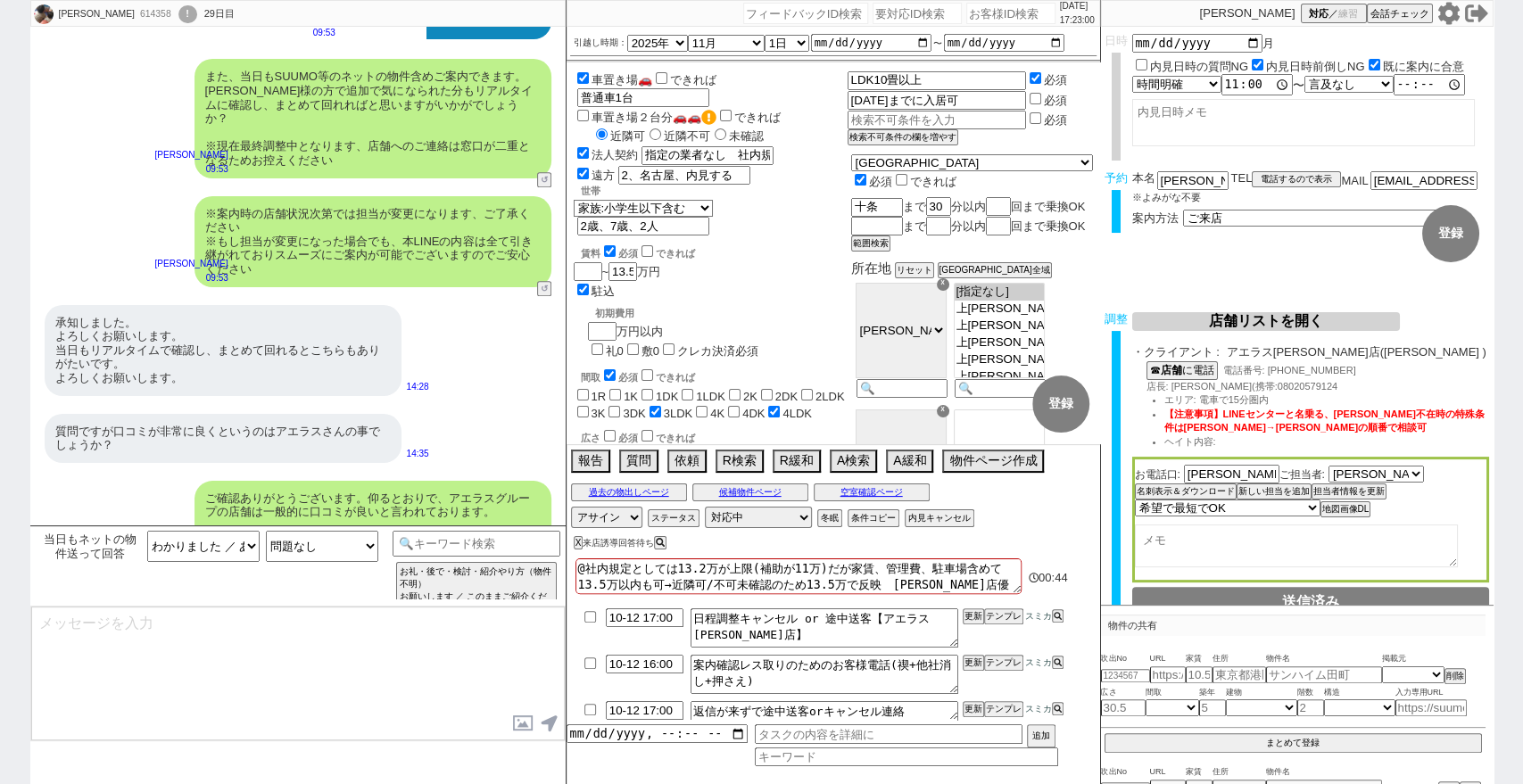
scroll to position [14950, 0]
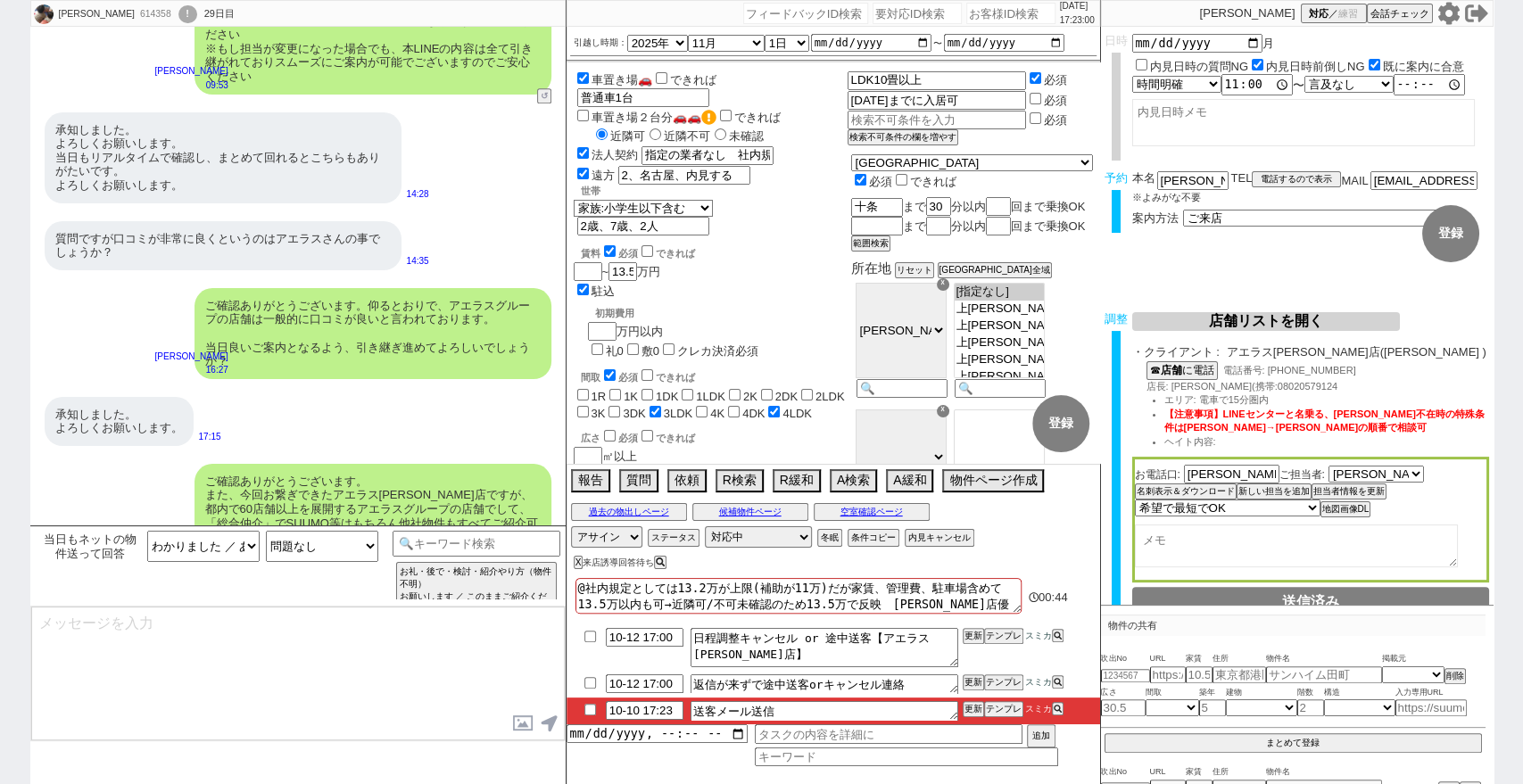
type textarea "手配内容も改めてメールにてお送りいたしますね。 当日はどうぞよろしくお願いいたします！"
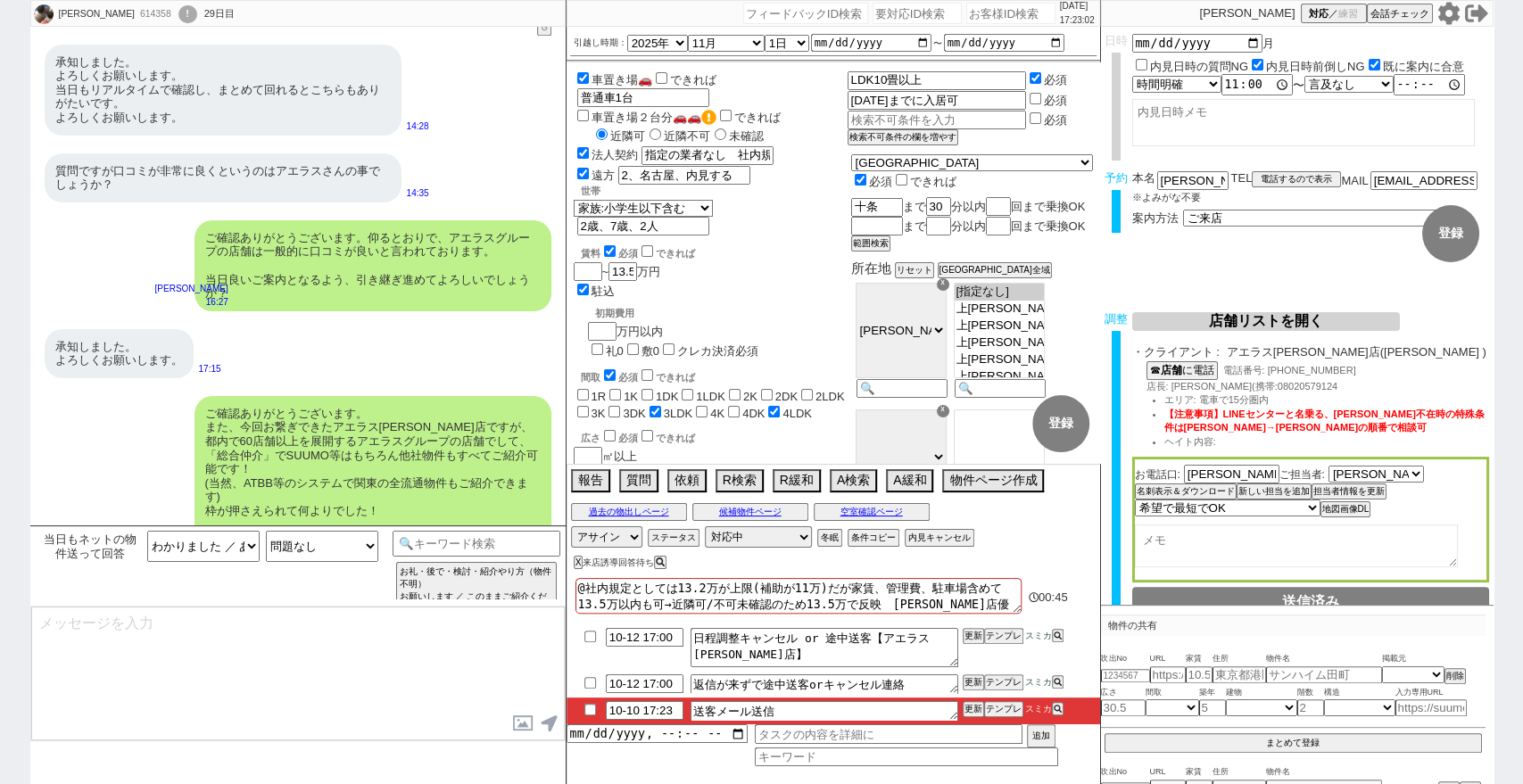
type textarea "■■■ご案内の流れ■■■ 1. 担当から詳細なヒアリング 2. 最新物件の洗い出し 3. 事前の物件含め、最新状況を直接確認 4. 募集中のものをまとめて内見…"
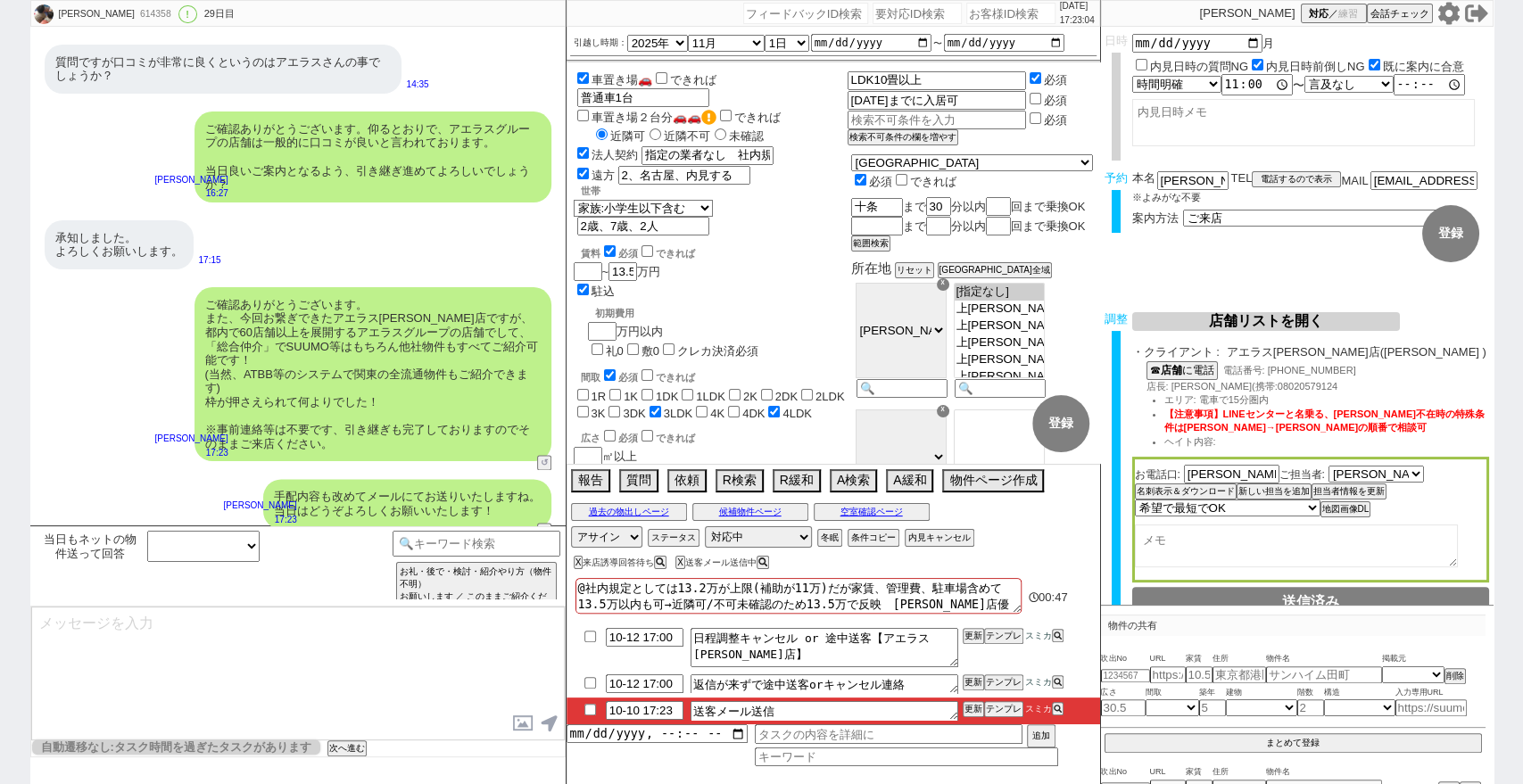
scroll to position [108, 0]
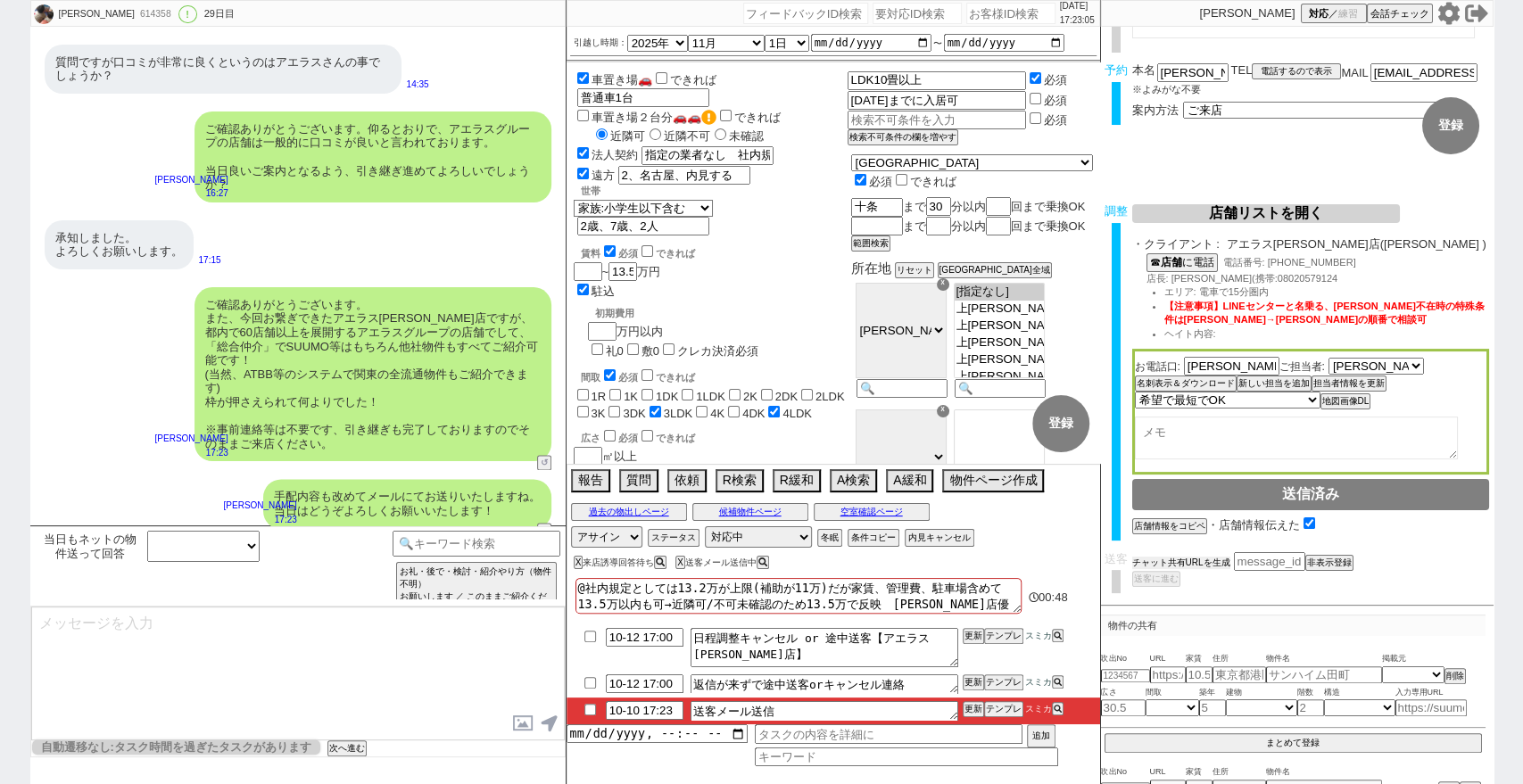
click at [1156, 561] on button "チャット共有URLを生成" at bounding box center [1182, 563] width 98 height 13
click at [1162, 600] on button "送客に進む" at bounding box center [1154, 597] width 44 height 13
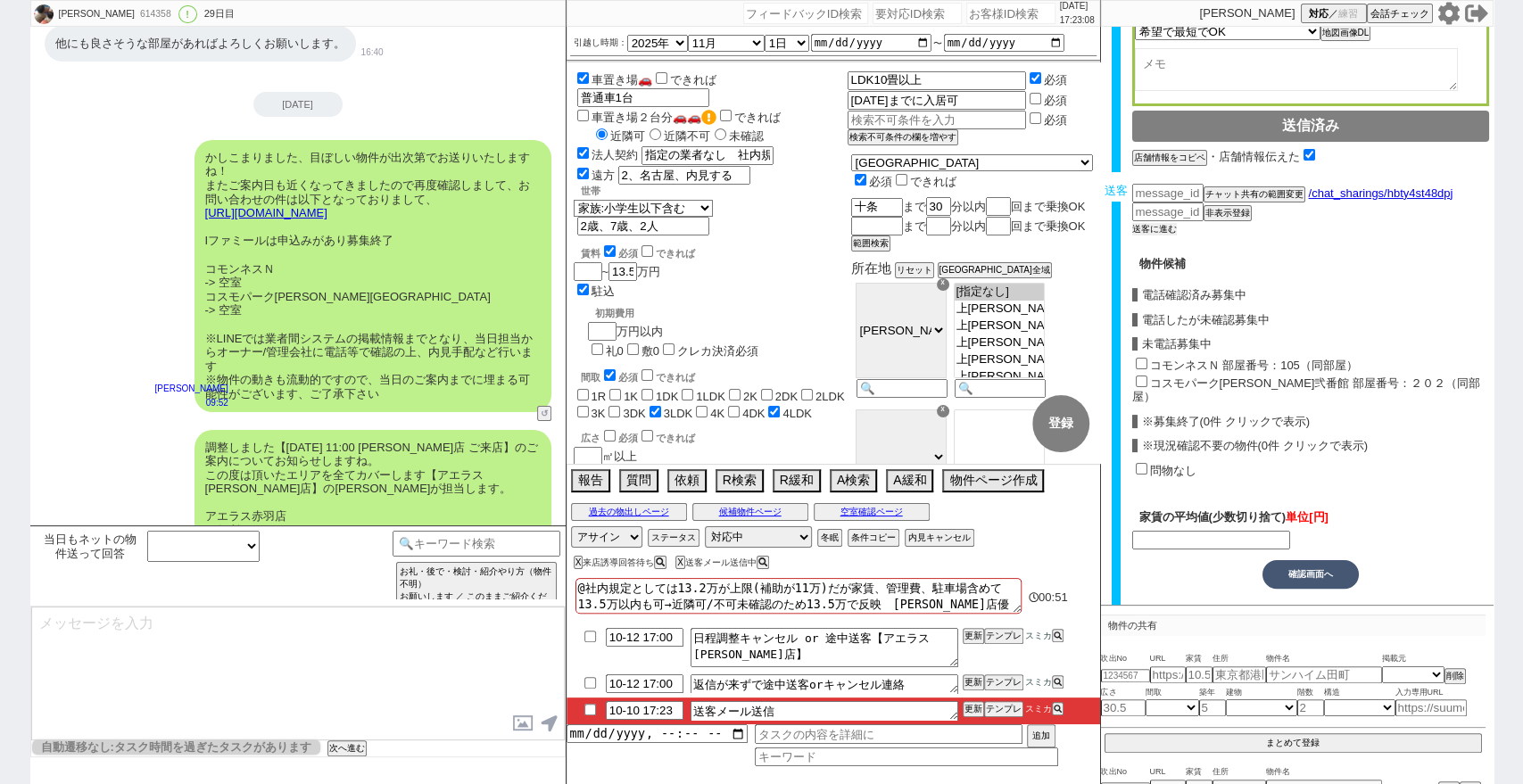
scroll to position [13739, 0]
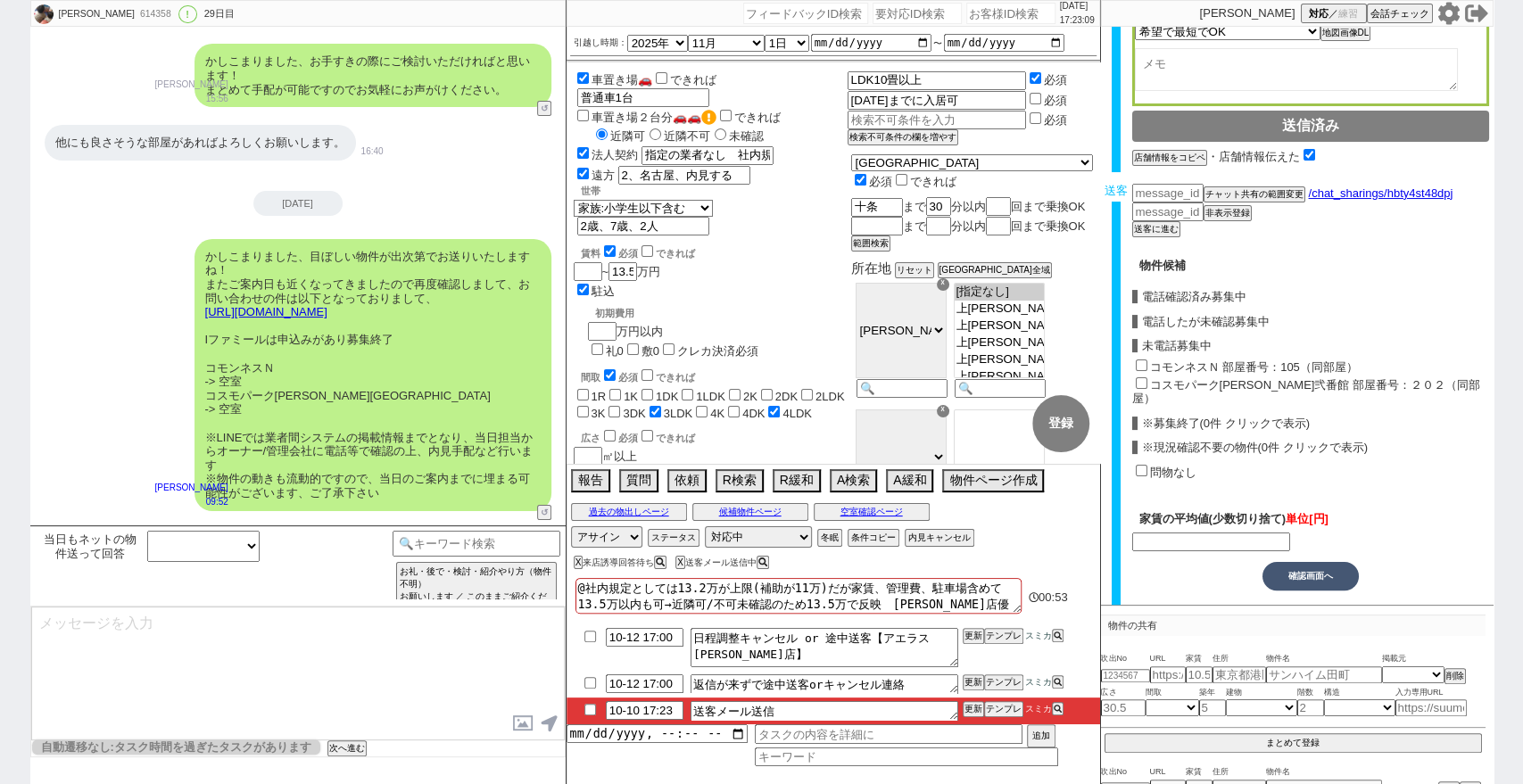
click at [1142, 363] on input "コモンネスＮ 部屋番号：105（同部屋）" at bounding box center [1141, 365] width 12 height 12
checkbox input "true"
type input "88000"
checkbox input "true"
checkbox input "false"
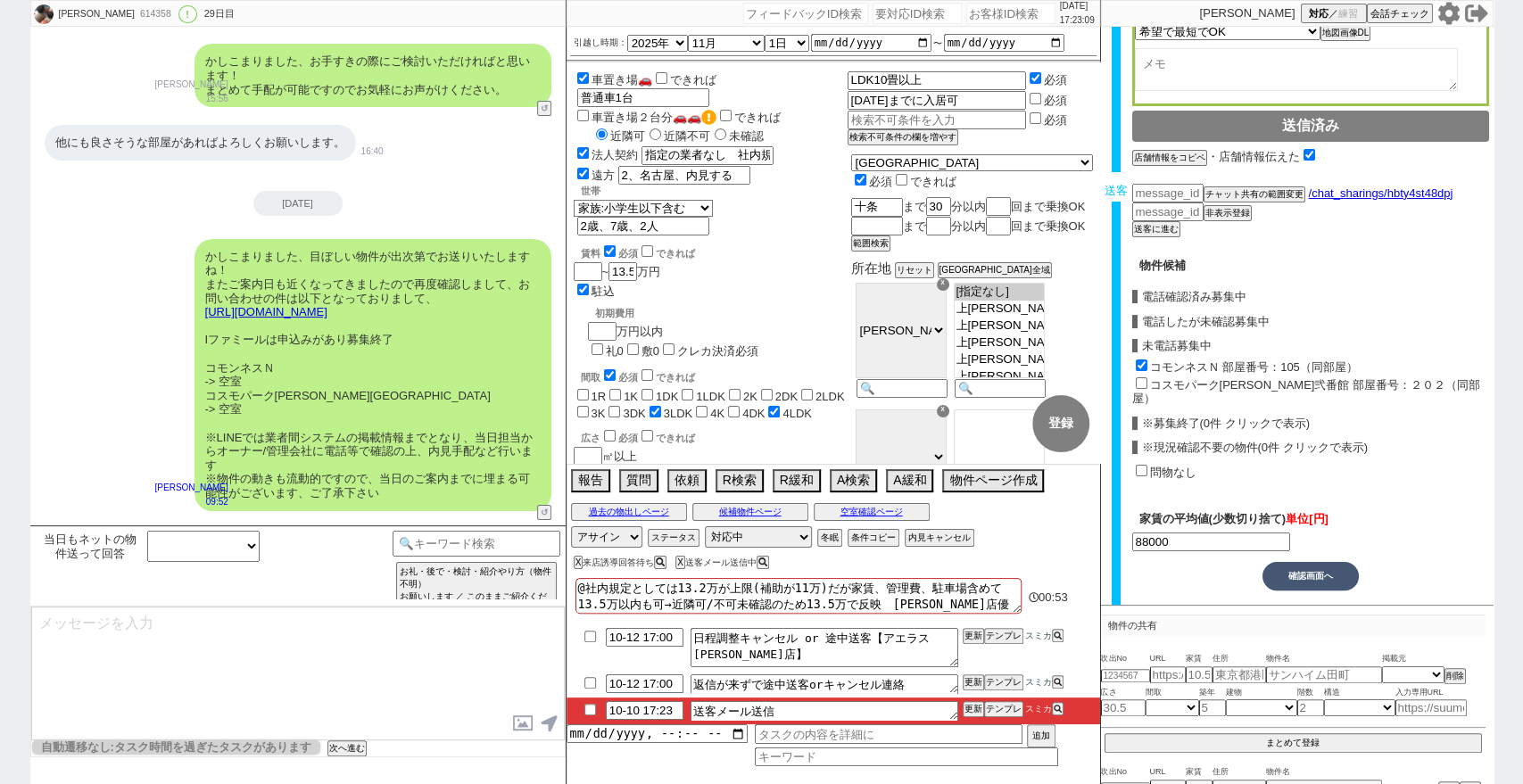
checkbox input "true"
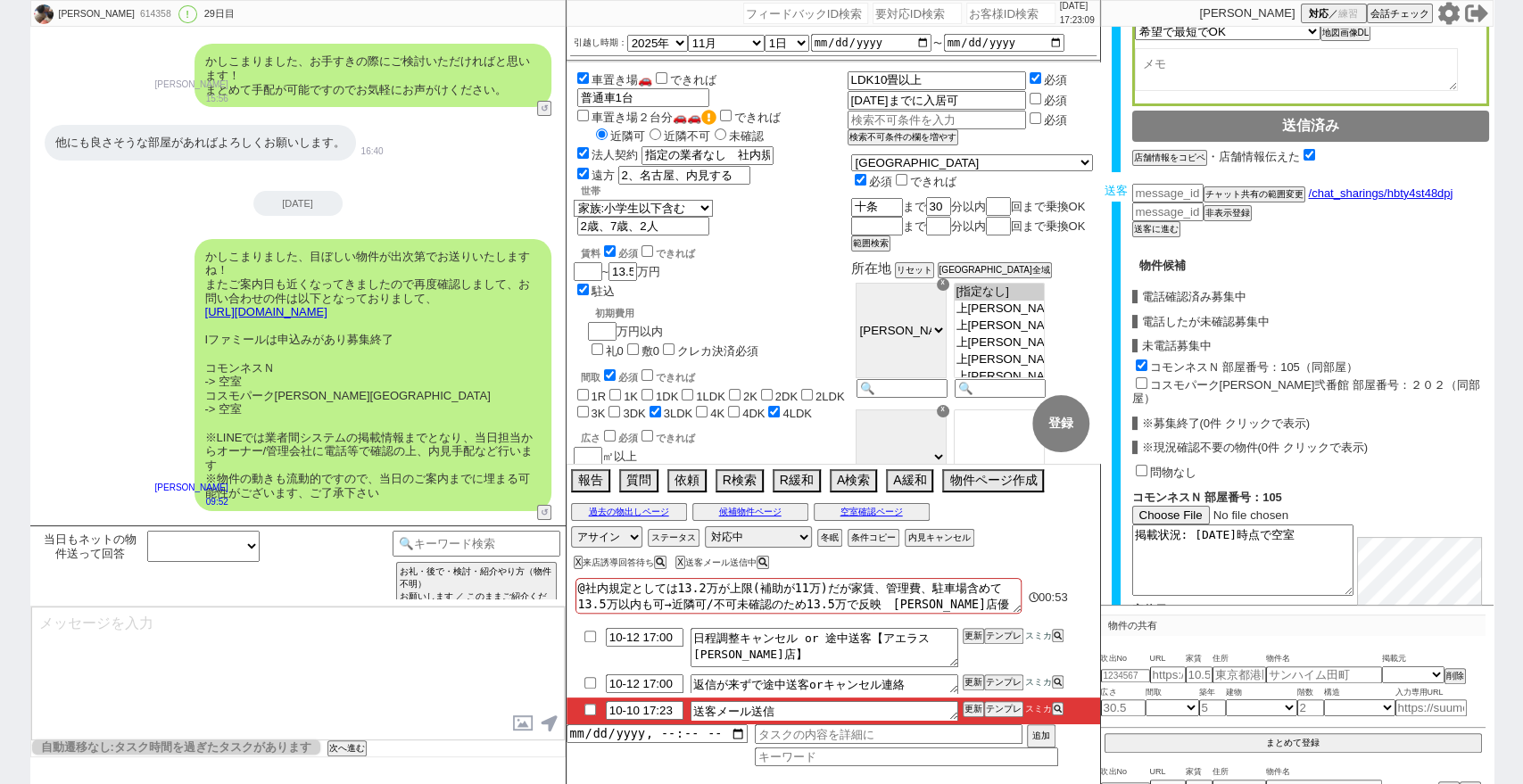
click at [1142, 384] on input "コスモパーク[PERSON_NAME]弐番館 部屋番号：２０２（同部屋）" at bounding box center [1141, 384] width 12 height 12
checkbox input "true"
type input "99000"
checkbox input "true"
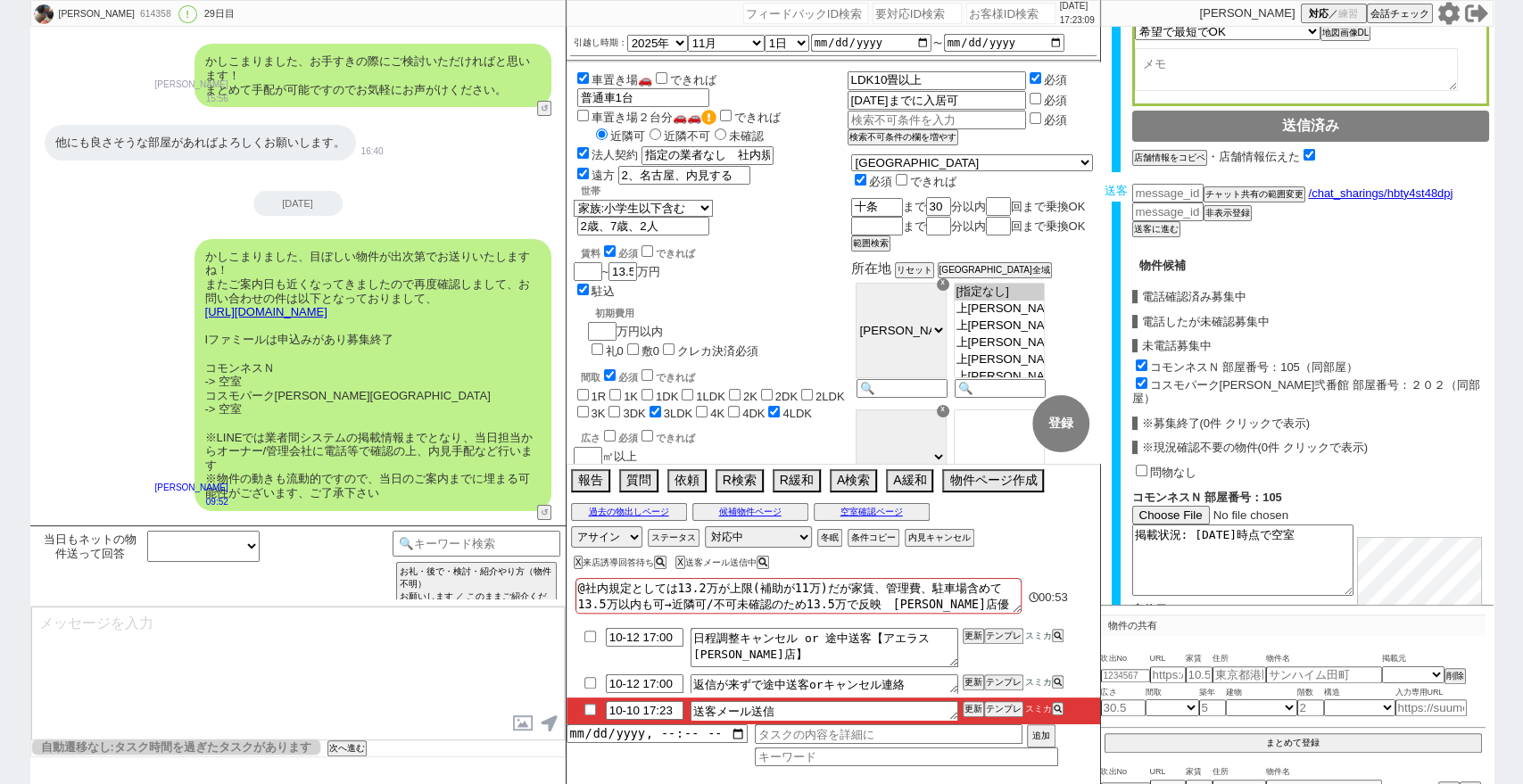
checkbox input "true"
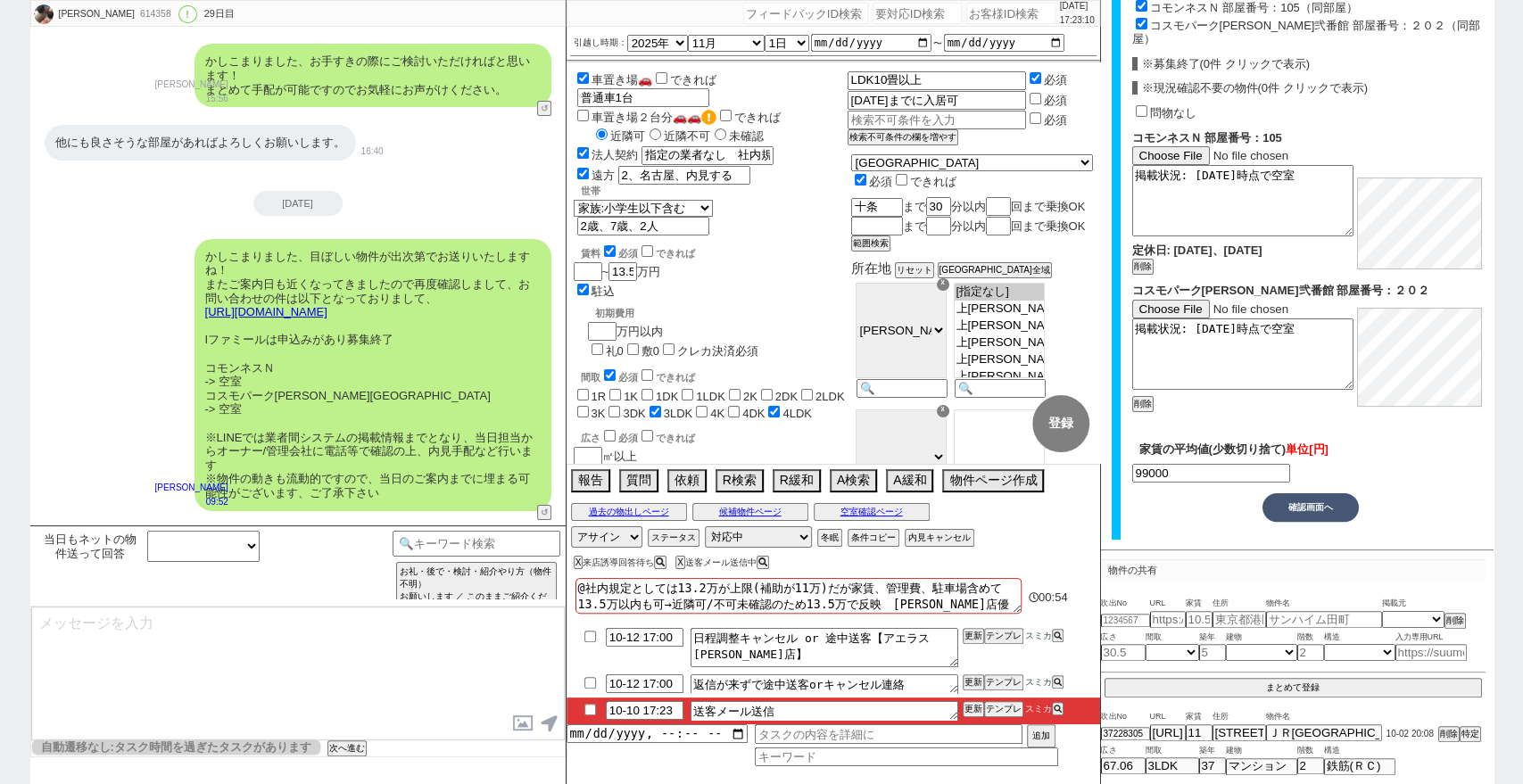
scroll to position [99, 0]
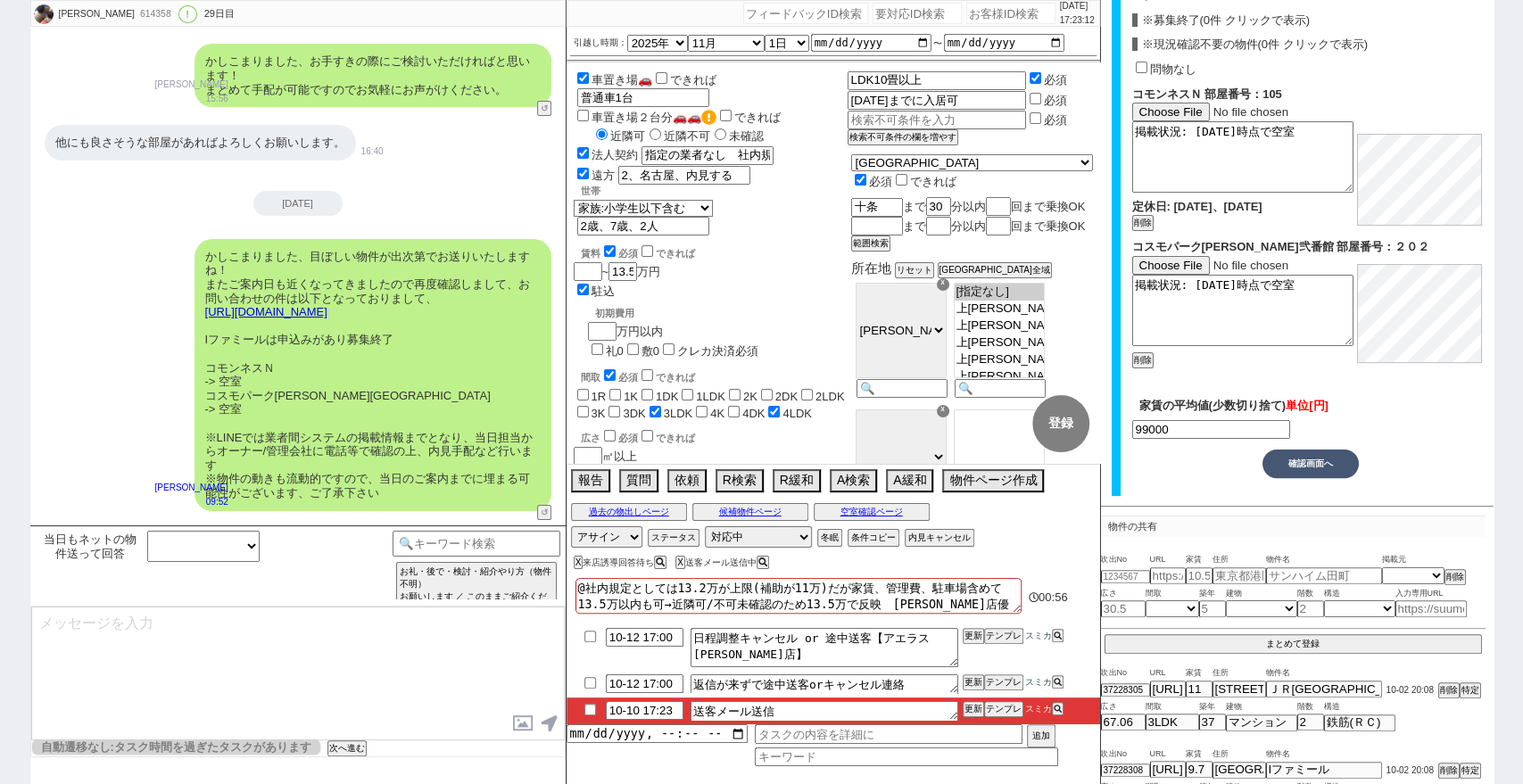
click at [1331, 463] on button "確認画面へ" at bounding box center [1310, 463] width 96 height 29
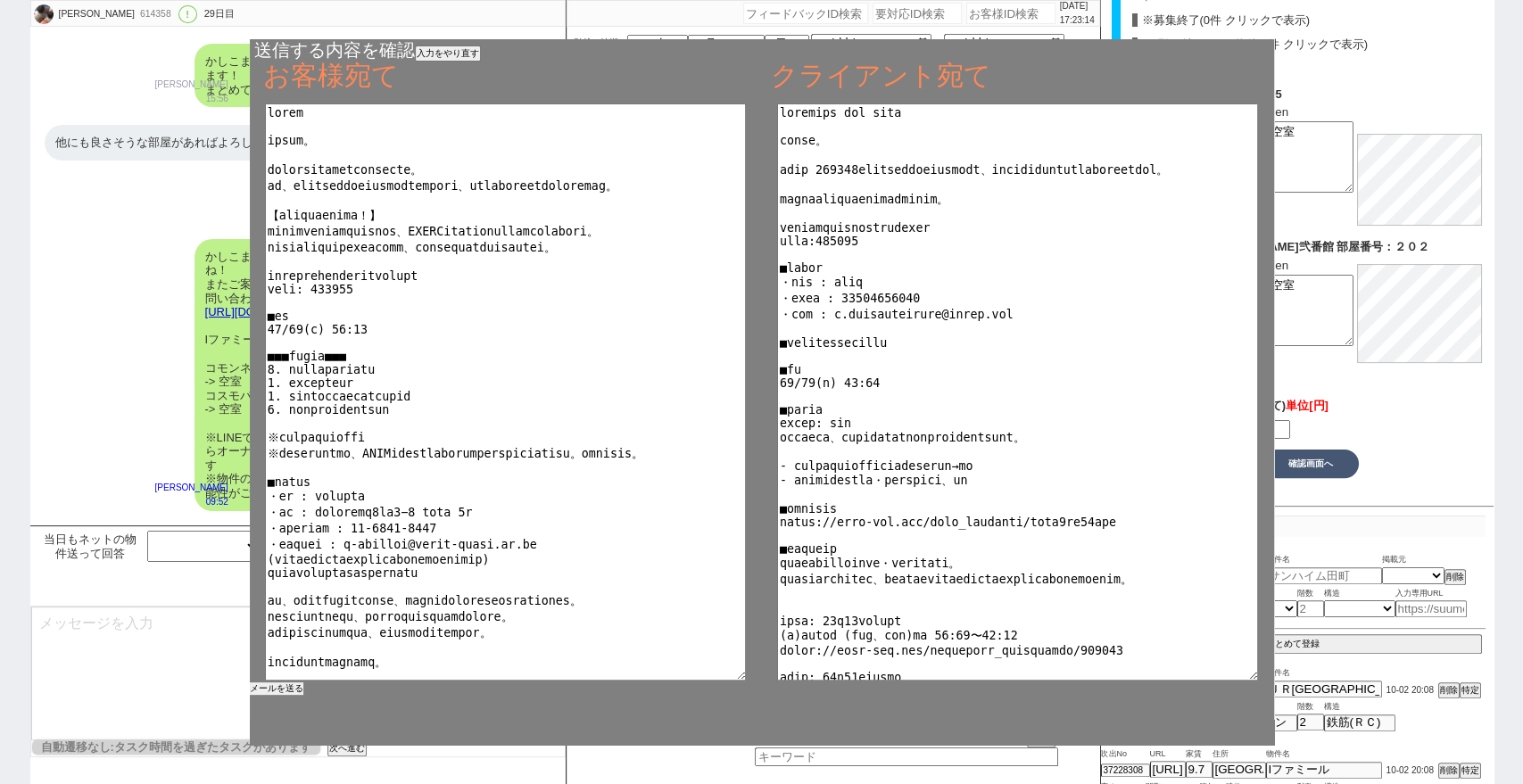
click at [282, 691] on button "メールを送る" at bounding box center [276, 689] width 53 height 13
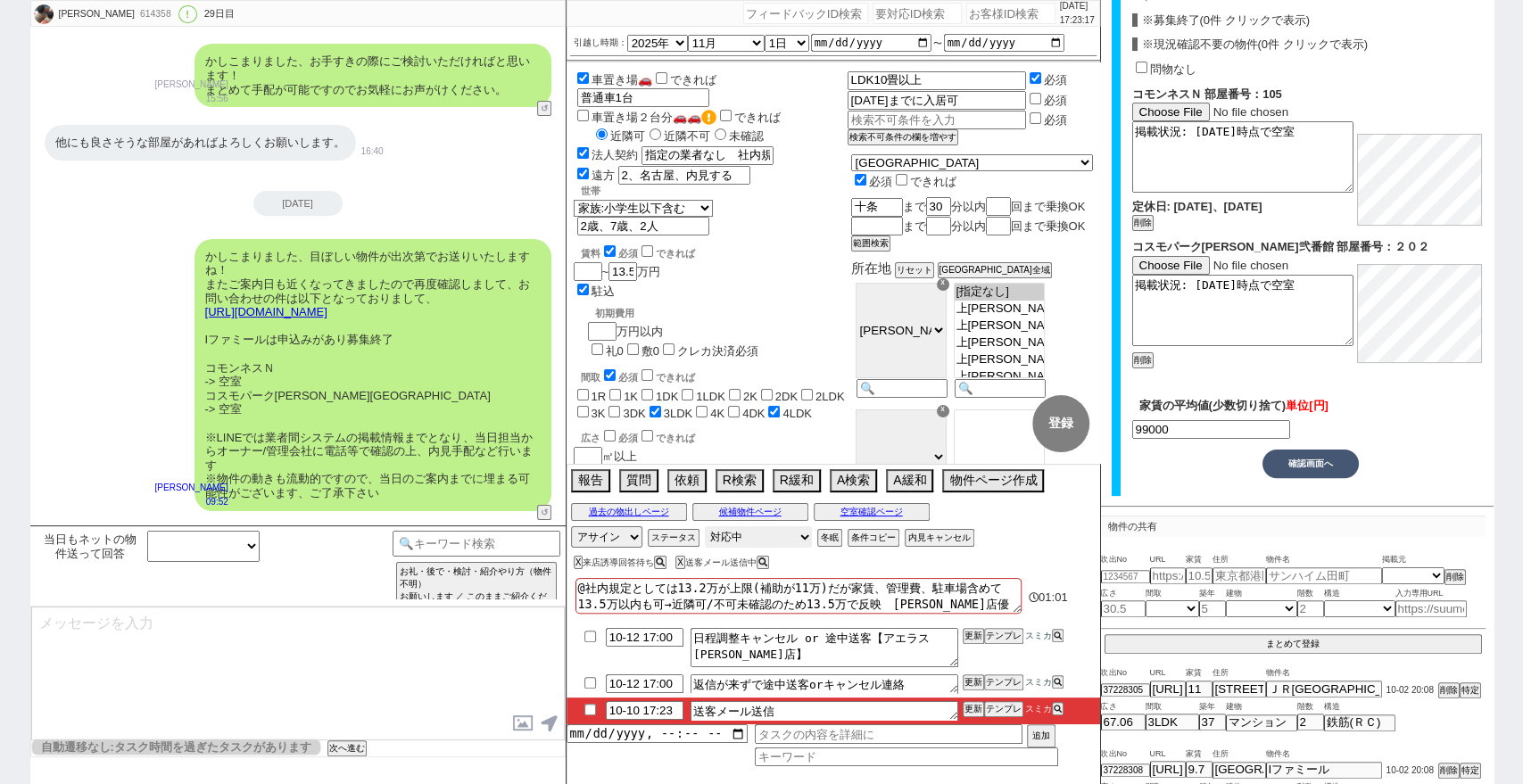
click at [777, 533] on select "対応中 引き継ぎ完了 ブロック 長期間返信なし 紹介不可 別の所で決まった 客の都合で引越しが無くなった 接客開始後に冬眠" at bounding box center [758, 537] width 107 height 22
select select "100"
click at [704, 526] on select "対応中 引き継ぎ完了 ブロック 長期間返信なし 紹介不可 別の所で決まった 客の都合で引越しが無くなった 接客開始後に冬眠" at bounding box center [758, 537] width 107 height 22
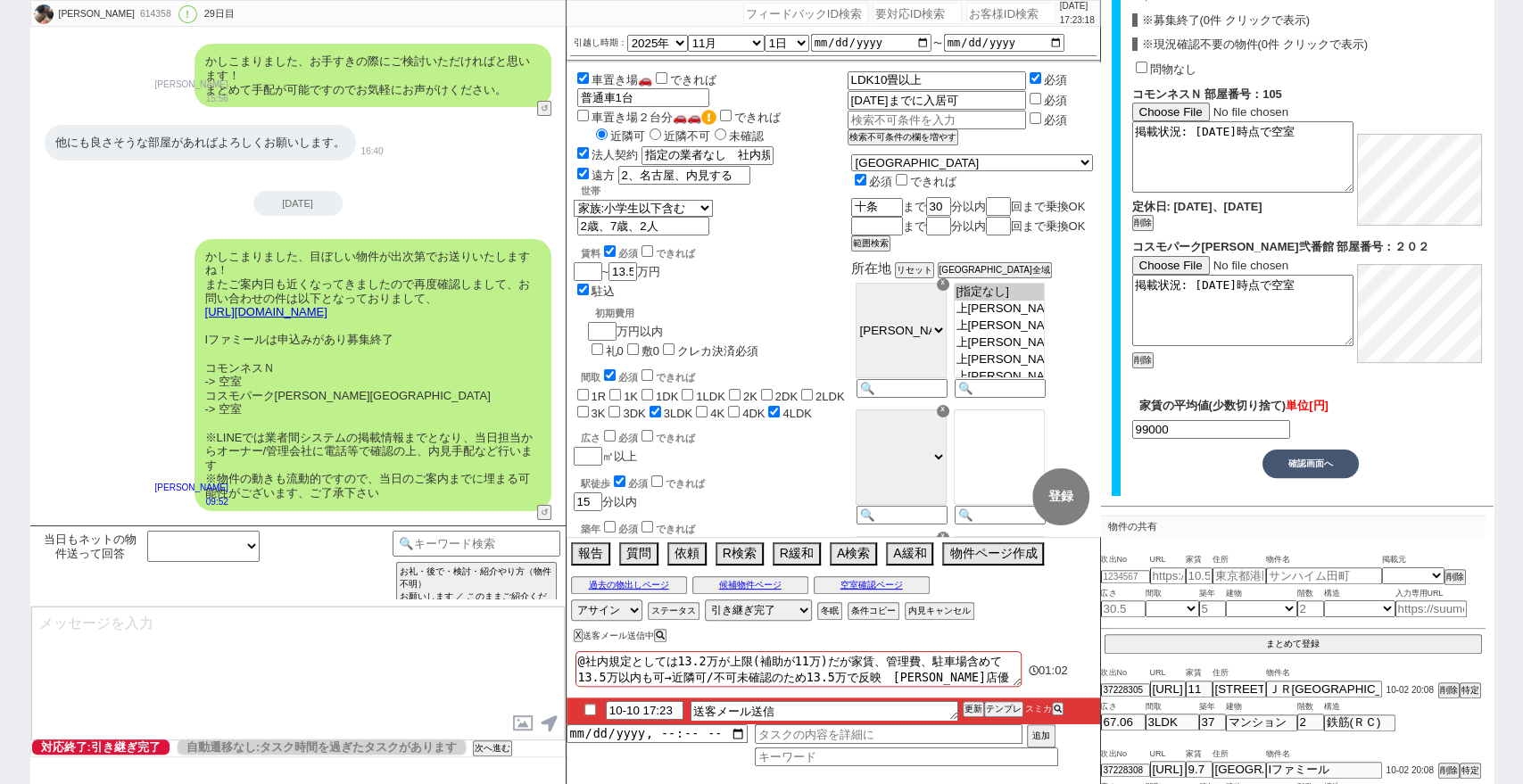
click at [589, 707] on input "checkbox" at bounding box center [590, 709] width 26 height 12
checkbox input "true"
drag, startPoint x: 972, startPoint y: 707, endPoint x: 970, endPoint y: 685, distance: 22.1
click at [972, 705] on button "更新" at bounding box center [971, 708] width 18 height 13
click at [970, 684] on textarea "@社内規定としては13.2万が上限(補助が11万)だが家賃、管理費、駐車場含めて13.5万以内も可→近隣可/不可未確認のため13.5万で反映　[PERSON_…" at bounding box center [798, 669] width 446 height 35
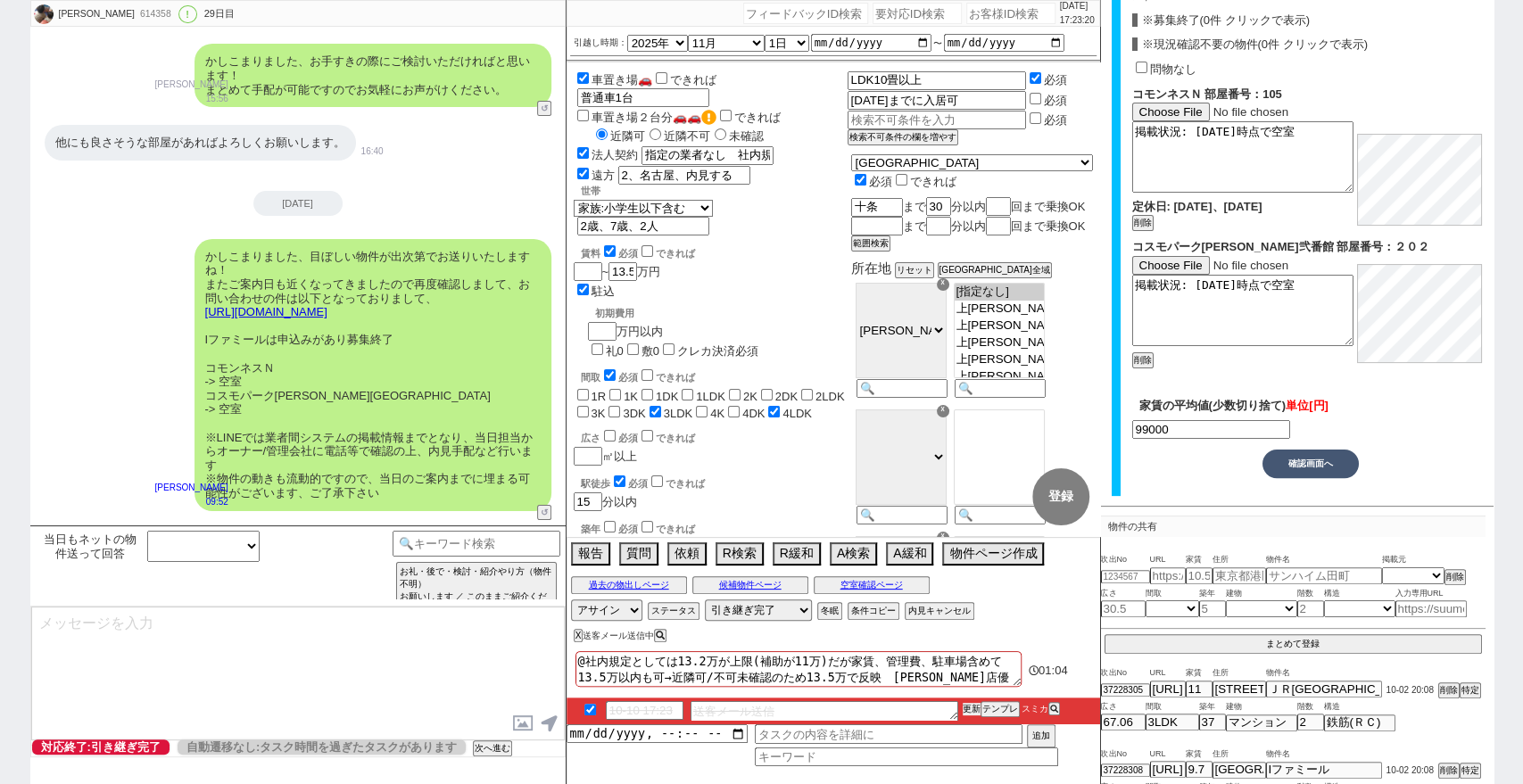
click at [970, 706] on button "更新" at bounding box center [971, 708] width 18 height 13
click at [972, 684] on textarea "@社内規定としては13.2万が上限(補助が11万)だが家賃、管理費、駐車場含めて13.5万以内も可→近隣可/不可未確認のため13.5万で反映　[PERSON_…" at bounding box center [798, 669] width 446 height 35
click at [969, 704] on button "更新" at bounding box center [971, 708] width 18 height 13
click at [502, 748] on button "次へ進む" at bounding box center [491, 748] width 35 height 13
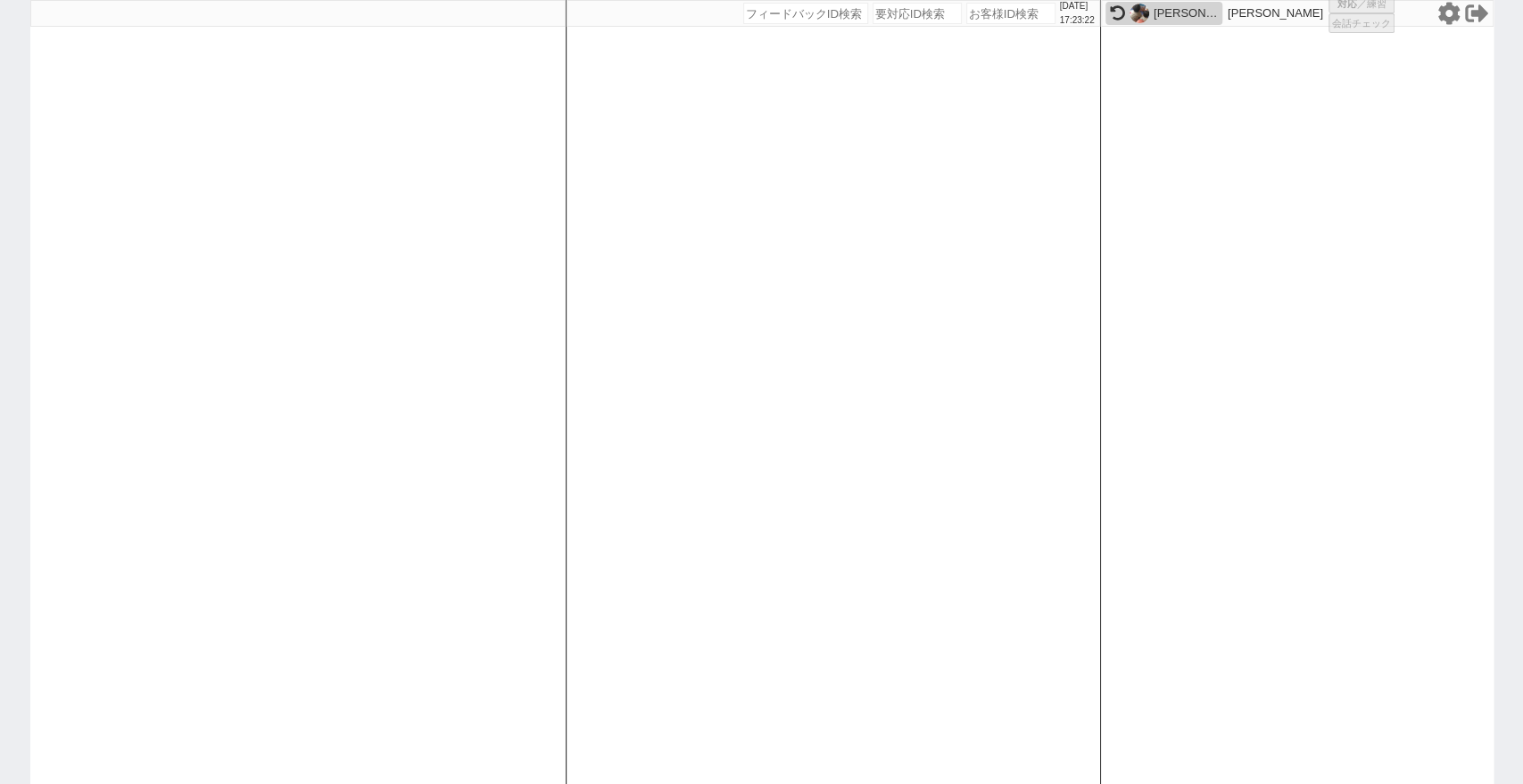
scroll to position [0, 0]
select select "1"
select select "3"
select select
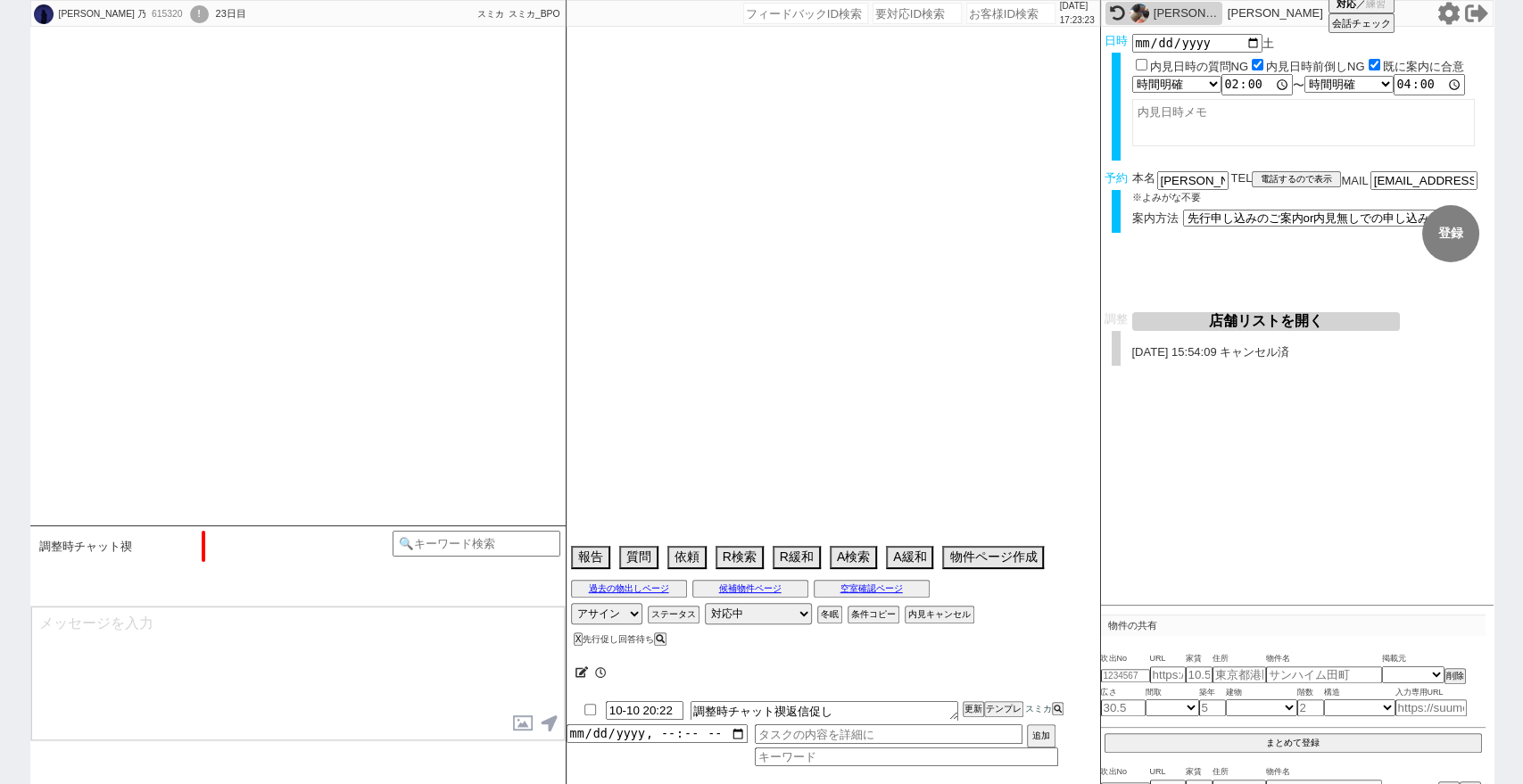
type textarea "他社なし"
select select "2025"
select select "11"
select select "37"
select select "1"
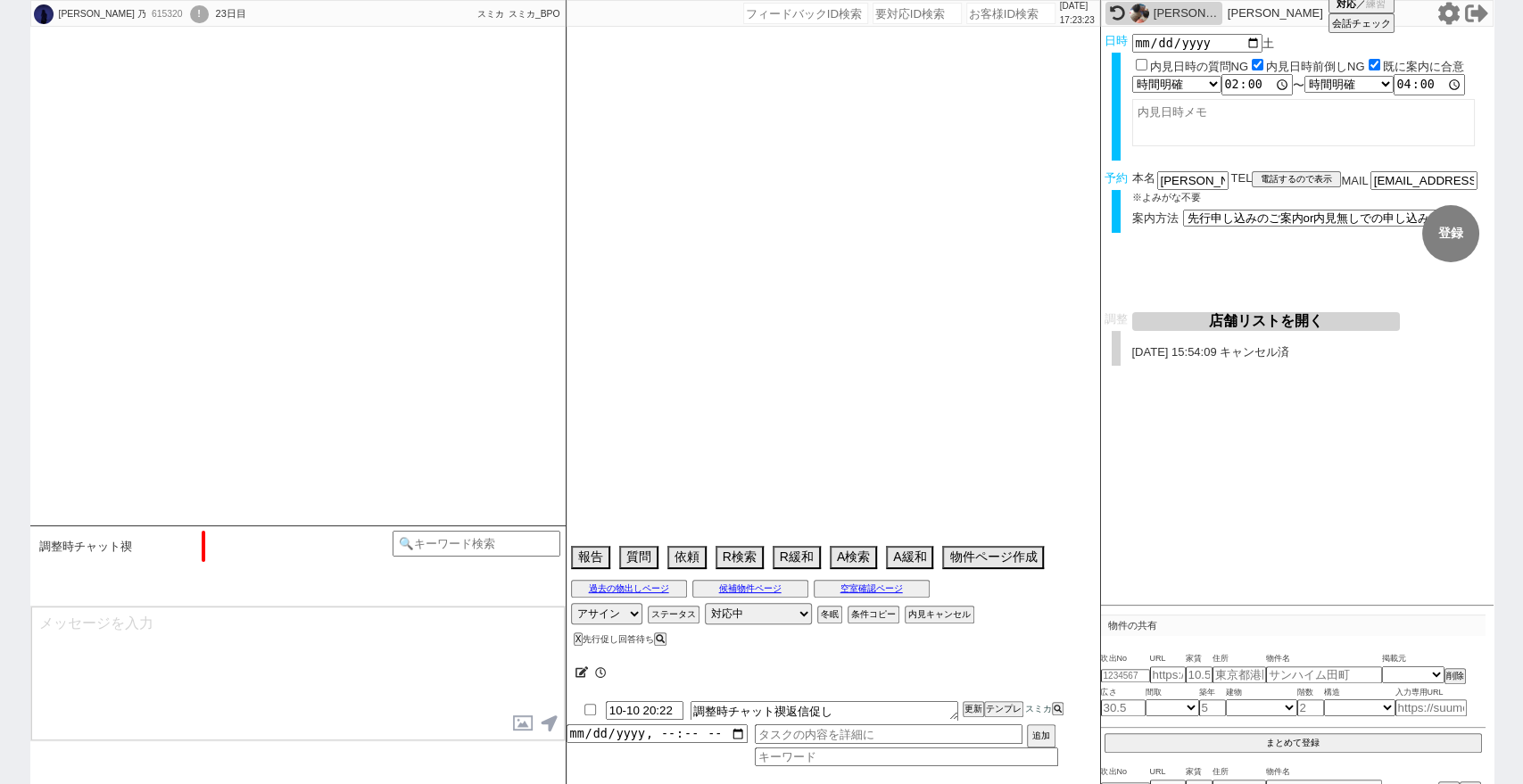
select select "11"
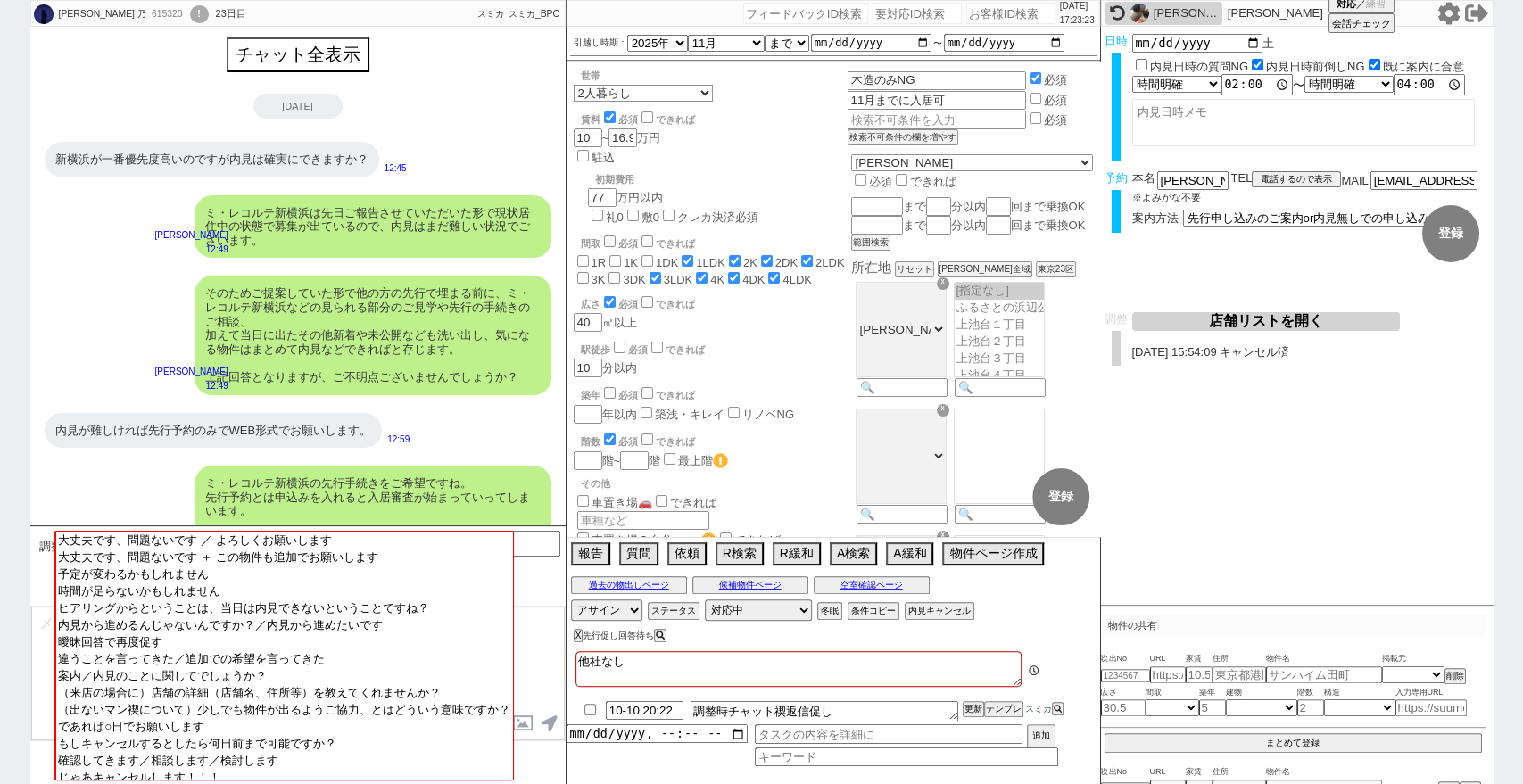
scroll to position [1893, 0]
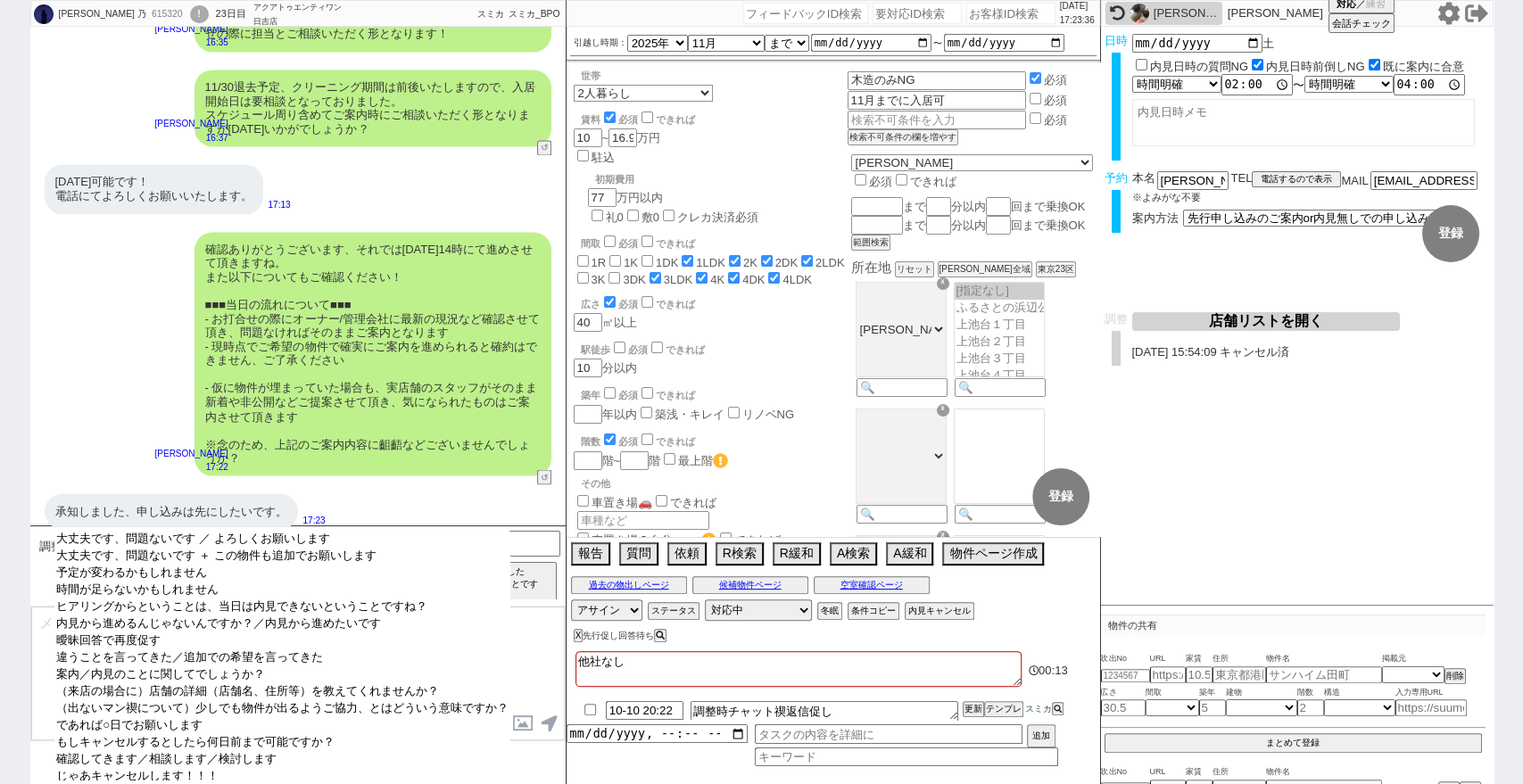
select select "曖昧回答で再度促す"
click at [411, 649] on option "曖昧回答で再度促す" at bounding box center [281, 640] width 456 height 17
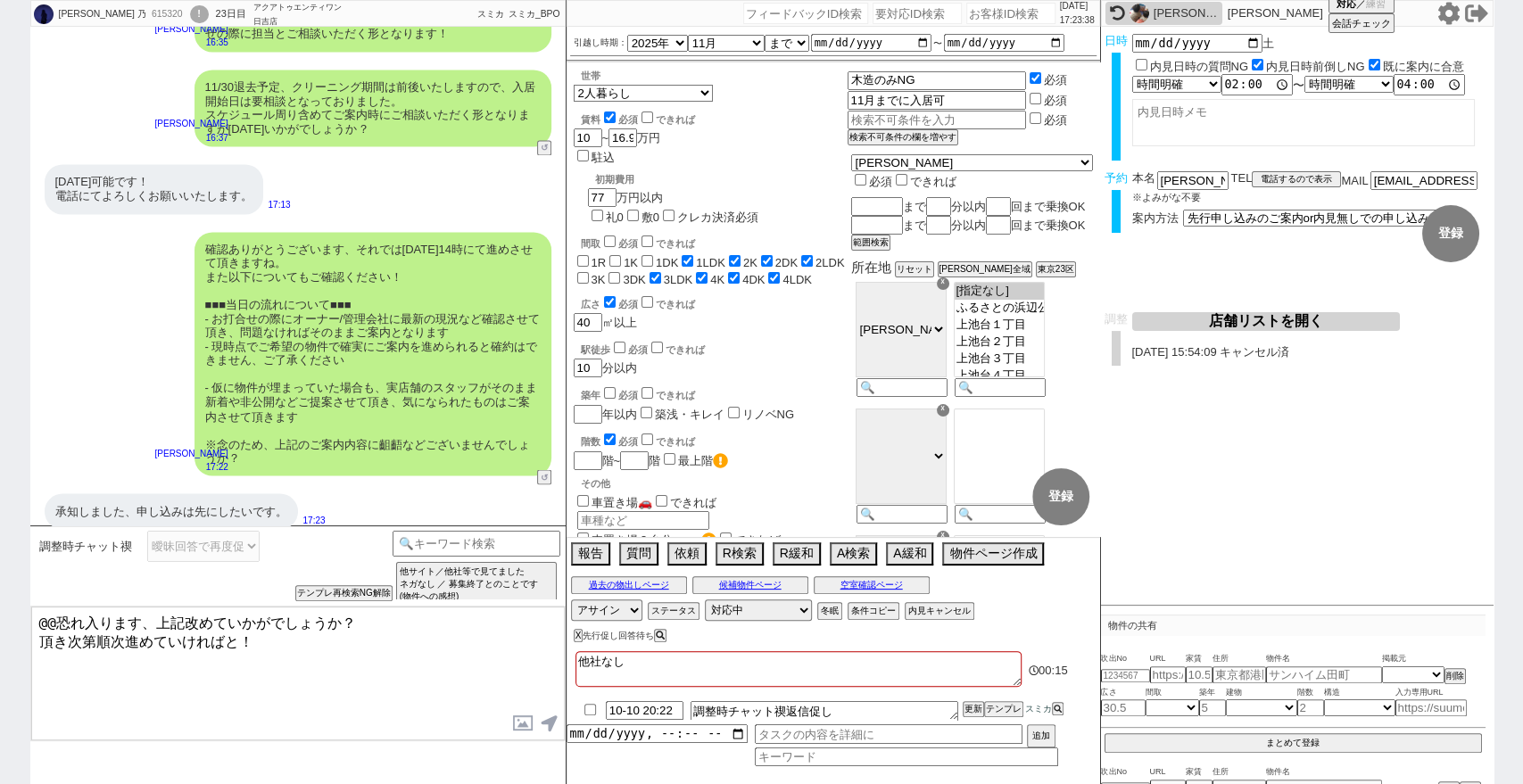
drag, startPoint x: 300, startPoint y: 653, endPoint x: 24, endPoint y: 654, distance: 276.0
click at [24, 654] on div "[PERSON_NAME] 615320 ! 0 23日目 アクアトゥエンティワン [PERSON_NAME]店 冬眠中 自社客 スミカ スミカ_BPO チャ…" at bounding box center [762, 392] width 1523 height 784
click at [330, 617] on textarea "@@恐れ入ります、上記改めていかがでしょうか？" at bounding box center [298, 674] width 533 height 134
drag, startPoint x: 331, startPoint y: 620, endPoint x: 0, endPoint y: 602, distance: 331.5
click at [0, 602] on div "[PERSON_NAME] 615320 ! 0 23日目 アクアトゥエンティワン [PERSON_NAME]店 冬眠中 自社客 スミカ スミカ_BPO チャ…" at bounding box center [762, 392] width 1523 height 784
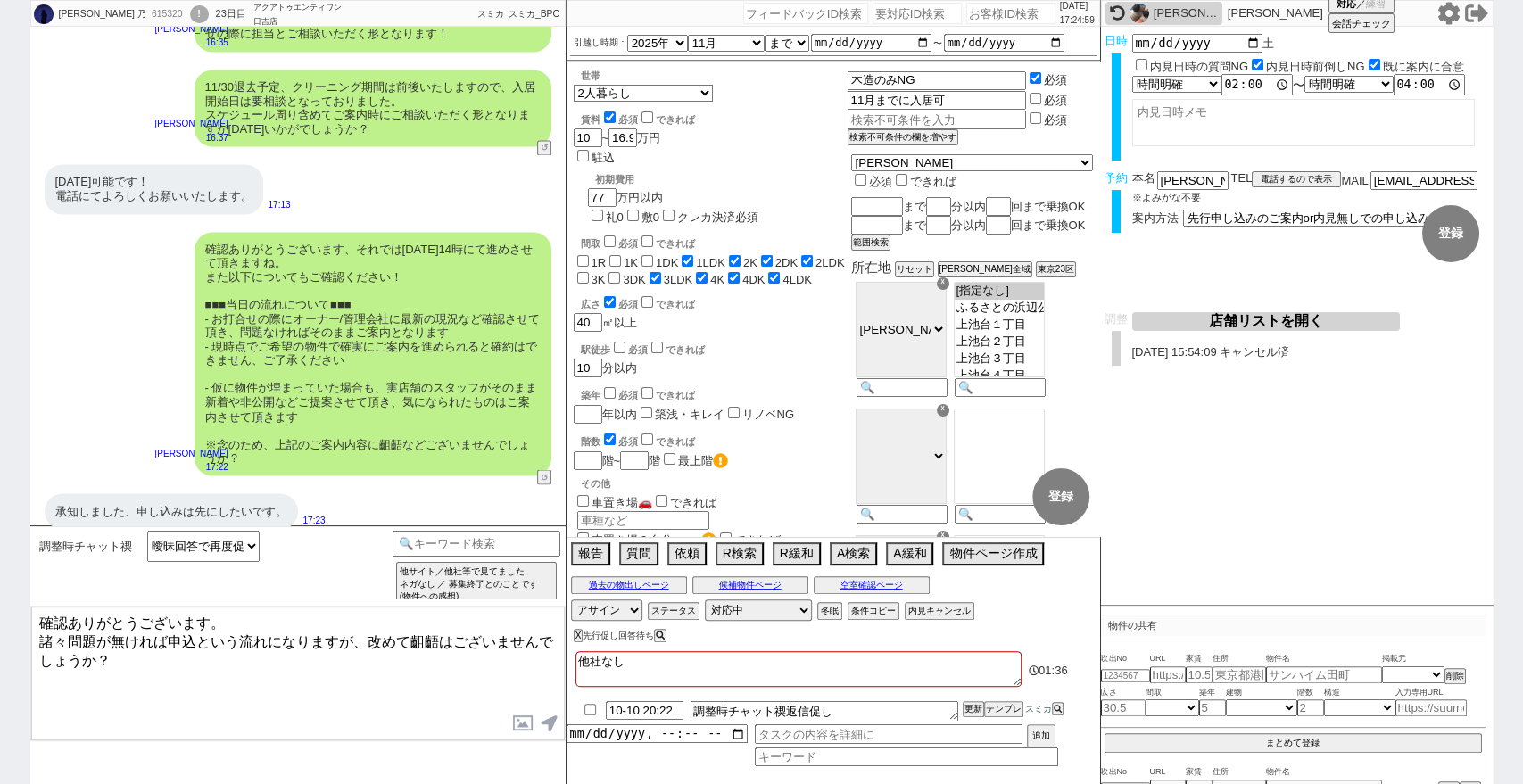
drag, startPoint x: 0, startPoint y: 498, endPoint x: 45, endPoint y: 511, distance: 46.8
click at [0, 498] on div "[PERSON_NAME] 615320 ! 0 23日目 アクアトゥエンティワン [PERSON_NAME]店 冬眠中 自社客 スミカ スミカ_BPO チャ…" at bounding box center [762, 392] width 1523 height 784
click at [38, 640] on textarea "確認ありがとうございます。 諸々問題が無ければ申込という流れになりますが、改めて齟齬はございませんでしょうか？" at bounding box center [298, 674] width 533 height 134
click at [82, 653] on textarea "確認ありがとうございます。 お時間になりましたら担当から電話が入りますので申込に関しての打ち合わせを事前に、諸々問題が無ければ申込という流れになりますが、改め…" at bounding box center [298, 674] width 533 height 134
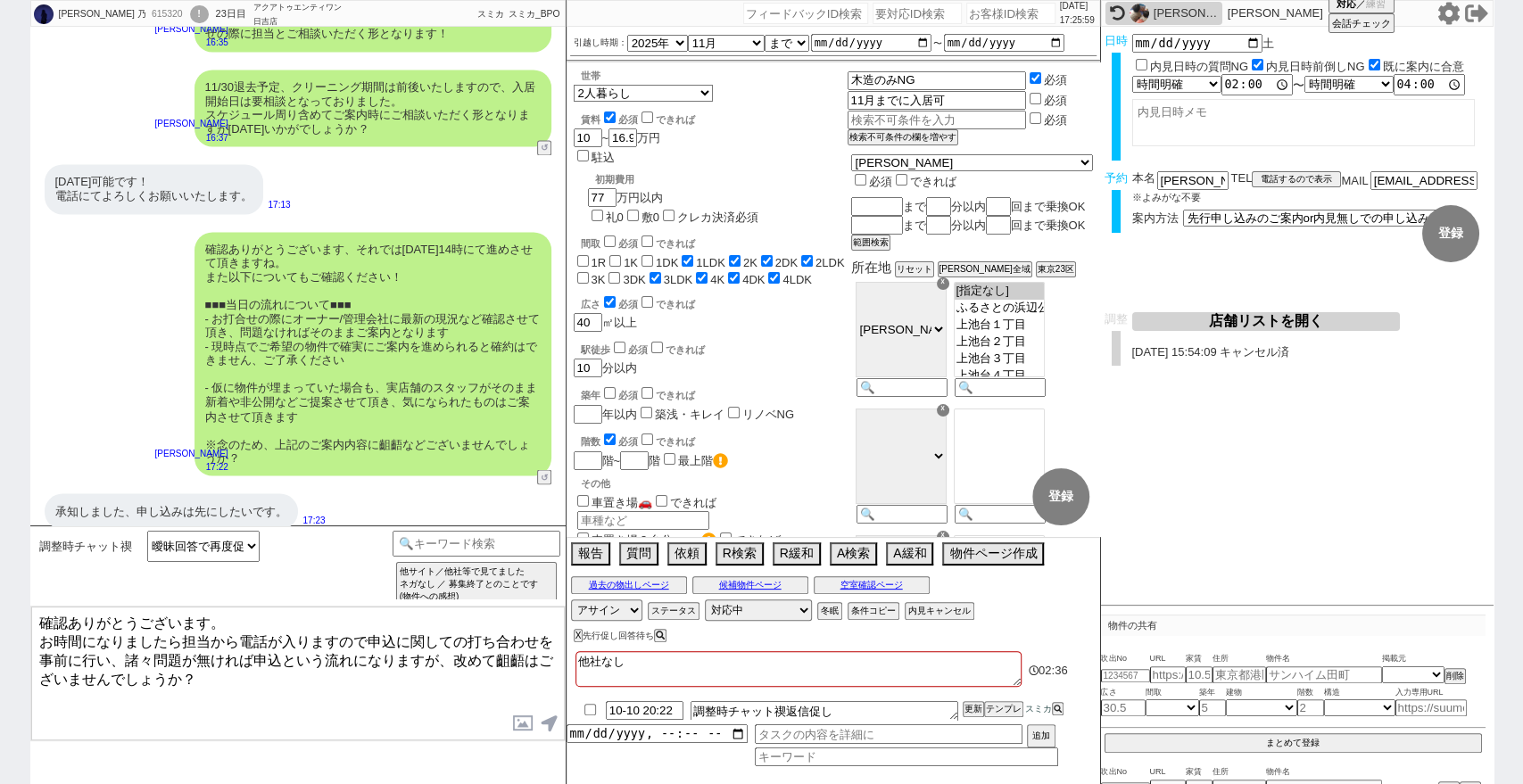
click at [454, 652] on textarea "確認ありがとうございます。 お時間になりましたら担当から電話が入りますので申込に関しての打ち合わせを事前に行い、諸々問題が無ければ申込という流れになりますが、…" at bounding box center [298, 674] width 533 height 134
type textarea "確認ありがとうございます。 お時間になりましたら担当から電話が入りますので申込に関しての打ち合わせを事前に行い、諸々問題が無ければ申込という流れになります。改…"
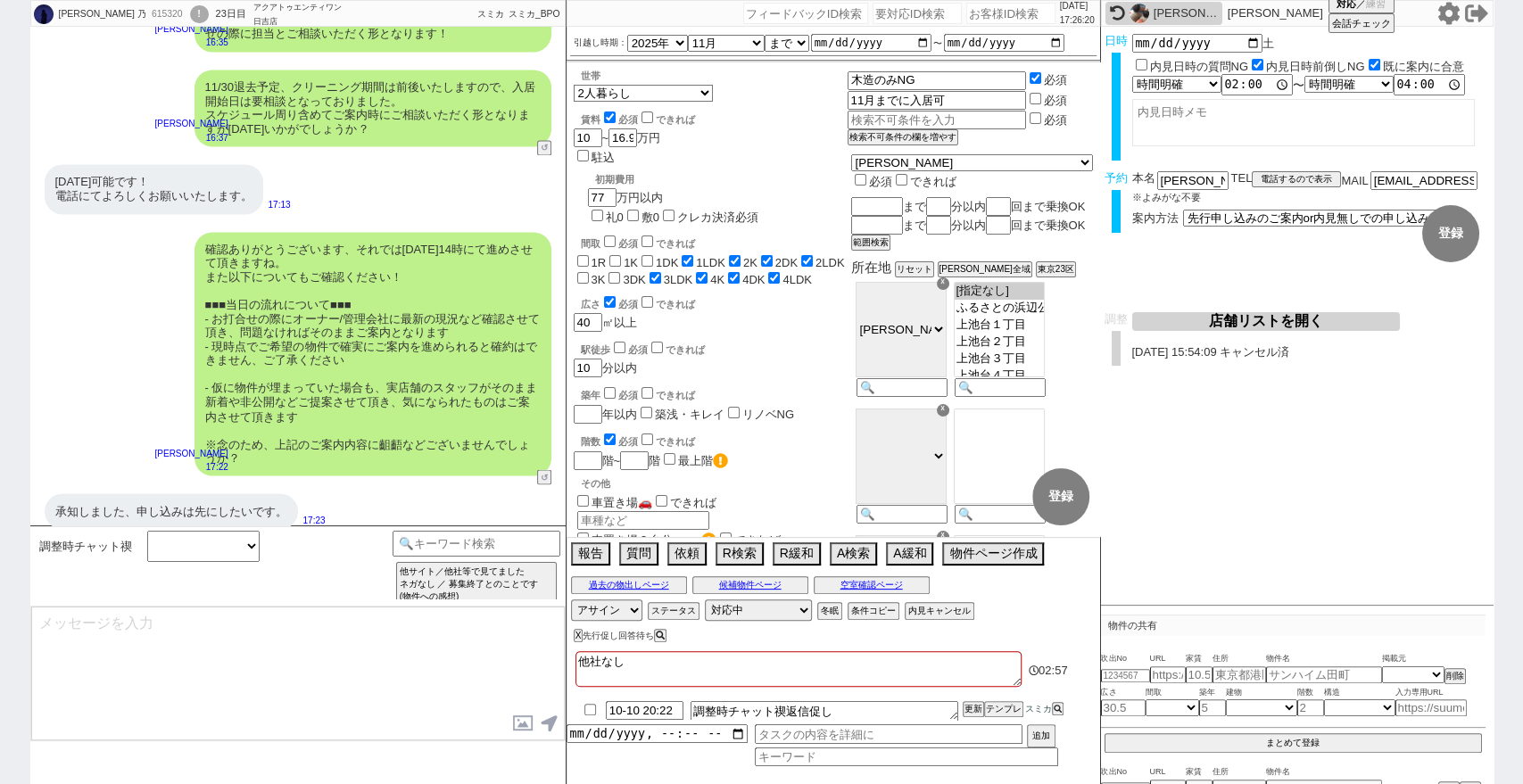
scroll to position [1718, 0]
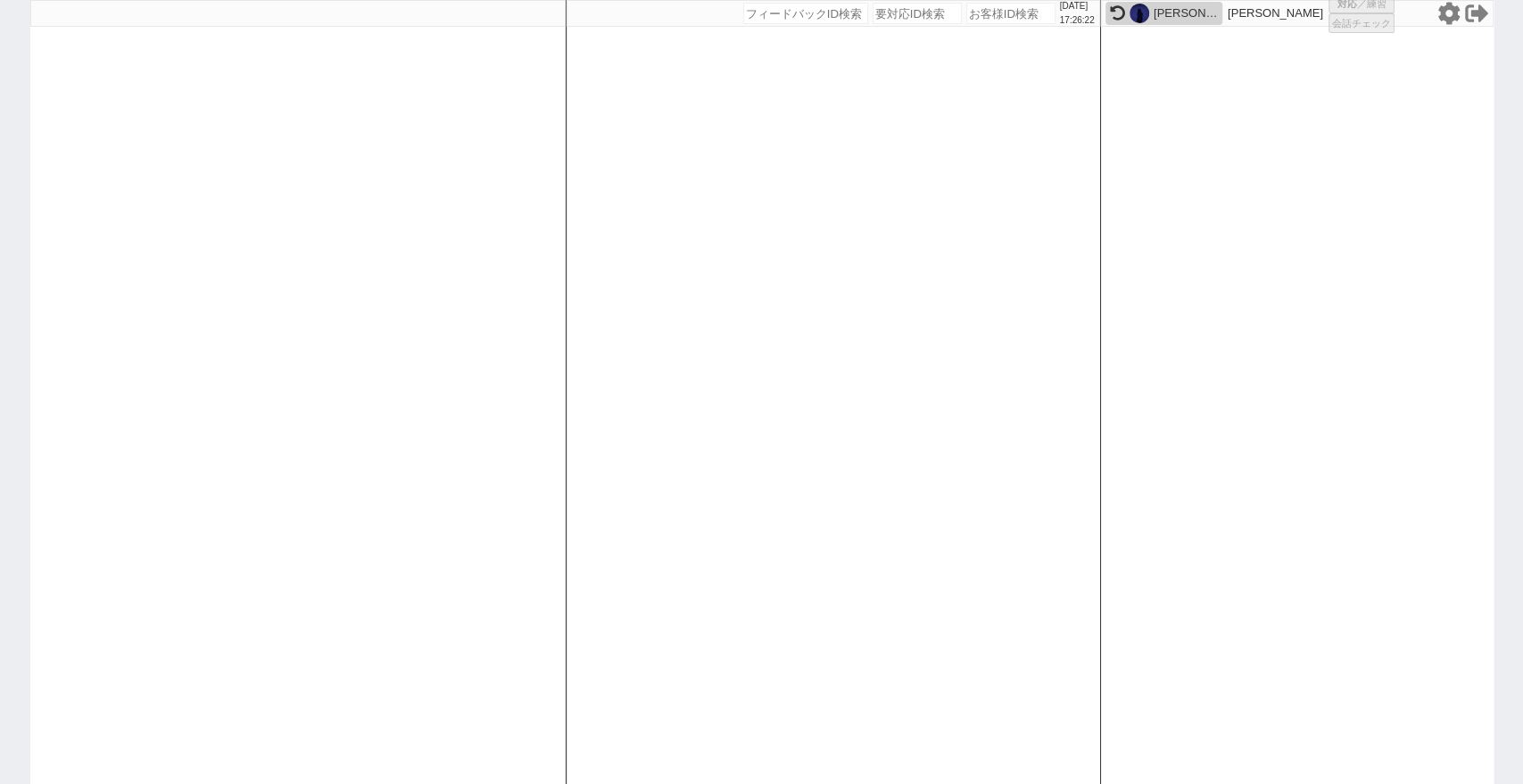
select select "1"
select select
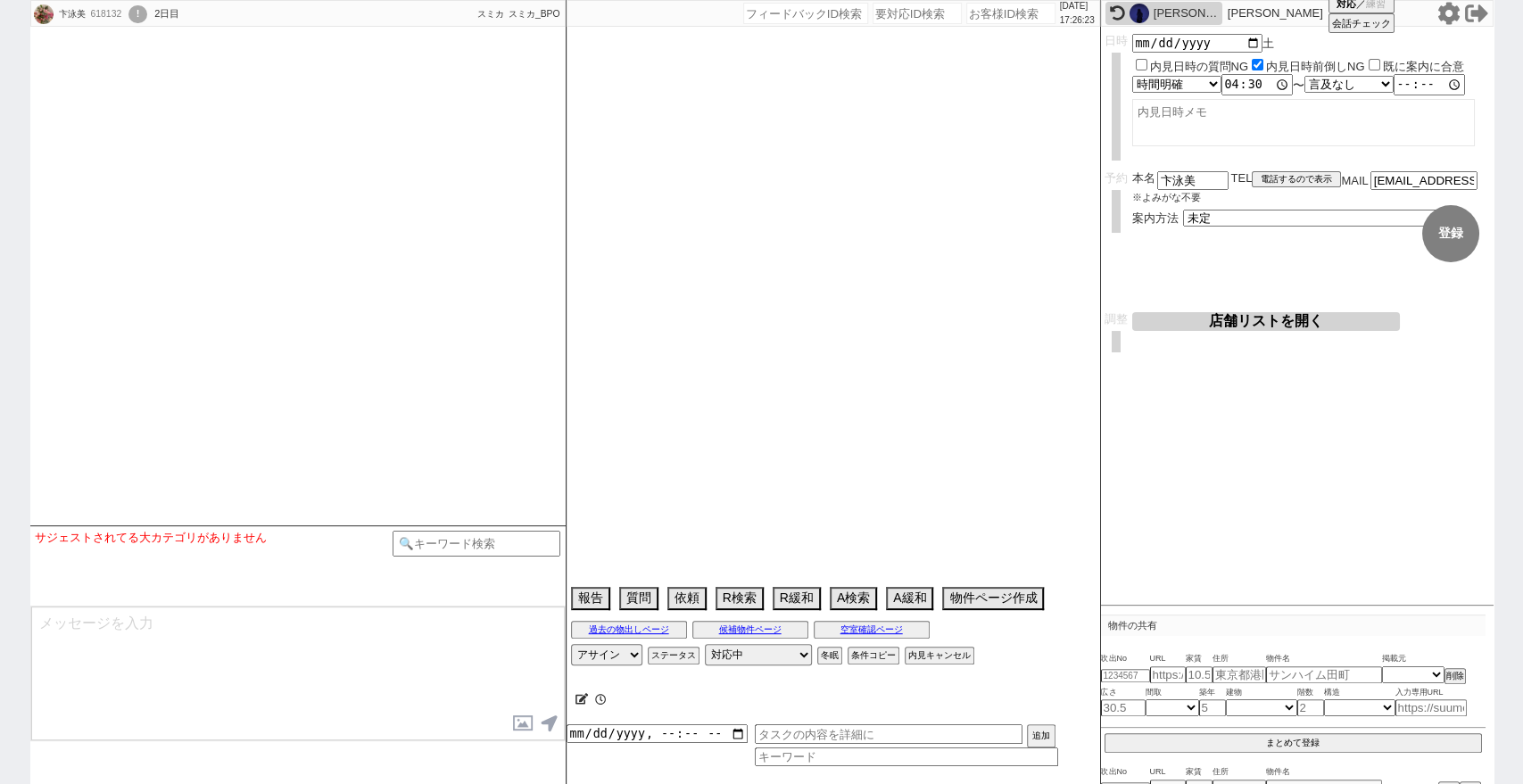
select select "16"
select select "6"
select select "44"
select select "71"
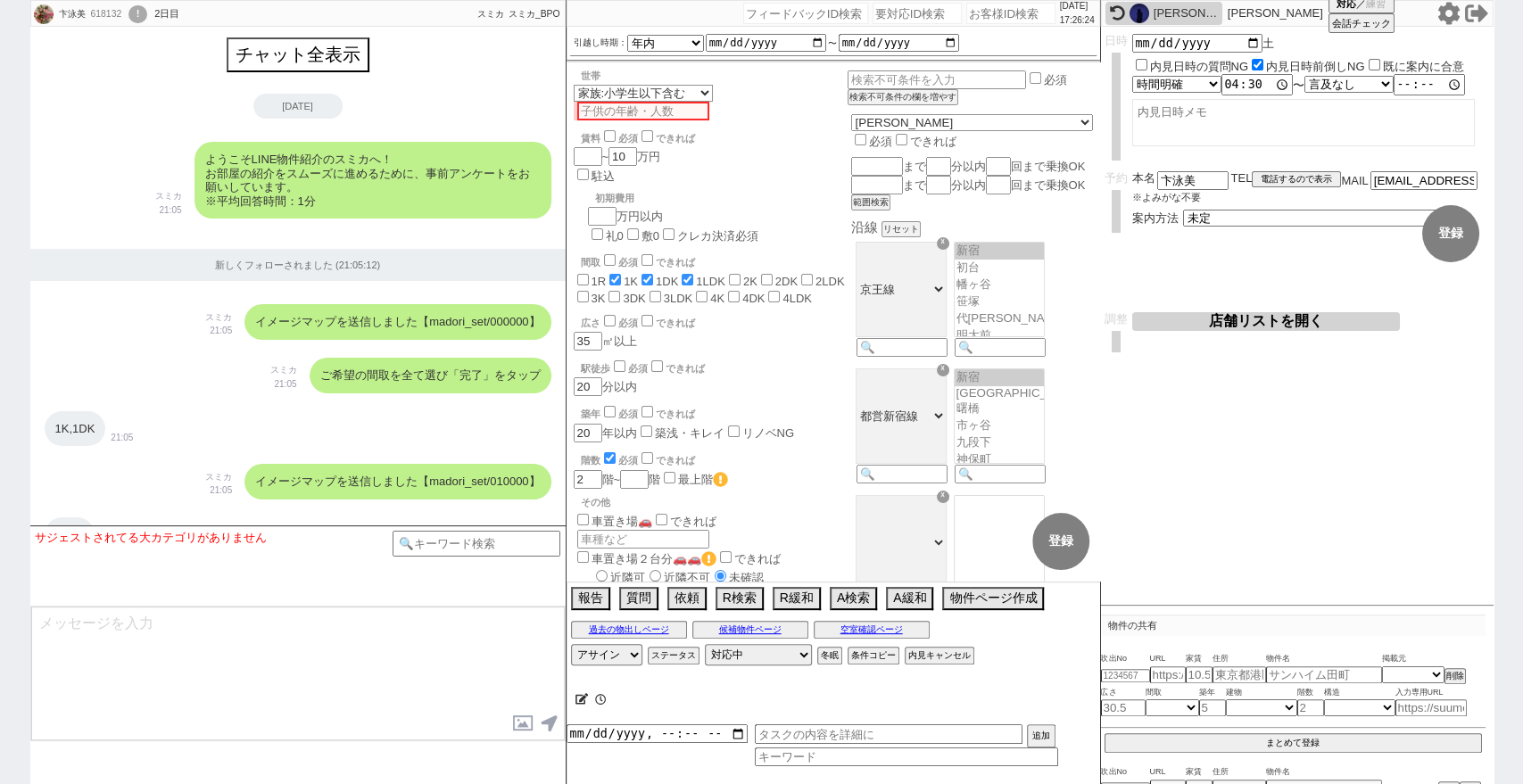
scroll to position [4649, 0]
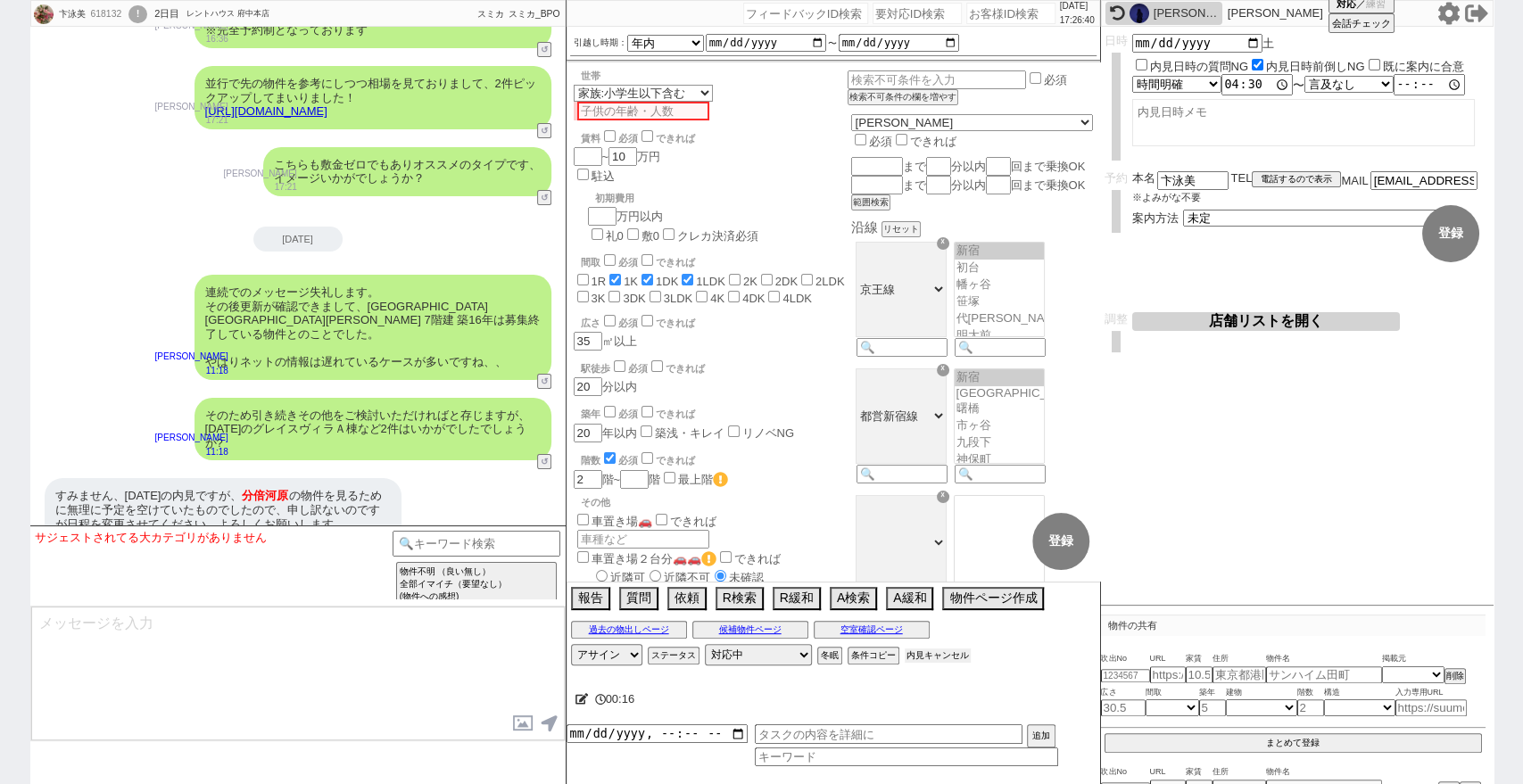
click at [932, 655] on button "内見キャンセル" at bounding box center [937, 655] width 66 height 15
radio input "true"
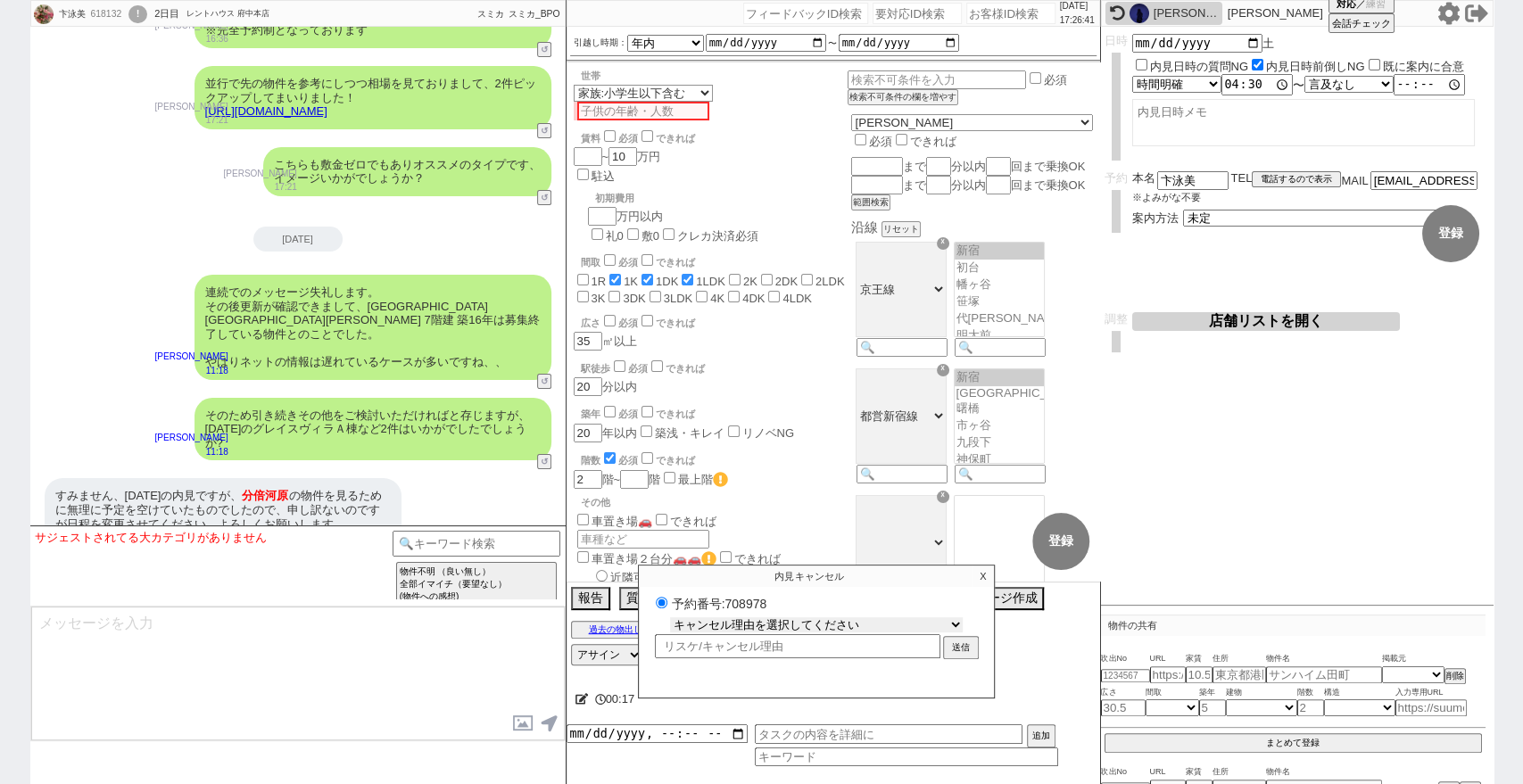
click at [935, 625] on select "キャンセル理由を選択してください 希望物件が出なかった 希望物件が見れなかった 返信がこなくなった 他決(日程調整前) 引越し自体消滅(日程調整前) 都合が変…" at bounding box center [816, 624] width 292 height 15
select select "2"
click at [670, 617] on select "キャンセル理由を選択してください 希望物件が出なかった 希望物件が見れなかった 返信がこなくなった 他決(日程調整前) 引越し自体消滅(日程調整前) 都合が変…" at bounding box center [816, 624] width 292 height 15
click at [965, 647] on button "送信" at bounding box center [960, 649] width 32 height 20
radio input "true"
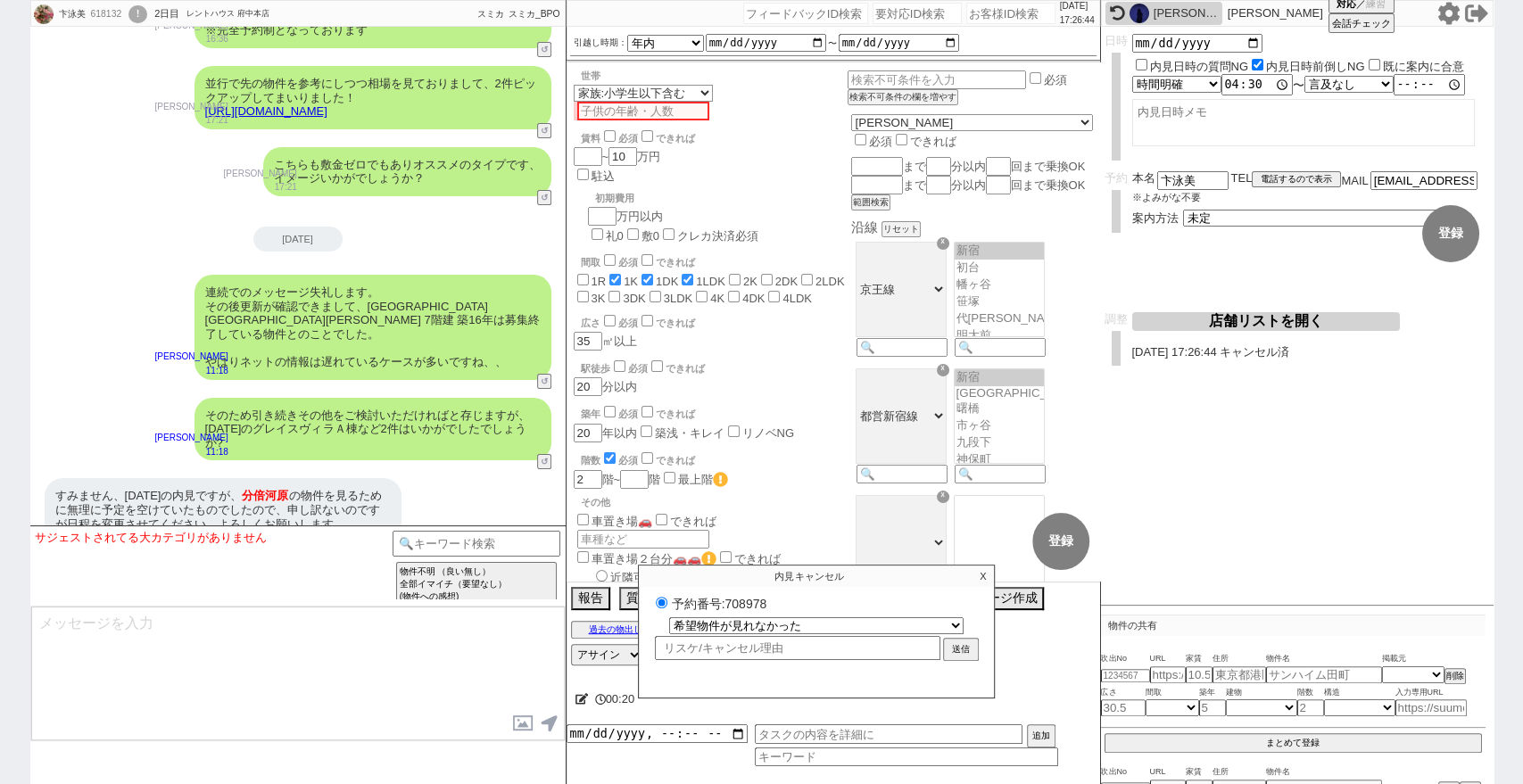
select select
select select "0"
radio input "false"
click at [988, 572] on p "X" at bounding box center [982, 576] width 21 height 22
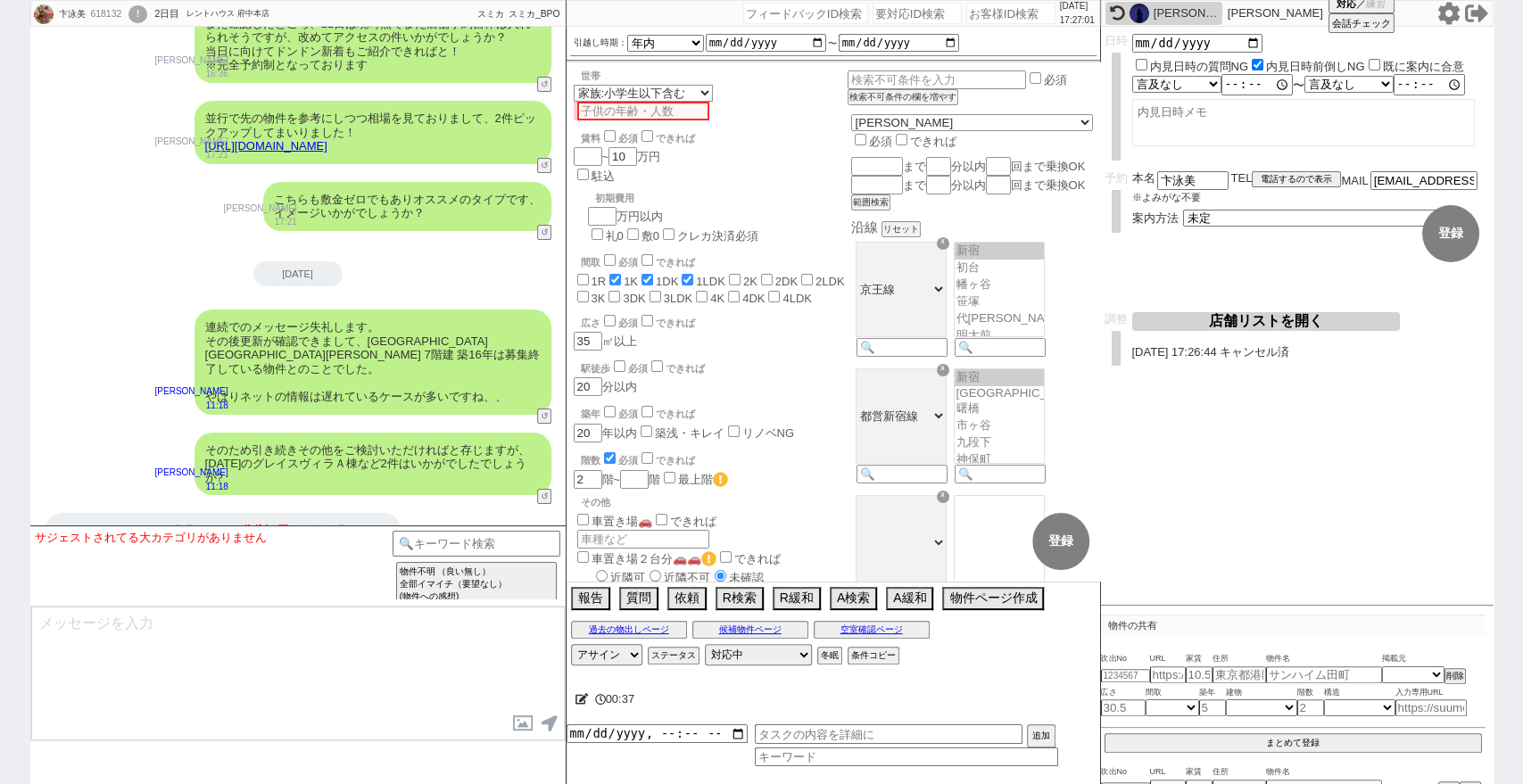
scroll to position [4648, 0]
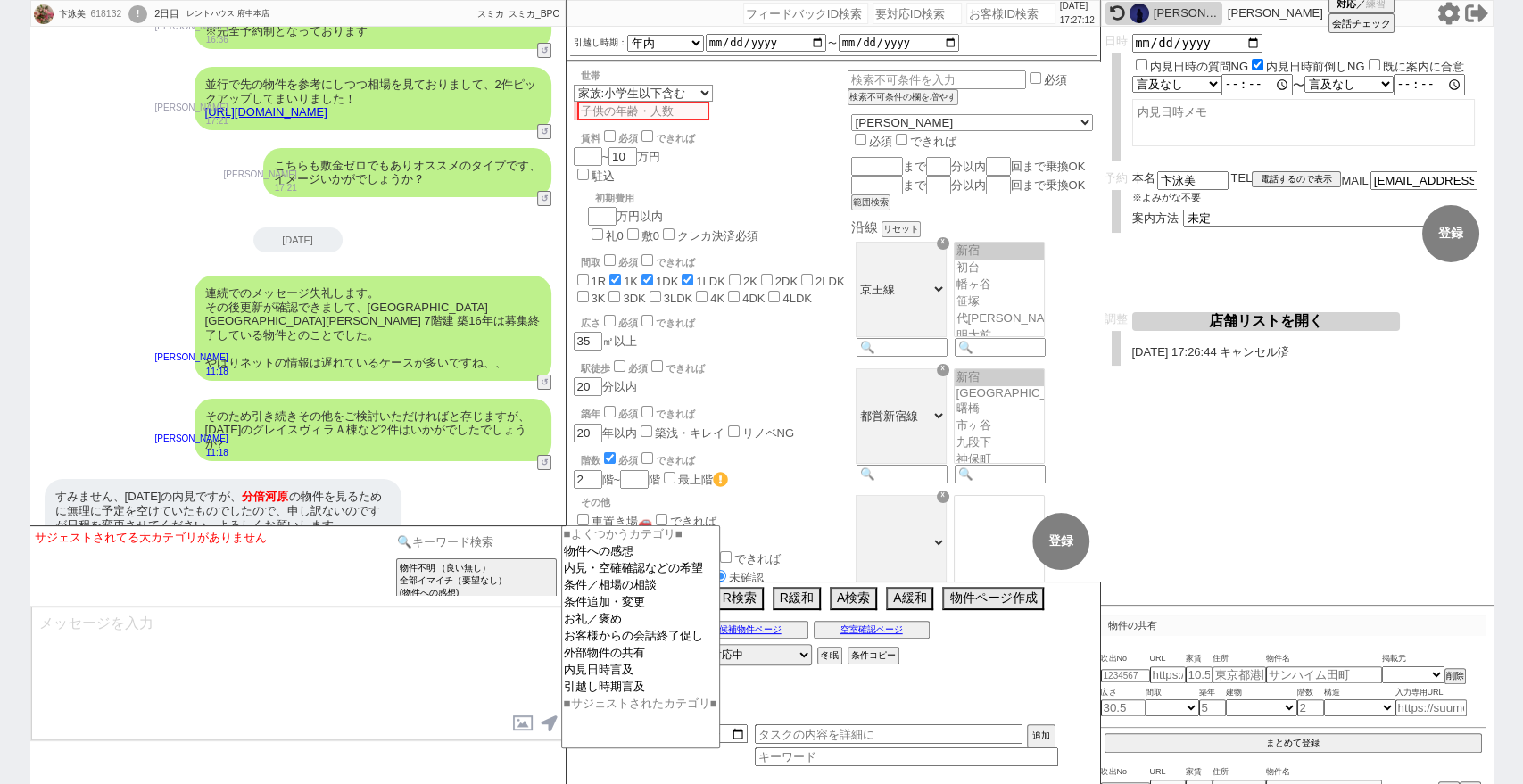
click at [524, 533] on input at bounding box center [476, 541] width 168 height 23
type input "弱い"
drag, startPoint x: 0, startPoint y: 491, endPoint x: 441, endPoint y: 505, distance: 441.2
click at [0, 491] on div "卞泳美 618132 ! 0 2日目 レントハウス 府中本店 冬眠中 自社客 スミカ スミカ_BPO チャット全表示 [DATE] ようこそLINE物件紹介の…" at bounding box center [762, 392] width 1523 height 784
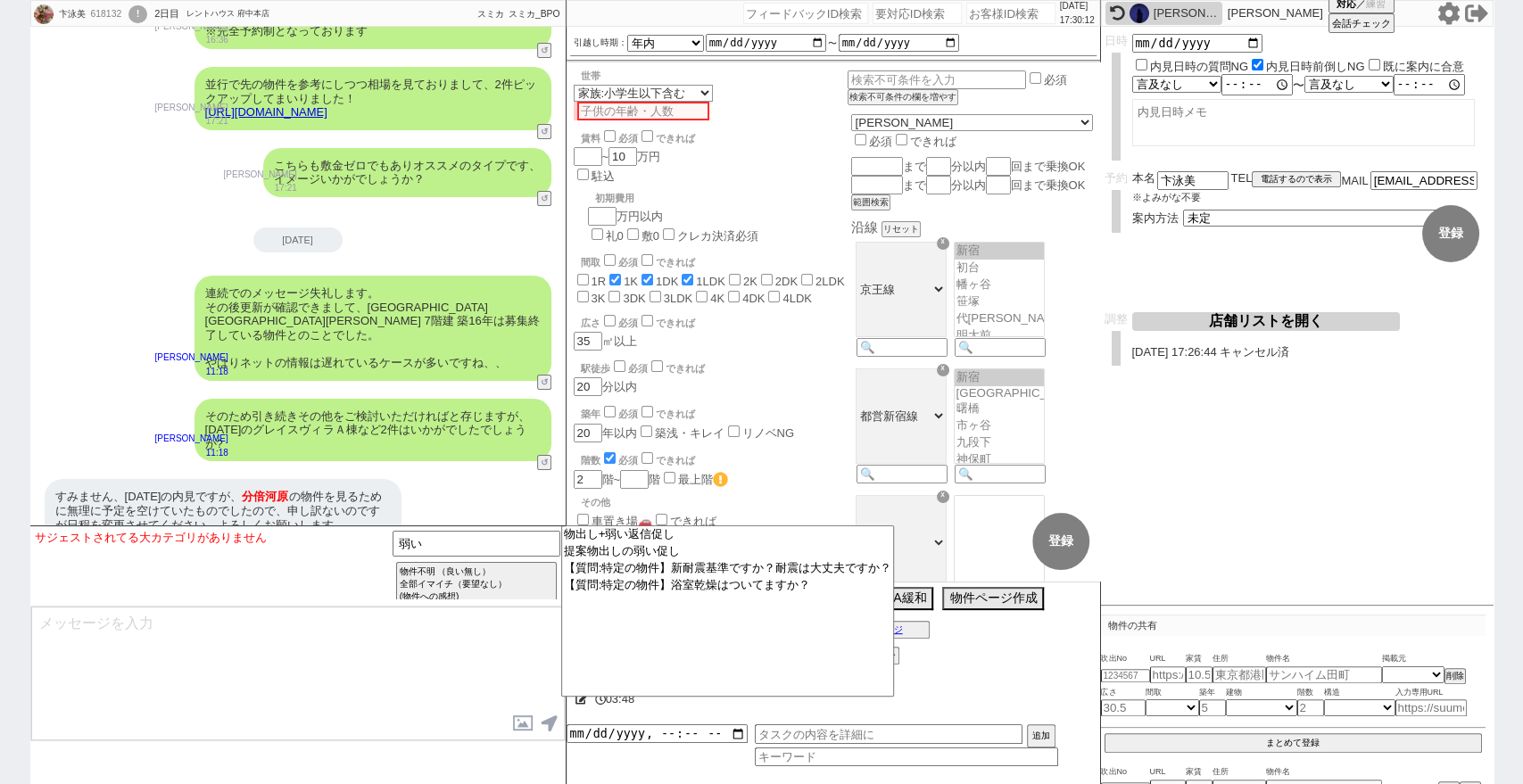
click at [462, 647] on textarea at bounding box center [298, 674] width 533 height 134
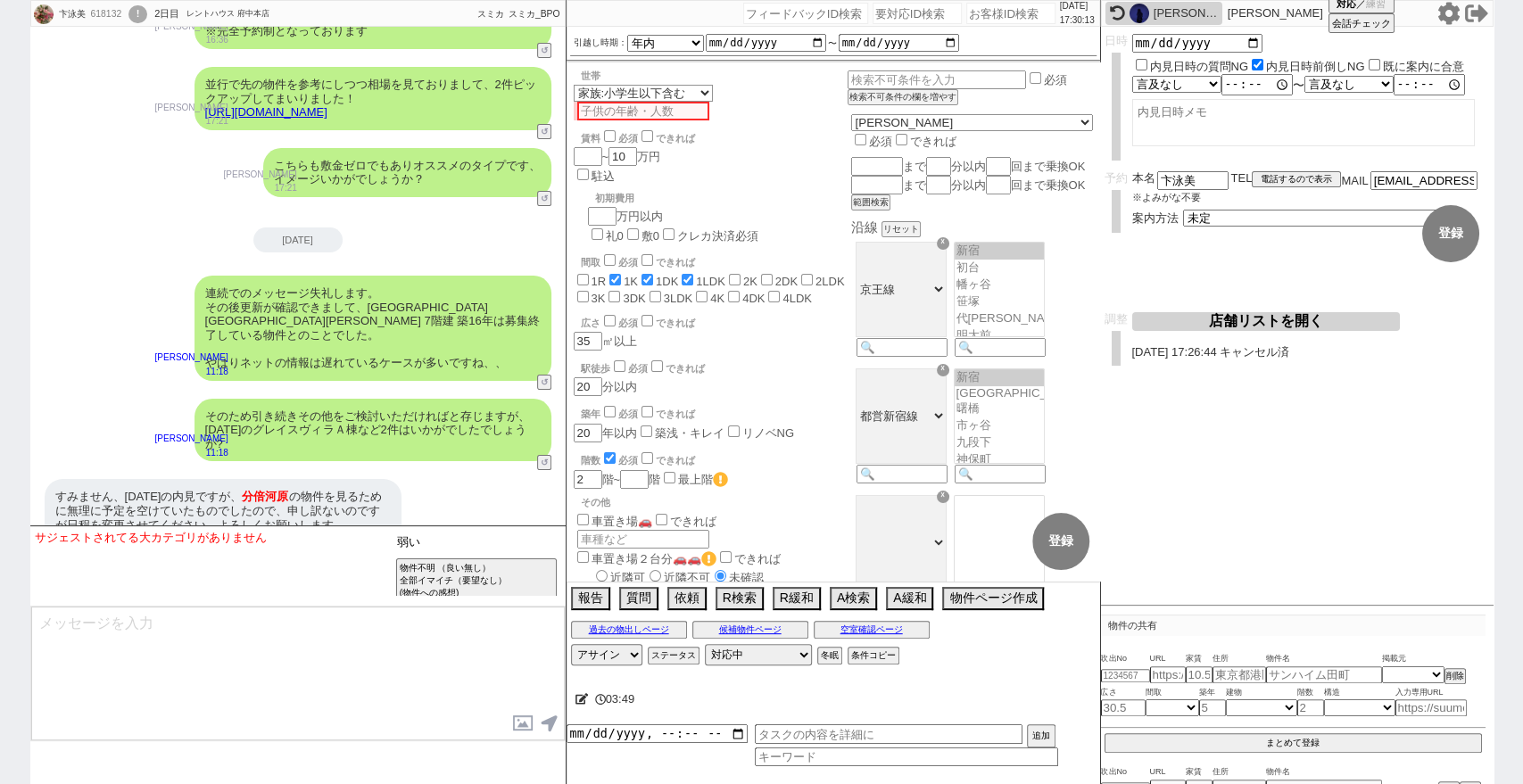
click at [462, 539] on input "弱い" at bounding box center [476, 541] width 168 height 23
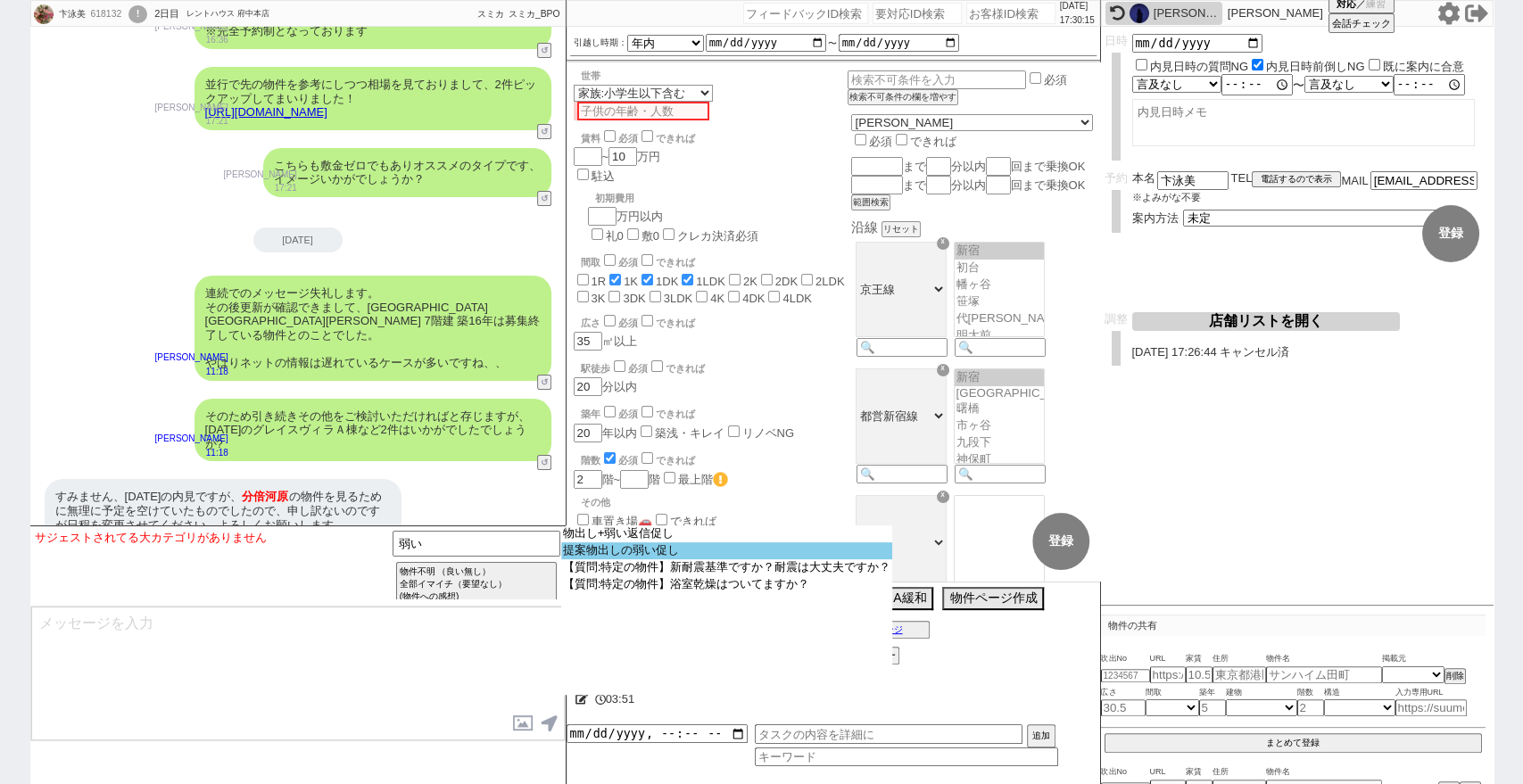
click at [602, 559] on option "提案物出しの弱い促し" at bounding box center [726, 550] width 332 height 17
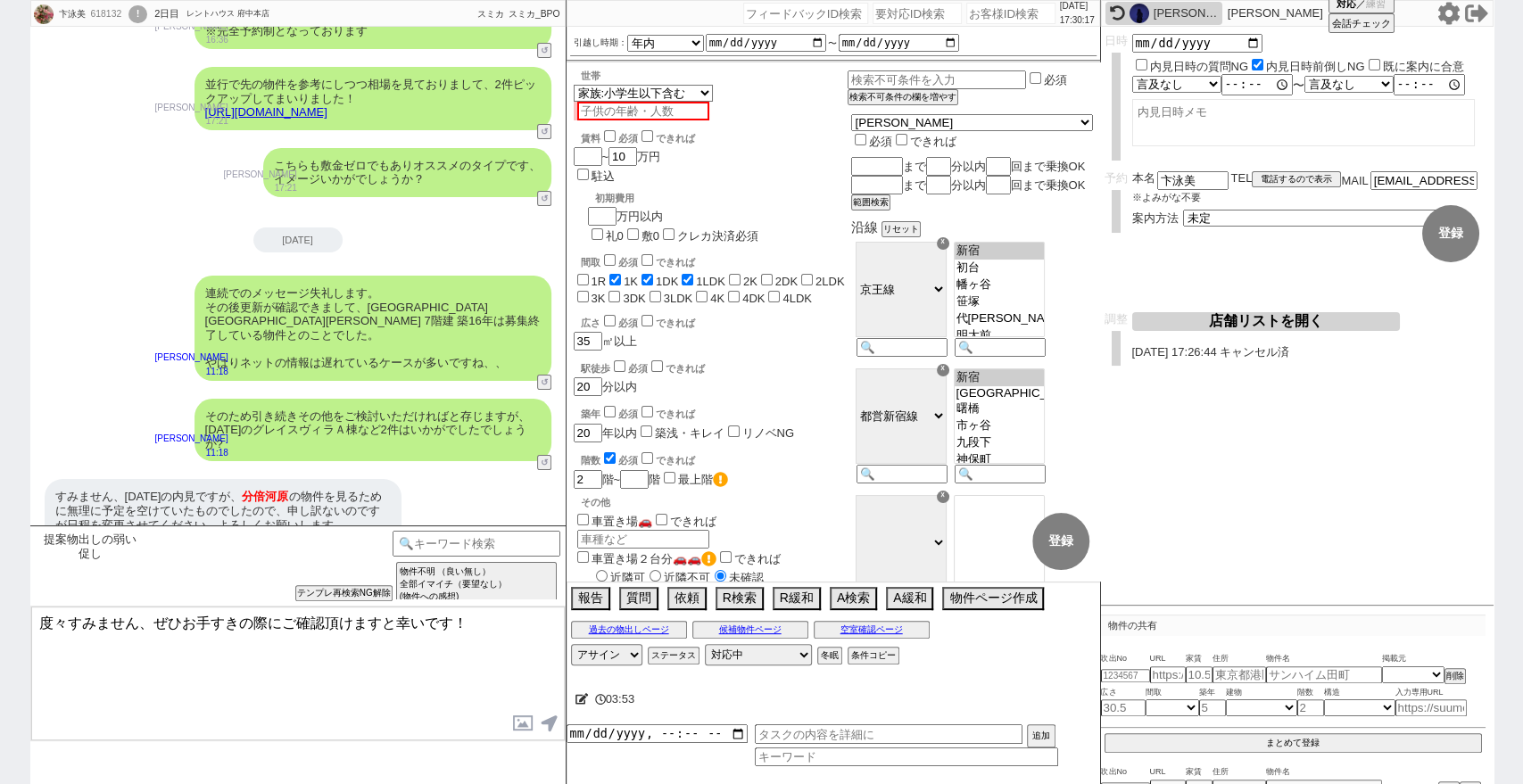
drag, startPoint x: 155, startPoint y: 621, endPoint x: 0, endPoint y: 582, distance: 159.8
click at [0, 582] on div "卞泳美 618132 ! 0 2日目 レントハウス 府中本店 冬眠中 自社客 スミカ スミカ_BPO チャット全表示 [DATE] ようこそLINE物件紹介の…" at bounding box center [762, 392] width 1523 height 784
click at [355, 657] on textarea "かしこまりました、[DATE]の件は見送りとさせて頂きますね。 ぜひお手すきの際にご確認頂けますと幸いです！" at bounding box center [298, 674] width 533 height 134
click at [0, 555] on div "卞泳美 618132 ! 0 2日目 レントハウス 府中本店 冬眠中 自社客 スミカ スミカ_BPO チャット全表示 [DATE] ようこそLINE物件紹介の…" at bounding box center [762, 392] width 1523 height 784
click at [0, 631] on div "卞泳美 618132 ! 0 2日目 レントハウス 府中本店 冬眠中 自社客 スミカ スミカ_BPO チャット全表示 [DATE] ようこそLINE物件紹介の…" at bounding box center [762, 392] width 1523 height 784
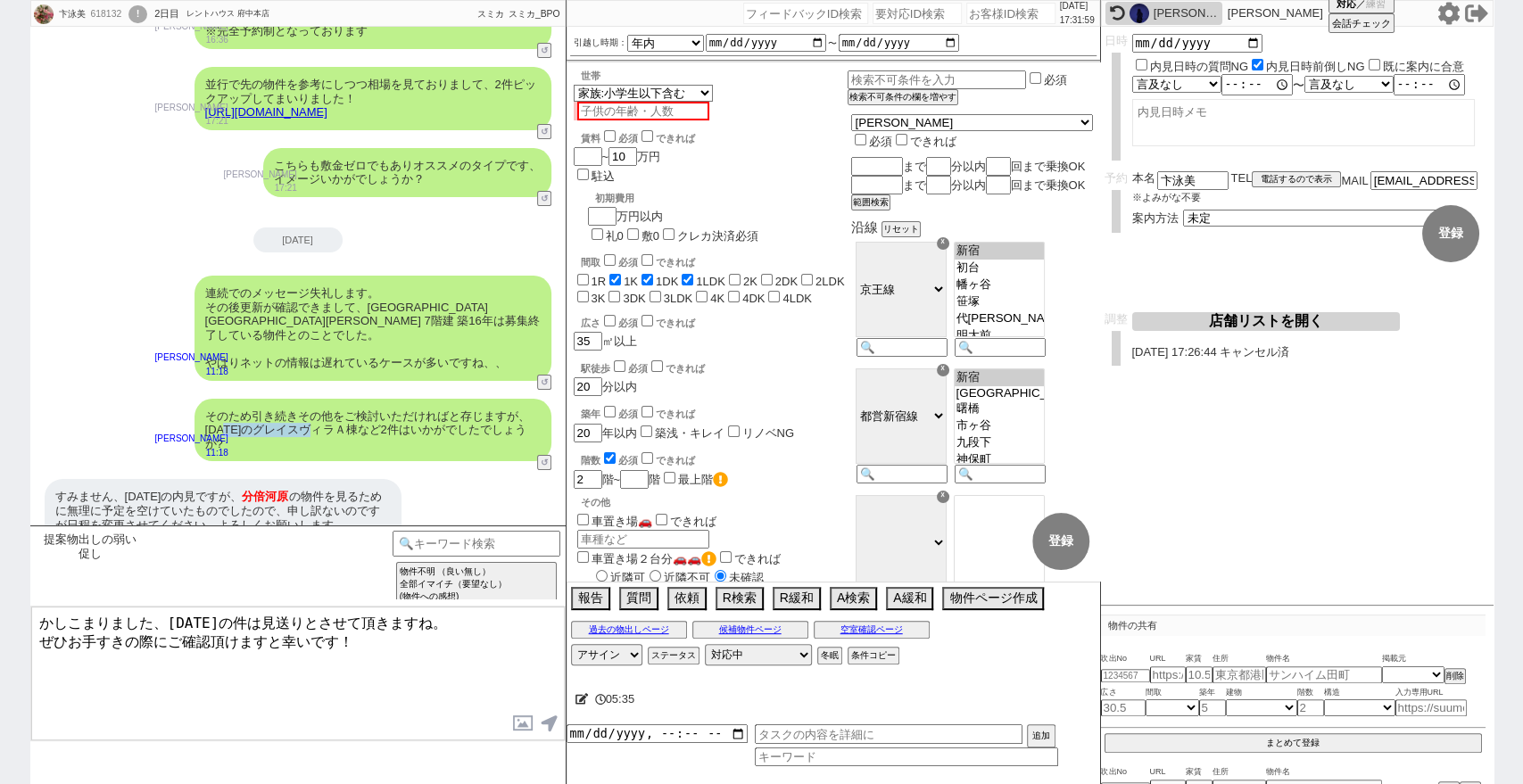
drag, startPoint x: 241, startPoint y: 418, endPoint x: 349, endPoint y: 417, distance: 108.0
click at [349, 417] on div "そのため引き続きその他をご検討いただければと存じますが、[DATE]のグレイスヴィラＡ棟など2件はいかがでしたでしょうか?" at bounding box center [373, 430] width 357 height 63
copy div "グレイスヴィラＡ棟"
drag, startPoint x: 36, startPoint y: 637, endPoint x: 101, endPoint y: 640, distance: 65.1
click at [36, 636] on textarea "かしこまりました、[DATE]の件は見送りとさせて頂きますね。 ぜひお手すきの際にご確認頂けますと幸いです！" at bounding box center [298, 674] width 533 height 134
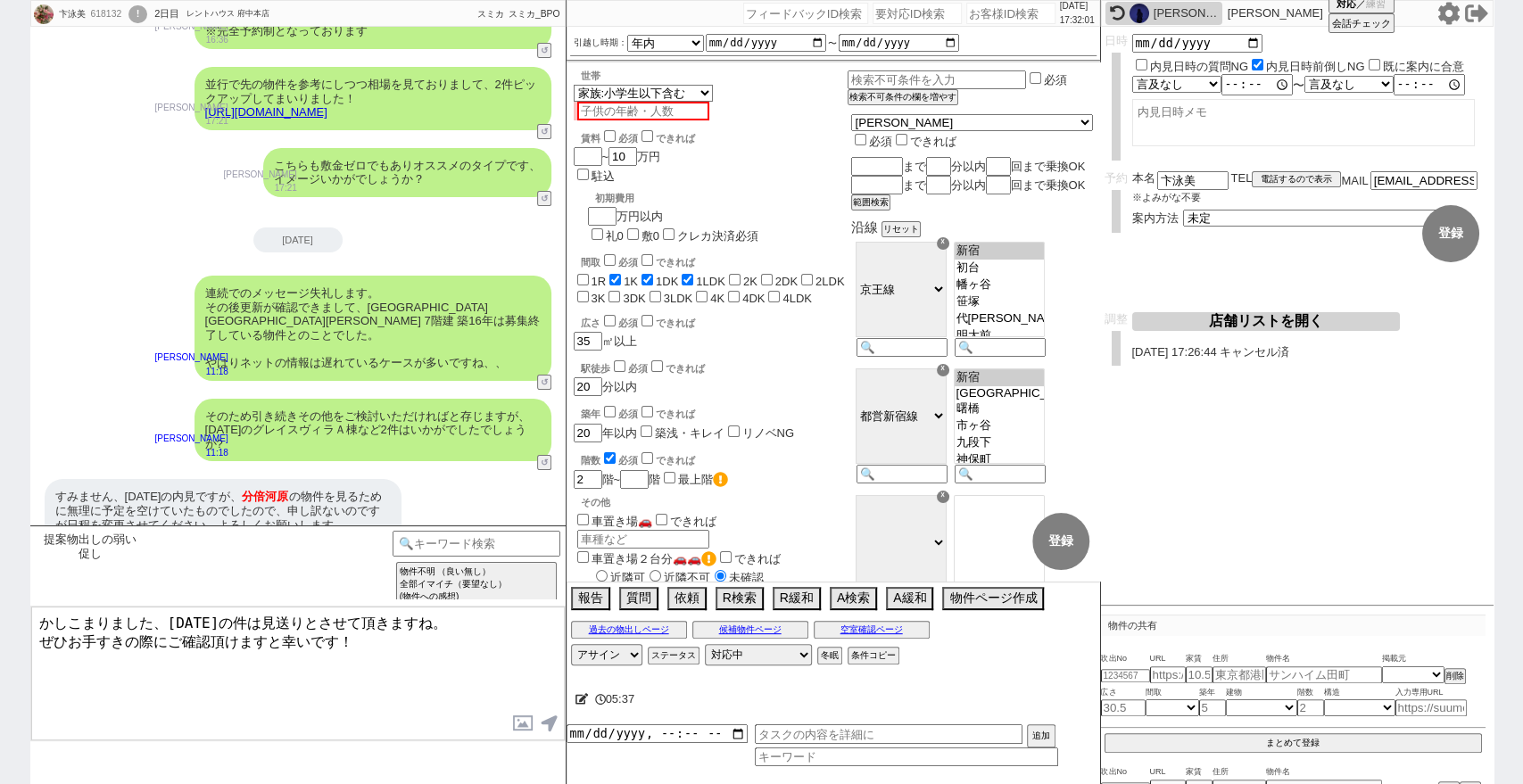
paste textarea "レイスヴィラＡ棟"
type textarea "かしこまりました、[DATE]の件は見送りとさせて頂きますね。 グレイスヴィラＡ棟含めた2件や別日についてはお手すきの際にご確認頂けますと幸いです！"
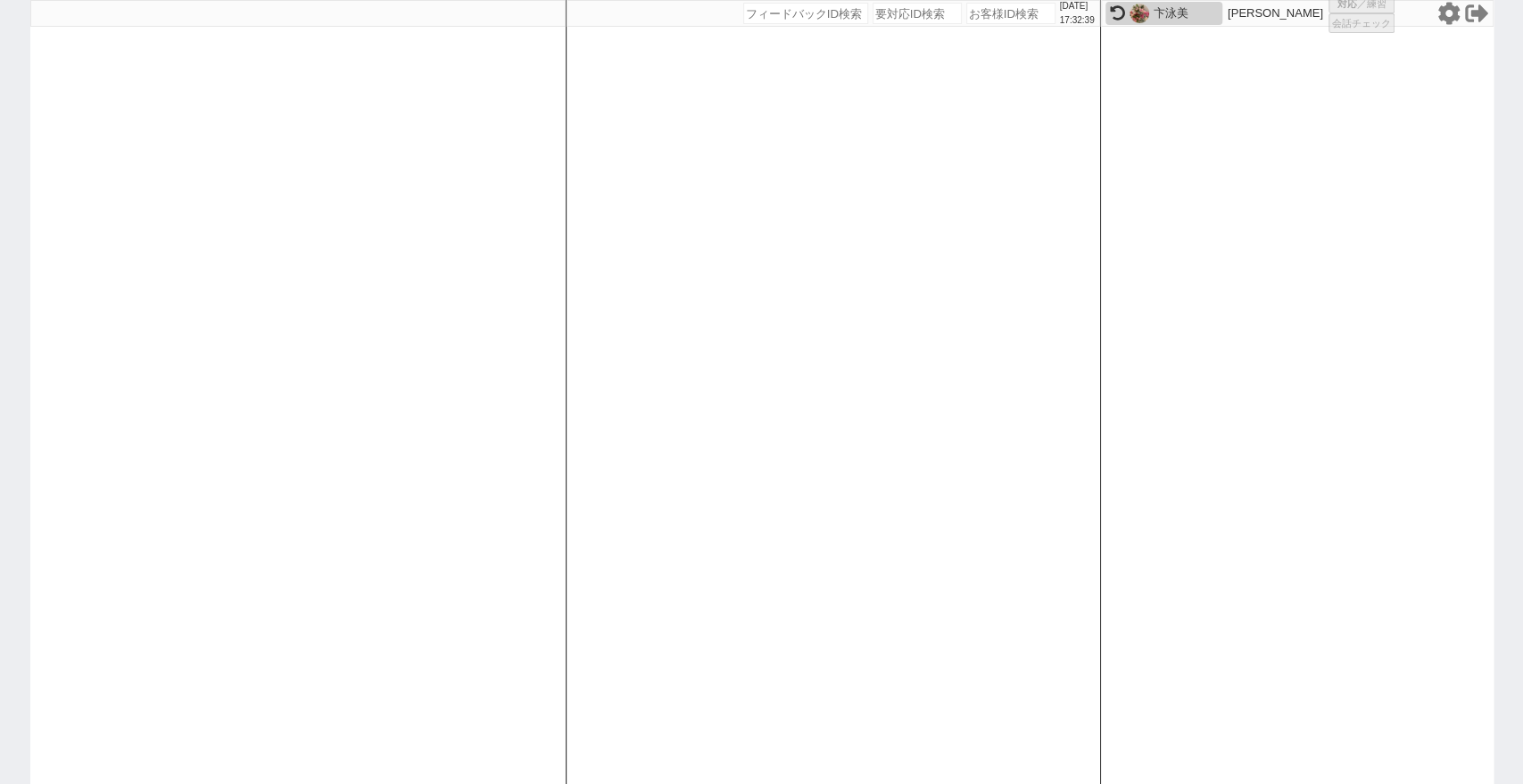
select select "1"
select select "2"
select select
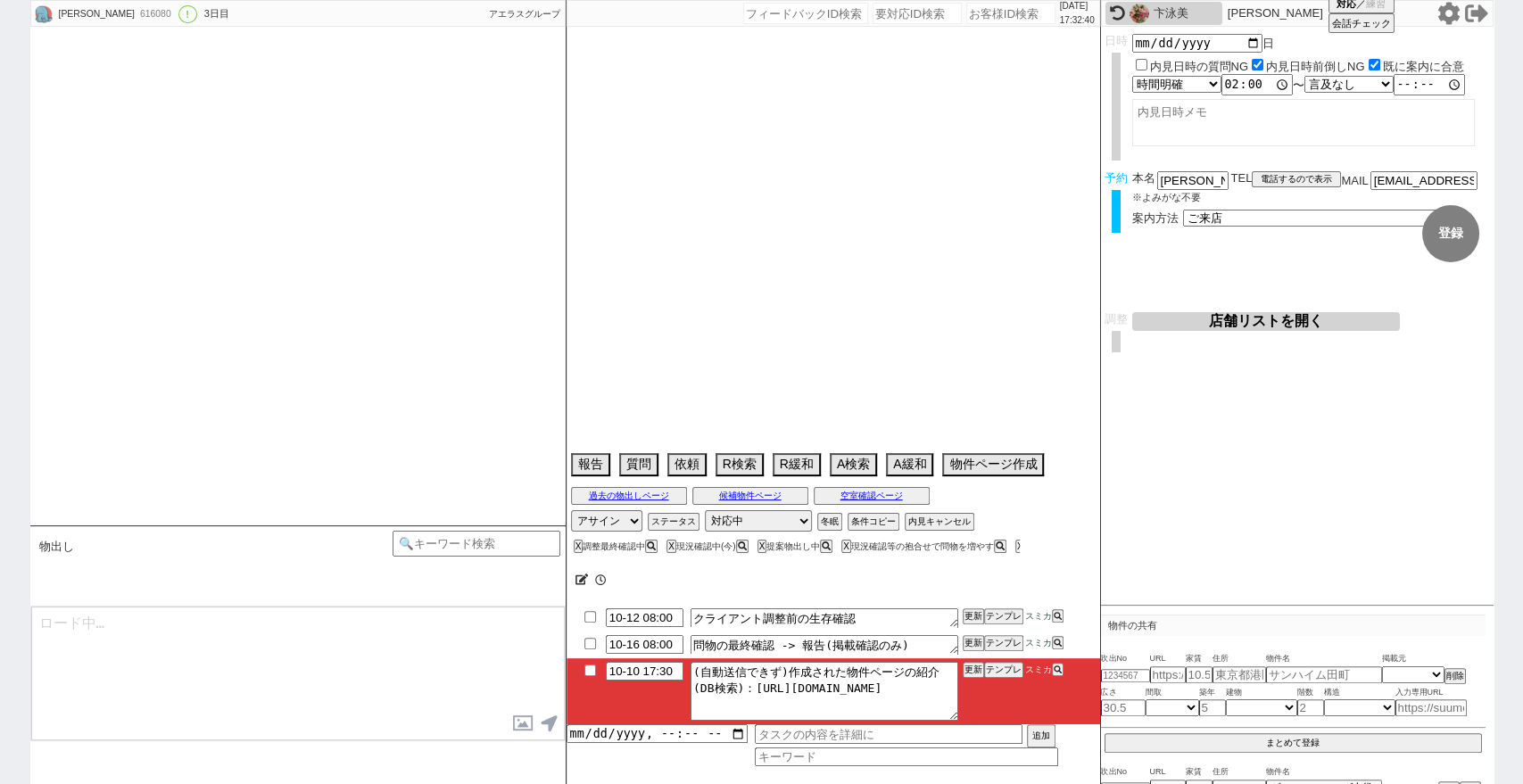
select select "2025"
select select "11"
select select "34"
select select "0"
select select "65"
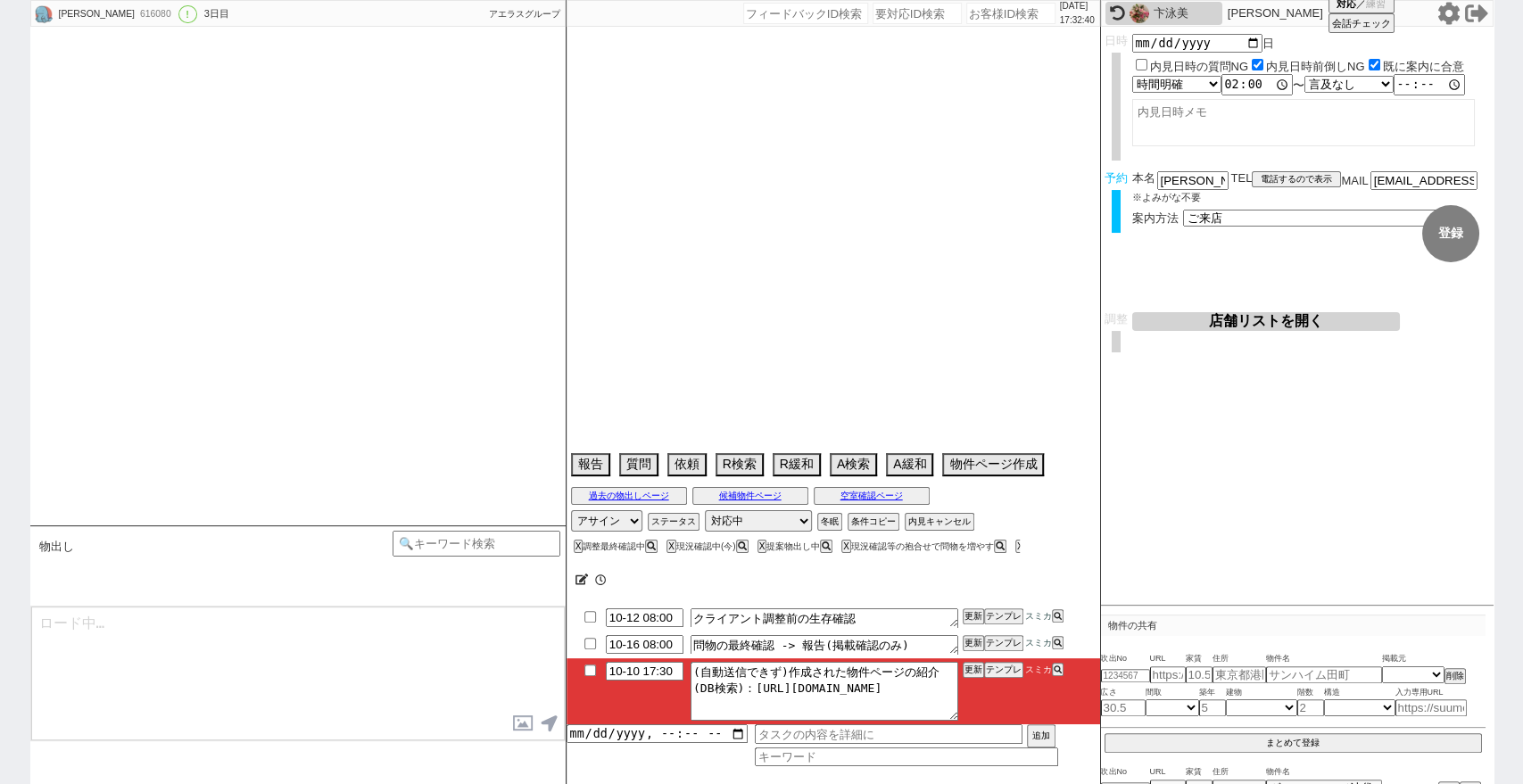
select select "23"
select select "749"
select select "74"
select select "[DATE]"
select select "77"
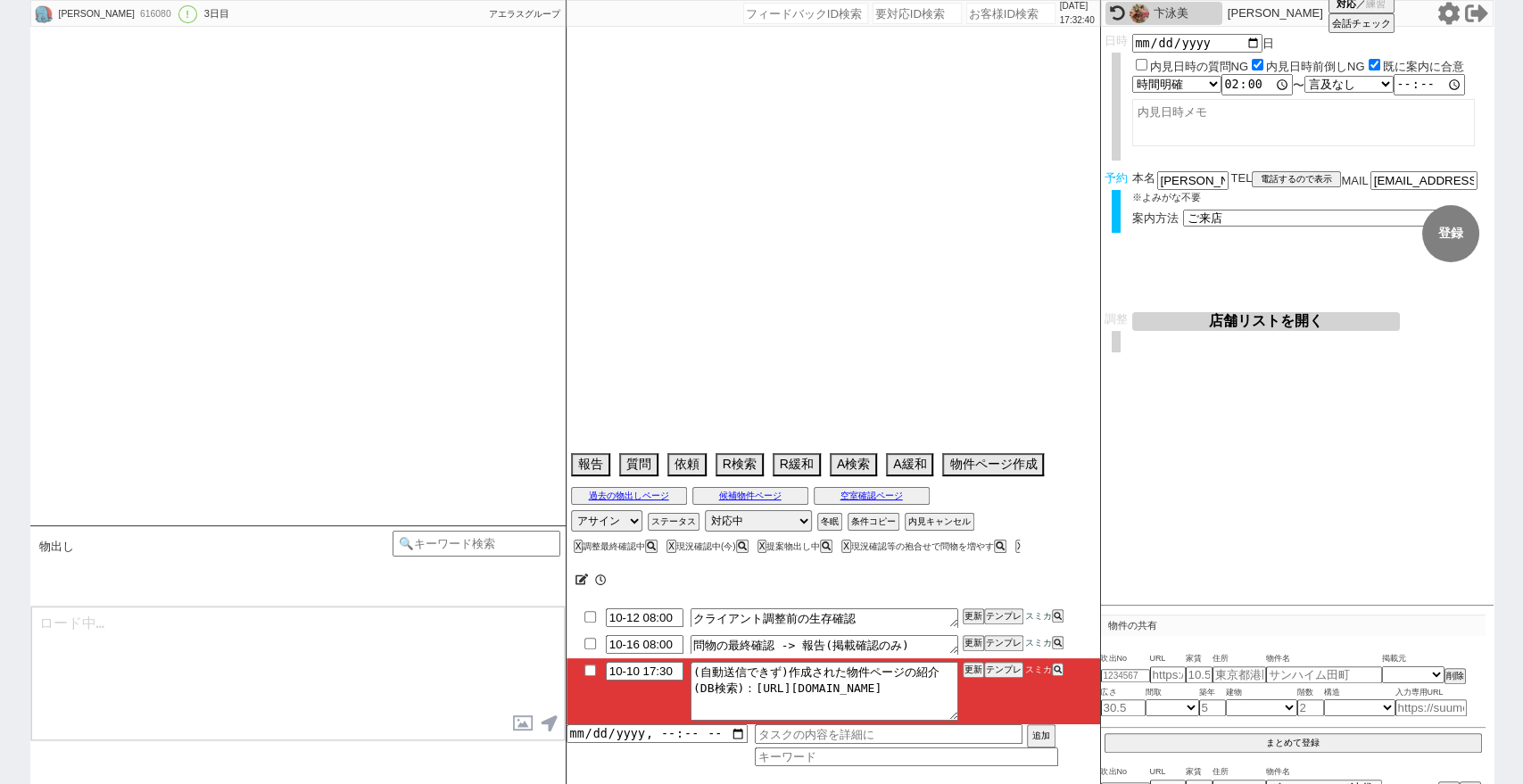
select select "[DATE]"
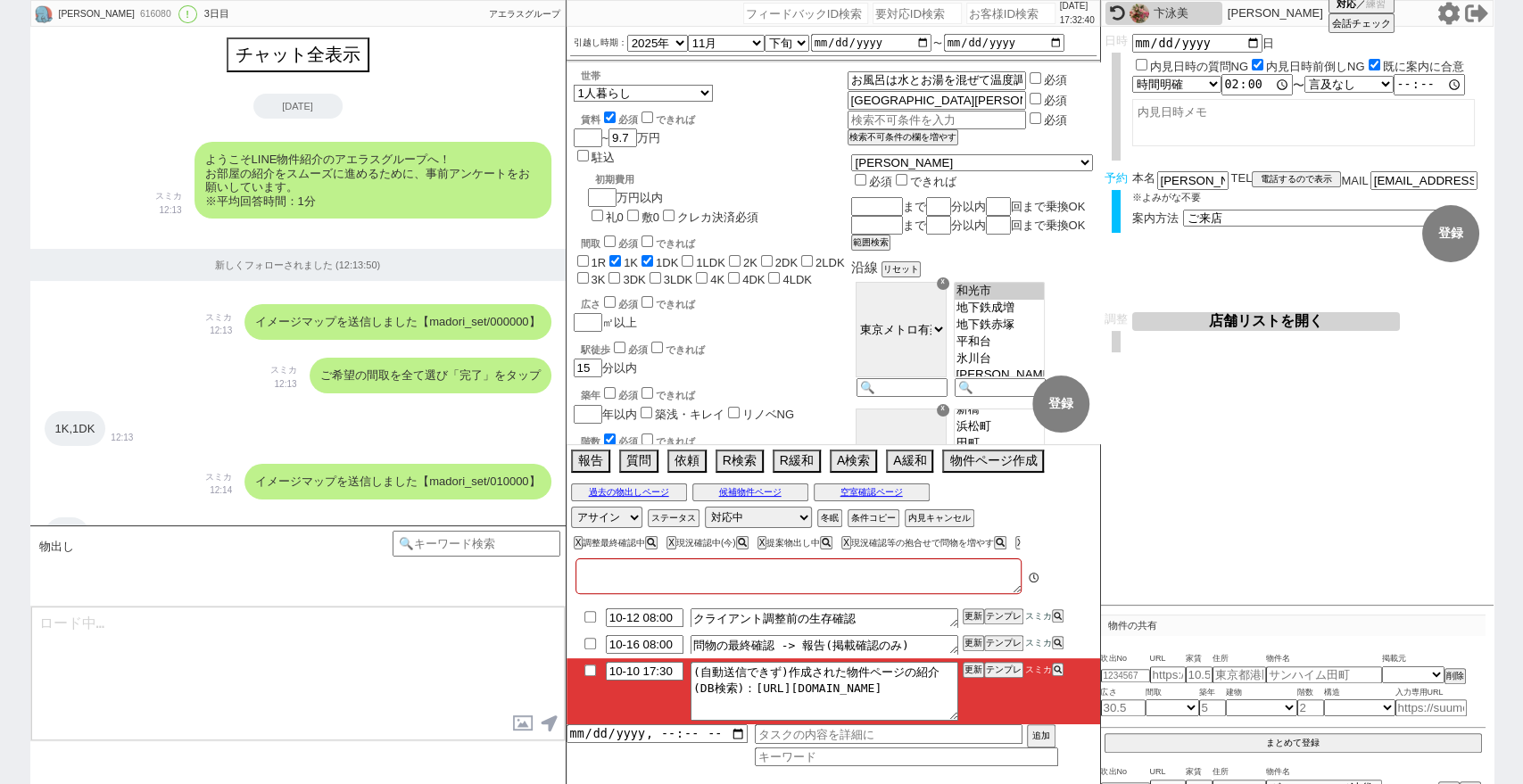
type textarea "他社なし 45日以内なのでそのまま進めます"
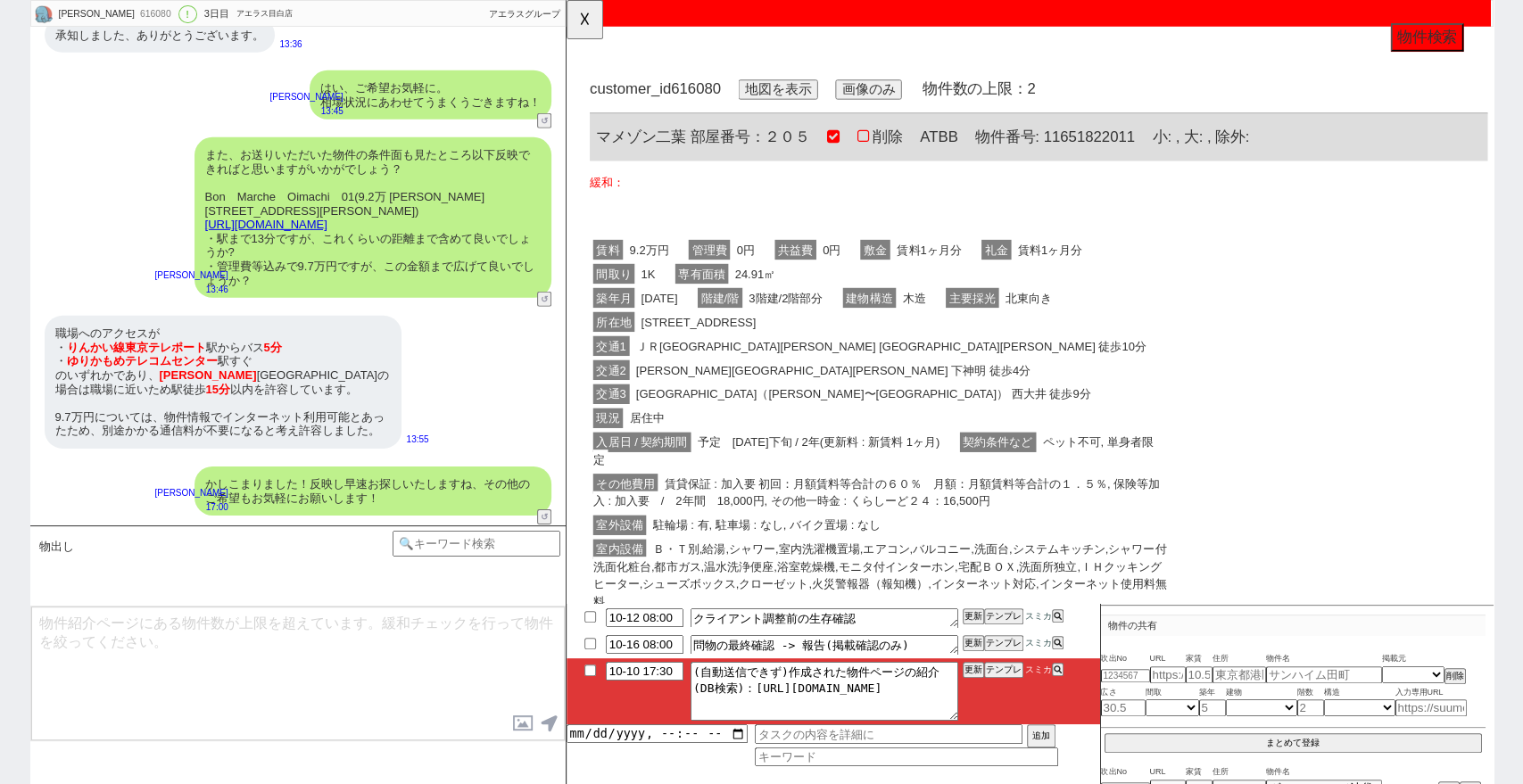
scroll to position [0, 0]
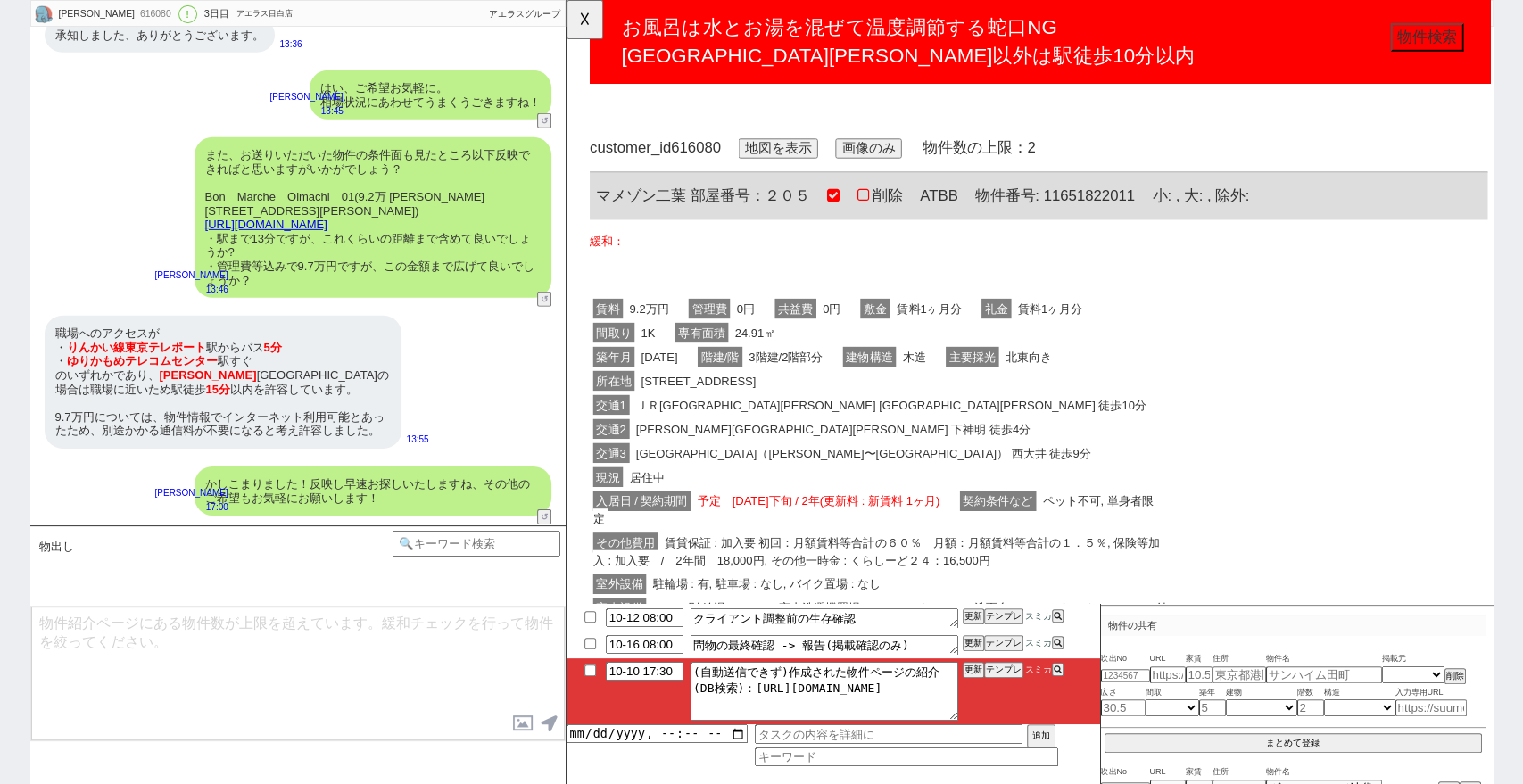
drag, startPoint x: 0, startPoint y: 425, endPoint x: 507, endPoint y: 244, distance: 538.3
click at [0, 425] on div "[PERSON_NAME] 616080 ! 0 3日目 アエラス目白店 冬眠中 自社客 アエラスグループ スミカ_BPO チャット全表示 [DATE] よう…" at bounding box center [762, 392] width 1523 height 784
